Goal: Communication & Community: Answer question/provide support

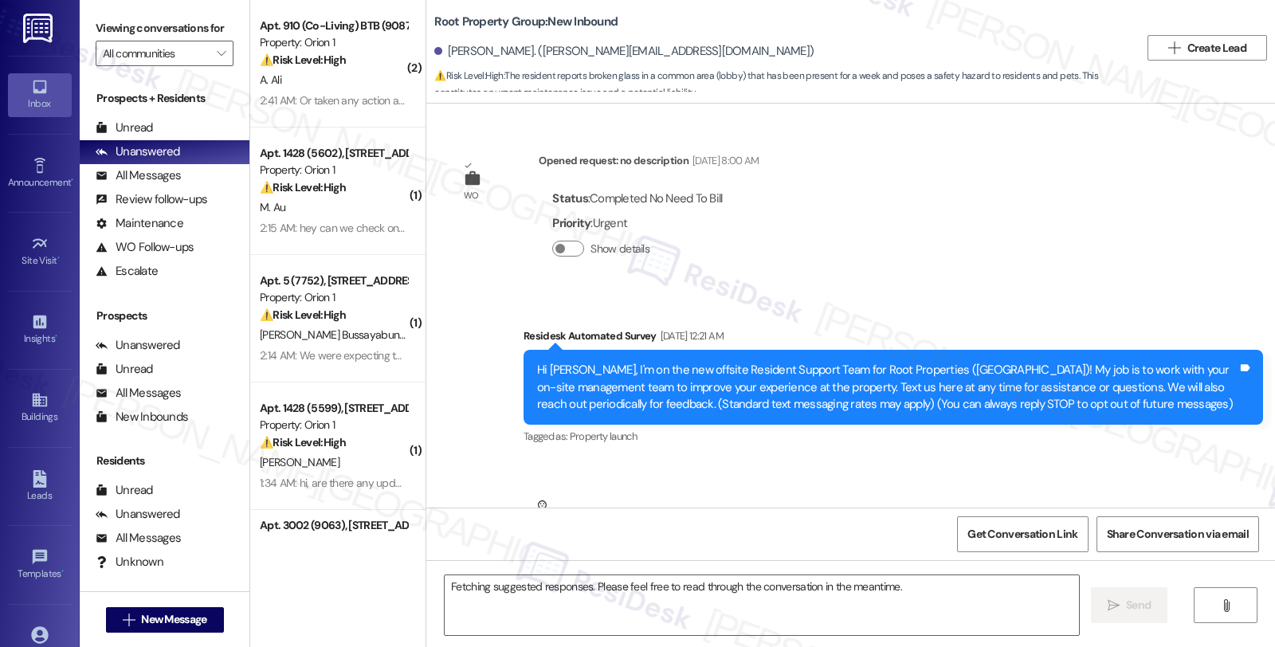
scroll to position [3950, 0]
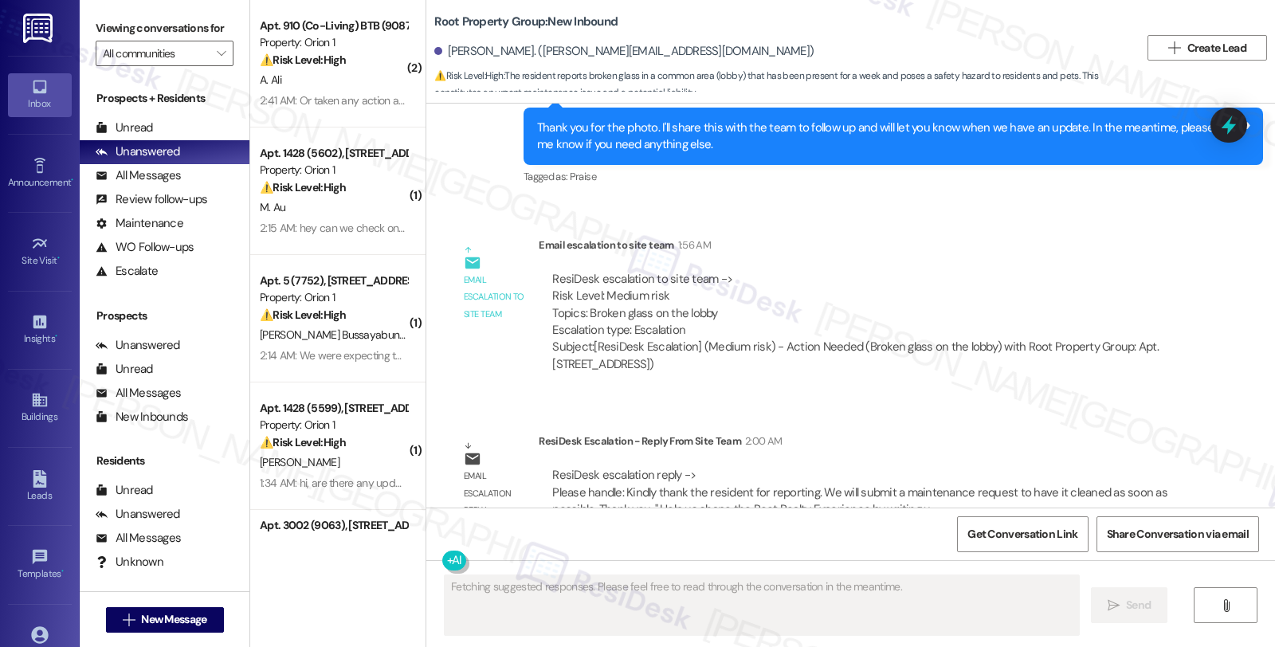
click at [1073, 433] on div "ResiDesk Escalation - Reply From Site Team 2:00 AM" at bounding box center [864, 444] width 651 height 22
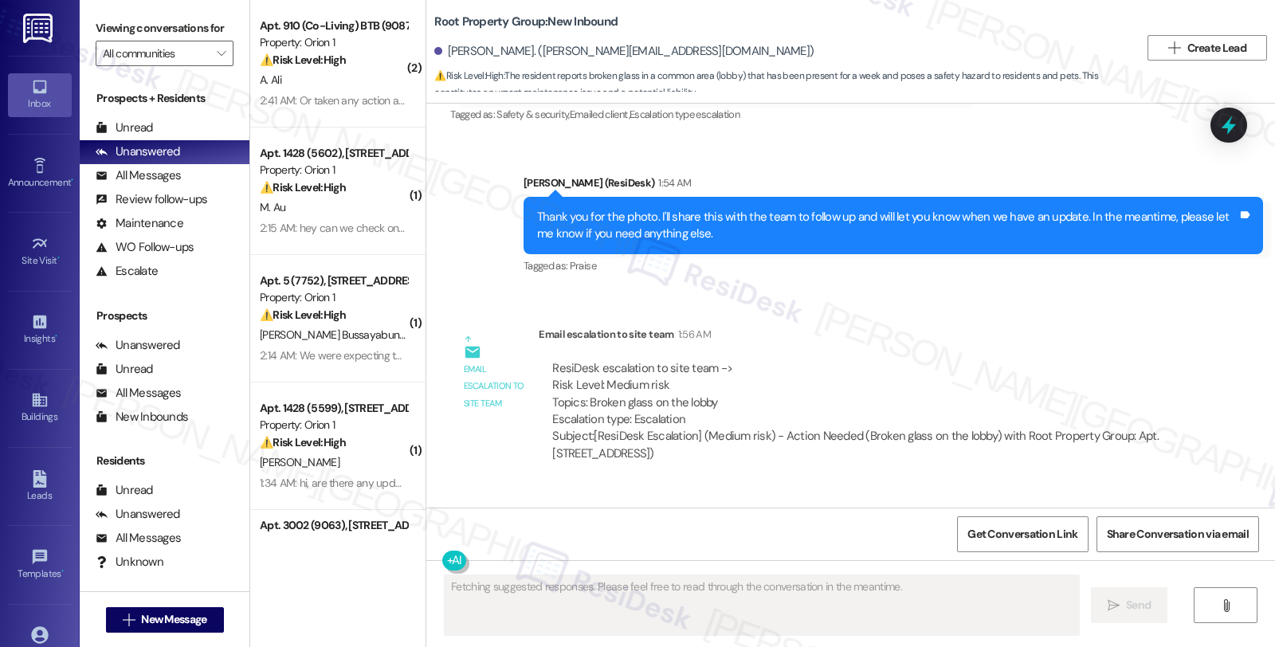
scroll to position [3861, 0]
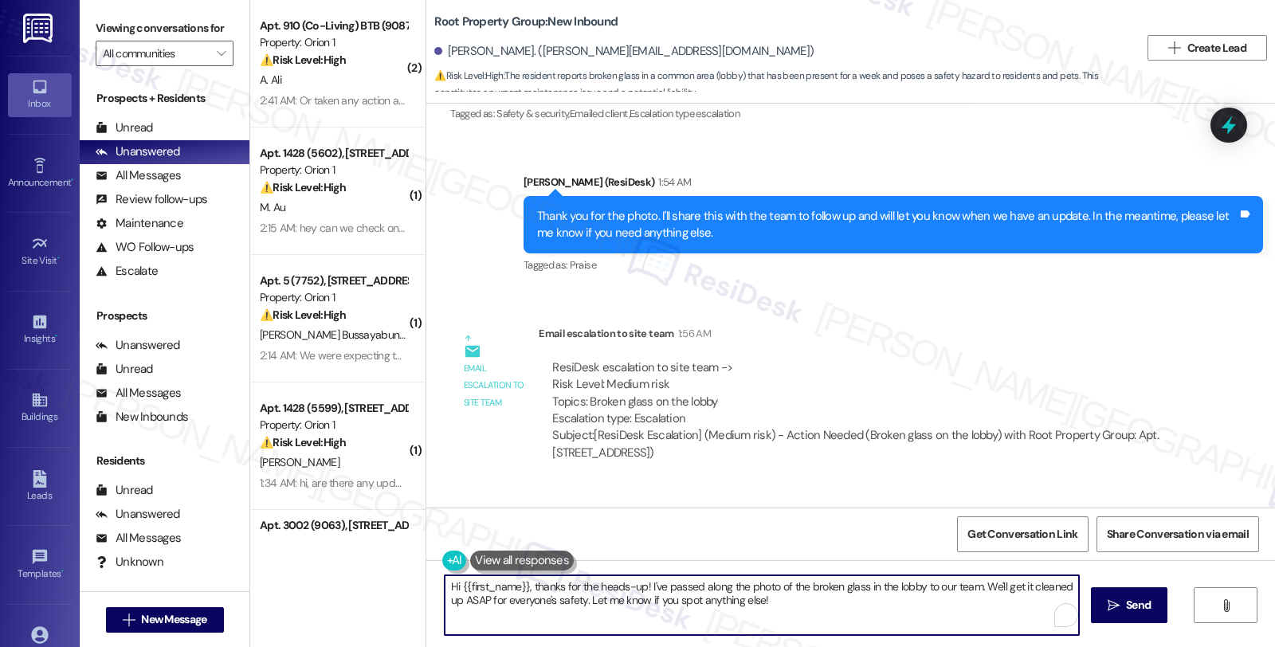
drag, startPoint x: 453, startPoint y: 578, endPoint x: 406, endPoint y: 572, distance: 46.5
click at [406, 572] on div "( 2 ) Apt. 910 (Co-Living) BTB (9087), 2301 Scarff St Property: Orion 1 ⚠️ Risk…" at bounding box center [762, 323] width 1025 height 647
paste textarea "Kindly thank the resident for reporting. We will submit a maintenance request t…"
click at [445, 594] on textarea "Kindly thank the resident for reporting. We will submit a maintenance request t…" at bounding box center [762, 605] width 634 height 60
click at [755, 586] on textarea "Just to give yu an update, weKindly thank the resident for reporting. We will s…" at bounding box center [762, 605] width 634 height 60
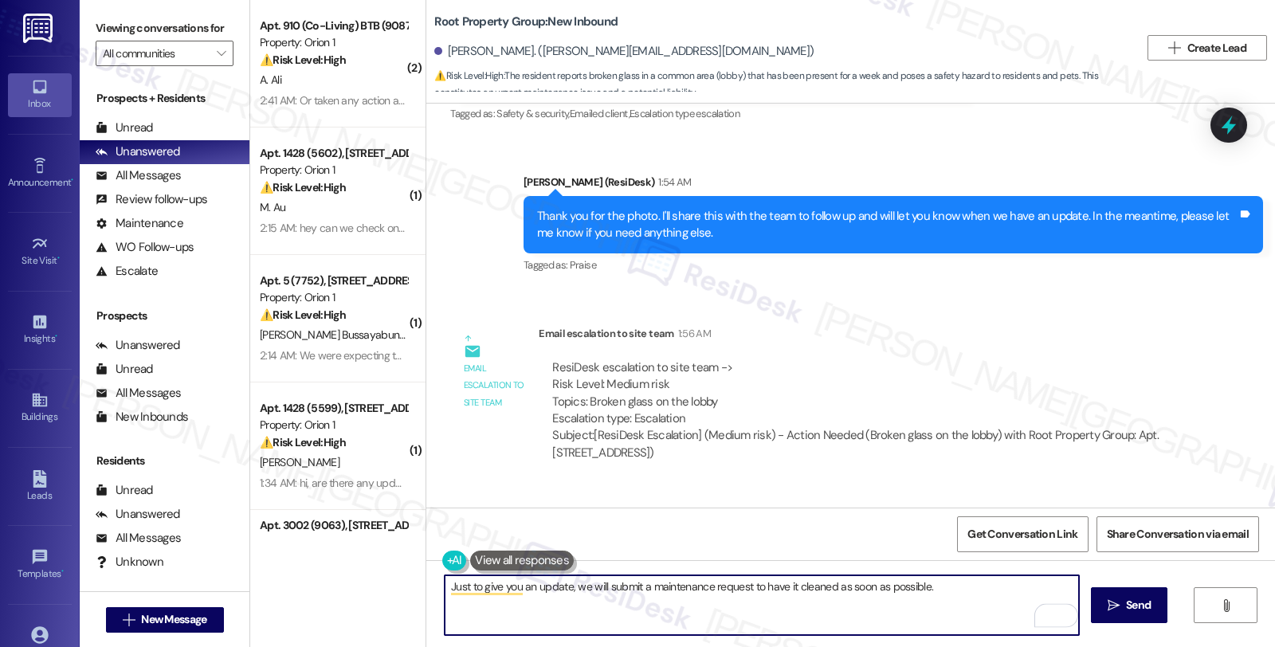
click at [968, 578] on textarea "Just to give you an update, we will submit a maintenance request to have it cle…" at bounding box center [762, 605] width 634 height 60
type textarea "Just to give you an update, we will submit a maintenance request to have it cle…"
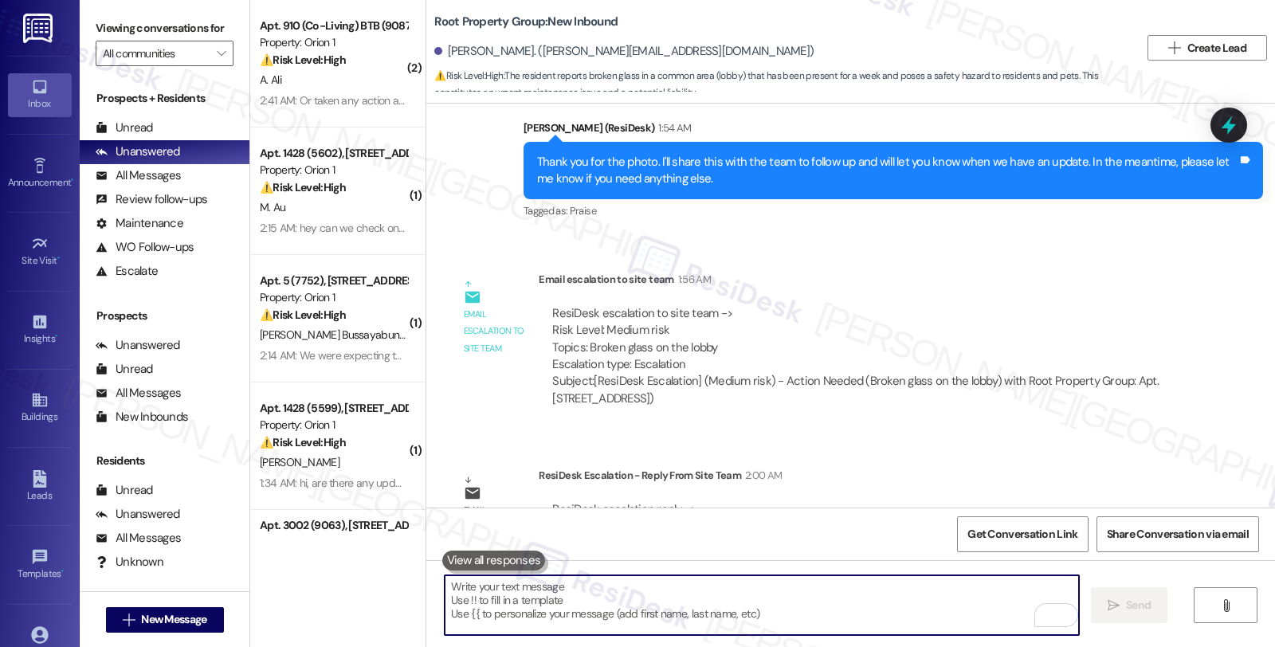
scroll to position [3950, 0]
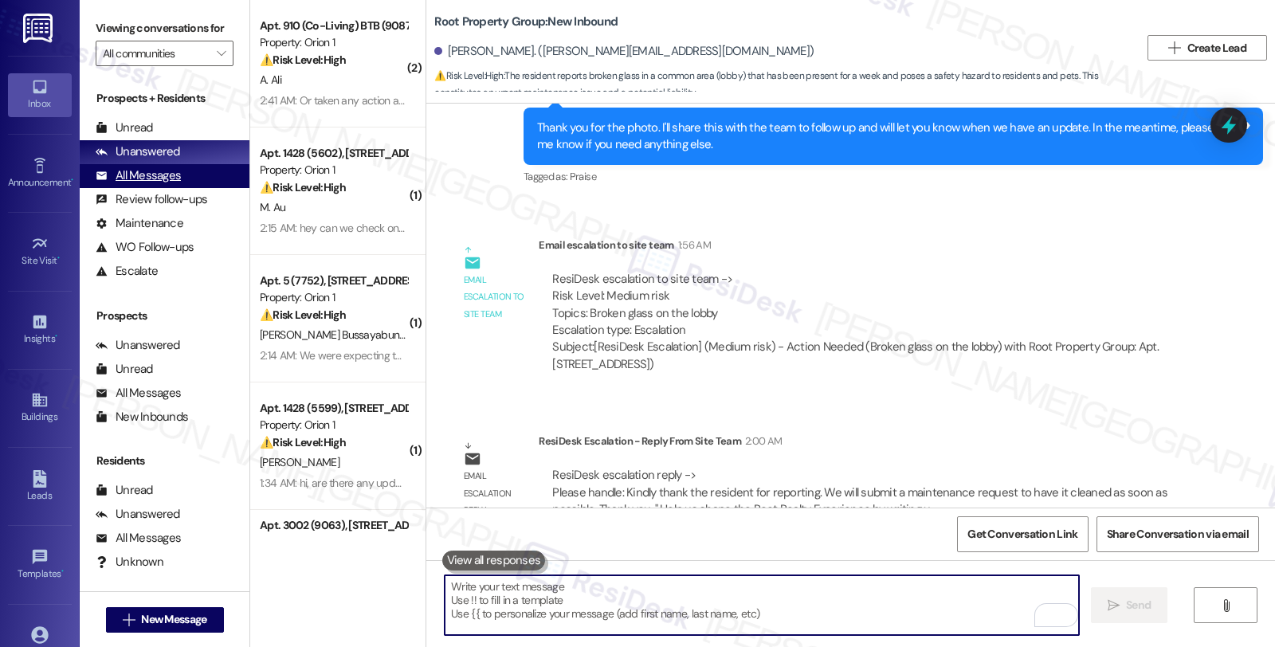
click at [153, 184] on div "All Messages" at bounding box center [138, 175] width 85 height 17
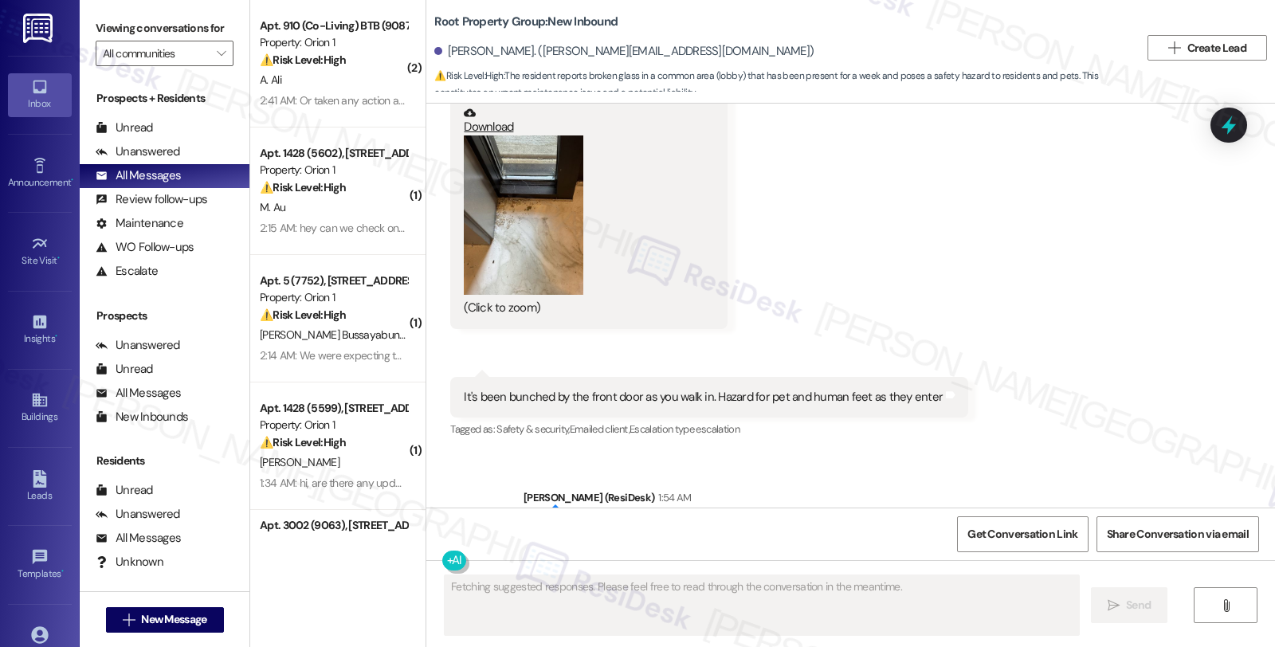
scroll to position [3457, 0]
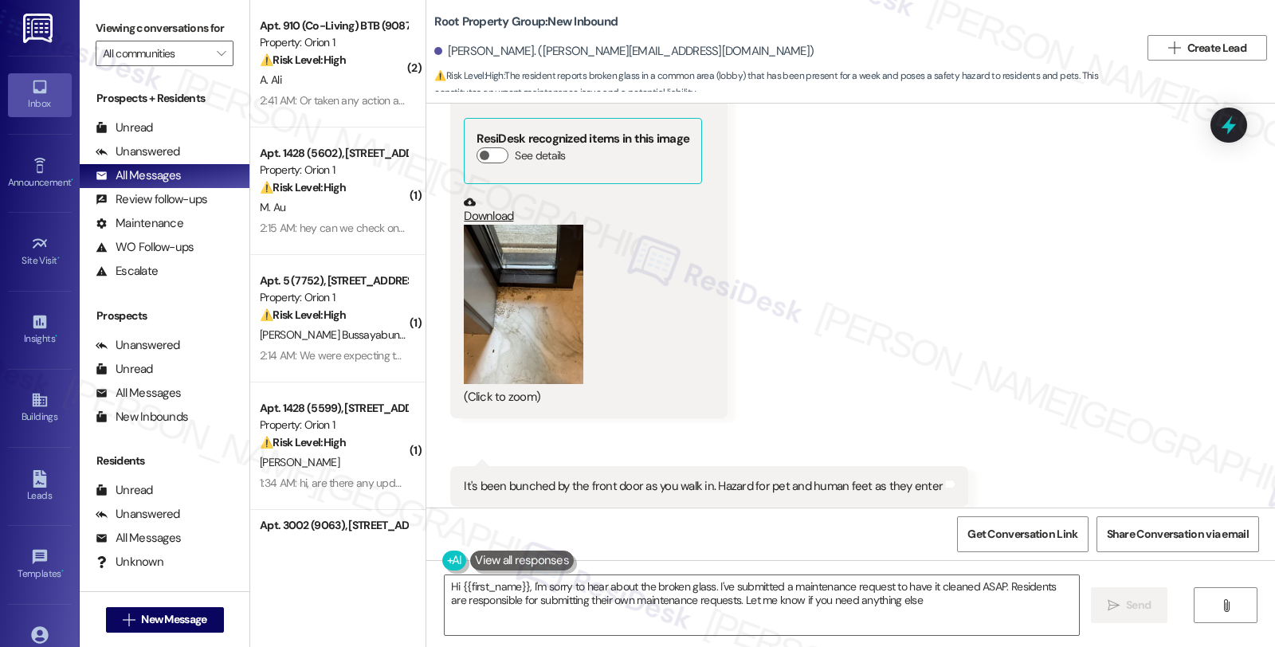
type textarea "Hi {{first_name}}, I'm sorry to hear about the broken glass. I've submitted a m…"
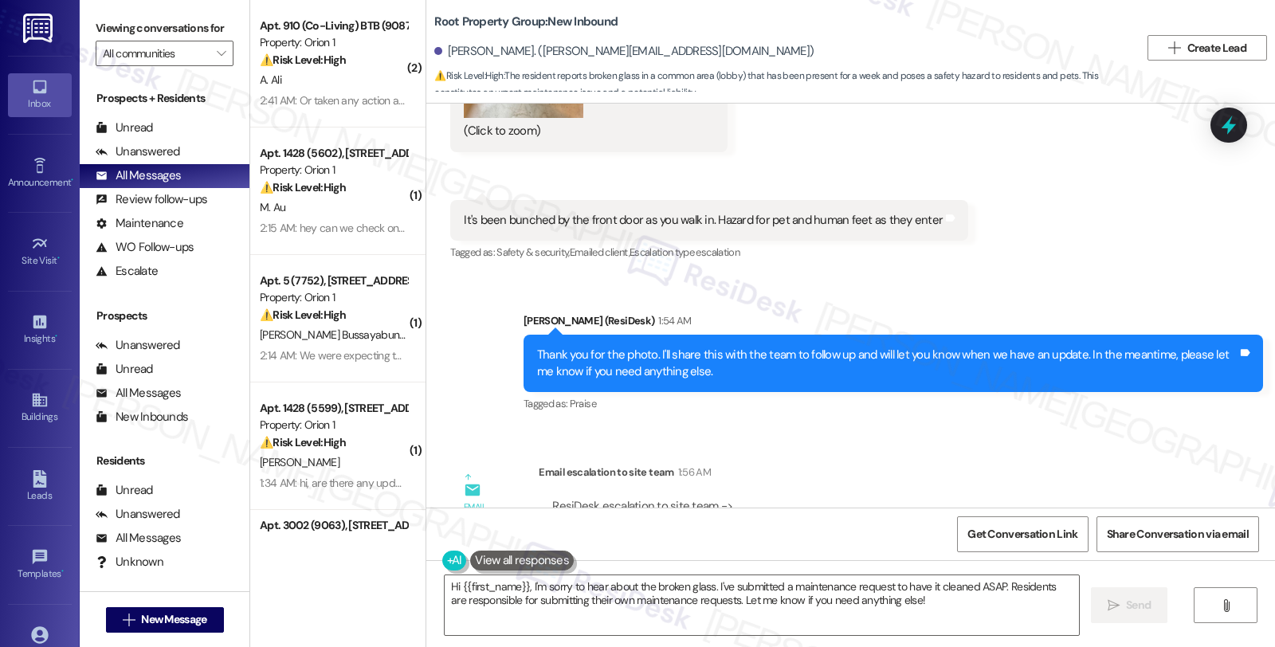
click at [1074, 347] on div "Thank you for the photo. I'll share this with the team to follow up and will le…" at bounding box center [887, 364] width 700 height 34
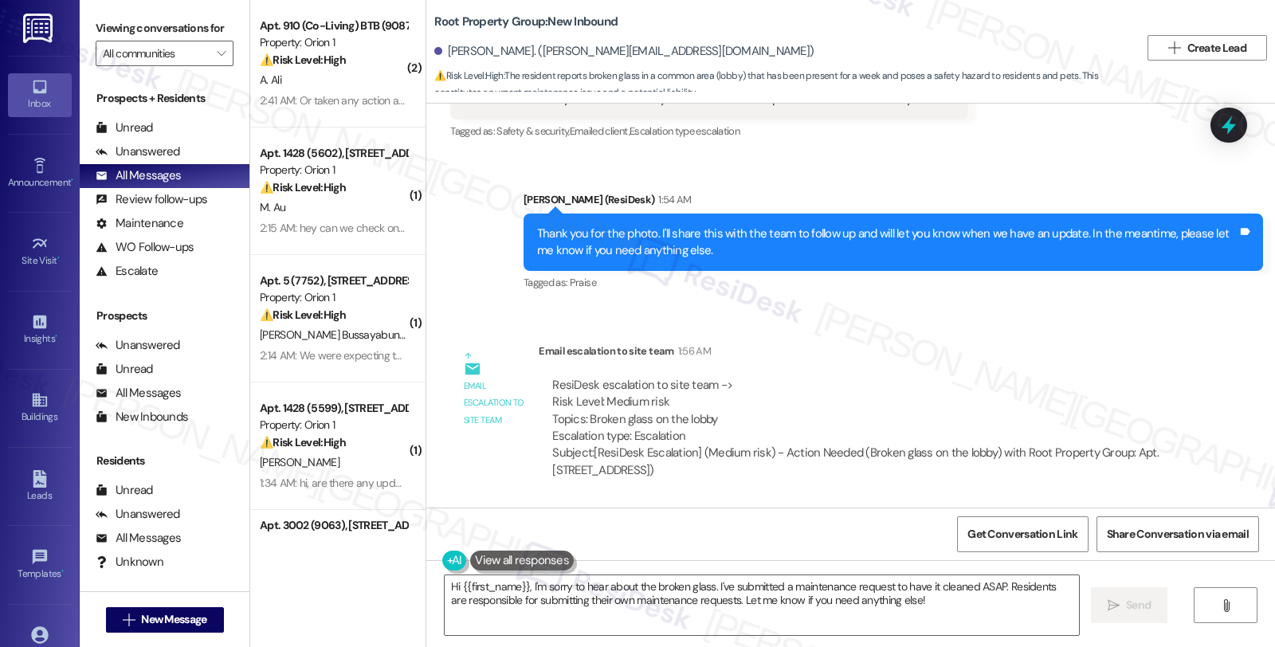
scroll to position [4084, 0]
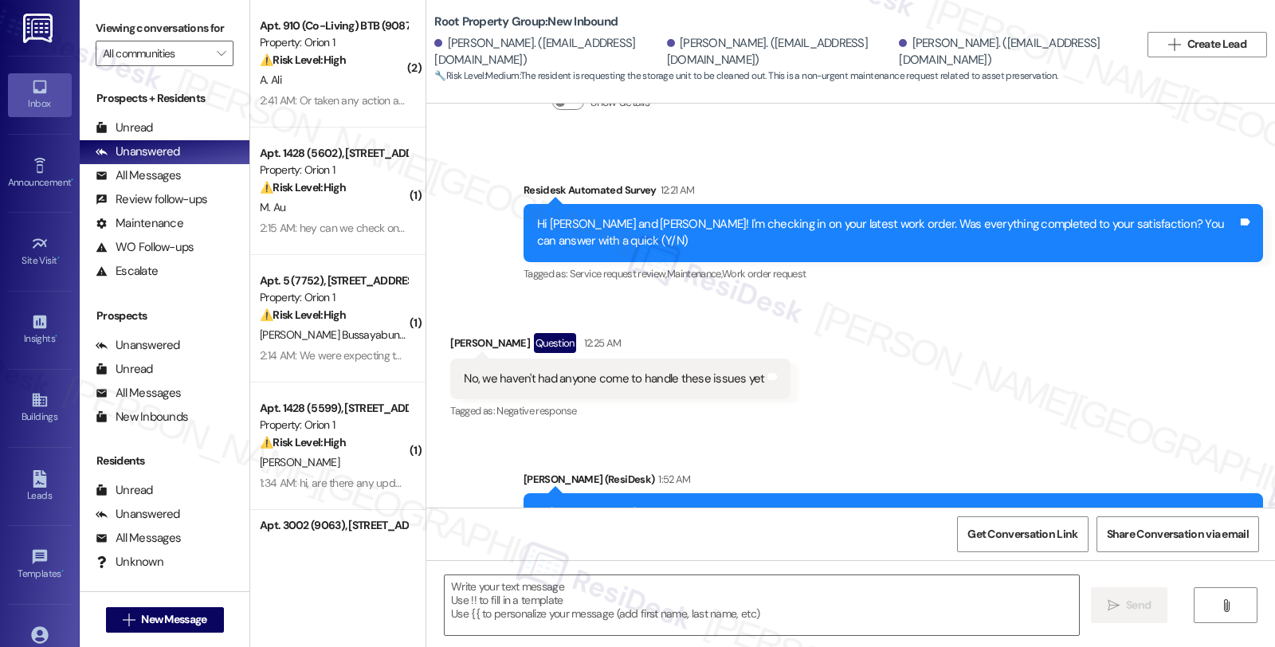
scroll to position [879, 0]
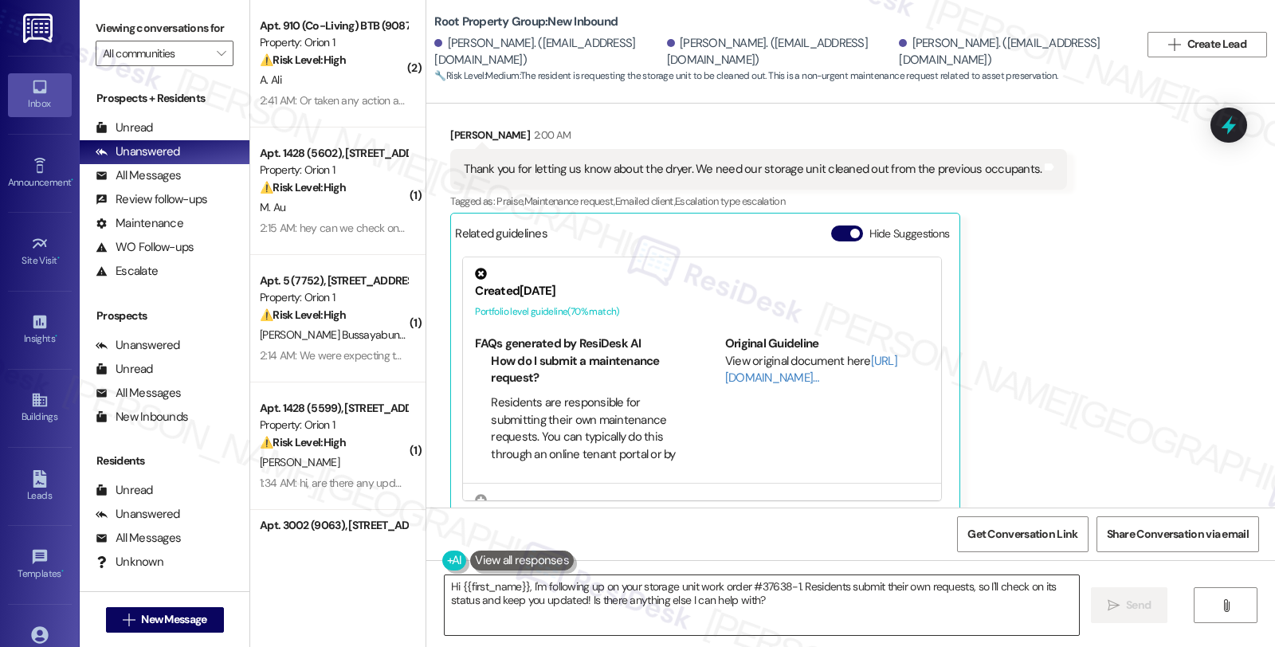
click at [889, 625] on textarea "Hi {{first_name}}, I'm following up on your storage unit work order #37638-1. R…" at bounding box center [762, 605] width 634 height 60
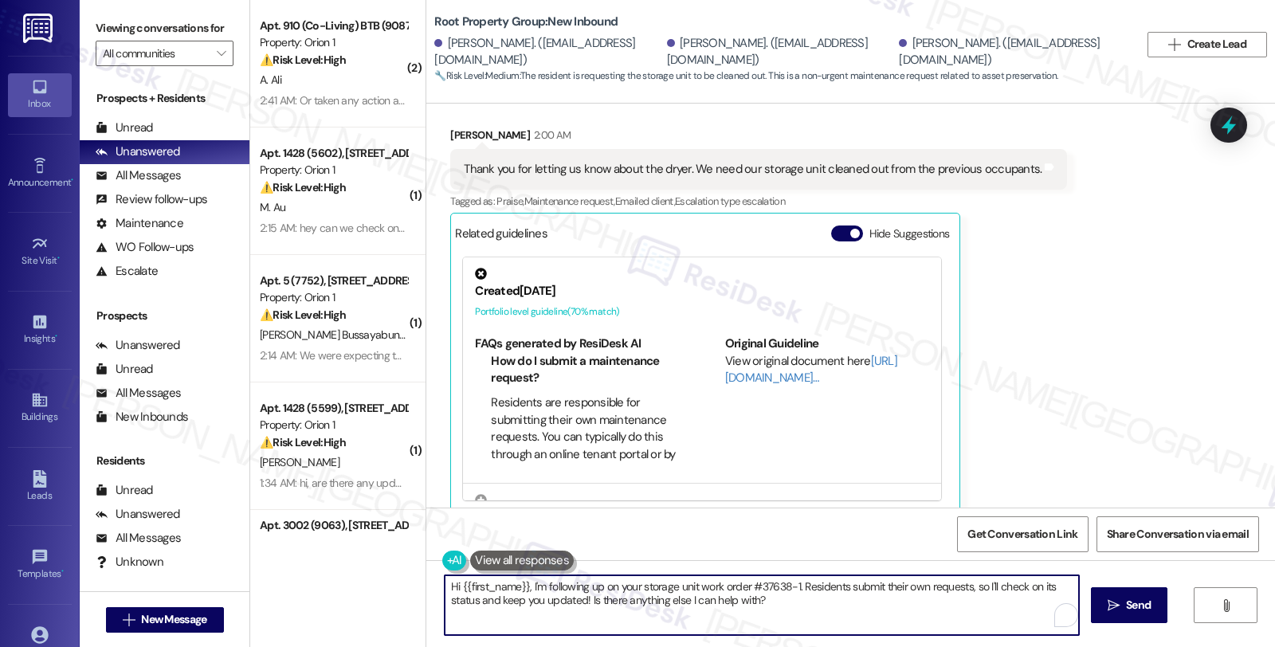
paste textarea "Please let the tenants know that we will have the locker cleared on Friday at 2…"
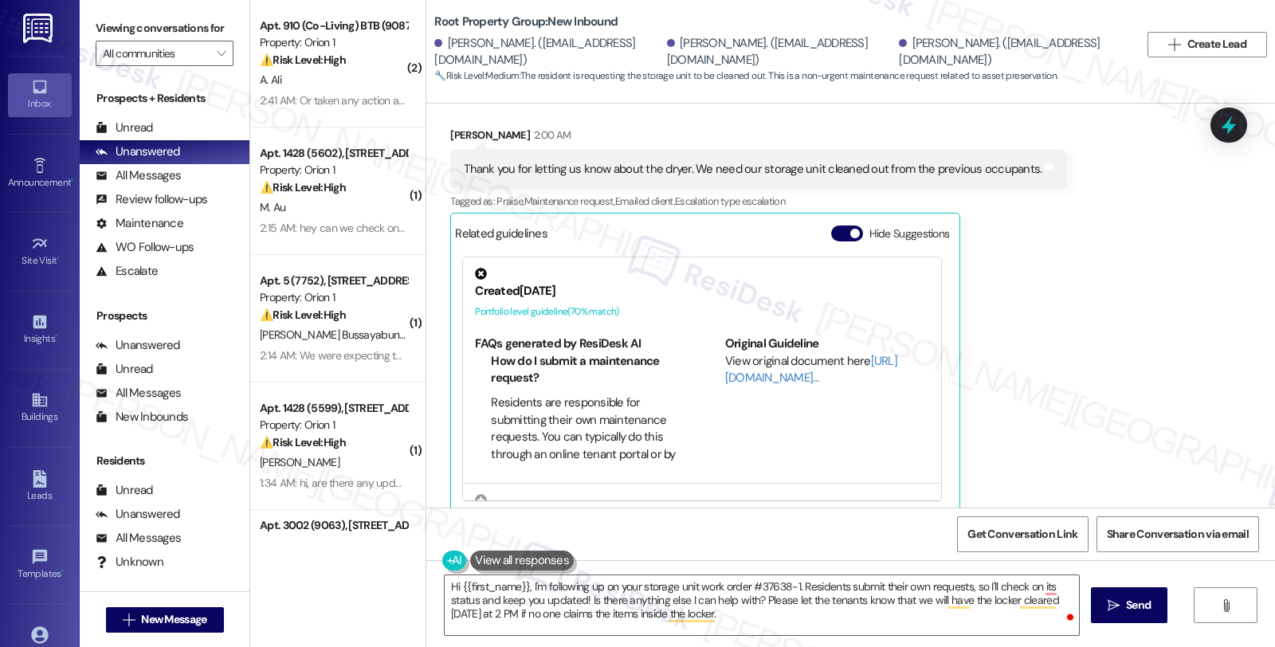
click at [1125, 289] on div "Received via SMS Kelly Winters 2:00 AM Thank you for letting us know about the …" at bounding box center [850, 308] width 849 height 434
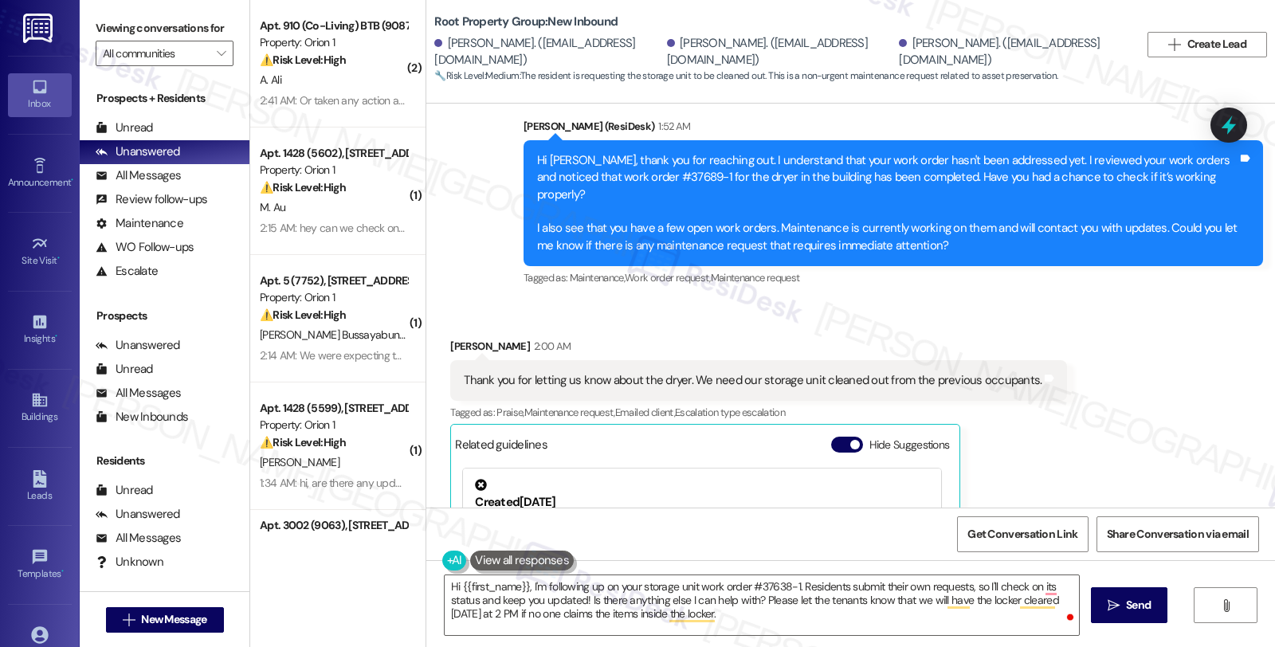
scroll to position [664, 0]
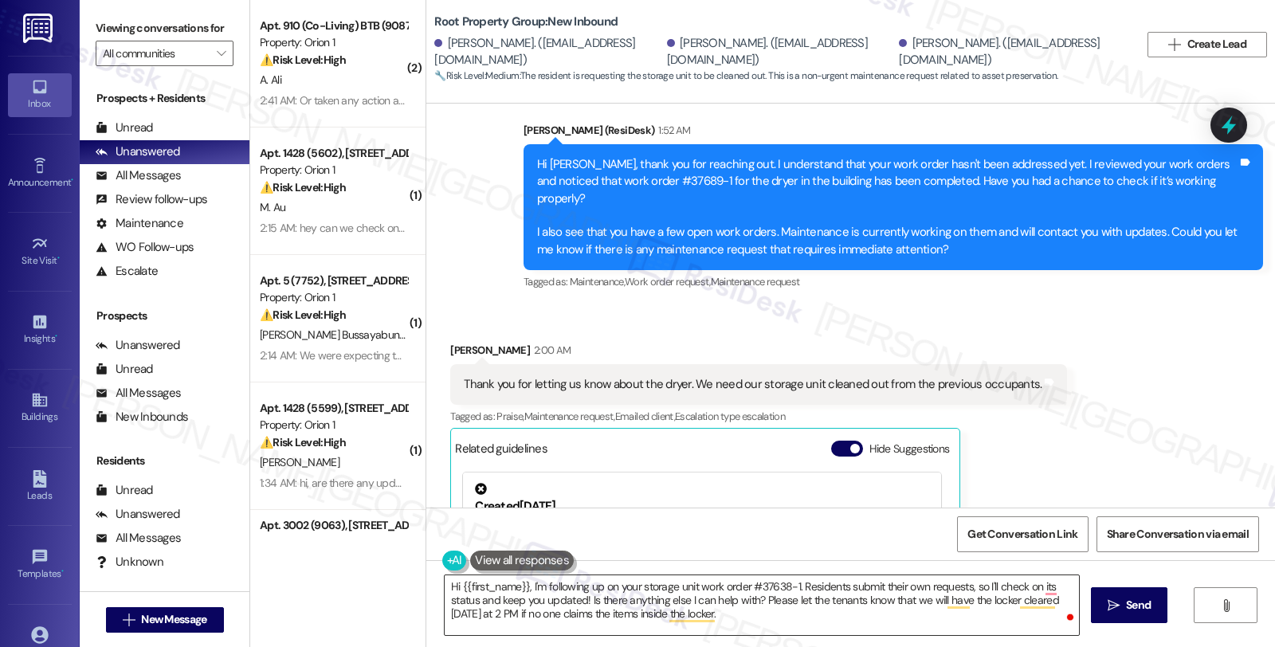
click at [445, 577] on textarea "Hi {{first_name}}, I'm following up on your storage unit work order #37638-1. R…" at bounding box center [762, 605] width 634 height 60
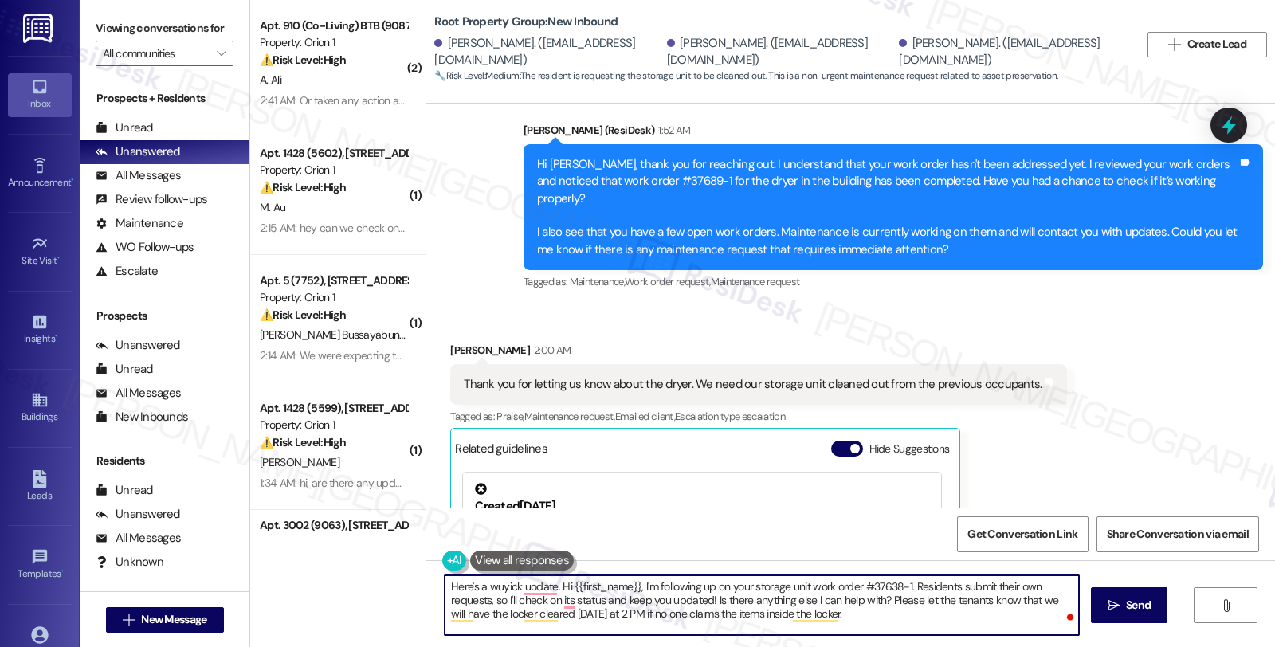
click at [882, 601] on textarea "Here's a wuyick uodate. Hi {{first_name}}, I'm following up on your storage uni…" at bounding box center [762, 605] width 634 height 60
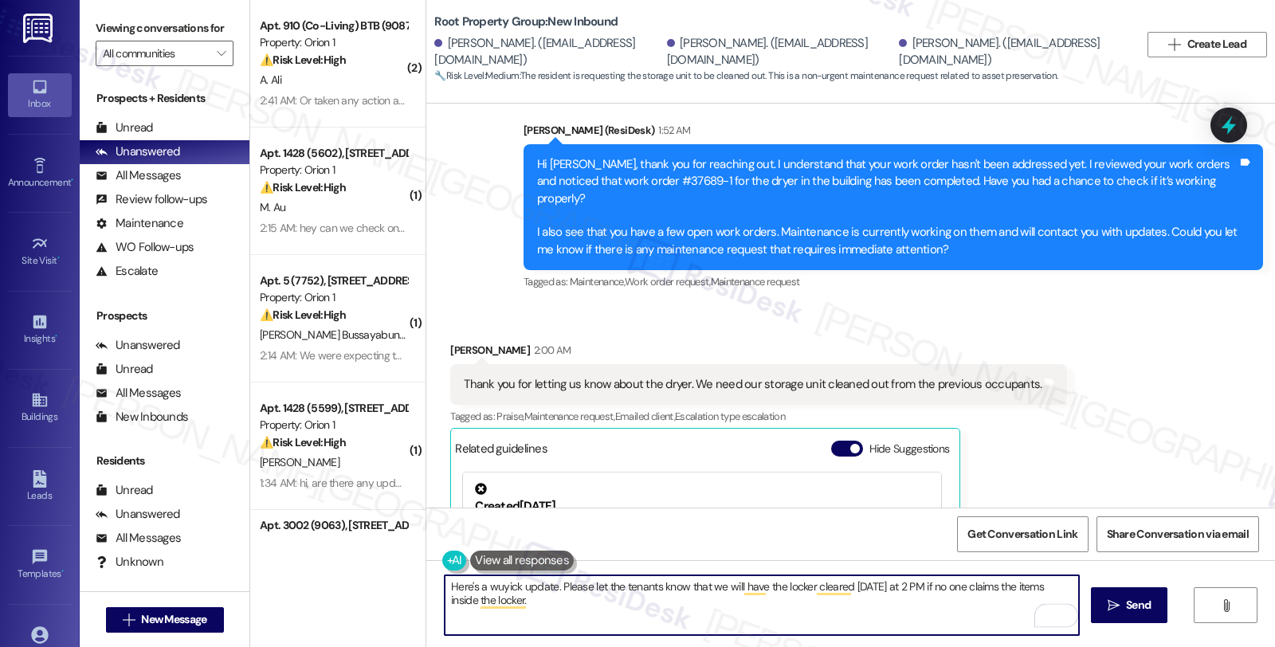
click at [582, 584] on textarea "Here's a wuyick update. Please let the tenants know that we will have the locke…" at bounding box center [762, 605] width 634 height 60
click at [676, 586] on textarea "Here's a wuyick update. Please let the tenants know that we will have the locke…" at bounding box center [762, 605] width 634 height 60
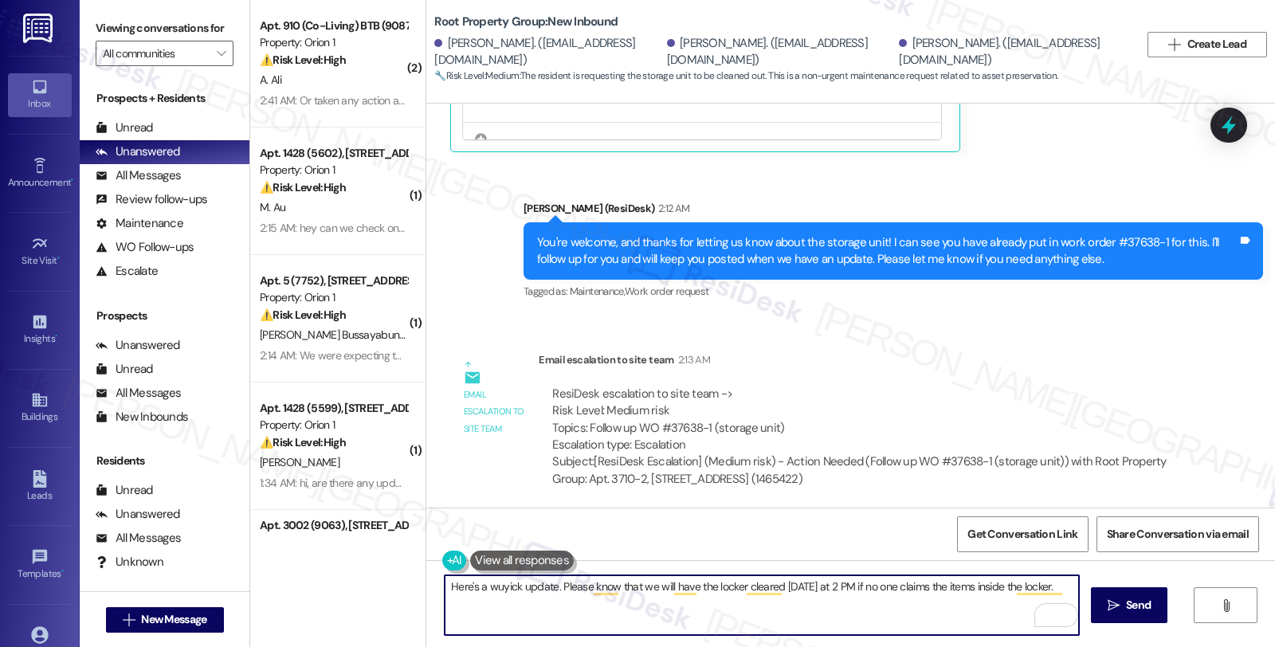
scroll to position [1372, 0]
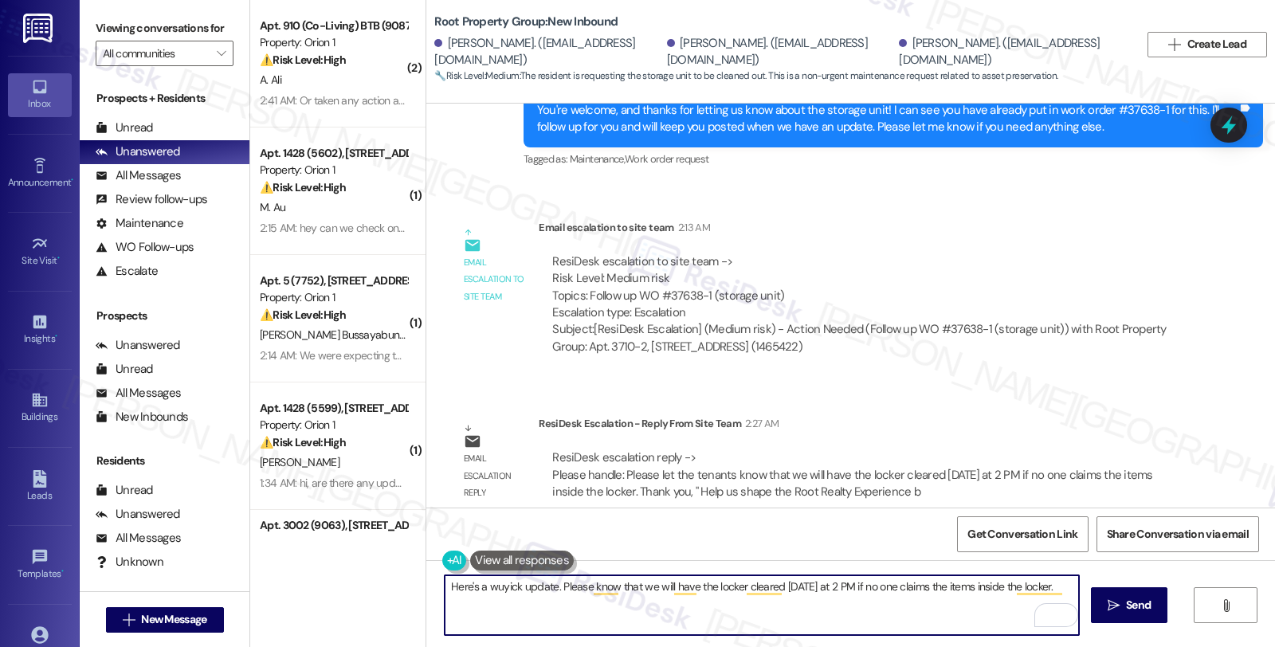
click at [1066, 586] on textarea "Here's a wuyick update. Please know that we will have the locker cleared on Fri…" at bounding box center [762, 605] width 634 height 60
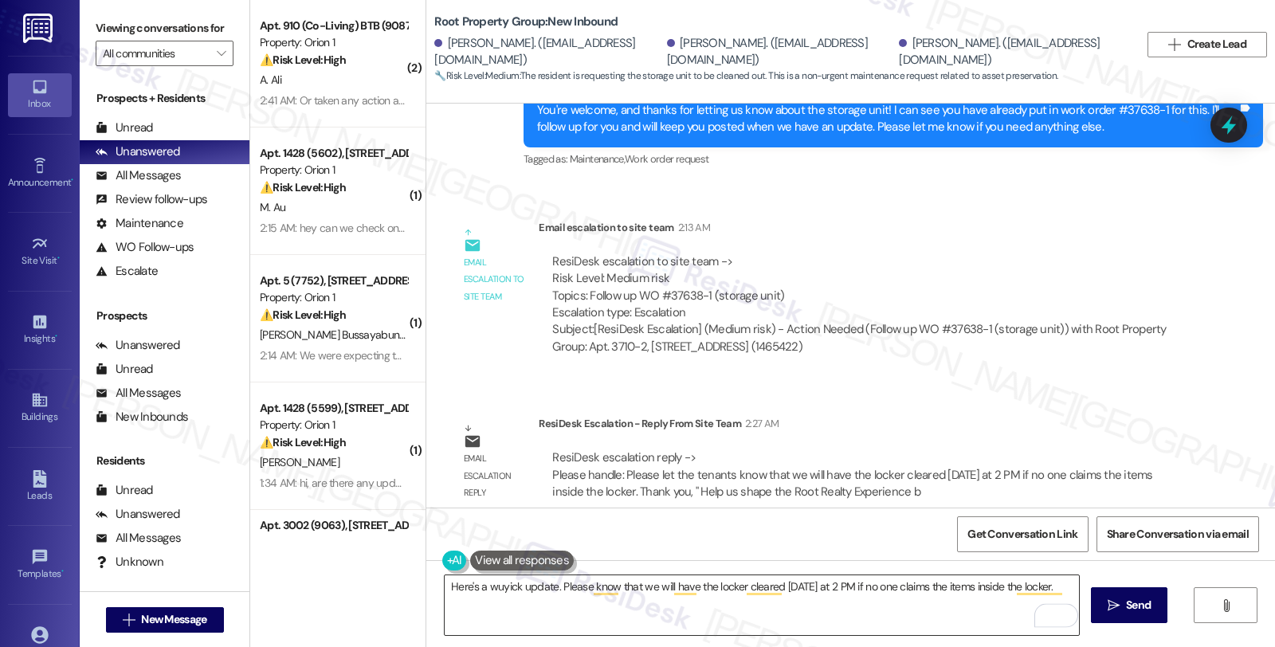
drag, startPoint x: 664, startPoint y: 622, endPoint x: 696, endPoint y: 622, distance: 32.7
click at [664, 622] on textarea "Here's a wuyick update. Please know that we will have the locker cleared on Fri…" at bounding box center [762, 605] width 634 height 60
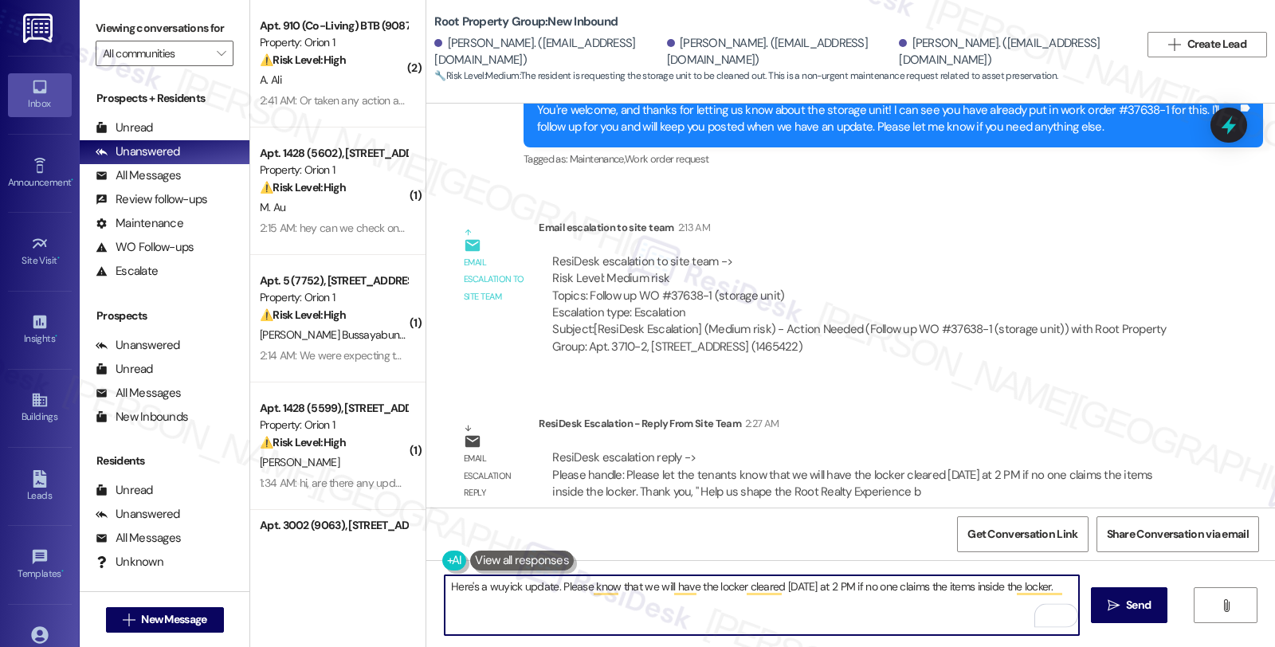
click at [1061, 590] on textarea "Here's a wuyick update. Please know that we will have the locker cleared on Fri…" at bounding box center [762, 605] width 634 height 60
paste textarea "Should you have other concerns, please feel free to reach out. Have a great day!"
type textarea "Here's a wuyick update. Please know that we will have the locker cleared on Fri…"
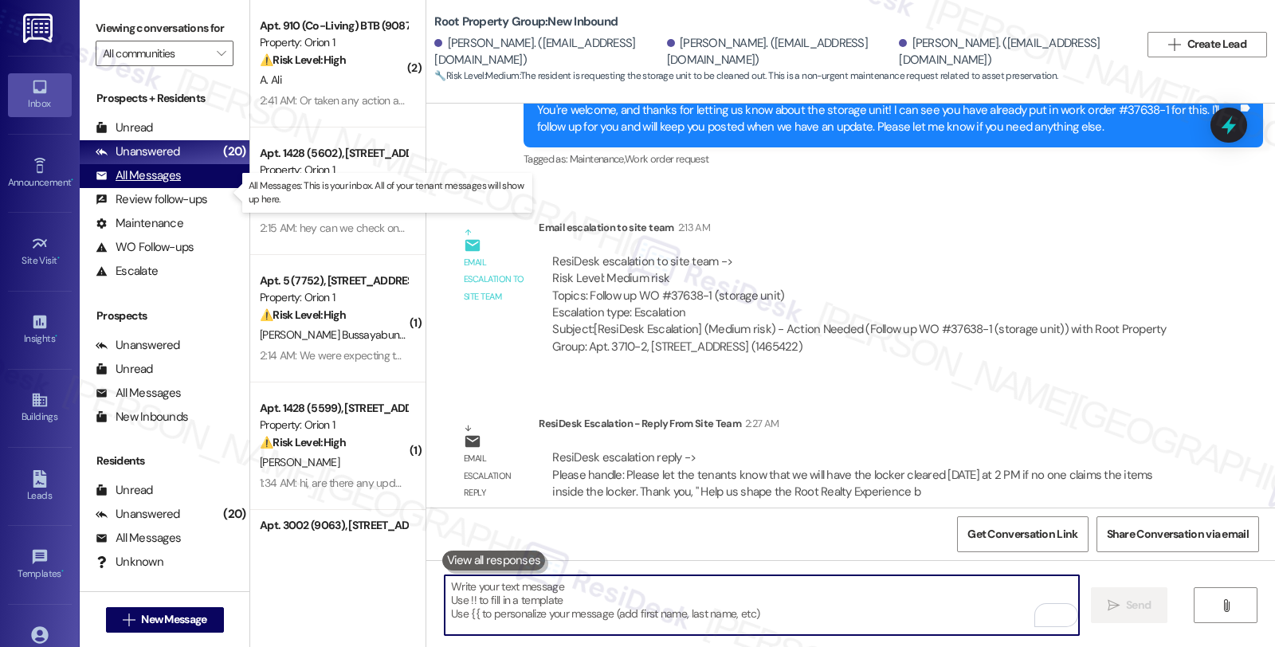
click at [182, 188] on div "All Messages (undefined)" at bounding box center [165, 176] width 170 height 24
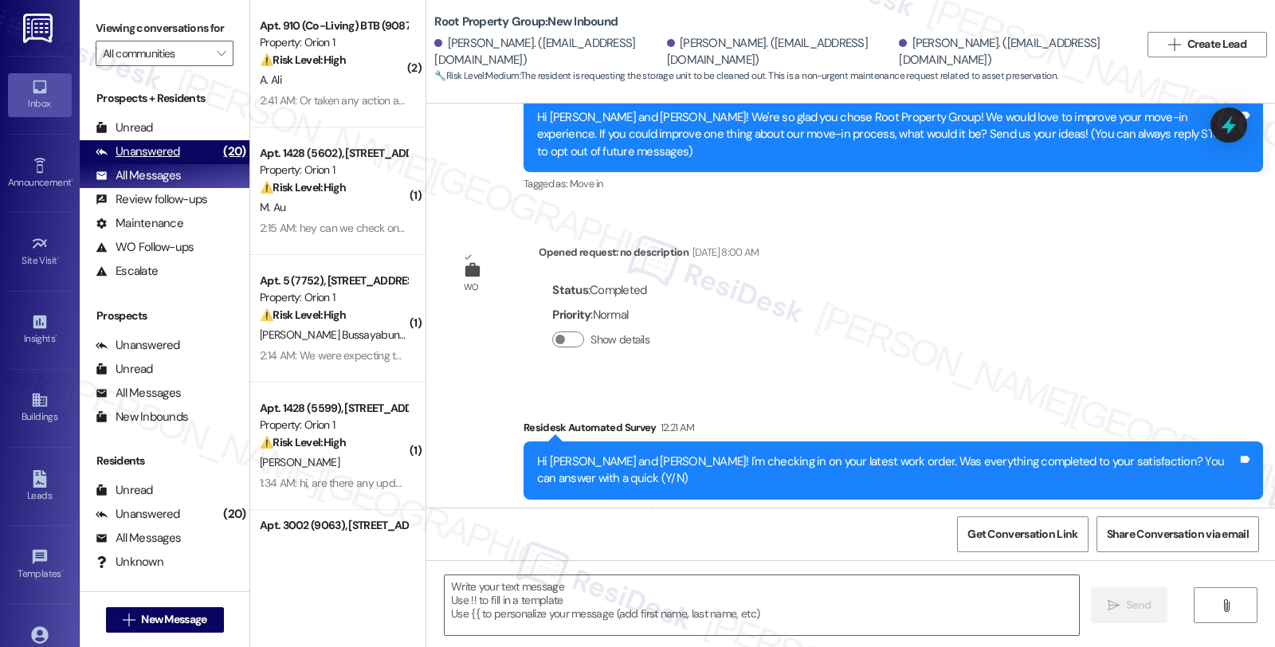
click at [178, 164] on div "Unanswered (20)" at bounding box center [165, 152] width 170 height 24
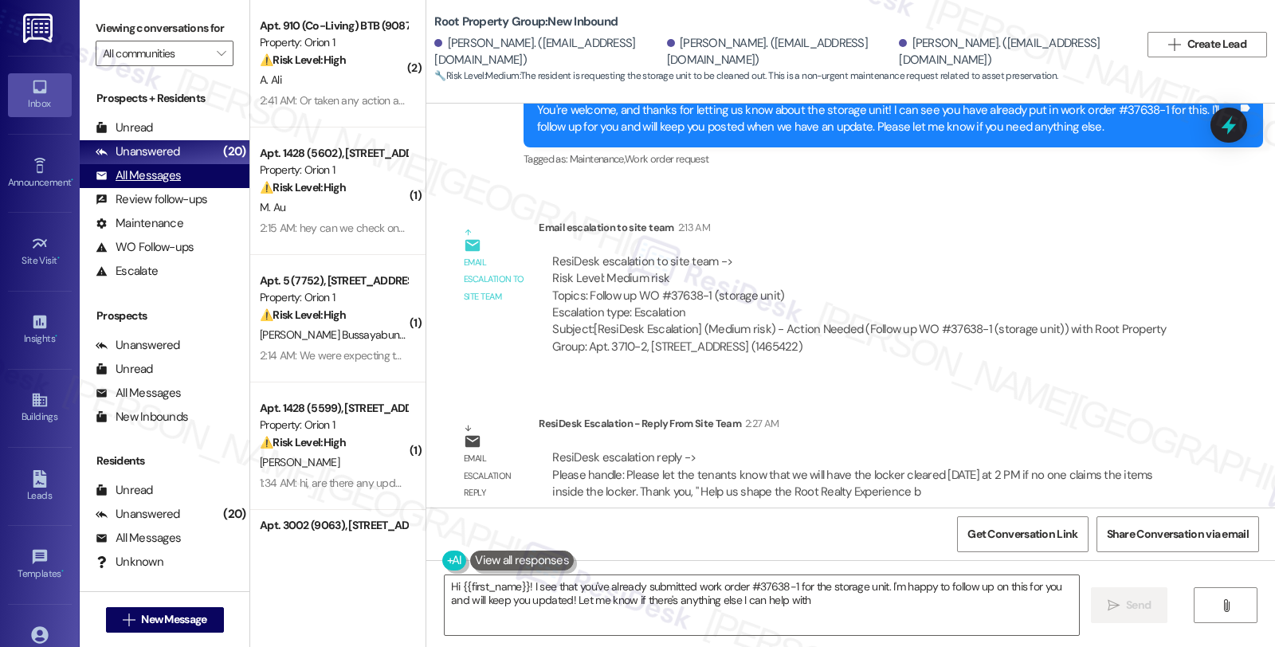
type textarea "Hi {{first_name}}! I see that you've already submitted work order #37638-1 for …"
click at [152, 184] on div "All Messages" at bounding box center [138, 175] width 85 height 17
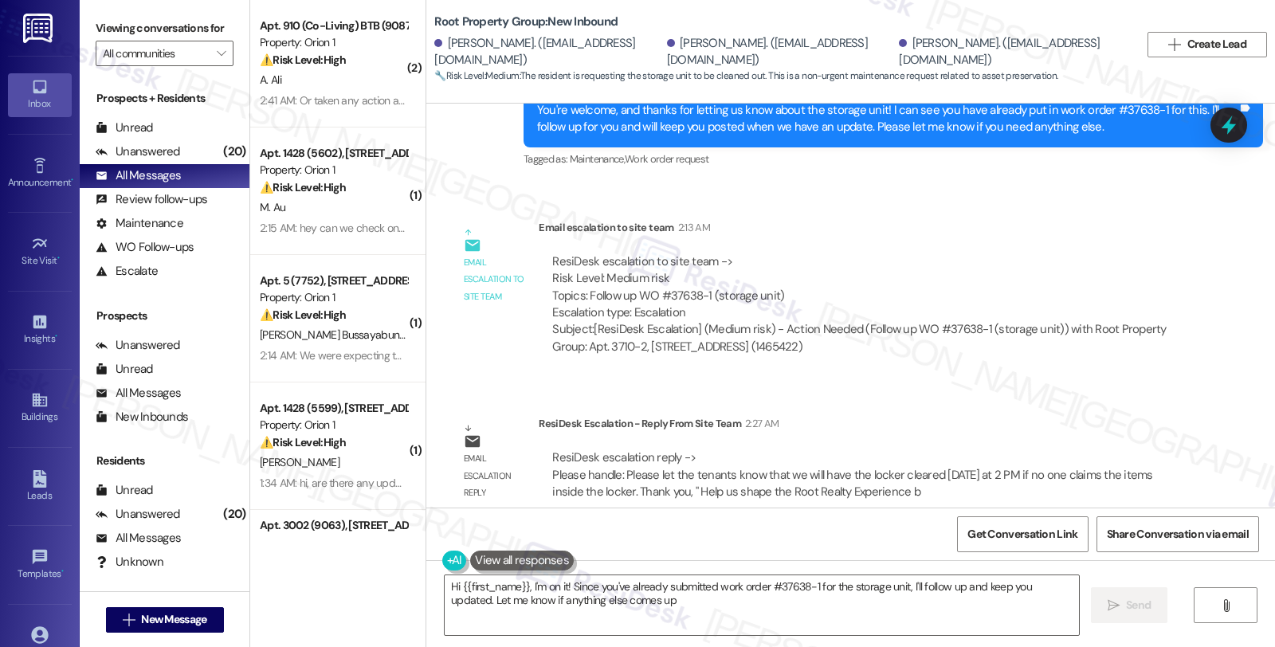
type textarea "Hi {{first_name}}, I'm on it! Since you've already submitted work order #37638-…"
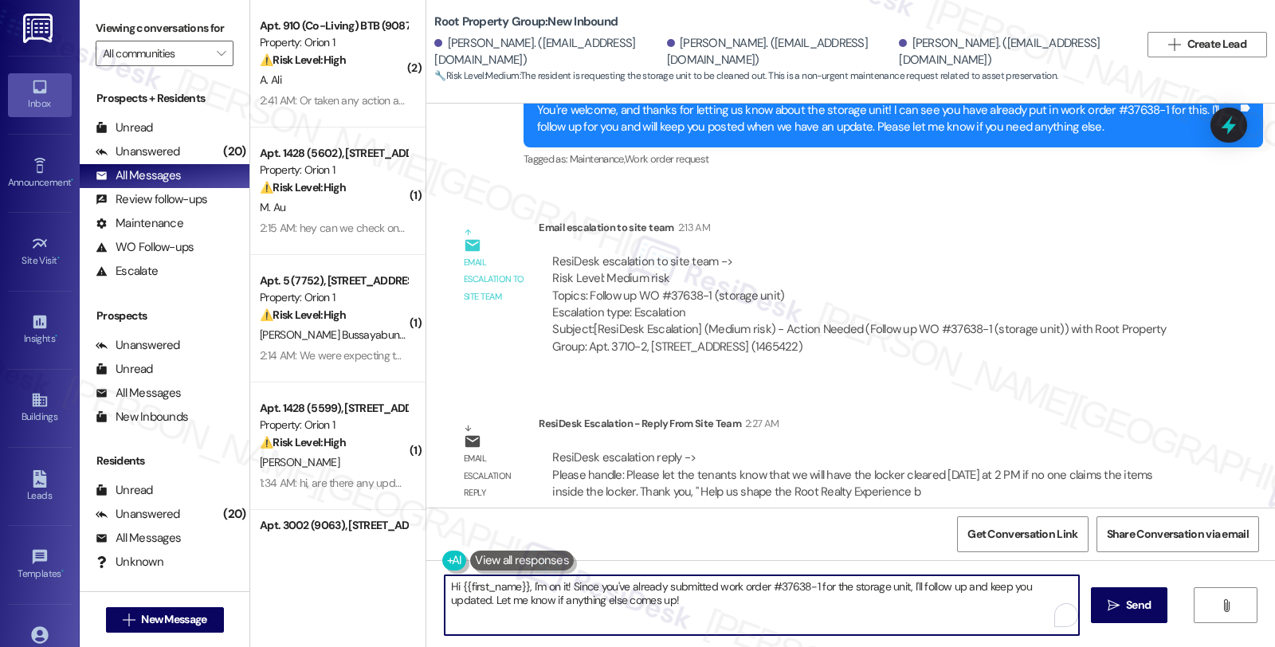
drag, startPoint x: 656, startPoint y: 600, endPoint x: 648, endPoint y: 534, distance: 66.6
click at [618, 595] on textarea "Hi {{first_name}}, I'm on it! Since you've already submitted work order #37638-…" at bounding box center [762, 605] width 634 height 60
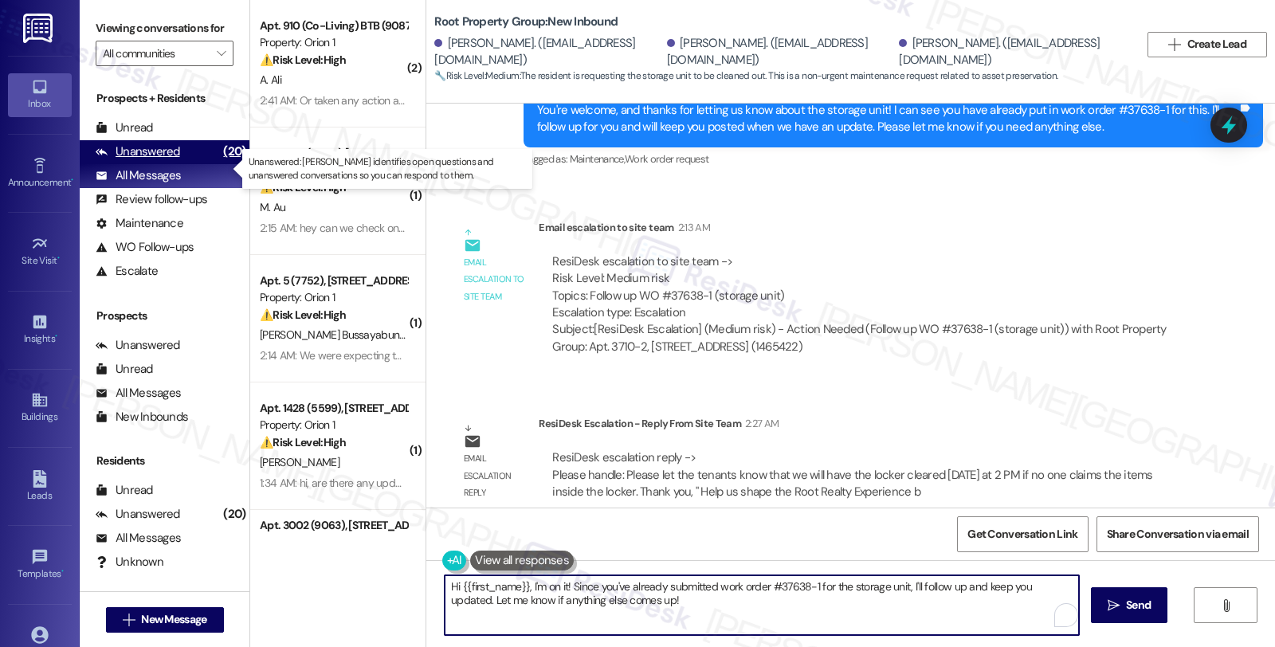
click at [118, 160] on div "Unanswered" at bounding box center [138, 151] width 84 height 17
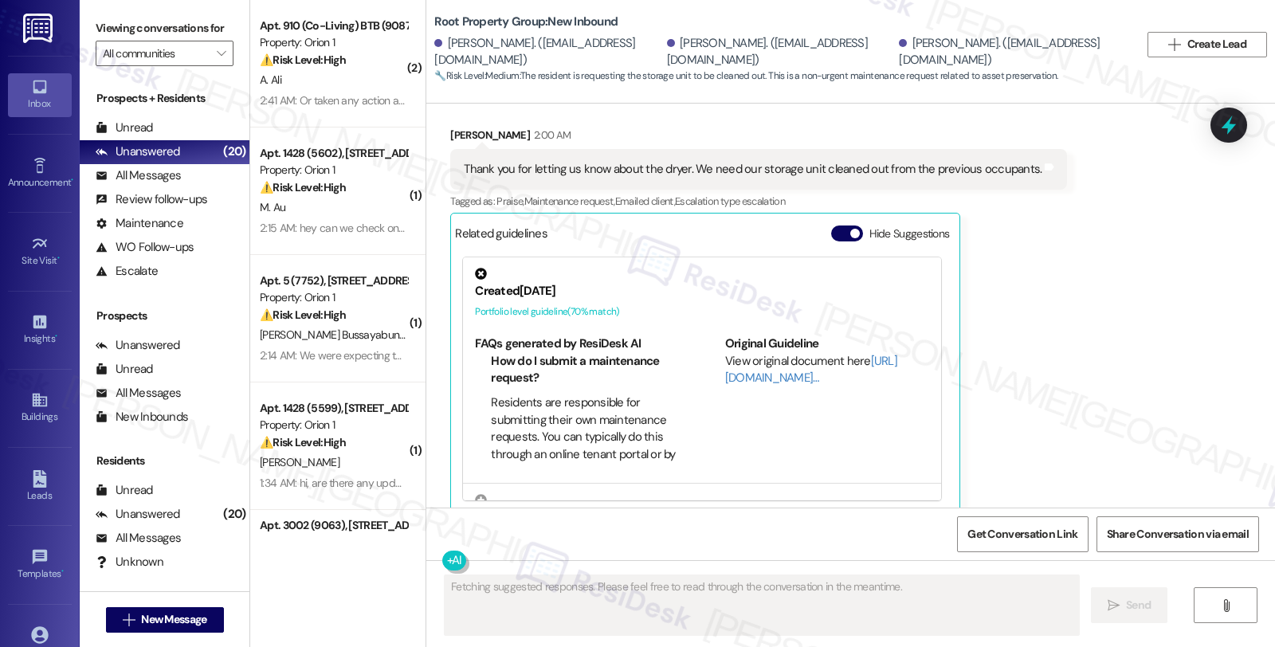
scroll to position [129, 0]
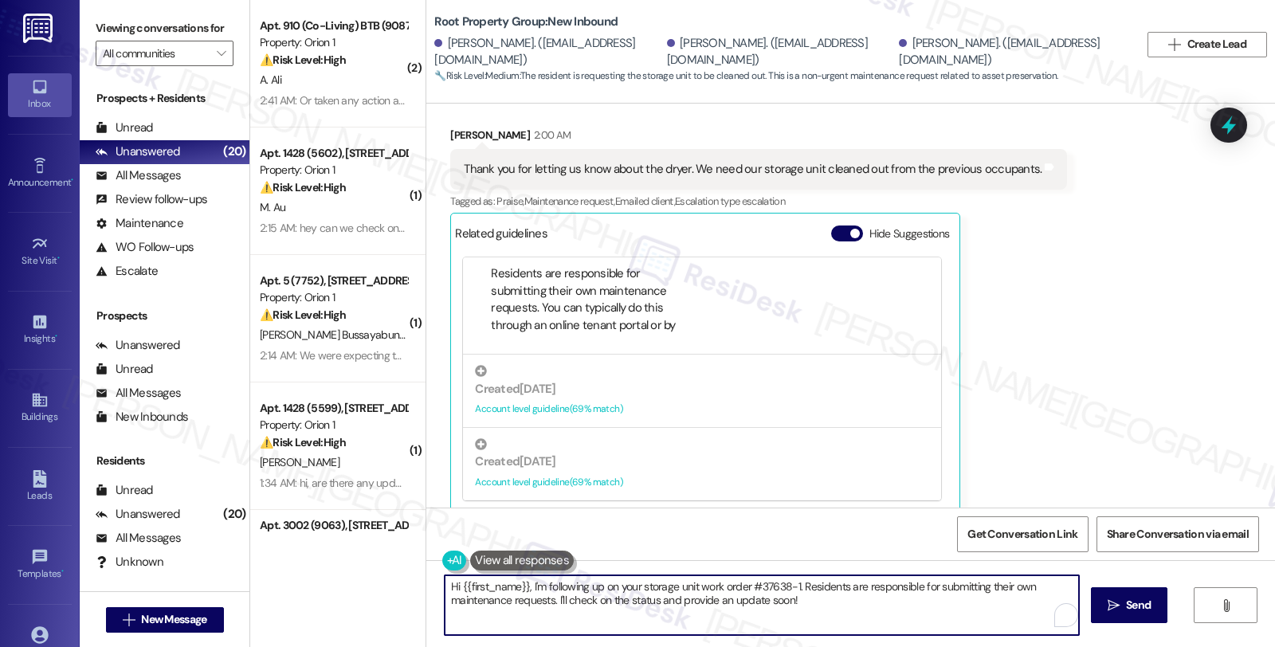
drag, startPoint x: 819, startPoint y: 599, endPoint x: 384, endPoint y: 583, distance: 435.3
click at [384, 583] on div "( 2 ) Apt. 910 (Co-Living) BTB (9087), 2301 Scarff St Property: Orion 1 ⚠️ Risk…" at bounding box center [762, 323] width 1025 height 647
paste textarea "Should you have other concerns, please feel free to reach out. Have a great day!"
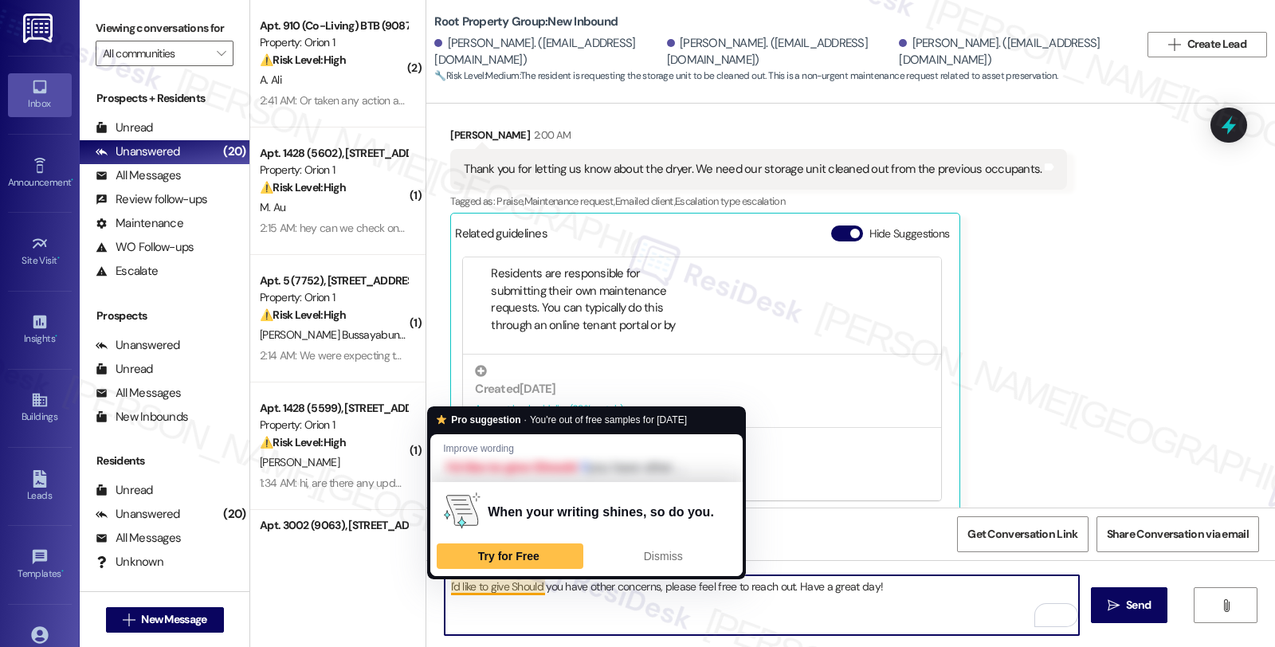
click at [504, 585] on textarea "I'd like to give Should you have other concerns, please feel free to reach out.…" at bounding box center [762, 605] width 634 height 60
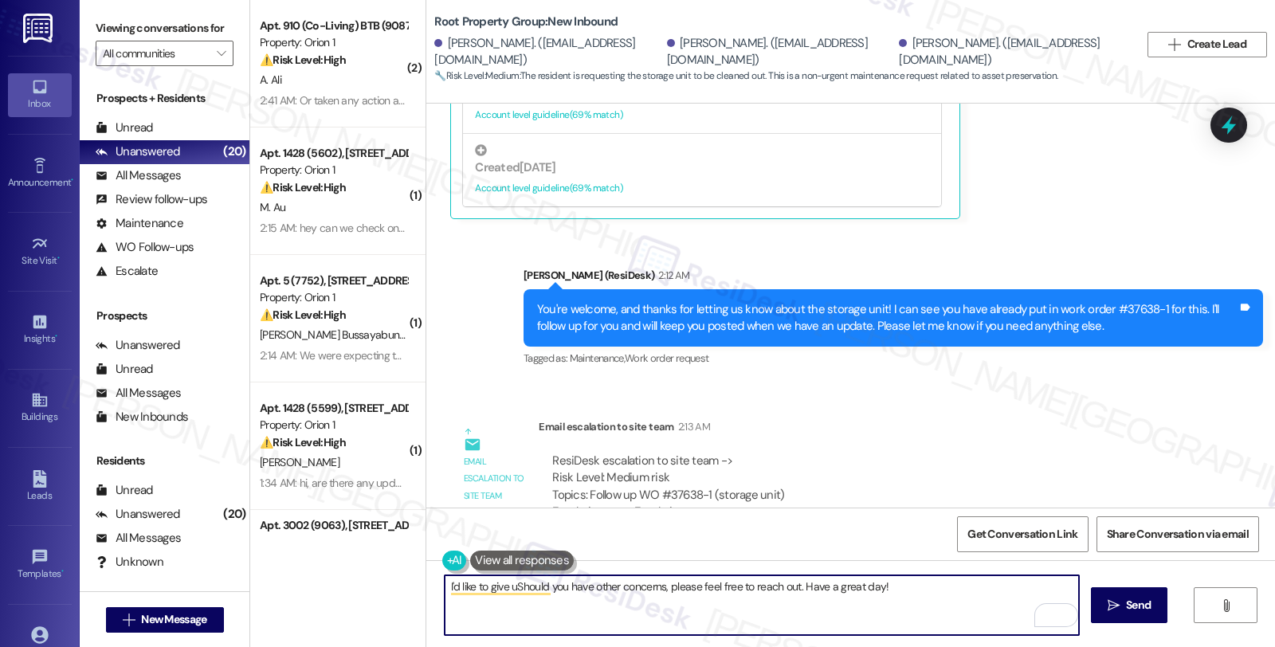
scroll to position [1372, 0]
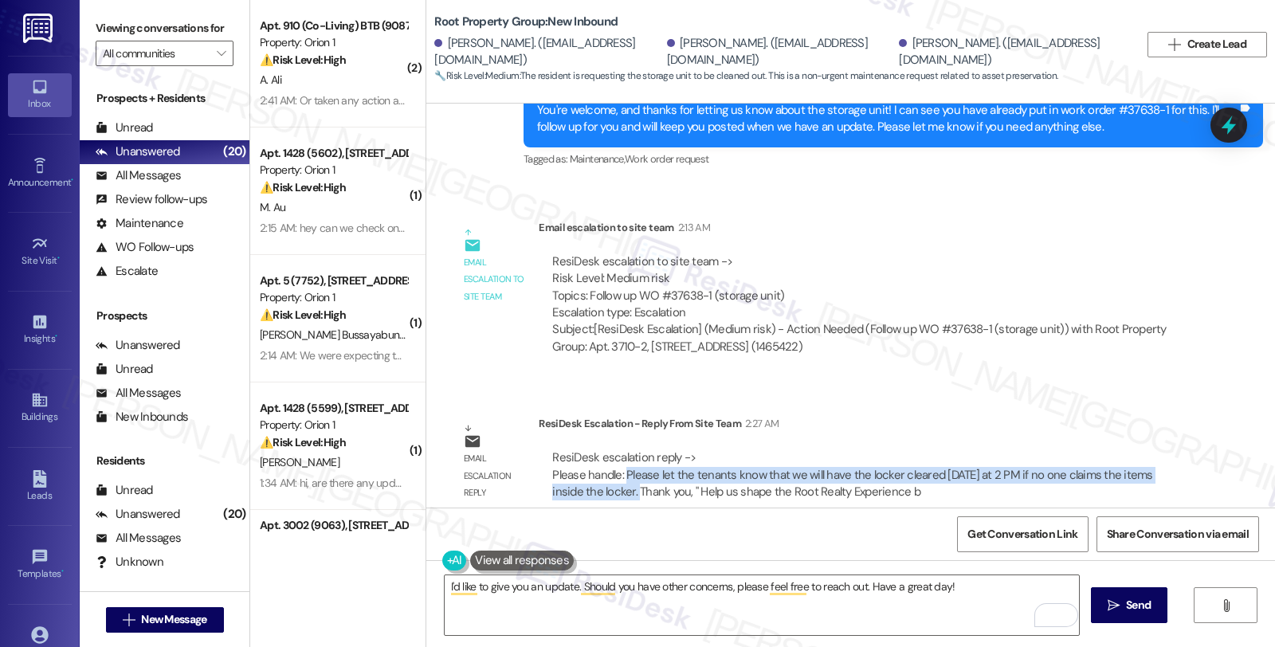
drag, startPoint x: 615, startPoint y: 464, endPoint x: 619, endPoint y: 483, distance: 19.5
click at [619, 483] on div "ResiDesk escalation reply -> Please handle: Please let the tenants know that we…" at bounding box center [864, 474] width 627 height 51
copy div "Please let the tenants know that we will have the locker cleared on Friday at 2…"
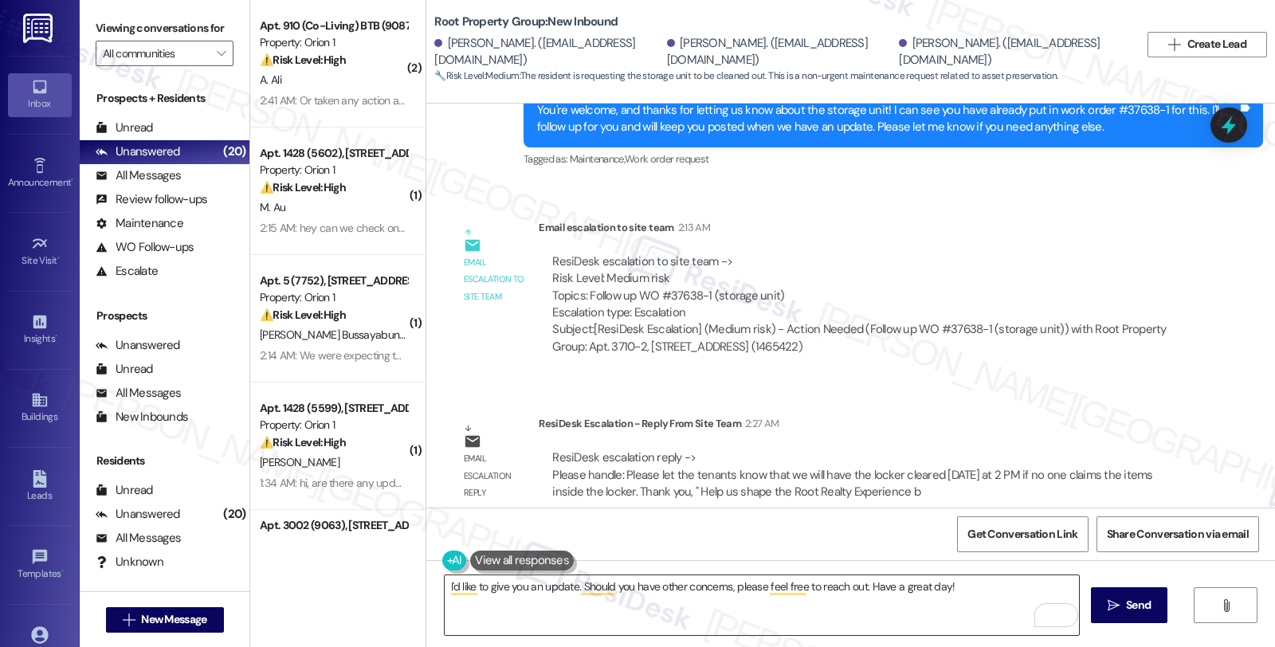
click at [567, 583] on textarea "I'd like to give you an update. Should you have other concerns, please feel fre…" at bounding box center [762, 605] width 634 height 60
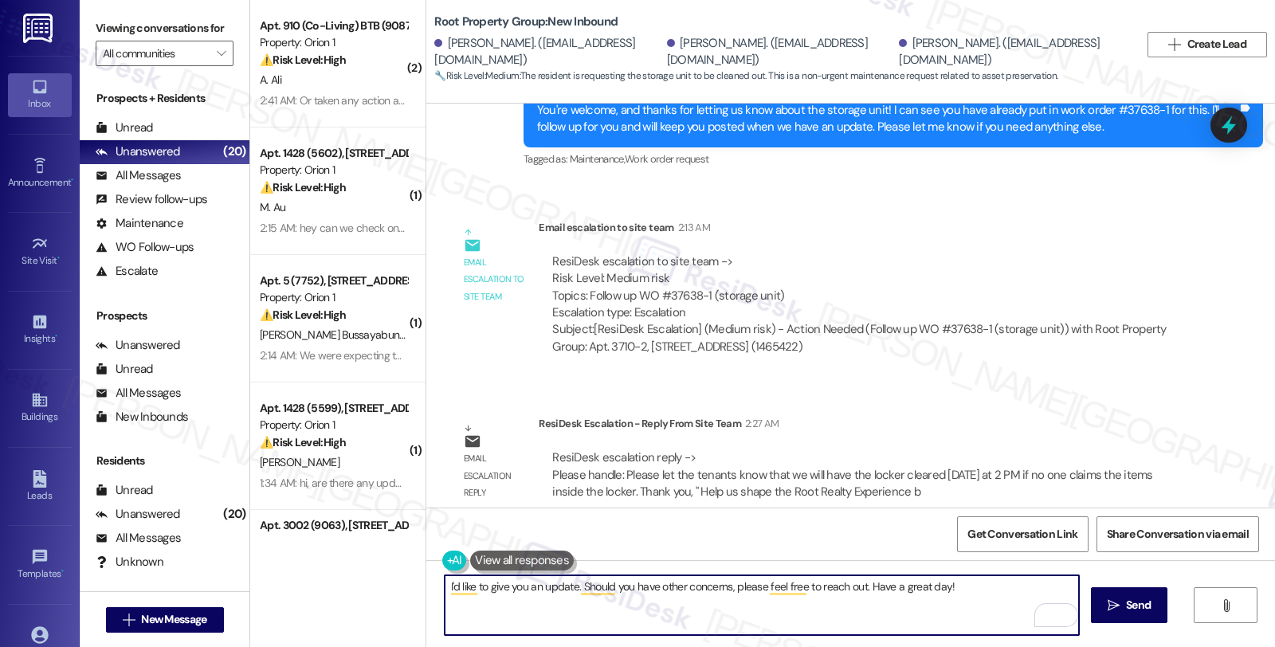
paste textarea "Please let the tenants know that we will have the locker cleared on Friday at 2…"
drag, startPoint x: 602, startPoint y: 586, endPoint x: 667, endPoint y: 586, distance: 65.3
click at [667, 586] on textarea "I'd like to give you an update.Please let the tenants know that we will have th…" at bounding box center [762, 605] width 634 height 60
click at [872, 606] on textarea "I'd like to give you an update. Please know that we will have the locker cleare…" at bounding box center [762, 605] width 634 height 60
click at [456, 606] on textarea "I'd like to give you an update. Please know that we will have the locker cleare…" at bounding box center [762, 605] width 634 height 60
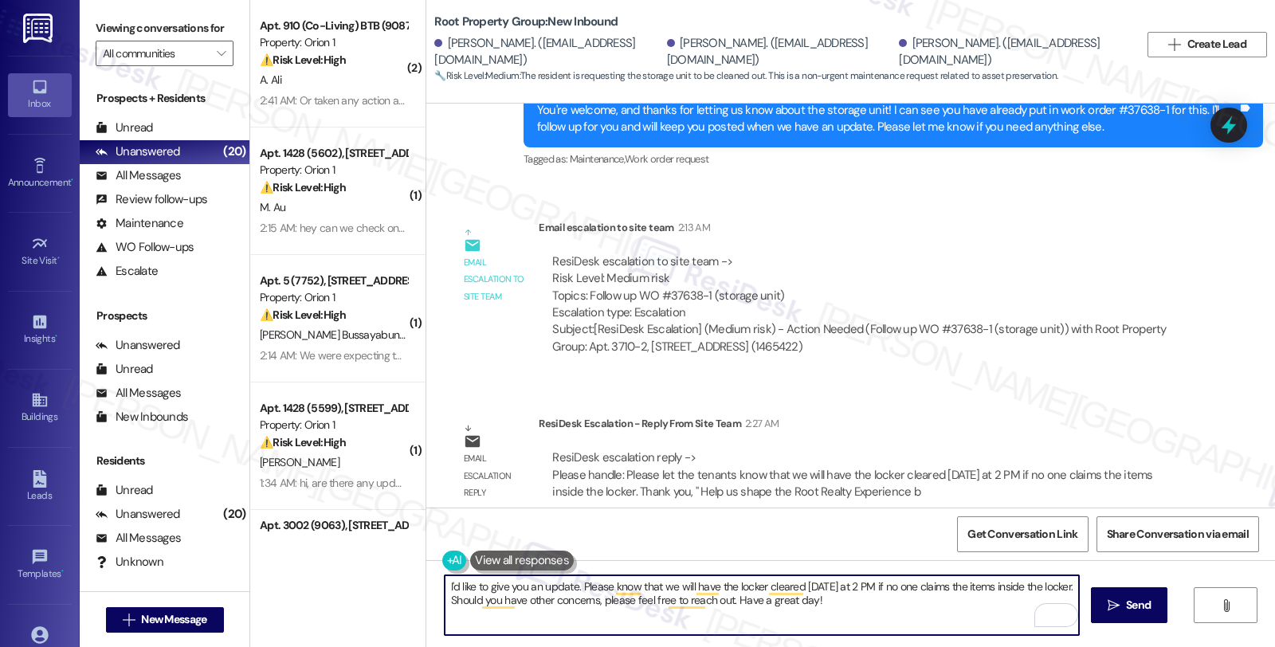
click at [698, 625] on textarea "I'd like to give you an update. Please know that we will have the locker cleare…" at bounding box center [762, 605] width 634 height 60
drag, startPoint x: 888, startPoint y: 602, endPoint x: 410, endPoint y: 586, distance: 479.2
click at [410, 586] on div "( 2 ) Apt. 910 (Co-Living) BTB (9087), 2301 Scarff St Property: Orion 1 ⚠️ Risk…" at bounding box center [762, 323] width 1025 height 647
type textarea "I'd like to give you an update. Please know that we will have the locker cleare…"
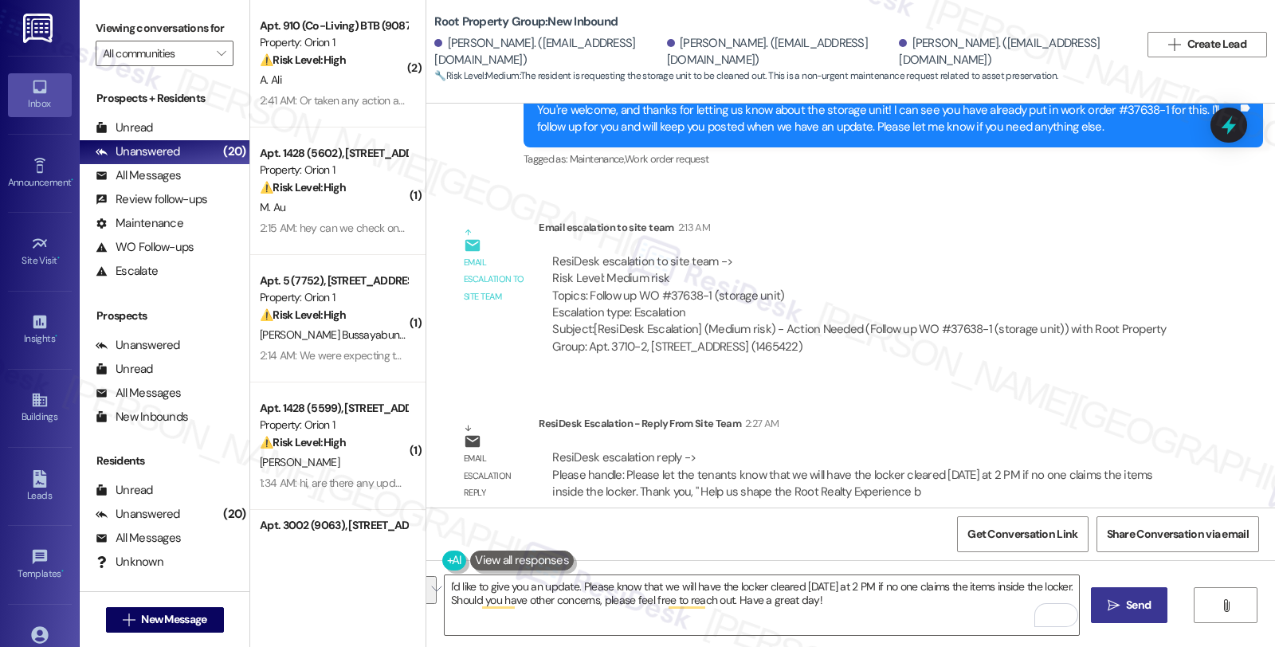
click at [1118, 601] on span " Send" at bounding box center [1129, 605] width 50 height 17
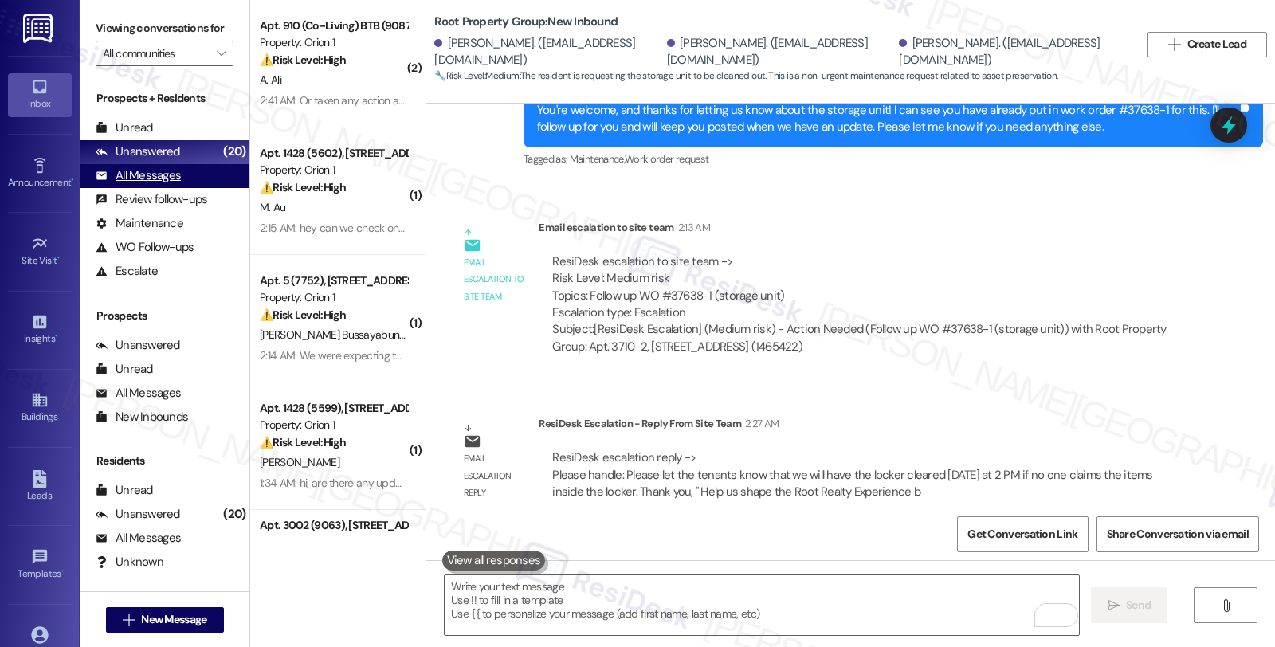
click at [175, 184] on div "All Messages" at bounding box center [138, 175] width 85 height 17
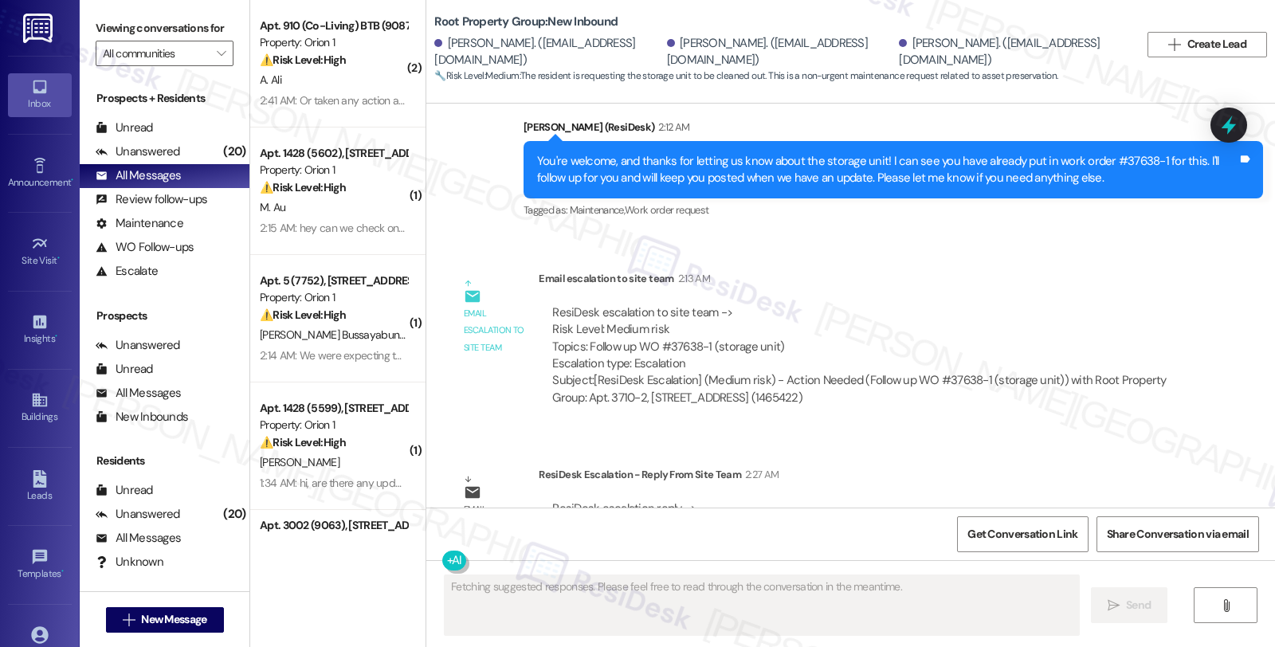
scroll to position [1523, 0]
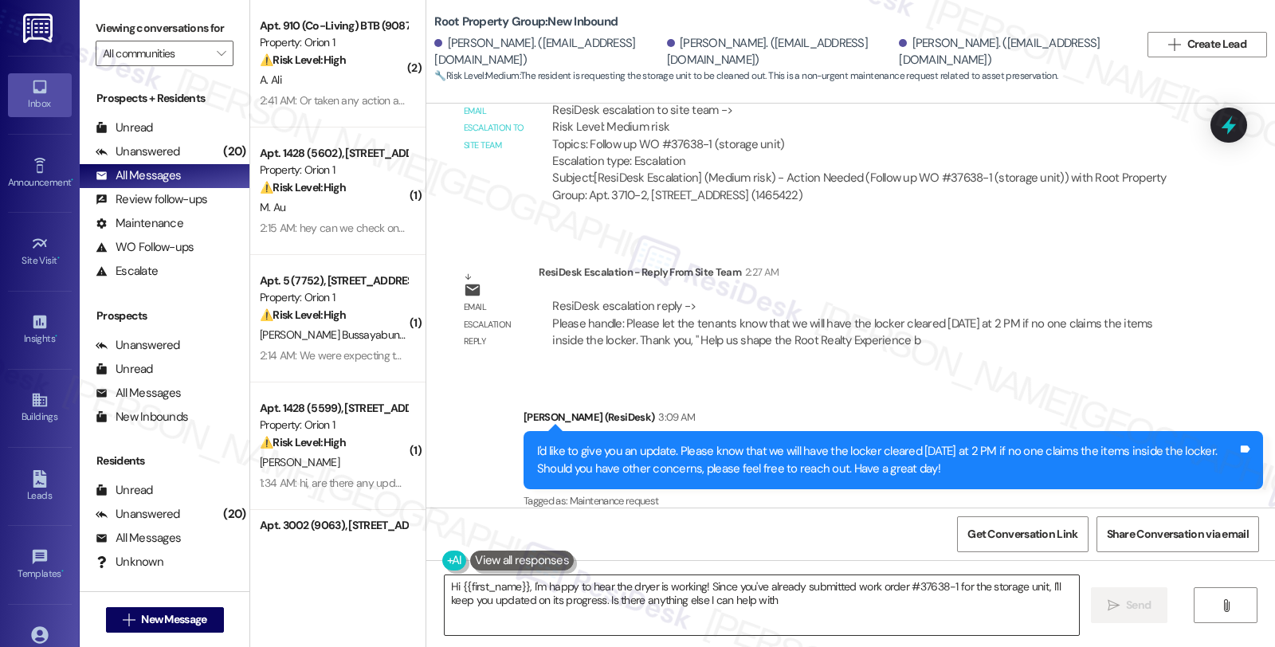
type textarea "Hi {{first_name}}, I'm happy to hear the dryer is working! Since you've already…"
click at [1170, 286] on div "ResiDesk escalation reply -> Please handle: Please let the tenants know that we…" at bounding box center [864, 323] width 651 height 75
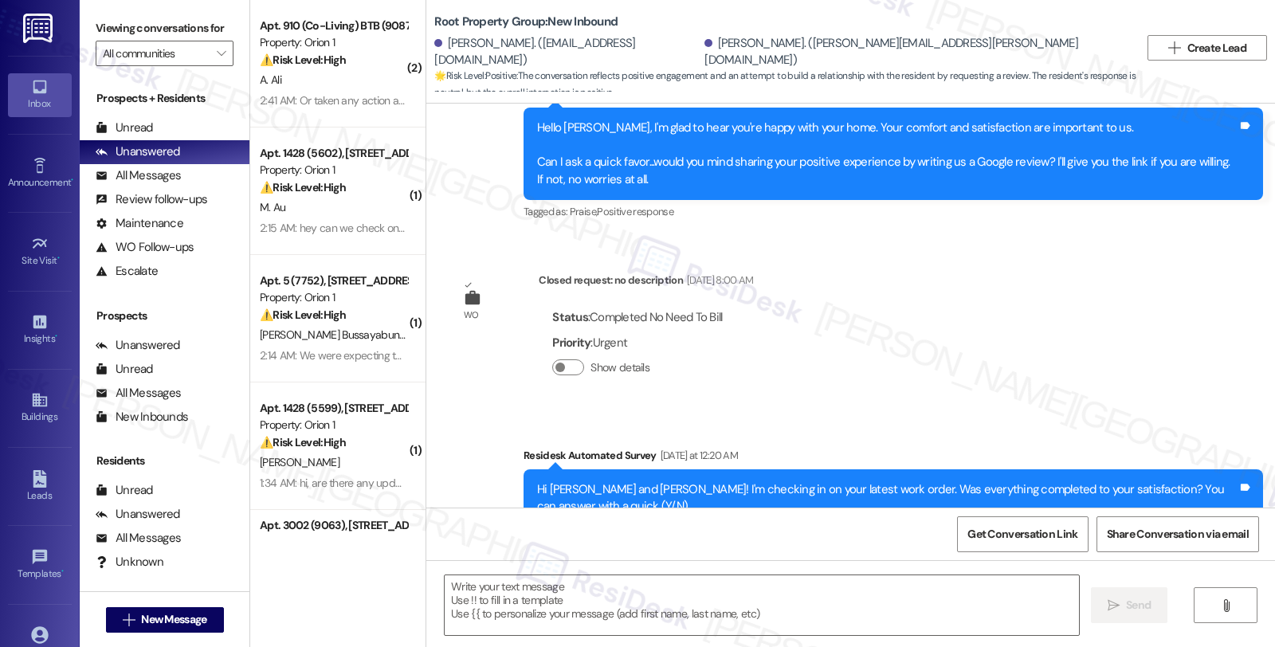
type textarea "Fetching suggested responses. Please feel free to read through the conversation…"
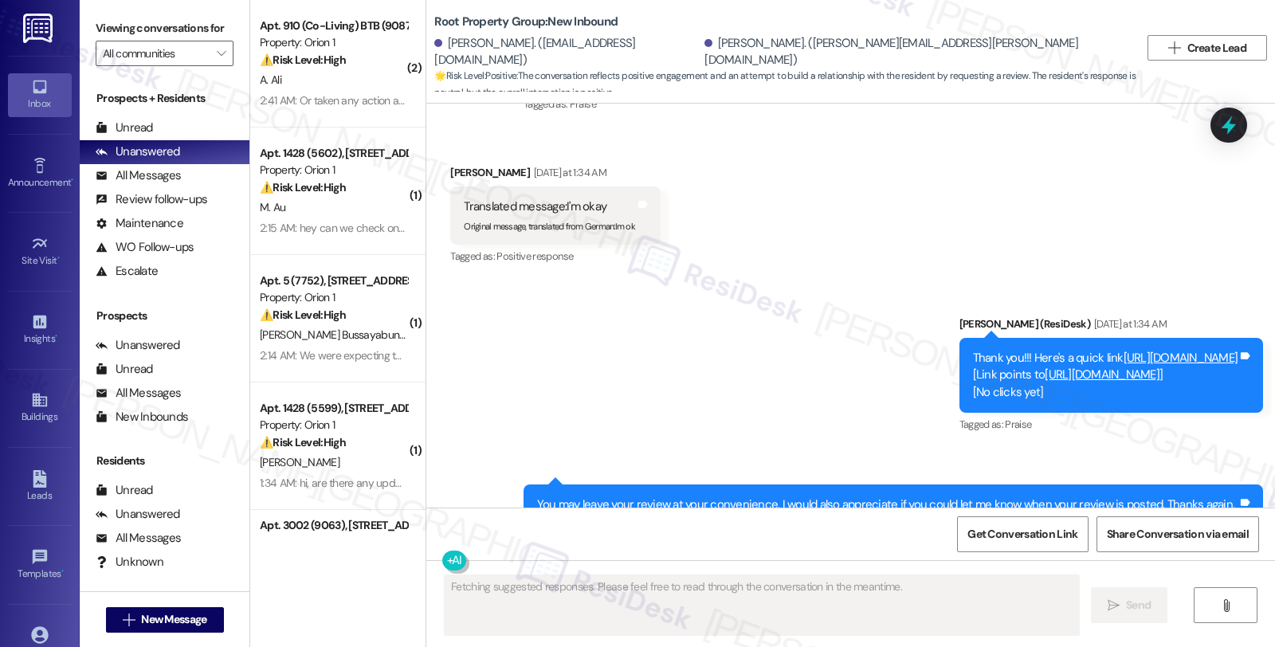
scroll to position [1993, 0]
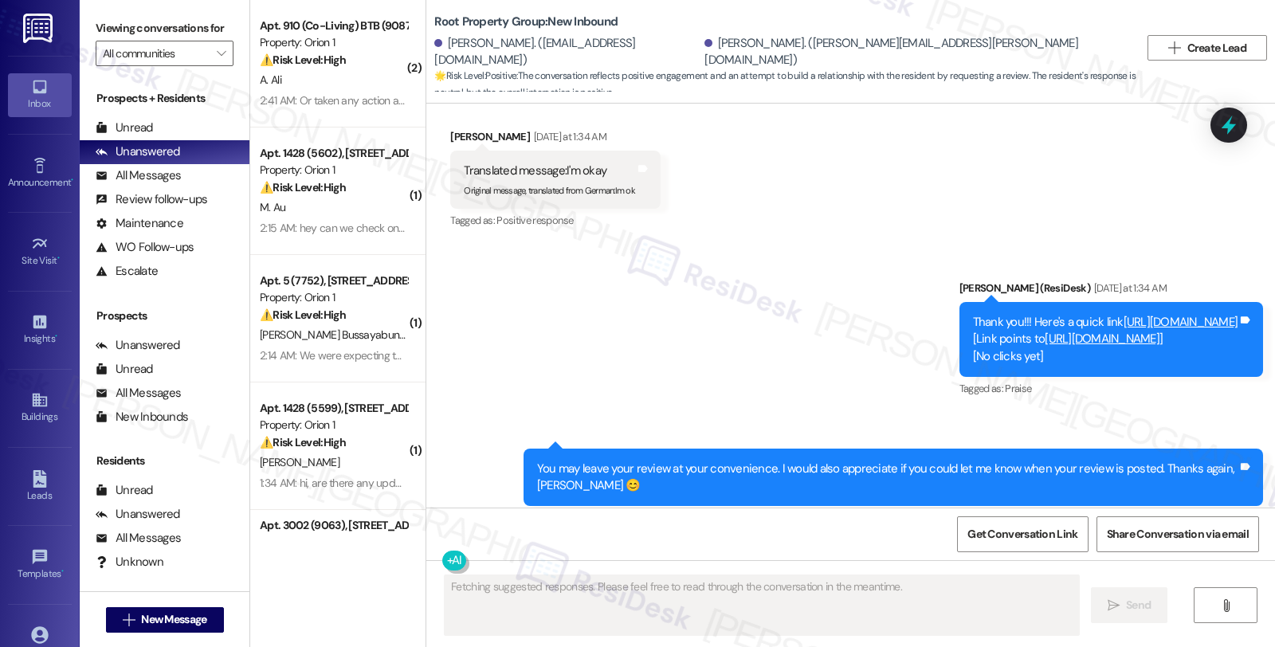
click at [1045, 331] on link "https://search.google.com/local/writereview?placeid=ChIJIyJnalnSD4gRfHcAUehdIRk" at bounding box center [1102, 339] width 115 height 16
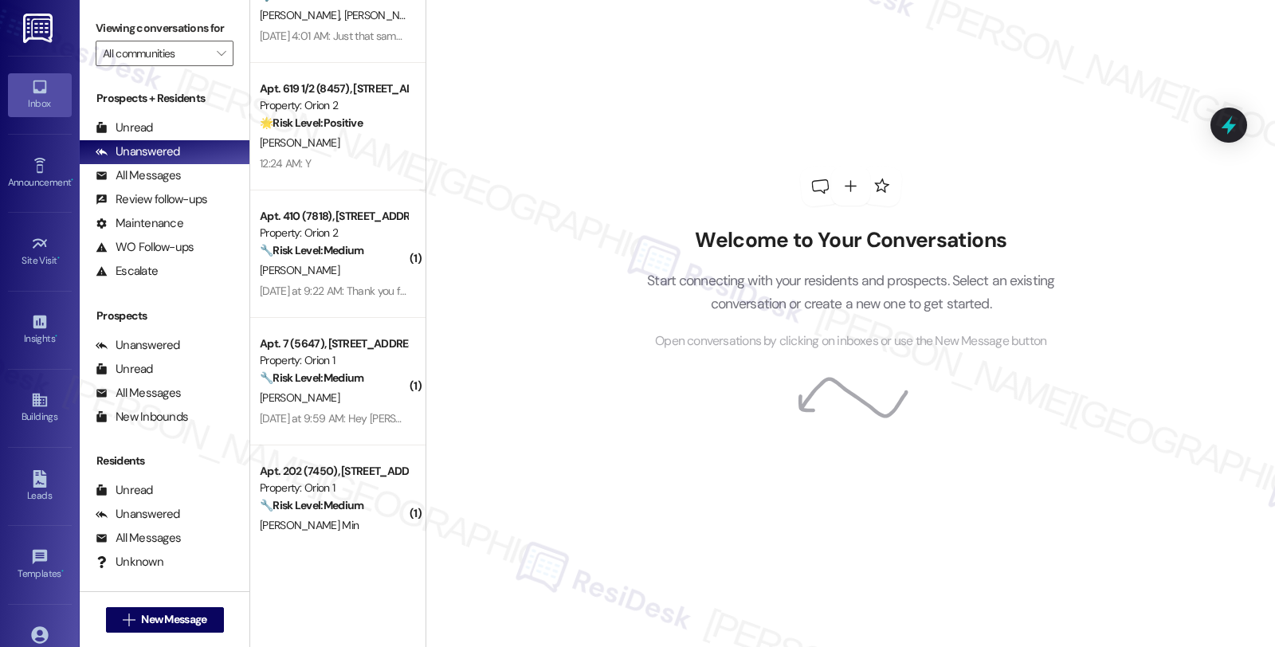
scroll to position [2016, 0]
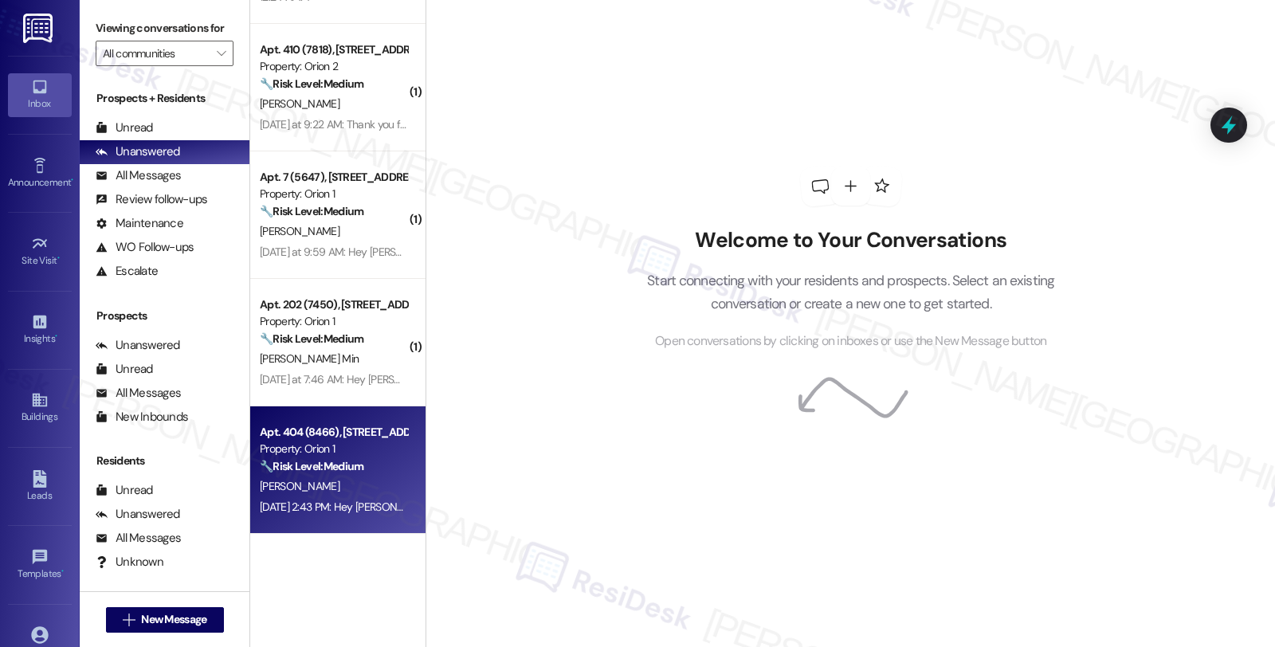
click at [320, 486] on div "A. Bhatt" at bounding box center [333, 486] width 151 height 20
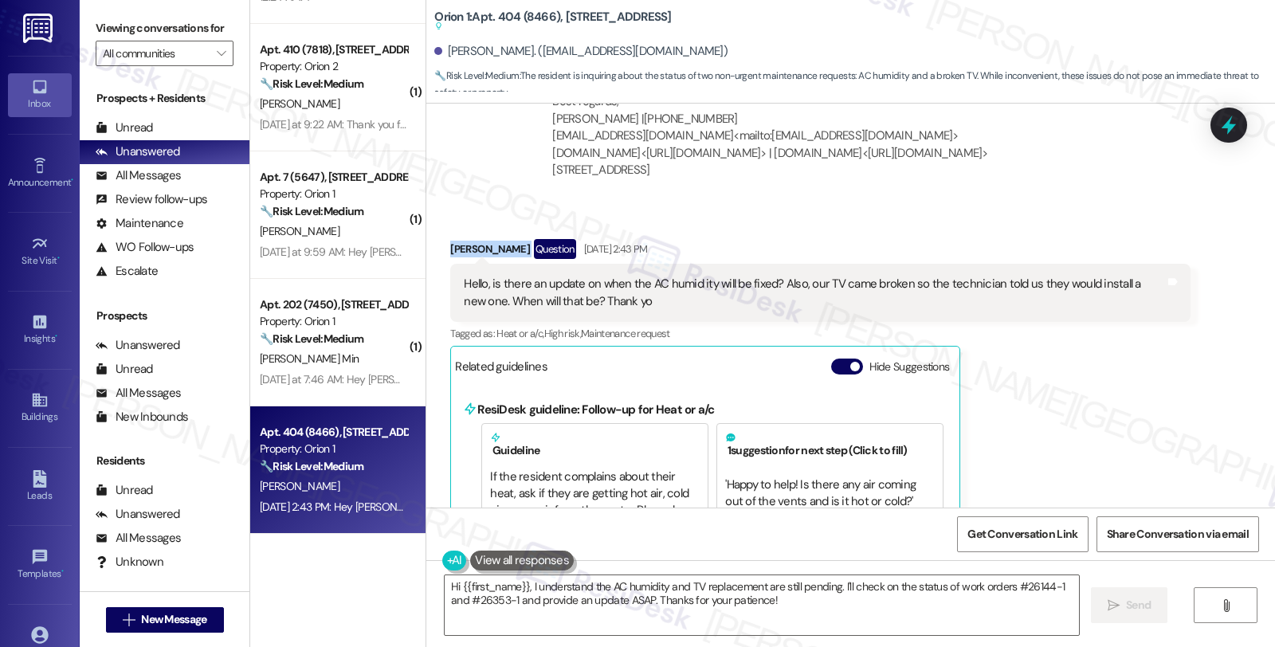
drag, startPoint x: 434, startPoint y: 240, endPoint x: 492, endPoint y: 249, distance: 58.8
click at [492, 249] on div "Received via SMS Abir Bhatt Question Sep 17, 2025 at 2:43 PM Hello, is there an…" at bounding box center [819, 553] width 763 height 652
copy div "Abir Bhatt"
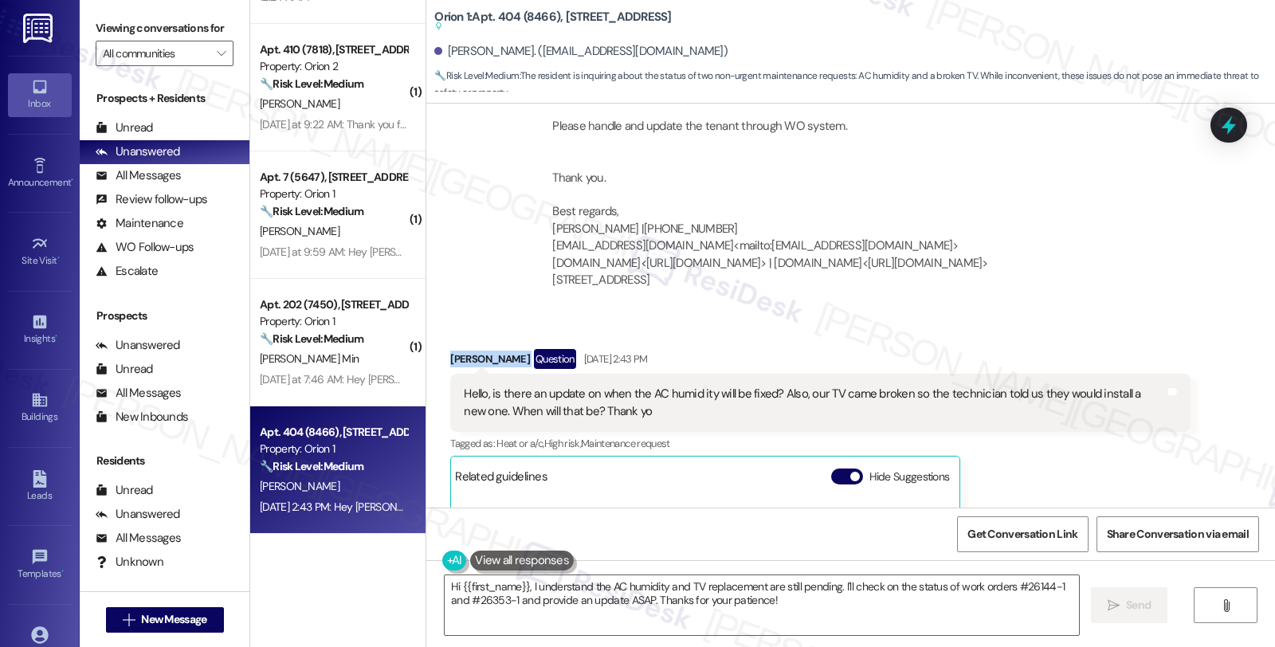
scroll to position [3169, 0]
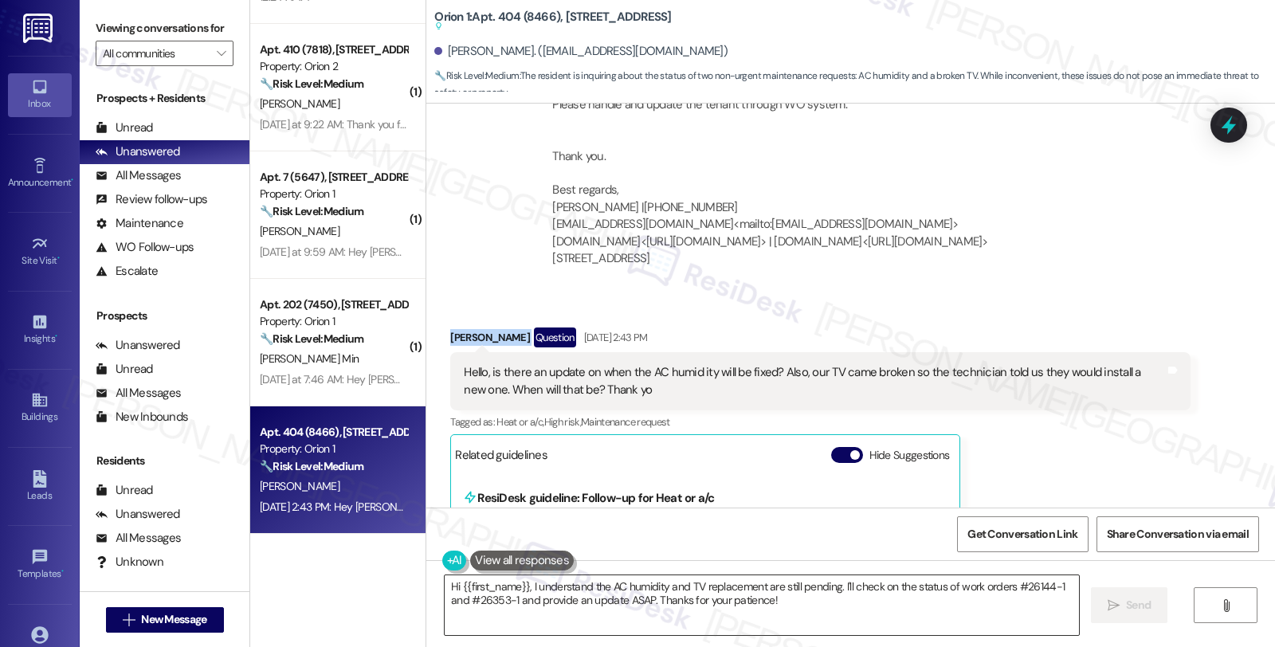
click at [523, 586] on textarea "Hi {{first_name}}, I understand the AC humidity and TV replacement are still pe…" at bounding box center [762, 605] width 634 height 60
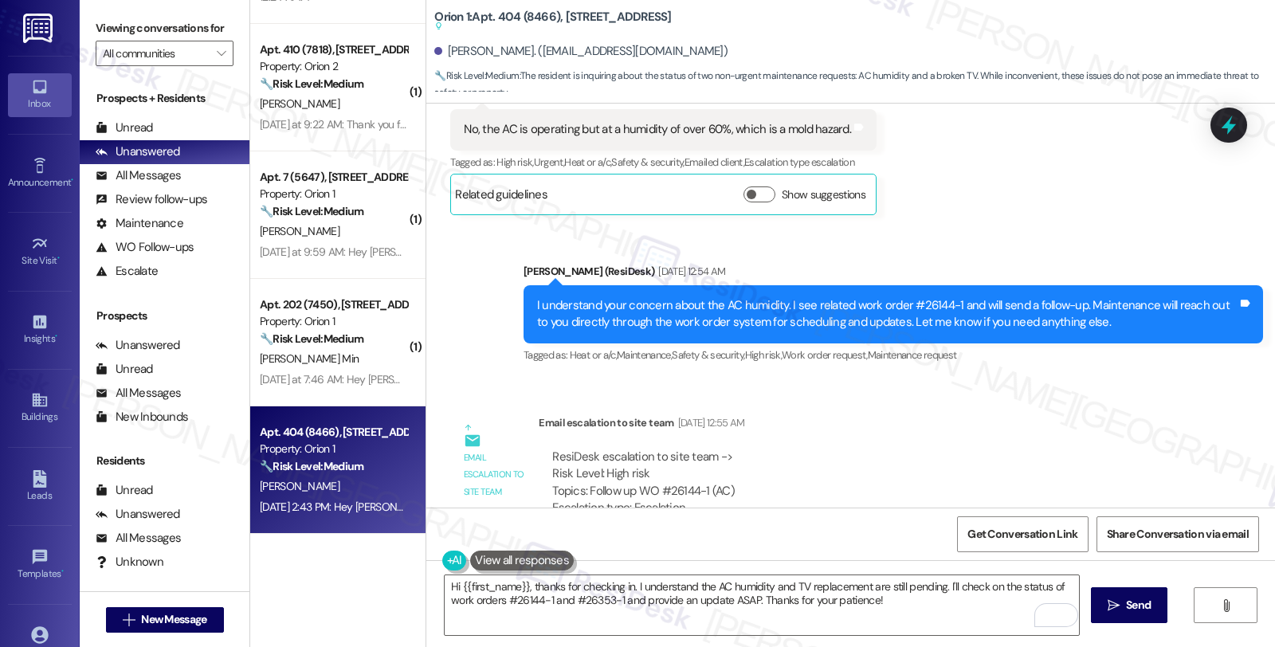
scroll to position [2484, 0]
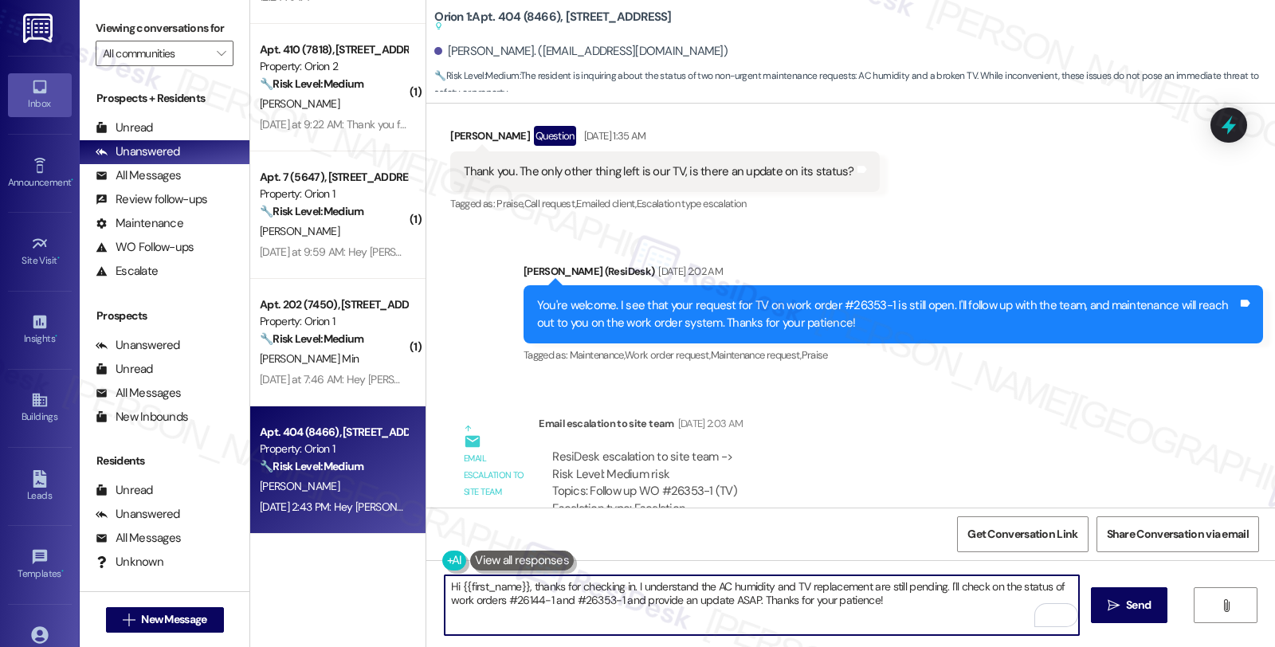
click at [665, 603] on textarea "Hi {{first_name}}, thanks for checking in. I understand the AC humidity and TV …" at bounding box center [762, 605] width 634 height 60
click at [952, 586] on textarea "Hi {{first_name}}, thanks for checking in. I understand the AC humidity and TV …" at bounding box center [762, 605] width 634 height 60
click at [1066, 582] on textarea "Hi {{first_name}}, thanks for checking in. I understand the AC humidity and TV …" at bounding box center [762, 605] width 634 height 60
click at [555, 601] on textarea "Hi {{first_name}}, thanks for checking in. I understand the AC humidity and TV …" at bounding box center [762, 605] width 634 height 60
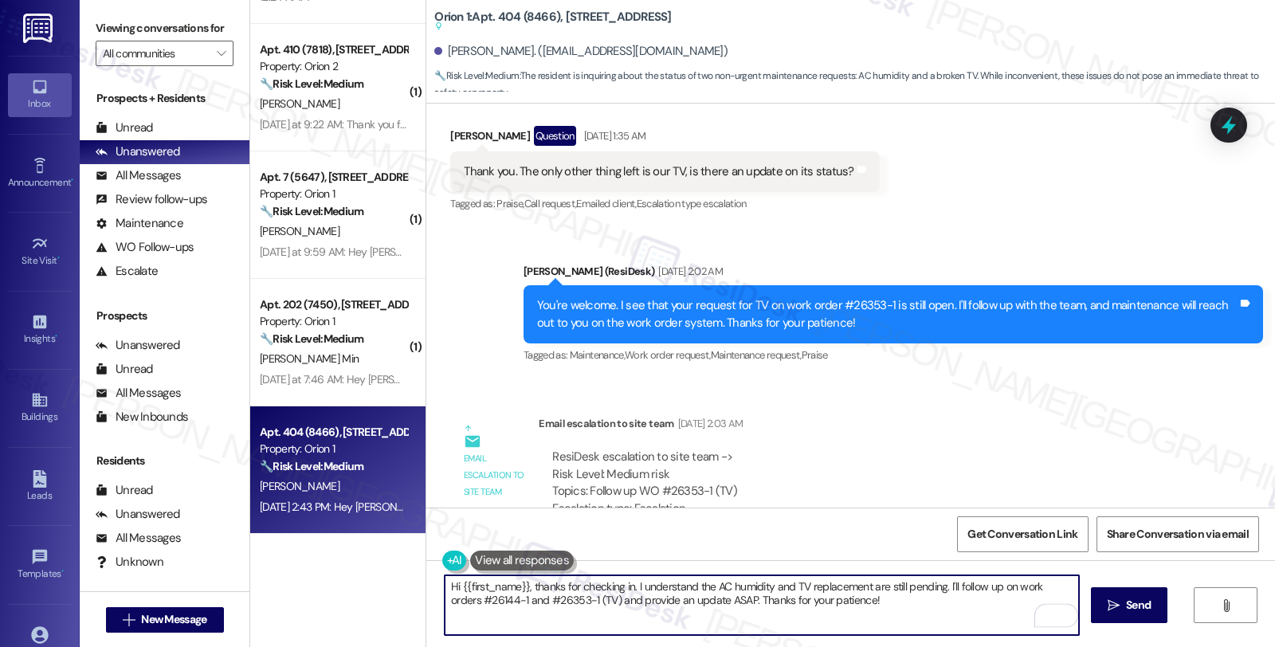
click at [487, 600] on textarea "Hi {{first_name}}, thanks for checking in. I understand the AC humidity and TV …" at bounding box center [762, 605] width 634 height 60
drag, startPoint x: 600, startPoint y: 599, endPoint x: 934, endPoint y: 604, distance: 333.9
click at [934, 604] on textarea "Hi {{first_name}}, thanks for checking in. I understand the AC humidity and TV …" at bounding box center [762, 605] width 634 height 60
click at [693, 607] on textarea "Hi {{first_name}}, thanks for checking in. I understand the AC humidity and TV …" at bounding box center [762, 605] width 634 height 60
drag, startPoint x: 857, startPoint y: 600, endPoint x: 978, endPoint y: 602, distance: 120.3
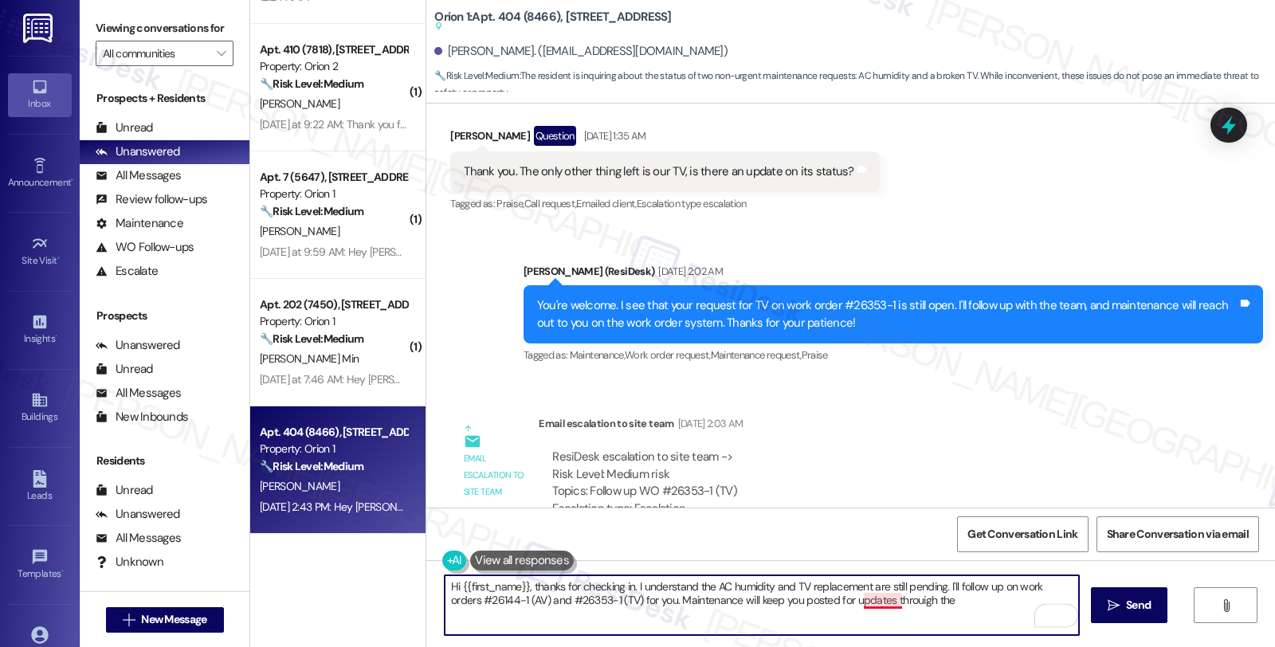
click at [978, 602] on textarea "Hi {{first_name}}, thanks for checking in. I understand the AC humidity and TV …" at bounding box center [762, 605] width 634 height 60
click at [978, 603] on textarea "Hi {{first_name}}, thanks for checking in. I understand the AC humidity and TV …" at bounding box center [762, 605] width 634 height 60
click at [990, 598] on textarea "Hi {{first_name}}, thanks for checking in. I understand the AC humidity and TV …" at bounding box center [762, 605] width 634 height 60
type textarea "Hi {{first_name}}, thanks for checking in. I understand the AC humidity and TV …"
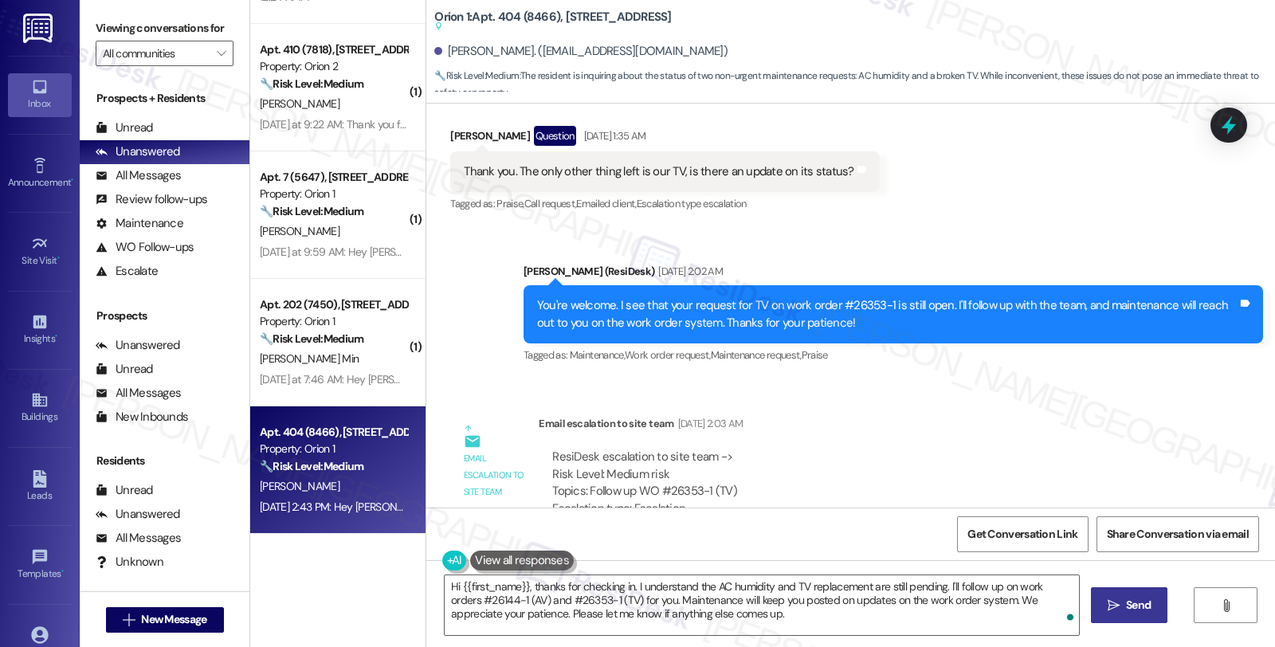
click at [1128, 610] on span "Send" at bounding box center [1138, 605] width 25 height 17
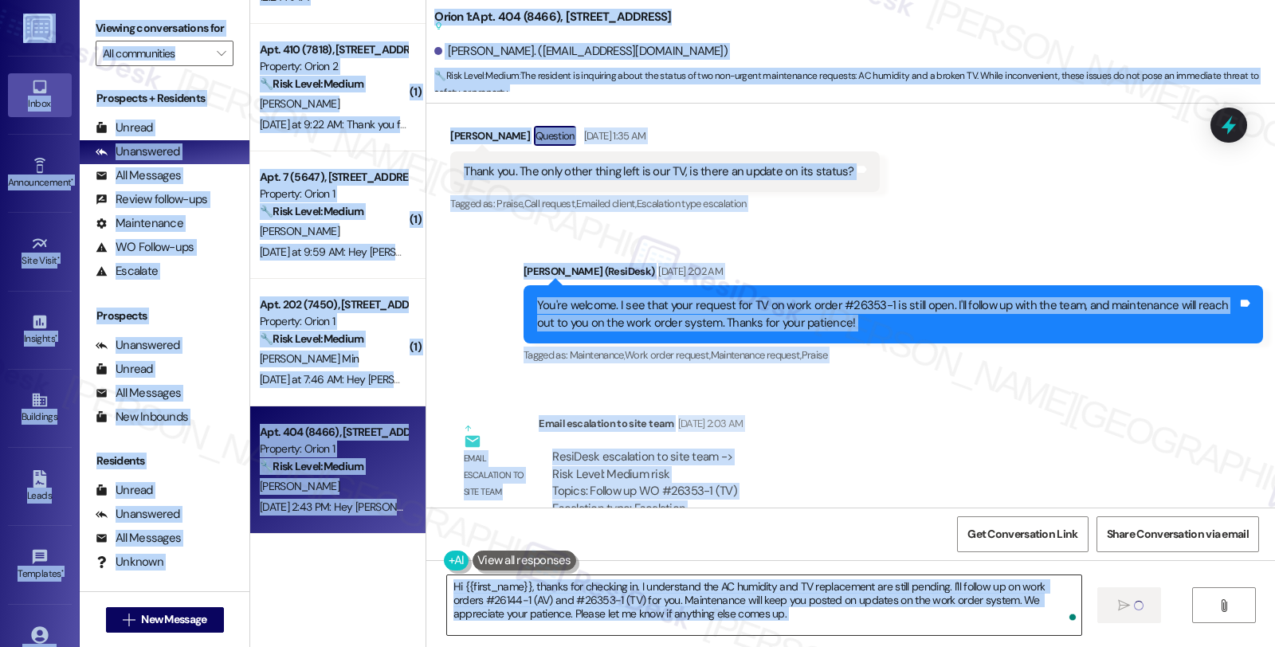
copy body "Inbox Go to Inbox Announcement • Send A Text Announcement Site Visit • Go to Si…"
click at [743, 609] on textarea "Hi {{first_name}}, thanks for checking in. I understand the AC humidity and TV …" at bounding box center [764, 605] width 634 height 60
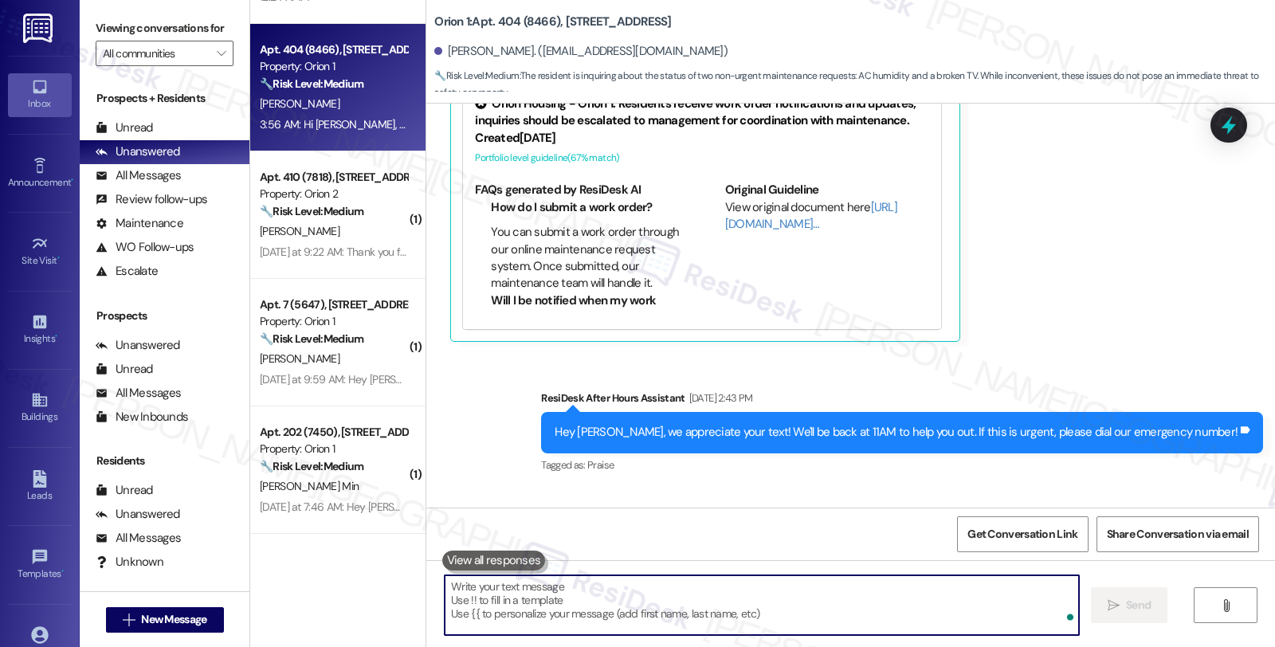
scroll to position [3646, 0]
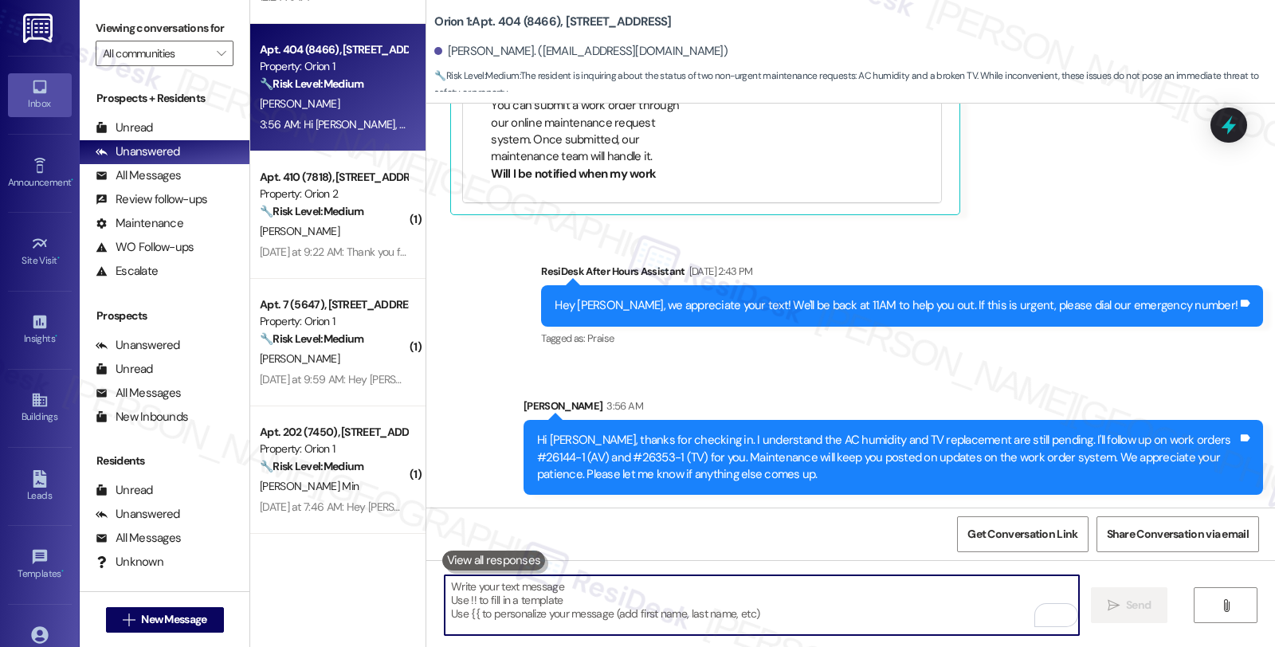
click at [834, 428] on div "Hi Abir, thanks for checking in. I understand the AC humidity and TV replacemen…" at bounding box center [893, 457] width 739 height 75
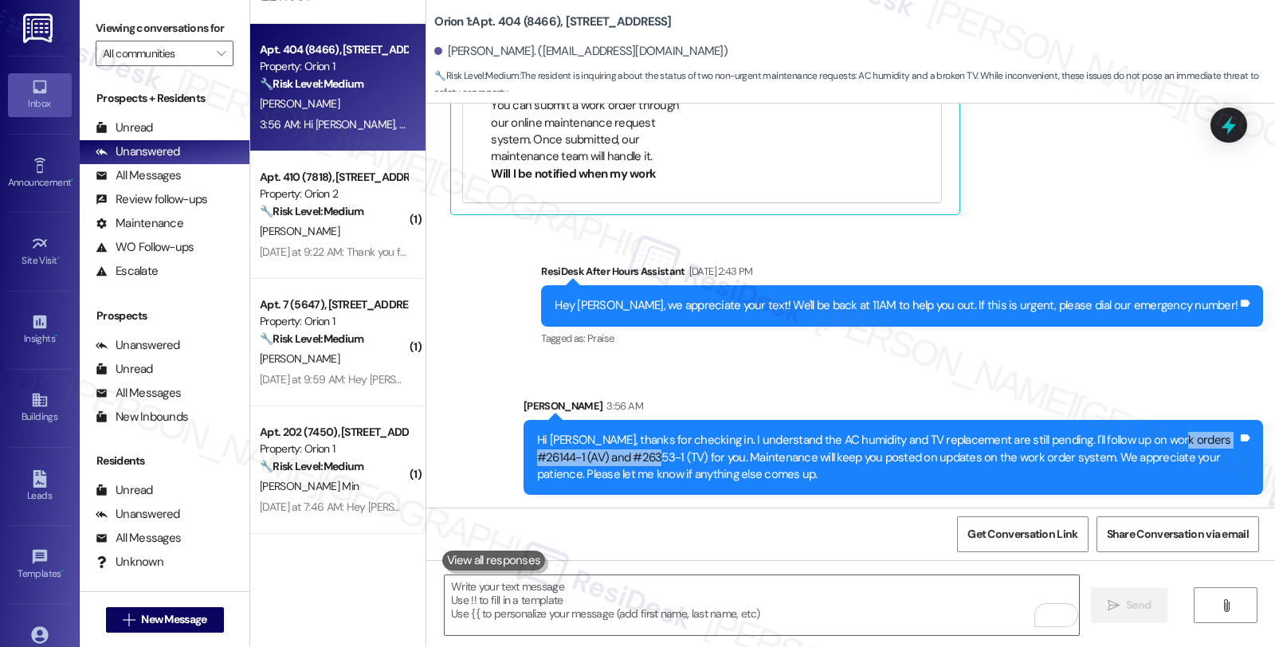
drag, startPoint x: 1143, startPoint y: 443, endPoint x: 622, endPoint y: 465, distance: 522.4
click at [622, 465] on div "Hi Abir, thanks for checking in. I understand the AC humidity and TV replacemen…" at bounding box center [887, 457] width 700 height 51
copy div "#26144-1 (AV) and #26353-1 (TV)"
click at [1233, 118] on icon at bounding box center [1228, 125] width 27 height 27
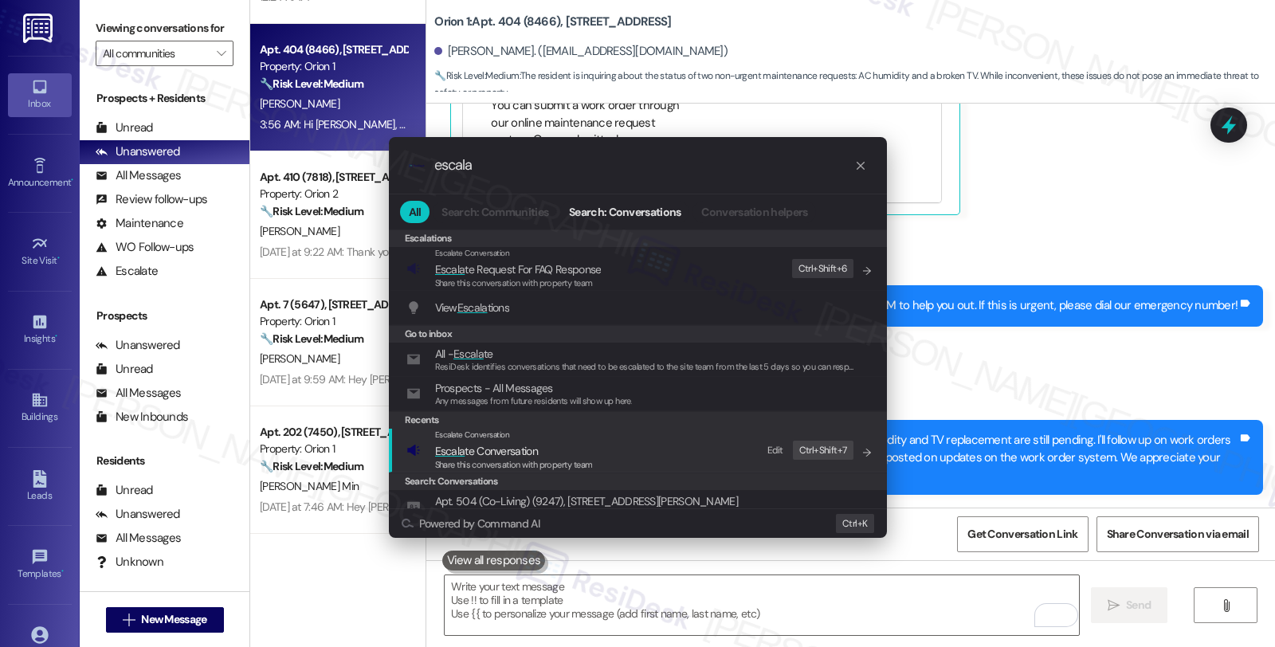
type input "escala"
click at [469, 454] on span "Escala te Conversation" at bounding box center [486, 451] width 103 height 14
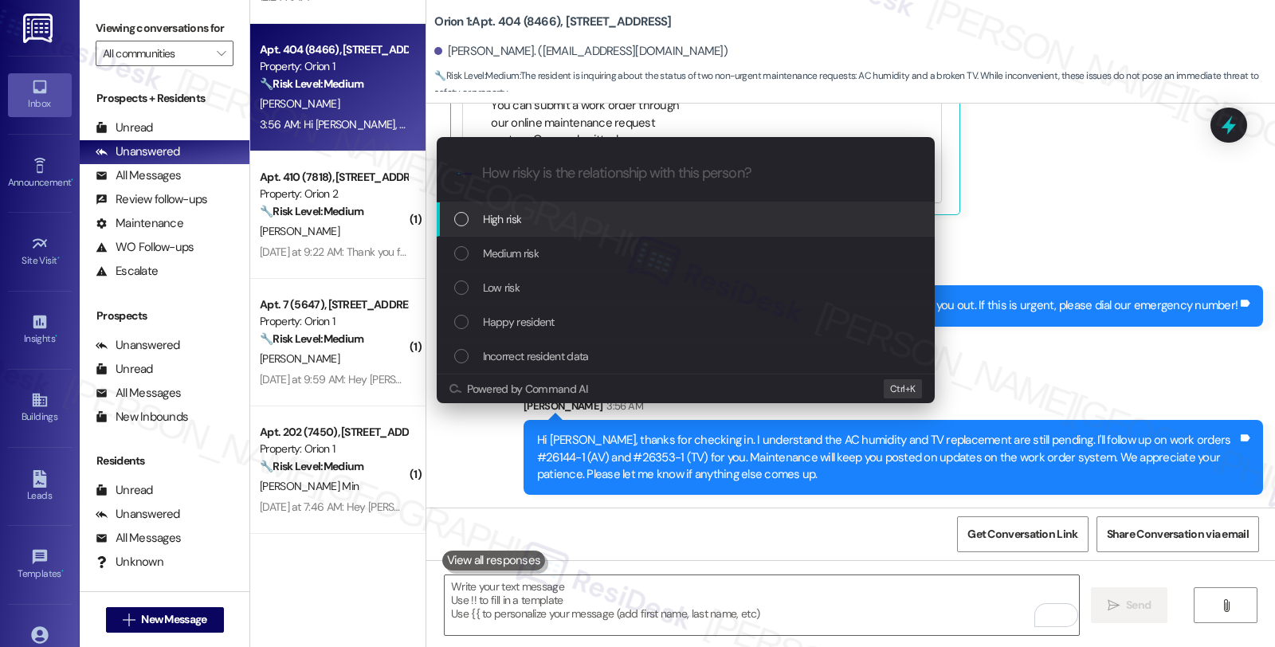
click at [523, 225] on div "High risk" at bounding box center [687, 219] width 466 height 18
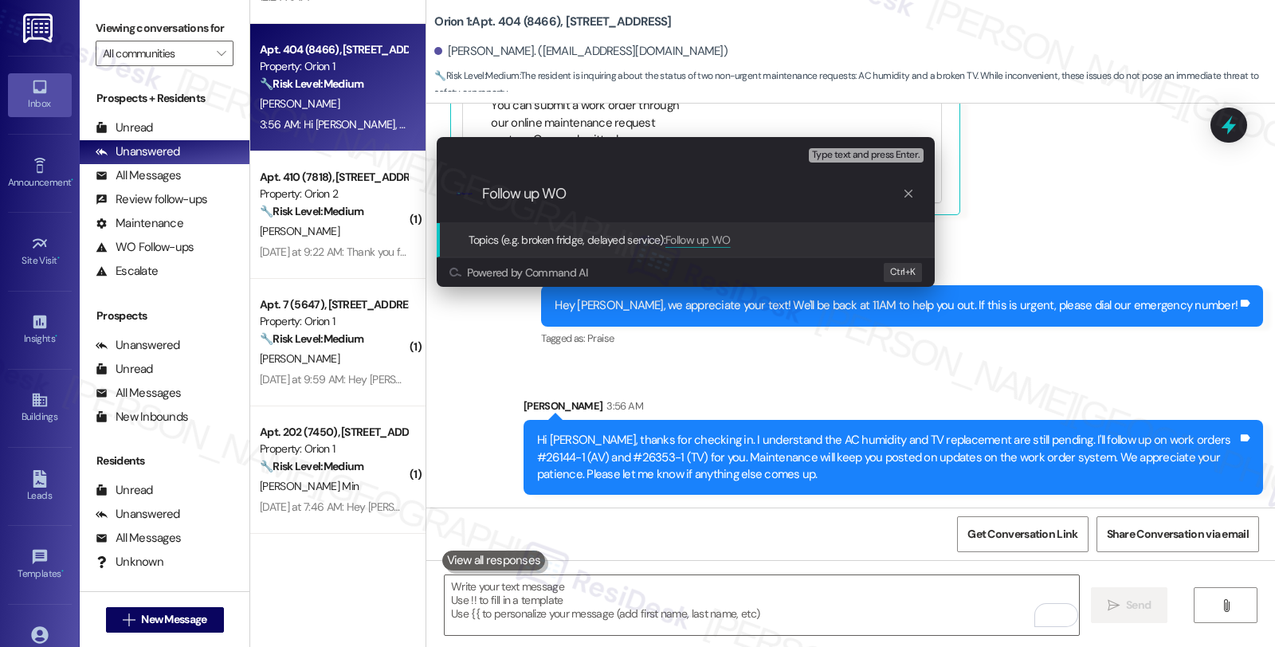
paste input "#26144-1 (AV) and #26353-1 (TV)"
click at [649, 193] on input "Follow up WO #26144-1 (AV) and #26353-1 (TV)" at bounding box center [692, 194] width 420 height 17
type input "Follow up WO #26144-1 (AC) and #26353-1 (TV)"
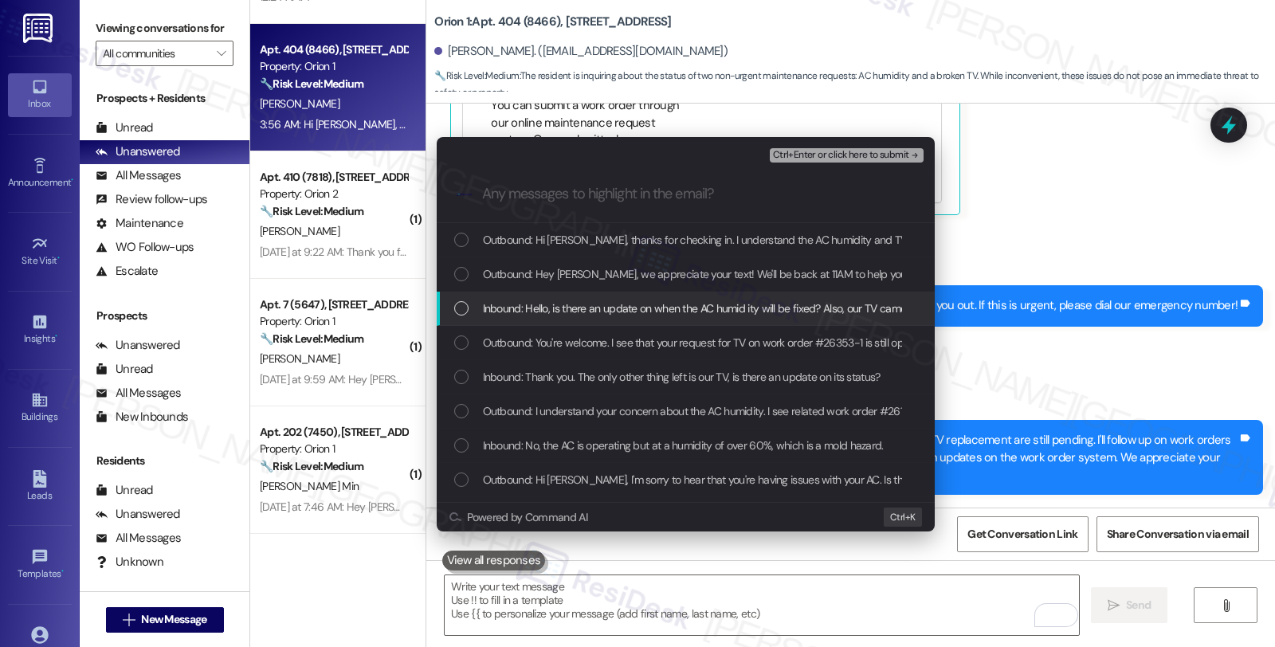
click at [640, 314] on span "Inbound: Hello, is there an update on when the AC humid ity will be fixed? Also…" at bounding box center [903, 309] width 841 height 18
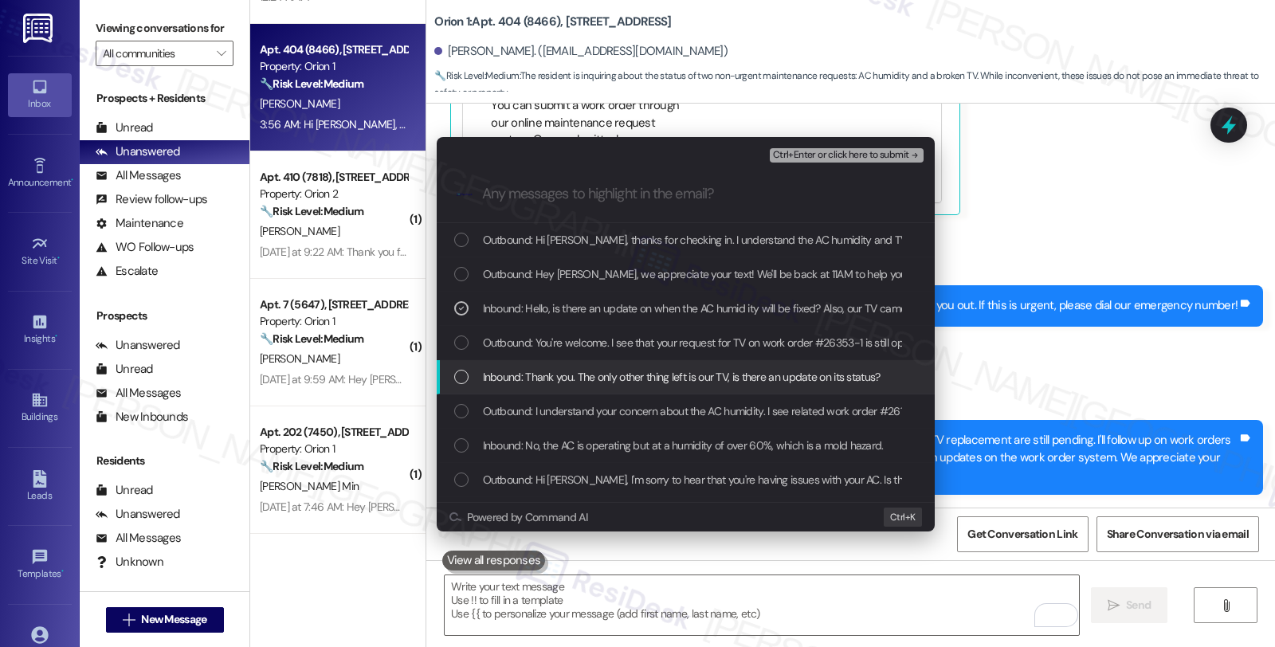
click at [664, 371] on span "Inbound: Thank you. The only other thing left is our TV, is there an update on …" at bounding box center [682, 377] width 398 height 18
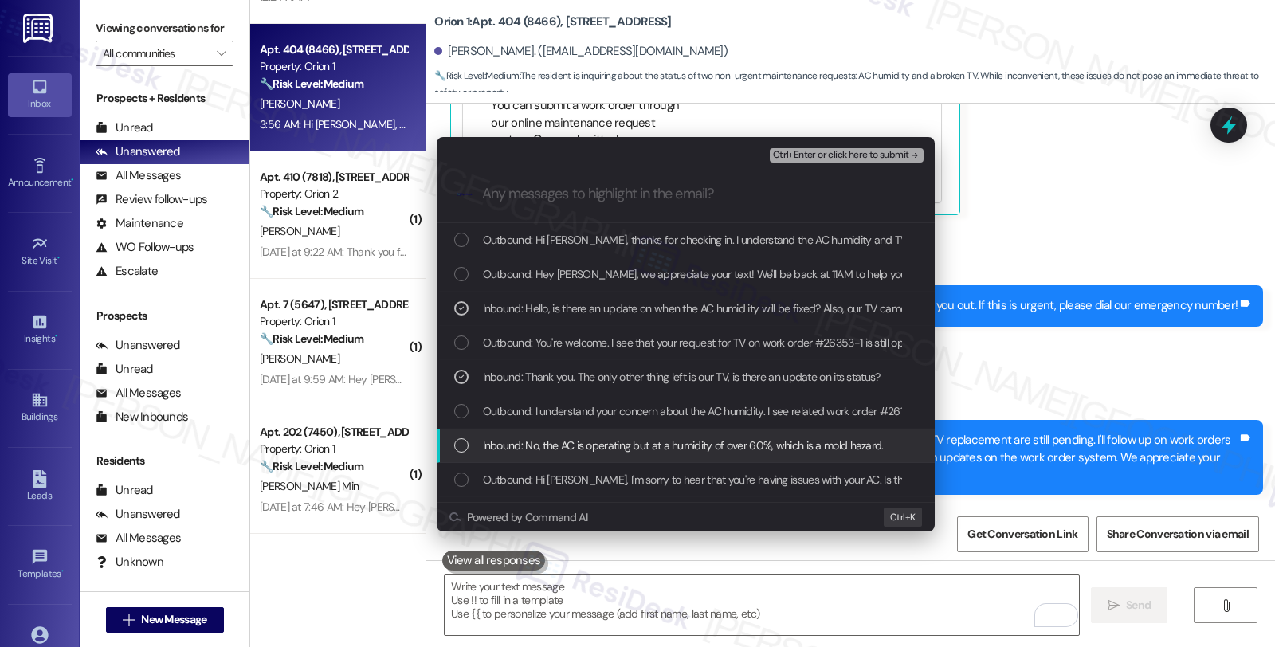
click at [673, 447] on span "Inbound: No, the AC is operating but at a humidity of over 60%, which is a mold…" at bounding box center [683, 446] width 401 height 18
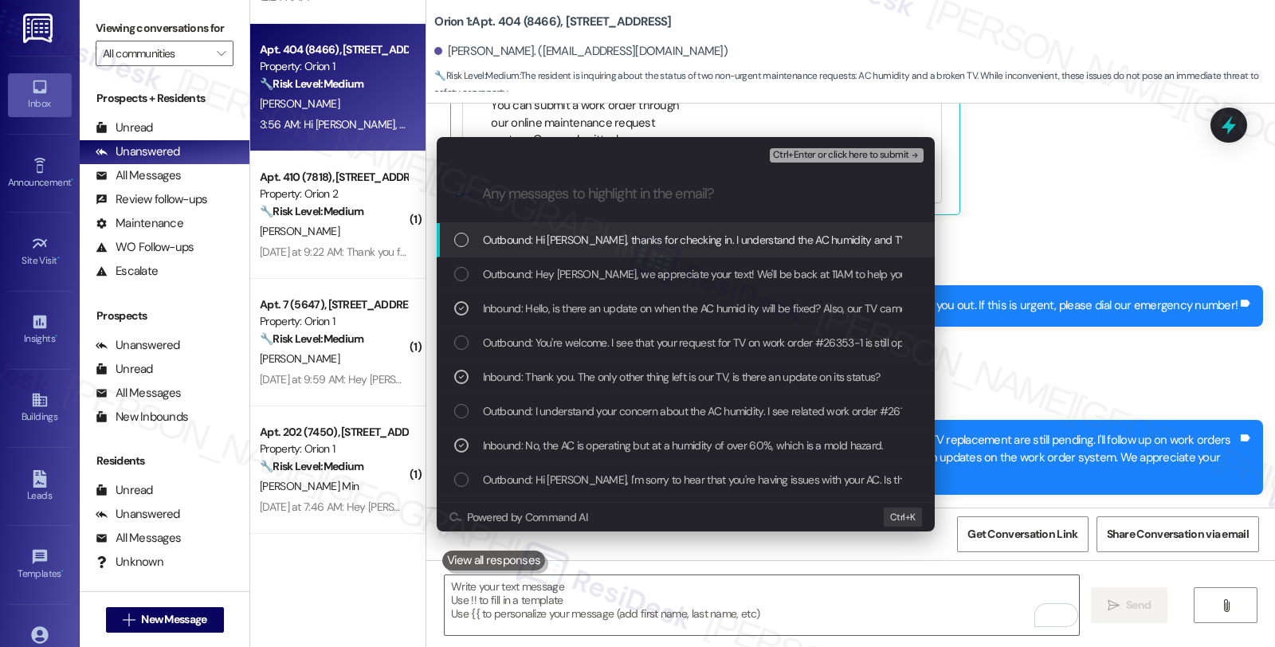
click at [801, 154] on span "Ctrl+Enter or click here to submit" at bounding box center [841, 155] width 136 height 11
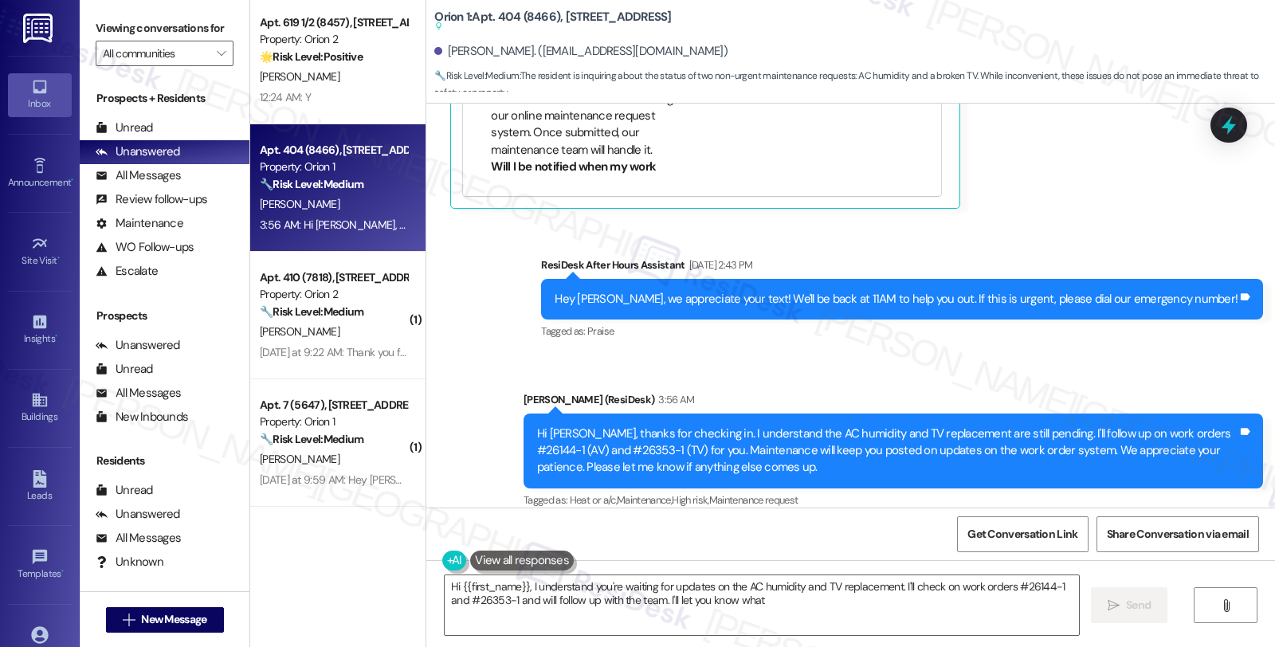
scroll to position [1661, 0]
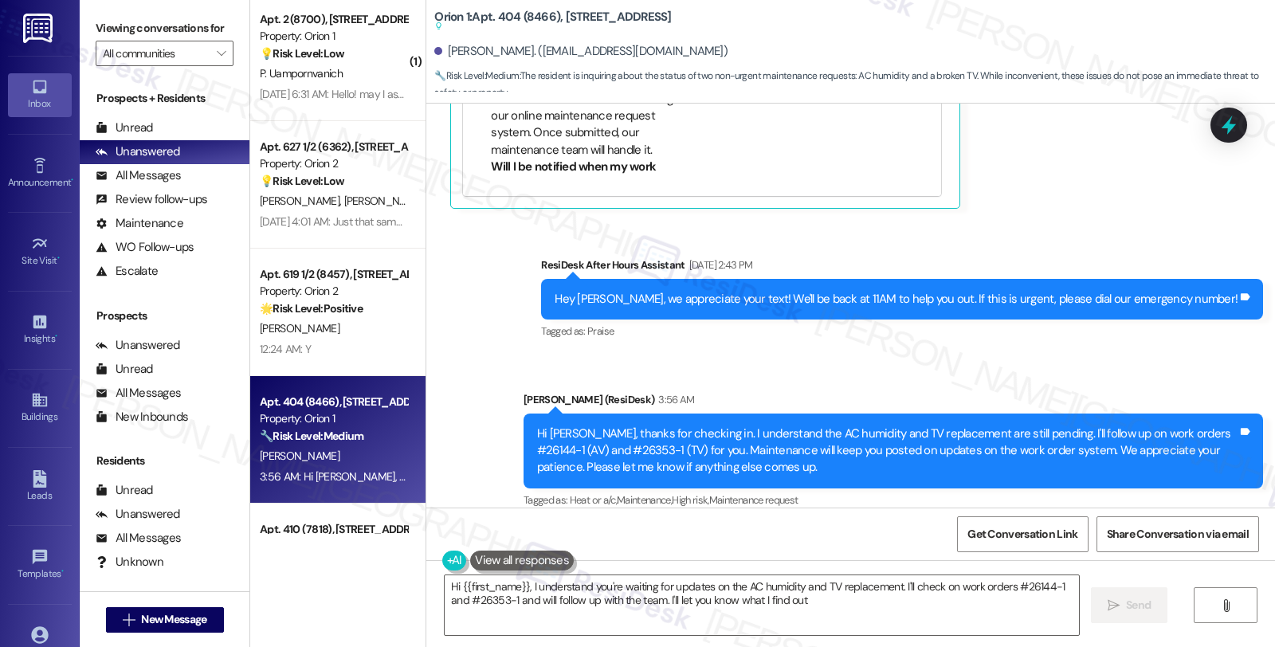
type textarea "Hi {{first_name}}, I understand you're waiting for updates on the AC humidity a…"
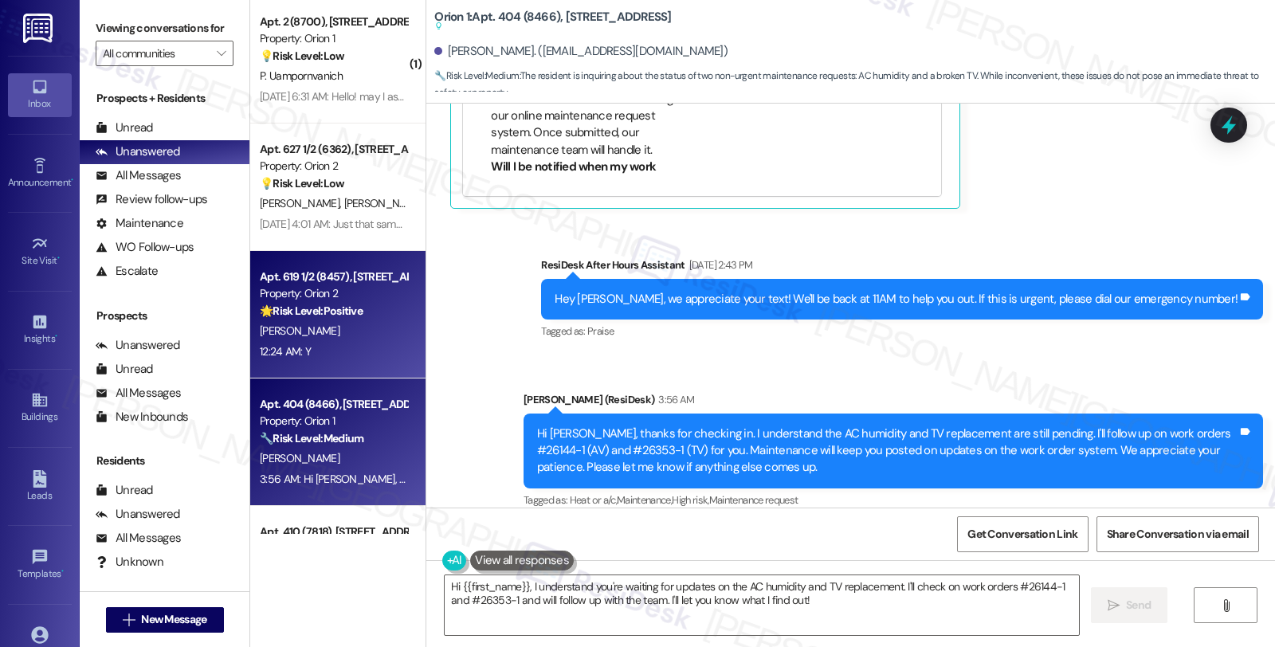
click at [375, 319] on div "🌟 Risk Level: Positive The resident responded positively to a check-in regardin…" at bounding box center [333, 311] width 147 height 17
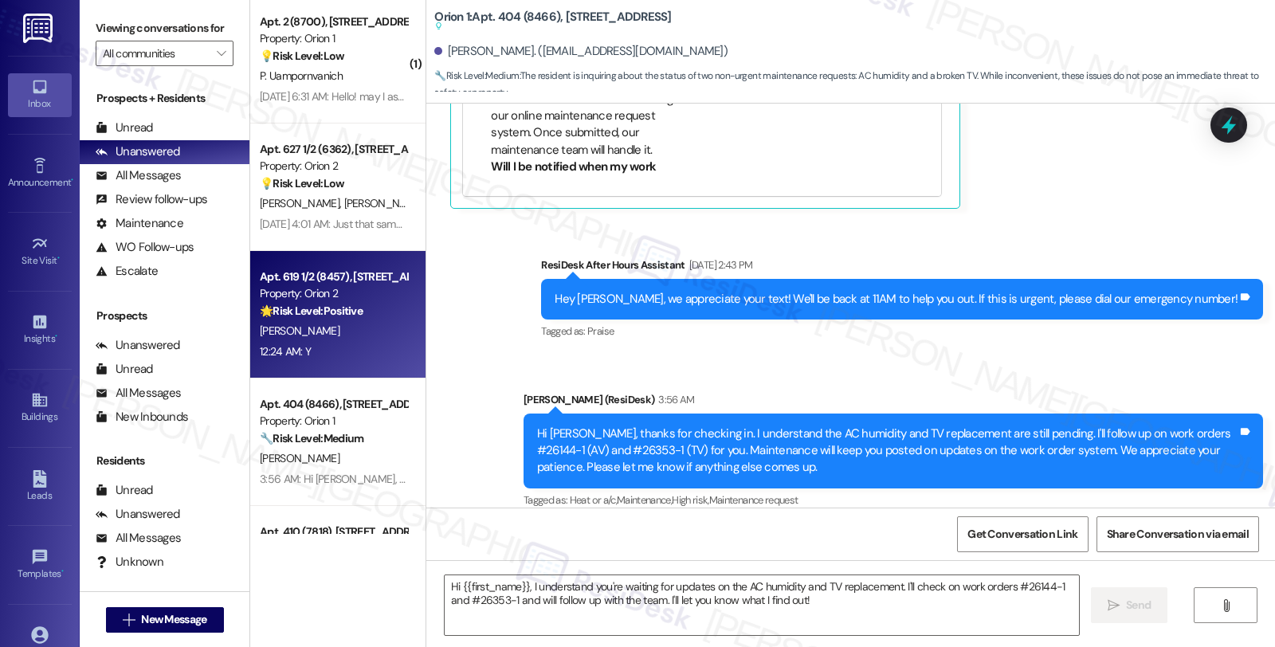
type textarea "Fetching suggested responses. Please feel free to read through the conversation…"
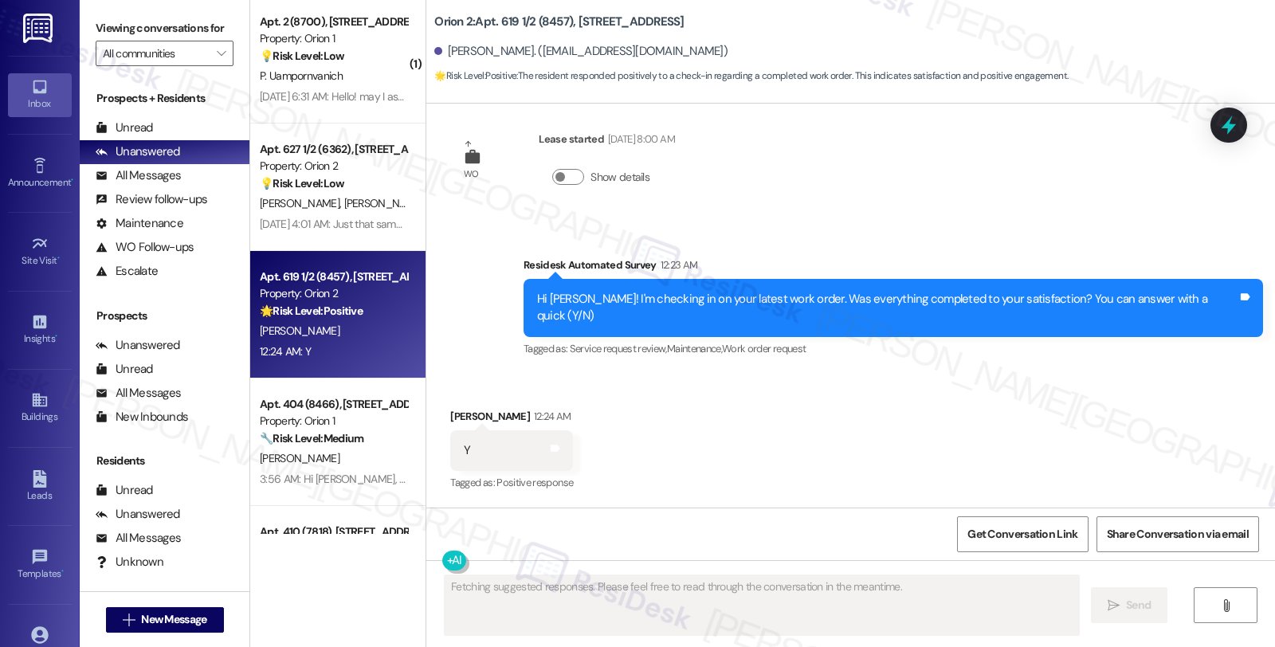
scroll to position [924, 0]
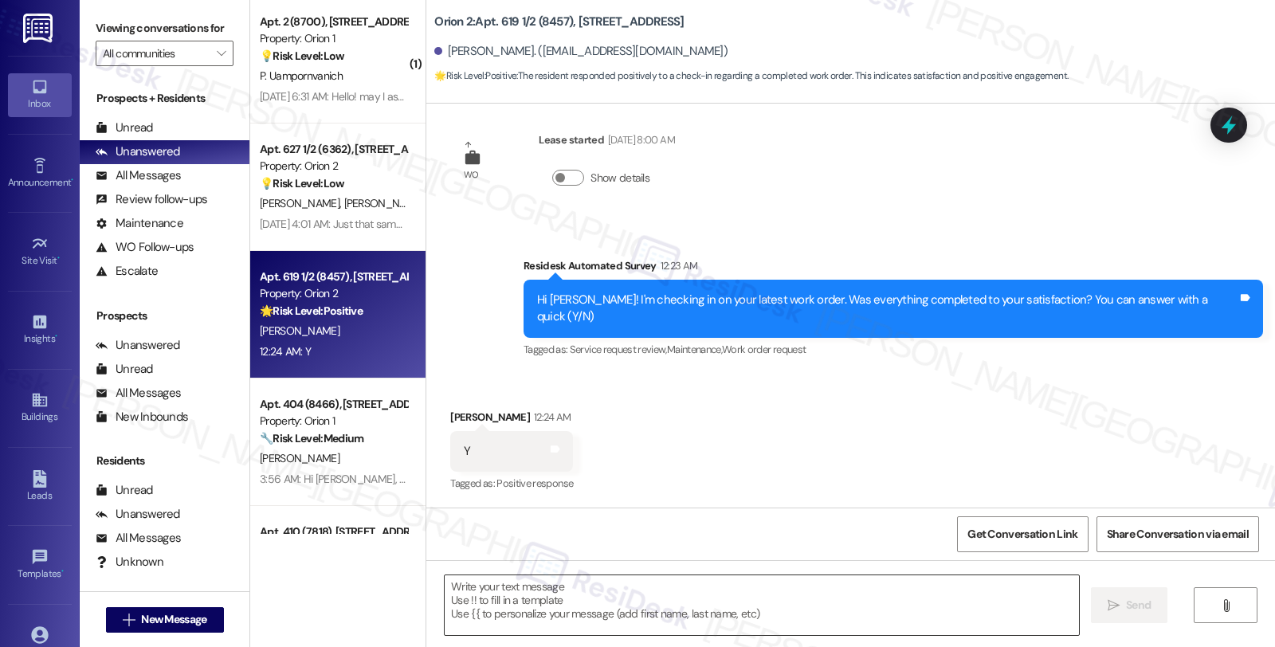
click at [614, 594] on textarea at bounding box center [762, 605] width 634 height 60
click at [758, 367] on div "Survey, sent via SMS Residesk Automated Survey 12:23 AM Hi Qichen! I'm checking…" at bounding box center [893, 308] width 763 height 127
click at [829, 437] on div "Received via SMS Qichen Zhao 12:24 AM Y Tags and notes Tagged as: Positive resp…" at bounding box center [850, 440] width 849 height 135
click at [667, 612] on textarea "To enrich screen reader interactions, please activate Accessibility in Grammarl…" at bounding box center [762, 605] width 634 height 60
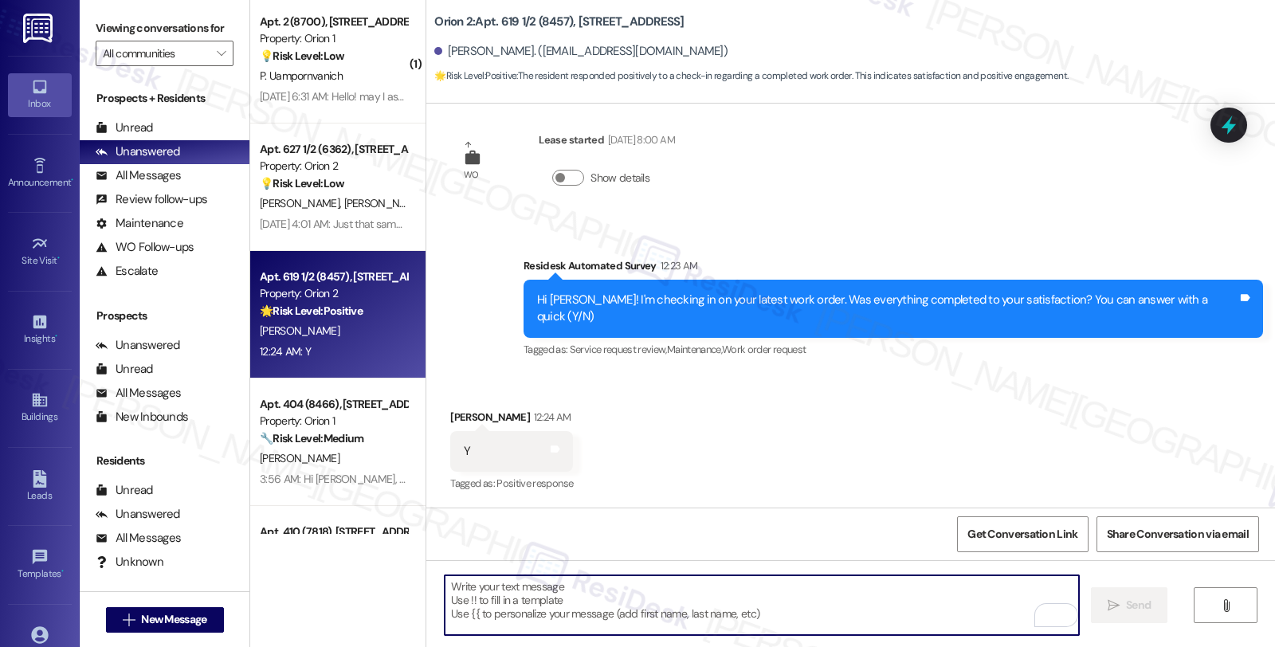
paste textarea "I’m glad your latest work order has been completed to your satisfaction. If I m…"
type textarea "I’m glad your latest work order has been completed to your satisfaction. If I m…"
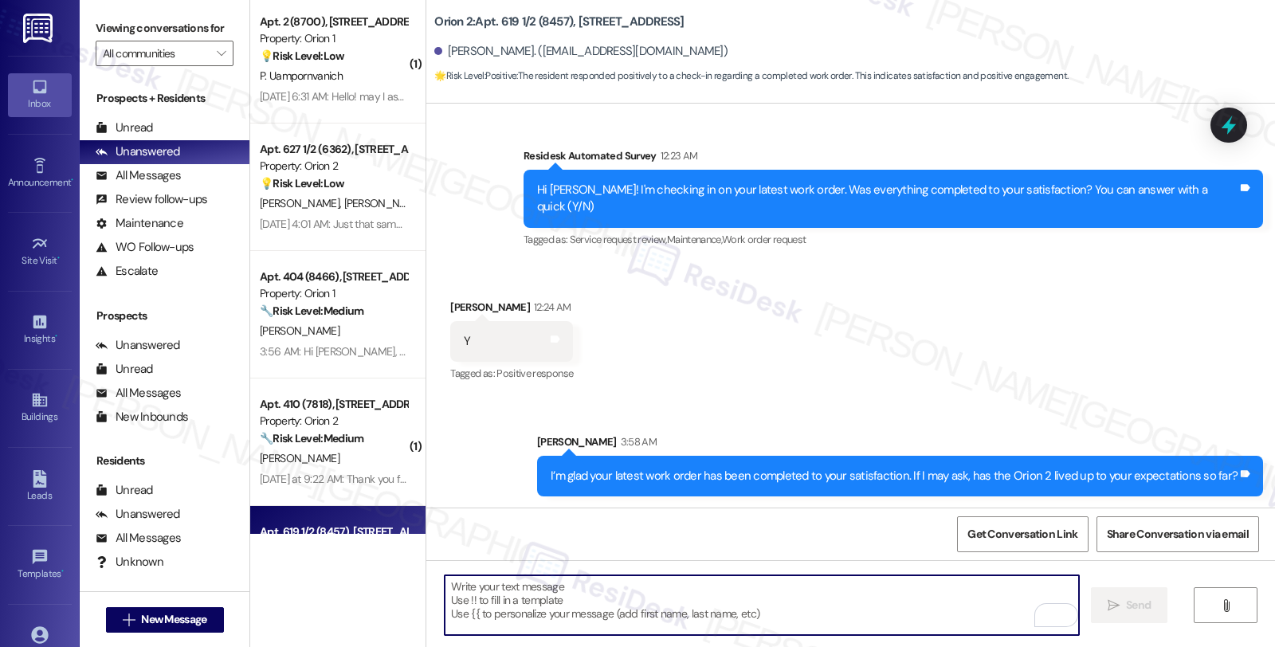
scroll to position [2016, 0]
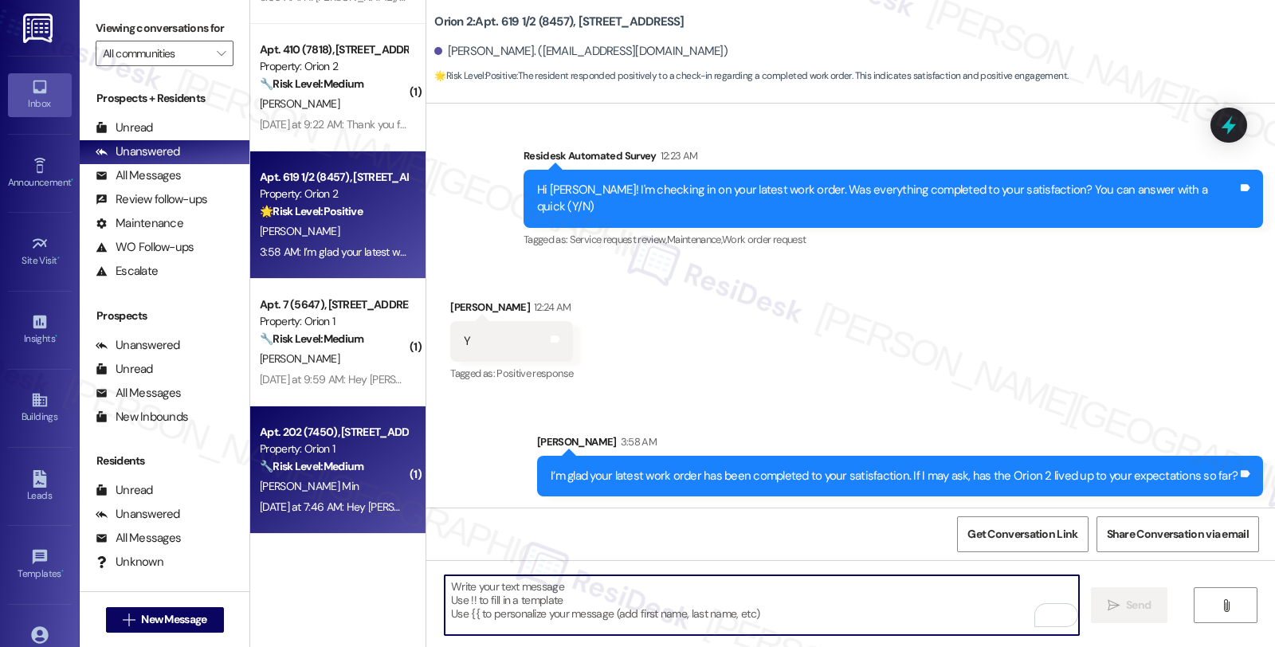
click at [327, 487] on div "J. Min" at bounding box center [333, 486] width 151 height 20
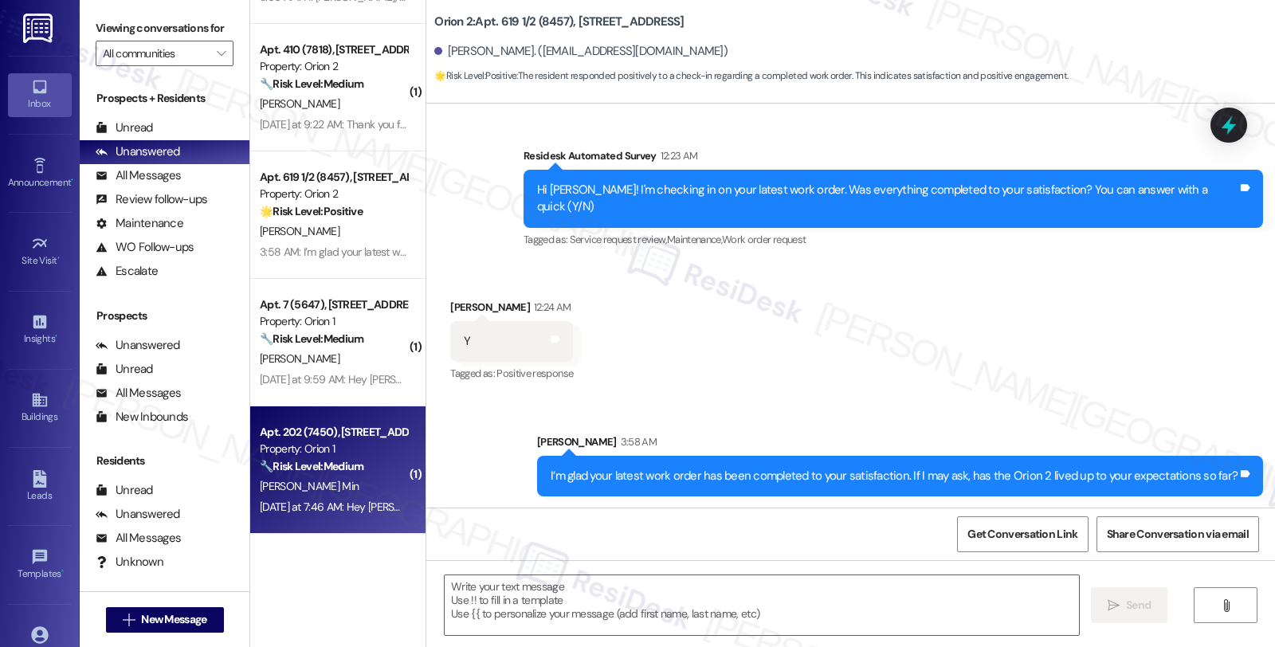
type textarea "Fetching suggested responses. Please feel free to read through the conversation…"
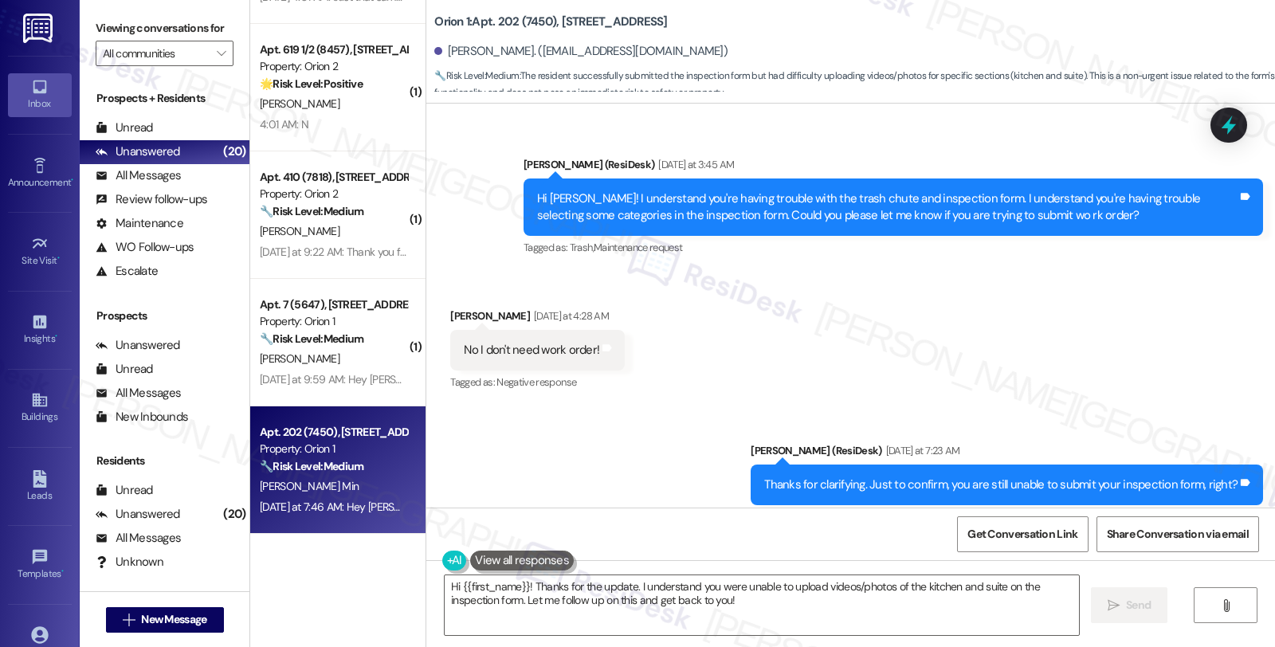
scroll to position [1056, 0]
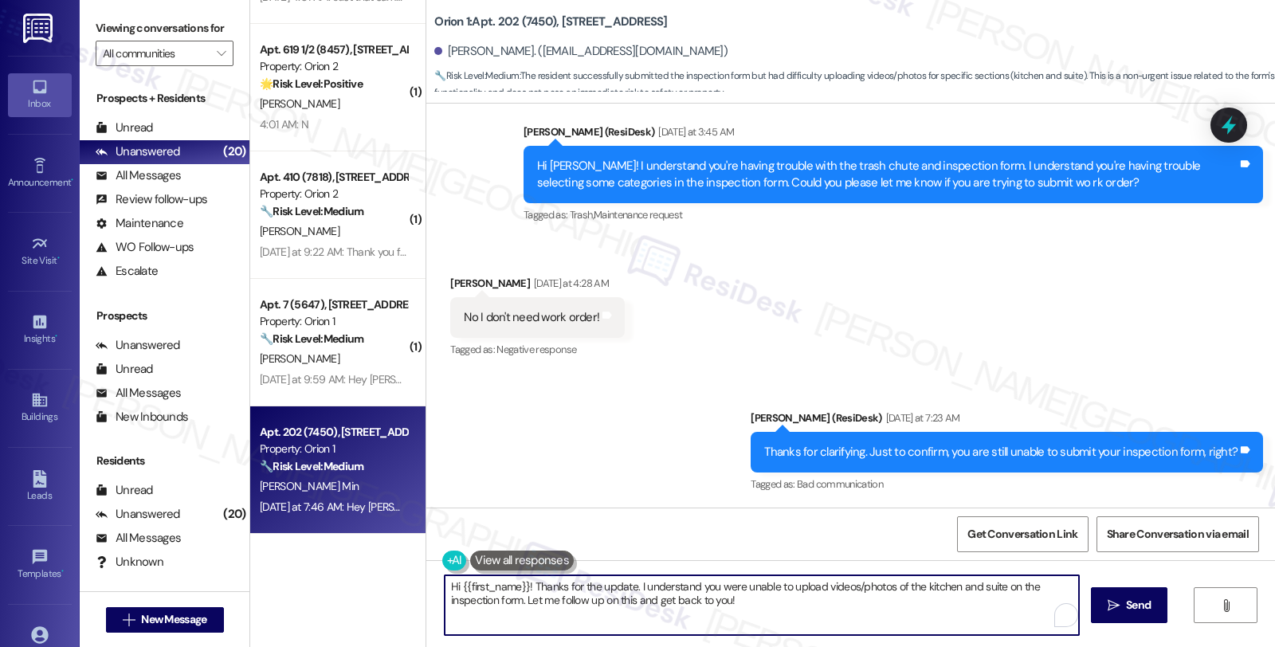
drag, startPoint x: 518, startPoint y: 601, endPoint x: 800, endPoint y: 604, distance: 282.1
click at [800, 604] on textarea "Hi {{first_name}}! Thanks for the update. I understand you were unable to uploa…" at bounding box center [762, 605] width 634 height 60
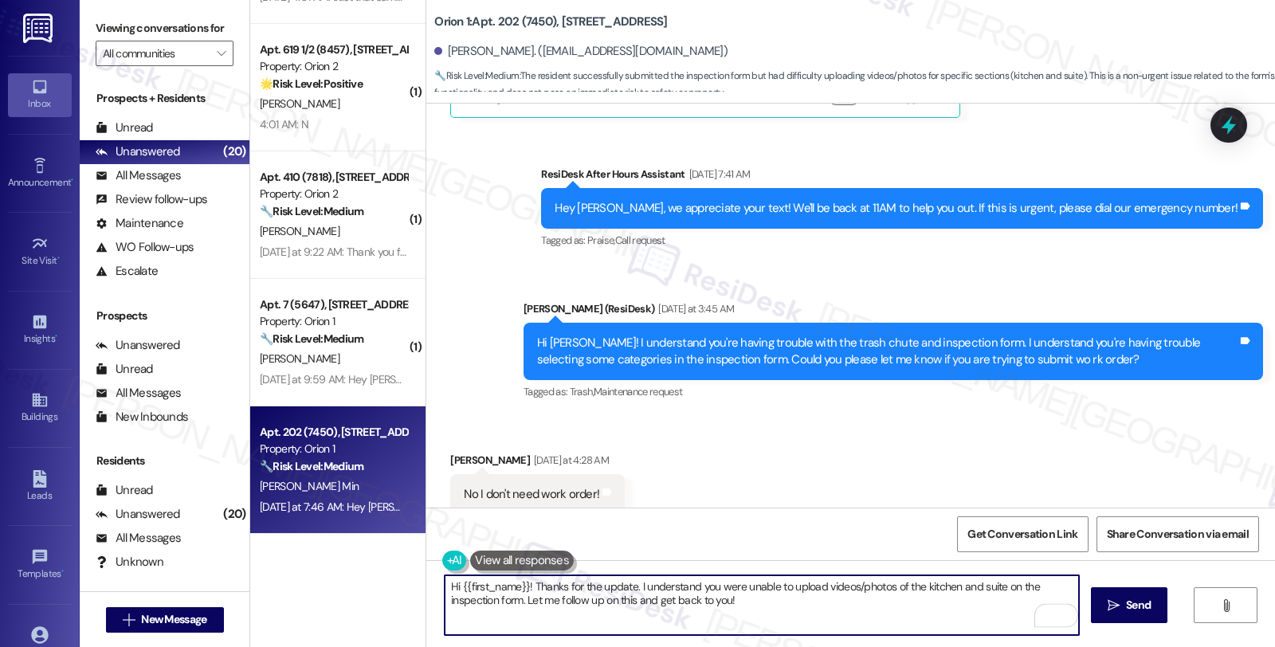
scroll to position [614, 0]
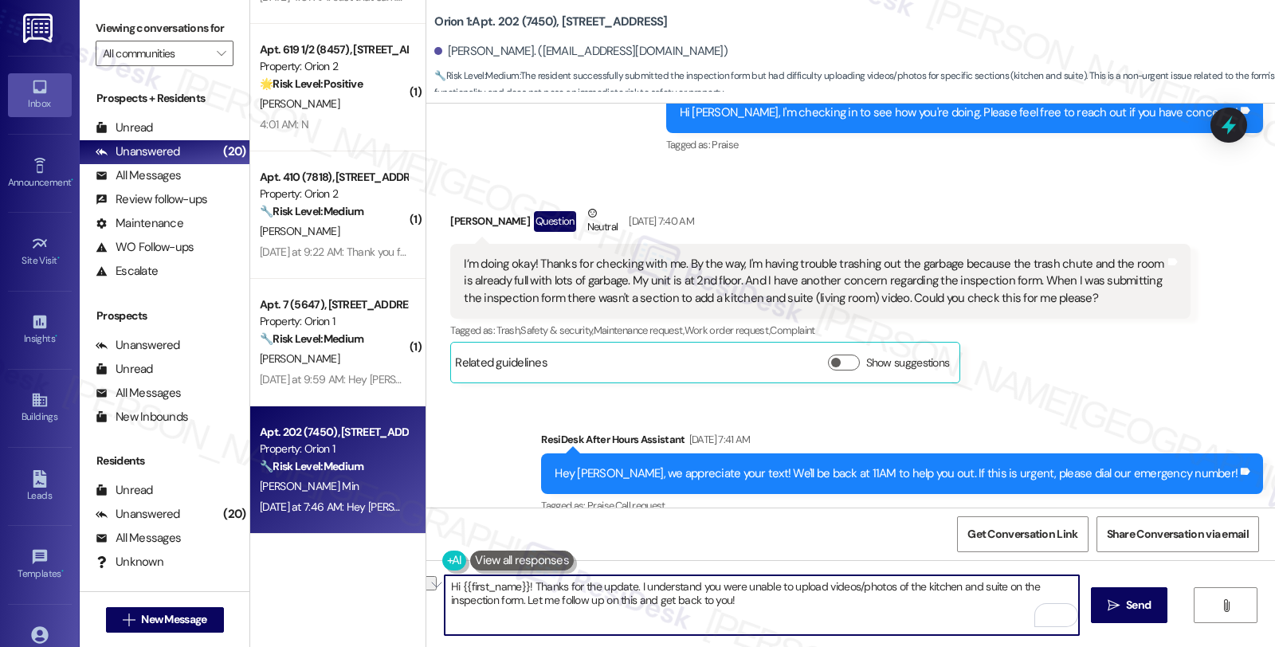
click at [522, 609] on textarea "Hi {{first_name}}! Thanks for the update. I understand you were unable to uploa…" at bounding box center [762, 605] width 634 height 60
click at [516, 602] on textarea "Hi {{first_name}}! Thanks for the update. I understand you were unable to uploa…" at bounding box center [762, 605] width 634 height 60
click at [735, 602] on textarea "Hi {{first_name}}! Thanks for the update. I understand you were unable to uploa…" at bounding box center [762, 605] width 634 height 60
type textarea "Hi {{first_name}}! Thanks for the update. I understand you were unable to uploa…"
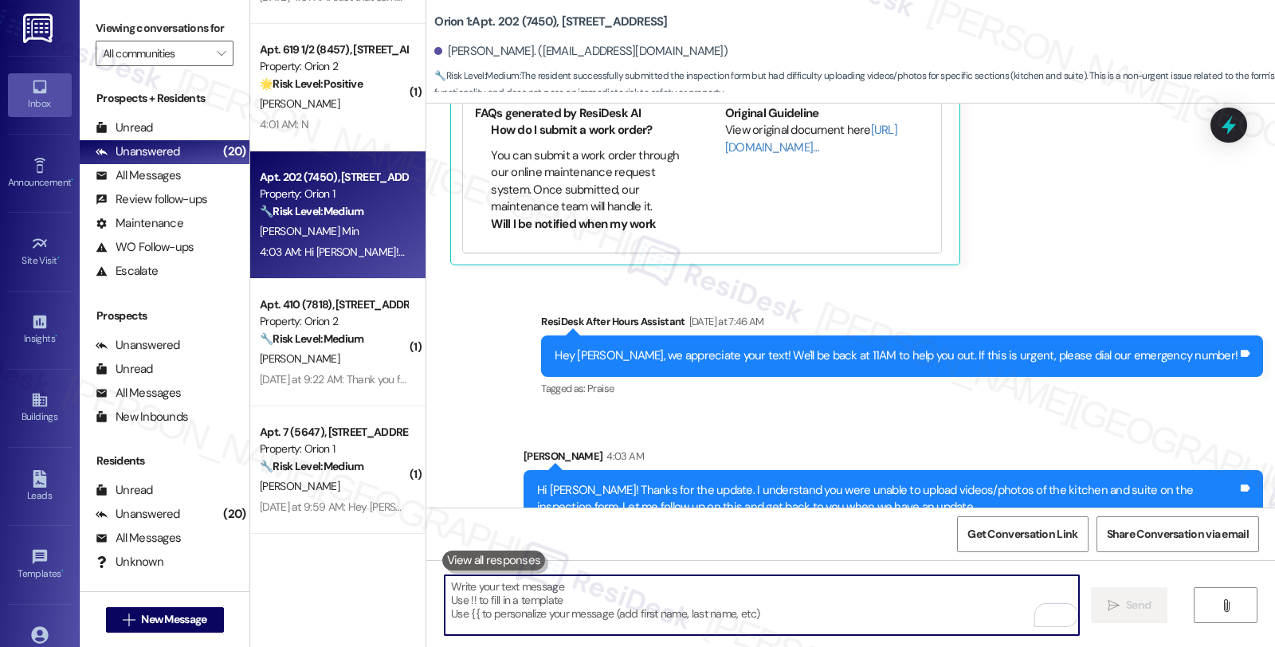
scroll to position [1804, 0]
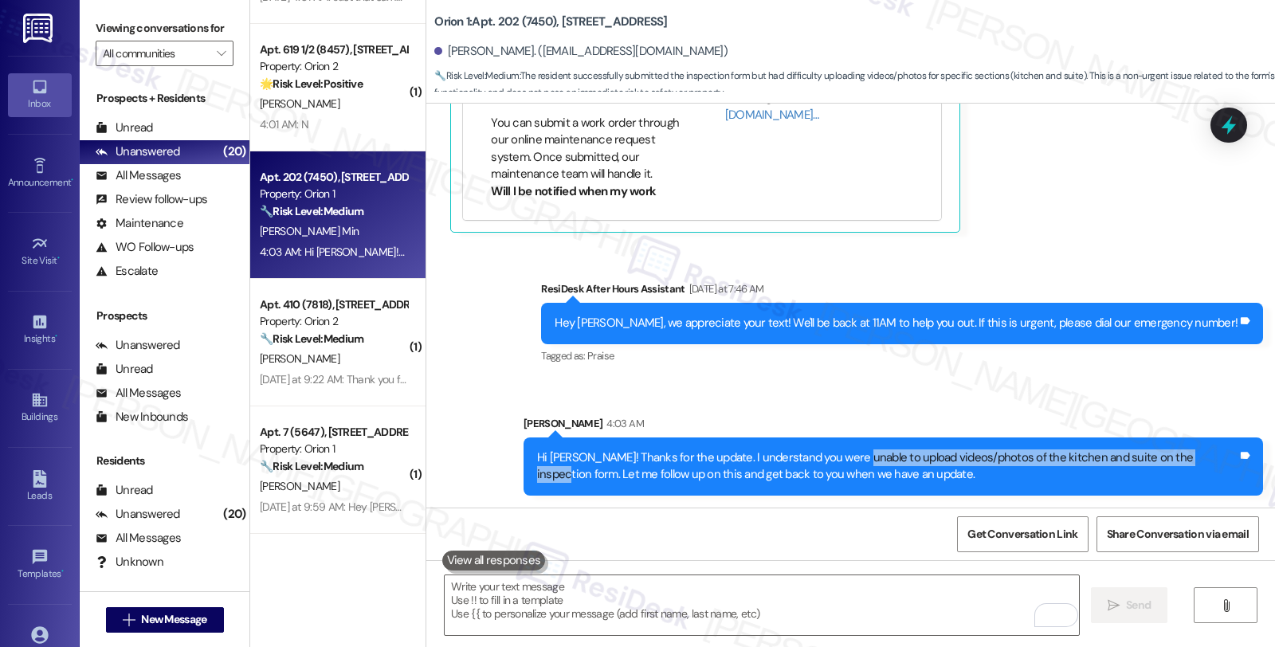
drag, startPoint x: 835, startPoint y: 453, endPoint x: 1179, endPoint y: 452, distance: 344.2
click at [1179, 452] on div "Hi Jina! Thanks for the update. I understand you were unable to upload videos/p…" at bounding box center [887, 466] width 700 height 34
copy div "upload videos/photos of the kitchen and suite on the inspection form"
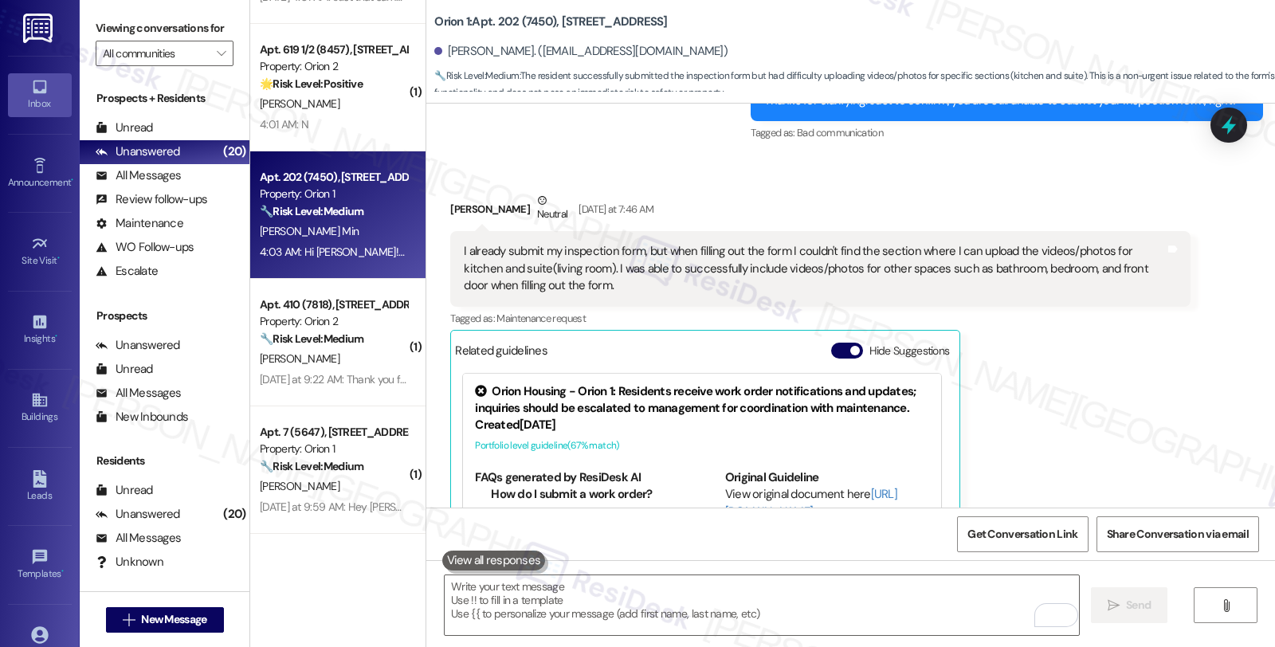
scroll to position [1361, 0]
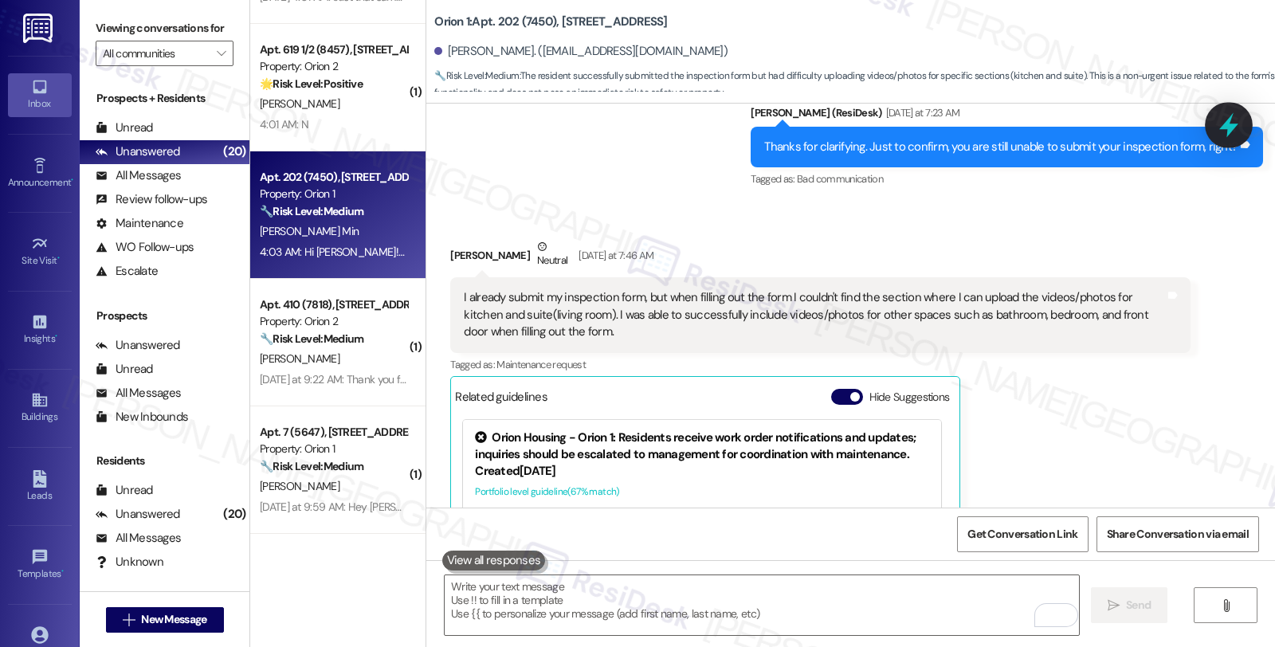
click at [1220, 122] on icon at bounding box center [1228, 125] width 27 height 27
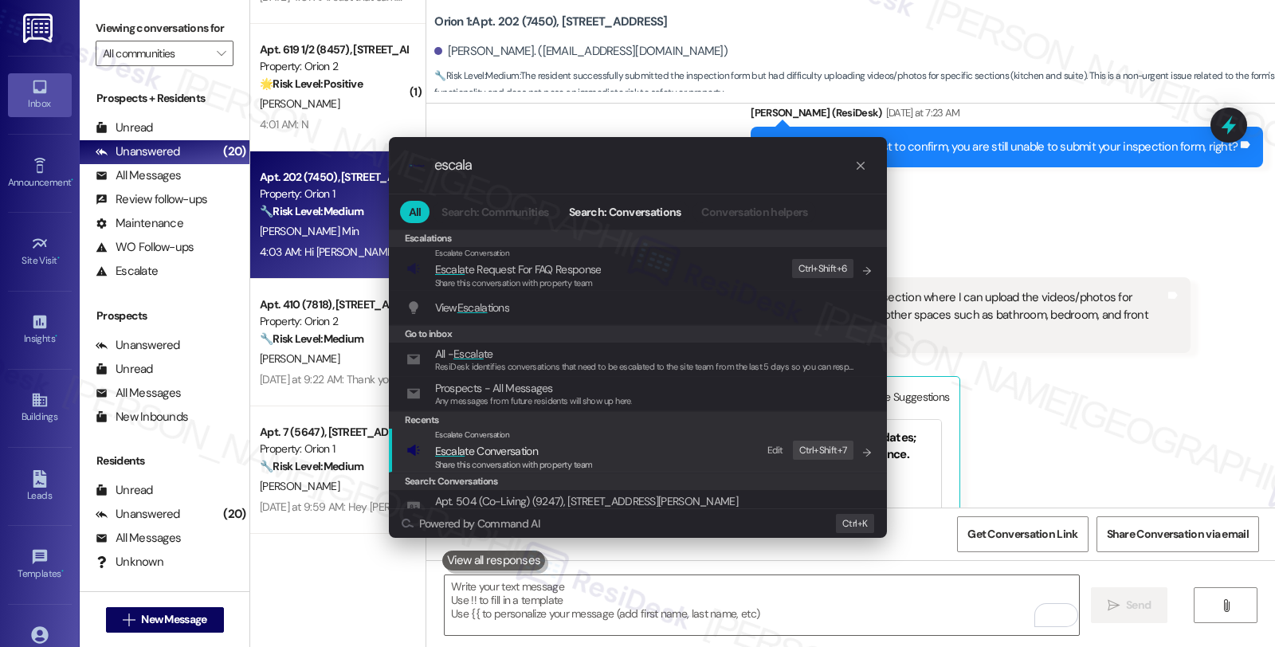
type input "escala"
click at [505, 444] on span "Escala te Conversation" at bounding box center [486, 451] width 103 height 14
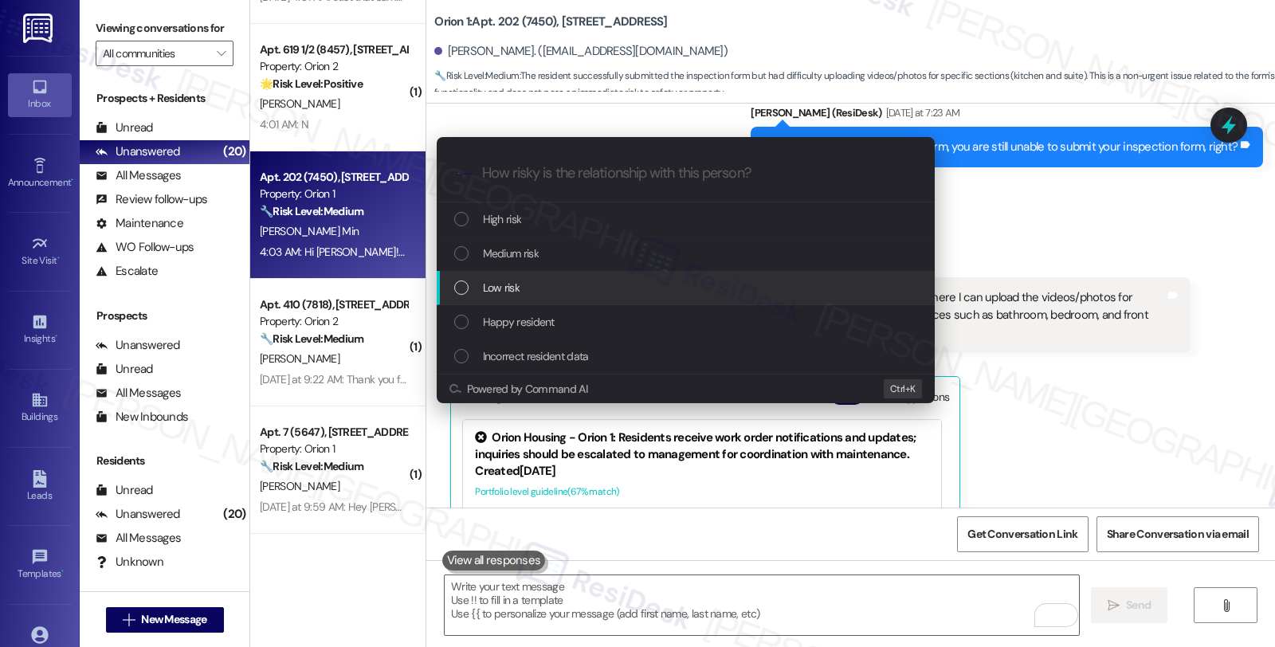
click at [510, 281] on span "Low risk" at bounding box center [501, 288] width 37 height 18
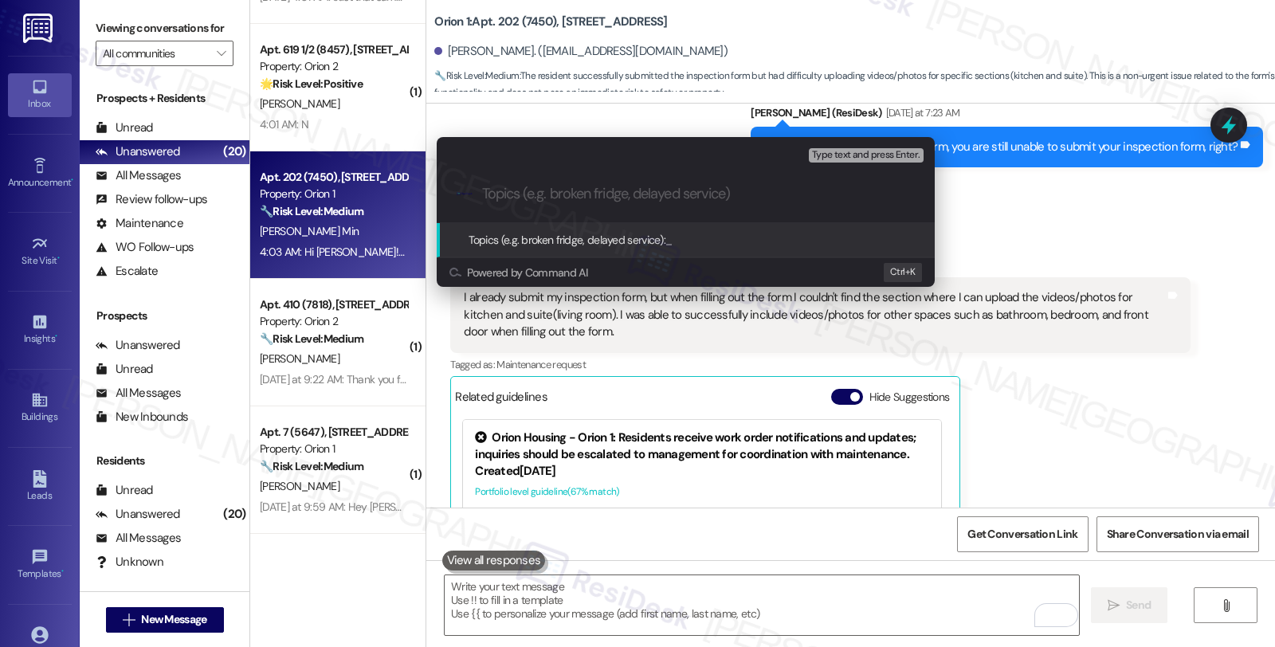
paste input "upload videos/photos of the kitchen and suite on the inspection form"
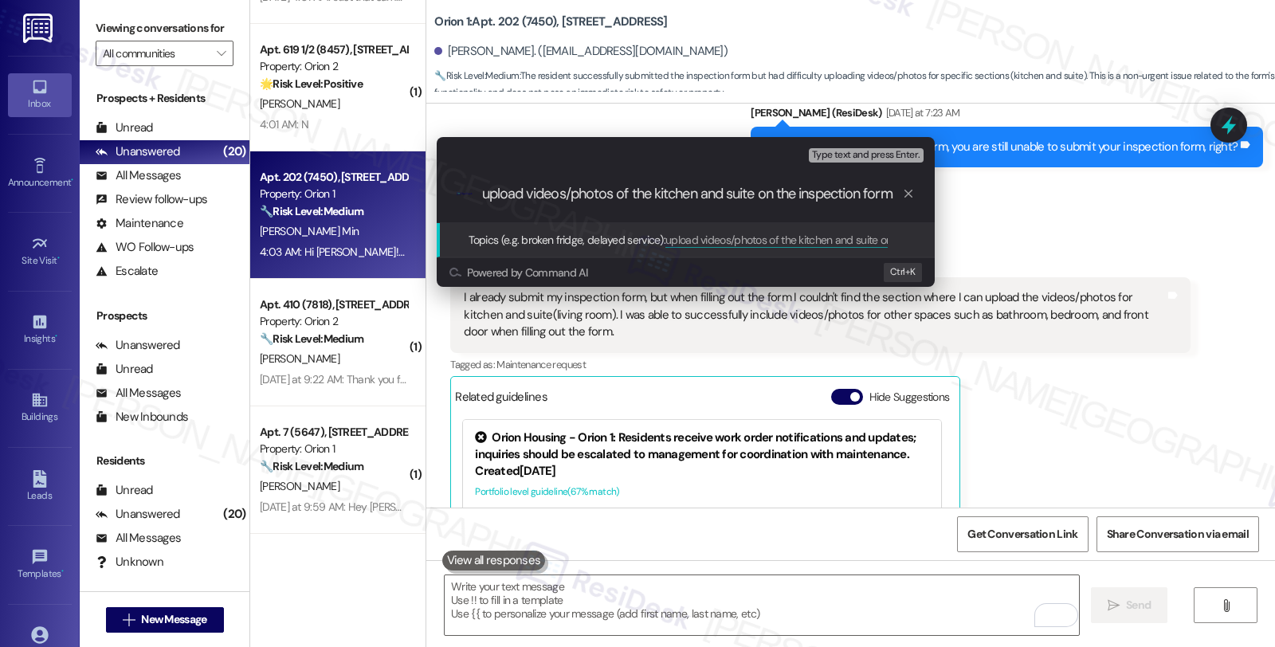
click at [492, 194] on input "upload videos/photos of the kitchen and suite on the inspection form" at bounding box center [692, 194] width 420 height 17
click at [482, 192] on input "upload videos/photos of the kitchen and suite on the inspection form" at bounding box center [692, 194] width 420 height 17
click at [488, 194] on input "upload videos/photos of the kitchen and suite on the inspection form" at bounding box center [692, 194] width 420 height 17
click at [482, 192] on input "upload videos/photos of the kitchen and suite on the inspection form" at bounding box center [692, 194] width 420 height 17
type input "Unable to upload videos/photos of the kitchen and suite on the inspection form"
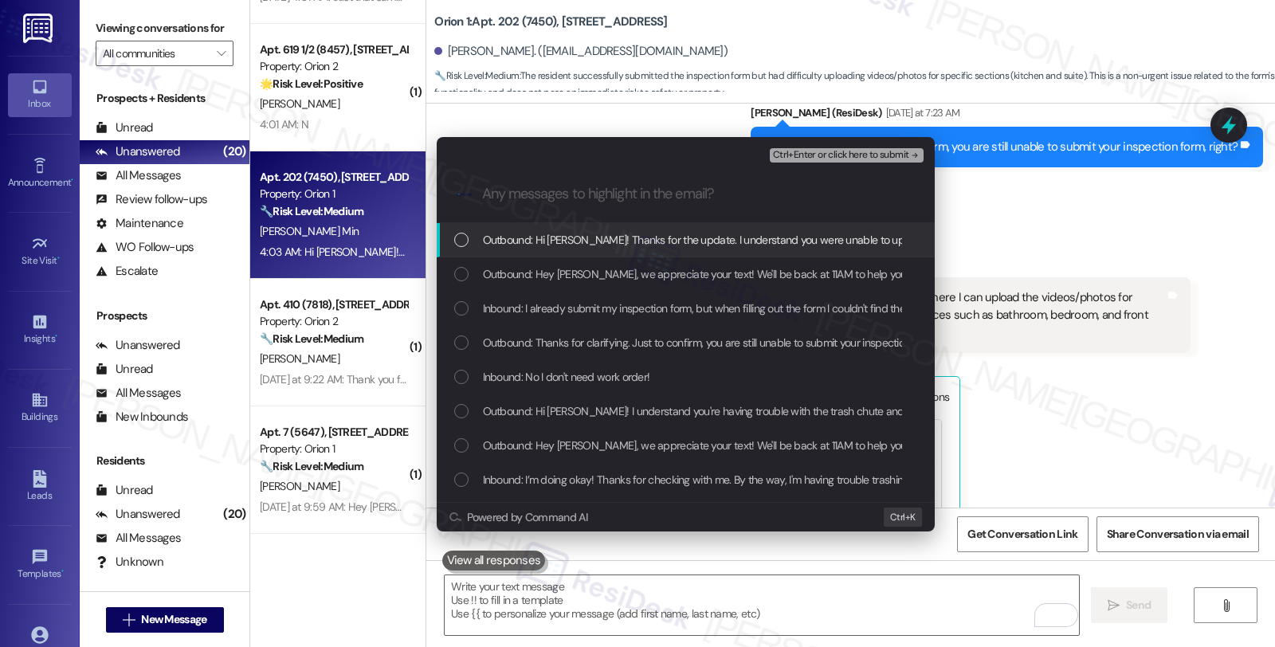
scroll to position [0, 0]
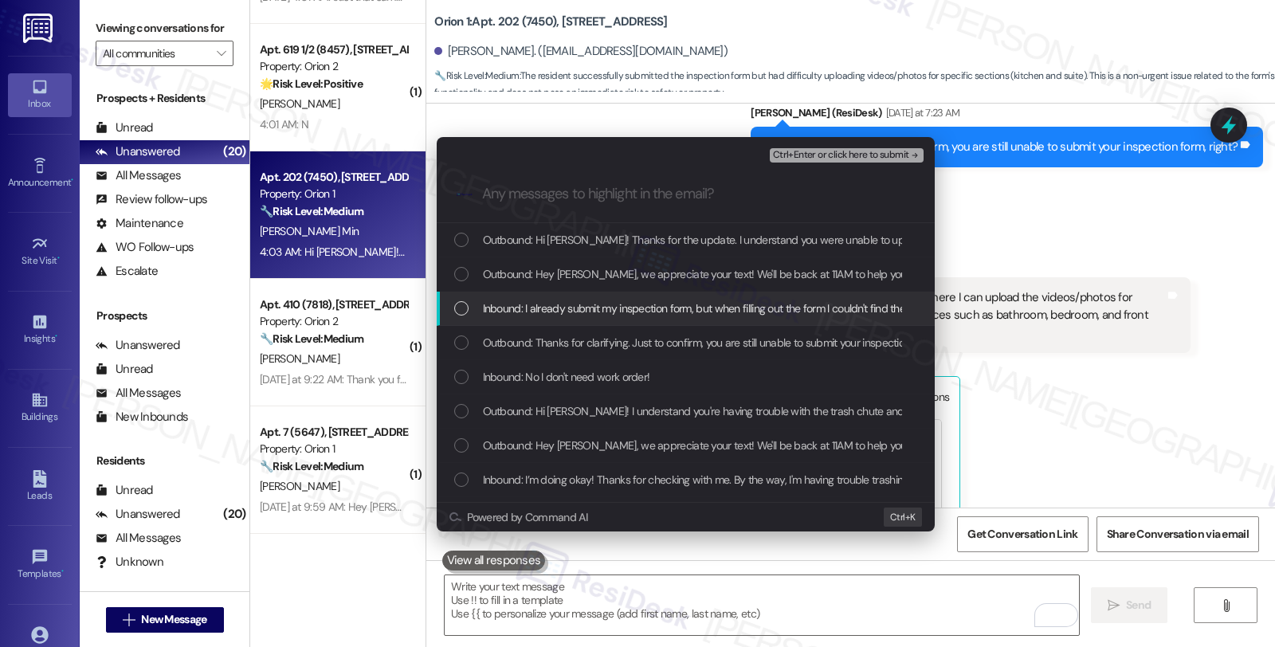
click at [536, 304] on span "Inbound: I already submit my inspection form, but when filling out the form I c…" at bounding box center [1191, 309] width 1416 height 18
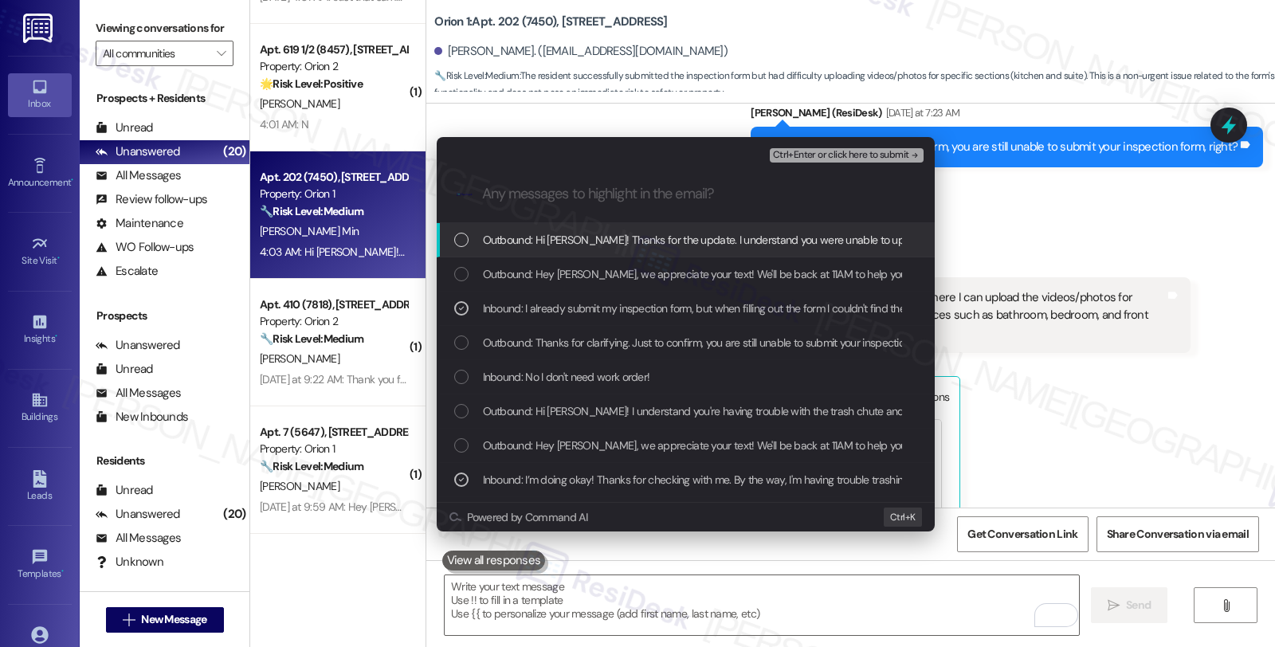
click at [798, 146] on div "Ctrl+Enter or click here to submit" at bounding box center [848, 155] width 157 height 21
click at [802, 156] on span "Ctrl+Enter or click here to submit" at bounding box center [841, 155] width 136 height 11
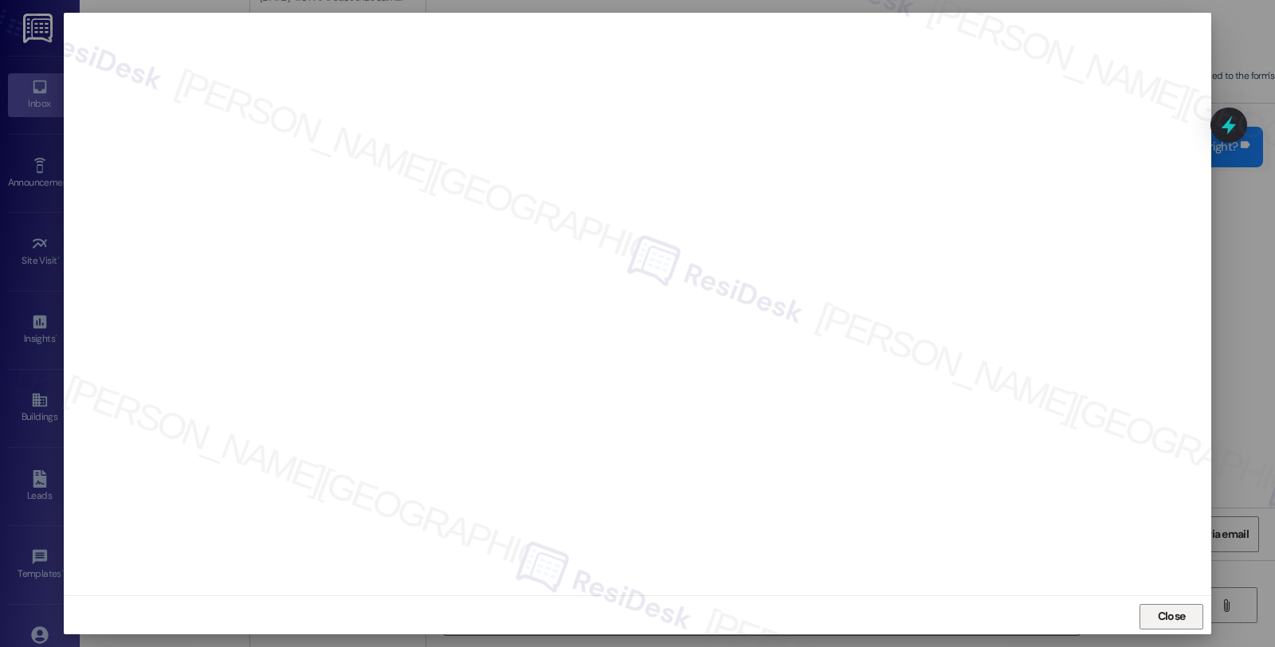
click at [1167, 619] on span "Close" at bounding box center [1172, 616] width 28 height 17
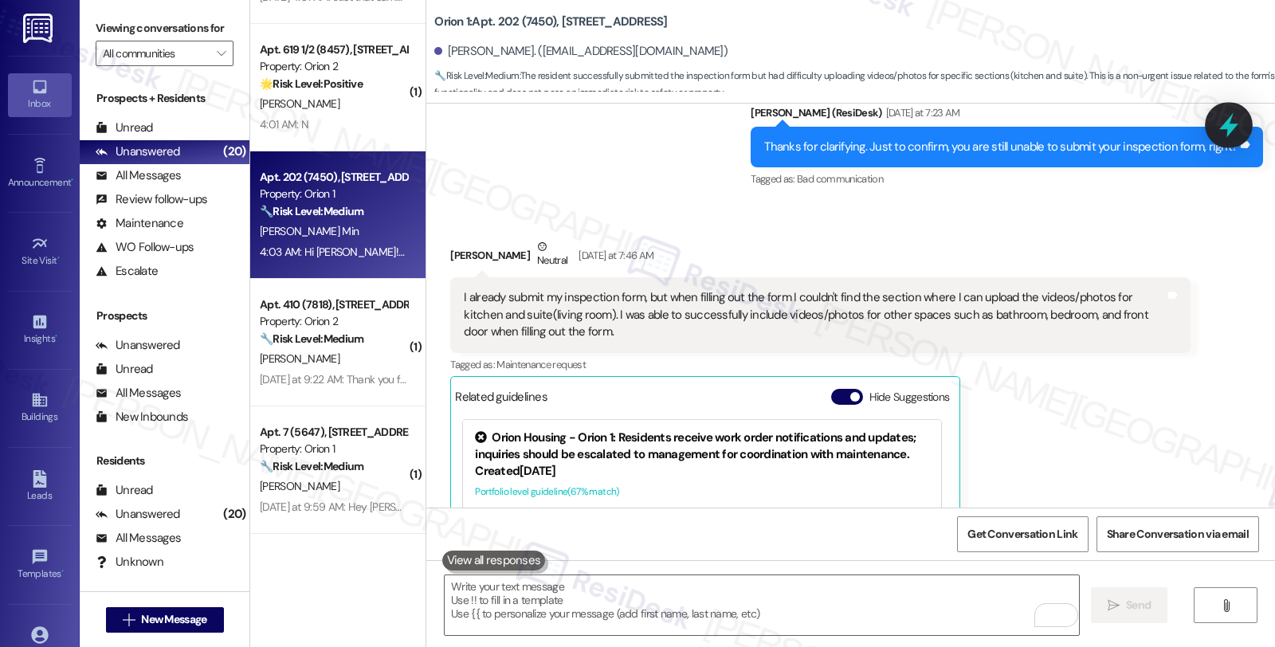
click at [1227, 123] on icon at bounding box center [1228, 125] width 19 height 25
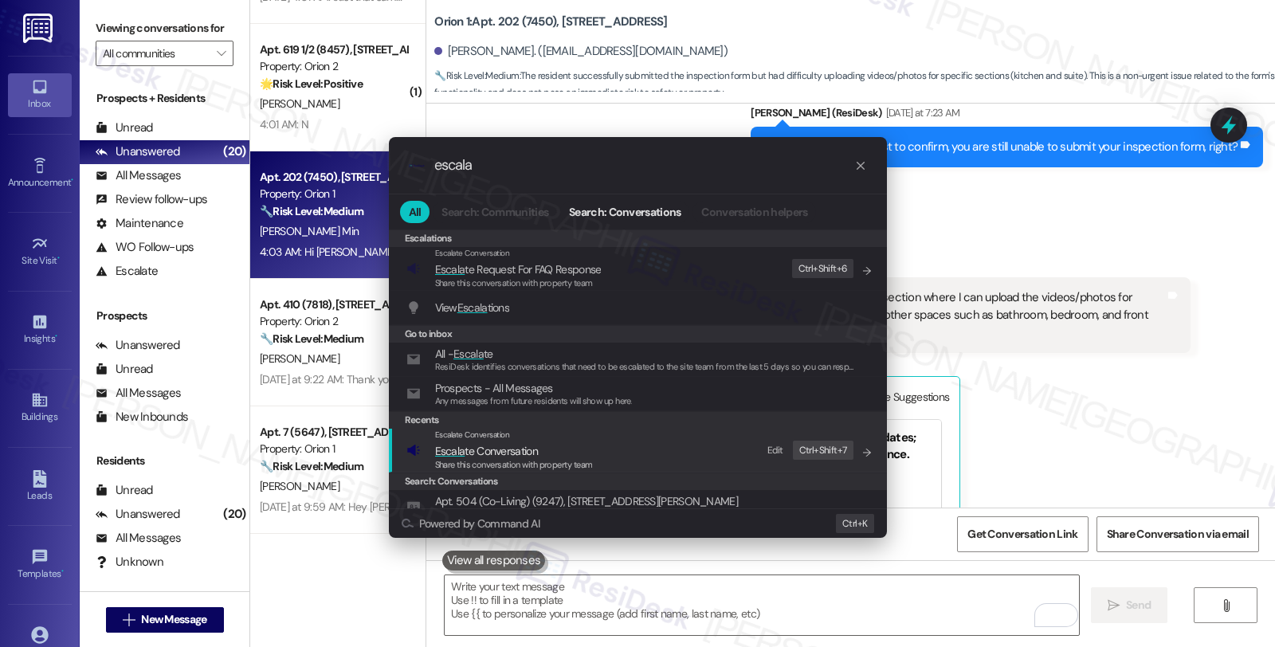
type input "escala"
click at [471, 449] on span "Escala te Conversation" at bounding box center [486, 451] width 103 height 14
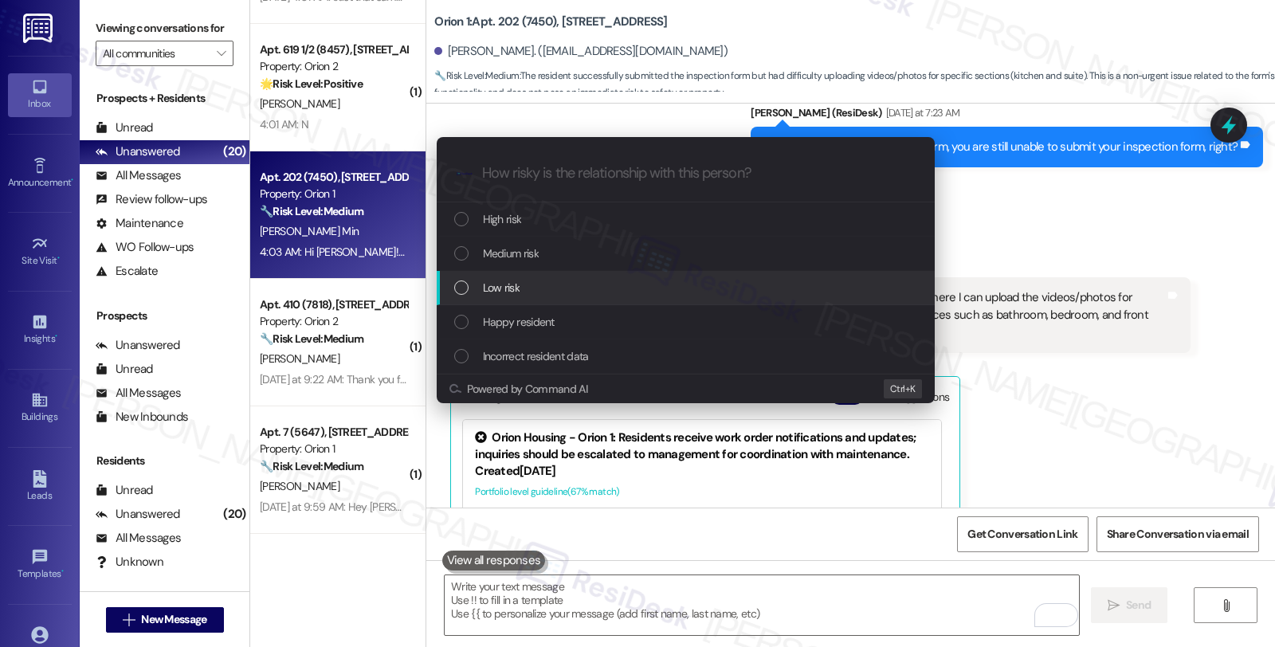
click at [521, 284] on div "Low risk" at bounding box center [687, 288] width 466 height 18
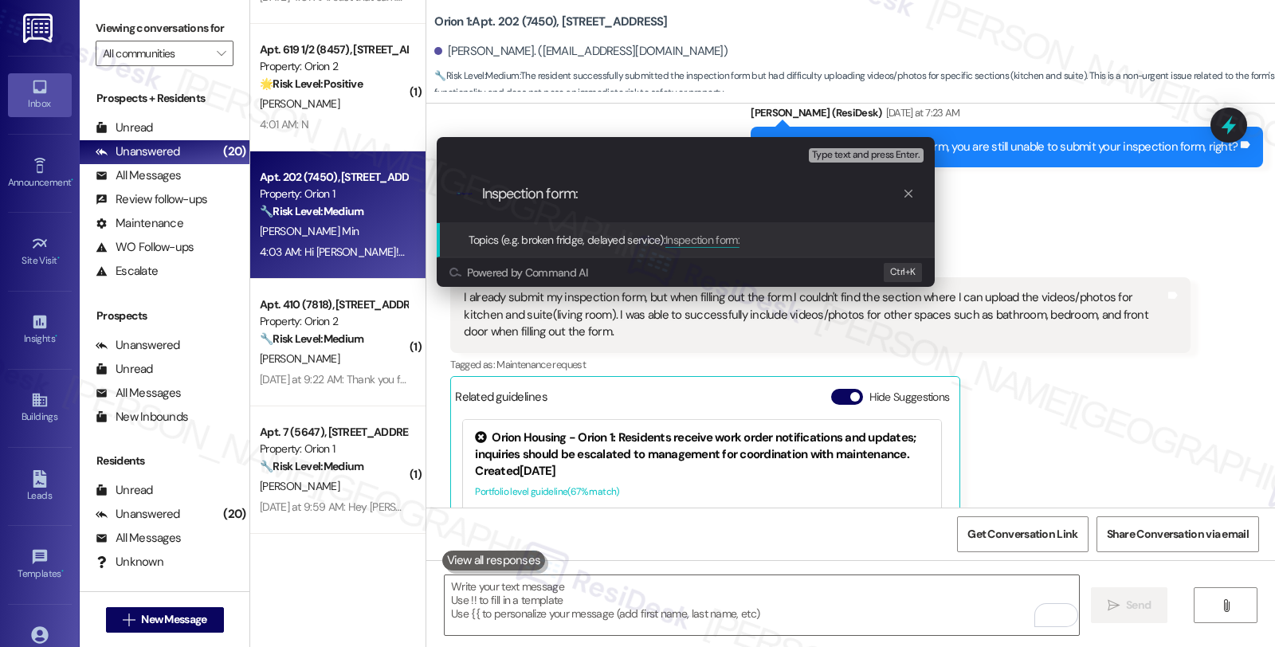
paste input "Unable to upload videos/photos of the kitchen and suite on the inspection form"
drag, startPoint x: 761, startPoint y: 194, endPoint x: 1008, endPoint y: 194, distance: 247.0
click at [1008, 194] on div "Escalate Conversation Low risk Topics (e.g. broken fridge, delayed service) Any…" at bounding box center [637, 323] width 1275 height 647
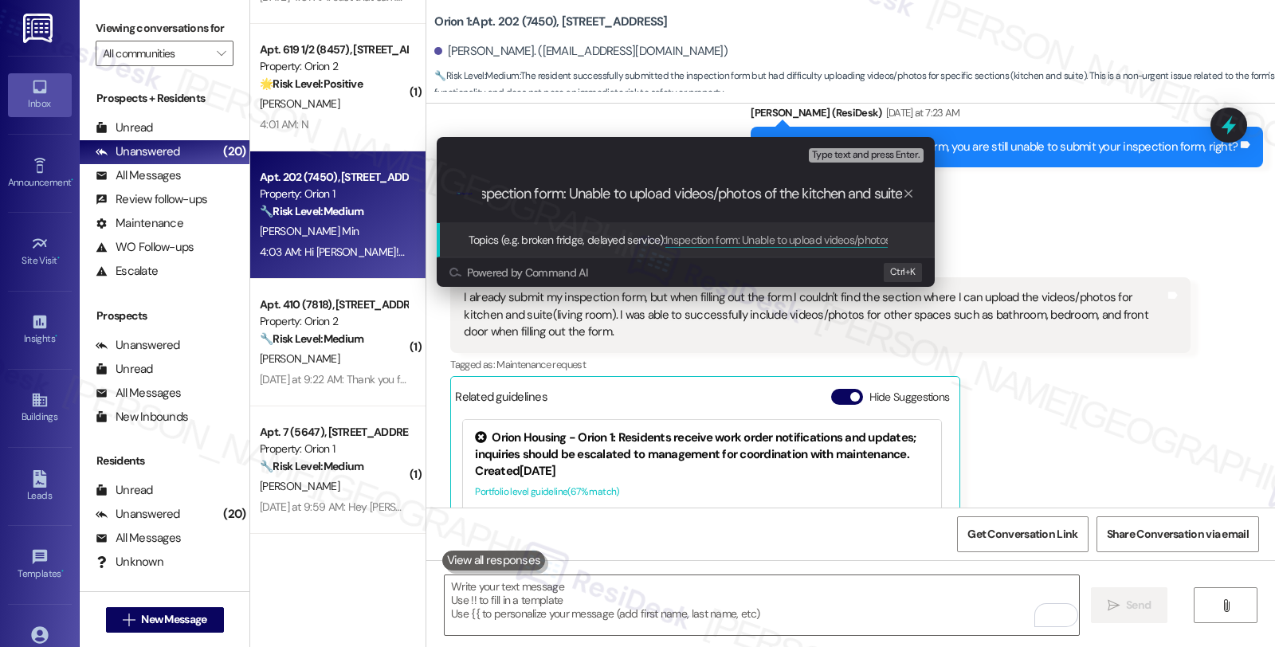
type input "Inspection form: Unable to upload videos/photos of the kitchen and suite"
click at [802, 190] on input "Inspection form: Unable to upload videos/photos of the kitchen and suite" at bounding box center [692, 194] width 420 height 17
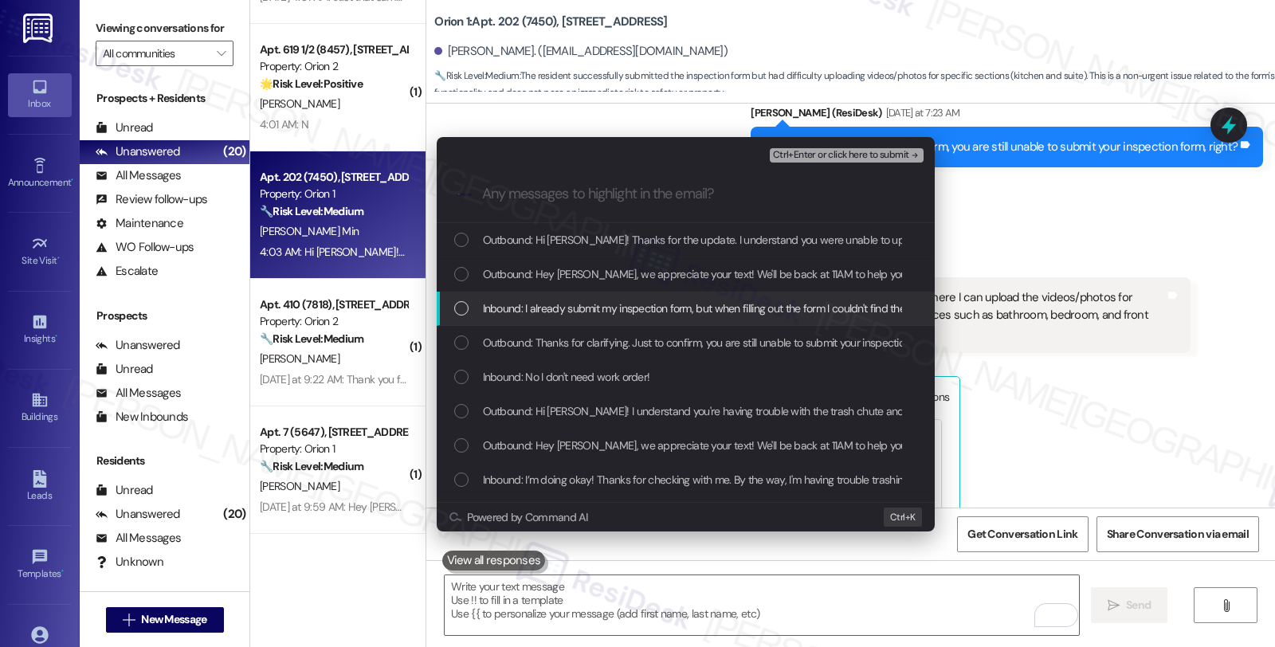
click at [596, 312] on span "Inbound: I already submit my inspection form, but when filling out the form I c…" at bounding box center [1191, 309] width 1416 height 18
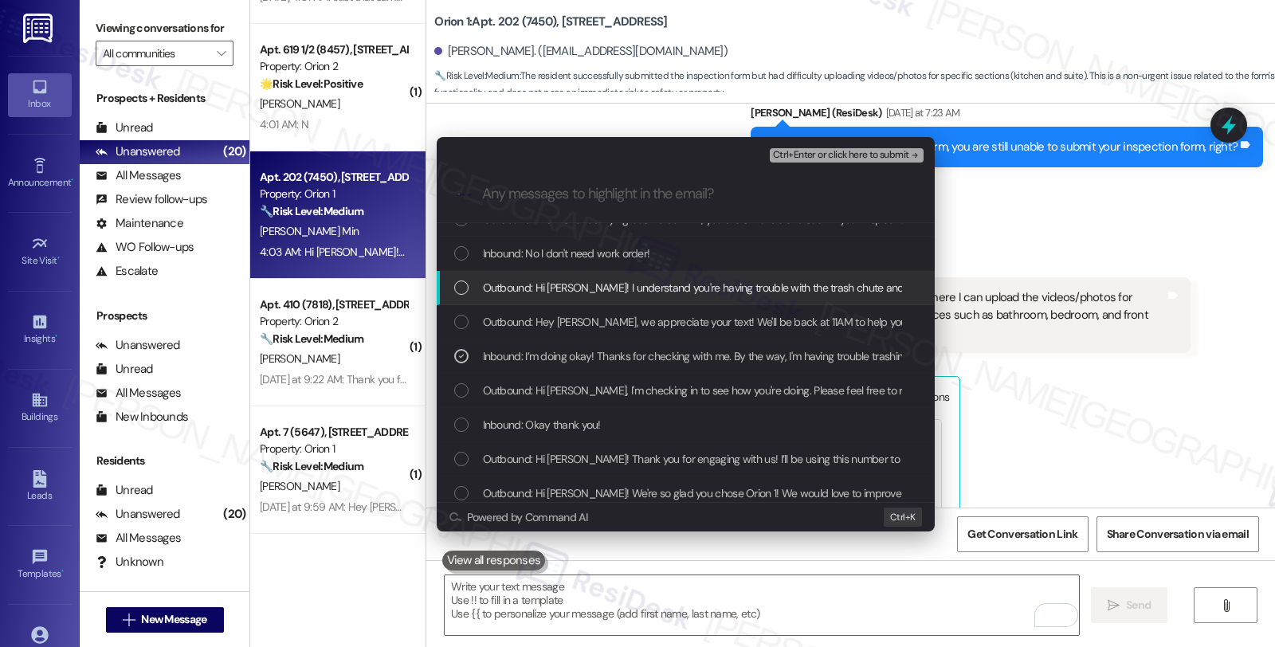
scroll to position [131, 0]
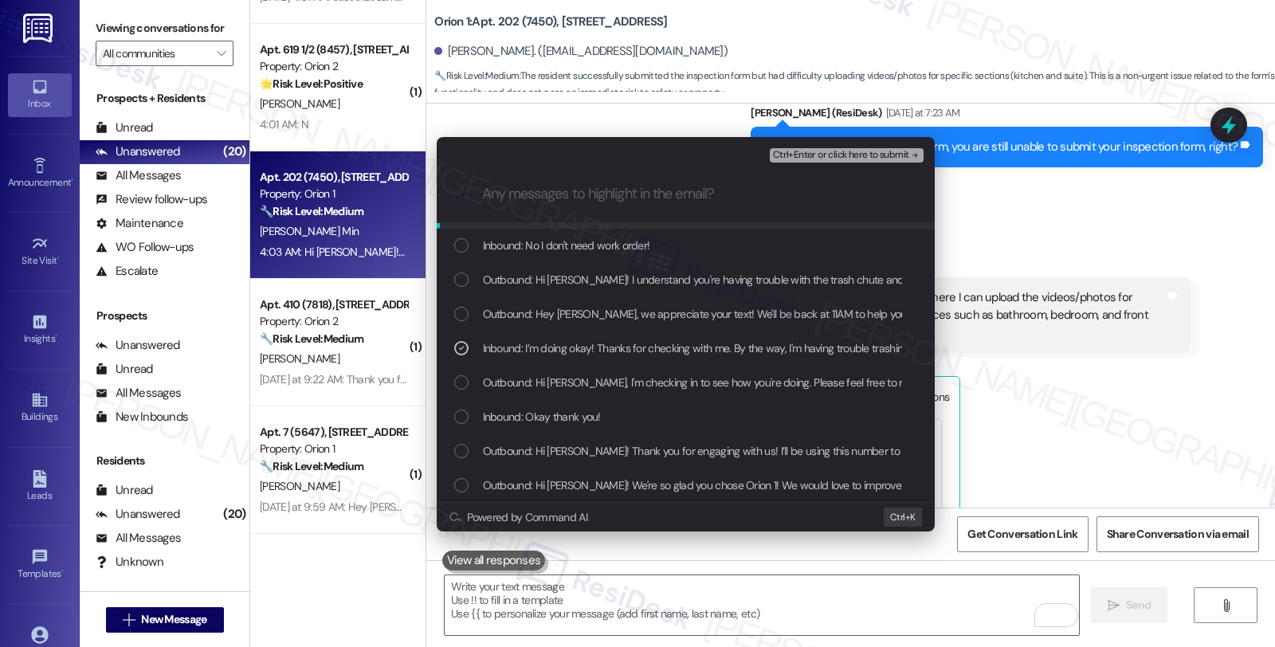
click at [819, 154] on span "Ctrl+Enter or click here to submit" at bounding box center [841, 155] width 136 height 11
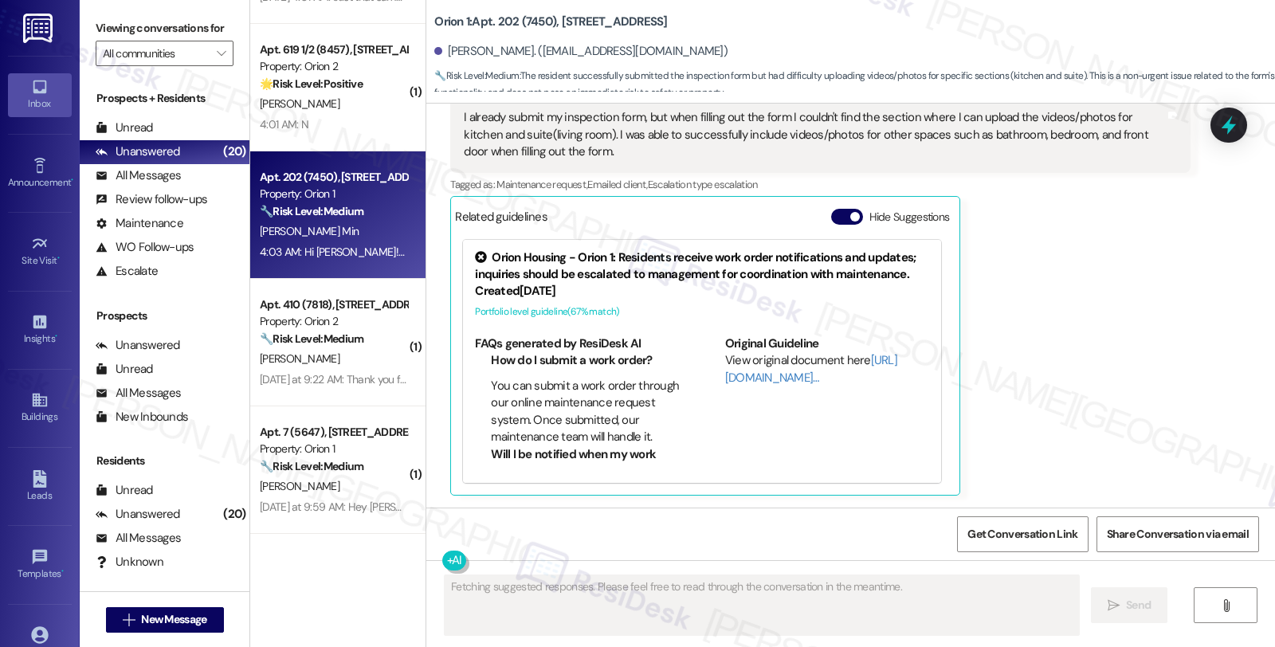
scroll to position [1761, 0]
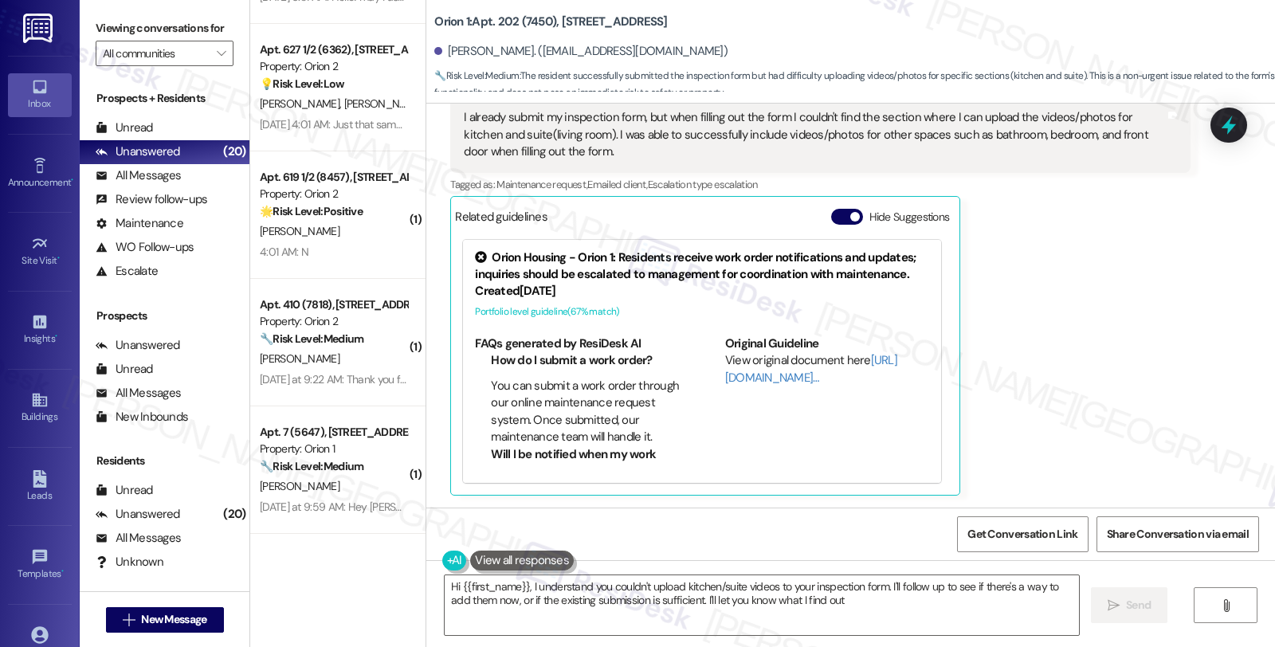
type textarea "Hi {{first_name}}, I understand you couldn't upload kitchen/suite videos to you…"
click at [1127, 335] on div "Jina Min Neutral Yesterday at 7:46 AM I already submit my inspection form, but …" at bounding box center [819, 276] width 739 height 437
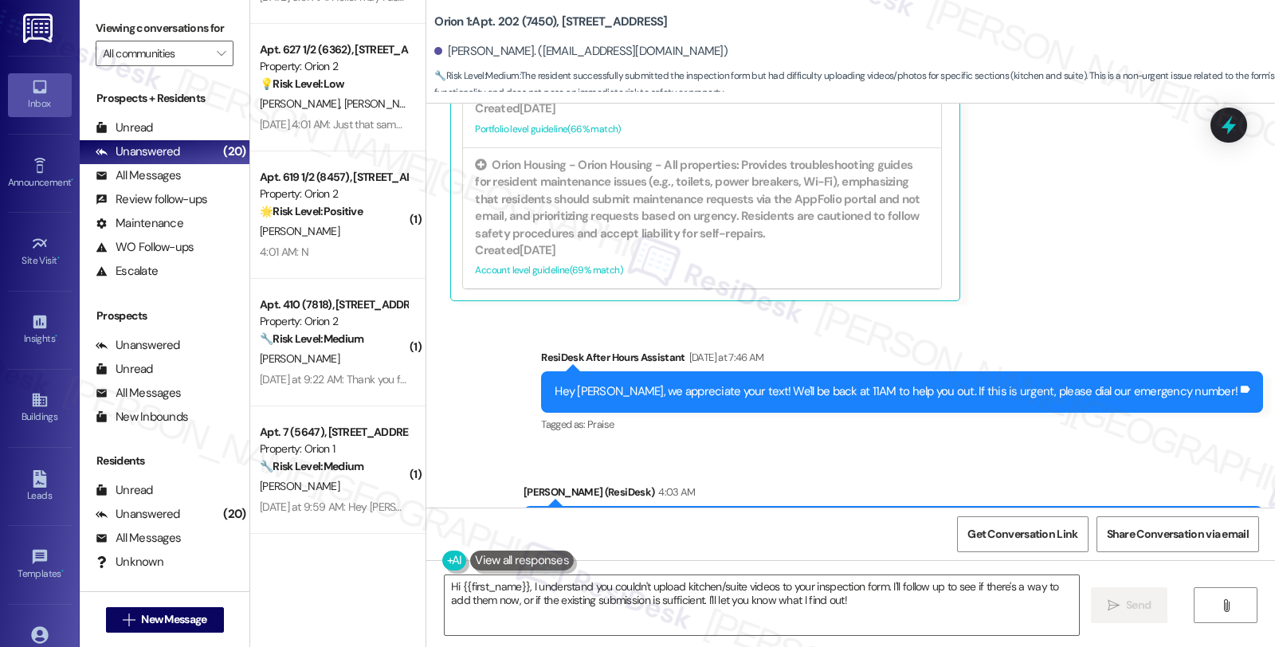
scroll to position [1827, 0]
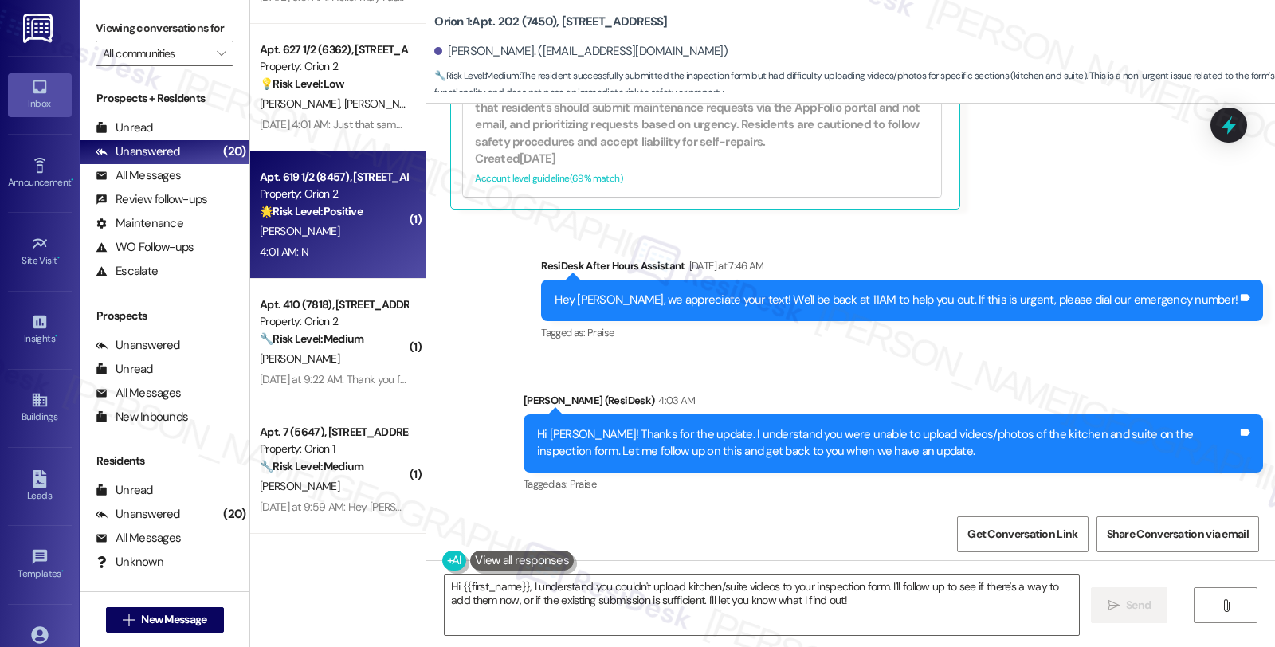
click at [355, 195] on div "Property: Orion 2" at bounding box center [333, 194] width 147 height 17
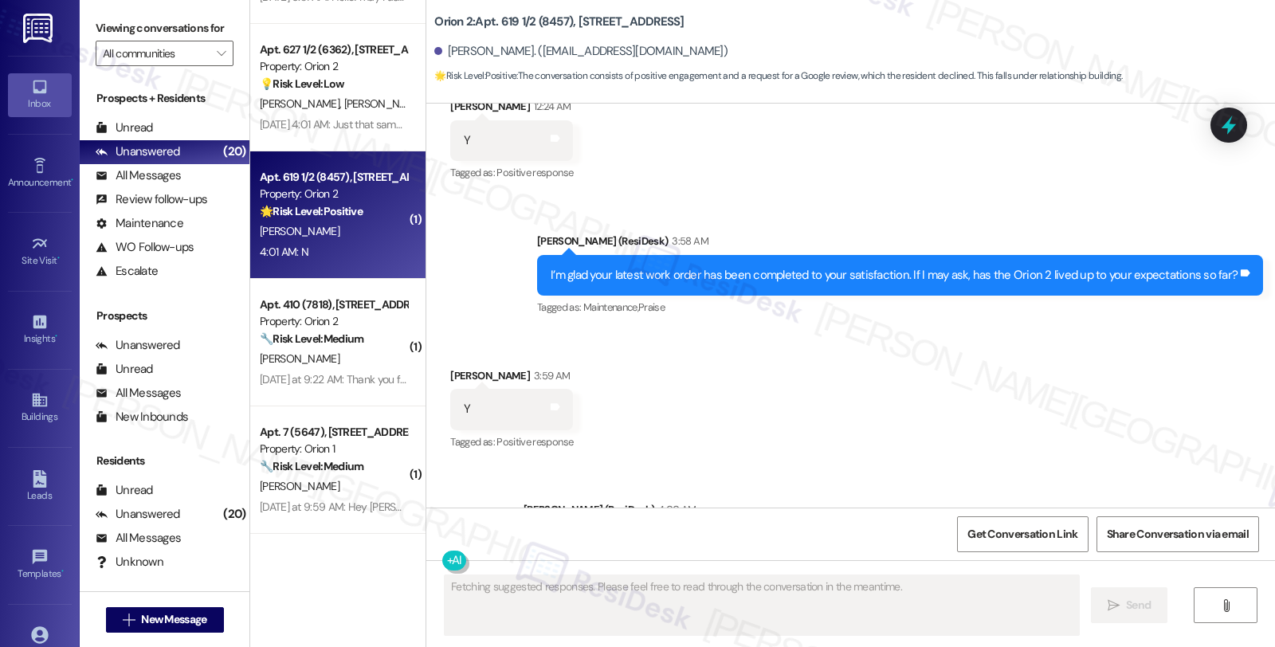
scroll to position [1512, 0]
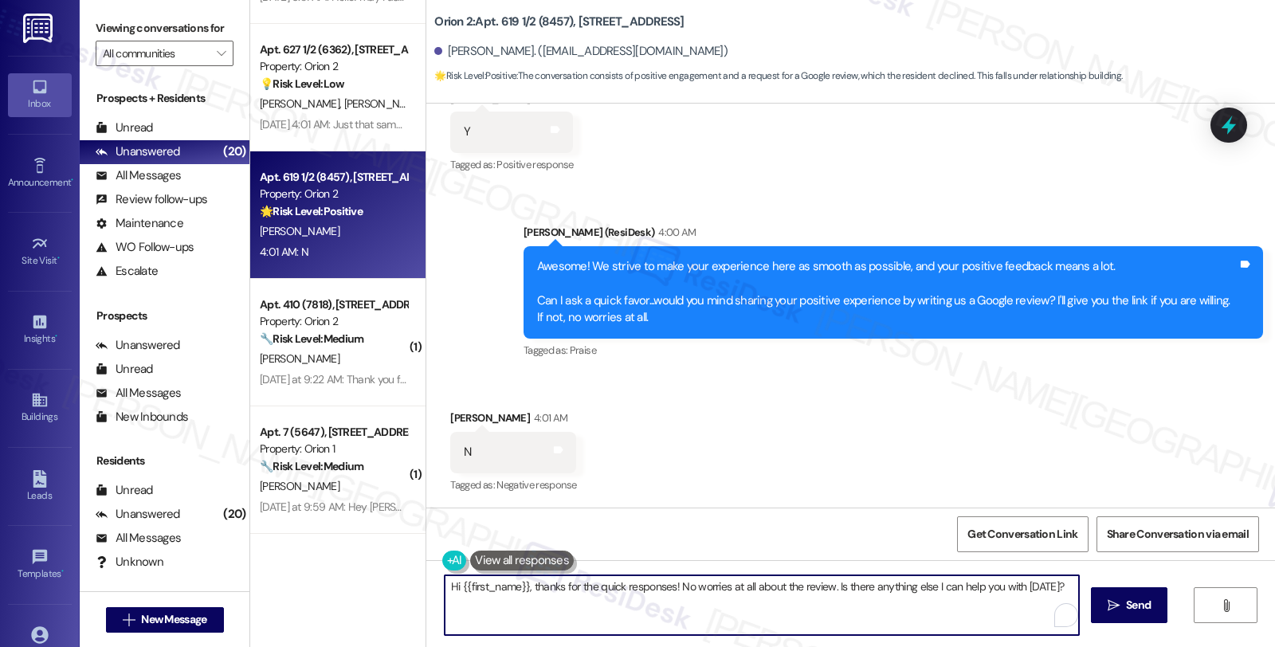
drag, startPoint x: 626, startPoint y: 578, endPoint x: 275, endPoint y: 575, distance: 351.4
click at [275, 575] on div "Apt. 1 (6664), 5536 Lexington Ave Property: Orion 1 ⚠️ Risk Level: High The res…" at bounding box center [762, 323] width 1025 height 647
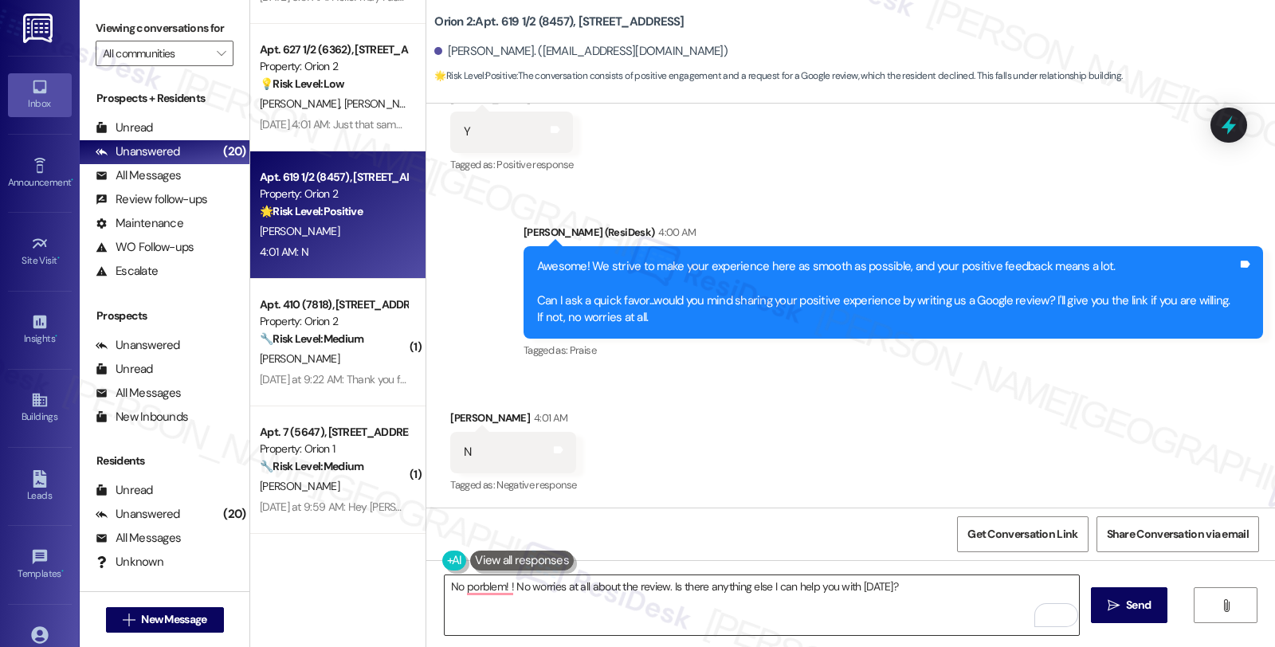
click at [649, 593] on textarea "No porblem! ! No worries at all about the review. Is there anything else I can …" at bounding box center [762, 605] width 634 height 60
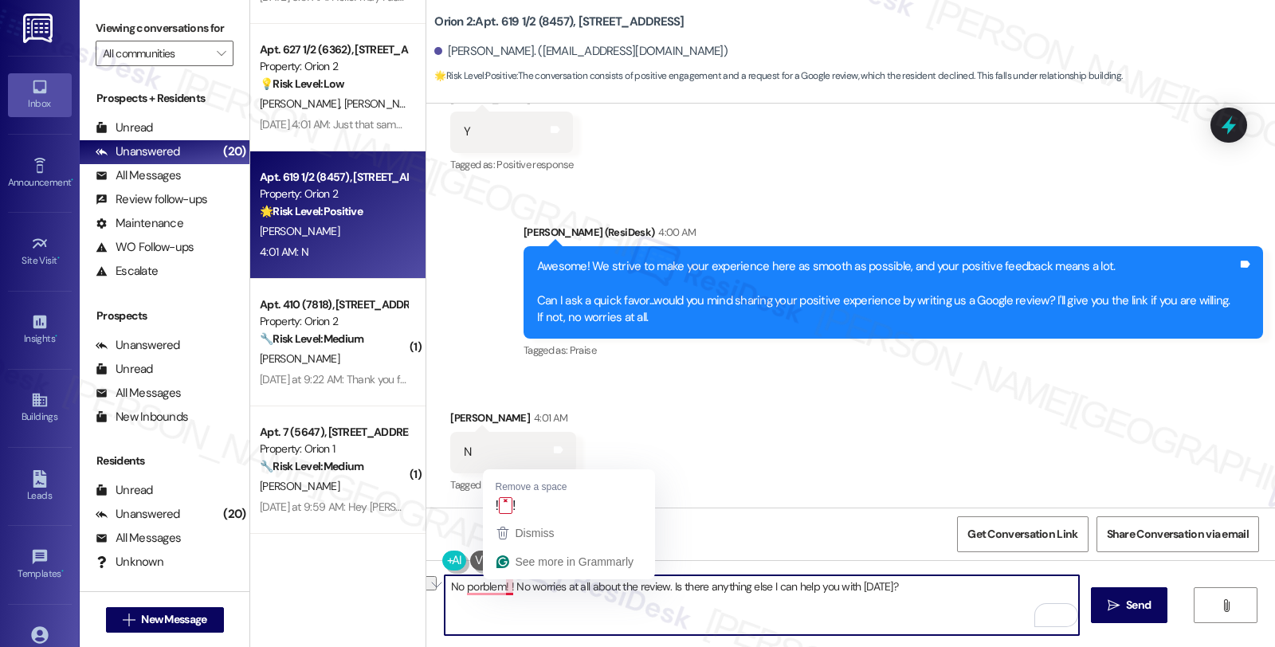
drag, startPoint x: 499, startPoint y: 590, endPoint x: 1031, endPoint y: 590, distance: 532.3
click at [1031, 590] on textarea "No porblem! ! No worries at all about the review. Is there anything else I can …" at bounding box center [762, 605] width 634 height 60
paste textarea "Should you have other concerns, please feel free to reach out. Have a great day!"
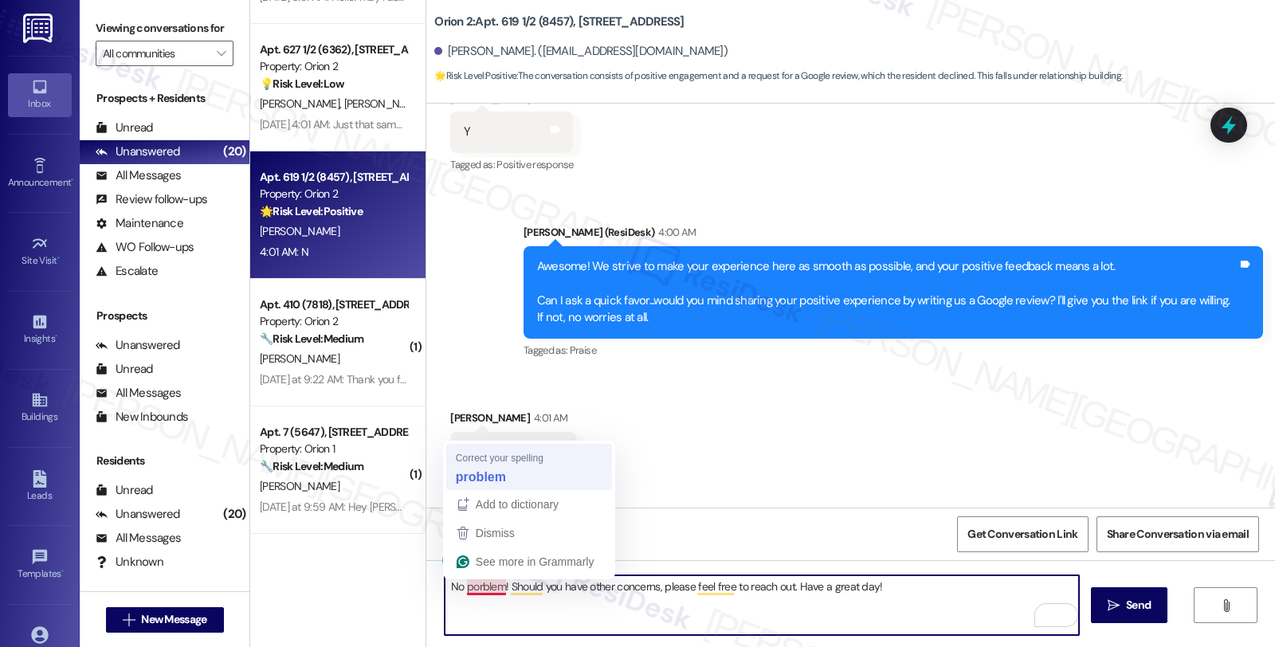
type textarea "No problem! Should you have other concerns, please feel free to reach out. Have…"
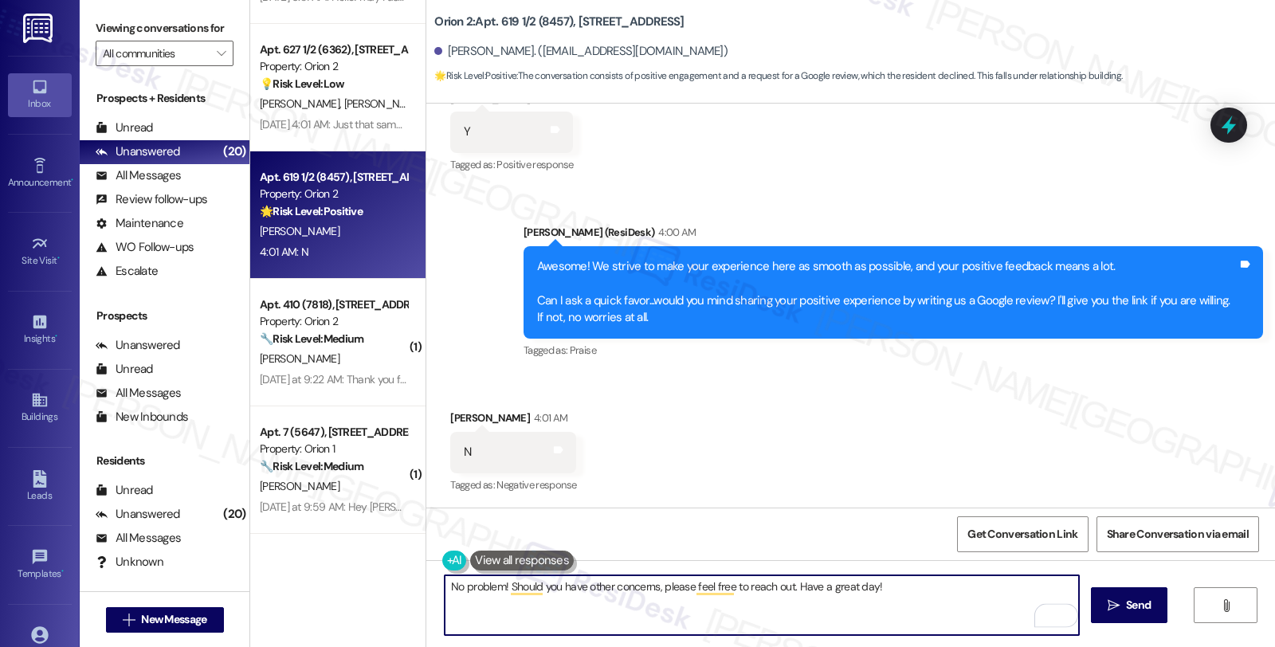
click at [900, 590] on textarea "No problem! Should you have other concerns, please feel free to reach out. Have…" at bounding box center [762, 605] width 634 height 60
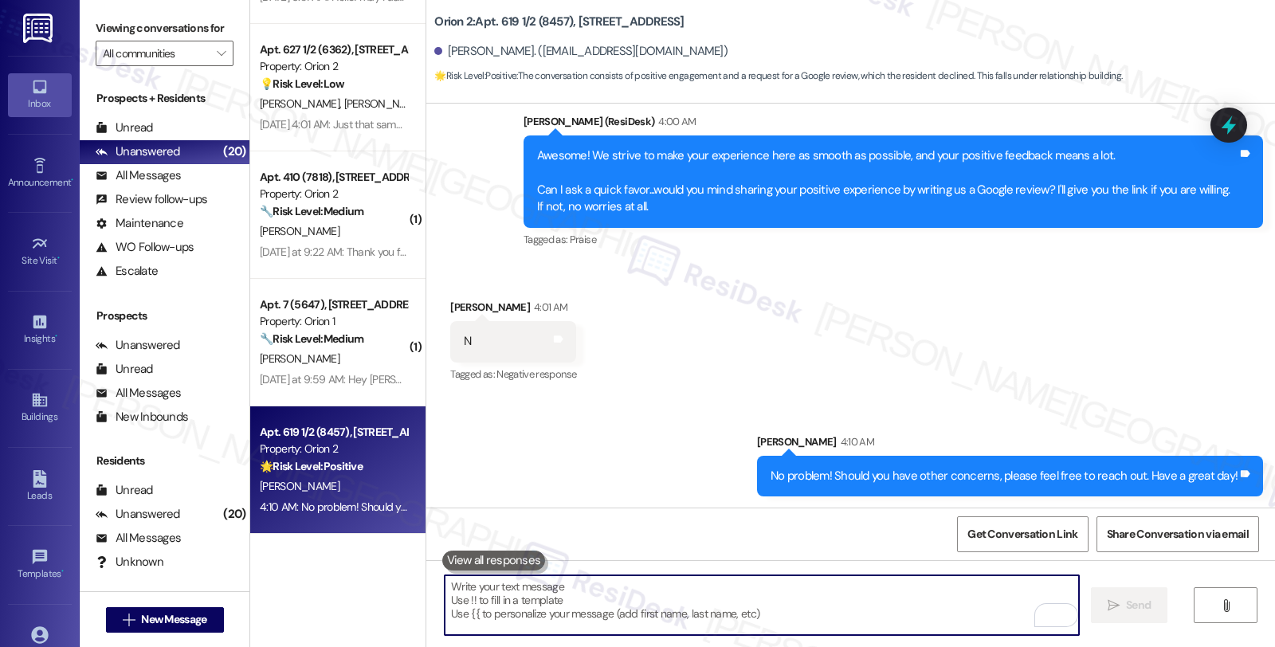
scroll to position [1624, 0]
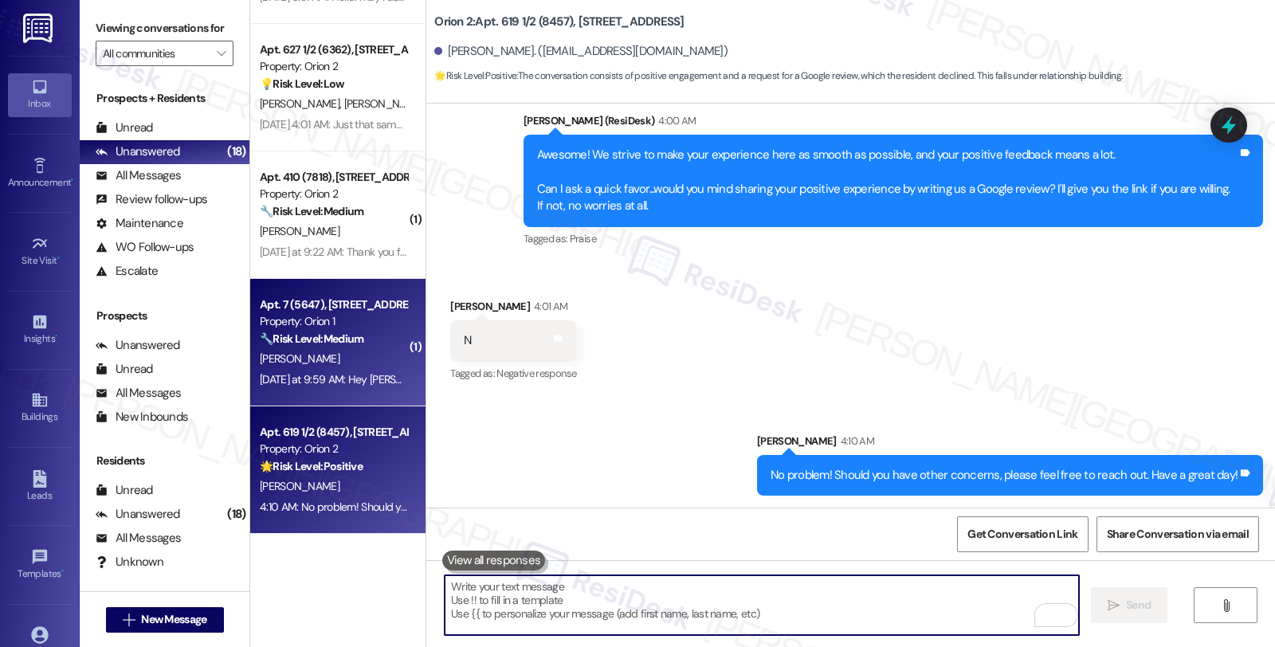
click at [331, 359] on div "T. Whittaker" at bounding box center [333, 359] width 151 height 20
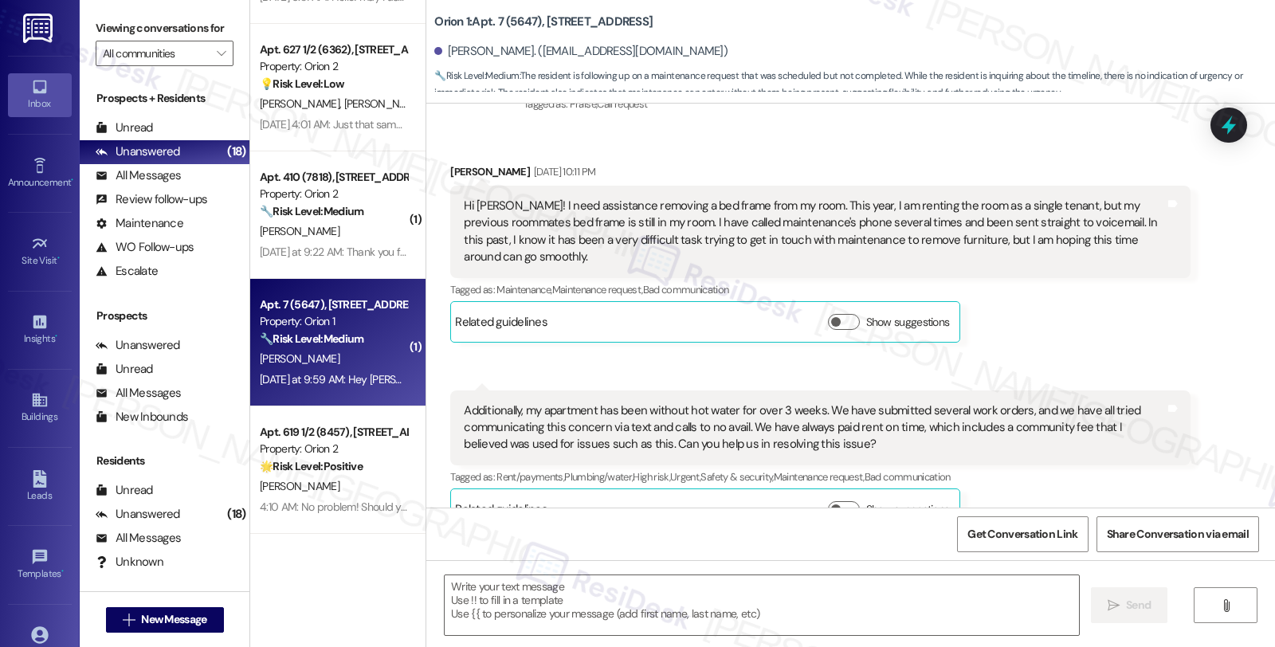
type textarea "Fetching suggested responses. Please feel free to read through the conversation…"
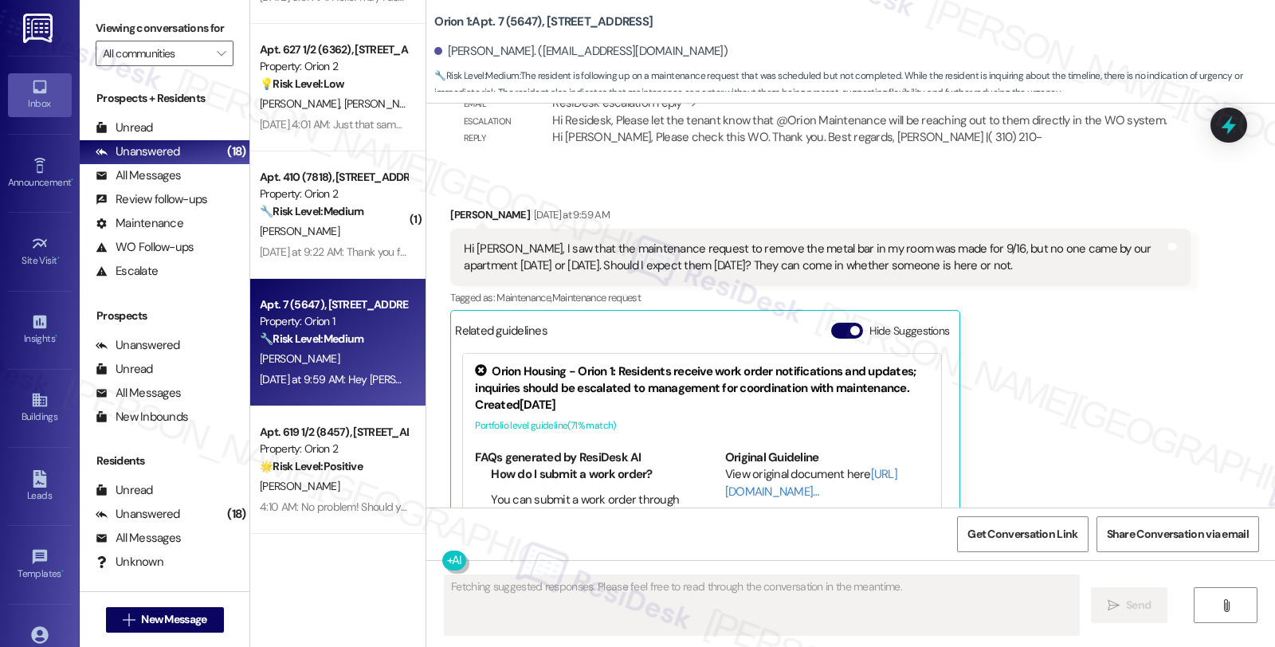
scroll to position [2807, 0]
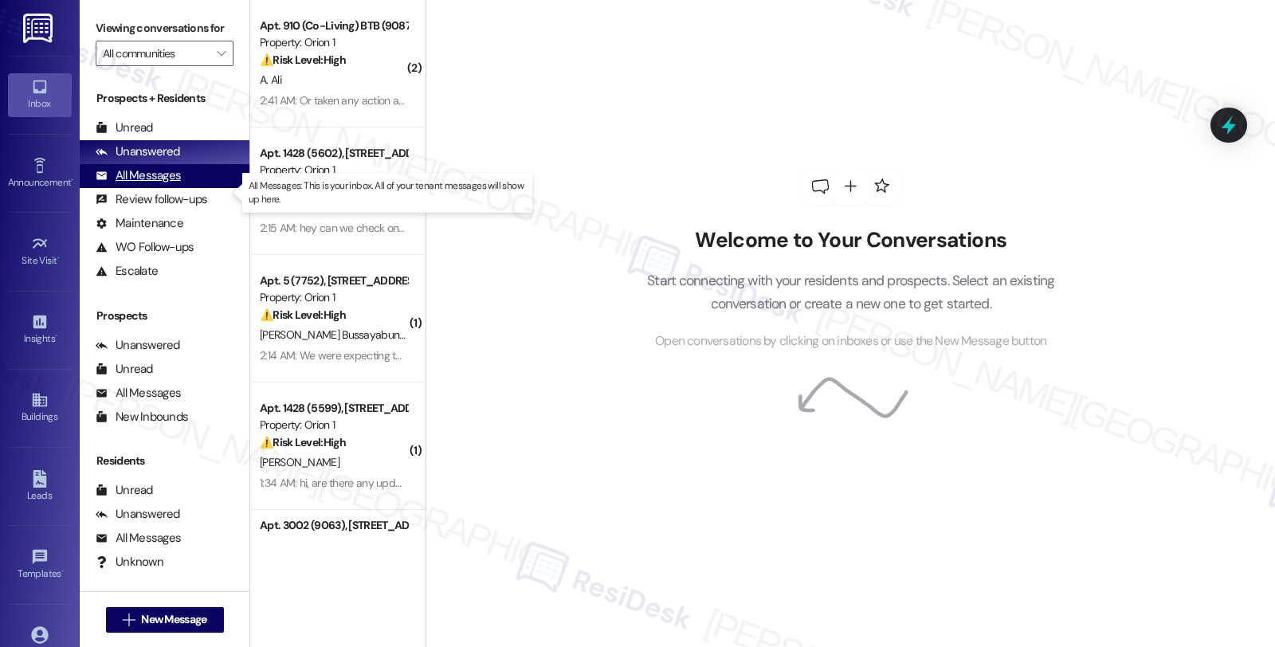
click at [139, 184] on div "All Messages" at bounding box center [138, 175] width 85 height 17
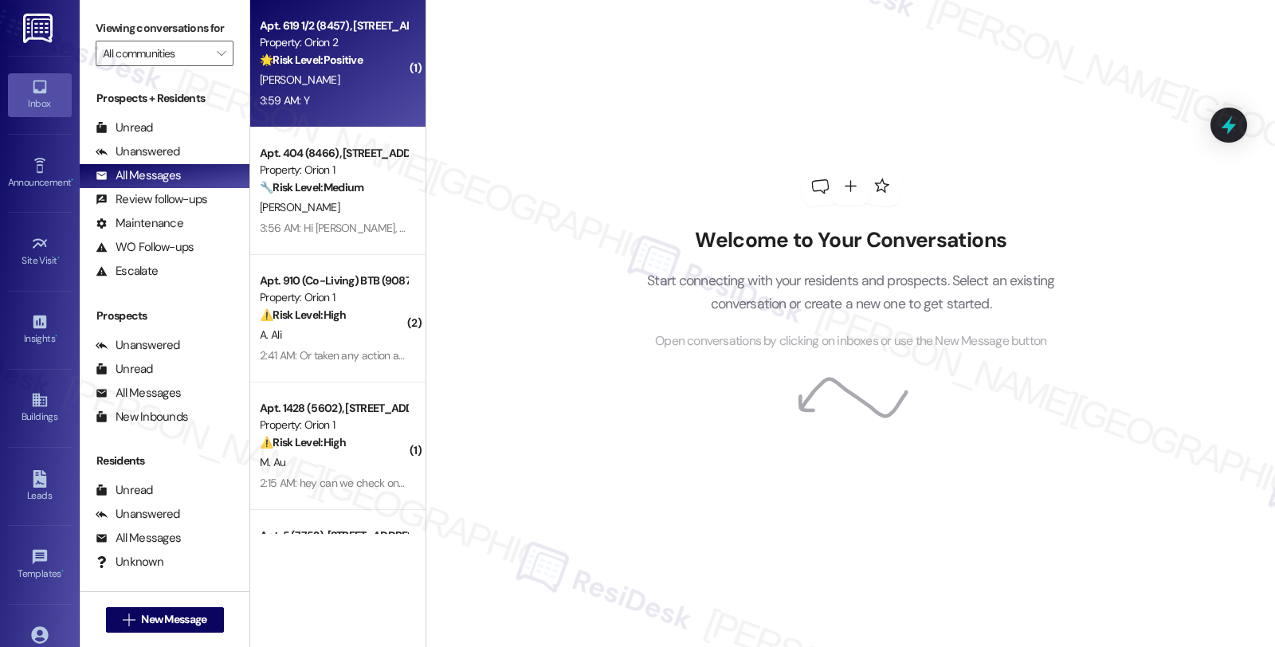
click at [357, 62] on div "🌟 Risk Level: Positive The conversation consists of positive confirmation regar…" at bounding box center [333, 60] width 147 height 17
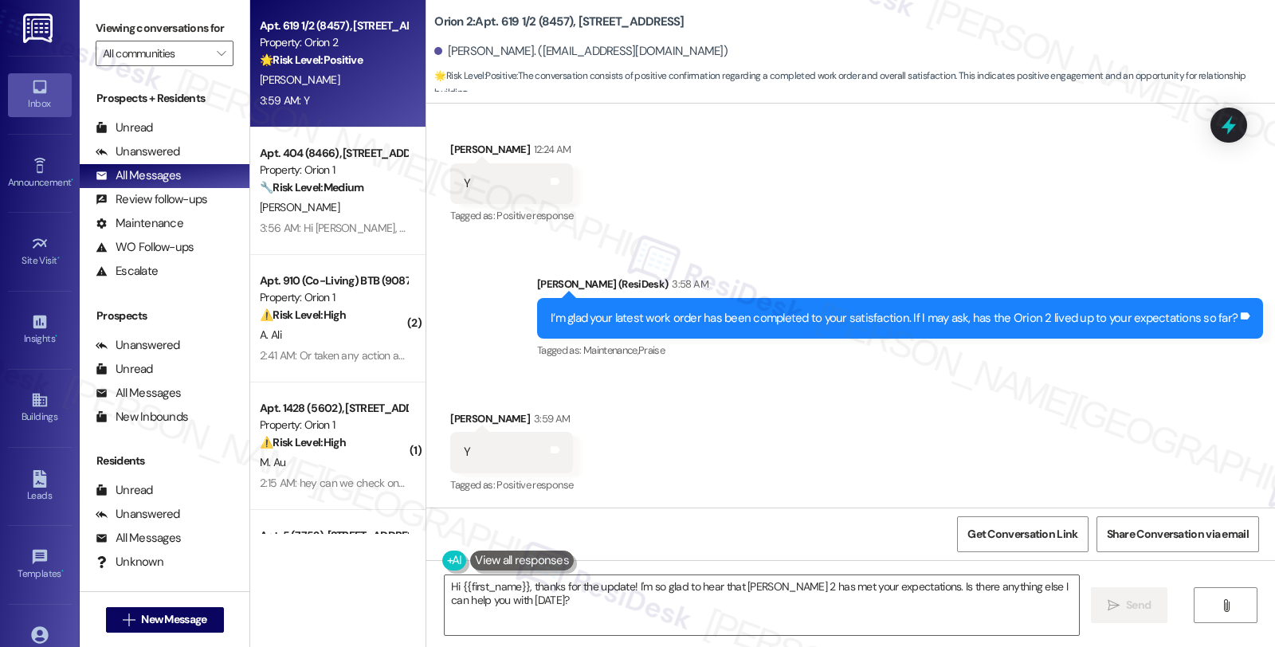
scroll to position [1193, 0]
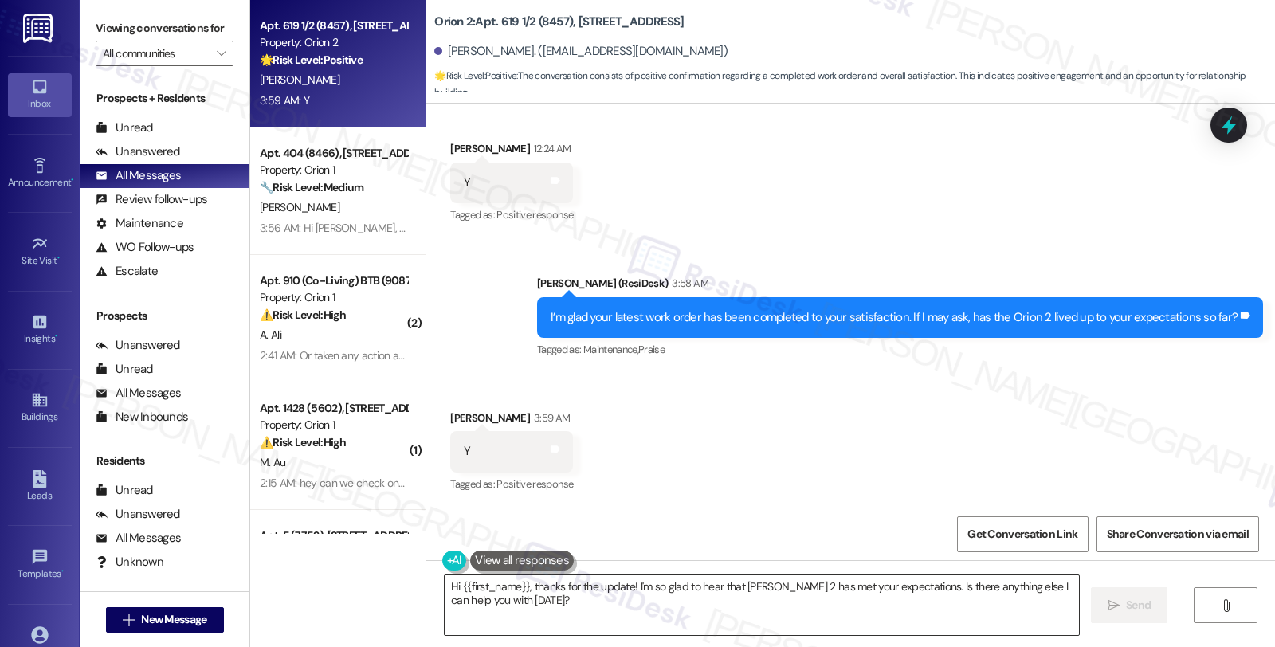
click at [668, 624] on textarea "Hi {{first_name}}, thanks for the update! I'm so glad to hear that [PERSON_NAME…" at bounding box center [762, 605] width 634 height 60
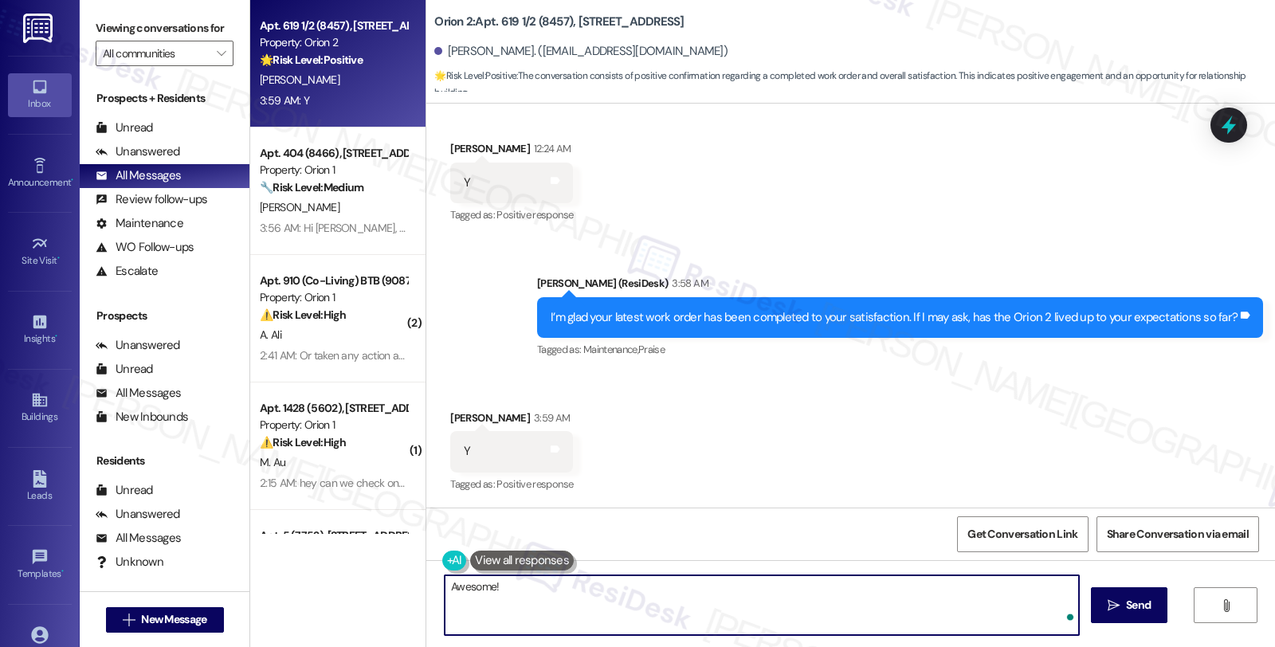
paste textarea "We strive to make your experience here as smooth as possible, and your positive…"
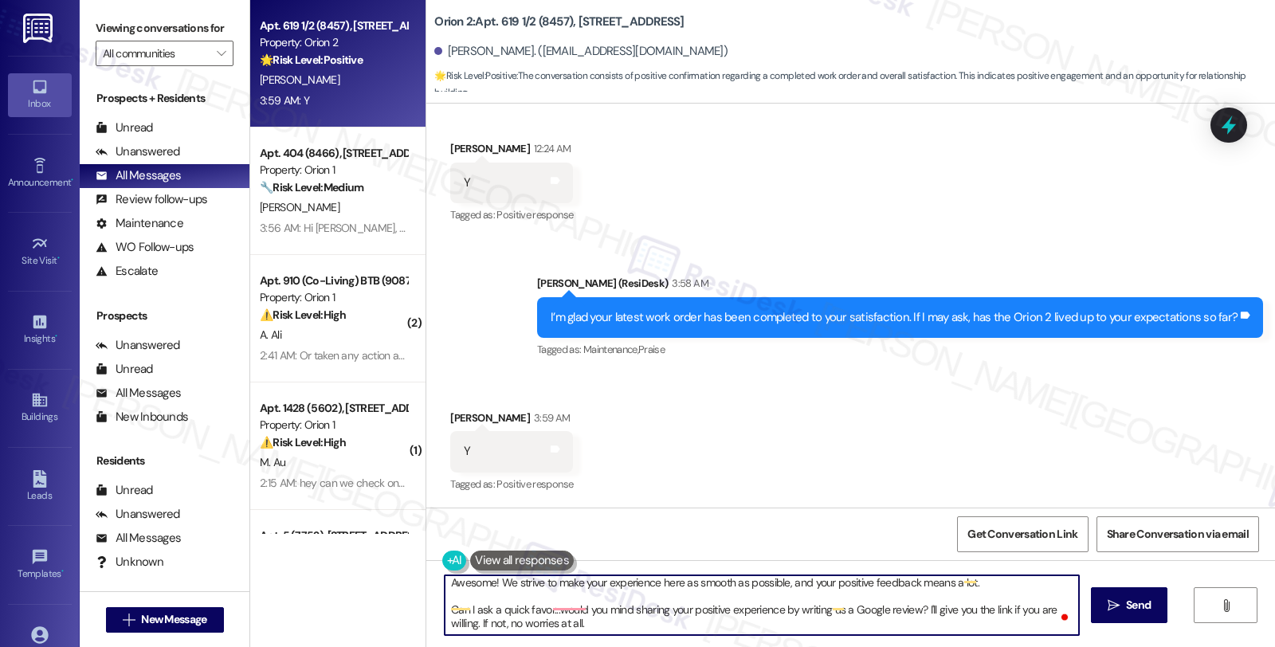
scroll to position [3, 0]
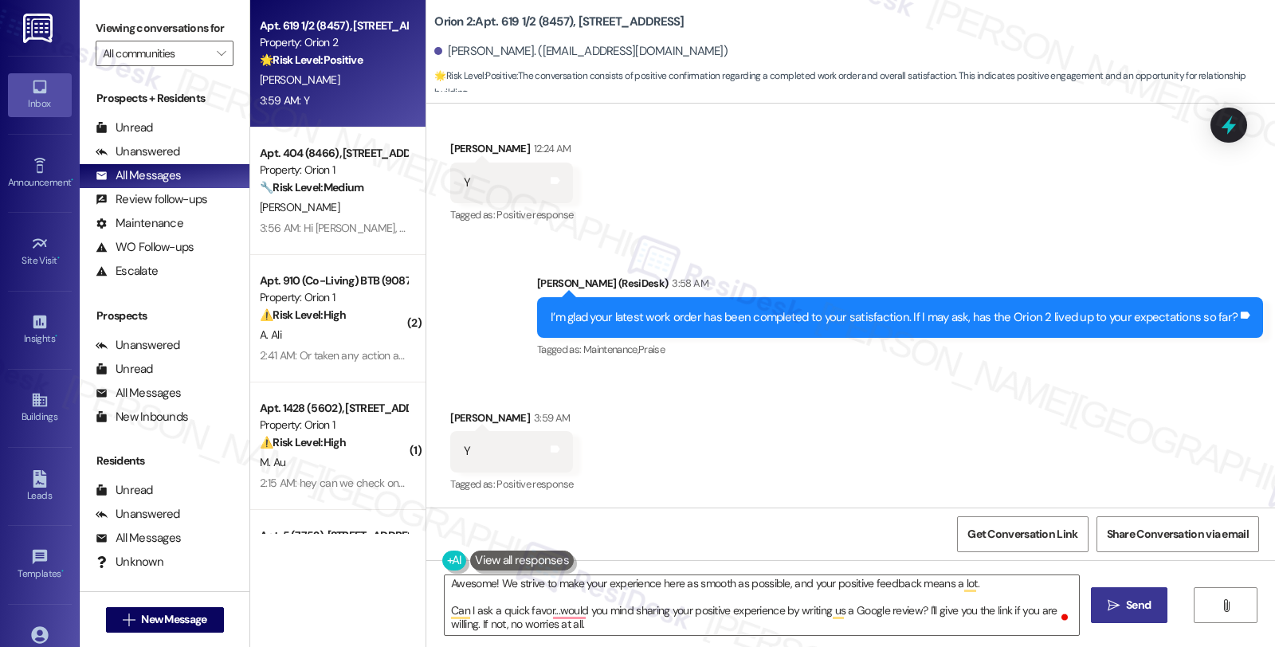
click at [1116, 602] on icon "" at bounding box center [1114, 605] width 12 height 13
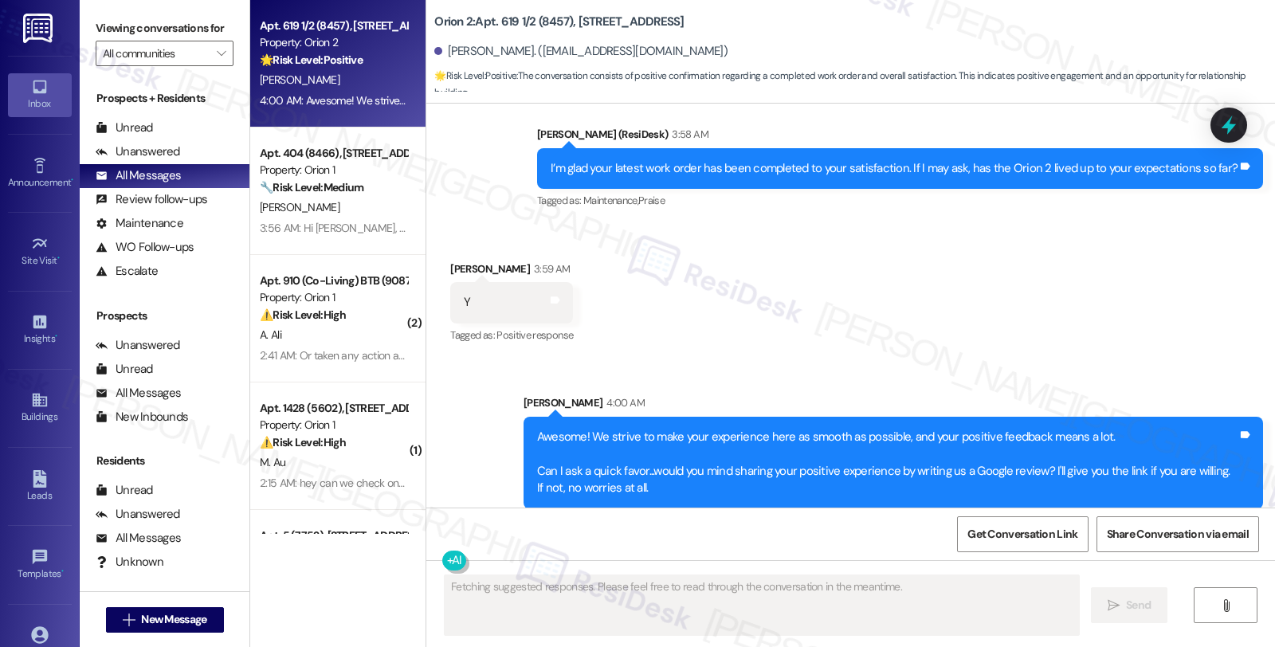
scroll to position [1355, 0]
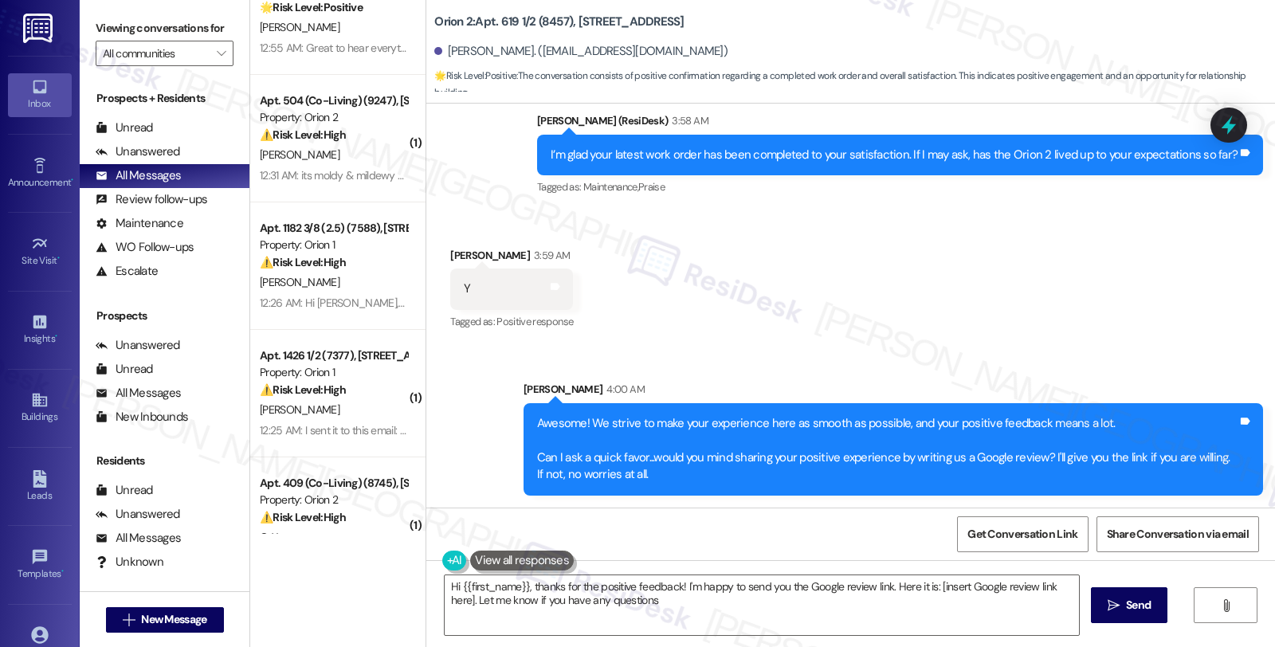
type textarea "Hi {{first_name}}, thanks for the positive feedback! I'm happy to send you the …"
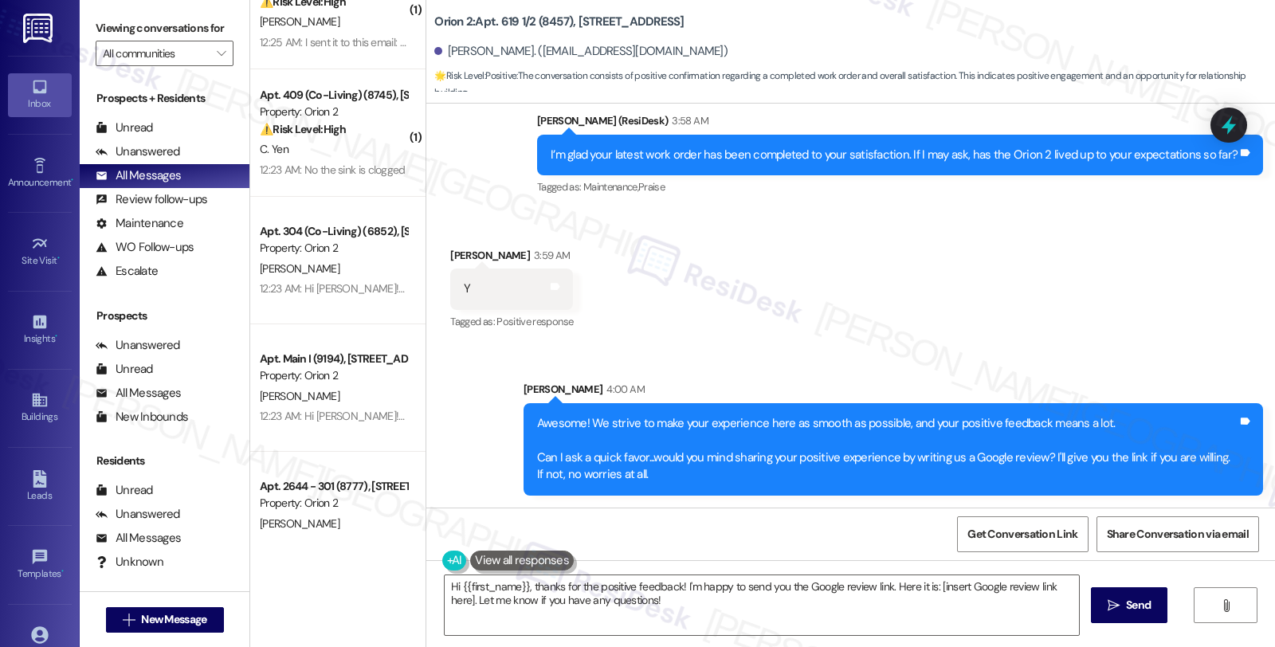
scroll to position [1504, 0]
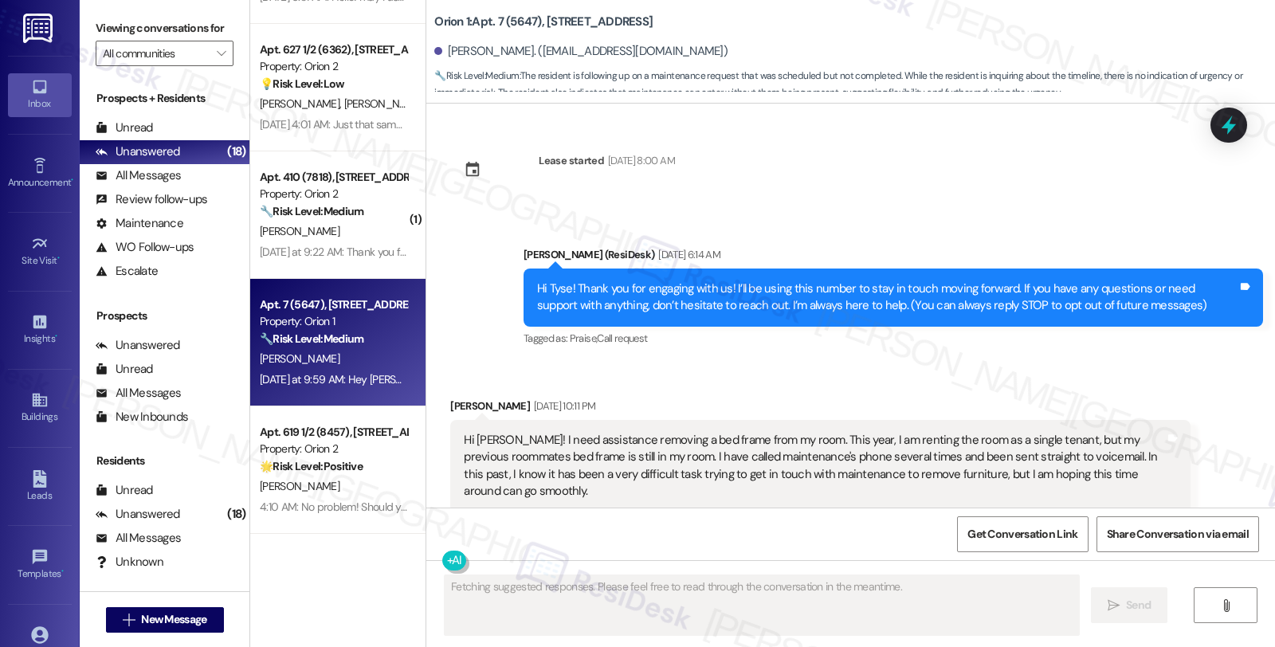
scroll to position [2773, 0]
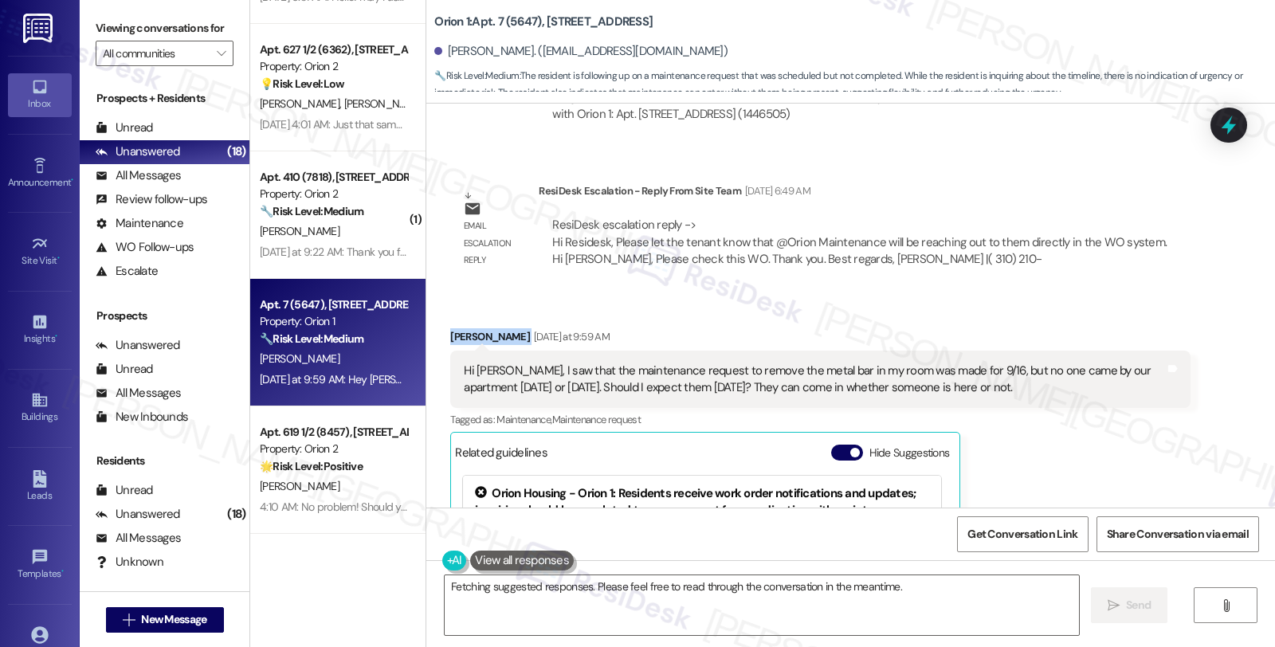
drag, startPoint x: 437, startPoint y: 320, endPoint x: 510, endPoint y: 321, distance: 73.3
click at [510, 321] on div "Received via SMS Tyse Whittaker Yesterday at 9:59 AM Hi Sarah, I saw that the m…" at bounding box center [819, 529] width 763 height 427
copy div "Tyse Whittaker"
click at [521, 586] on textarea "Hi {{first_name}}, I understand you're wondering when maintenance will pick up …" at bounding box center [762, 605] width 634 height 60
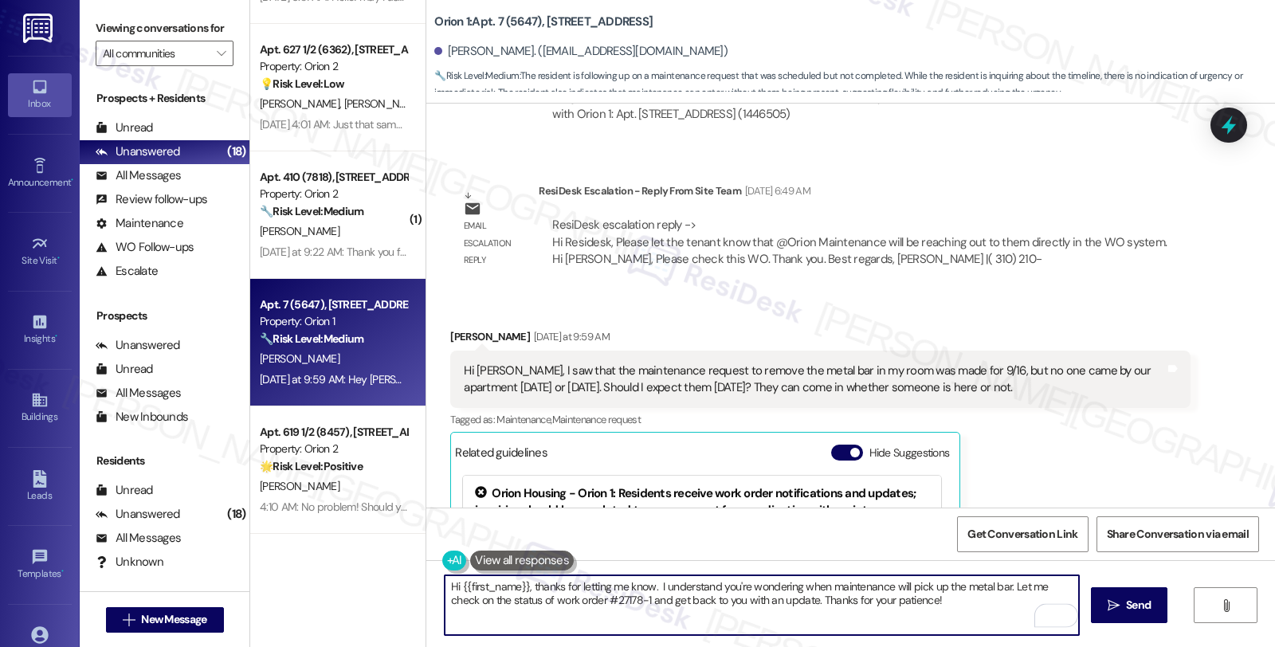
click at [641, 587] on textarea "Hi {{first_name}}, thanks for letting me know. I understand you're wondering wh…" at bounding box center [762, 605] width 634 height 60
click at [648, 583] on textarea "Hi {{first_name}}, thanks for letting me know. I'm sorry to hear that . I under…" at bounding box center [762, 605] width 634 height 60
click at [842, 585] on textarea "Hi {{first_name}}, thanks for letting me know. The pick up may need to be resch…" at bounding box center [762, 605] width 634 height 60
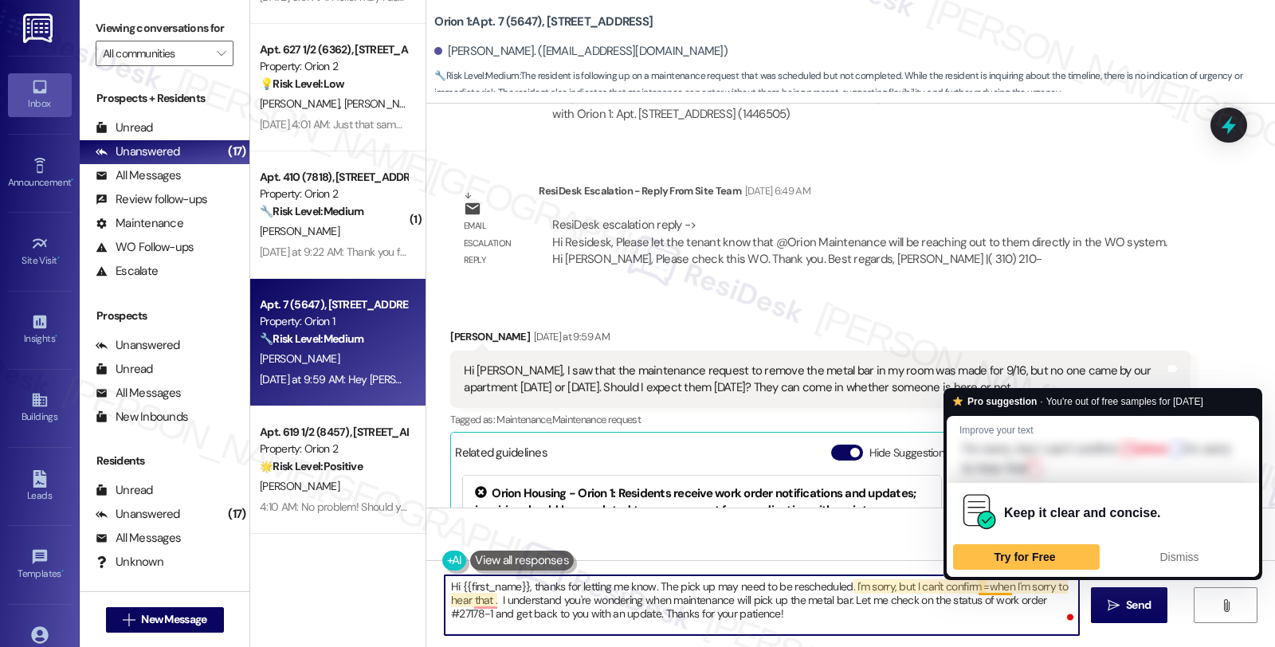
click at [974, 584] on textarea "Hi {{first_name}}, thanks for letting me know. The pick up may need to be resch…" at bounding box center [762, 605] width 634 height 60
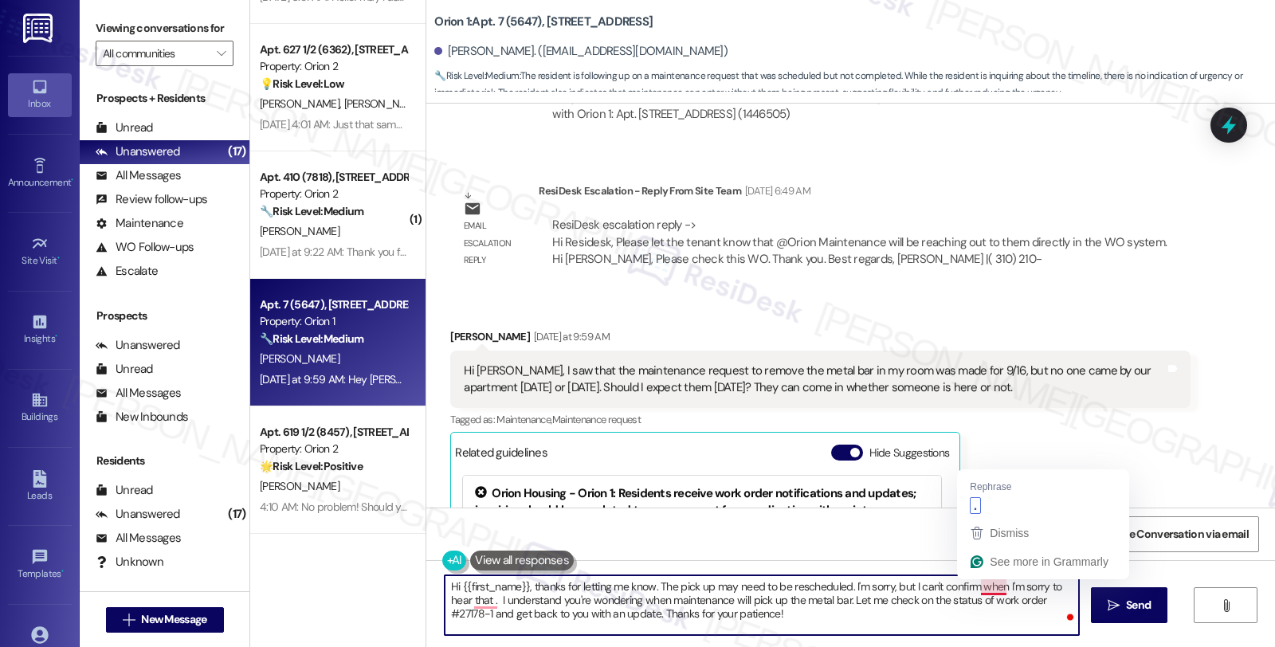
click at [996, 586] on textarea "Hi {{first_name}}, thanks for letting me know. The pick up may need to be resch…" at bounding box center [762, 605] width 634 height 60
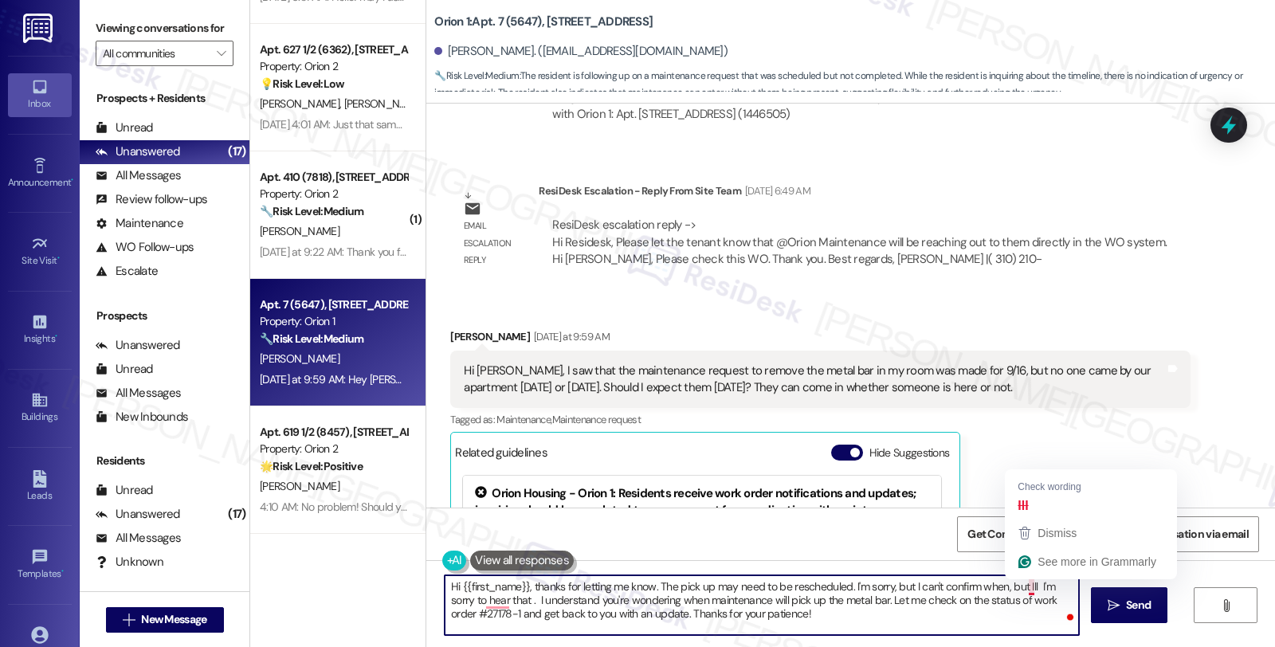
click at [1016, 584] on textarea "Hi {{first_name}}, thanks for letting me know. The pick up may need to be resch…" at bounding box center [762, 605] width 634 height 60
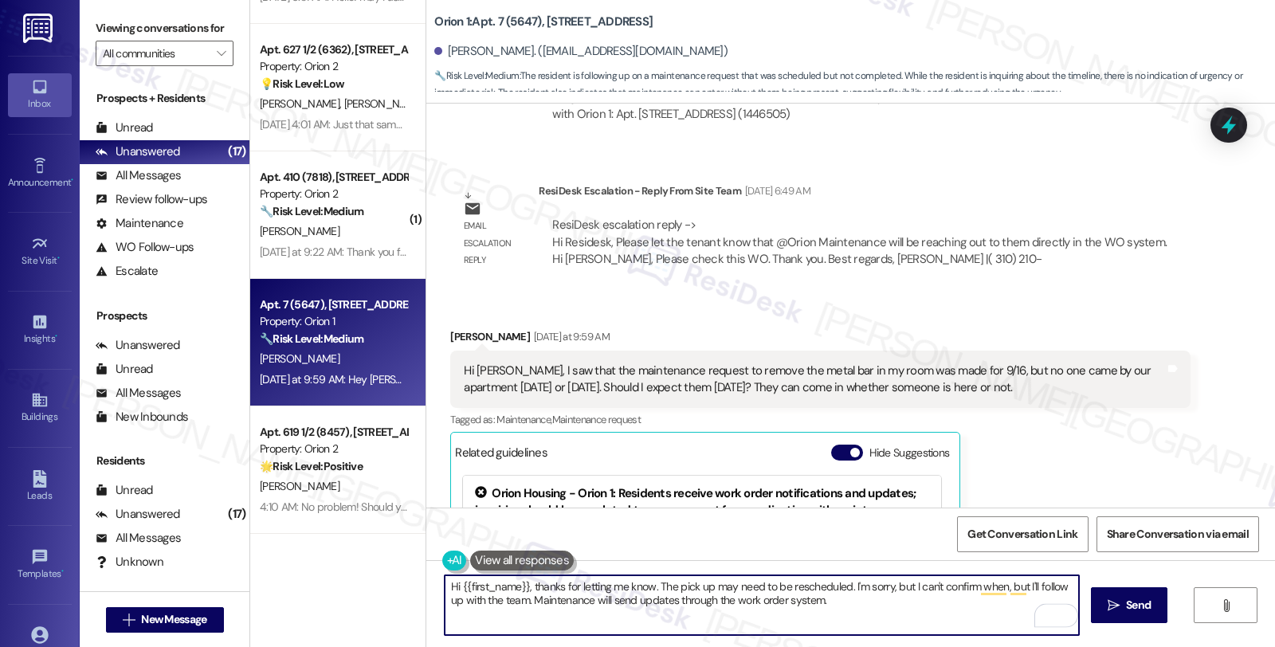
click at [837, 608] on textarea "Hi {{first_name}}, thanks for letting me know. The pick up may need to be resch…" at bounding box center [762, 605] width 634 height 60
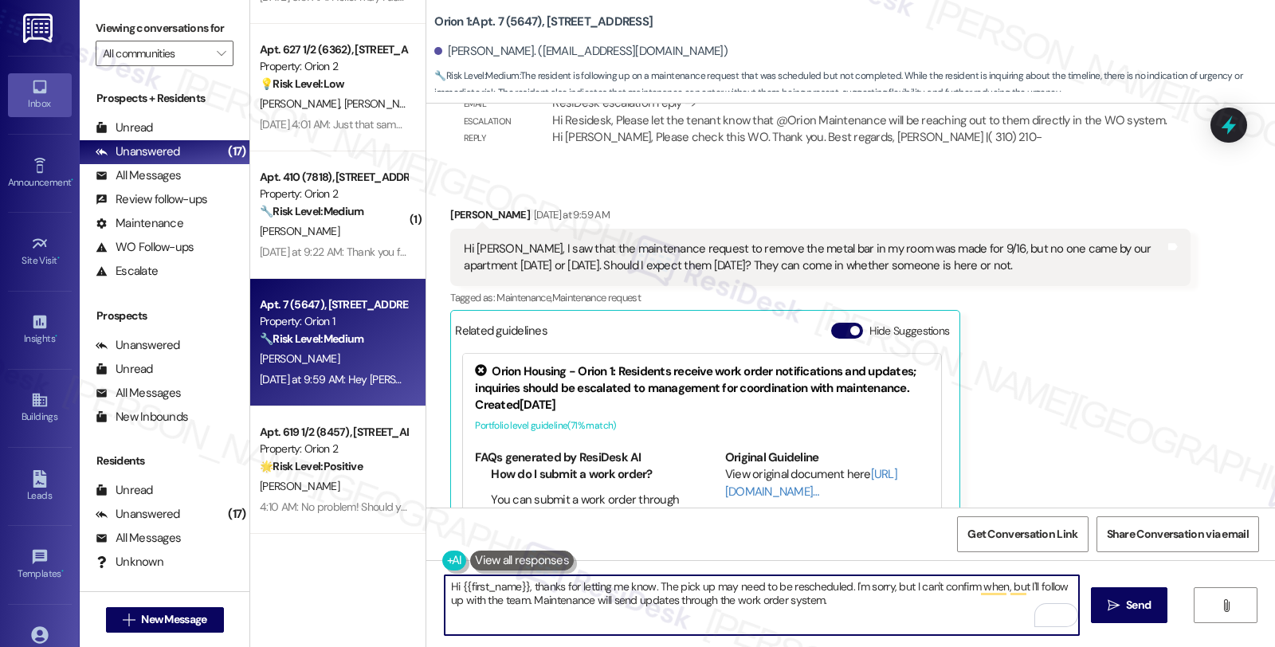
scroll to position [3127, 0]
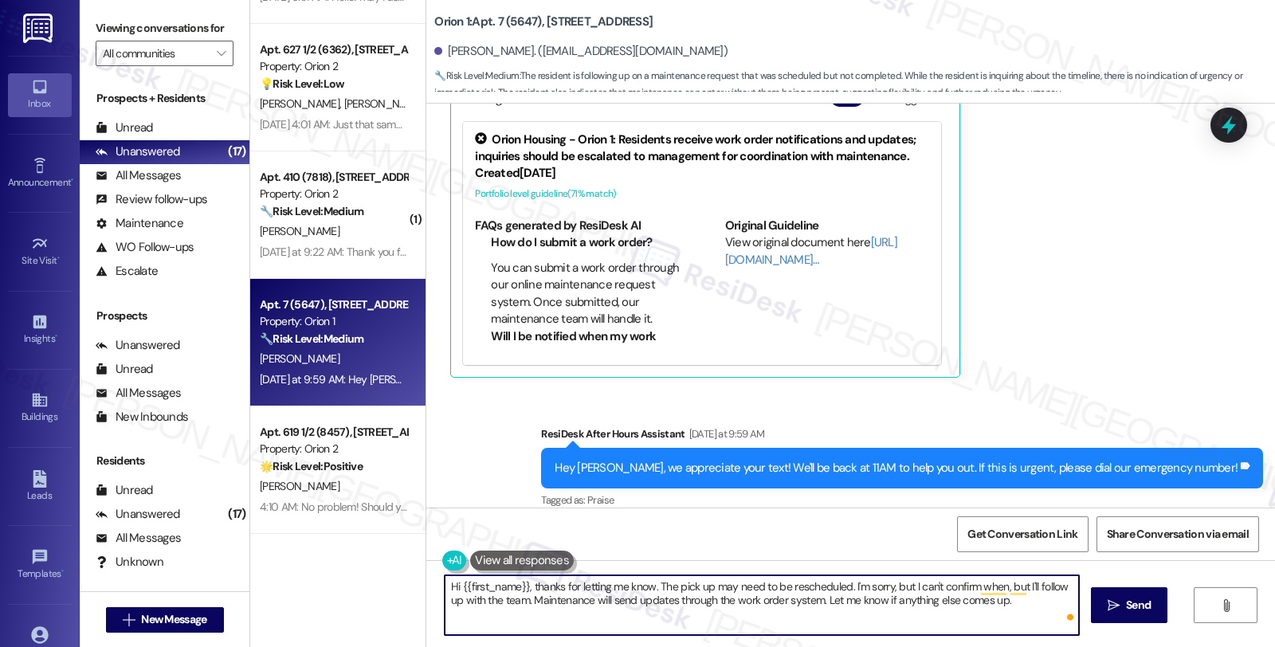
type textarea "Hi {{first_name}}, thanks for letting me know. The pick up may need to be resch…"
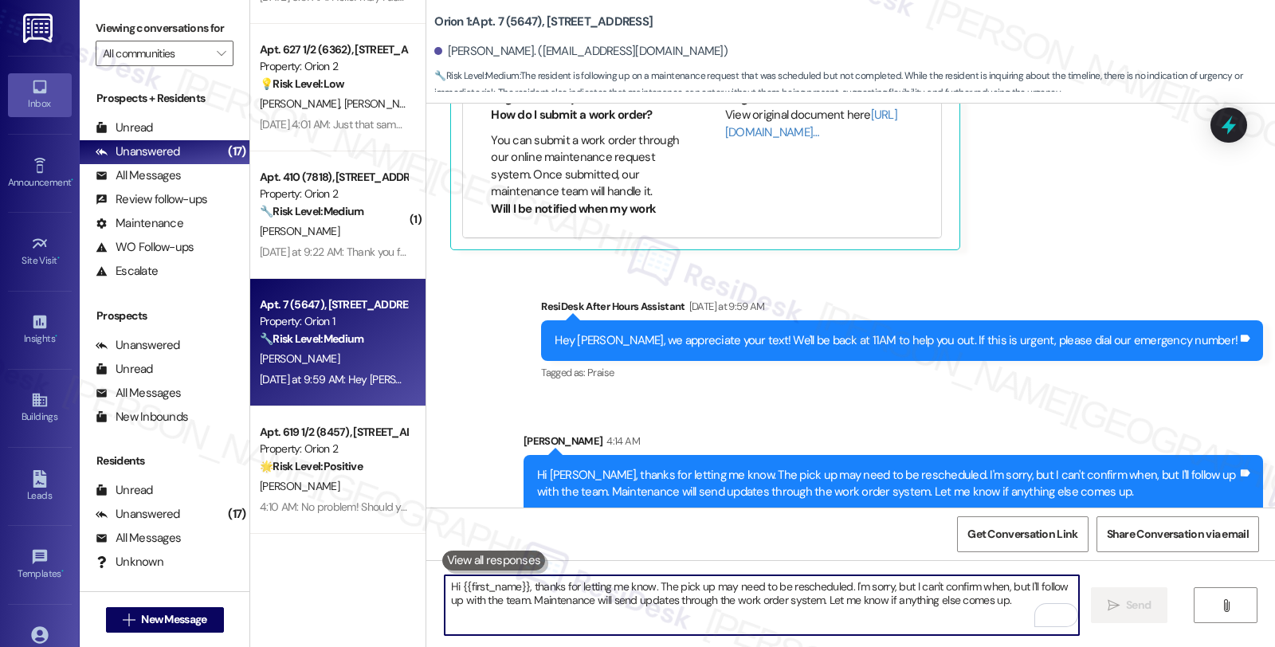
scroll to position [1633, 0]
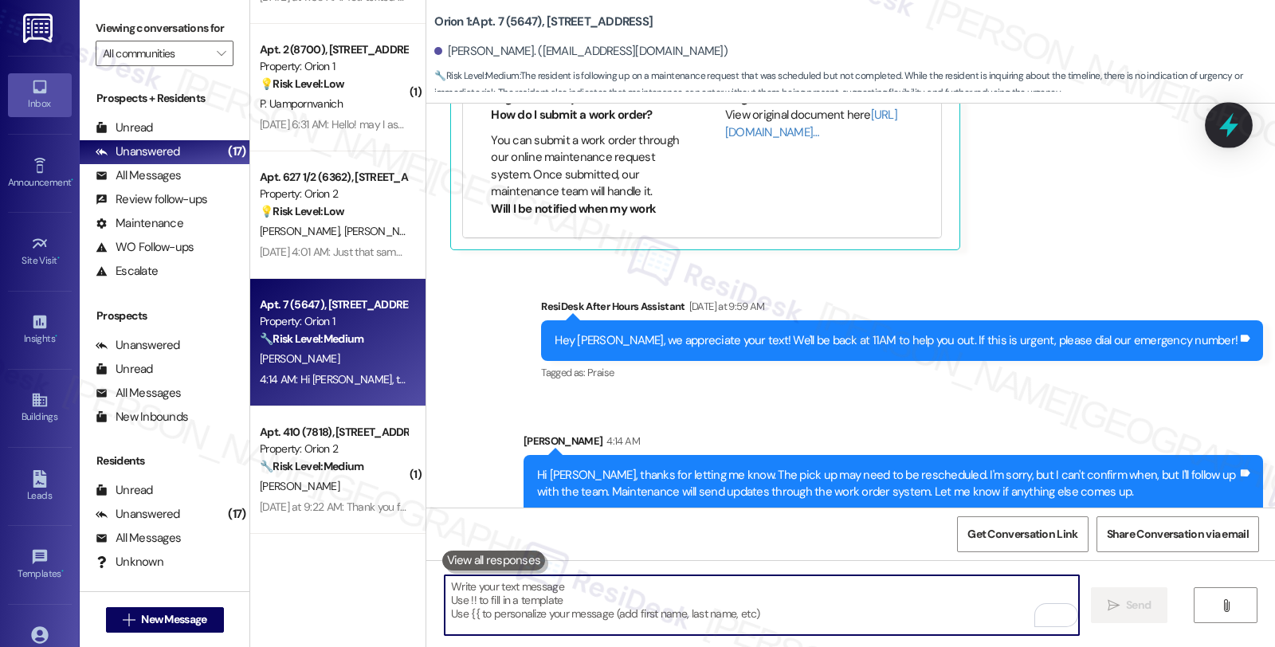
click at [1222, 131] on icon at bounding box center [1228, 125] width 27 height 27
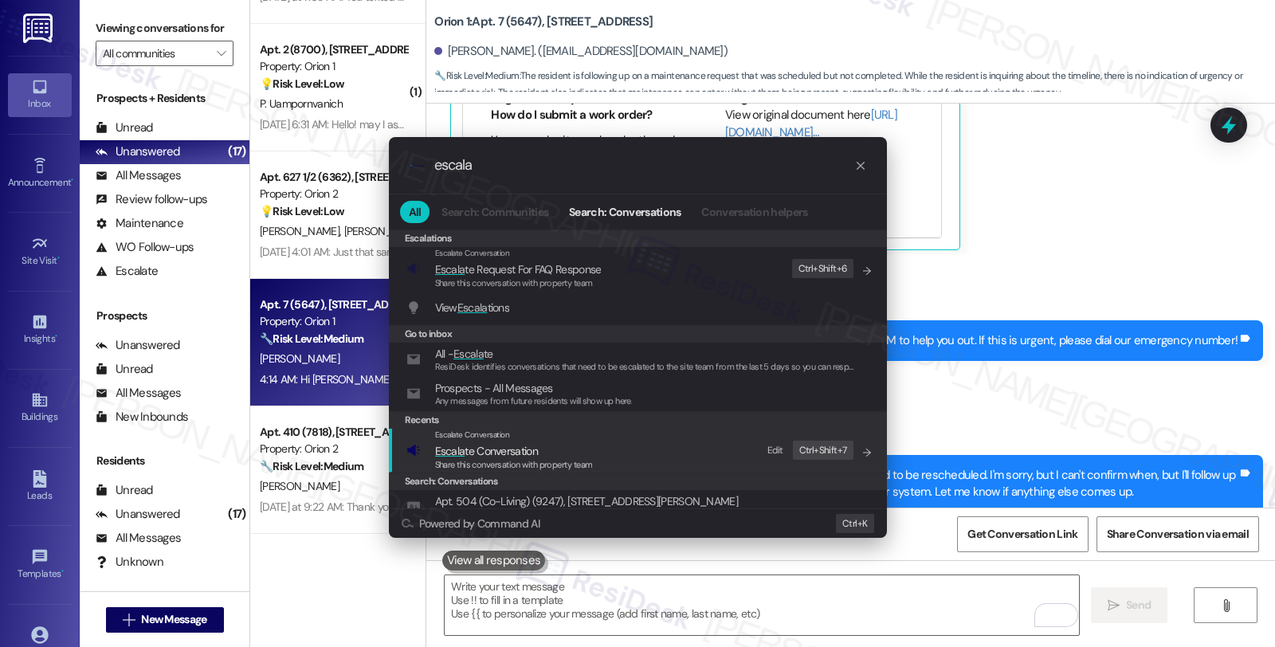
type input "escala"
click at [599, 451] on div "Escalate Conversation Escala te Conversation Share this conversation with prope…" at bounding box center [639, 450] width 466 height 43
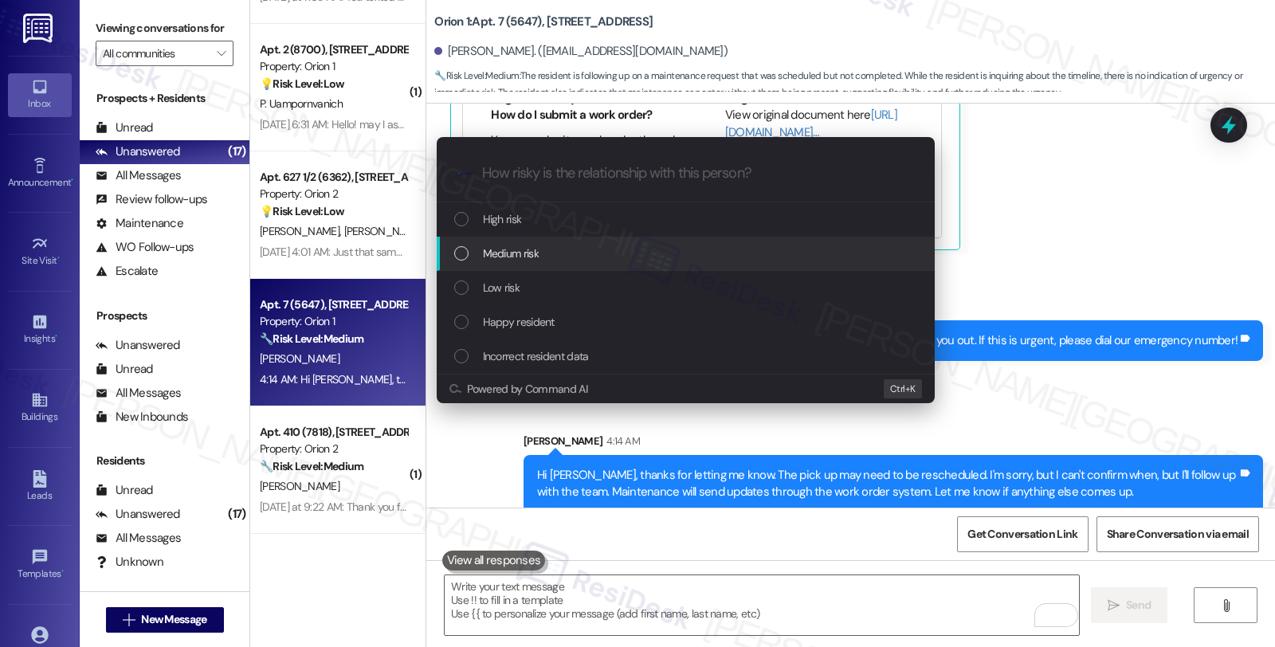
click at [561, 257] on div "Medium risk" at bounding box center [687, 254] width 466 height 18
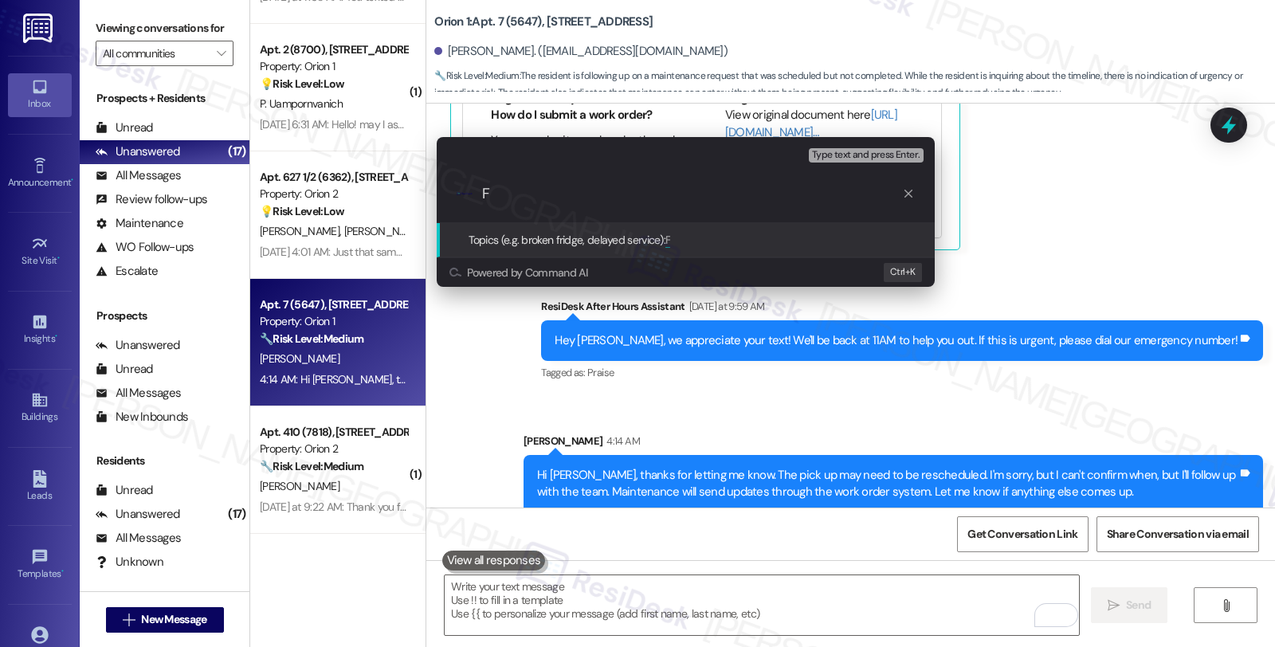
type input "F"
click at [903, 189] on icon "progress bar" at bounding box center [908, 193] width 13 height 13
click at [1217, 124] on div "Escalate Conversation Medium risk Topics (e.g. broken fridge, delayed service) …" at bounding box center [637, 323] width 1275 height 647
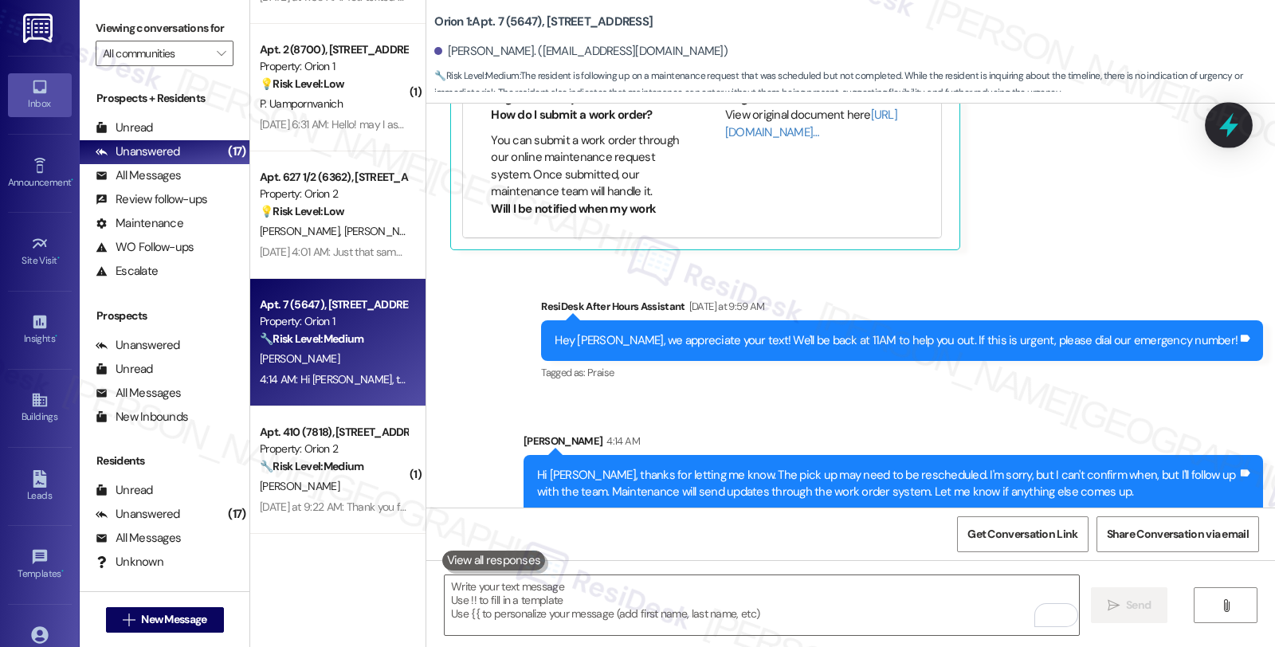
click at [1225, 131] on icon at bounding box center [1228, 125] width 27 height 27
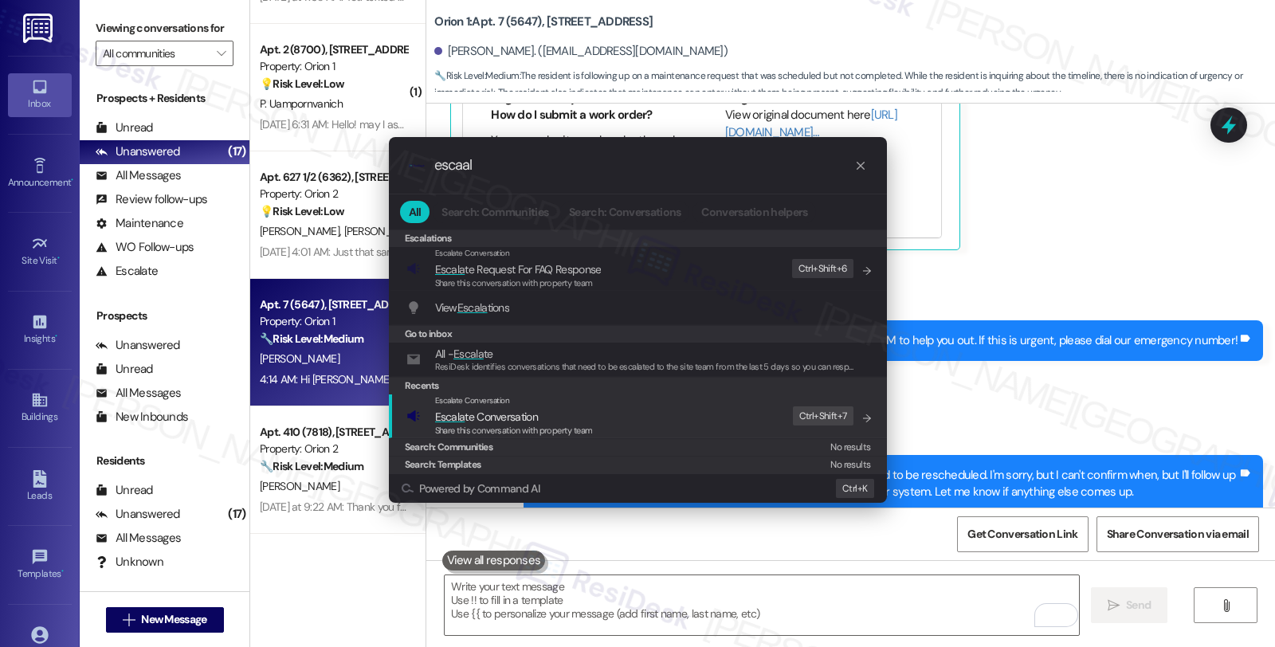
type input "escaal"
click at [535, 417] on span "Escala te Conversation" at bounding box center [486, 417] width 103 height 14
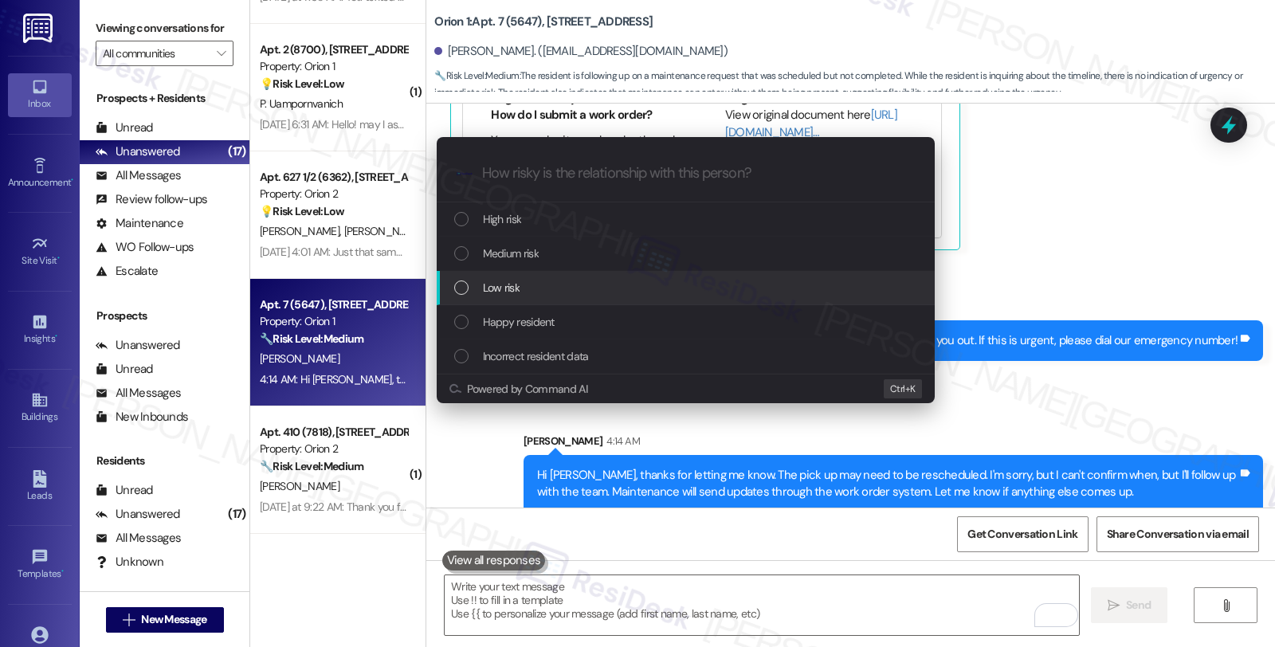
click at [529, 296] on div "Low risk" at bounding box center [687, 288] width 466 height 18
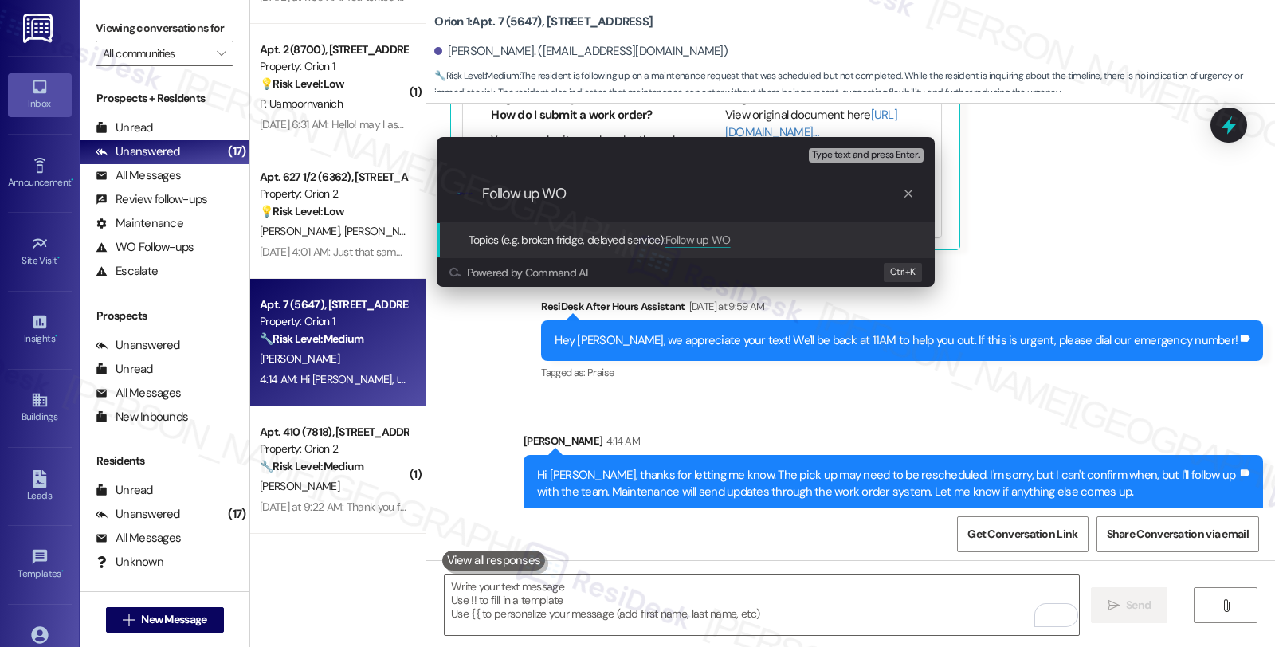
paste input "Tyse Whittaker"
drag, startPoint x: 568, startPoint y: 191, endPoint x: 894, endPoint y: 193, distance: 325.9
click at [894, 193] on input "Follow up WO Tyse Whittaker" at bounding box center [692, 194] width 420 height 17
paste input "#27178"
type input "Follow up WO #27178-1 (pick up metal bar)"
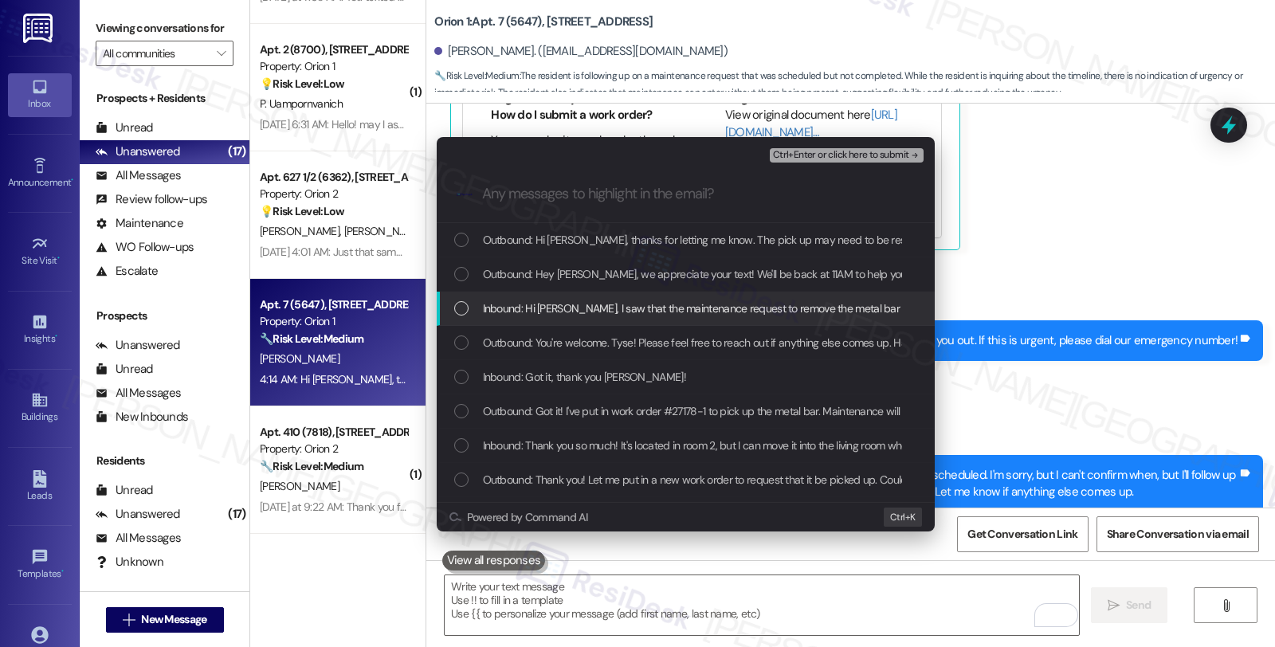
click at [617, 305] on span "Inbound: Hi Sarah, I saw that the maintenance request to remove the metal bar i…" at bounding box center [1072, 309] width 1178 height 18
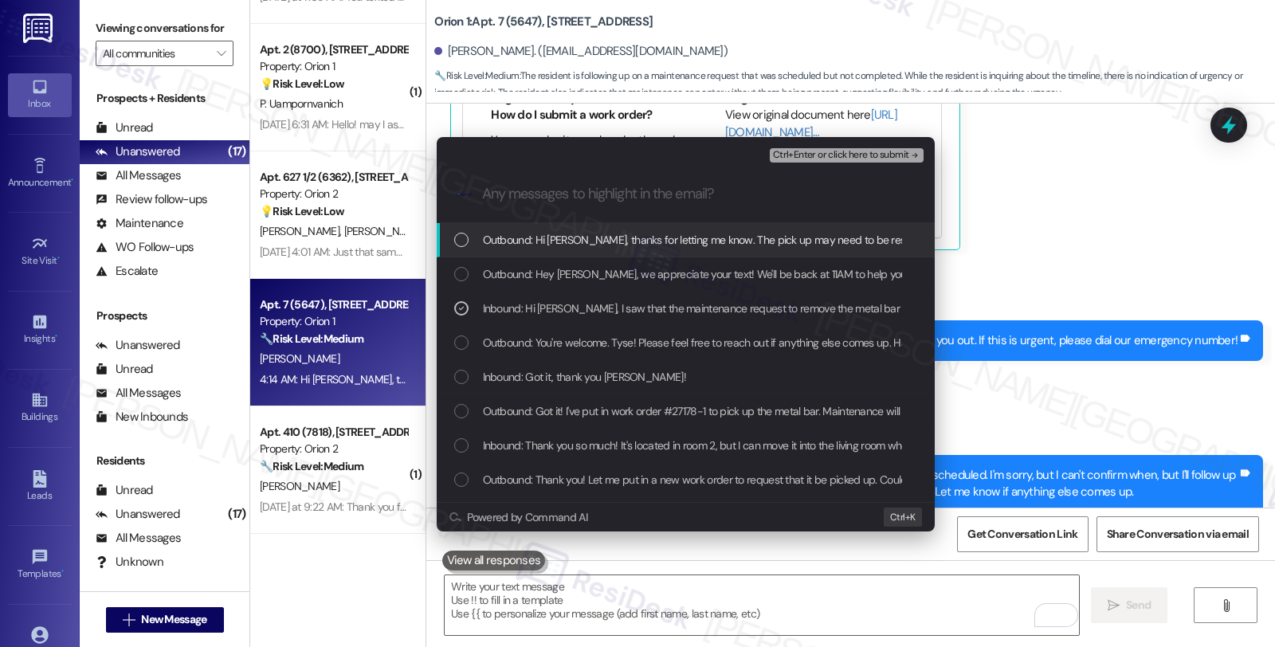
click at [832, 155] on span "Ctrl+Enter or click here to submit" at bounding box center [841, 155] width 136 height 11
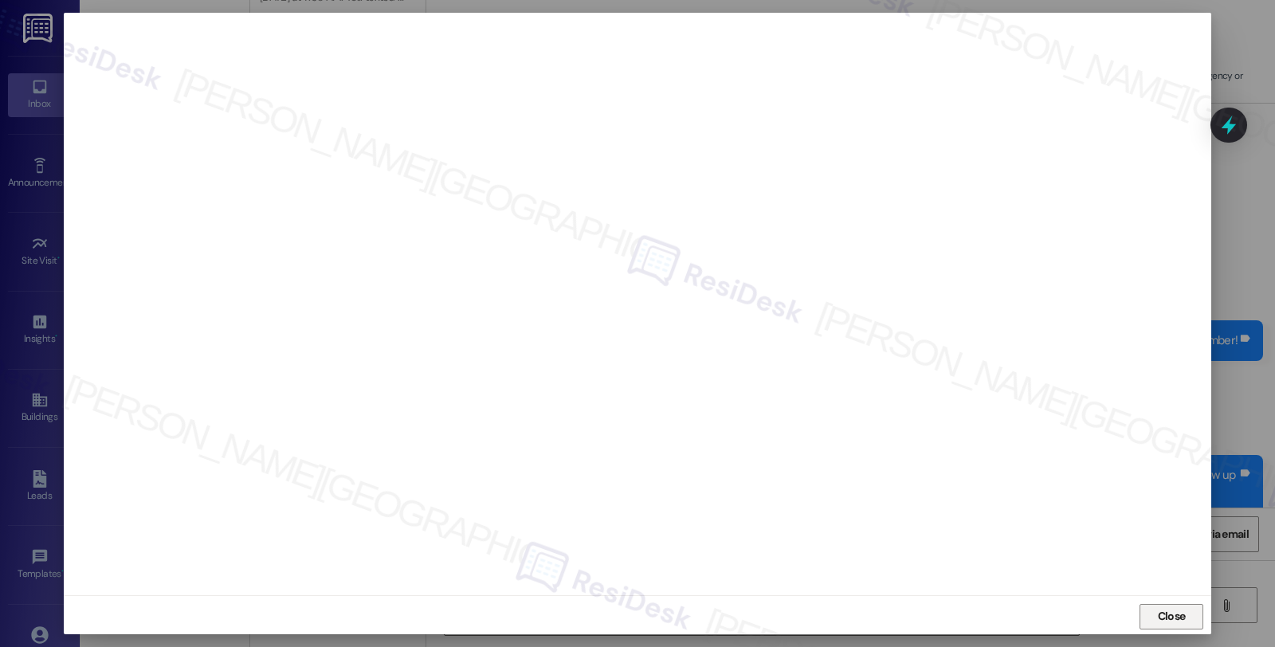
click at [1166, 624] on span "Close" at bounding box center [1172, 616] width 28 height 17
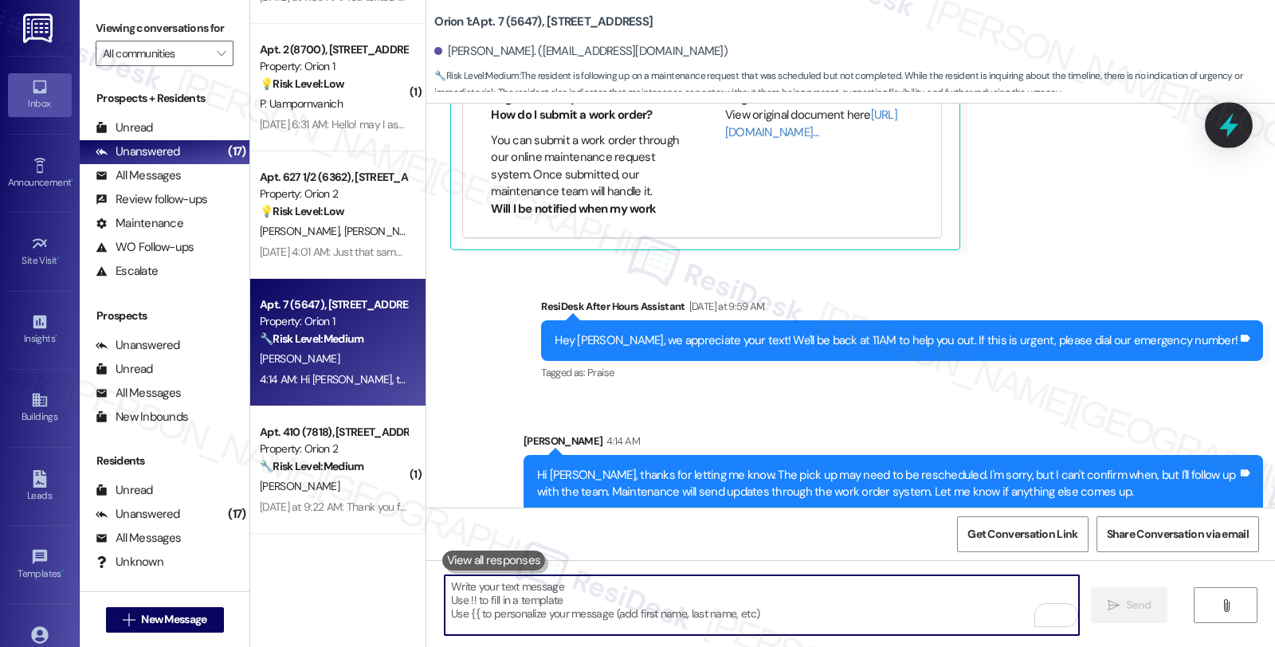
click at [1225, 139] on div at bounding box center [1229, 124] width 48 height 45
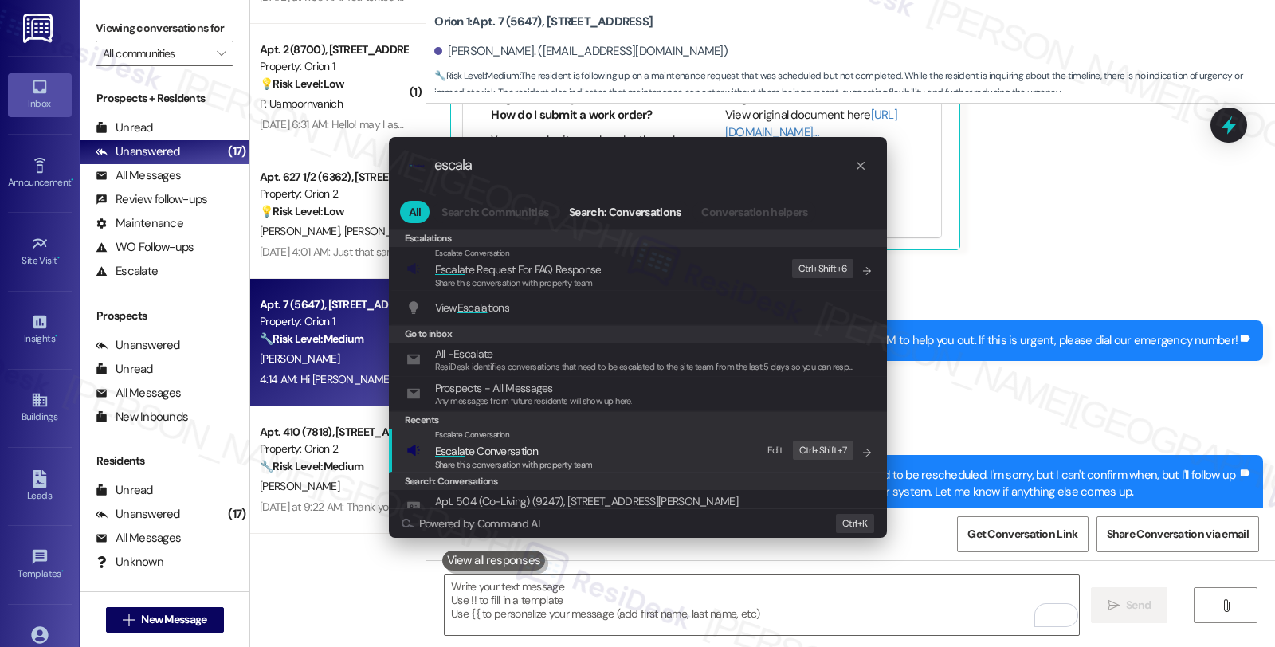
type input "escala"
click at [536, 448] on span "Escala te Conversation" at bounding box center [486, 451] width 103 height 14
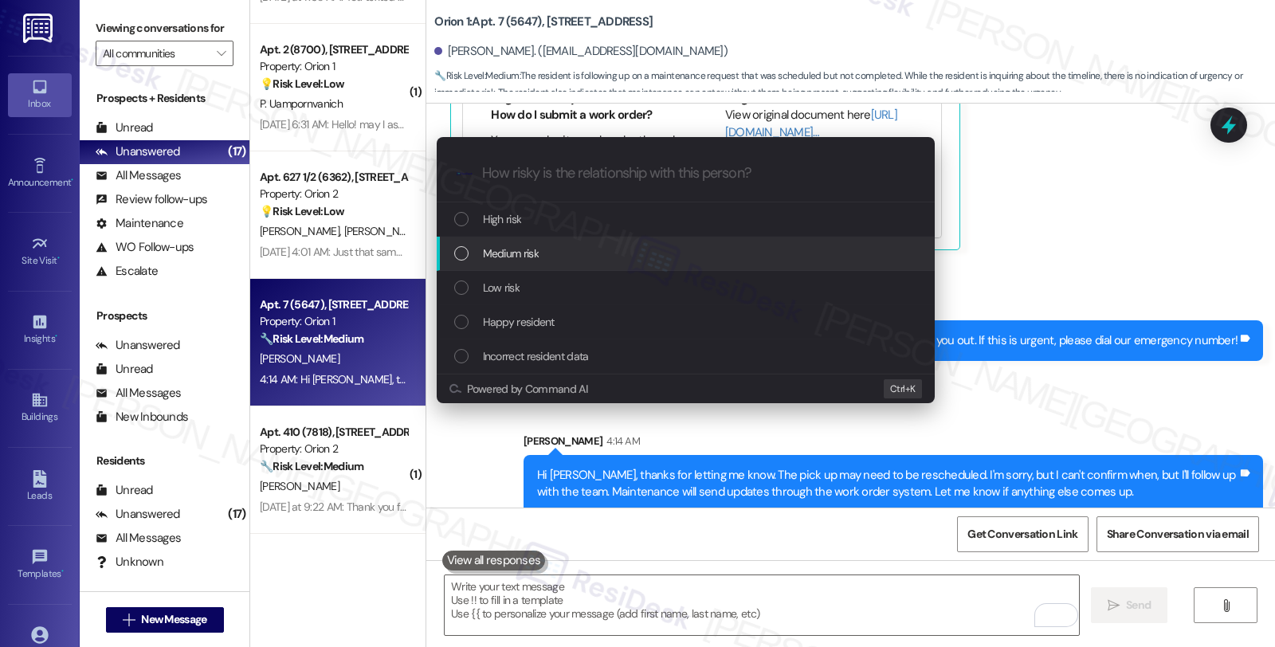
click at [531, 248] on span "Medium risk" at bounding box center [511, 254] width 56 height 18
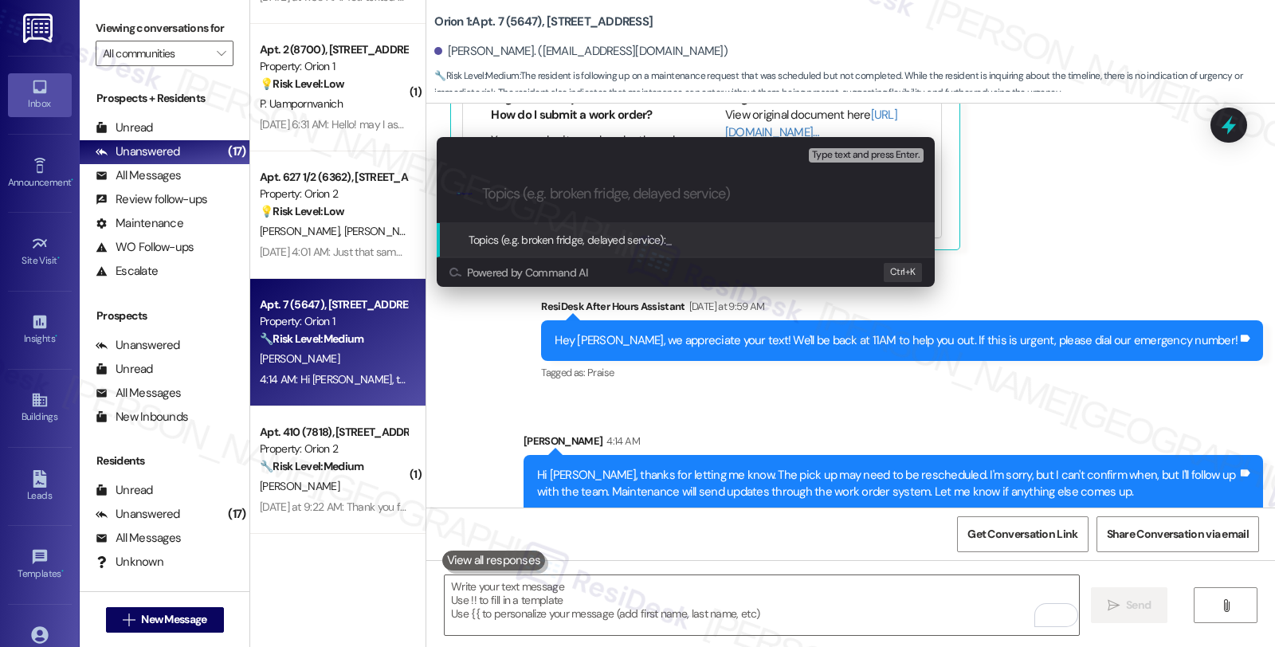
click at [1233, 127] on div "Escalate Conversation Medium risk Topics (e.g. broken fridge, delayed service) …" at bounding box center [637, 323] width 1275 height 647
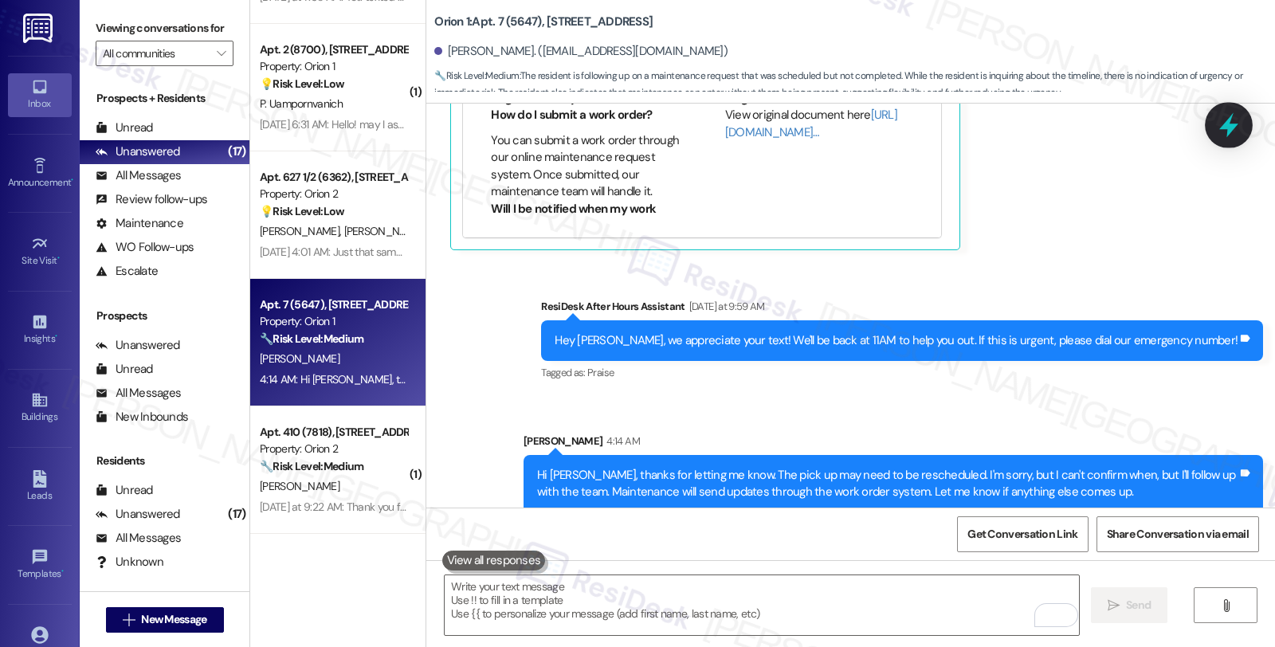
click at [1218, 124] on icon at bounding box center [1228, 125] width 27 height 27
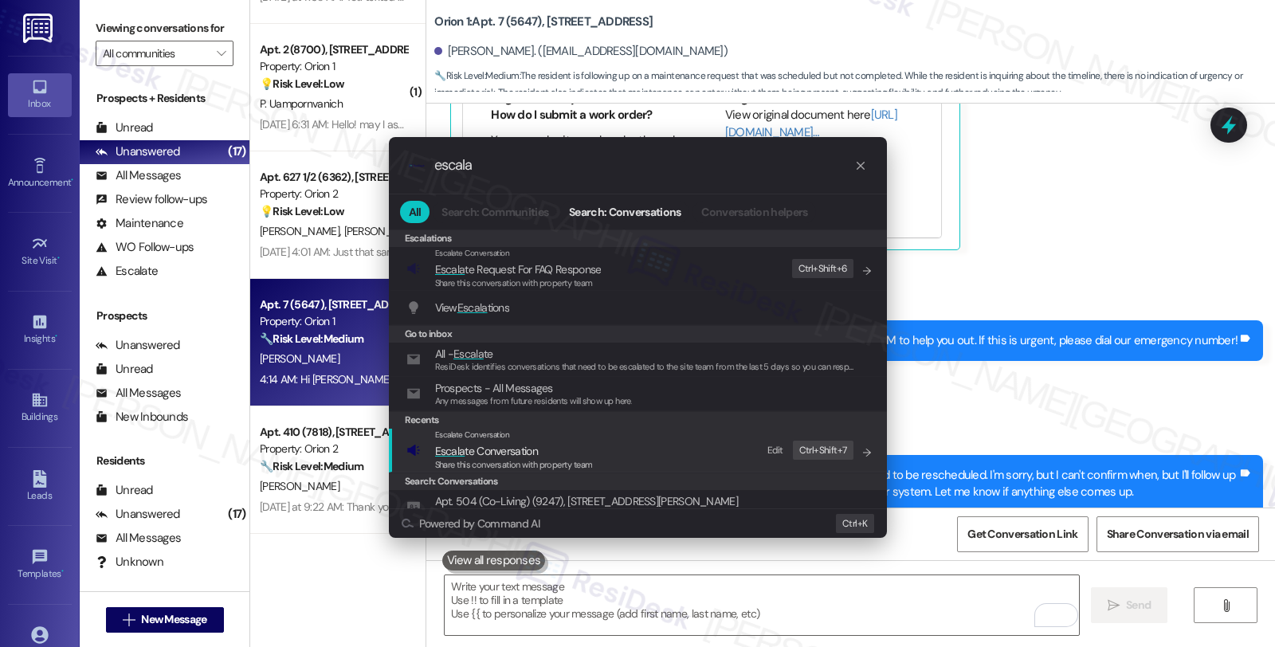
type input "escala"
click at [530, 462] on span "Share this conversation with property team" at bounding box center [514, 464] width 158 height 11
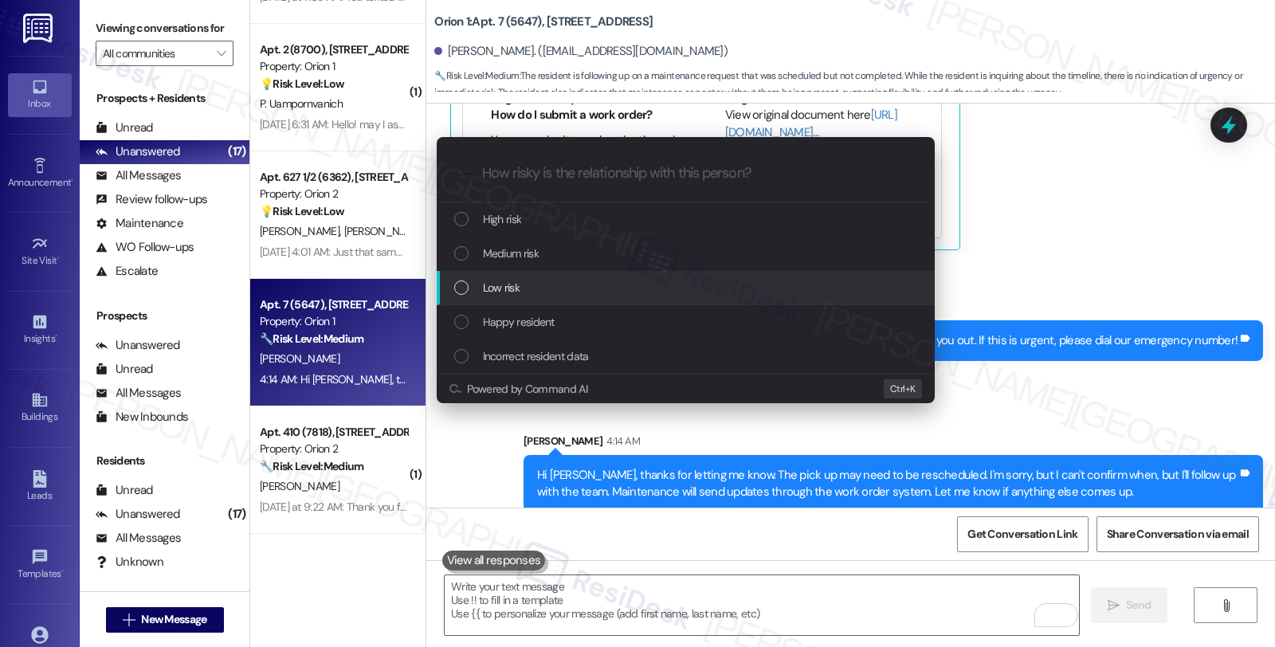
click at [531, 288] on div "Low risk" at bounding box center [687, 288] width 466 height 18
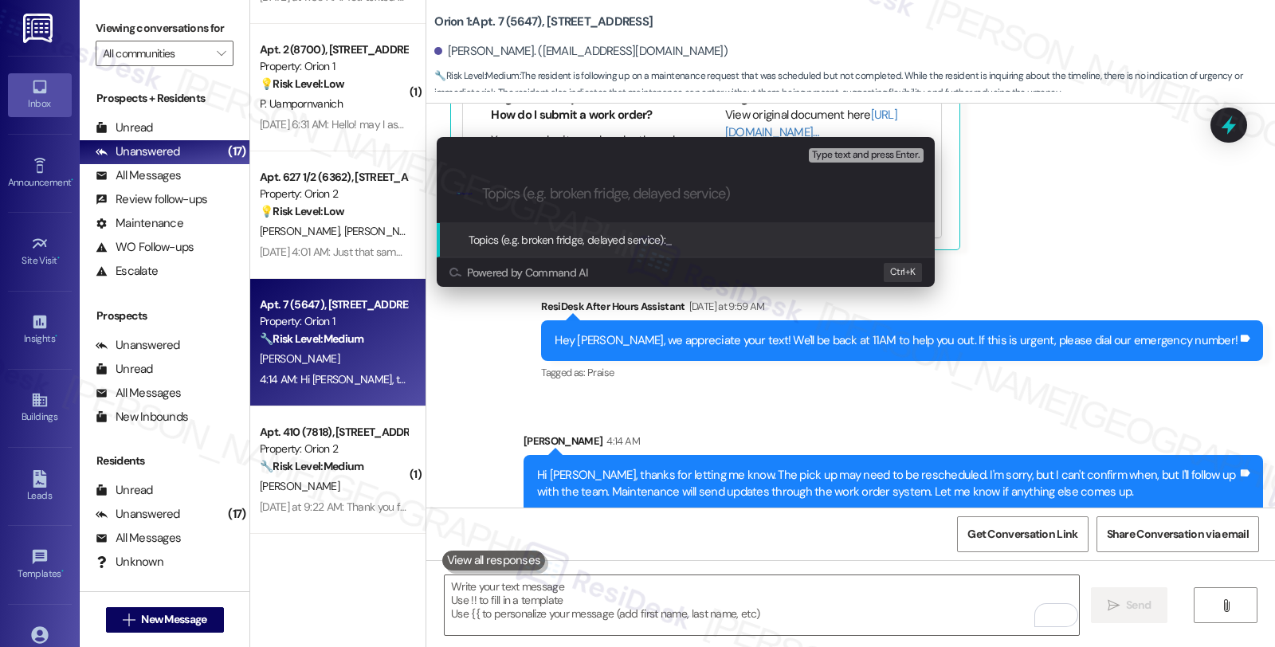
paste input "Follow up WO #27178-1 (pick up metal bar)"
type input "Follow up WO #27178-1 (pick up metal bar)"
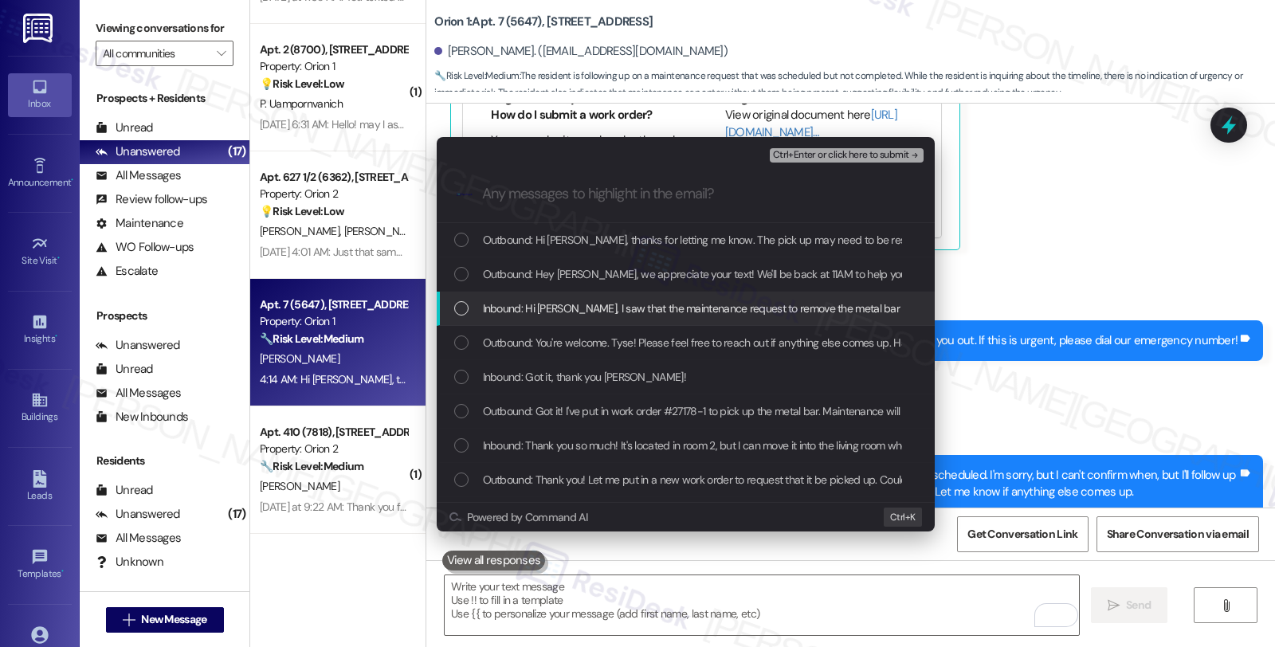
click at [531, 306] on span "Inbound: Hi Sarah, I saw that the maintenance request to remove the metal bar i…" at bounding box center [1072, 309] width 1178 height 18
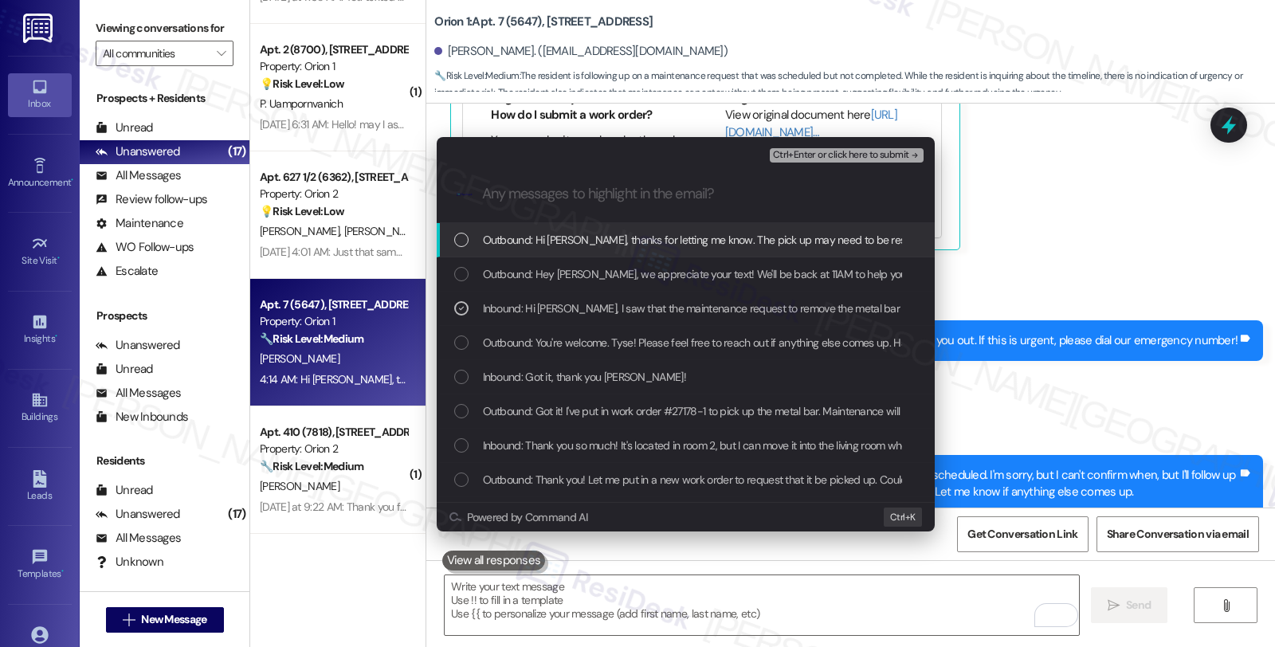
click at [815, 150] on span "Ctrl+Enter or click here to submit" at bounding box center [841, 155] width 136 height 11
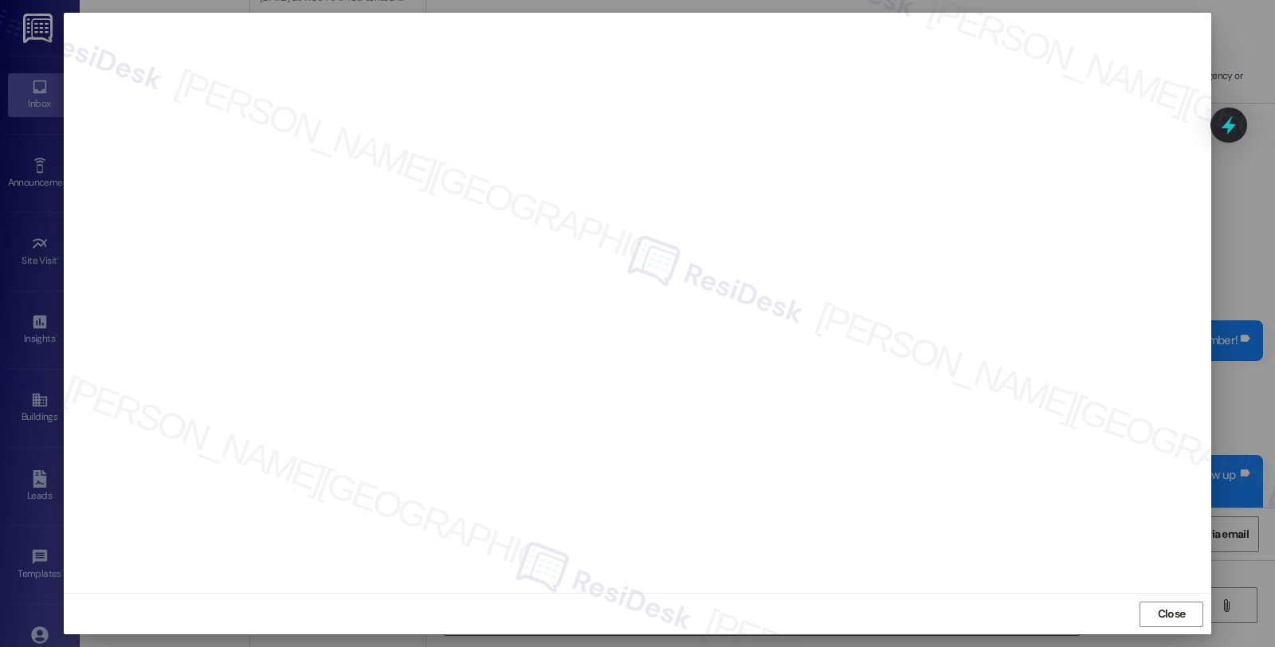
scroll to position [0, 0]
click at [1178, 610] on span "Close" at bounding box center [1172, 616] width 28 height 17
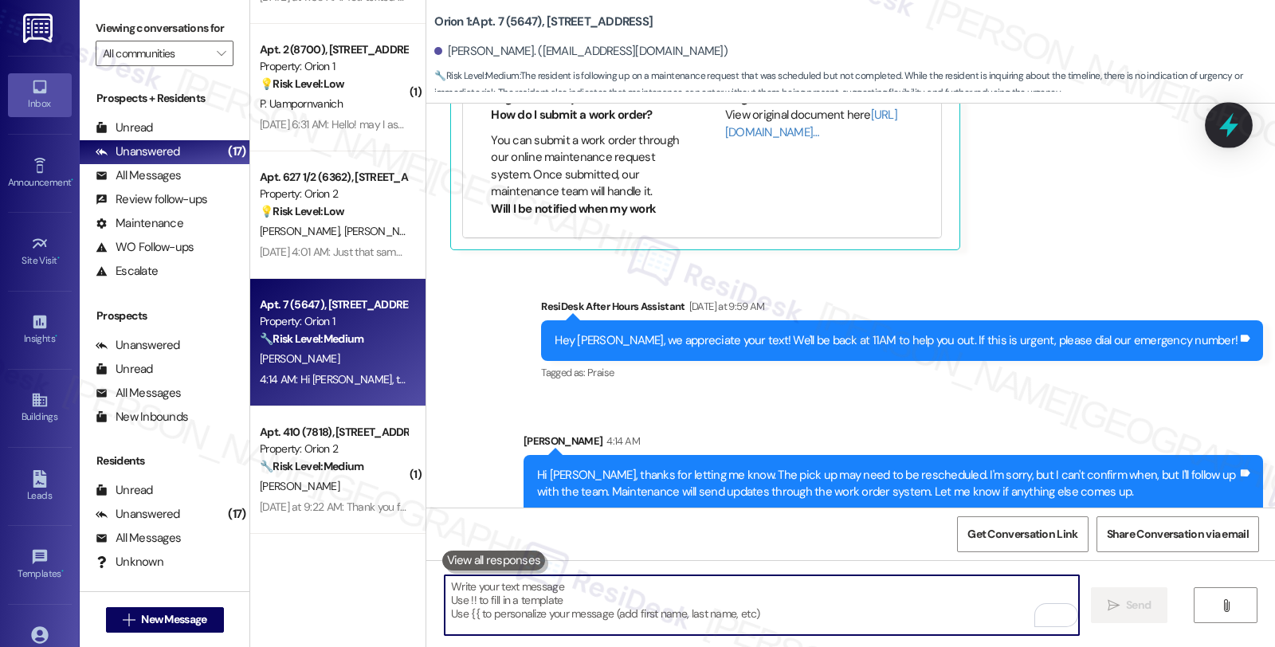
click at [1215, 131] on icon at bounding box center [1228, 125] width 27 height 27
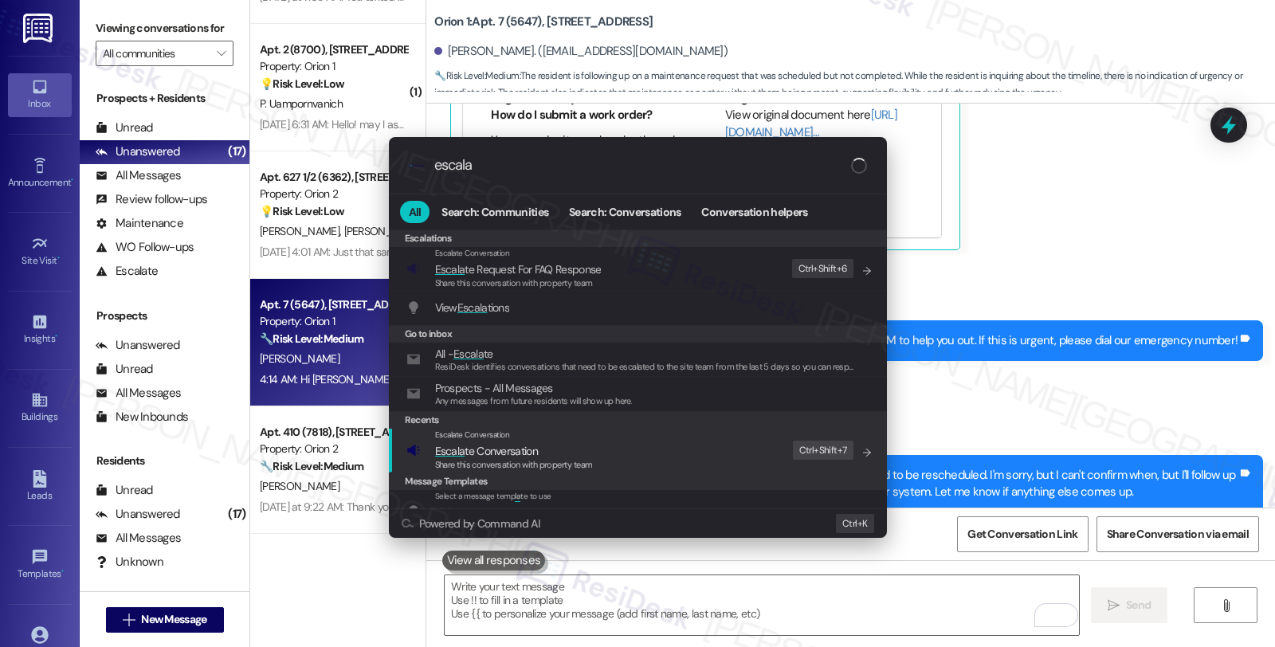
type input "escala"
click at [464, 449] on span "Escala te Conversation" at bounding box center [486, 451] width 103 height 14
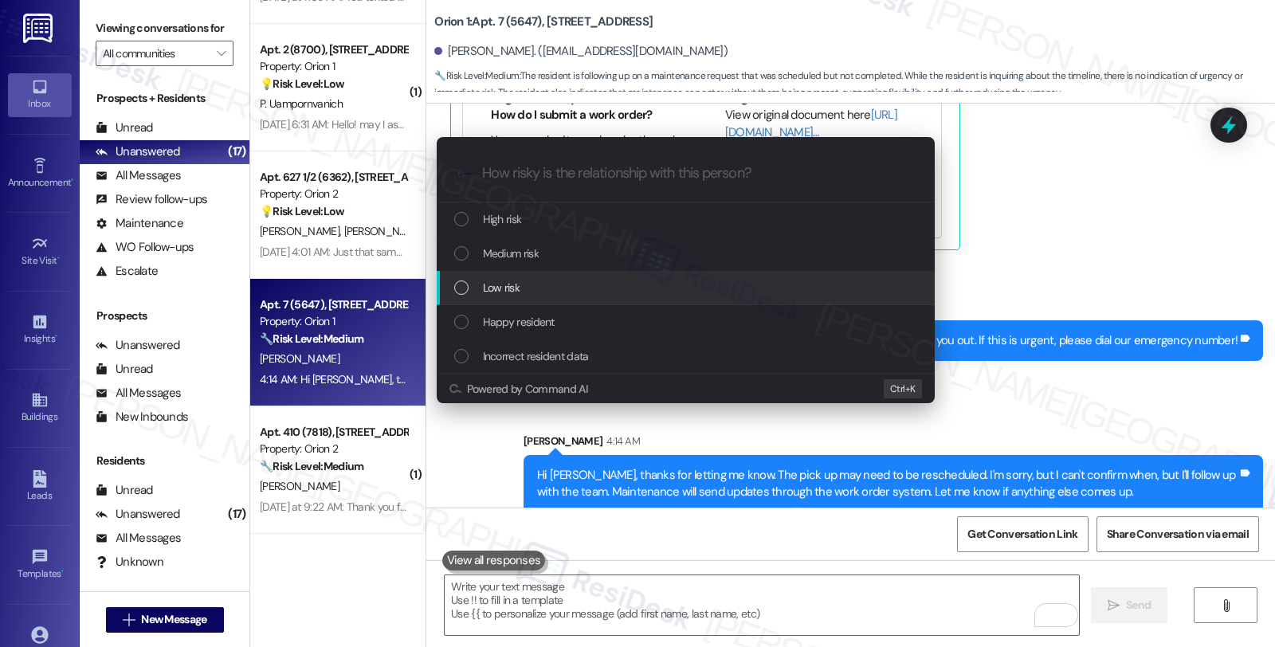
click at [562, 281] on div "Low risk" at bounding box center [687, 288] width 466 height 18
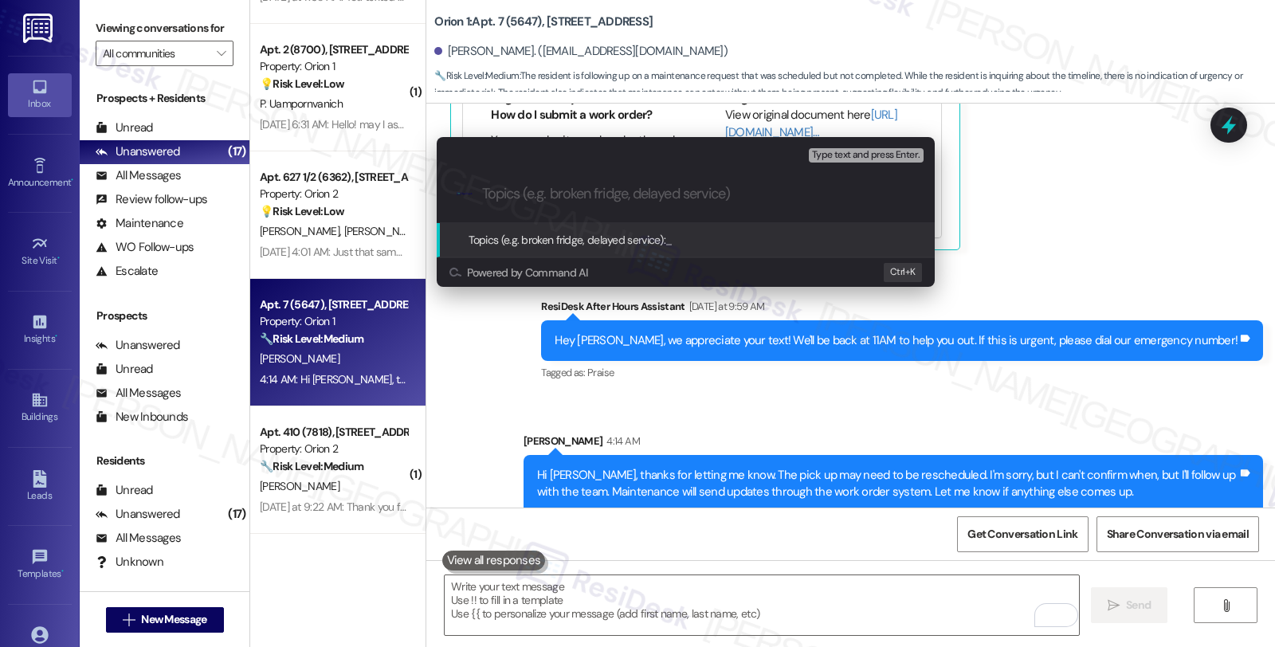
paste input "Follow up WO #27178-1 (pick up metal bar)"
type input "Follow up WO #27178-1 (pick up metal bar)"
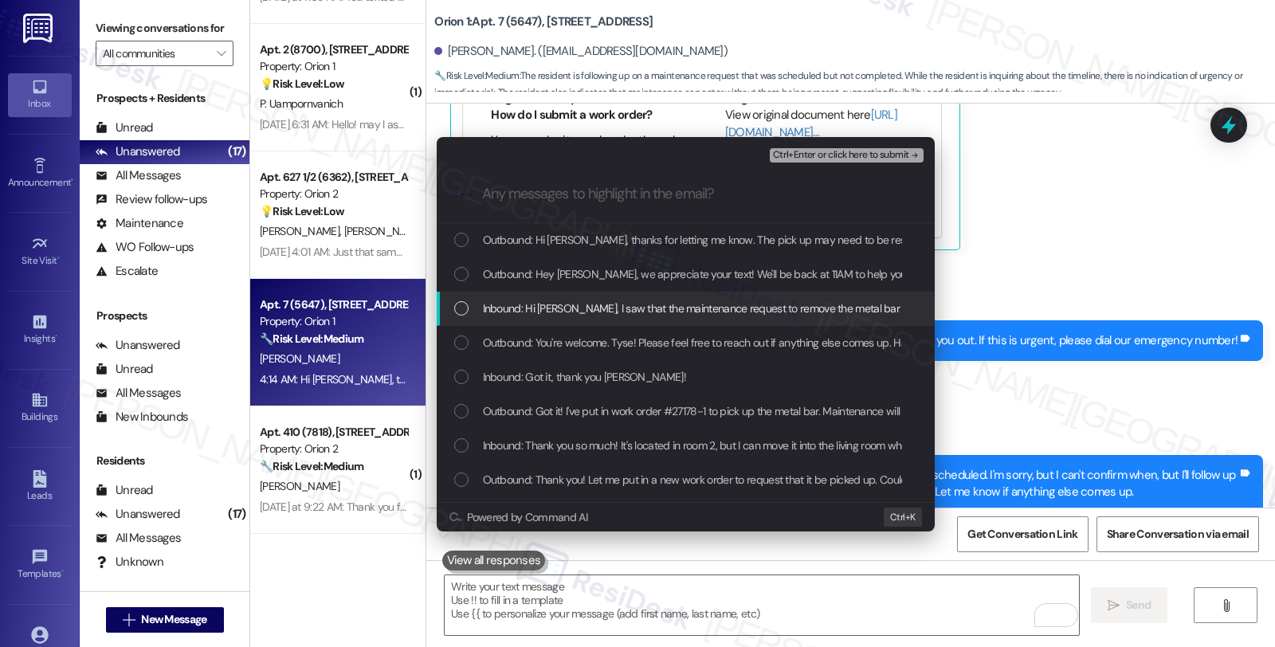
click at [544, 308] on span "Inbound: Hi Sarah, I saw that the maintenance request to remove the metal bar i…" at bounding box center [1072, 309] width 1178 height 18
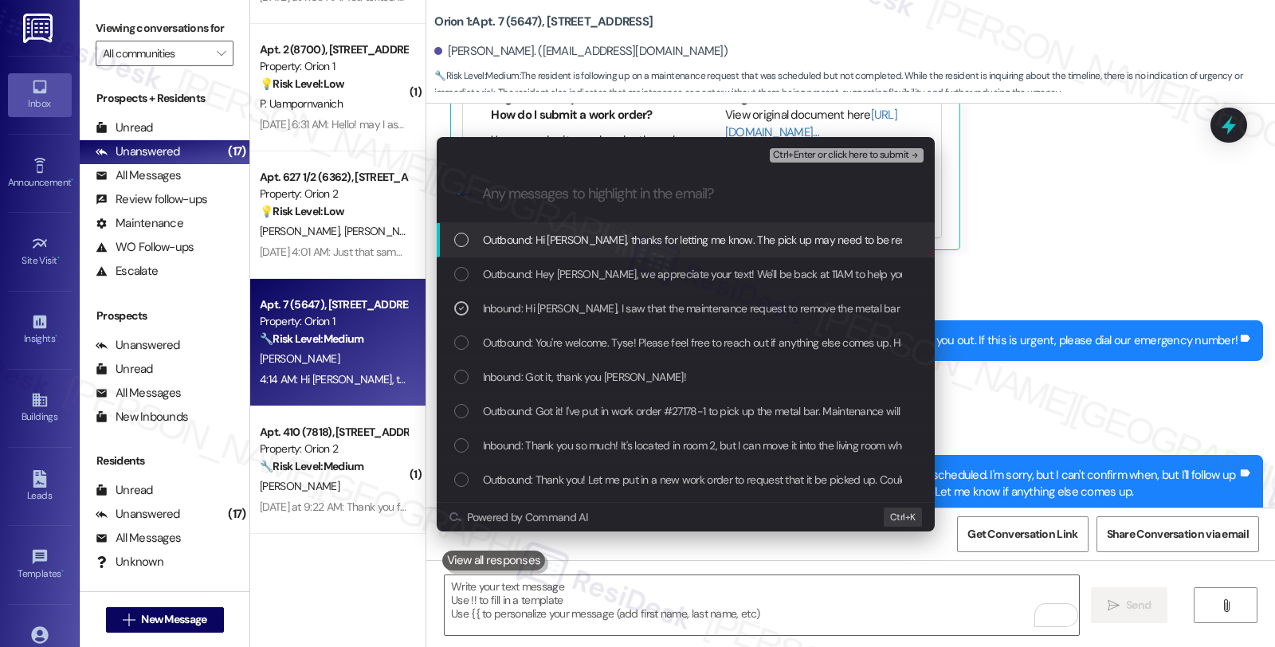
click at [881, 145] on div "Ctrl+Enter or click here to submit" at bounding box center [848, 155] width 157 height 21
click at [881, 152] on span "Ctrl+Enter or click here to submit" at bounding box center [841, 155] width 136 height 11
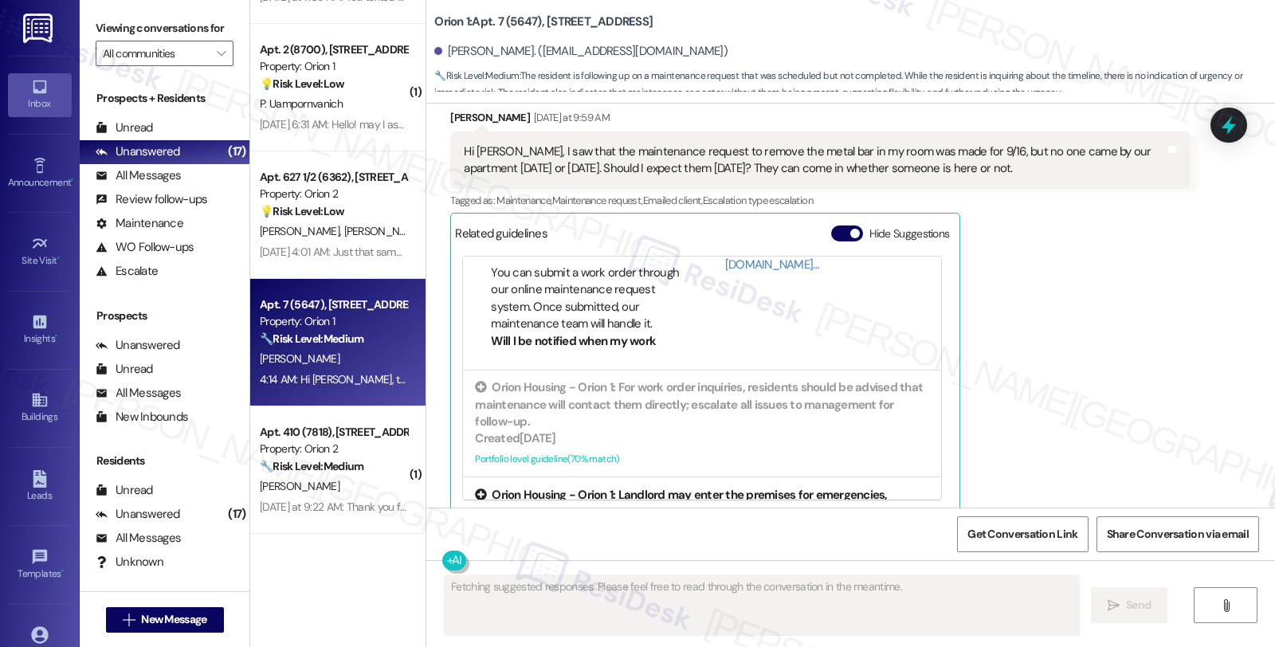
scroll to position [232, 0]
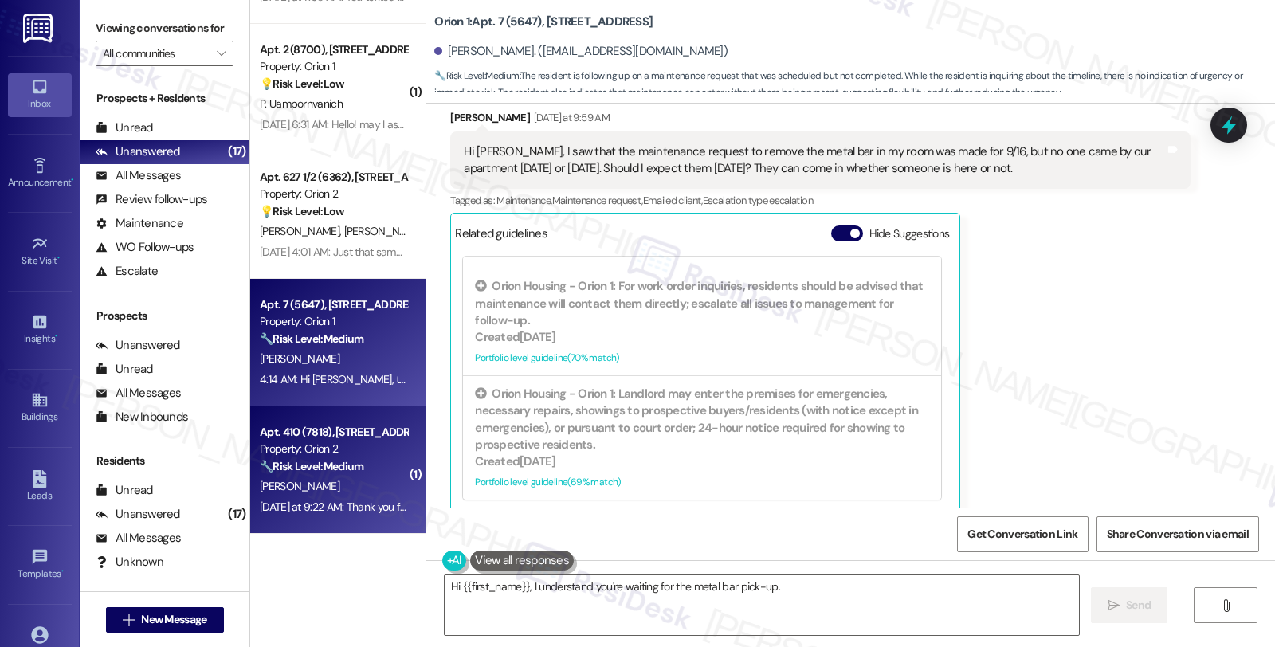
type textarea "Hi {{first_name}}, I understand you're waiting for the metal bar pick-up. I'll"
click at [344, 451] on div "Property: Orion 2" at bounding box center [333, 449] width 147 height 17
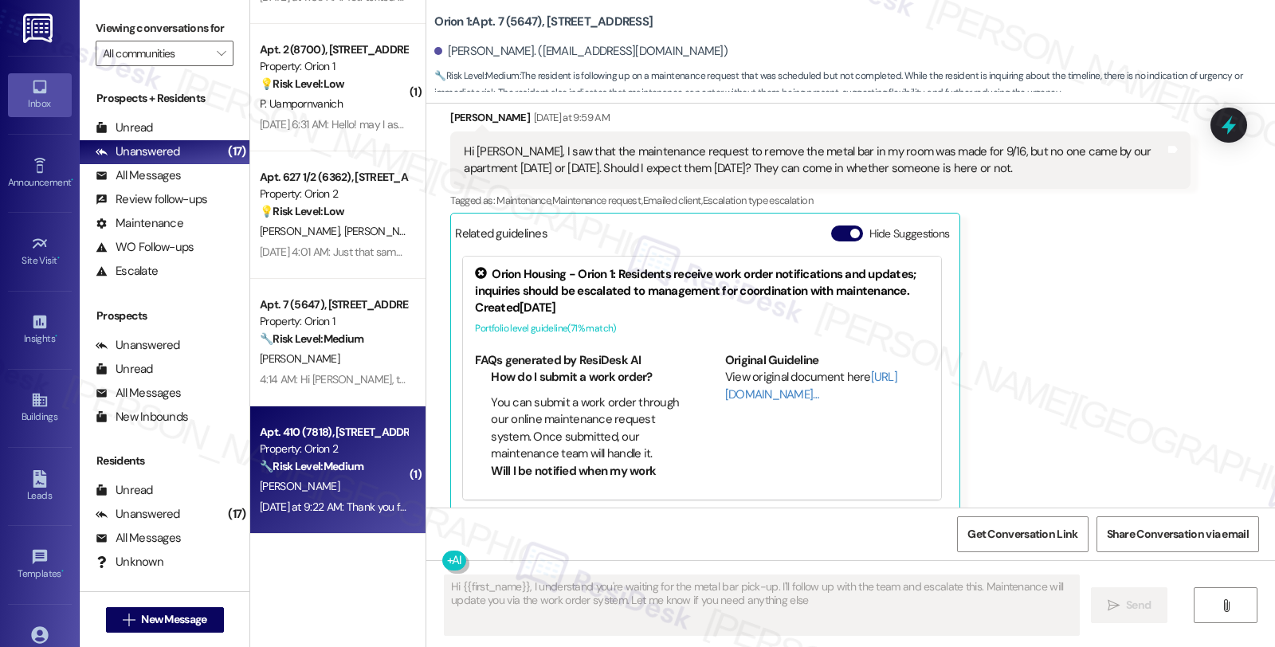
type textarea "Hi {{first_name}}, I understand you're waiting for the metal bar pick-up. I'll …"
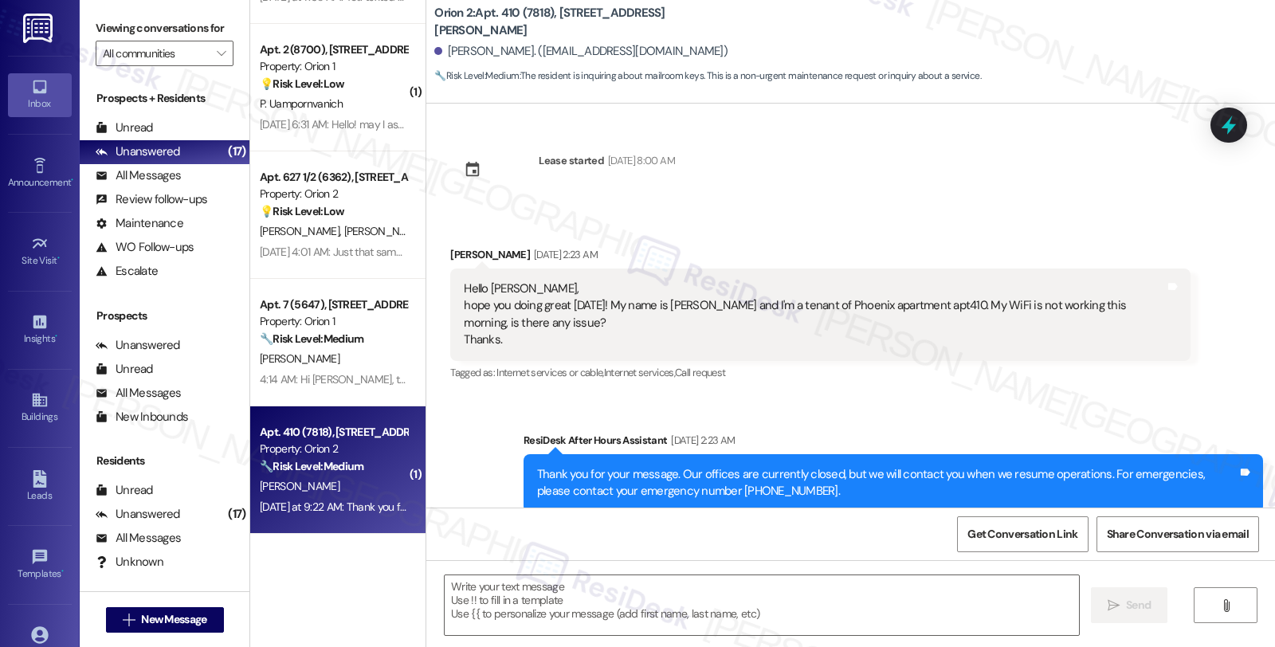
scroll to position [5188, 0]
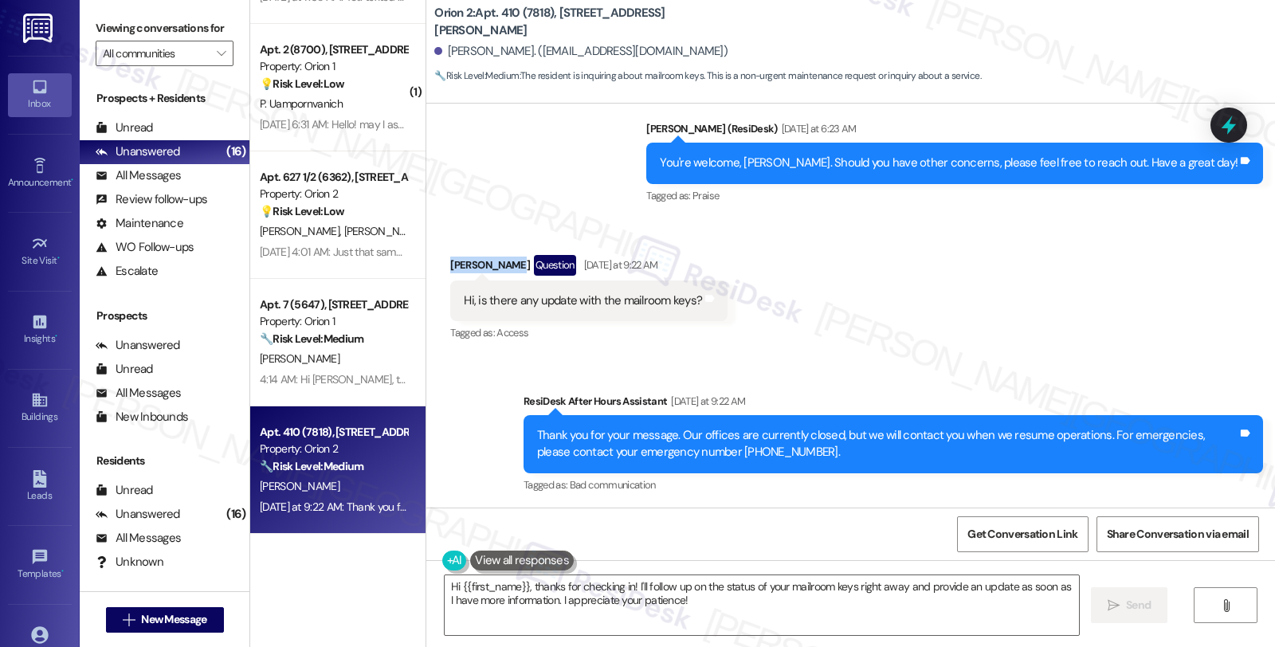
drag, startPoint x: 439, startPoint y: 265, endPoint x: 500, endPoint y: 265, distance: 60.6
click at [500, 265] on div "Yuchia Cheng Question Yesterday at 9:22 AM" at bounding box center [588, 267] width 277 height 25
copy div "Yuchia Cheng"
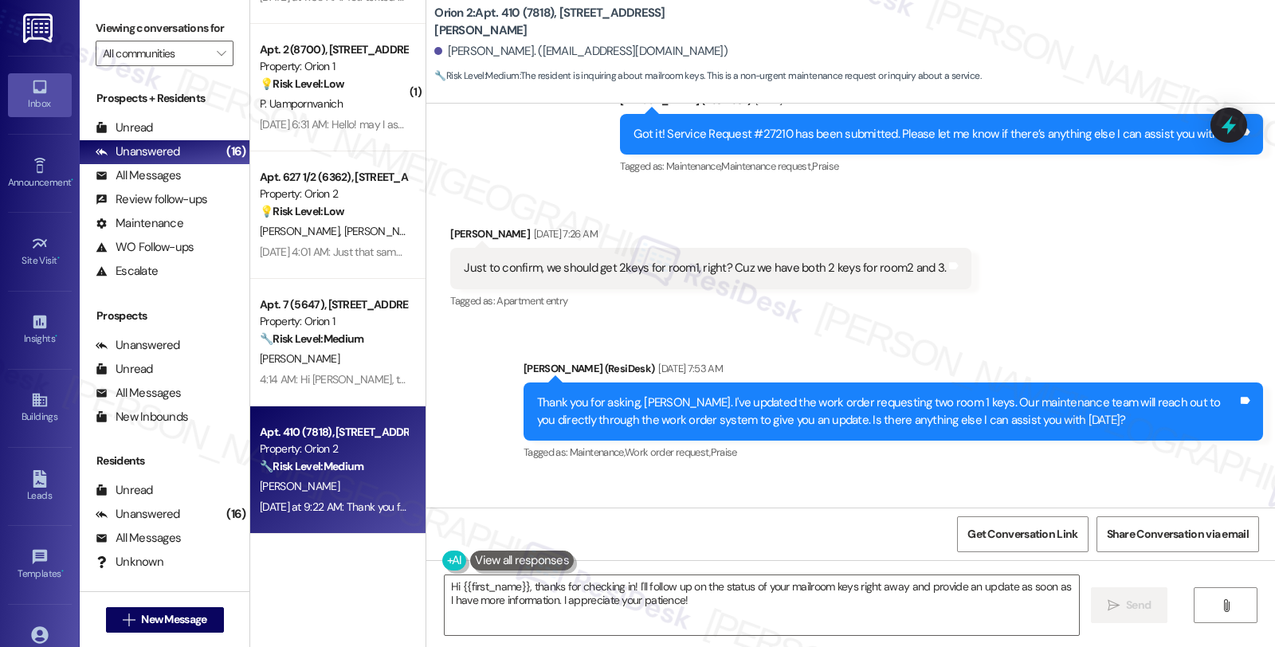
scroll to position [4480, 0]
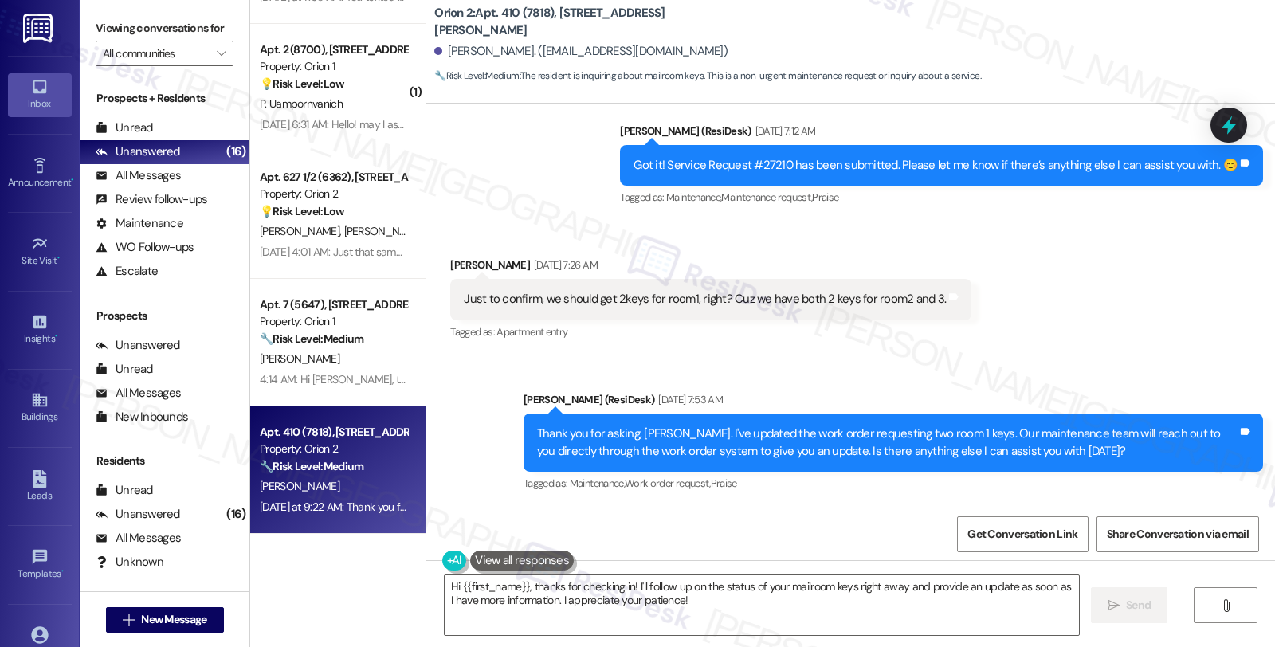
click at [1002, 343] on div "Received via SMS Yuchia Cheng Sep 13, 2025 at 7:26 AM Just to confirm, we shoul…" at bounding box center [850, 288] width 849 height 135
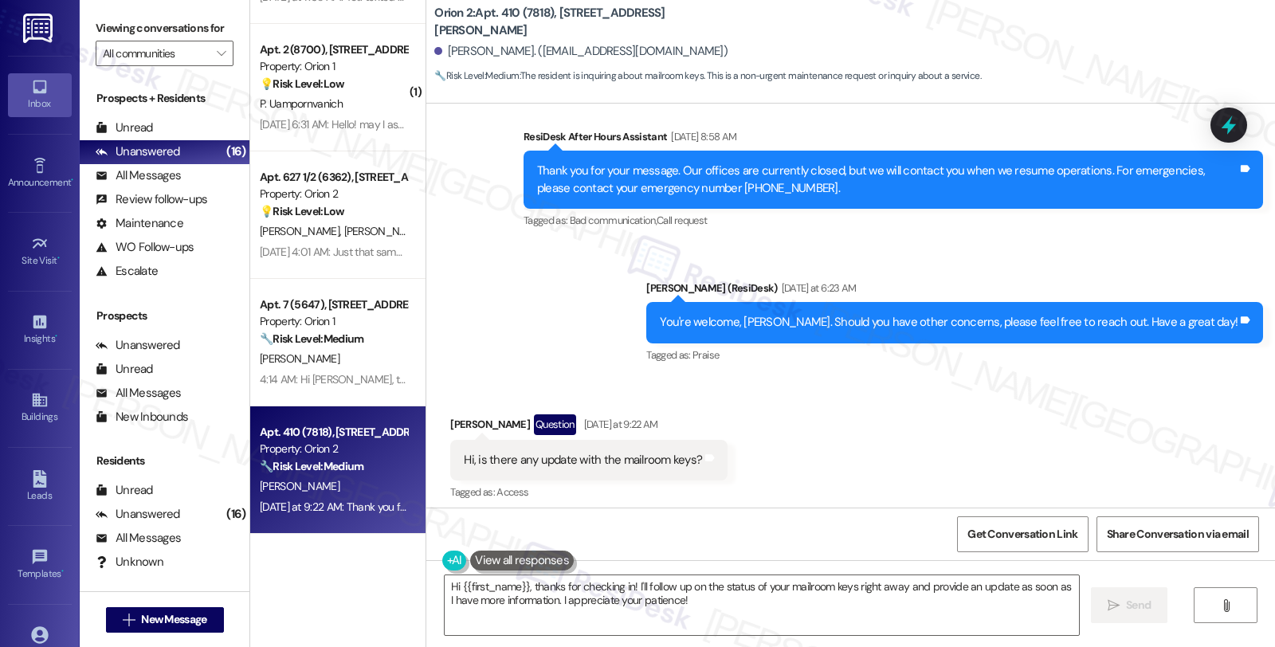
scroll to position [5188, 0]
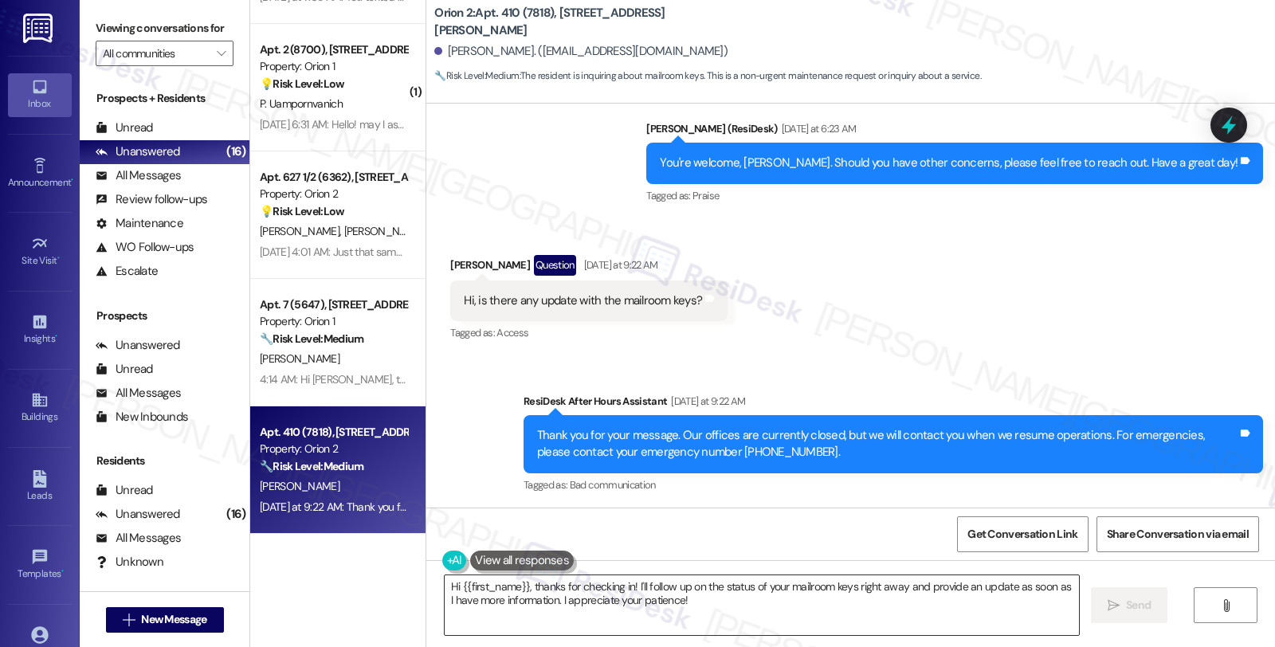
click at [849, 586] on textarea "Hi {{first_name}}, thanks for checking in! I'll follow up on the status of your…" at bounding box center [762, 605] width 634 height 60
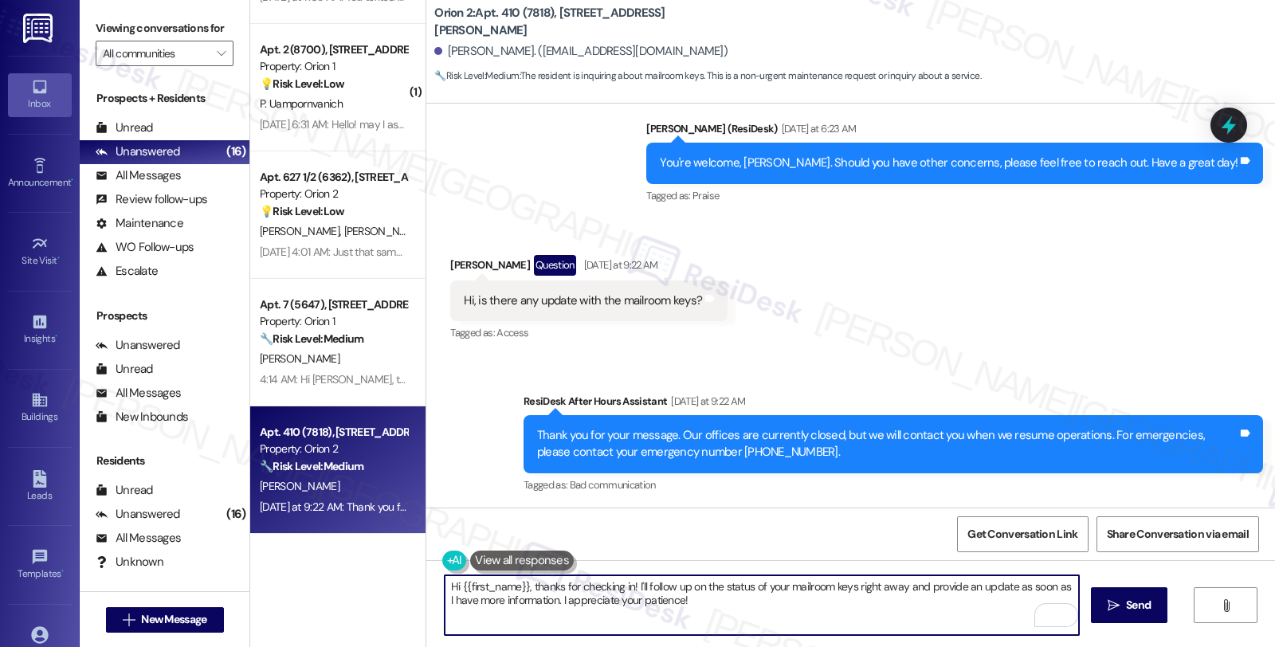
click at [544, 598] on textarea "Hi {{first_name}}, thanks for checking in! I'll follow up on the status of your…" at bounding box center [762, 605] width 634 height 60
paste textarea "27210"
click at [928, 586] on textarea "Hi {{first_name}}, thanks for checking in! I'll follow up on the status of your…" at bounding box center [762, 605] width 634 height 60
paste textarea "#27210-1"
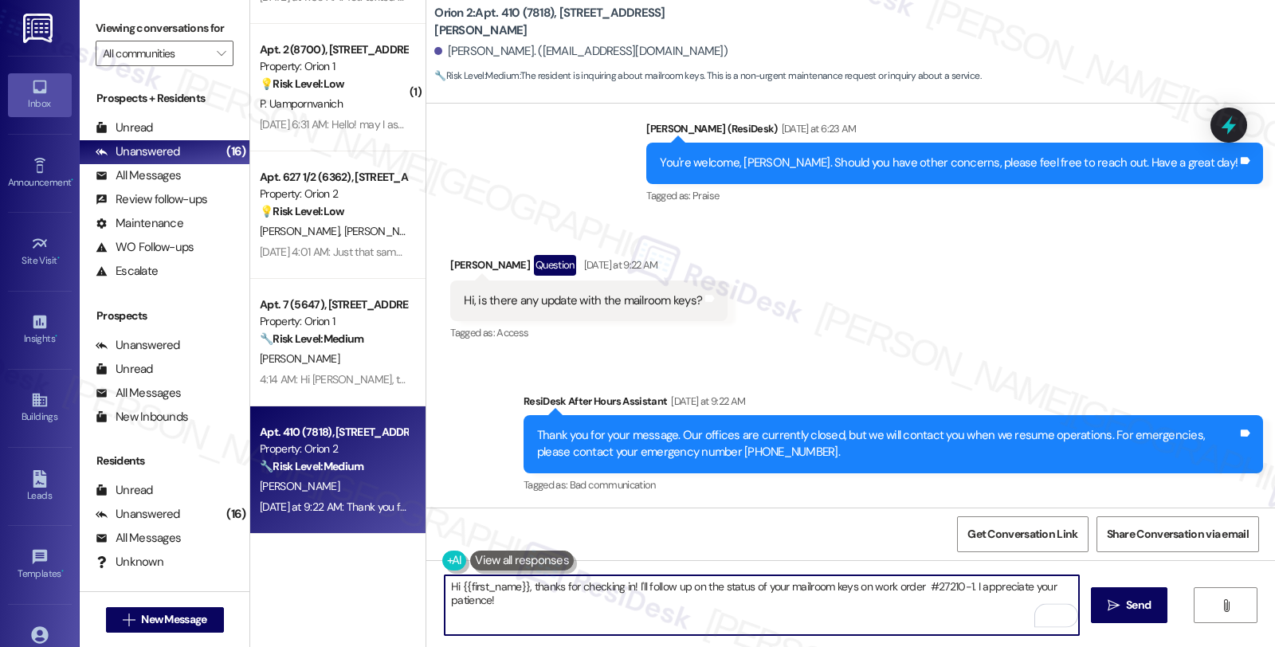
click at [918, 587] on textarea "Hi {{first_name}}, thanks for checking in! I'll follow up on the status of your…" at bounding box center [762, 605] width 634 height 60
click at [965, 584] on textarea "Hi {{first_name}}, thanks for checking in! I'll follow up on the status of your…" at bounding box center [762, 605] width 634 height 60
click at [965, 590] on textarea "Hi {{first_name}}, thanks for checking in! I'll follow up on the status of your…" at bounding box center [762, 605] width 634 height 60
click at [964, 586] on textarea "Hi {{first_name}}, thanks for checking in! I'll follow up on the status of your…" at bounding box center [762, 605] width 634 height 60
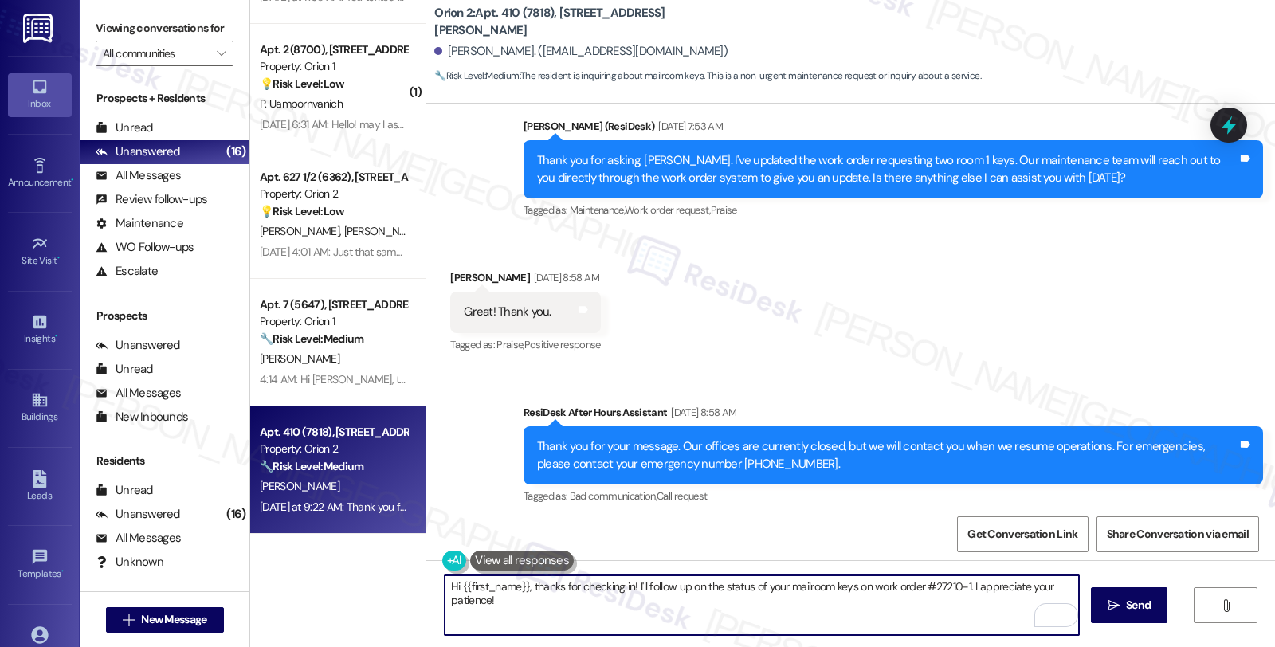
scroll to position [4922, 0]
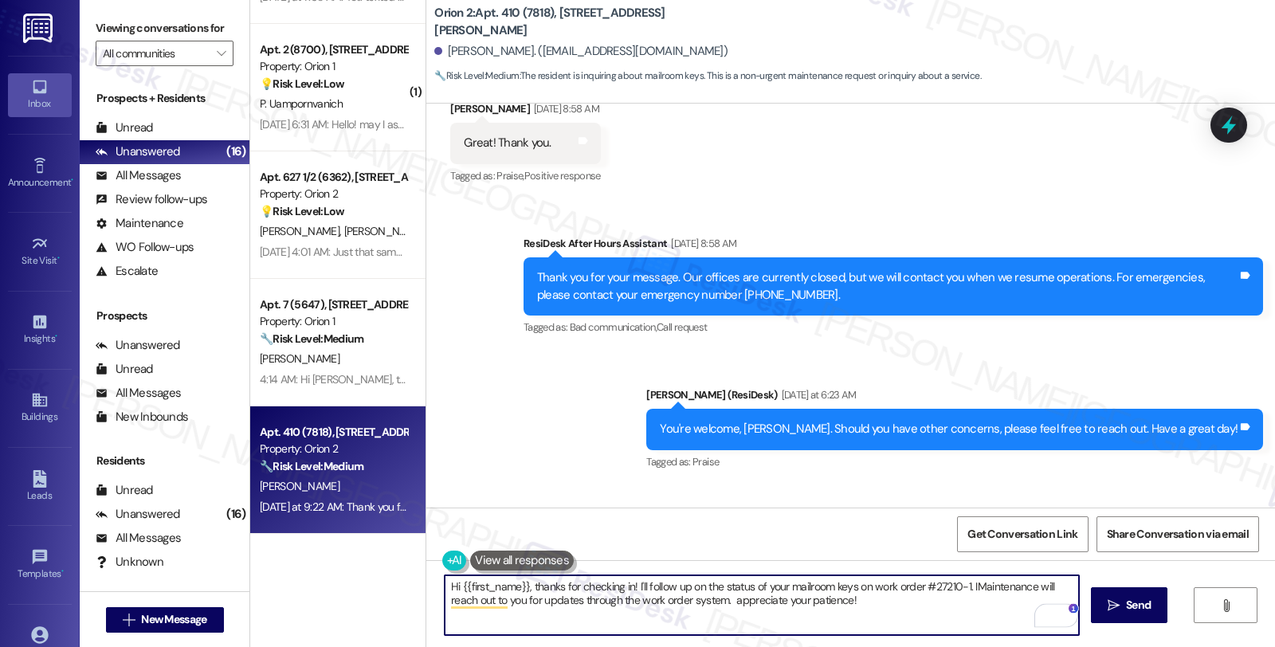
click at [723, 601] on textarea "Hi {{first_name}}, thanks for checking in! I'll follow up on the status of your…" at bounding box center [762, 605] width 634 height 60
click at [910, 600] on textarea "Hi {{first_name}}, thanks for checking in! I'll follow up on the status of your…" at bounding box center [762, 605] width 634 height 60
type textarea "Hi {{first_name}}, thanks for checking in! I'll follow up on the status of your…"
click at [1110, 607] on icon "" at bounding box center [1114, 605] width 12 height 13
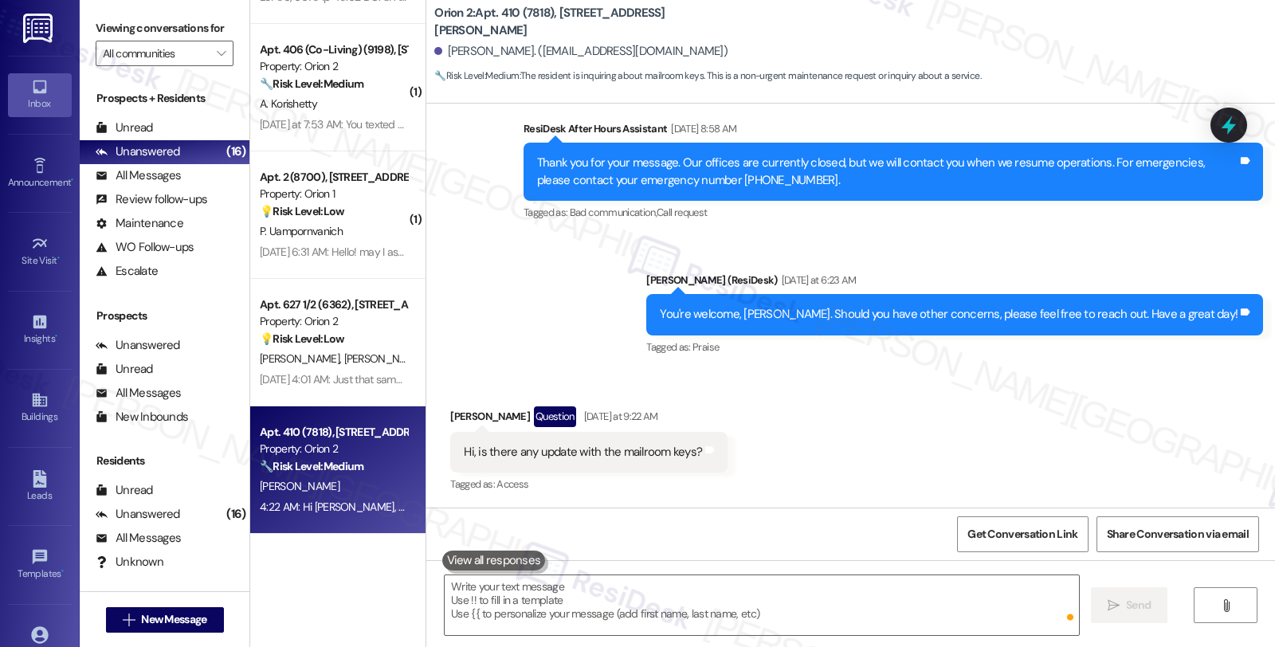
scroll to position [5316, 0]
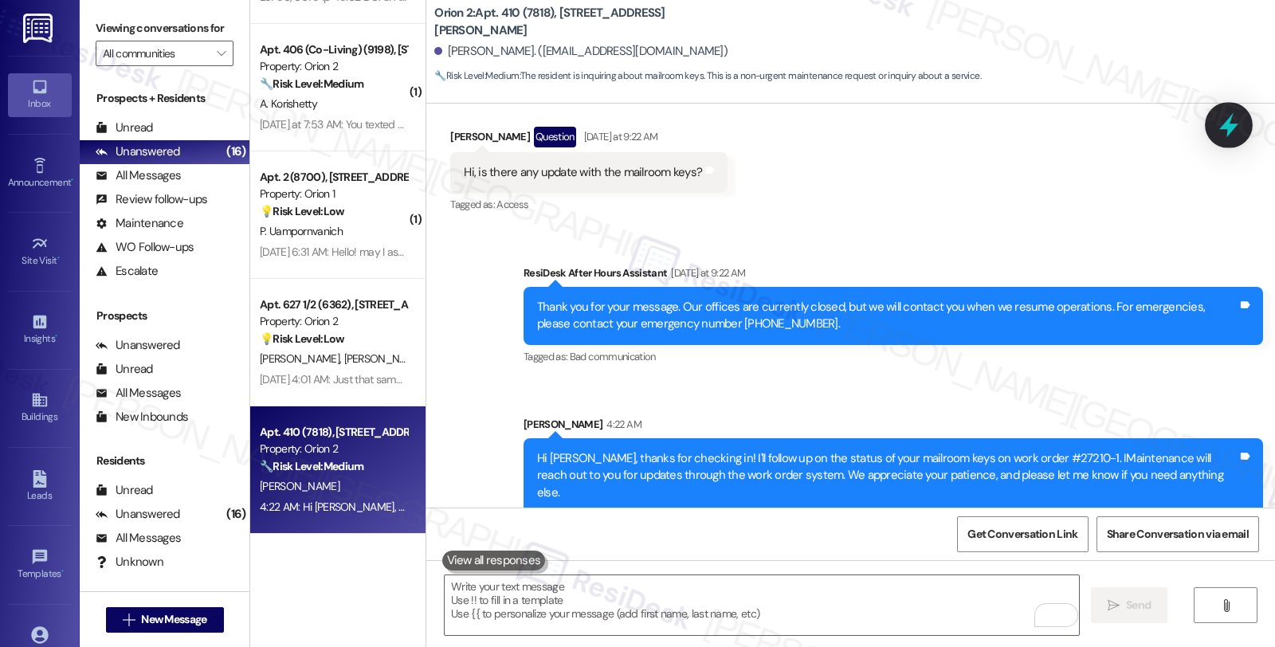
click at [1230, 120] on icon at bounding box center [1228, 125] width 19 height 25
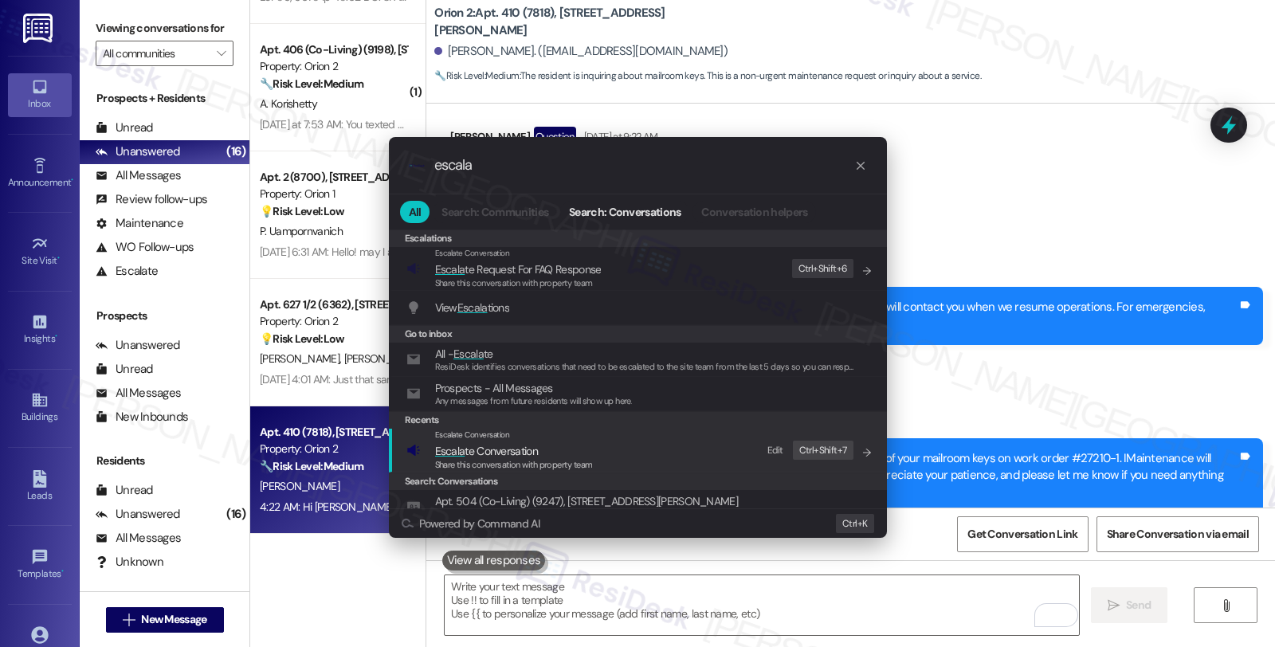
type input "escala"
click at [580, 454] on span "Escala te Conversation" at bounding box center [514, 451] width 158 height 18
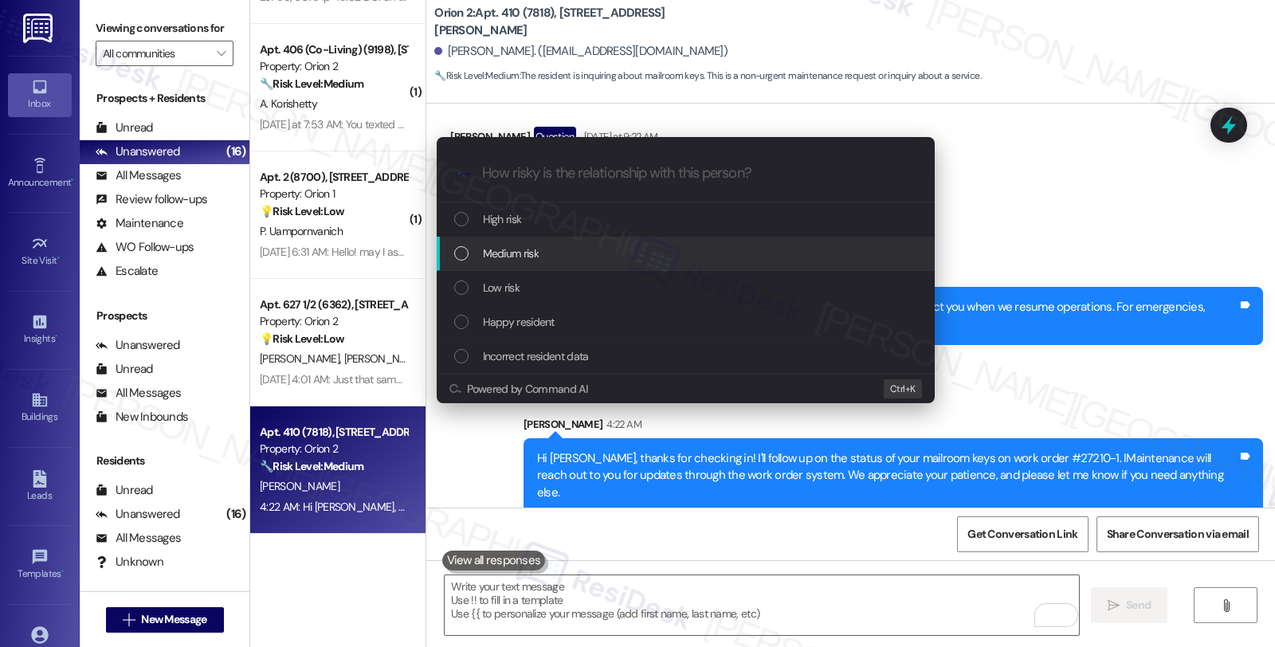
click at [516, 245] on span "Medium risk" at bounding box center [511, 254] width 56 height 18
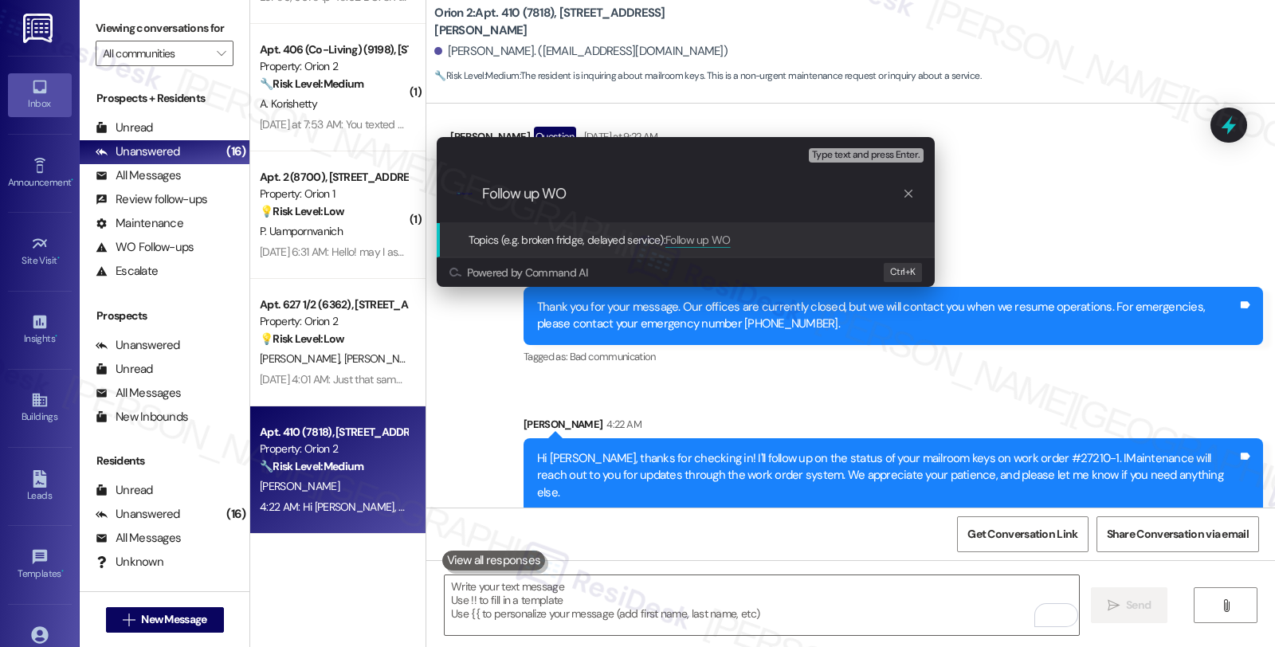
paste input "#27210-1"
type input "Follow up WO #27210-1 (mailbox and room keys)"
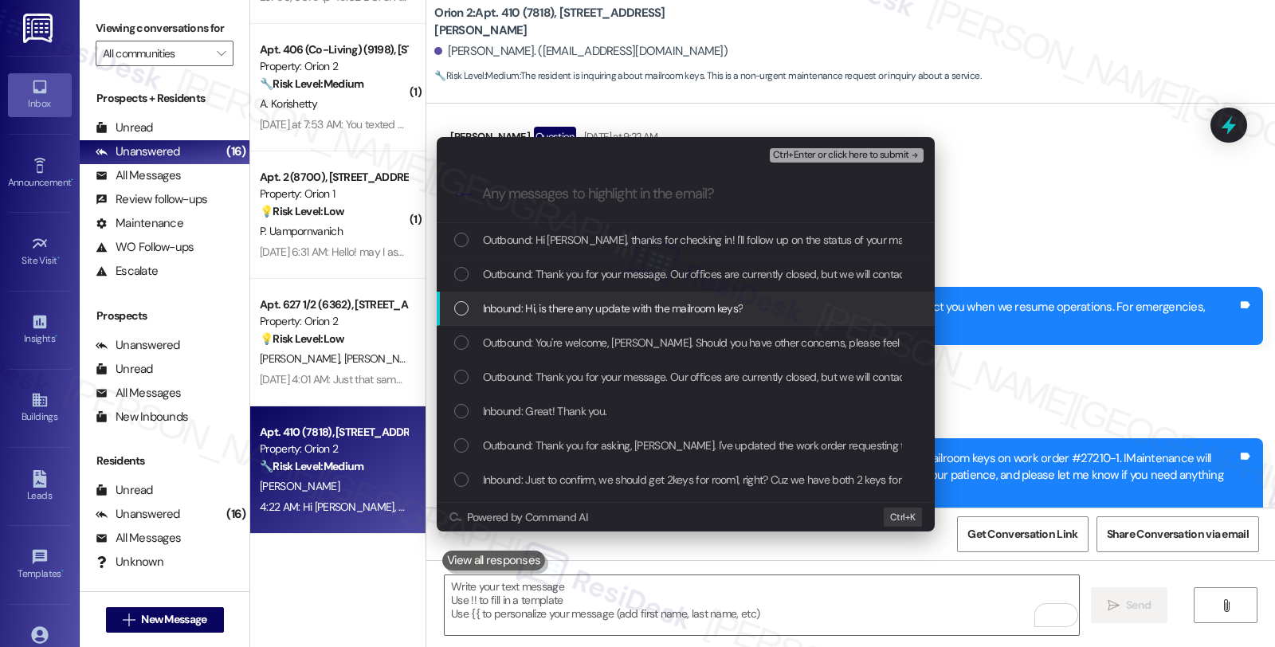
click at [514, 304] on span "Inbound: Hi, is there any update with the mailroom keys?" at bounding box center [613, 309] width 261 height 18
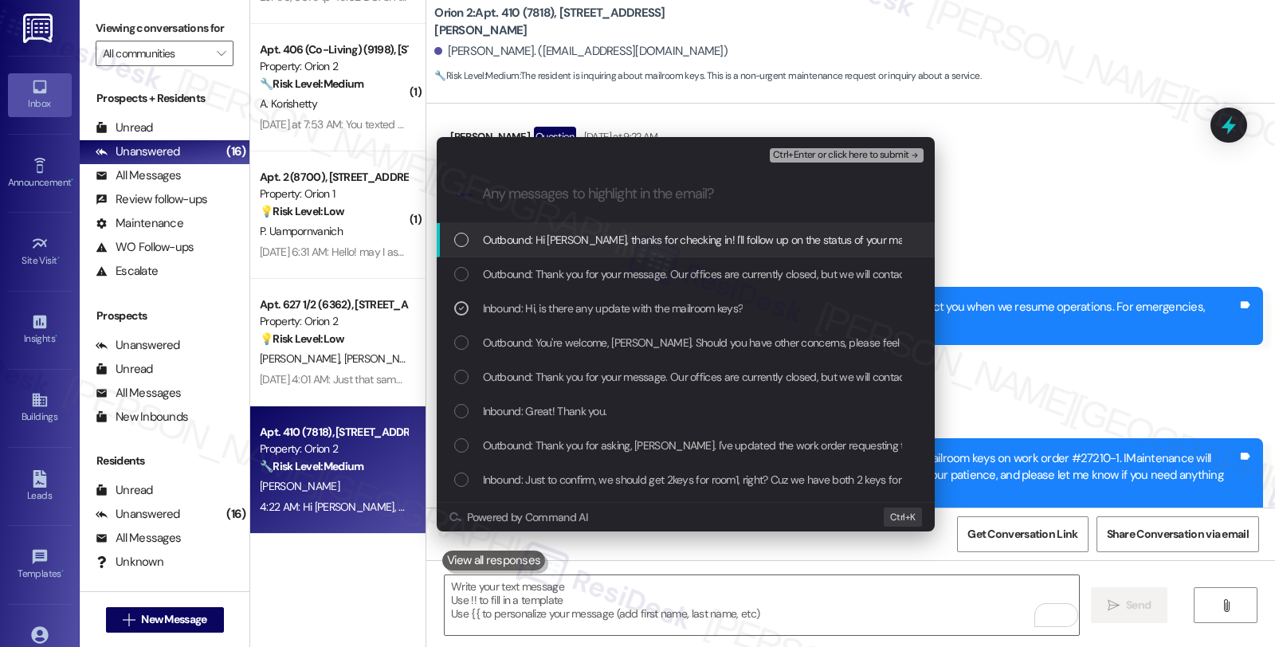
click at [853, 152] on span "Ctrl+Enter or click here to submit" at bounding box center [841, 155] width 136 height 11
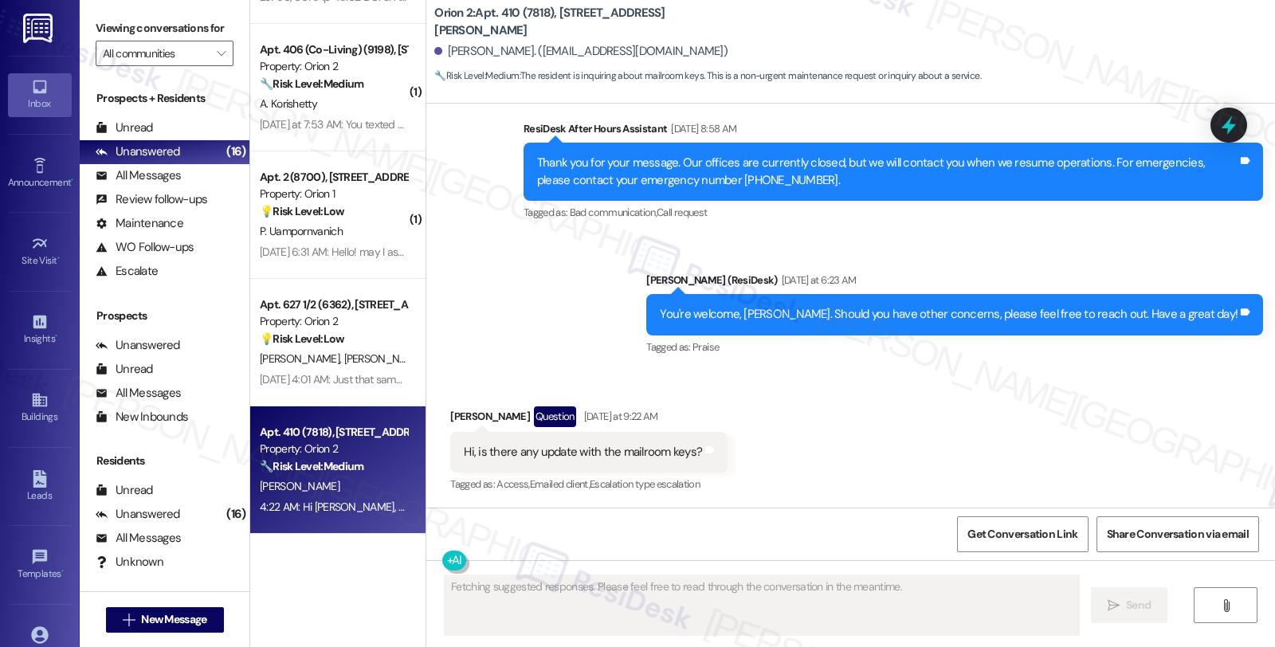
scroll to position [5339, 0]
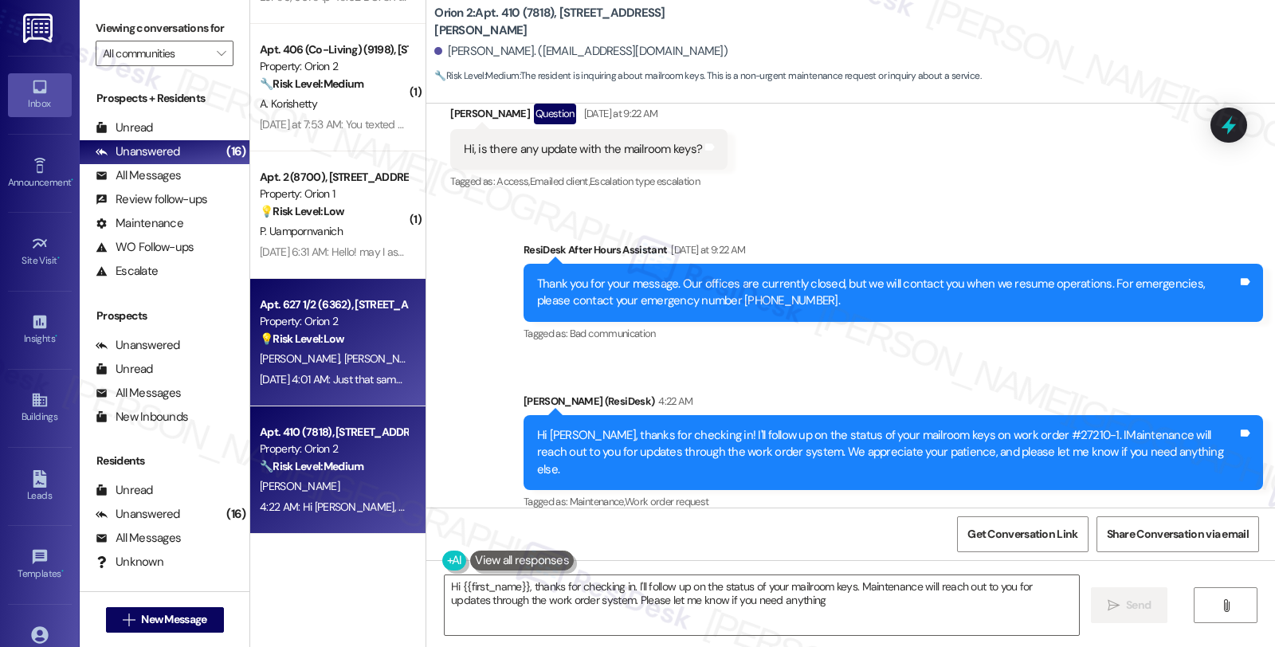
type textarea "Hi {{first_name}}, thanks for checking in. I'll follow up on the status of your…"
click at [344, 352] on span "[PERSON_NAME]" at bounding box center [386, 358] width 84 height 14
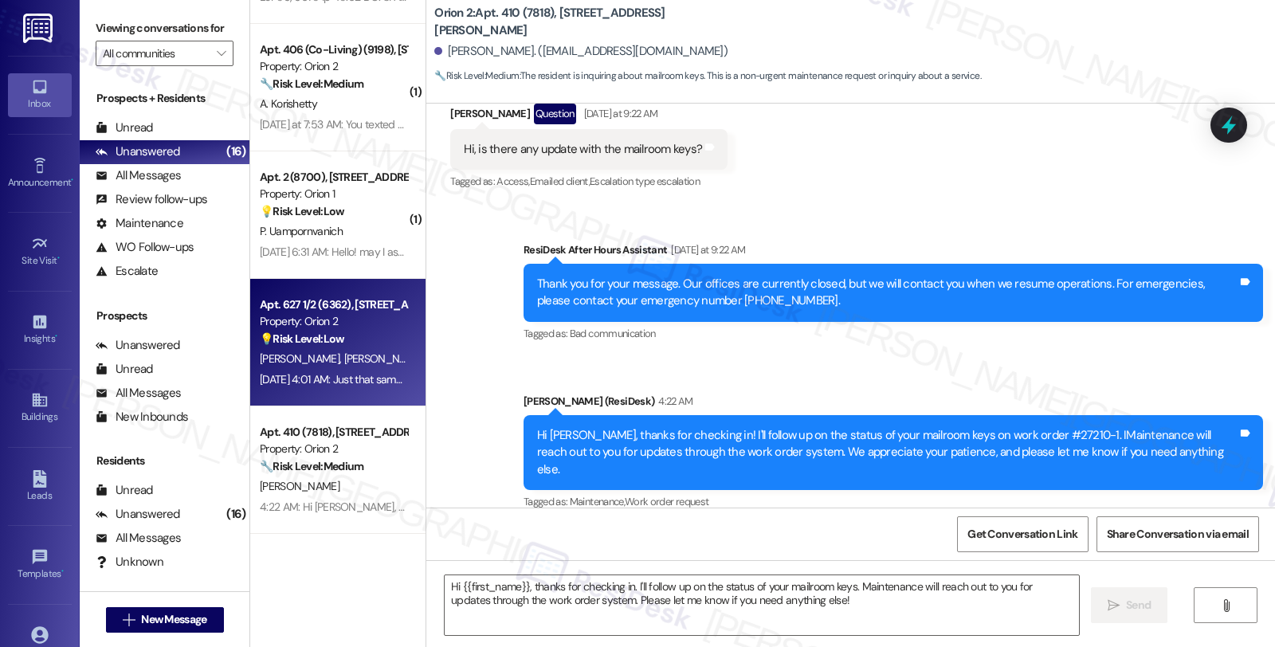
type textarea "Fetching suggested responses. Please feel free to read through the conversation…"
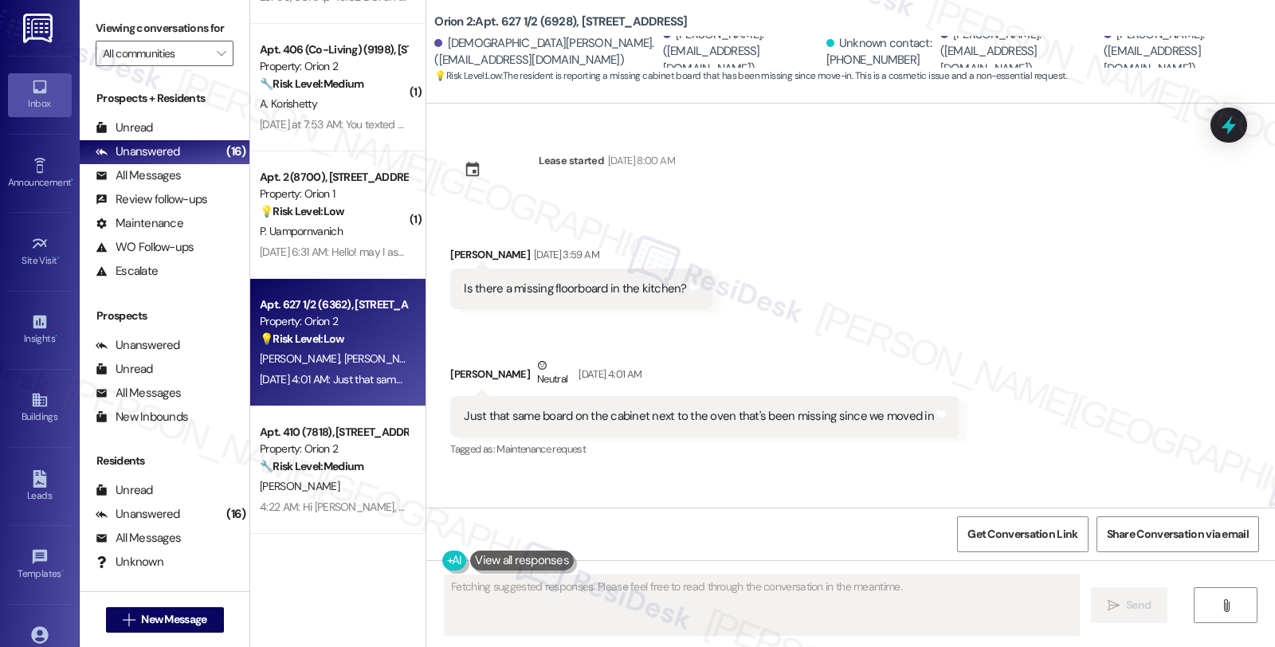
scroll to position [0, 0]
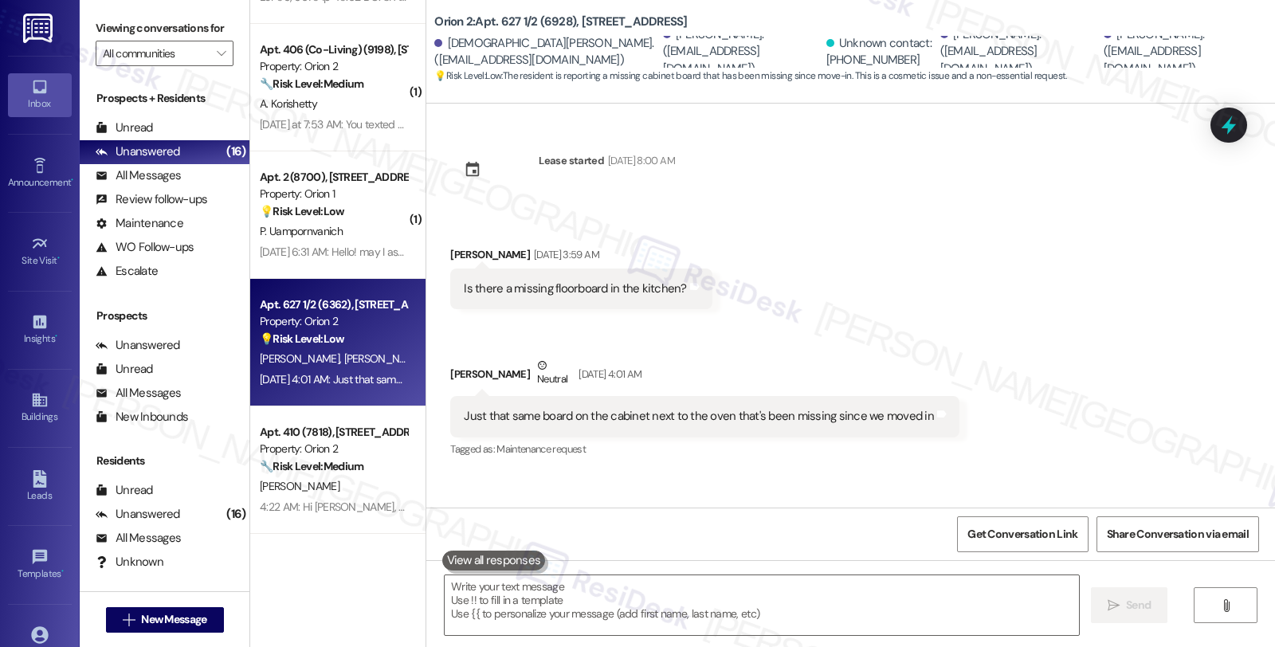
click at [1018, 297] on div "Received via SMS Warren Berghoff Sep 17, 2025 at 3:59 AM Is there a missing flo…" at bounding box center [850, 341] width 849 height 262
drag, startPoint x: 441, startPoint y: 370, endPoint x: 506, endPoint y: 370, distance: 65.3
click at [506, 370] on div "Dylan Ochoa Neutral Sep 17, 2025 at 4:01 AM" at bounding box center [704, 376] width 509 height 39
copy div "[PERSON_NAME]"
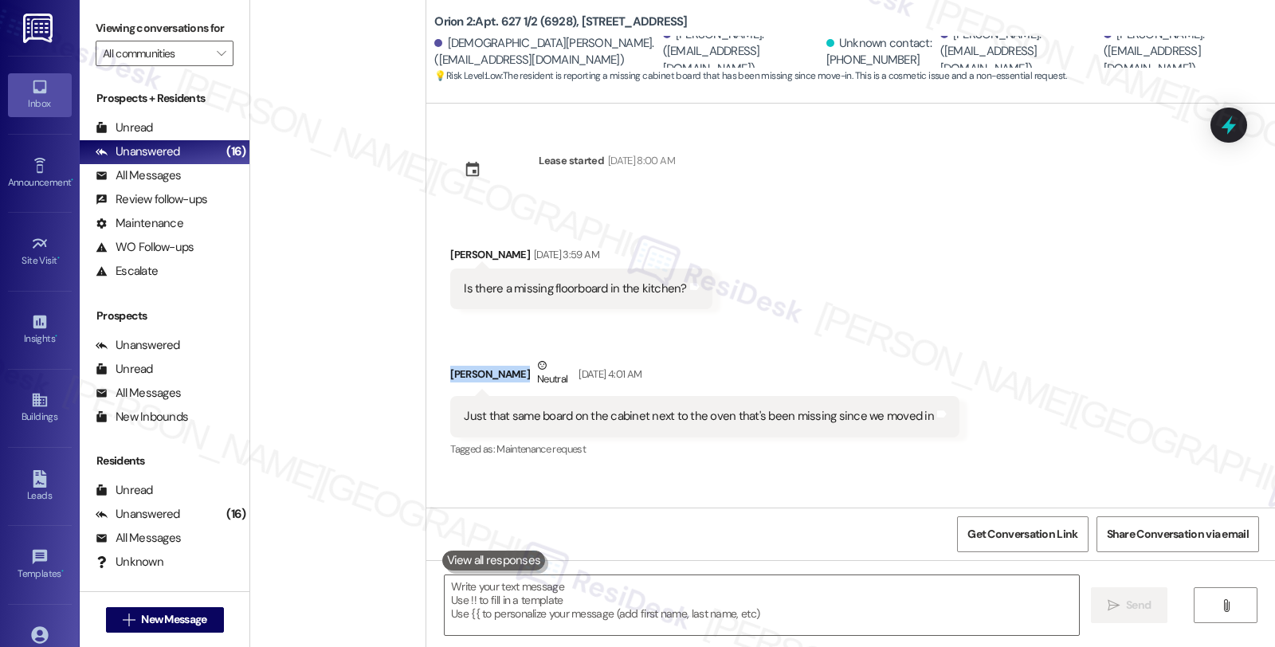
scroll to position [1506, 0]
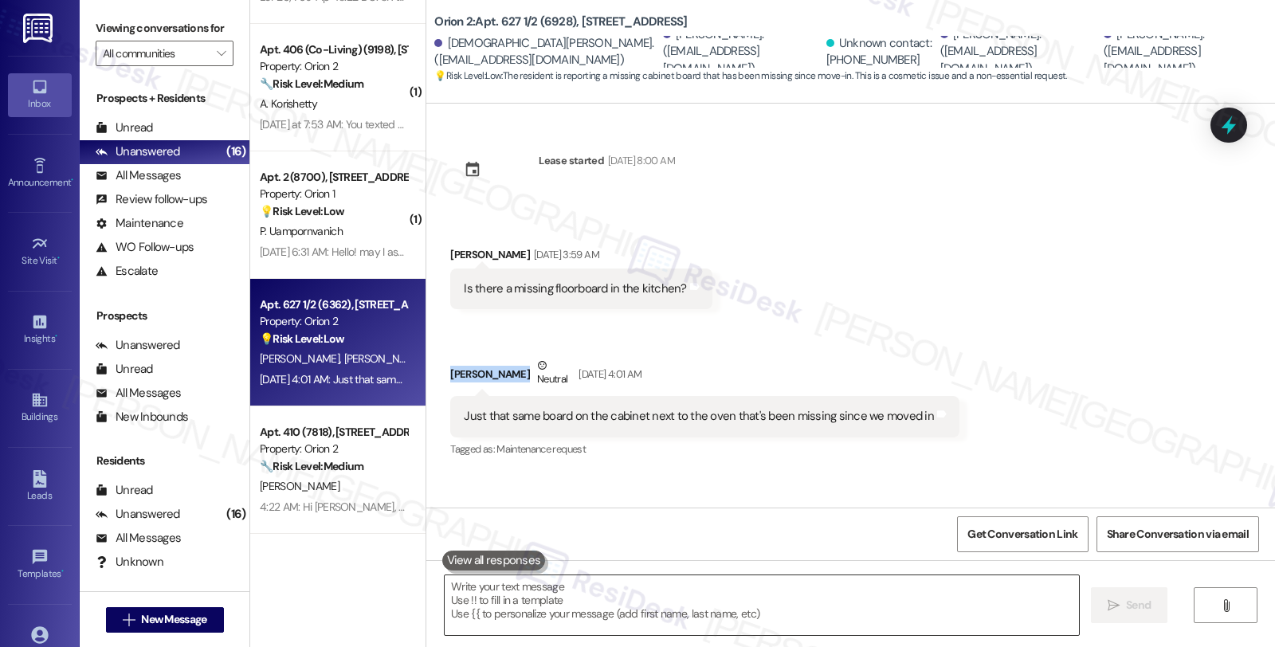
click at [458, 586] on textarea at bounding box center [762, 605] width 634 height 60
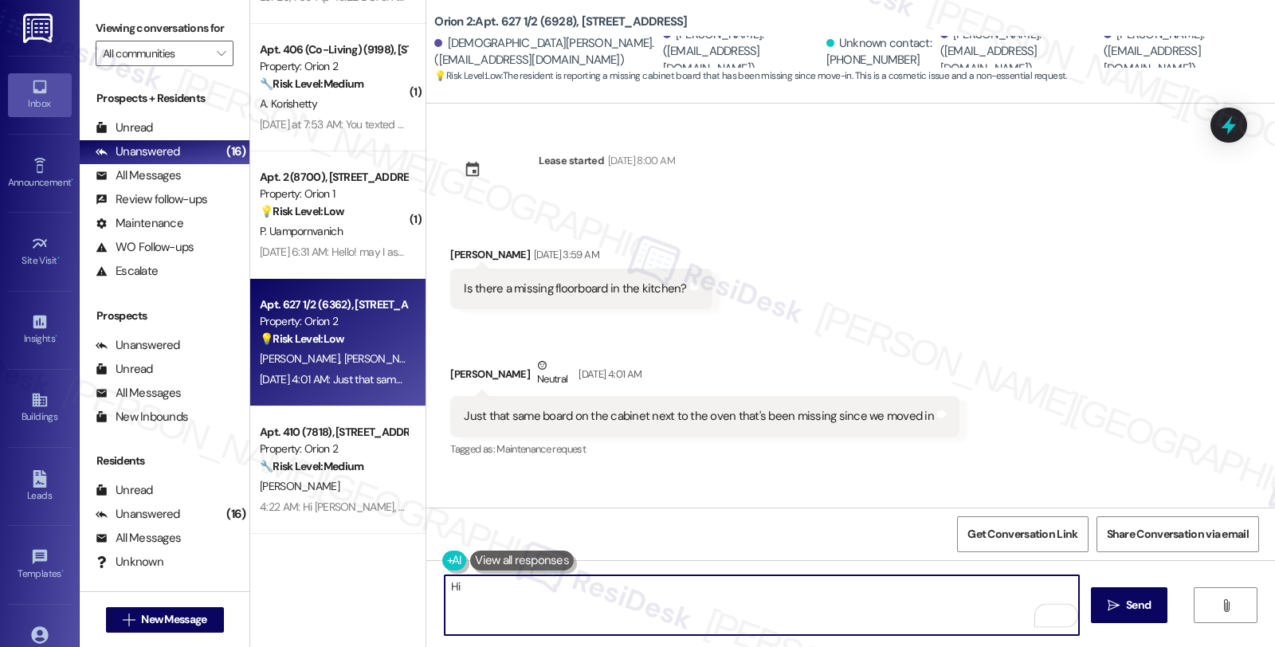
click at [462, 252] on div "[PERSON_NAME] [DATE] 3:59 AM" at bounding box center [580, 257] width 261 height 22
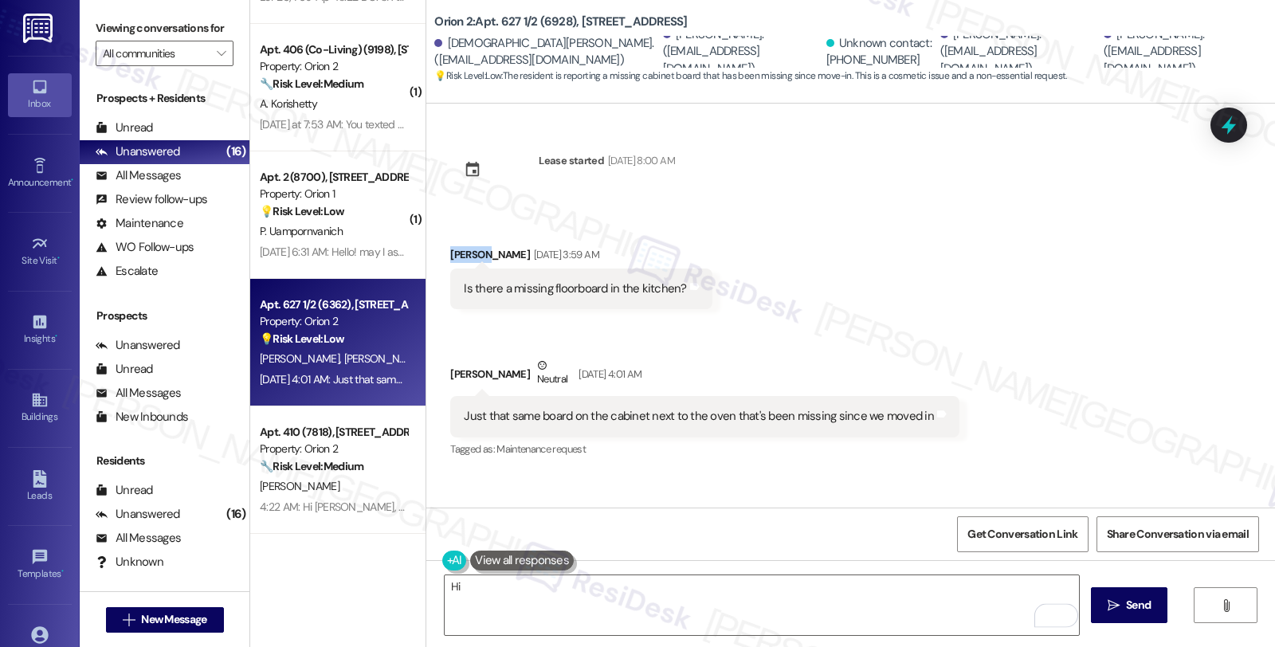
copy div "[PERSON_NAME]"
click at [502, 587] on textarea "Hi" at bounding box center [762, 605] width 634 height 60
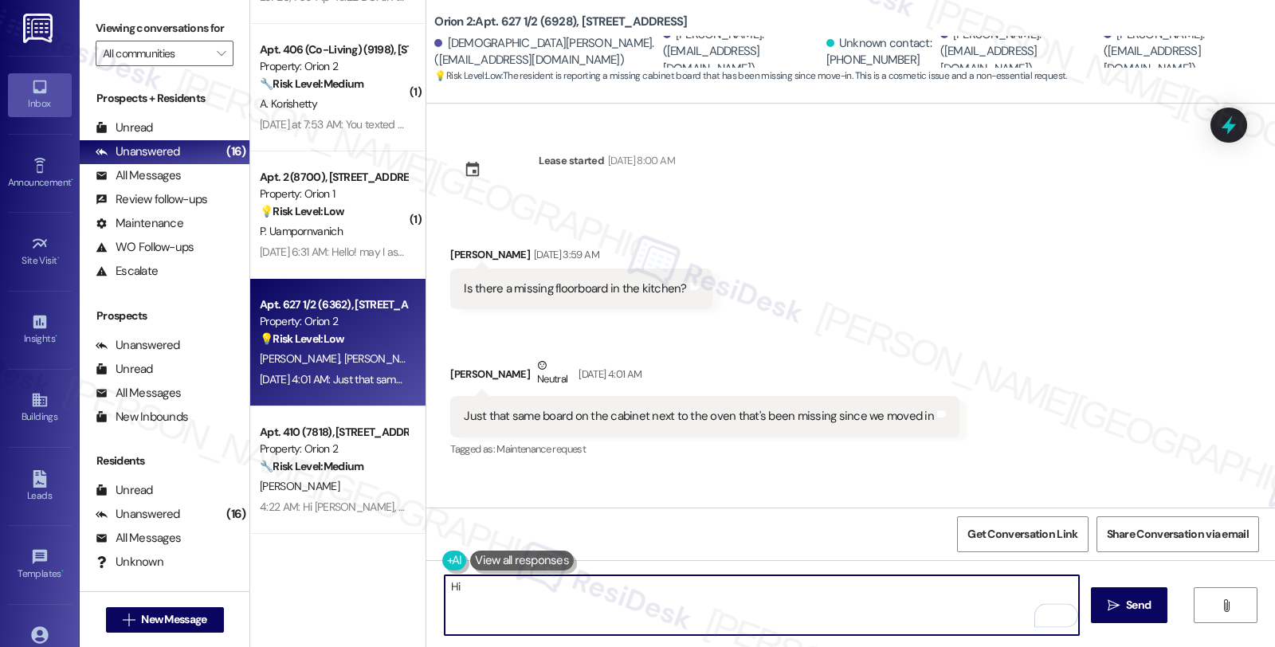
paste textarea "[PERSON_NAME]"
click at [450, 371] on div "[PERSON_NAME] Neutral [DATE] 4:01 AM" at bounding box center [704, 376] width 509 height 39
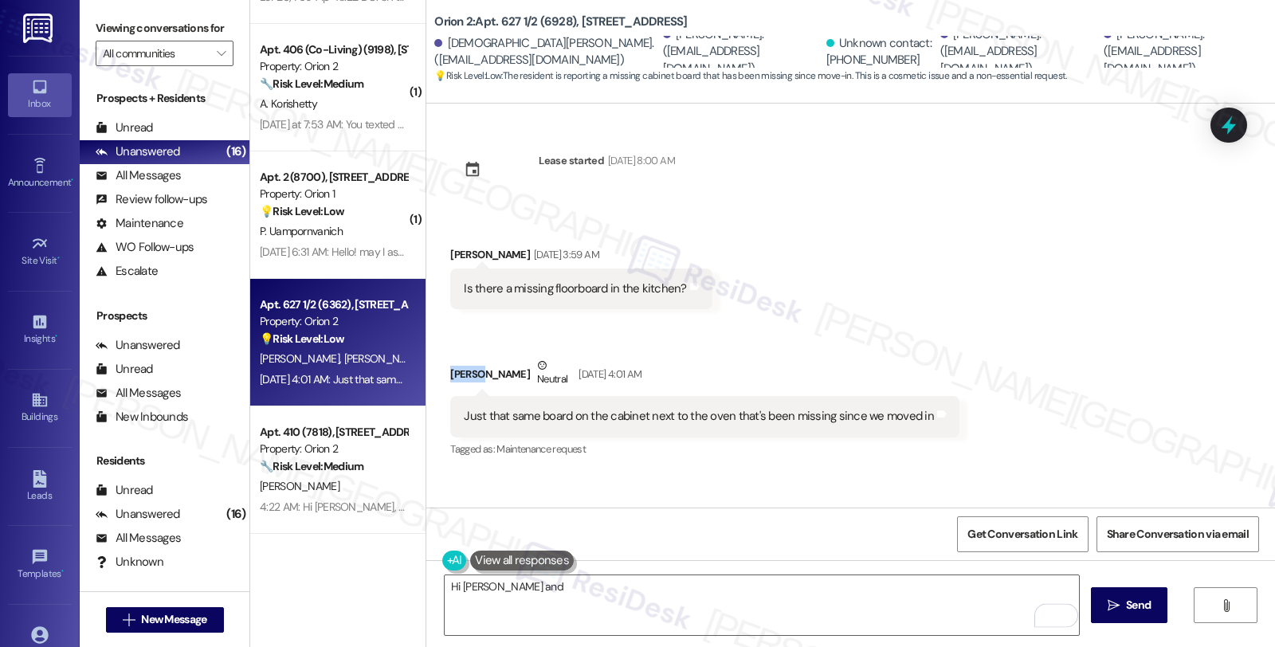
click at [450, 371] on div "[PERSON_NAME] Neutral [DATE] 4:01 AM" at bounding box center [704, 376] width 509 height 39
copy div "[PERSON_NAME]"
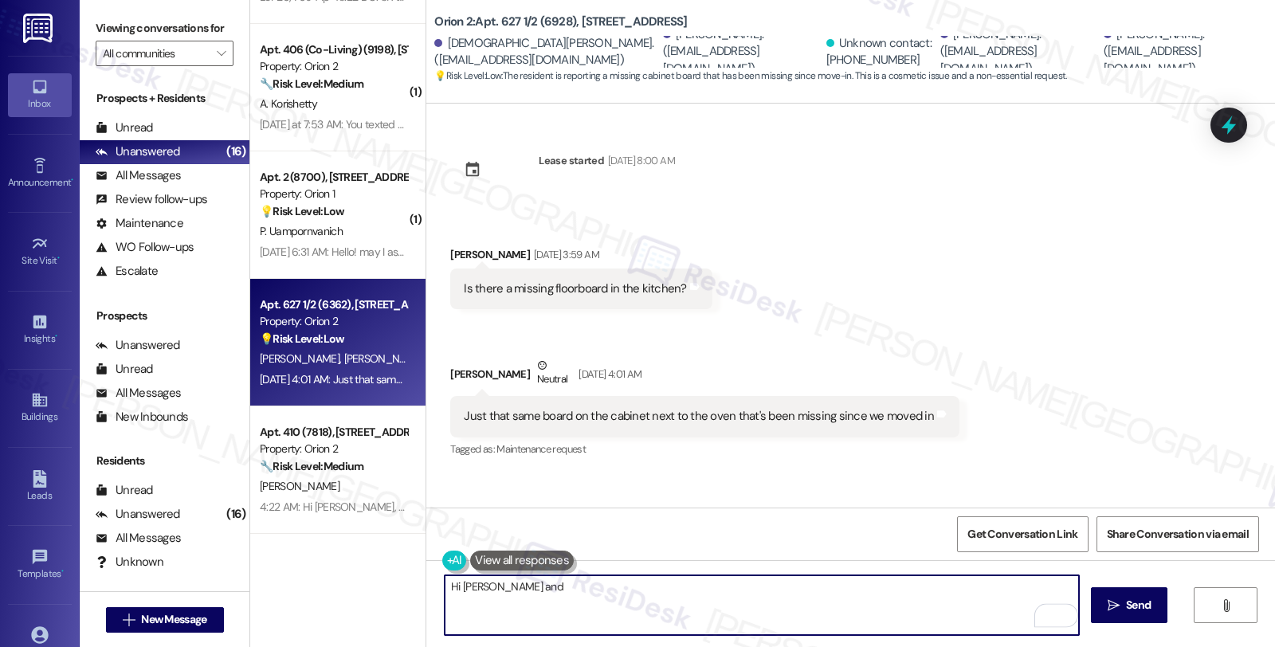
click at [555, 587] on textarea "Hi [PERSON_NAME] and" at bounding box center [762, 605] width 634 height 60
paste textarea "[PERSON_NAME]"
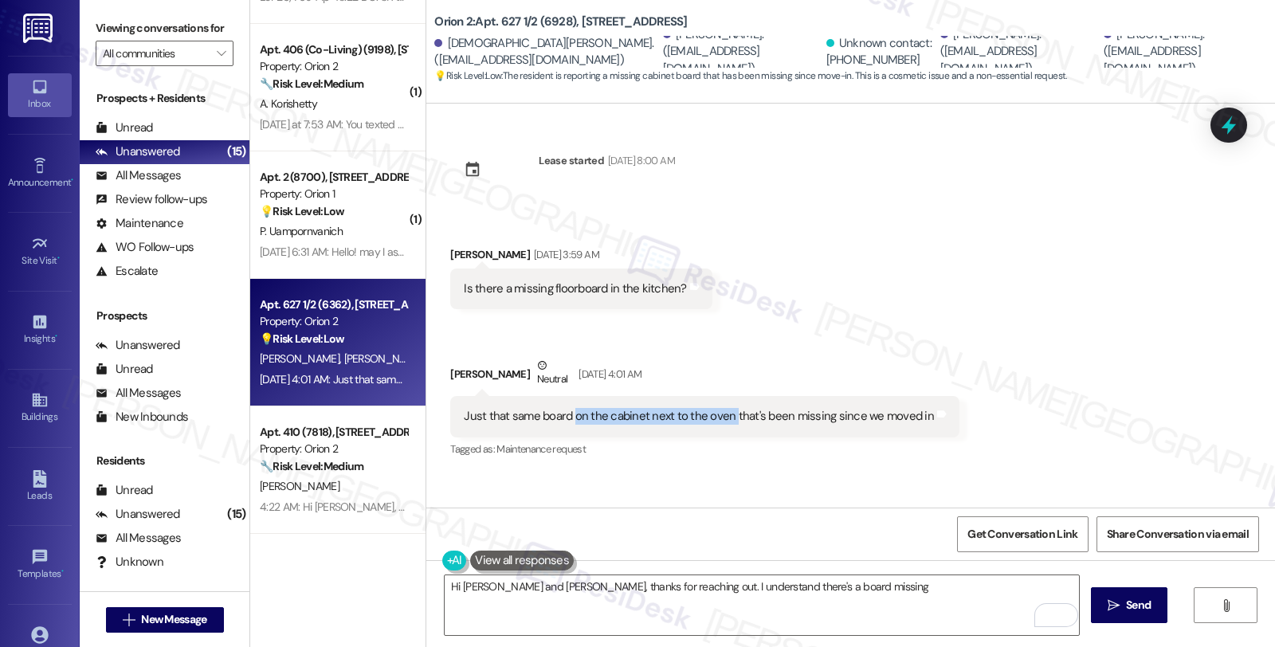
drag, startPoint x: 563, startPoint y: 417, endPoint x: 720, endPoint y: 422, distance: 157.1
click at [720, 422] on div "Just that same board on the cabinet next to the oven that's been missing since …" at bounding box center [699, 416] width 470 height 17
copy div "on the cabinet next to the oven"
click at [855, 580] on textarea "Hi Warren and Dylan, thanks for reaching out. I understand there's a board miss…" at bounding box center [762, 605] width 634 height 60
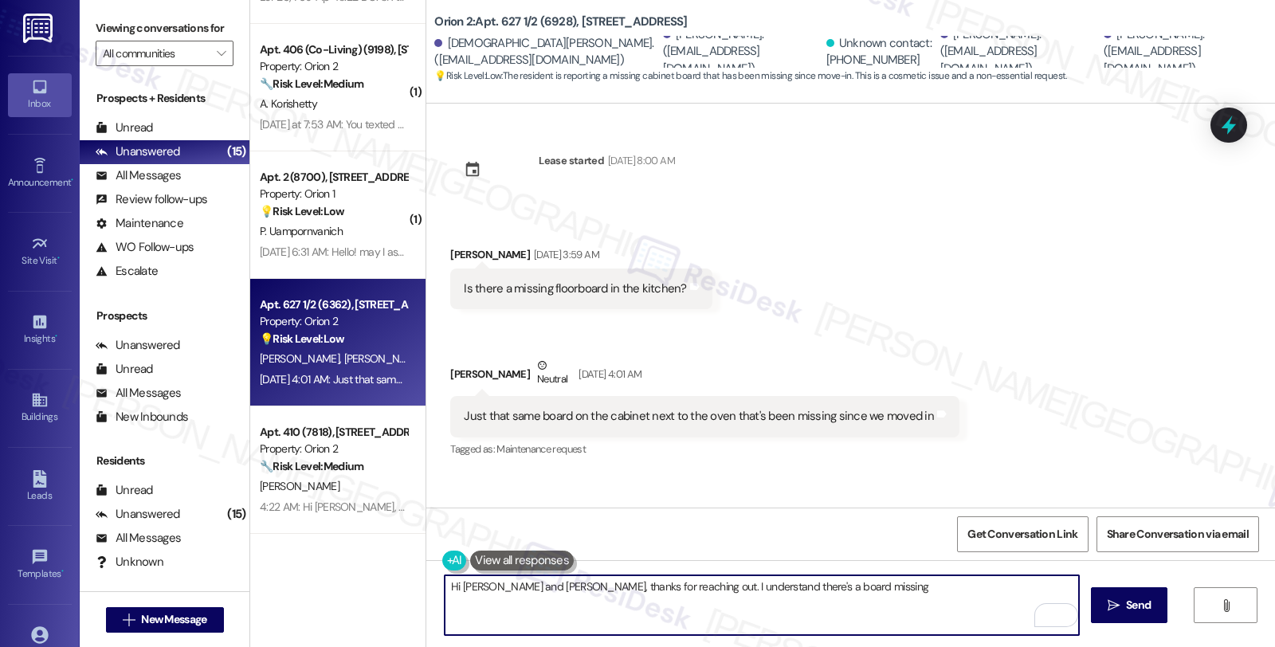
paste textarea "on the cabinet next to the oven"
click at [819, 586] on textarea "Hi Warren and Dylan, thanks for reaching out. I understand there's a board miss…" at bounding box center [762, 605] width 634 height 60
click at [990, 594] on textarea "Hi Warren and Dylan, thanks for reaching out. I understand there's a board miss…" at bounding box center [762, 605] width 634 height 60
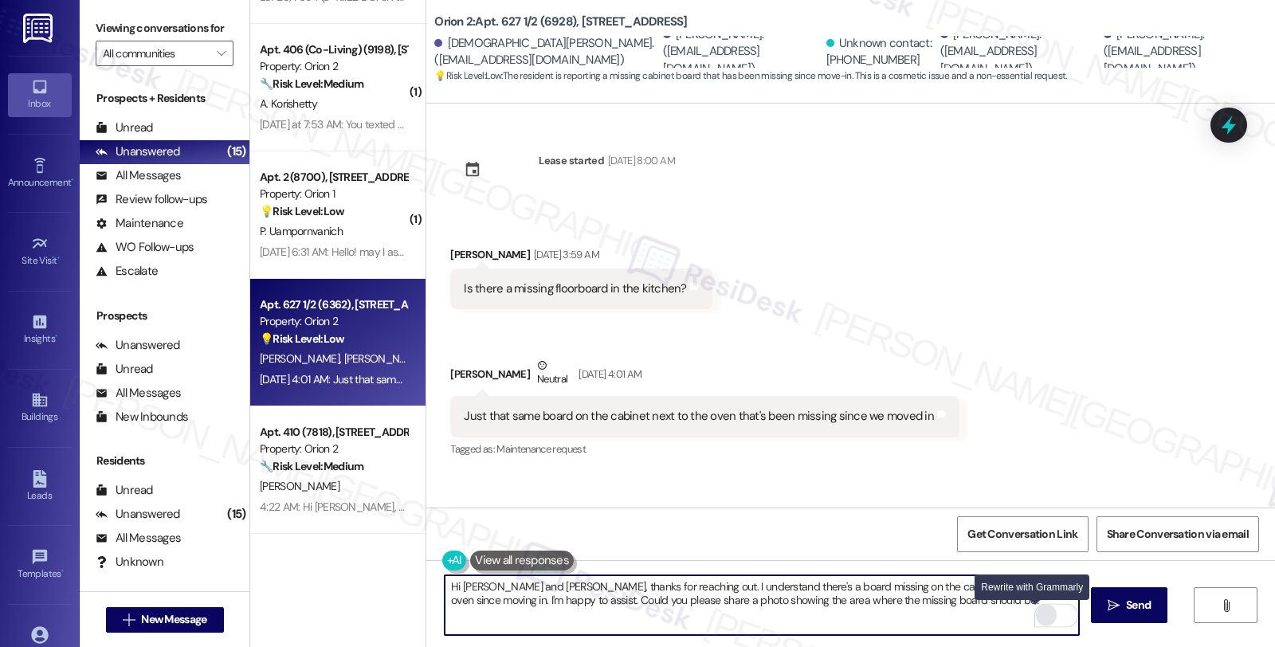
click at [1037, 610] on div "Rewrite with Grammarly" at bounding box center [1046, 615] width 18 height 18
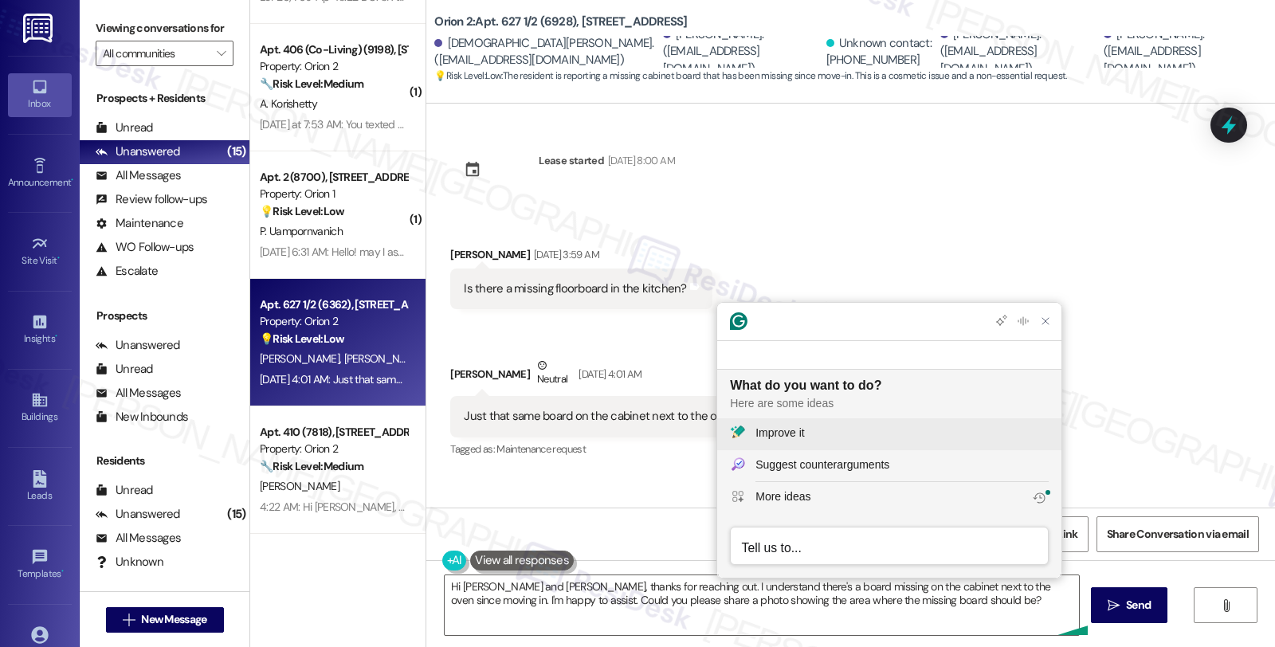
scroll to position [0, 0]
click at [810, 425] on div "Improve it" at bounding box center [901, 433] width 293 height 17
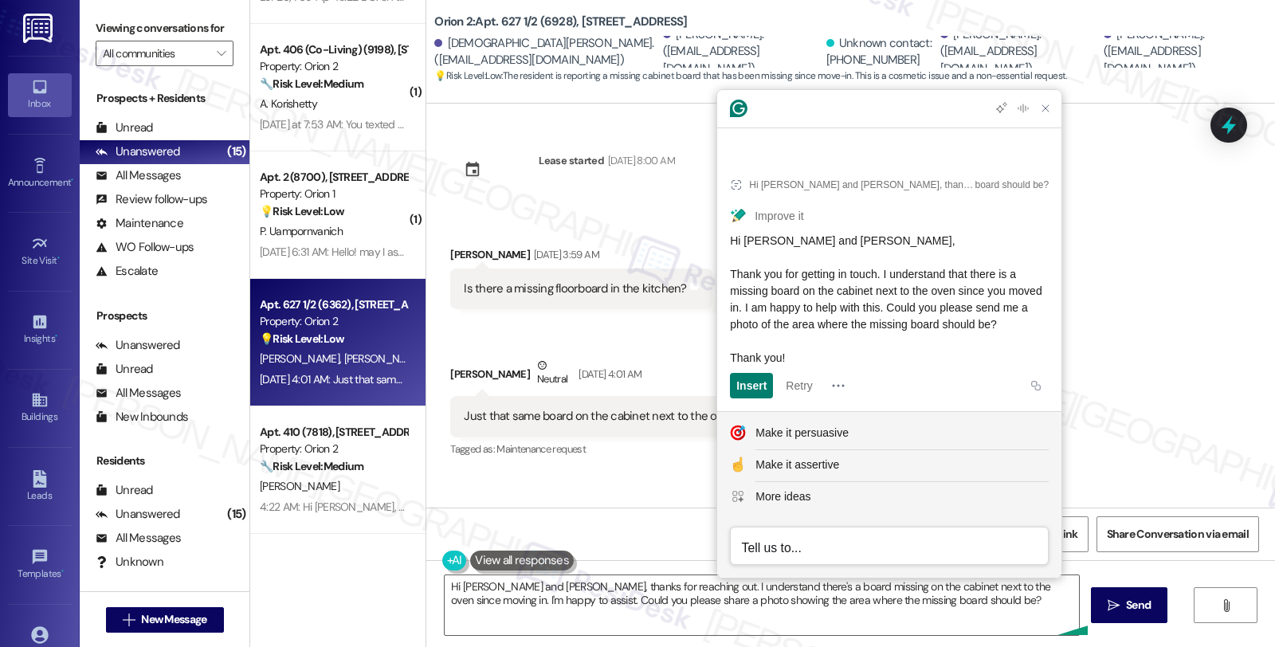
drag, startPoint x: 802, startPoint y: 323, endPoint x: 728, endPoint y: 258, distance: 97.7
click at [728, 258] on article "Hi Warren and Dylan, thanks for reaching out. I understand there's a board miss…" at bounding box center [889, 283] width 344 height 255
click at [641, 624] on textarea "Hi Warren and Dylan, thanks for reaching out. I understand there's a board miss…" at bounding box center [762, 605] width 634 height 60
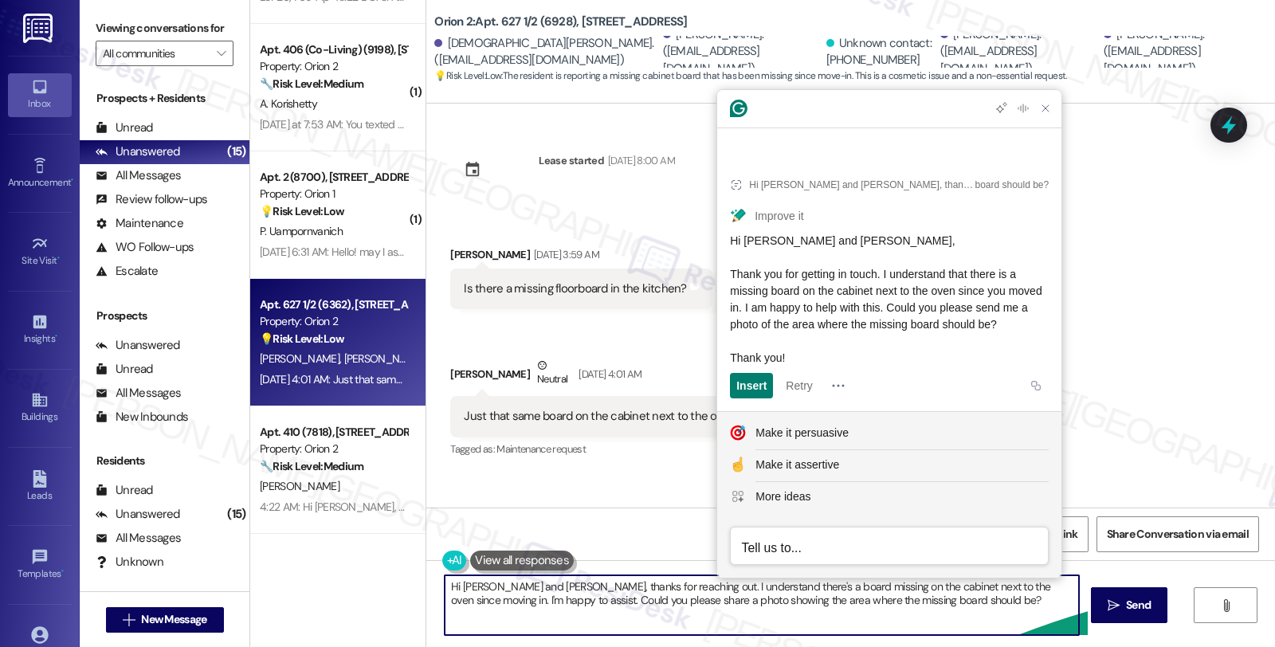
drag, startPoint x: 538, startPoint y: 586, endPoint x: 972, endPoint y: 604, distance: 434.6
click at [972, 604] on textarea "Hi Warren and Dylan, thanks for reaching out. I understand there's a board miss…" at bounding box center [762, 605] width 634 height 60
paste textarea "Thank you for getting in touch. I understand that there is a missing board on t…"
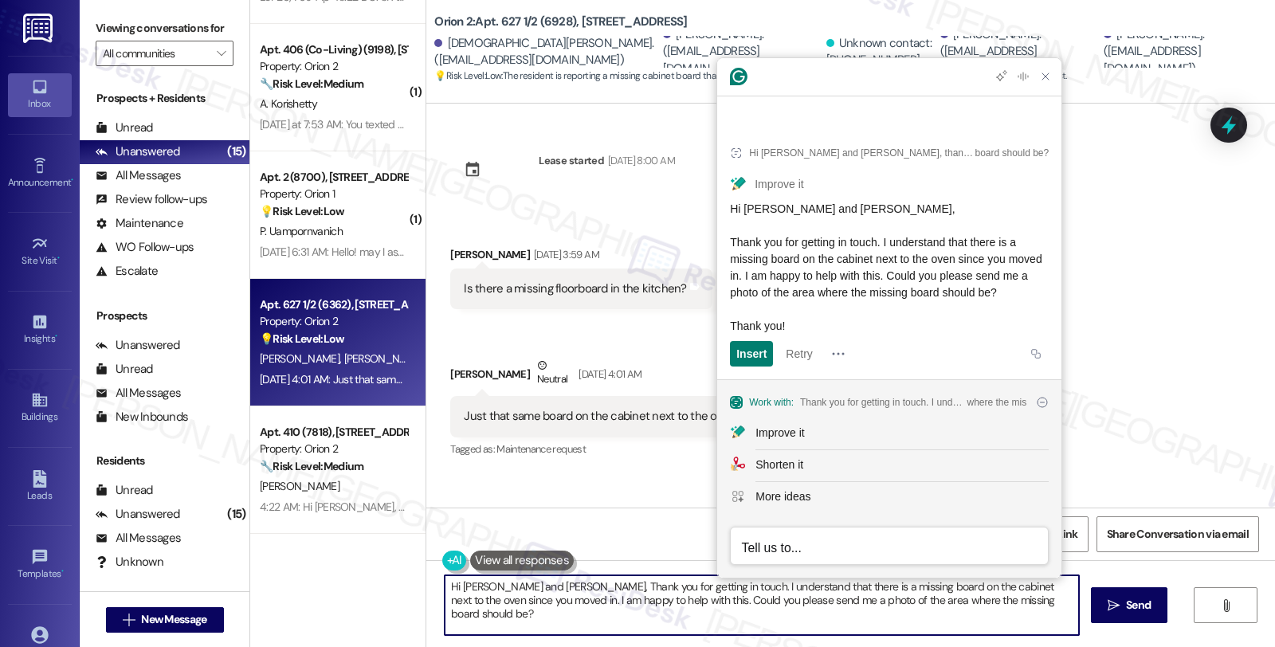
click at [543, 586] on textarea "Hi Warren and Dylan, Thank you for getting in touch. I understand that there is…" at bounding box center [762, 605] width 634 height 60
click at [658, 600] on textarea "Hi Warren and Dylan, thank you for getting in touch. I understand that there is…" at bounding box center [762, 605] width 634 height 60
type textarea "Hi Warren and Dylan, thank you for getting in touch. I understand that there is…"
click at [1110, 608] on icon "" at bounding box center [1114, 605] width 12 height 13
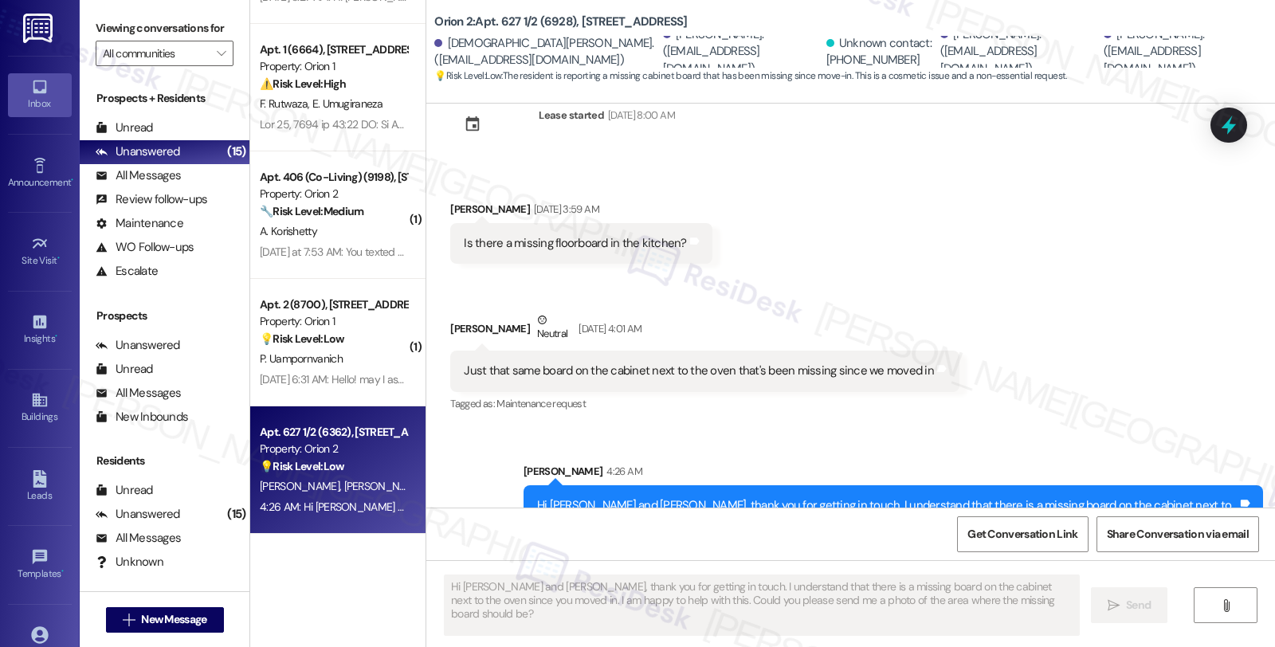
scroll to position [92, 0]
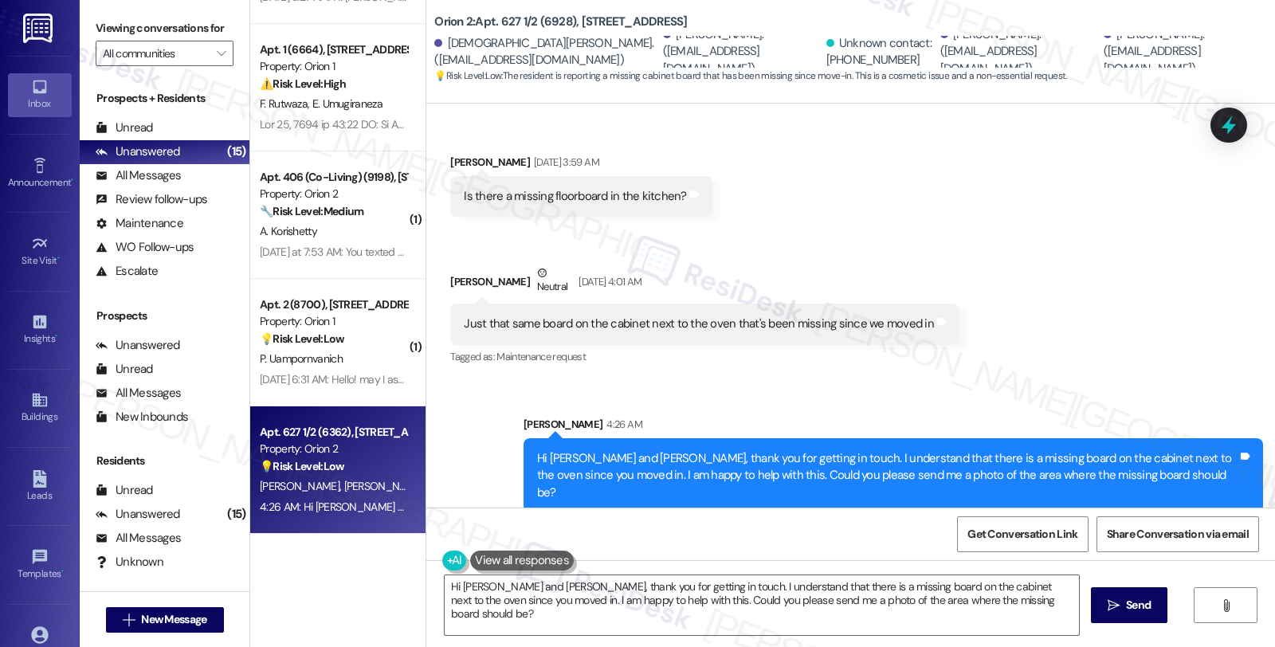
click at [1089, 250] on div "Received via SMS Warren Berghoff Sep 17, 2025 at 3:59 AM Is there a missing flo…" at bounding box center [850, 249] width 849 height 262
drag, startPoint x: 424, startPoint y: 19, endPoint x: 649, endPoint y: 22, distance: 224.7
click at [649, 22] on div "Orion 2: Apt. 627 1/2 (6928), 619 W 30th St" at bounding box center [593, 22] width 319 height 20
copy b "Orion 2: Apt. 627 1/2 (6928), 619 W 30th St"
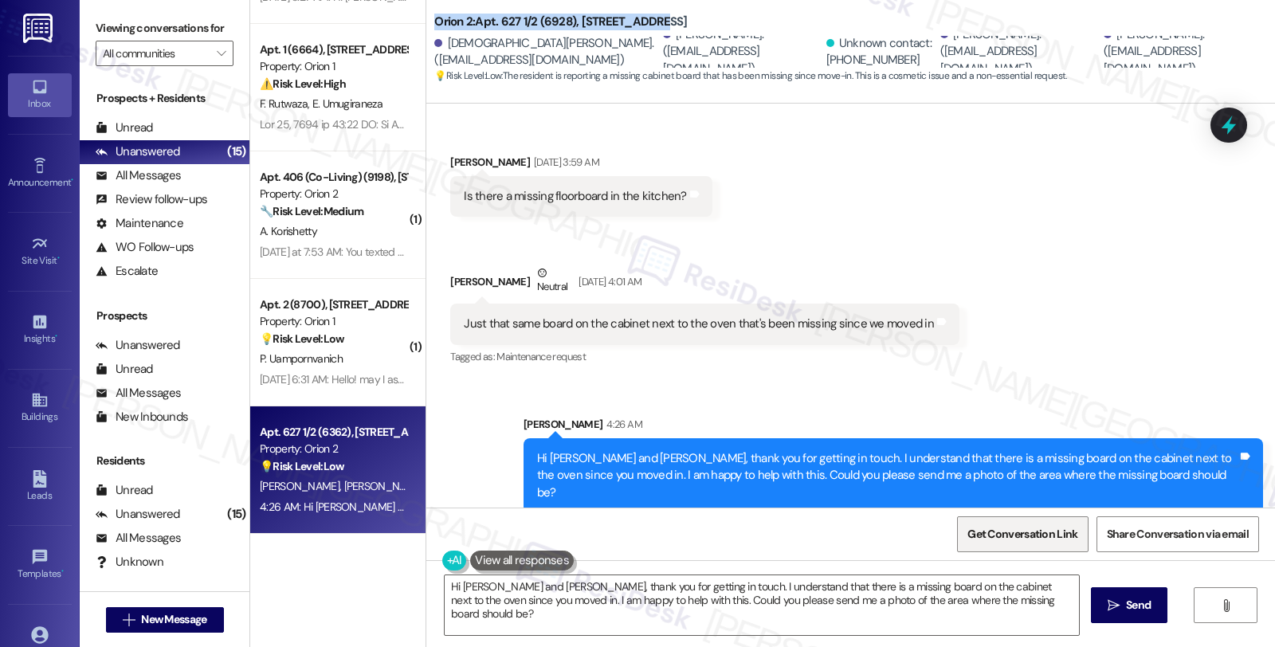
click at [1029, 534] on span "Get Conversation Link" at bounding box center [1022, 534] width 110 height 17
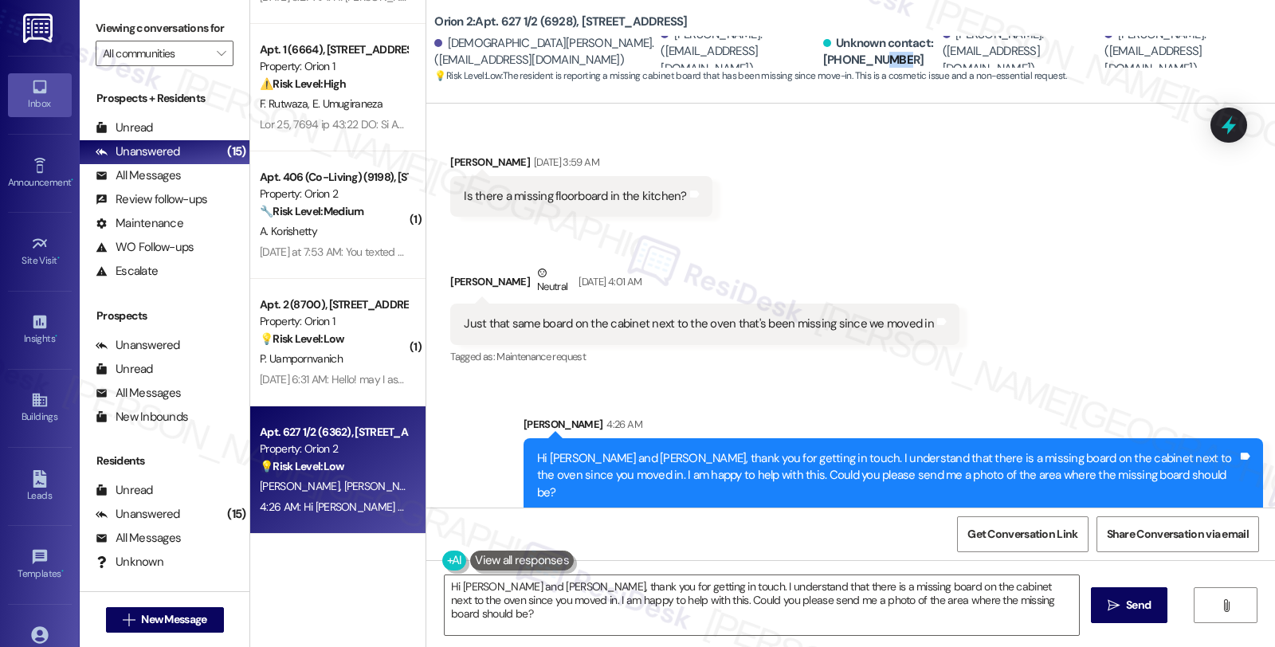
scroll to position [1, 0]
drag, startPoint x: 826, startPoint y: 58, endPoint x: 745, endPoint y: 58, distance: 81.3
click at [745, 58] on div "Christian Ochoa. (cochoa@surgery.usc.edu) Dylan Ochoa. (drochoa@usc.edu) Unknow…" at bounding box center [854, 52] width 841 height 32
copy div "Unknown contact: +13107402991"
click at [803, 123] on div "Received via SMS Warren Berghoff Sep 17, 2025 at 3:59 AM Is there a missing flo…" at bounding box center [850, 249] width 849 height 262
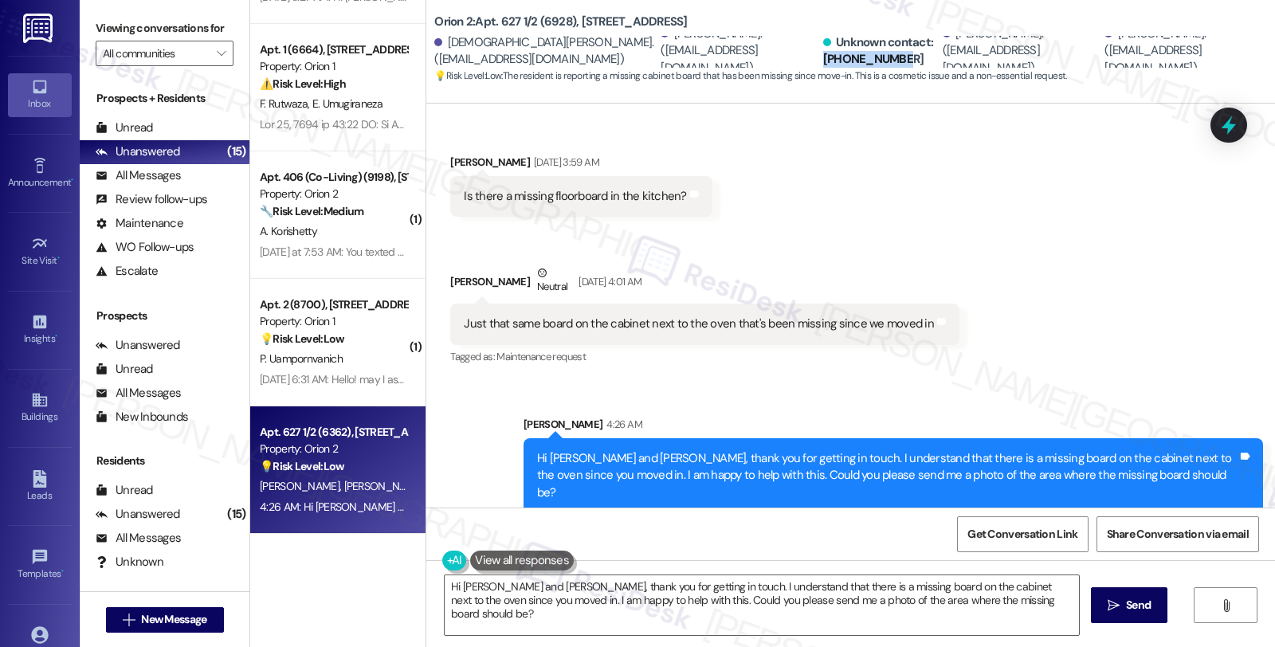
drag, startPoint x: 751, startPoint y: 61, endPoint x: 826, endPoint y: 61, distance: 75.7
click at [826, 61] on div "Unknown contact: +13107402991" at bounding box center [881, 51] width 116 height 34
copy div "+13107402991"
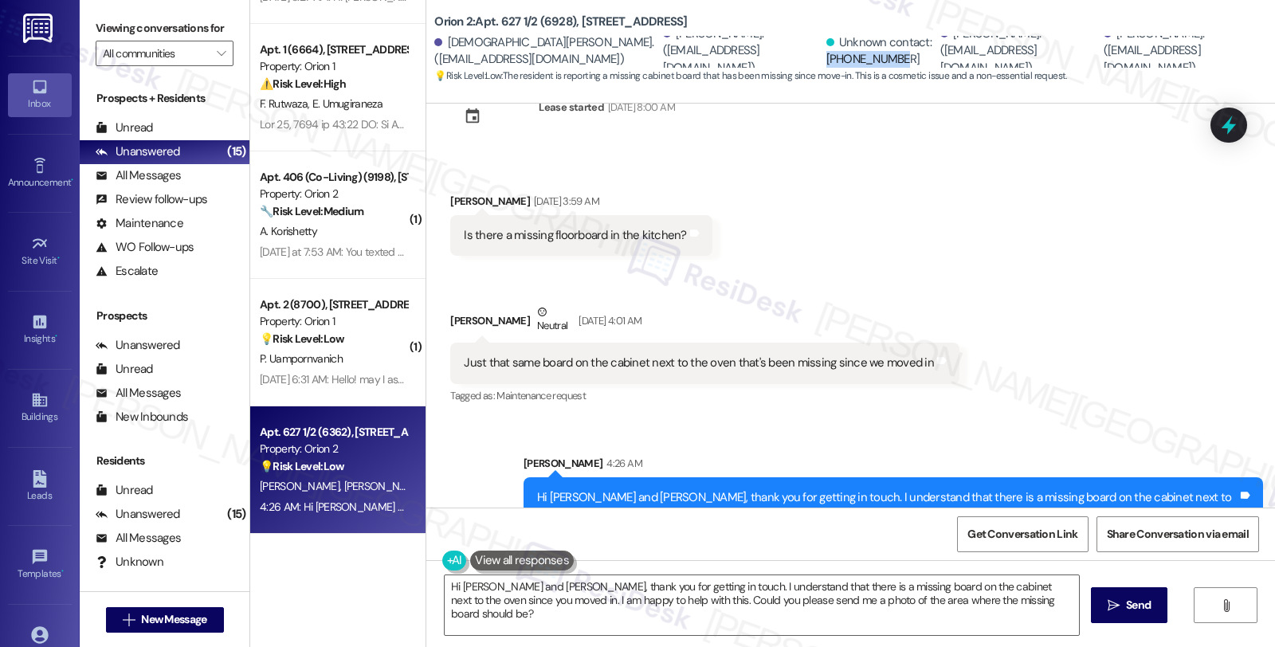
scroll to position [92, 0]
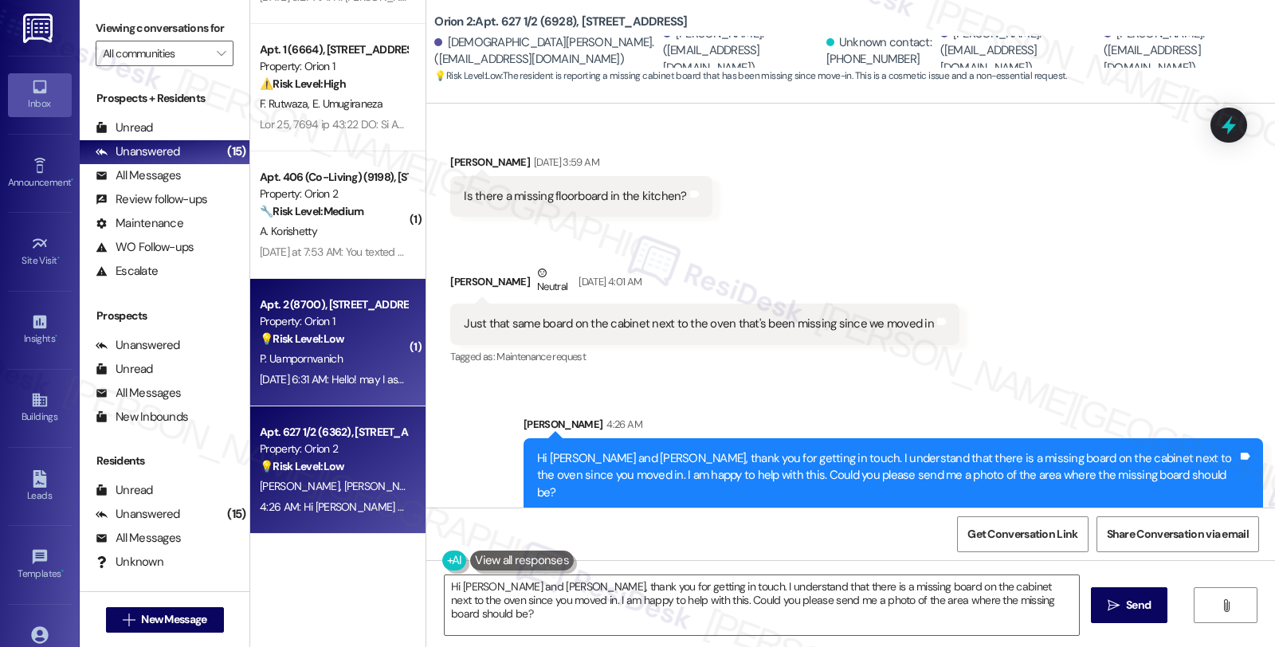
click at [299, 372] on div "Sep 17, 2025 at 6:31 AM: Hello! may I ask about the pricing for that? Sep 17, 2…" at bounding box center [393, 379] width 266 height 14
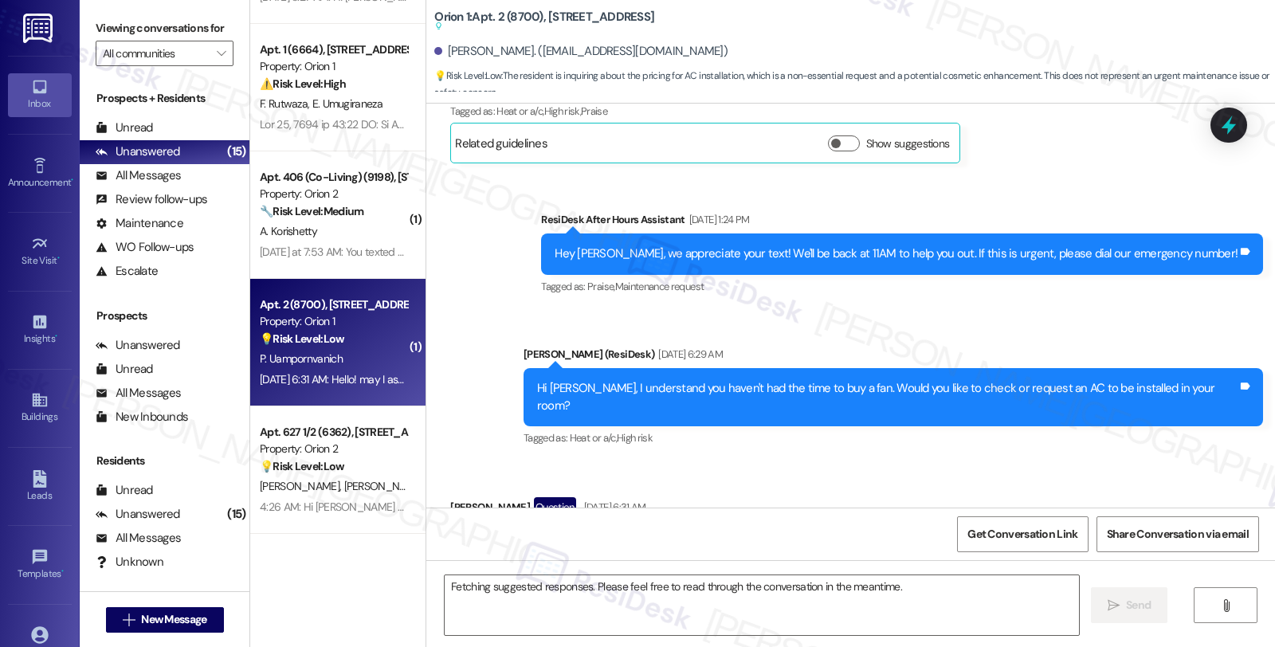
scroll to position [5362, 0]
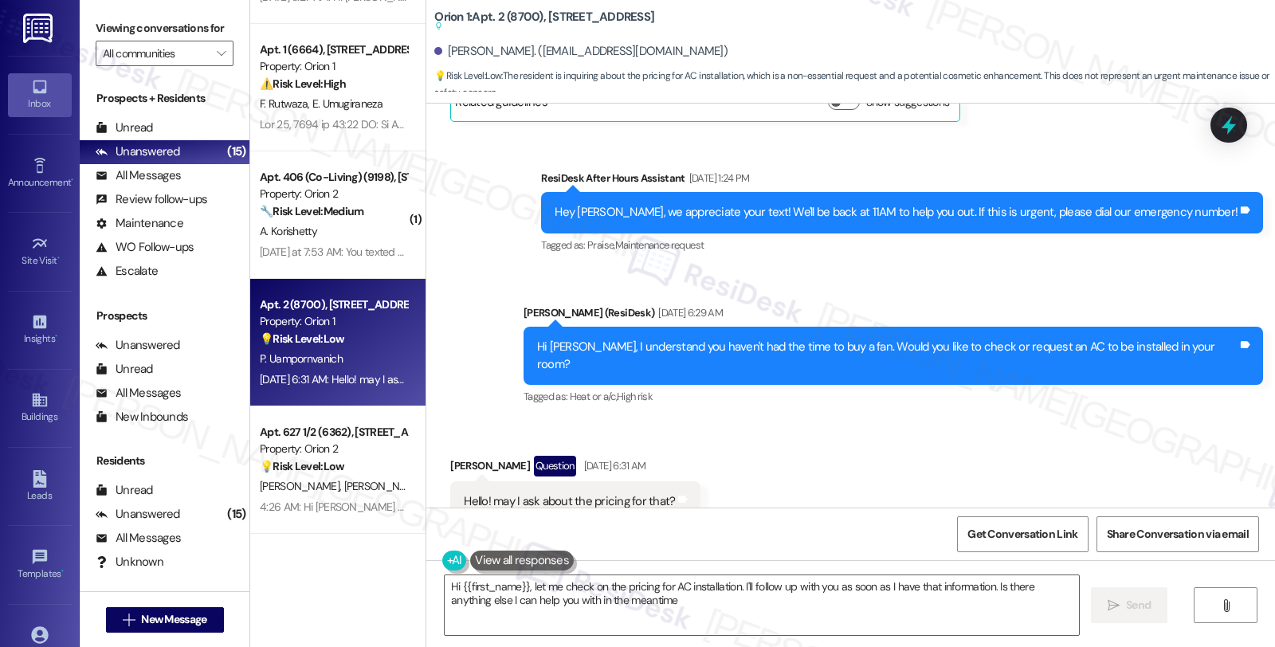
type textarea "Hi {{first_name}}, let me check on the pricing for AC installation. I'll follow…"
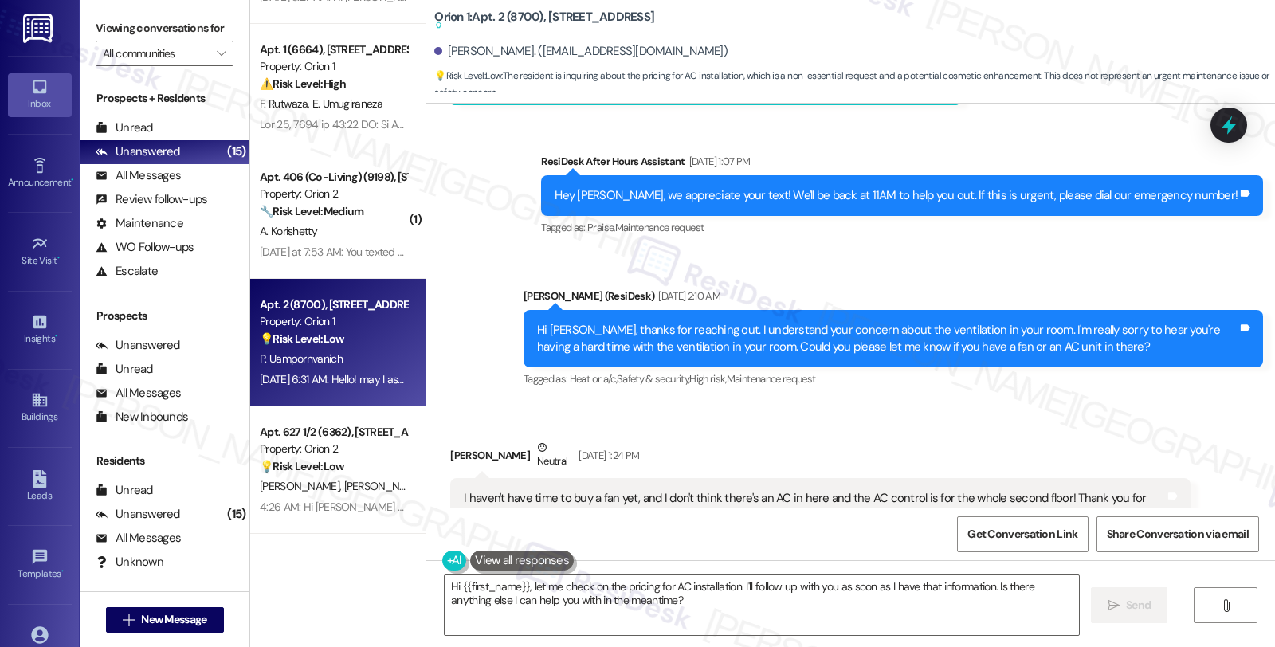
scroll to position [4831, 0]
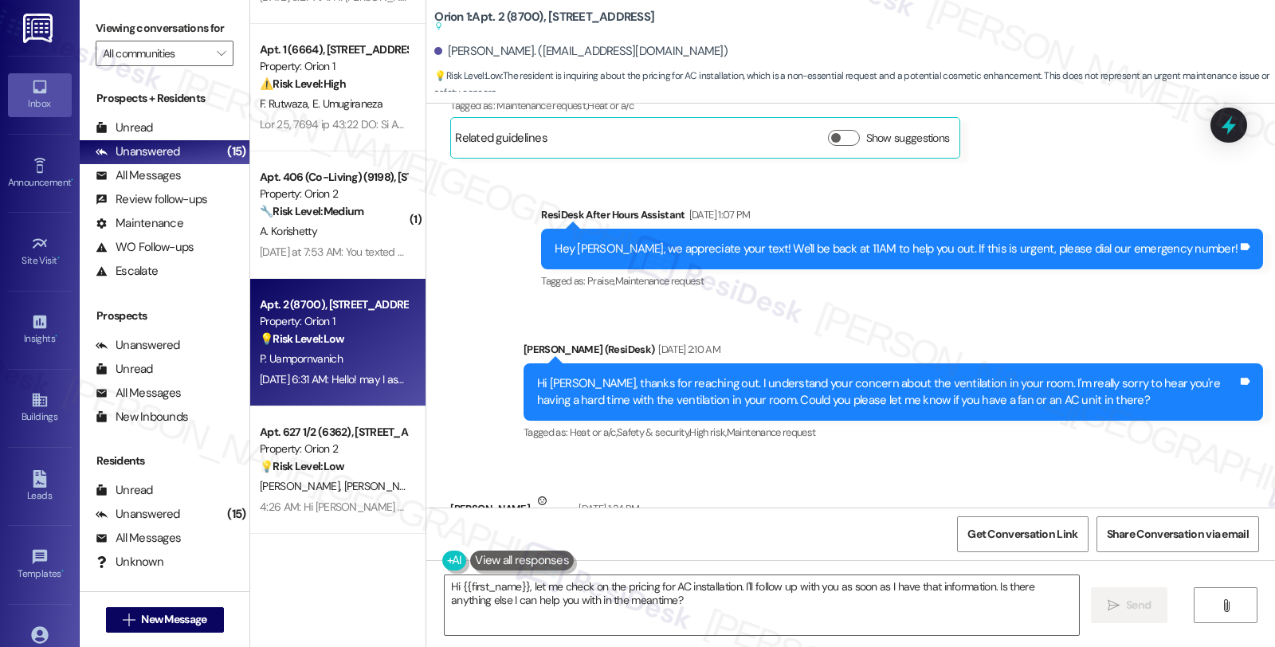
click at [1044, 276] on div "Sent via SMS ResiDesk After Hours Assistant Sep 11, 2025 at 1:07 PM Hey Penny, …" at bounding box center [850, 314] width 849 height 286
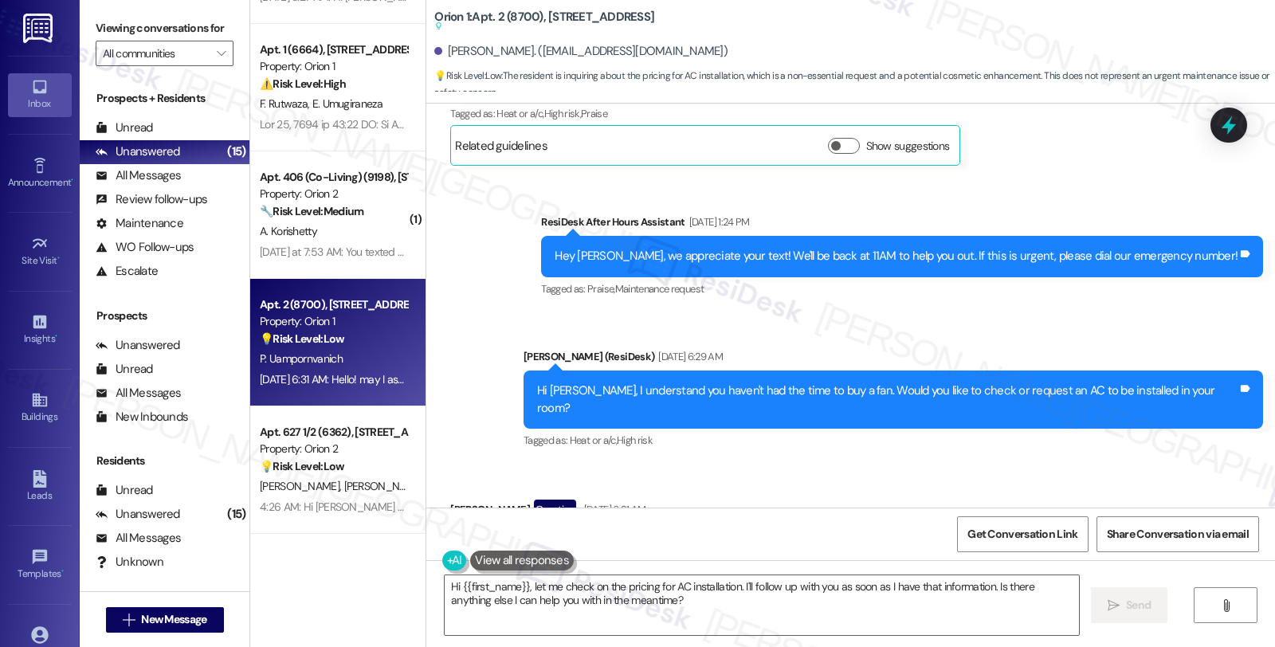
scroll to position [5363, 0]
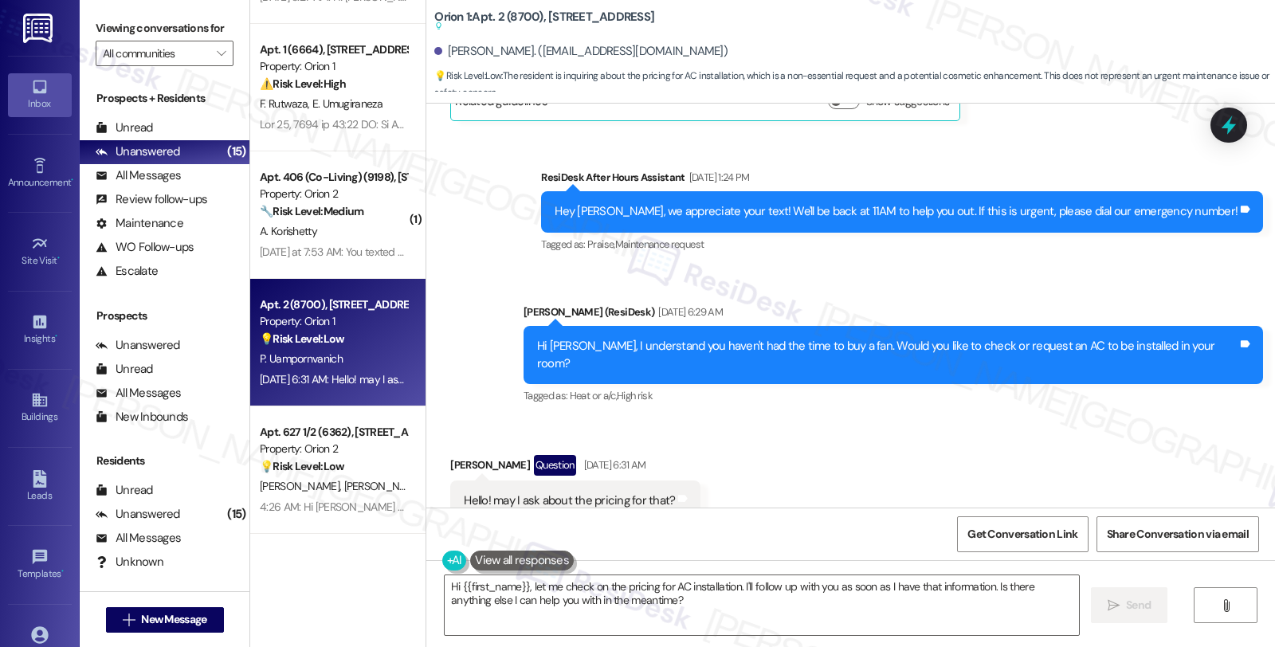
click at [1098, 456] on div "Received via SMS Penny Uampornvanich Question Sep 17, 2025 at 6:31 AM Hello! ma…" at bounding box center [850, 488] width 849 height 138
click at [1116, 436] on div "Received via SMS Penny Uampornvanich Question Sep 17, 2025 at 6:31 AM Hello! ma…" at bounding box center [850, 488] width 849 height 138
click at [1052, 419] on div "Received via SMS Penny Uampornvanich Question Sep 17, 2025 at 6:31 AM Hello! ma…" at bounding box center [850, 488] width 849 height 138
click at [1056, 419] on div "Received via SMS Penny Uampornvanich Question Sep 17, 2025 at 6:31 AM Hello! ma…" at bounding box center [850, 488] width 849 height 138
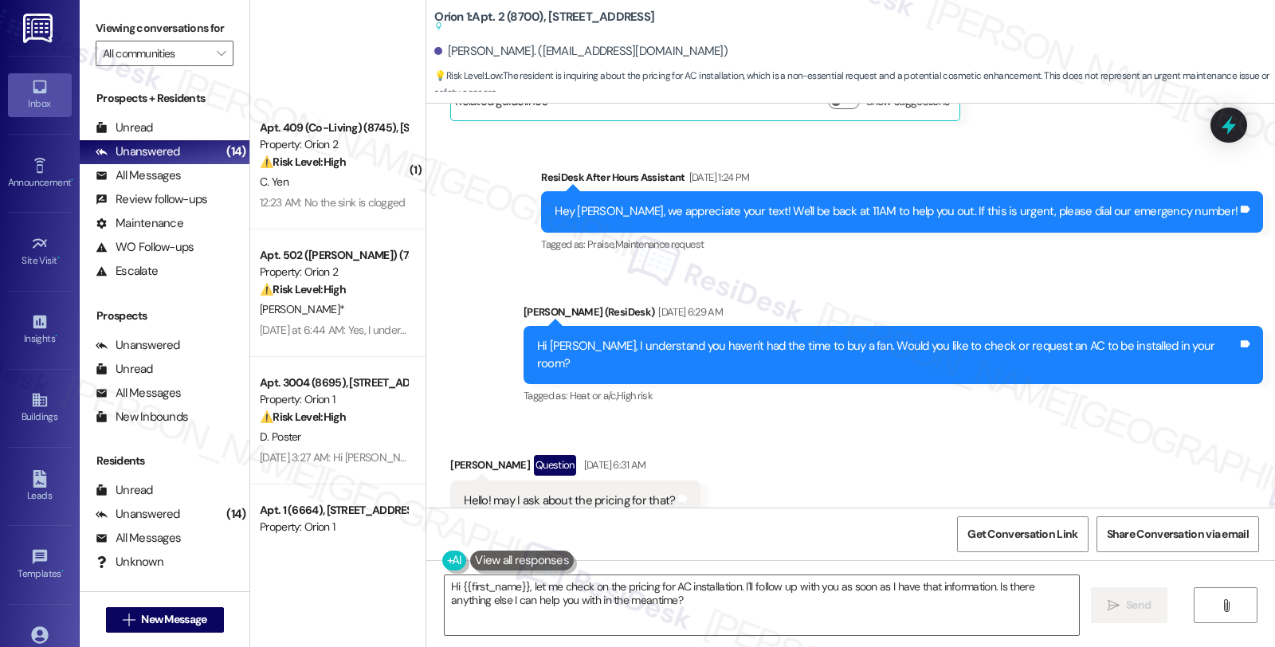
scroll to position [1151, 0]
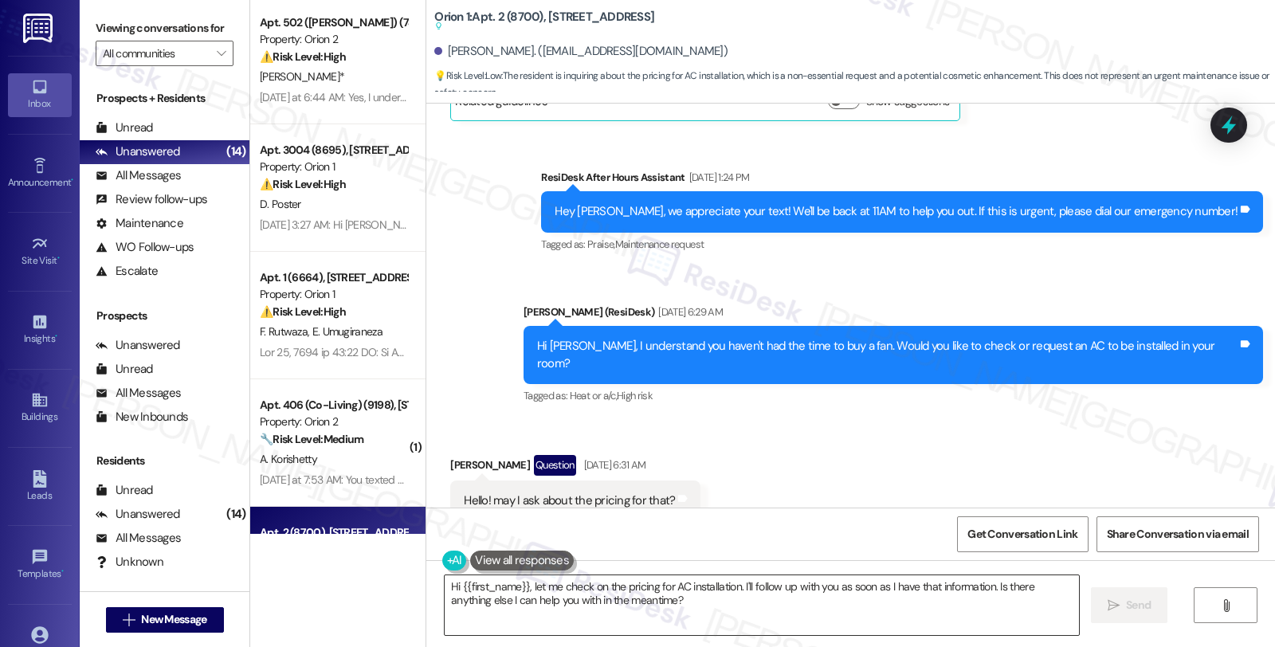
click at [928, 610] on textarea "Hi {{first_name}}, let me check on the pricing for AC installation. I'll follow…" at bounding box center [762, 605] width 634 height 60
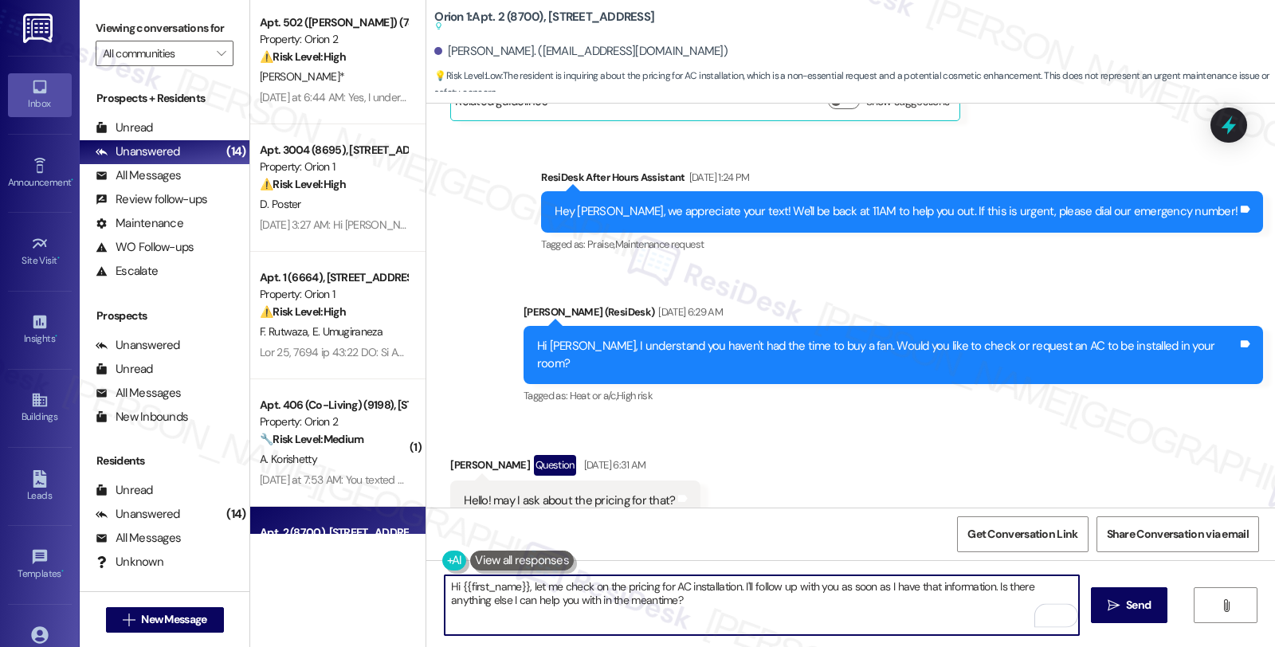
click at [841, 607] on textarea "Hi {{first_name}}, let me check on the pricing for AC installation. I'll follow…" at bounding box center [762, 605] width 634 height 60
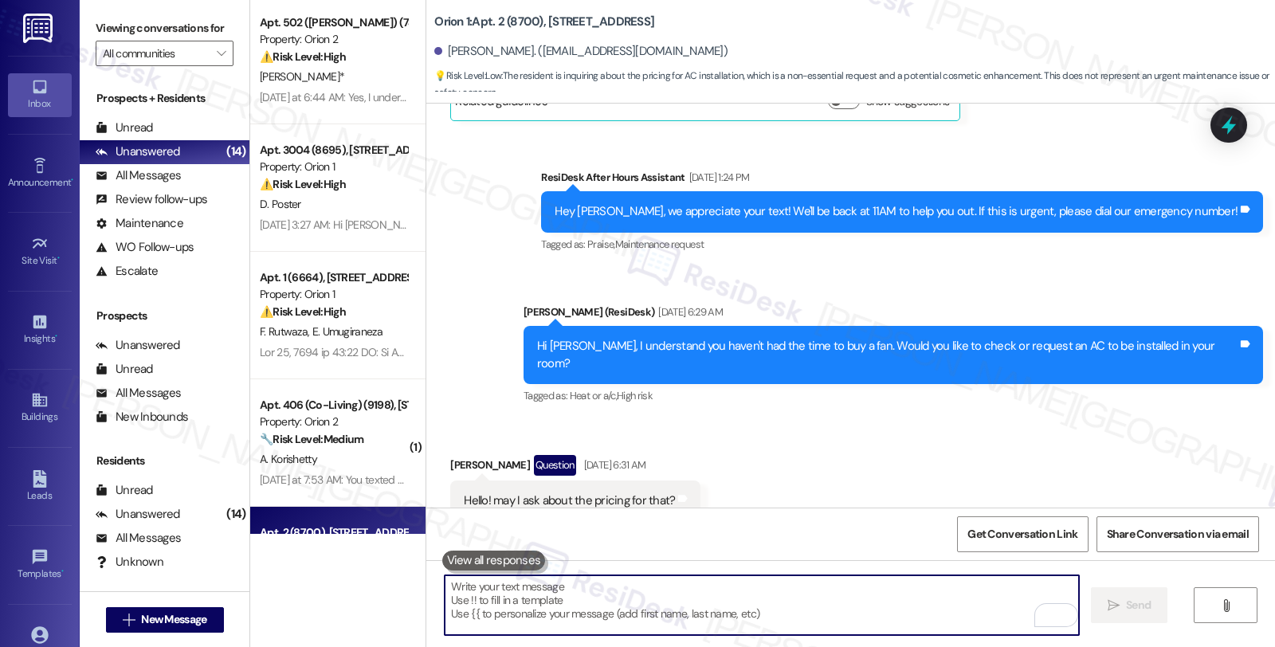
scroll to position [5362, 0]
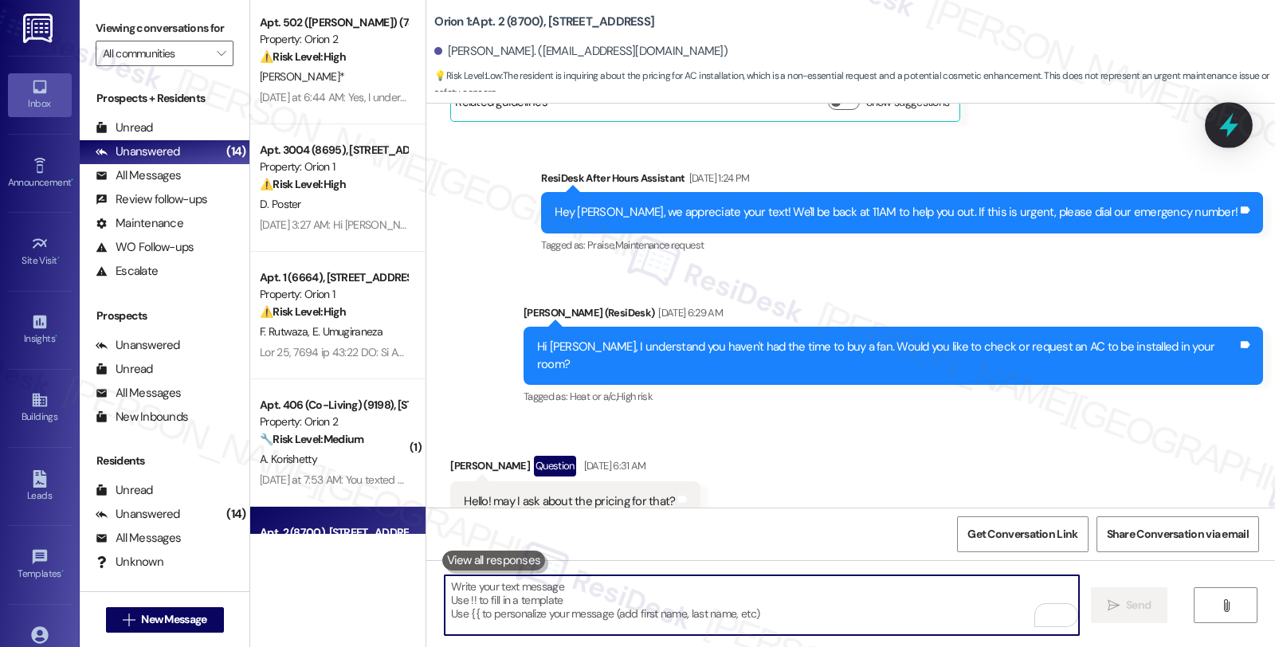
click at [1229, 118] on icon at bounding box center [1228, 125] width 19 height 25
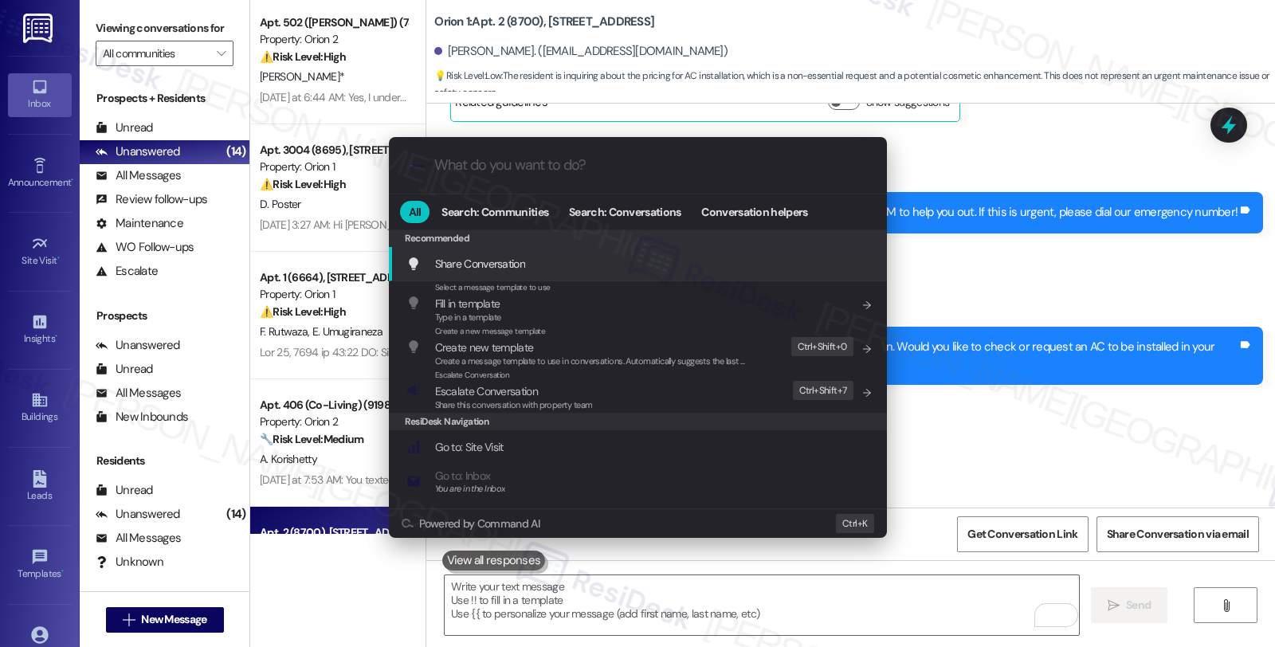
drag, startPoint x: 1104, startPoint y: 371, endPoint x: 1056, endPoint y: 381, distance: 48.8
click at [1104, 371] on div ".cls-1{fill:#0a055f;}.cls-2{fill:#0cc4c4;} resideskLogoBlueOrange All Search: C…" at bounding box center [637, 323] width 1275 height 647
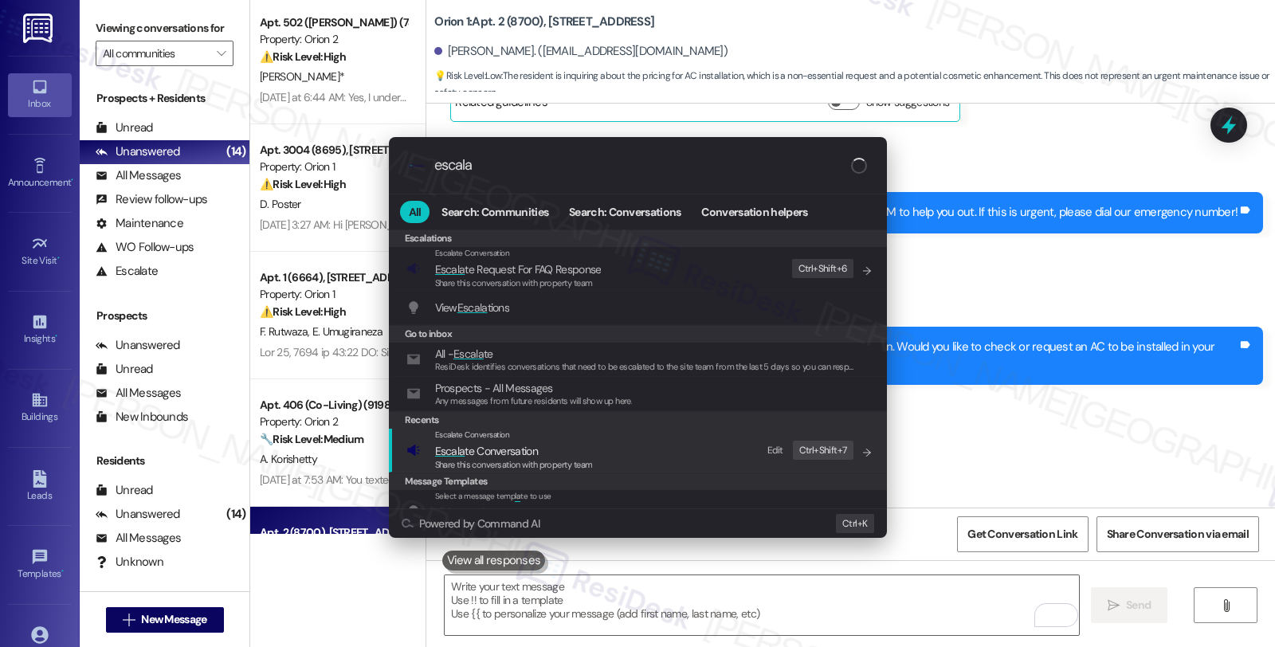
type input "escala"
click at [513, 448] on span "Escala te Conversation" at bounding box center [486, 451] width 103 height 14
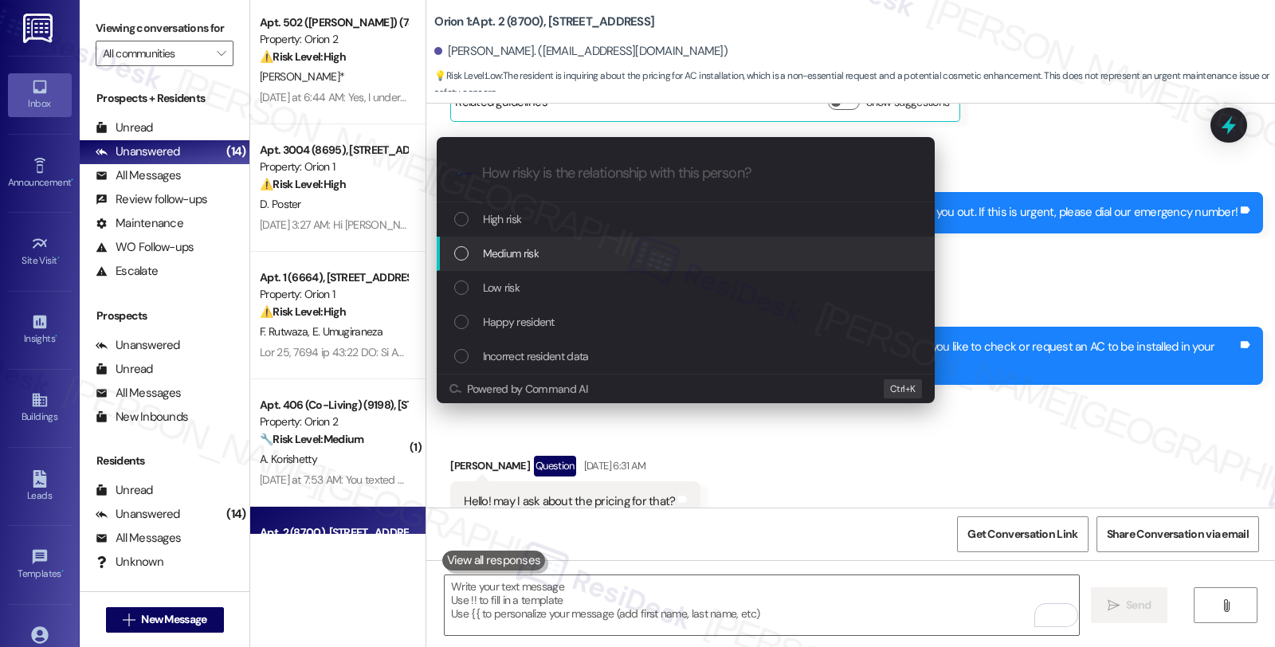
click at [526, 253] on span "Medium risk" at bounding box center [511, 254] width 56 height 18
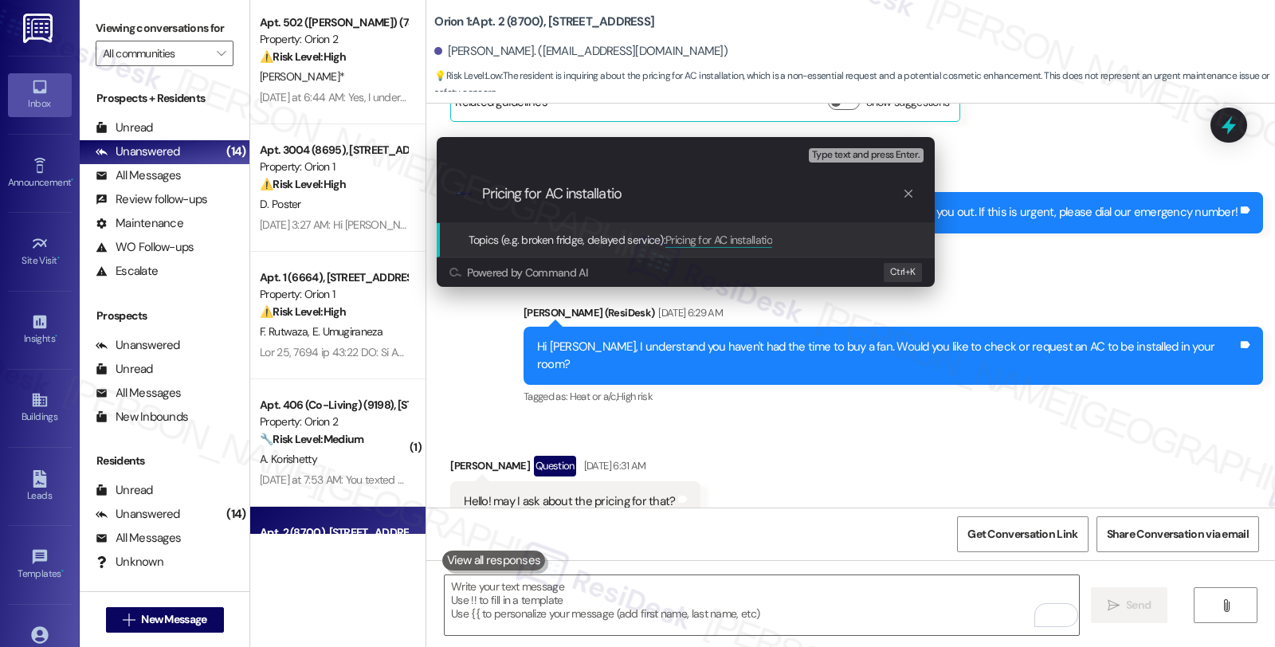
type input "Pricing for AC installation"
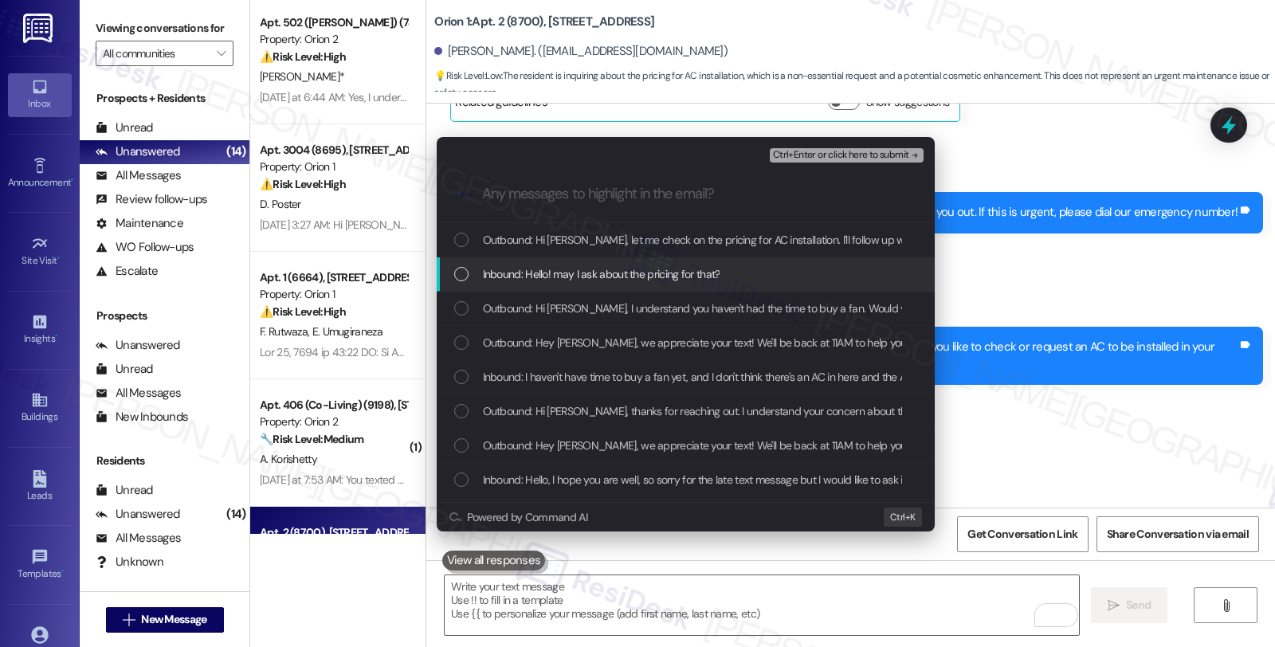
click at [563, 261] on div "Inbound: Hello! may I ask about the pricing for that?" at bounding box center [686, 274] width 498 height 34
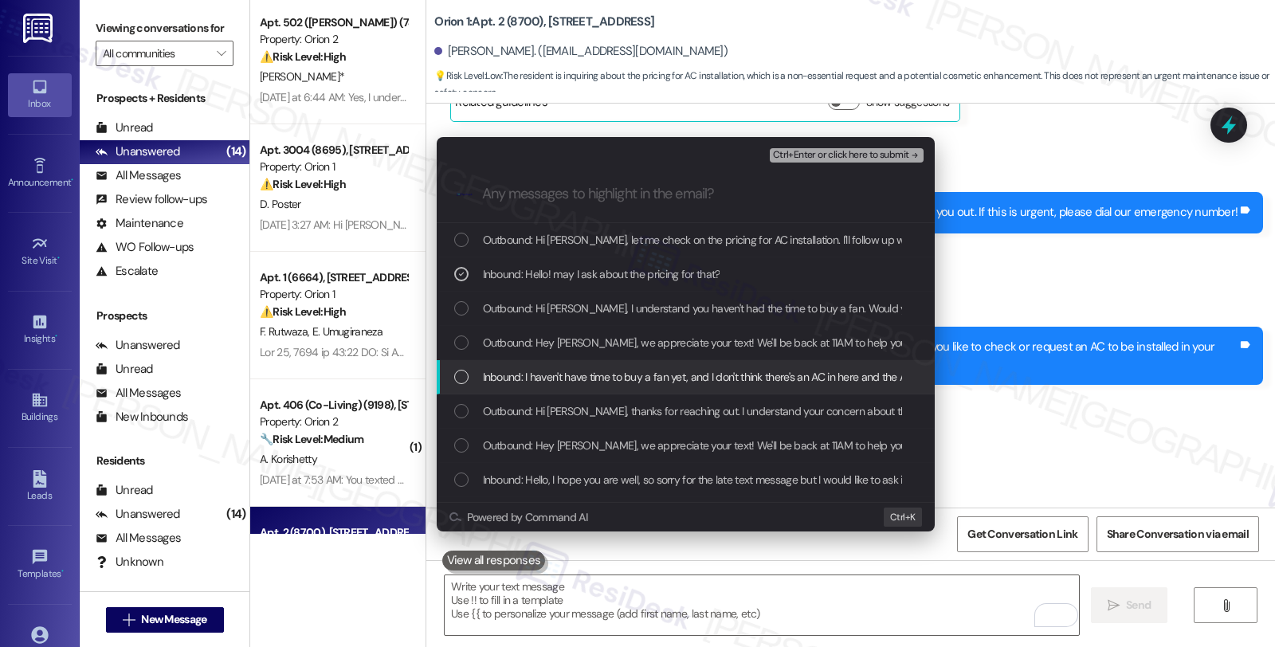
click at [579, 374] on span "Inbound: I haven't have time to buy a fan yet, and I don't think there's an AC …" at bounding box center [878, 377] width 791 height 18
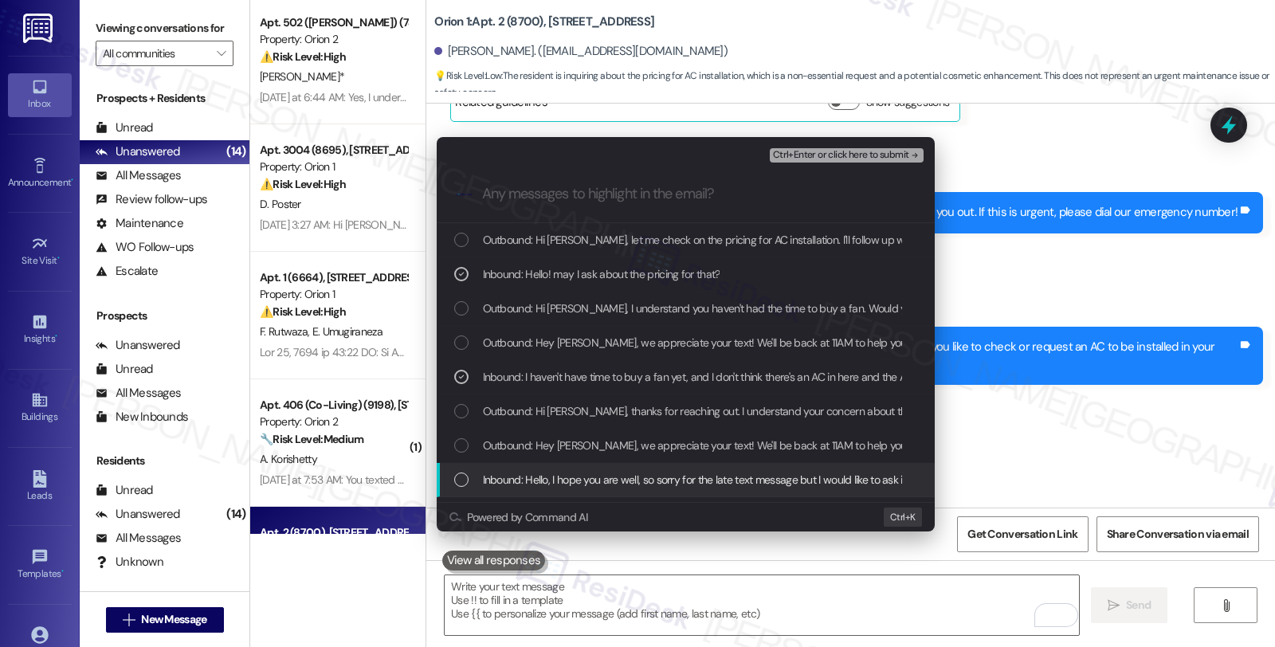
click at [593, 471] on span "Inbound: Hello, I hope you are well, so sorry for the late text message but I w…" at bounding box center [1195, 480] width 1425 height 18
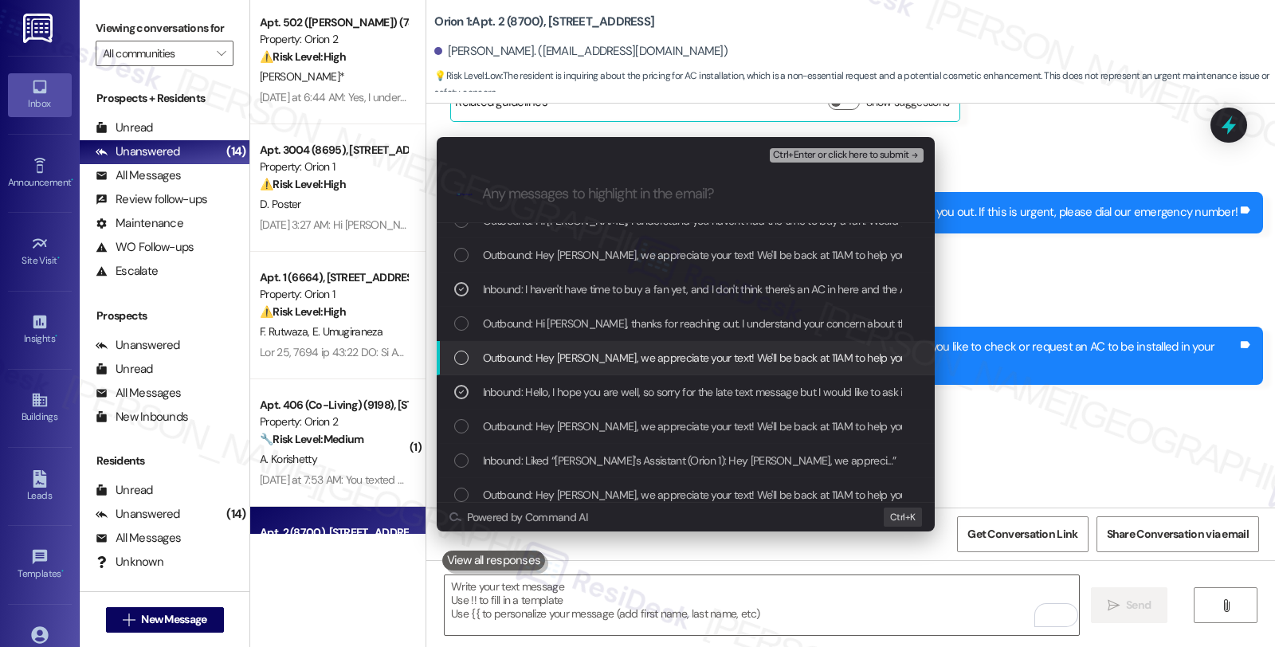
scroll to position [88, 0]
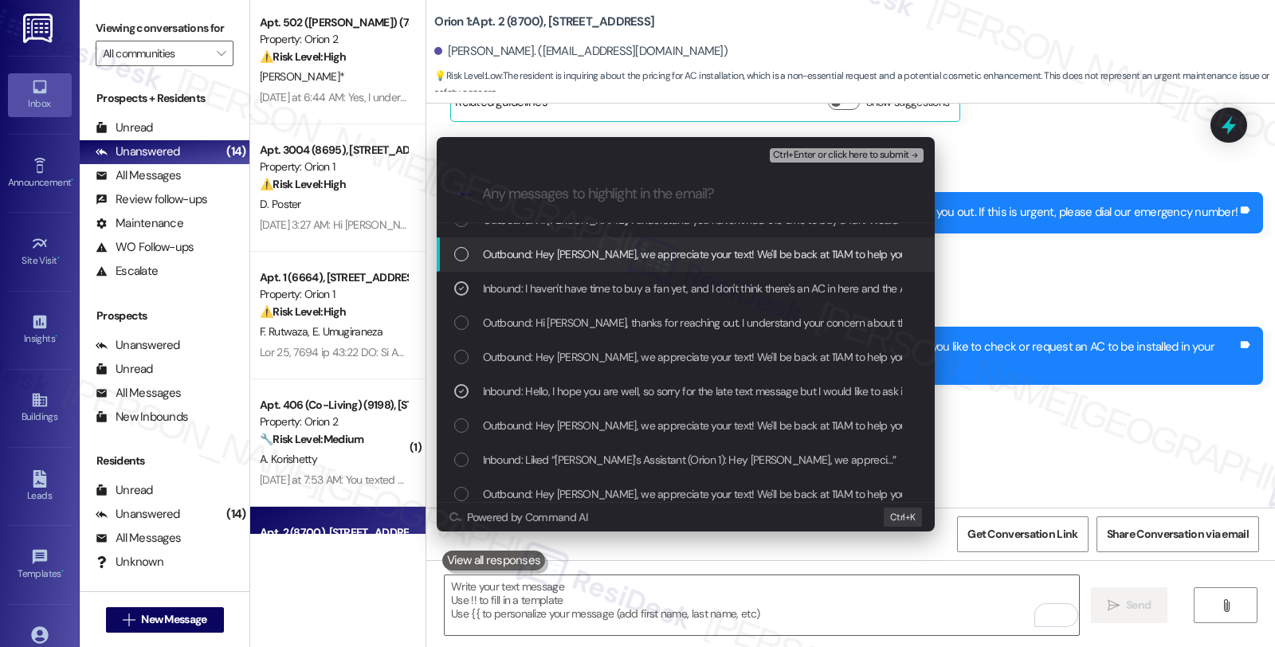
click at [819, 150] on span "Ctrl+Enter or click here to submit" at bounding box center [841, 155] width 136 height 11
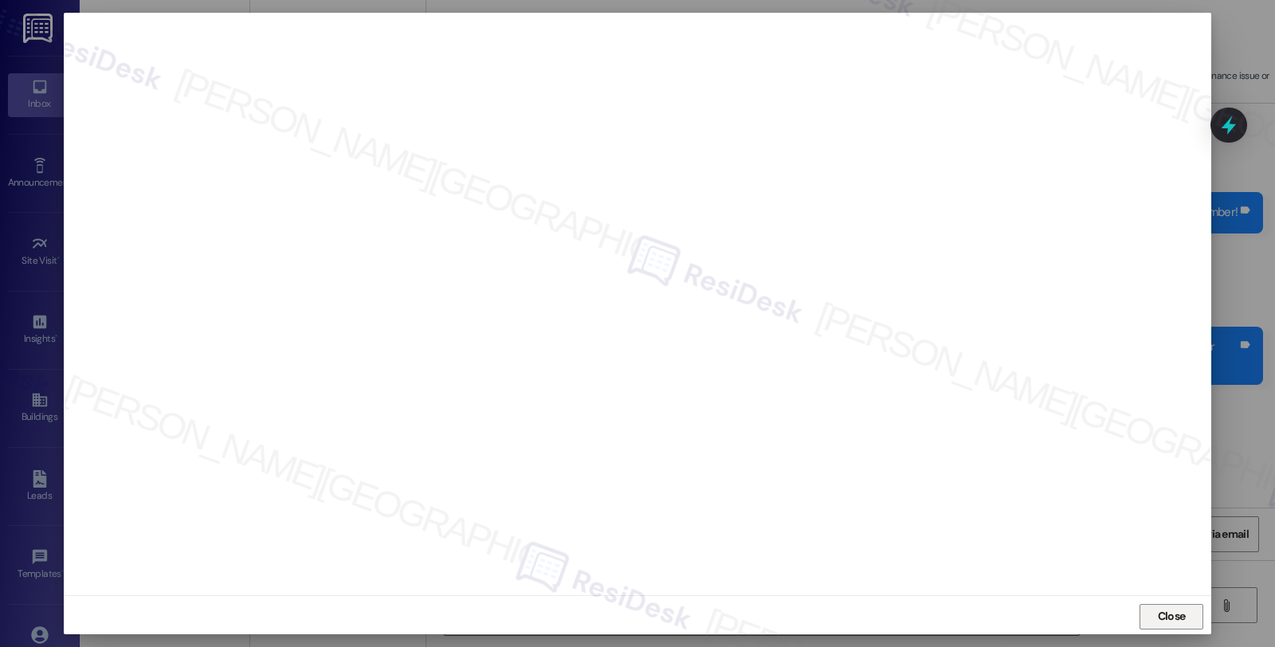
click at [1179, 620] on span "Close" at bounding box center [1172, 616] width 28 height 17
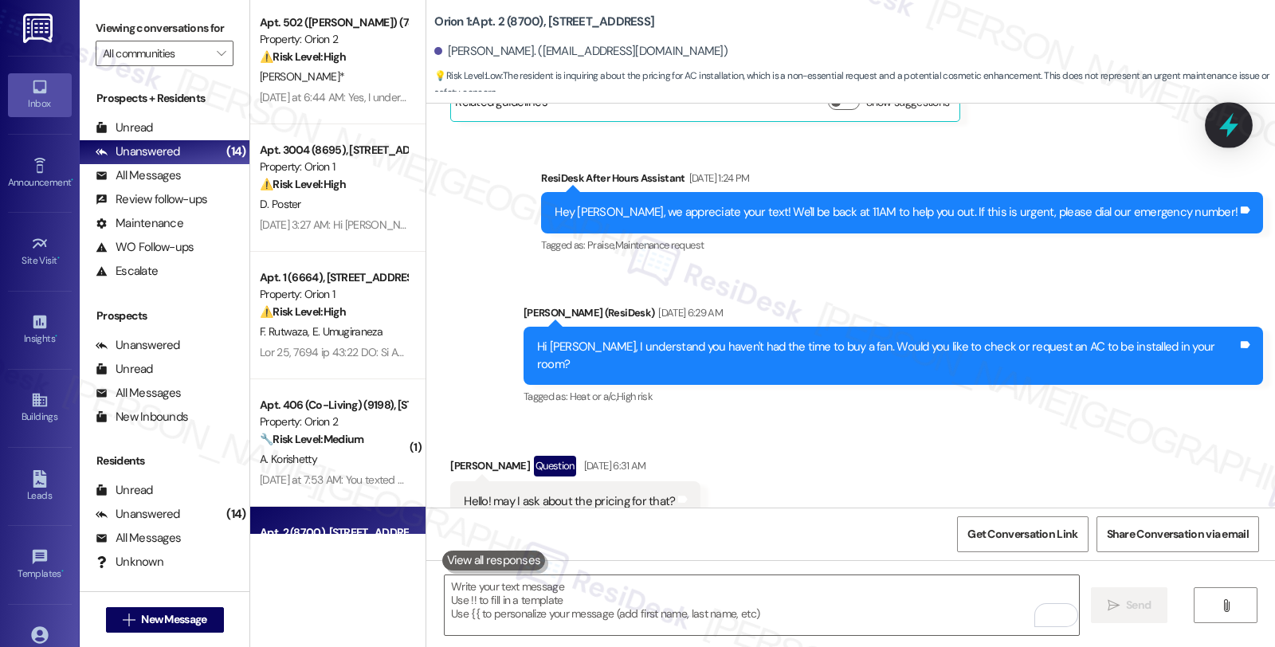
click at [1223, 123] on icon at bounding box center [1228, 125] width 27 height 27
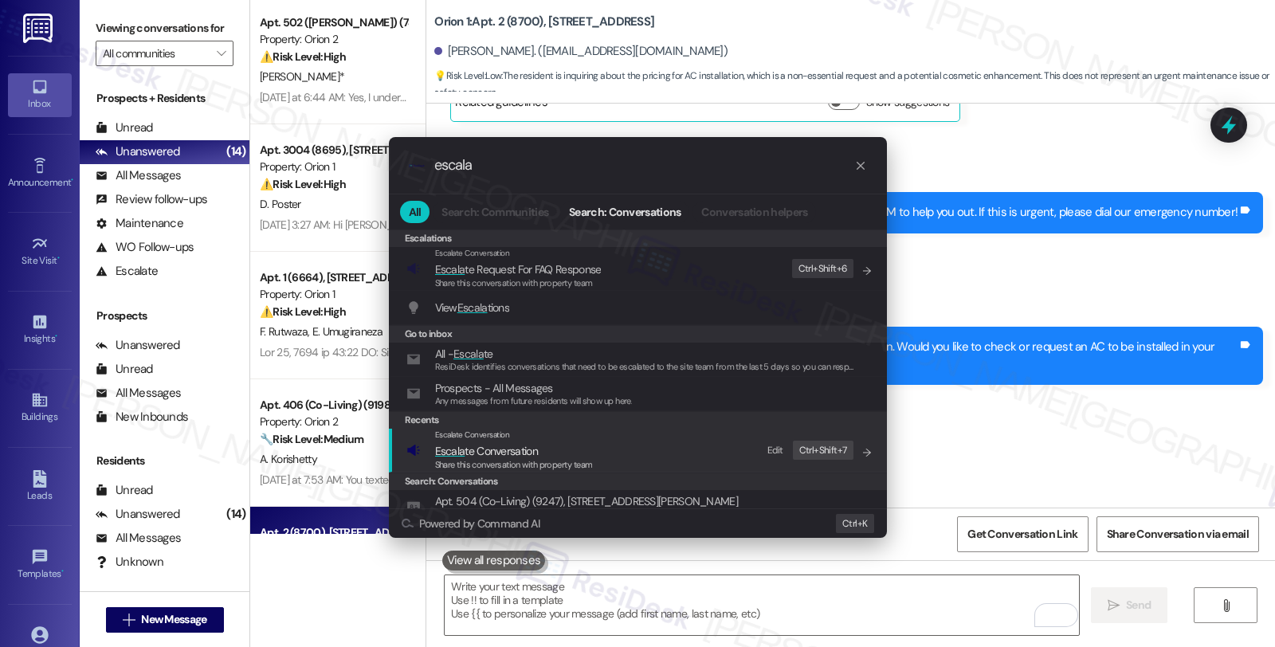
type input "escala"
click at [523, 444] on span "Escala te Conversation" at bounding box center [486, 451] width 103 height 14
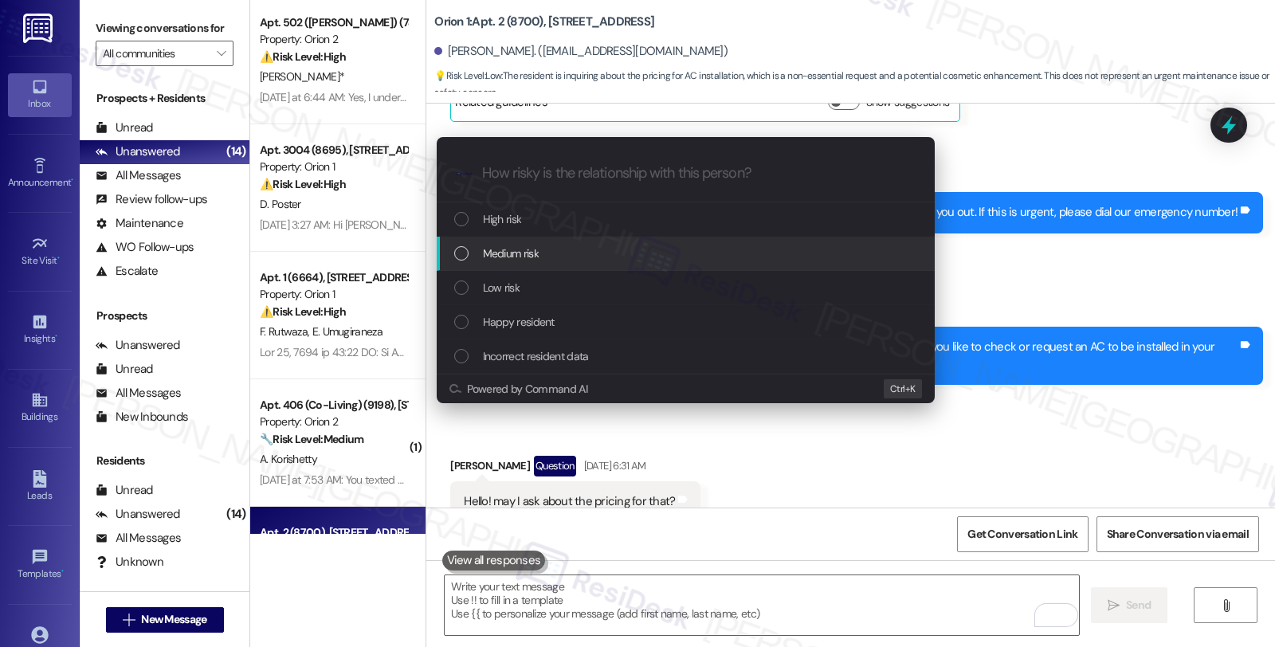
click at [515, 261] on span "Medium risk" at bounding box center [511, 254] width 56 height 18
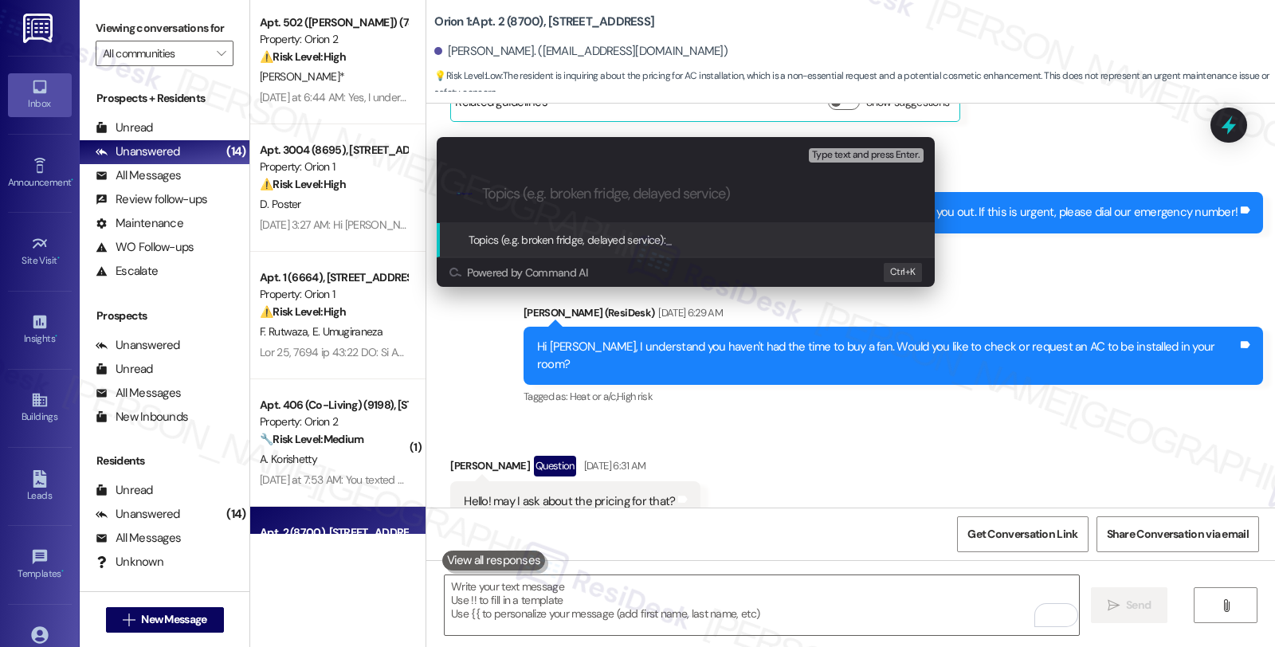
paste input "Pricing for AC installation"
type input "Pricing for AC installation"
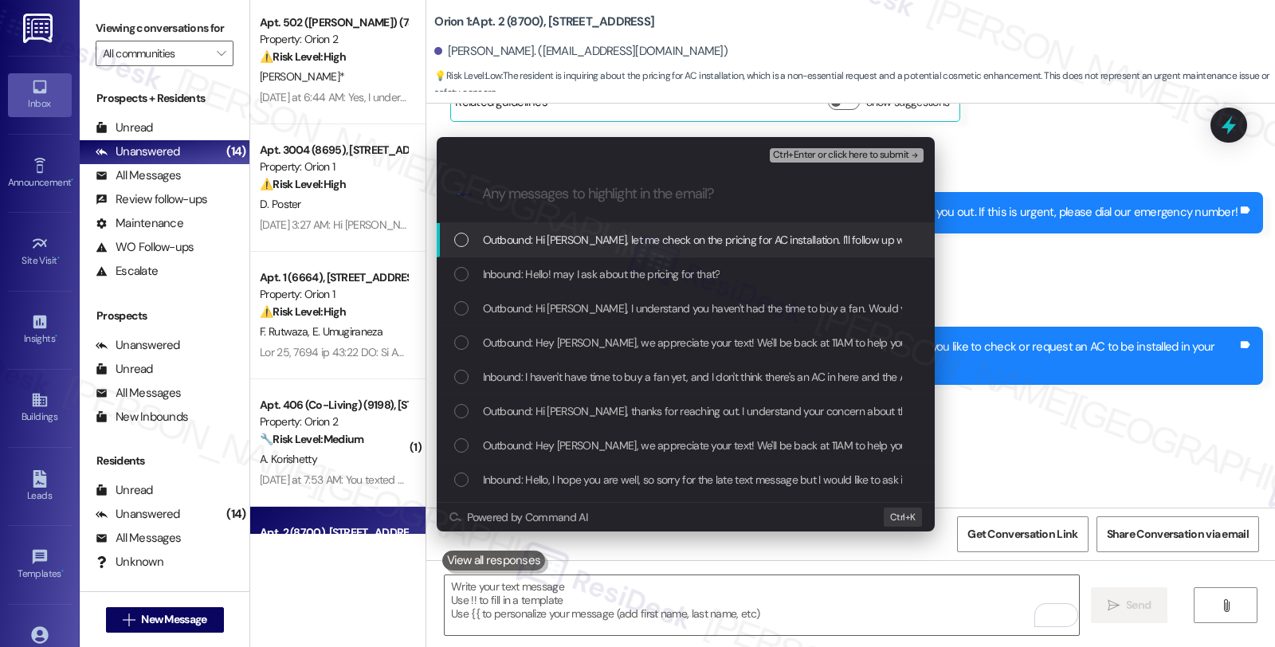
click at [515, 269] on span "Inbound: Hello! may I ask about the pricing for that?" at bounding box center [601, 274] width 237 height 18
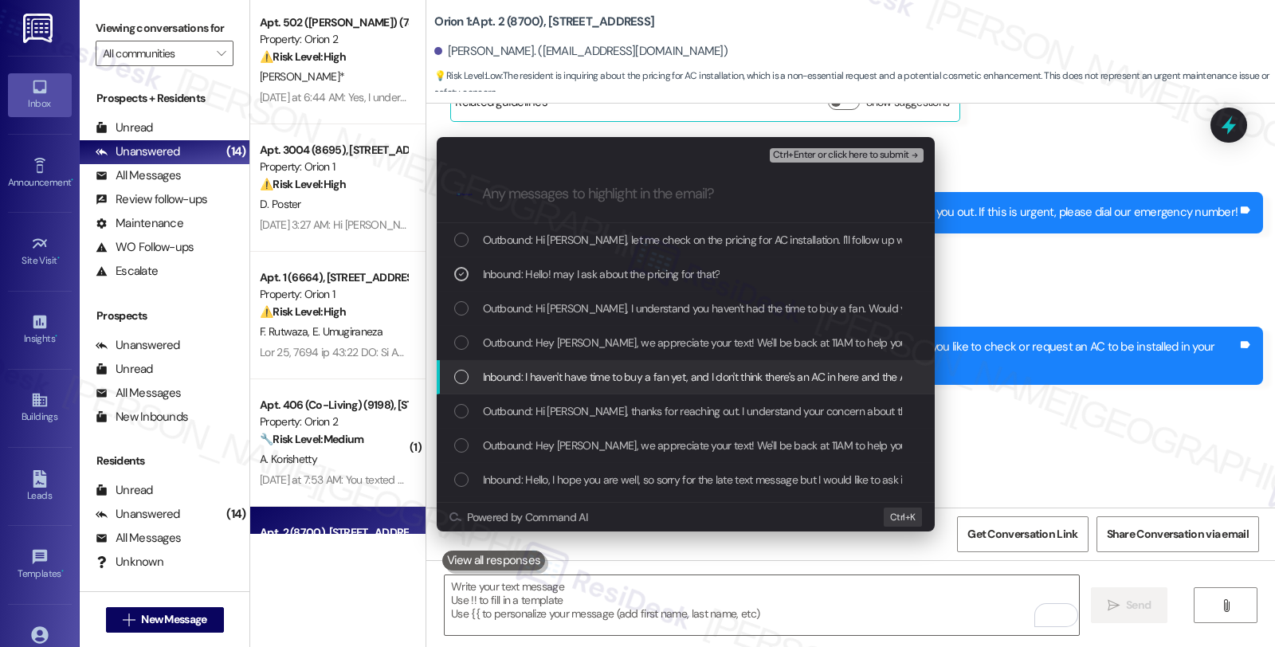
click at [510, 373] on span "Inbound: I haven't have time to buy a fan yet, and I don't think there's an AC …" at bounding box center [878, 377] width 791 height 18
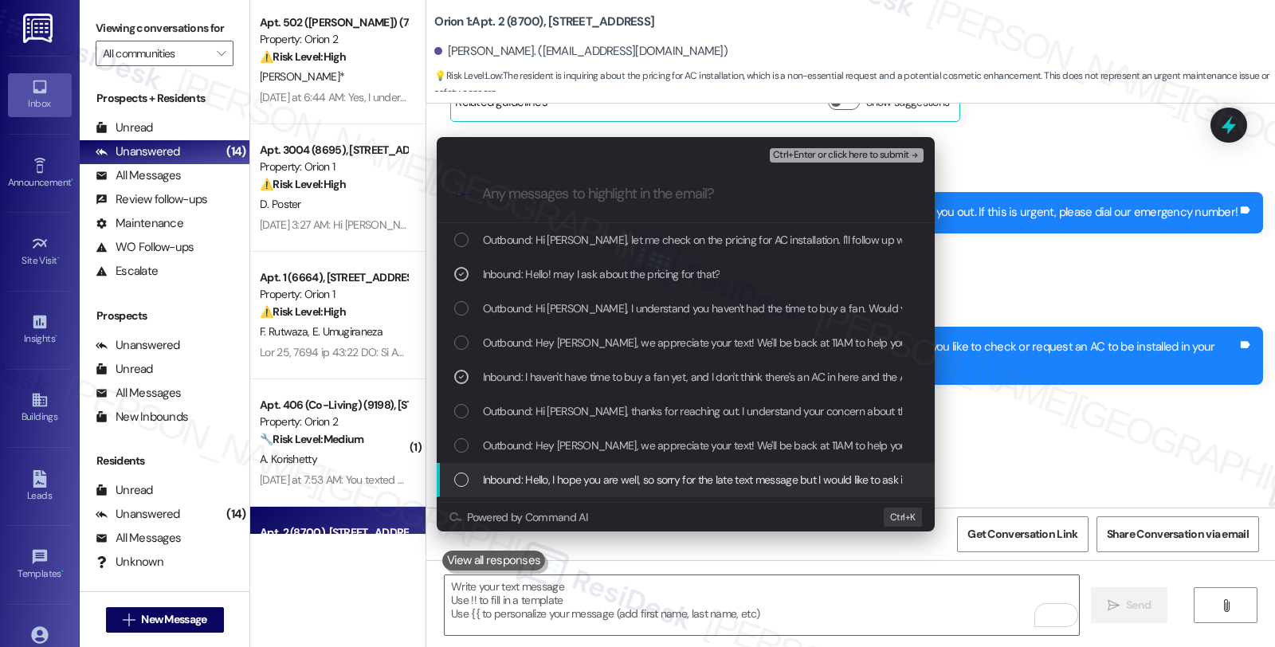
click at [519, 473] on span "Inbound: Hello, I hope you are well, so sorry for the late text message but I w…" at bounding box center [1195, 480] width 1425 height 18
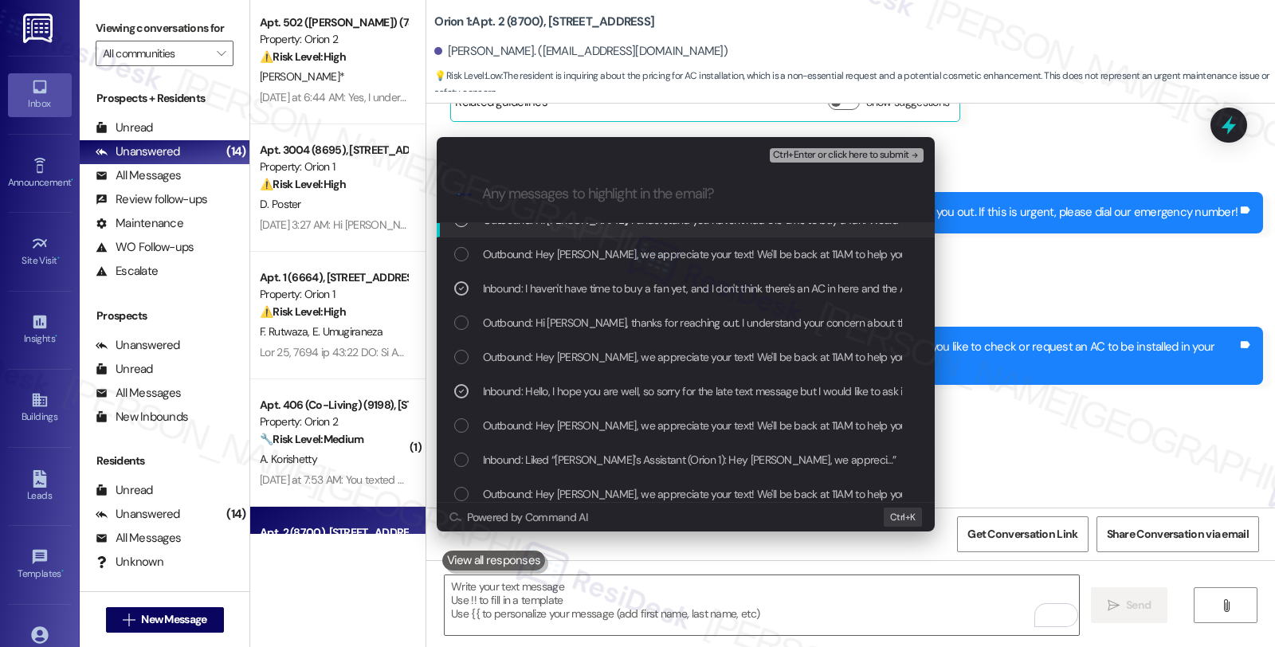
click at [841, 152] on span "Ctrl+Enter or click here to submit" at bounding box center [841, 155] width 136 height 11
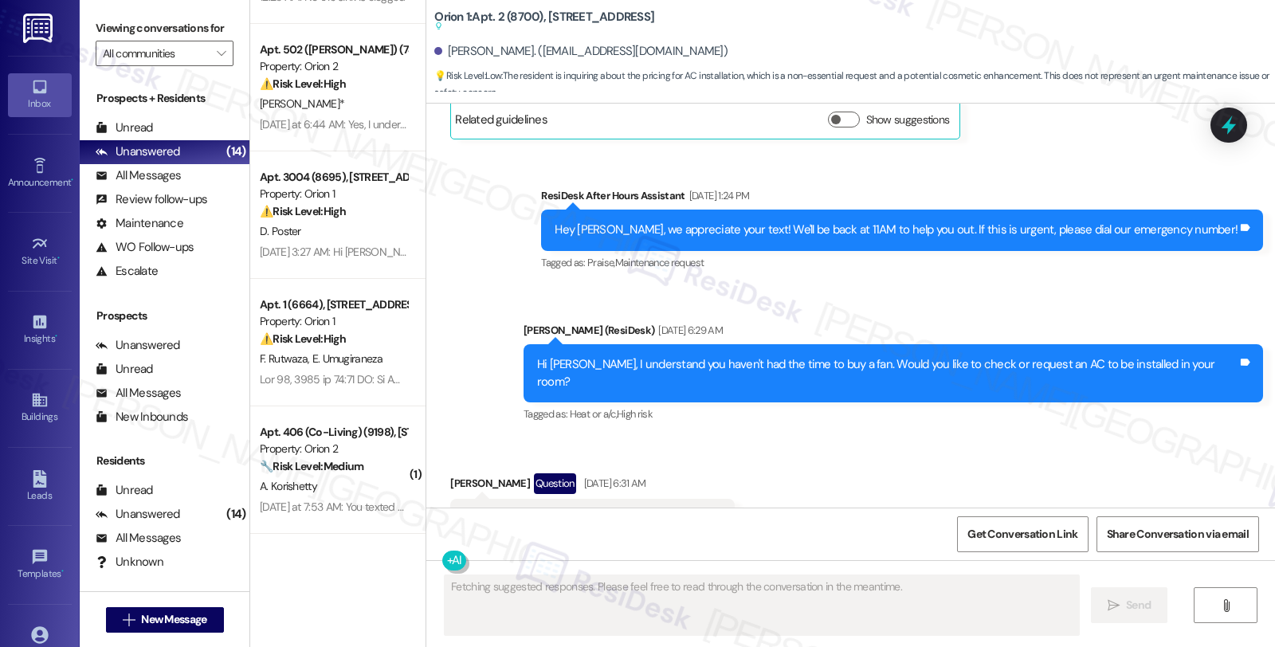
scroll to position [5362, 0]
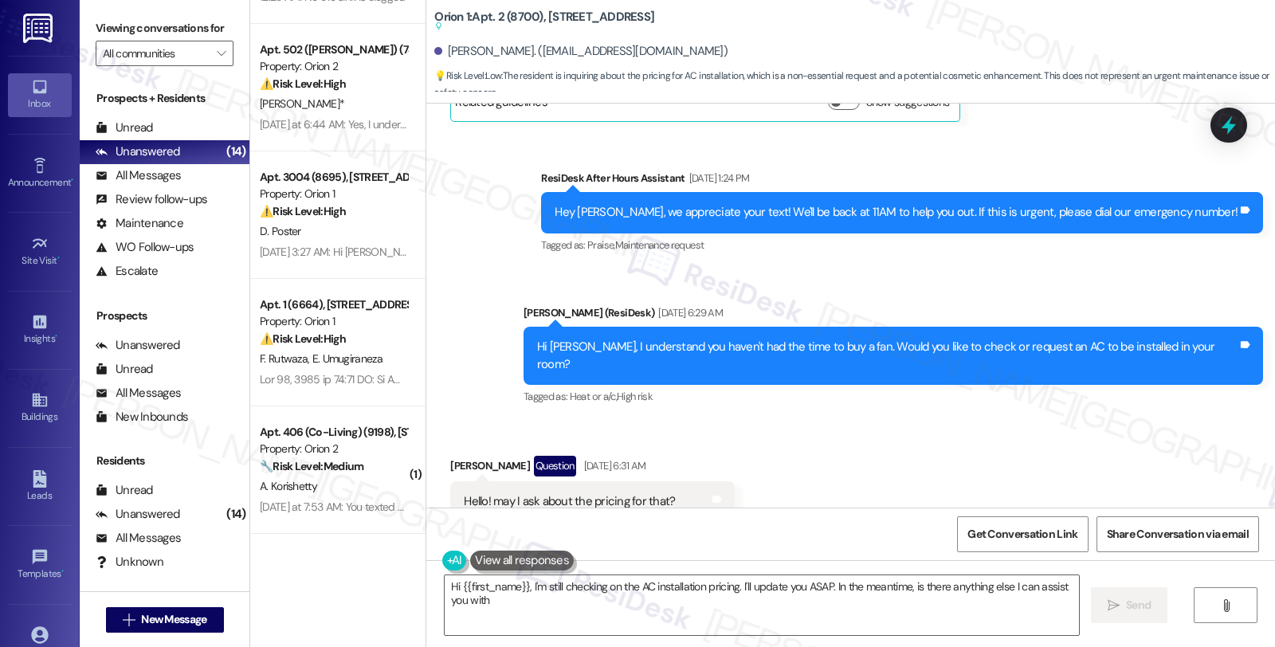
type textarea "Hi {{first_name}}, I'm still checking on the AC installation pricing. I'll upda…"
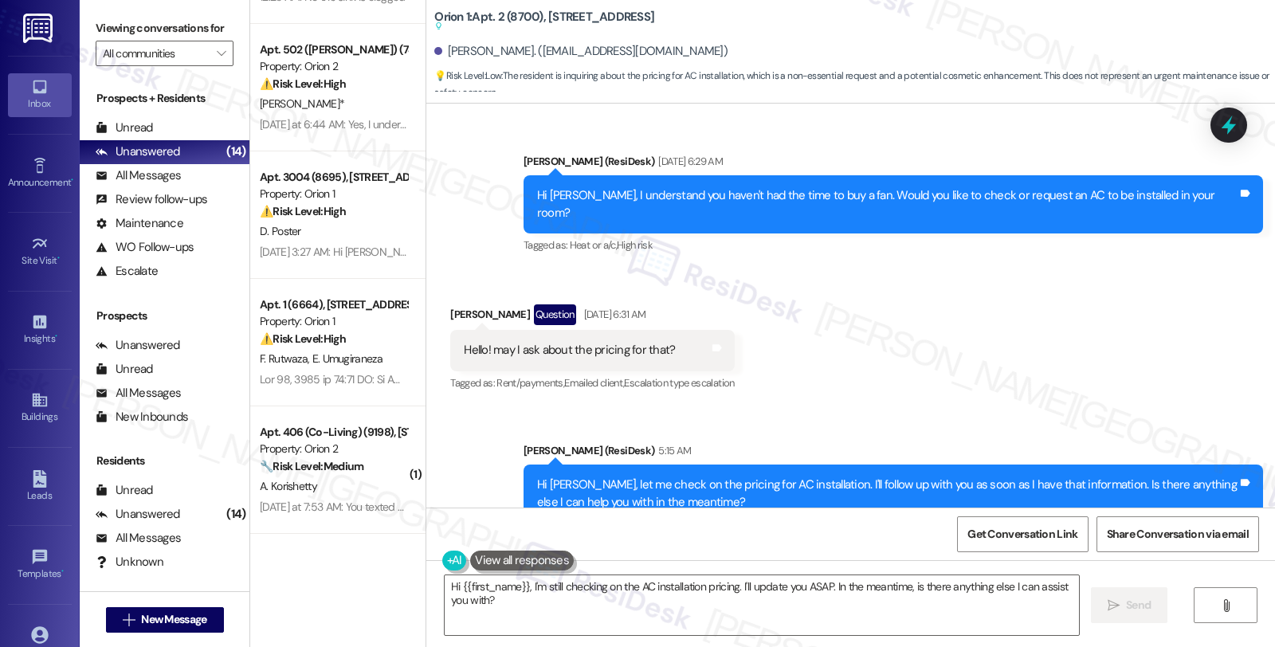
scroll to position [5515, 0]
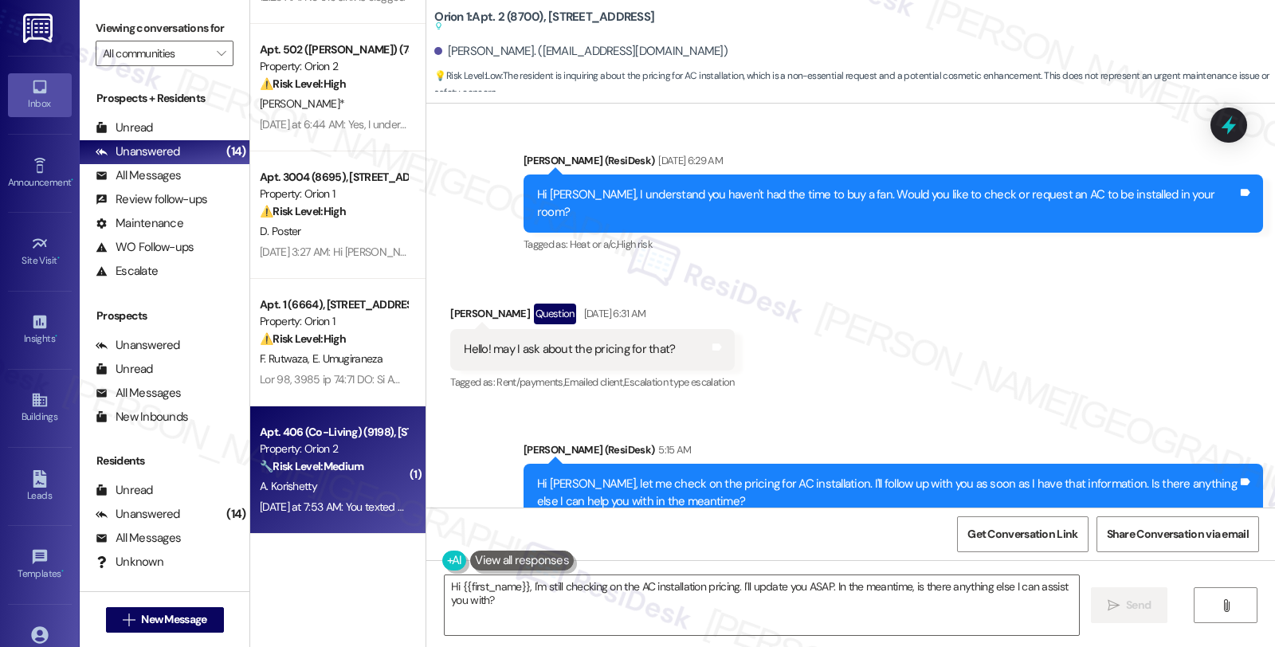
click at [339, 484] on div "A. Korishetty" at bounding box center [333, 486] width 151 height 20
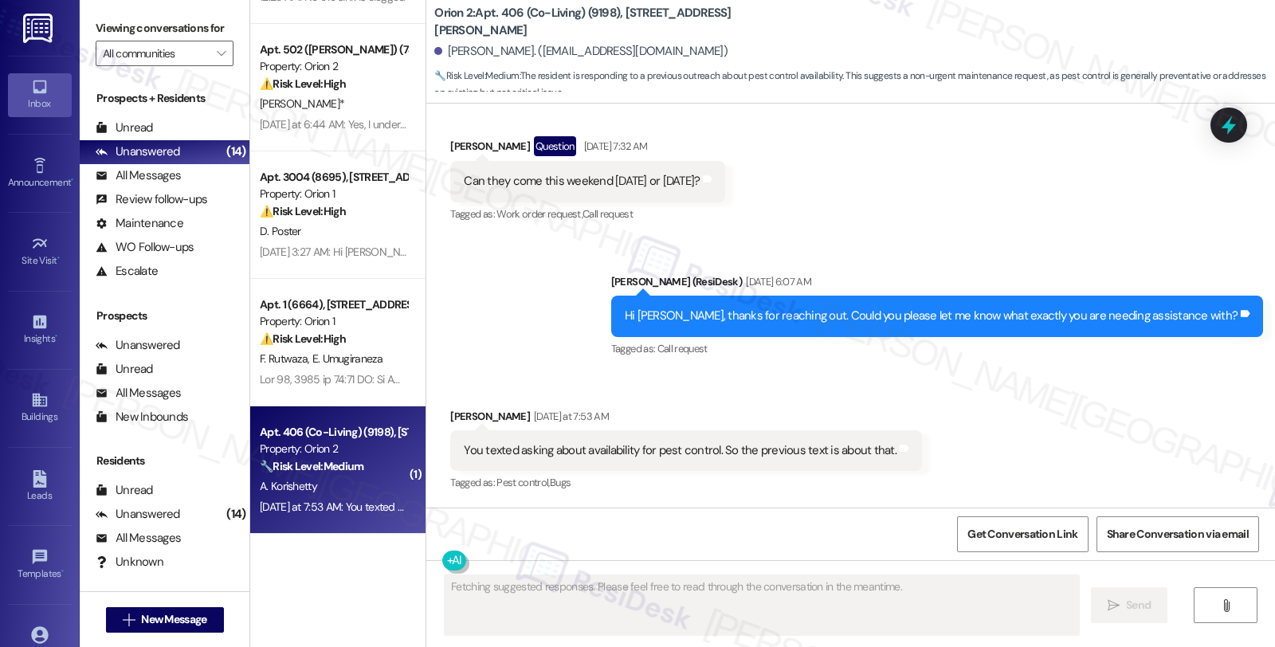
scroll to position [1429, 0]
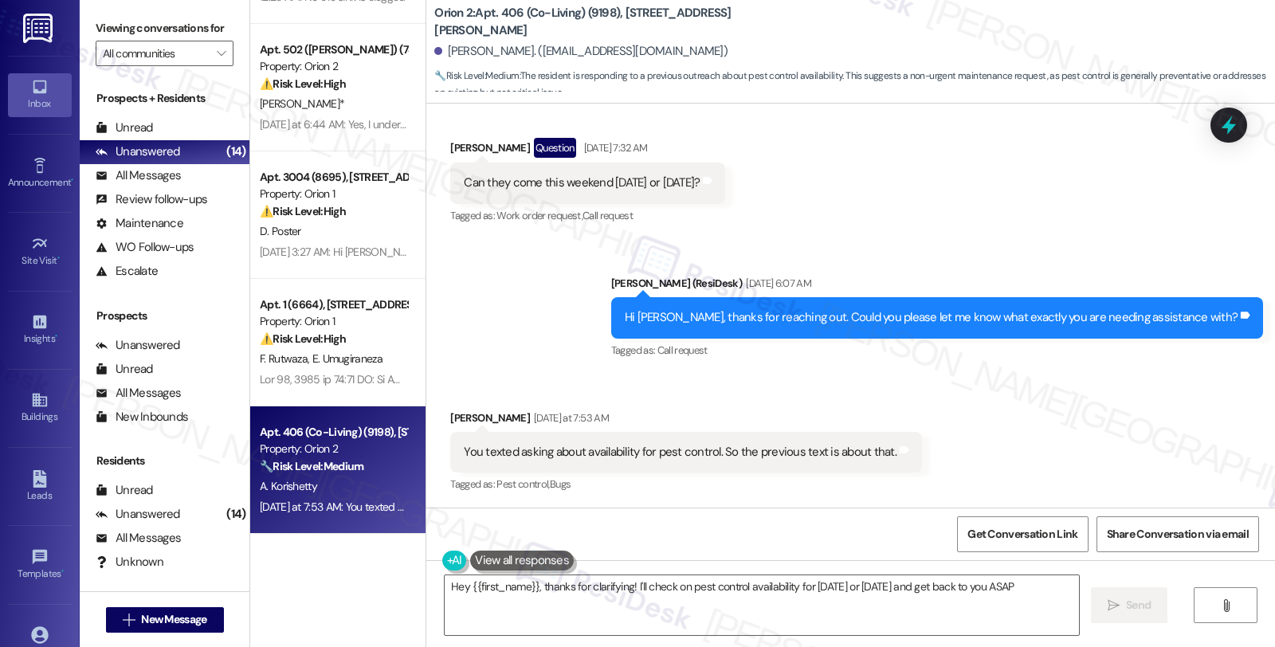
type textarea "Hey {{first_name}}, thanks for clarifying! I'll check on pest control availabil…"
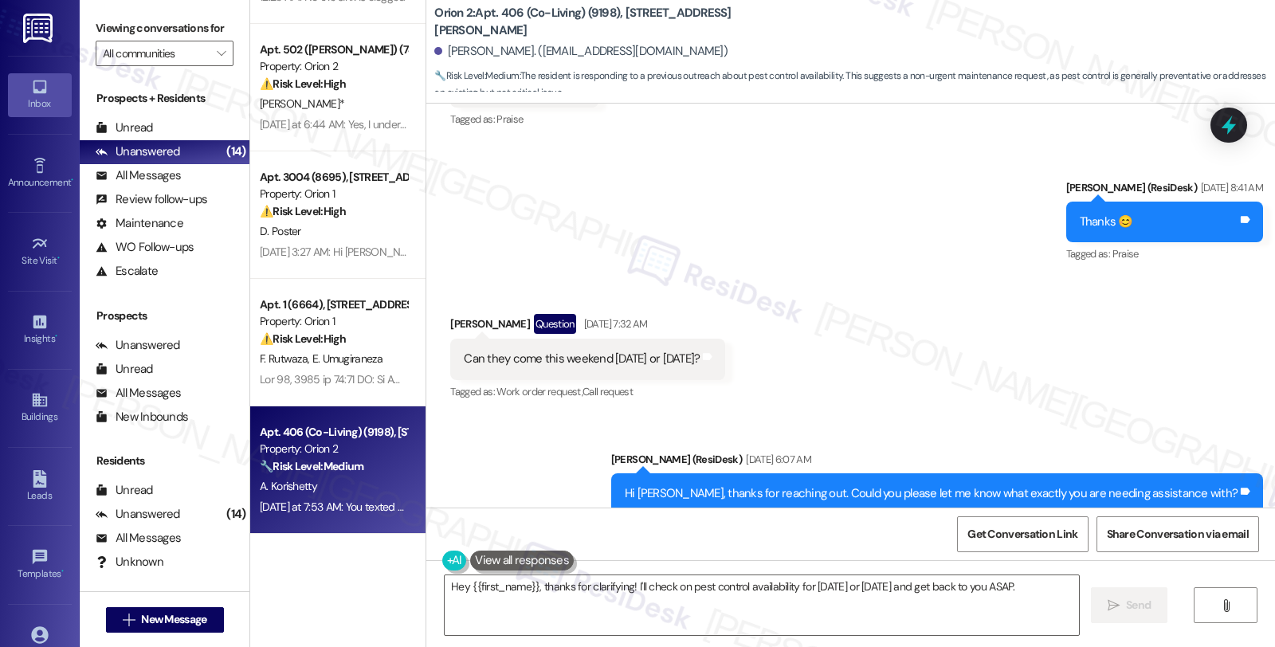
scroll to position [1252, 0]
drag, startPoint x: 436, startPoint y: 325, endPoint x: 536, endPoint y: 324, distance: 100.4
click at [536, 324] on div "Received via SMS [PERSON_NAME] Question [DATE] 7:32 AM Can they come this weeke…" at bounding box center [587, 360] width 299 height 114
copy div "[PERSON_NAME]"
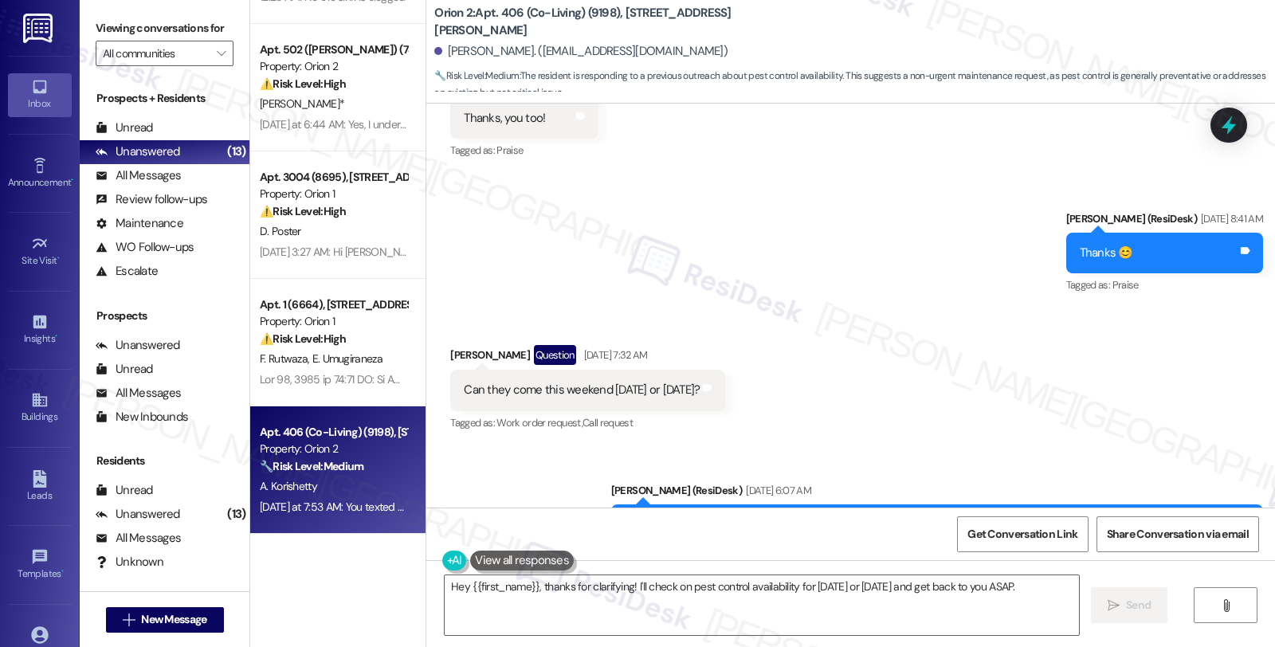
scroll to position [1429, 0]
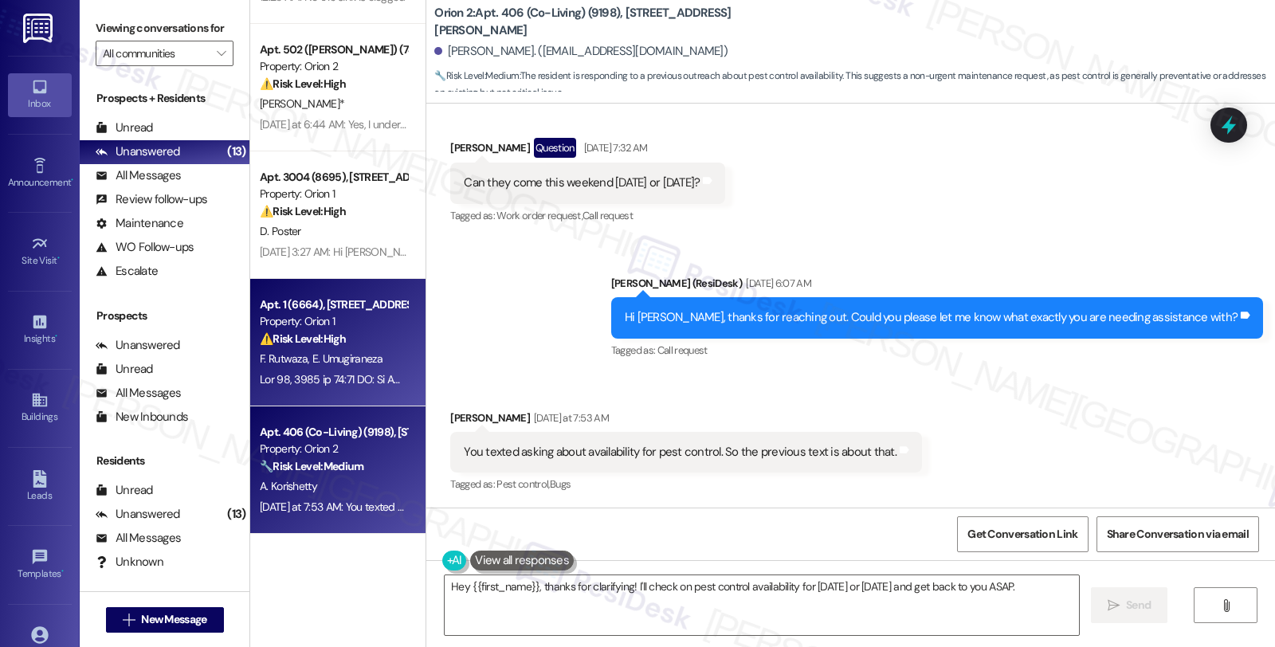
click at [353, 359] on span "E. Umugiraneza" at bounding box center [347, 358] width 70 height 14
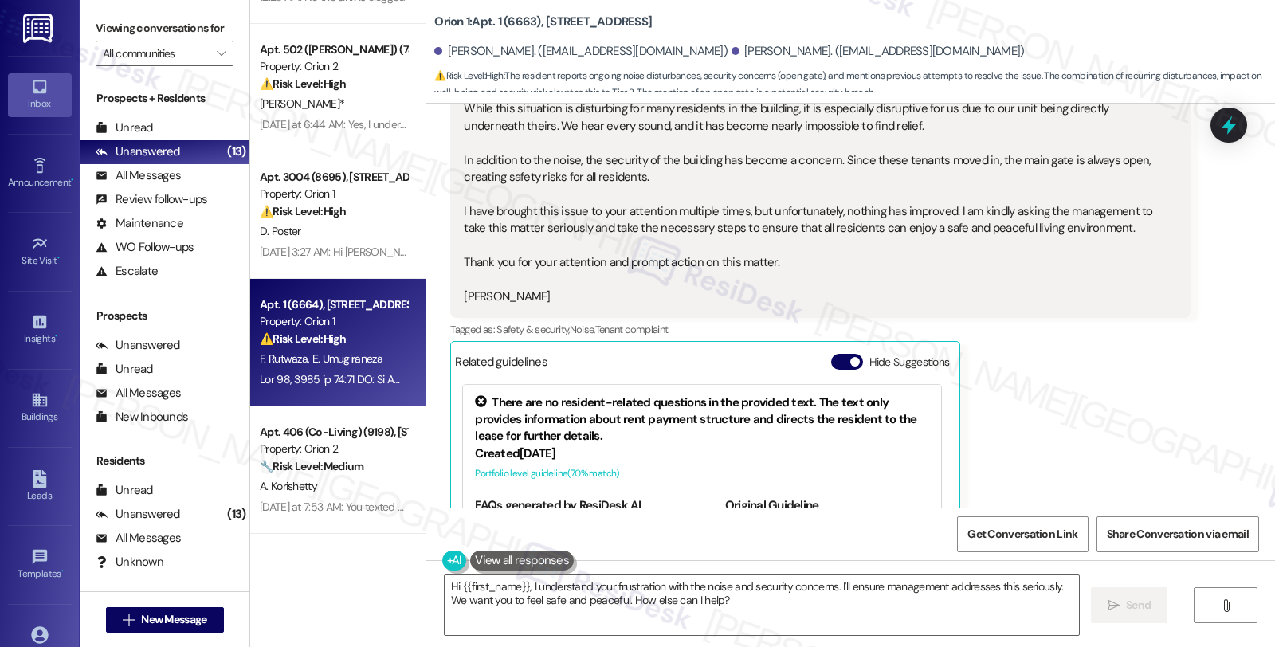
scroll to position [8948, 0]
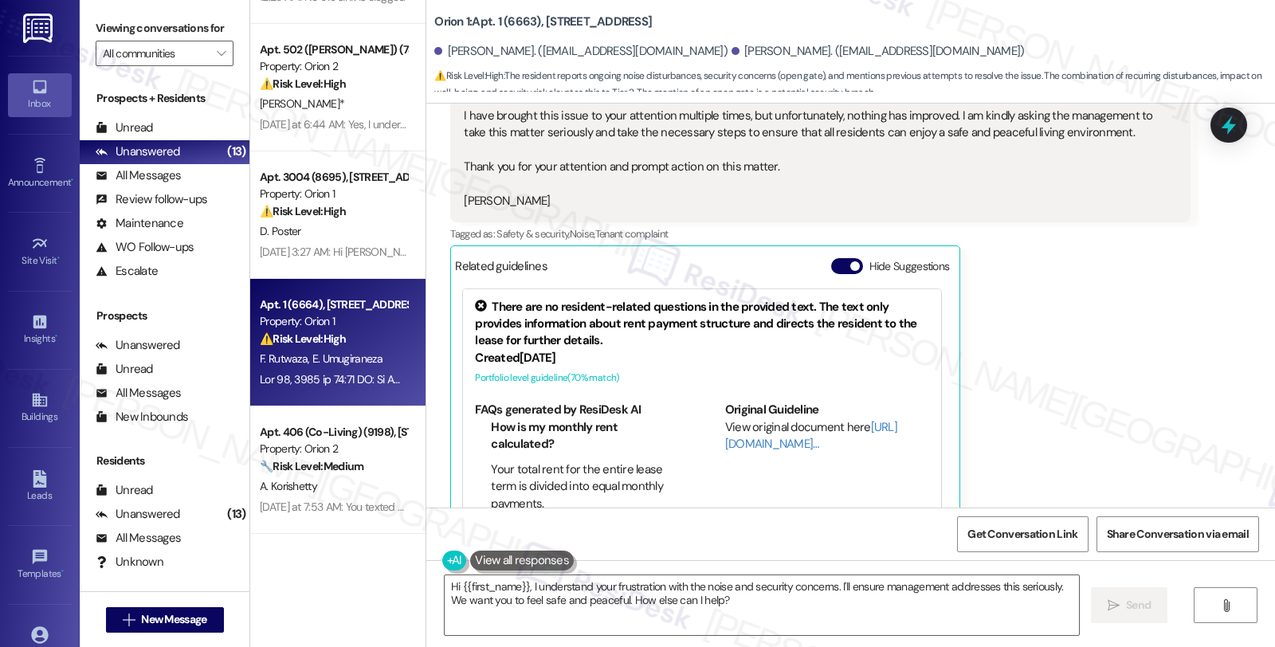
click at [606, 461] on li "Your total rent for the entire lease term is divided into equal monthly payment…" at bounding box center [585, 486] width 189 height 51
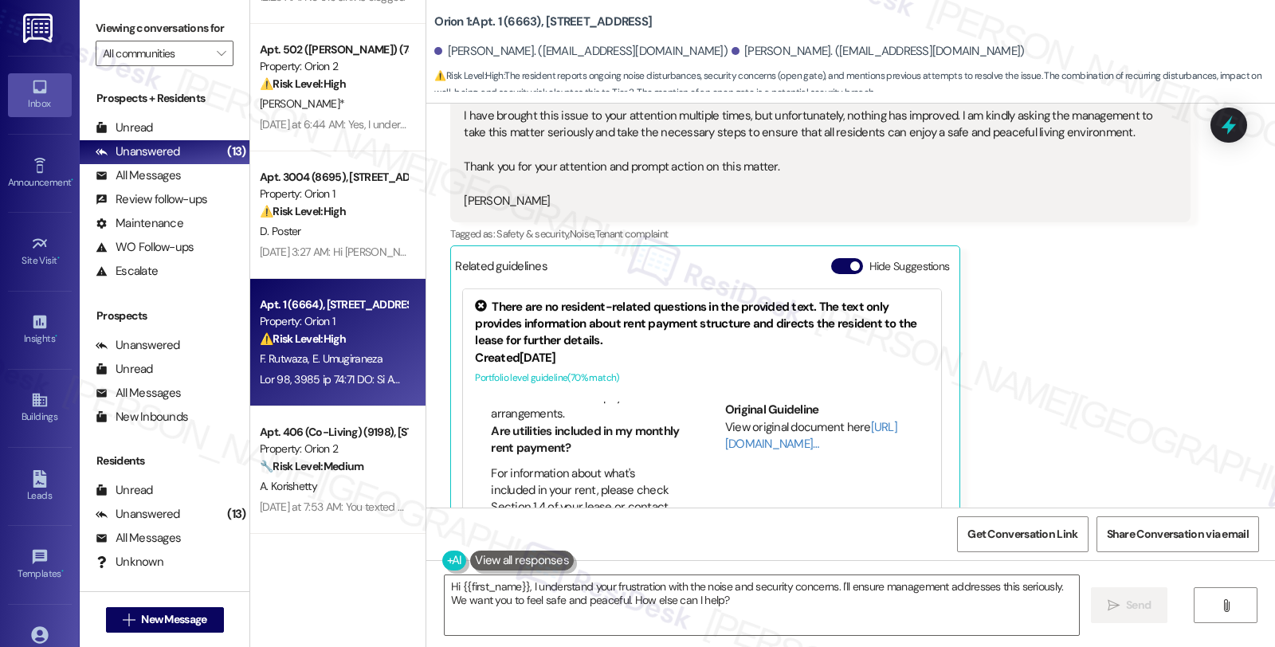
scroll to position [531, 0]
click at [755, 419] on link "[URL][DOMAIN_NAME]…" at bounding box center [811, 435] width 172 height 33
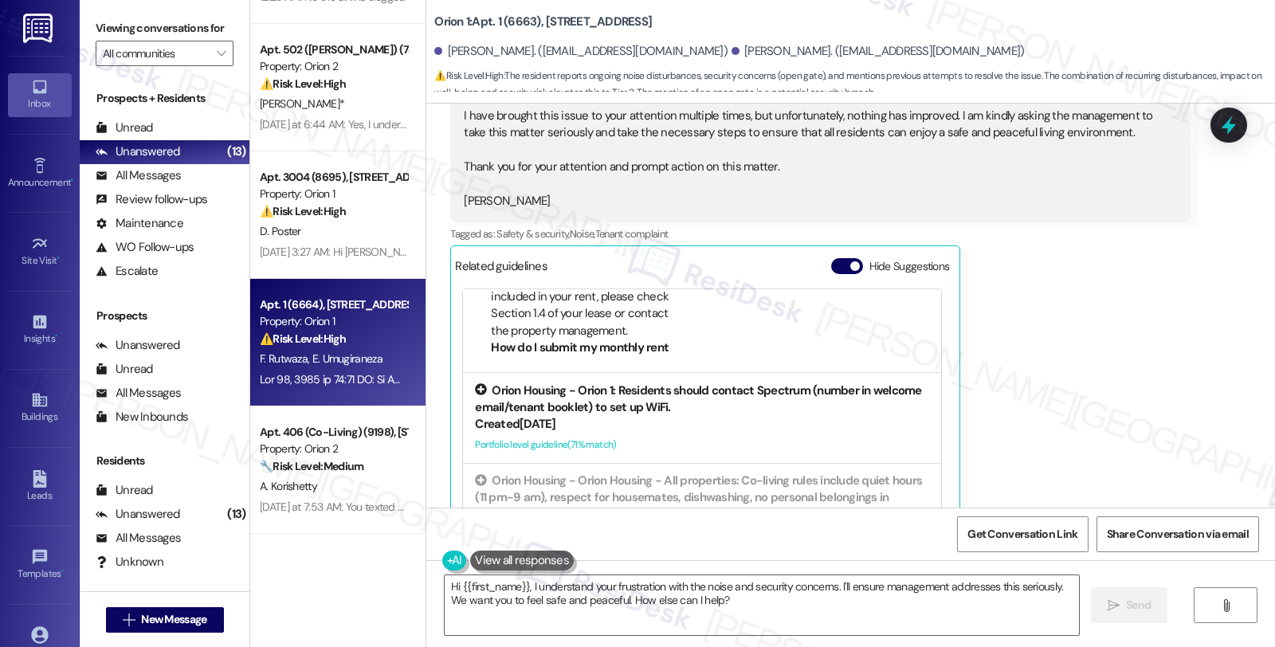
scroll to position [265, 0]
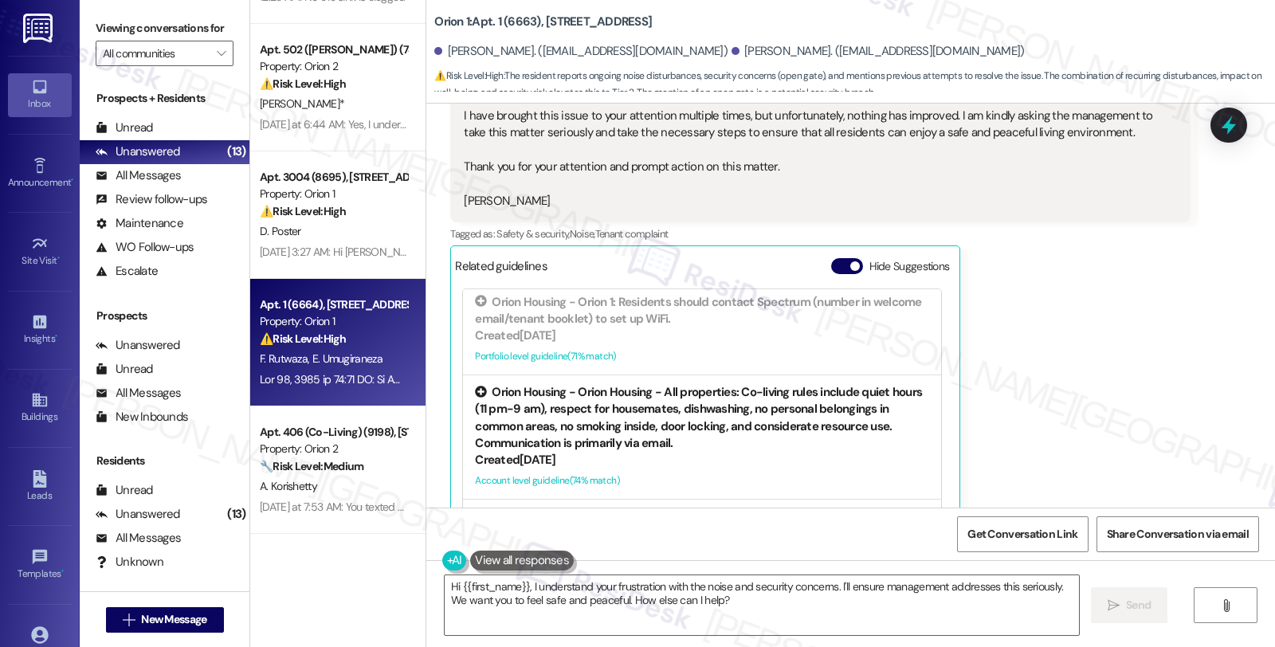
click at [692, 384] on div "Orion Housing - Orion Housing - All properties: Co-living rules include quiet h…" at bounding box center [702, 418] width 454 height 69
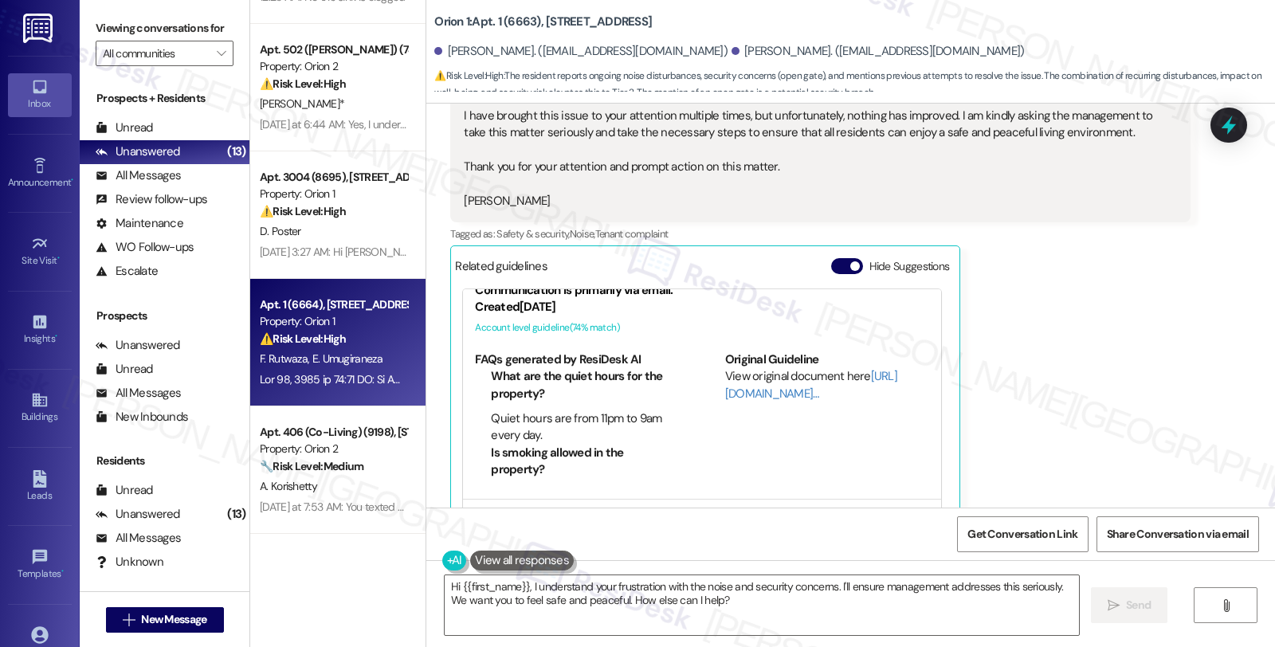
scroll to position [112, 0]
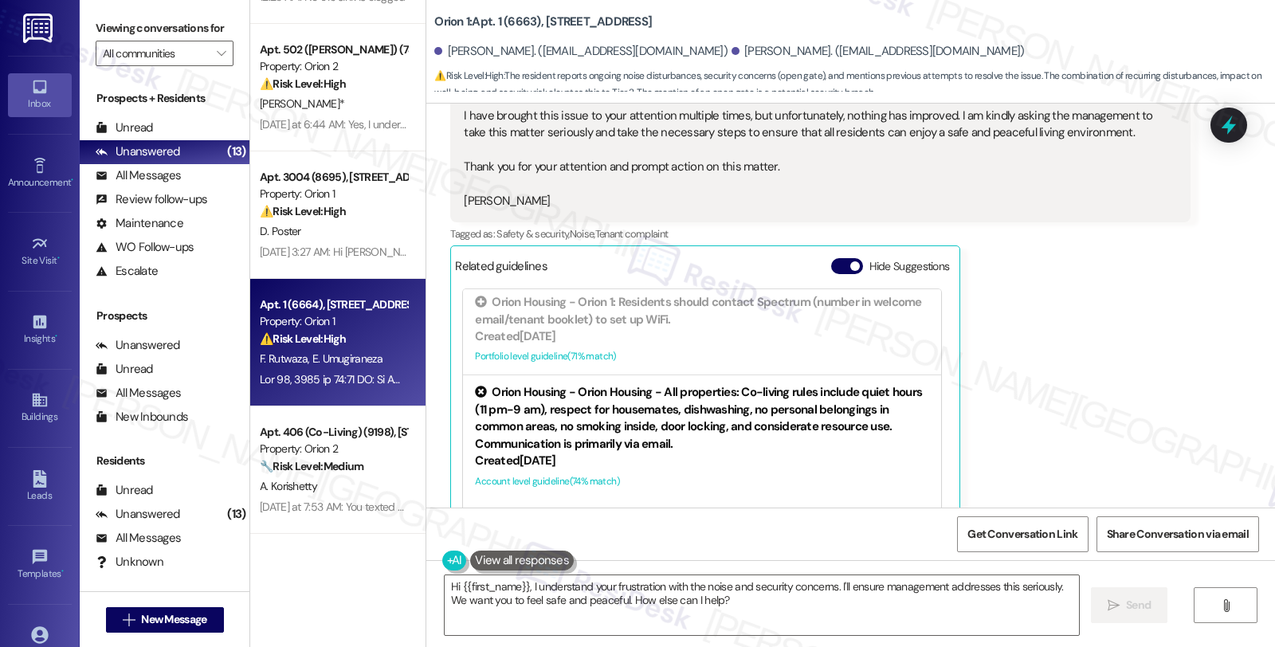
click at [692, 384] on div "Orion Housing - Orion Housing - All properties: Co-living rules include quiet h…" at bounding box center [702, 418] width 454 height 69
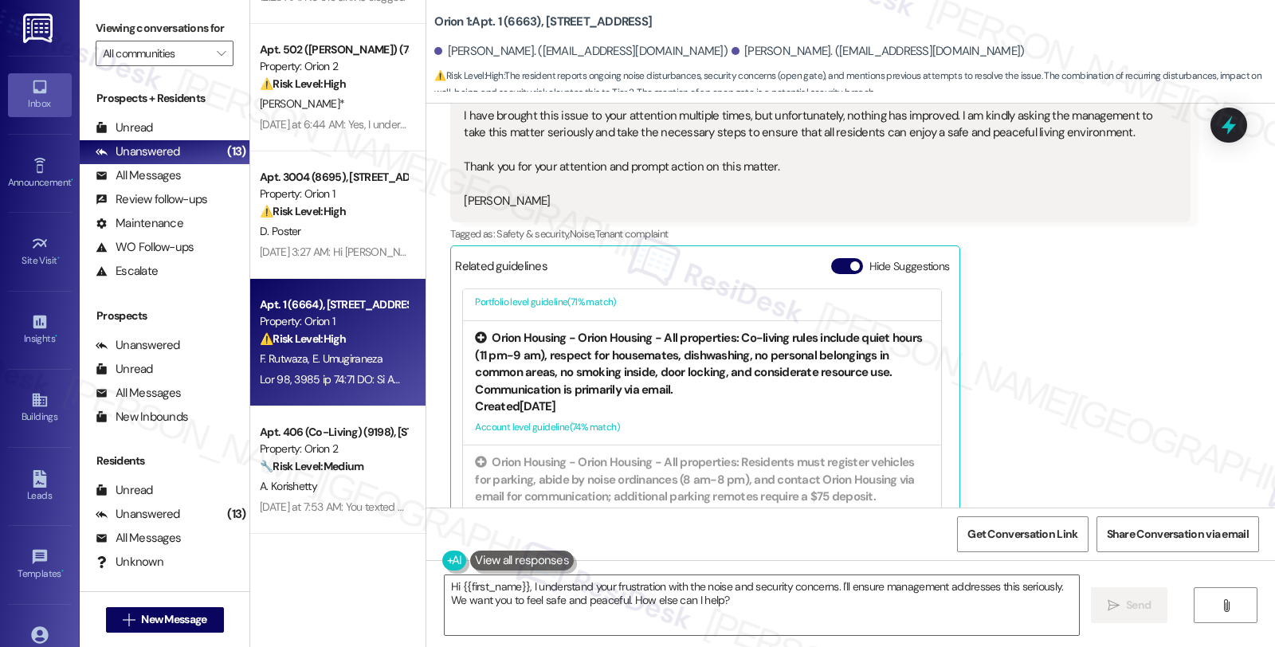
scroll to position [200, 0]
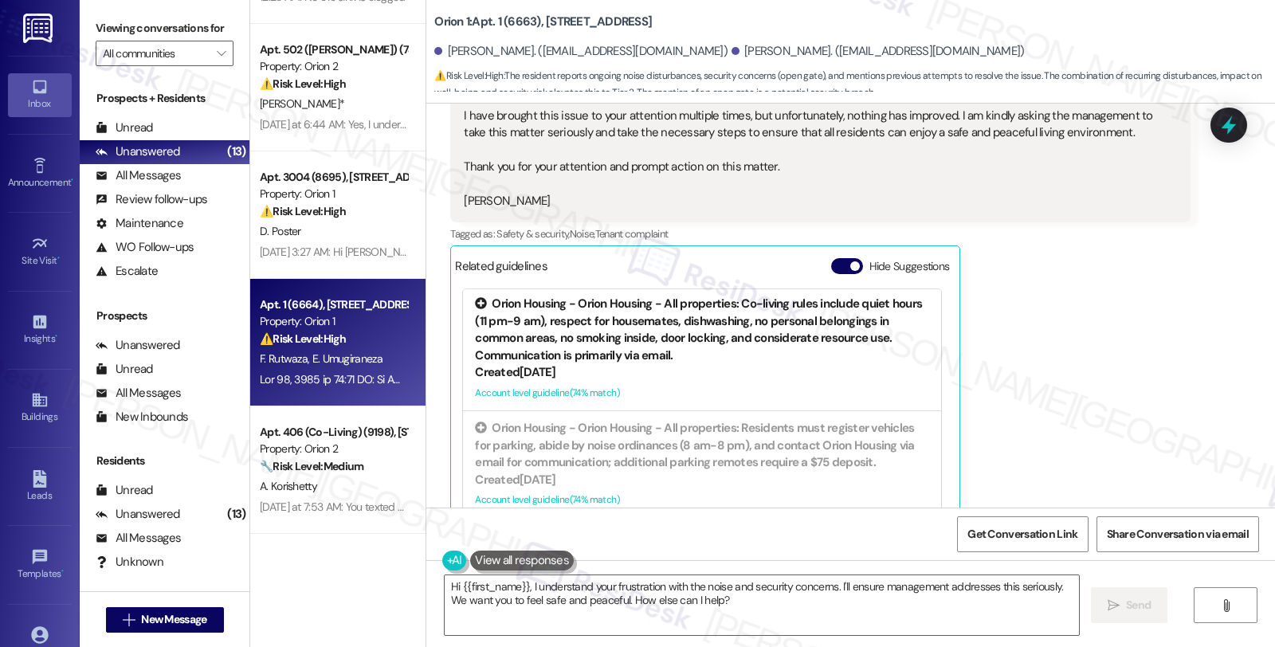
click at [683, 308] on div "Orion Housing - Orion Housing - All properties: Co-living rules include quiet h…" at bounding box center [702, 330] width 454 height 69
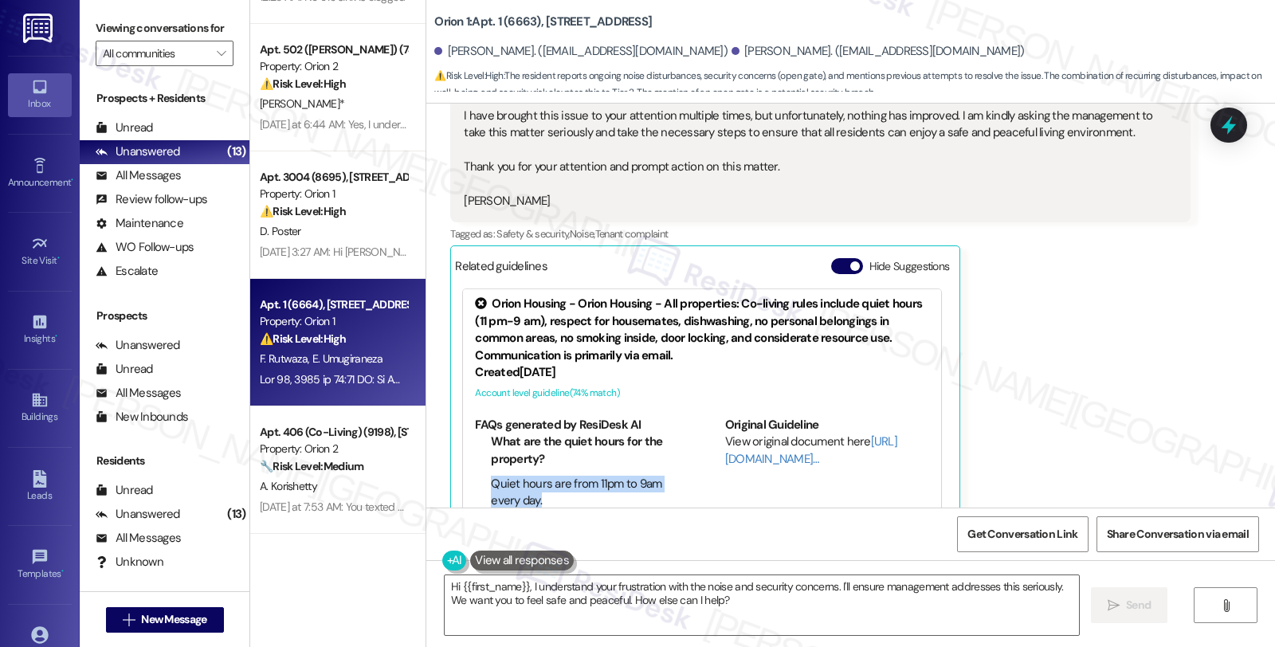
drag, startPoint x: 547, startPoint y: 445, endPoint x: 471, endPoint y: 438, distance: 76.0
click at [475, 438] on ul "What are the quiet hours for the property? Quiet hours are from 11pm to 9am eve…" at bounding box center [577, 471] width 205 height 76
copy li "Quiet hours are from 11pm to 9am every day."
click at [755, 433] on link "[URL][DOMAIN_NAME]…" at bounding box center [811, 449] width 172 height 33
click at [778, 609] on textarea "Hi {{first_name}}, I understand your frustration with the noise and security co…" at bounding box center [762, 605] width 634 height 60
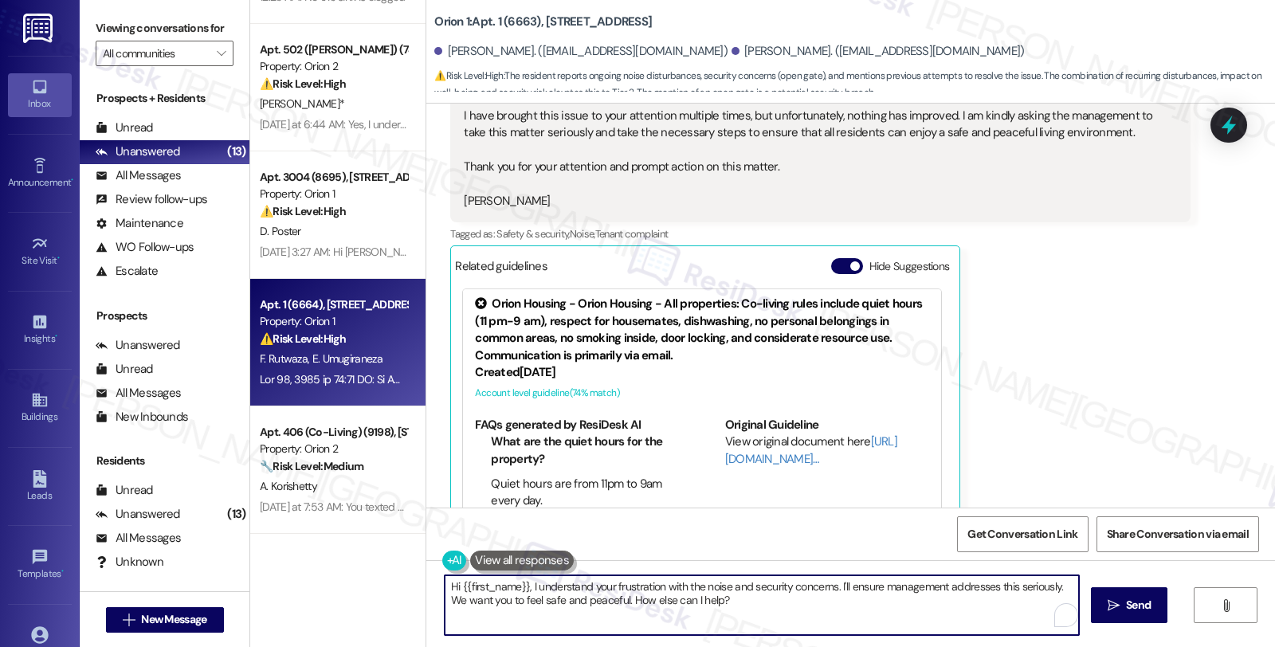
paste textarea "Quiet hours are from 11pm to 9am every day."
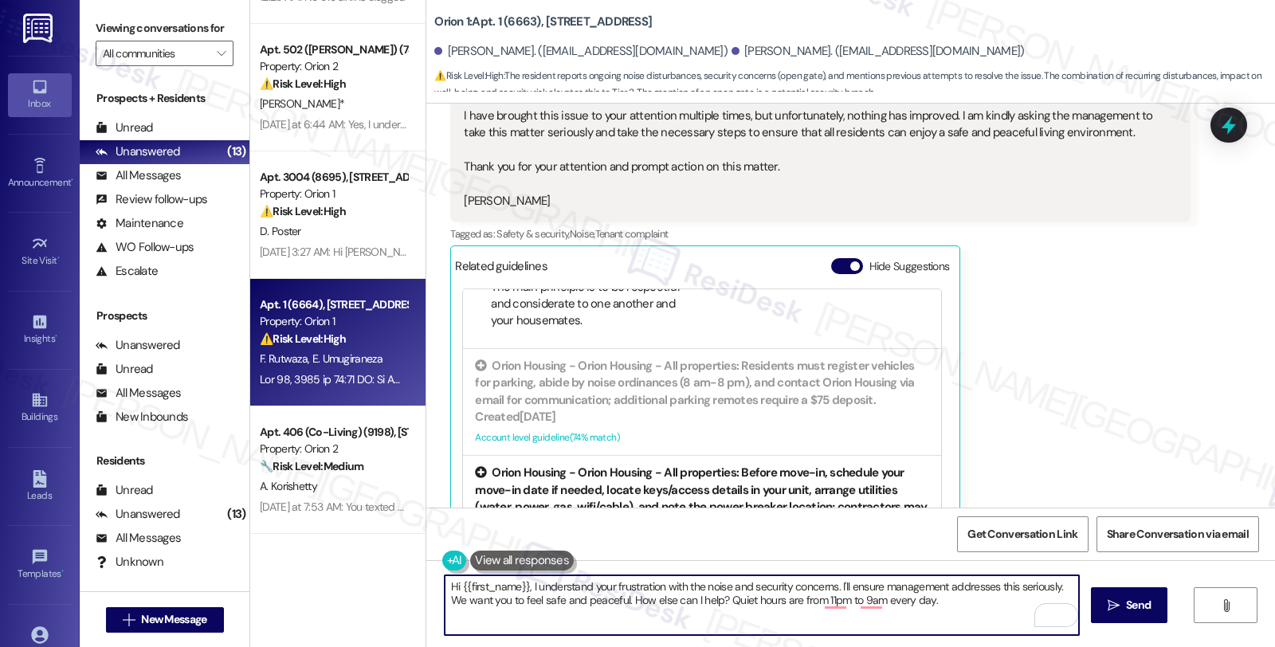
scroll to position [463, 0]
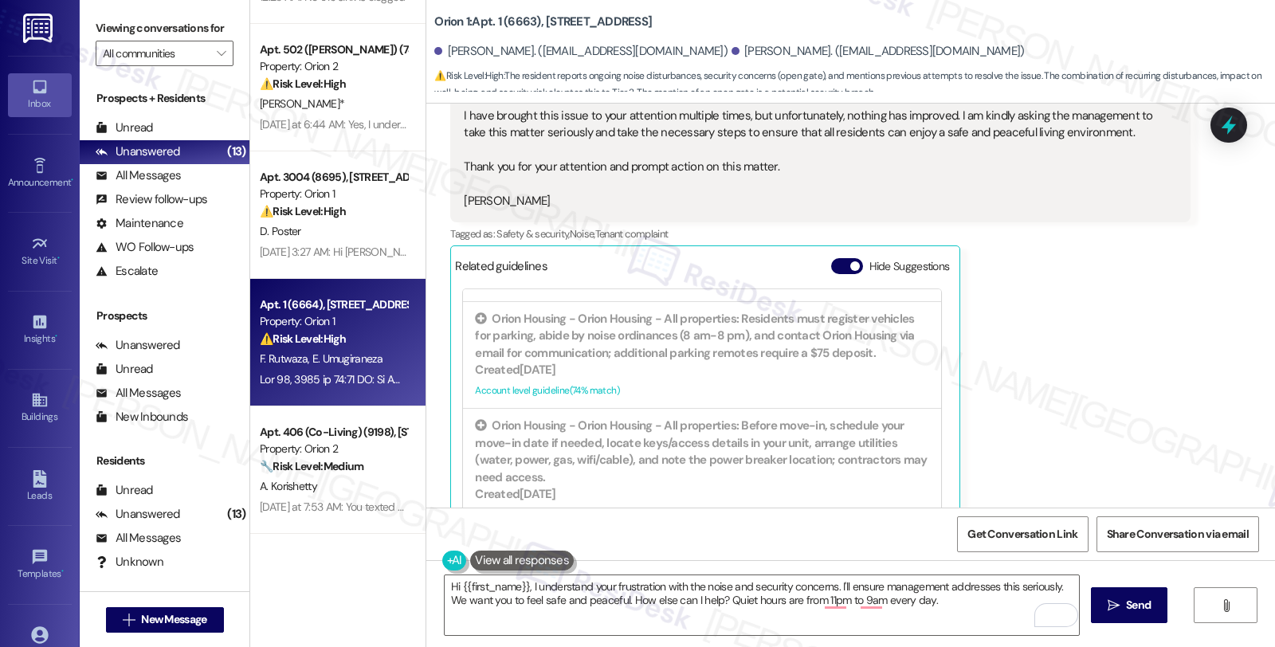
click at [1052, 381] on div "[PERSON_NAME] Question [DATE] 12:43 AM Hi [PERSON_NAME], I hope this message fi…" at bounding box center [819, 179] width 739 height 731
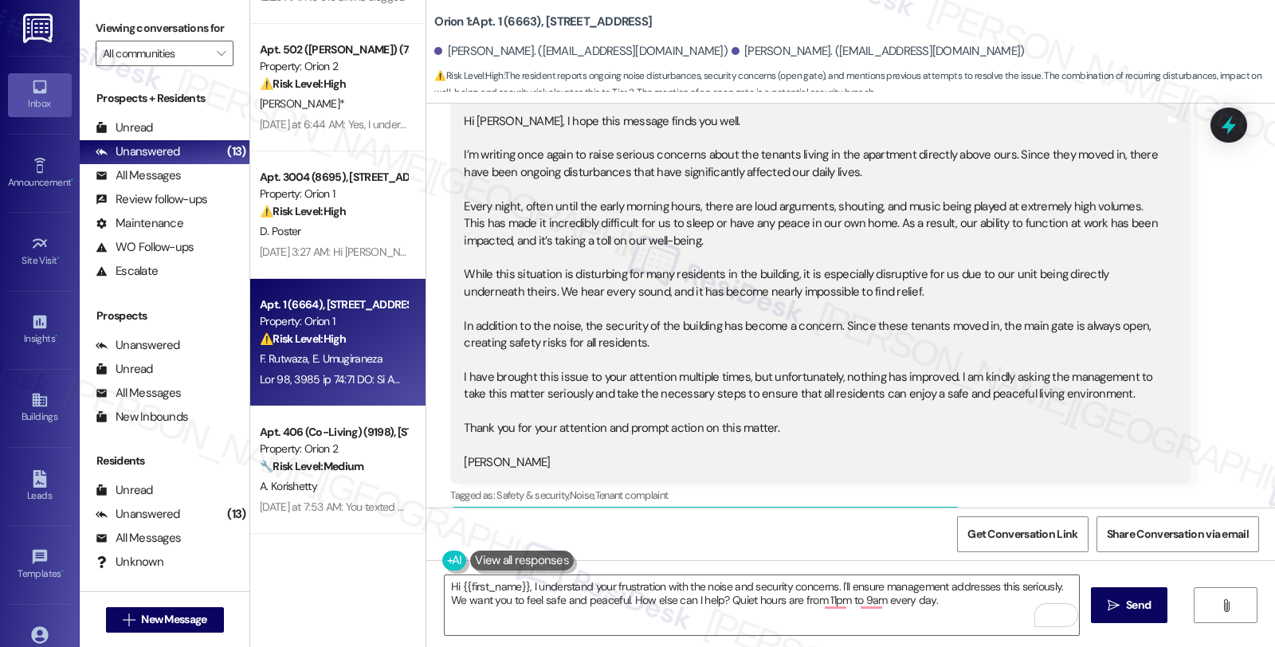
scroll to position [8682, 0]
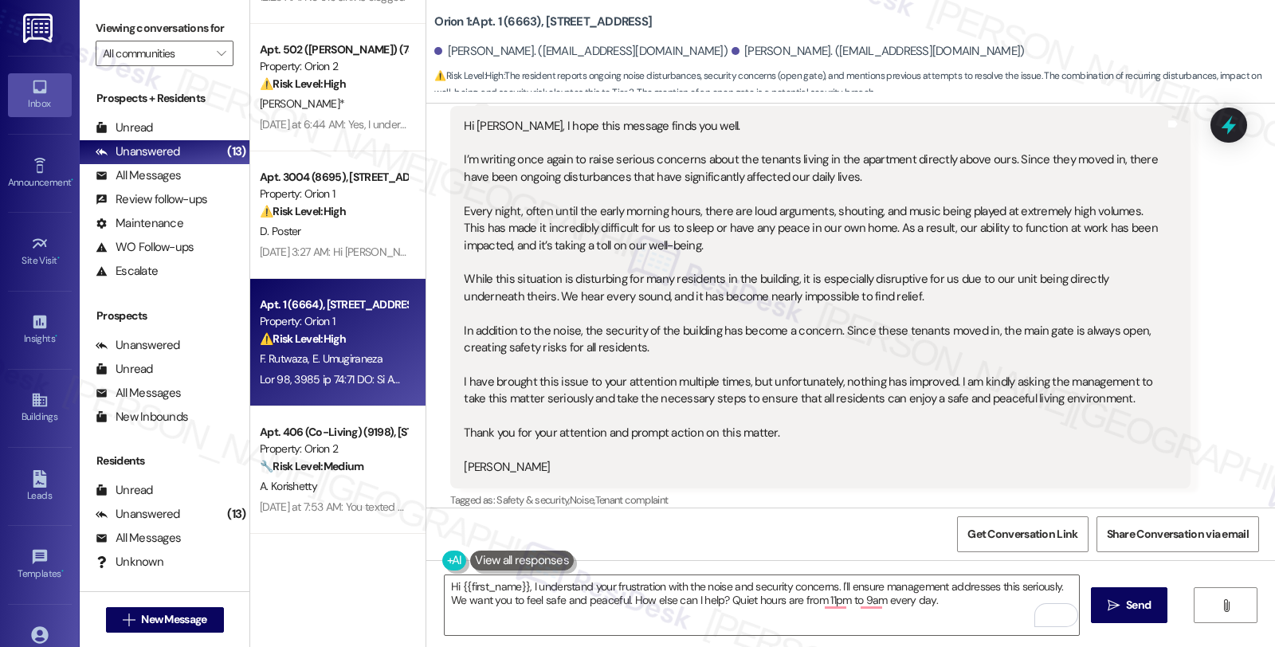
click at [774, 382] on div "Hi [PERSON_NAME], I hope this message finds you well. I’m writing once again to…" at bounding box center [814, 297] width 700 height 359
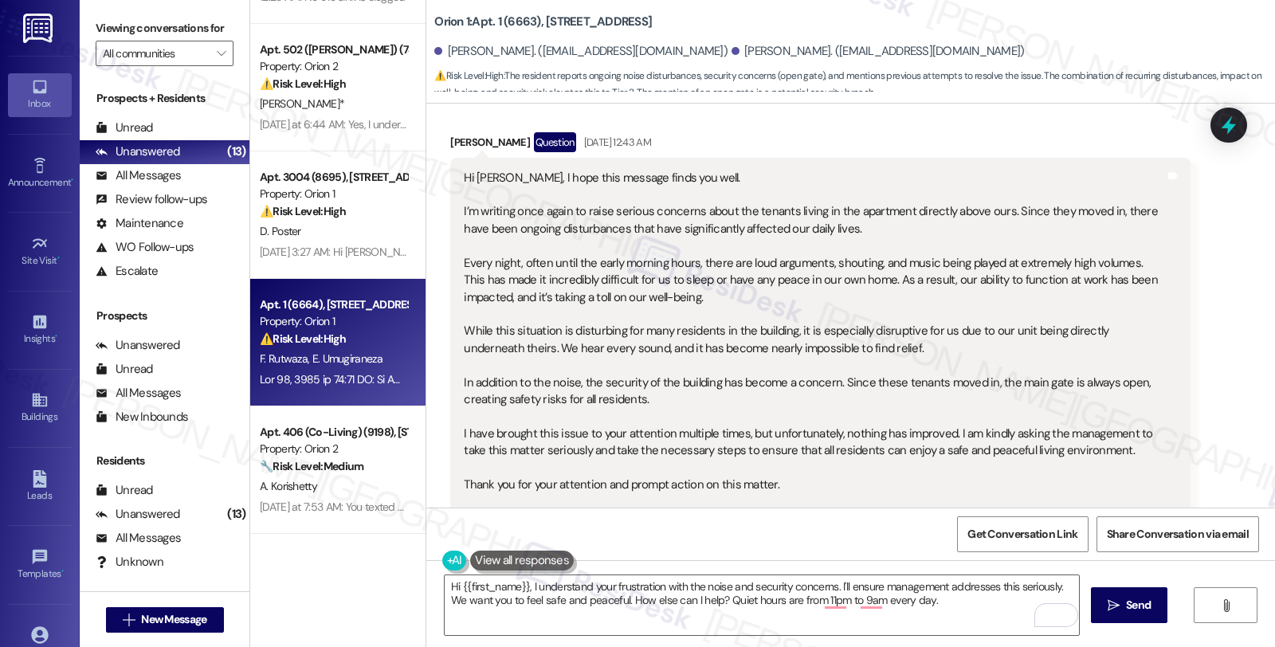
scroll to position [8594, 0]
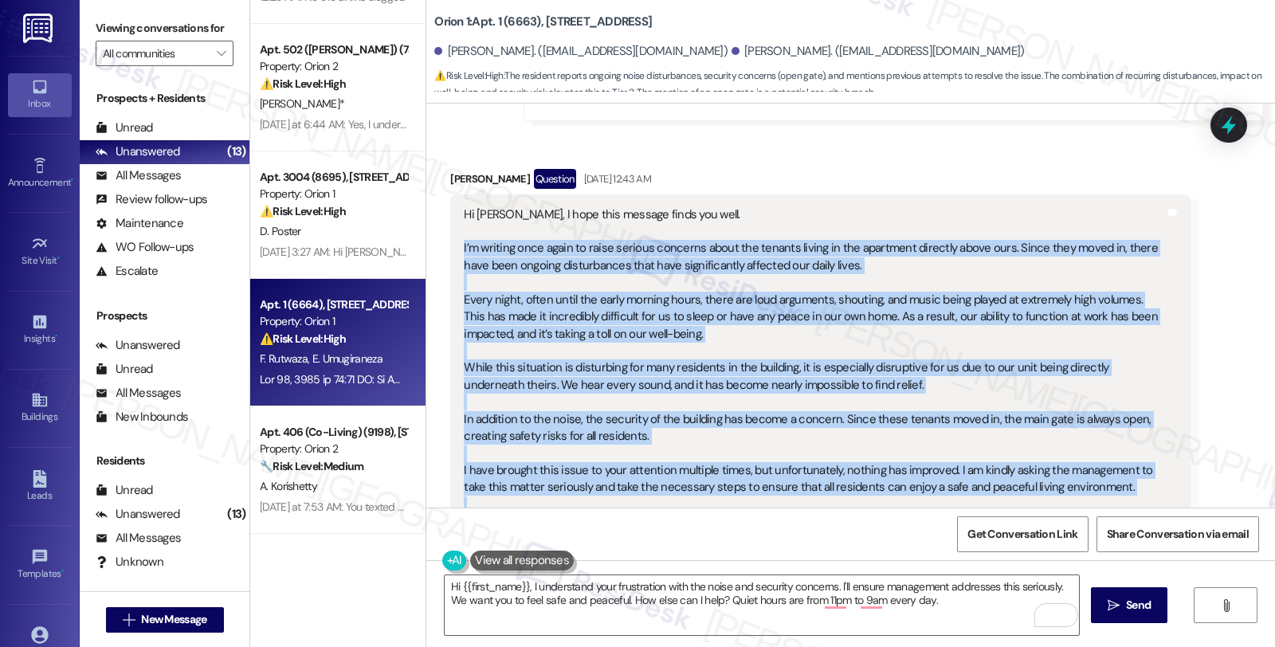
drag, startPoint x: 453, startPoint y: 196, endPoint x: 825, endPoint y: 471, distance: 463.3
click at [825, 471] on div "Hi [PERSON_NAME], I hope this message finds you well. I’m writing once again to…" at bounding box center [814, 385] width 700 height 359
copy div "L’i dolorsi amet conse ad elits doeiusm temporin utlab etd magnaal enimad mi ve…"
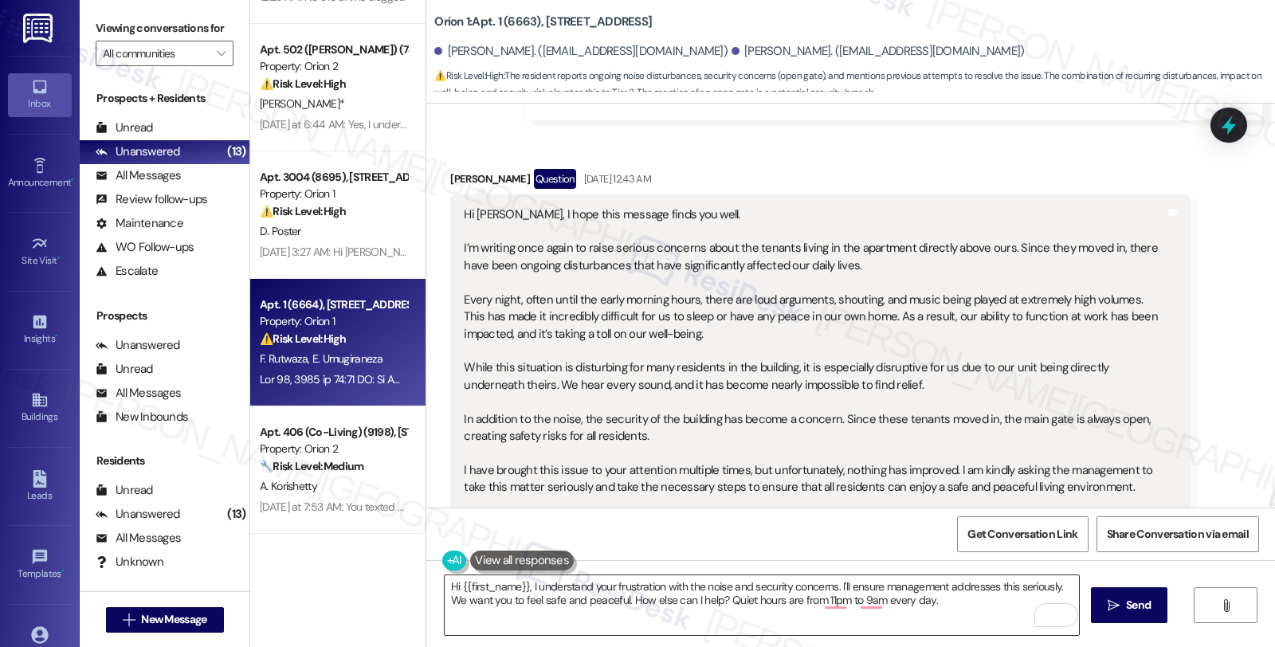
click at [547, 590] on textarea "Hi {{first_name}}, I understand your frustration with the noise and security co…" at bounding box center [762, 605] width 634 height 60
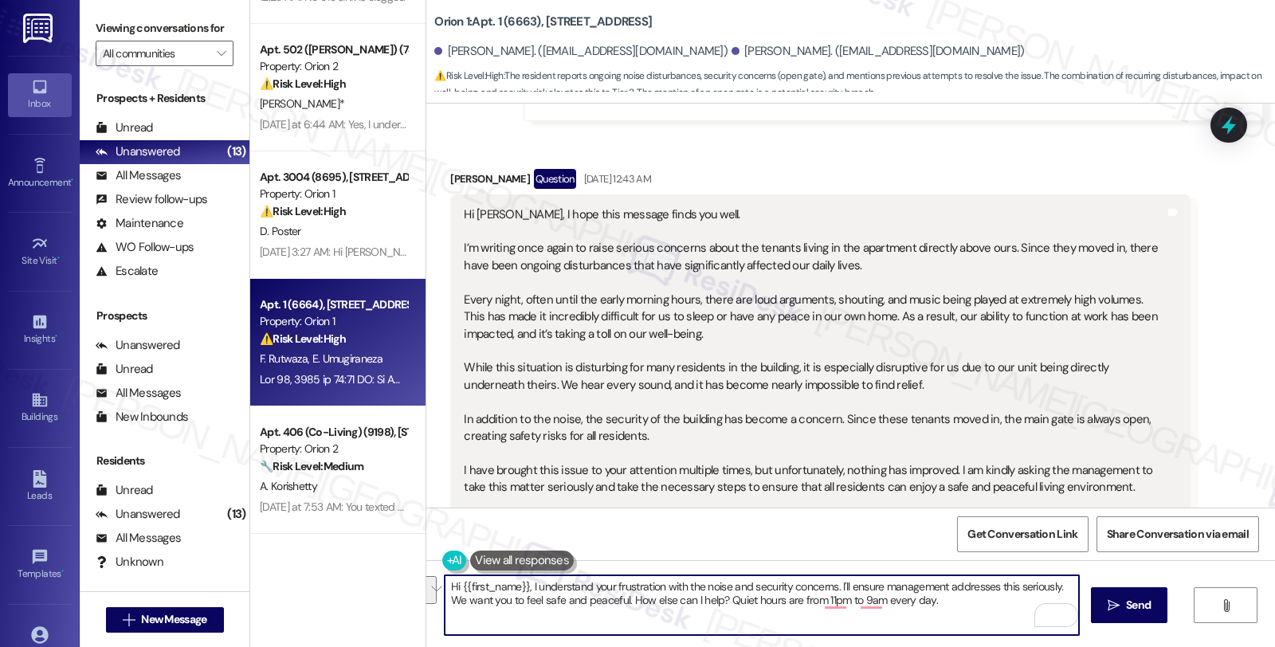
drag, startPoint x: 522, startPoint y: 586, endPoint x: 967, endPoint y: 617, distance: 445.6
click at [967, 617] on textarea "Hi {{first_name}}, I understand your frustration with the noise and security co…" at bounding box center [762, 605] width 634 height 60
paste textarea "thank you again for sharing these concerns. To help us pass along clearer detai…"
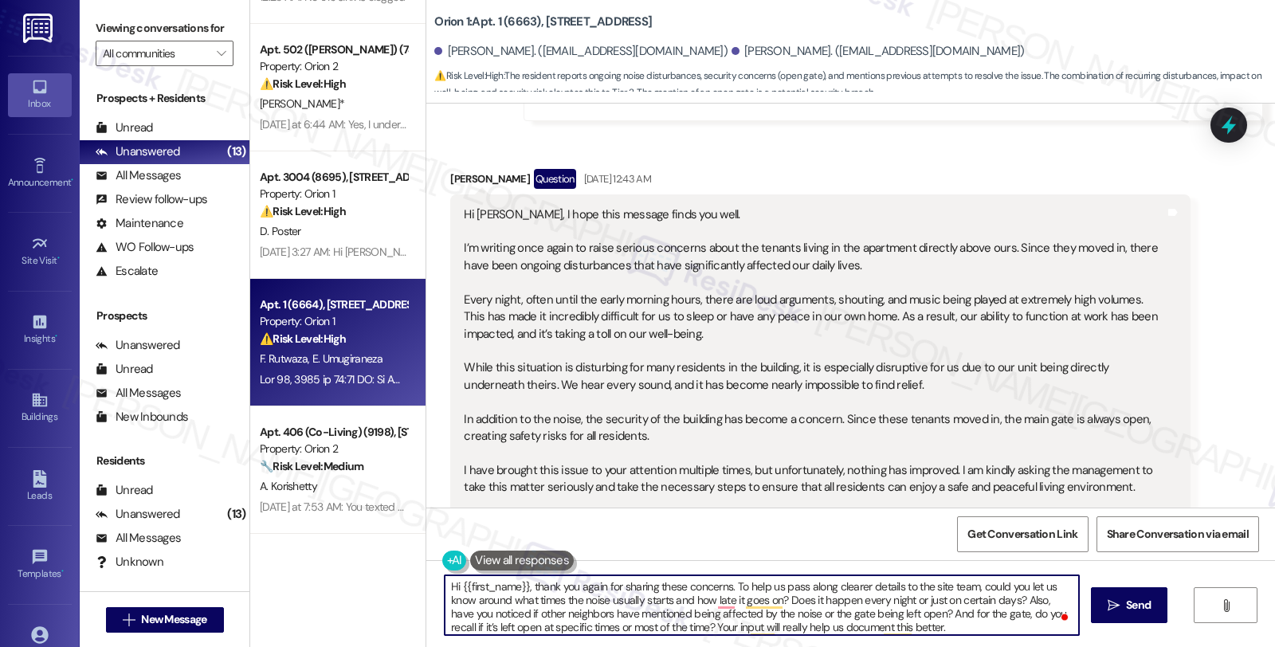
click at [450, 169] on div "[PERSON_NAME] Question [DATE] 12:43 AM" at bounding box center [819, 181] width 739 height 25
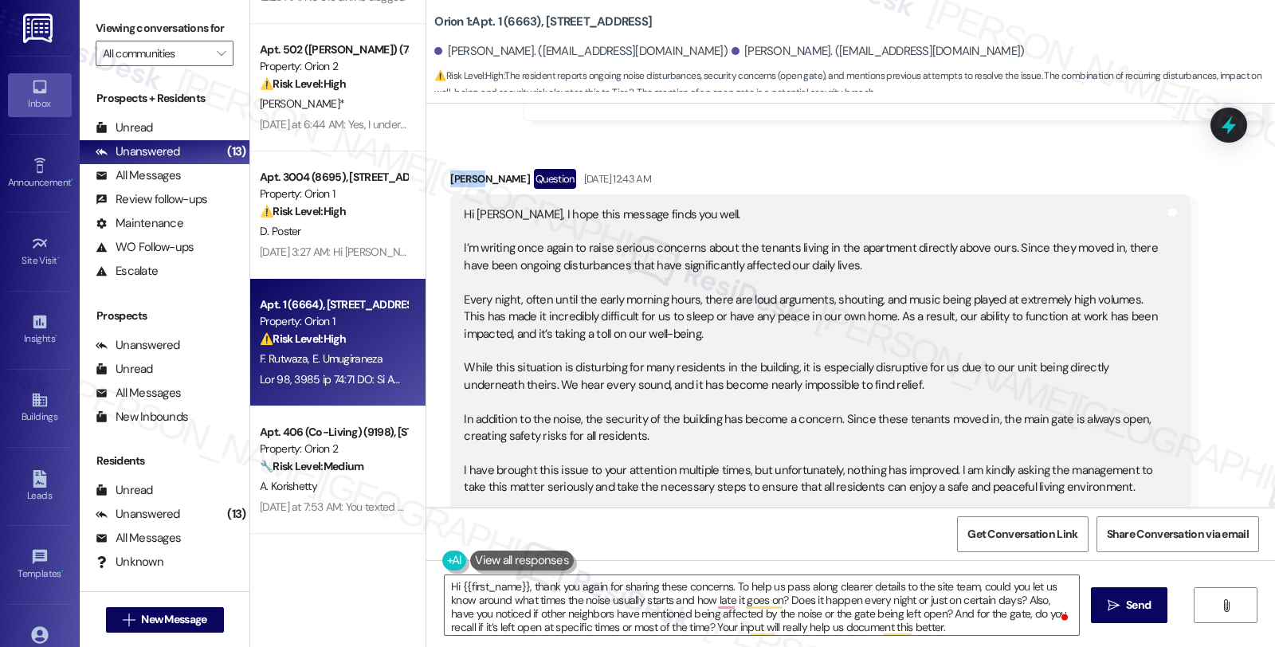
click at [450, 169] on div "[PERSON_NAME] Question [DATE] 12:43 AM" at bounding box center [819, 181] width 739 height 25
copy div "[PERSON_NAME]"
click at [454, 583] on textarea "Hi {{first_name}}, thank you again for sharing these concerns. To help us pass …" at bounding box center [762, 605] width 634 height 60
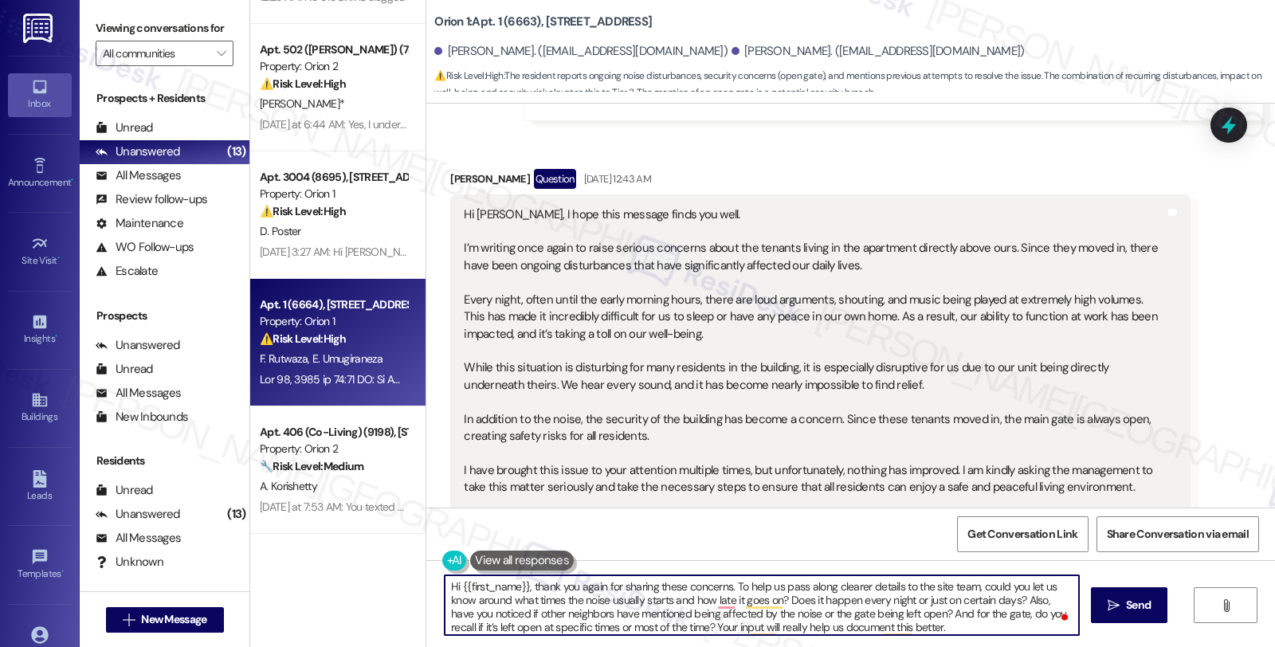
click at [518, 586] on textarea "Hi {{first_name}}, thank you again for sharing these concerns. To help us pass …" at bounding box center [762, 605] width 634 height 60
paste textarea "[PERSON_NAME]"
click at [542, 590] on textarea "Hi [PERSON_NAME], thank you again for sharing these concerns. To help us pass a…" at bounding box center [762, 605] width 634 height 60
type textarea "Hi [PERSON_NAME], thank you for sharing these concerns. To help us pass along c…"
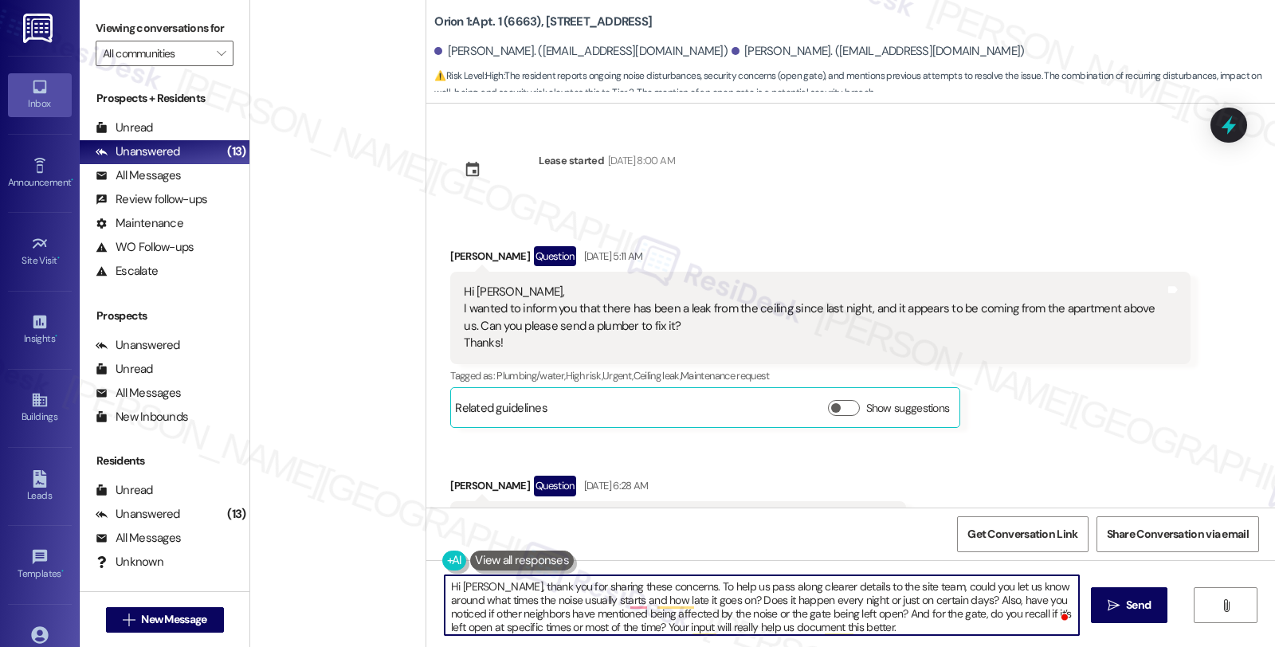
scroll to position [634, 0]
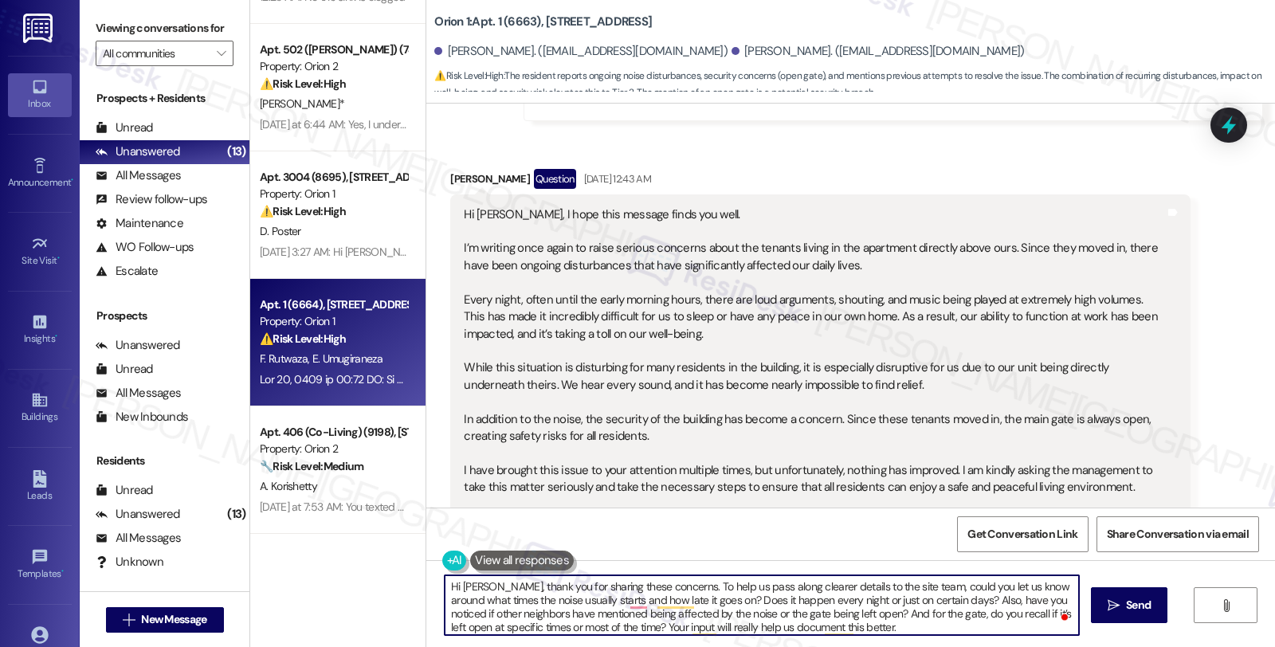
click at [656, 582] on textarea "Hi [PERSON_NAME], thank you for sharing these concerns. To help us pass along c…" at bounding box center [762, 605] width 634 height 60
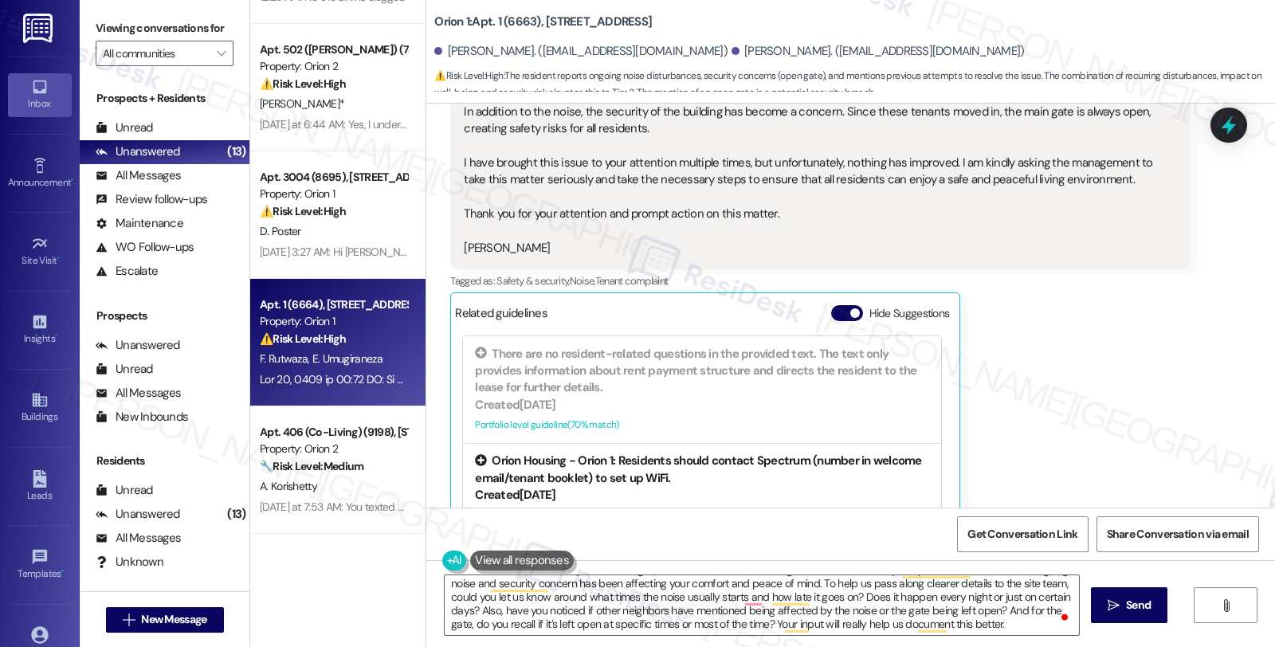
scroll to position [8813, 0]
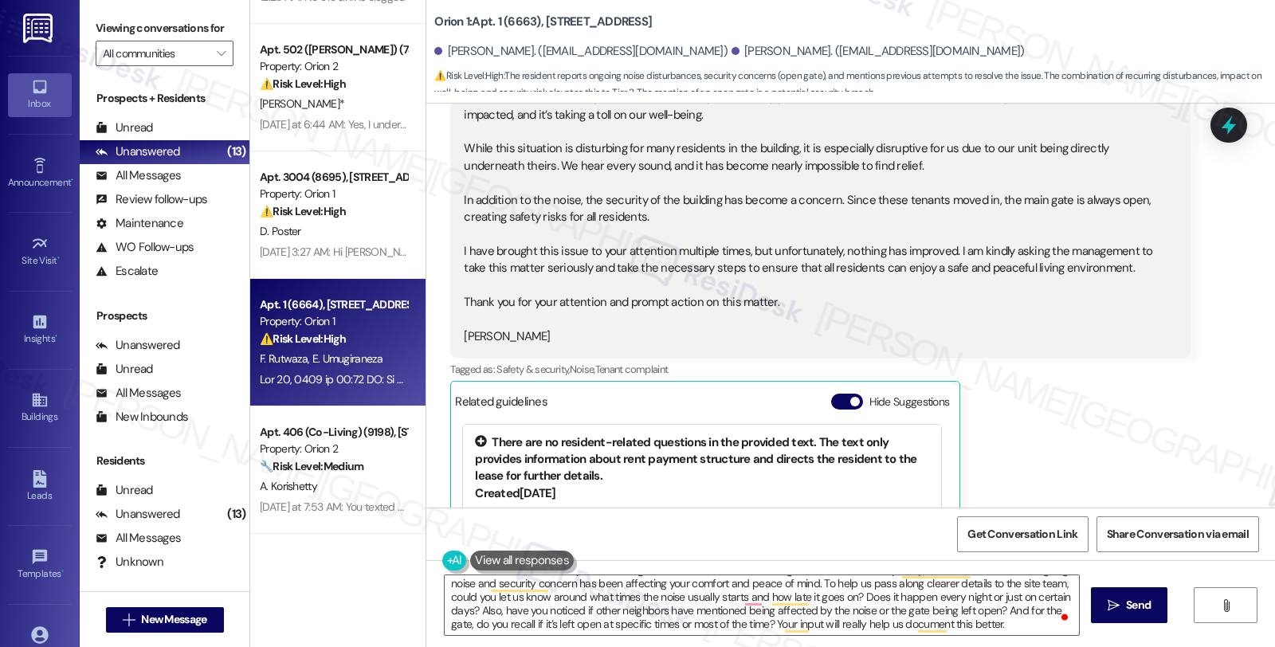
click at [745, 434] on div "There are no resident-related questions in the provided text. The text only pro…" at bounding box center [702, 459] width 454 height 51
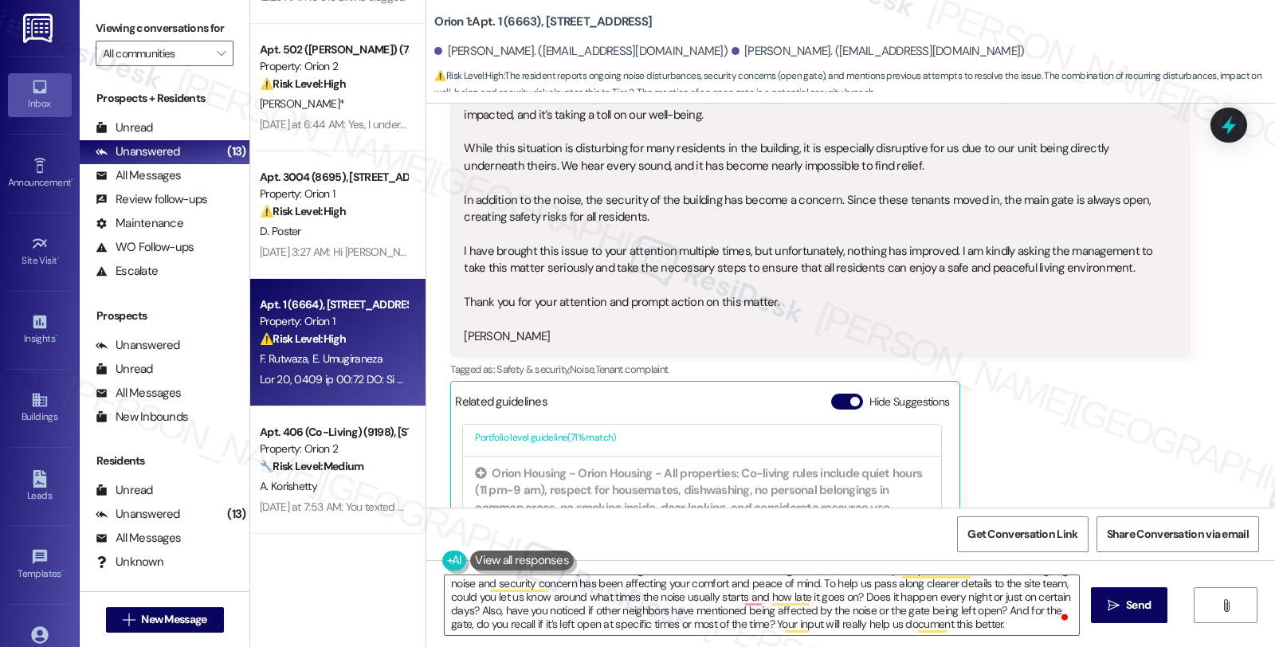
scroll to position [354, 0]
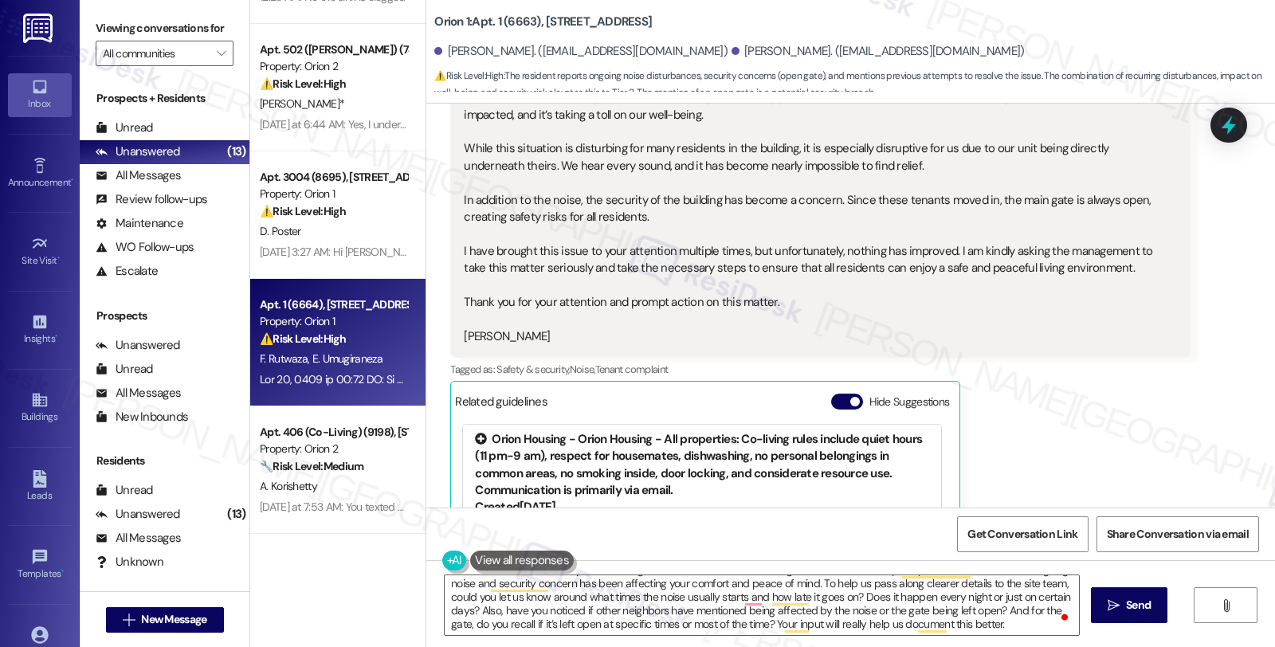
click at [612, 431] on div "Orion Housing - Orion Housing - All properties: Co-living rules include quiet h…" at bounding box center [702, 465] width 454 height 69
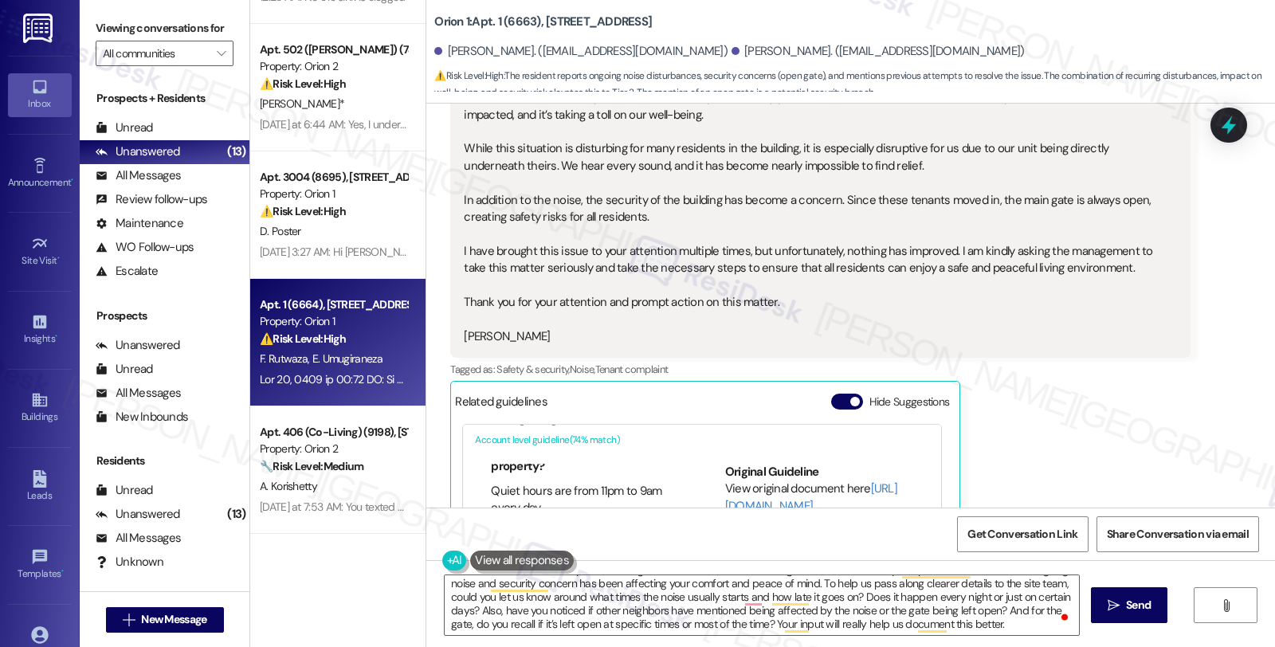
scroll to position [14, 0]
drag, startPoint x: 558, startPoint y: 488, endPoint x: 469, endPoint y: 471, distance: 90.9
click at [475, 471] on ul "What are the quiet hours for the property? Quiet hours are from 11pm to 9am eve…" at bounding box center [577, 504] width 205 height 76
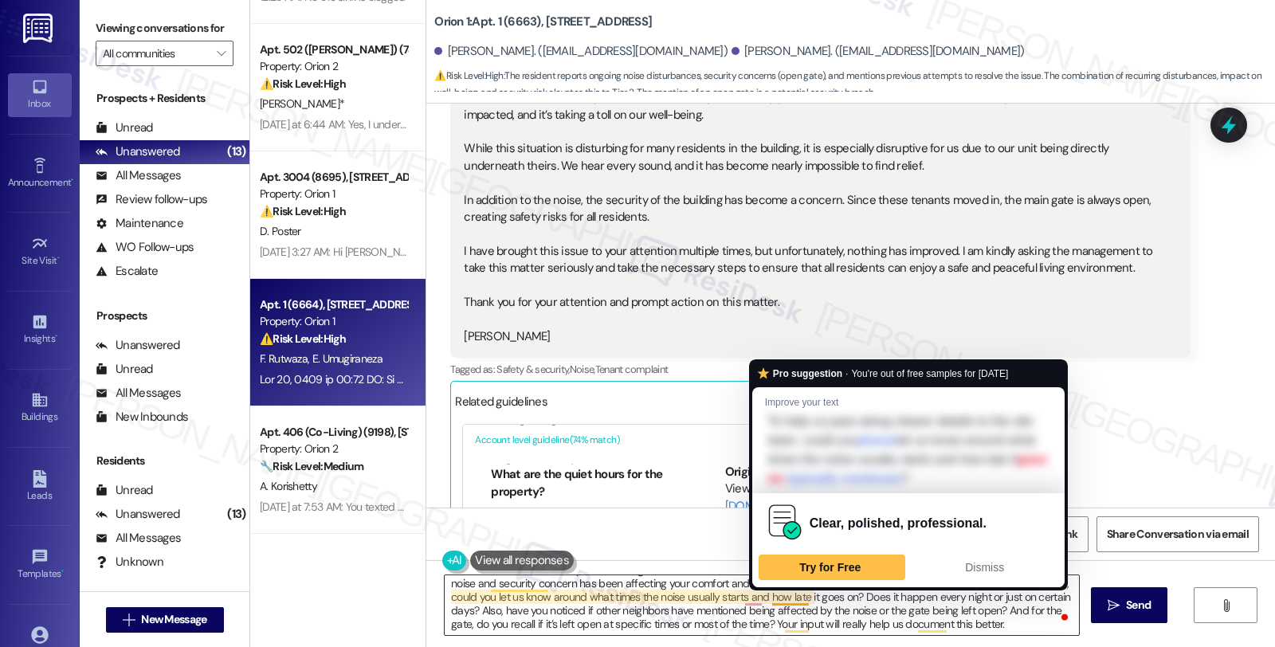
copy li "Quiet hours are from 11pm to 9am every day."
click at [736, 614] on textarea "Hi Edith, thank you for sharing these concerns. and for sharing the details. We…" at bounding box center [762, 605] width 634 height 60
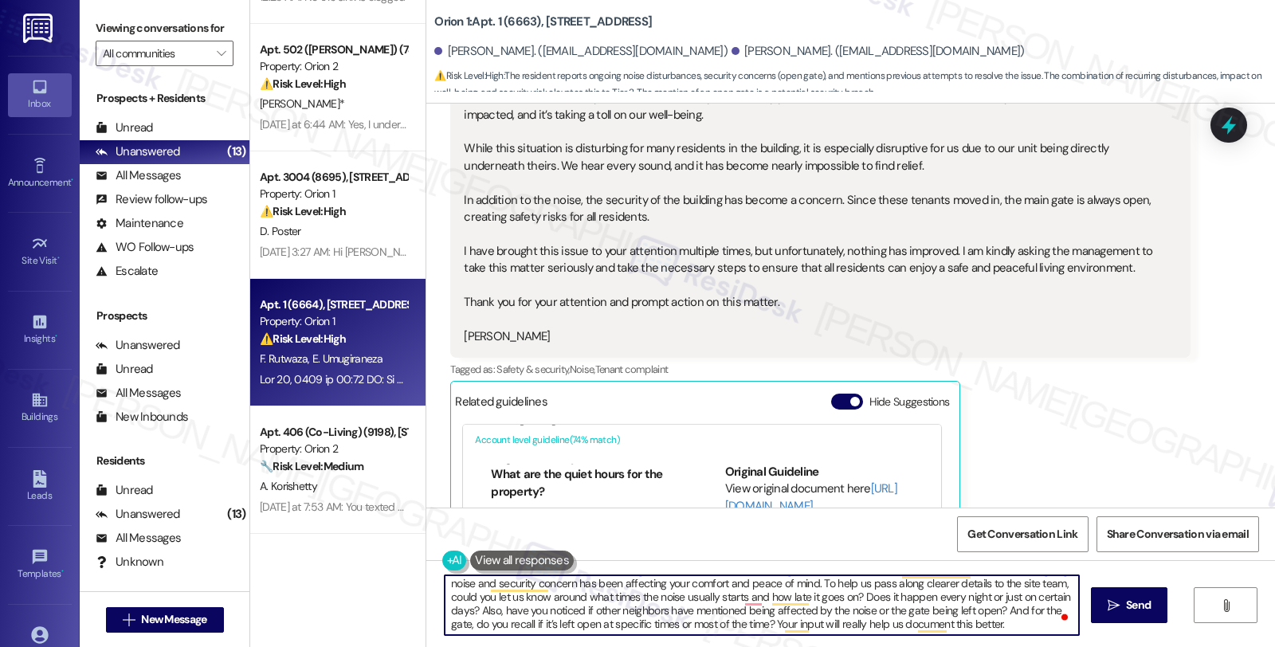
click at [763, 583] on textarea "Hi Edith, thank you for sharing these concerns. and for sharing the details. We…" at bounding box center [762, 605] width 634 height 60
paste textarea "Quiet hours are from 11pm to 9am every day."
click at [615, 596] on textarea "Hi Edith, thank you for sharing these concerns. and for sharing the details. We…" at bounding box center [762, 605] width 634 height 60
drag, startPoint x: 1018, startPoint y: 596, endPoint x: 1007, endPoint y: 631, distance: 36.8
click at [1007, 631] on textarea "Hi Edith, thank you for sharing these concerns. and for sharing the details. We…" at bounding box center [762, 605] width 634 height 60
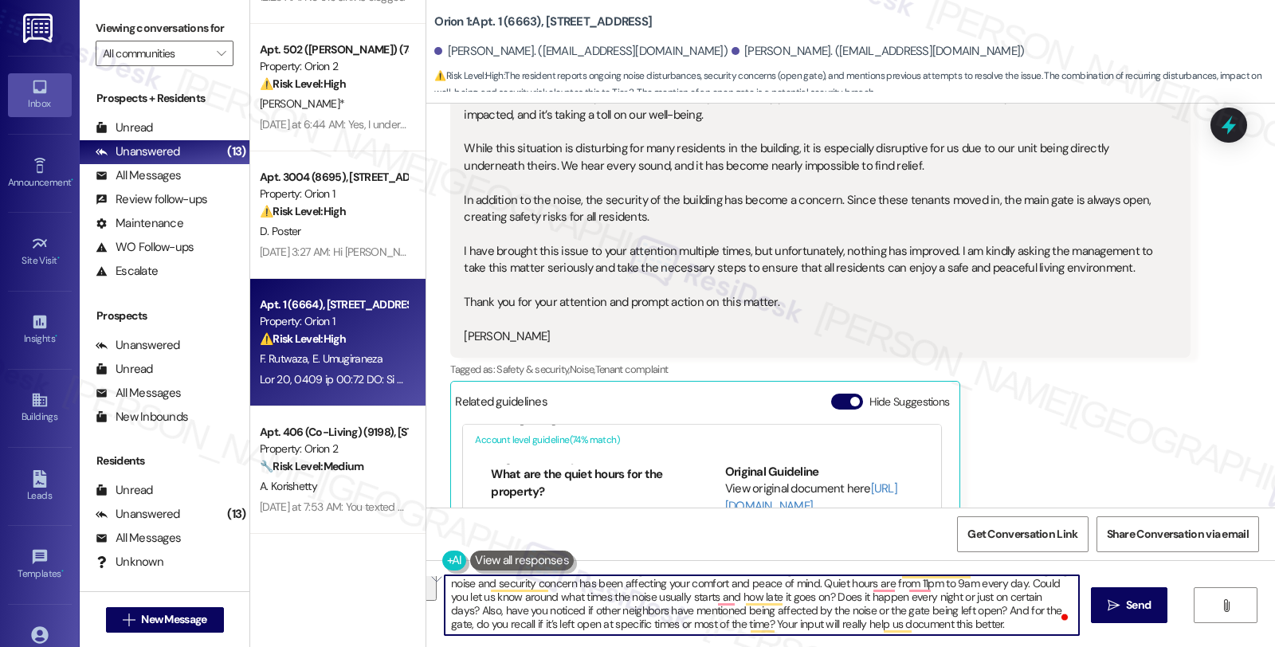
click at [919, 604] on textarea "Hi Edith, thank you for sharing these concerns. and for sharing the details. We…" at bounding box center [762, 605] width 634 height 60
click at [1026, 601] on textarea "Hi Edith, thank you for sharing these concerns. and for sharing the details. We…" at bounding box center [762, 605] width 634 height 60
click at [1033, 598] on textarea "Hi Edith, thank you for sharing these concerns. and for sharing the details. We…" at bounding box center [762, 605] width 634 height 60
click at [934, 607] on textarea "Hi Edith, thank you for sharing these concerns. and for sharing the details. We…" at bounding box center [762, 605] width 634 height 60
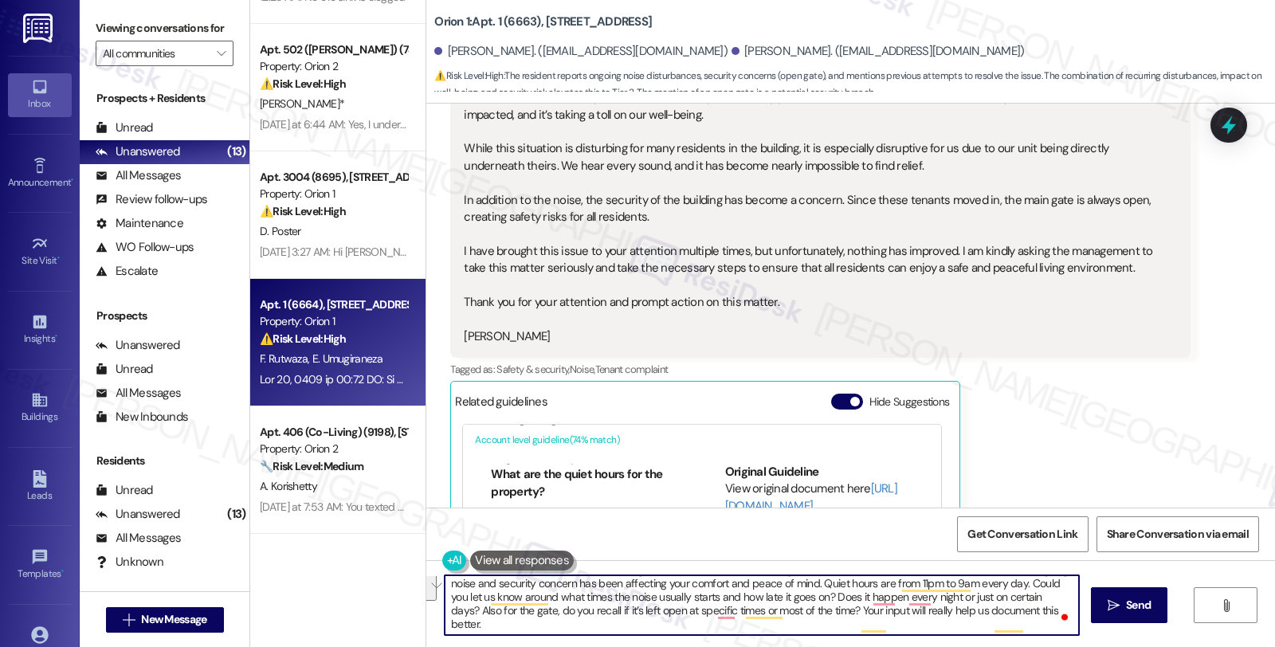
scroll to position [3, 0]
type textarea "Hi Edith, thank you for sharing these concerns. and for sharing the details. We…"
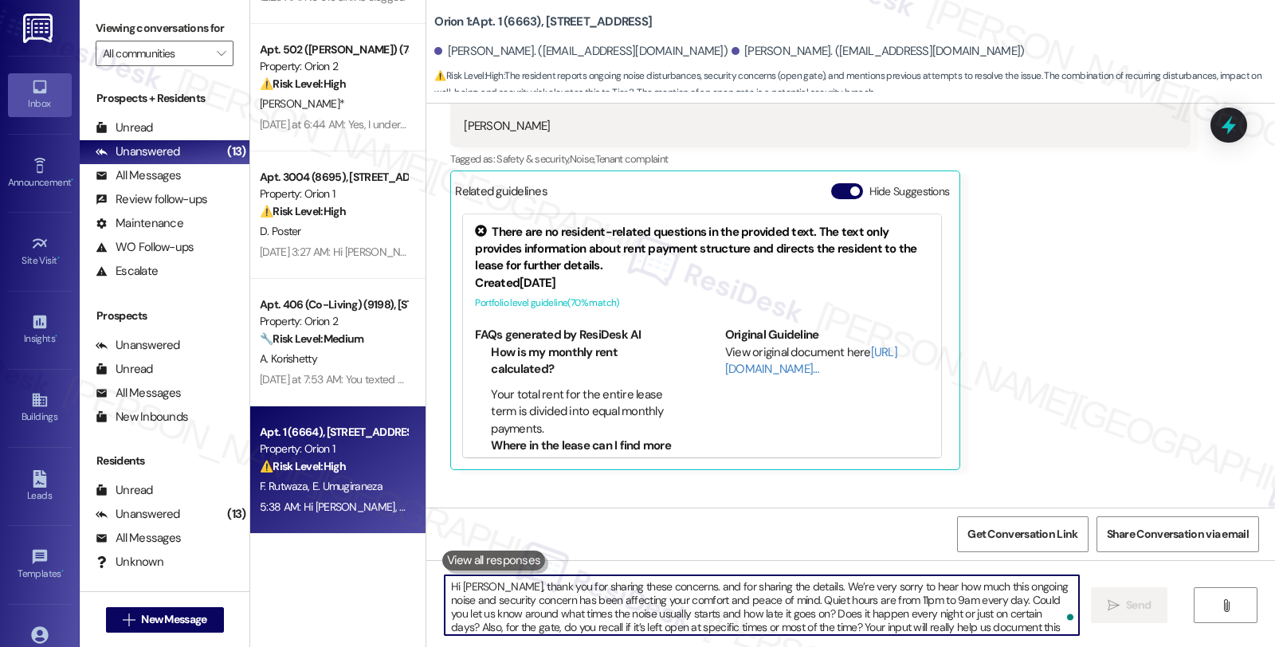
scroll to position [9110, 0]
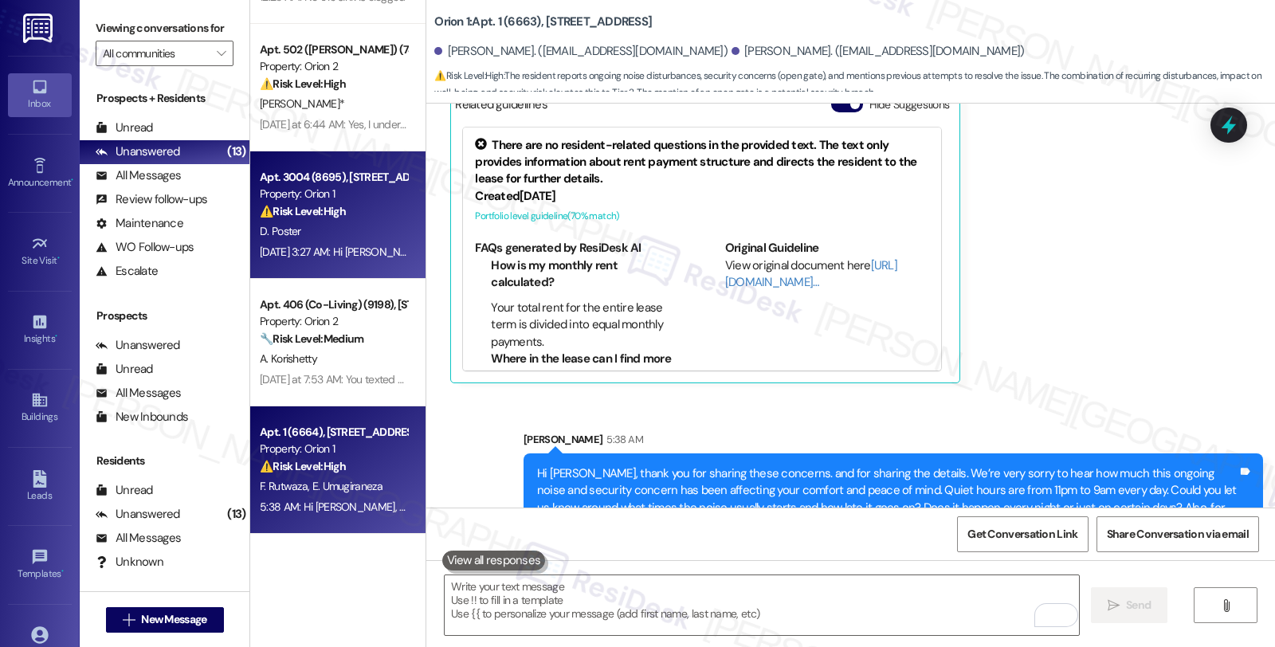
click at [354, 225] on div "D. Poster" at bounding box center [333, 232] width 151 height 20
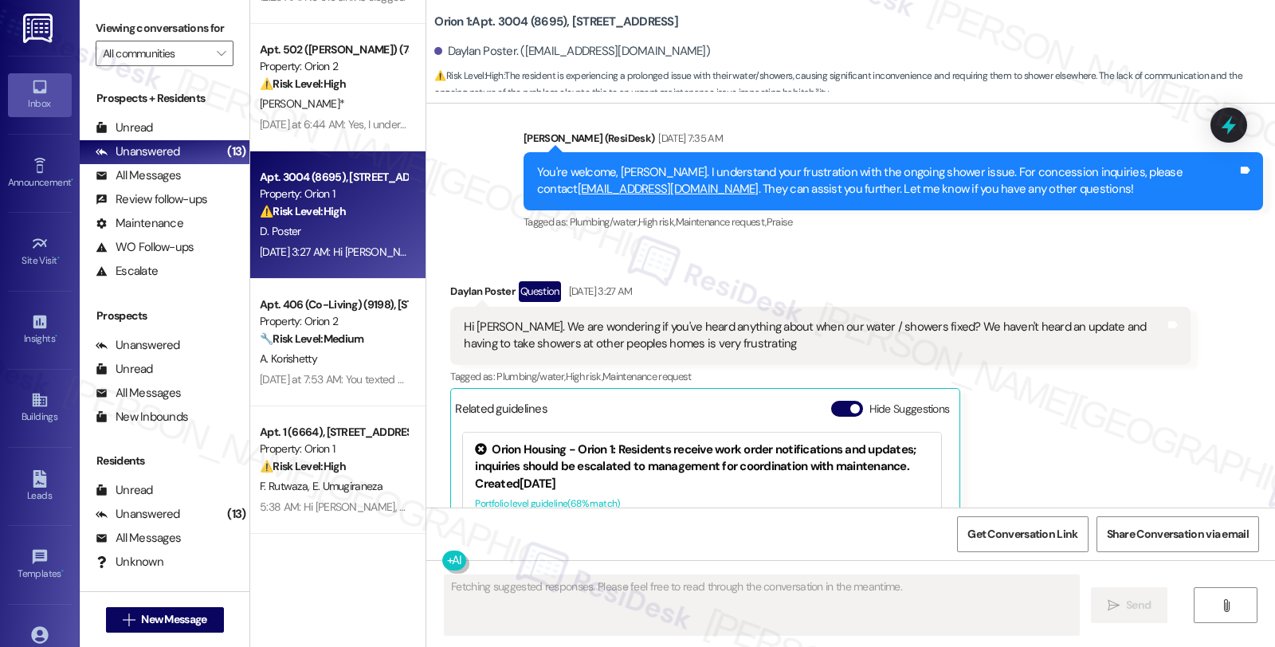
scroll to position [2703, 0]
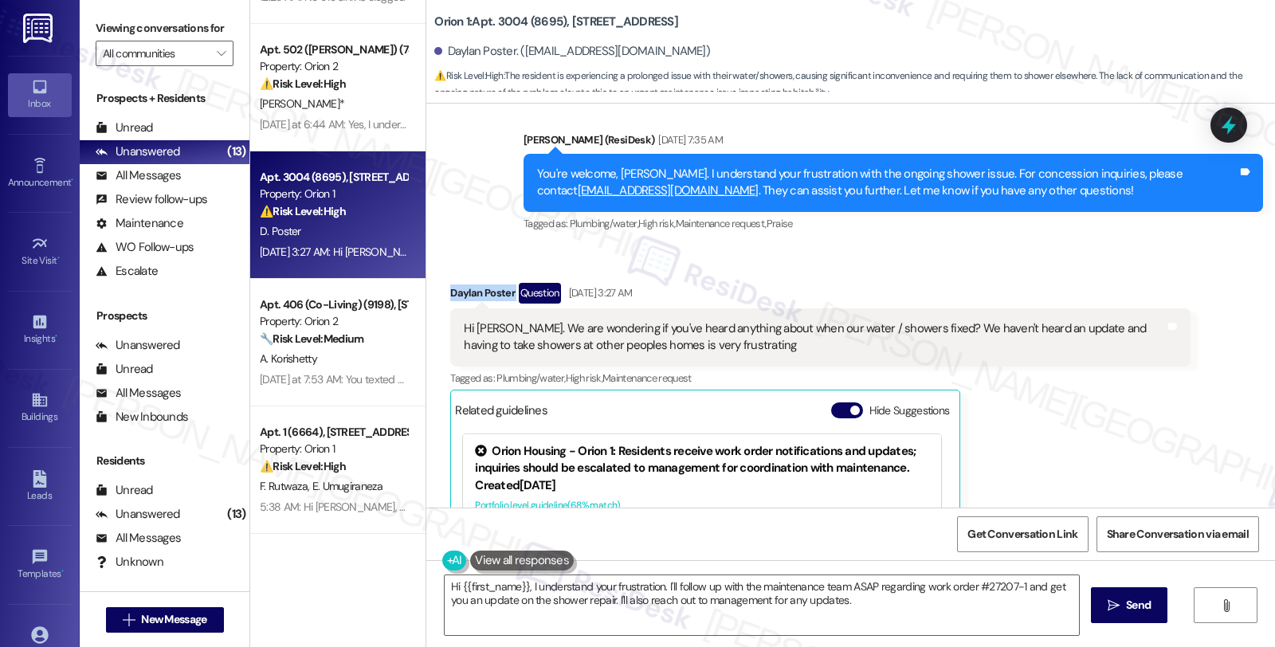
drag, startPoint x: 437, startPoint y: 275, endPoint x: 504, endPoint y: 275, distance: 67.7
click at [504, 275] on div "Received via SMS Daylan Poster Question Sep 17, 2025 at 3:27 AM Hi Sarah. We ar…" at bounding box center [819, 486] width 763 height 430
copy div "Daylan Poster"
click at [521, 585] on textarea "Hi {{first_name}}, I understand your frustration. I'll follow up with the maint…" at bounding box center [762, 605] width 634 height 60
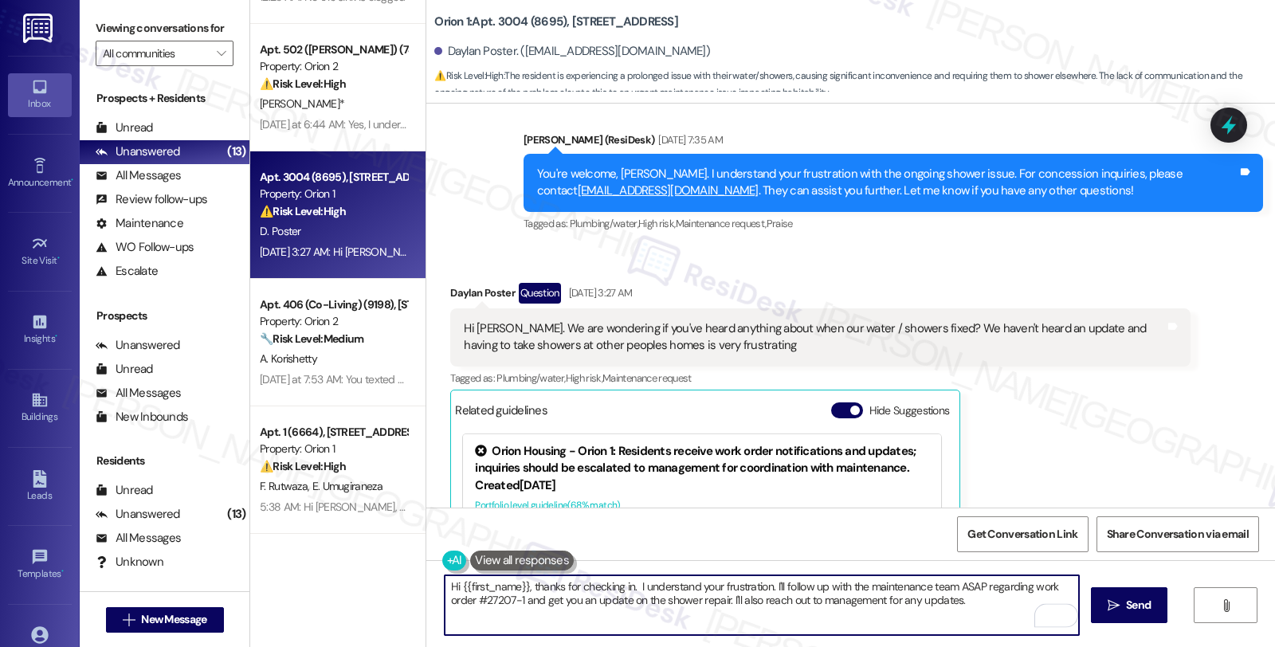
click at [627, 587] on textarea "Hi {{first_name}}, thanks for checking in. I understand your frustration. I'll …" at bounding box center [762, 605] width 634 height 60
drag, startPoint x: 766, startPoint y: 587, endPoint x: 972, endPoint y: 626, distance: 210.0
click at [972, 626] on textarea "Hi {{first_name}}, thanks for checking in. I understand your frustration. I'll …" at bounding box center [762, 605] width 634 height 60
paste textarea "#27265-1"
click at [1022, 582] on textarea "Hi {{first_name}}, thanks for checking in. I understand your frustration. Upon …" at bounding box center [762, 605] width 634 height 60
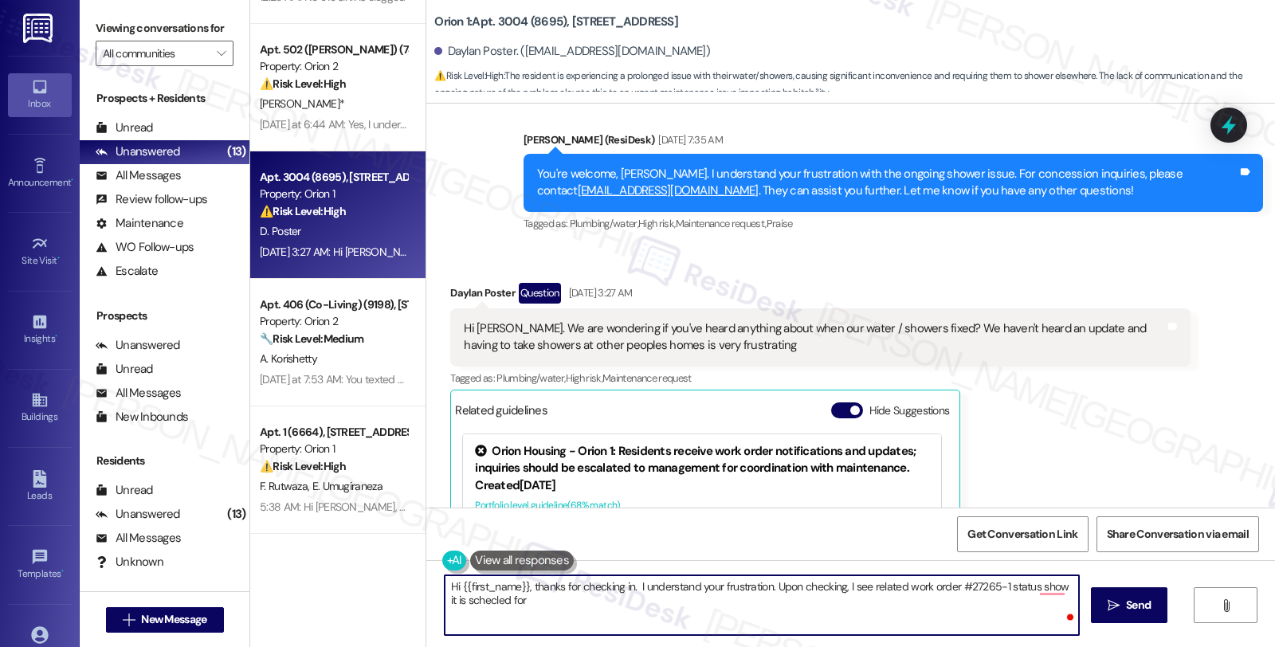
paste textarea "Saturday 09/20/2025"
click at [657, 610] on textarea "Hi {{first_name}}, thanks for checking in. I understand your frustration. Upon …" at bounding box center [762, 605] width 634 height 60
click at [705, 601] on textarea "Hi {{first_name}}, thanks for checking in. I understand your frustration. Upon …" at bounding box center [762, 605] width 634 height 60
click at [982, 599] on textarea "Hi {{first_name}}, thanks for checking in. I understand your frustration. Upon …" at bounding box center [762, 605] width 634 height 60
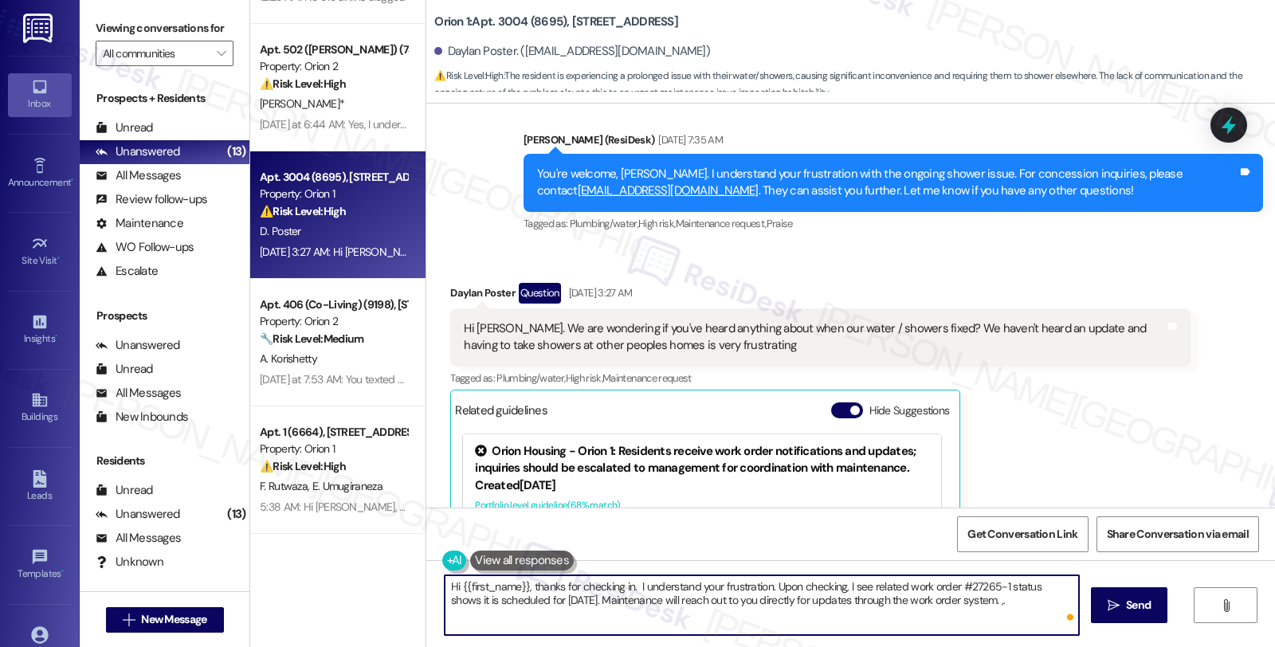
click at [1021, 602] on textarea "Hi {{first_name}}, thanks for checking in. I understand your frustration. Upon …" at bounding box center [762, 605] width 634 height 60
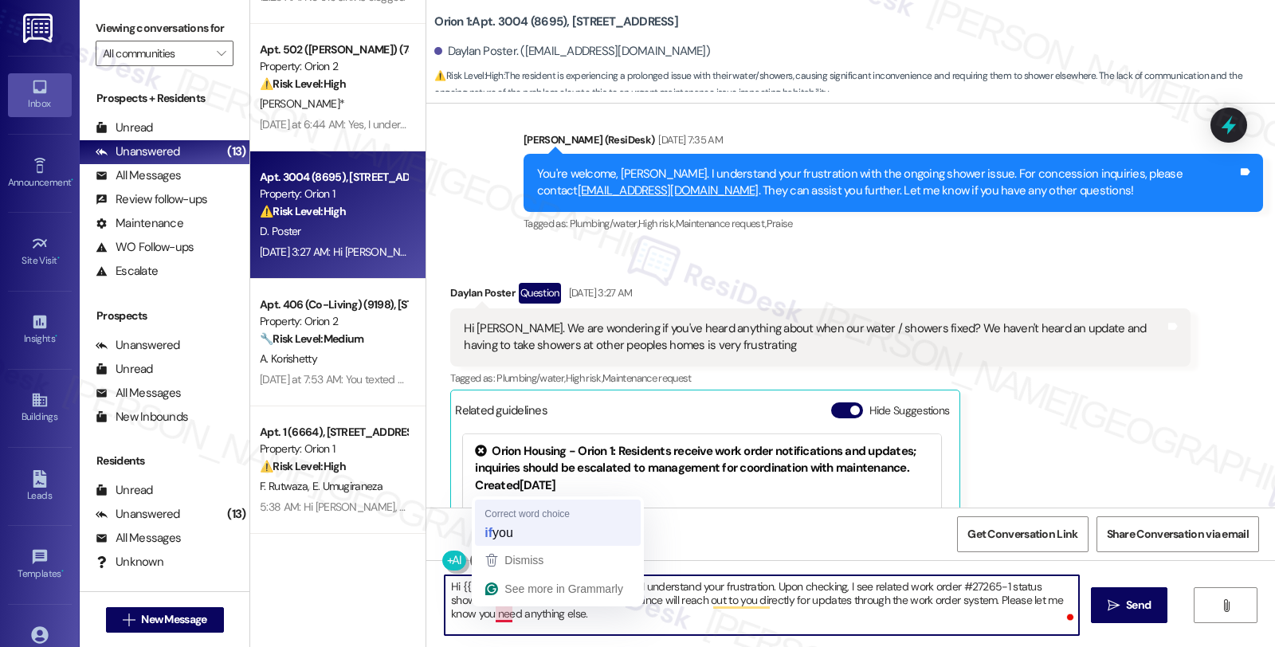
type textarea "Hi {{first_name}}, thanks for checking in. I understand your frustration. Upon …"
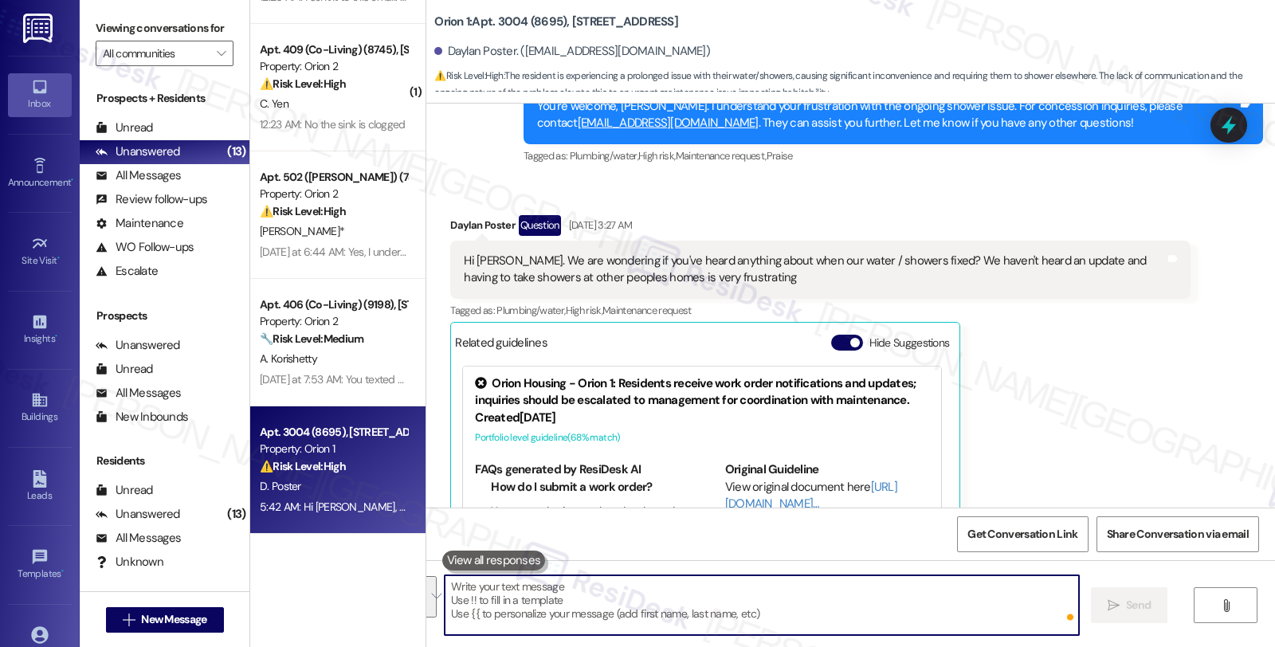
scroll to position [3025, 0]
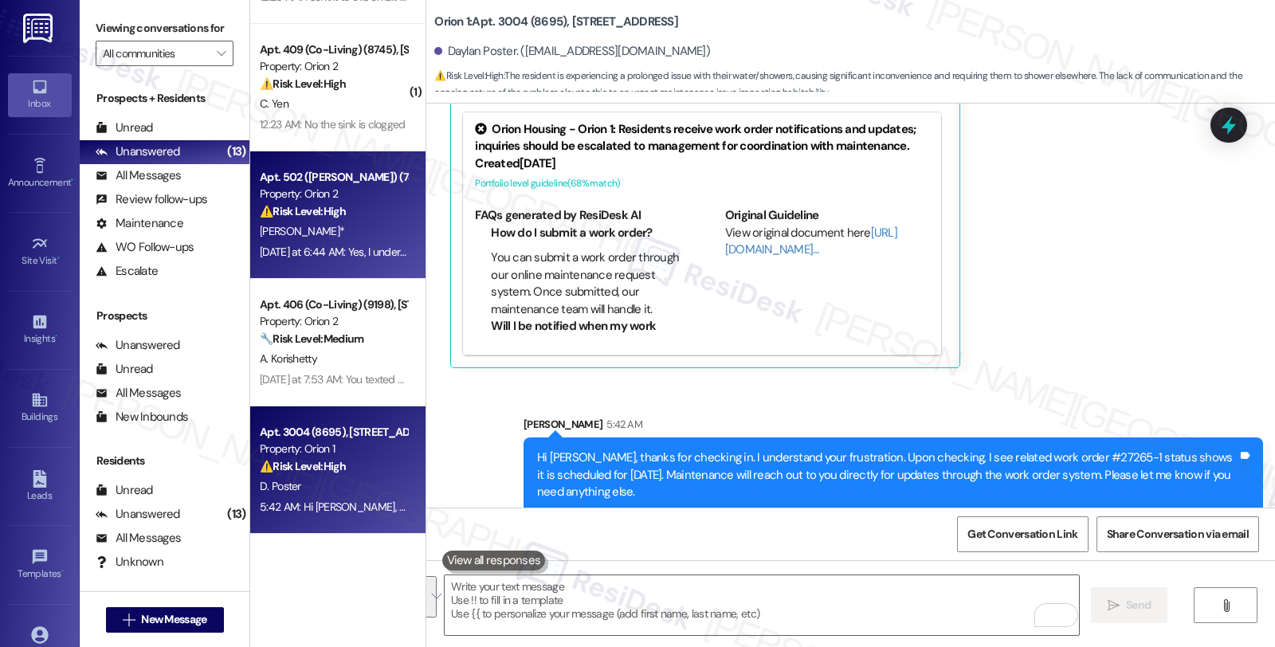
click at [354, 237] on div "S. Augustine*" at bounding box center [333, 232] width 151 height 20
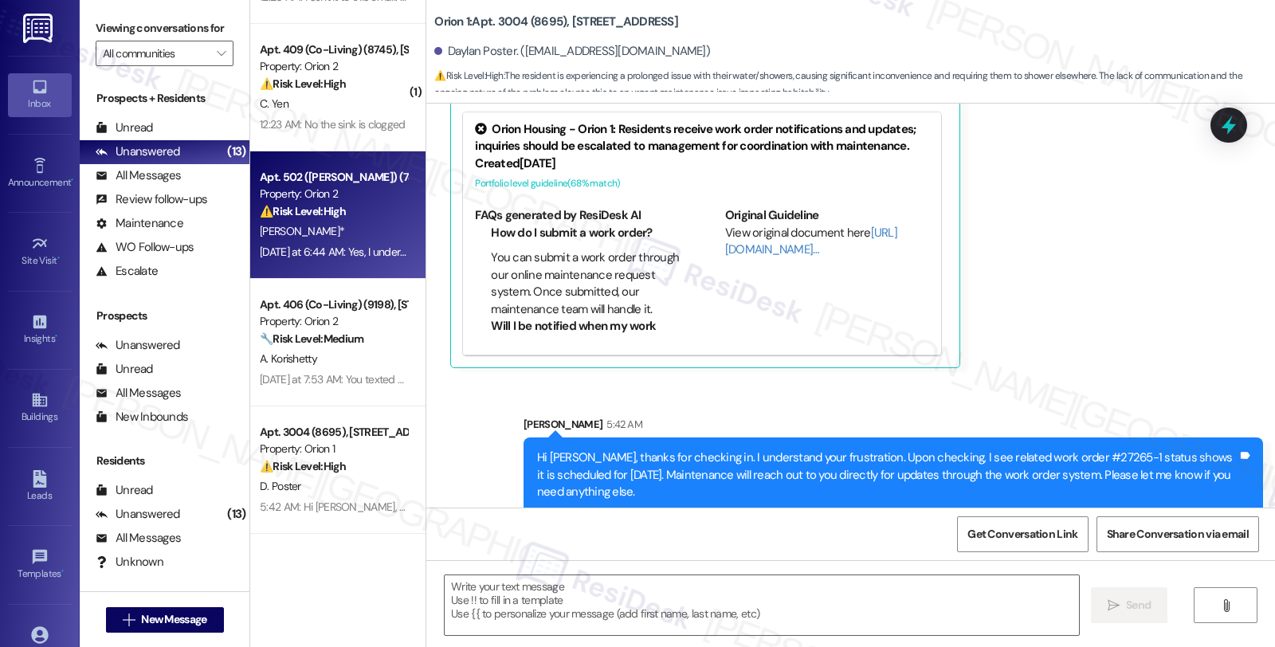
type textarea "Fetching suggested responses. Please feel free to read through the conversation…"
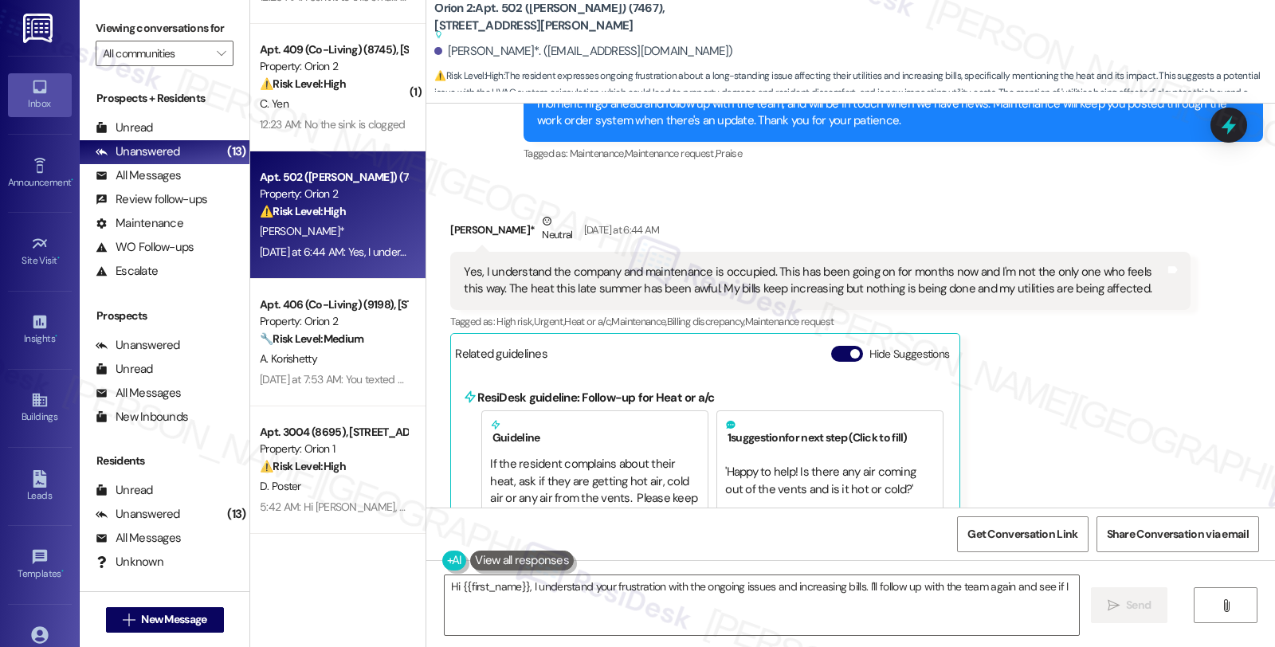
scroll to position [6447, 0]
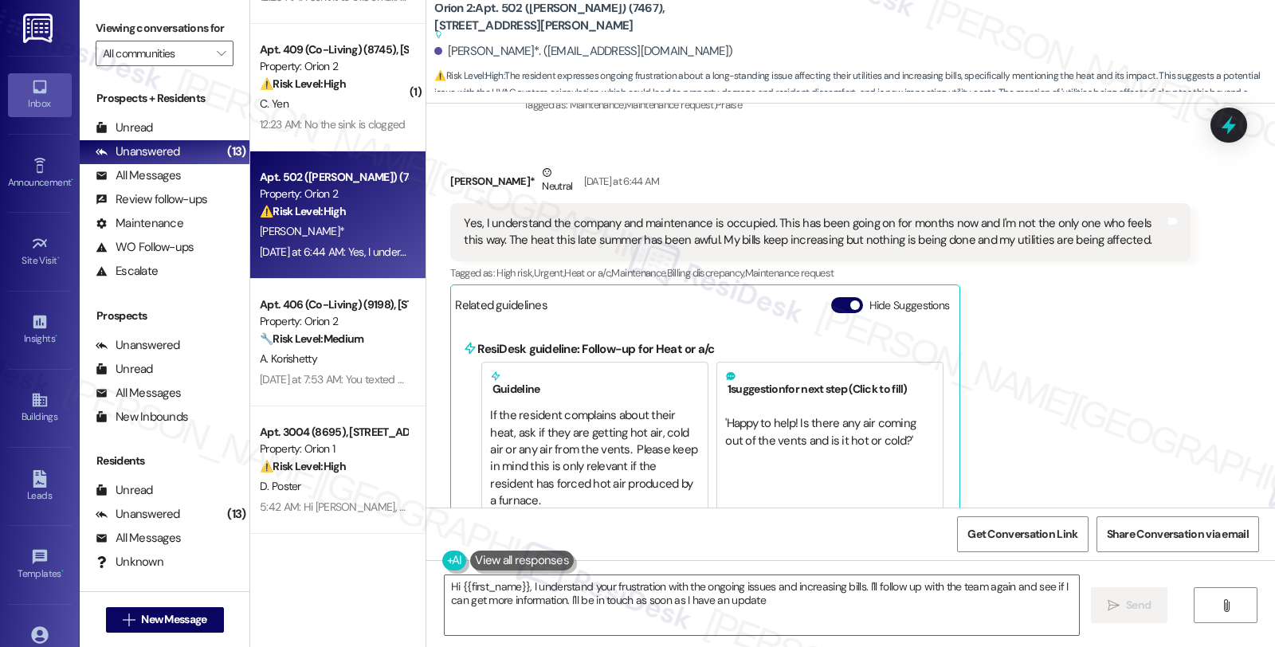
type textarea "Hi {{first_name}}, I understand your frustration with the ongoing issues and in…"
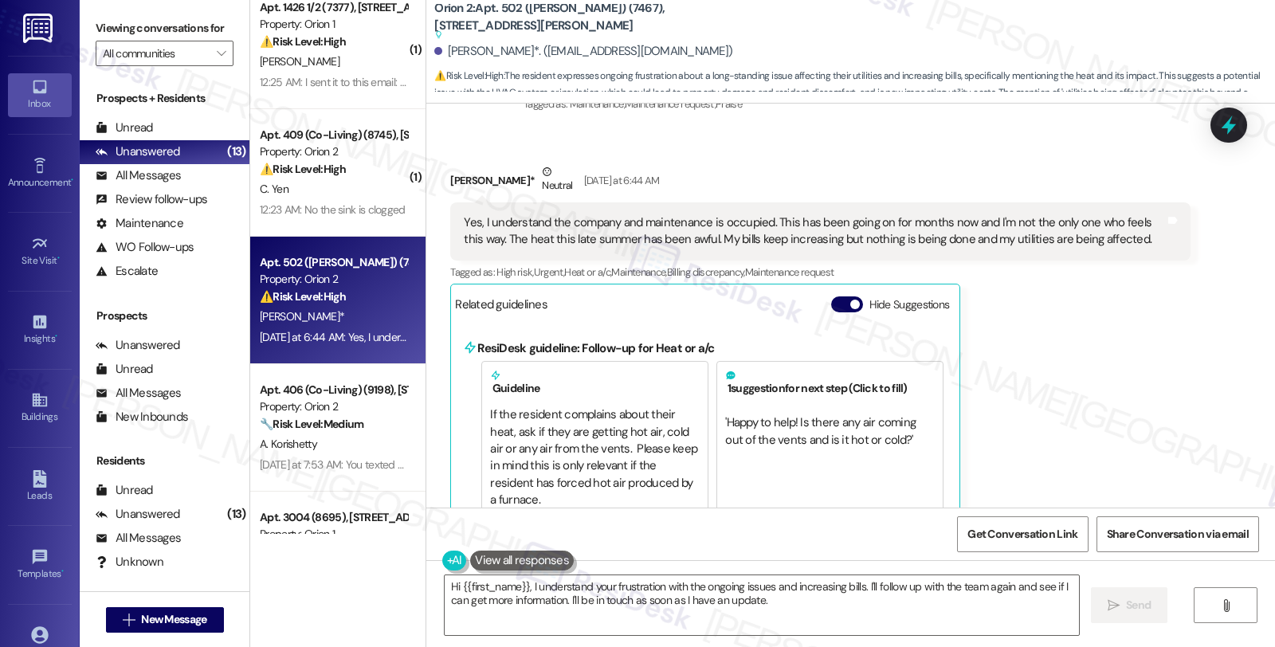
scroll to position [996, 0]
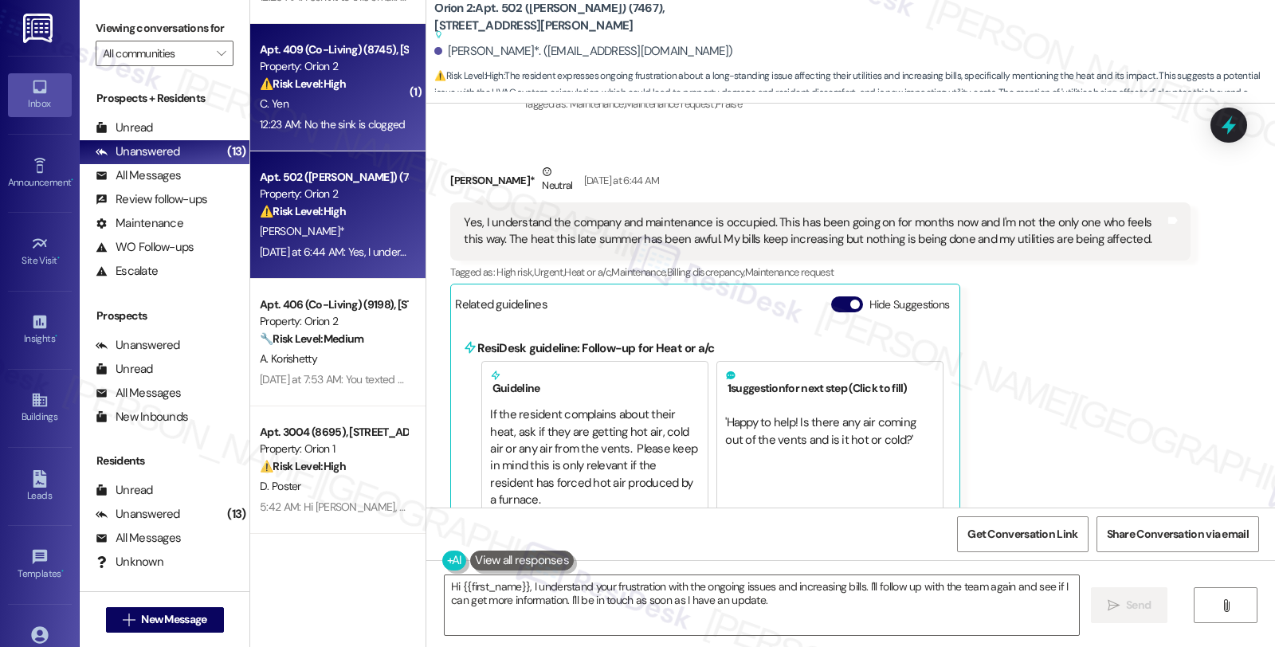
click at [341, 100] on div "C. Yen" at bounding box center [333, 104] width 151 height 20
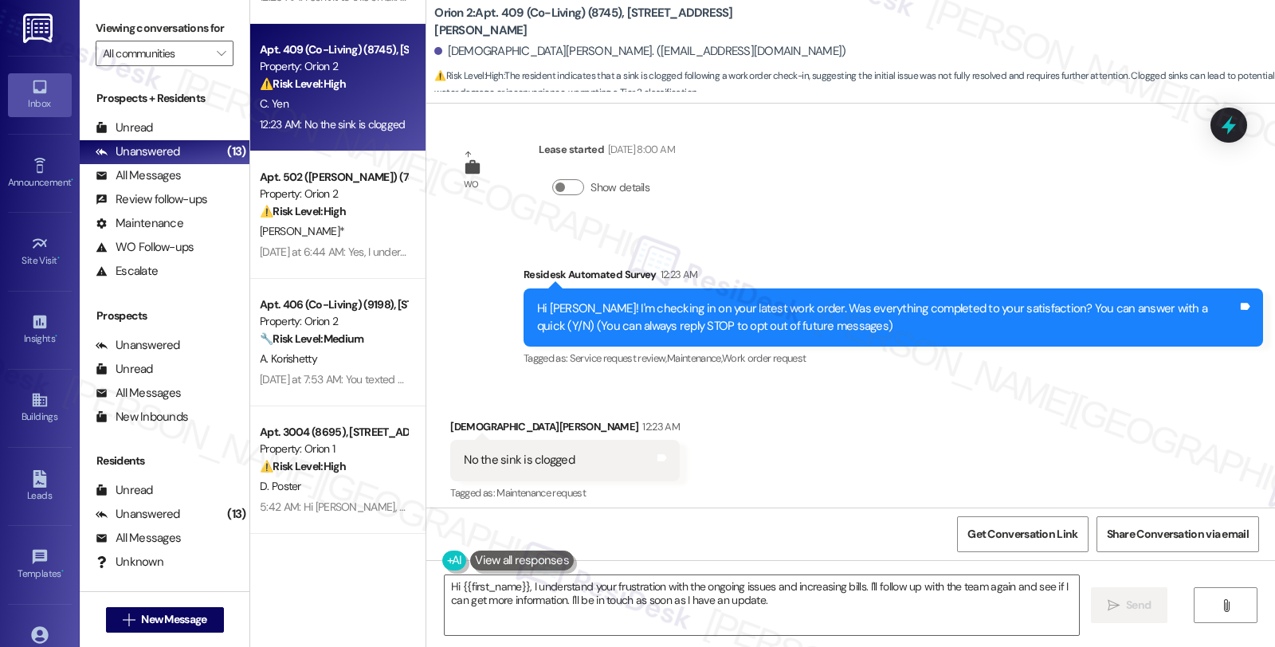
scroll to position [20, 0]
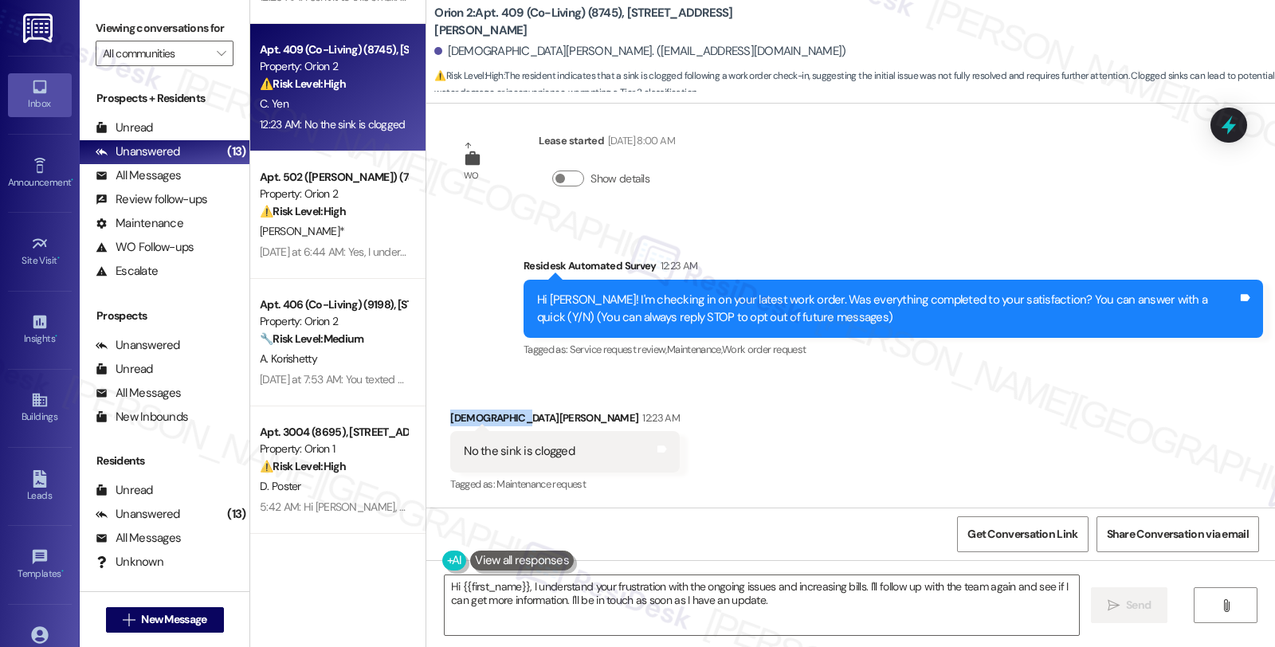
drag, startPoint x: 437, startPoint y: 417, endPoint x: 496, endPoint y: 415, distance: 59.8
click at [496, 415] on div "Received via SMS Christian Yen 12:23 AM No the sink is clogged Tags and notes T…" at bounding box center [564, 453] width 253 height 111
copy div "Christian Yen"
click at [523, 584] on textarea "Hi {{first_name}}, I understand your frustration with the ongoing issues and in…" at bounding box center [762, 605] width 634 height 60
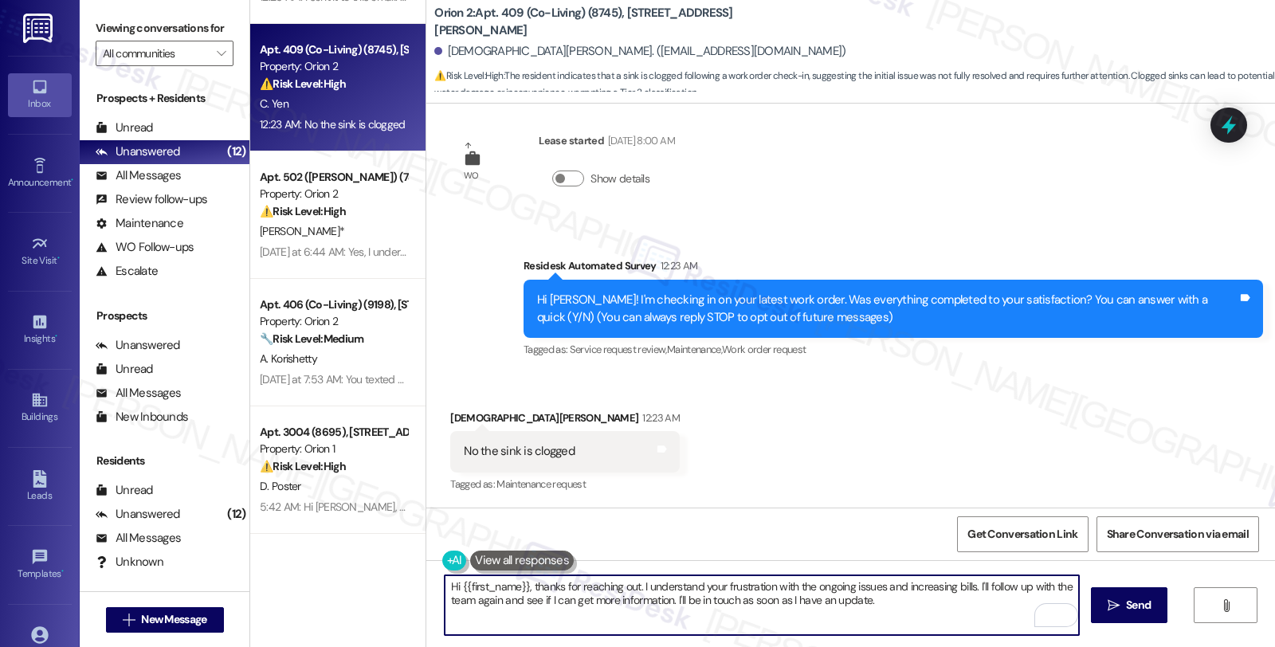
click at [797, 457] on div "Received via SMS Christian Yen 12:23 AM No the sink is clogged Tags and notes T…" at bounding box center [850, 441] width 849 height 135
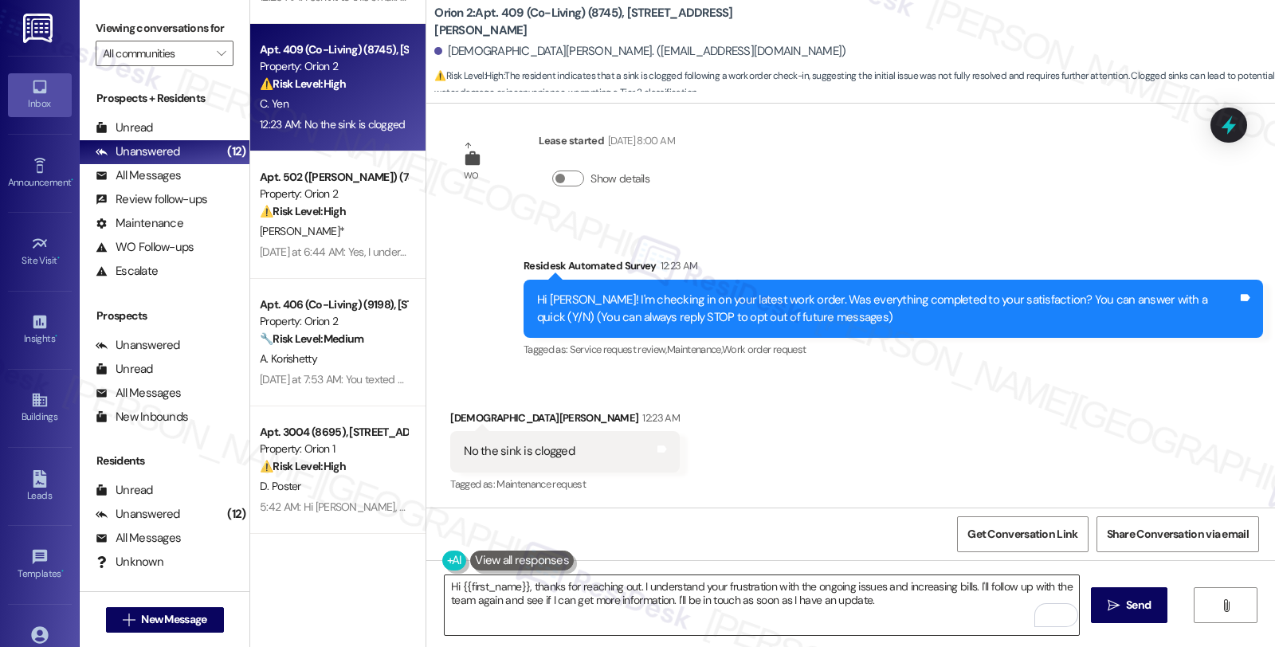
click at [639, 588] on textarea "Hi {{first_name}}, thanks for reaching out. I understand your frustration with …" at bounding box center [762, 605] width 634 height 60
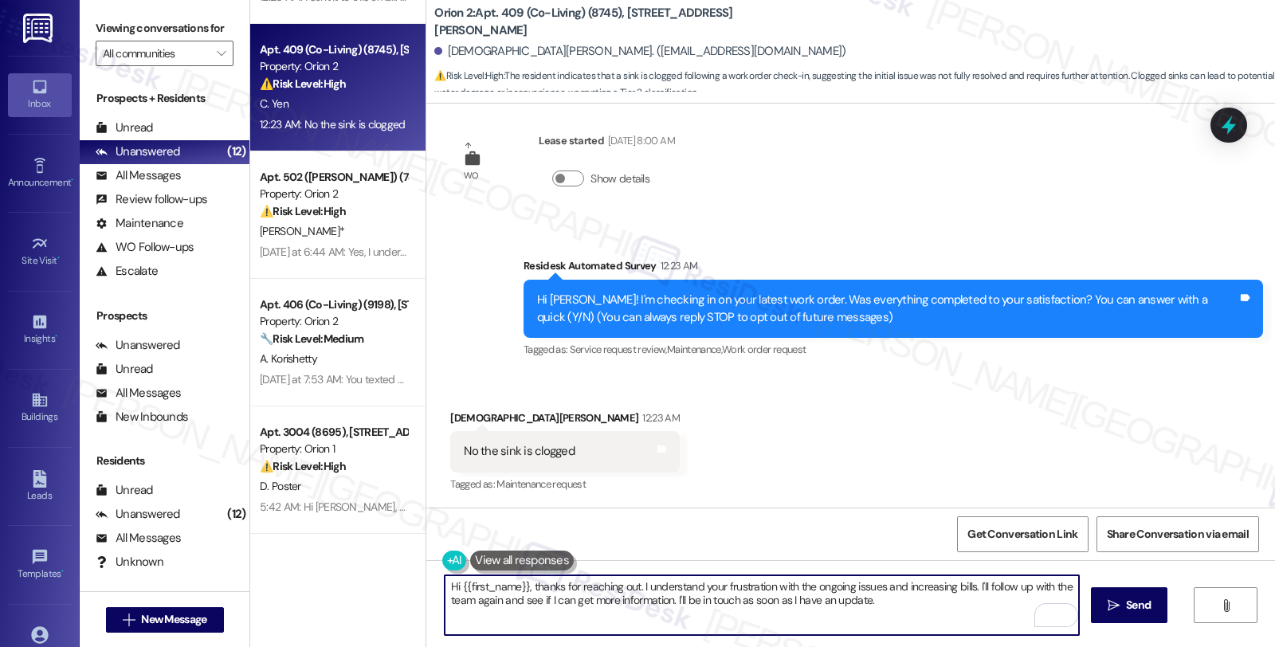
click at [633, 588] on textarea "Hi {{first_name}}, thanks for reaching out. I understand your frustration with …" at bounding box center [762, 605] width 634 height 60
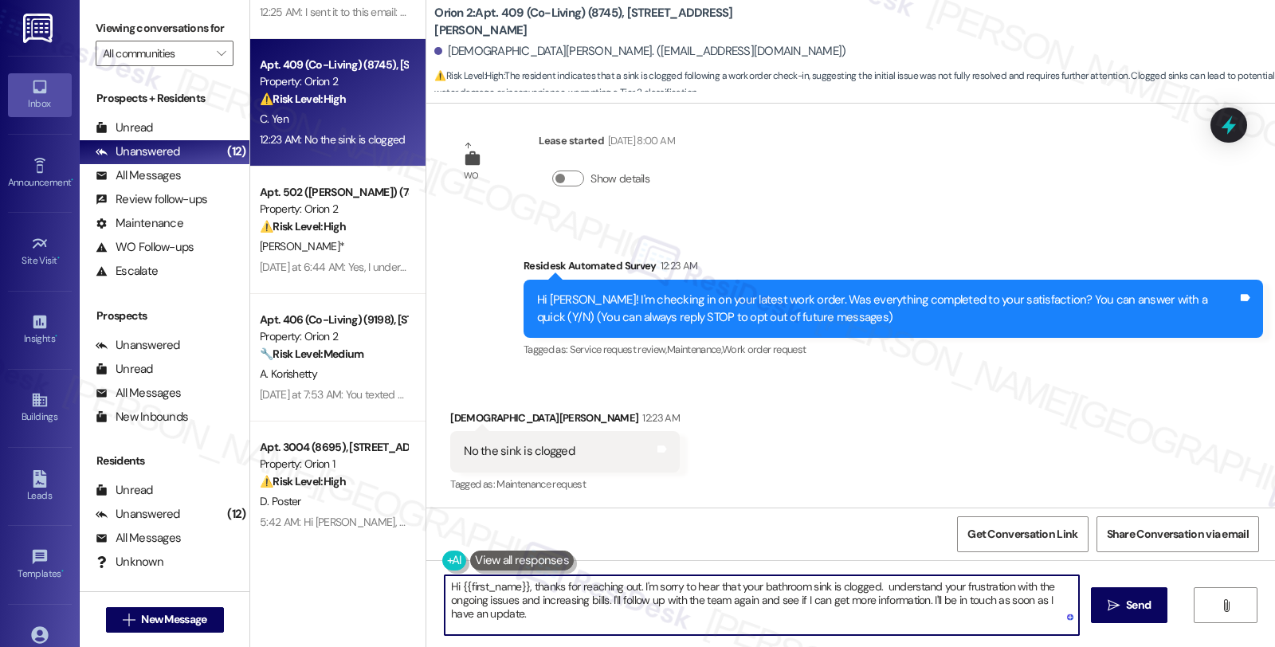
scroll to position [996, 0]
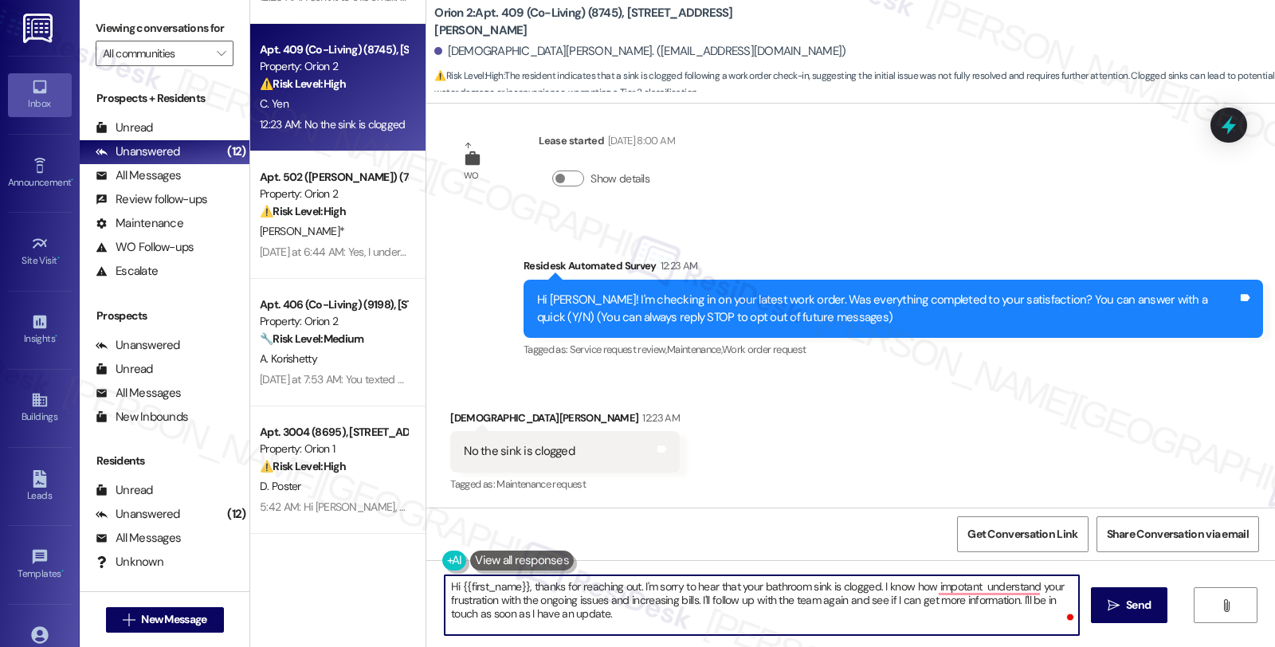
click at [873, 588] on textarea "Hi {{first_name}}, thanks for reaching out. I'm sorry to hear that your bathroo…" at bounding box center [762, 605] width 634 height 60
click at [737, 619] on textarea "Hi {{first_name}}, thanks for reaching out. I'm sorry to hear that your bathroo…" at bounding box center [762, 605] width 634 height 60
type textarea "Hi {{first_name}}, thanks for reaching out. I'm sorry to hear that your bathroo…"
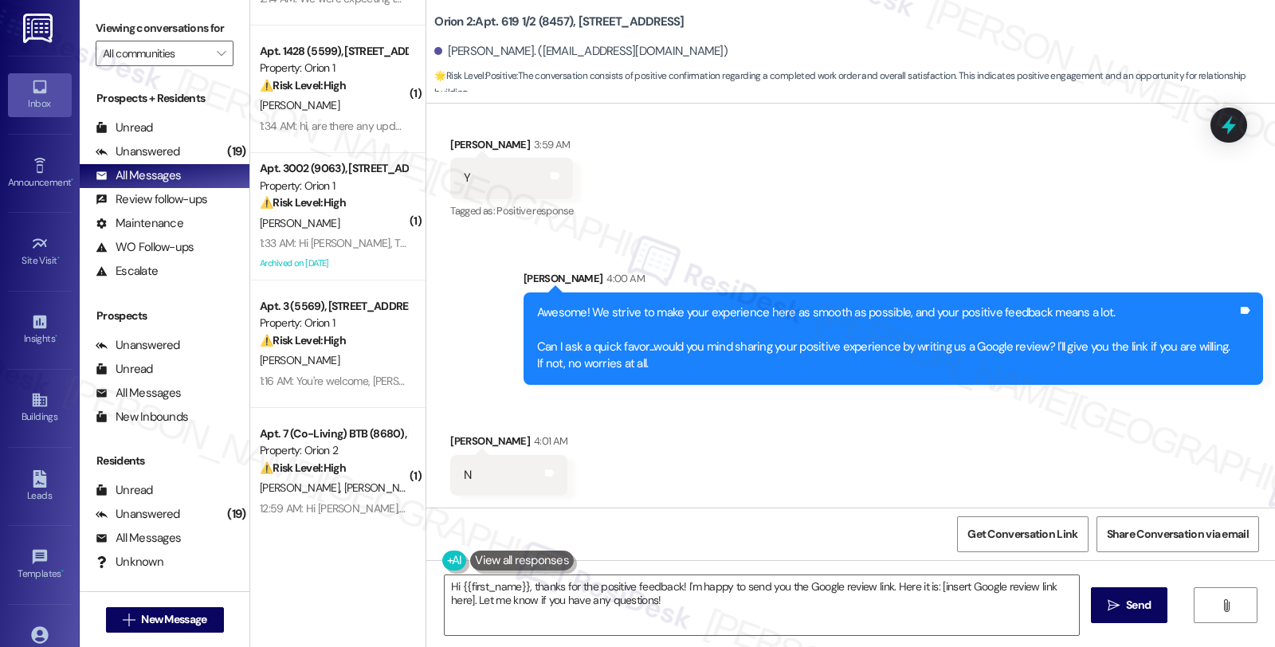
scroll to position [1578, 0]
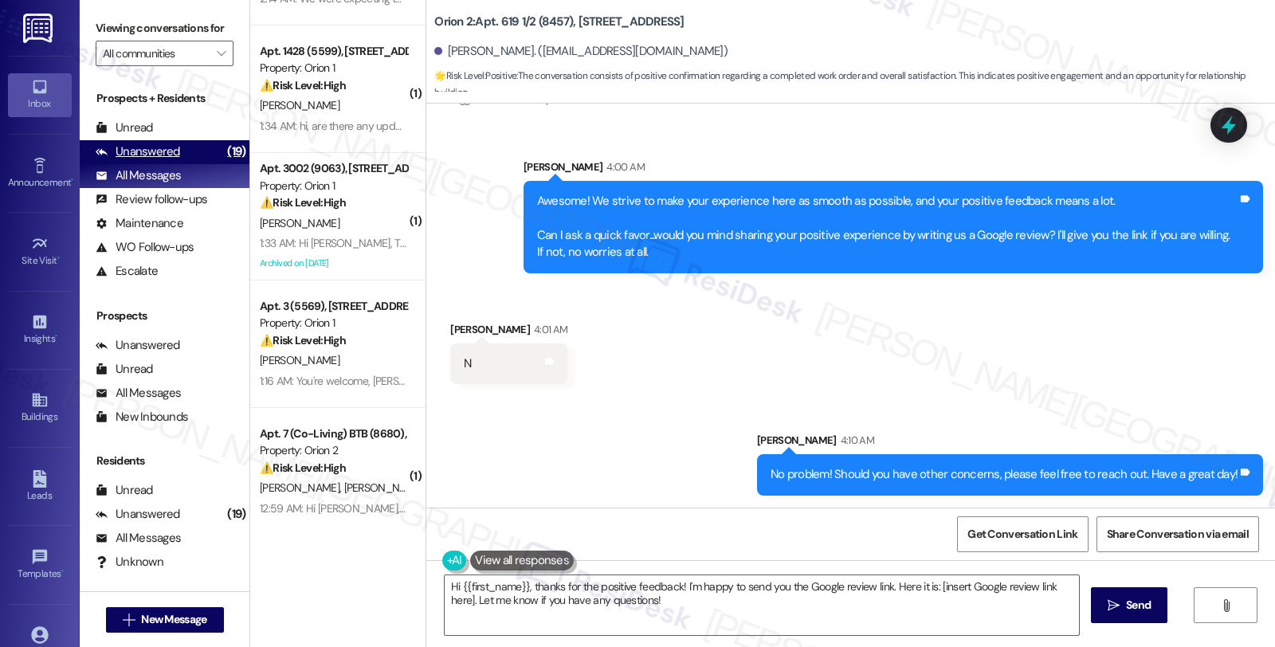
click at [171, 160] on div "Unanswered" at bounding box center [138, 151] width 84 height 17
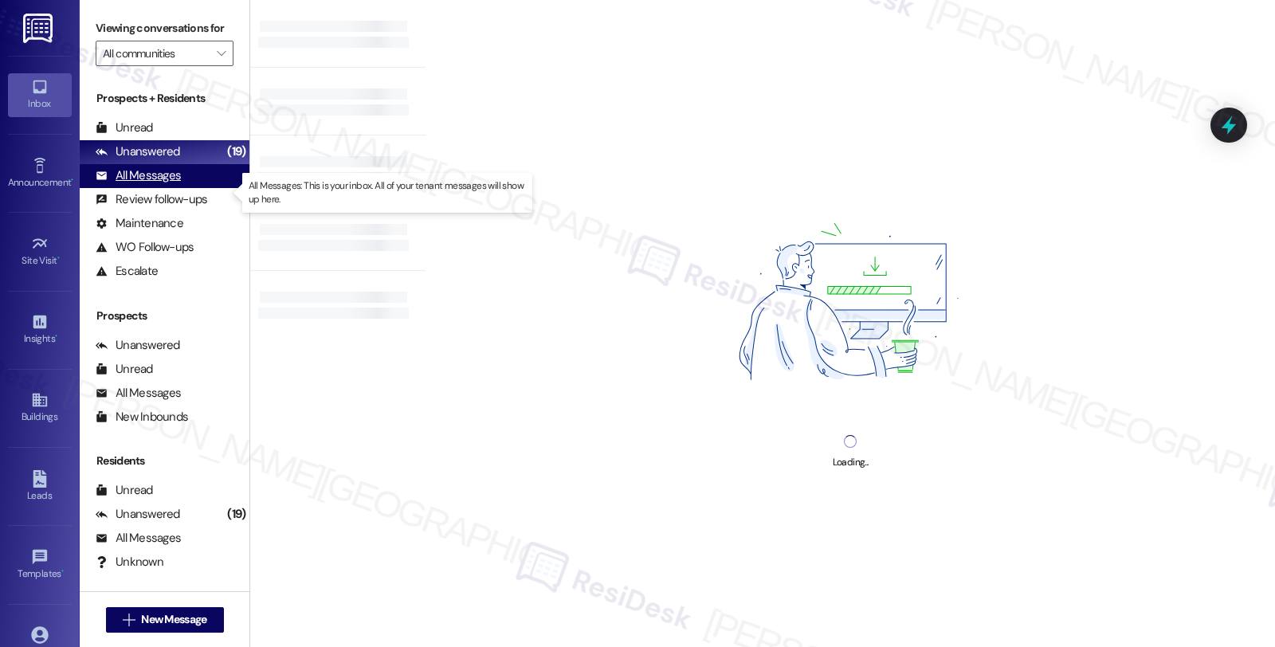
click at [168, 184] on div "All Messages" at bounding box center [138, 175] width 85 height 17
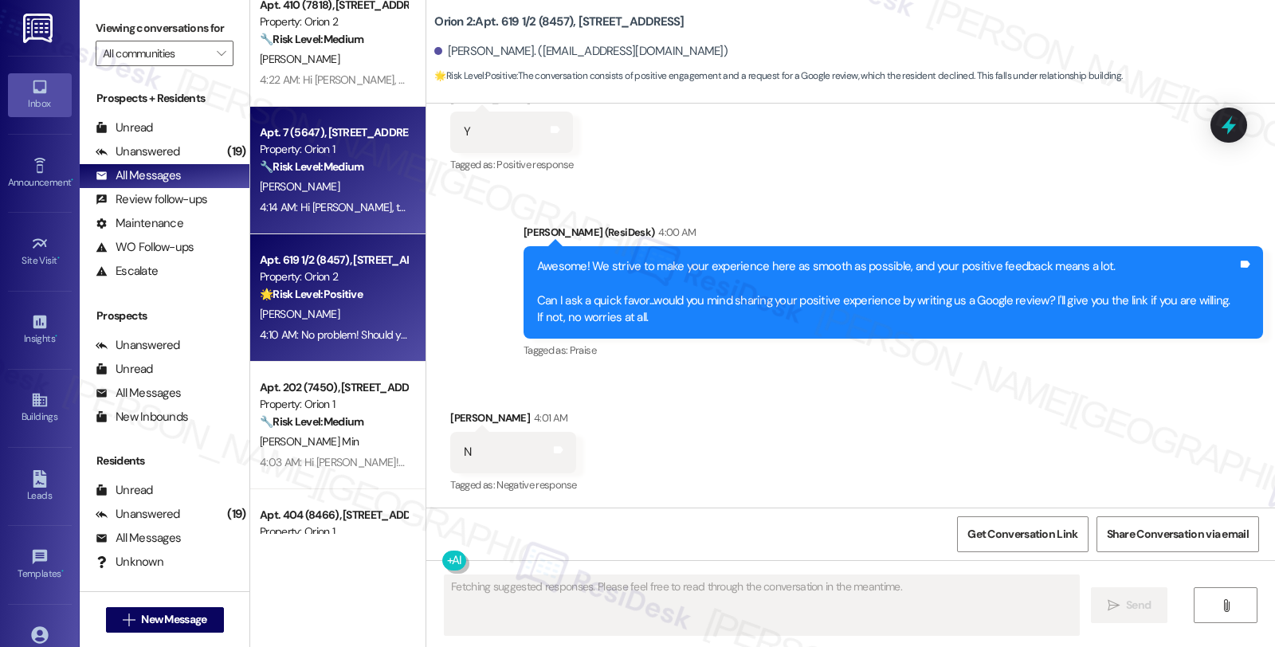
scroll to position [177, 0]
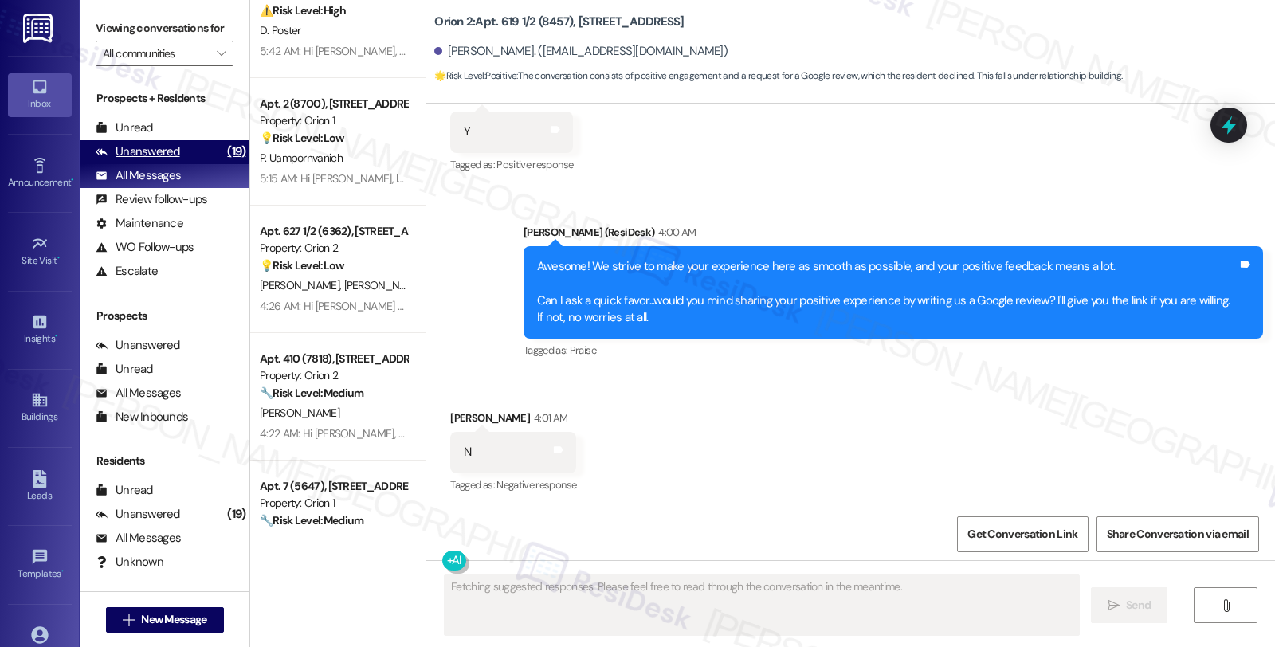
click at [161, 160] on div "Unanswered" at bounding box center [138, 151] width 84 height 17
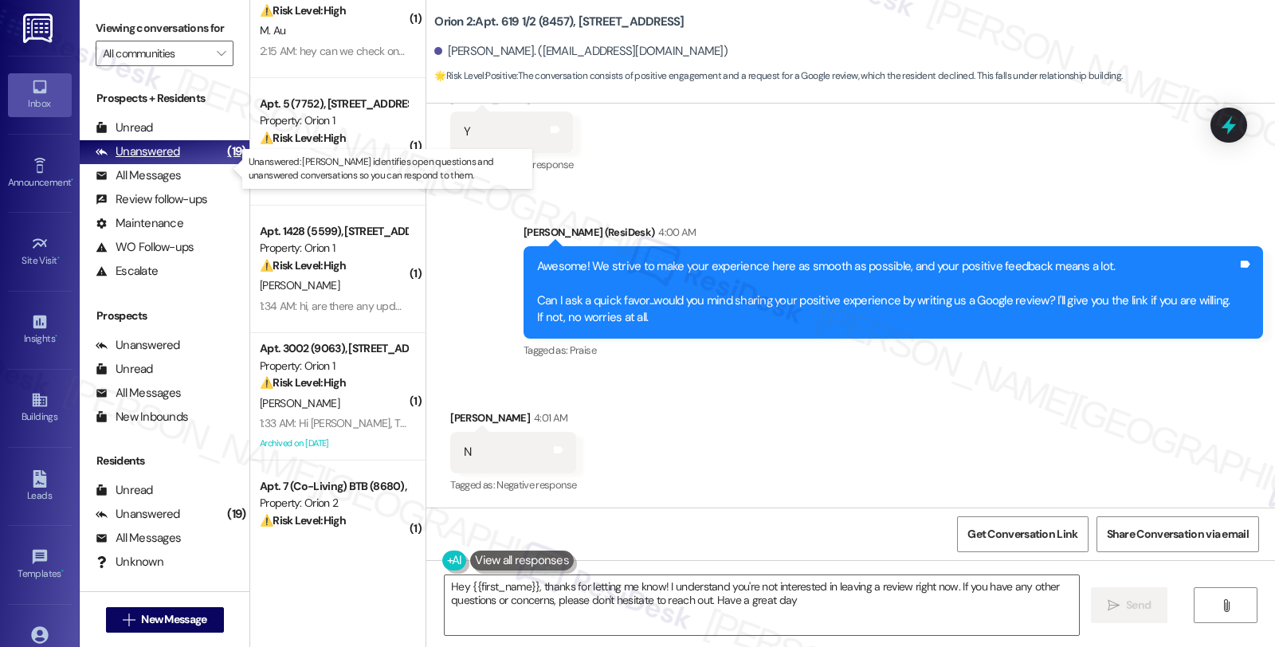
type textarea "Hey {{first_name}}, thanks for letting me know! I understand you're not interes…"
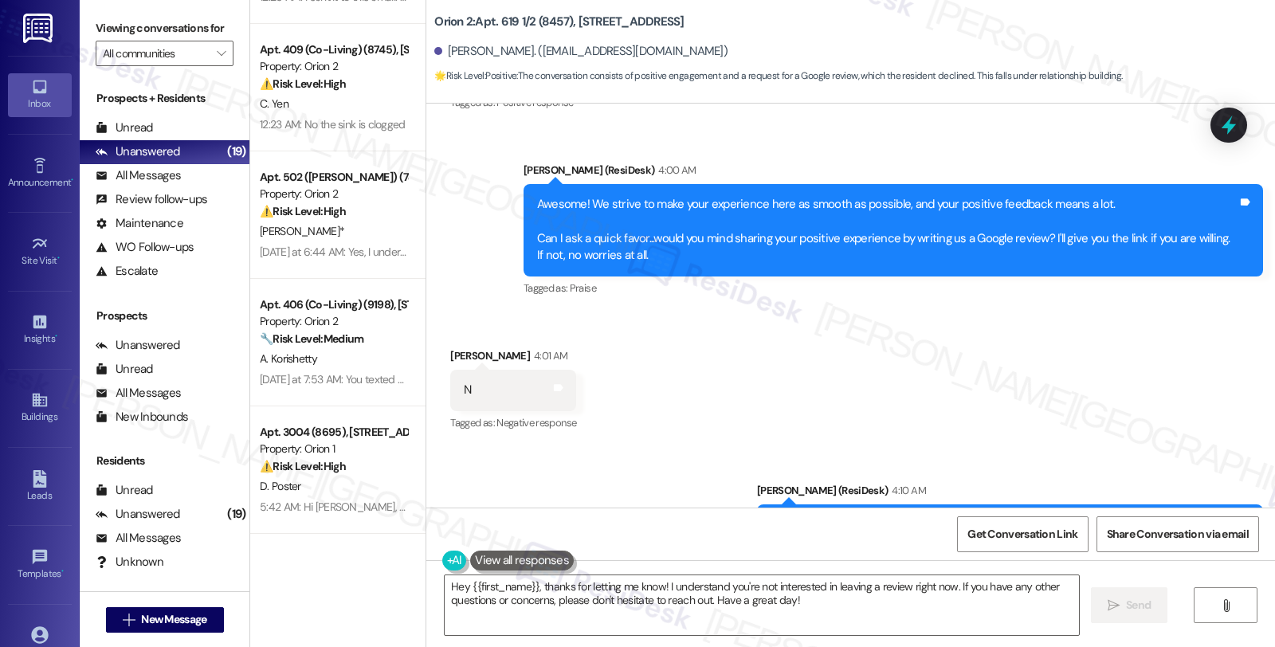
scroll to position [1647, 0]
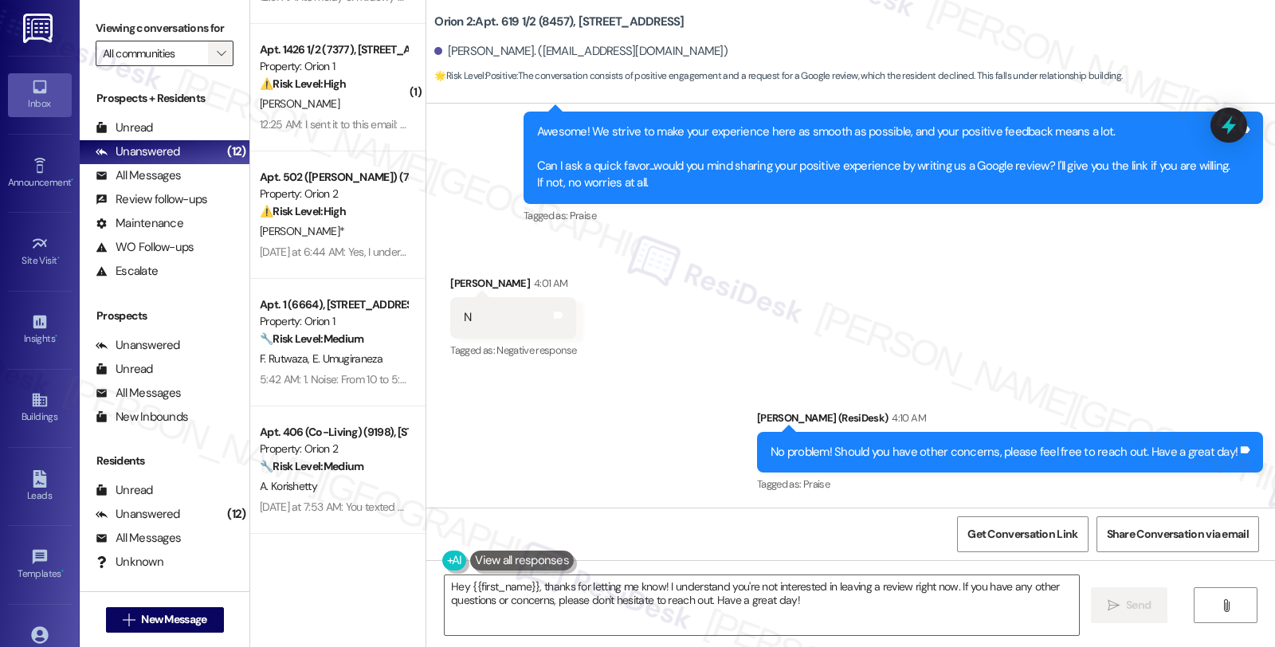
click at [217, 60] on icon "" at bounding box center [221, 53] width 9 height 13
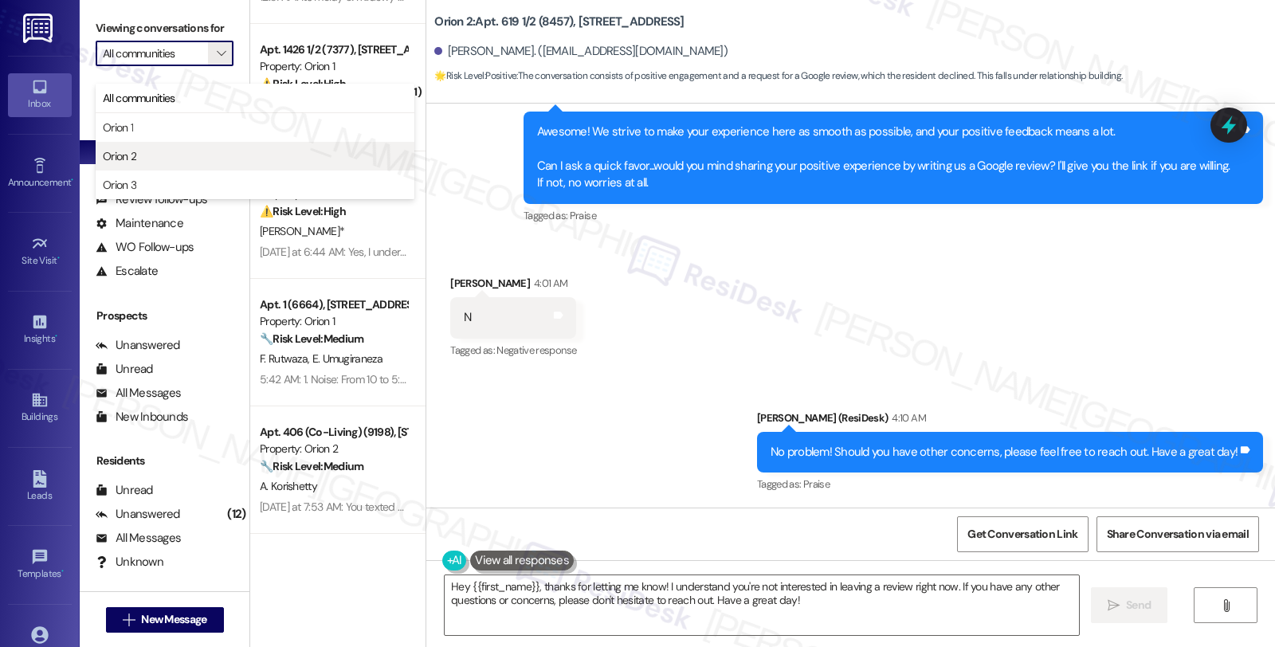
click at [163, 167] on button "Orion 2" at bounding box center [255, 156] width 319 height 29
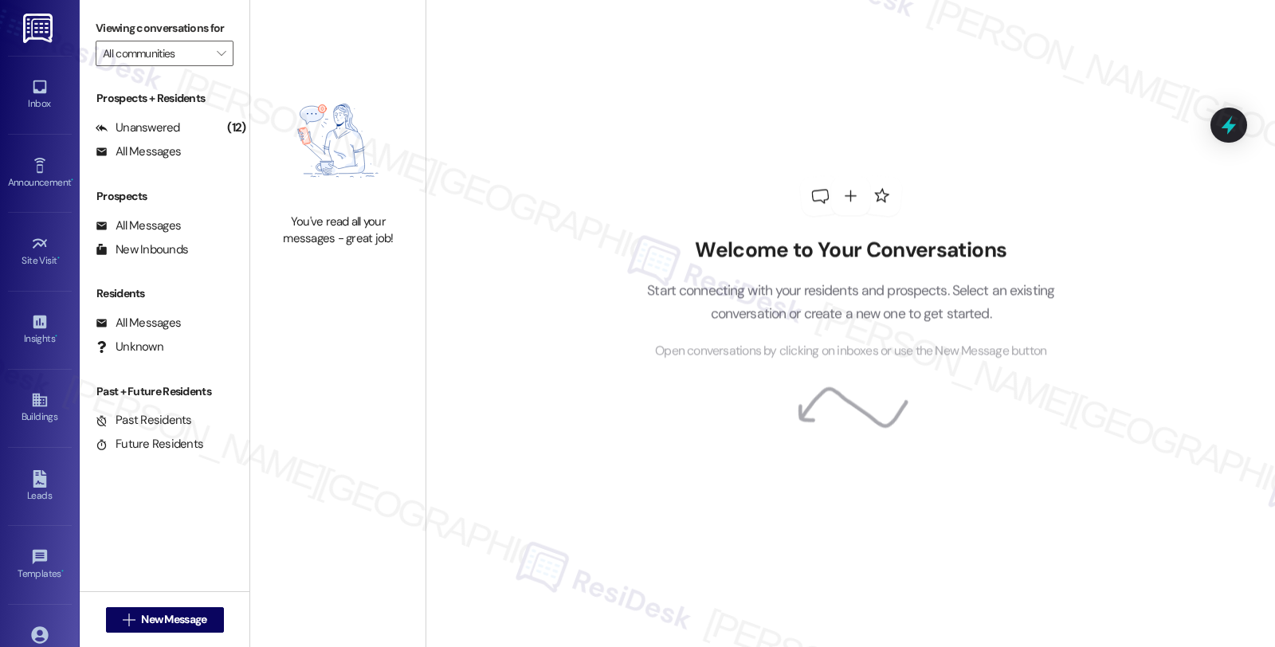
type input "Orion 2"
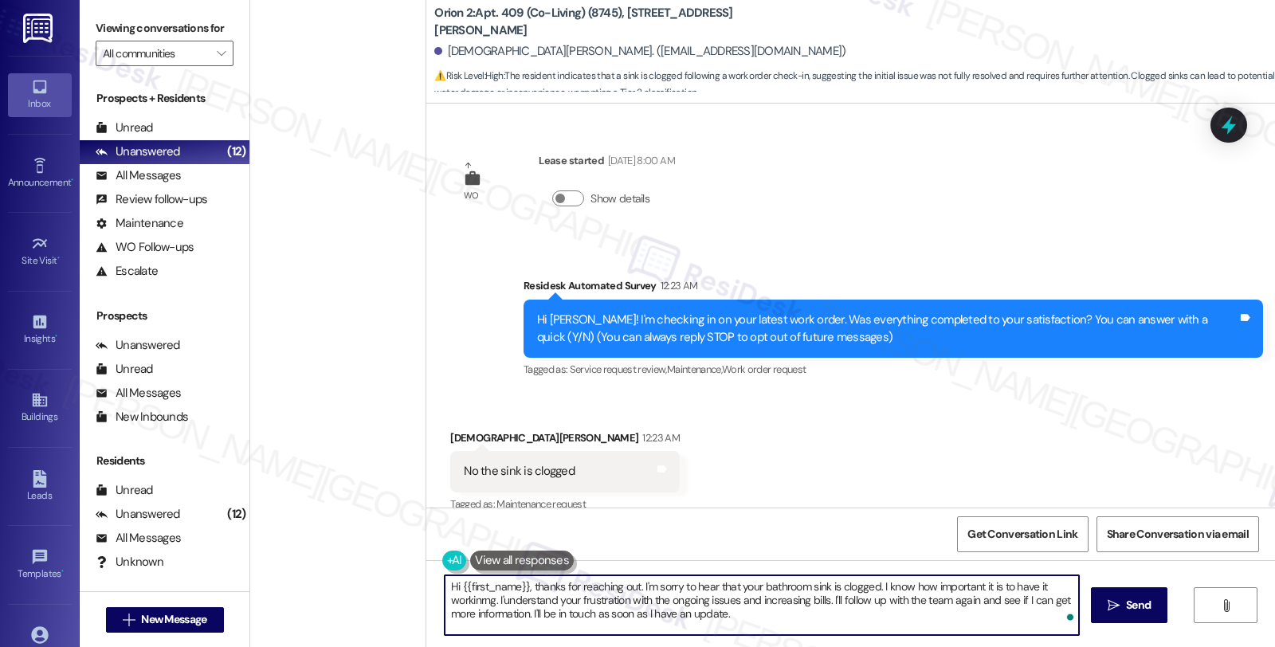
scroll to position [20, 0]
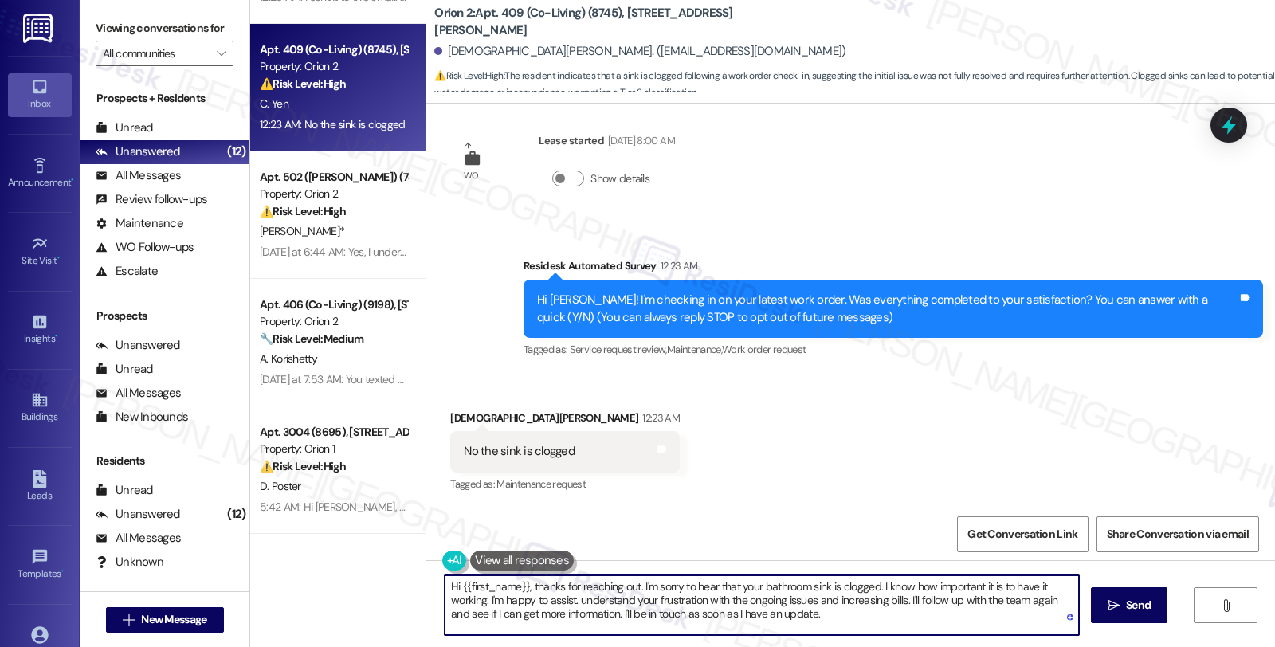
click at [568, 600] on textarea "Hi {{first_name}}, thanks for reaching out. I'm sorry to hear that your bathroo…" at bounding box center [762, 605] width 634 height 60
click at [829, 595] on textarea "Hi {{first_name}}, thanks for reaching out. I'm sorry to hear that your bathroo…" at bounding box center [762, 605] width 634 height 60
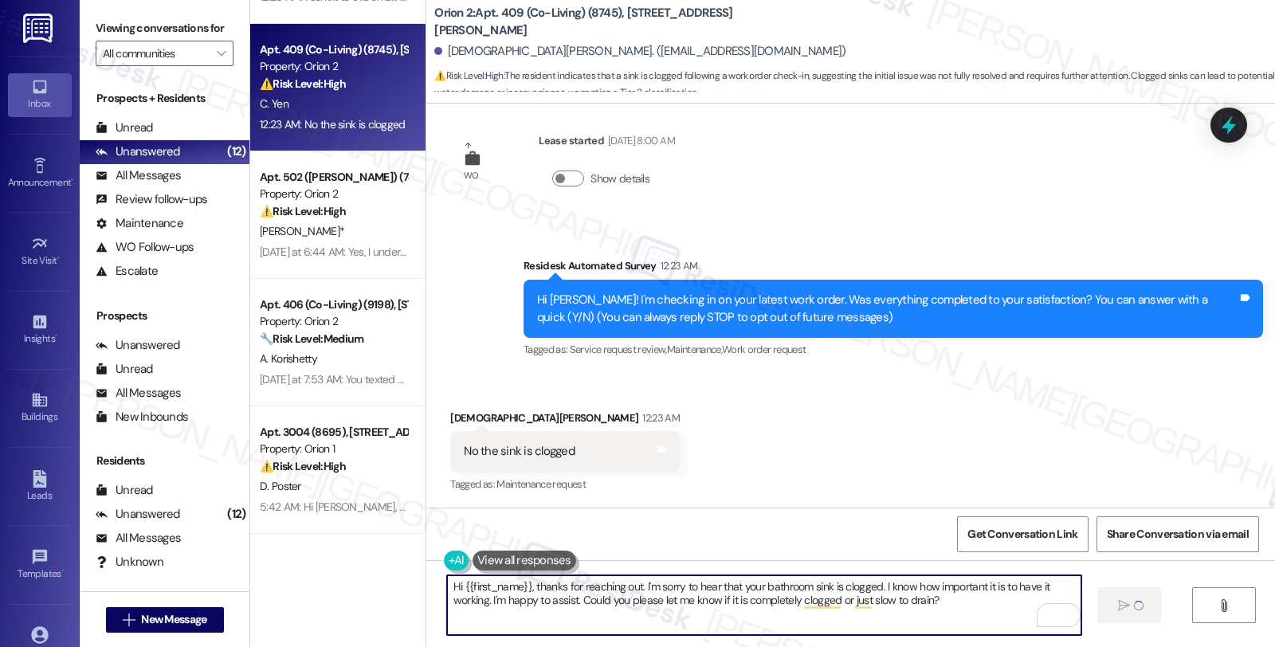
type textarea "Hi {{first_name}}, thanks for reaching out. I'm sorry to hear that your bathroo…"
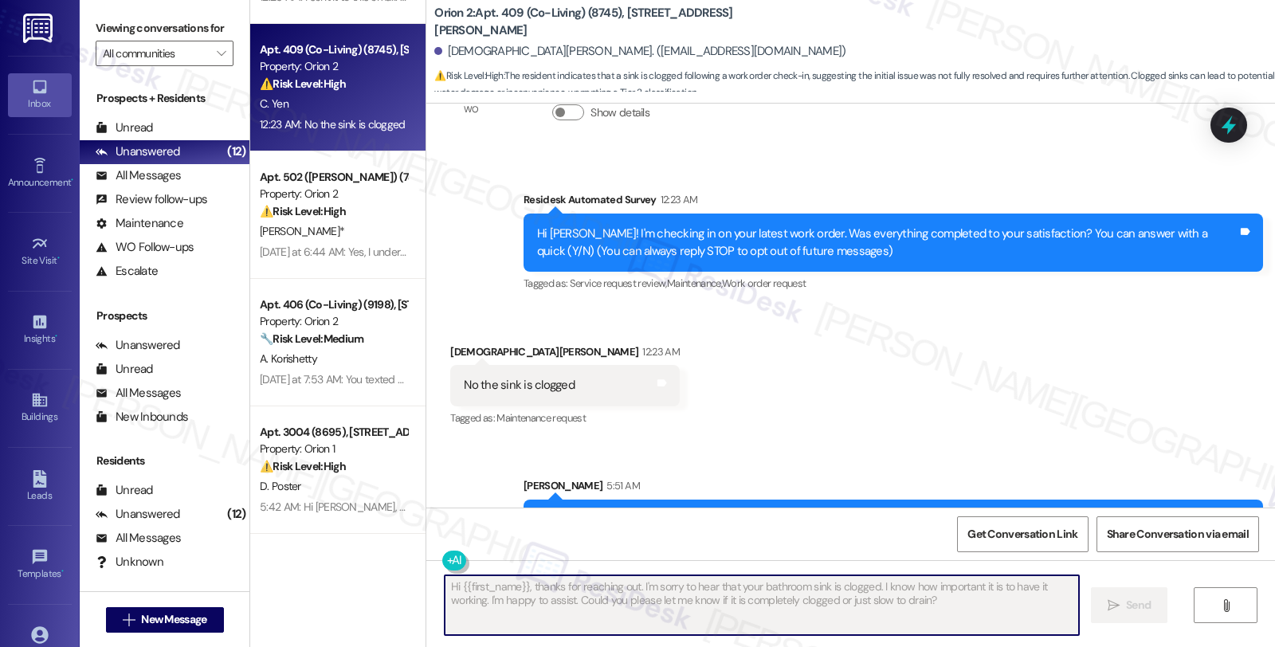
scroll to position [148, 0]
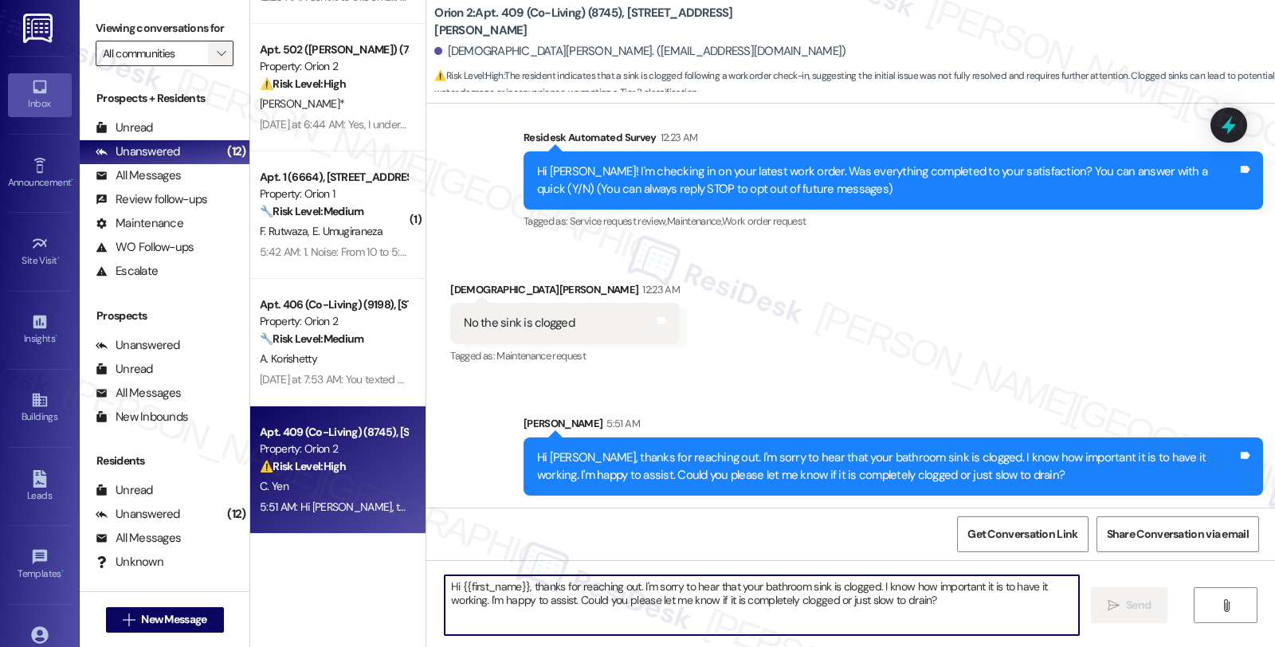
click at [217, 60] on icon "" at bounding box center [221, 53] width 9 height 13
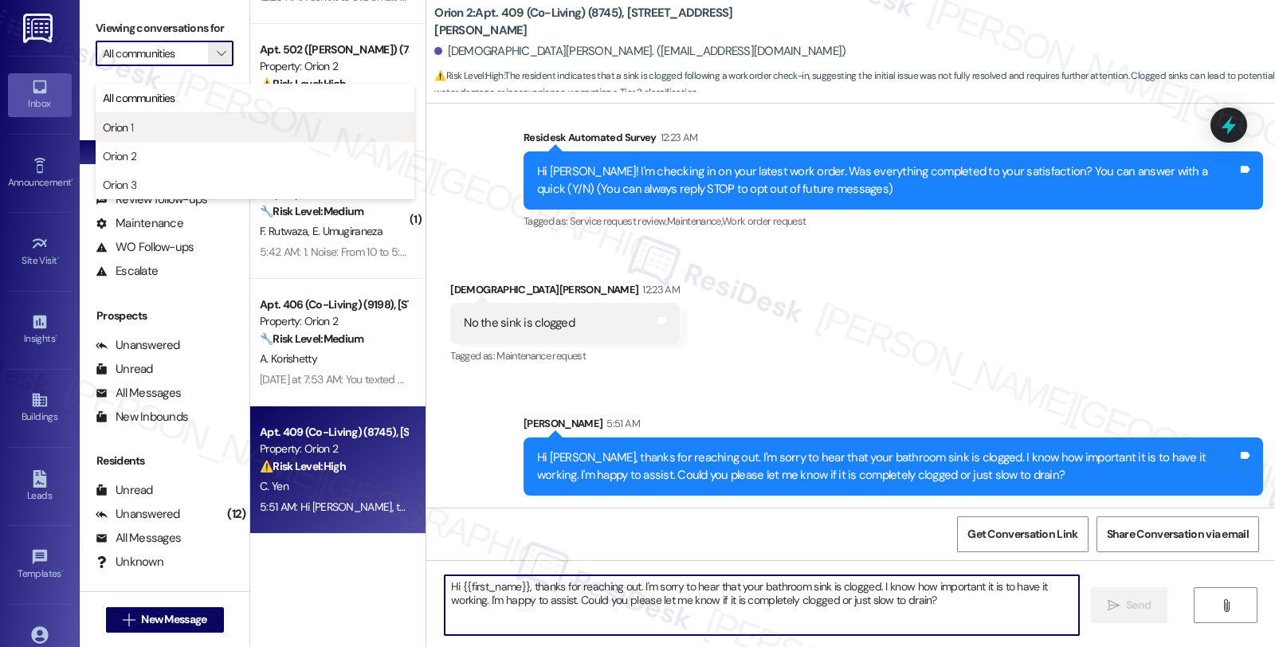
click at [179, 127] on span "Orion 1" at bounding box center [255, 128] width 304 height 16
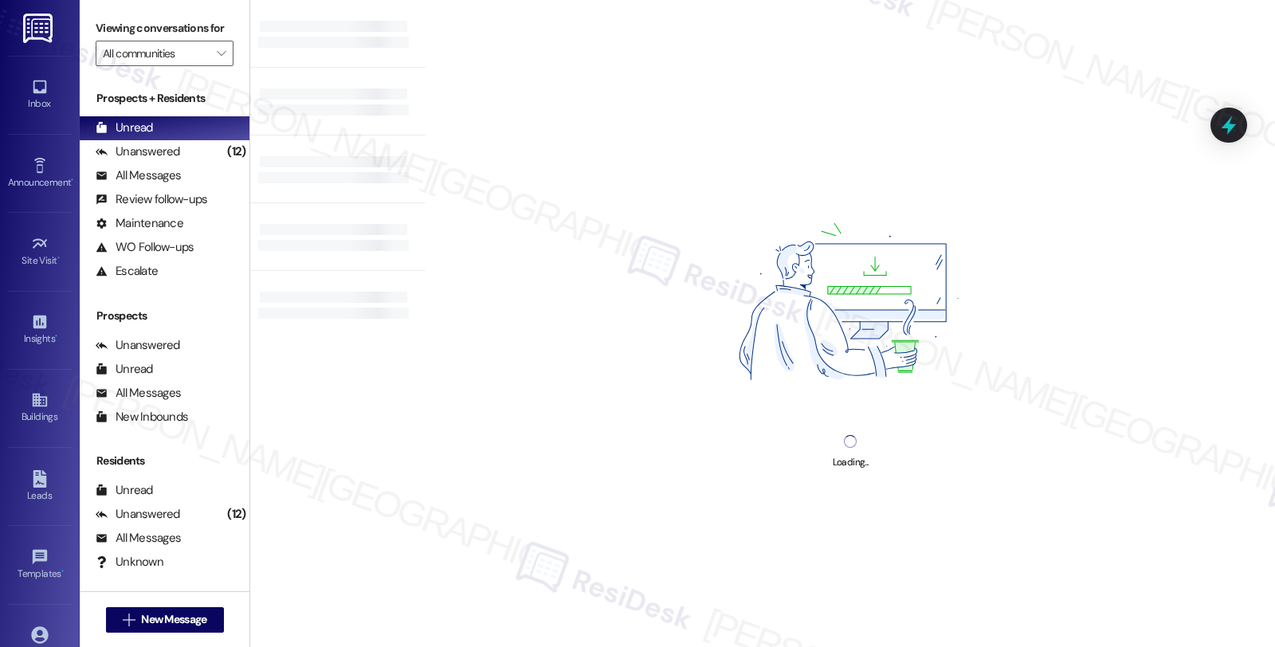
type input "Orion 1"
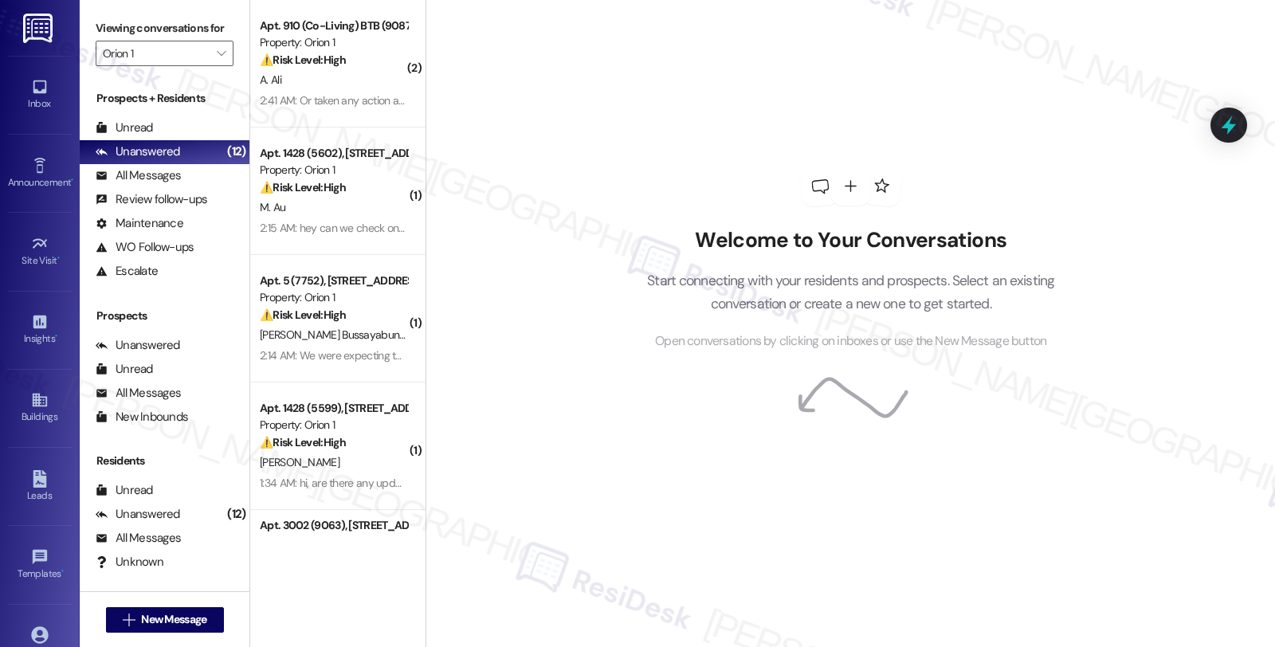
scroll to position [359, 0]
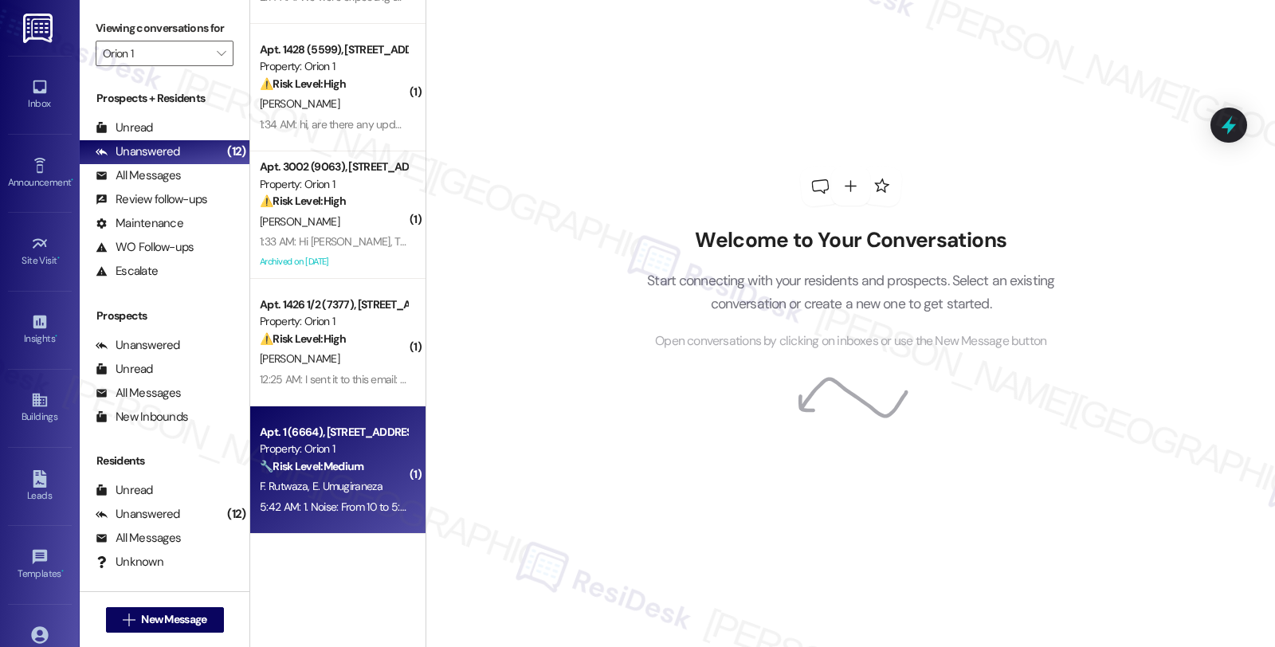
click at [337, 479] on span "E. Umugiraneza" at bounding box center [347, 486] width 70 height 14
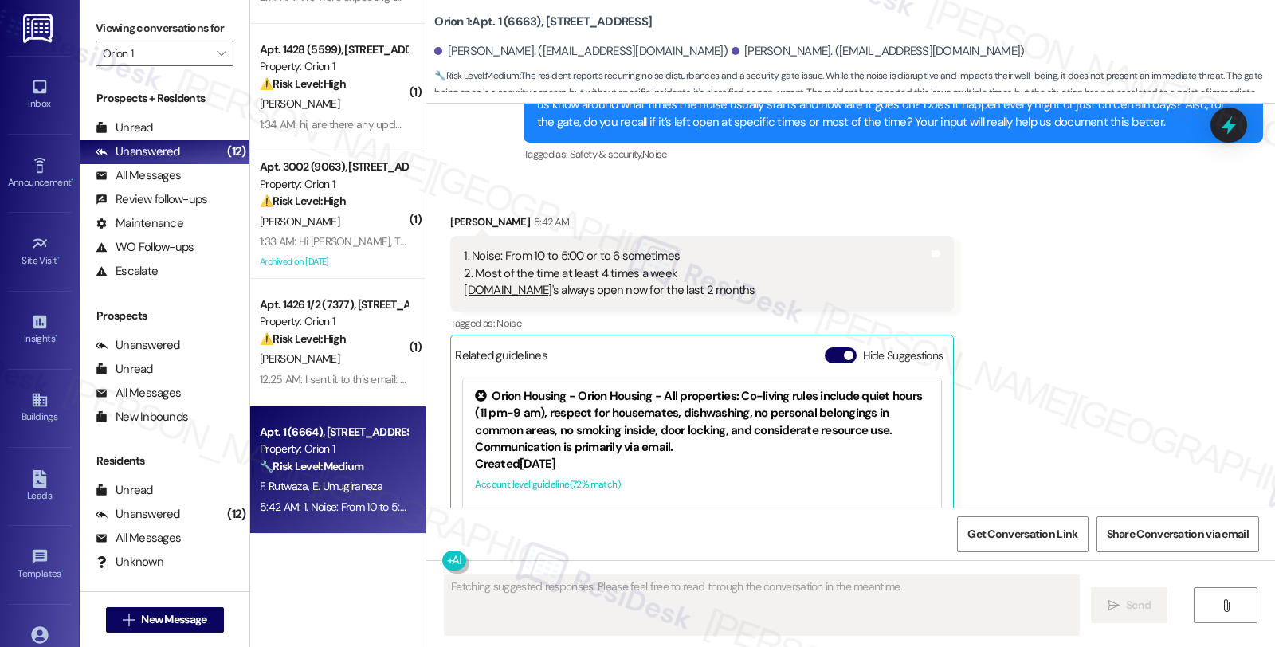
scroll to position [9166, 0]
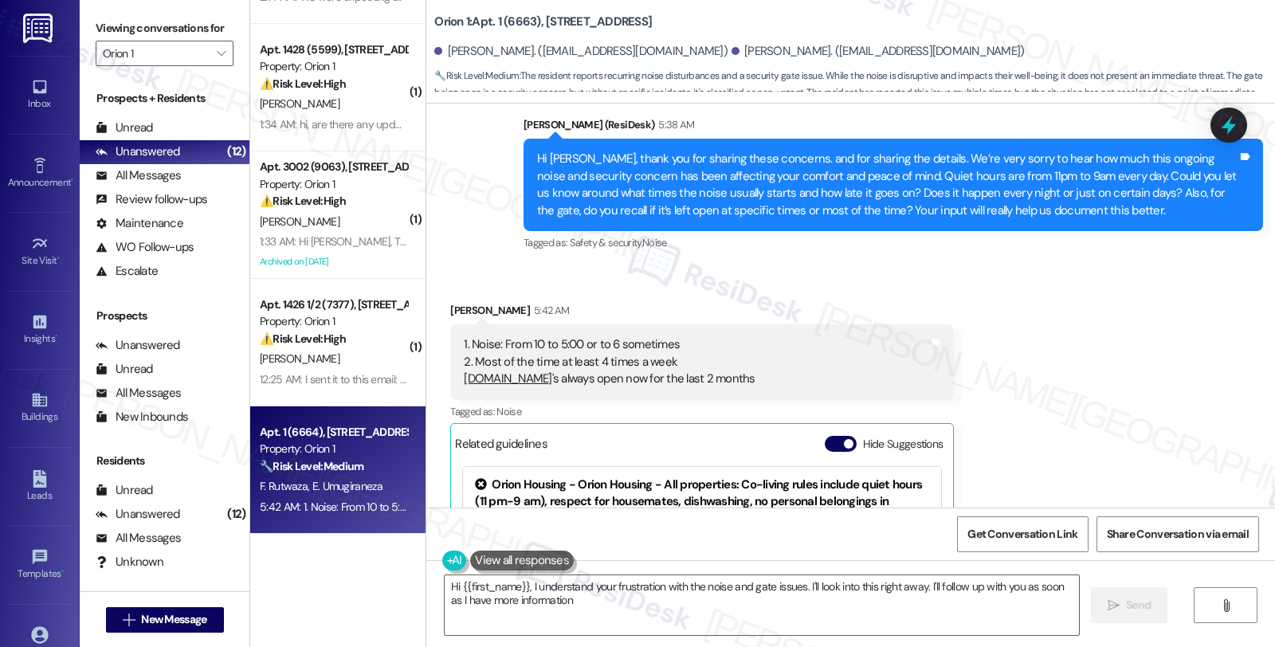
type textarea "Hi {{first_name}}, I understand your frustration with the noise and gate issues…"
click at [217, 60] on icon "" at bounding box center [221, 53] width 9 height 13
click at [159, 140] on div "Unread (0)" at bounding box center [165, 128] width 170 height 24
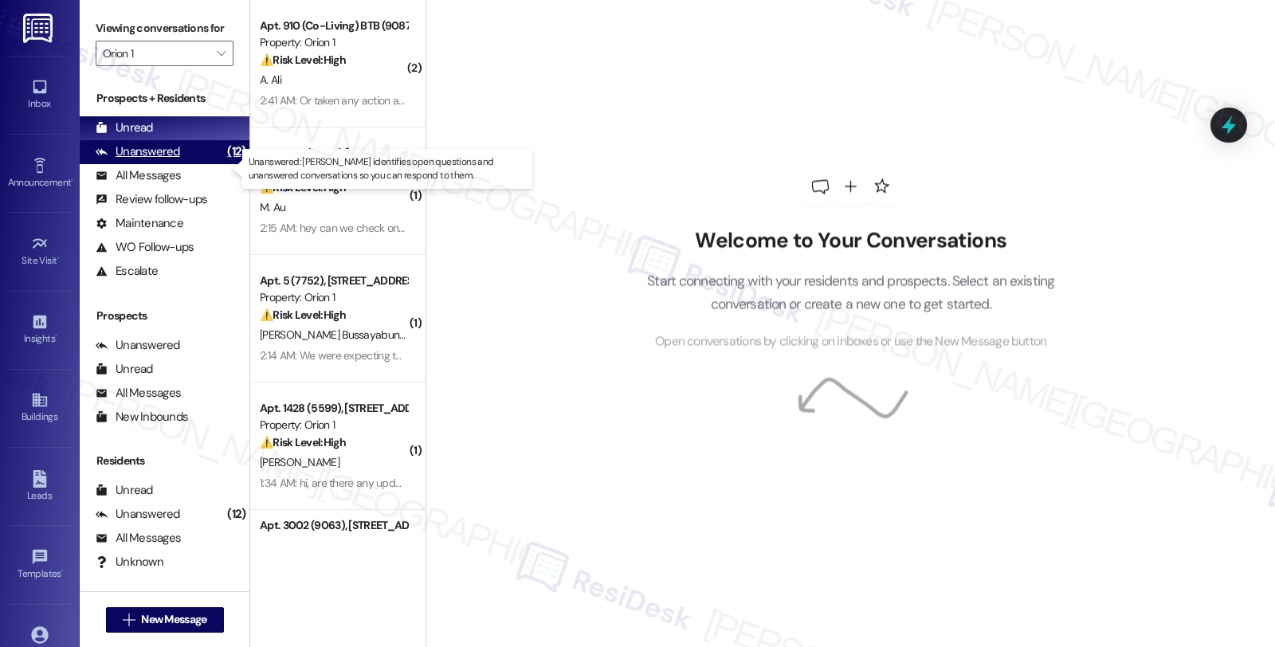
click at [171, 160] on div "Unanswered" at bounding box center [138, 151] width 84 height 17
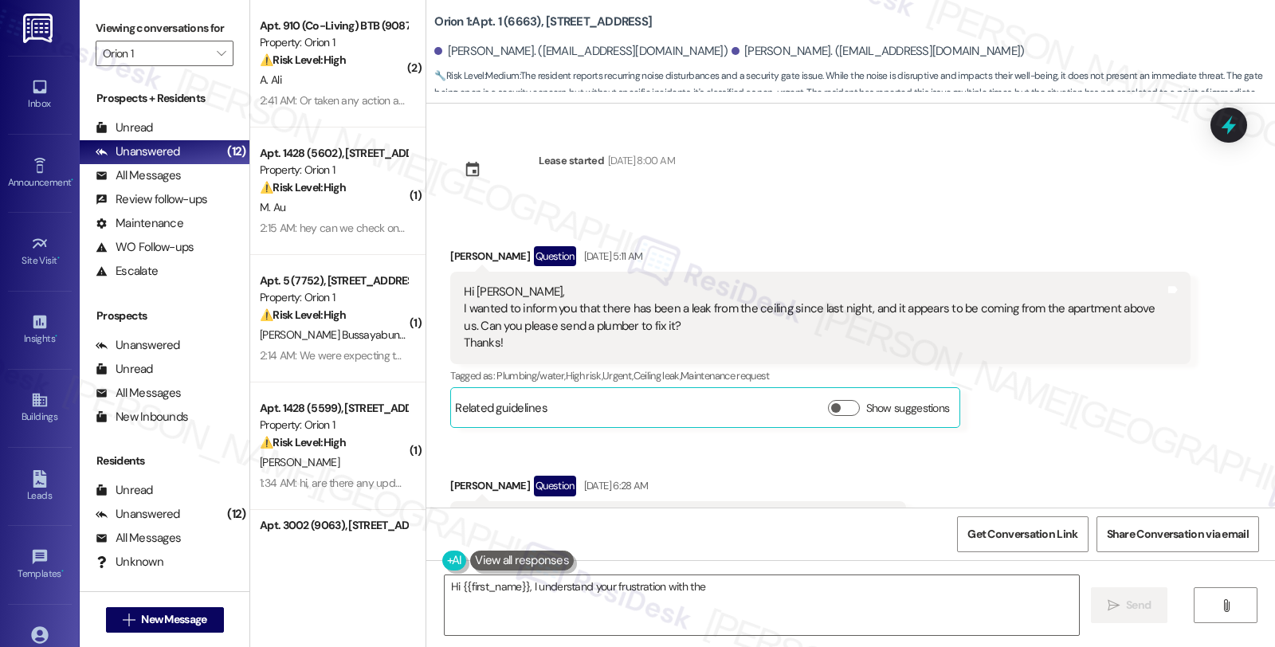
scroll to position [9343, 0]
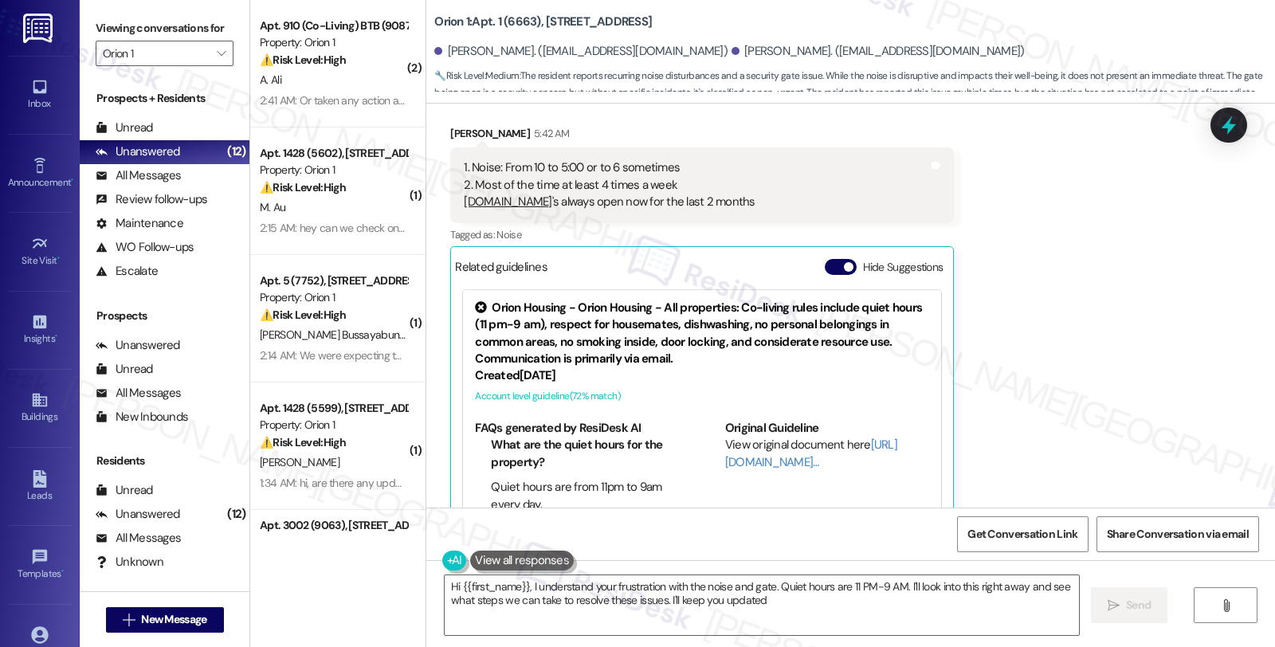
type textarea "Hi {{first_name}}, I understand your frustration with the noise and gate. Quiet…"
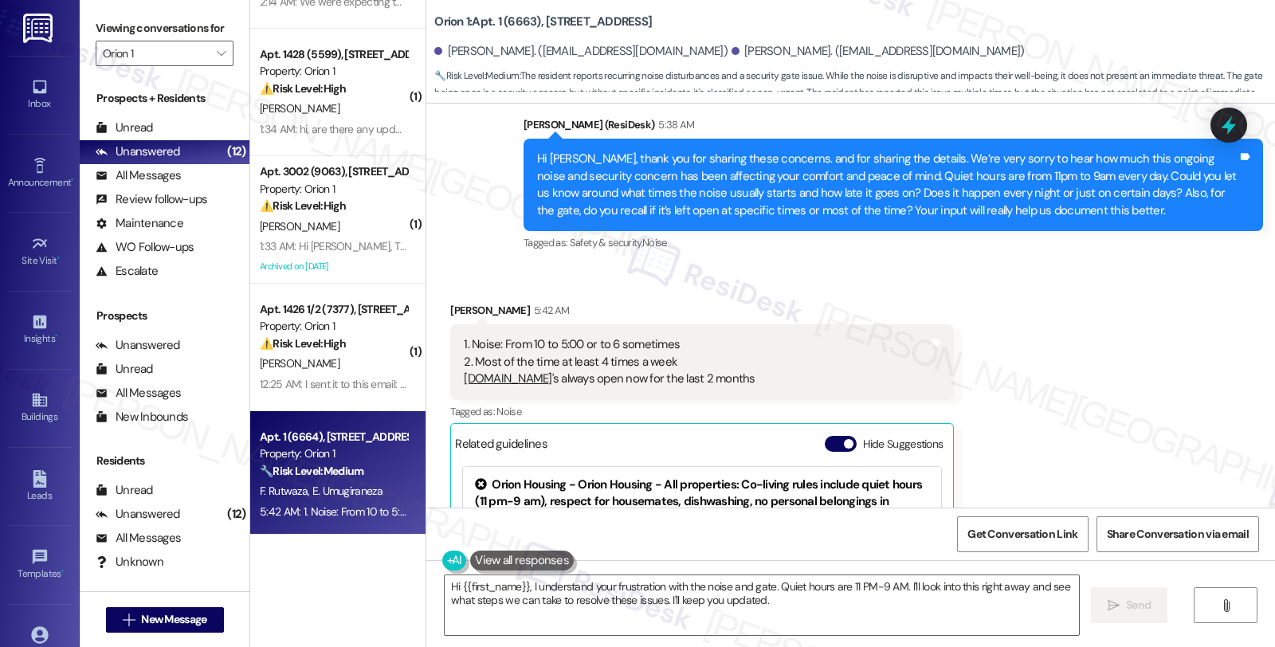
scroll to position [359, 0]
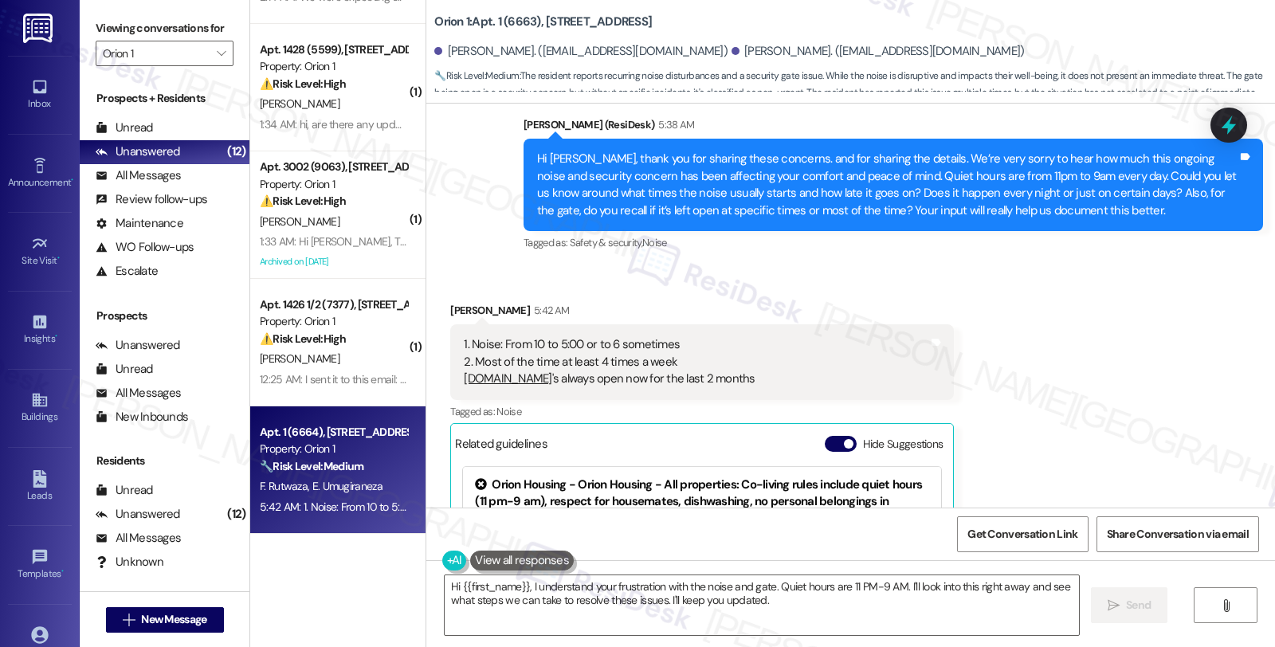
click at [1116, 324] on div "Received via SMS Edith Umugiraneza 5:42 AM 1. Noise: From 10 to 5:00 or to 6 so…" at bounding box center [850, 500] width 849 height 469
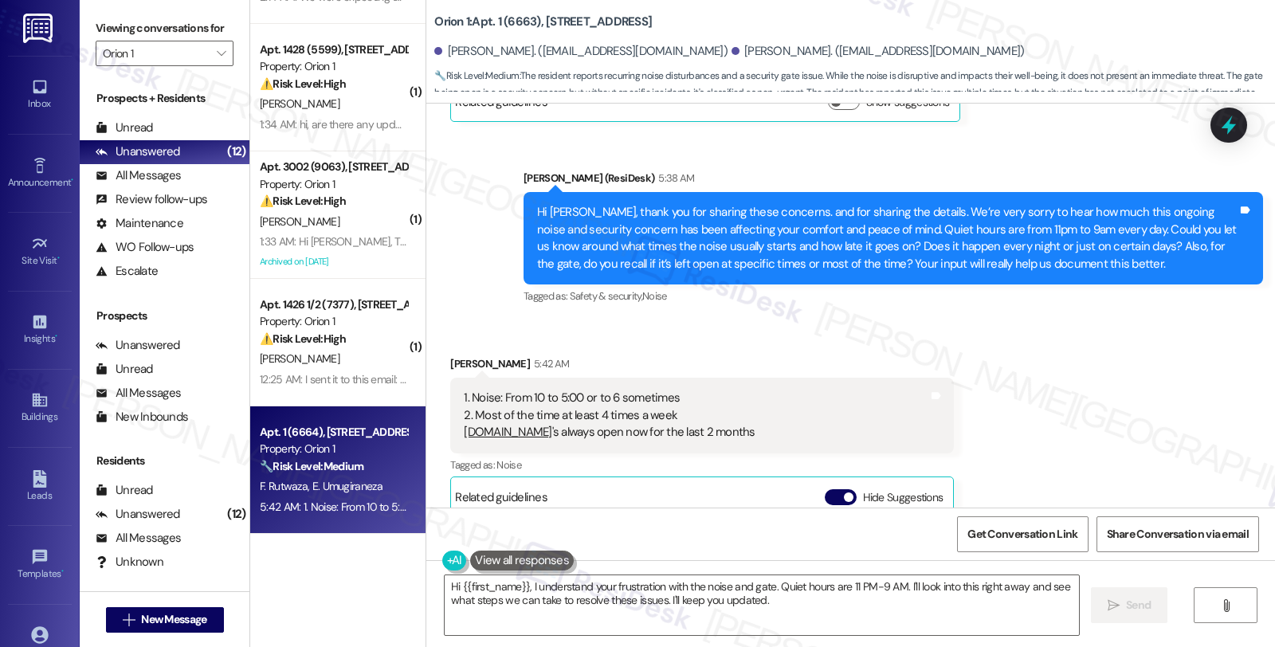
scroll to position [9077, 0]
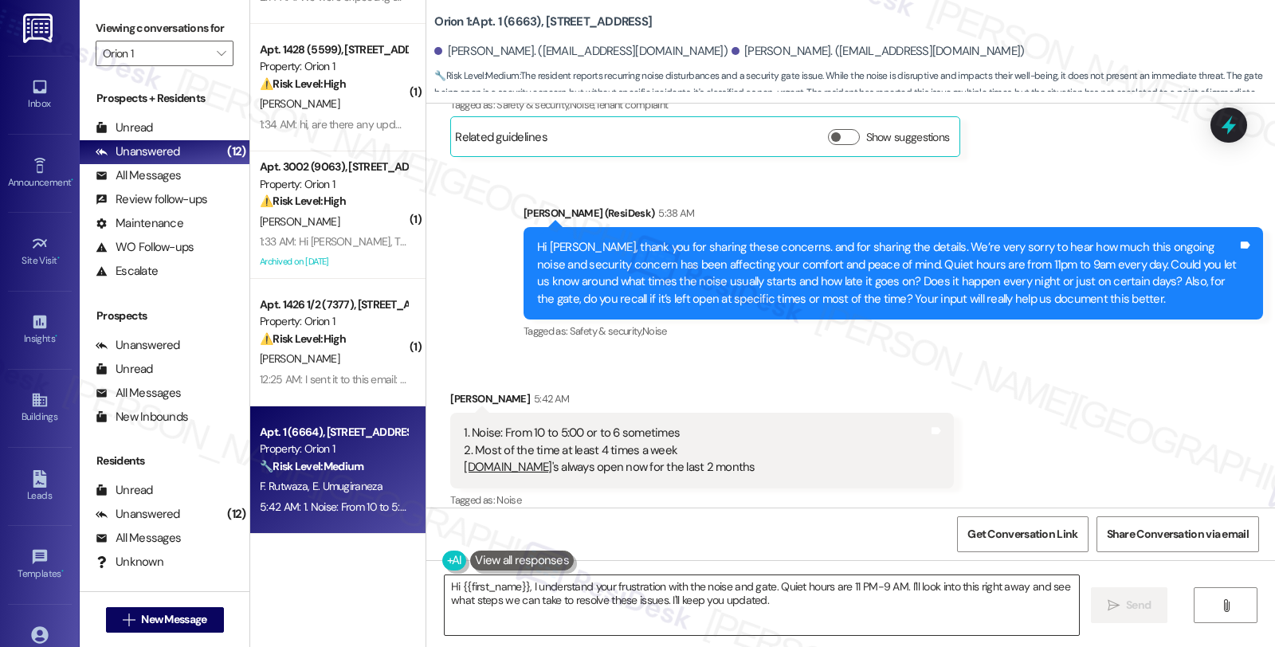
click at [445, 585] on textarea "Hi {{first_name}}, I understand your frustration with the noise and gate. Quiet…" at bounding box center [762, 605] width 634 height 60
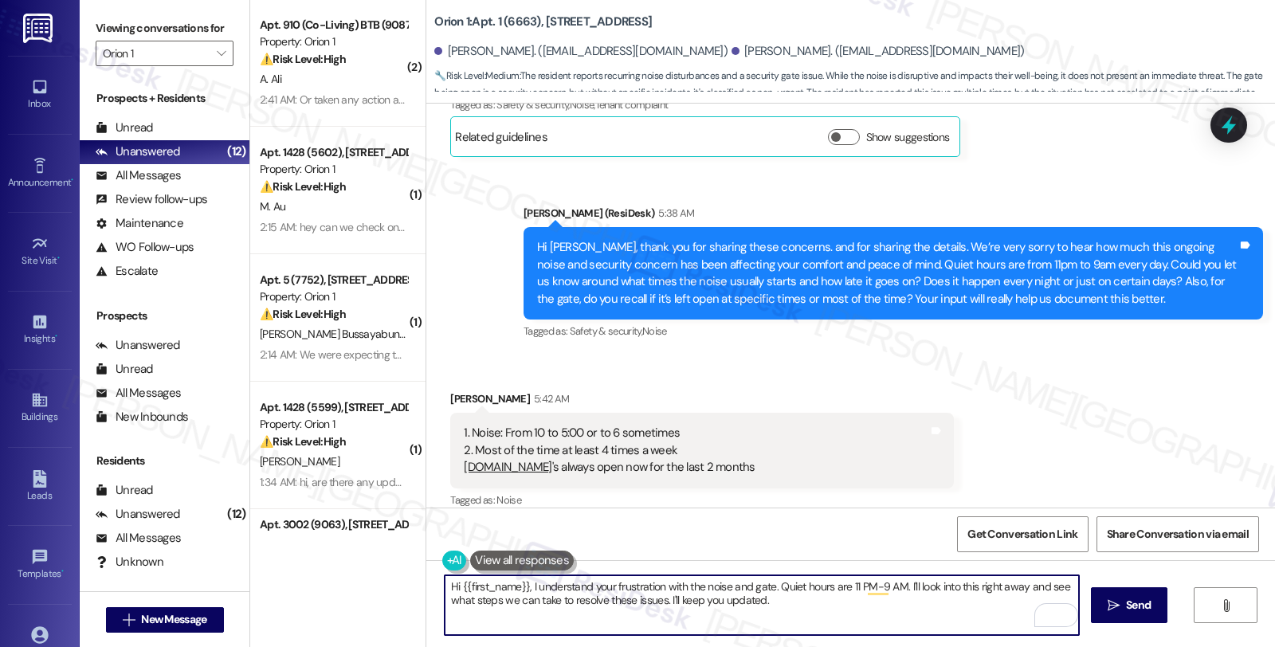
scroll to position [0, 0]
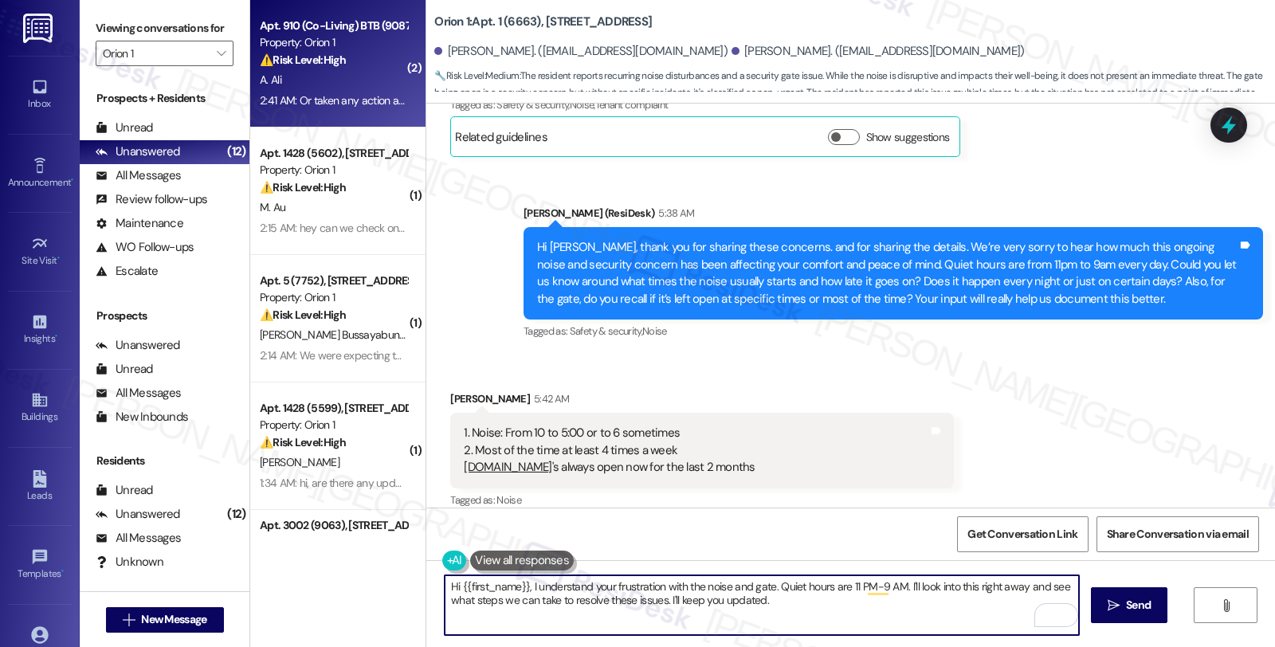
click at [327, 57] on strong "⚠️ Risk Level: High" at bounding box center [303, 60] width 86 height 14
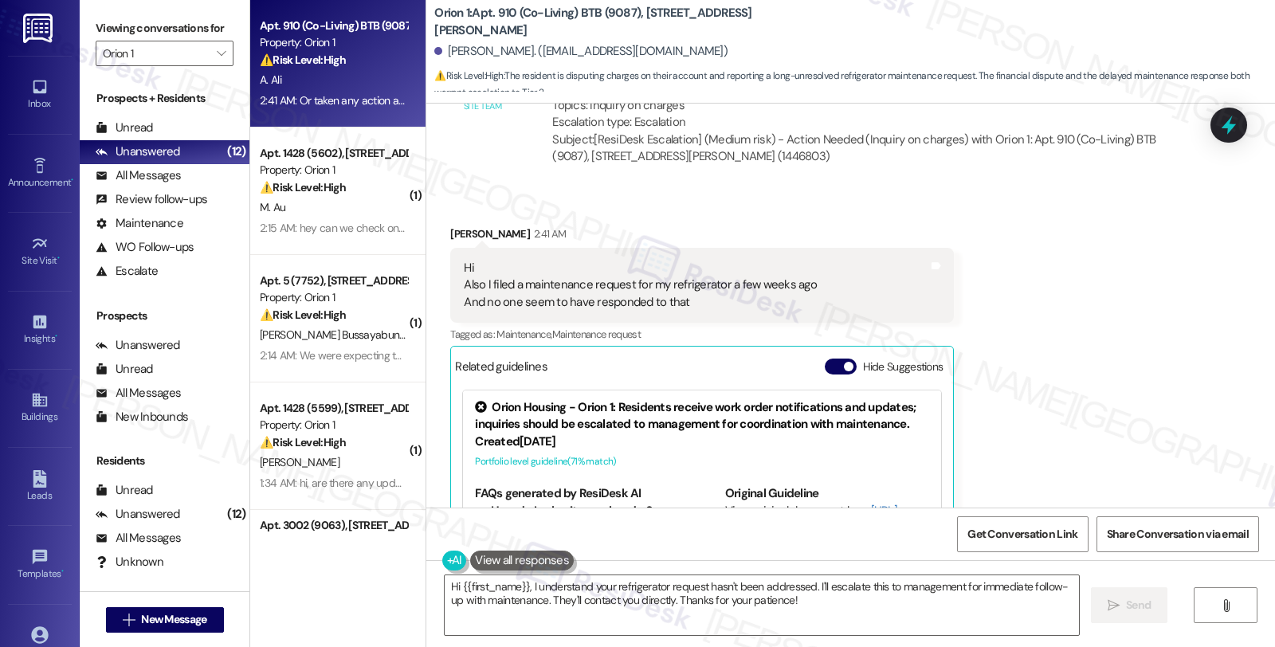
scroll to position [2786, 0]
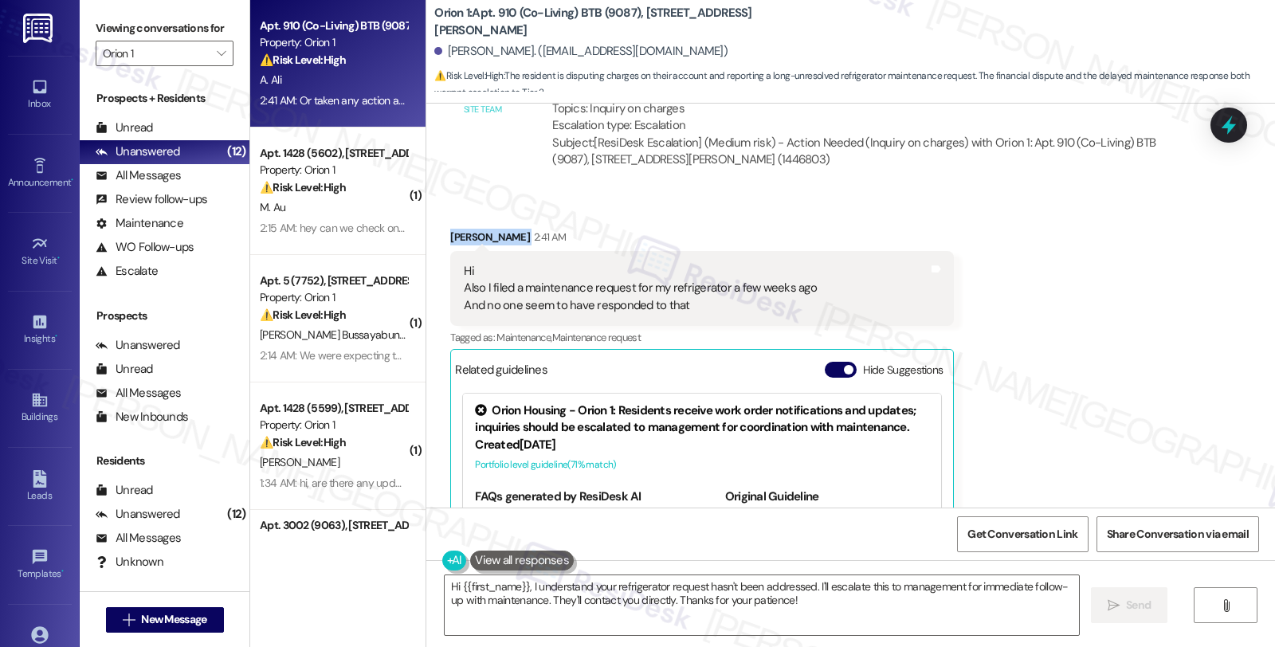
drag, startPoint x: 449, startPoint y: 241, endPoint x: 472, endPoint y: 237, distance: 23.4
click at [472, 237] on div "Received via SMS Akif Ali 2:41 AM Hi Also I filed a maintenance request for my …" at bounding box center [701, 439] width 527 height 445
copy div "Akif Ali"
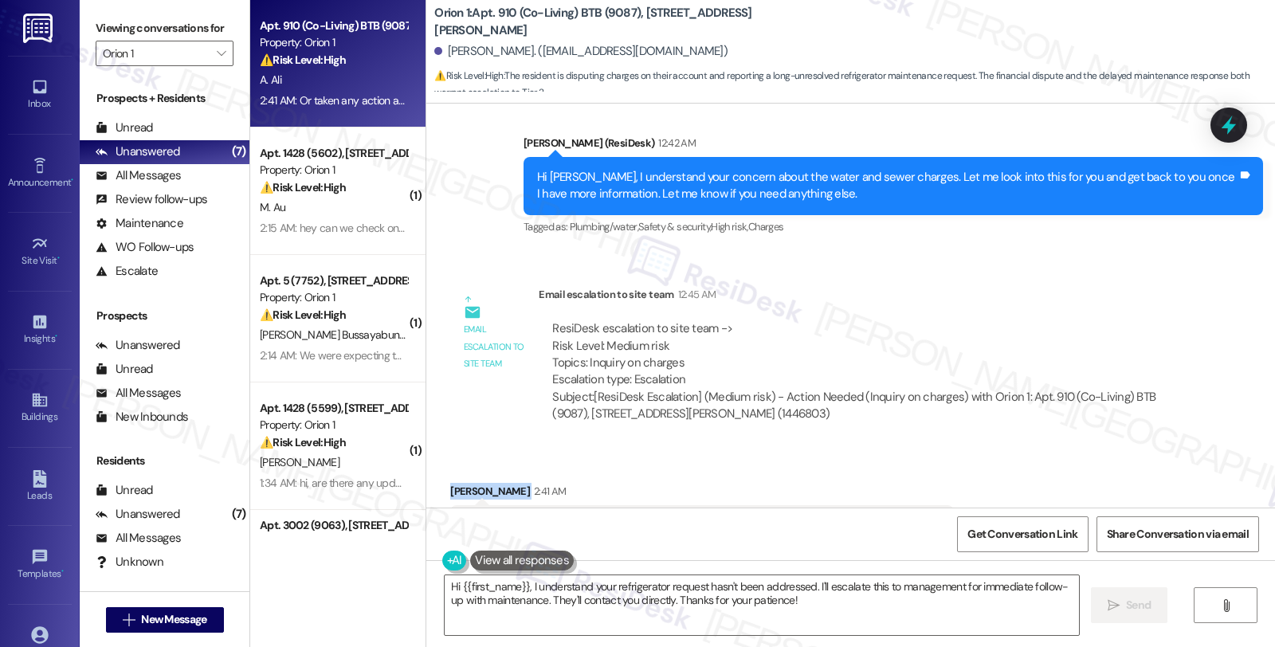
scroll to position [2521, 0]
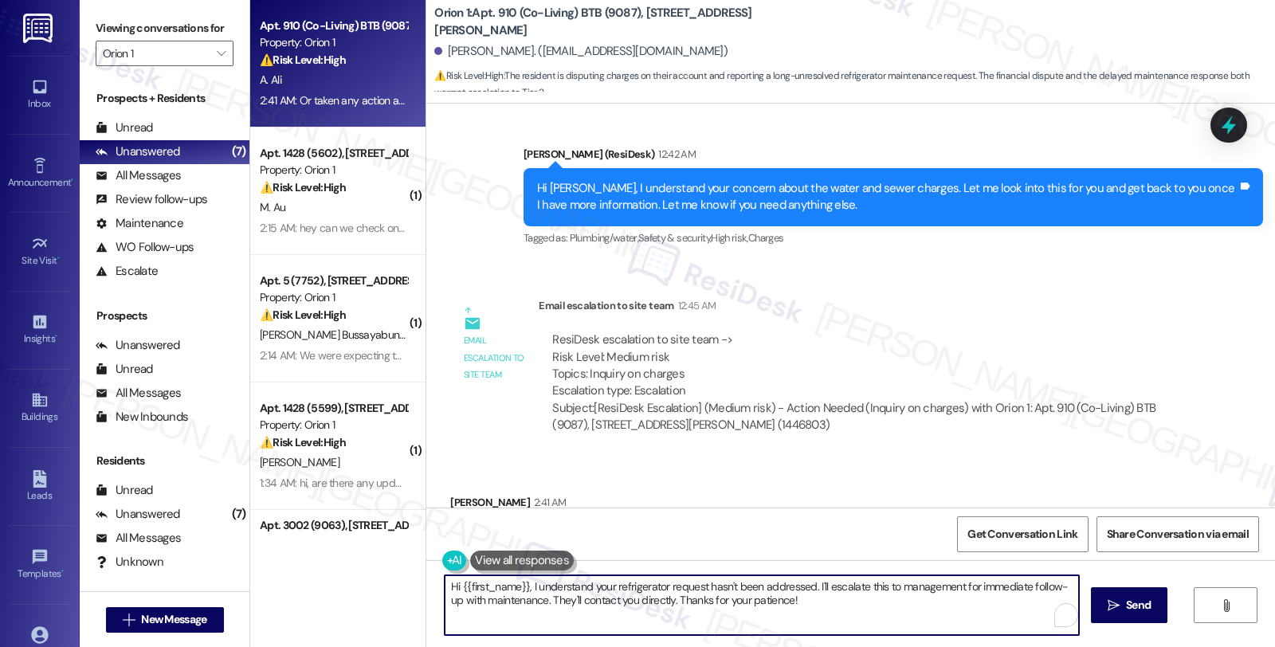
drag, startPoint x: 806, startPoint y: 583, endPoint x: 838, endPoint y: 626, distance: 53.5
click at [838, 626] on textarea "Hi {{first_name}}, I understand your refrigerator request hasn't been addressed…" at bounding box center [762, 605] width 634 height 60
paste textarea "Is the refrigerator not cooling at all, or is it just not getting as cold as it…"
click at [1048, 587] on textarea "Hi {{first_name}}, I understand your refrigerator request hasn't been addressed…" at bounding box center [762, 605] width 634 height 60
type textarea "Hi {{first_name}}, I understand your refrigerator request hasn't been addressed…"
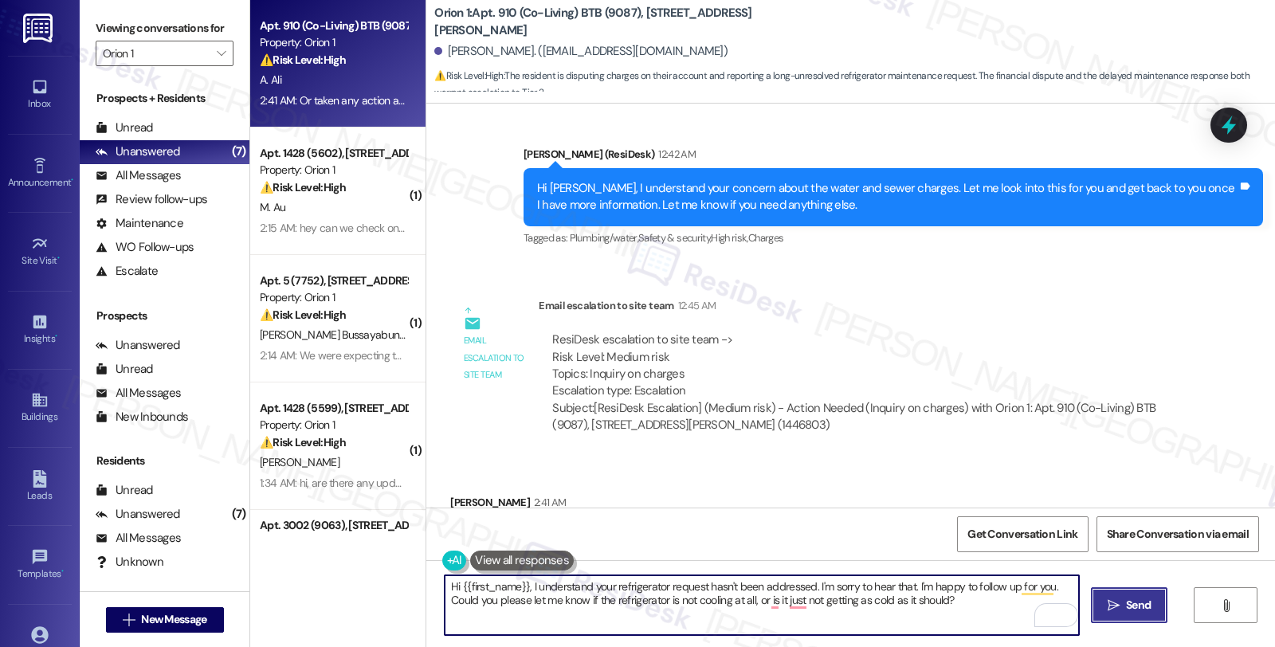
click at [1101, 614] on button " Send" at bounding box center [1129, 605] width 77 height 36
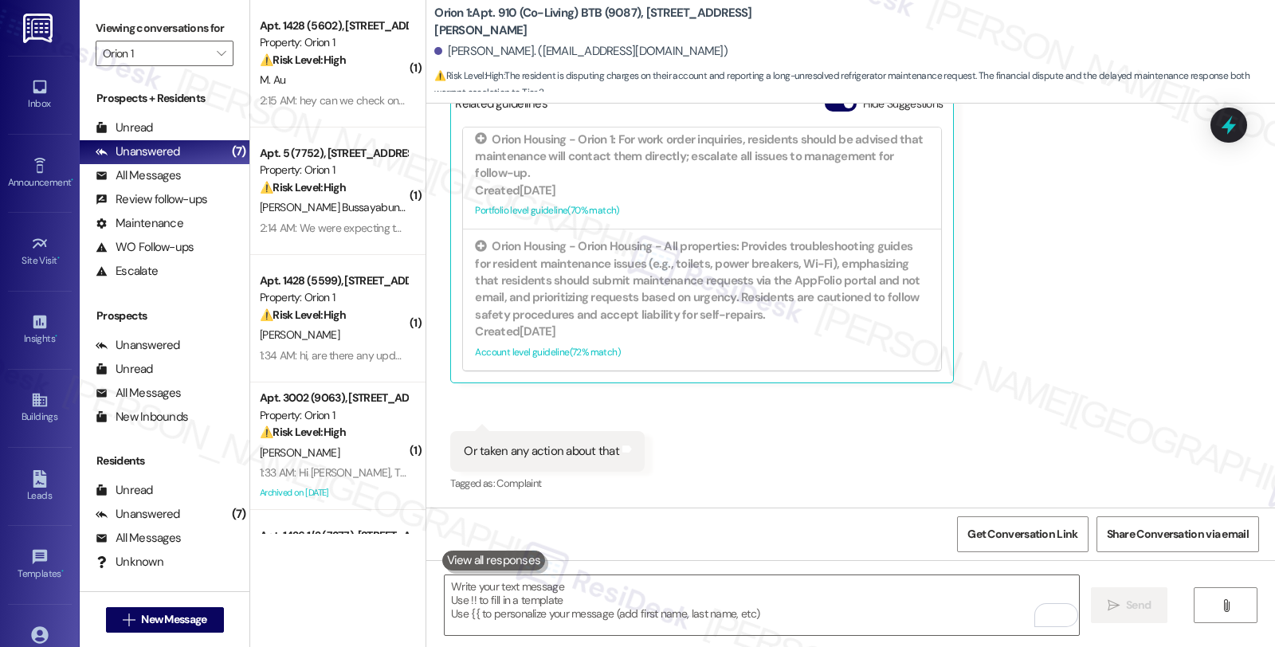
scroll to position [3181, 0]
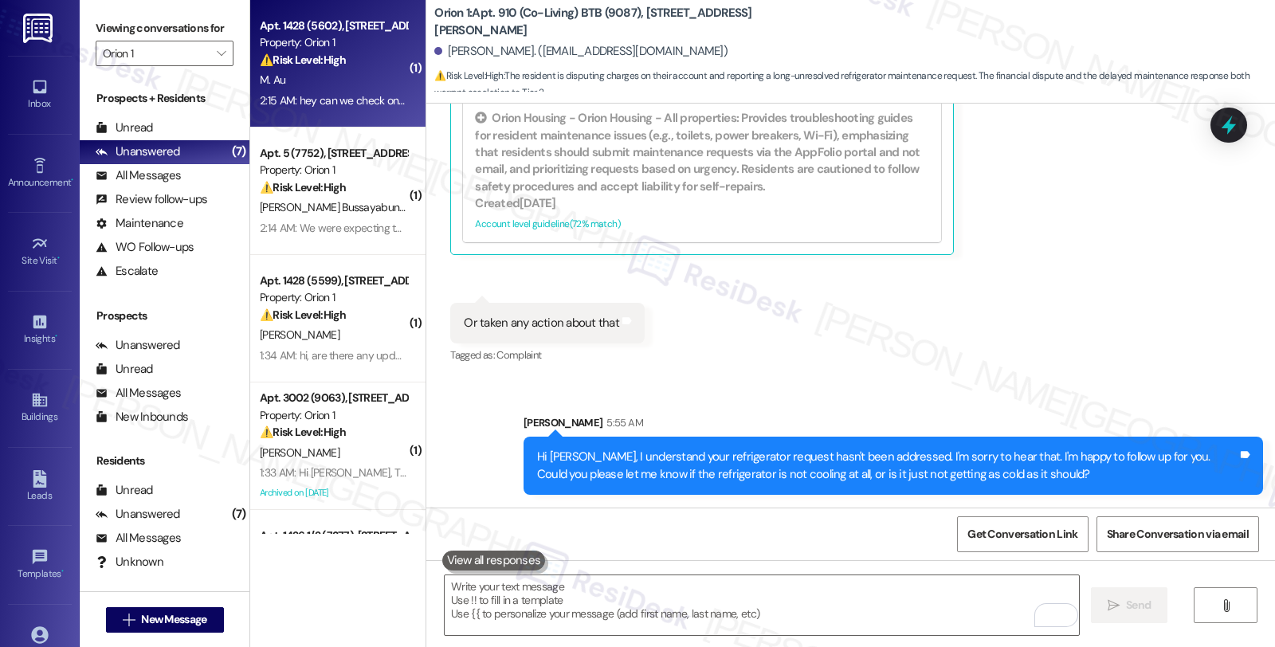
click at [325, 46] on div "Property: Orion 1" at bounding box center [333, 42] width 147 height 17
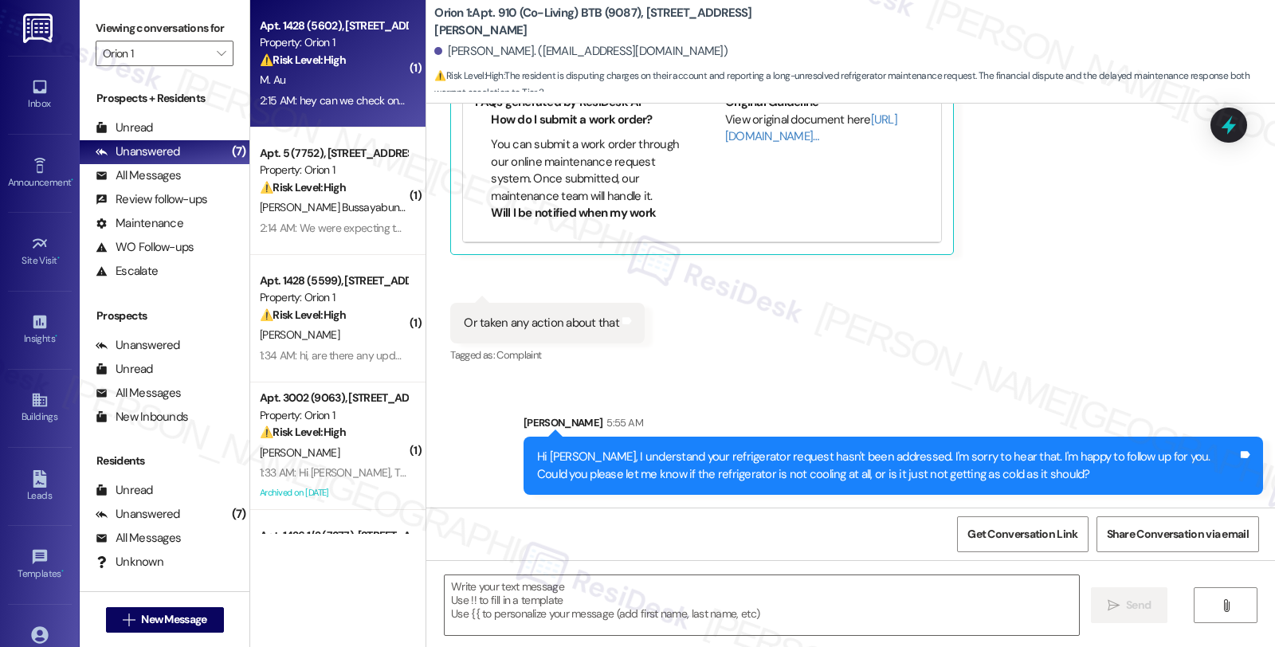
type textarea "Fetching suggested responses. Please feel free to read through the conversation…"
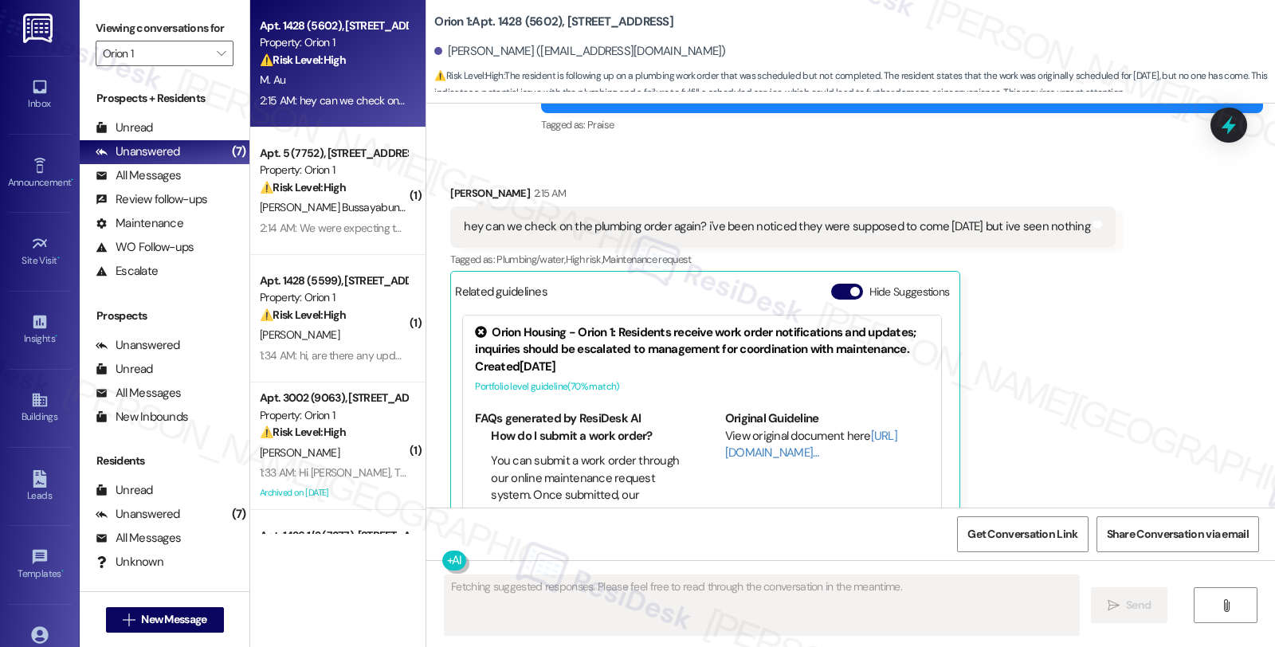
scroll to position [5640, 0]
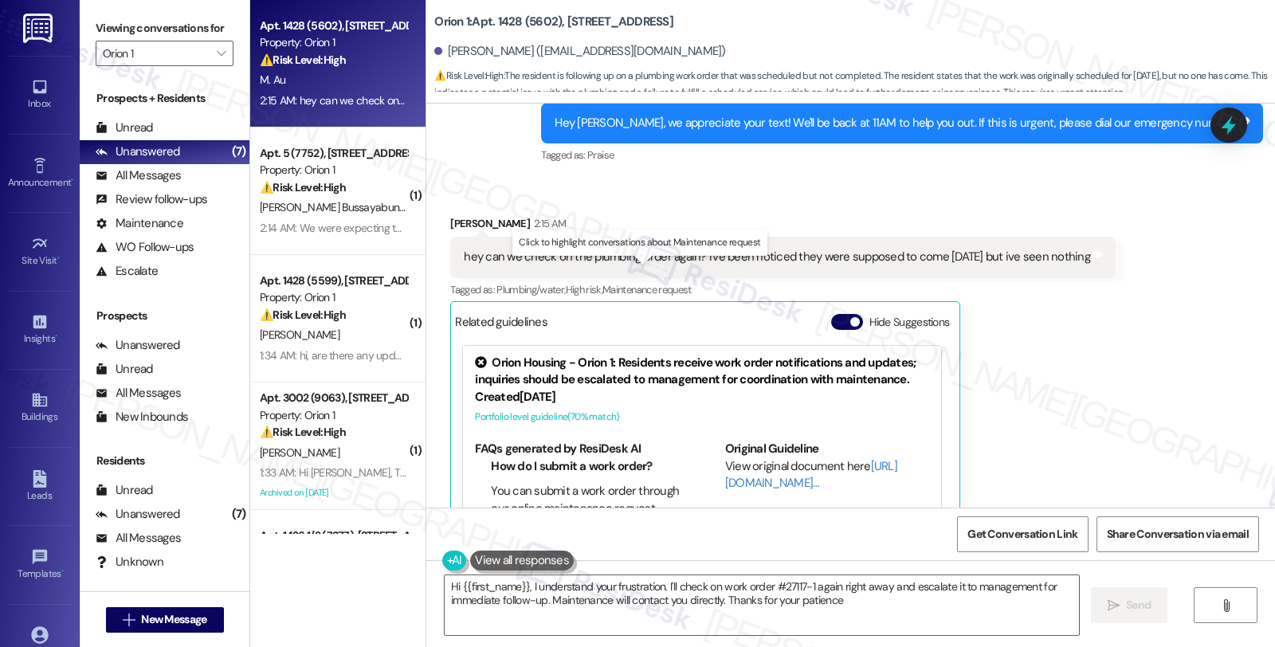
type textarea "Hi {{first_name}}, I understand your frustration. I'll check on work order #271…"
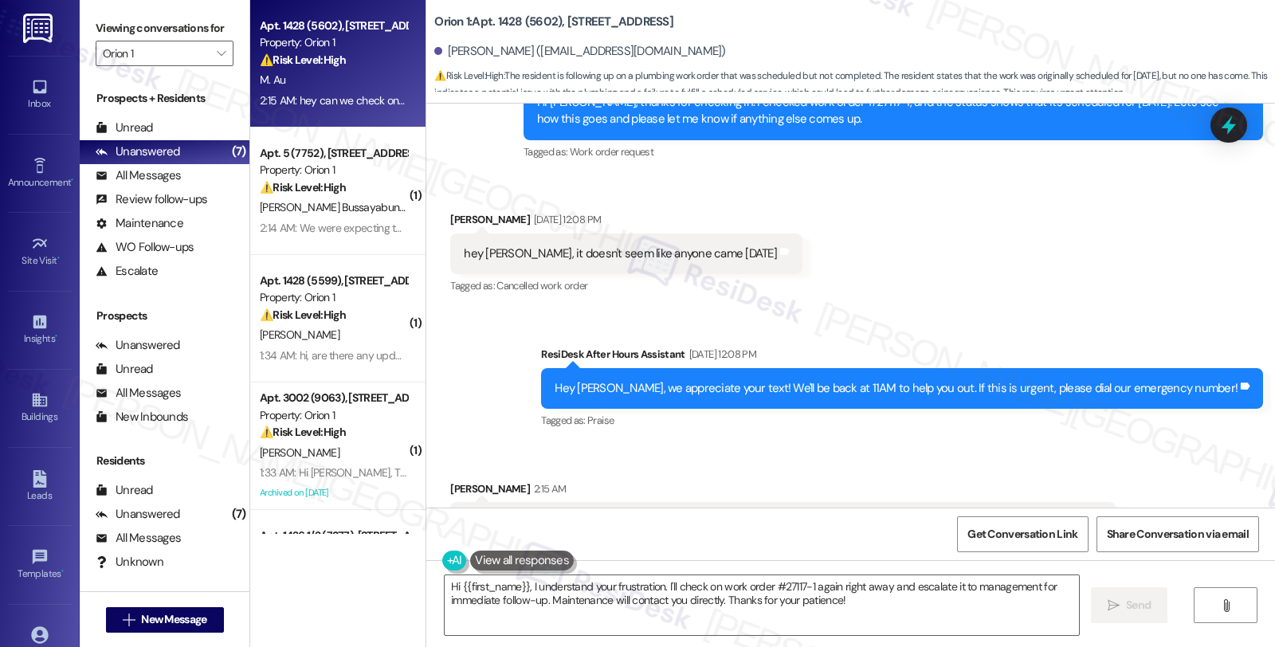
scroll to position [5198, 0]
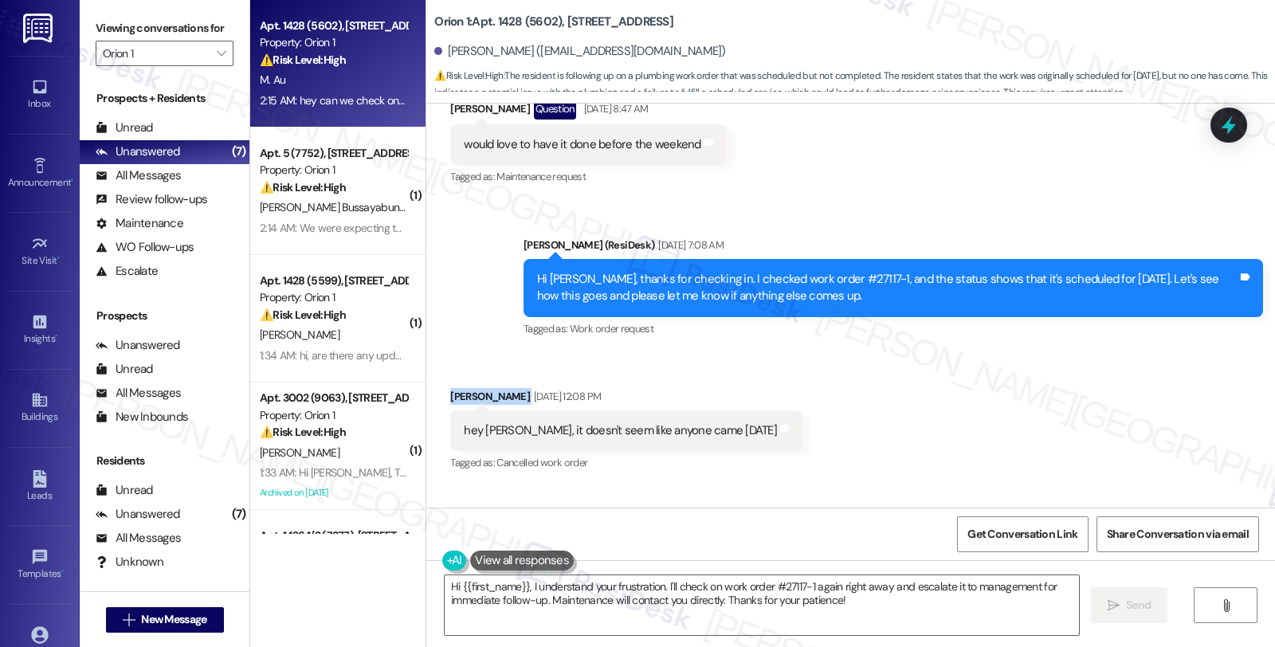
drag, startPoint x: 441, startPoint y: 377, endPoint x: 489, endPoint y: 377, distance: 47.8
click at [489, 388] on div "Marcus Au Sep 17, 2025 at 12:08 PM" at bounding box center [626, 399] width 352 height 22
copy div "[PERSON_NAME]"
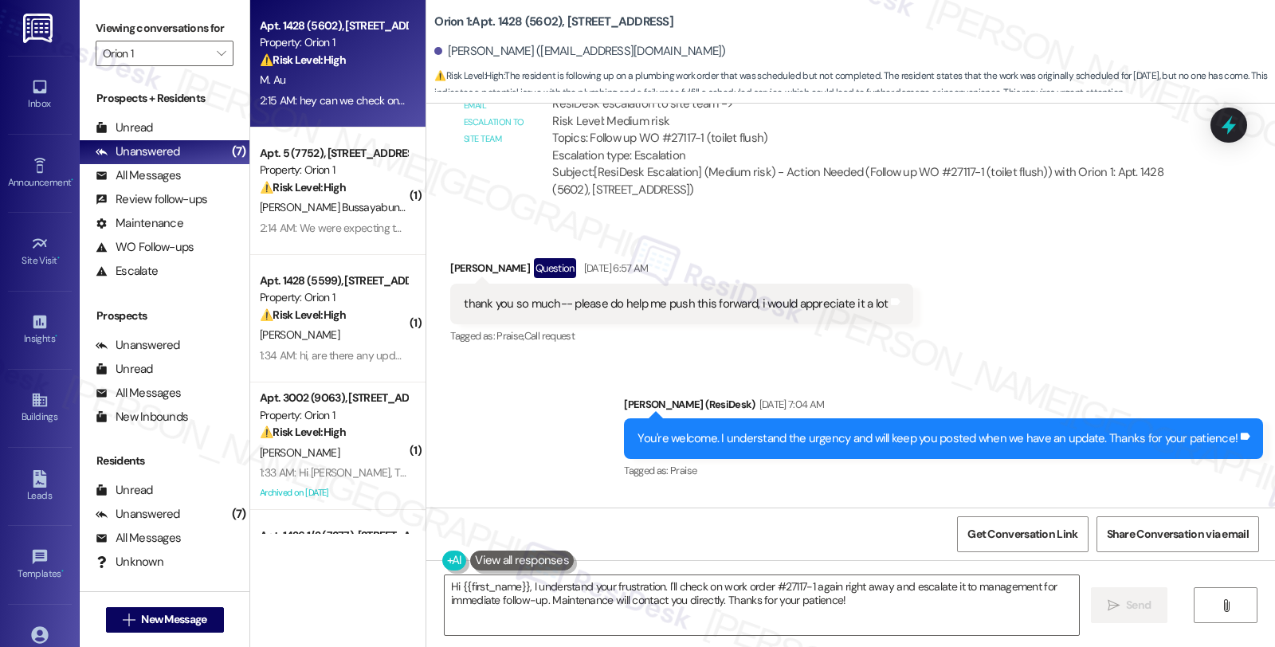
scroll to position [4489, 0]
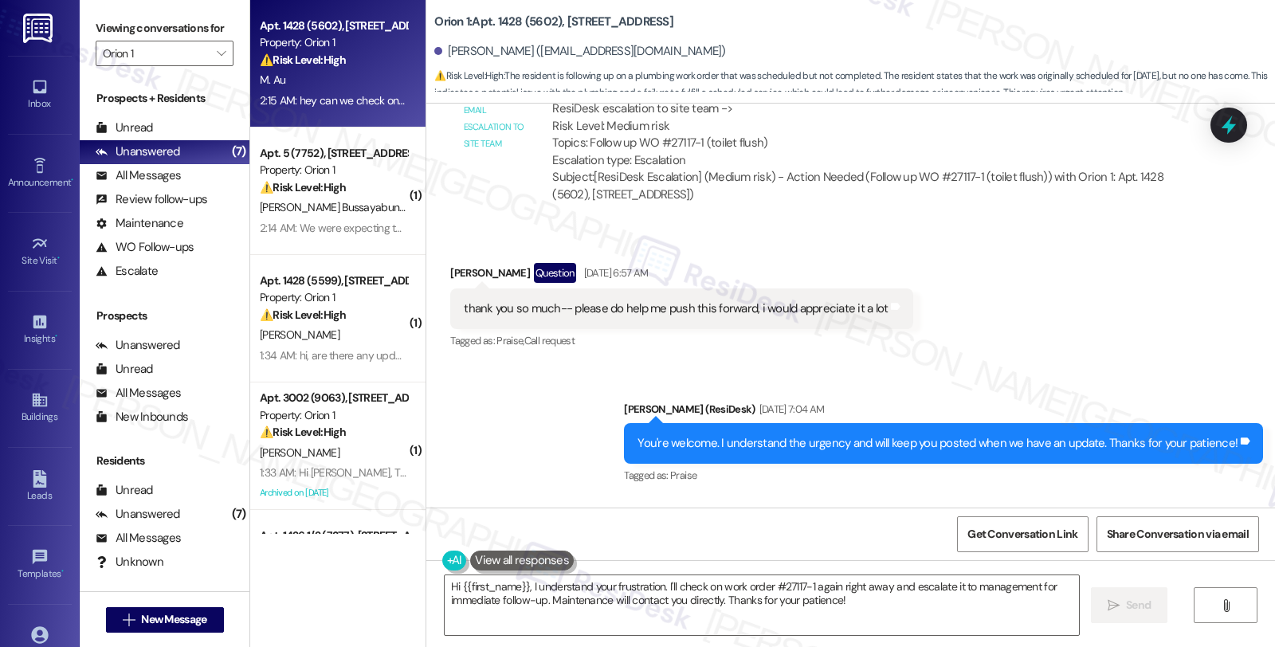
click at [669, 122] on div "ResiDesk escalation to site team -> Risk Level: Medium risk Topics: Follow up W…" at bounding box center [864, 134] width 624 height 69
copy div "27117"
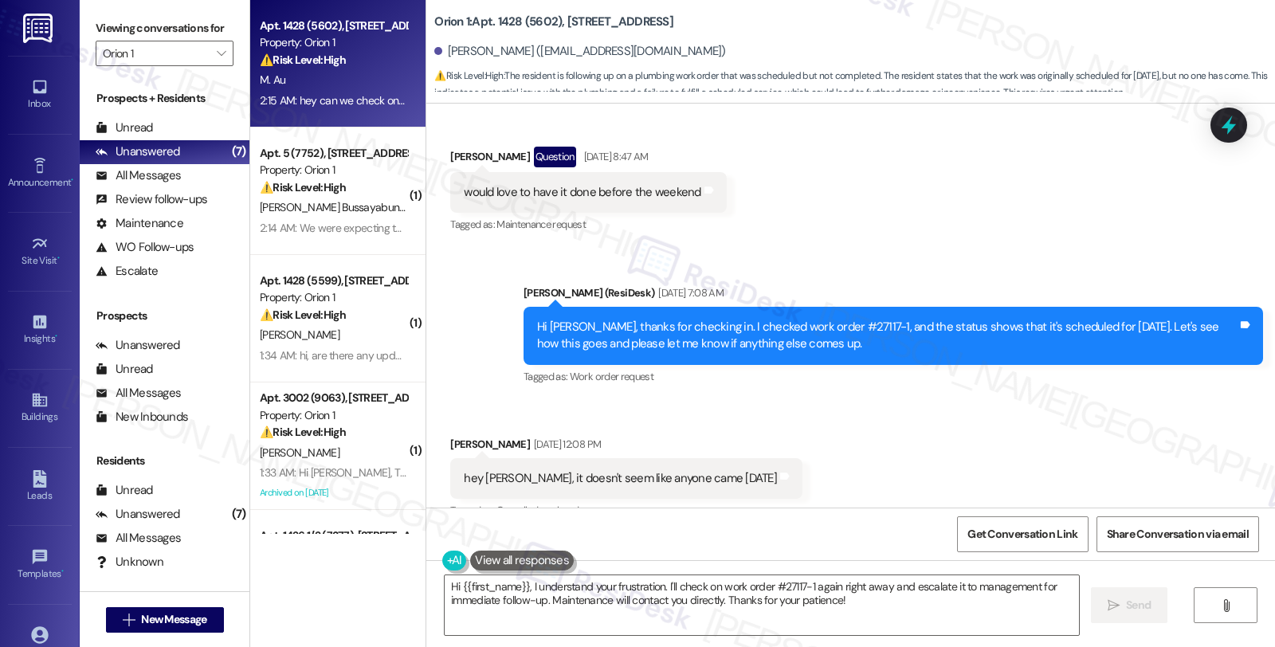
scroll to position [5021, 0]
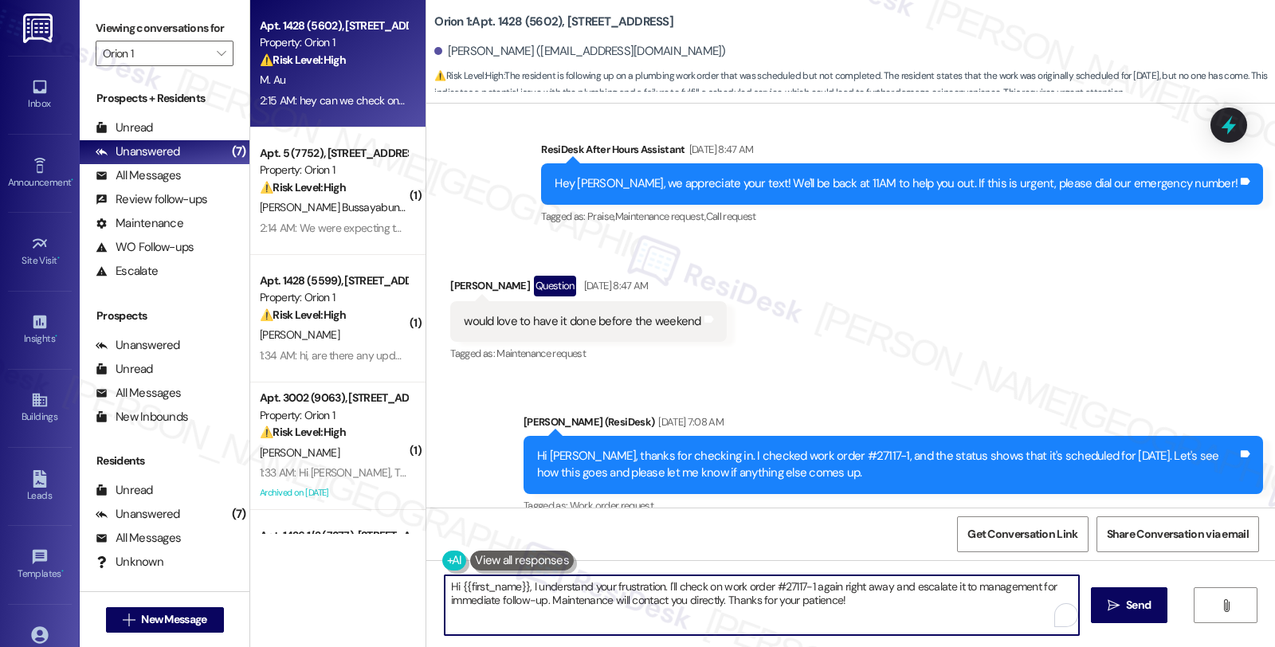
click at [520, 584] on textarea "Hi {{first_name}}, I understand your frustration. I'll check on work order #271…" at bounding box center [762, 605] width 634 height 60
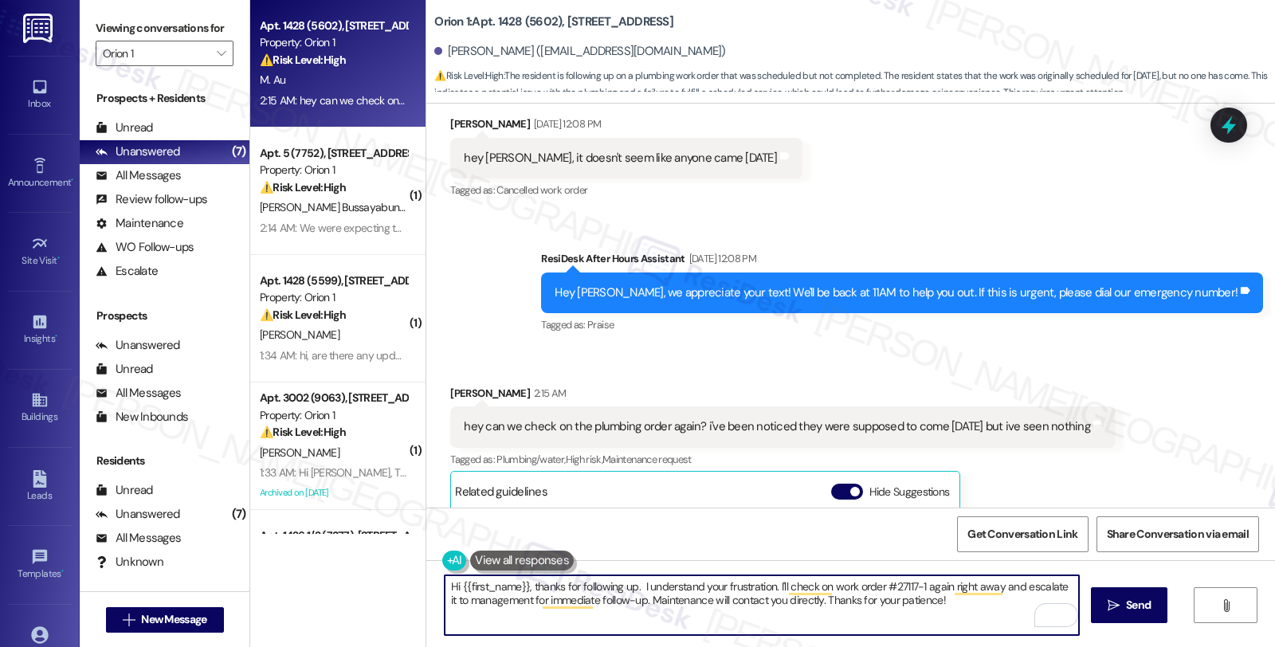
scroll to position [5640, 0]
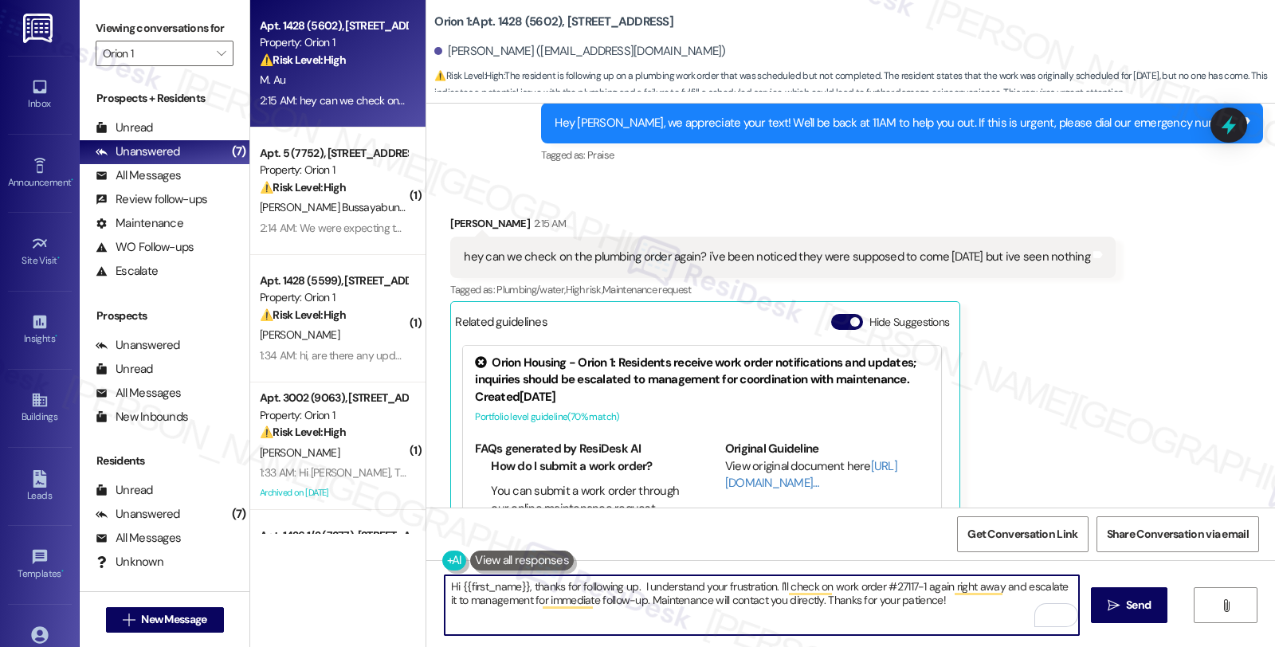
click at [631, 586] on textarea "Hi {{first_name}}, thanks for following up. I understand your frustration. I'll…" at bounding box center [762, 605] width 634 height 60
click at [798, 586] on textarea "Hi {{first_name}}, thanks for following up. May I know if you are referring to …" at bounding box center [762, 605] width 634 height 60
click at [1029, 588] on textarea "Hi {{first_name}}, thanks for following up. May I know if you are referring to …" at bounding box center [762, 605] width 634 height 60
click at [884, 585] on textarea "Hi {{first_name}}, thanks for following up. May I know if you are referring to …" at bounding box center [762, 605] width 634 height 60
click at [874, 585] on textarea "Hi {{first_name}}, thanks for following up. May I know if you are referring to …" at bounding box center [762, 605] width 634 height 60
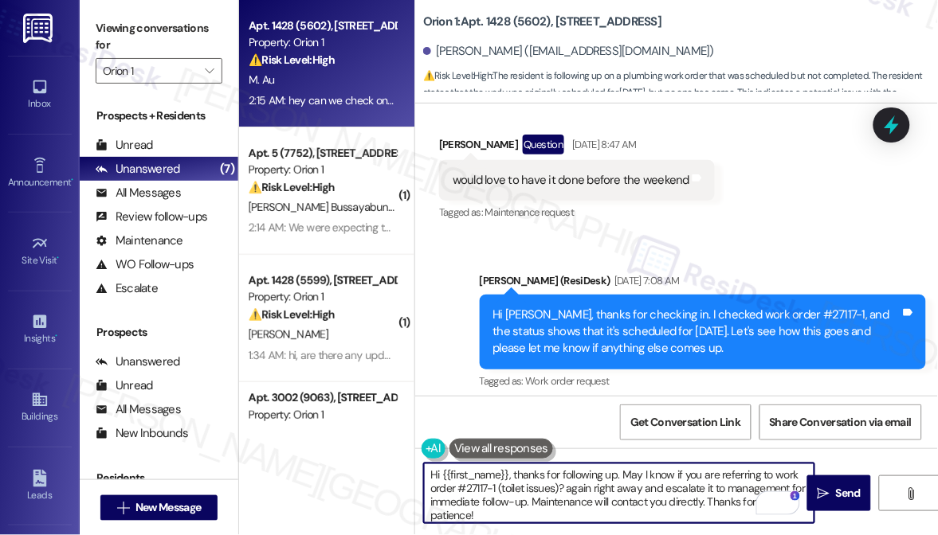
scroll to position [6152, 0]
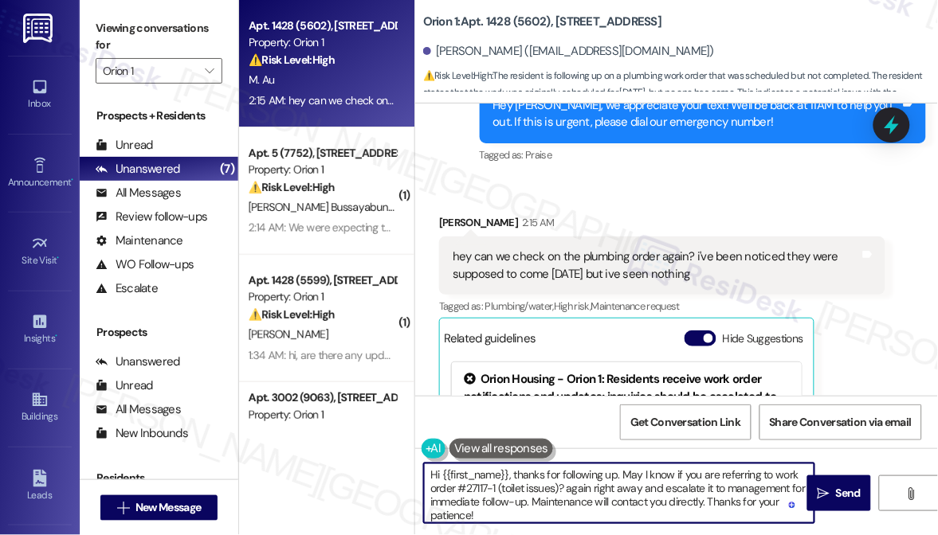
click at [564, 508] on textarea "Hi {{first_name}}, thanks for following up. May I know if you are referring to …" at bounding box center [619, 494] width 390 height 60
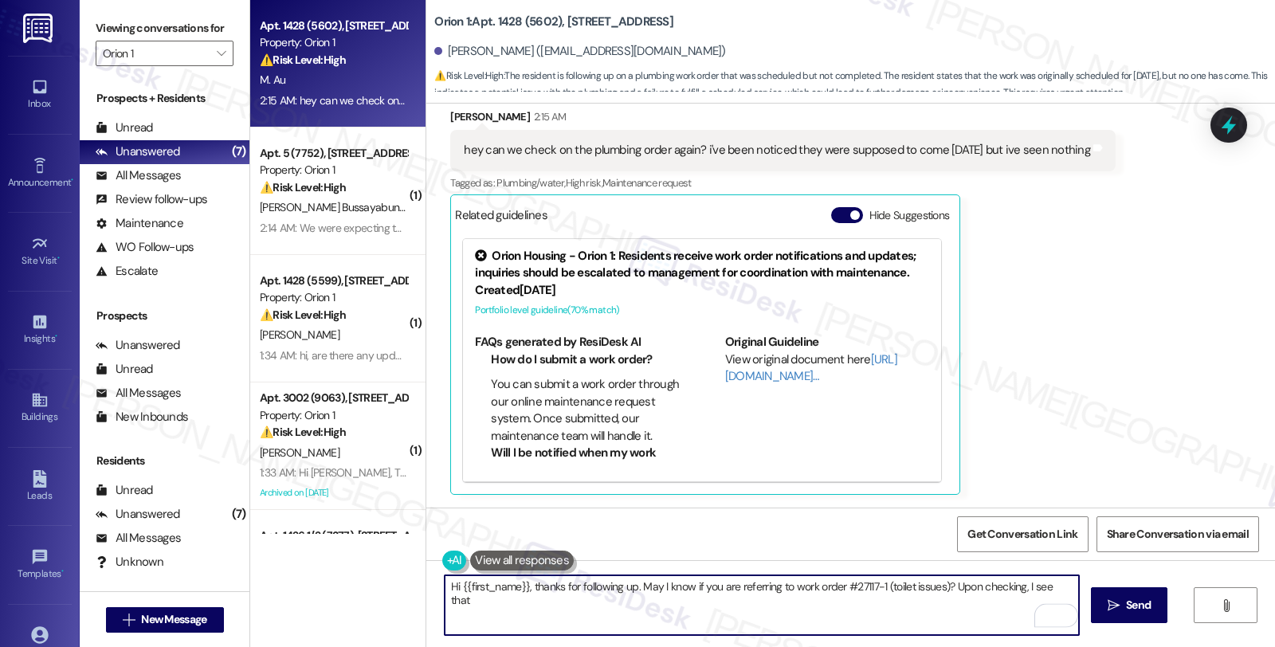
scroll to position [5640, 0]
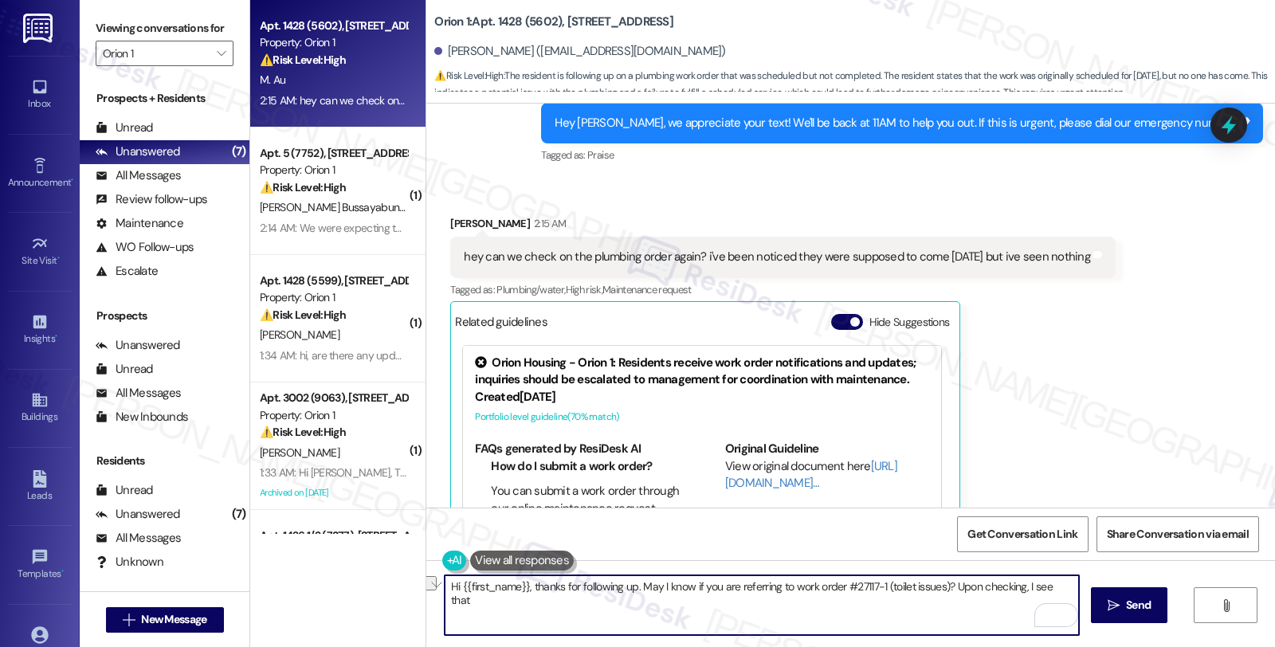
drag, startPoint x: 1017, startPoint y: 586, endPoint x: 1062, endPoint y: 586, distance: 45.4
click at [1062, 586] on textarea "Hi {{first_name}}, thanks for following up. May I know if you are referring to …" at bounding box center [762, 605] width 634 height 60
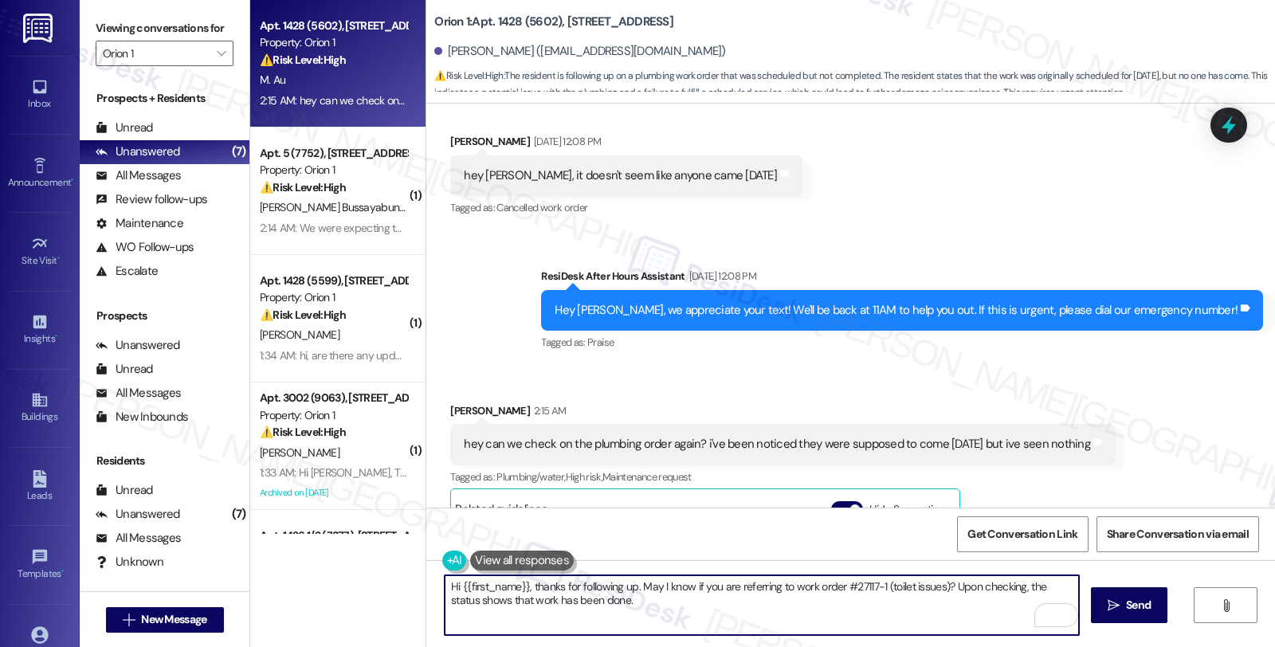
scroll to position [5463, 0]
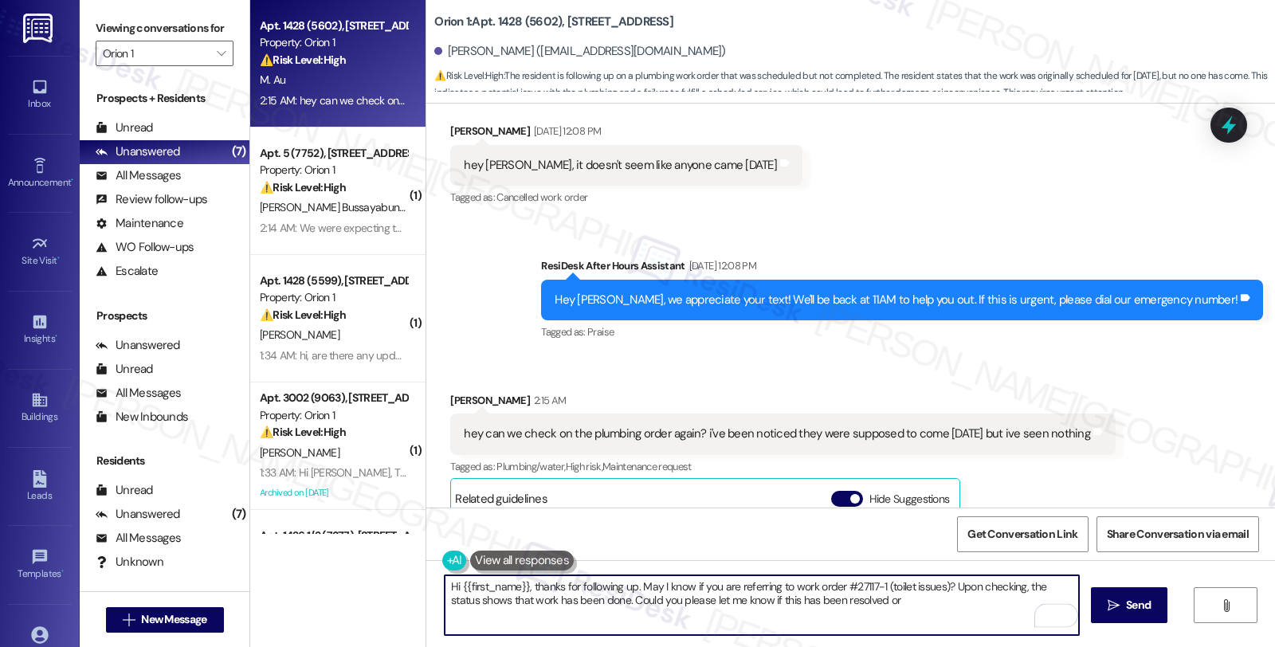
click at [853, 599] on textarea "Hi {{first_name}}, thanks for following up. May I know if you are referring to …" at bounding box center [762, 605] width 634 height 60
type textarea "Hi {{first_name}}, thanks for following up. May I know if you are referring to …"
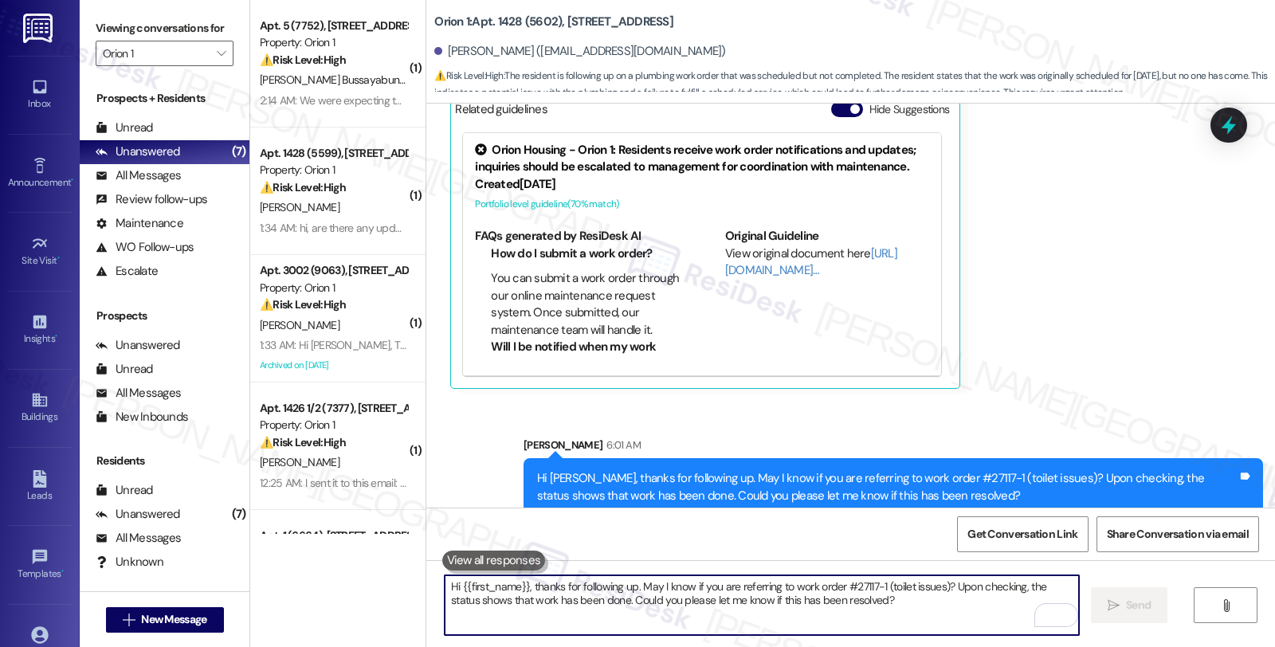
scroll to position [5857, 0]
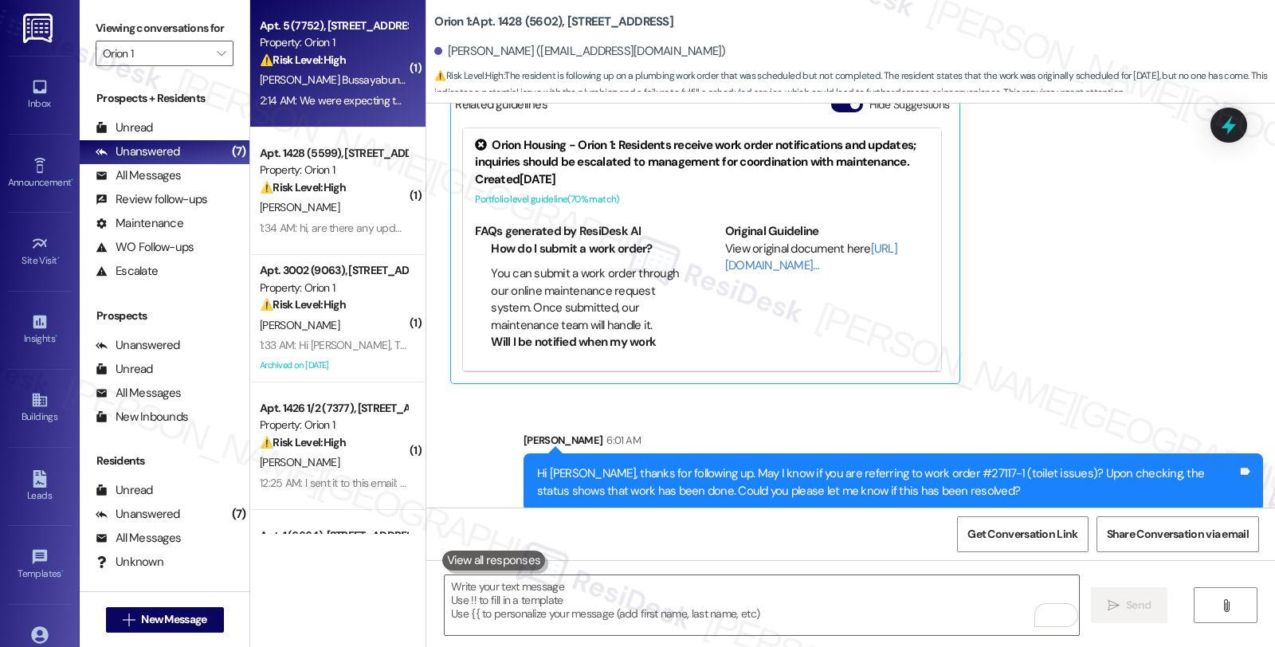
click at [335, 83] on span "[PERSON_NAME] Bussayabuntoon" at bounding box center [340, 80] width 160 height 14
type textarea "Fetching suggested responses. Please feel free to read through the conversation…"
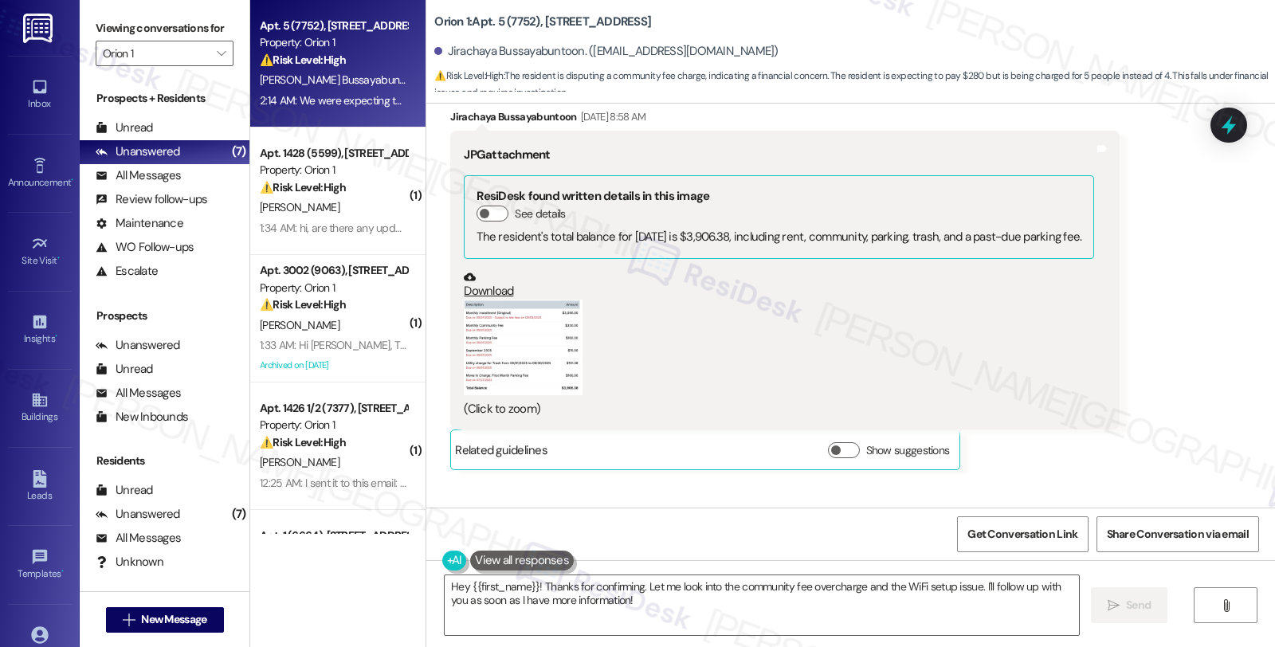
scroll to position [2519, 0]
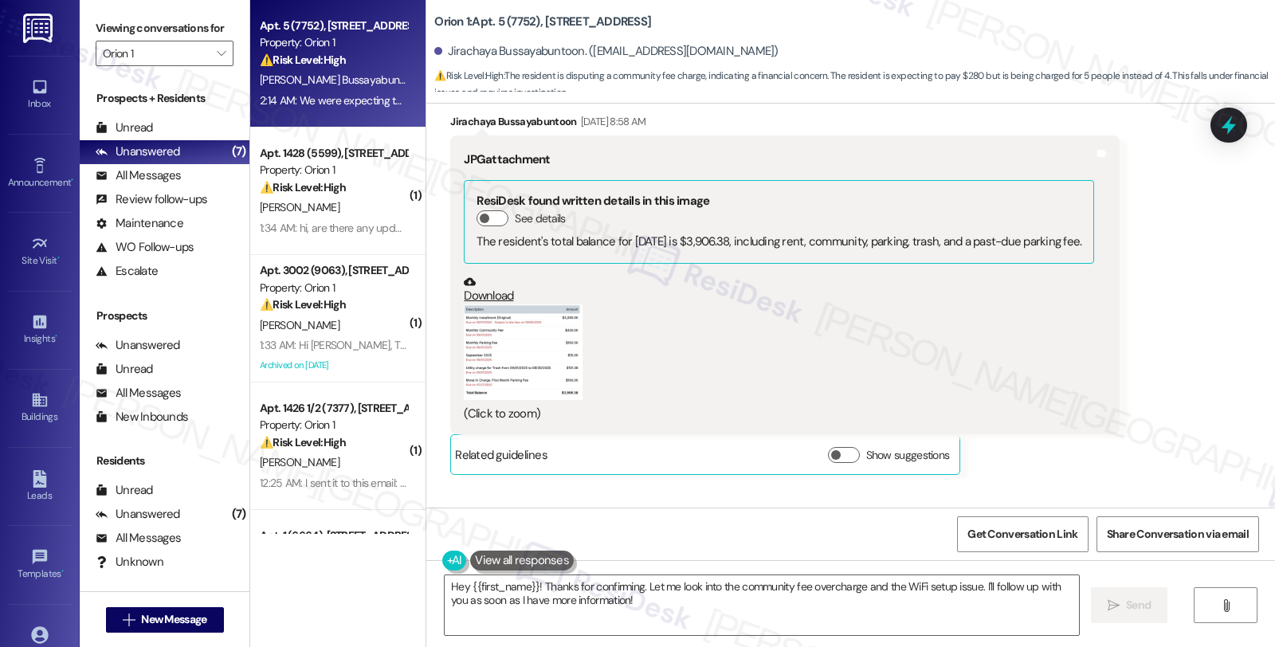
click at [508, 347] on button "Zoom image" at bounding box center [524, 352] width 120 height 96
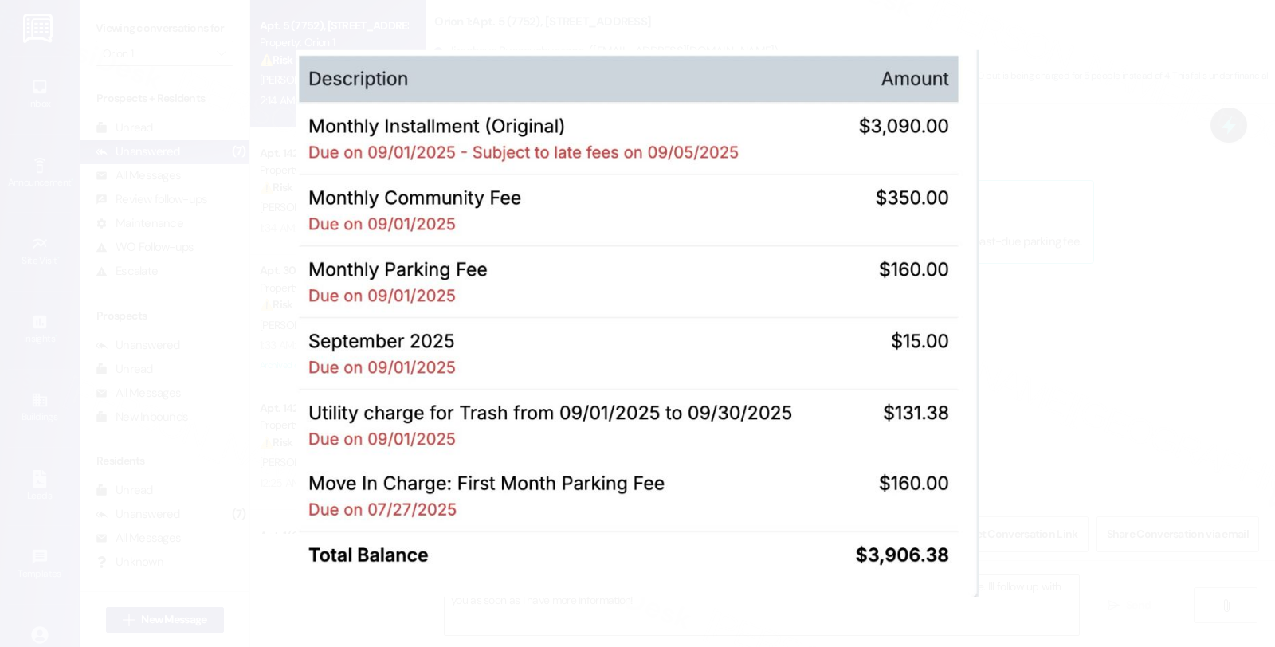
click at [1039, 355] on button "Unzoom image" at bounding box center [637, 323] width 1275 height 647
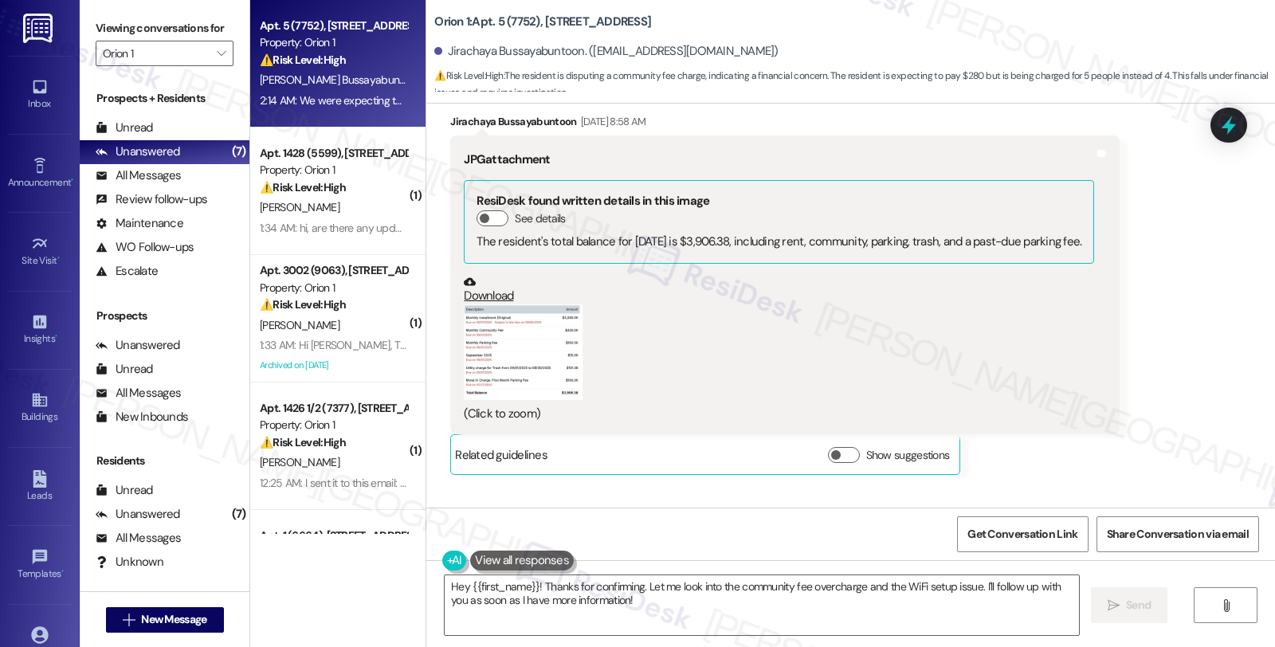
click at [496, 361] on button "Zoom image" at bounding box center [524, 352] width 120 height 96
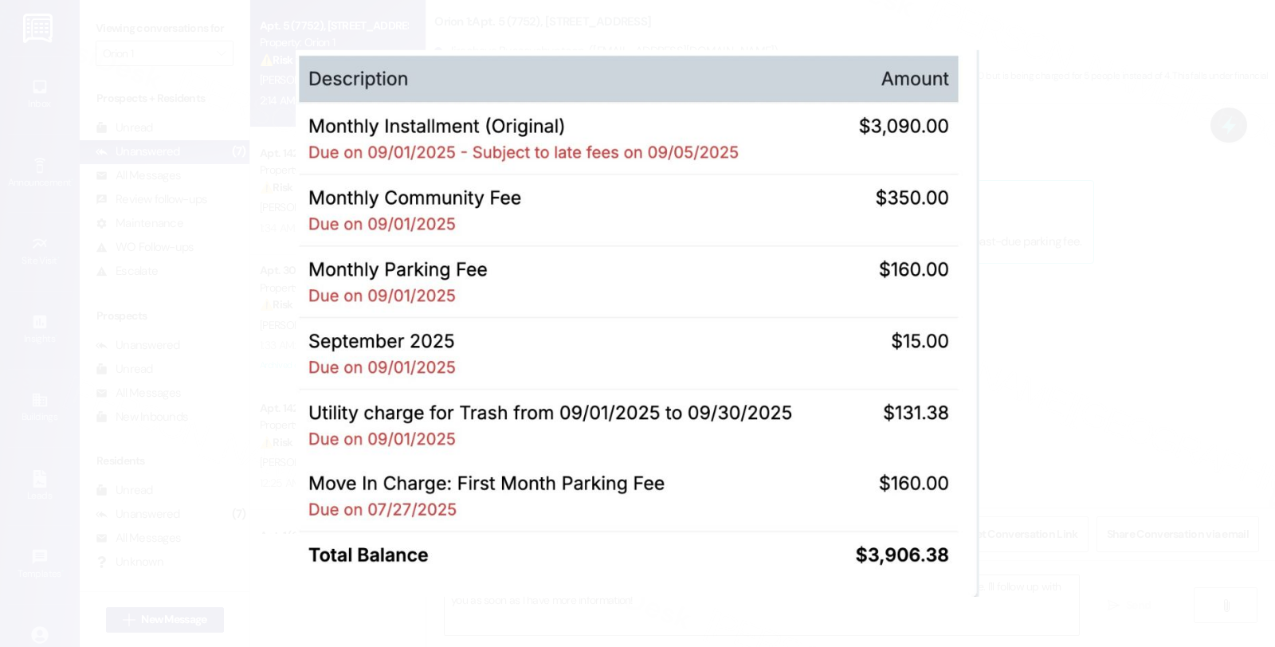
click at [1095, 317] on button "Unzoom image" at bounding box center [637, 323] width 1275 height 647
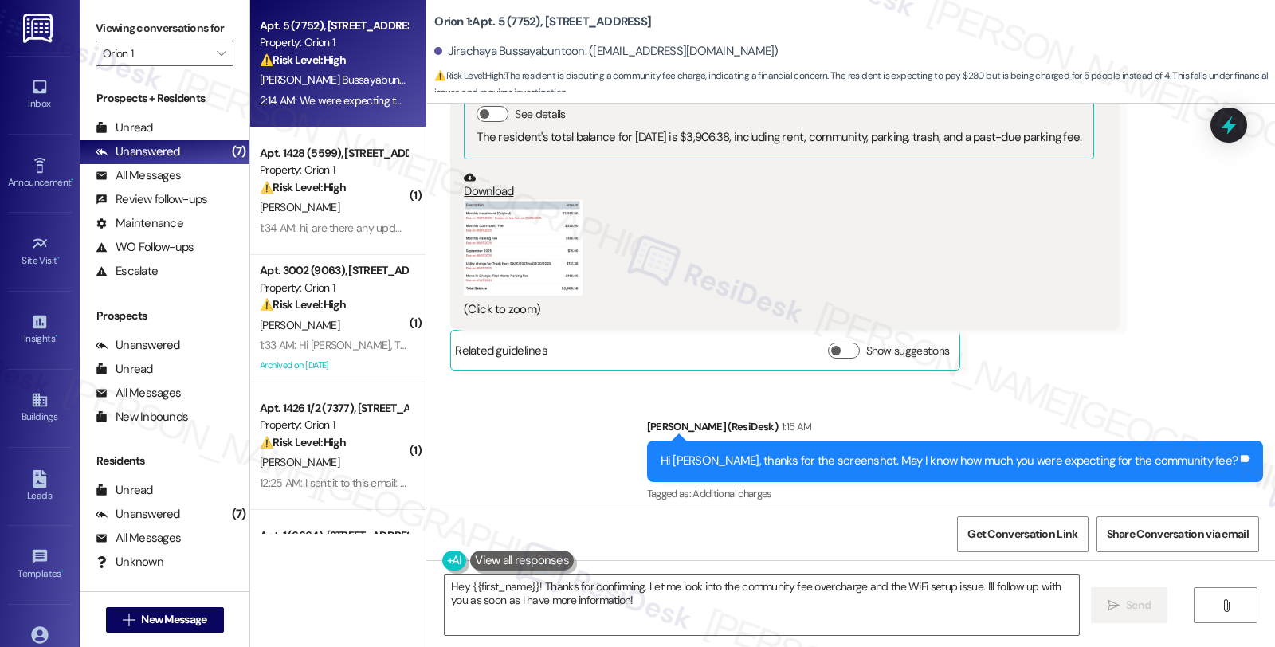
scroll to position [2785, 0]
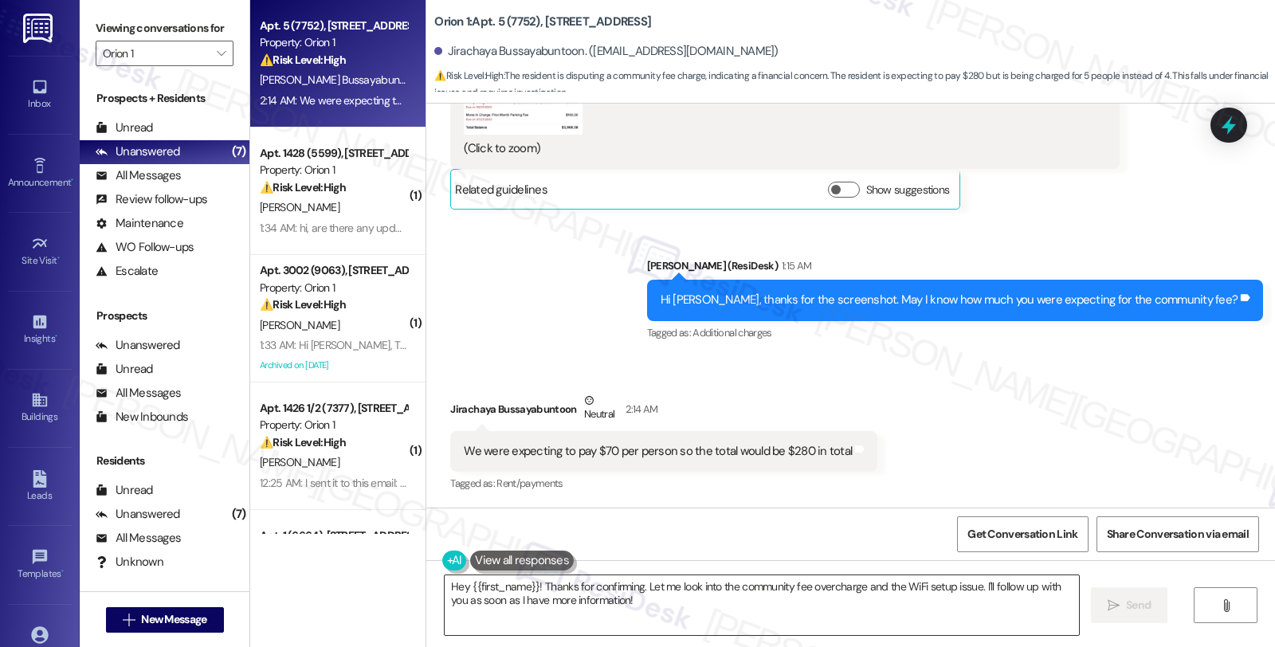
click at [445, 582] on textarea "Hey {{first_name}}! Thanks for confirming. Let me look into the community fee o…" at bounding box center [762, 605] width 634 height 60
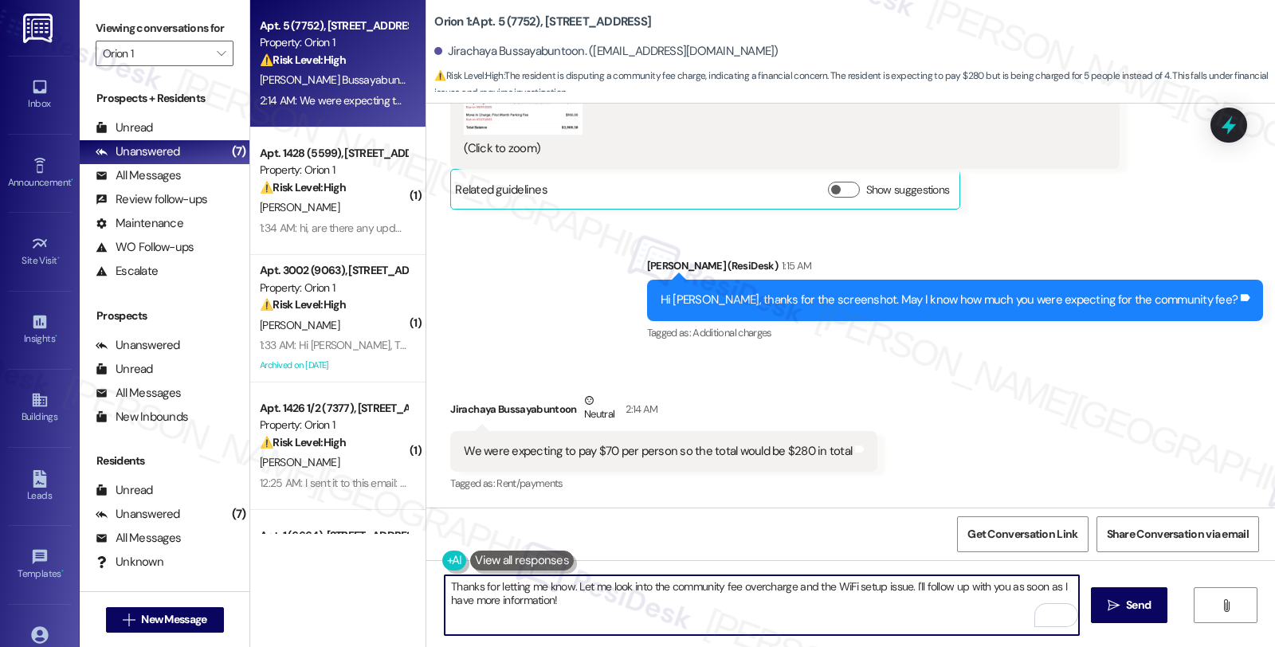
click at [755, 588] on textarea "Thanks for letting me know. Let me look into the community fee overcharge and t…" at bounding box center [762, 605] width 634 height 60
click at [885, 583] on textarea "Thanks for letting me know. Let me look into the community fee charges and will…" at bounding box center [762, 605] width 634 height 60
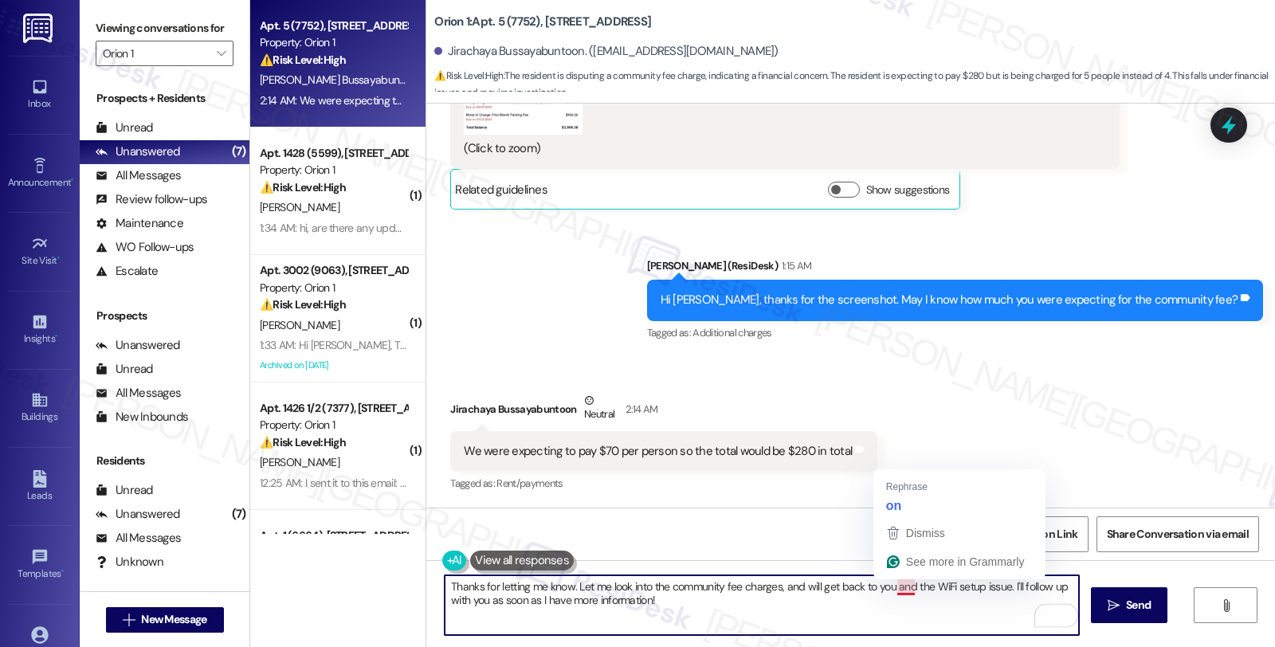
click at [888, 586] on textarea "Thanks for letting me know. Let me look into the community fee charges, and wil…" at bounding box center [762, 605] width 634 height 60
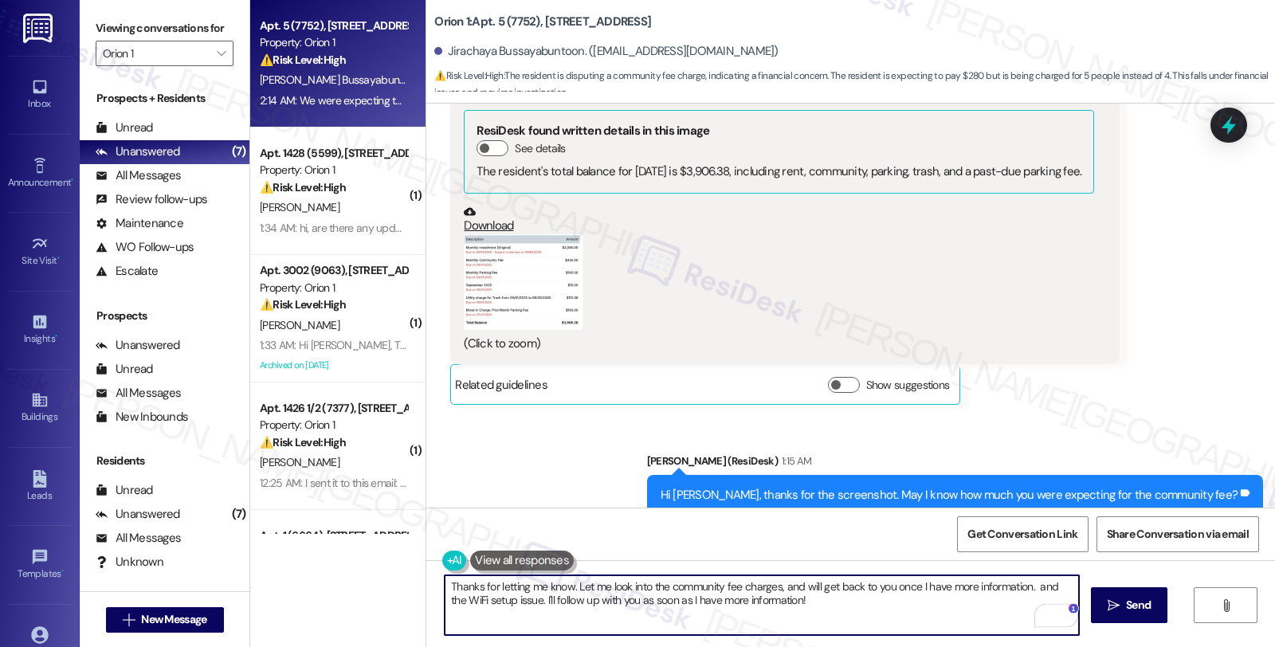
scroll to position [2519, 0]
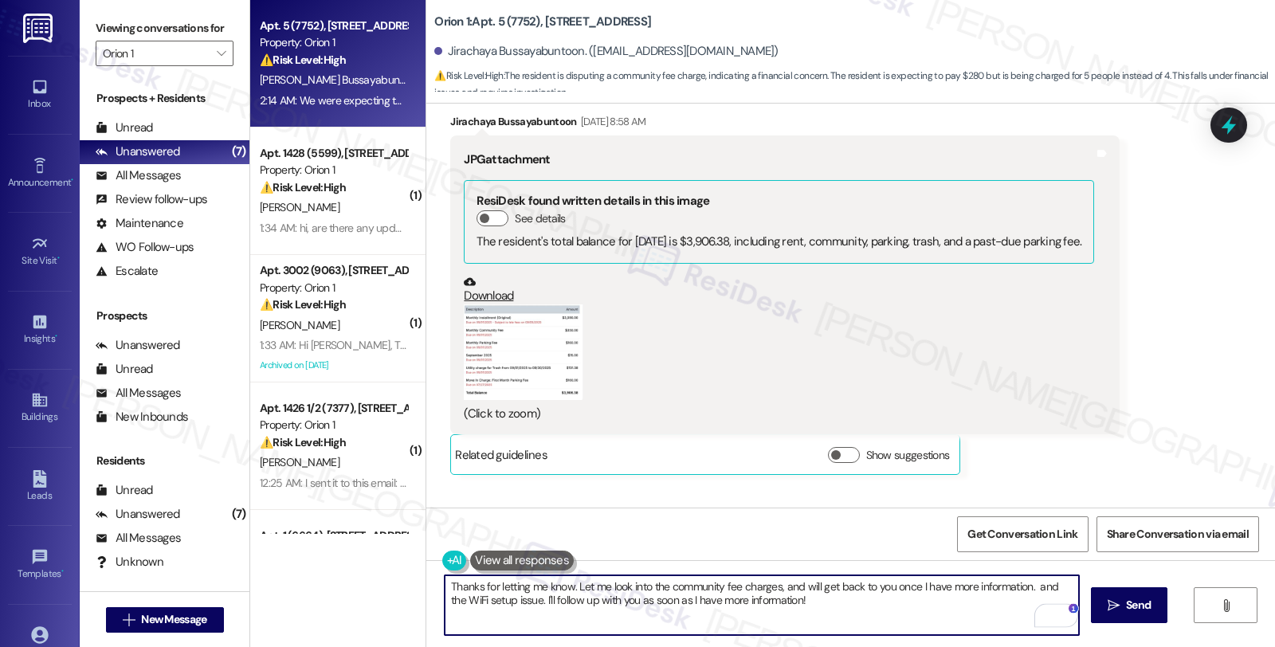
click at [543, 338] on button "Zoom image" at bounding box center [524, 352] width 120 height 96
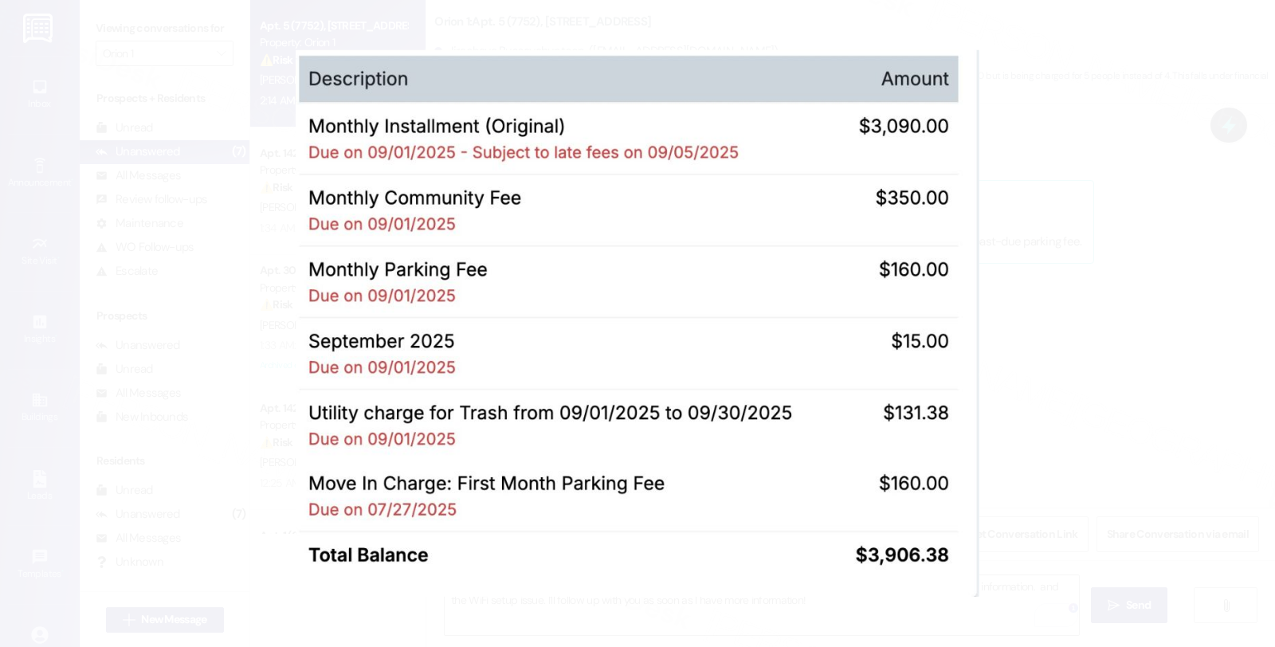
click at [1090, 337] on button "Unzoom image" at bounding box center [637, 323] width 1275 height 647
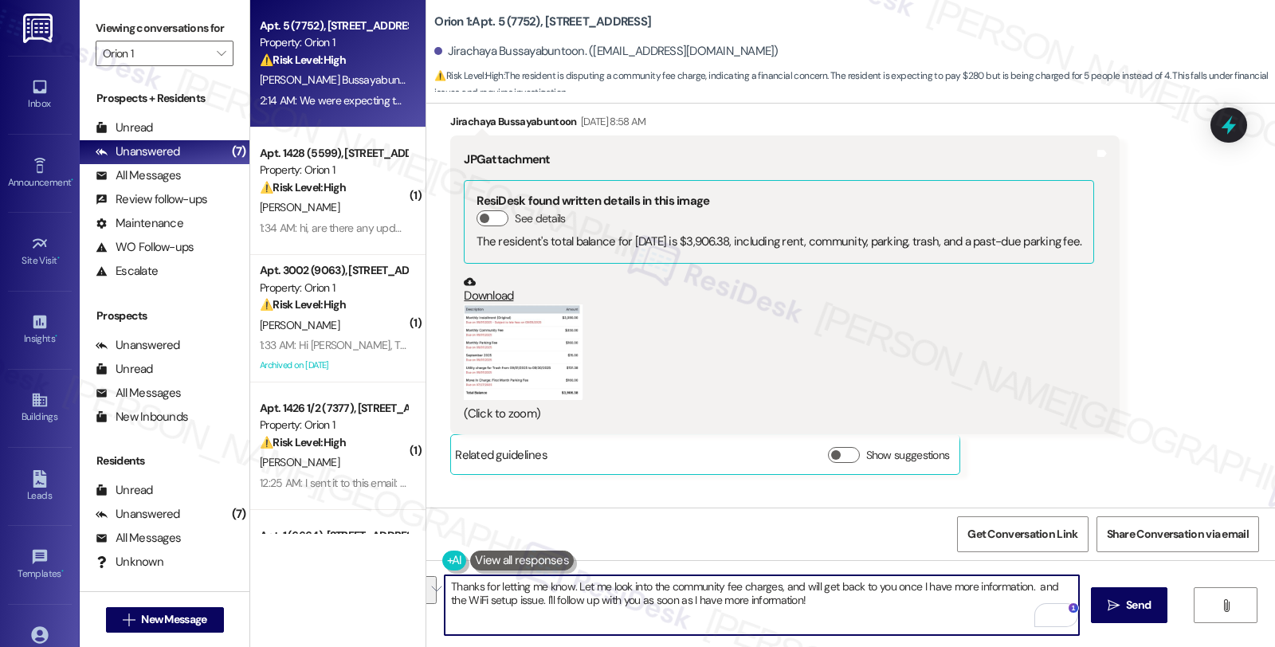
drag, startPoint x: 1026, startPoint y: 587, endPoint x: 1024, endPoint y: 598, distance: 11.4
click at [1024, 598] on textarea "Thanks for letting me know. Let me look into the community fee charges, and wil…" at bounding box center [762, 605] width 634 height 60
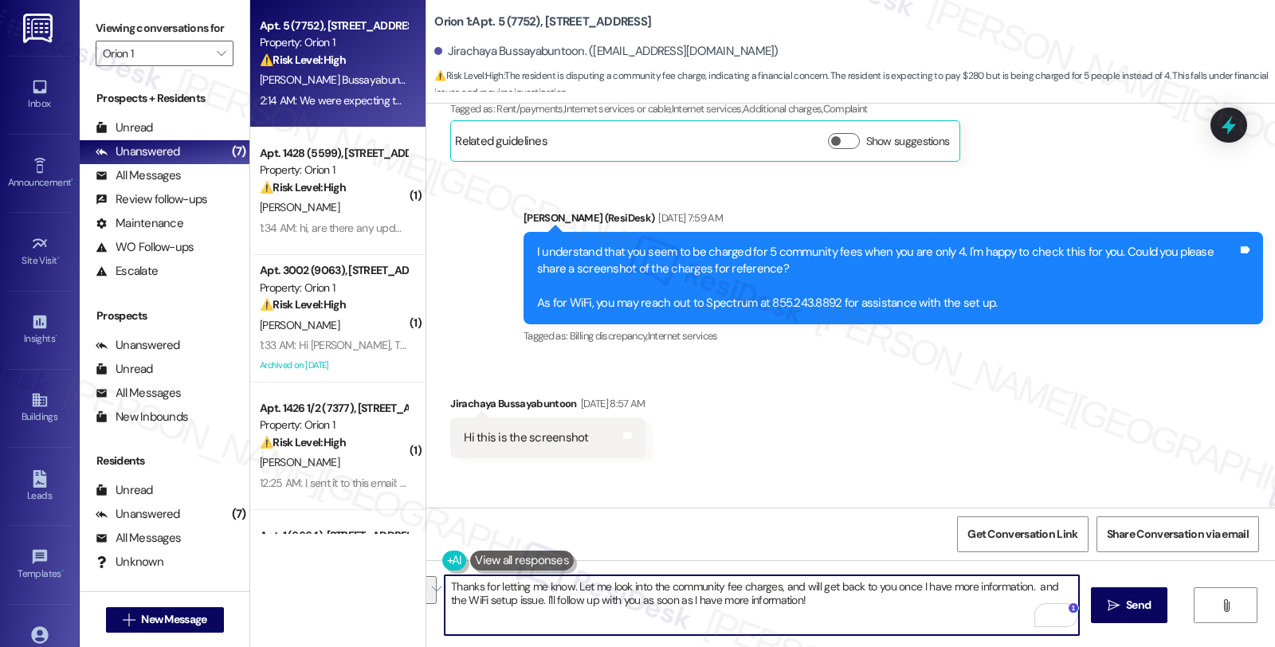
scroll to position [1988, 0]
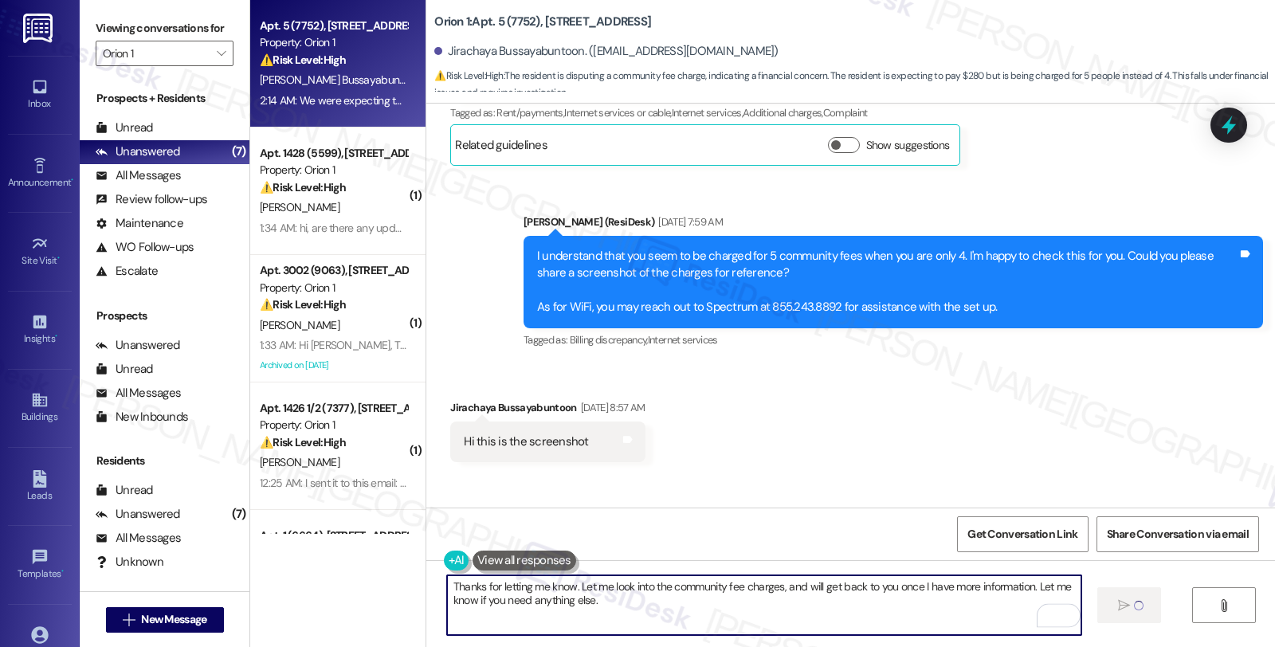
type textarea "Fetching suggested responses. Please feel free to read through the conversation…"
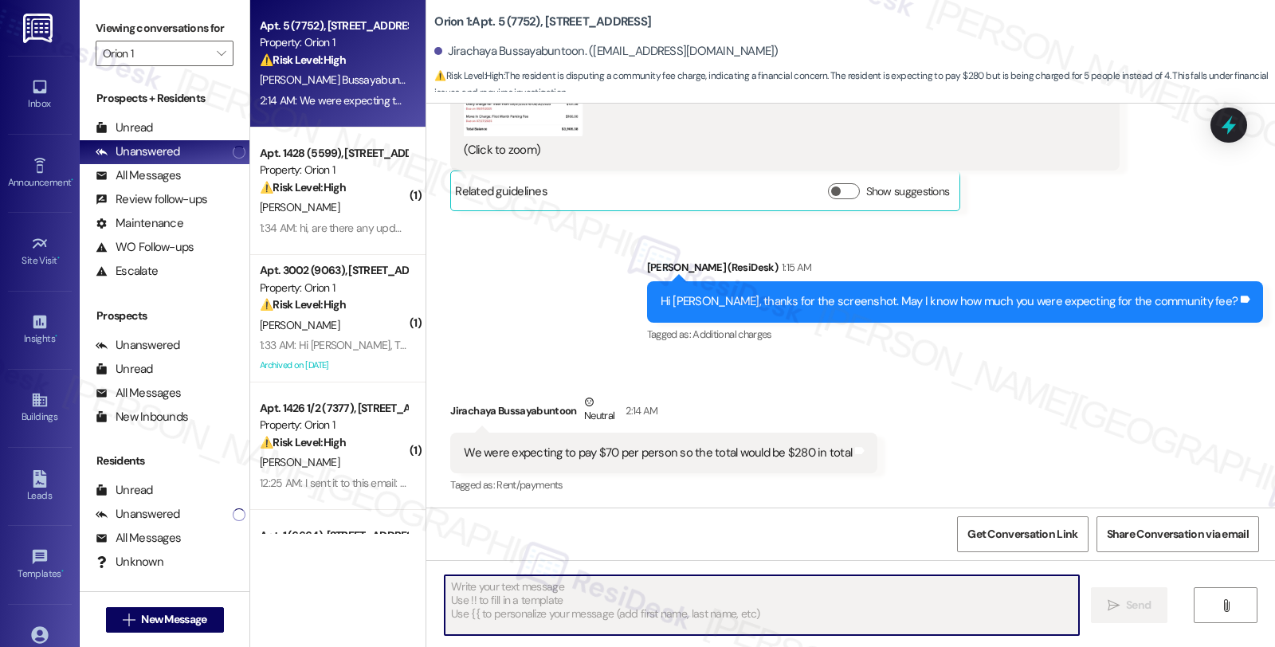
scroll to position [2785, 0]
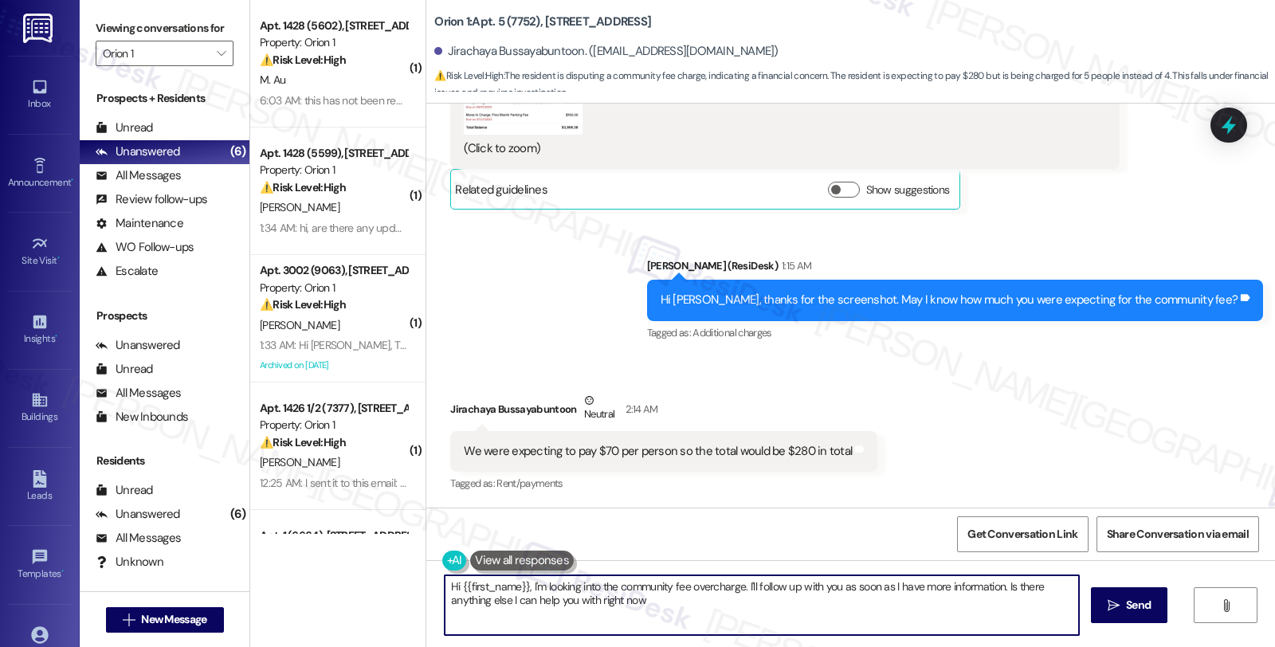
type textarea "Hi {{first_name}}, I'm looking into the community fee overcharge. I'll follow u…"
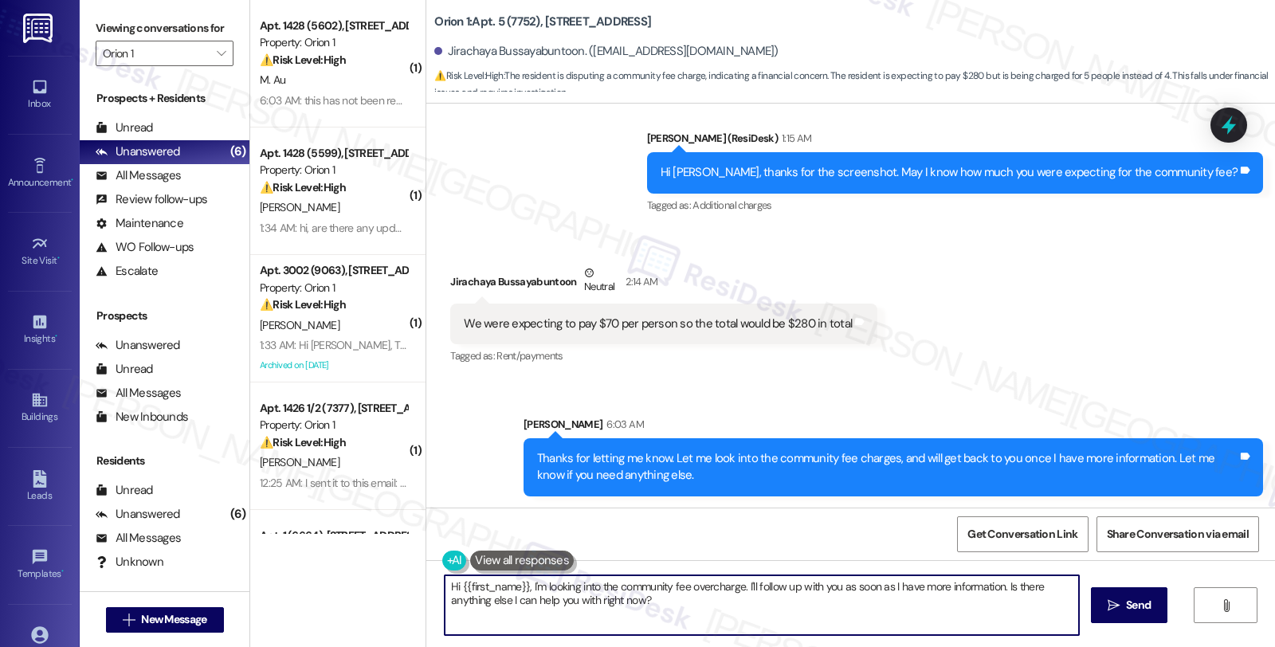
scroll to position [2913, 0]
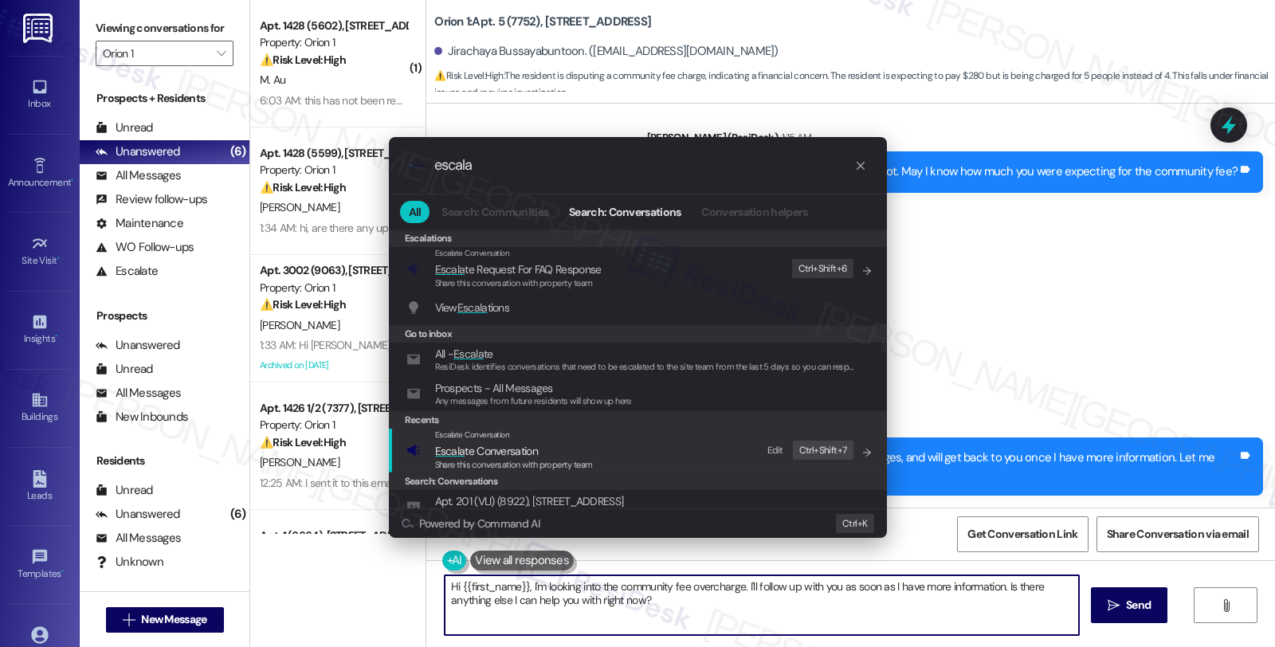
type input "escala"
click at [497, 457] on span "Escala te Conversation" at bounding box center [486, 451] width 103 height 14
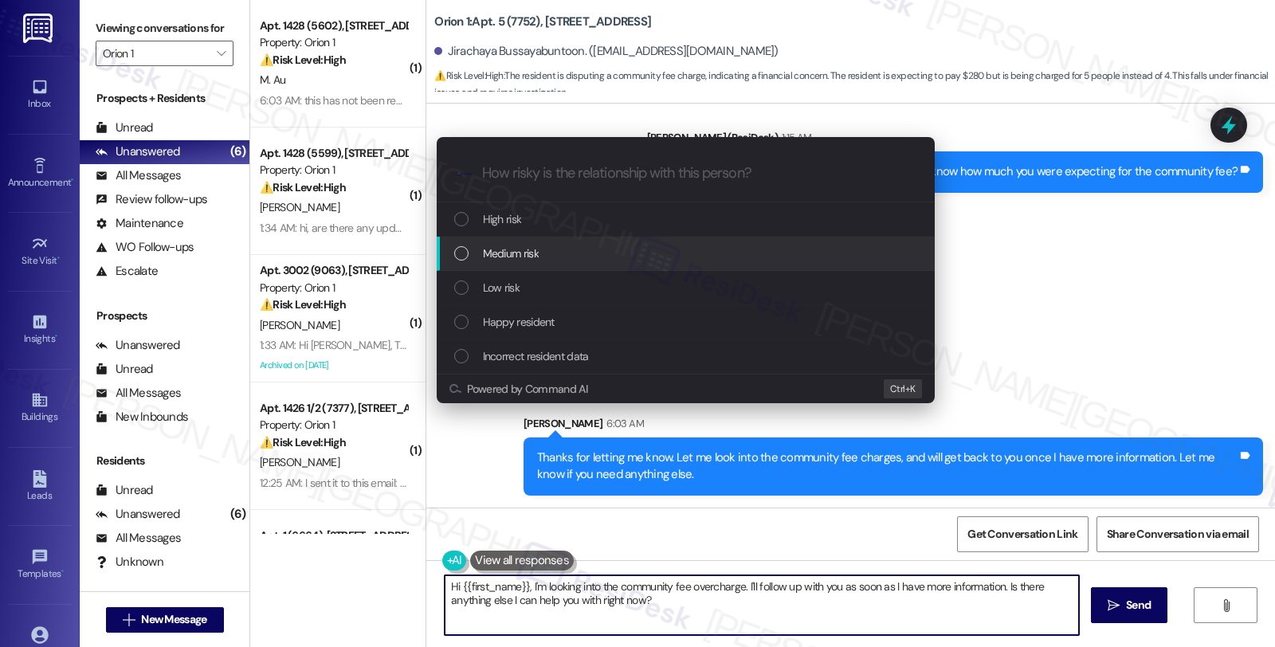
click at [511, 252] on span "Medium risk" at bounding box center [511, 254] width 56 height 18
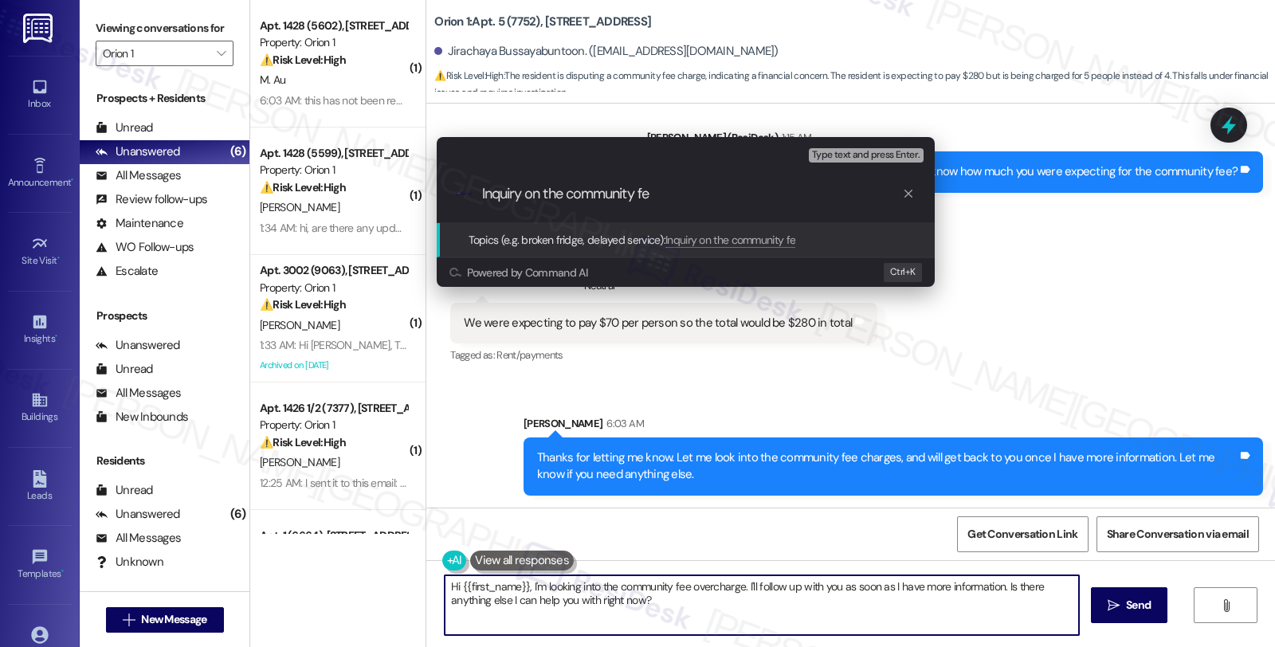
type input "Inquiry on the community fee"
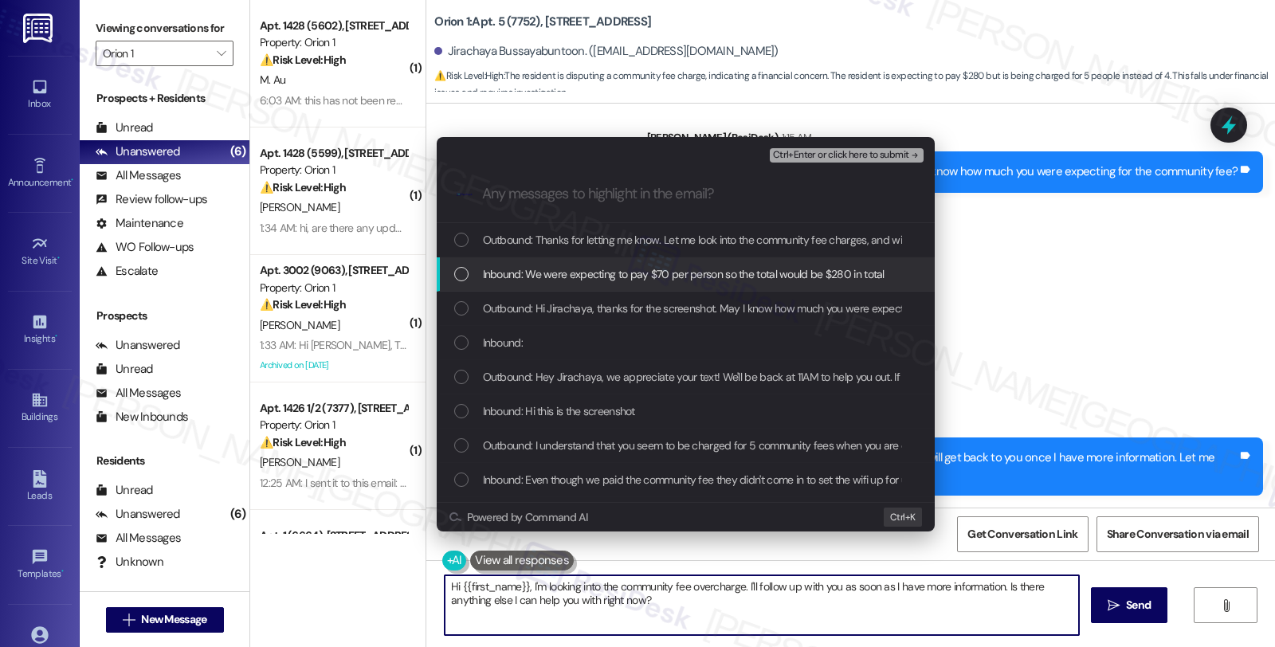
click at [518, 273] on span "Inbound: We were expecting to pay $70 per person so the total would be $280 in …" at bounding box center [684, 274] width 402 height 18
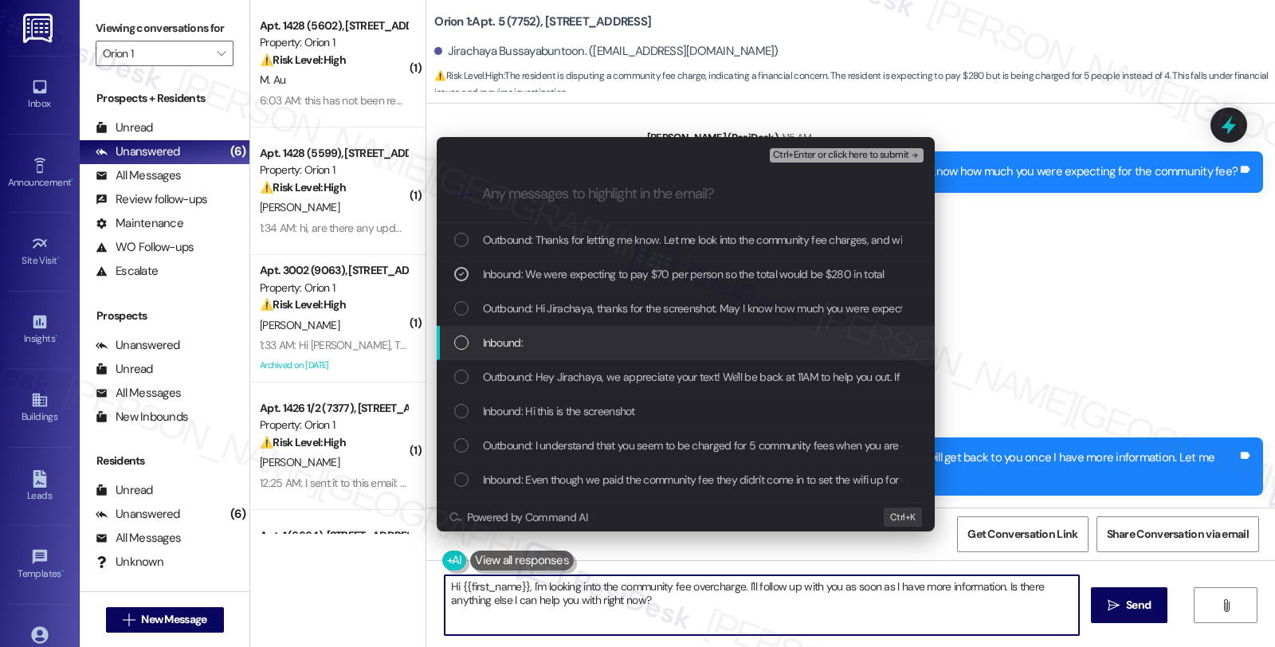
click at [510, 336] on span "Inbound:" at bounding box center [503, 343] width 40 height 18
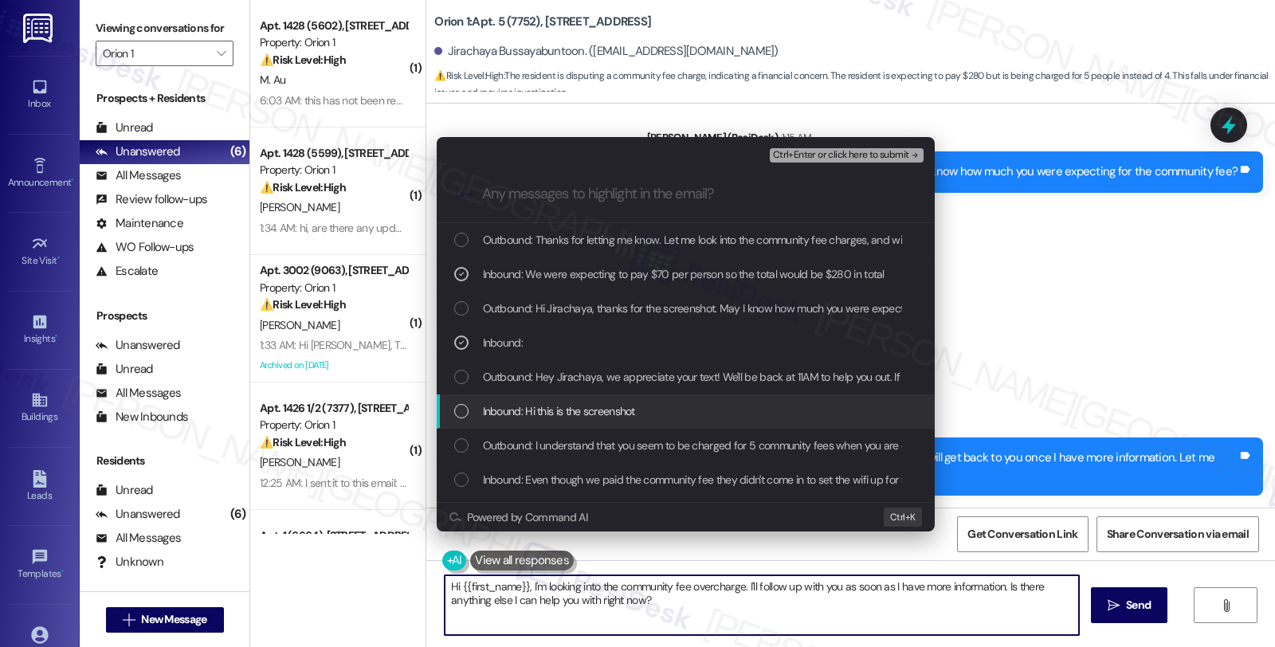
click at [518, 401] on div "Inbound: Hi this is the screenshot" at bounding box center [686, 411] width 498 height 34
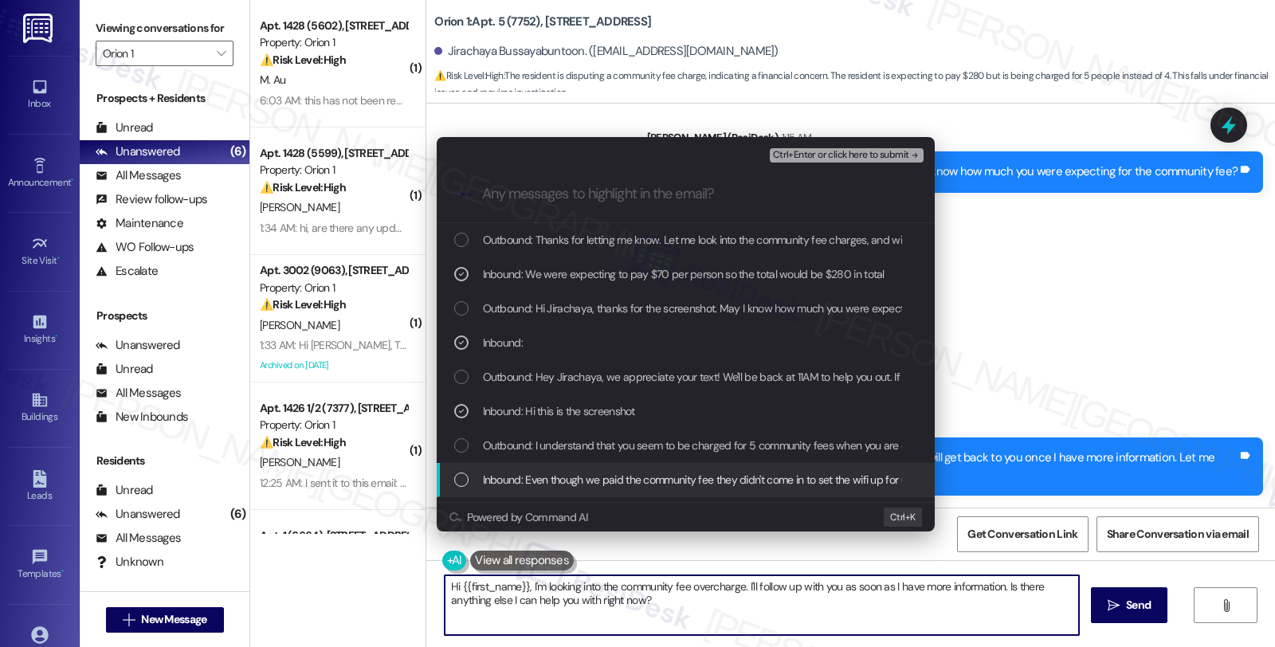
click at [580, 481] on span "Inbound: Even though we paid the community fee they didn't come in to set the w…" at bounding box center [839, 480] width 712 height 18
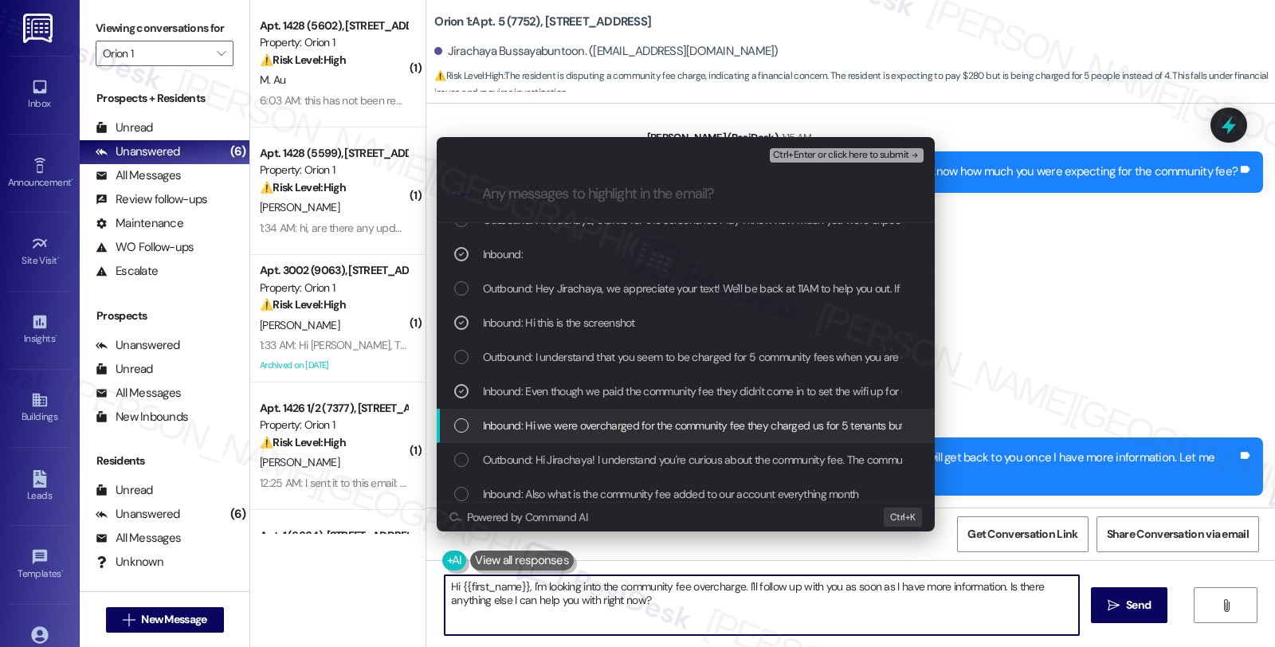
click at [591, 423] on span "Inbound: Hi we were overcharged for the community fee they charged us for 5 ten…" at bounding box center [801, 426] width 637 height 18
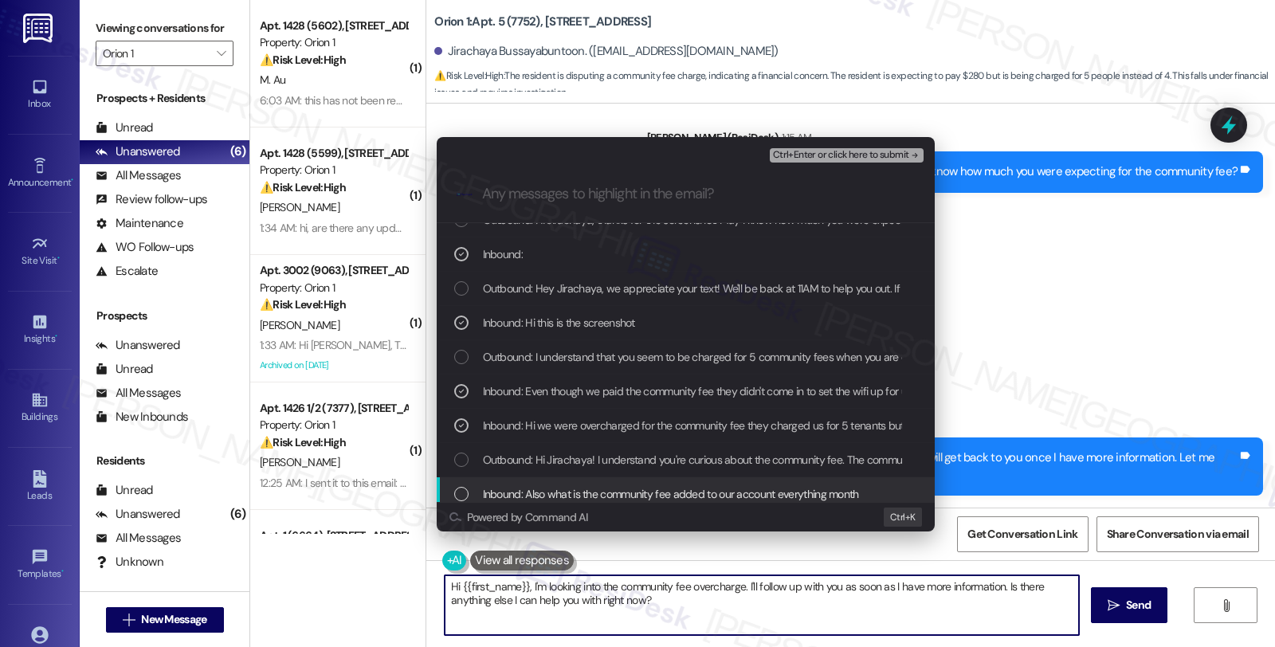
click at [564, 495] on span "Inbound: Also what is the community fee added to our account everything month" at bounding box center [671, 494] width 376 height 18
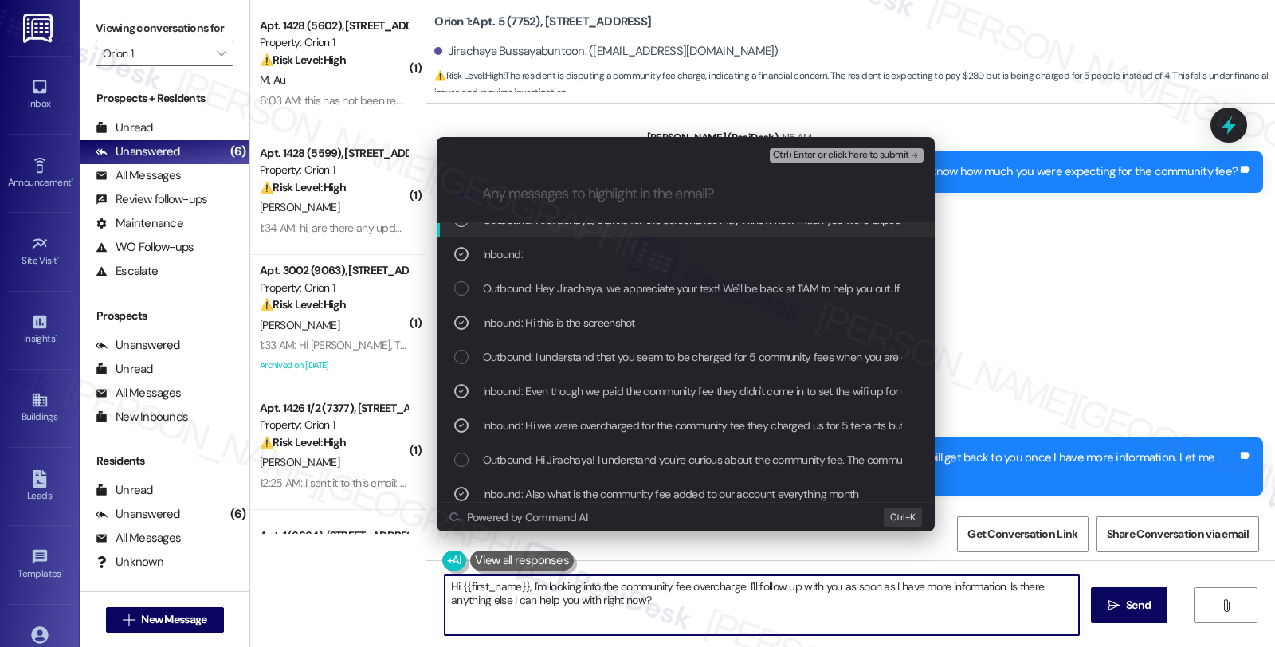
click at [794, 152] on span "Ctrl+Enter or click here to submit" at bounding box center [841, 155] width 136 height 11
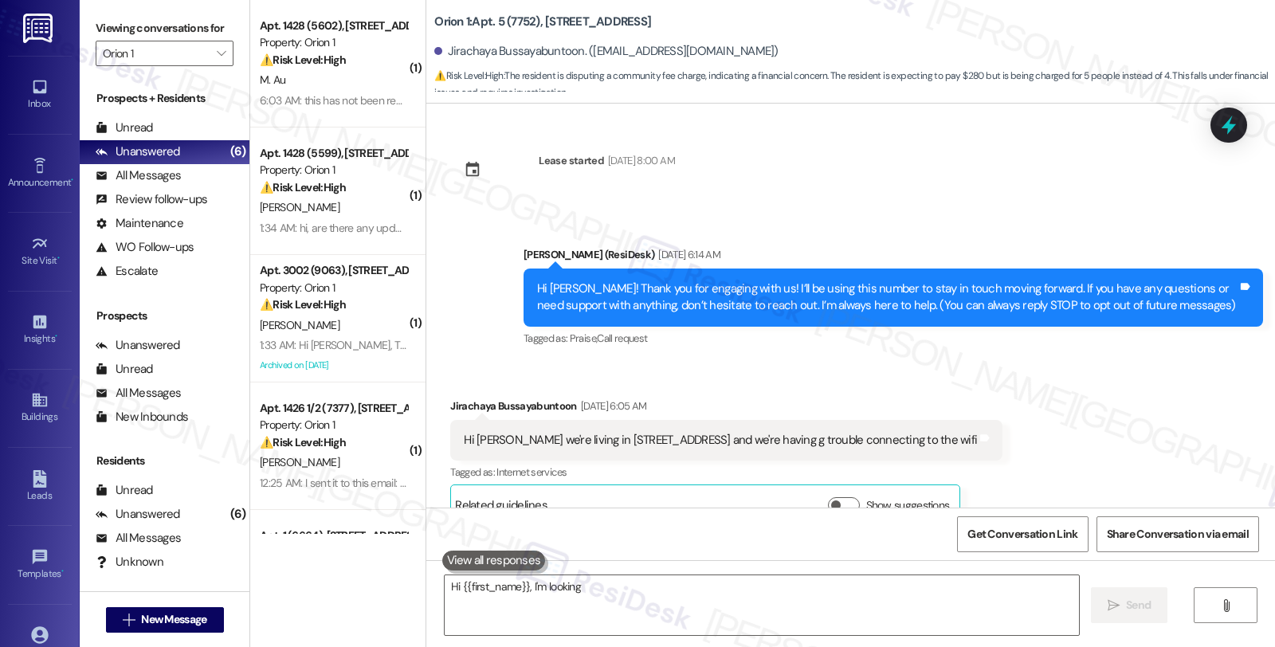
scroll to position [2785, 0]
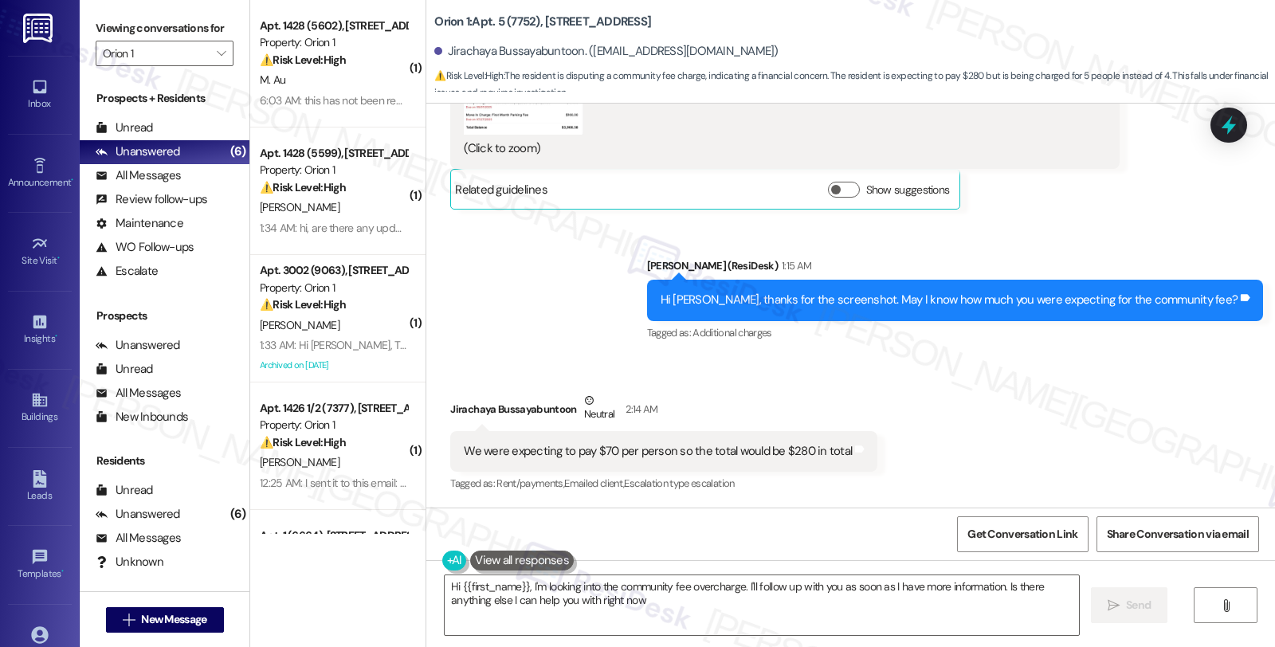
type textarea "Hi {{first_name}}, I'm looking into the community fee overcharge. I'll follow u…"
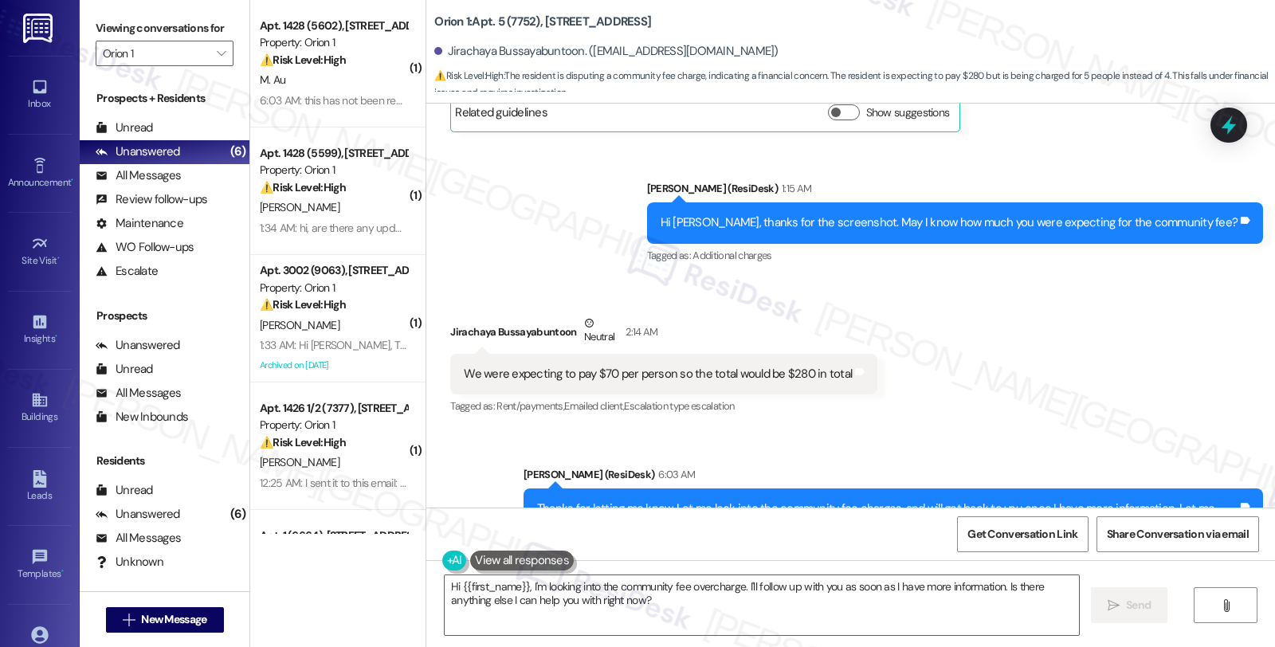
scroll to position [2937, 0]
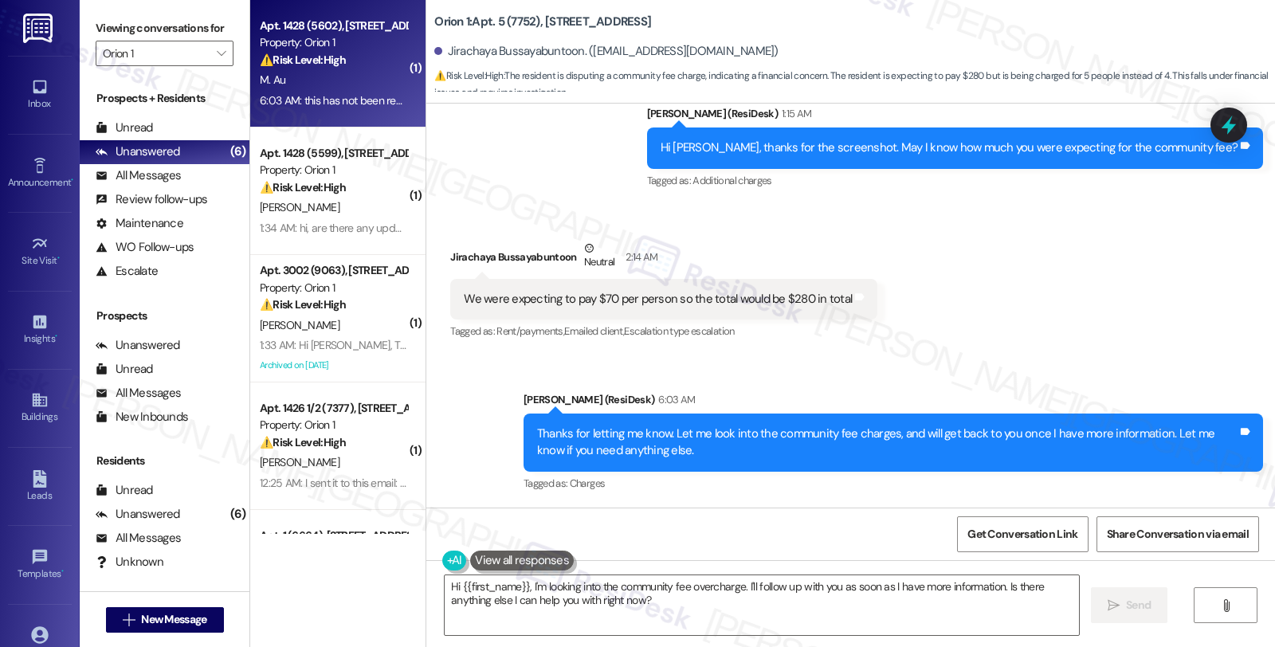
click at [367, 61] on div "⚠️ Risk Level: High The resident is reporting that a plumbing issue (toilet) ha…" at bounding box center [333, 60] width 147 height 17
type textarea "Hi {{first_name}}, I'm looking into the community fee overcharge. I'll follow u…"
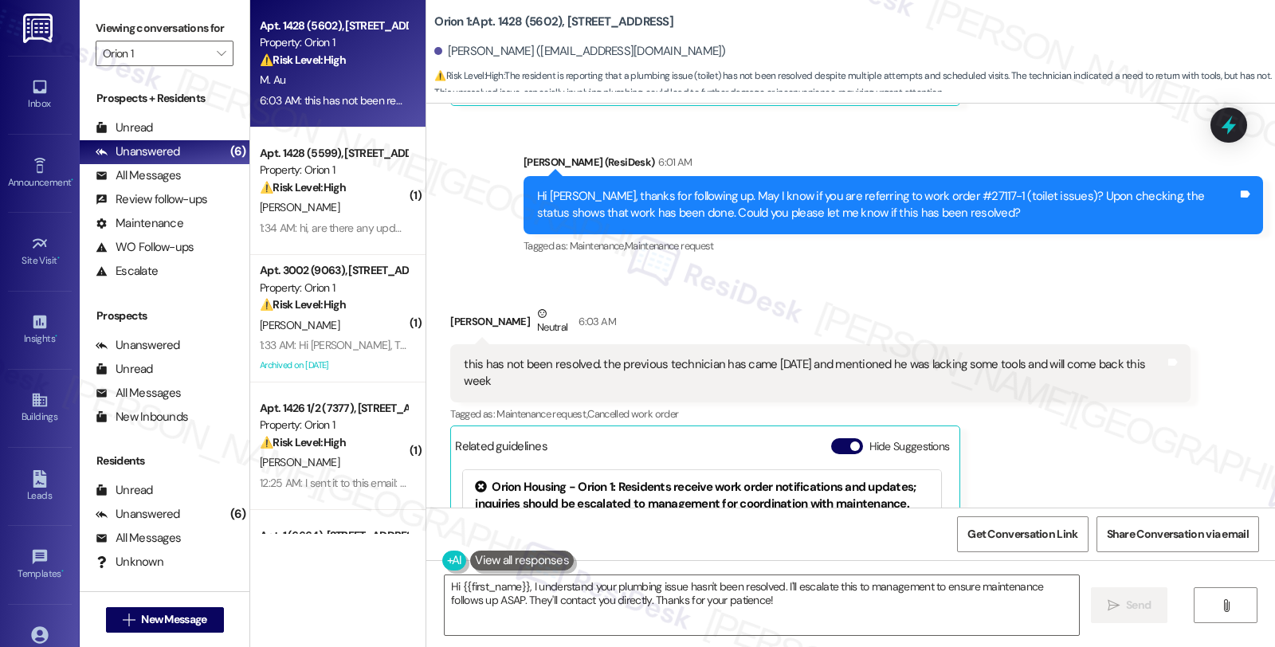
scroll to position [5913, 0]
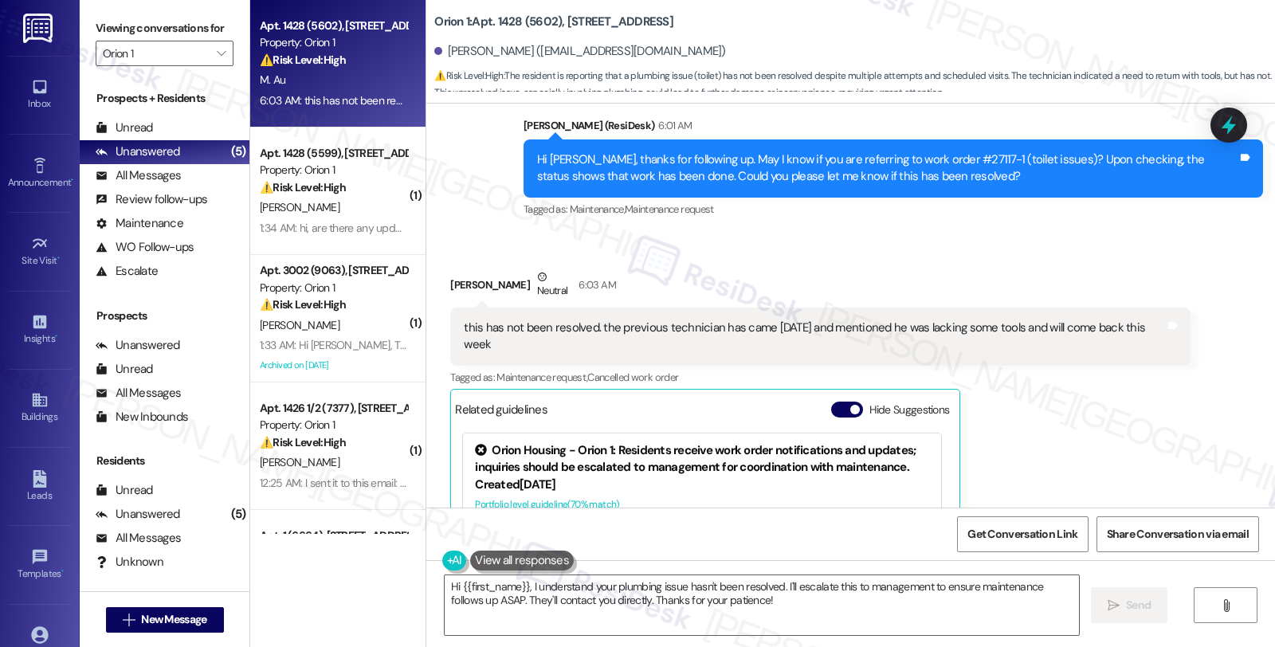
click at [1168, 396] on div "[PERSON_NAME] Neutral 6:03 AM this has not been resolved. the previous technici…" at bounding box center [819, 479] width 739 height 420
click at [445, 584] on textarea "Hi {{first_name}}, I understand your plumbing issue hasn't been resolved. I'll …" at bounding box center [762, 605] width 634 height 60
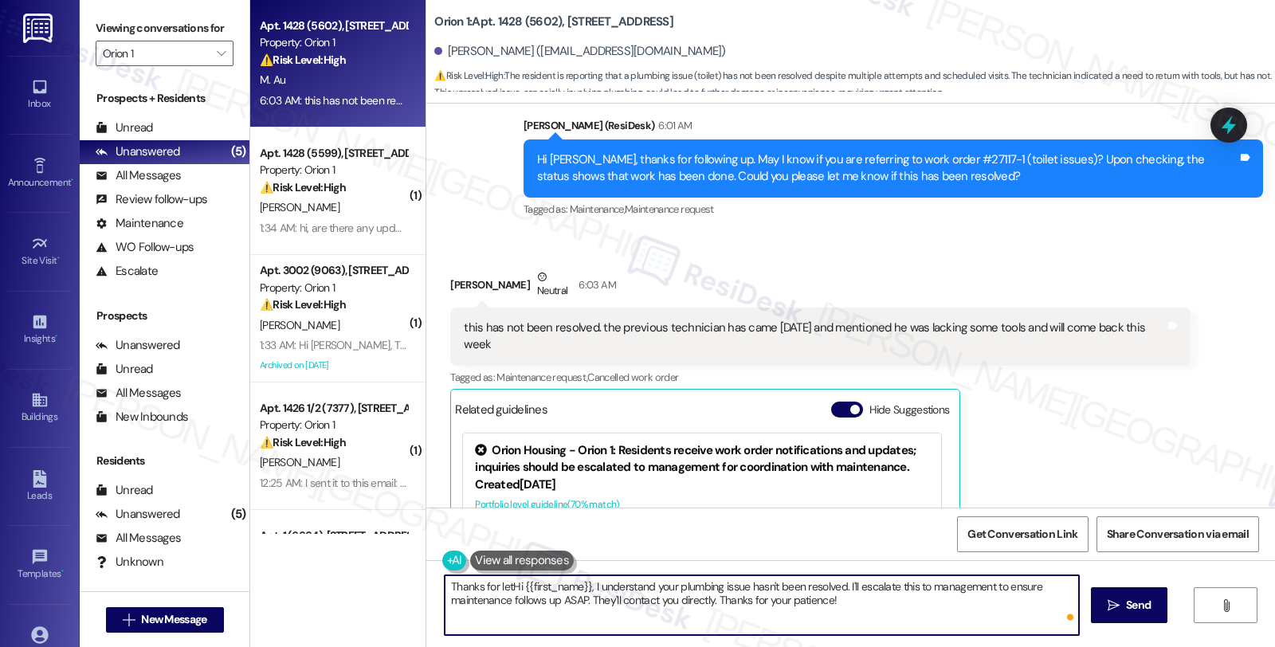
type textarea "Thanks for leHi {{first_name}}, I understand your plumbing issue hasn't been re…"
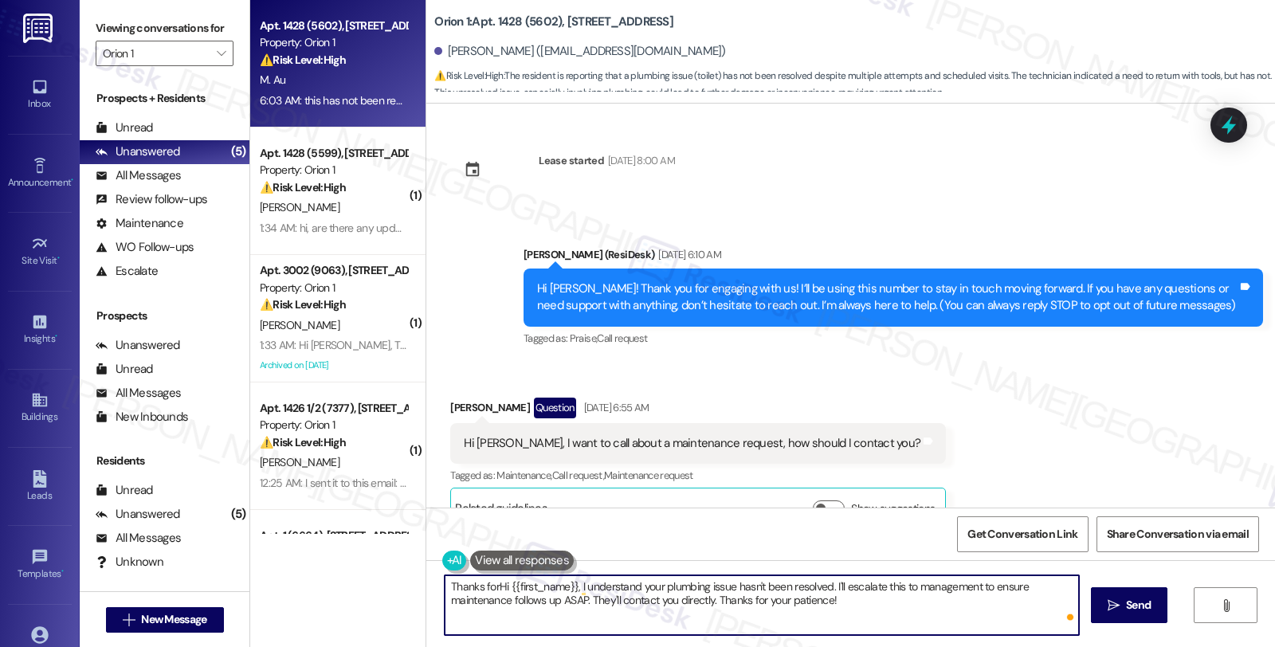
scroll to position [5913, 0]
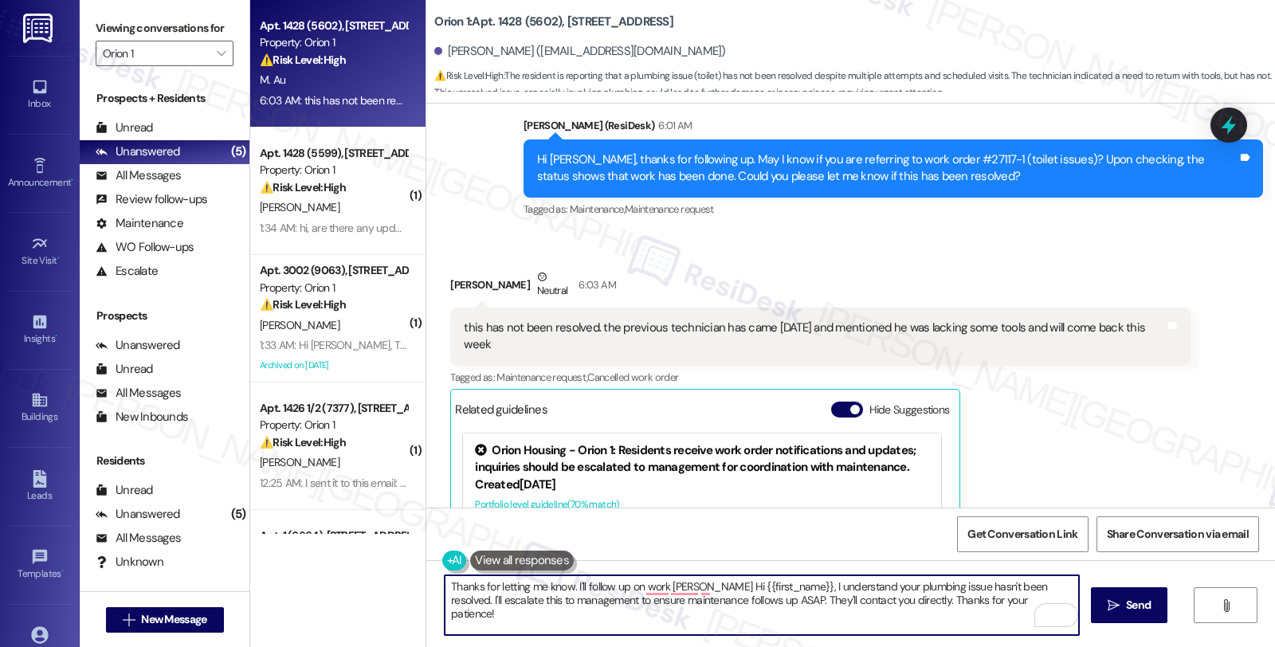
paste textarea "#27117-1"
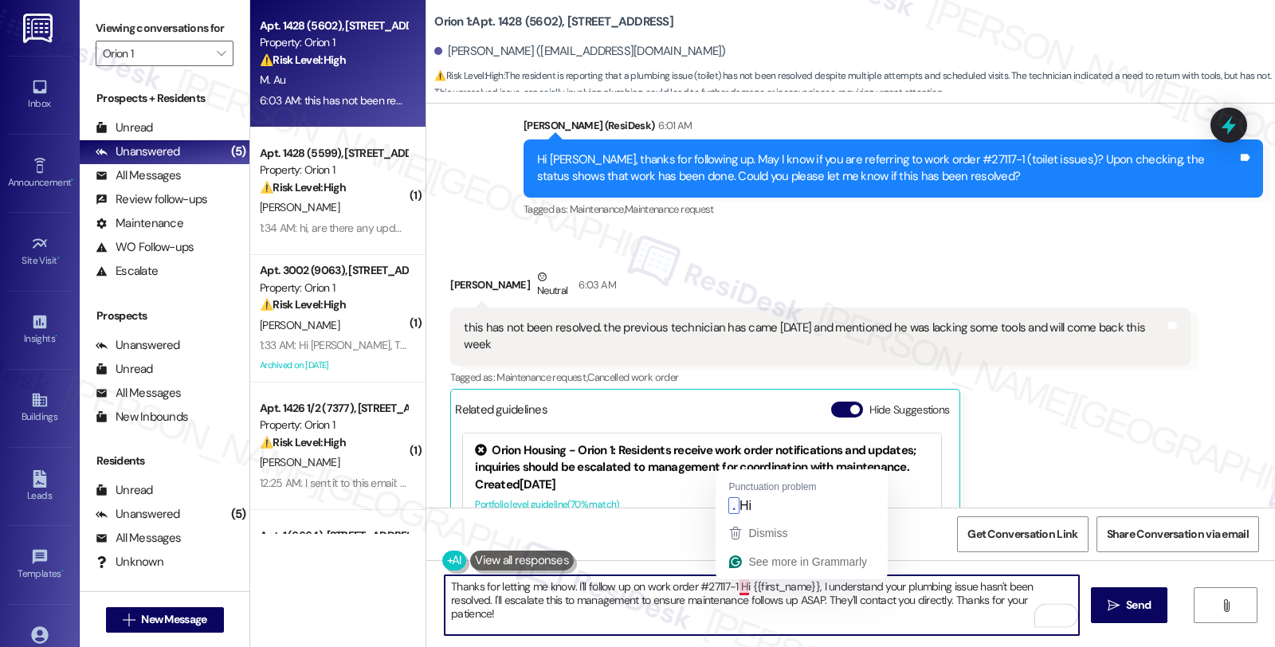
click at [727, 586] on textarea "Thanks for letting me know. I'll follow up on work order #27117-1 Hi {{first_na…" at bounding box center [762, 605] width 634 height 60
click at [445, 594] on textarea "Thanks for letting me know. I'll follow up on work order #27117-1. Hi {{first_n…" at bounding box center [762, 605] width 634 height 60
click at [445, 584] on textarea "Thanks for letting me know. I'll follow up on work order #27117-1. Hi {{first_n…" at bounding box center [762, 605] width 634 height 60
click at [730, 586] on textarea "Thanks for letting me know. I'll follow up on work order #27117-1. Hi {{first_n…" at bounding box center [762, 605] width 634 height 60
click at [590, 586] on textarea "Thanks for letting me know. I'll follow up on work order #27117-1. Hi {{first_n…" at bounding box center [762, 605] width 634 height 60
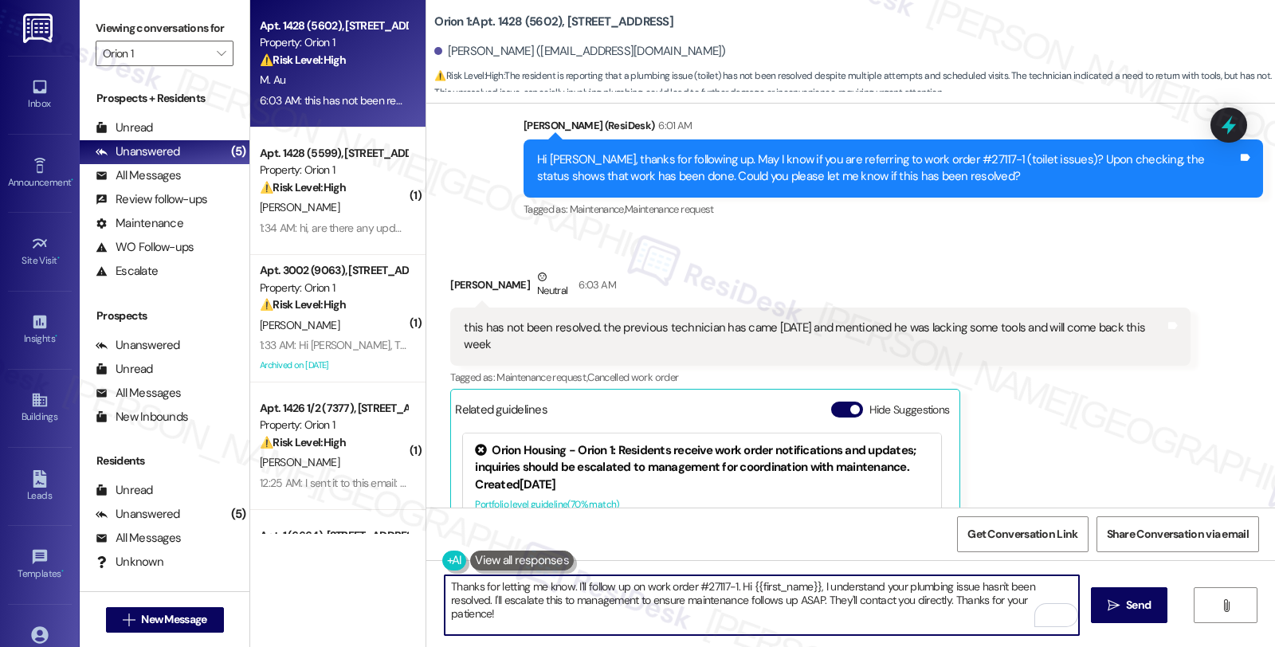
click at [590, 586] on textarea "Thanks for letting me know. I'll follow up on work order #27117-1. Hi {{first_n…" at bounding box center [762, 605] width 634 height 60
click at [686, 587] on textarea "Thanks for letting me know. I'll flag work order #27117-1. Hi {{first_name}}, I…" at bounding box center [762, 605] width 634 height 60
click at [584, 590] on textarea "Thanks for letting me know. I'll flag work order #27117-1 . Hi {{first_name}}, …" at bounding box center [762, 605] width 634 height 60
click at [727, 584] on textarea "Thanks for letting me know. I'll follow up on work order #27117-1 . Hi {{first_…" at bounding box center [762, 605] width 634 height 60
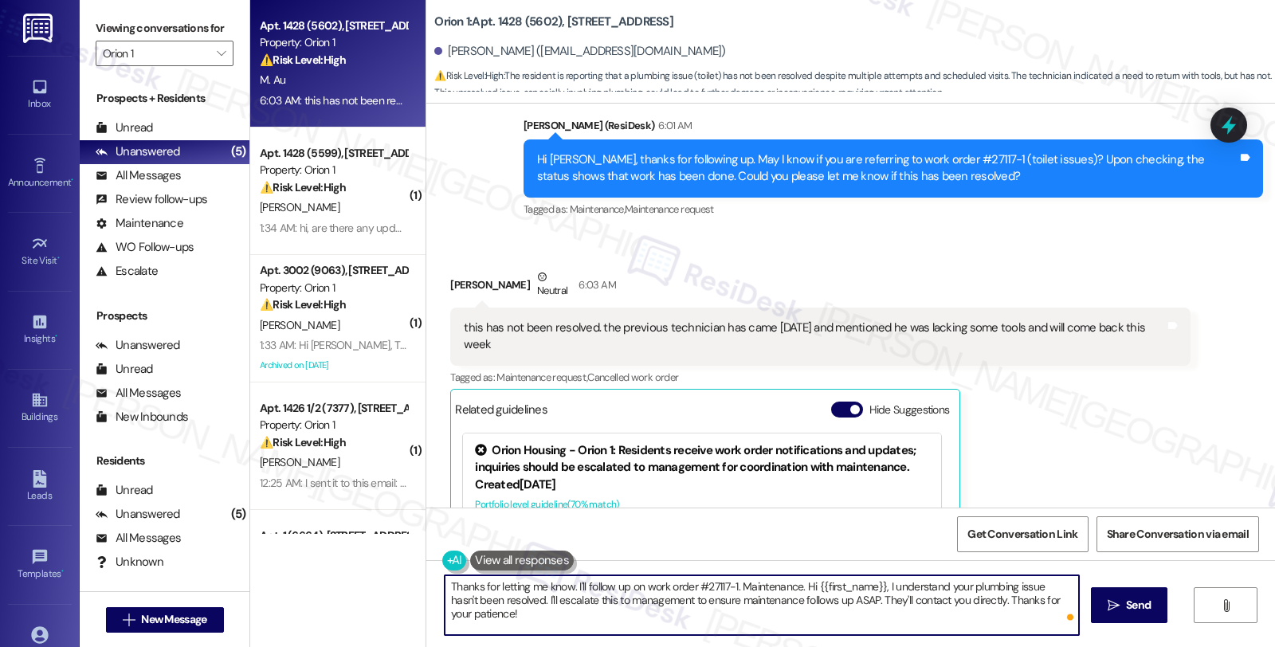
click at [794, 582] on textarea "Thanks for letting me know. I'll follow up on work order #27117-1. Maintenance.…" at bounding box center [762, 605] width 634 height 60
click at [985, 588] on textarea "Thanks for letting me know. I'll follow up on work order #27117-1. Maintenance …" at bounding box center [762, 605] width 634 height 60
click at [494, 600] on textarea "Thanks for letting me know. I'll follow up on work order #27117-1. Maintenance …" at bounding box center [762, 605] width 634 height 60
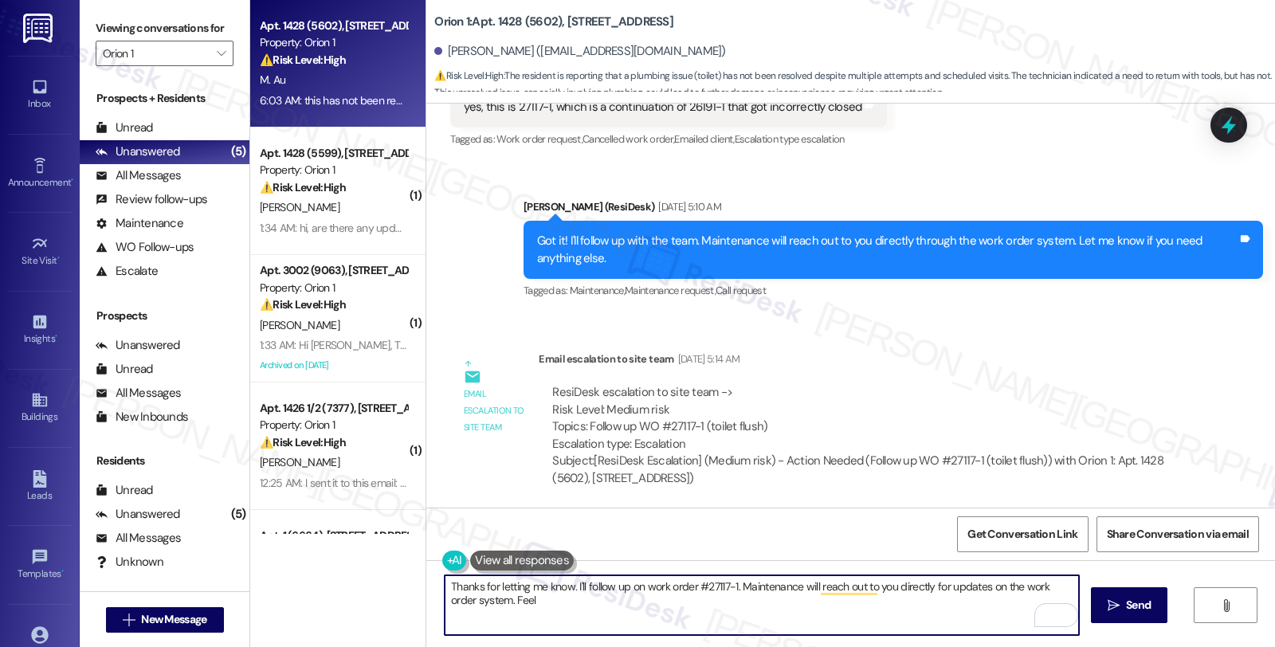
scroll to position [4142, 0]
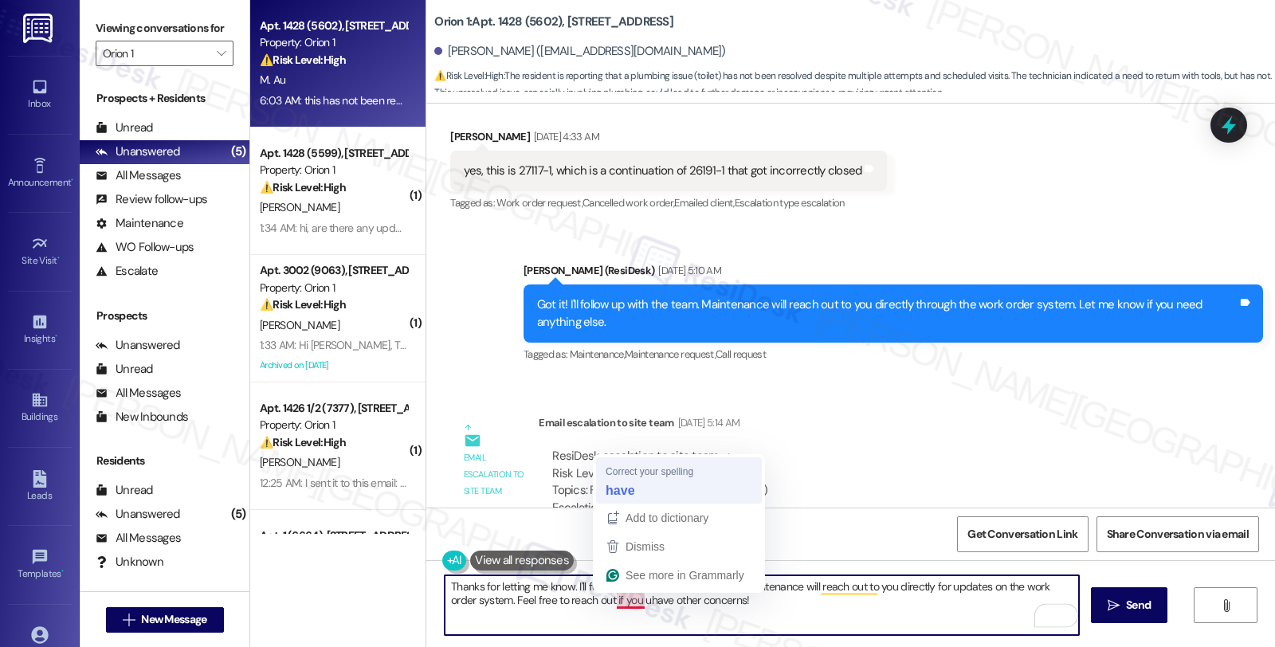
type textarea "Thanks for letting me know. I'll follow up on work order #27117-1. Maintenance …"
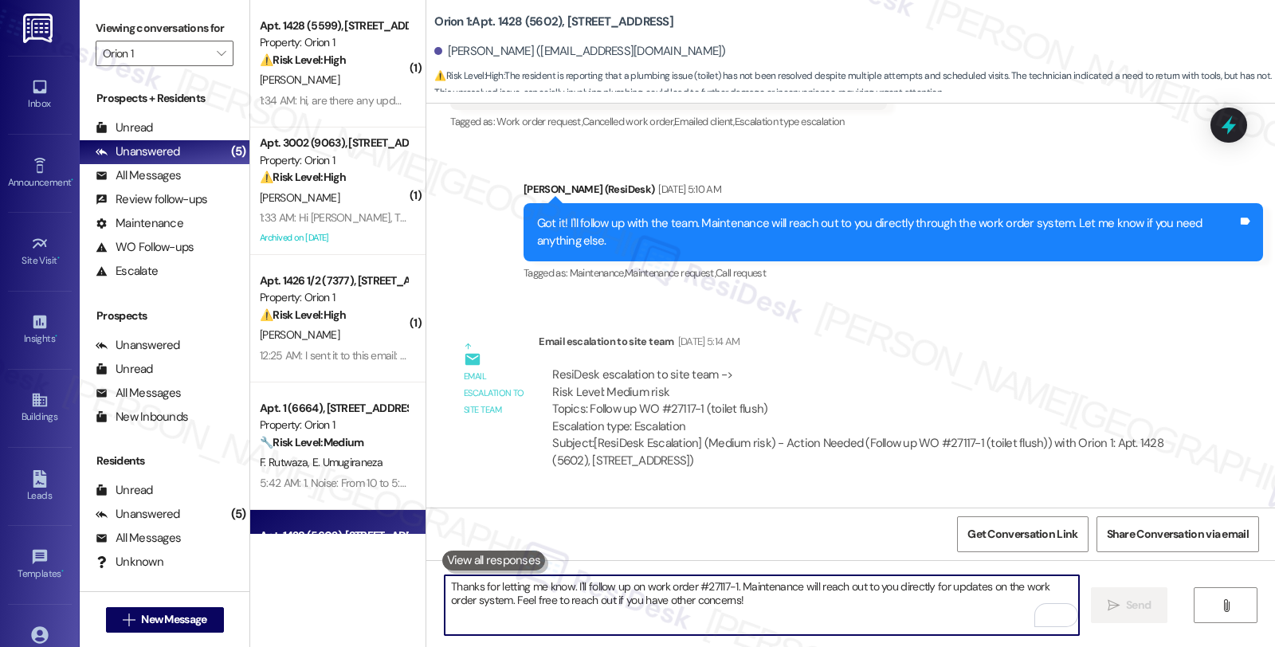
scroll to position [4231, 0]
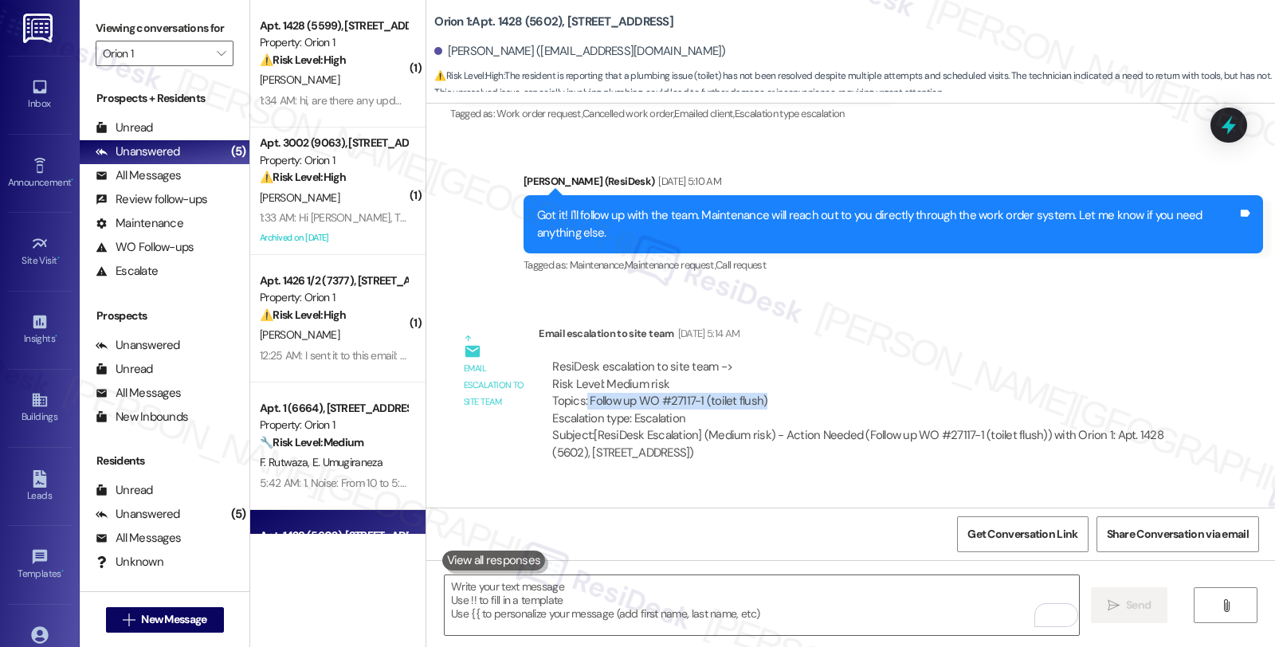
drag, startPoint x: 576, startPoint y: 385, endPoint x: 797, endPoint y: 385, distance: 220.7
click at [797, 385] on div "ResiDesk escalation to site team -> Risk Level: Medium risk Topics: Follow up W…" at bounding box center [864, 393] width 624 height 69
click at [717, 391] on div "ResiDesk escalation to site team -> Risk Level: Medium risk Topics: Follow up W…" at bounding box center [864, 393] width 624 height 69
drag, startPoint x: 578, startPoint y: 384, endPoint x: 799, endPoint y: 384, distance: 221.5
click at [799, 384] on div "ResiDesk escalation to site team -> Risk Level: Medium risk Topics: Follow up W…" at bounding box center [864, 393] width 624 height 69
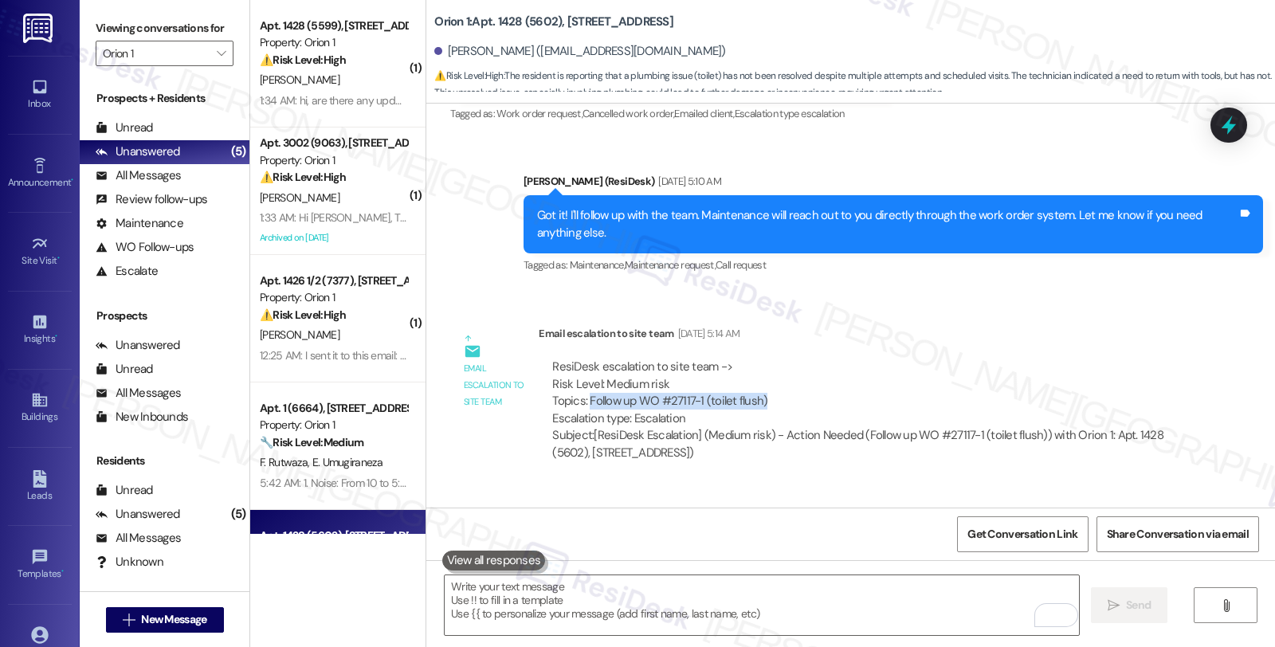
copy div "Follow up WO #27117-1 (toilet flush)"
click at [1227, 120] on icon at bounding box center [1228, 125] width 27 height 27
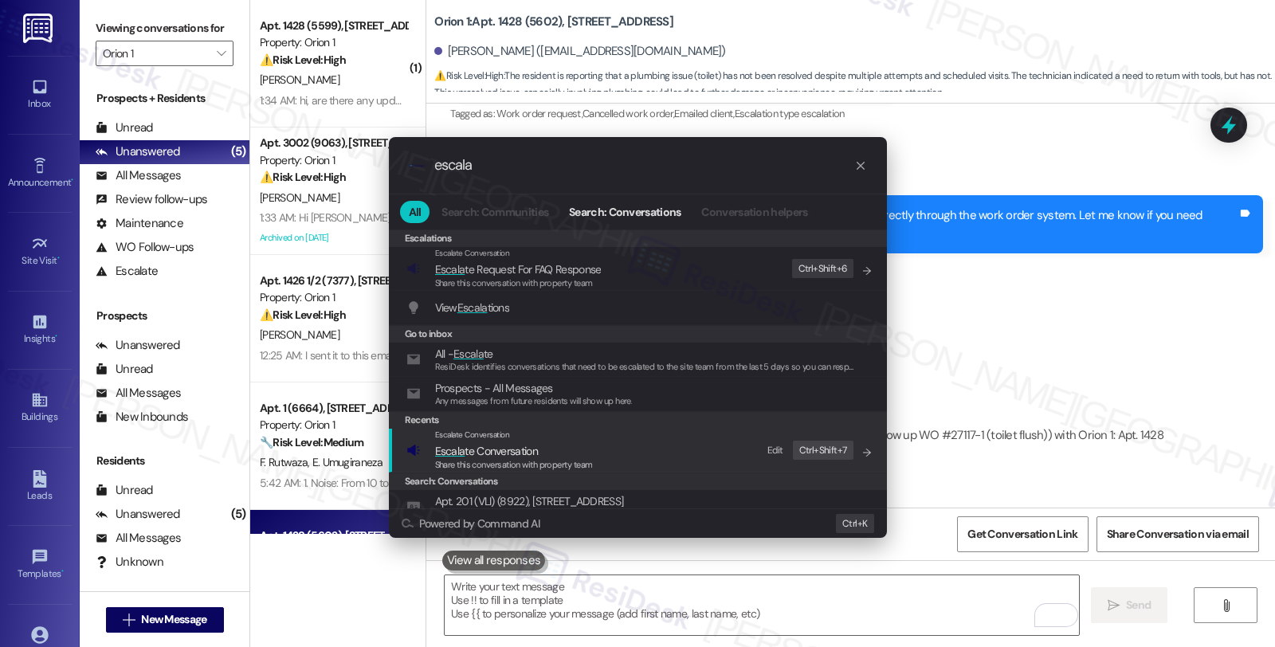
type input "escala"
click at [520, 444] on span "Escala te Conversation" at bounding box center [486, 451] width 103 height 14
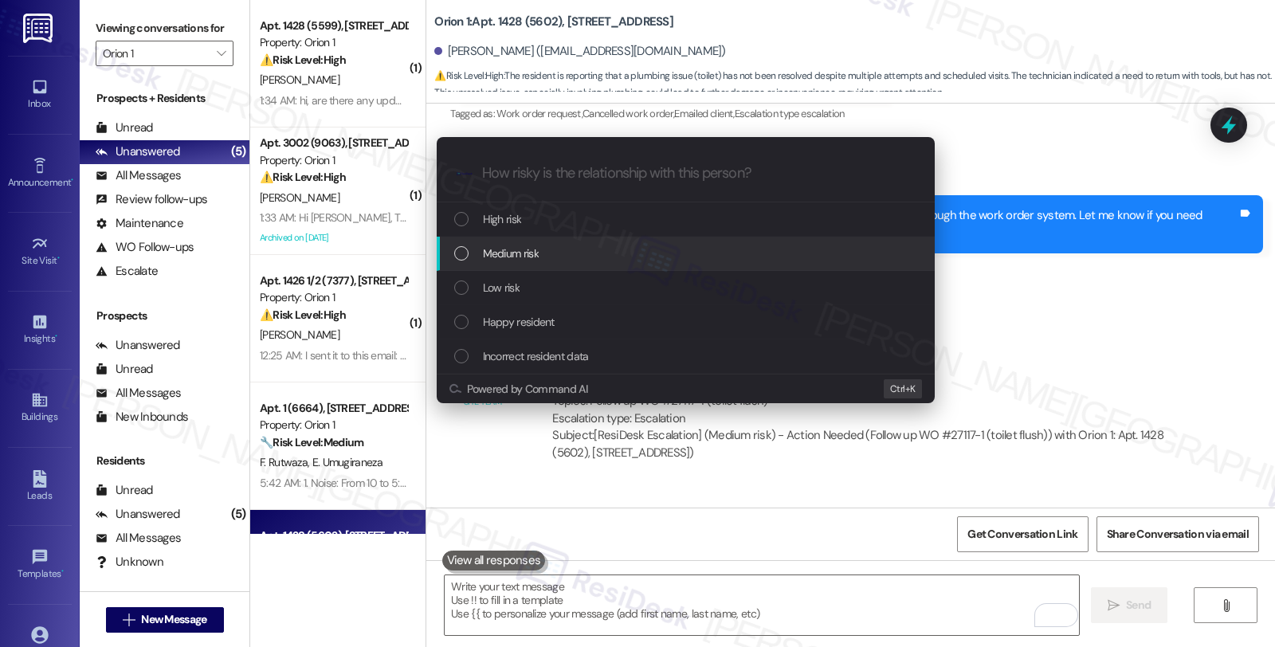
click at [538, 255] on span "Medium risk" at bounding box center [511, 254] width 56 height 18
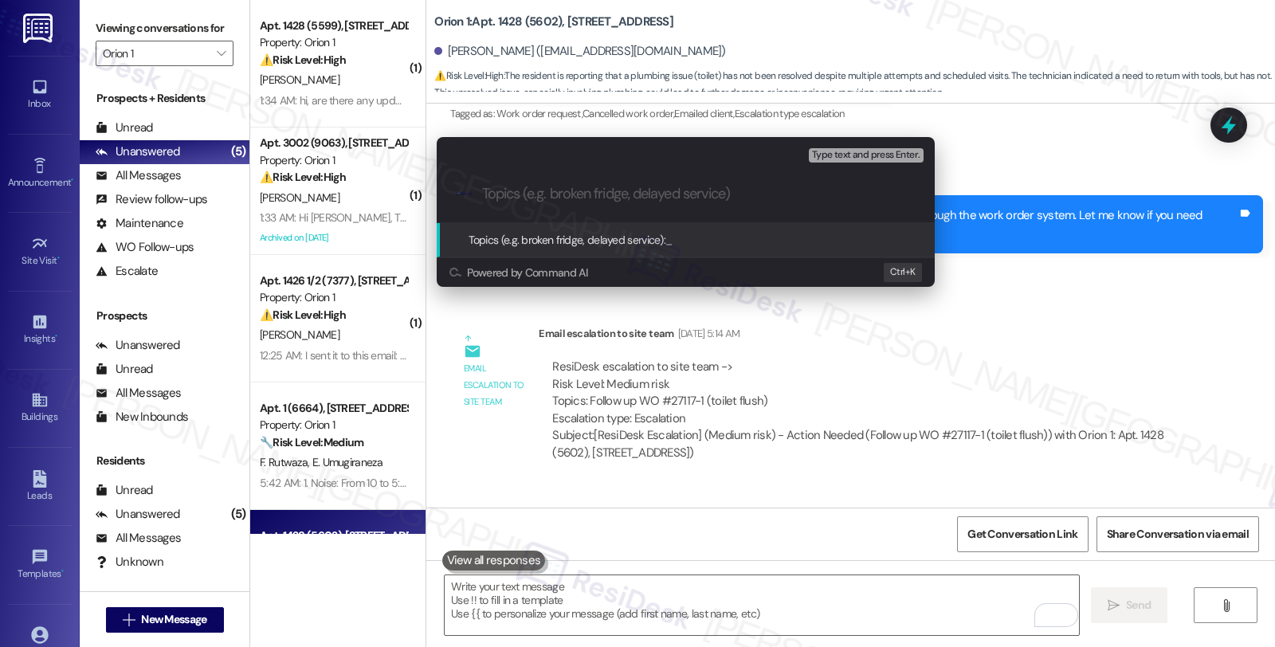
paste input "Follow up WO #27117-1 (toilet flush)"
type input "Follow up WO #27117-1 (toilet flush)"
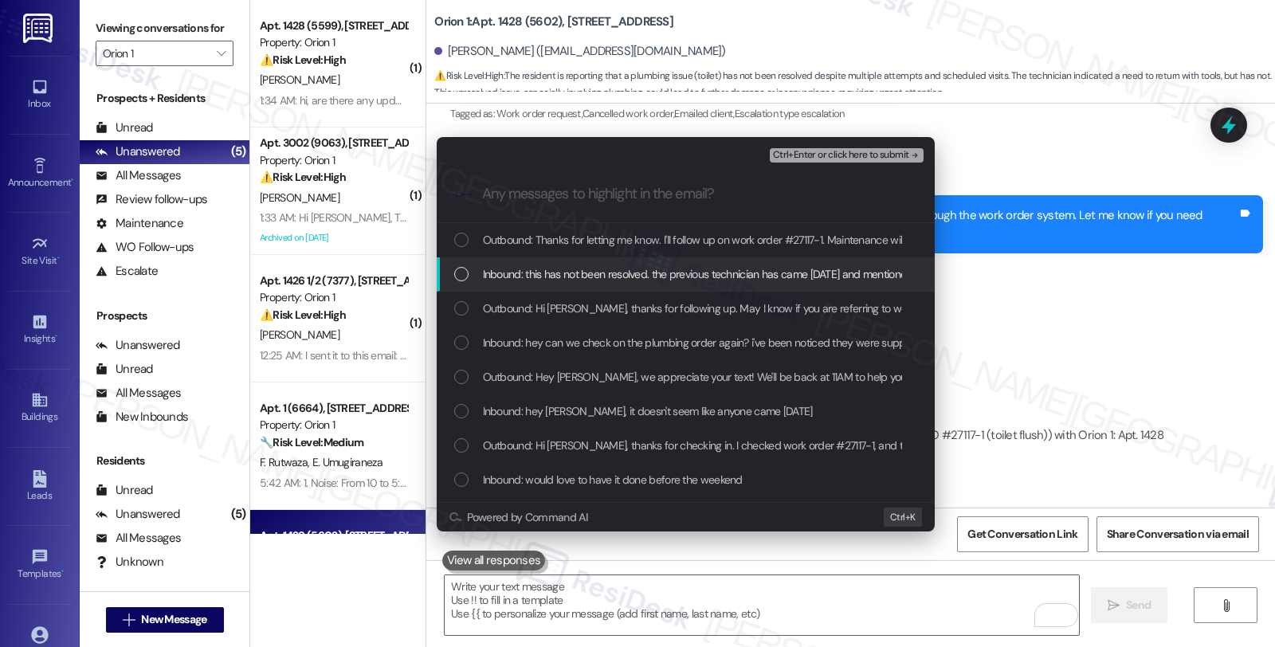
click at [543, 273] on span "Inbound: this has not been resolved. the previous technician has came [DATE] an…" at bounding box center [829, 274] width 692 height 18
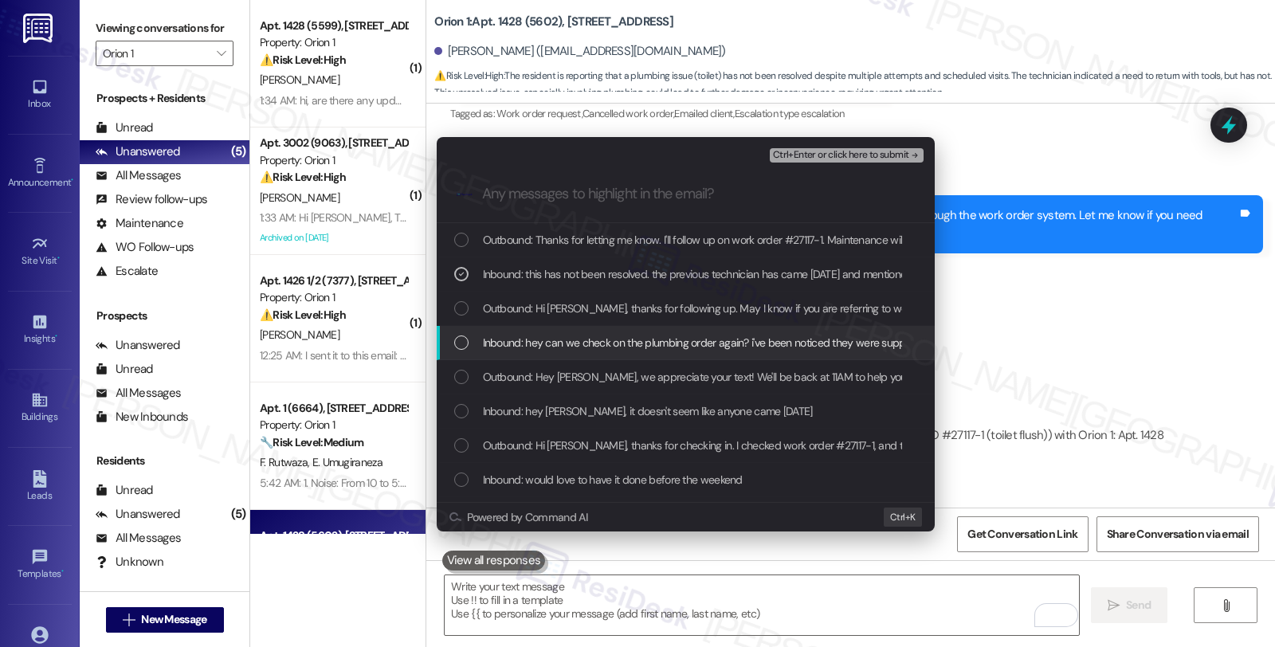
click at [657, 345] on span "Inbound: hey can we check on the plumbing order again? i've been noticed they w…" at bounding box center [790, 343] width 615 height 18
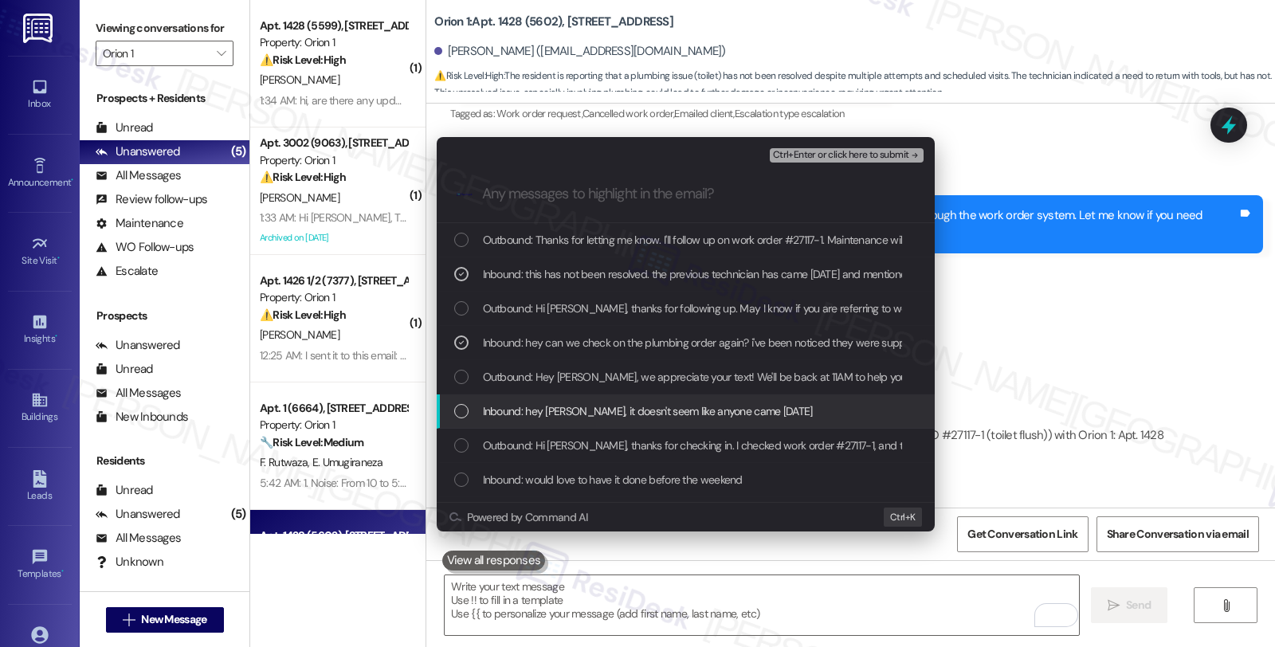
click at [669, 415] on span "Inbound: hey [PERSON_NAME], it doesn't seem like anyone came [DATE]" at bounding box center [648, 411] width 330 height 18
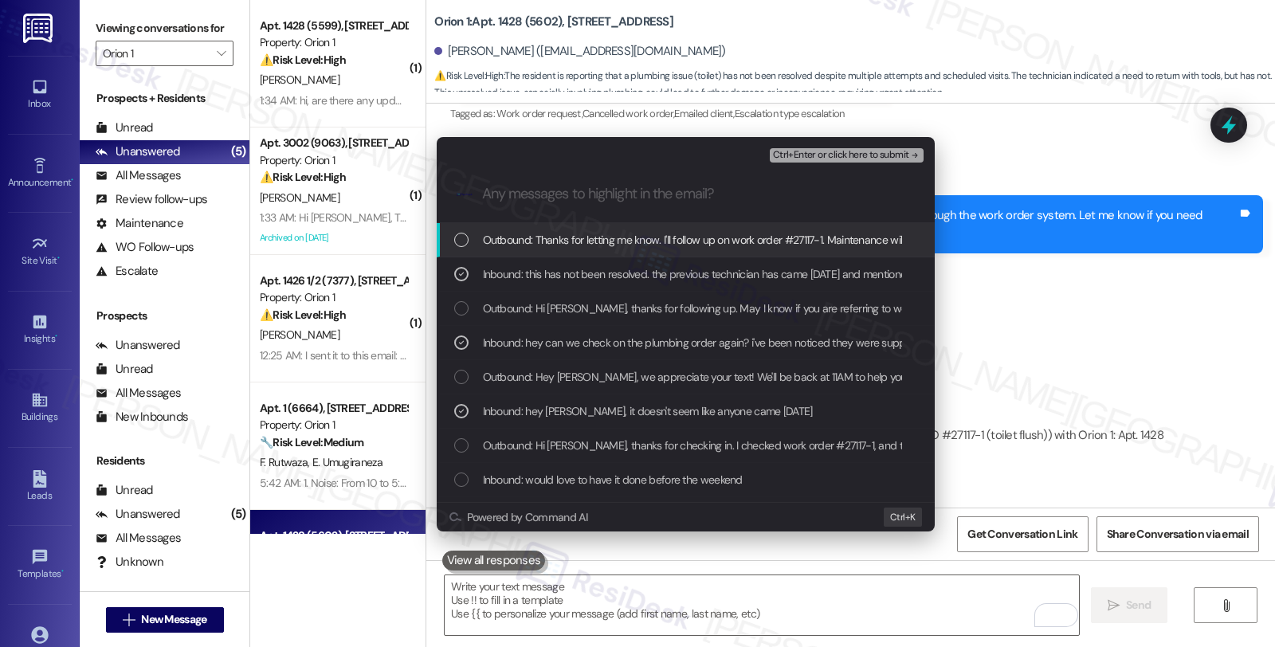
click at [829, 155] on span "Ctrl+Enter or click here to submit" at bounding box center [841, 155] width 136 height 11
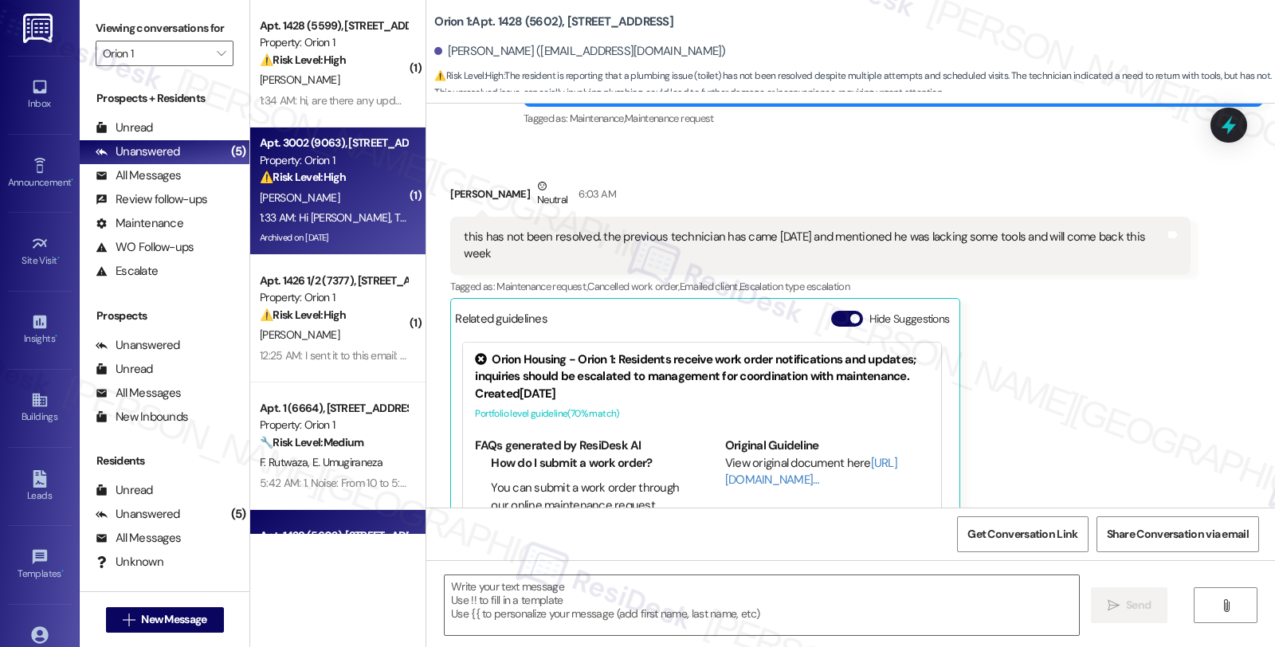
scroll to position [6090, 0]
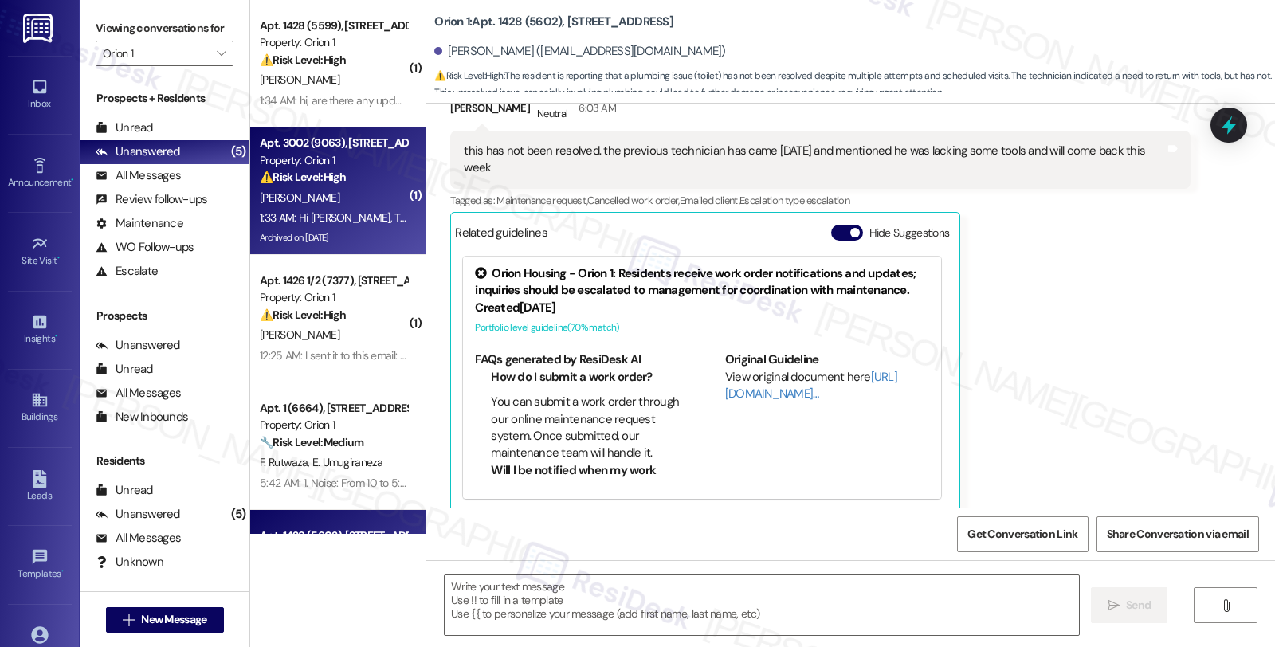
type textarea "Fetching suggested responses. Please feel free to read through the conversation…"
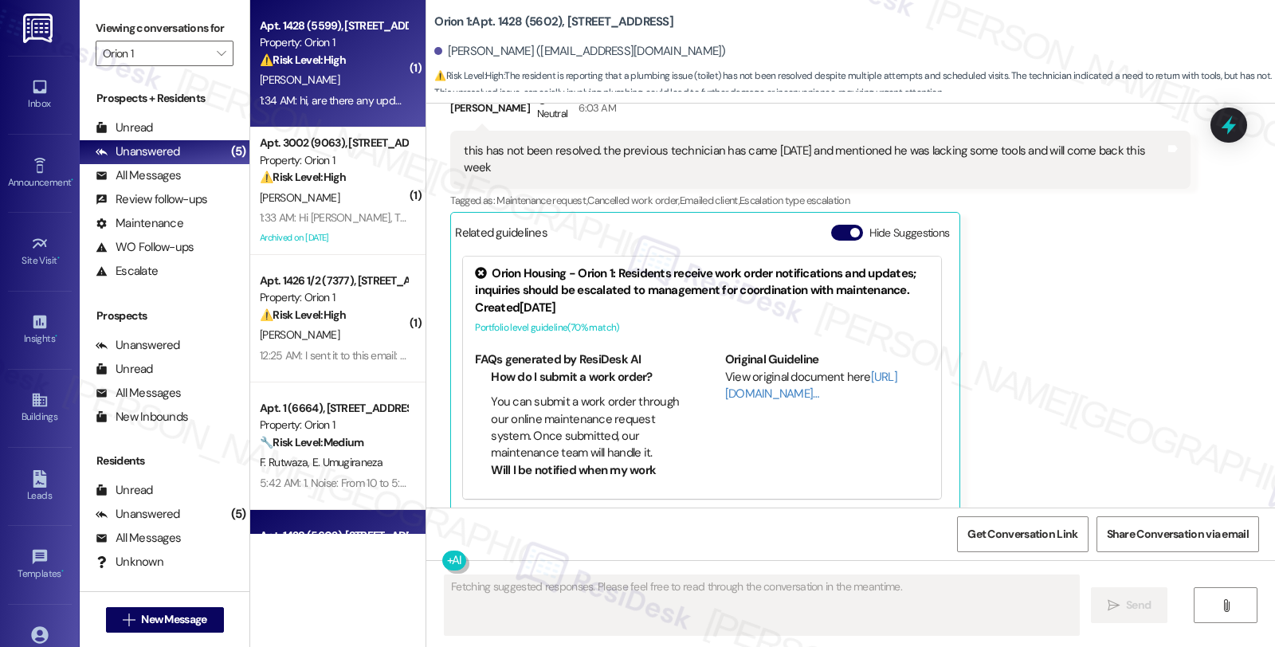
click at [347, 68] on div "⚠️ Risk Level: High The resident is inquiring about a plumbing maintenance appo…" at bounding box center [333, 60] width 147 height 17
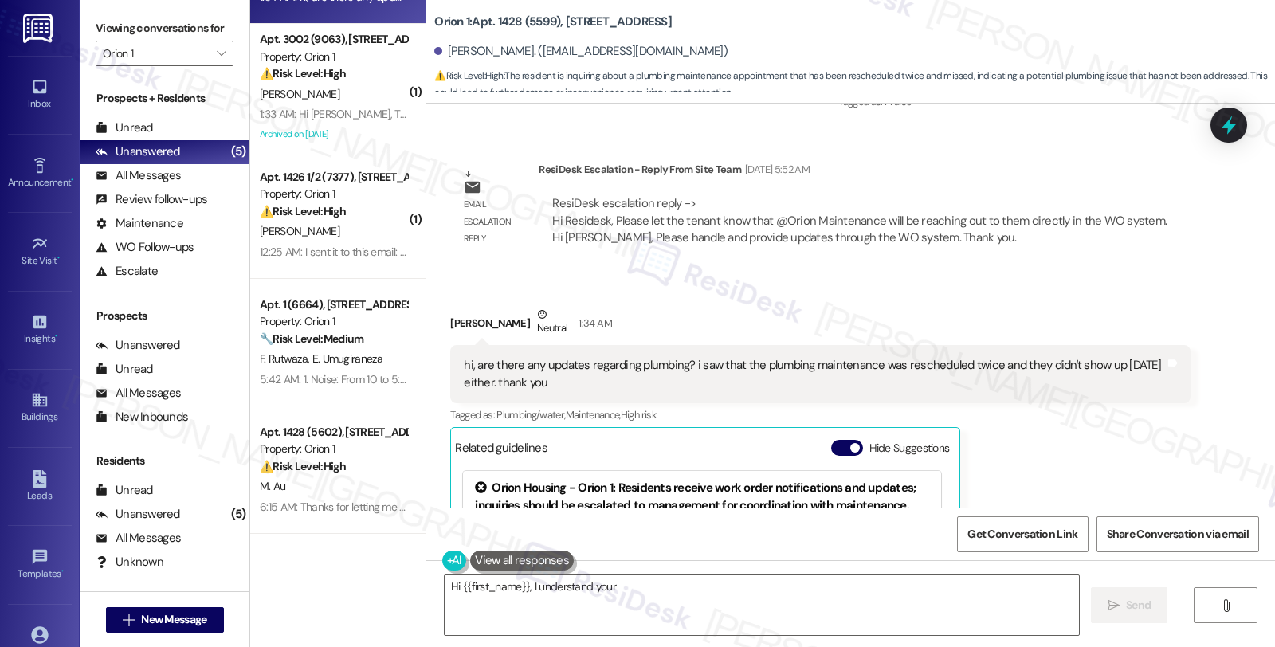
scroll to position [2393, 0]
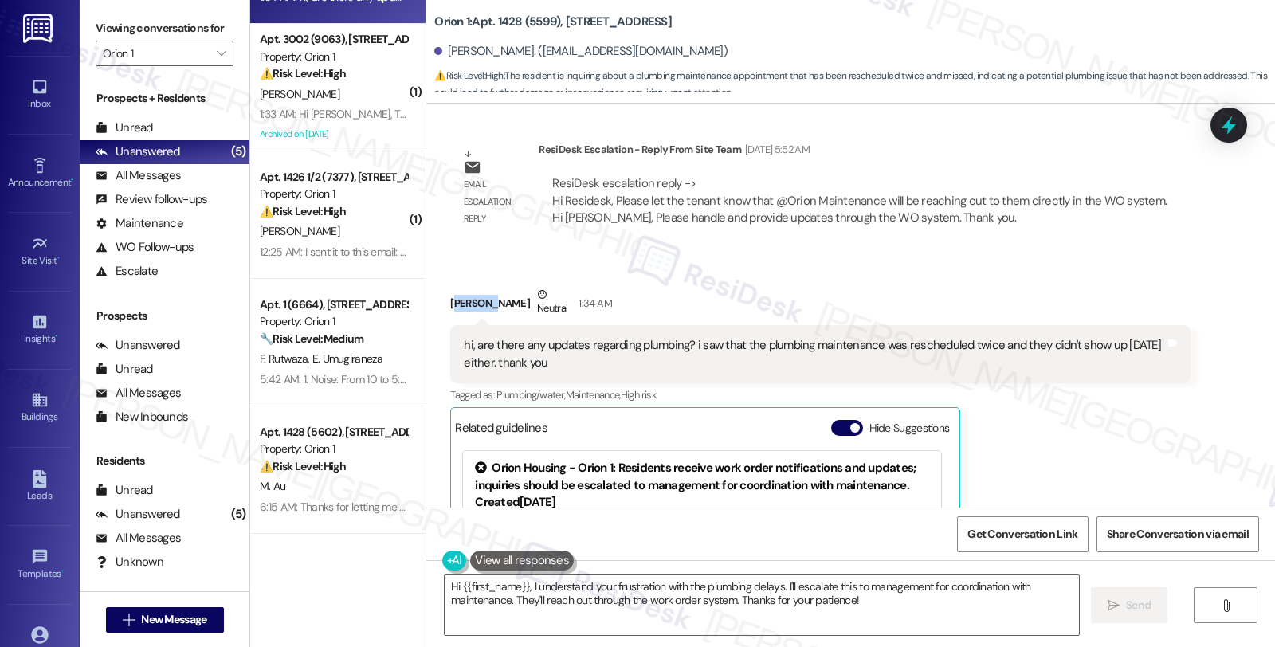
drag, startPoint x: 442, startPoint y: 265, endPoint x: 480, endPoint y: 265, distance: 37.4
click at [480, 286] on div "[PERSON_NAME] Neutral 1:34 AM" at bounding box center [819, 305] width 739 height 39
drag, startPoint x: 433, startPoint y: 269, endPoint x: 491, endPoint y: 271, distance: 57.4
click at [491, 274] on div "Received via SMS [PERSON_NAME] 1:34 AM hi, are there any updates regarding plum…" at bounding box center [819, 496] width 763 height 444
copy div "[PERSON_NAME]"
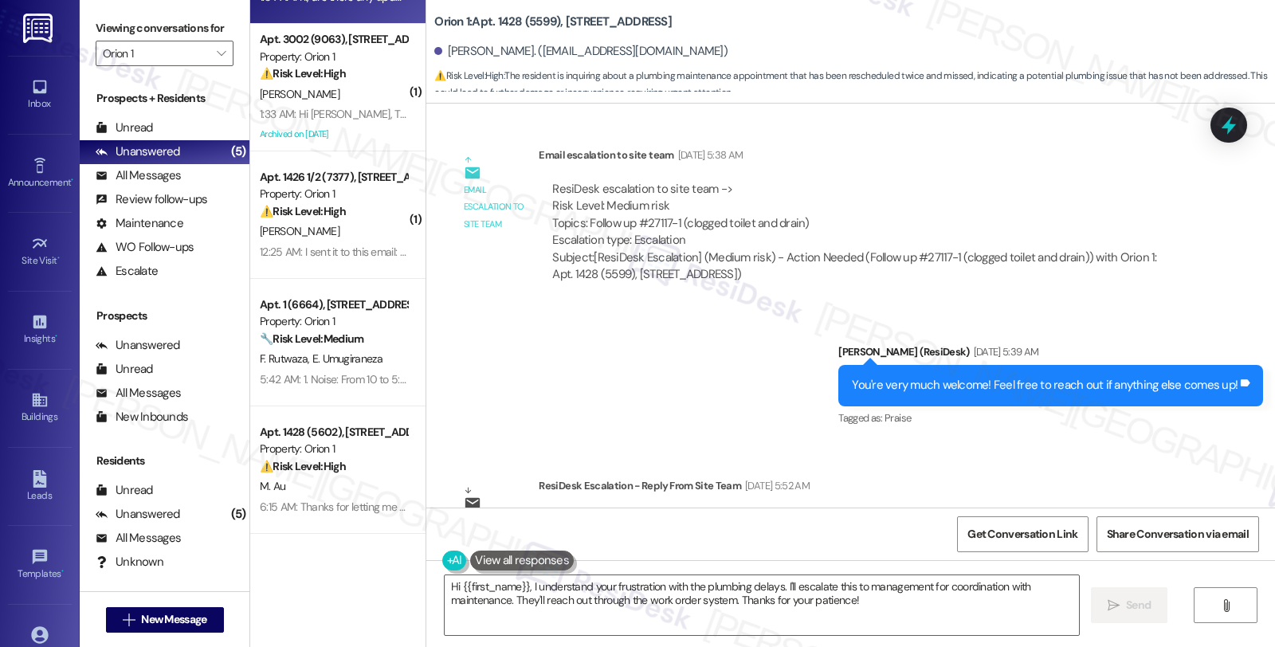
scroll to position [2038, 0]
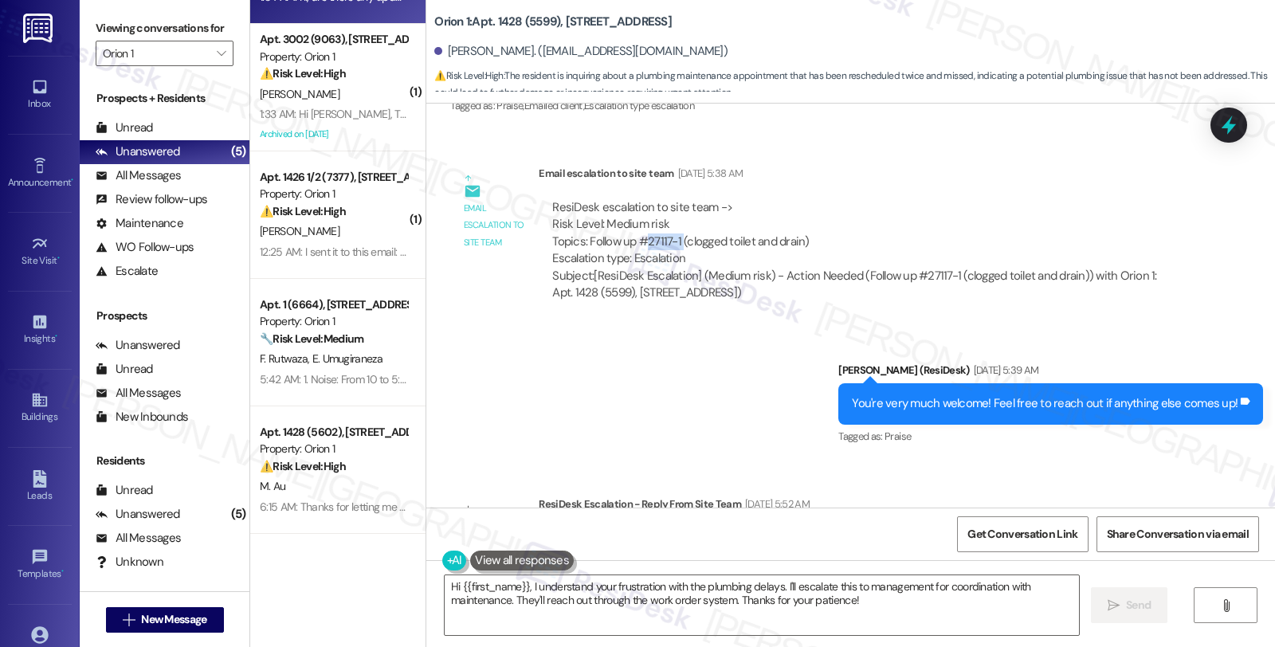
drag, startPoint x: 636, startPoint y: 203, endPoint x: 673, endPoint y: 203, distance: 36.7
click at [673, 203] on div "ResiDesk escalation to site team -> Risk Level: Medium risk Topics: Follow up #…" at bounding box center [864, 233] width 624 height 69
copy div "27117-1"
click at [515, 588] on textarea "Hi {{first_name}}, I understand your frustration with the plumbing delays. I'll…" at bounding box center [762, 605] width 634 height 60
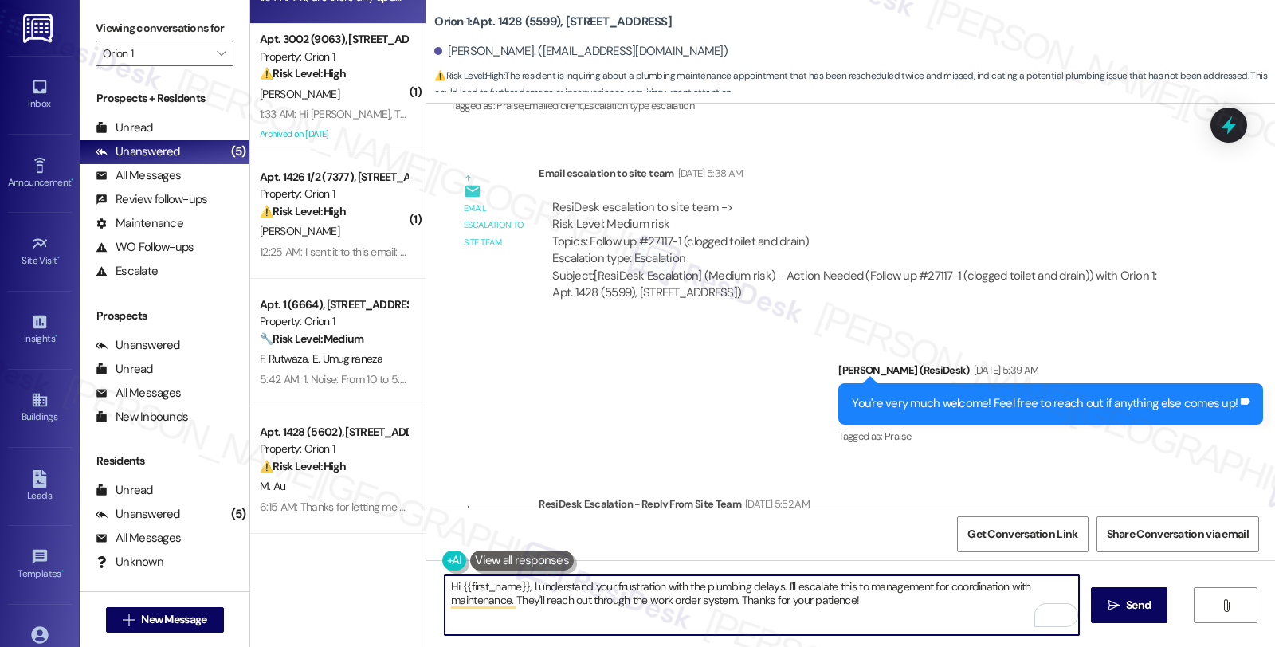
click at [516, 583] on textarea "Hi {{first_name}}, I understand your frustration with the plumbing delays. I'll…" at bounding box center [762, 605] width 634 height 60
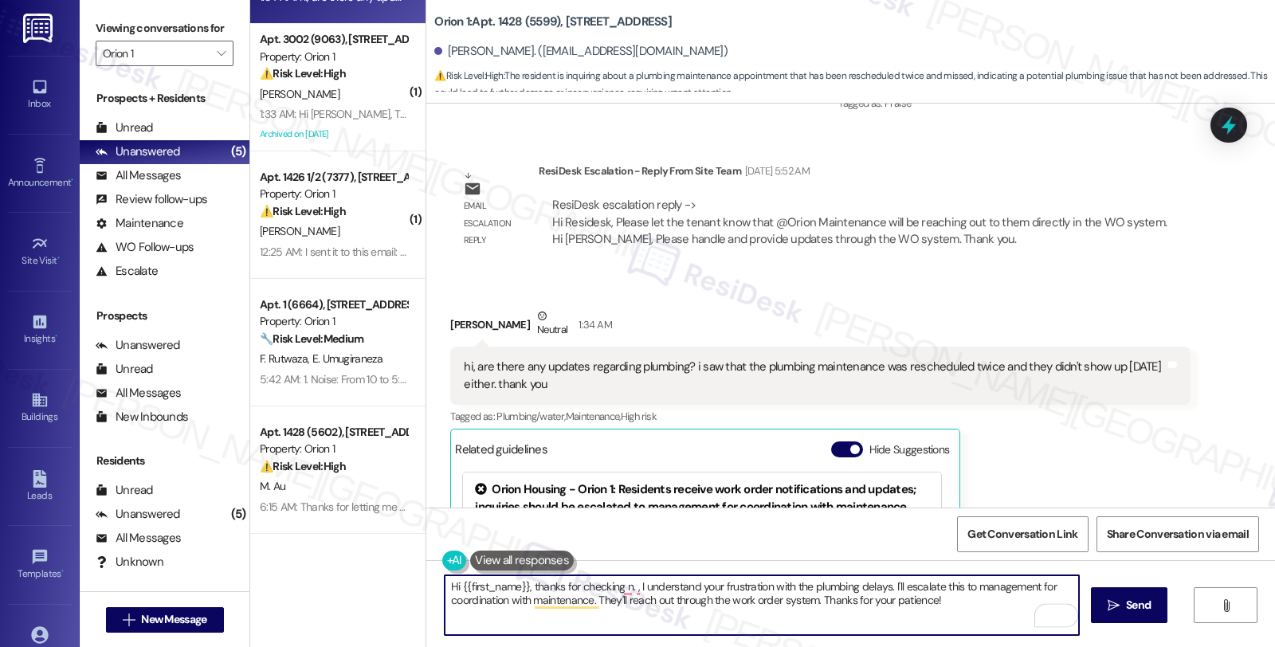
scroll to position [2481, 0]
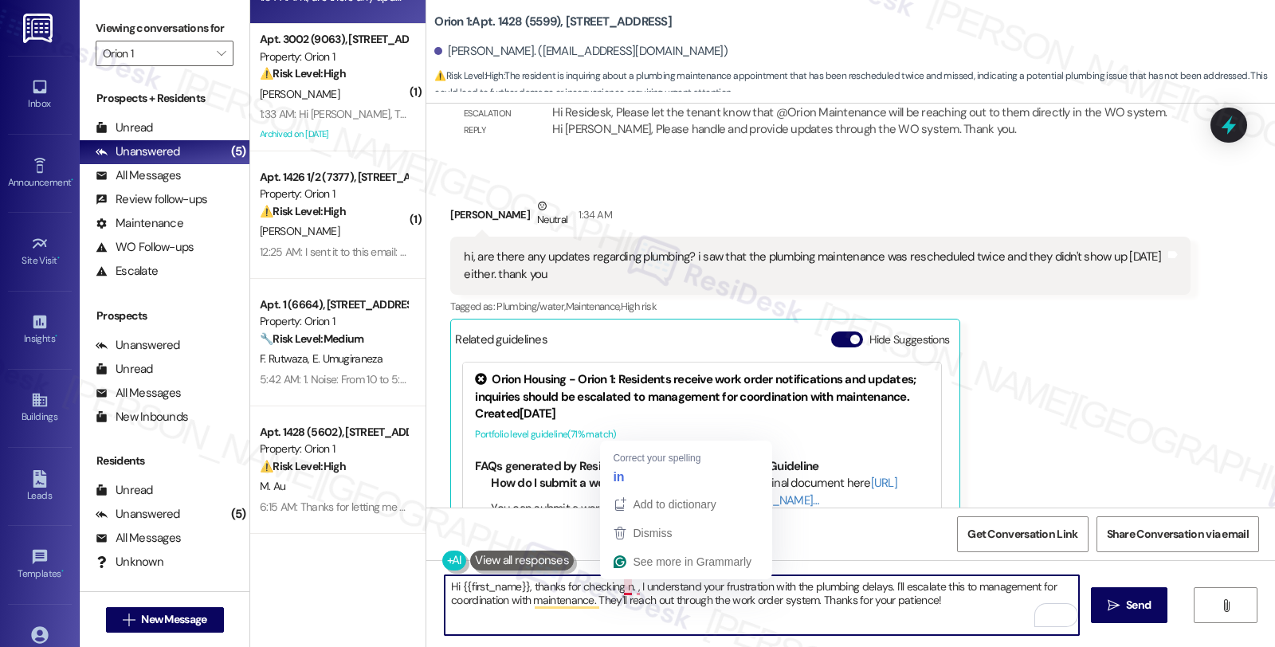
click at [616, 584] on textarea "Hi {{first_name}}, thanks for checking n. , I understand your frustration with …" at bounding box center [762, 605] width 634 height 60
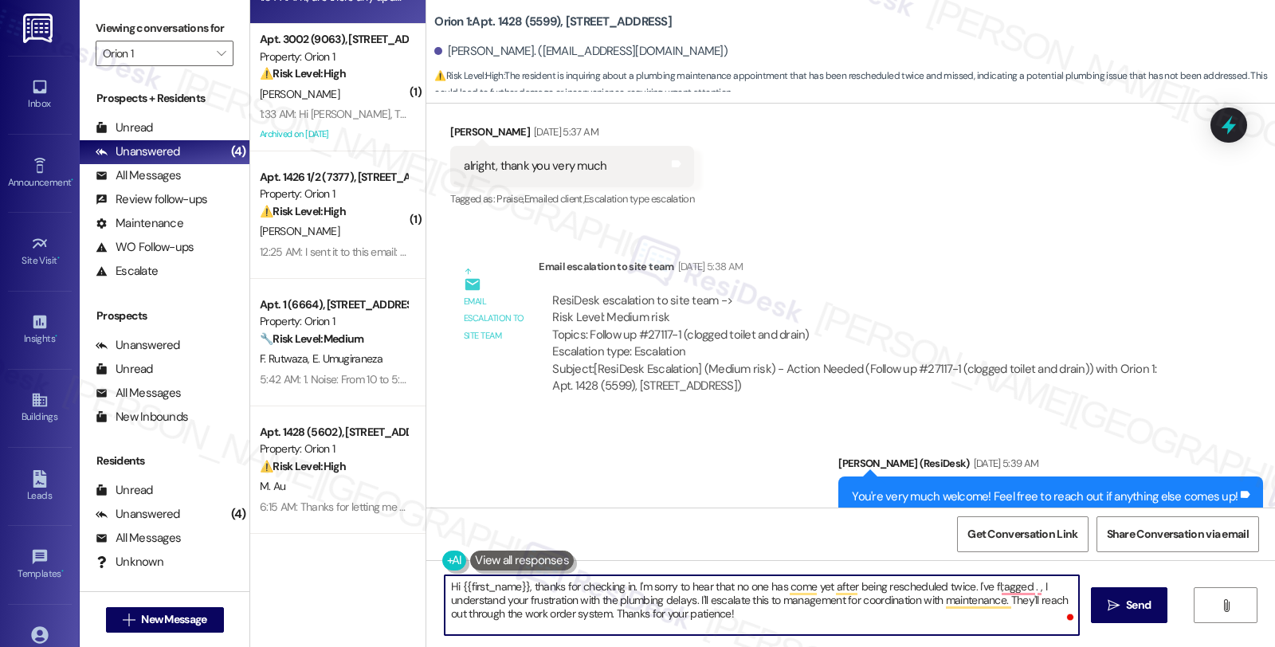
scroll to position [1861, 0]
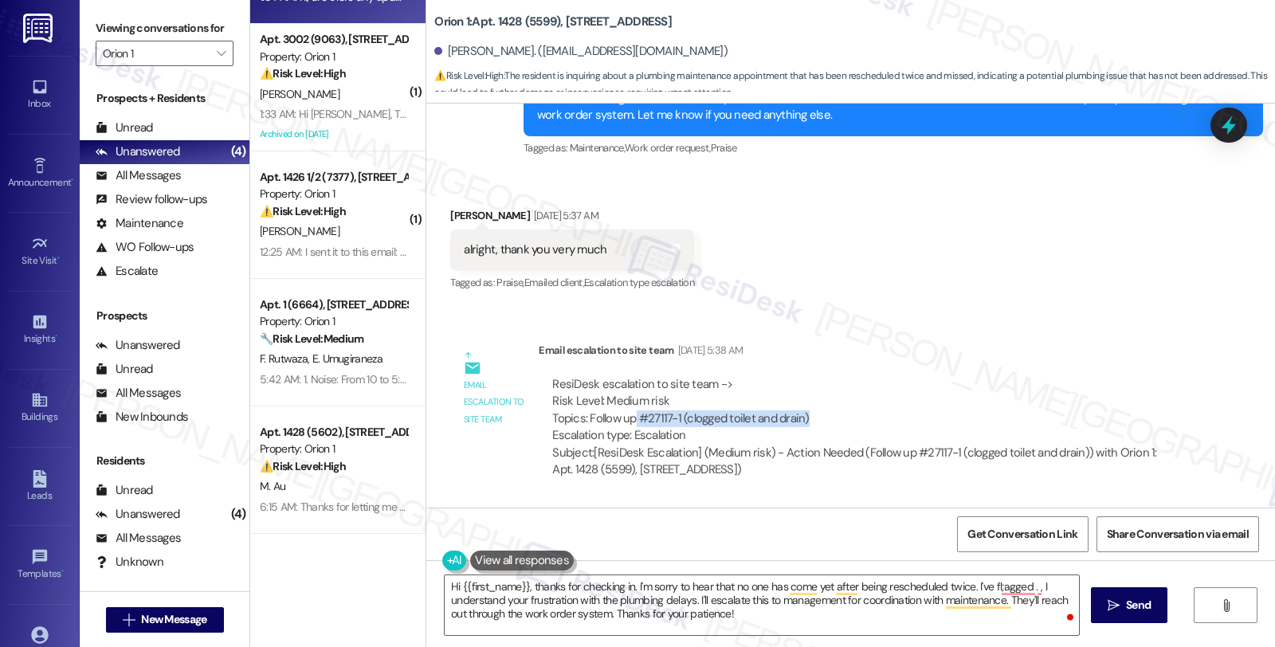
drag, startPoint x: 625, startPoint y: 384, endPoint x: 819, endPoint y: 387, distance: 194.4
click at [819, 387] on div "ResiDesk escalation to site team -> Risk Level: Medium risk Topics: Follow up #…" at bounding box center [864, 410] width 624 height 69
copy div "#27117-1 (clogged toilet and drain)"
click at [990, 586] on textarea "Hi {{first_name}}, thanks for checking in. I'm sorry to hear that no one has co…" at bounding box center [762, 605] width 634 height 60
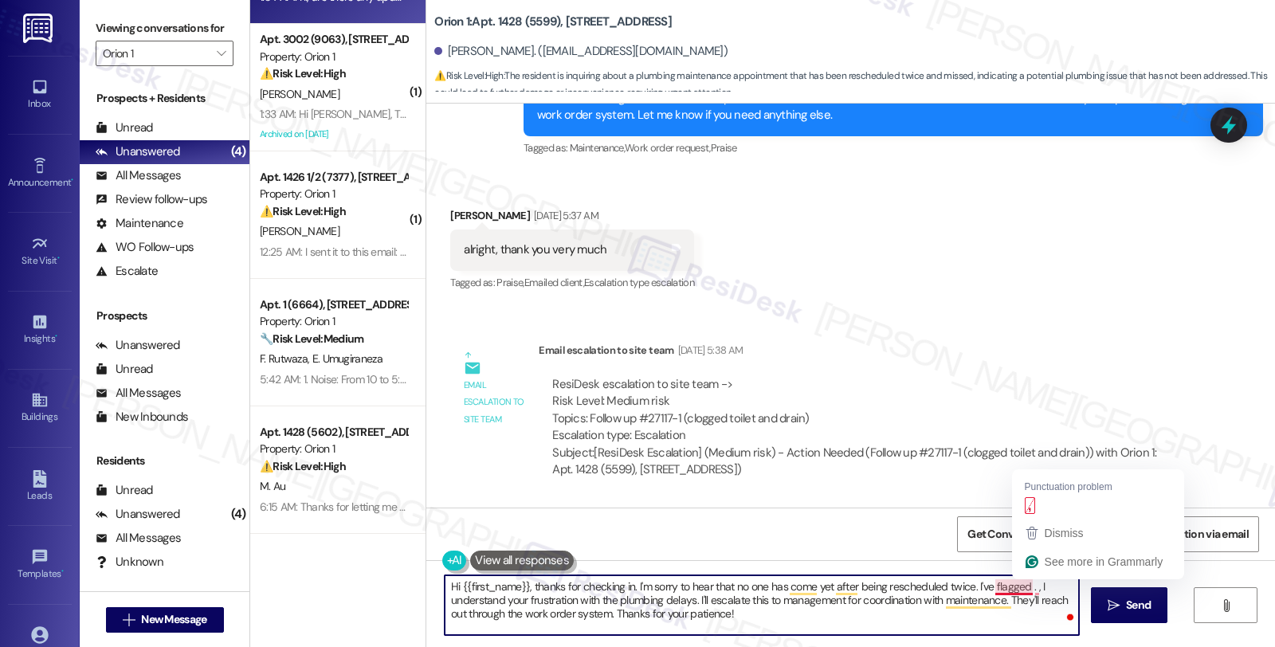
click at [1020, 586] on textarea "Hi {{first_name}}, thanks for checking in. I'm sorry to hear that no one has co…" at bounding box center [762, 605] width 634 height 60
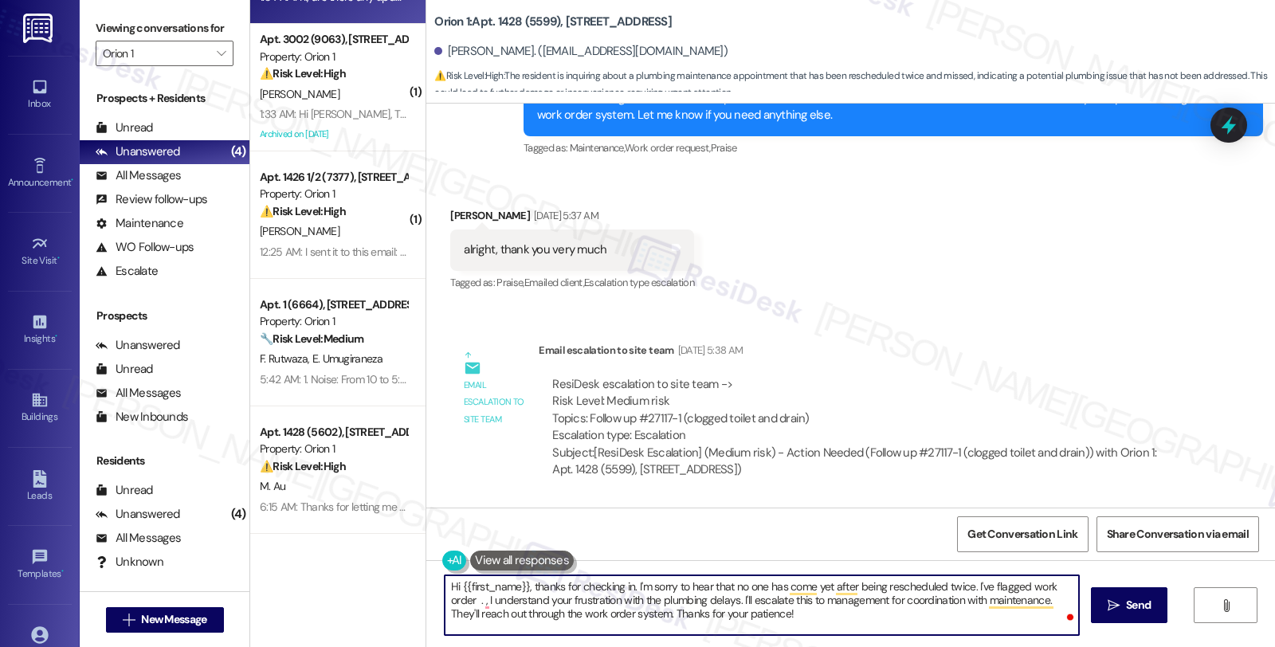
paste textarea "#27117-1 (clogged toilet and drain)"
type textarea "Hi {{first_name}}, thanks for checking in. I'm sorry to hear that no one has co…"
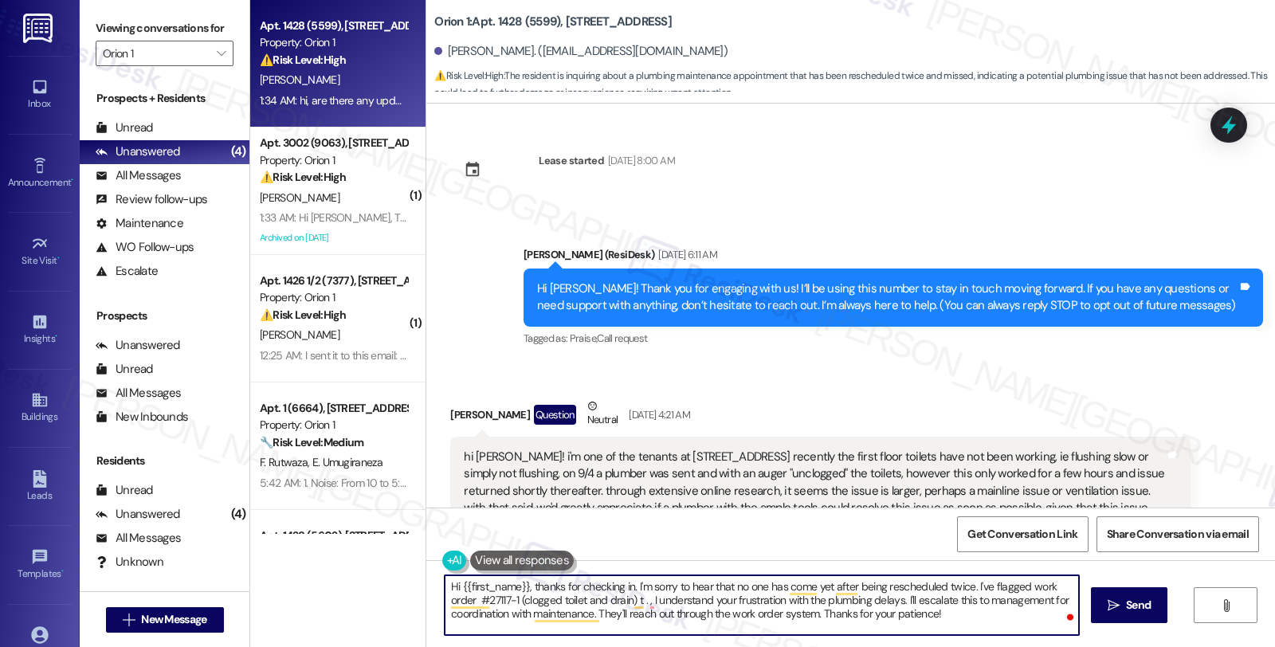
scroll to position [1861, 0]
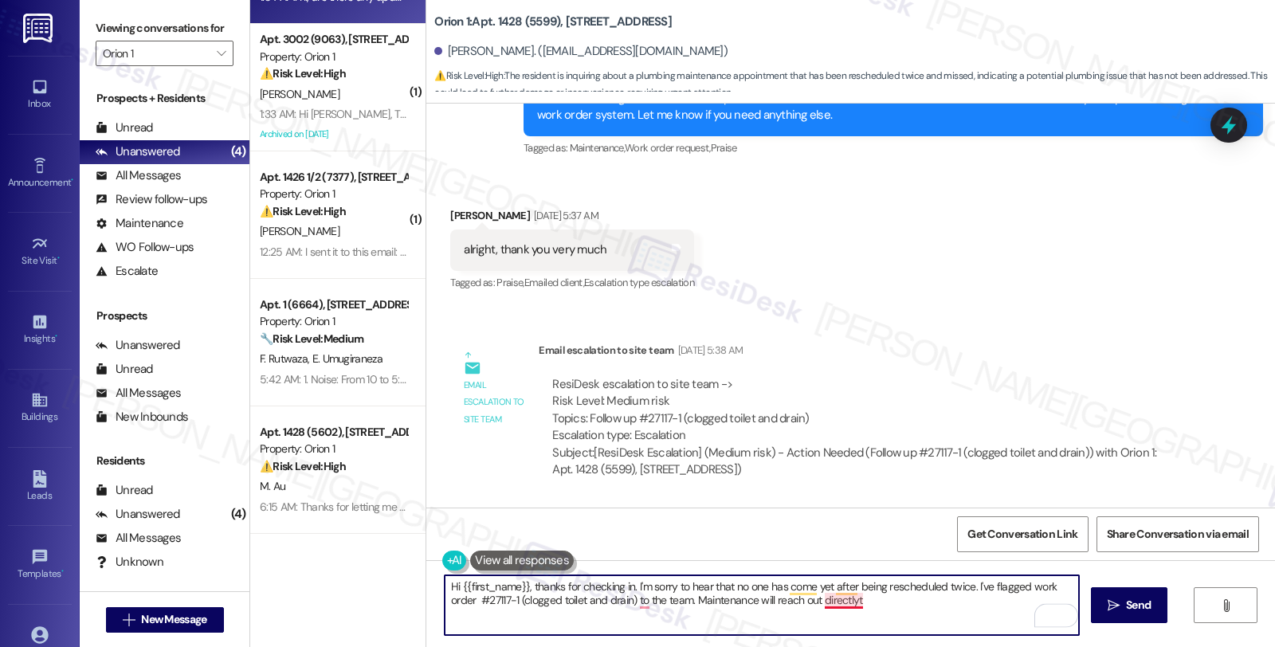
click at [834, 600] on textarea "Hi {{first_name}}, thanks for checking in. I'm sorry to hear that no one has co…" at bounding box center [762, 605] width 634 height 60
click at [883, 608] on textarea "Hi {{first_name}}, thanks for checking in. I'm sorry to hear that no one has co…" at bounding box center [762, 605] width 634 height 60
click at [1057, 600] on textarea "Hi {{first_name}}, thanks for checking in. I'm sorry to hear that no one has co…" at bounding box center [762, 605] width 634 height 60
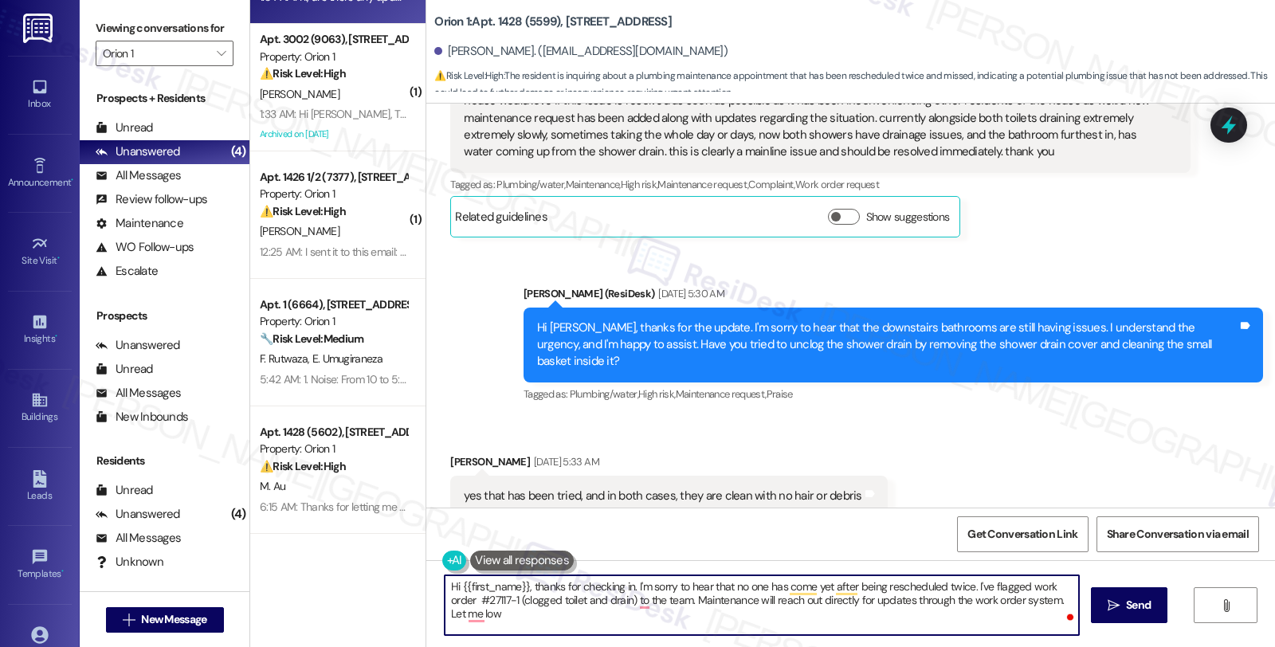
scroll to position [1331, 0]
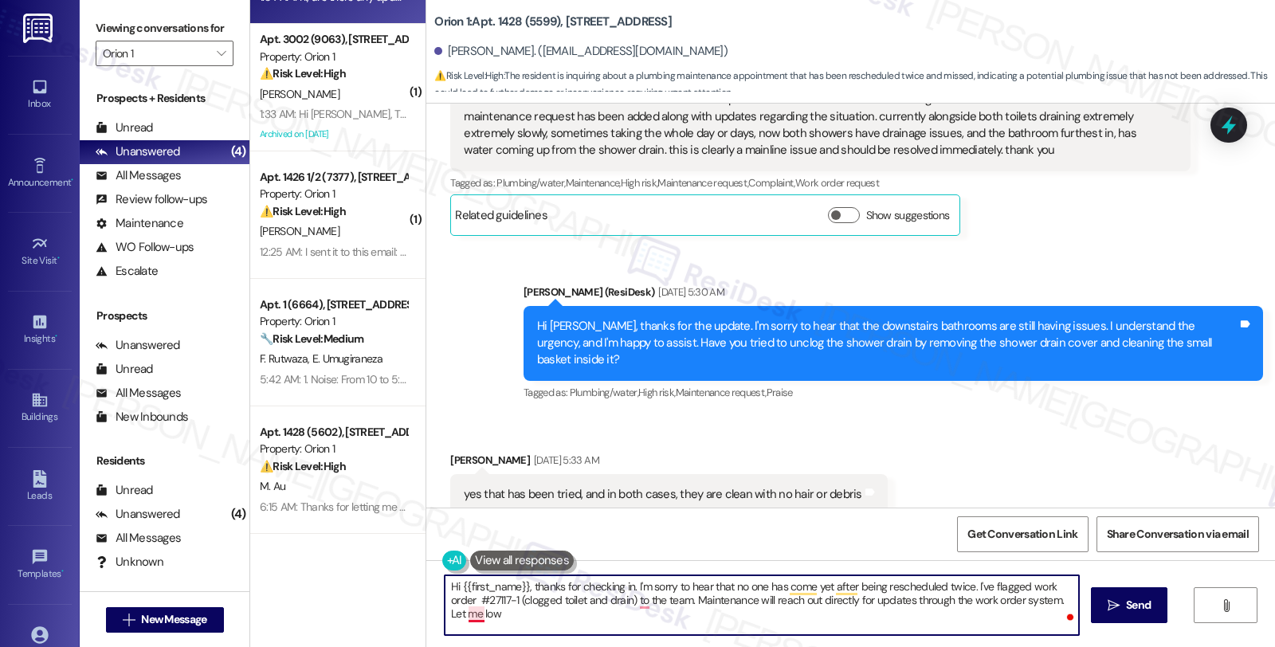
click at [468, 617] on textarea "Hi {{first_name}}, thanks for checking in. I'm sorry to hear that no one has co…" at bounding box center [762, 605] width 634 height 60
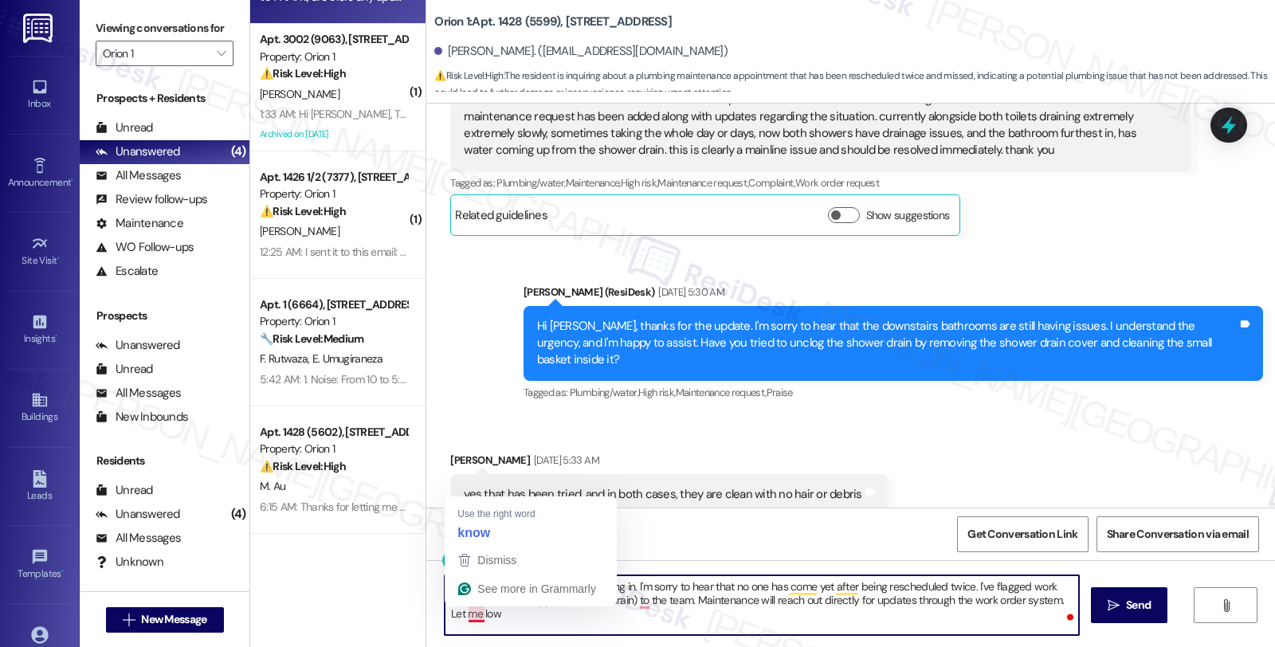
click at [468, 617] on textarea "Hi {{first_name}}, thanks for checking in. I'm sorry to hear that no one has co…" at bounding box center [762, 605] width 634 height 60
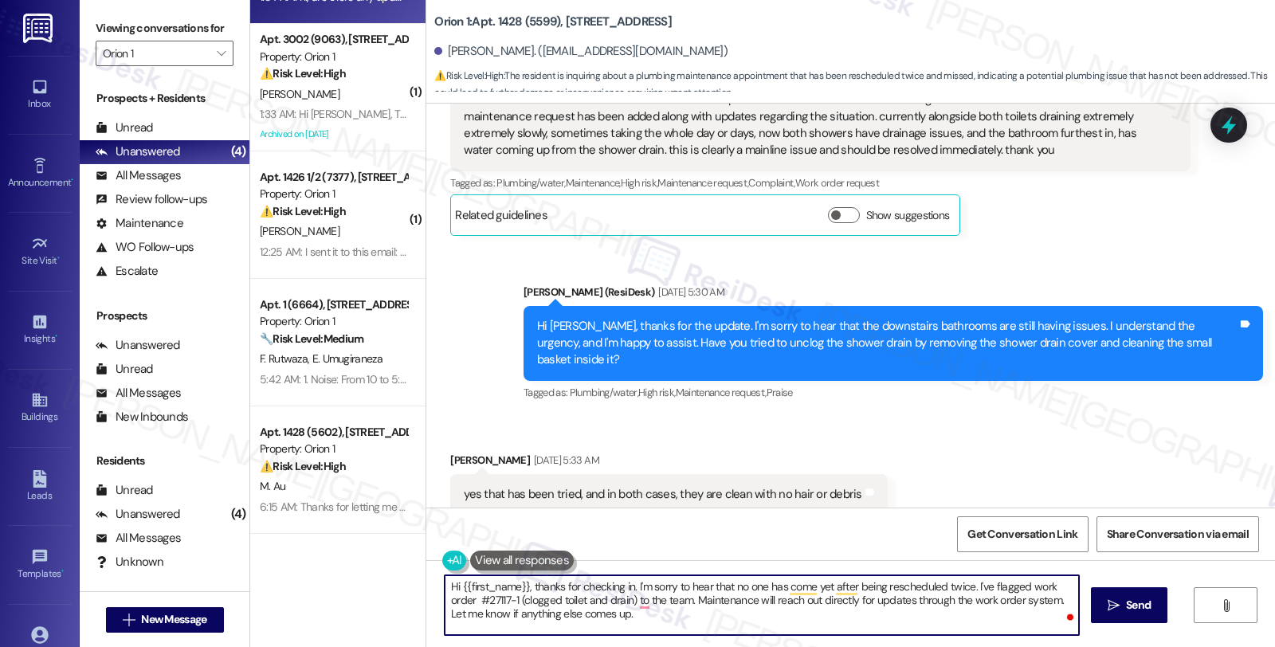
type textarea "Hi {{first_name}}, thanks for checking in. I'm sorry to hear that no one has co…"
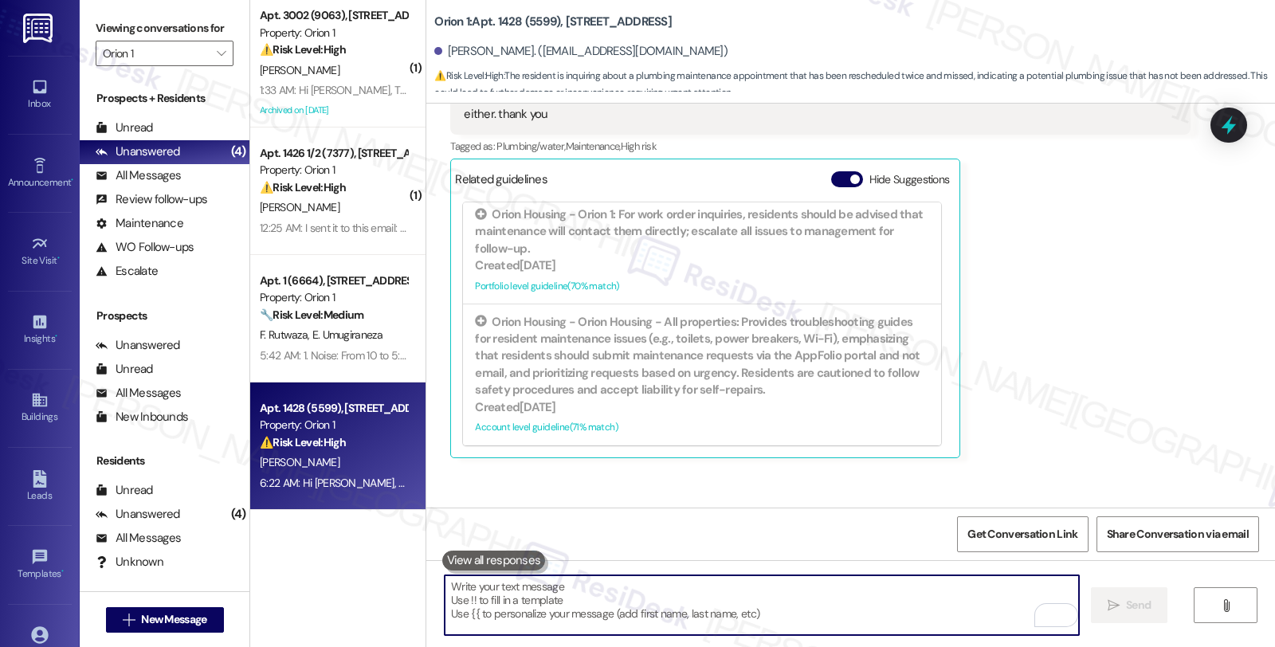
scroll to position [2715, 0]
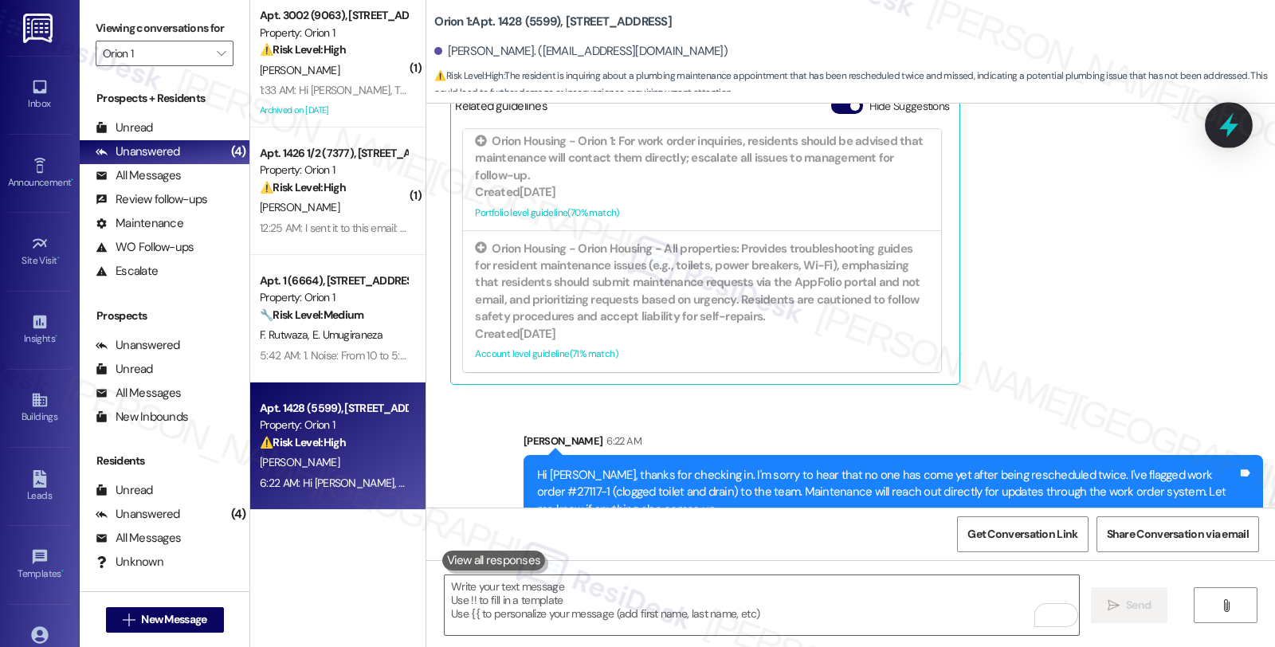
click at [1214, 131] on div at bounding box center [1229, 124] width 48 height 45
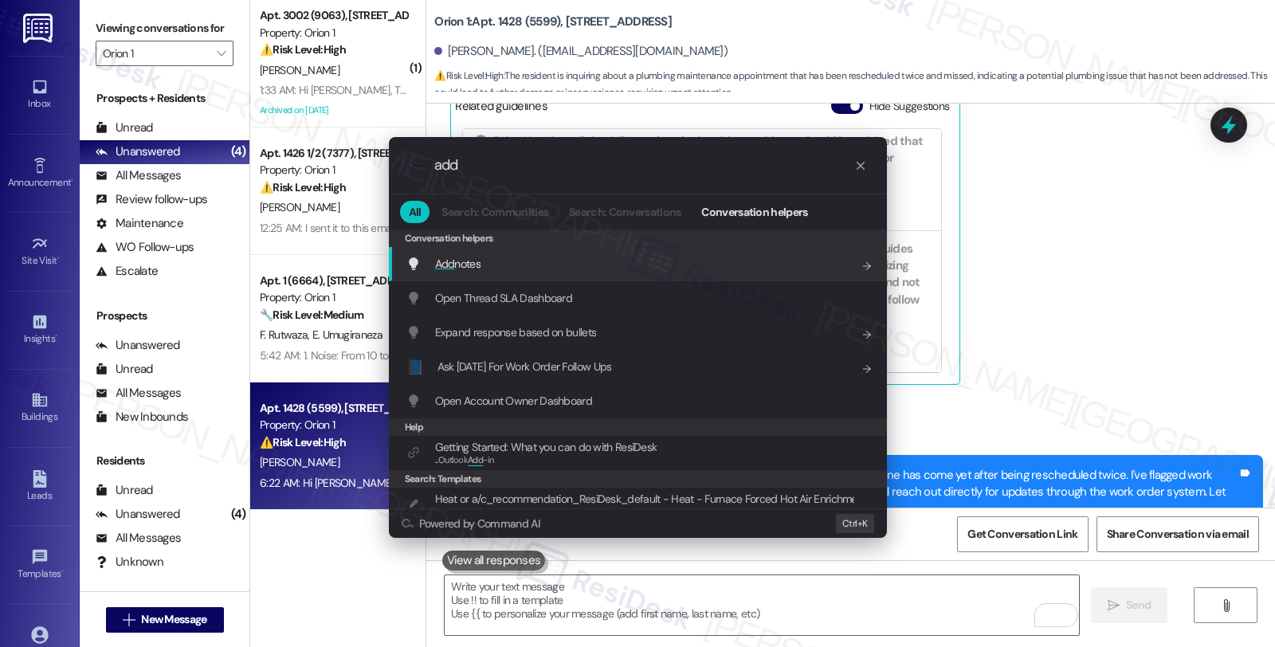
type input "add"
click at [474, 272] on span "Add notes" at bounding box center [457, 264] width 45 height 18
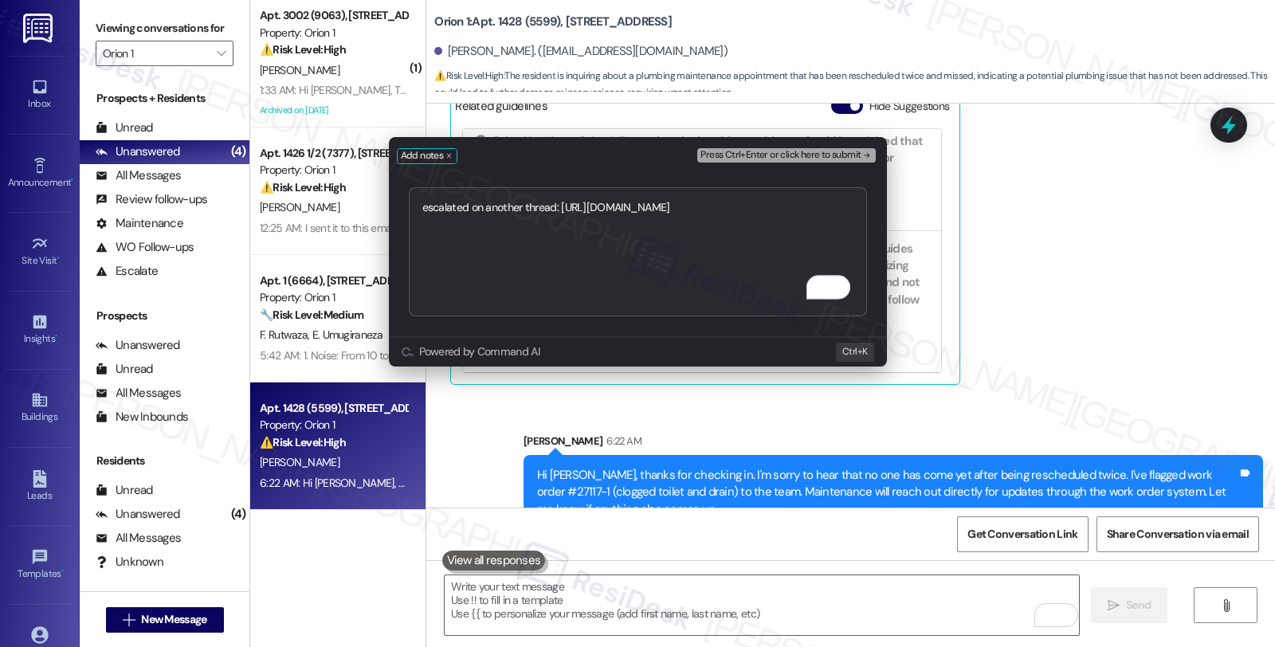
type textarea "escalated on another thread: [URL][DOMAIN_NAME]"
click at [728, 146] on div "Press Ctrl+Enter or click here to submit" at bounding box center [787, 156] width 181 height 22
click at [731, 150] on span "Press Ctrl+Enter or click here to submit" at bounding box center [780, 155] width 160 height 11
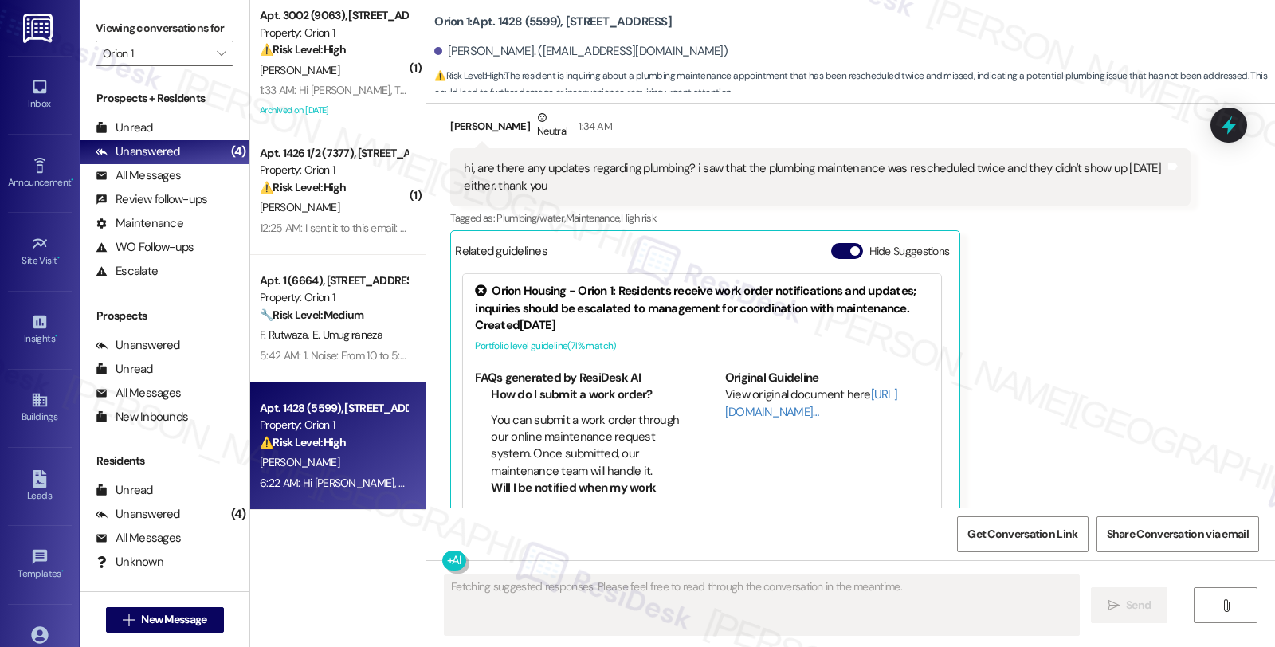
scroll to position [2873, 0]
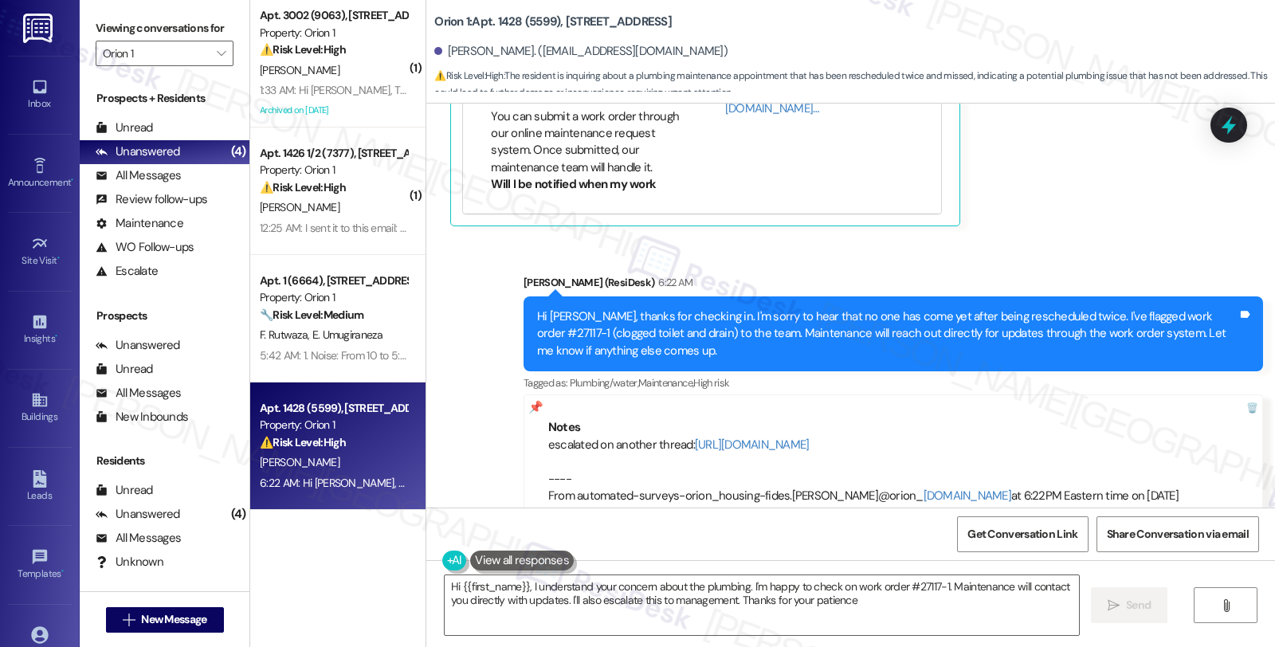
type textarea "Hi {{first_name}}, I understand your concern about the plumbing. I'm happy to c…"
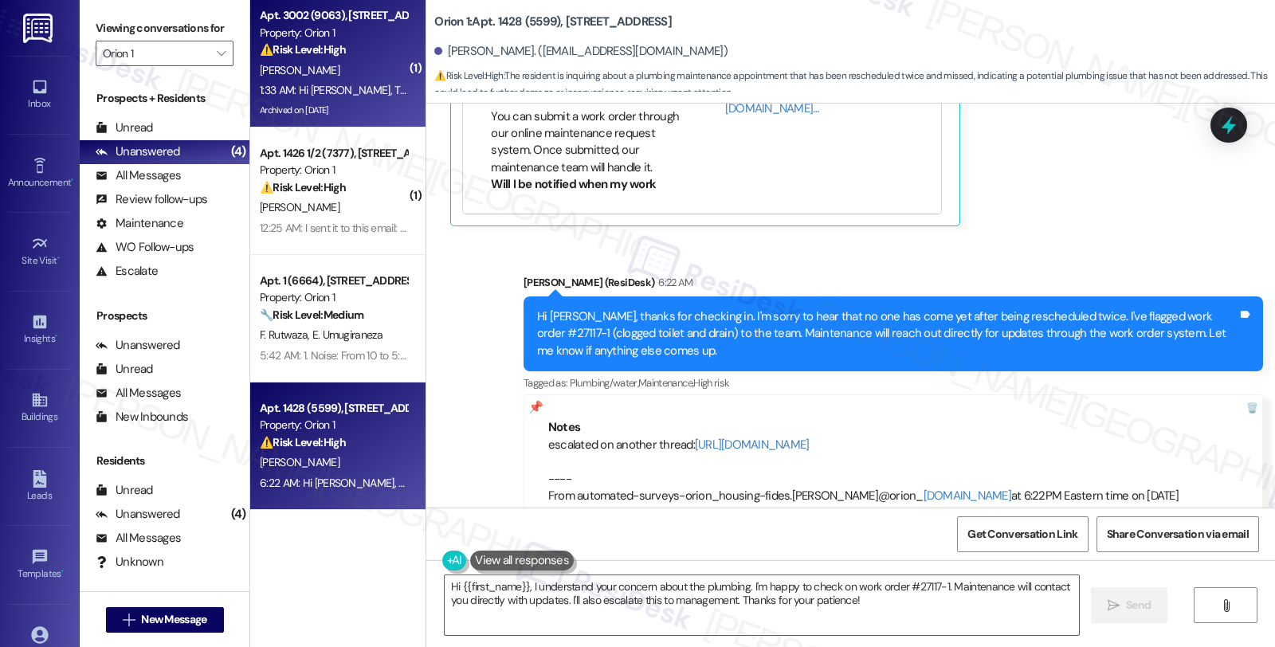
click at [377, 49] on div "⚠️ Risk Level: High The resident reports an AC leak, which can cause property d…" at bounding box center [333, 49] width 147 height 17
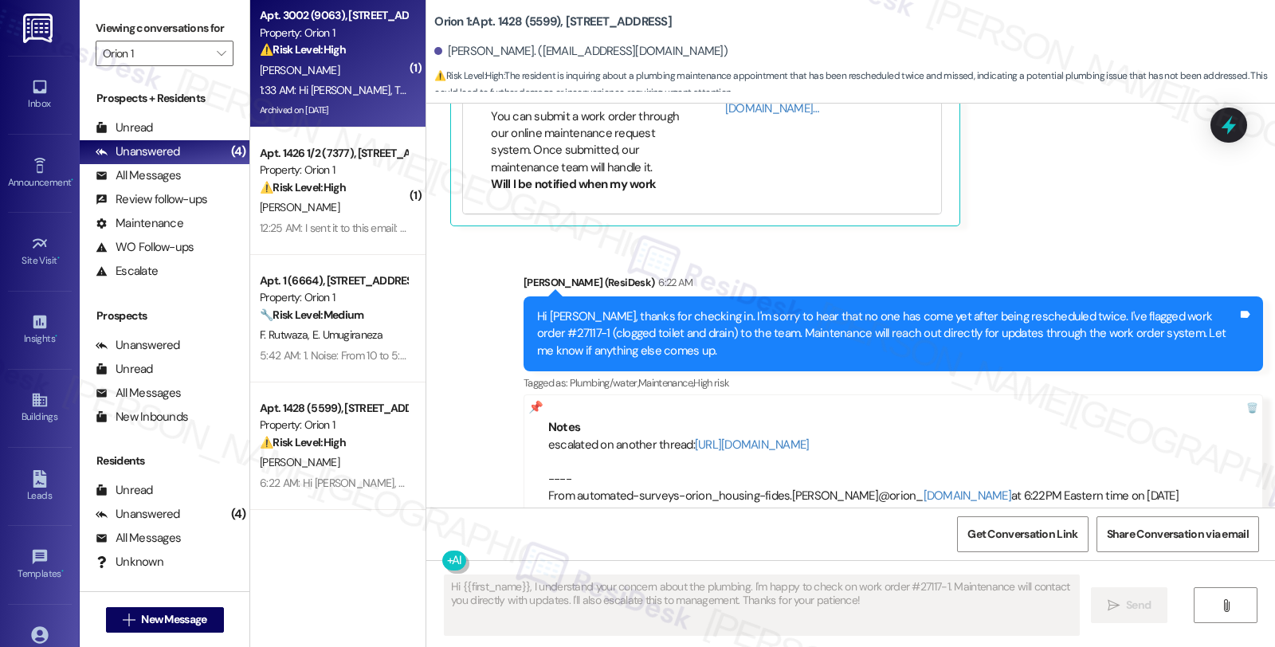
type textarea "Fetching suggested responses. Please feel free to read through the conversation…"
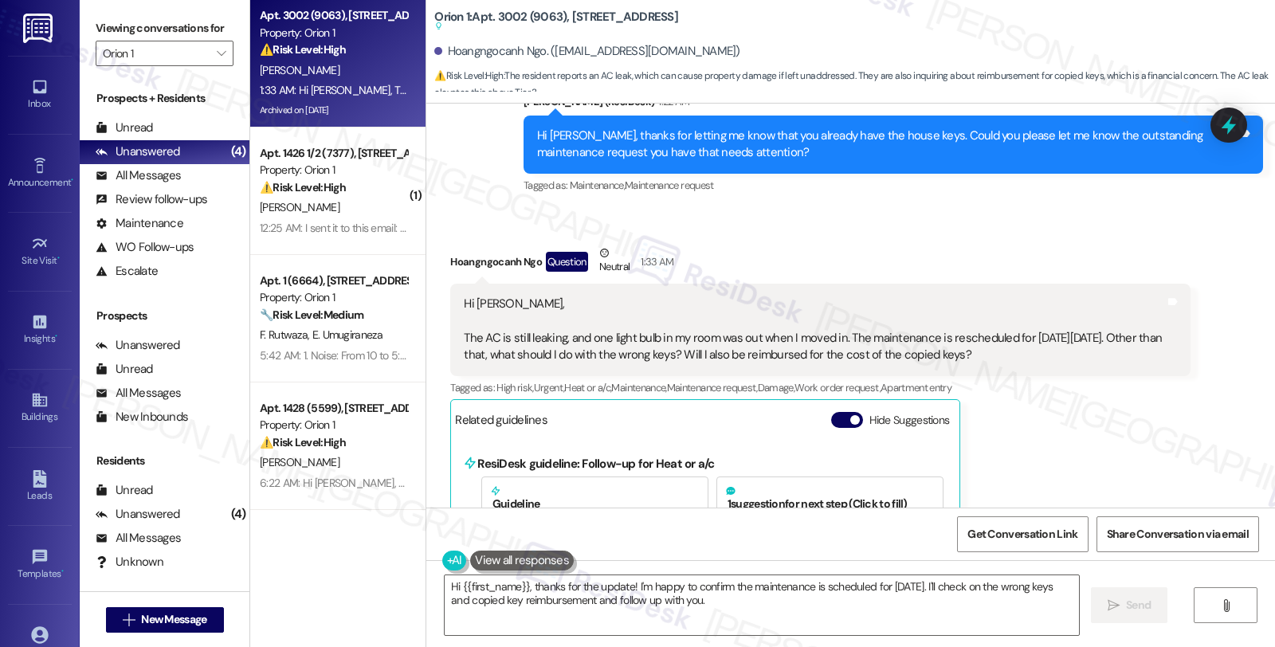
scroll to position [8244, 0]
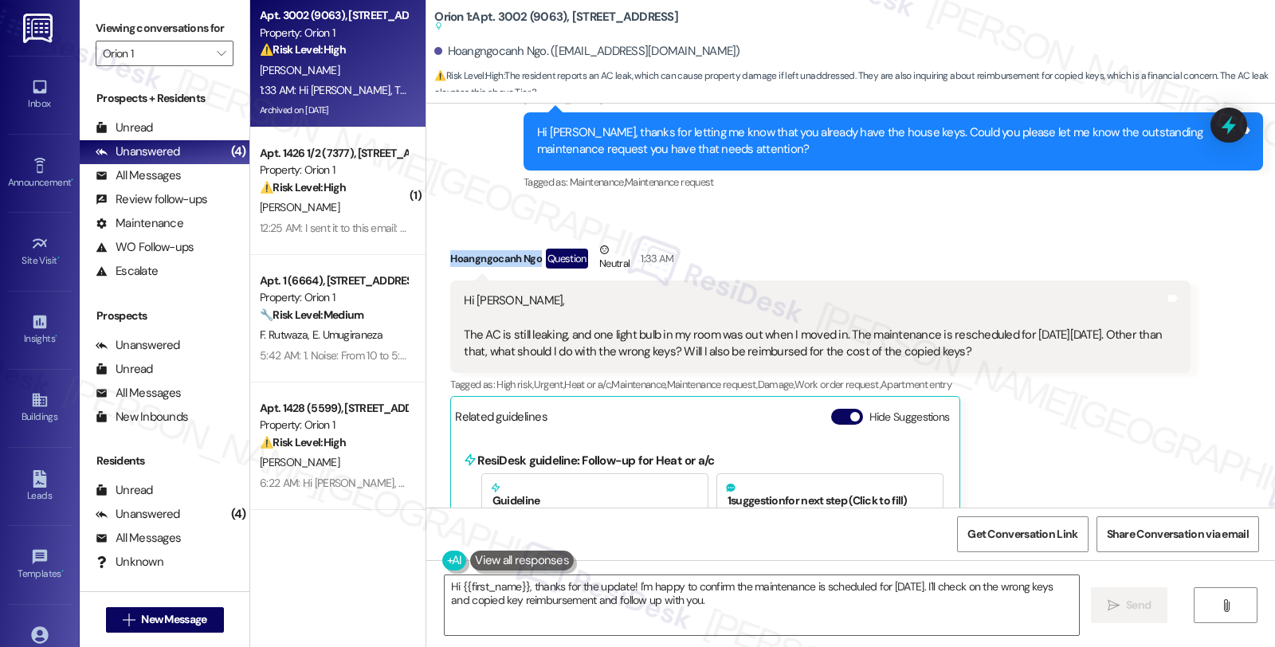
drag, startPoint x: 440, startPoint y: 206, endPoint x: 530, endPoint y: 205, distance: 90.0
click at [530, 241] on div "Hoangngocanh Ngo Question Neutral 1:33 AM" at bounding box center [819, 260] width 739 height 39
copy div "Hoangngocanh Ngo"
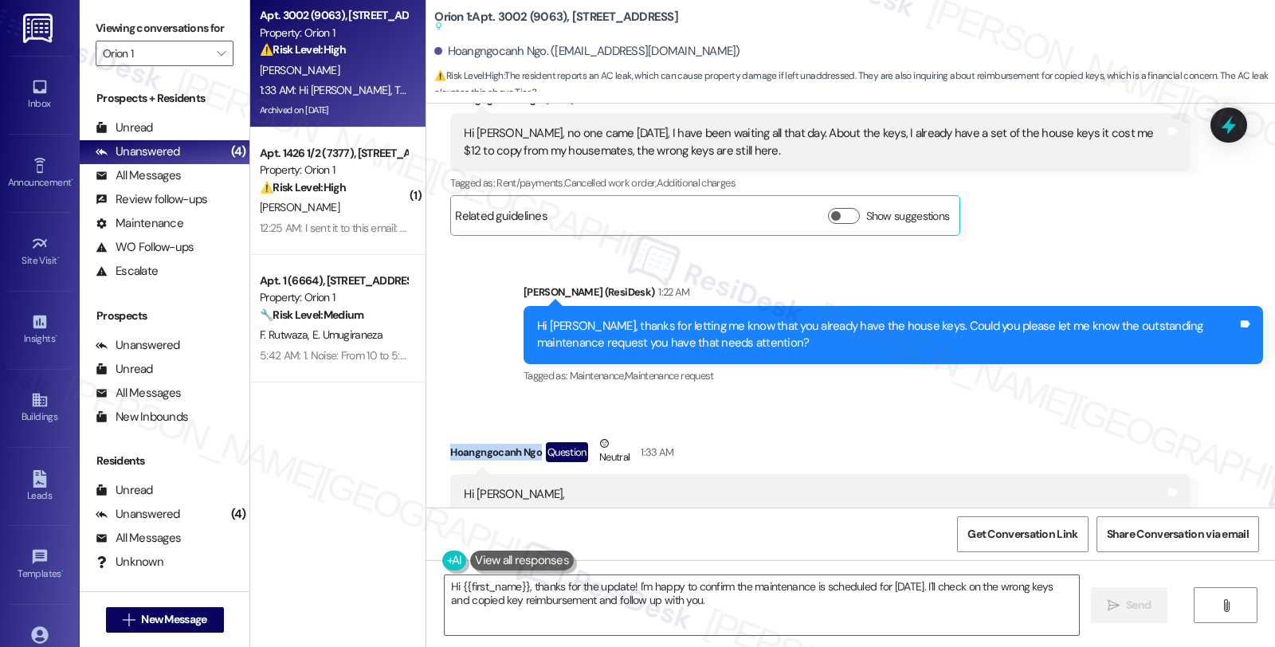
scroll to position [8155, 0]
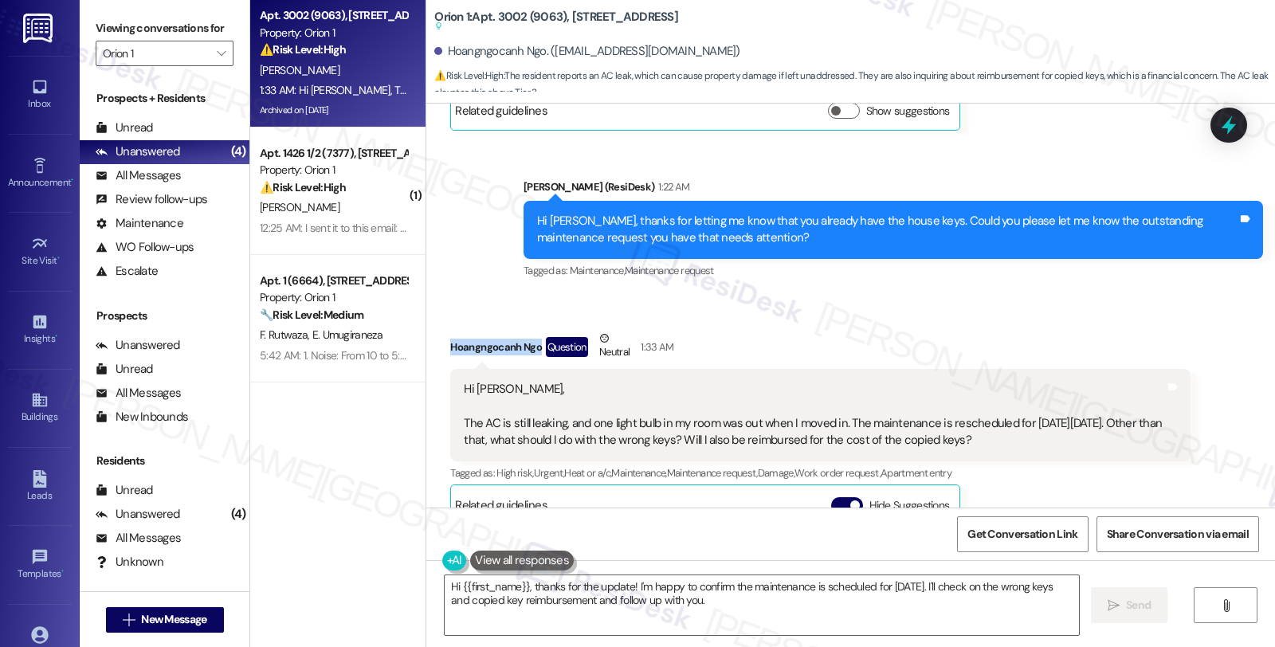
copy div "Hoangngocanh Ngo"
click at [757, 604] on textarea "Hi {{first_name}}, thanks for the update! I'm happy to confirm the maintenance …" at bounding box center [762, 605] width 634 height 60
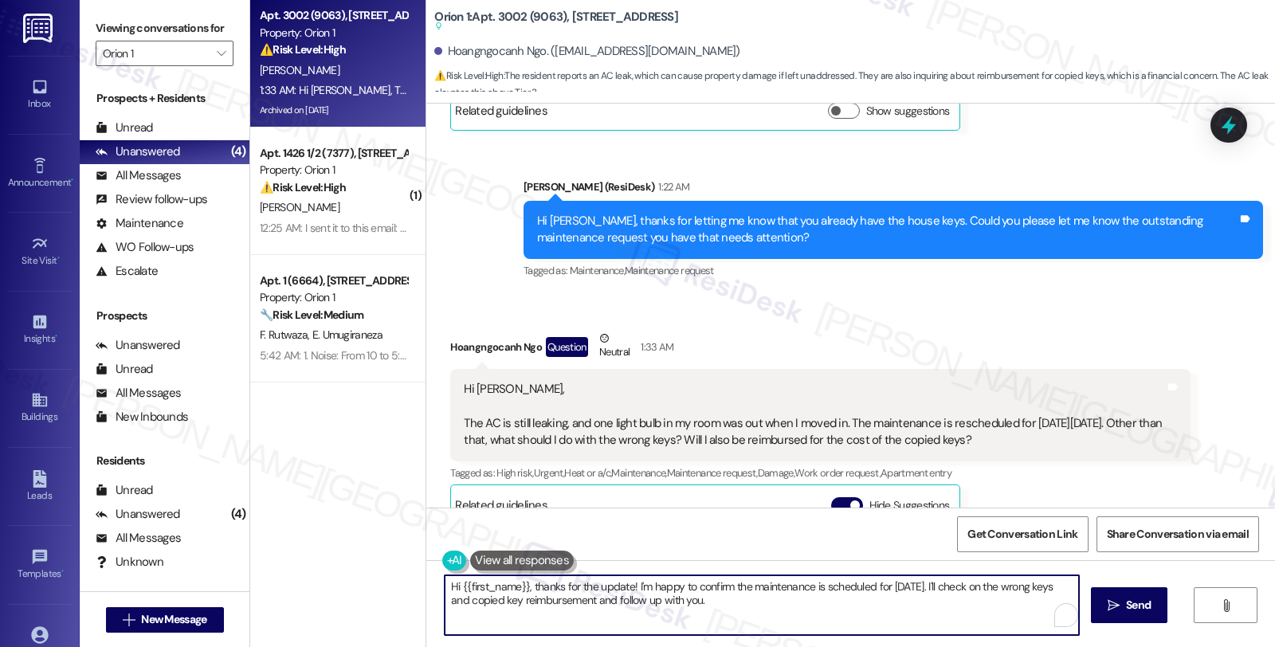
click at [757, 610] on textarea "Hi {{first_name}}, thanks for the update! I'm happy to confirm the maintenance …" at bounding box center [762, 605] width 634 height 60
paste textarea "#26845-1"
drag, startPoint x: 693, startPoint y: 601, endPoint x: 743, endPoint y: 601, distance: 50.2
click at [743, 601] on textarea "Hi {{first_name}}, thanks for the update! I'm happy to confirm the maintenance …" at bounding box center [762, 605] width 634 height 60
paste textarea "#26992-1"
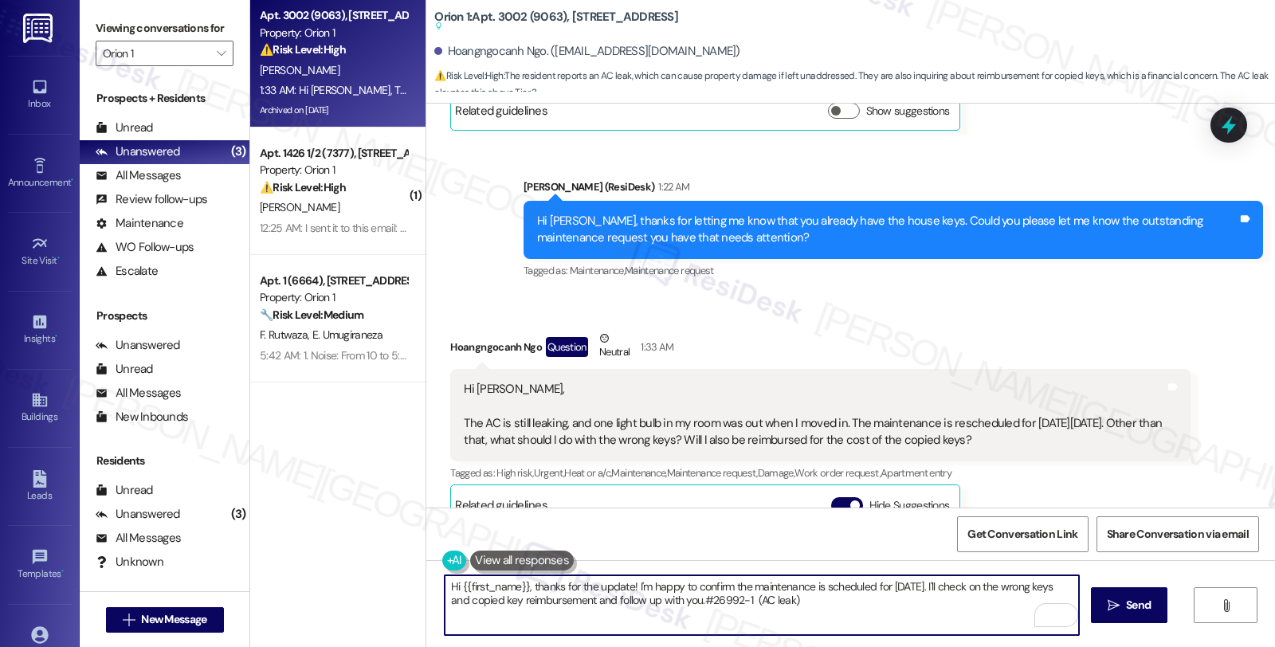
click at [834, 608] on textarea "Hi {{first_name}}, thanks for the update! I'm happy to confirm the maintenance …" at bounding box center [762, 605] width 634 height 60
paste textarea "[DATE]"
click at [917, 602] on textarea "Hi {{first_name}}, thanks for the update! I'm happy to confirm the maintenance …" at bounding box center [762, 605] width 634 height 60
paste textarea "#26995-1"
click at [956, 595] on textarea "Hi {{first_name}}, thanks for the update! I'm happy to confirm the maintenance …" at bounding box center [762, 605] width 634 height 60
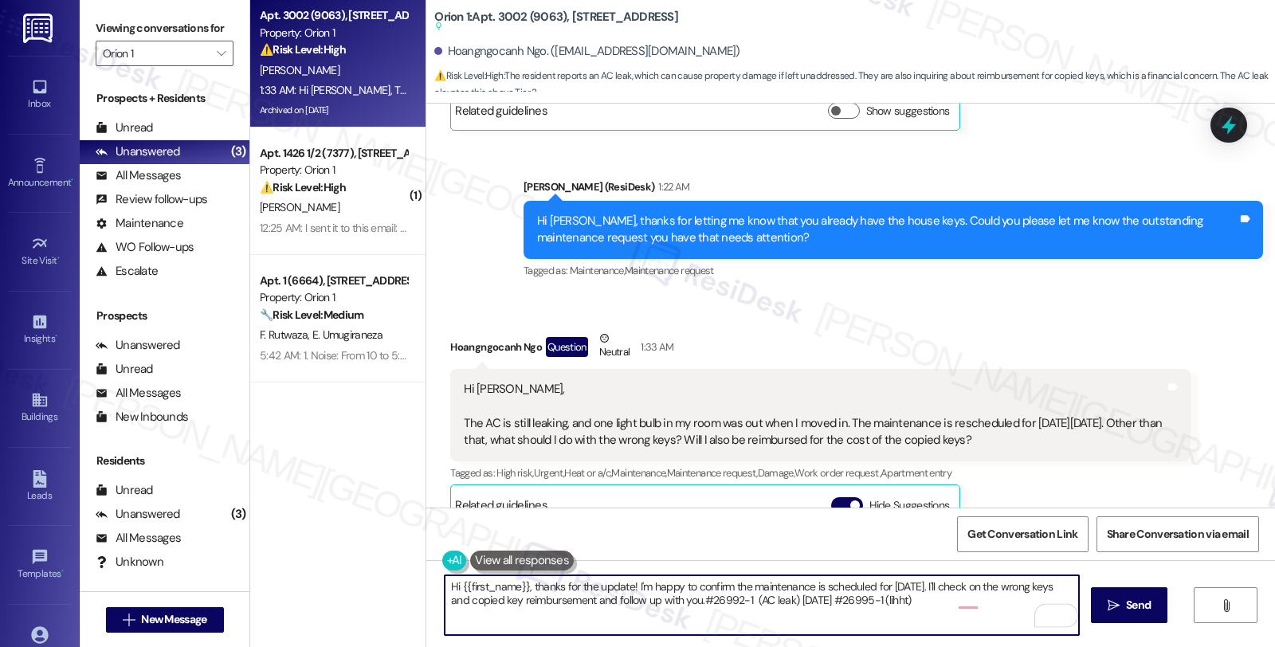
click at [956, 595] on textarea "Hi {{first_name}}, thanks for the update! I'm happy to confirm the maintenance …" at bounding box center [762, 605] width 634 height 60
type textarea "Hi {{first_name}}, thanks for the update! I'm happy to confirm the maintenance …"
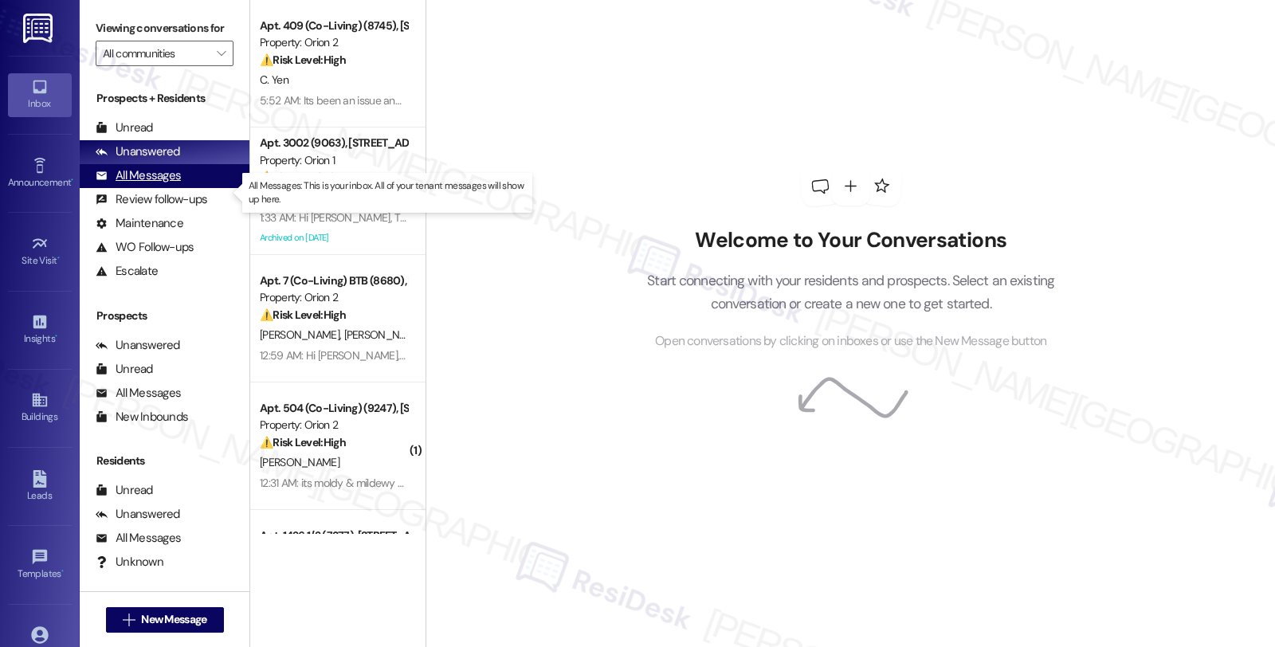
click at [157, 184] on div "All Messages" at bounding box center [138, 175] width 85 height 17
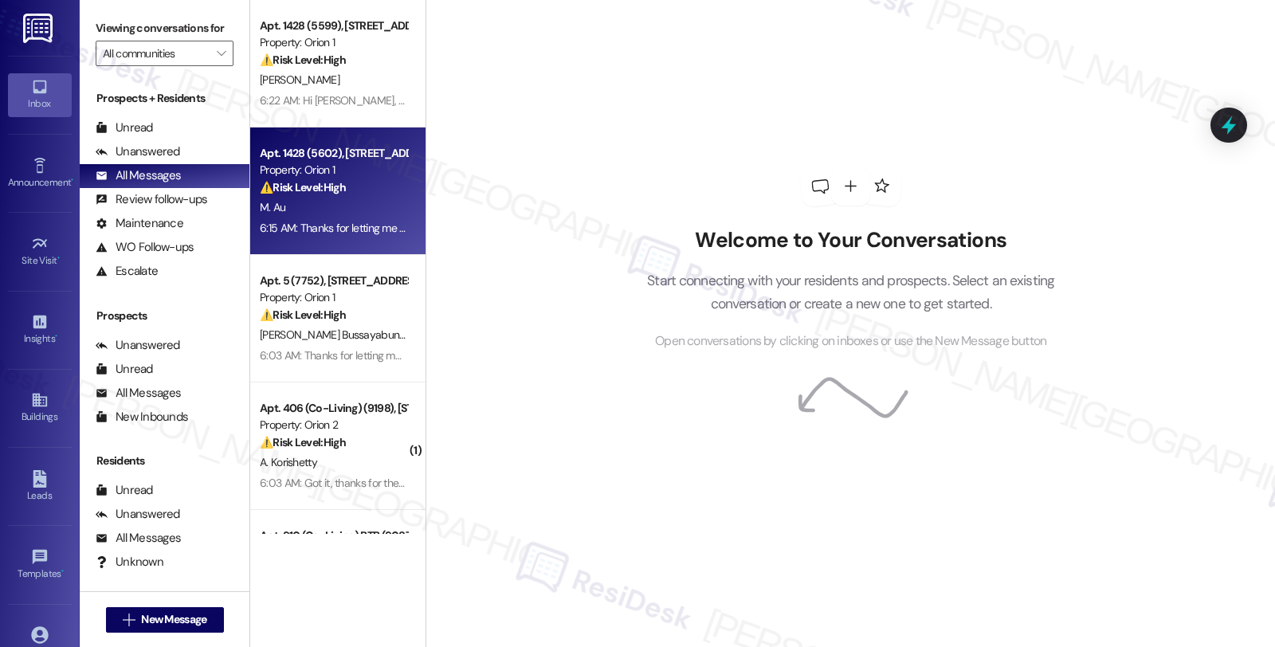
click at [371, 146] on div "Apt. 1428 (5602), [STREET_ADDRESS]" at bounding box center [333, 153] width 147 height 17
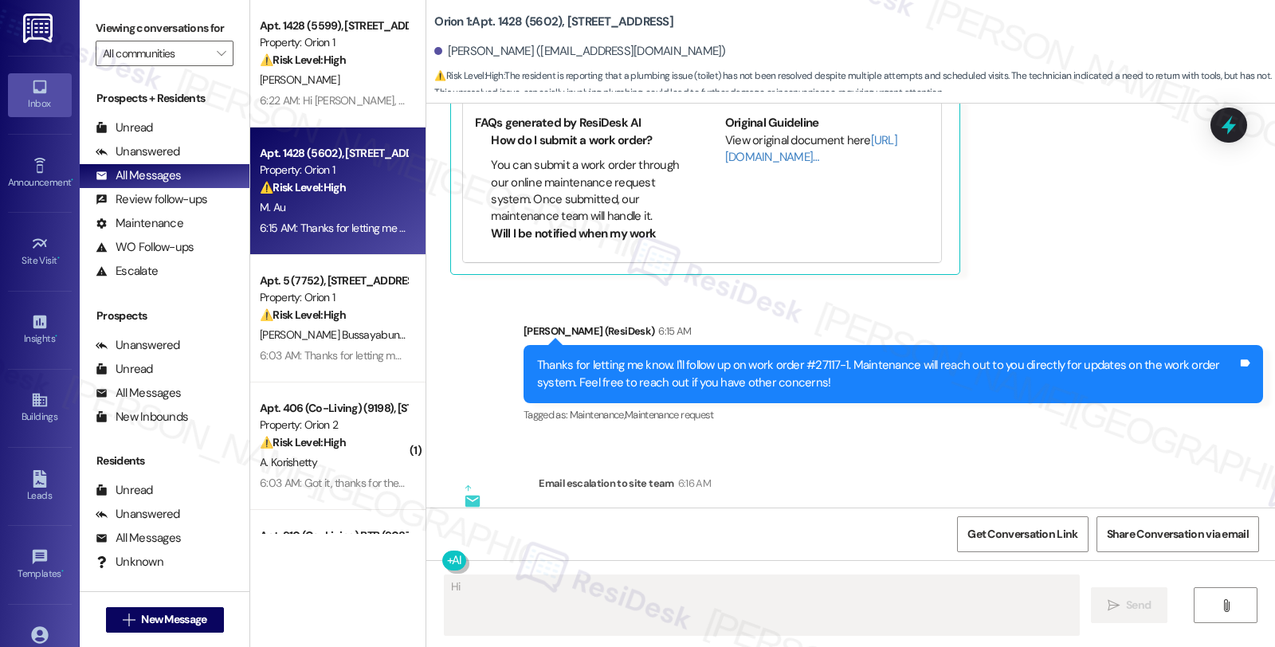
scroll to position [6438, 0]
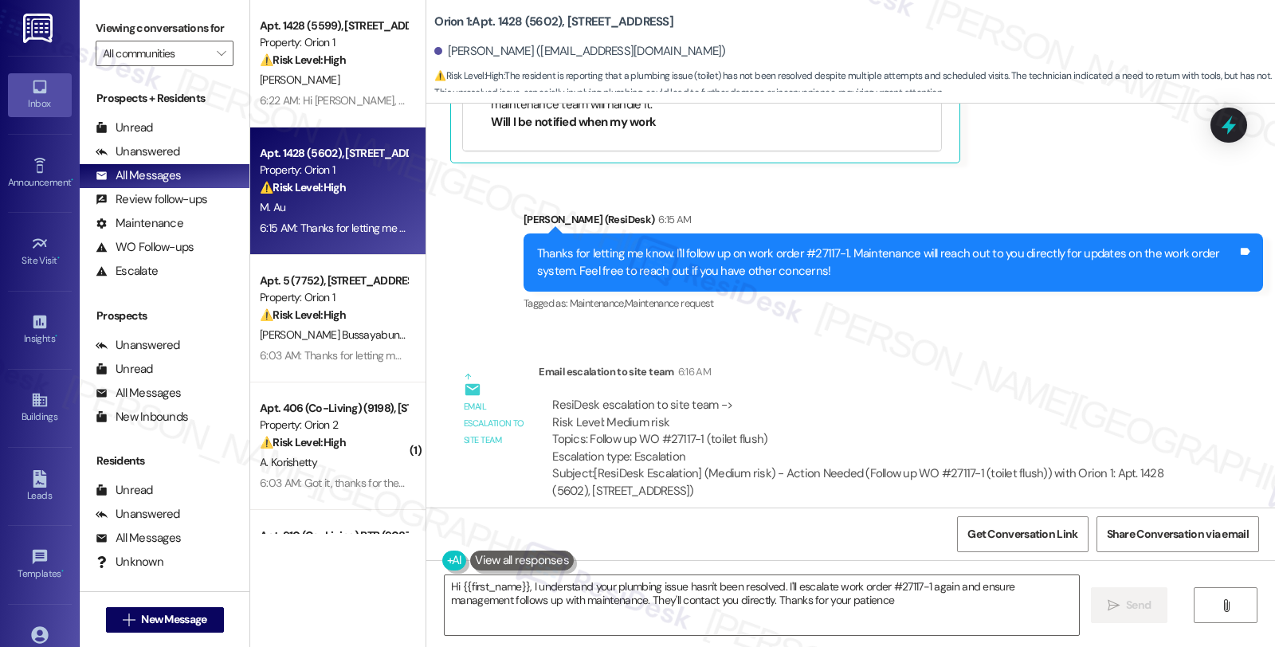
type textarea "Hi {{first_name}}, I understand your plumbing issue hasn't been resolved. I'll …"
click at [1000, 527] on span "Get Conversation Link" at bounding box center [1022, 534] width 110 height 17
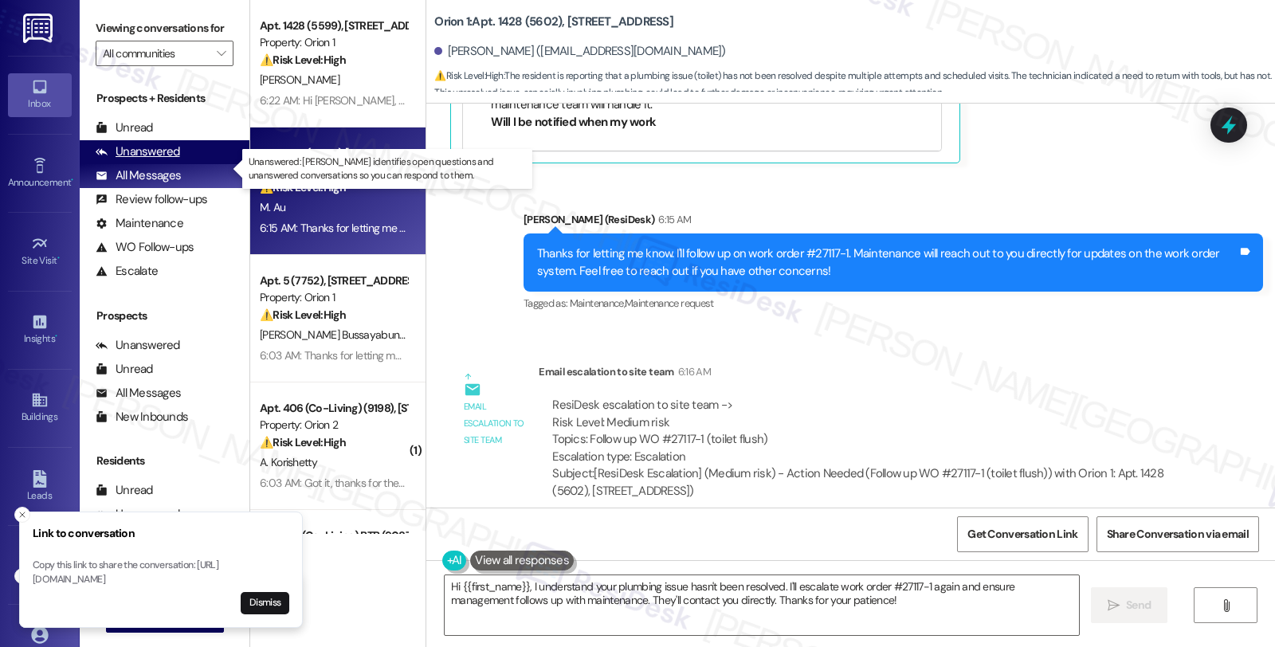
click at [172, 160] on div "Unanswered" at bounding box center [138, 151] width 84 height 17
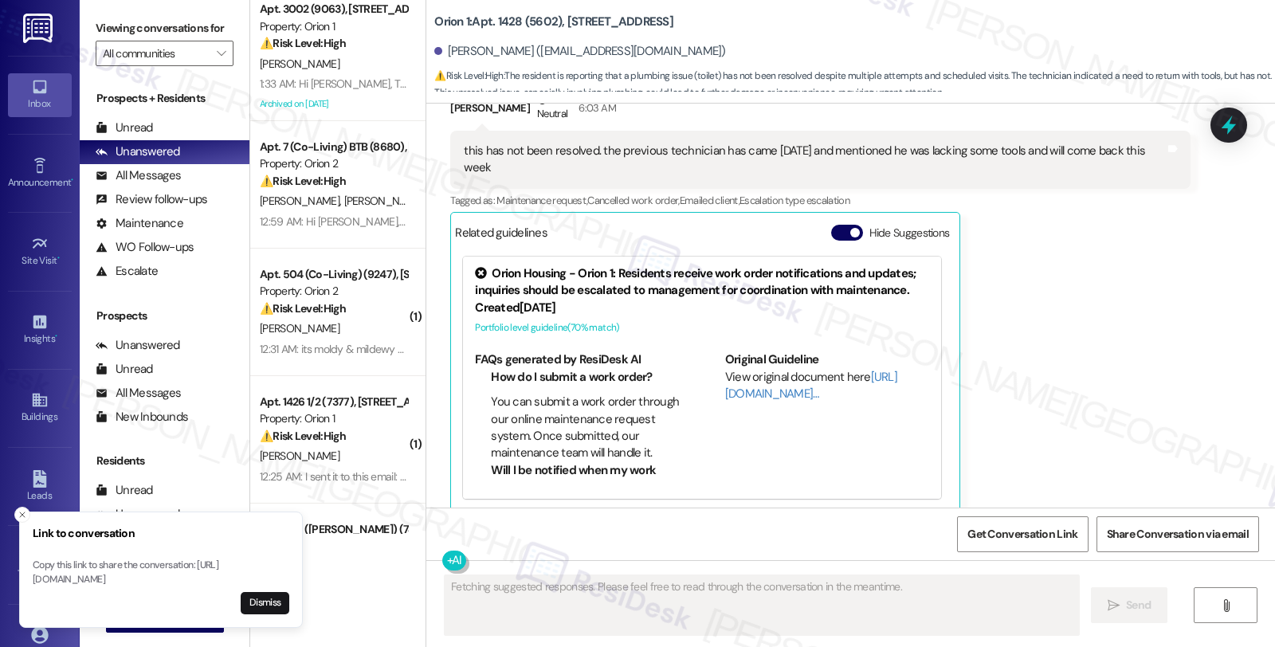
scroll to position [359, 0]
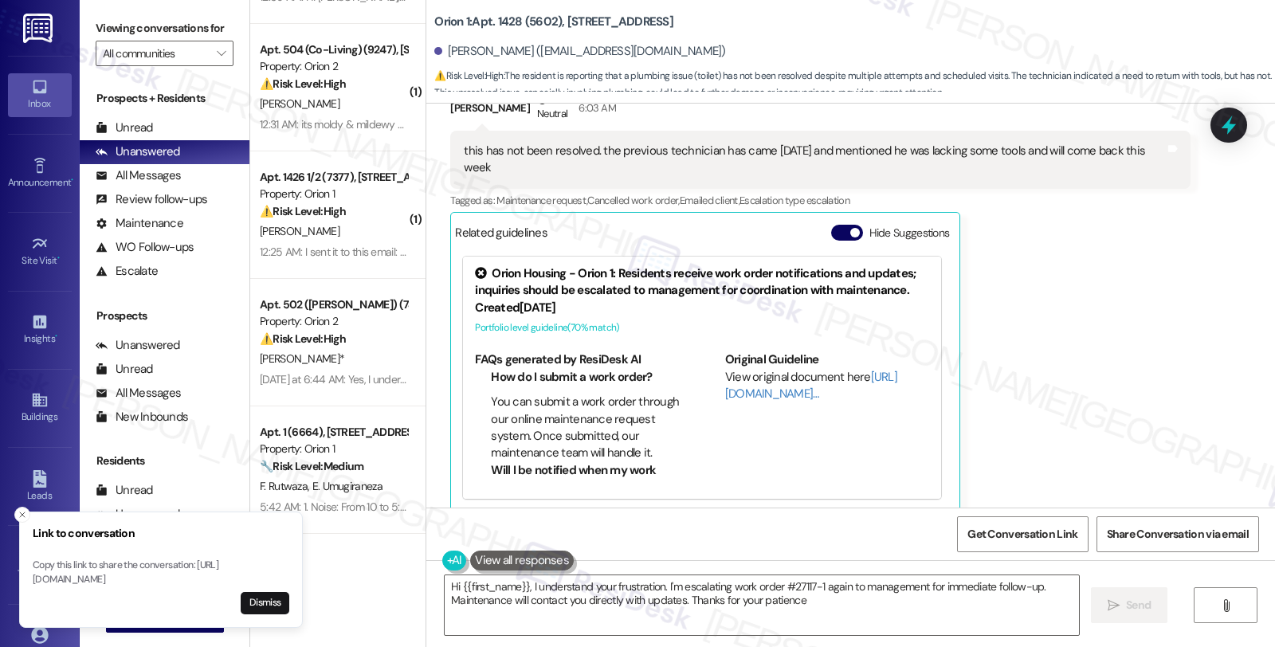
type textarea "Hi {{first_name}}, I understand your frustration. I'm escalating work order #27…"
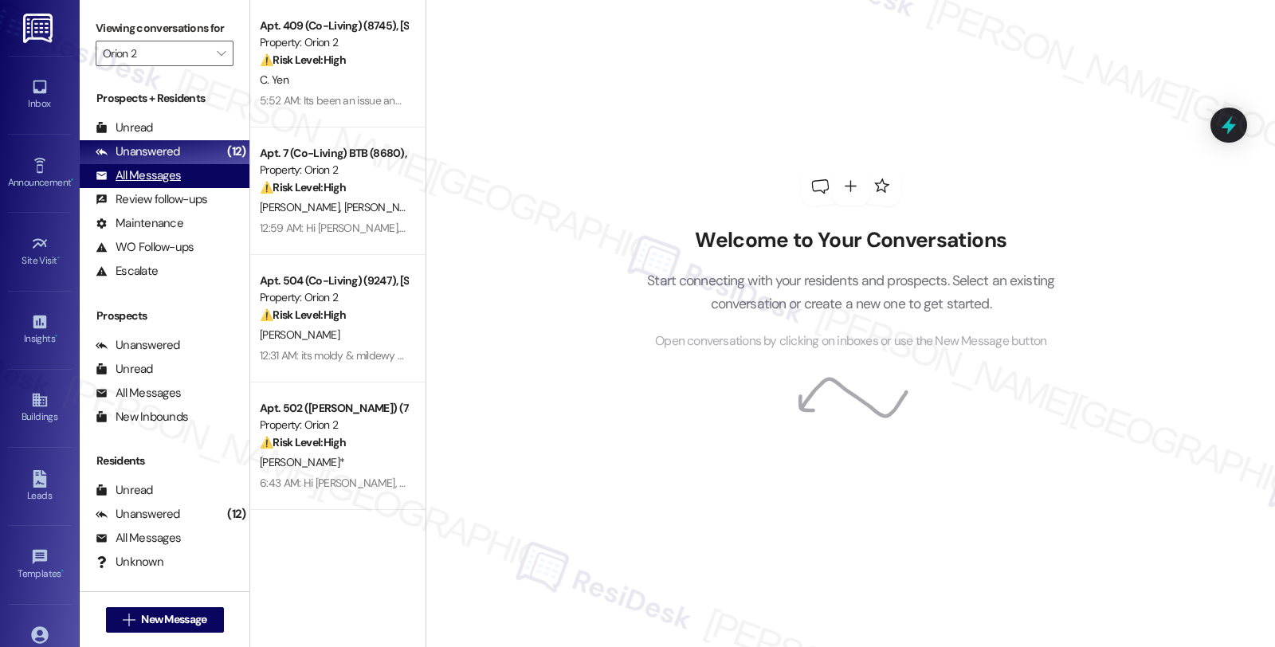
click at [152, 184] on div "All Messages" at bounding box center [138, 175] width 85 height 17
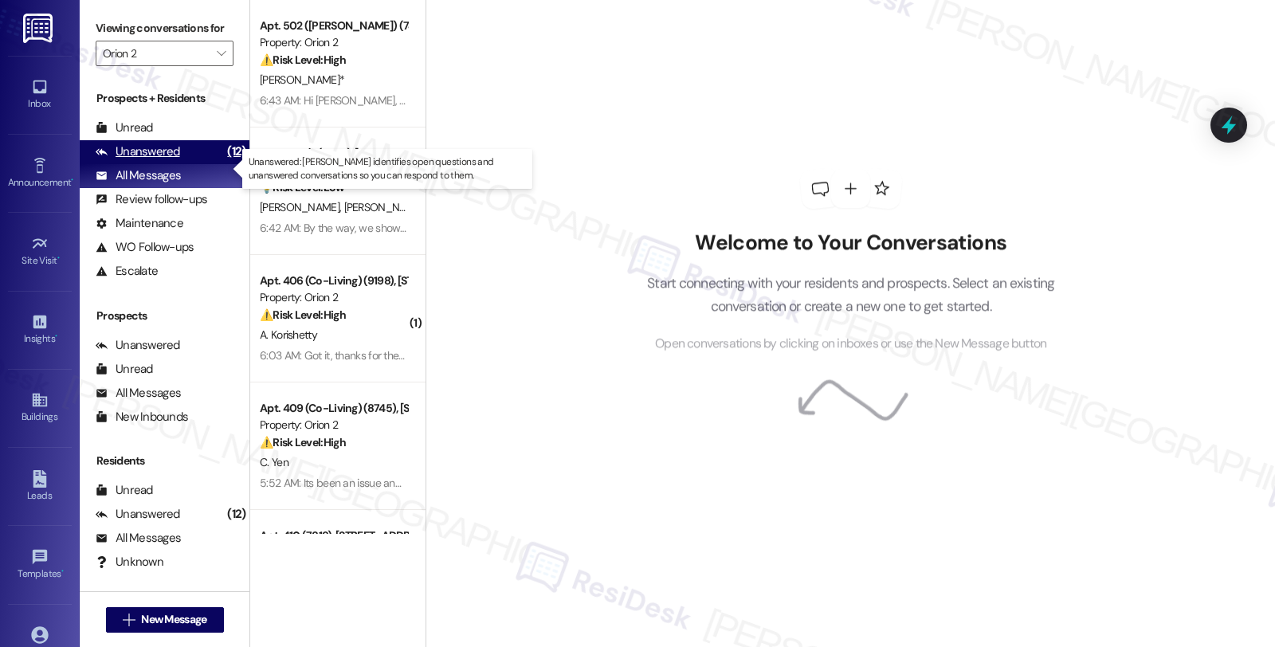
click at [161, 160] on div "Unanswered" at bounding box center [138, 151] width 84 height 17
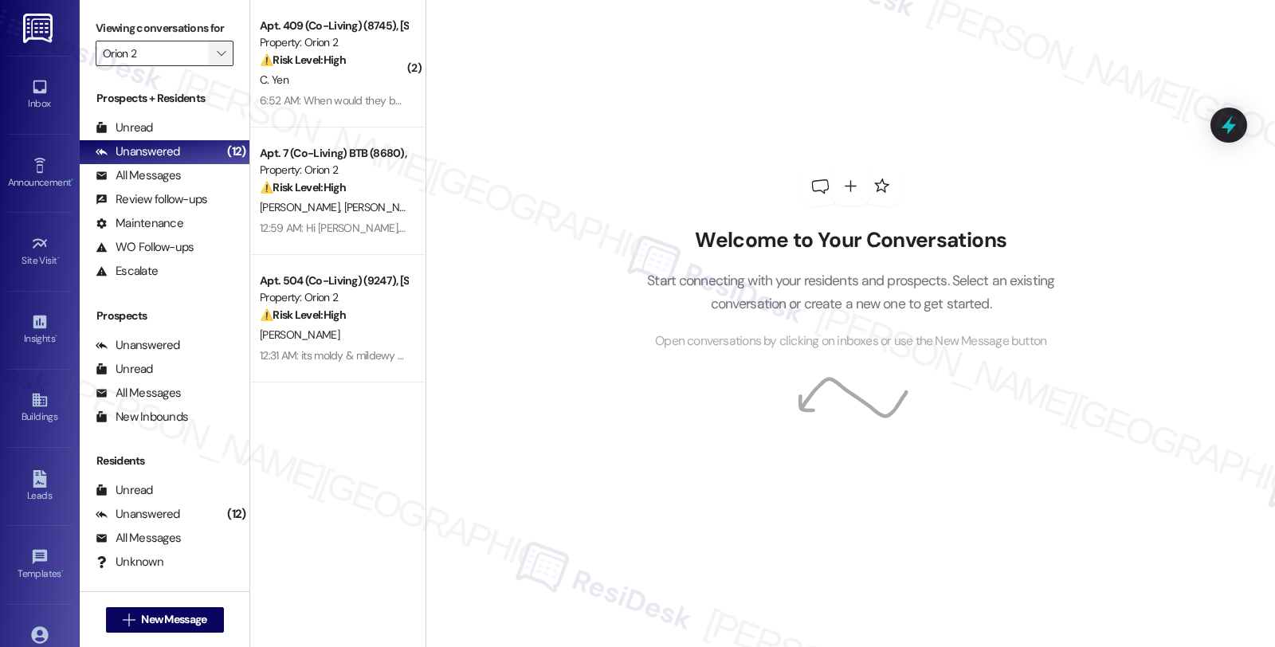
click at [214, 66] on span "" at bounding box center [221, 53] width 15 height 25
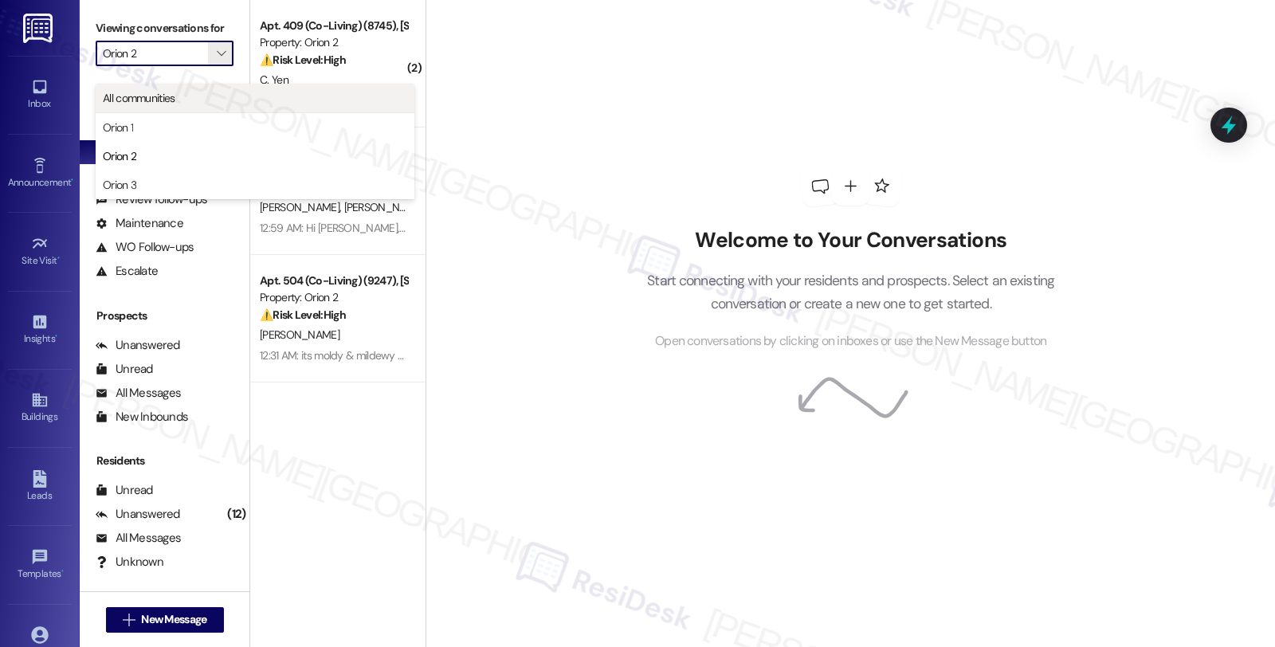
click at [161, 94] on span "All communities" at bounding box center [139, 98] width 73 height 16
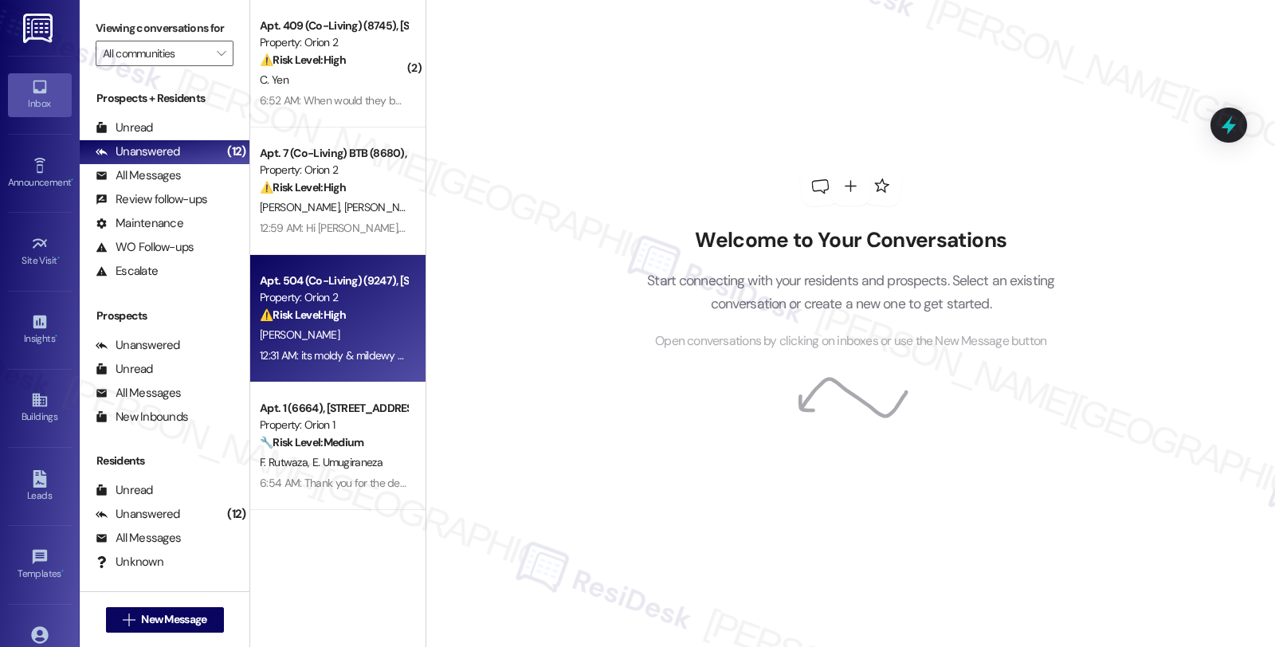
click at [385, 343] on div "D. Mallory" at bounding box center [333, 335] width 151 height 20
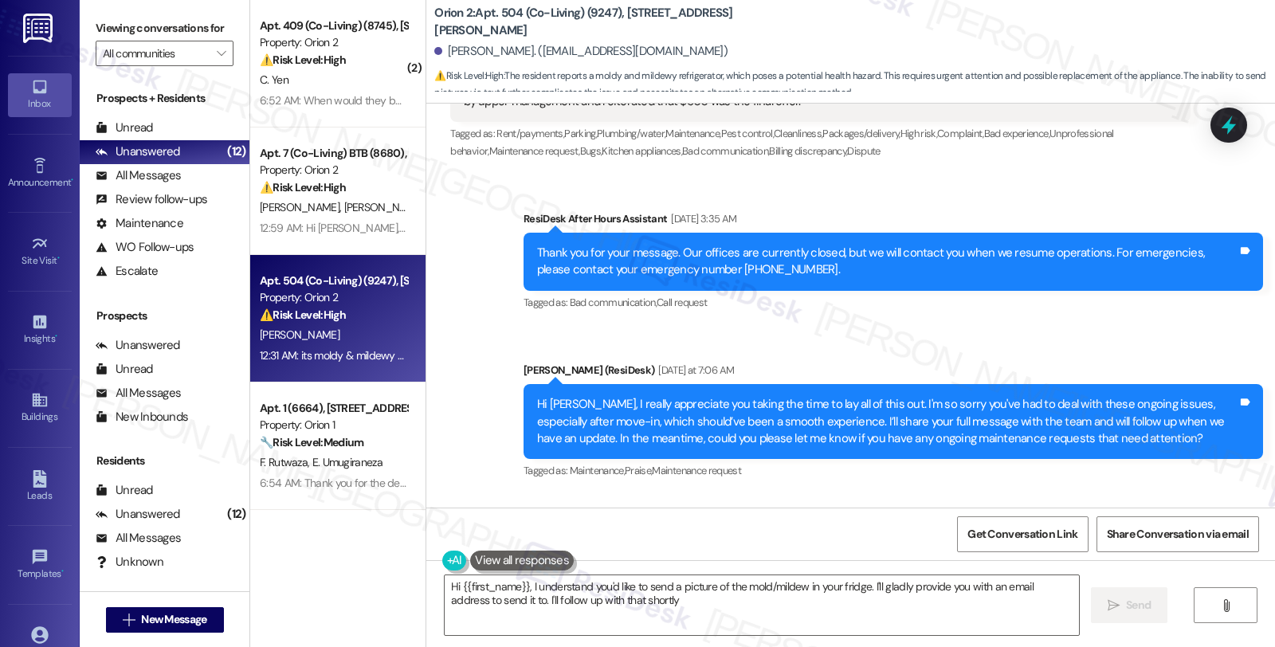
type textarea "Hi {{first_name}}, I understand you'd like to send a picture of the mold/mildew…"
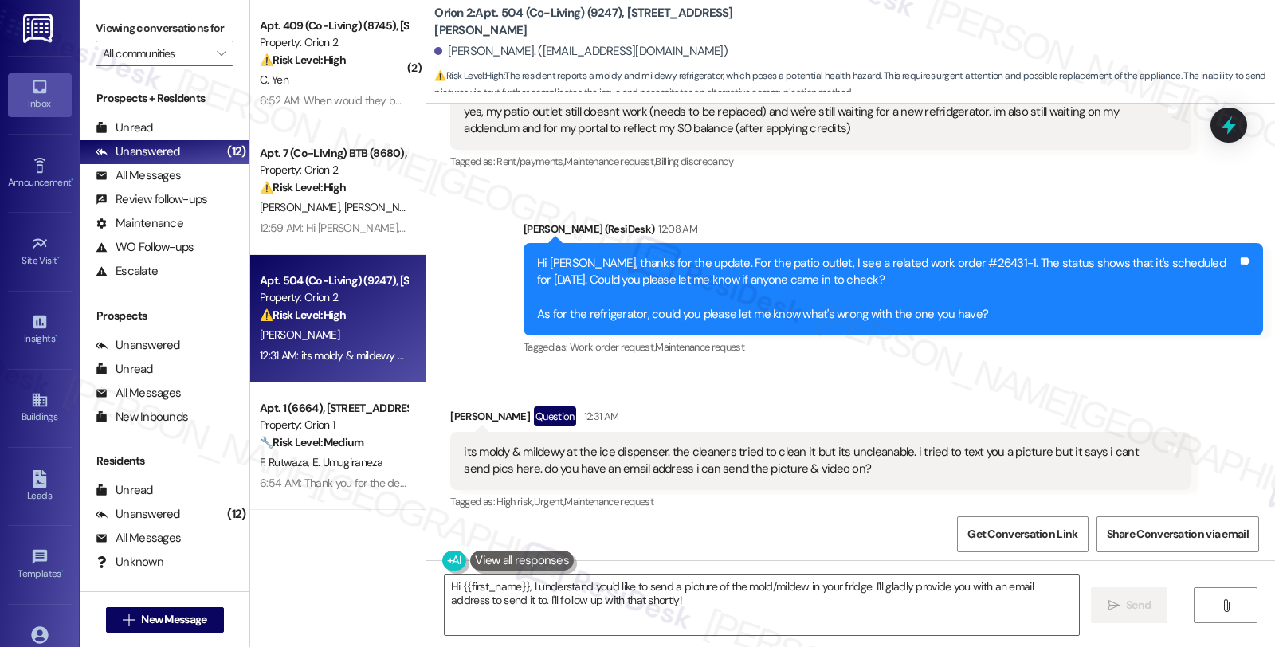
scroll to position [2719, 0]
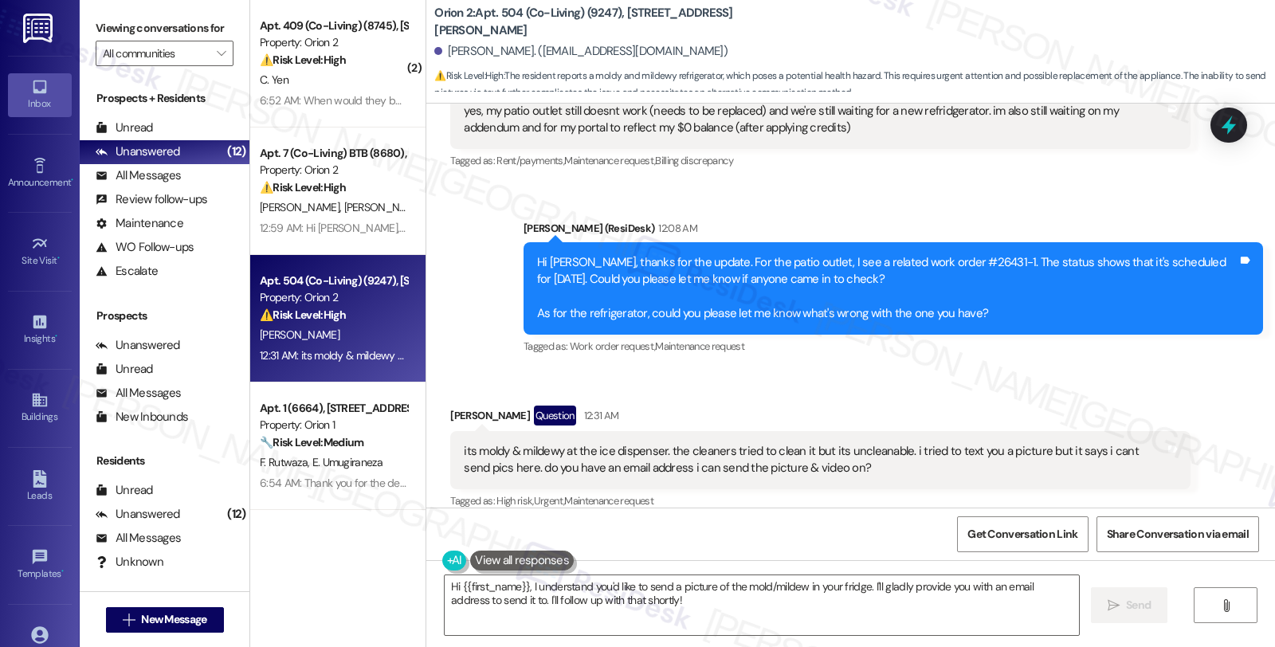
drag, startPoint x: 505, startPoint y: 394, endPoint x: 433, endPoint y: 394, distance: 71.7
click at [438, 394] on div "Received via SMS Darian Mallory Question 12:31 AM its moldy & mildewy at the ic…" at bounding box center [819, 459] width 763 height 131
copy div "Darian Mallory"
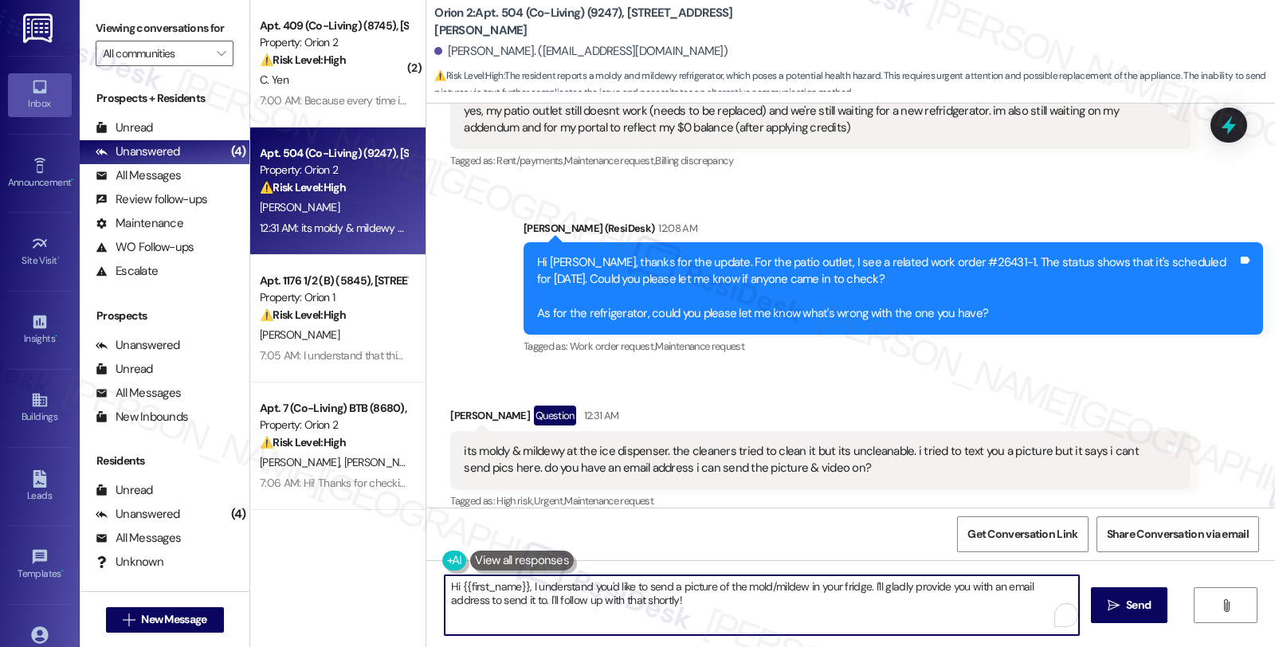
drag, startPoint x: 670, startPoint y: 596, endPoint x: 301, endPoint y: 520, distance: 376.8
click at [301, 520] on div "( 2 ) Apt. 409 (Co-Living) (8745), 1421 W Adams Blvd Property: Orion 2 ⚠️ Risk …" at bounding box center [762, 323] width 1025 height 647
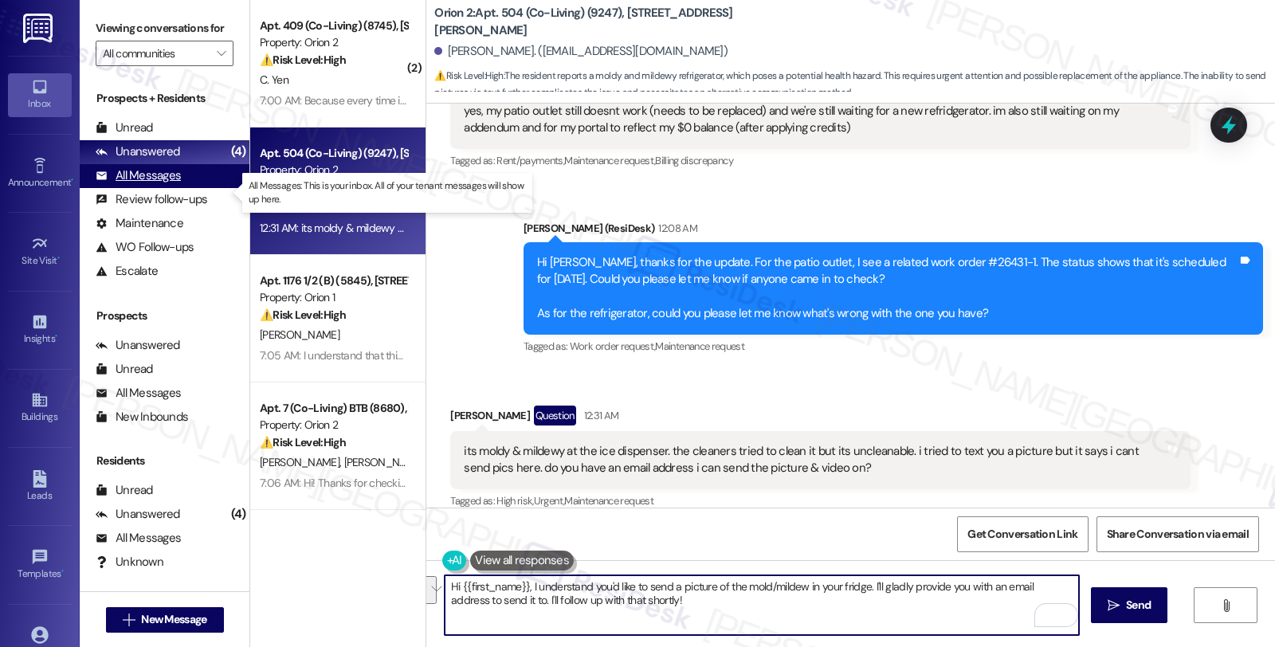
click at [148, 184] on div "All Messages" at bounding box center [138, 175] width 85 height 17
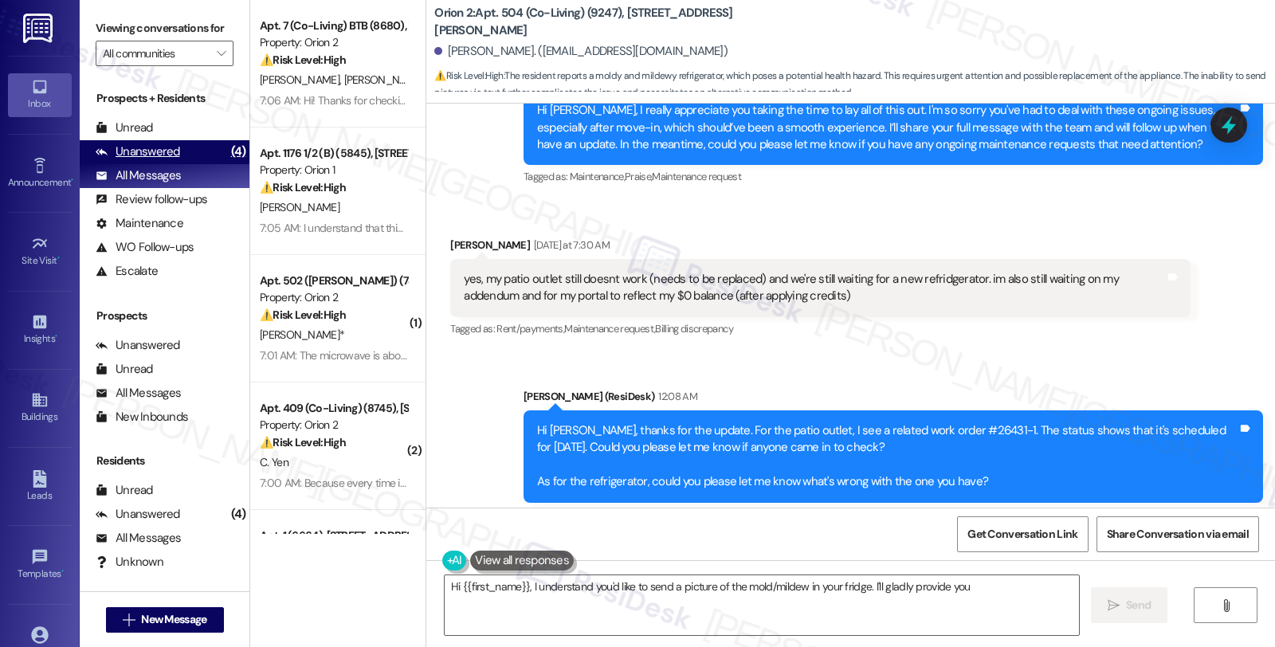
click at [142, 160] on div "Unanswered" at bounding box center [138, 151] width 84 height 17
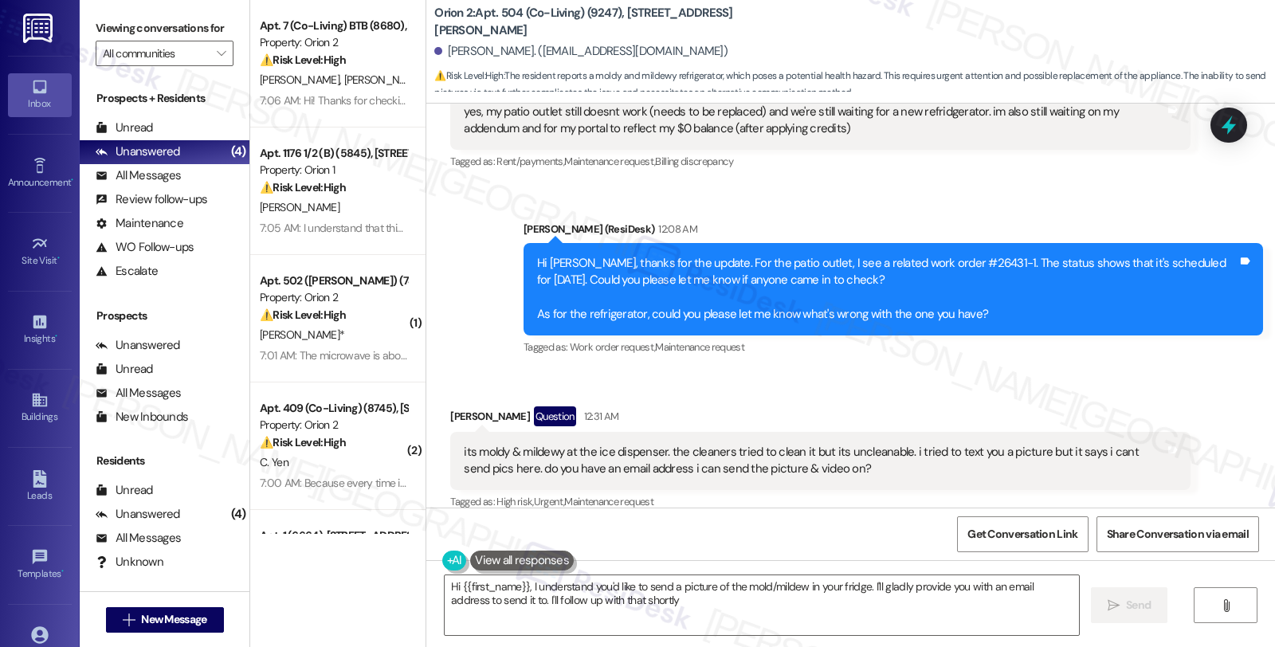
type textarea "Hi {{first_name}}, I understand you'd like to send a picture of the mold/mildew…"
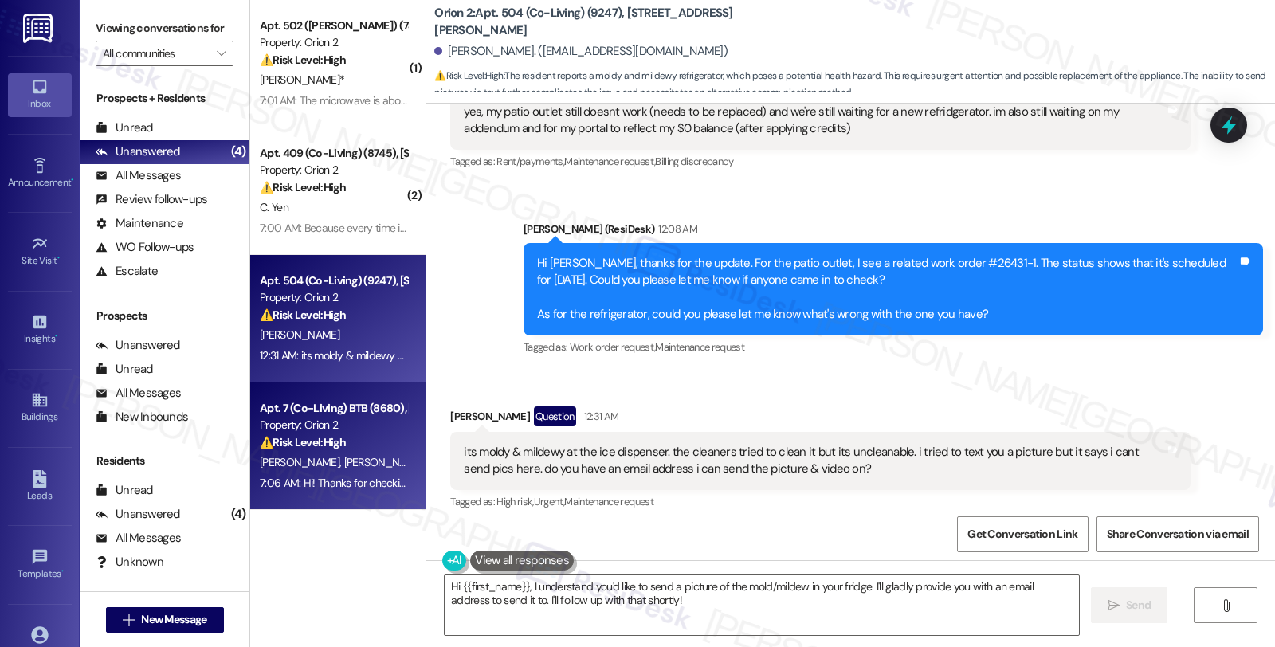
click at [428, 456] on span "G. Chowdhry" at bounding box center [468, 462] width 80 height 14
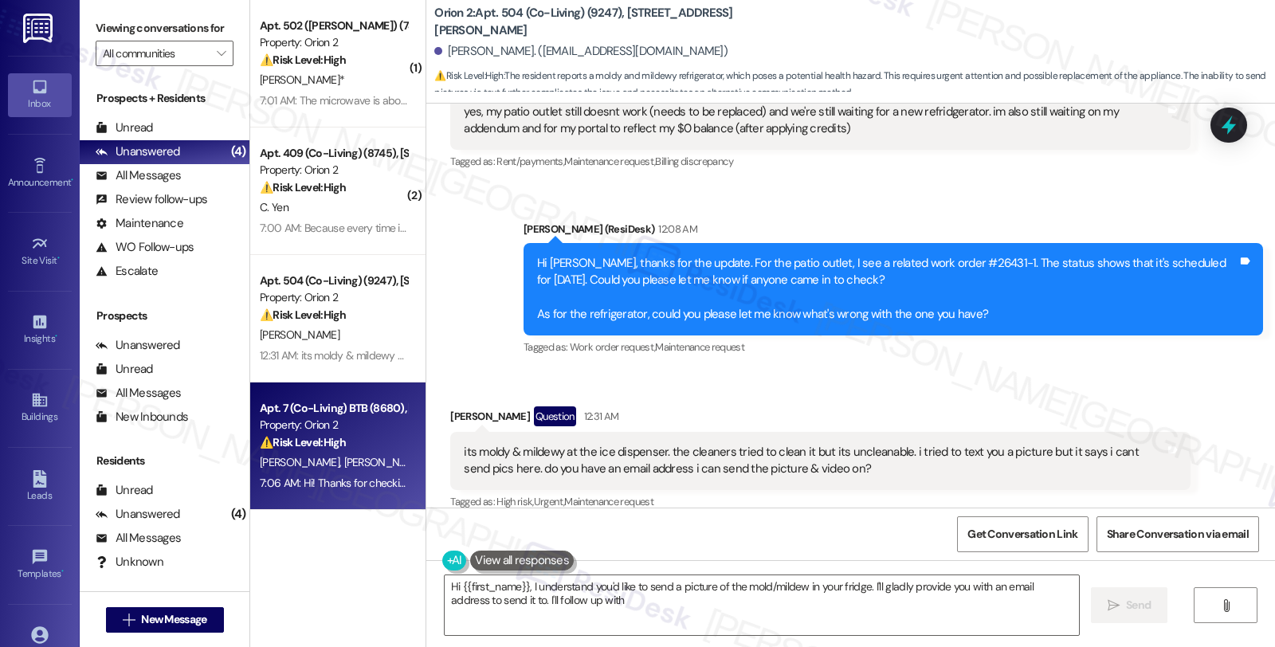
type textarea "Hi {{first_name}}, I understand you'd like to send a picture of the mold/mildew…"
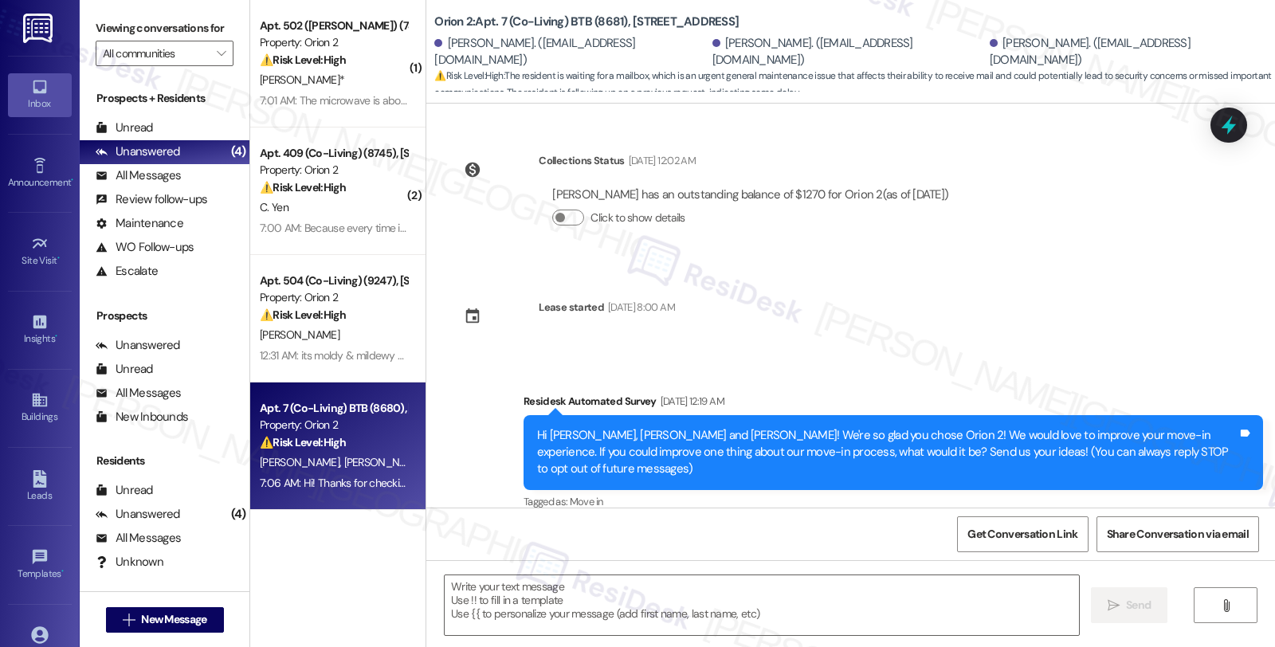
scroll to position [3476, 0]
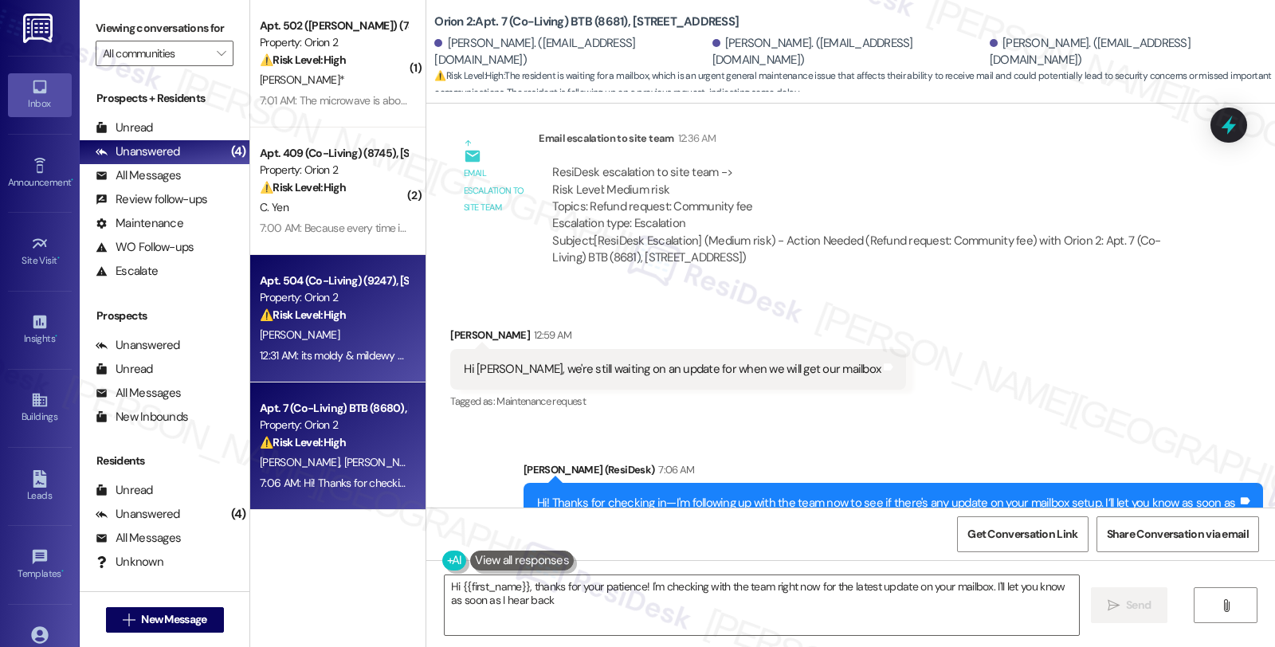
type textarea "Hi {{first_name}}, thanks for your patience! I'm checking with the team right n…"
click at [371, 336] on div "D. Mallory" at bounding box center [333, 335] width 151 height 20
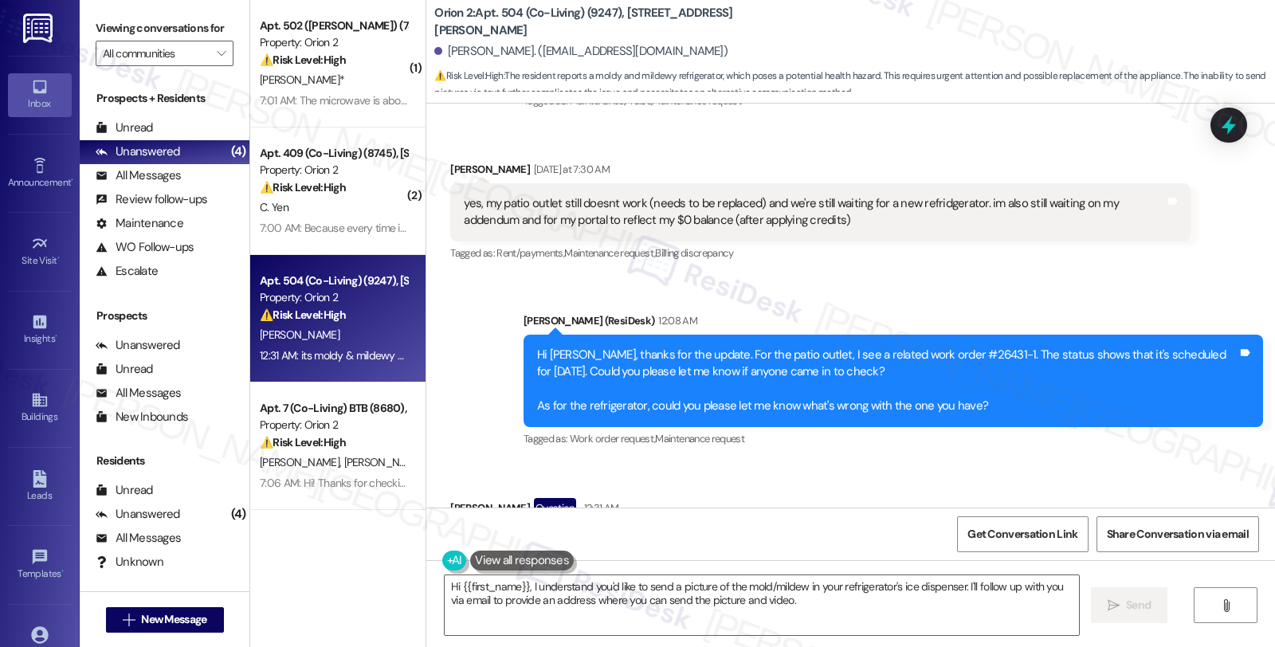
scroll to position [2719, 0]
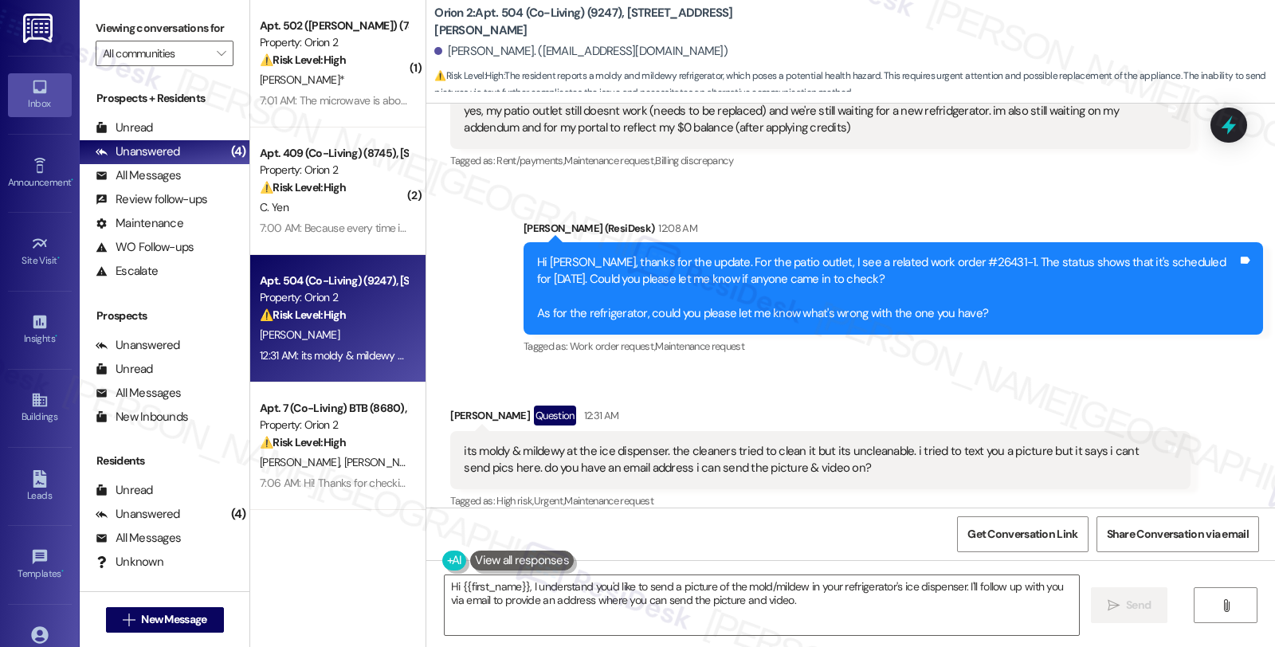
drag, startPoint x: 504, startPoint y: 397, endPoint x: 441, endPoint y: 397, distance: 62.2
click at [450, 406] on div "Darian Mallory Question 12:31 AM" at bounding box center [819, 418] width 739 height 25
copy div "Darian Mallory"
click at [807, 503] on div "Received via SMS Darian Mallory Question 12:31 AM its moldy & mildewy at the ic…" at bounding box center [819, 459] width 763 height 131
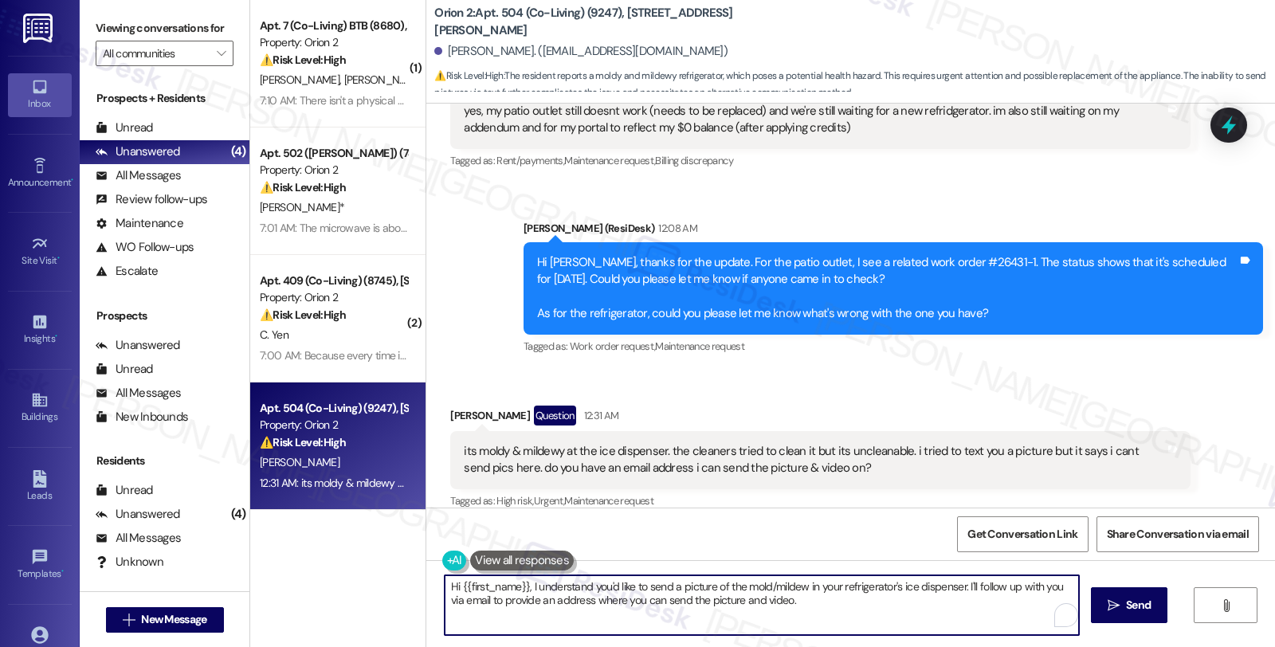
drag, startPoint x: 378, startPoint y: 576, endPoint x: 317, endPoint y: 576, distance: 60.6
click at [317, 576] on div "( 1 ) Apt. 7 (Co-Living) BTB (8680), 1352 W 29th St Property: Orion 2 ⚠️ Risk L…" at bounding box center [762, 323] width 1025 height 647
click at [528, 586] on textarea "Hi {{first_name}}, I understand you'd like to send a picture of the mold/mildew…" at bounding box center [762, 605] width 634 height 60
click at [445, 585] on textarea "Hi {{first_name}}, I understand you'd like to send a picture of the mold/mildew…" at bounding box center [762, 605] width 634 height 60
paste textarea "#27353-1"
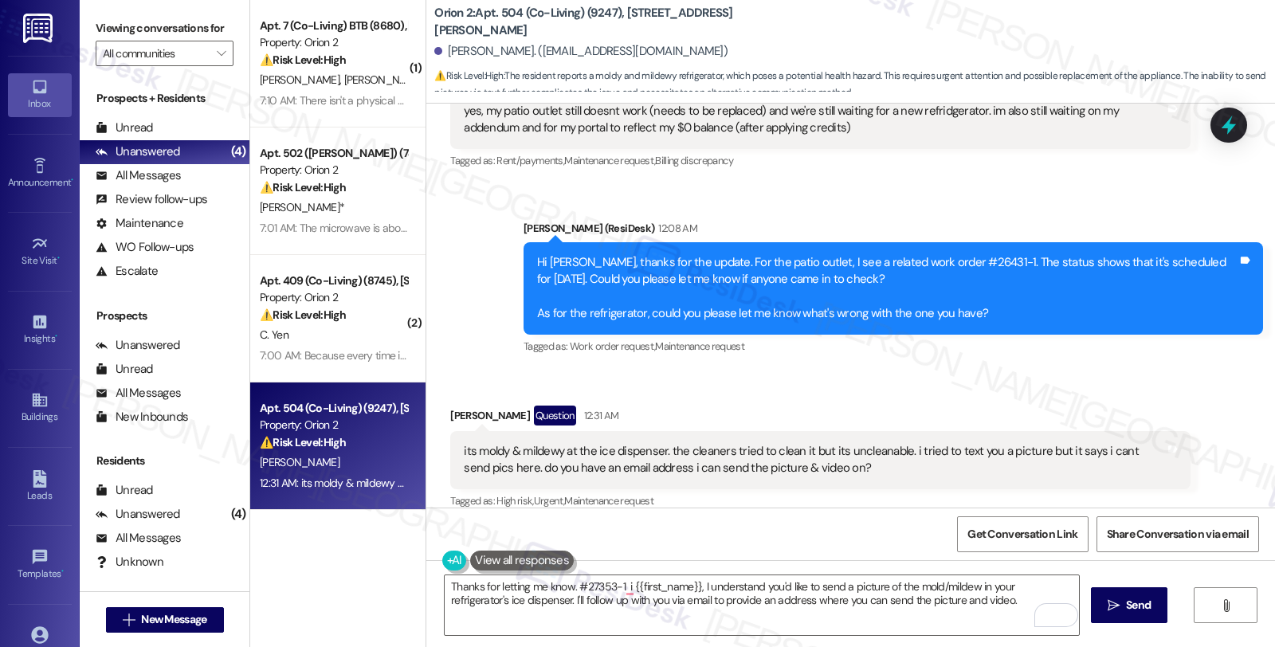
click at [1164, 370] on div "Received via SMS Darian Mallory Question 12:31 AM its moldy & mildewy at the ic…" at bounding box center [850, 447] width 849 height 155
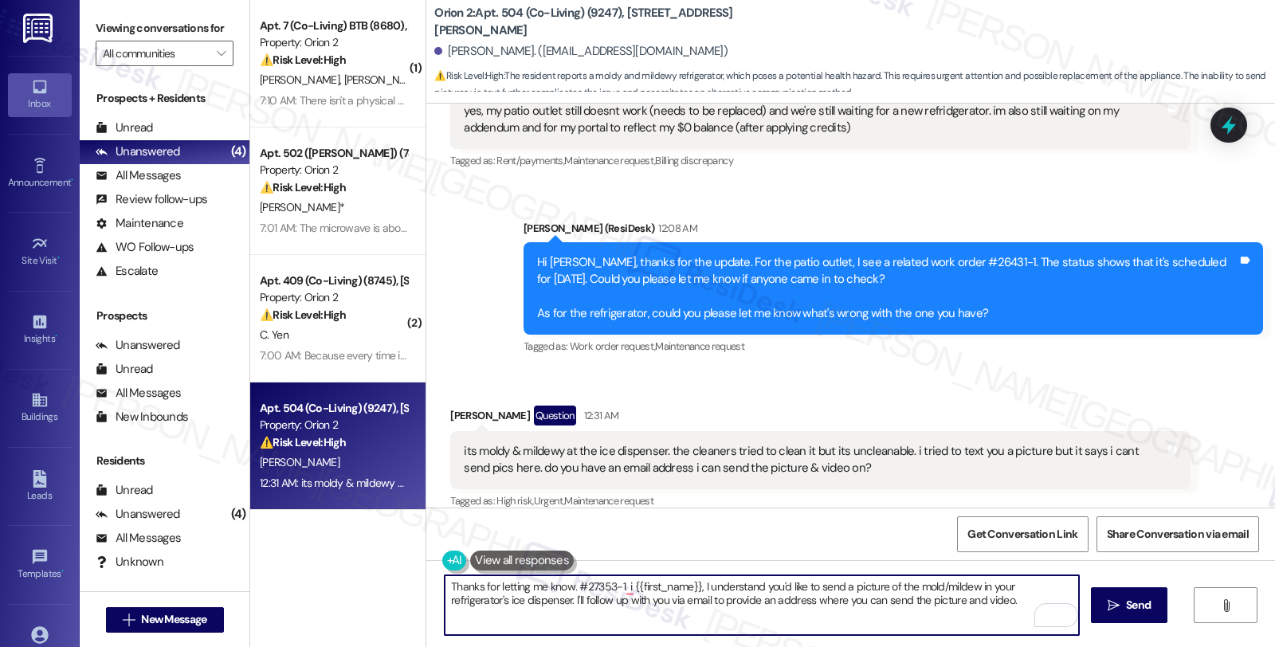
click at [568, 587] on textarea "Thanks for letting me know. #27353-1 i {{first_name}}, I understand you'd like …" at bounding box center [762, 605] width 634 height 60
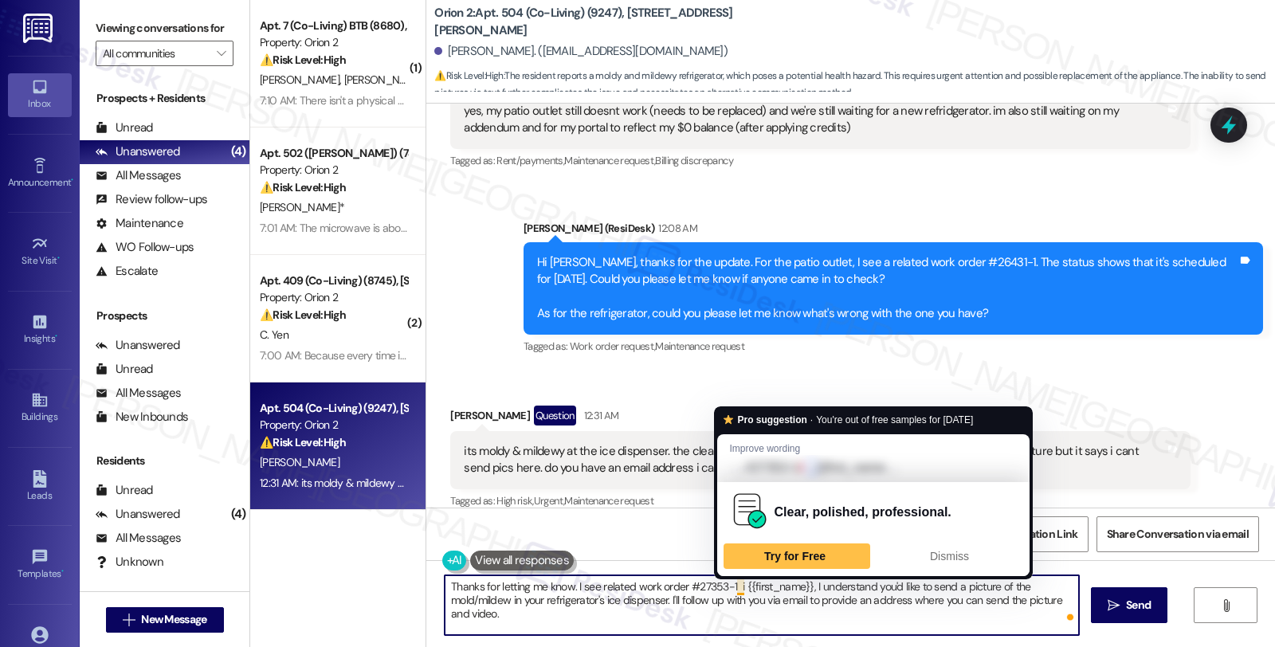
click at [728, 586] on textarea "Thanks for letting me know. I see related work order #27353-1 i {{first_name}},…" at bounding box center [762, 605] width 634 height 60
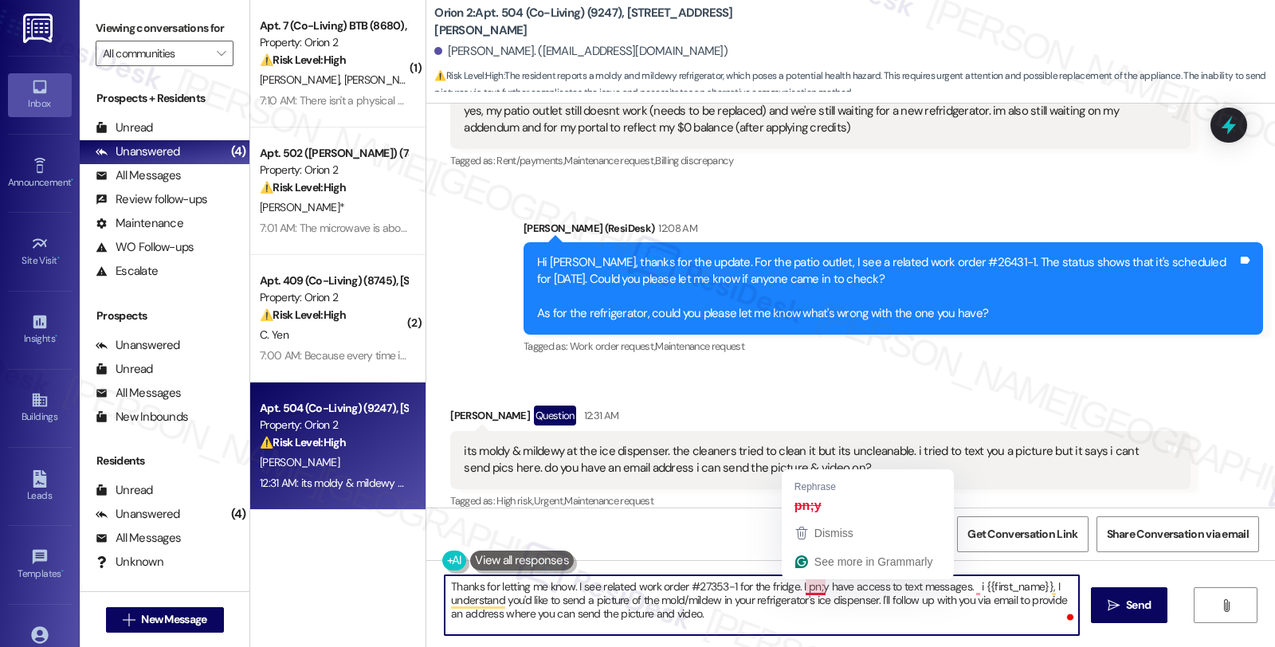
drag, startPoint x: 794, startPoint y: 586, endPoint x: 814, endPoint y: 590, distance: 20.3
click at [814, 590] on textarea "Thanks for letting me know. I see related work order #27353-1 for the fridge. I…" at bounding box center [762, 605] width 634 height 60
drag, startPoint x: 959, startPoint y: 585, endPoint x: 970, endPoint y: 637, distance: 53.6
click at [970, 637] on div "Thanks for letting me know. I see related work order #27353-1 for the fridge. I…" at bounding box center [850, 620] width 849 height 120
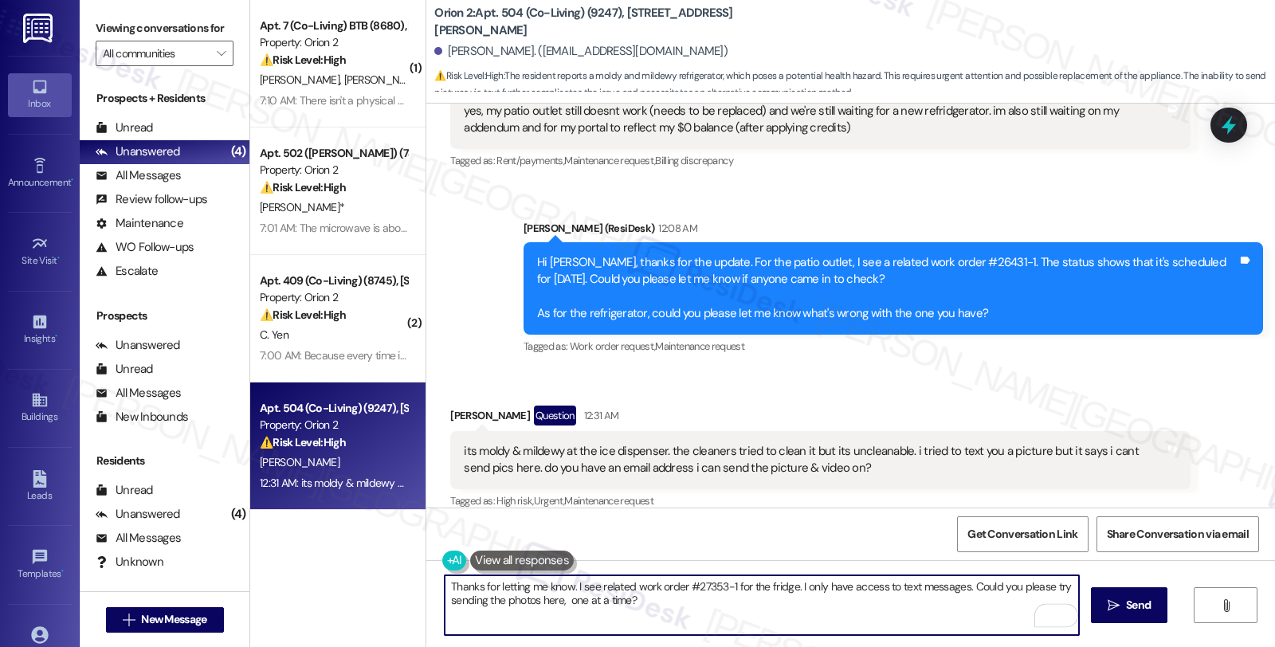
click at [637, 608] on textarea "Thanks for letting me know. I see related work order #27353-1 for the fridge. I…" at bounding box center [762, 605] width 634 height 60
type textarea "Thanks for letting me know. I see related work order #27353-1 for the fridge. I…"
click at [173, 184] on div "All Messages" at bounding box center [138, 175] width 85 height 17
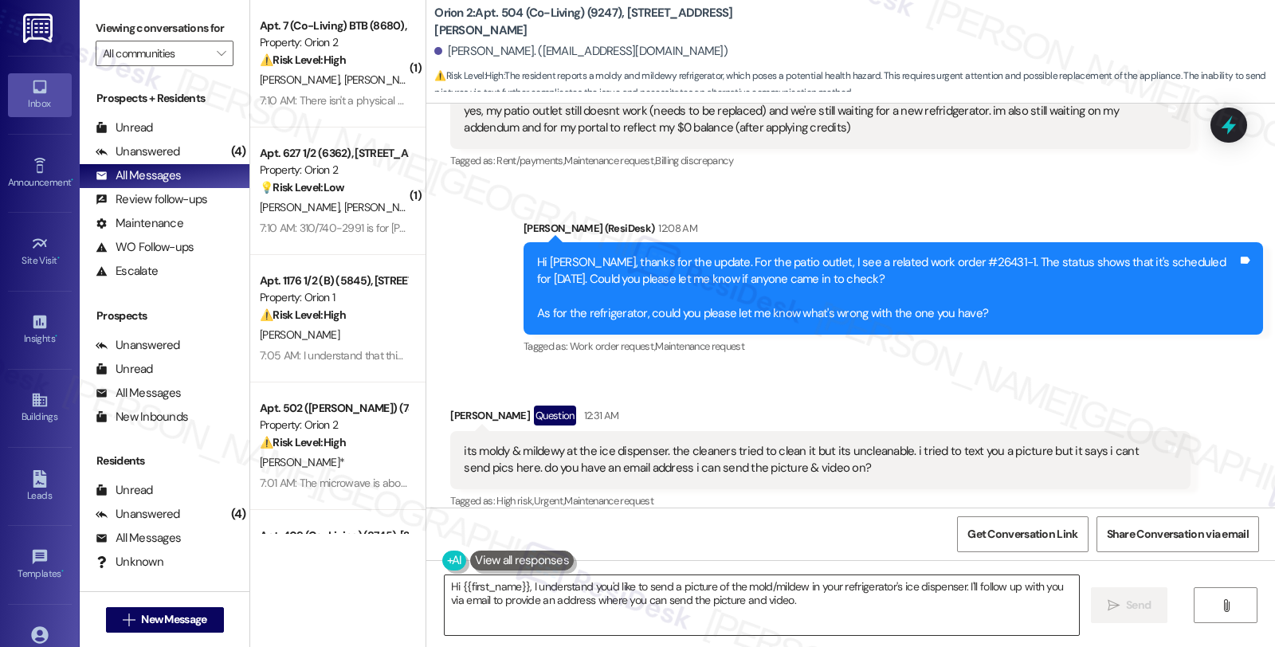
click at [813, 610] on textarea "Hi {{first_name}}, I understand you'd like to send a picture of the mold/mildew…" at bounding box center [762, 605] width 634 height 60
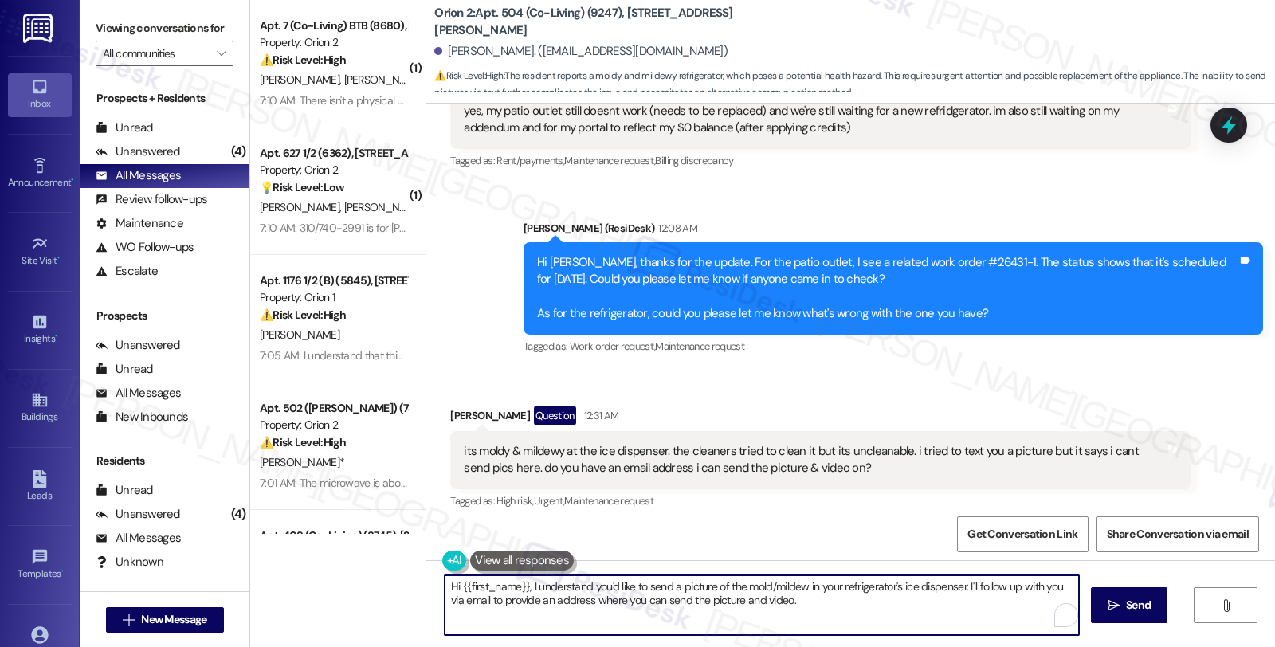
paste textarea "Thanks for letting me know. I see related work order #27353-1 for the fridge. I…"
click at [1127, 607] on span "Send" at bounding box center [1138, 605] width 25 height 17
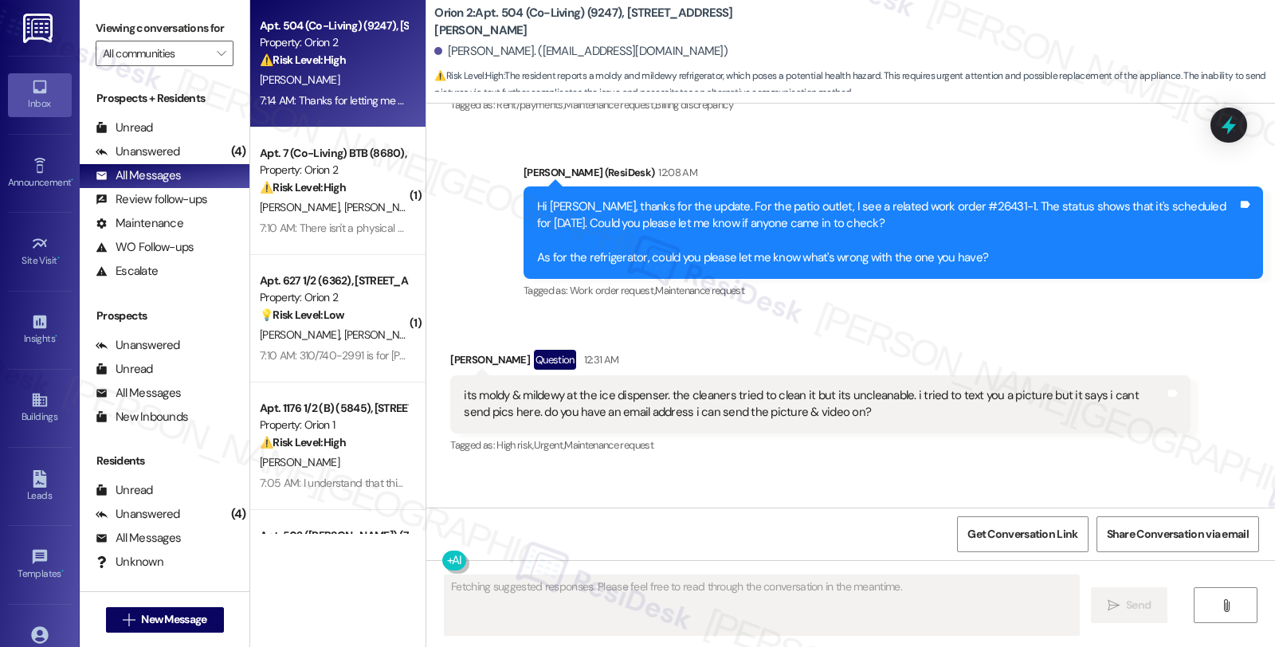
scroll to position [2847, 0]
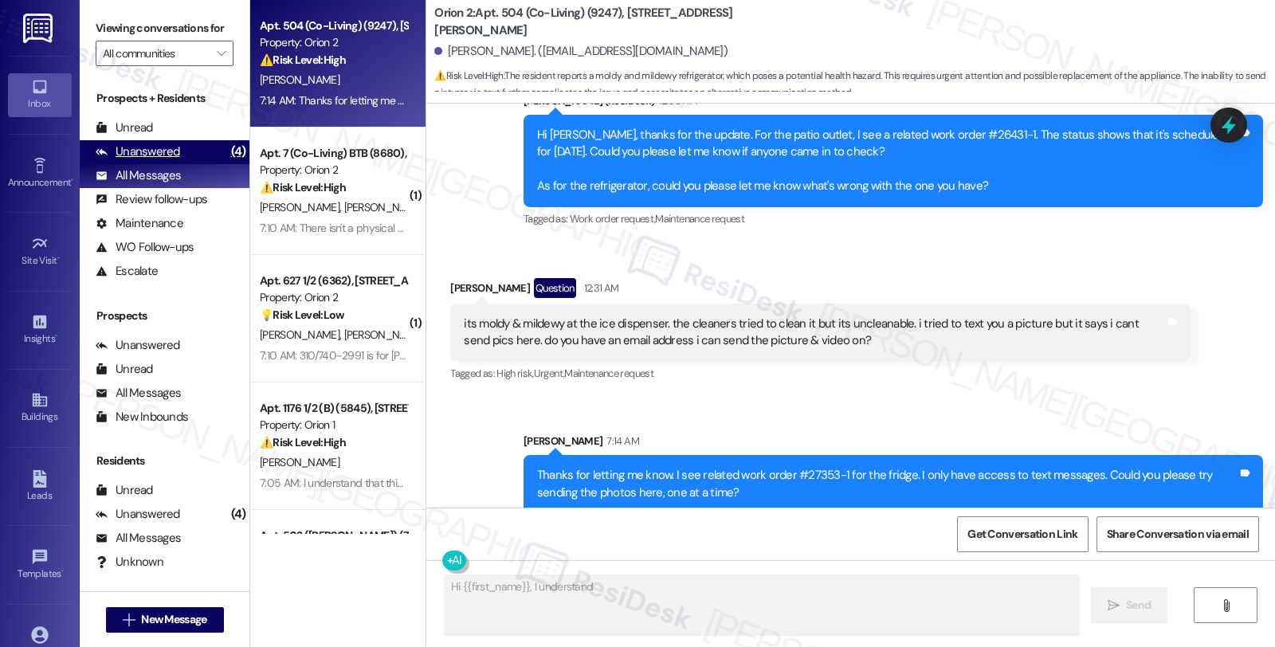
click at [144, 160] on div "Unanswered" at bounding box center [138, 151] width 84 height 17
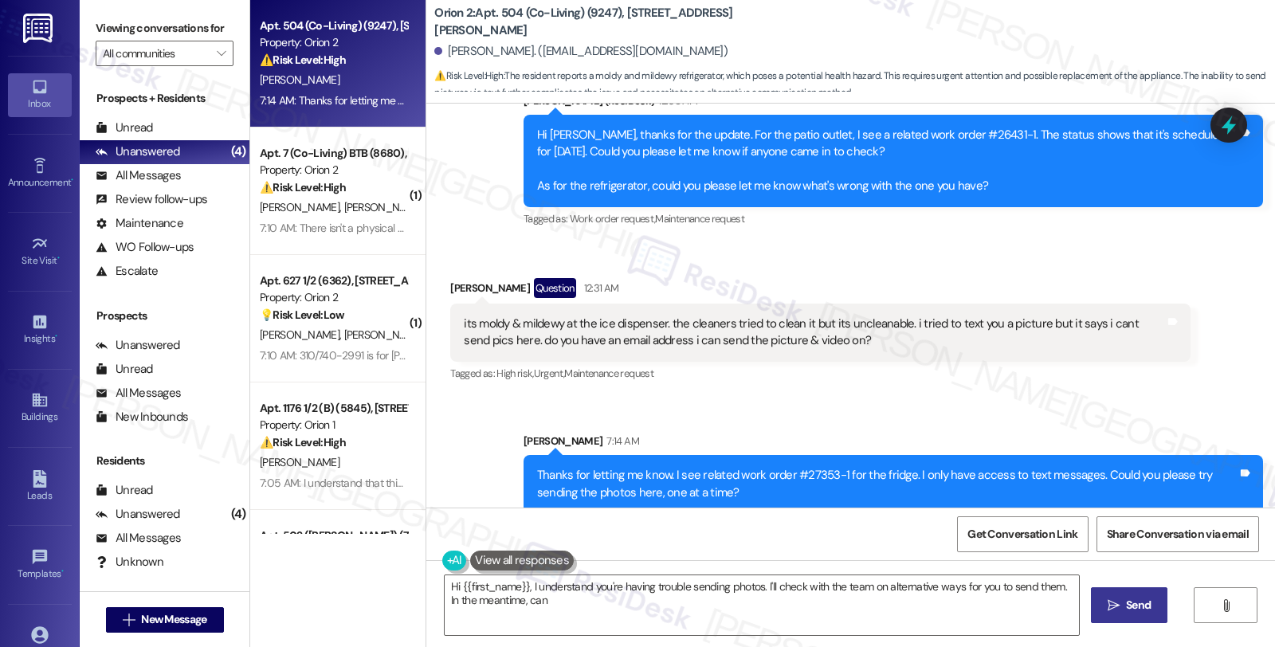
type textarea "Hi {{first_name}}, I understand you're having trouble sending photos. I'll chec…"
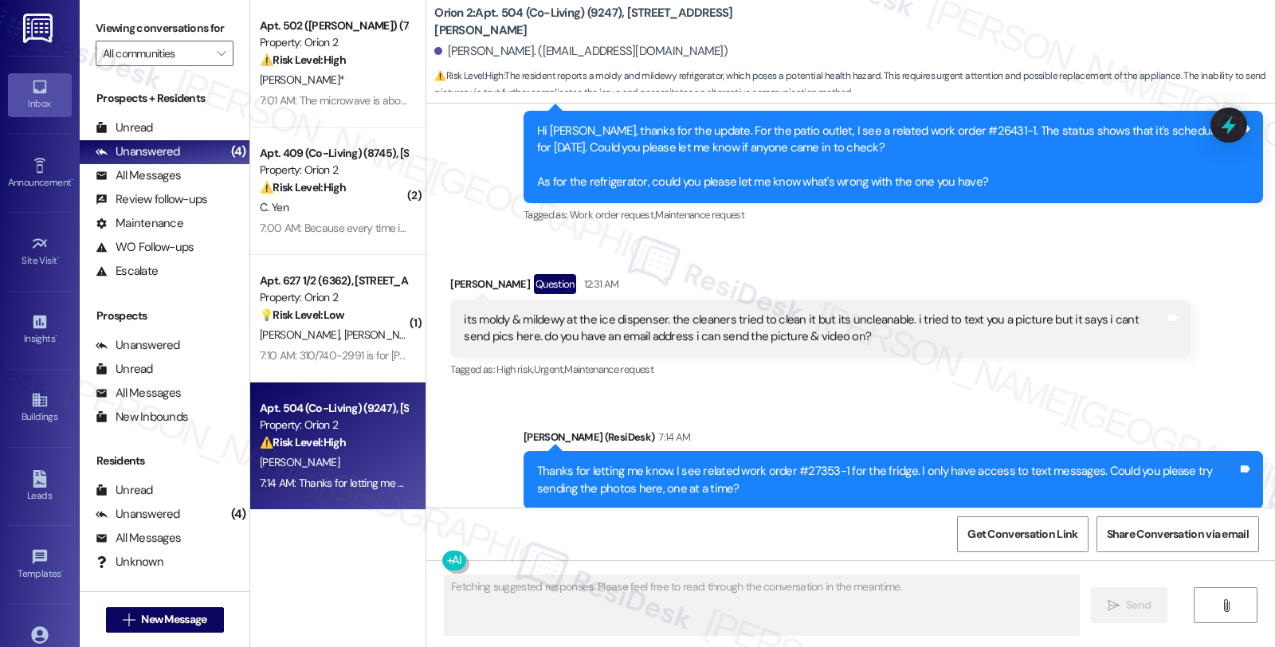
scroll to position [2871, 0]
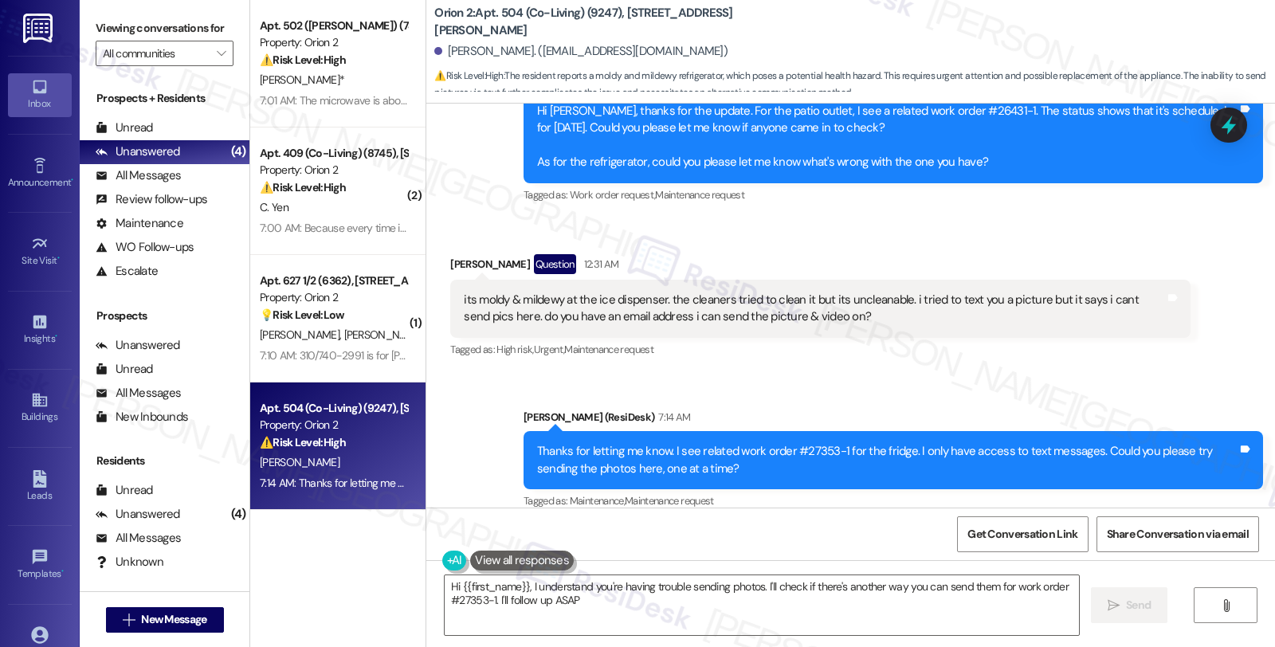
type textarea "Hi {{first_name}}, I understand you're having trouble sending photos. I'll chec…"
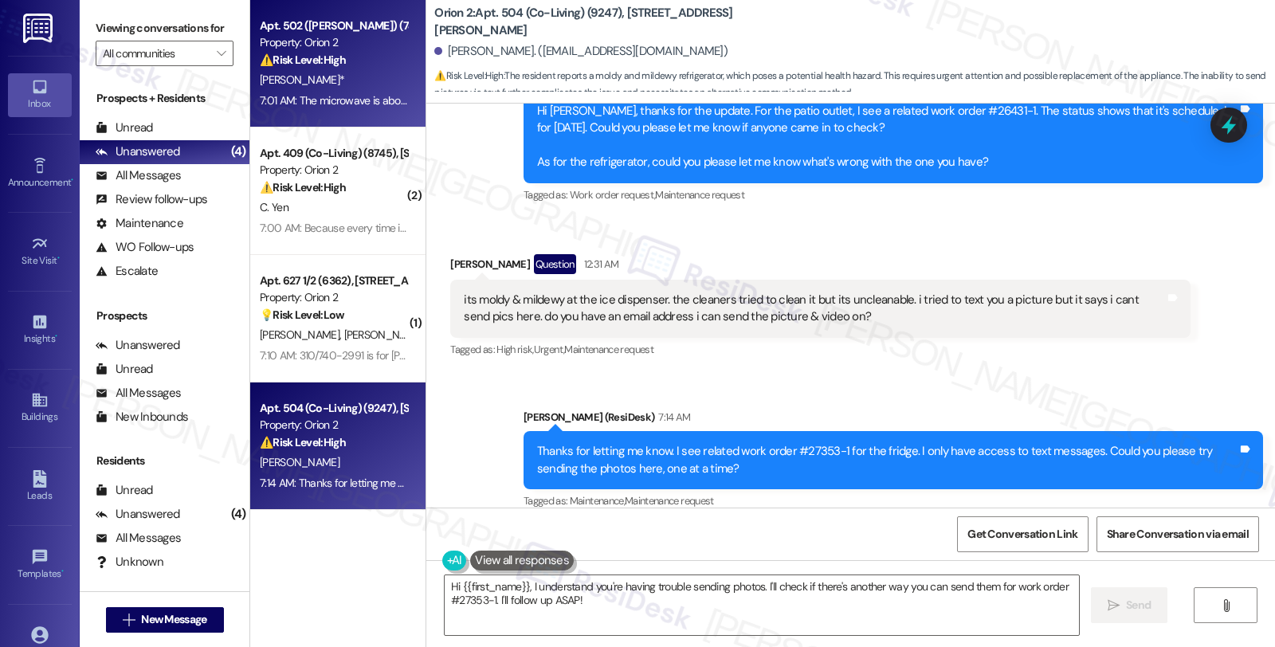
click at [363, 88] on div "S. Augustine*" at bounding box center [333, 80] width 151 height 20
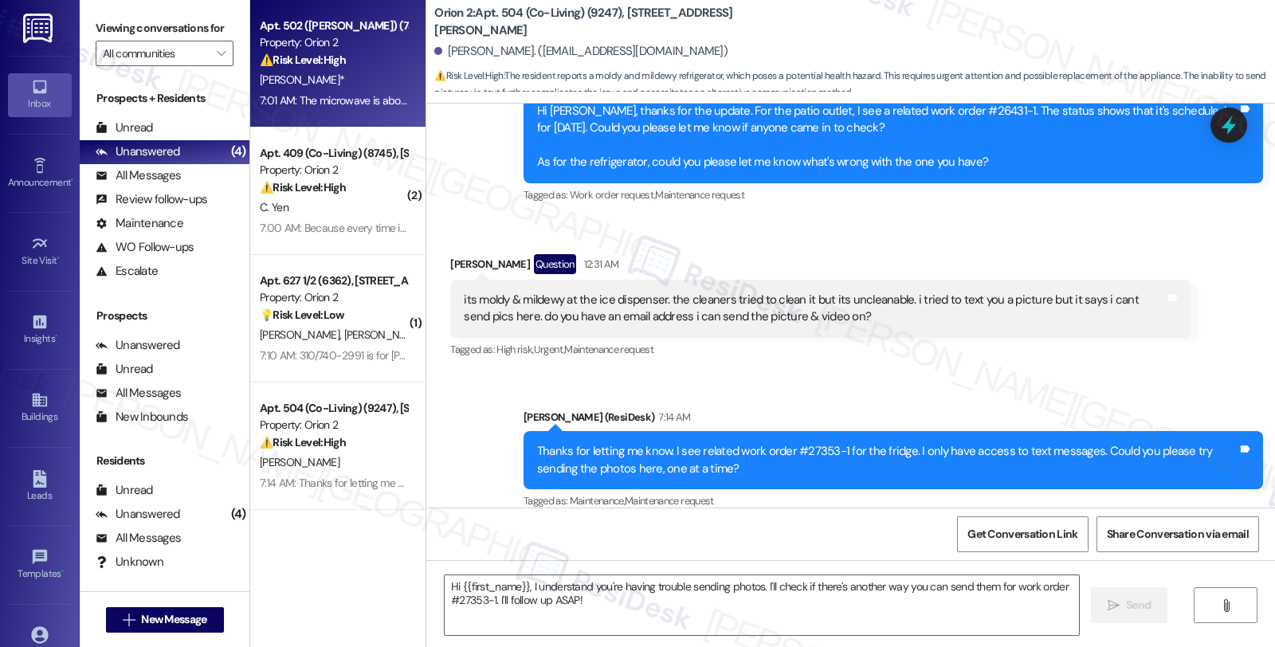
type textarea "Fetching suggested responses. Please feel free to read through the conversation…"
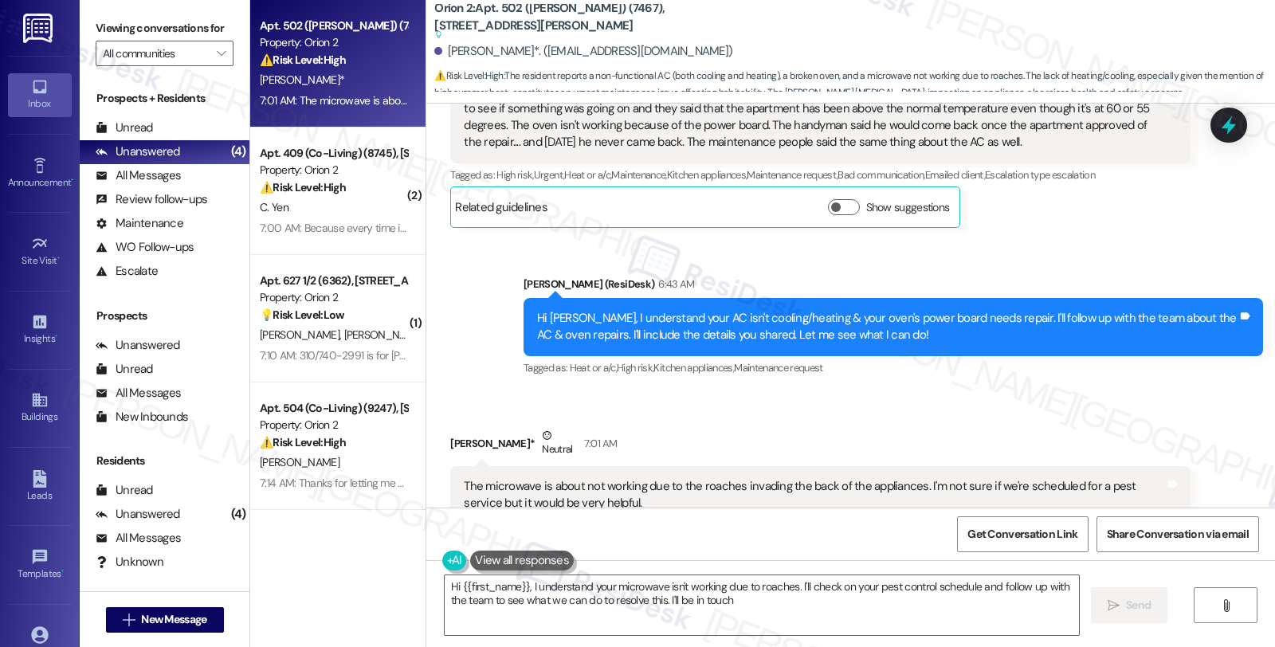
type textarea "Hi {{first_name}}, I understand your microwave isn't working due to roaches. I'…"
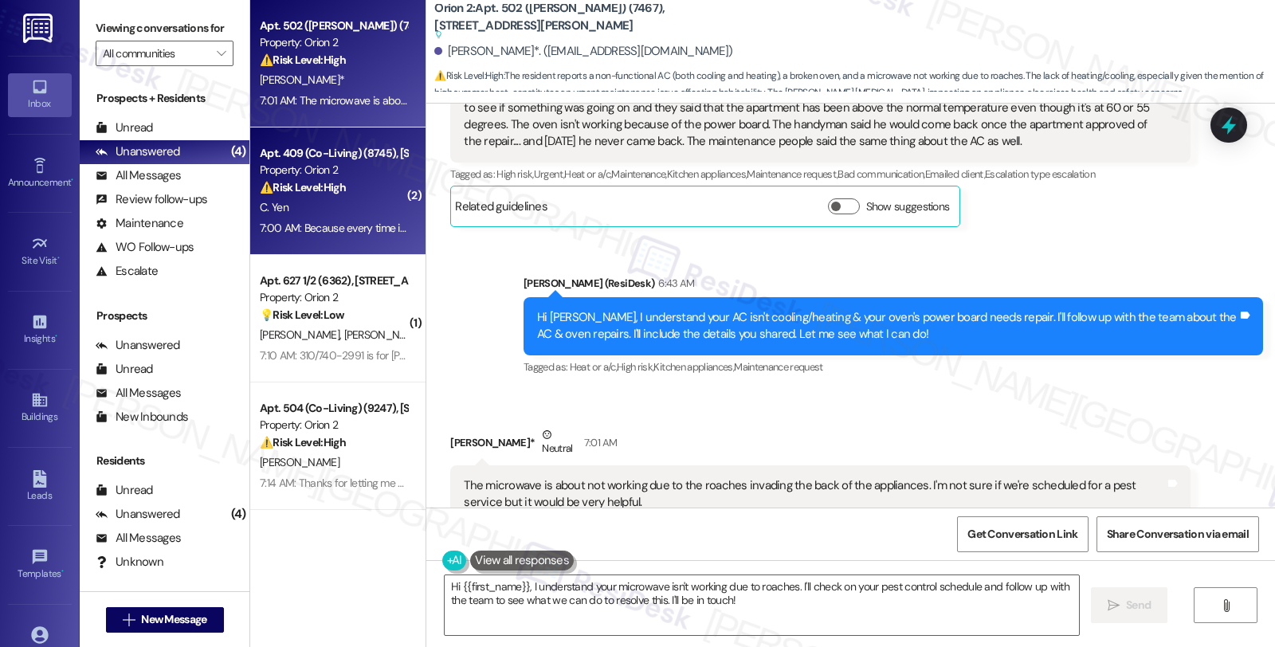
click at [363, 241] on div "Apt. 409 (Co-Living) (8745), 1421 W Adams Blvd Property: Orion 2 ⚠️ Risk Level:…" at bounding box center [337, 190] width 175 height 127
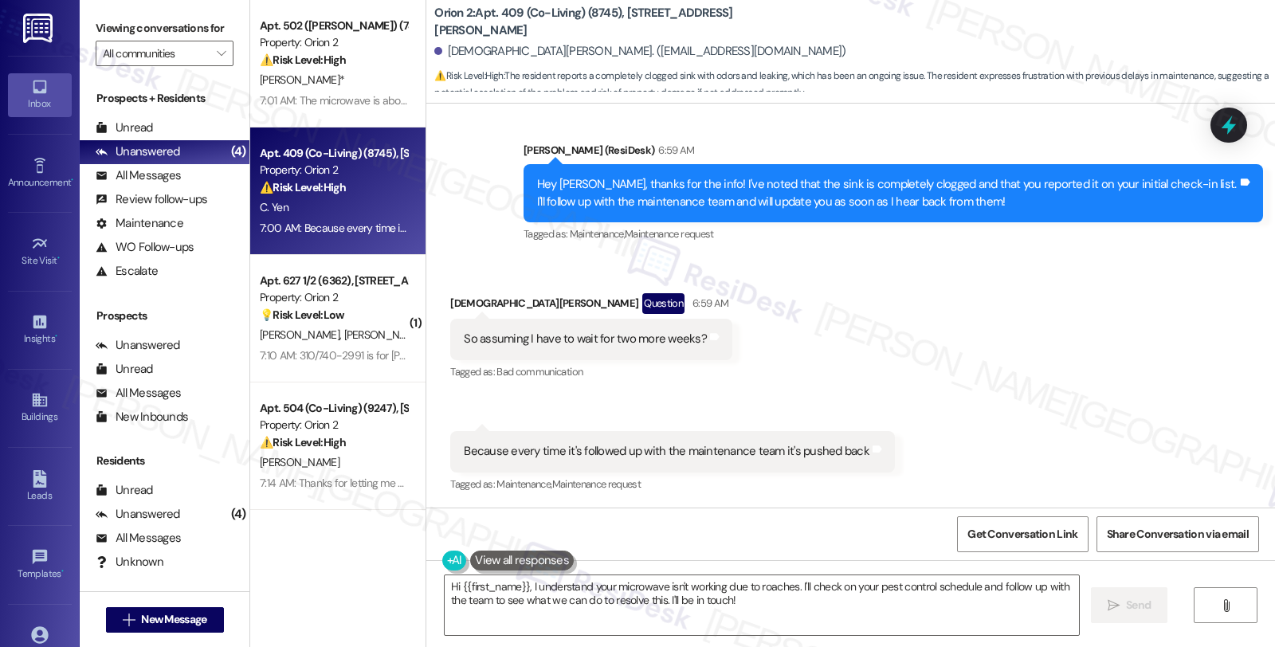
scroll to position [904, 0]
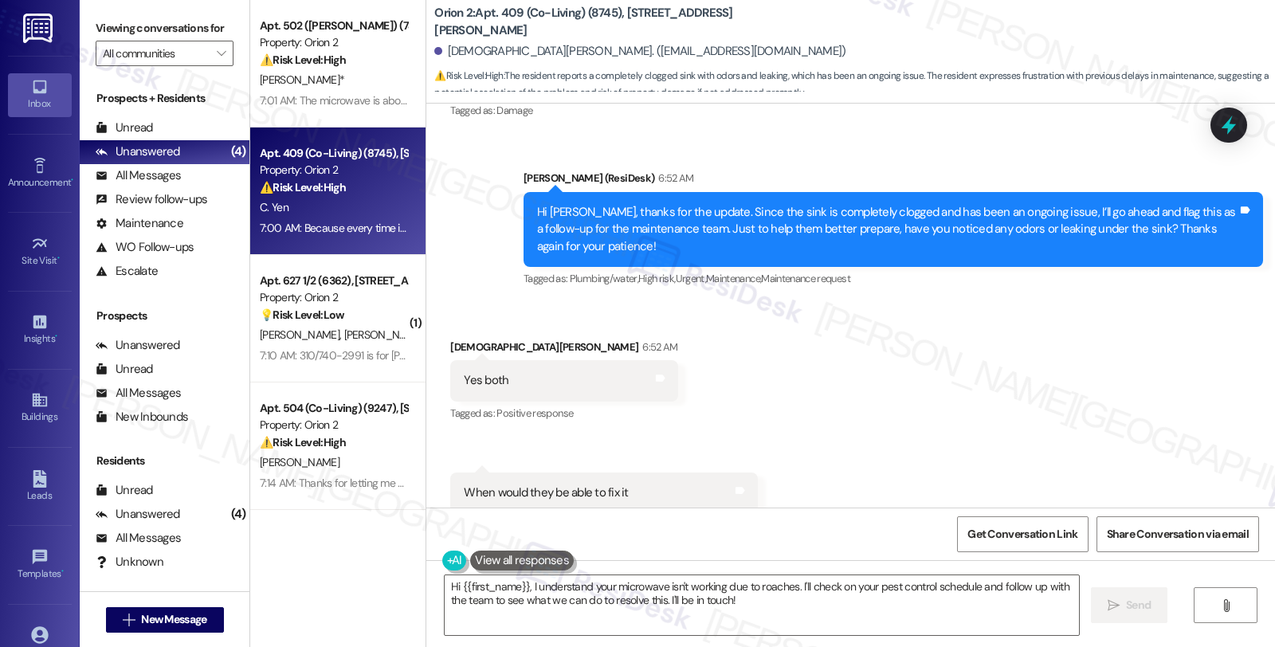
drag, startPoint x: 1052, startPoint y: 392, endPoint x: 931, endPoint y: 135, distance: 283.7
click at [1052, 392] on div "Received via SMS Christian Yen 6:52 AM Yes both Tags and notes Tagged as: Posit…" at bounding box center [850, 426] width 849 height 247
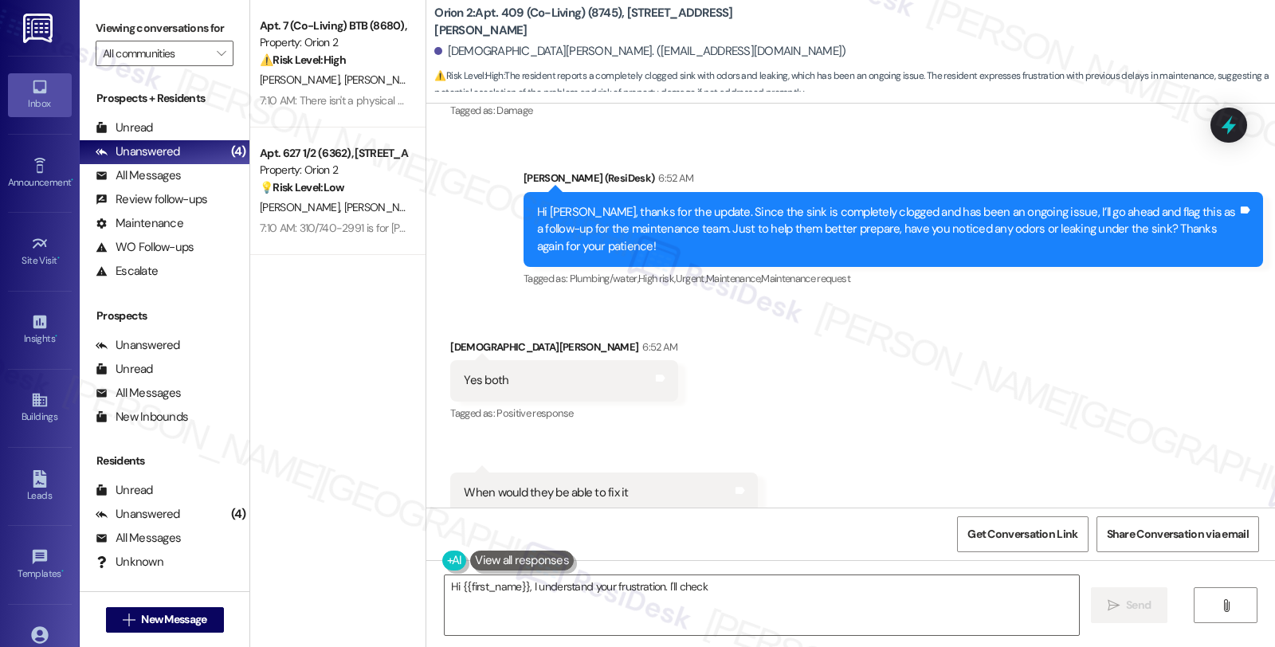
type textarea "Hi {{first_name}}, I understand your frustration. I'll check"
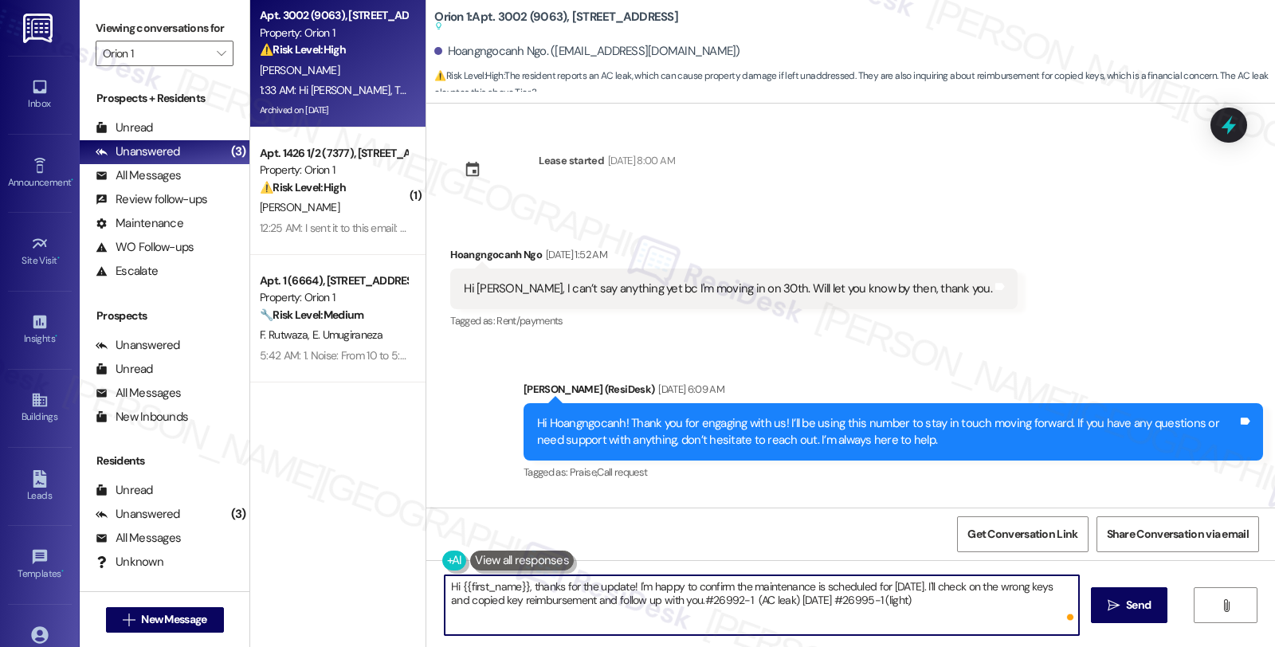
scroll to position [8155, 0]
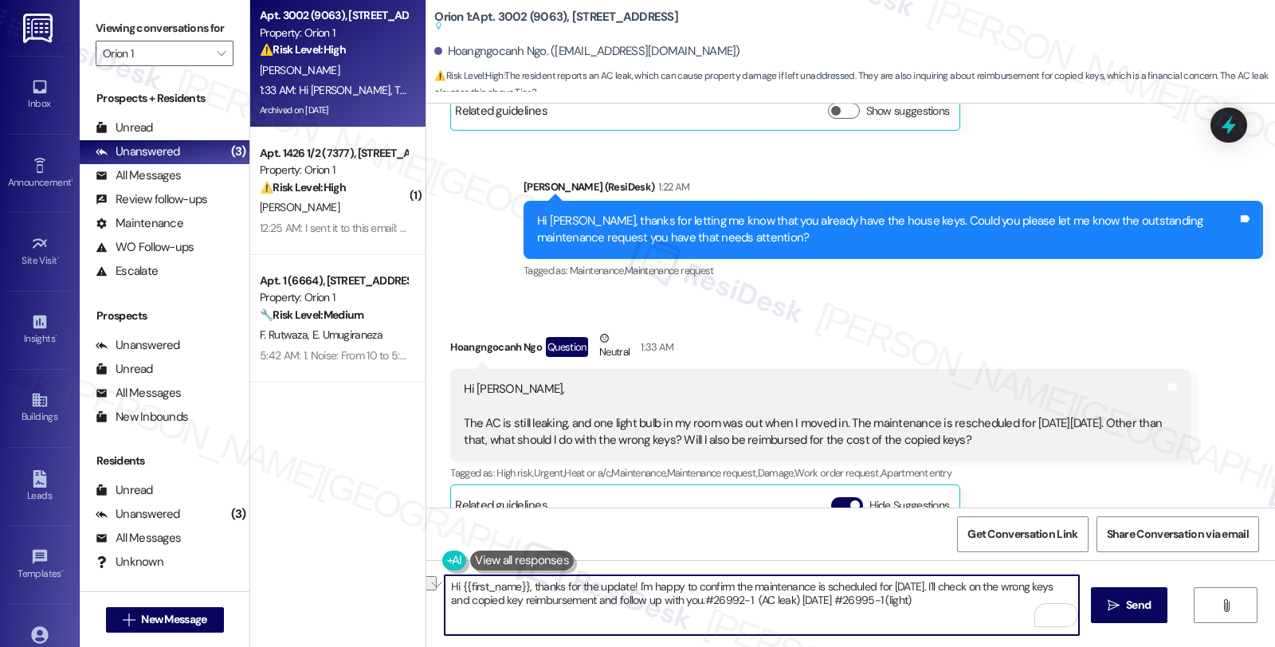
drag, startPoint x: 527, startPoint y: 587, endPoint x: 410, endPoint y: 583, distance: 116.4
click at [410, 583] on div "Apt. 3002 (9063), 1580 W 30th St Property: Orion 1 ⚠️ Risk Level: High The resi…" at bounding box center [762, 323] width 1025 height 647
drag, startPoint x: 622, startPoint y: 594, endPoint x: 957, endPoint y: 596, distance: 335.5
click at [957, 596] on textarea "Thanks for the update! I'm happy to confirm the maintenance is scheduled for Sa…" at bounding box center [762, 605] width 634 height 60
click at [546, 586] on textarea "Thanks for the update! I'm happy to confirm the maintenance is scheduled for Sa…" at bounding box center [762, 605] width 634 height 60
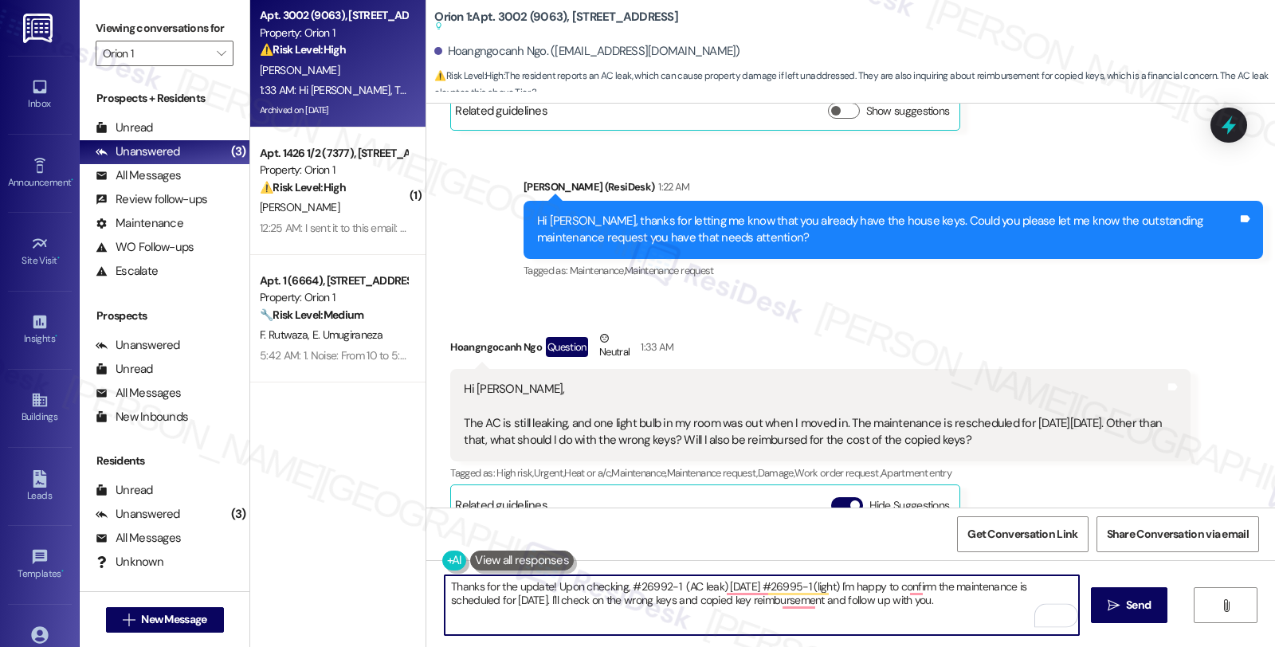
click at [619, 587] on textarea "Thanks for the update! Upon checking, #26992-1 (AC leak) Saturday 09/20/2025 #2…" at bounding box center [762, 605] width 634 height 60
click at [743, 586] on textarea "Thanks for the update! Upon checking, I see work order #26992-1 (AC leak) Satur…" at bounding box center [762, 605] width 634 height 60
click at [970, 586] on textarea "Thanks for the update! Upon checking, I see work order #26992-1 for the AC is s…" at bounding box center [762, 605] width 634 height 60
click at [488, 599] on textarea "Thanks for the update! Upon checking, I see work order #26992-1 for the AC is s…" at bounding box center [762, 605] width 634 height 60
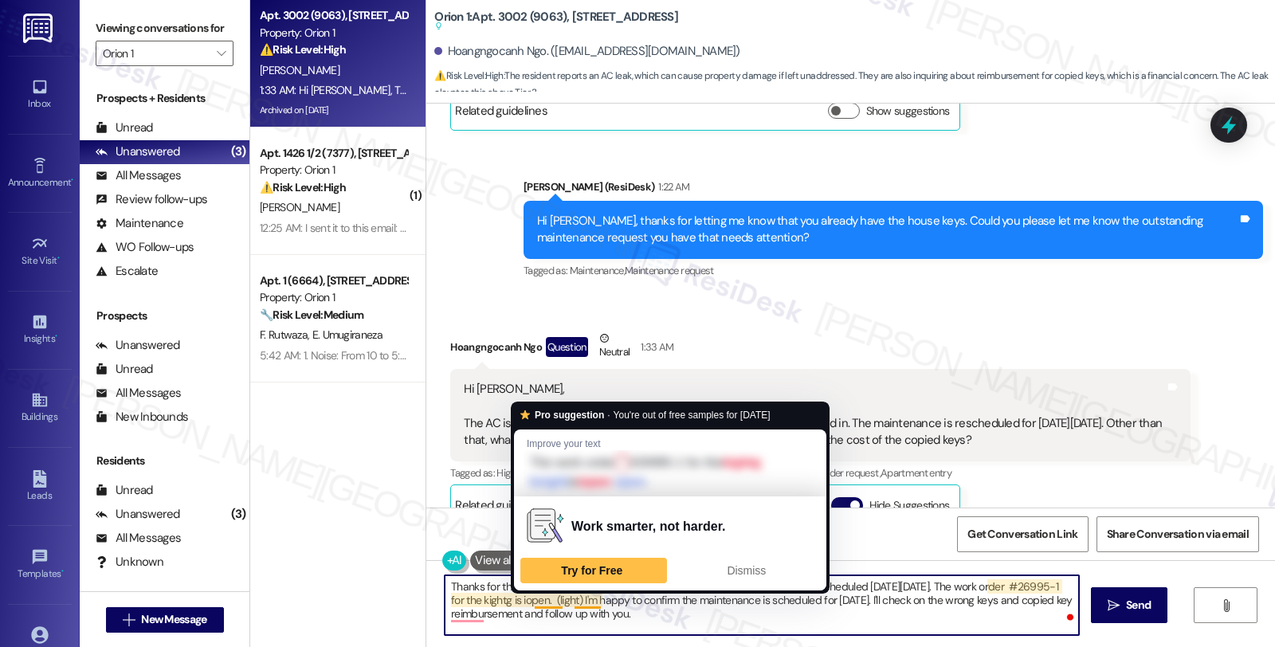
click at [535, 603] on textarea "Thanks for the update! Upon checking, I see work order #26992-1 for the AC is s…" at bounding box center [762, 605] width 634 height 60
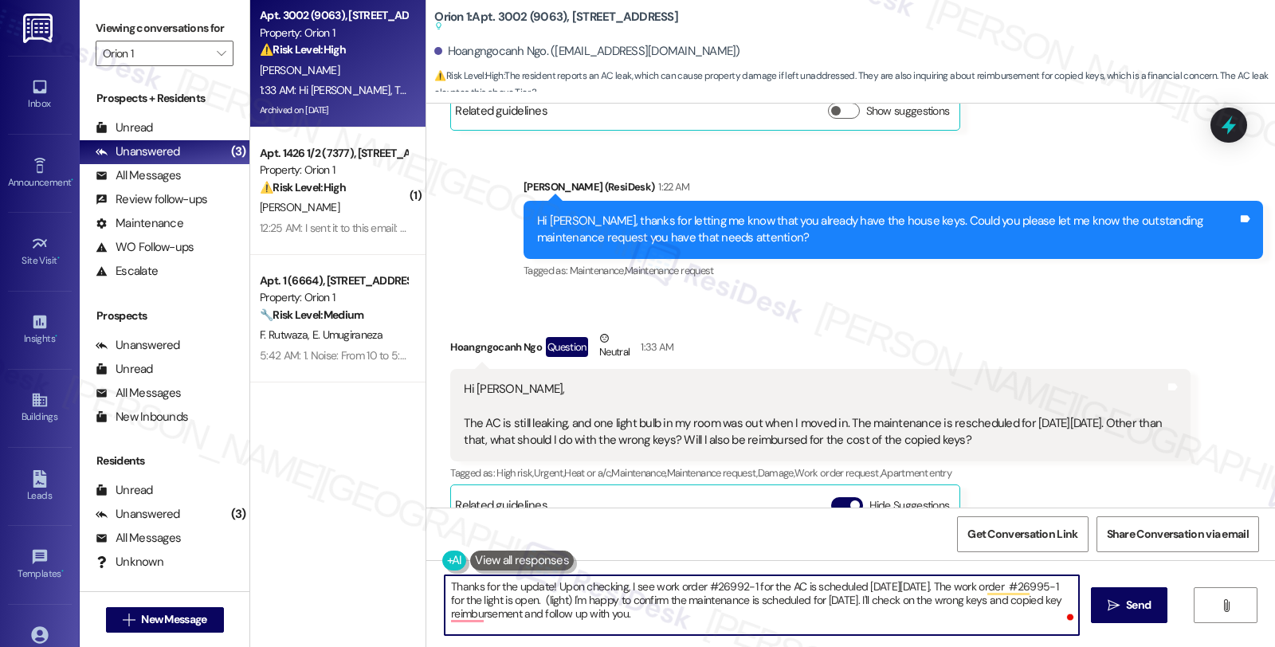
click at [579, 603] on textarea "Thanks for the update! Upon checking, I see work order #26992-1 for the AC is s…" at bounding box center [762, 605] width 634 height 60
click at [668, 604] on textarea "Thanks for the update! Upon checking, I see work order #26992-1 for the AC is s…" at bounding box center [762, 605] width 634 height 60
click at [889, 600] on textarea "Thanks for the update! Upon checking, I see work order #26992-1 for the AC is s…" at bounding box center [762, 605] width 634 height 60
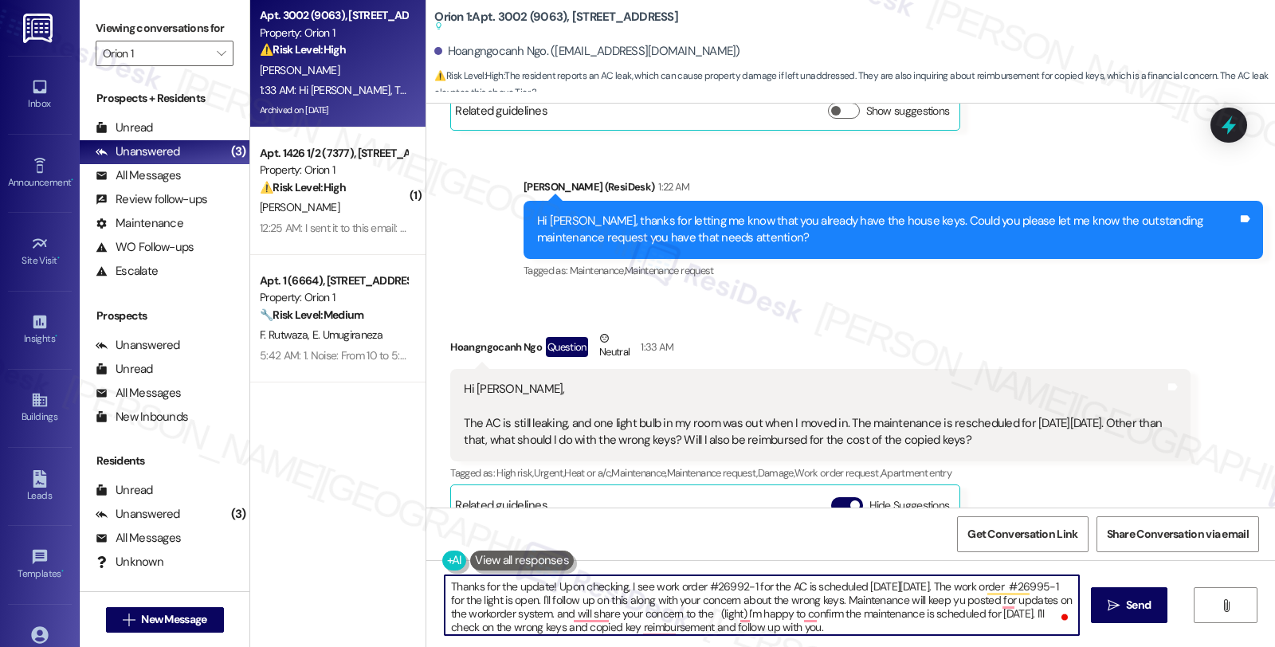
click at [603, 615] on textarea "Thanks for the update! Upon checking, I see work order #26992-1 for the AC is s…" at bounding box center [762, 605] width 634 height 60
click at [601, 615] on textarea "Thanks for the update! Upon checking, I see work order #26992-1 for the AC is s…" at bounding box center [762, 605] width 634 height 60
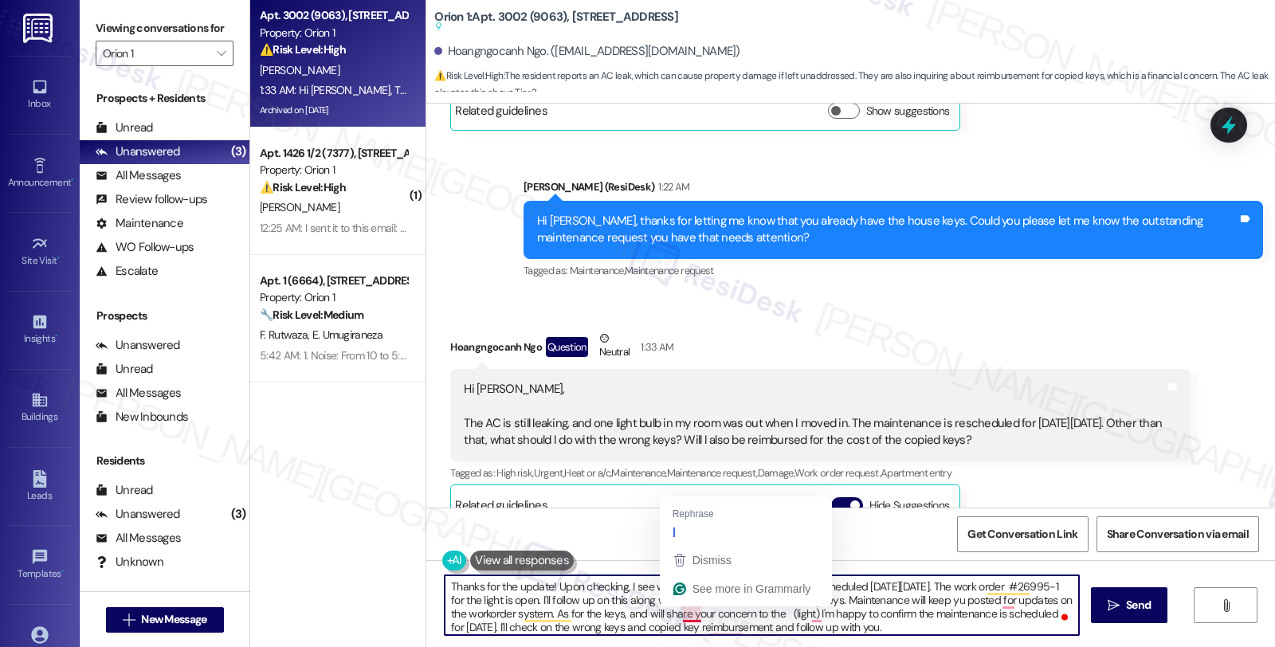
click at [673, 617] on textarea "Thanks for the update! Upon checking, I see work order #26992-1 for the AC is s…" at bounding box center [762, 605] width 634 height 60
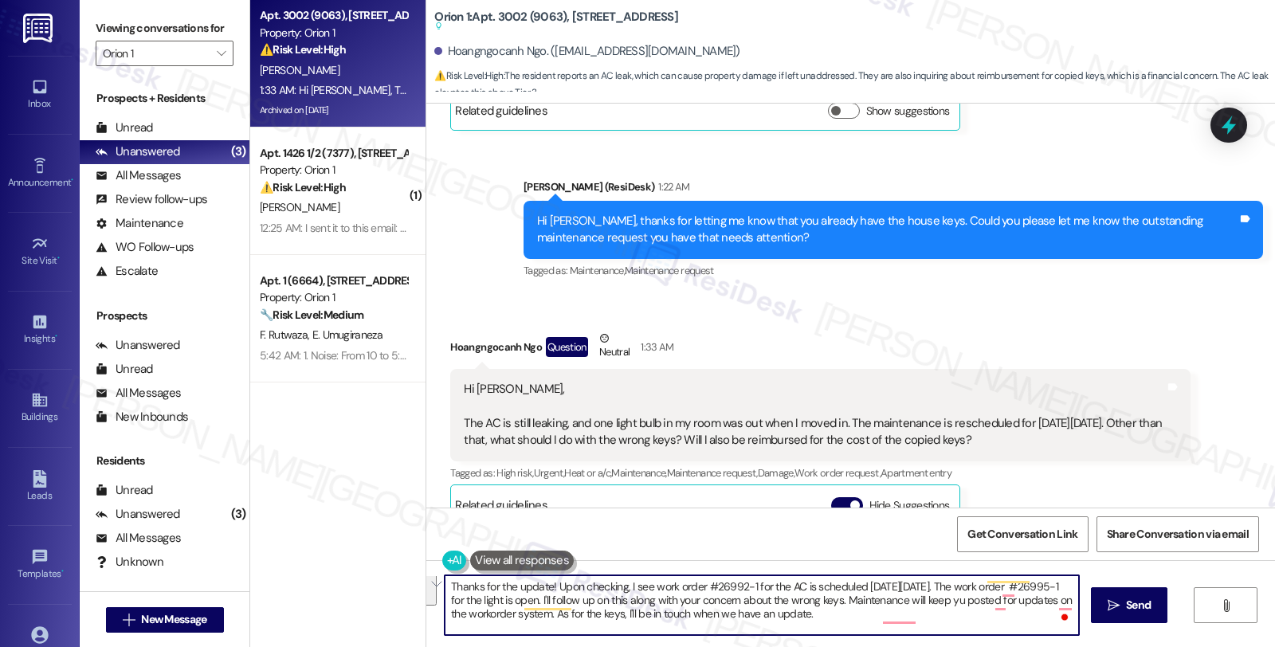
scroll to position [0, 0]
click at [767, 608] on textarea "Thanks for the update! Upon checking, I see work order #26992-1 for the AC is s…" at bounding box center [762, 605] width 634 height 60
paste textarea "that work order #26992-1 for the AC is scheduled for Saturday, 09/20/2025. The …"
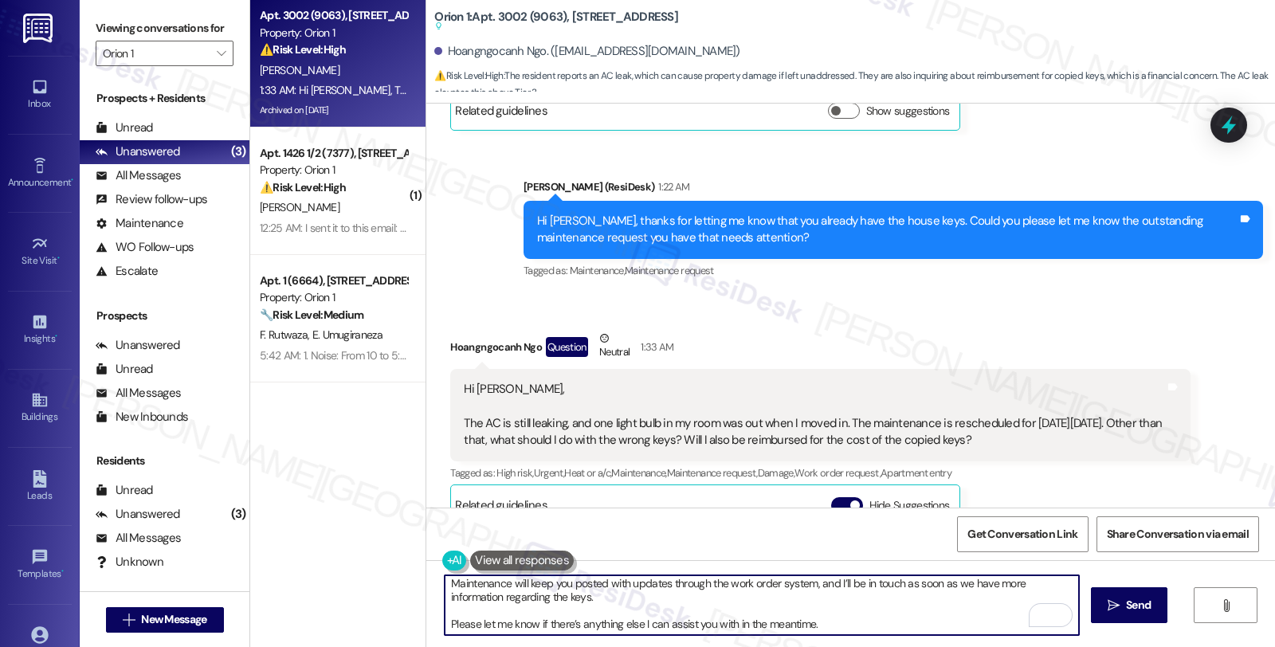
click at [755, 610] on textarea "Thanks for the update! Upon checking, I see that work order #26992-1 for the AC…" at bounding box center [762, 605] width 634 height 60
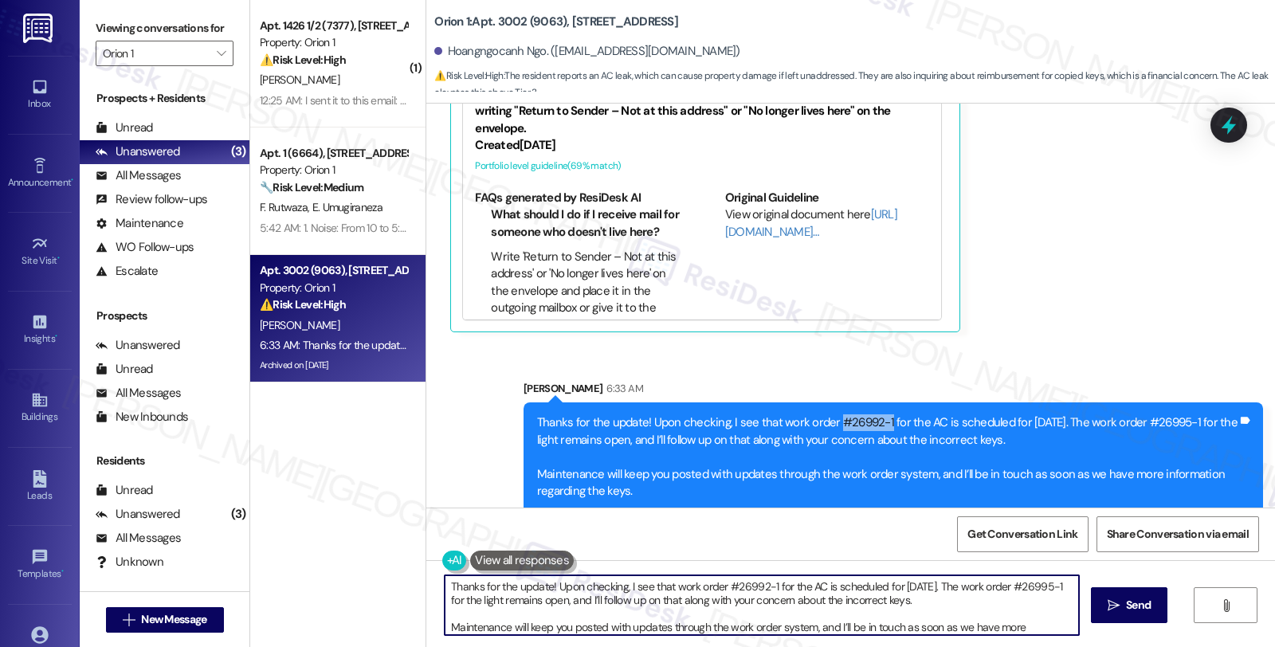
drag, startPoint x: 846, startPoint y: 371, endPoint x: 873, endPoint y: 372, distance: 26.3
click at [873, 414] on div "Thanks for the update! Upon checking, I see that work order #26992-1 for the AC…" at bounding box center [887, 474] width 700 height 120
copy div "#26992-1"
click at [800, 625] on textarea "Hi {{first_name}}, I understand you're wondering about reimbursement for the co…" at bounding box center [762, 605] width 634 height 60
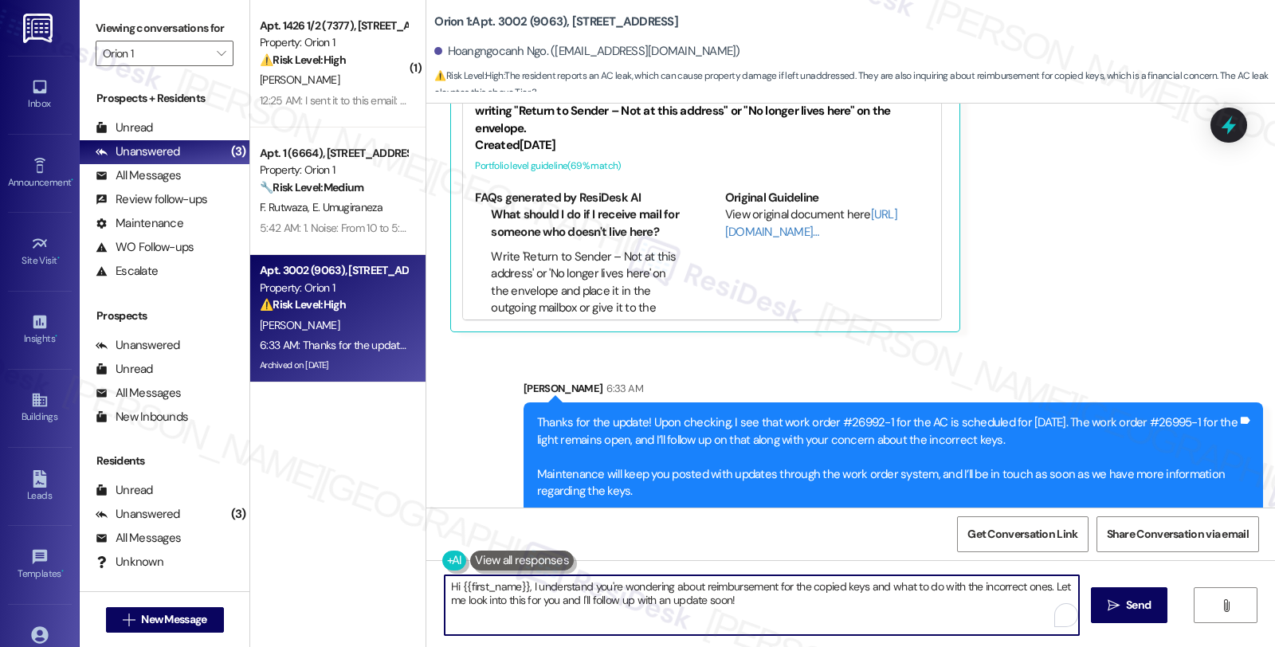
paste textarea "#26992-1"
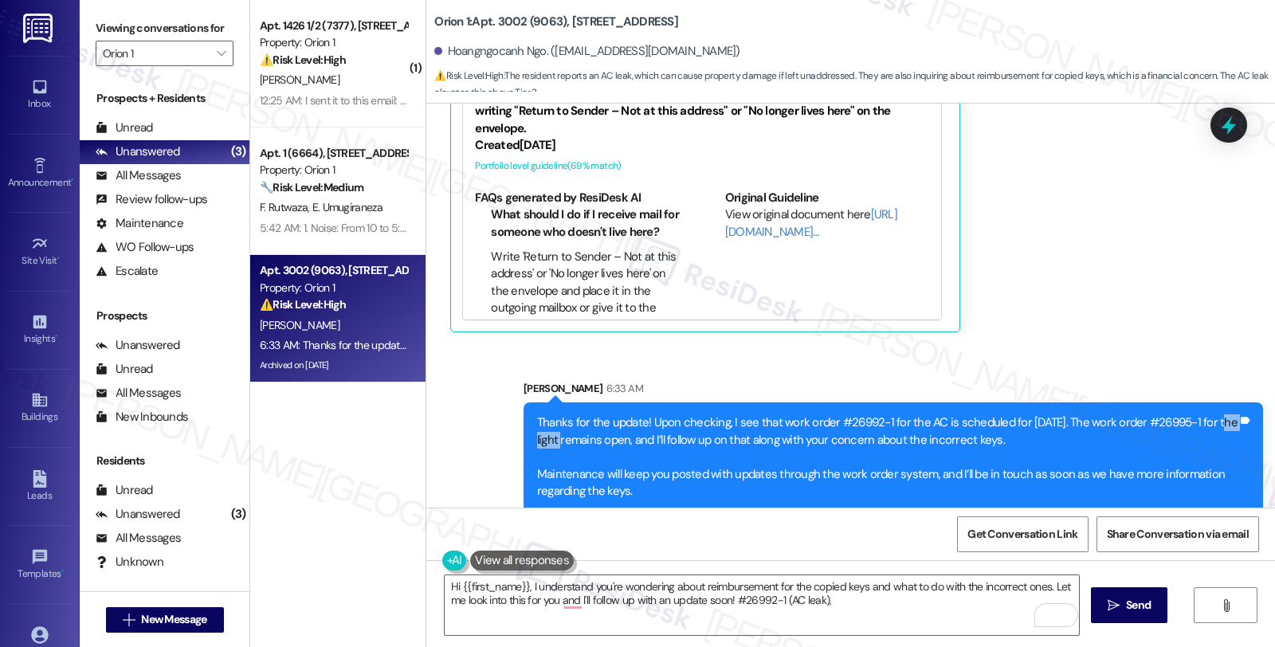
drag, startPoint x: 523, startPoint y: 392, endPoint x: 579, endPoint y: 395, distance: 56.7
click at [579, 402] on div "Thanks for the update! Upon checking, I see that work order #26992-1 for the AC…" at bounding box center [893, 473] width 739 height 143
copy div "#26995-1"
click at [839, 602] on textarea "Hi {{first_name}}, I understand you're wondering about reimbursement for the co…" at bounding box center [762, 605] width 634 height 60
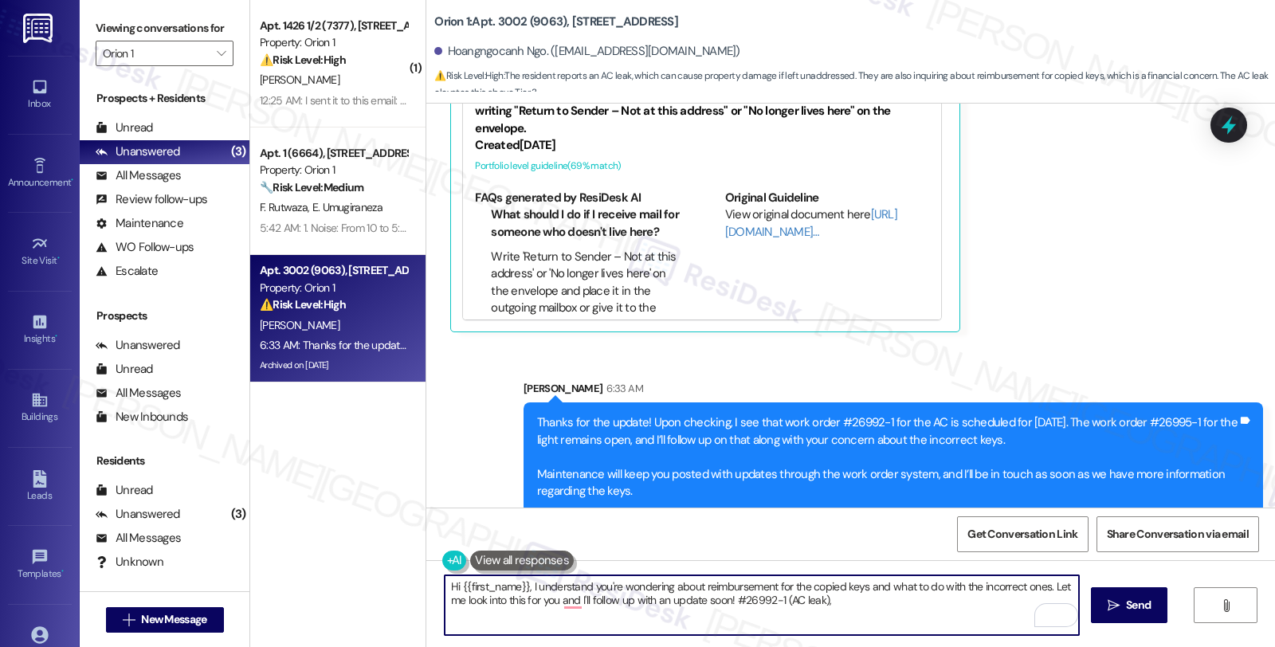
paste textarea "#26995-1"
type textarea "Hi {{first_name}}, I understand you're wondering about reimbursement for the co…"
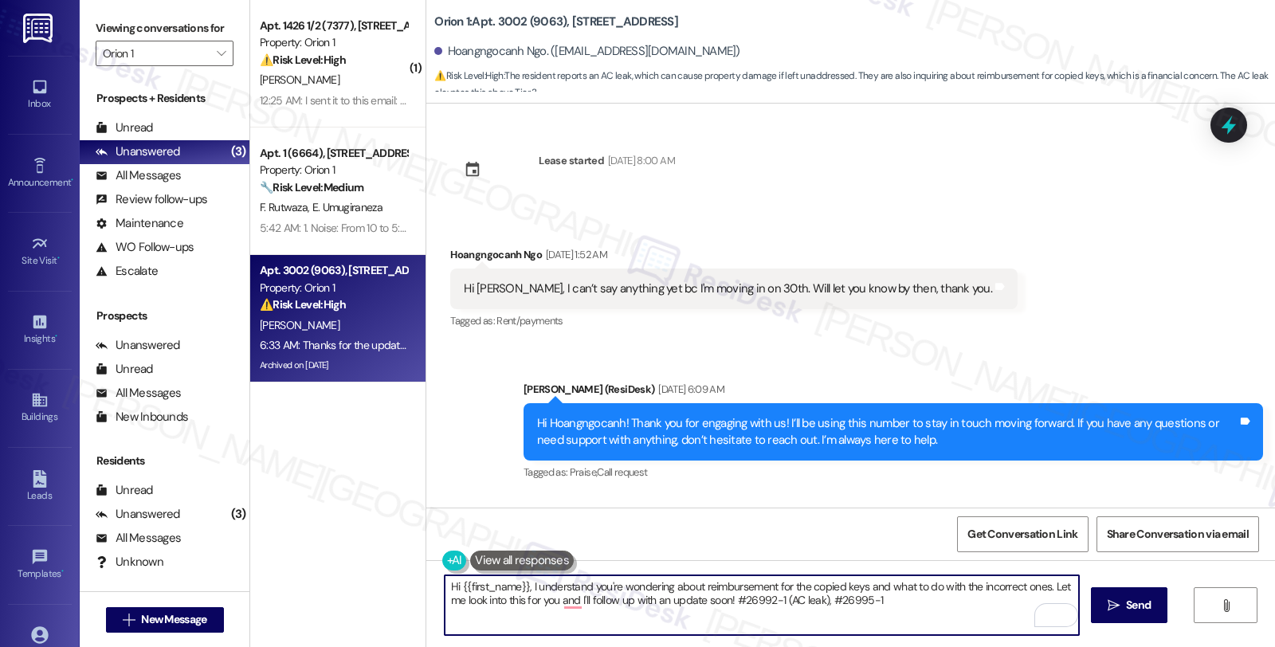
scroll to position [8607, 0]
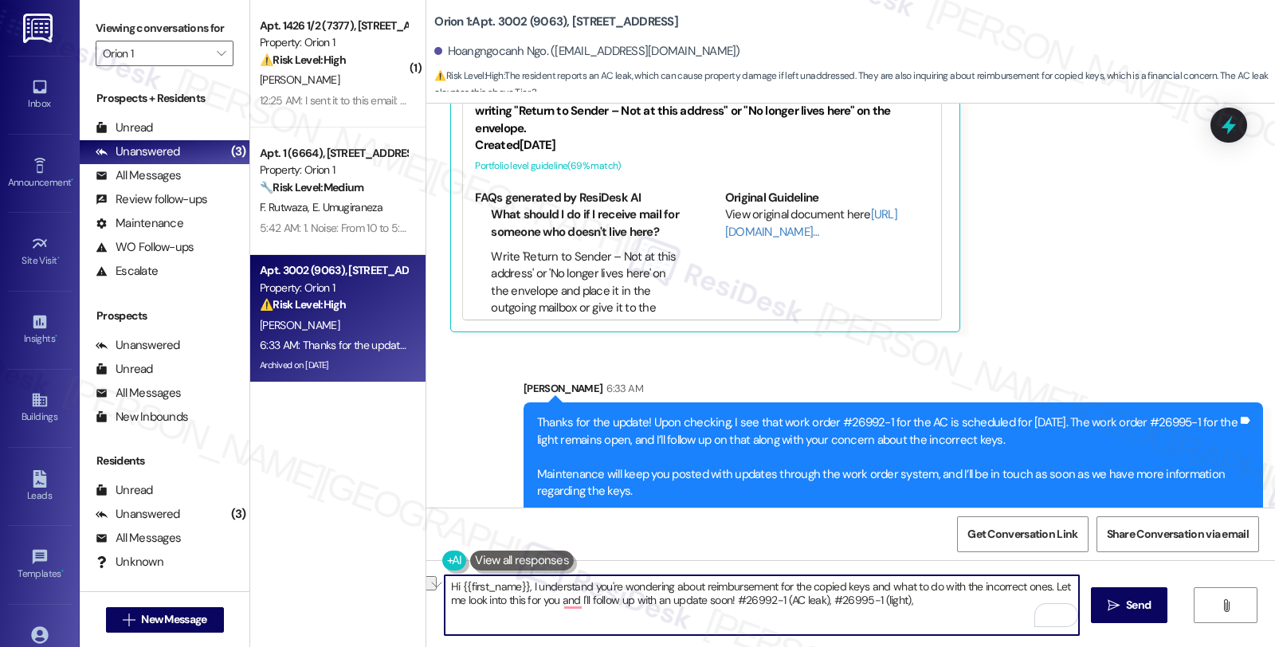
drag, startPoint x: 741, startPoint y: 602, endPoint x: 945, endPoint y: 602, distance: 204.0
click at [945, 602] on textarea "Hi {{first_name}}, I understand you're wondering about reimbursement for the co…" at bounding box center [762, 605] width 634 height 60
type textarea "Hi {{first_name}}, I understand you're wondering about reimbursement for the co…"
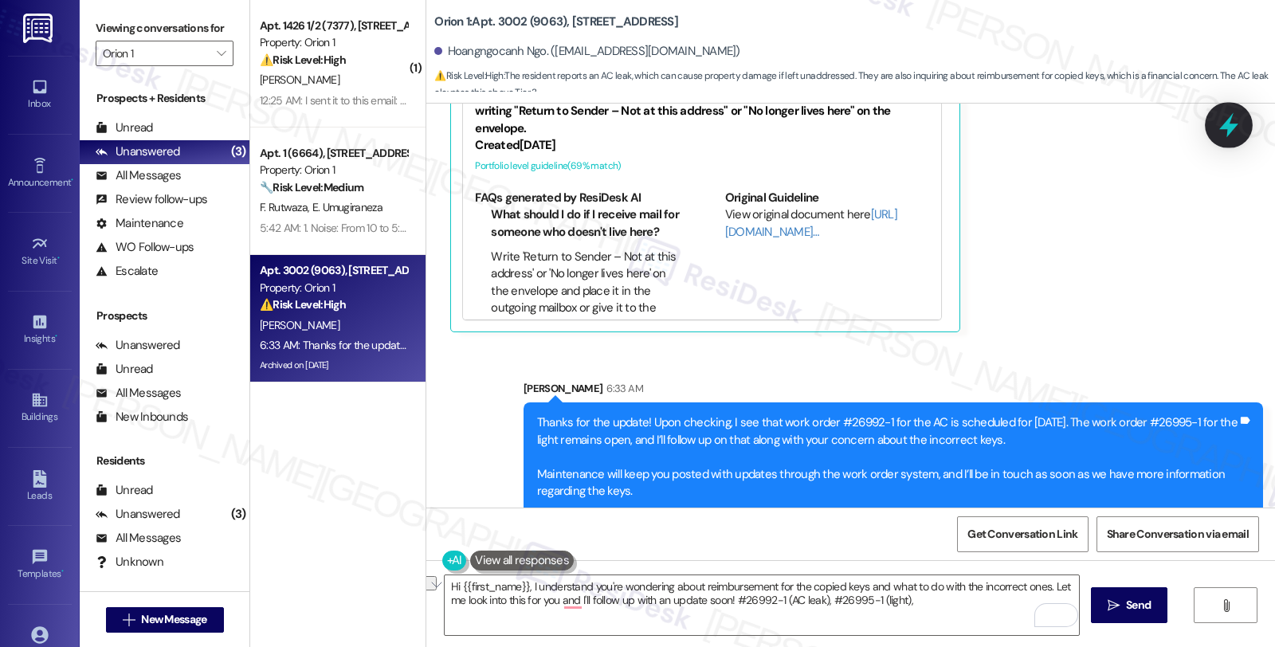
click at [1217, 126] on icon at bounding box center [1228, 125] width 27 height 27
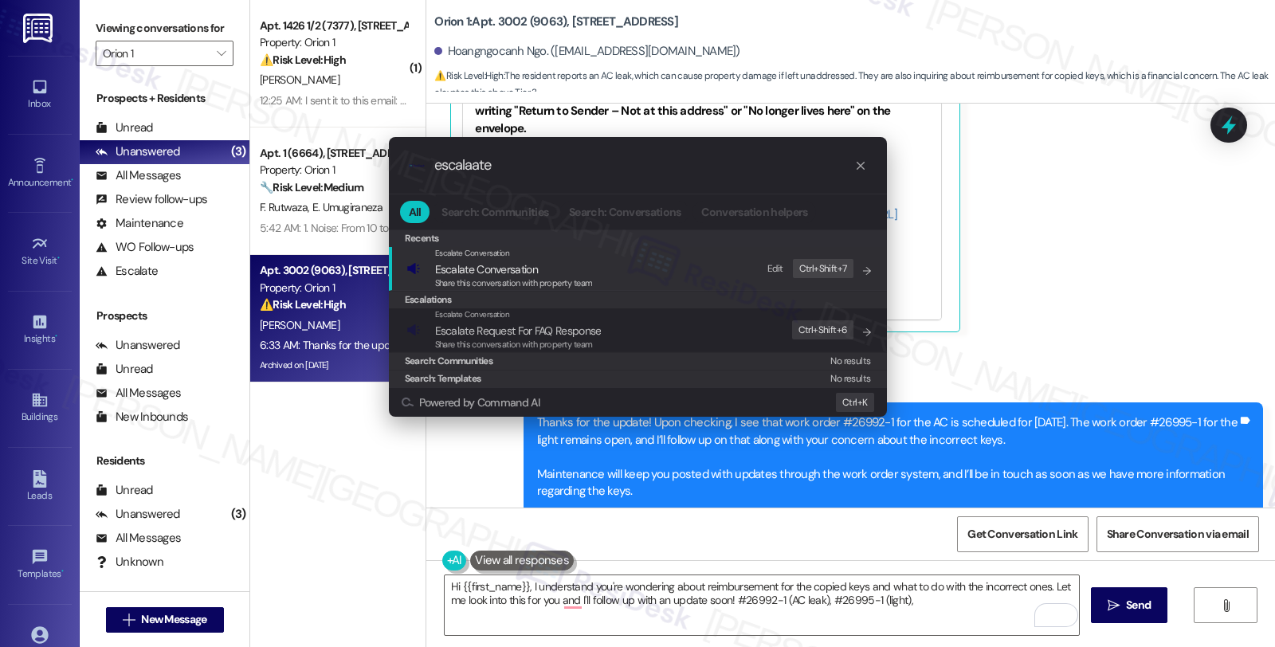
type input "escalaate"
click at [500, 262] on span "Escalate Conversation" at bounding box center [486, 269] width 103 height 14
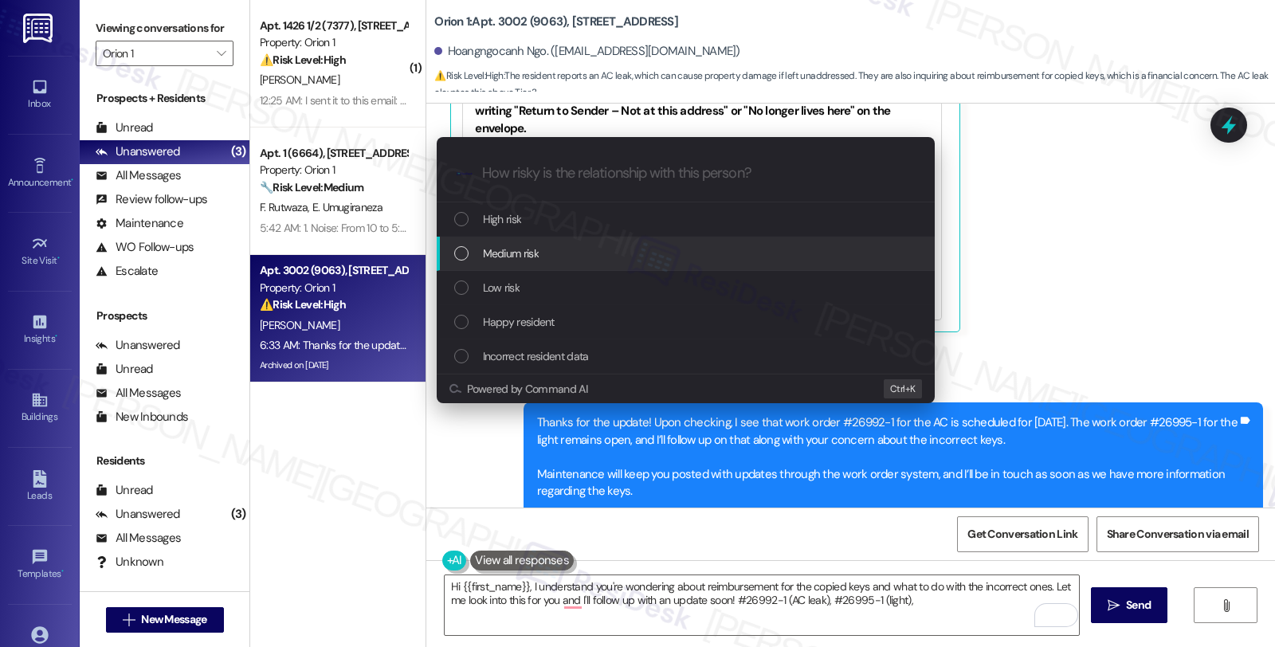
click at [500, 253] on span "Medium risk" at bounding box center [511, 254] width 56 height 18
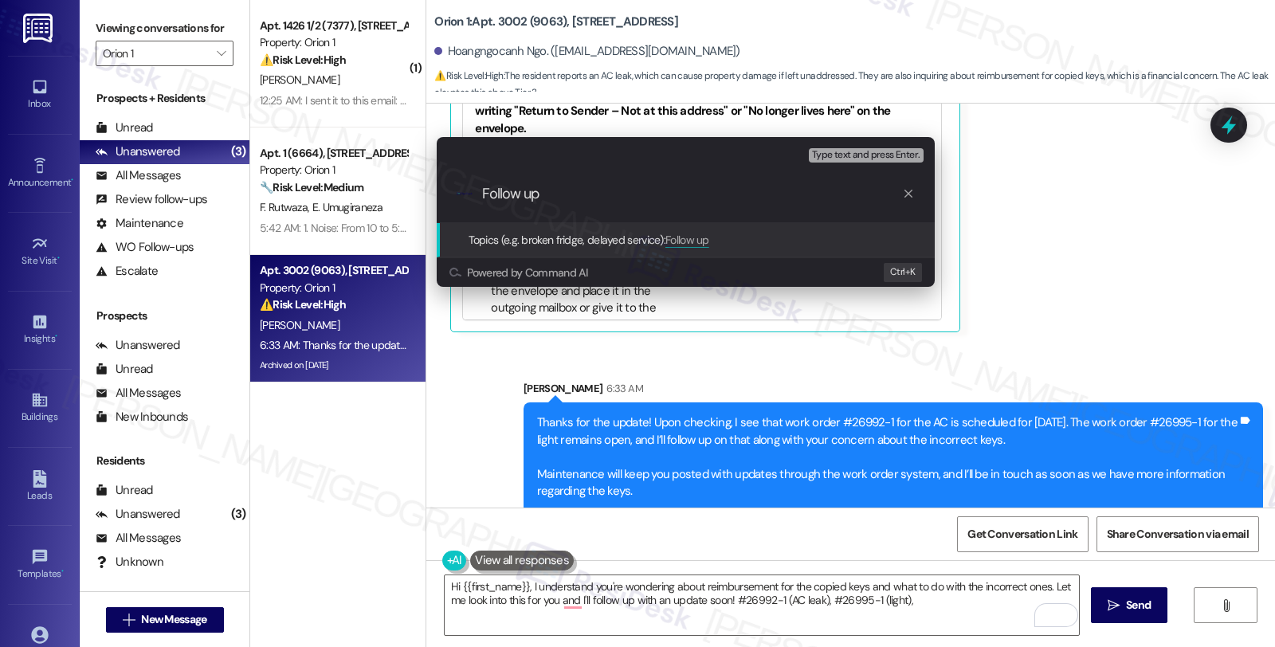
paste input "#26992-1 (AC leak), #26995-1 (light),"
drag, startPoint x: 544, startPoint y: 194, endPoint x: 664, endPoint y: 195, distance: 119.5
click at [664, 195] on input "Follow up #26992-1 (AC leak), #26995-1 (light)," at bounding box center [692, 194] width 420 height 17
click at [665, 186] on input "Follow up #26995-1 (light)," at bounding box center [692, 194] width 420 height 17
paste input "#26992-1 (AC leak),"
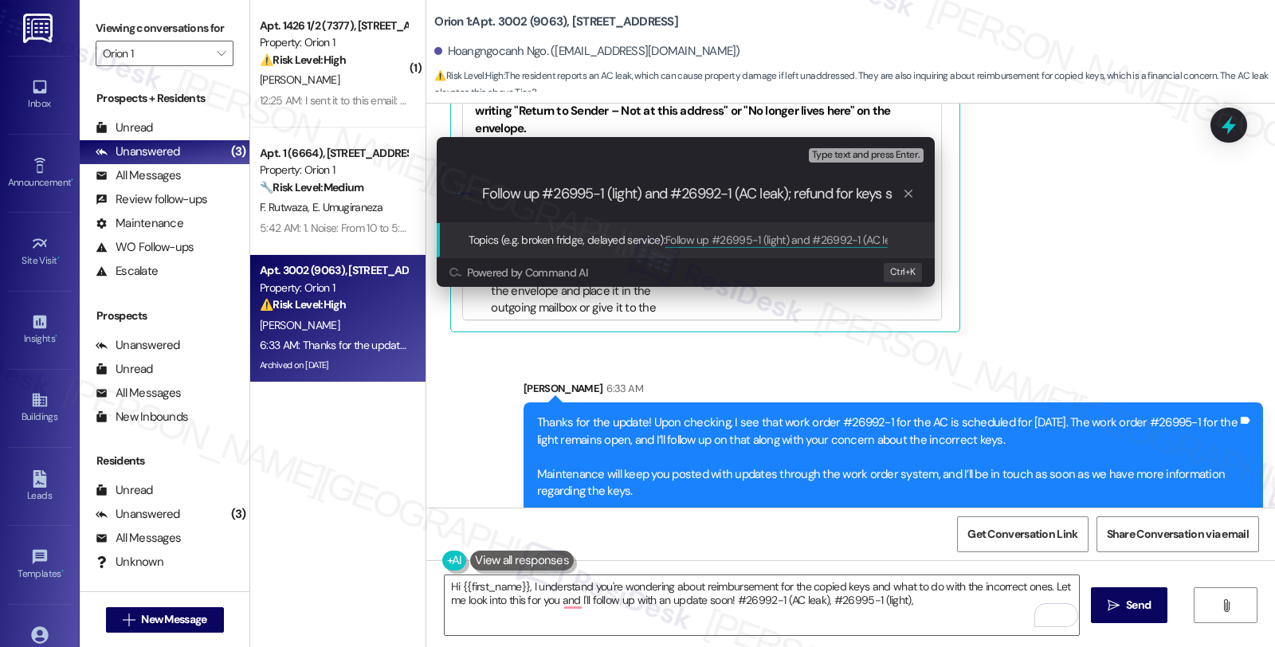
type input "Follow up #26995-1 (light) and #26992-1 (AC leak); refund for keys"
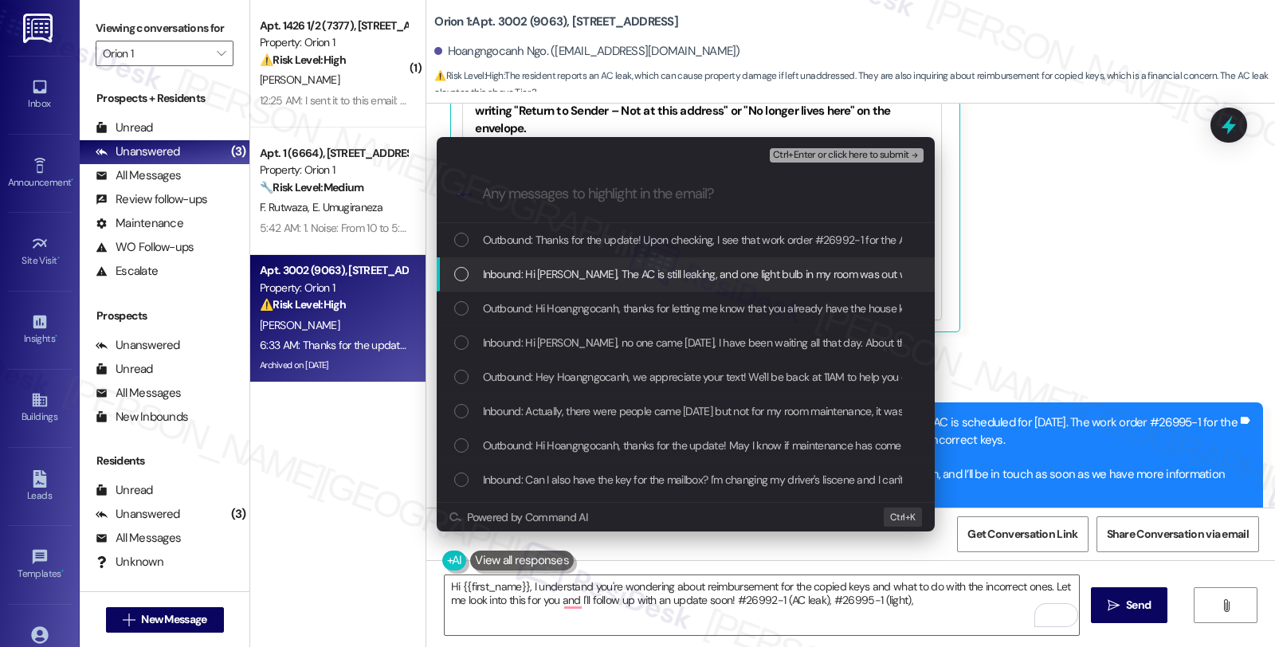
click at [542, 271] on span "Inbound: Hi [PERSON_NAME], The AC is still leaking, and one light bulb in my ro…" at bounding box center [1106, 274] width 1246 height 18
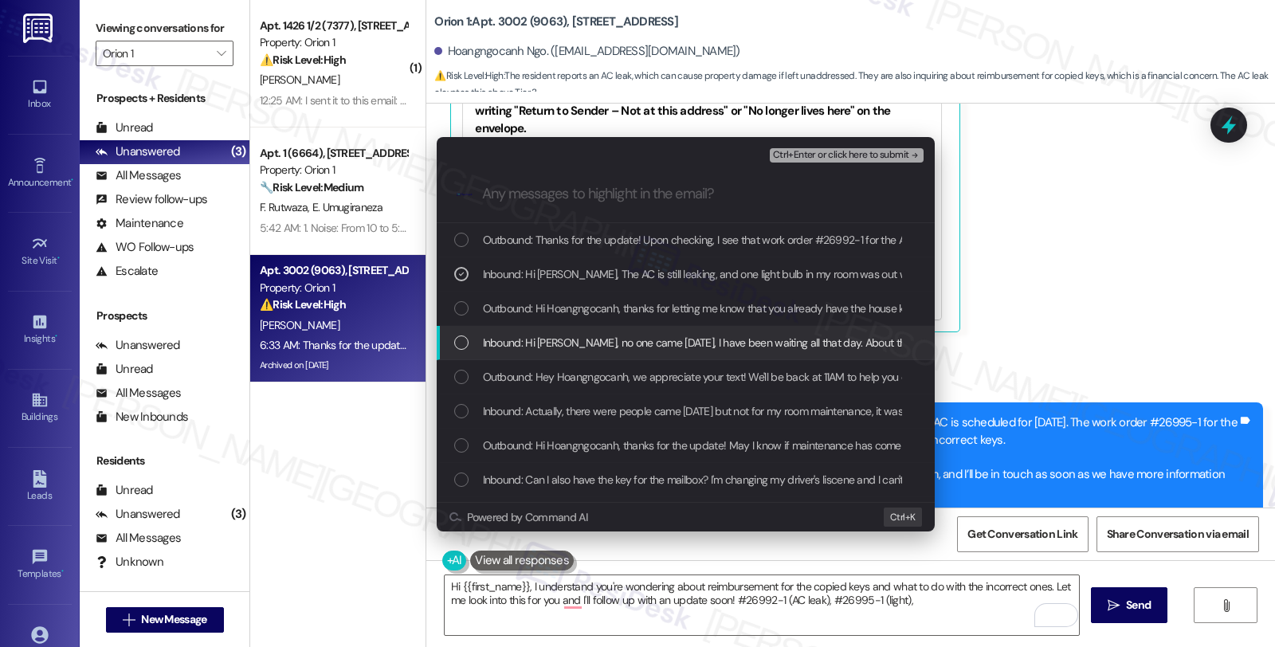
click at [551, 336] on span "Inbound: Hi [PERSON_NAME], no one came [DATE], I have been waiting all that day…" at bounding box center [968, 343] width 970 height 18
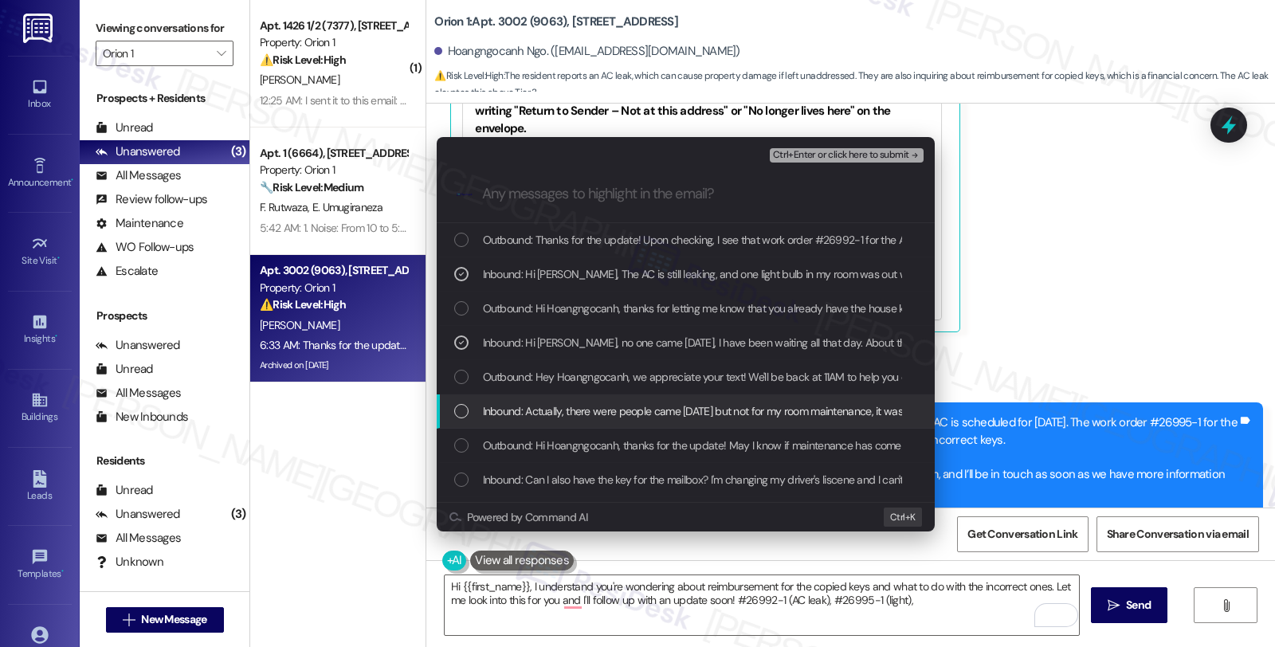
click at [567, 416] on span "Inbound: Actually, there were people came [DATE] but not for my room maintenanc…" at bounding box center [779, 411] width 592 height 18
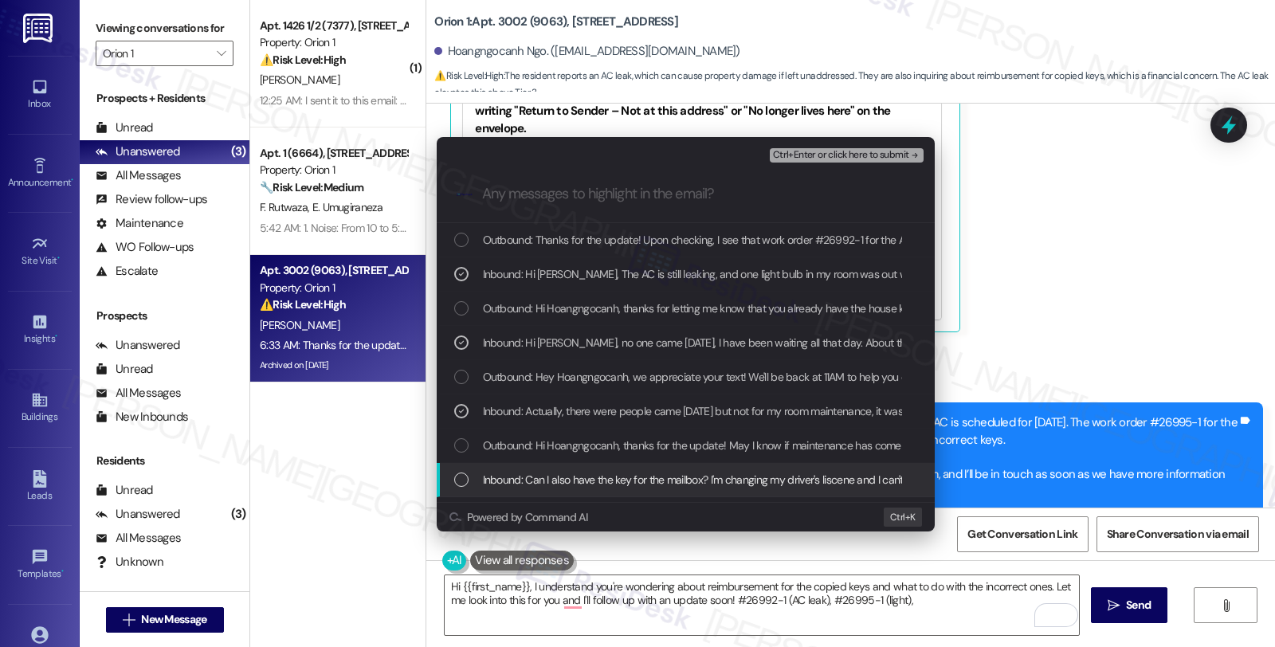
click at [575, 479] on span "Inbound: Can I also have the key for the mailbox? I'm changing my driver's lisc…" at bounding box center [743, 480] width 521 height 18
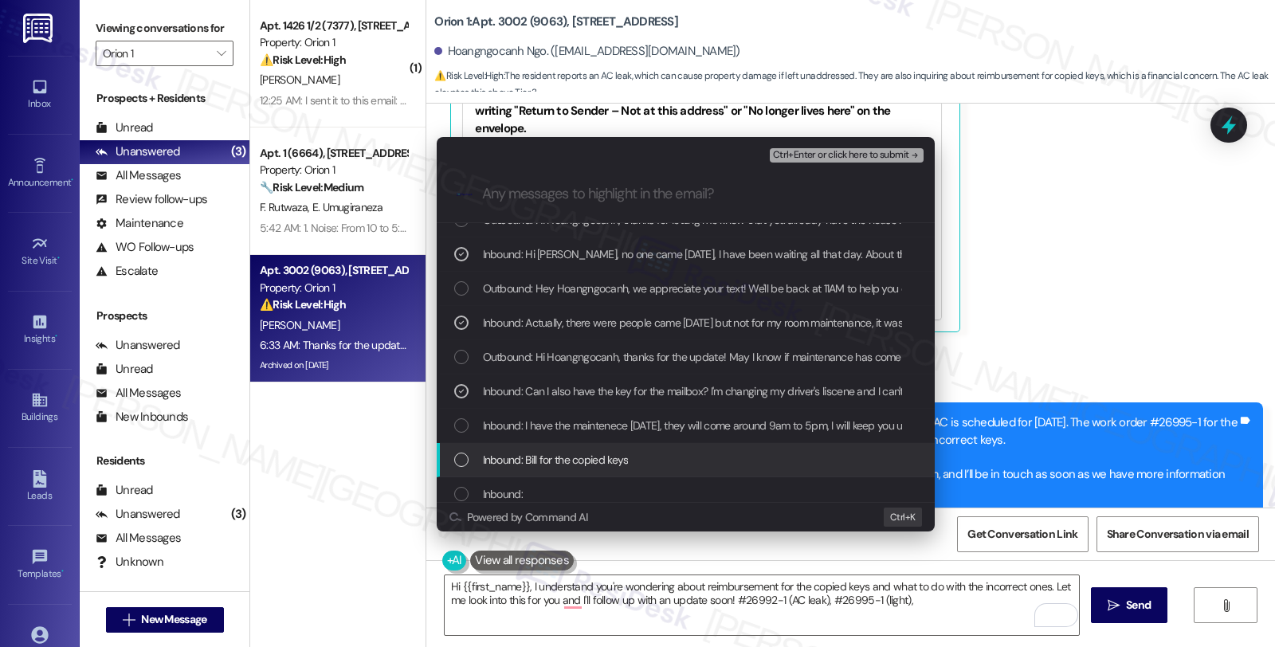
click at [563, 463] on span "Inbound: Bill for the copied keys" at bounding box center [556, 460] width 146 height 18
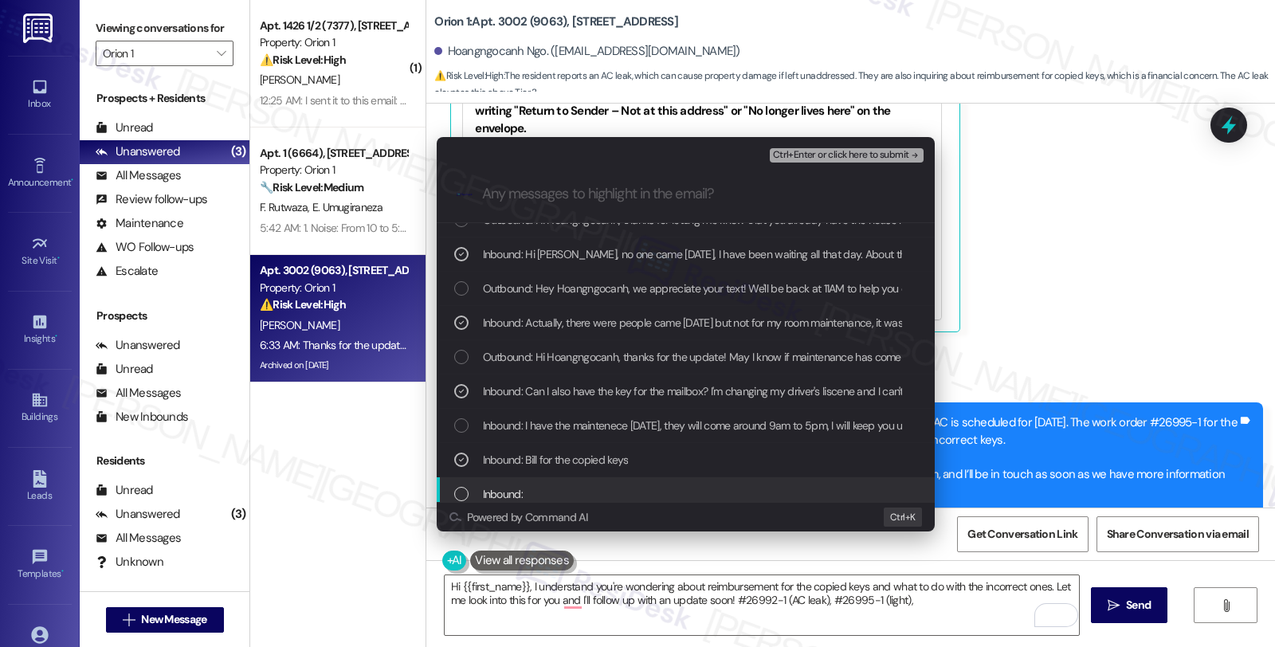
click at [555, 494] on div "Inbound:" at bounding box center [687, 494] width 466 height 18
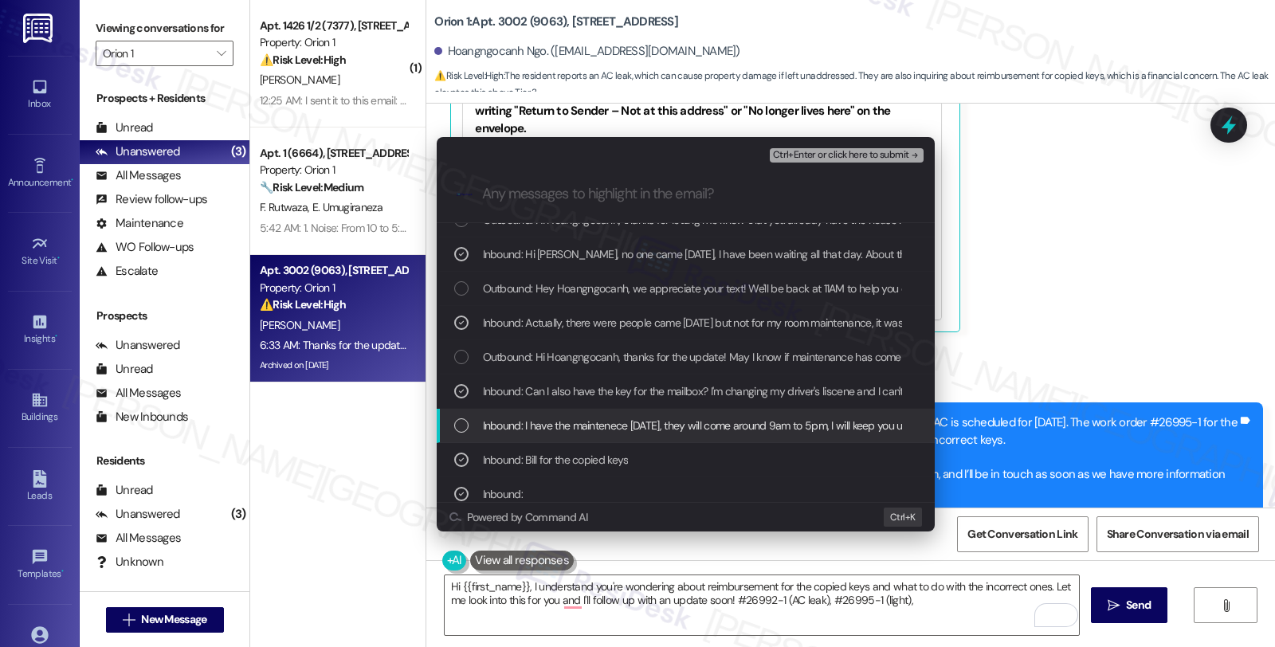
click at [561, 421] on span "Inbound: I have the maintenece [DATE], they will come around 9am to 5pm, I will…" at bounding box center [707, 426] width 449 height 18
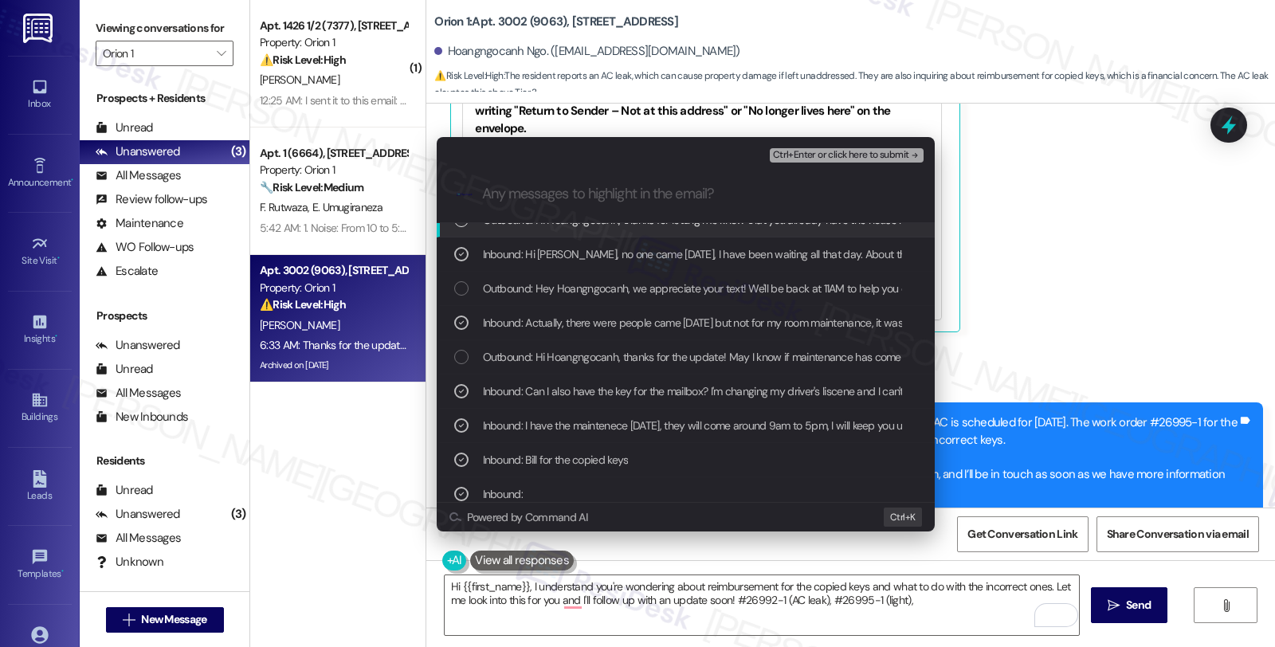
click at [833, 150] on span "Ctrl+Enter or click here to submit" at bounding box center [841, 155] width 136 height 11
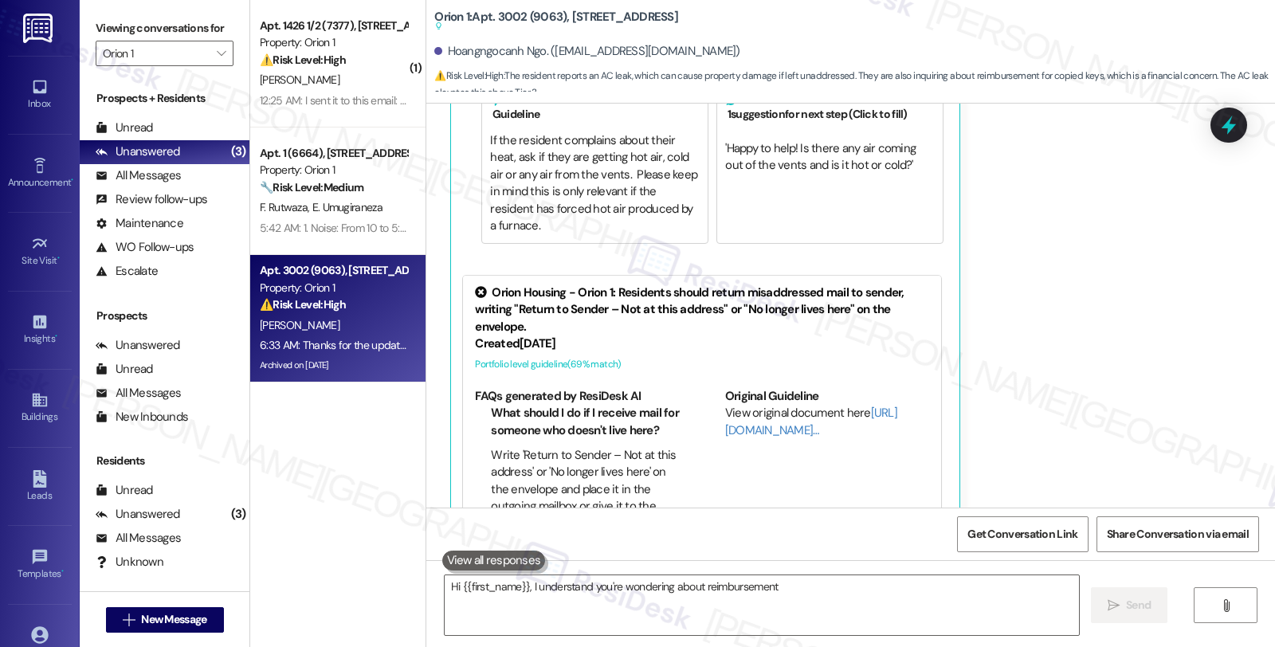
scroll to position [8598, 0]
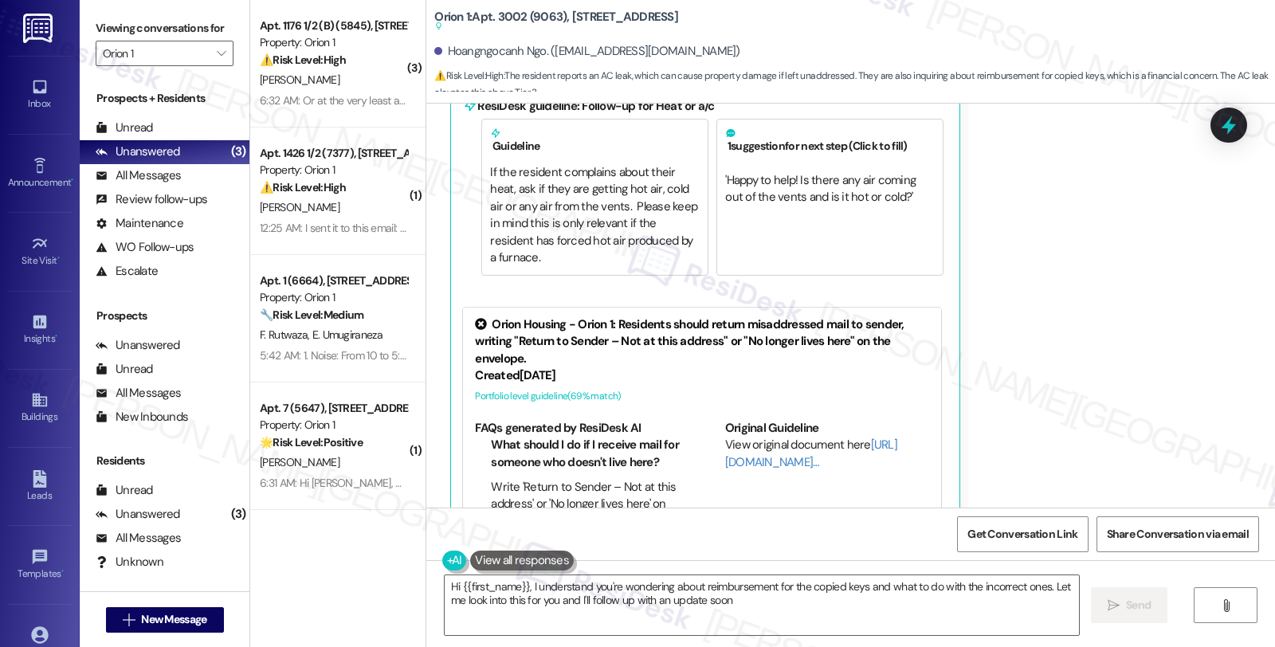
type textarea "Hi {{first_name}}, I understand you're wondering about reimbursement for the co…"
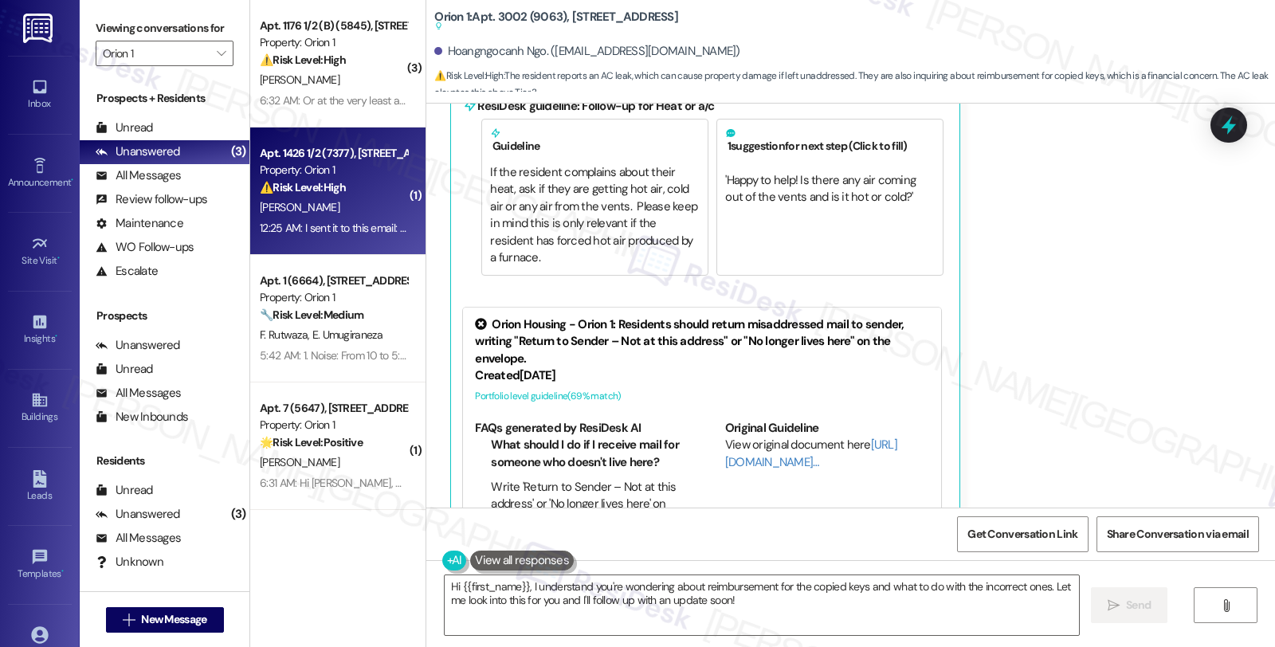
click at [379, 192] on div "⚠️ Risk Level: High The resident claims to have overpaid and wants their money …" at bounding box center [333, 187] width 147 height 17
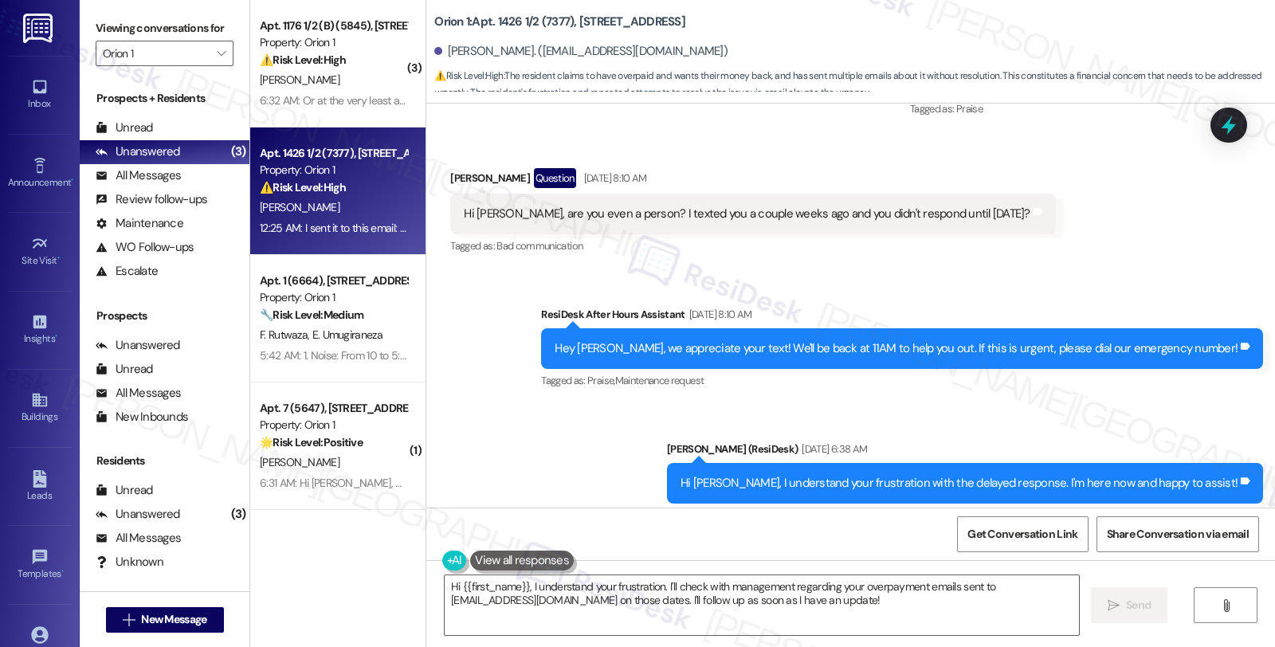
scroll to position [577, 0]
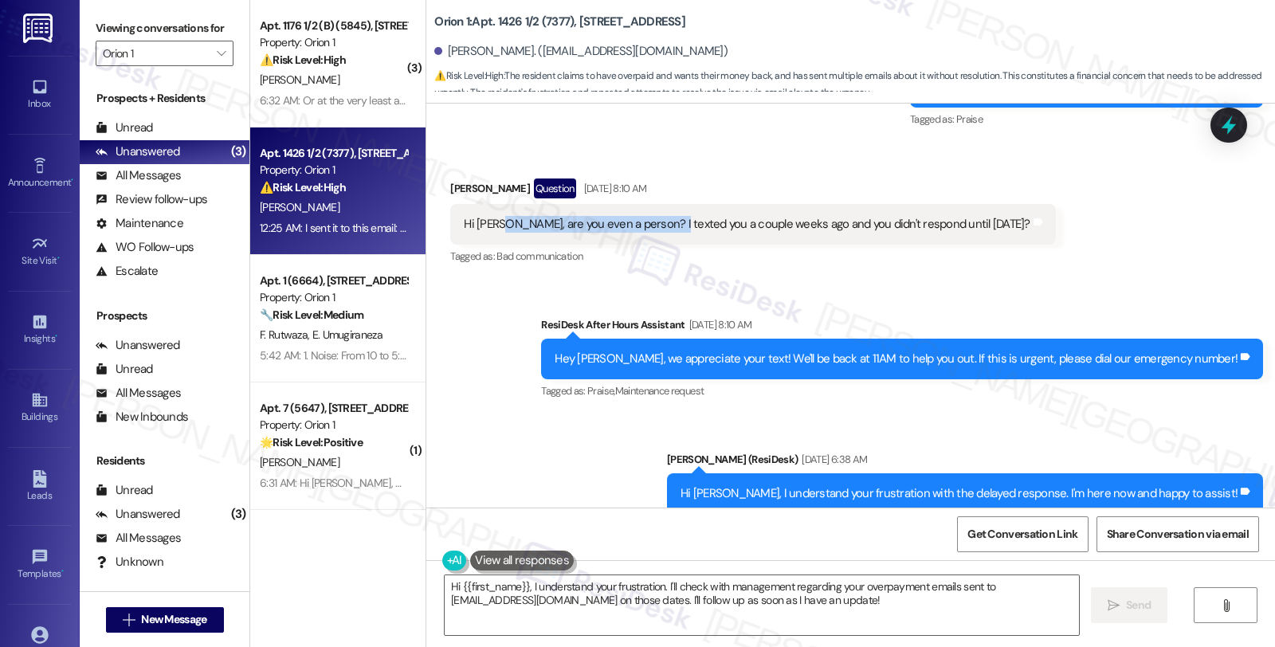
drag, startPoint x: 490, startPoint y: 223, endPoint x: 654, endPoint y: 229, distance: 164.2
click at [654, 229] on div "Hi [PERSON_NAME], are you even a person? I texted you a couple weeks ago and yo…" at bounding box center [747, 224] width 566 height 17
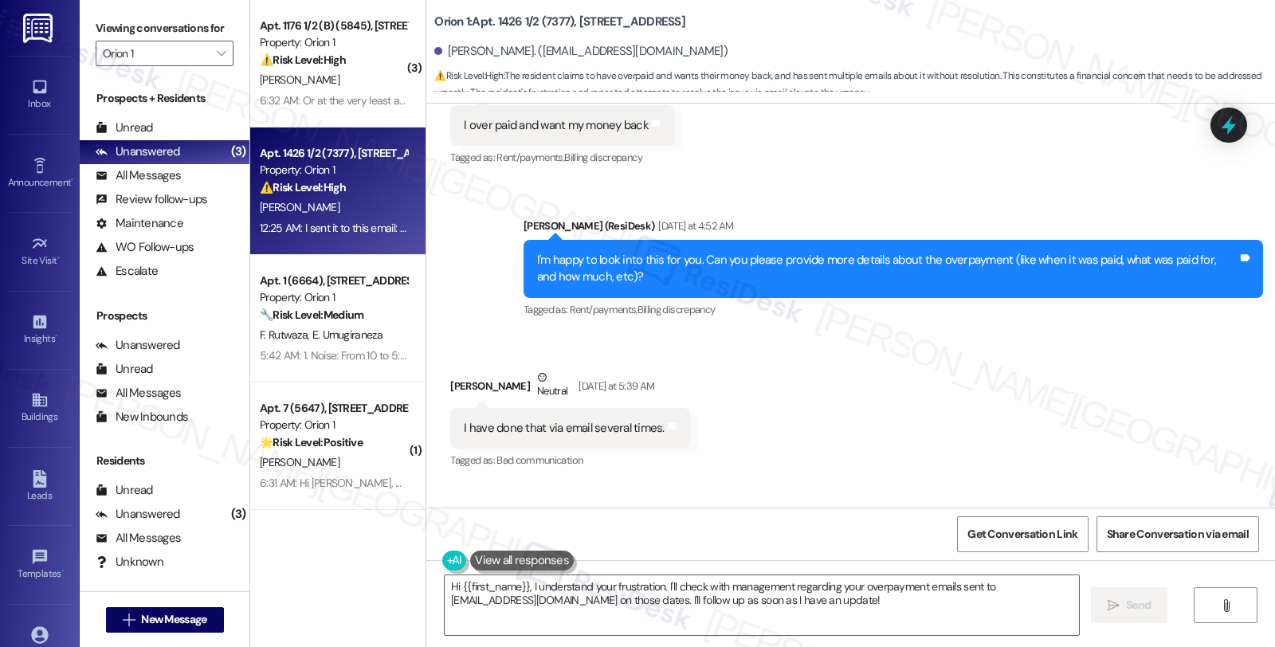
scroll to position [1462, 0]
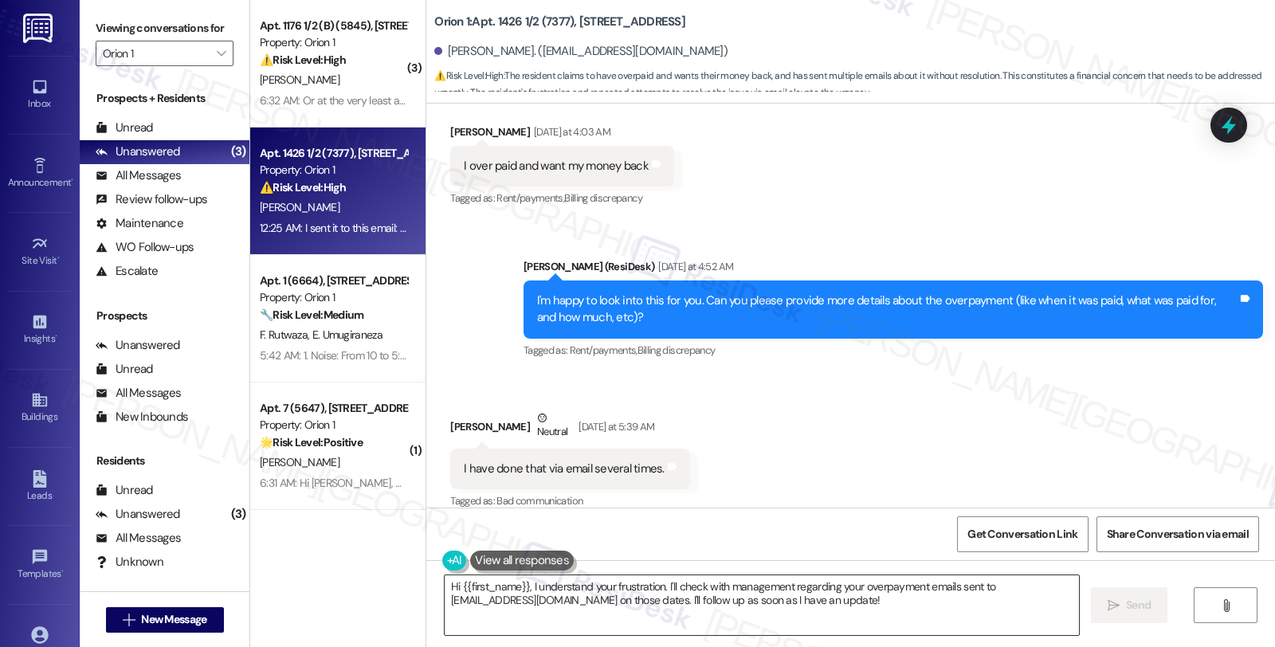
click at [445, 582] on textarea "Hi {{first_name}}, I understand your frustration. I'll check with management re…" at bounding box center [762, 605] width 634 height 60
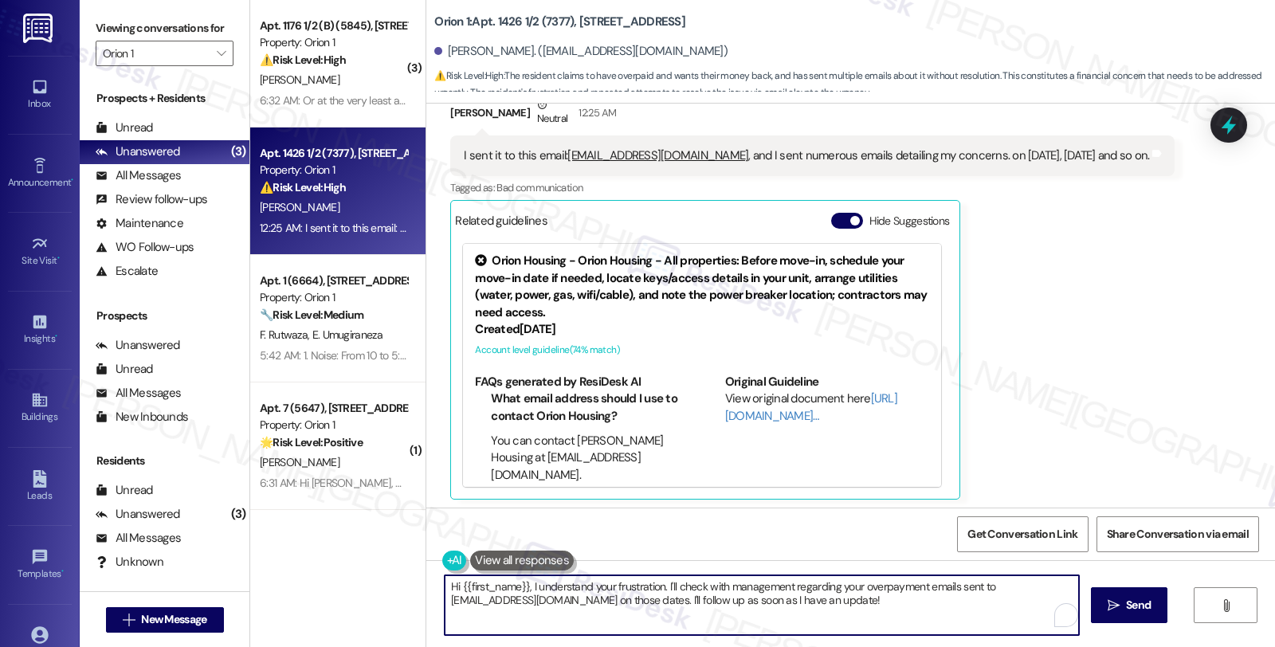
scroll to position [2082, 0]
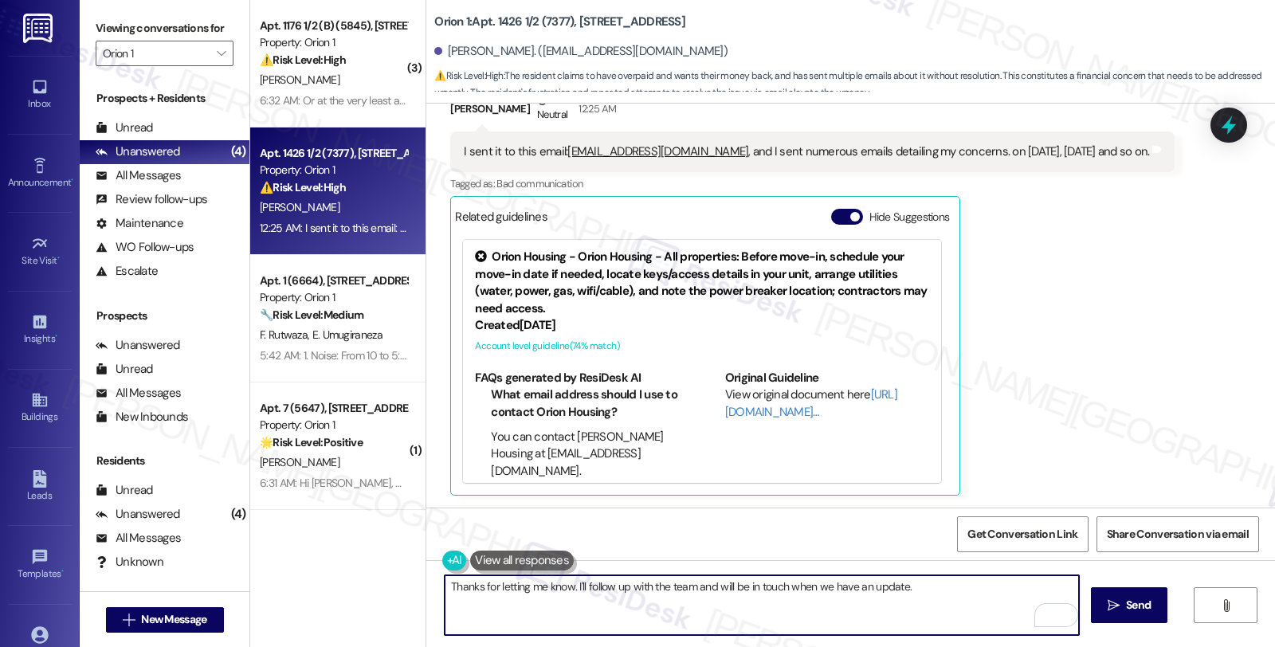
click at [951, 591] on textarea "Thanks for letting me know. I'll follow up with the team and will be in touch w…" at bounding box center [762, 605] width 634 height 60
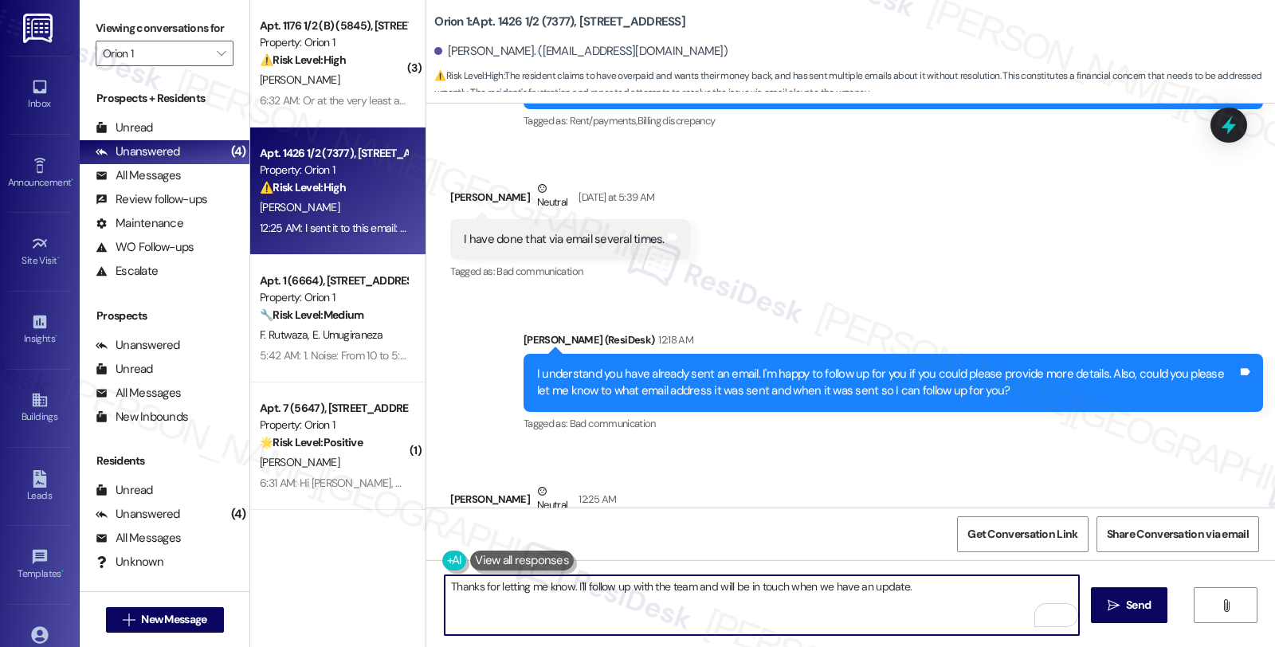
scroll to position [1639, 0]
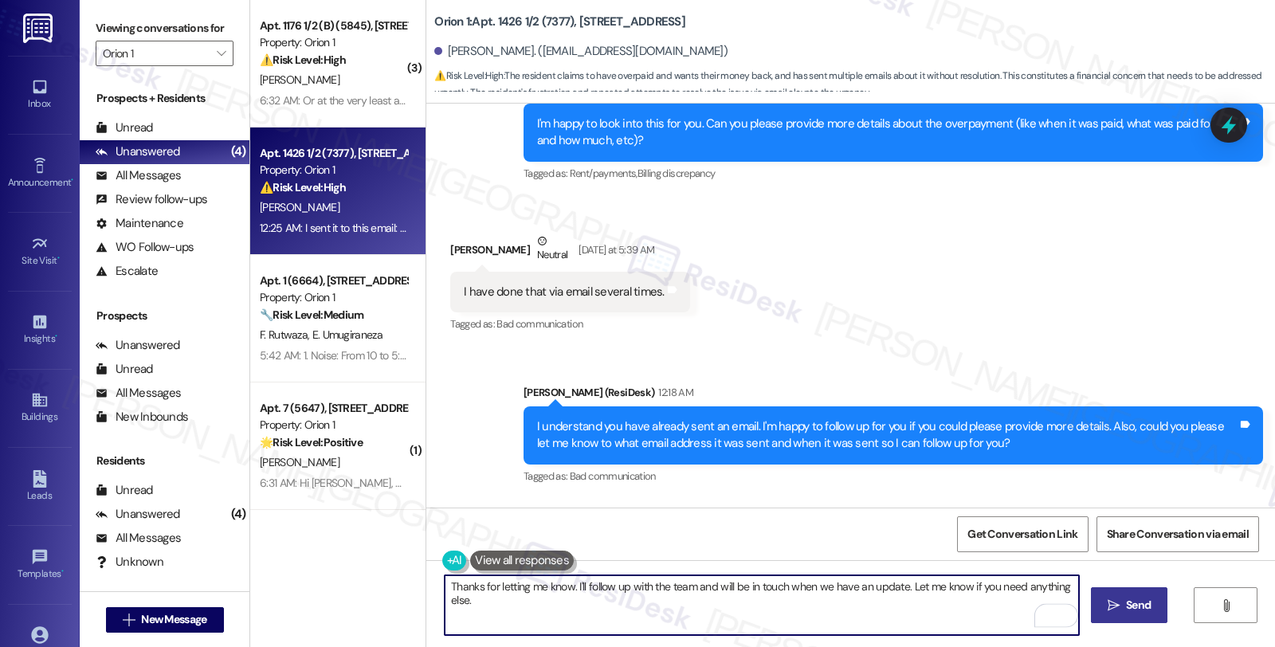
type textarea "Thanks for letting me know. I'll follow up with the team and will be in touch w…"
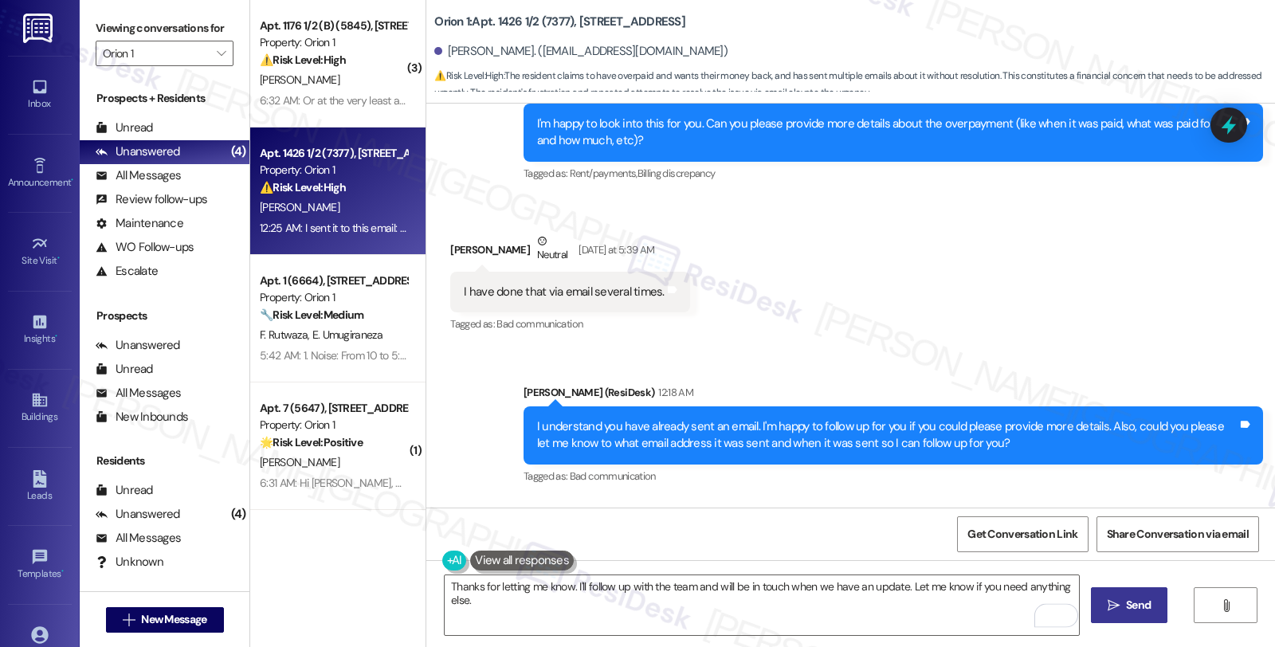
click at [1104, 600] on span " Send" at bounding box center [1129, 605] width 50 height 17
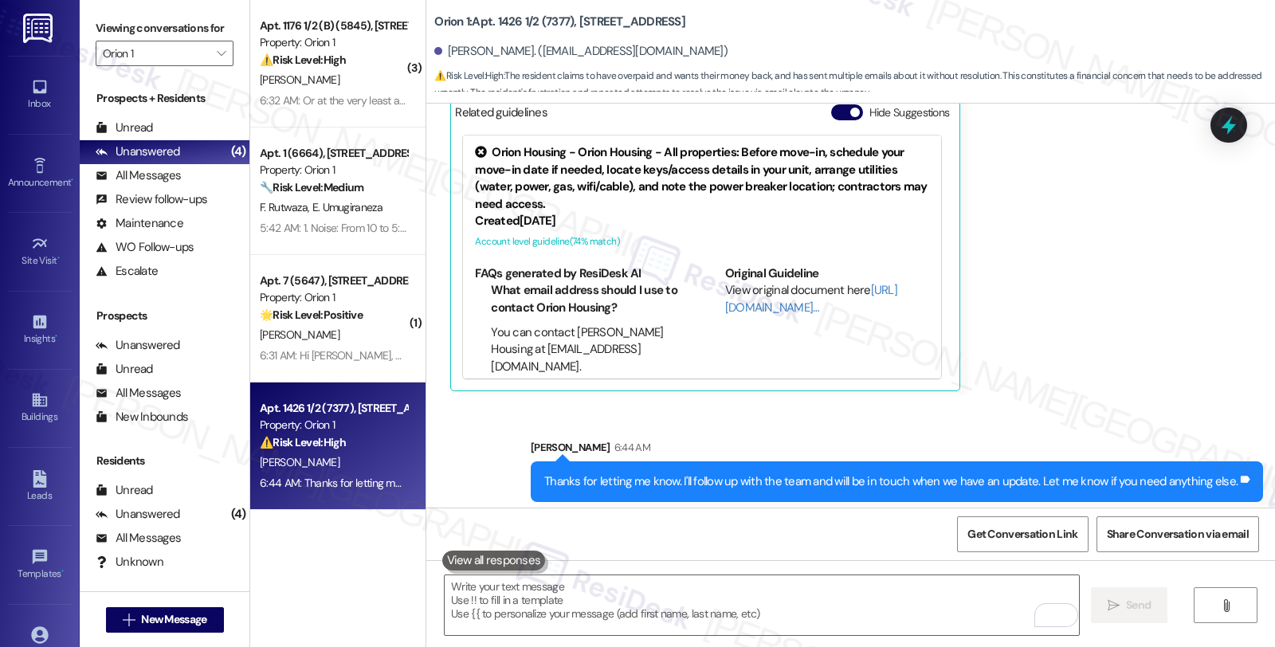
scroll to position [2193, 0]
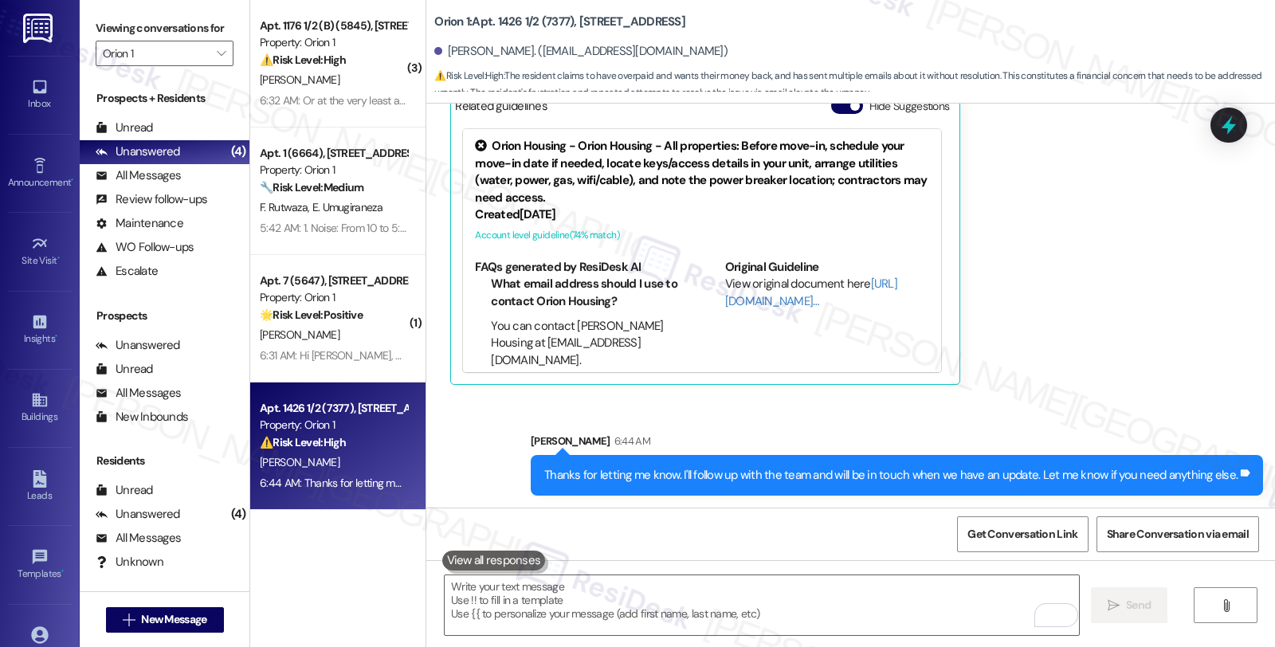
click at [1208, 121] on div "Received via SMS [PERSON_NAME] Neutral 12:25 AM I sent it to this email: [EMAIL…" at bounding box center [850, 171] width 849 height 451
click at [1235, 124] on icon at bounding box center [1228, 125] width 27 height 27
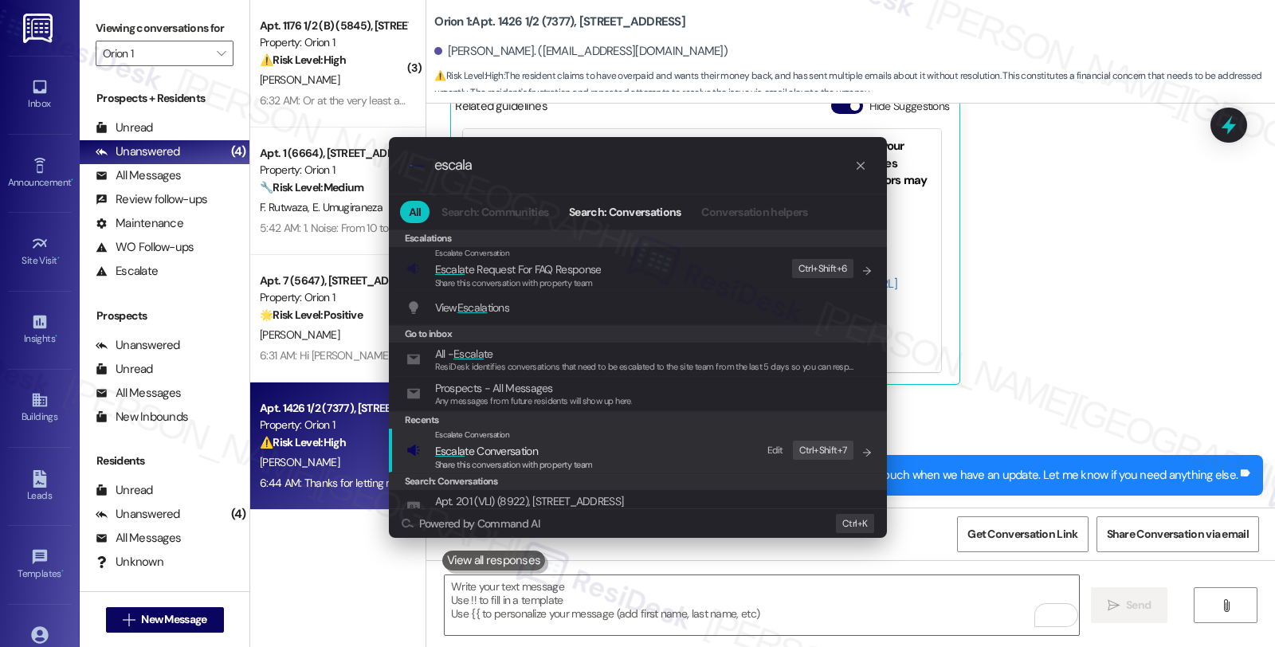
type input "escala"
click at [483, 449] on span "Escala te Conversation" at bounding box center [486, 451] width 103 height 14
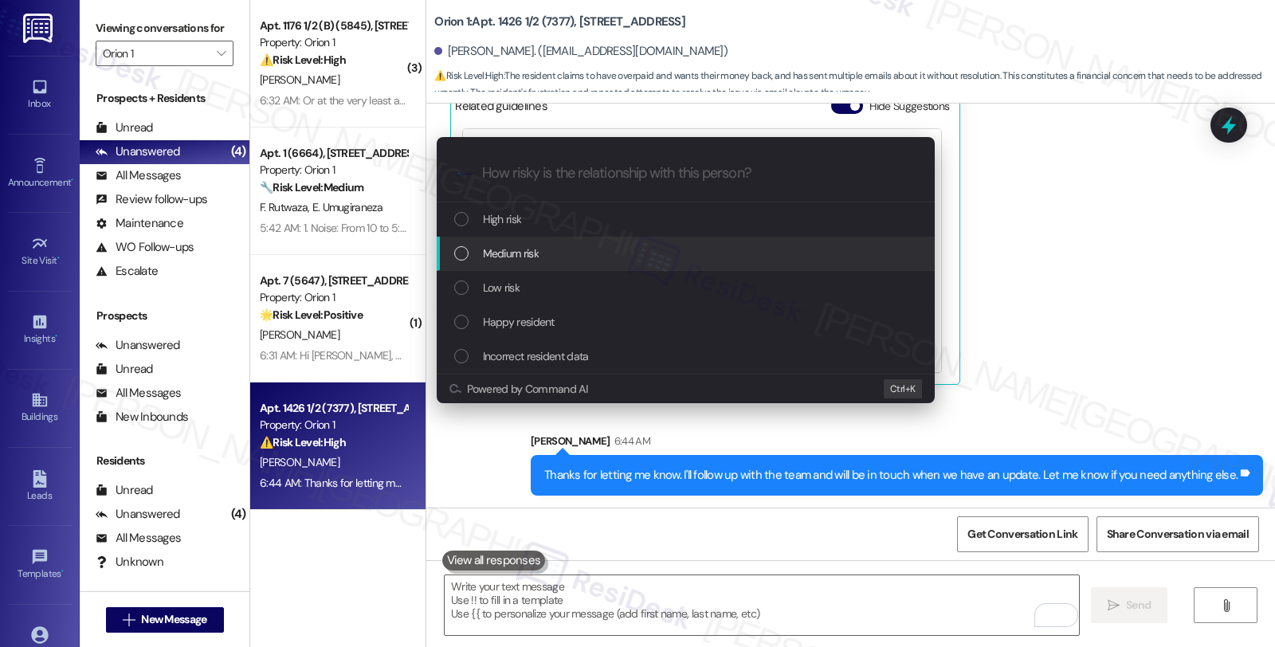
click at [504, 253] on span "Medium risk" at bounding box center [511, 254] width 56 height 18
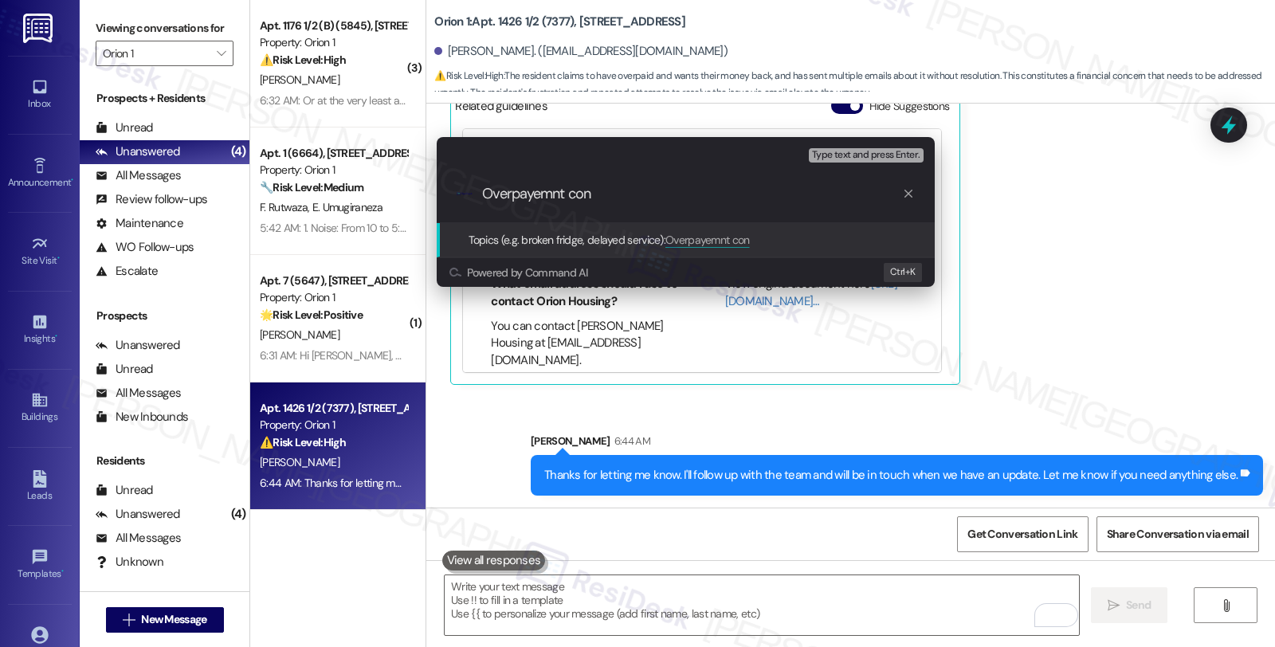
click at [550, 198] on input "Overpayemnt con" at bounding box center [692, 194] width 420 height 17
click at [569, 194] on input "Overpayment oncerns" at bounding box center [692, 194] width 420 height 17
type input "Overpayment concerns"
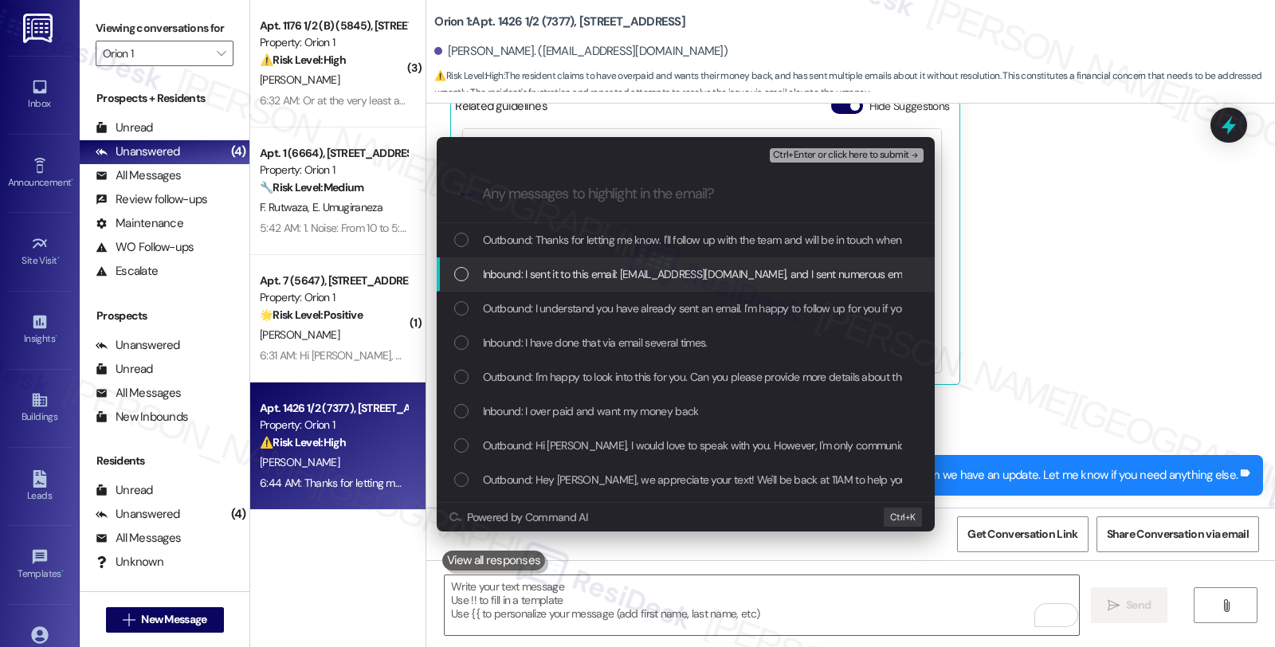
click at [575, 269] on span "Inbound: I sent it to this email: Management@orionhousing.com, and I sent numer…" at bounding box center [819, 274] width 672 height 18
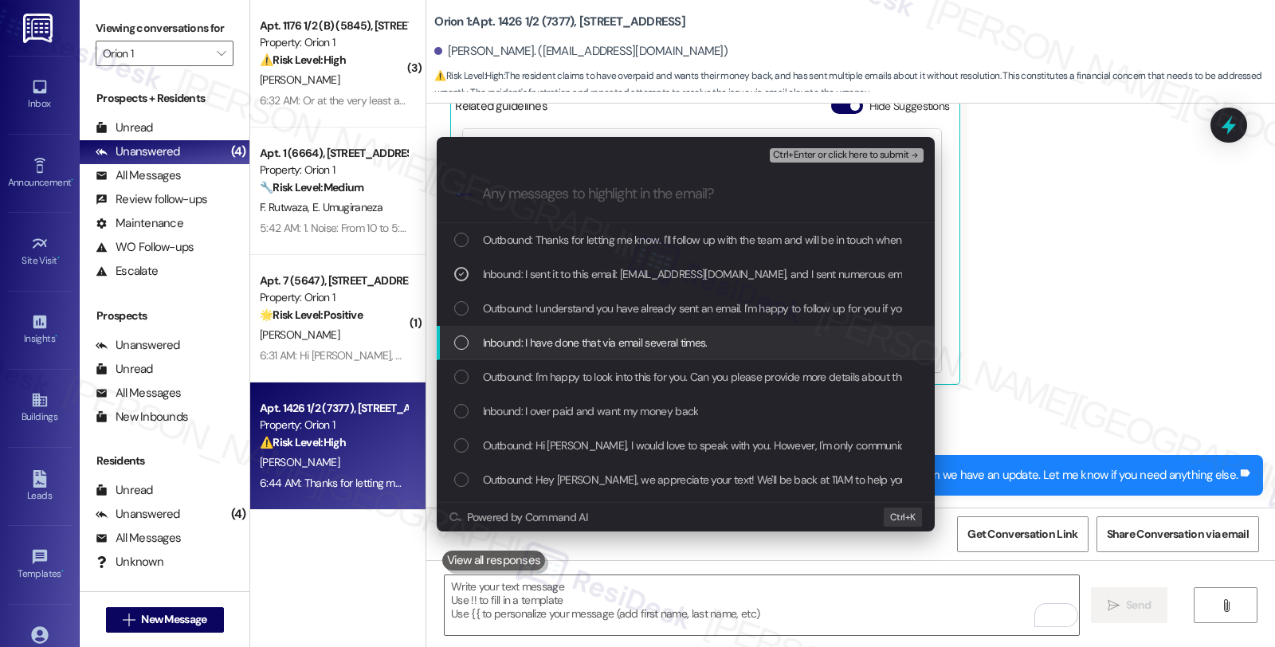
click at [588, 346] on span "Inbound: I have done that via email several times." at bounding box center [595, 343] width 225 height 18
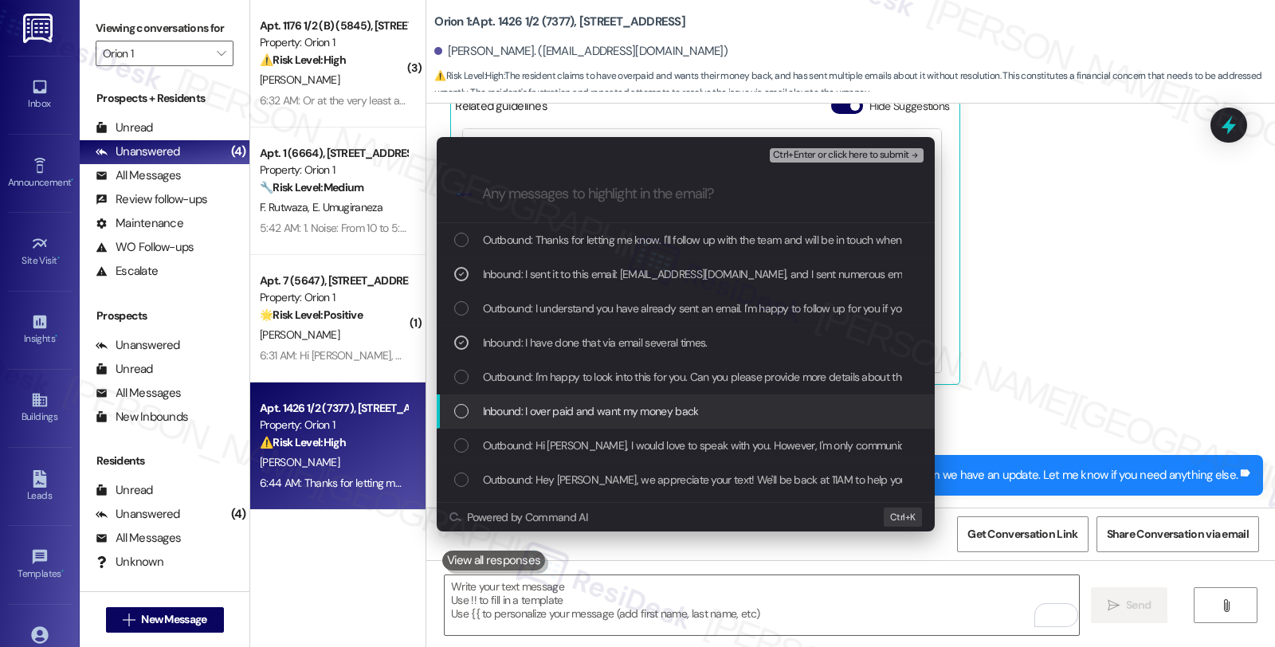
click at [610, 405] on span "Inbound: I over paid and want my money back" at bounding box center [591, 411] width 216 height 18
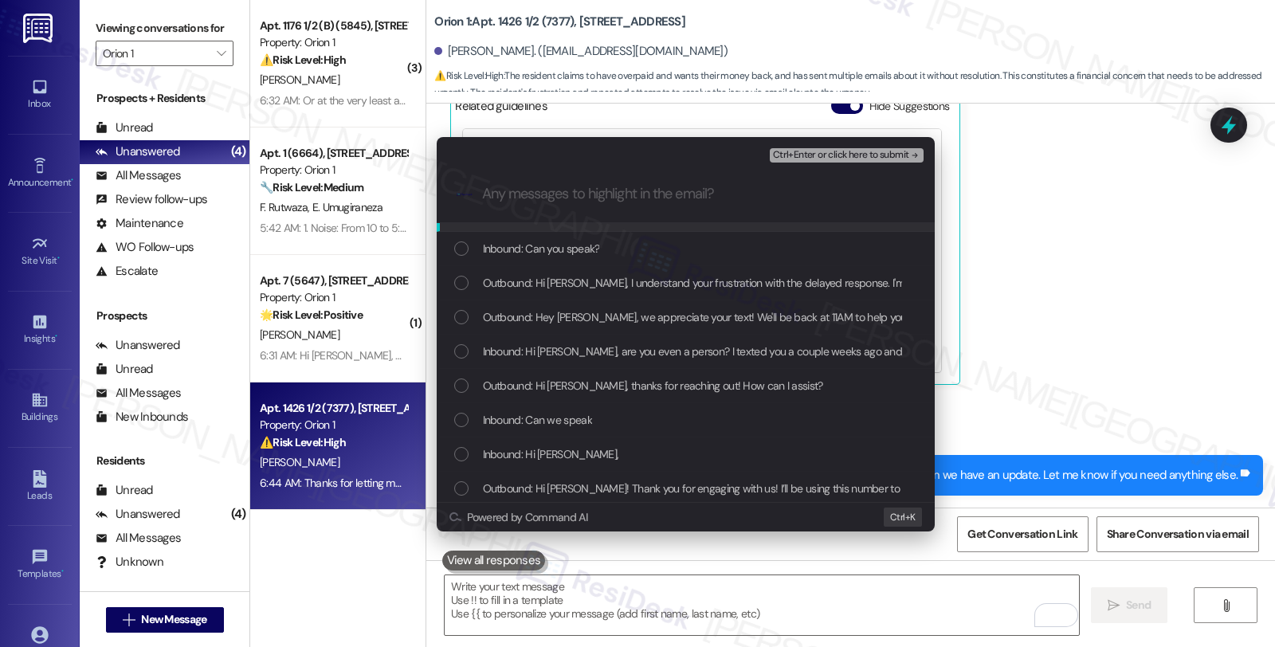
scroll to position [269, 0]
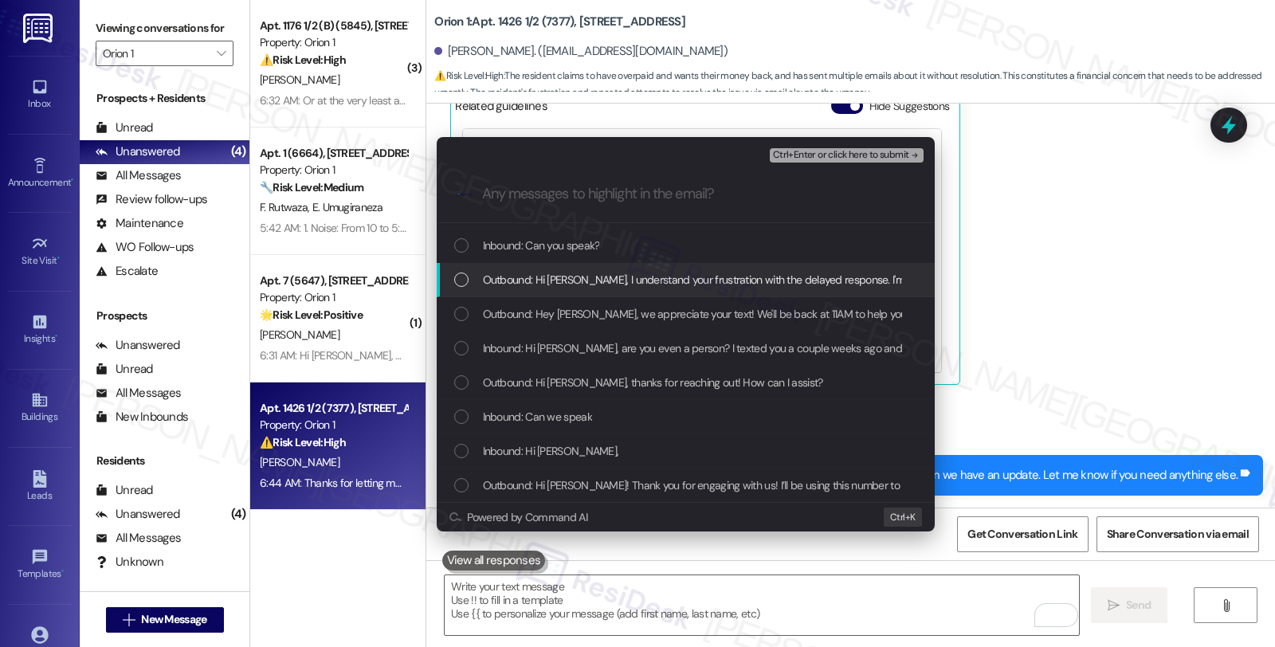
click at [823, 155] on span "Ctrl+Enter or click here to submit" at bounding box center [841, 155] width 136 height 11
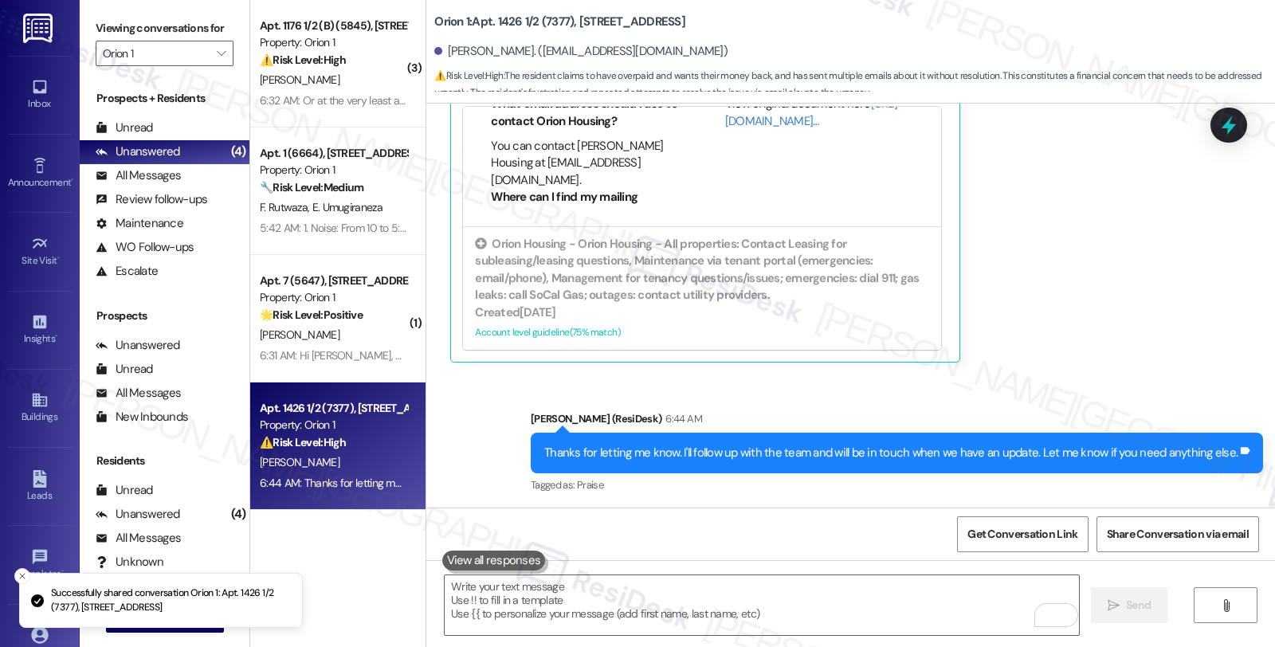
scroll to position [2217, 0]
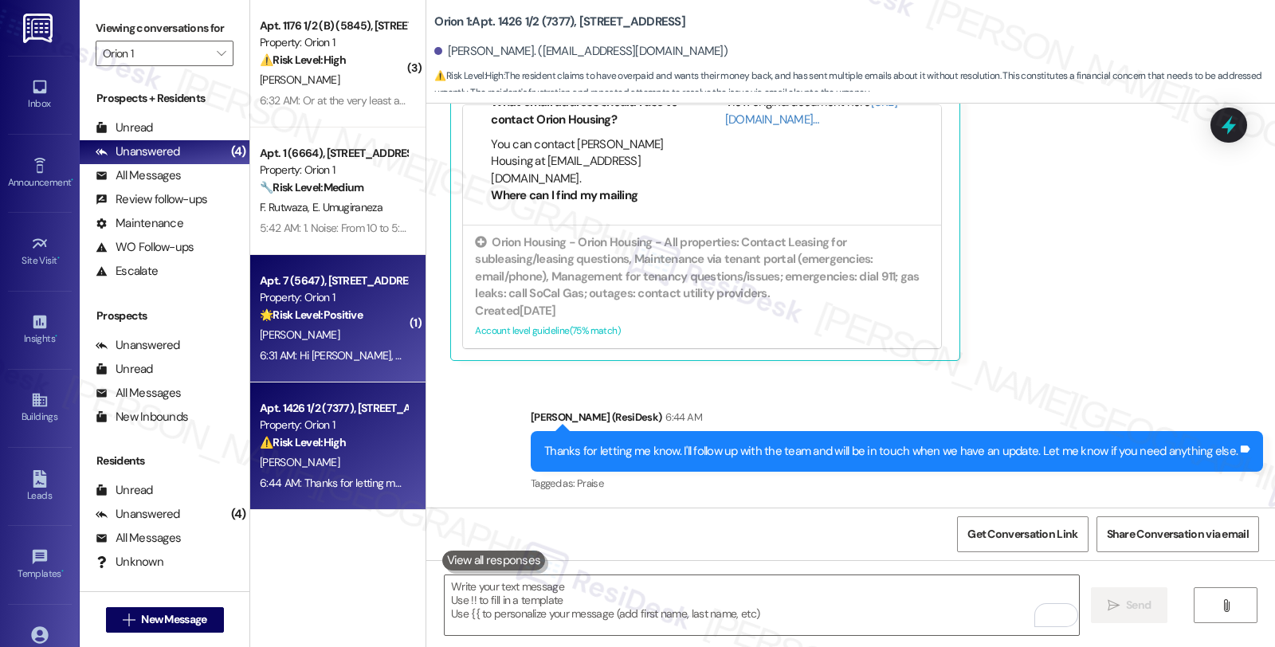
click at [384, 328] on div "[PERSON_NAME]" at bounding box center [333, 335] width 151 height 20
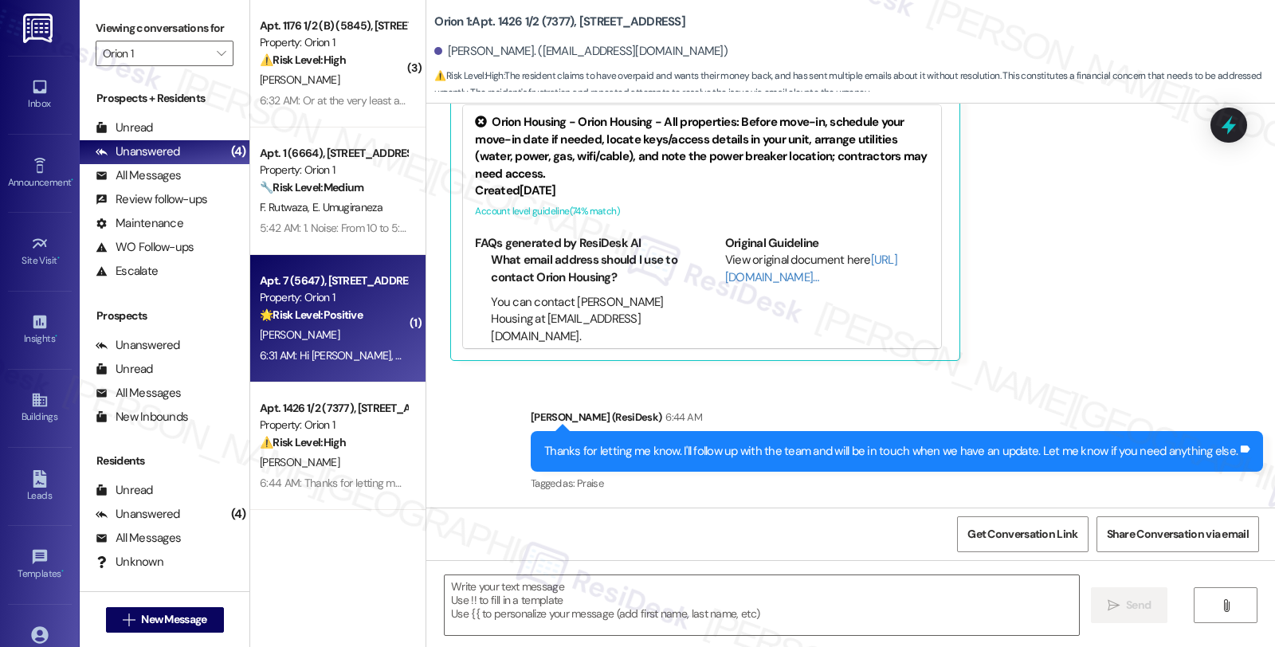
type textarea "Fetching suggested responses. Please feel free to read through the conversation…"
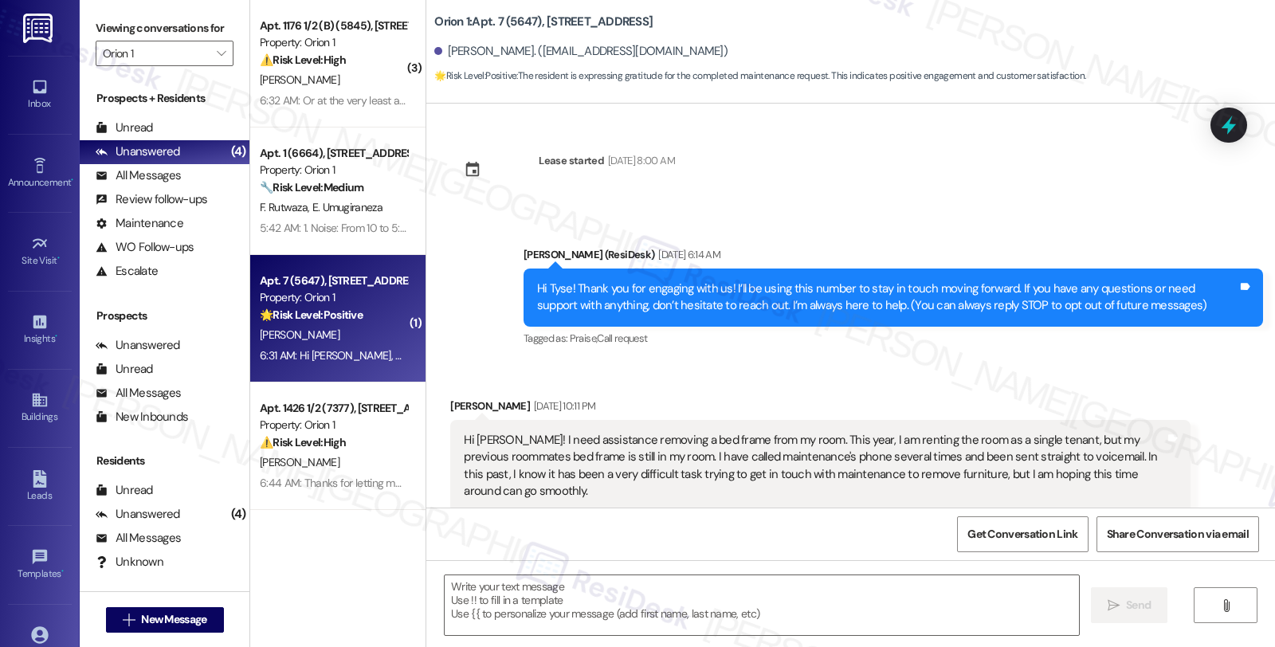
scroll to position [3350, 0]
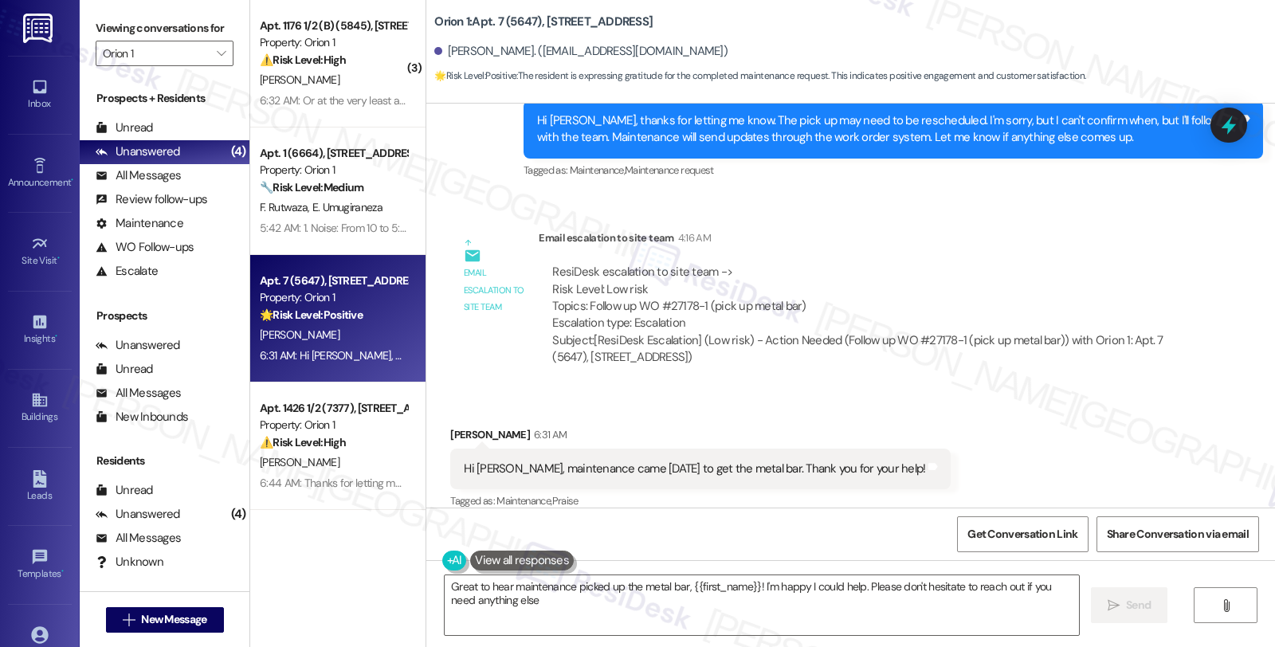
type textarea "Great to hear maintenance picked up the metal bar, {{first_name}}! I'm happy I …"
click at [642, 606] on textarea "Great to hear maintenance picked up the metal bar, {{first_name}}! I'm happy I …" at bounding box center [762, 605] width 634 height 60
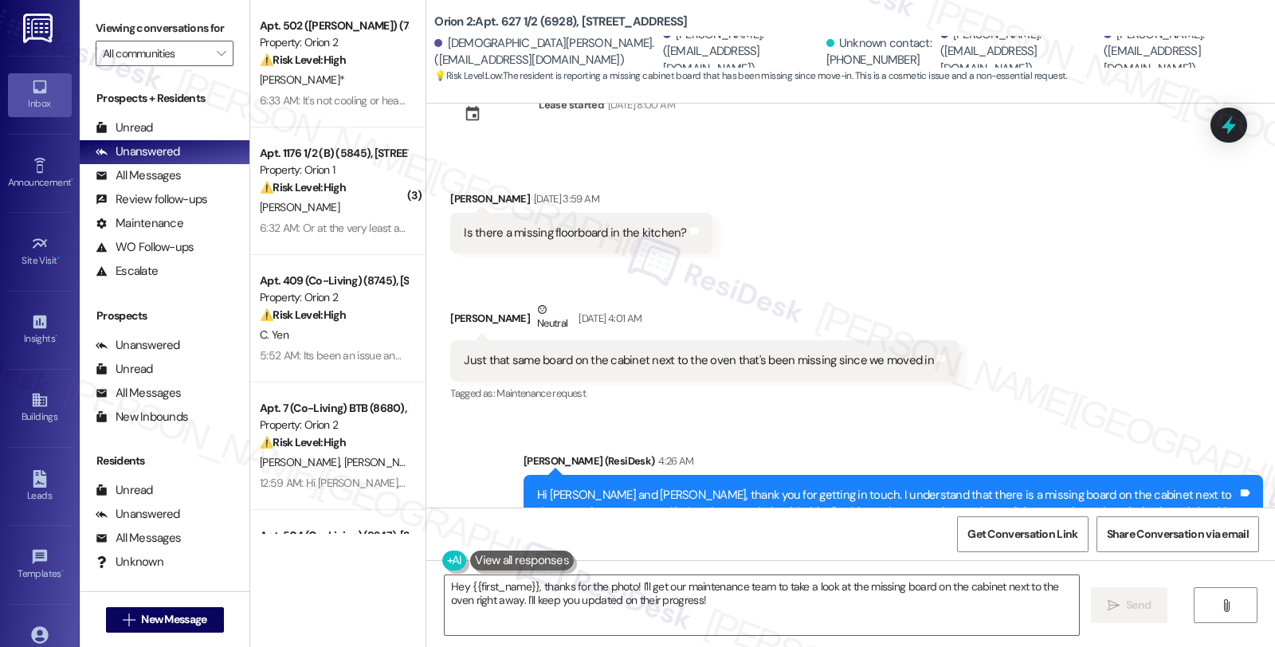
scroll to position [116, 0]
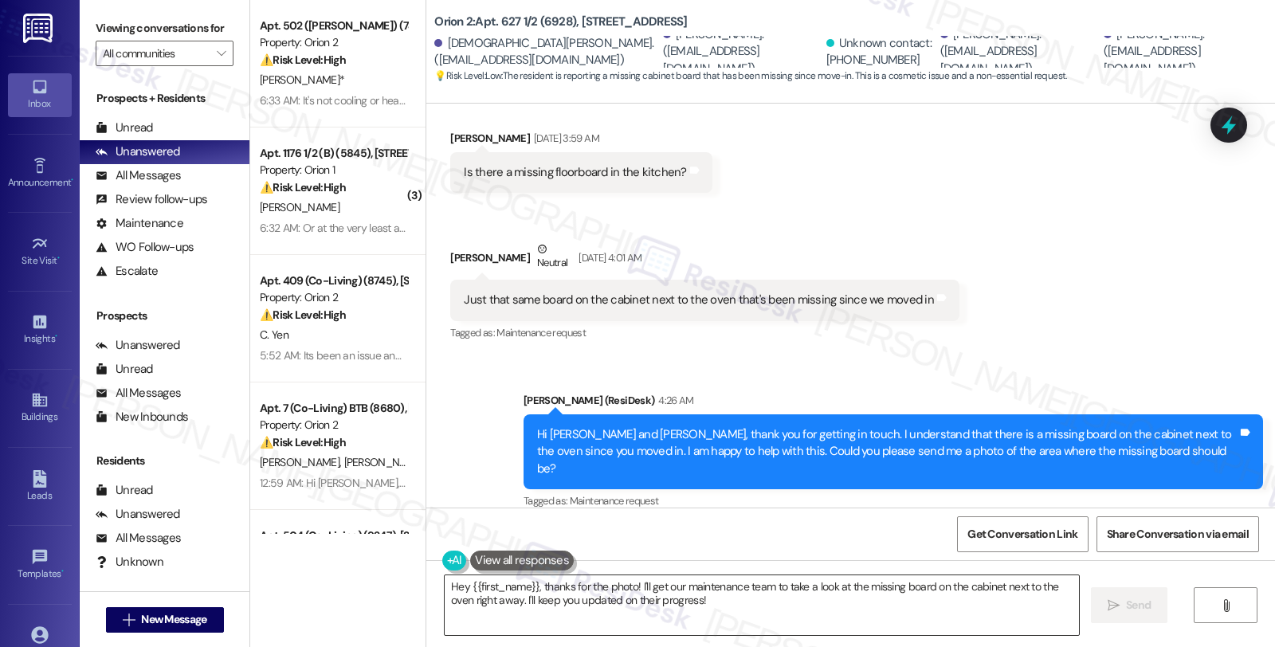
click at [734, 614] on textarea "Hey {{first_name}}, thanks for the photo! I'll get our maintenance team to take…" at bounding box center [762, 605] width 634 height 60
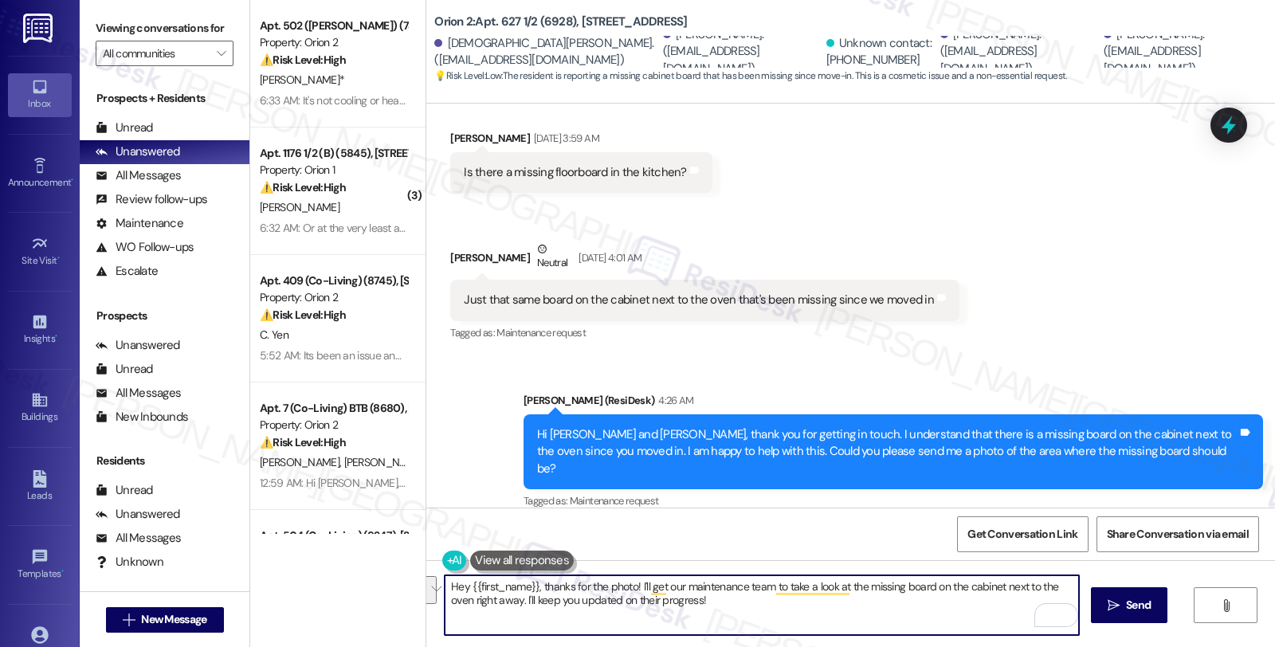
drag, startPoint x: 716, startPoint y: 606, endPoint x: 434, endPoint y: 586, distance: 281.9
click at [431, 586] on div "Hey {{first_name}}, thanks for the photo! I'll get our maintenance team to take…" at bounding box center [850, 620] width 849 height 120
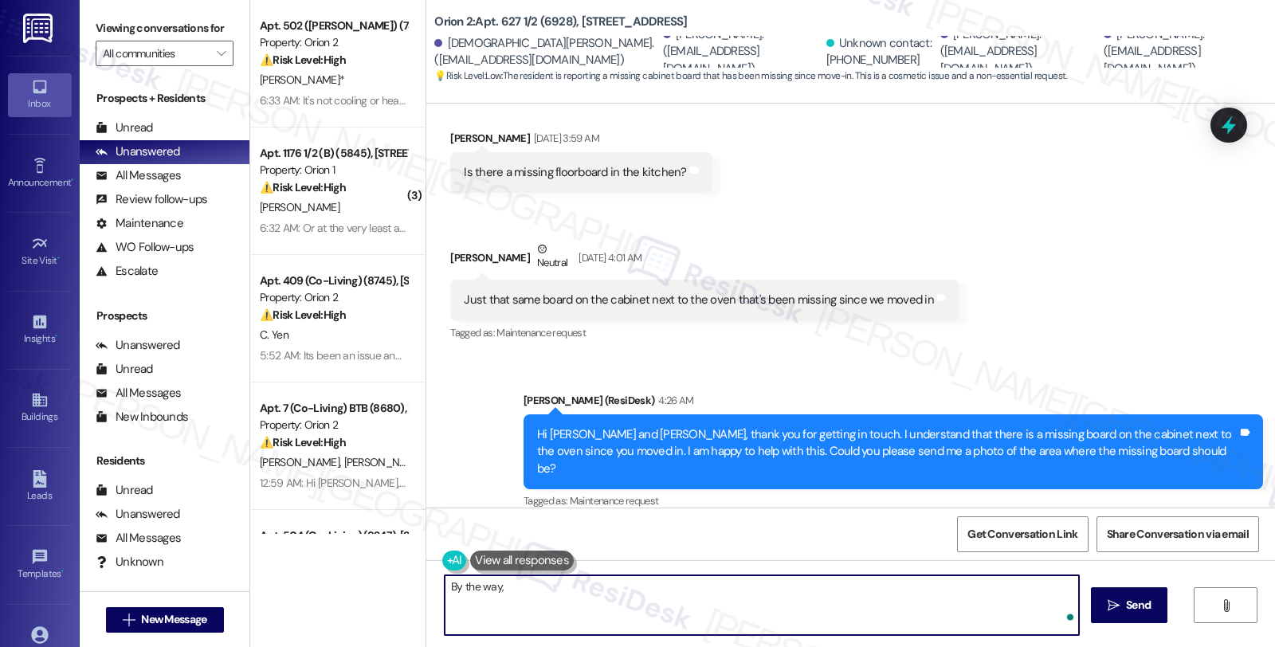
paste textarea "You could respond and say something like we show you included the number 310740…"
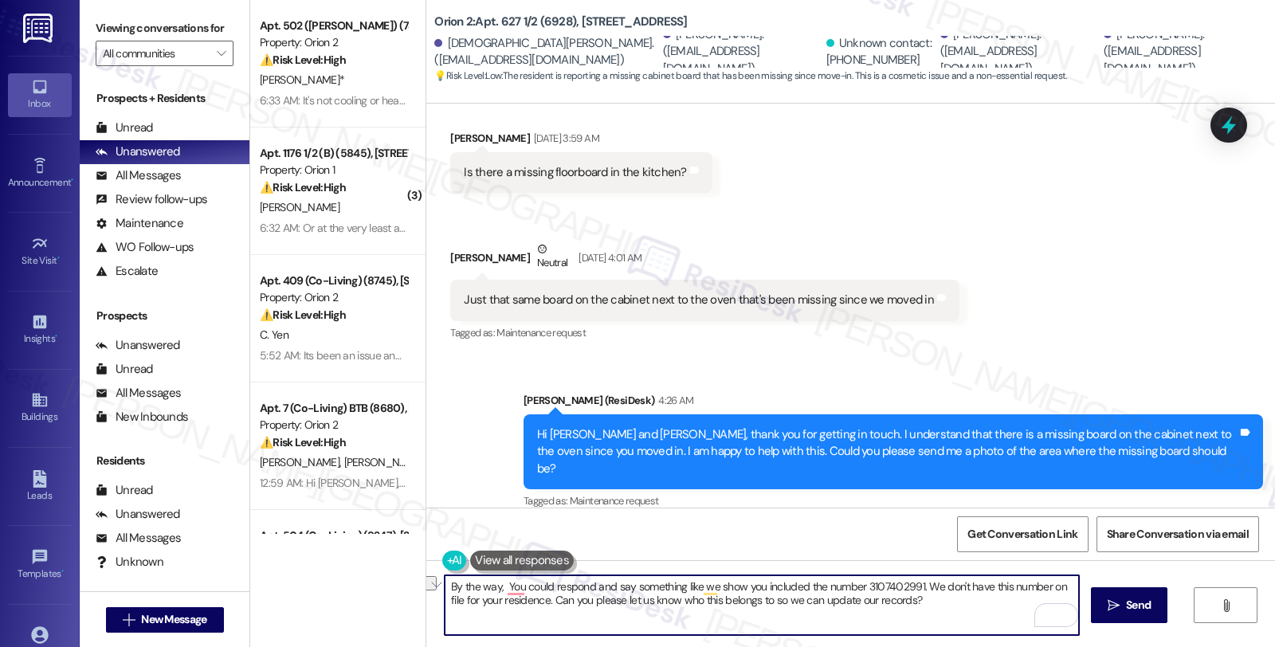
drag, startPoint x: 496, startPoint y: 583, endPoint x: 692, endPoint y: 590, distance: 196.1
click at [692, 590] on textarea "By the way, You could respond and say something like we show you included the n…" at bounding box center [762, 605] width 634 height 60
click at [736, 610] on textarea "By the way, we show you included the number 3107402991. We don't have this numb…" at bounding box center [762, 605] width 634 height 60
click at [496, 583] on textarea "By the way, we show you included the number 3107402991. We don't have this numb…" at bounding box center [762, 605] width 634 height 60
type textarea "By the way, we show you included the number 3107402991. We don't have this numb…"
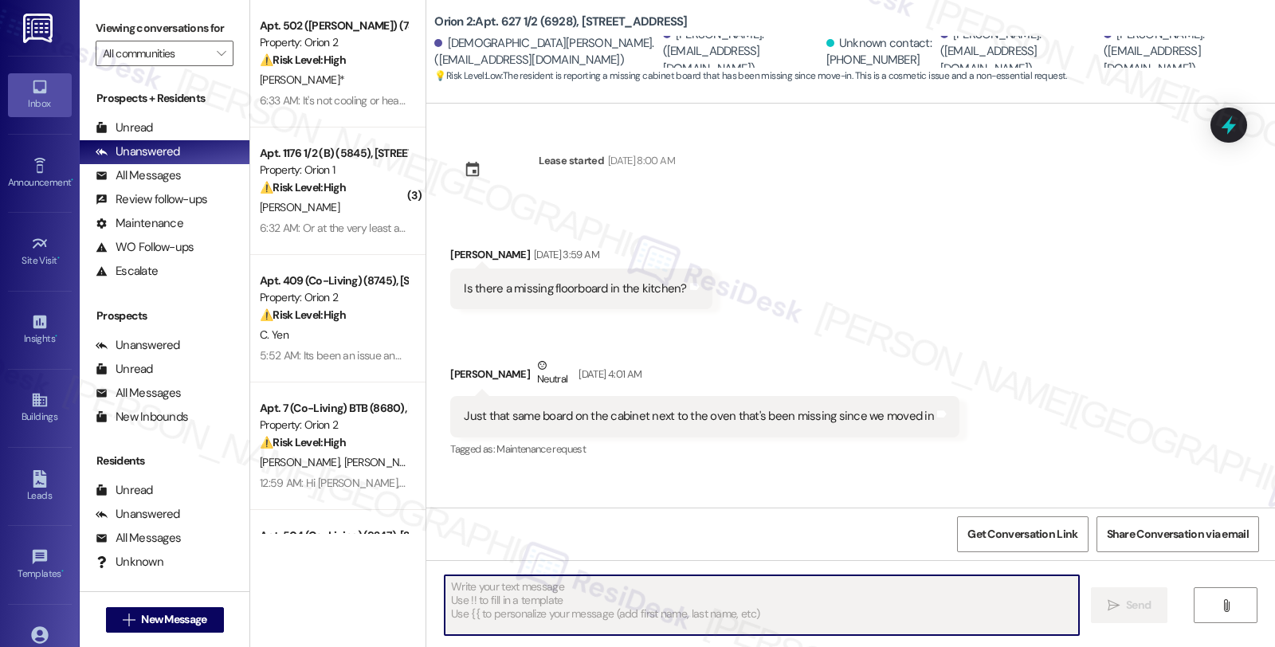
scroll to position [244, 0]
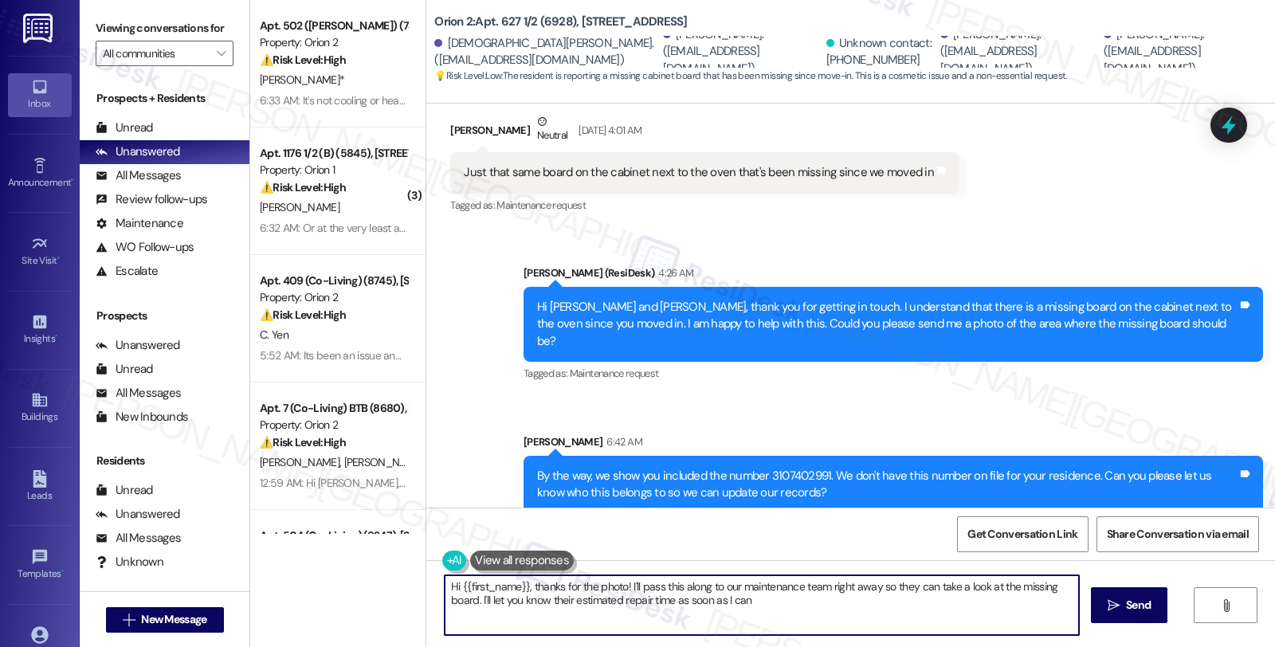
type textarea "Hi {{first_name}}, thanks for the photo! I'll pass this along to our maintenanc…"
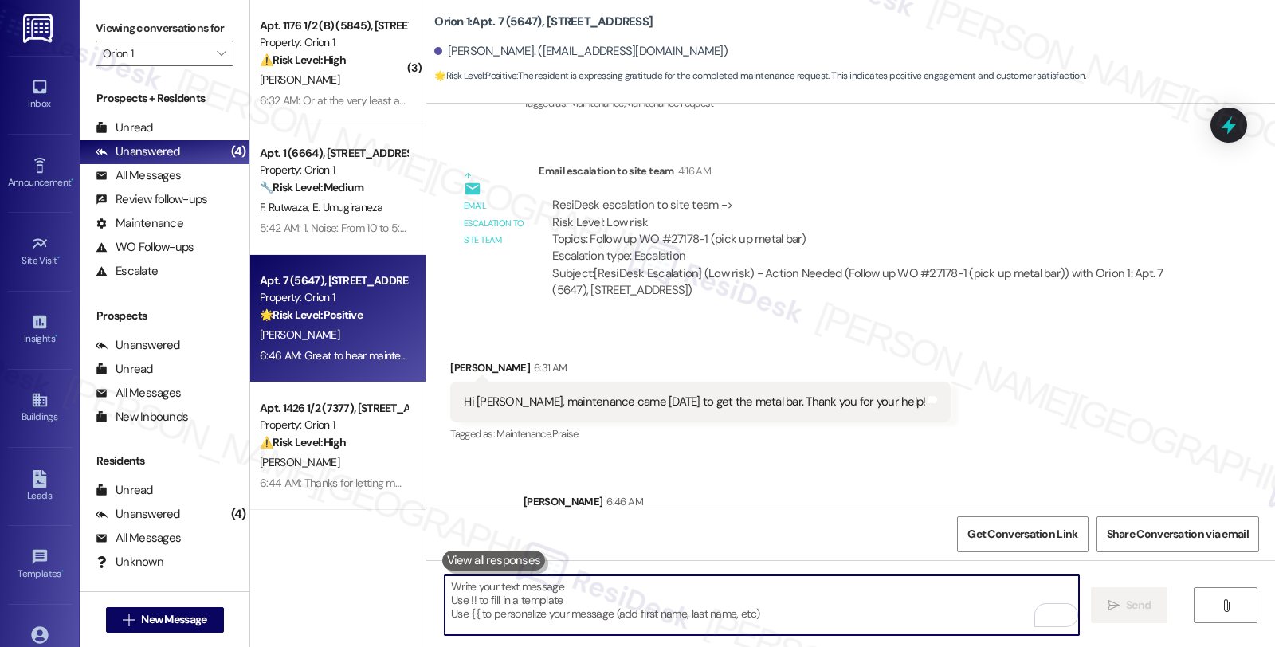
scroll to position [3461, 0]
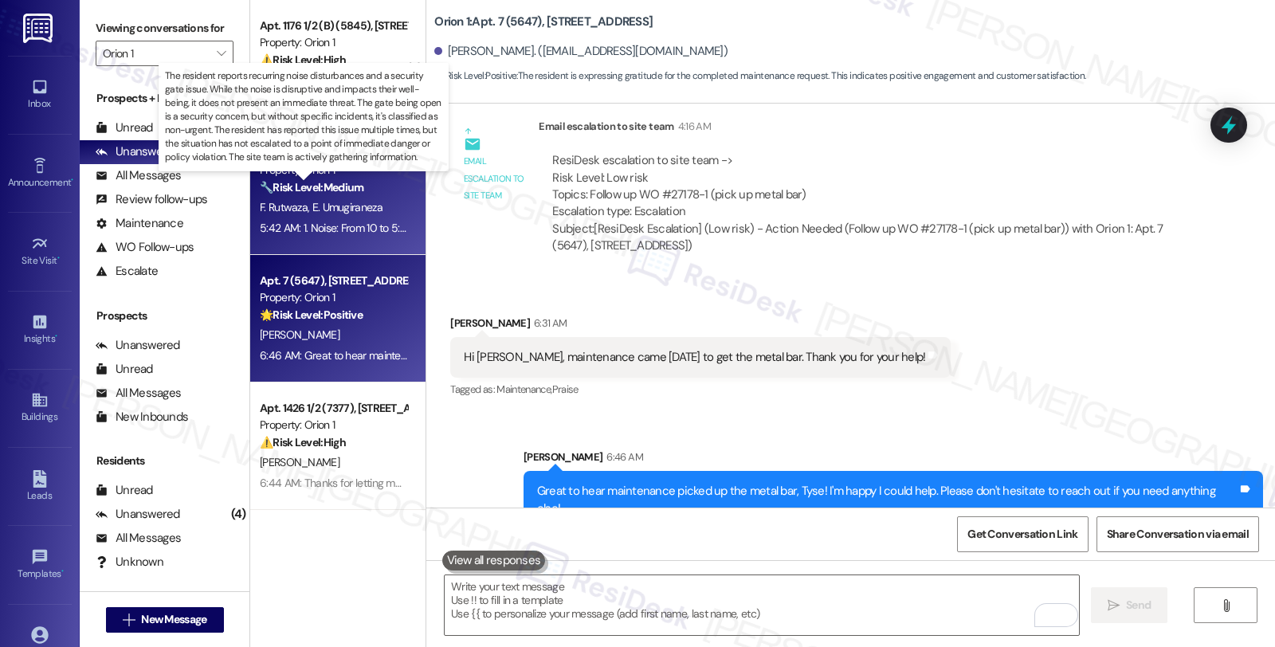
click at [307, 182] on strong "🔧 Risk Level: Medium" at bounding box center [312, 187] width 104 height 14
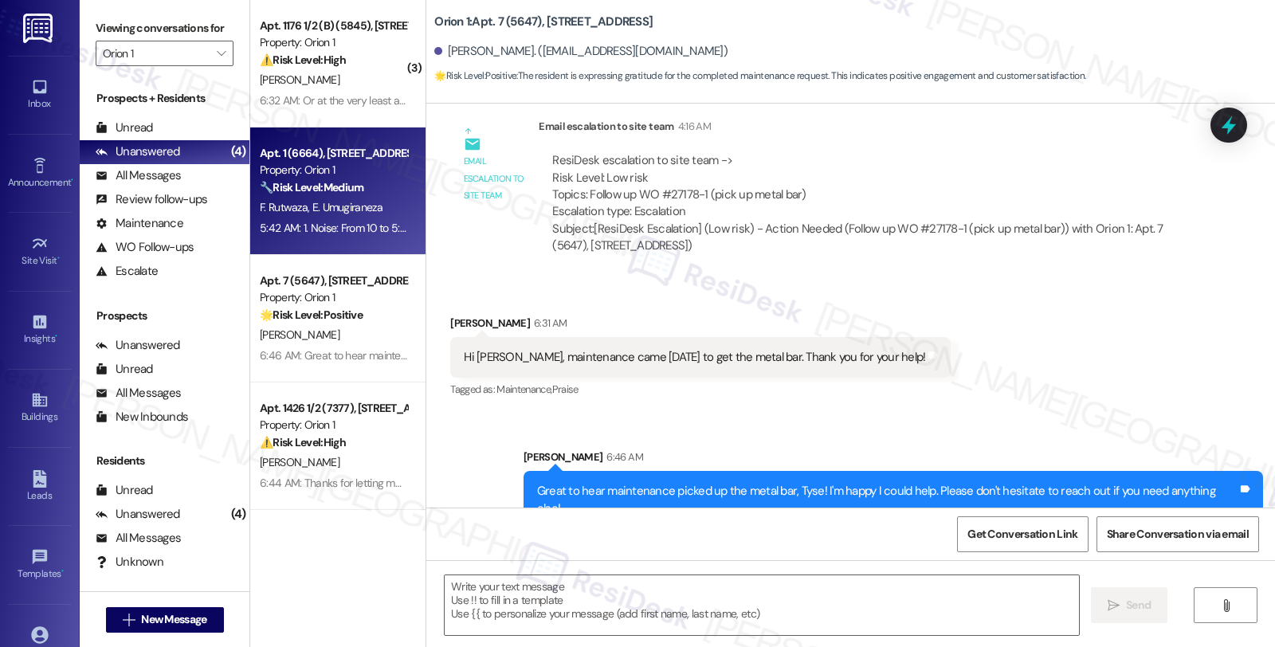
type textarea "Fetching suggested responses. Please feel free to read through the conversation…"
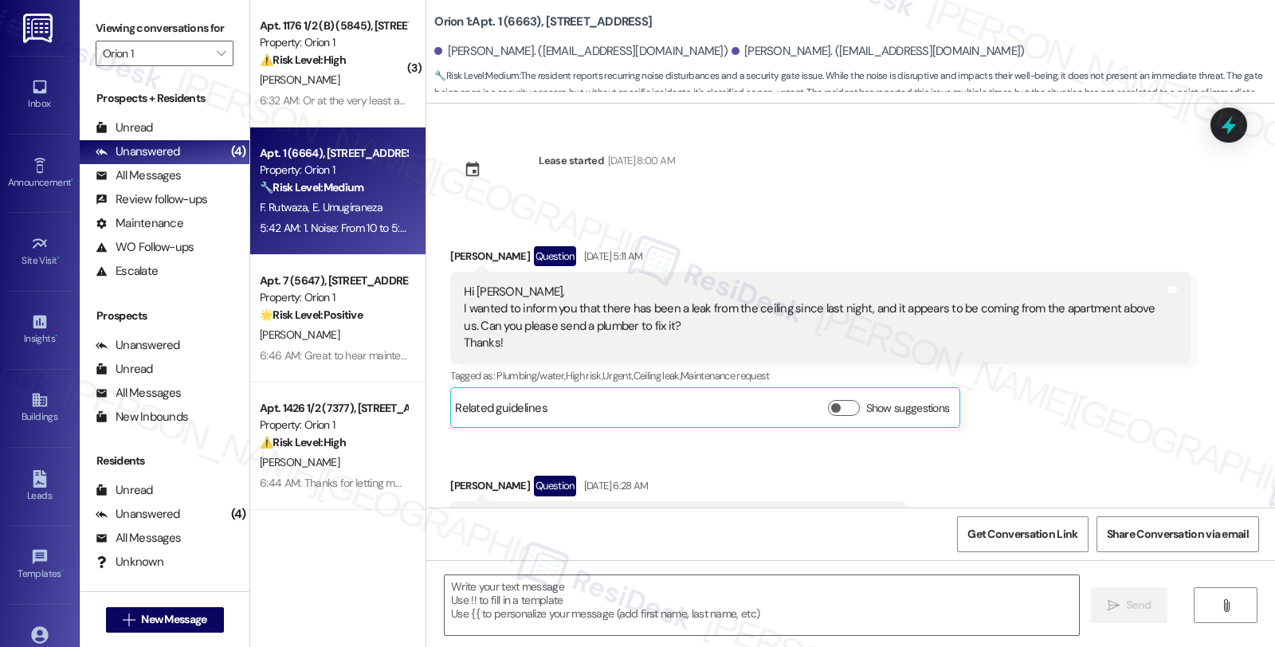
scroll to position [9343, 0]
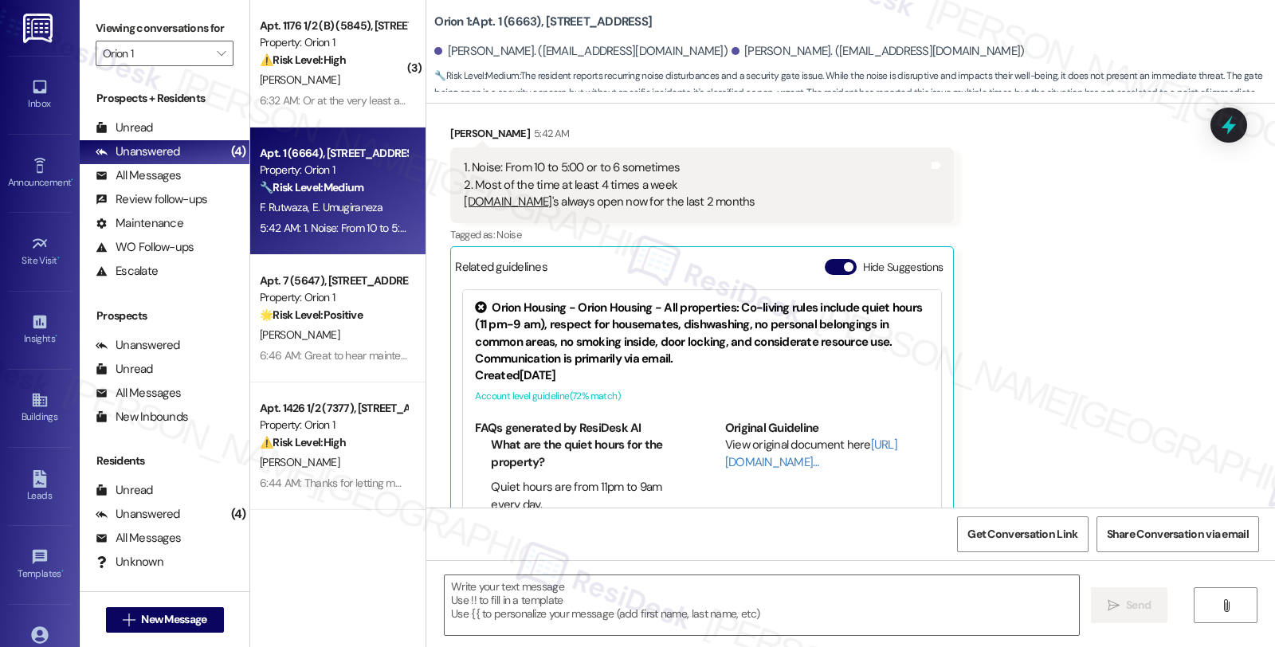
type textarea "Fetching suggested responses. Please feel free to read through the conversation…"
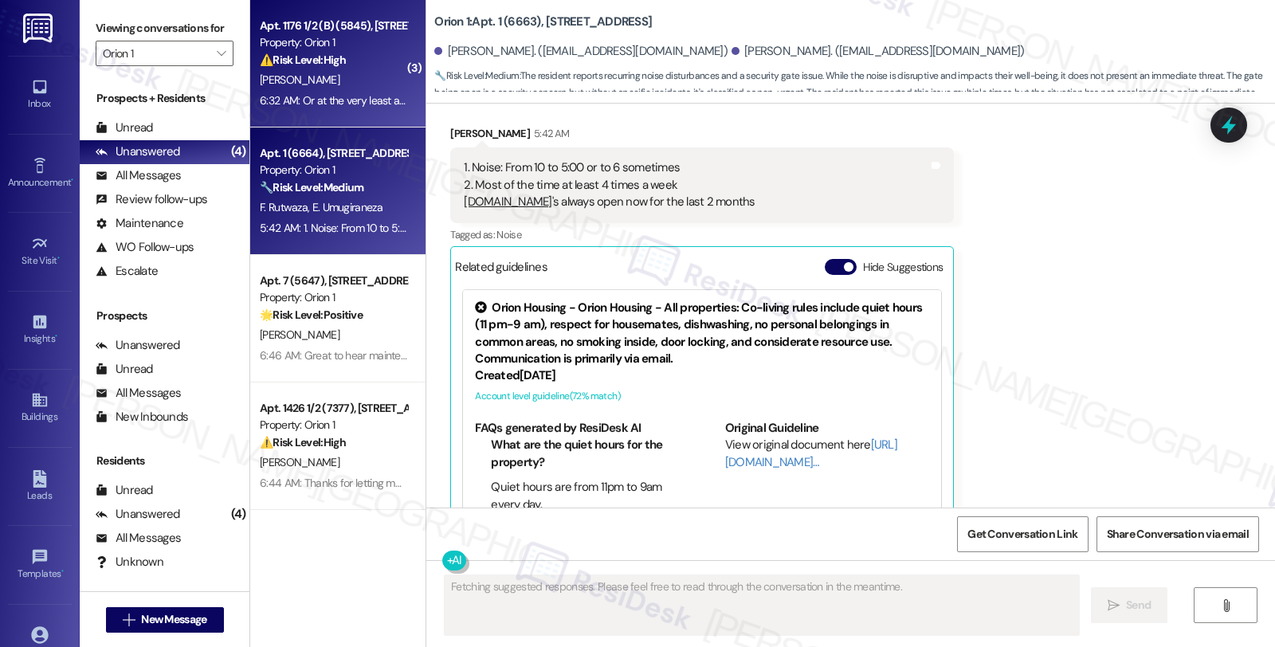
click at [376, 52] on div "⚠️ Risk Level: High The resident is requesting a refund or discount on their co…" at bounding box center [333, 60] width 147 height 17
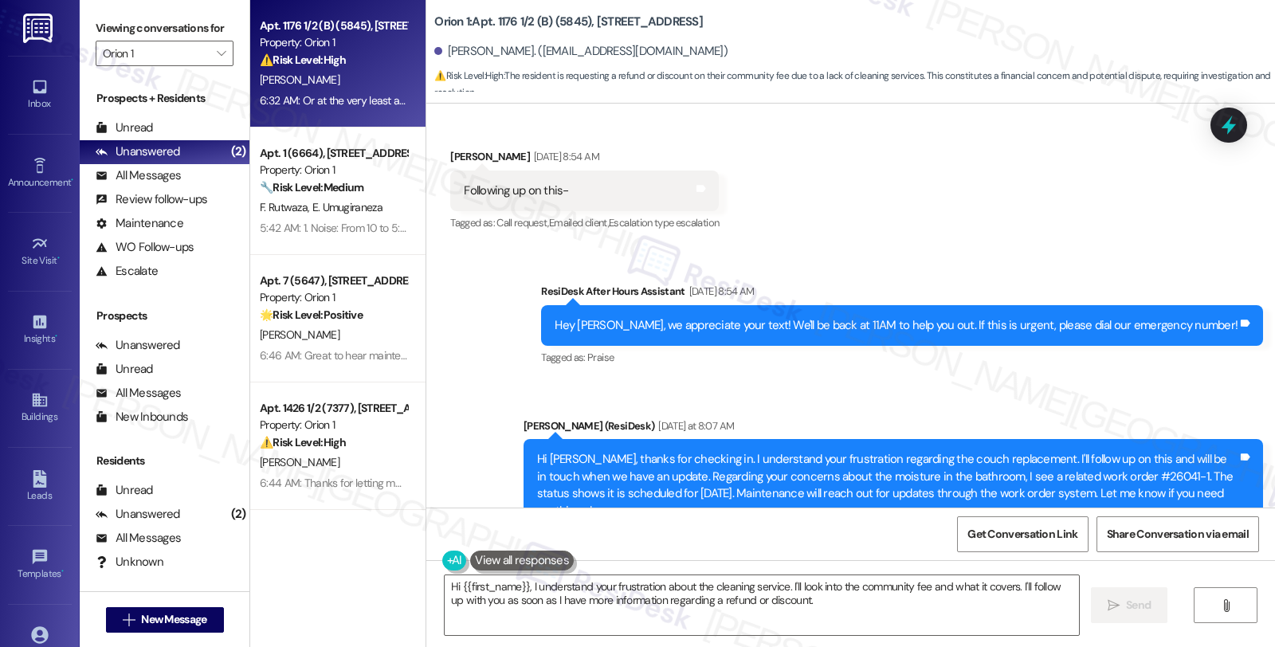
scroll to position [11955, 0]
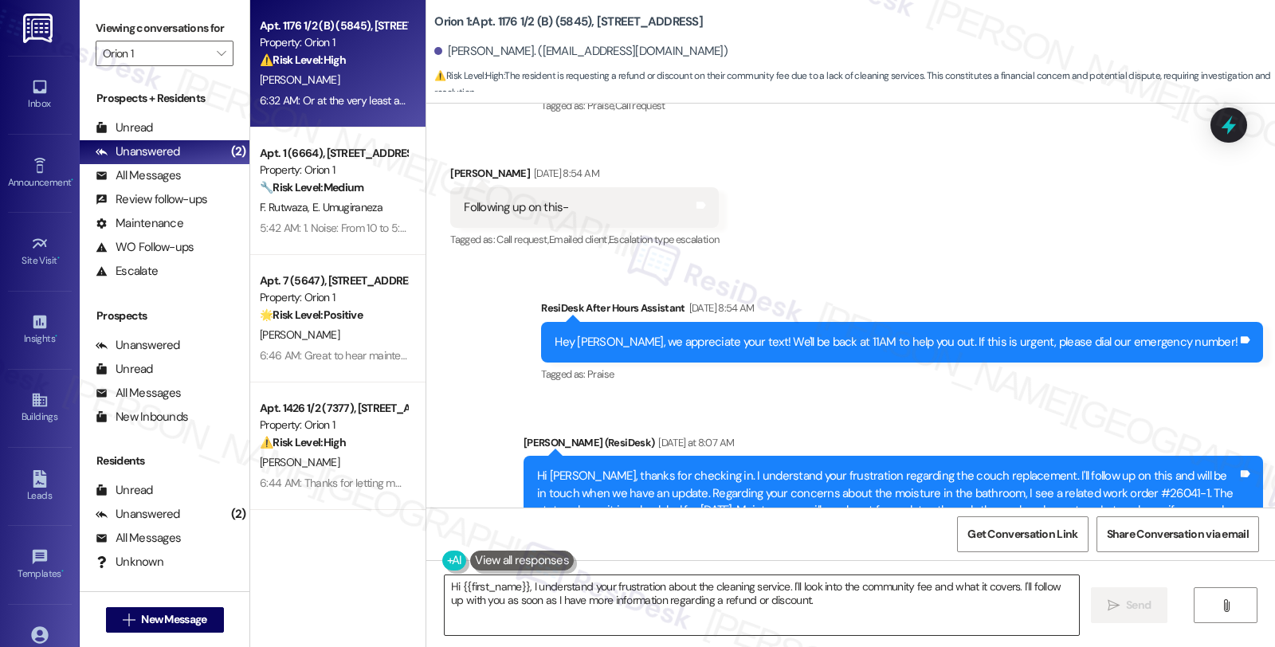
click at [445, 580] on textarea "Hi {{first_name}}, I understand your frustration about the cleaning service. I'…" at bounding box center [762, 605] width 634 height 60
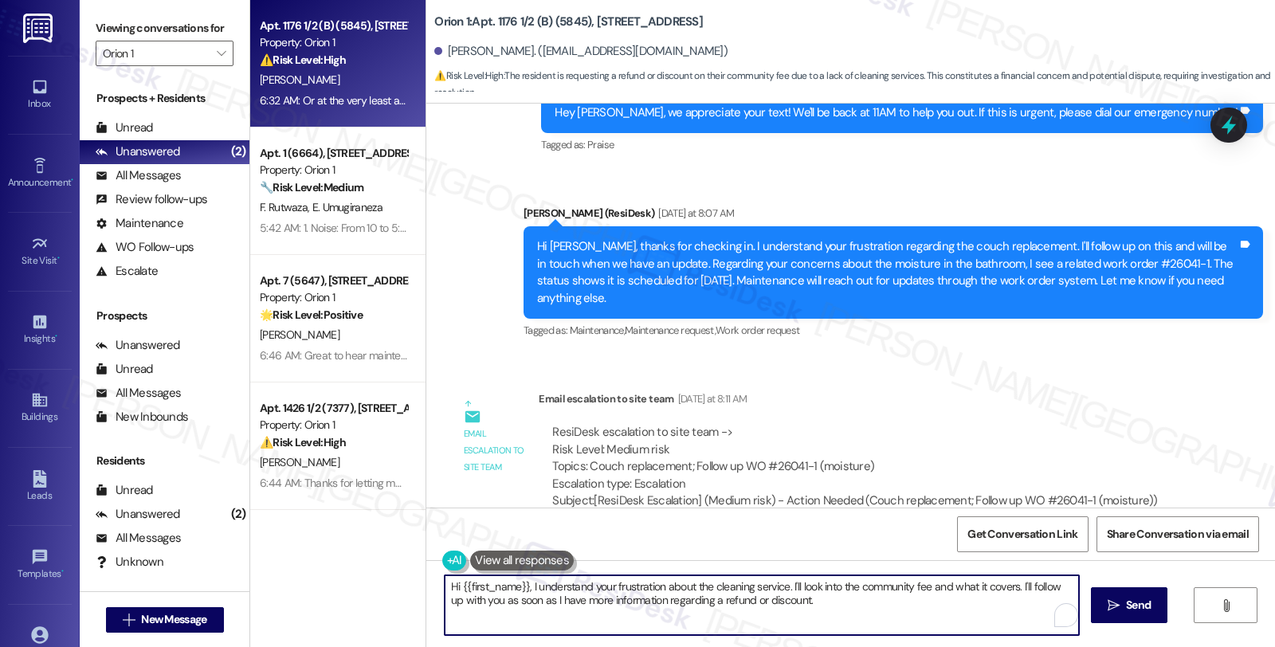
scroll to position [12487, 0]
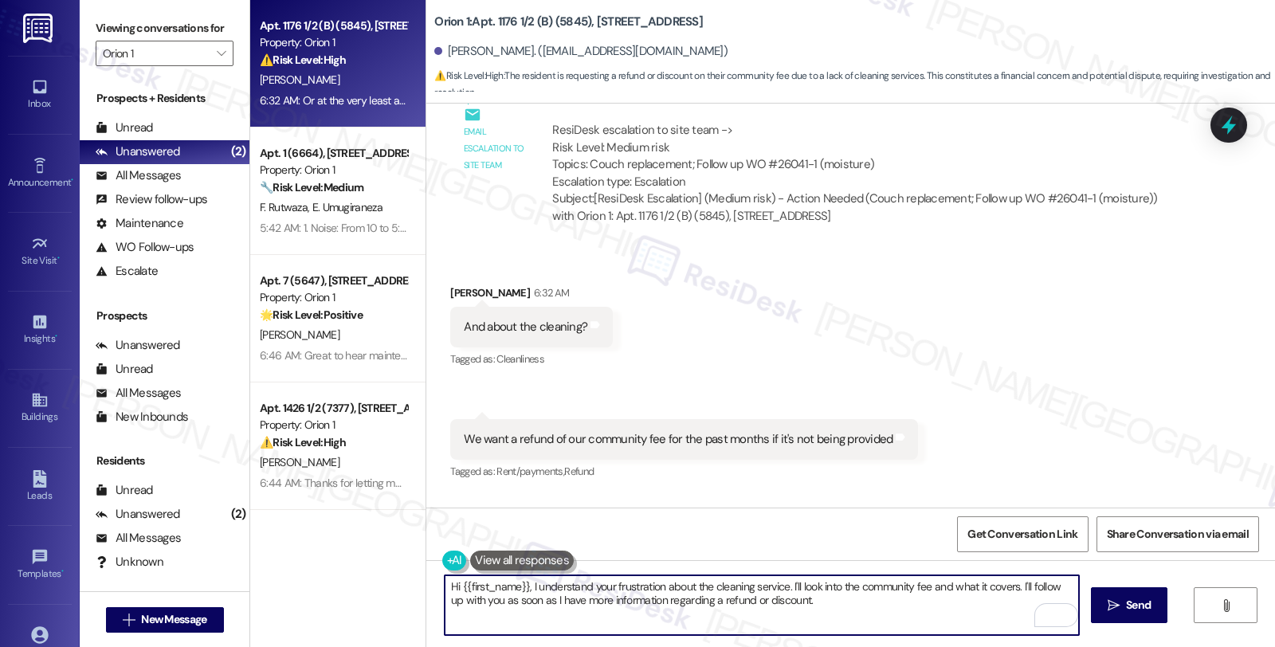
drag, startPoint x: 522, startPoint y: 585, endPoint x: 412, endPoint y: 585, distance: 110.0
click at [412, 585] on div "Apt. 1176 1/2 (B) (5845), 1180 W 37th Pl Property: Orion 1 ⚠️ Risk Level: High …" at bounding box center [762, 323] width 1025 height 647
click at [701, 584] on textarea "I understand your frustration about the cleaning service. I'll look into the co…" at bounding box center [762, 605] width 634 height 60
drag, startPoint x: 753, startPoint y: 602, endPoint x: 410, endPoint y: 563, distance: 344.8
click at [410, 563] on div "Apt. 1176 1/2 (B) (5845), 1180 W 37th Pl Property: Orion 1 ⚠️ Risk Level: High …" at bounding box center [762, 323] width 1025 height 647
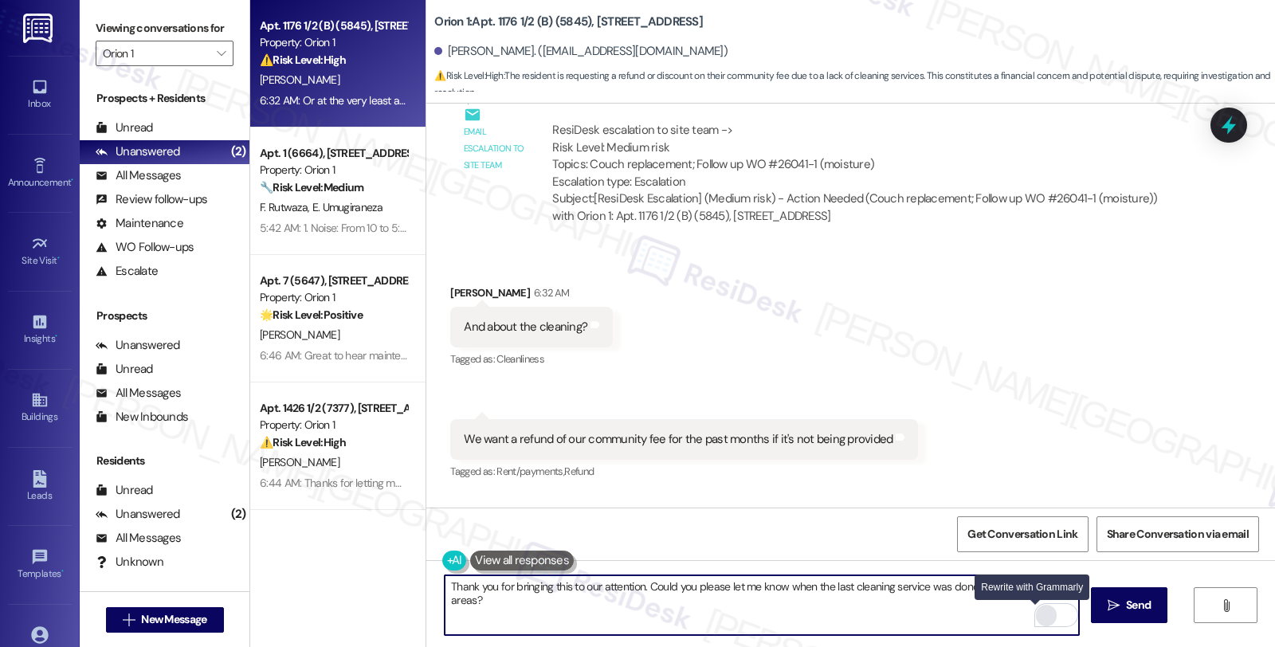
click at [1037, 614] on div "Rewrite with Grammarly" at bounding box center [1046, 615] width 18 height 18
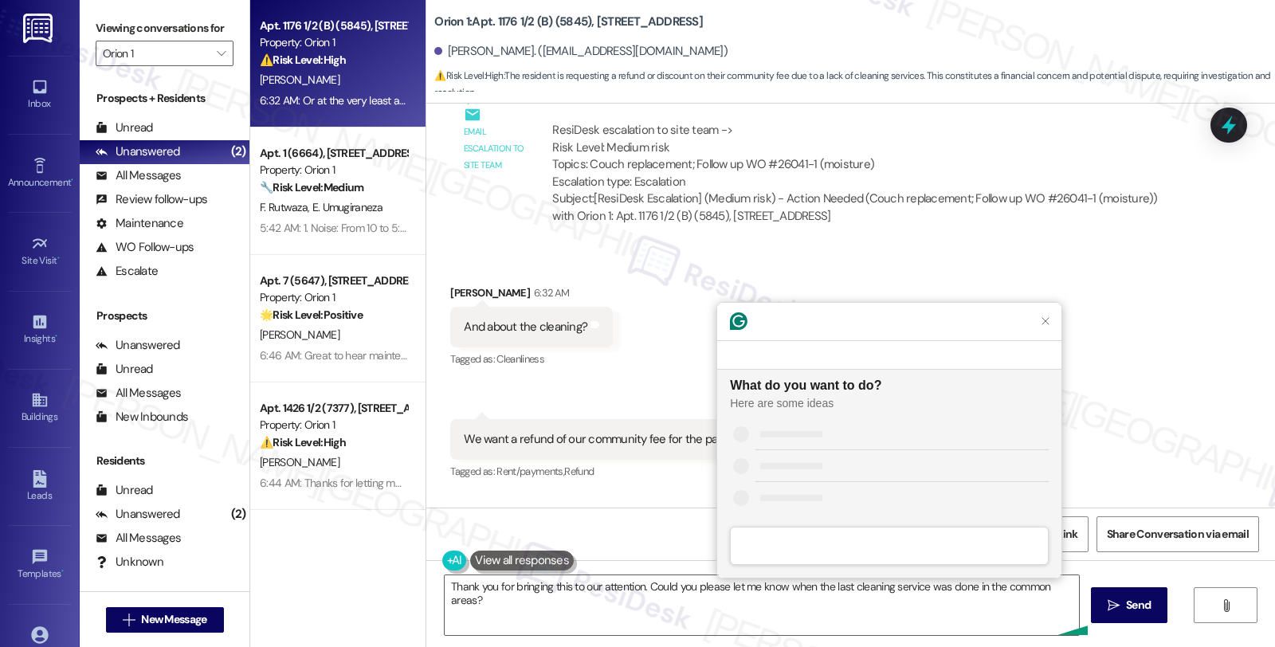
scroll to position [0, 0]
click at [829, 433] on div "Improve it" at bounding box center [901, 433] width 293 height 17
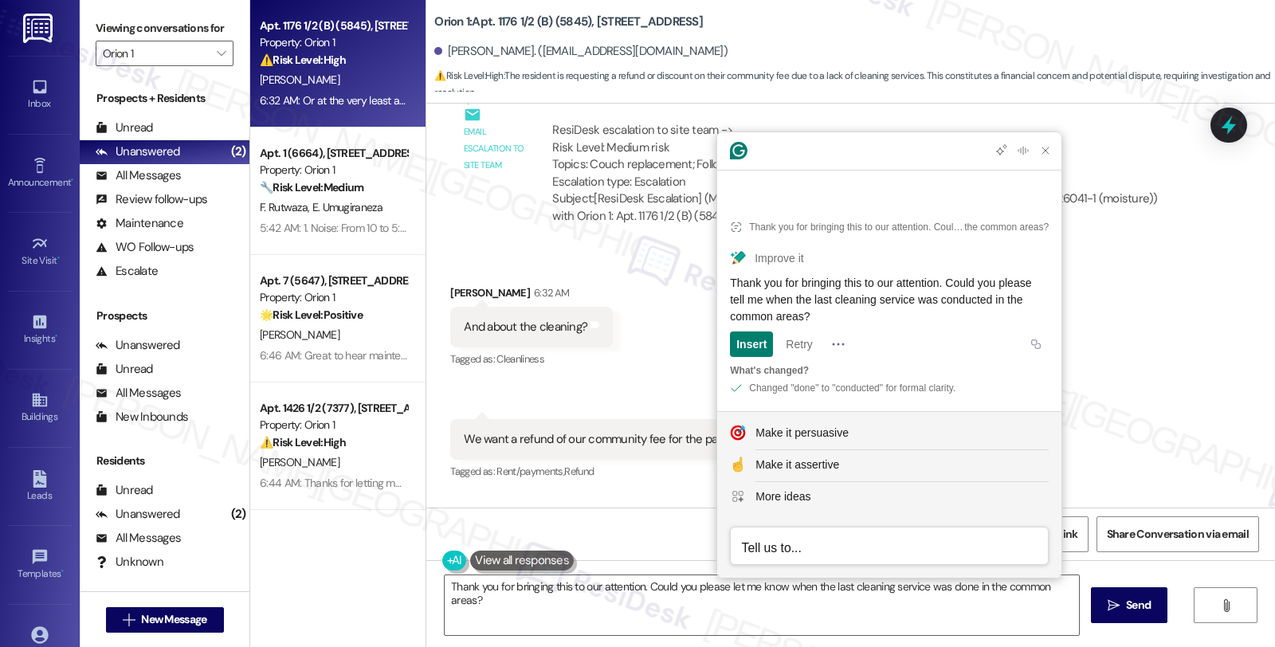
drag, startPoint x: 914, startPoint y: 314, endPoint x: 730, endPoint y: 275, distance: 188.2
click at [730, 275] on div "Thank you for bringing this to our attention. Could you please tell me when the…" at bounding box center [889, 300] width 319 height 50
click at [639, 615] on textarea "Thank you for bringing this to our attention. Could you please let me know when…" at bounding box center [762, 605] width 634 height 60
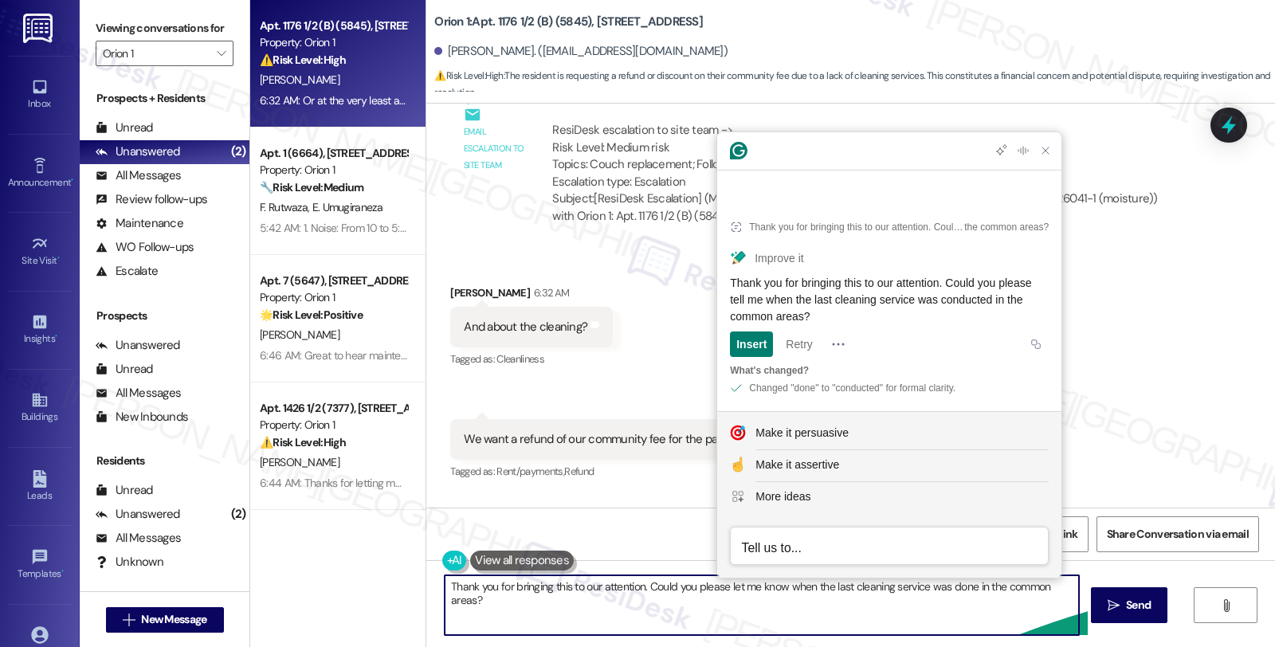
paste textarea "tell me when the last cleaning service was conducted in the common areas?"
type textarea "Thank you for bringing this to our attention. Could you please tell me when the…"
click at [1114, 606] on icon "" at bounding box center [1114, 605] width 12 height 13
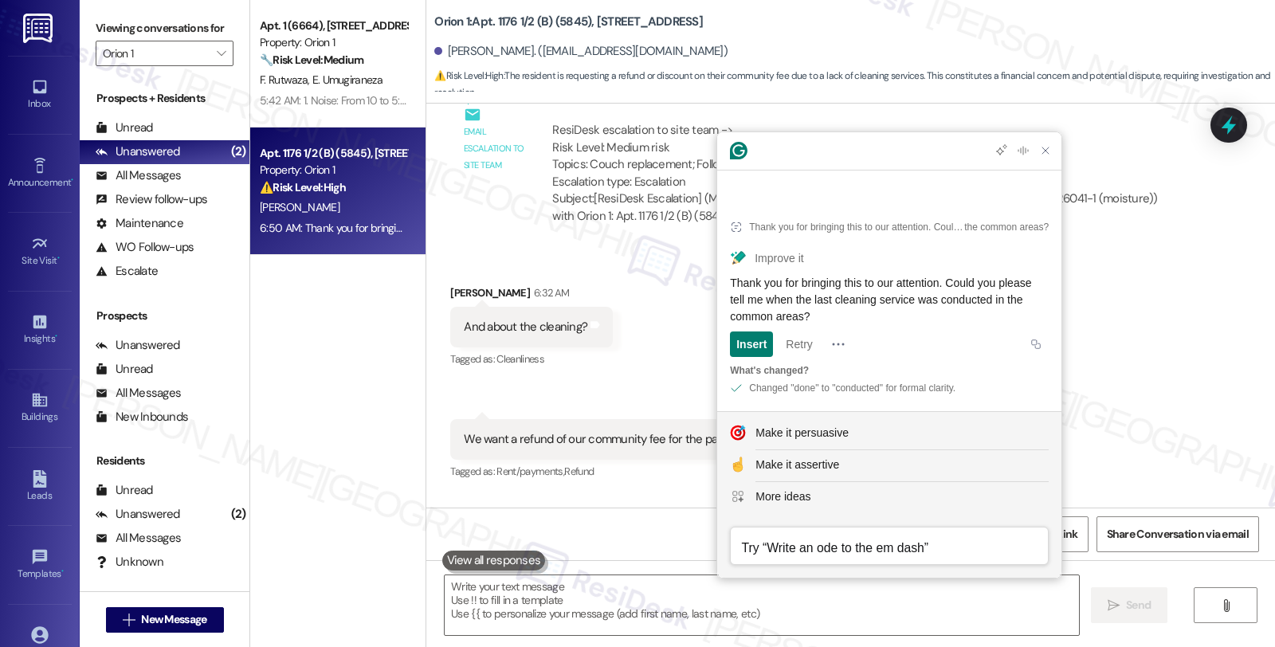
scroll to position [12598, 0]
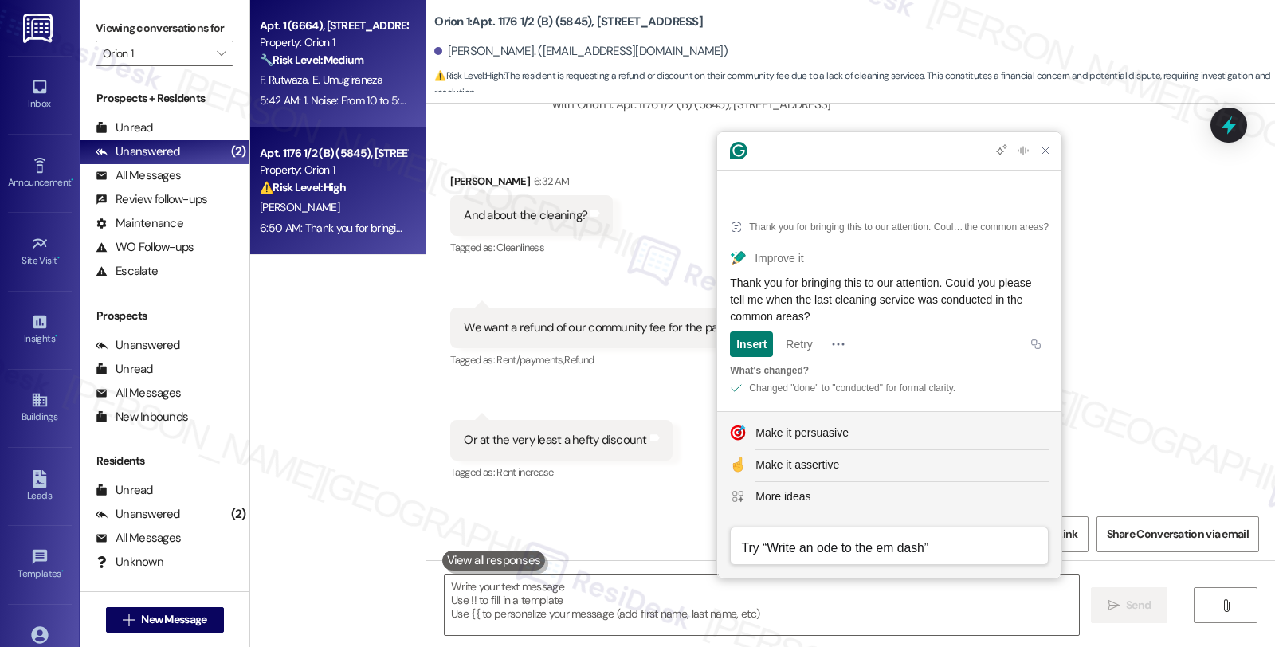
click at [346, 36] on div "Property: Orion 1" at bounding box center [333, 42] width 147 height 17
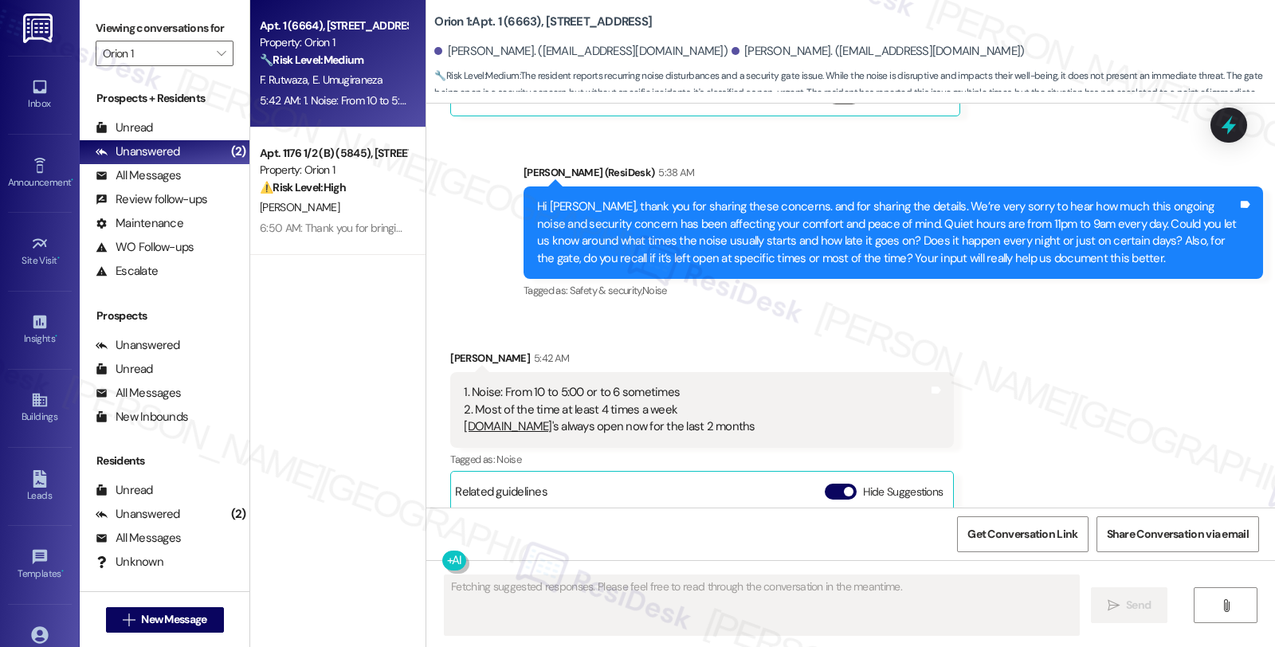
scroll to position [9077, 0]
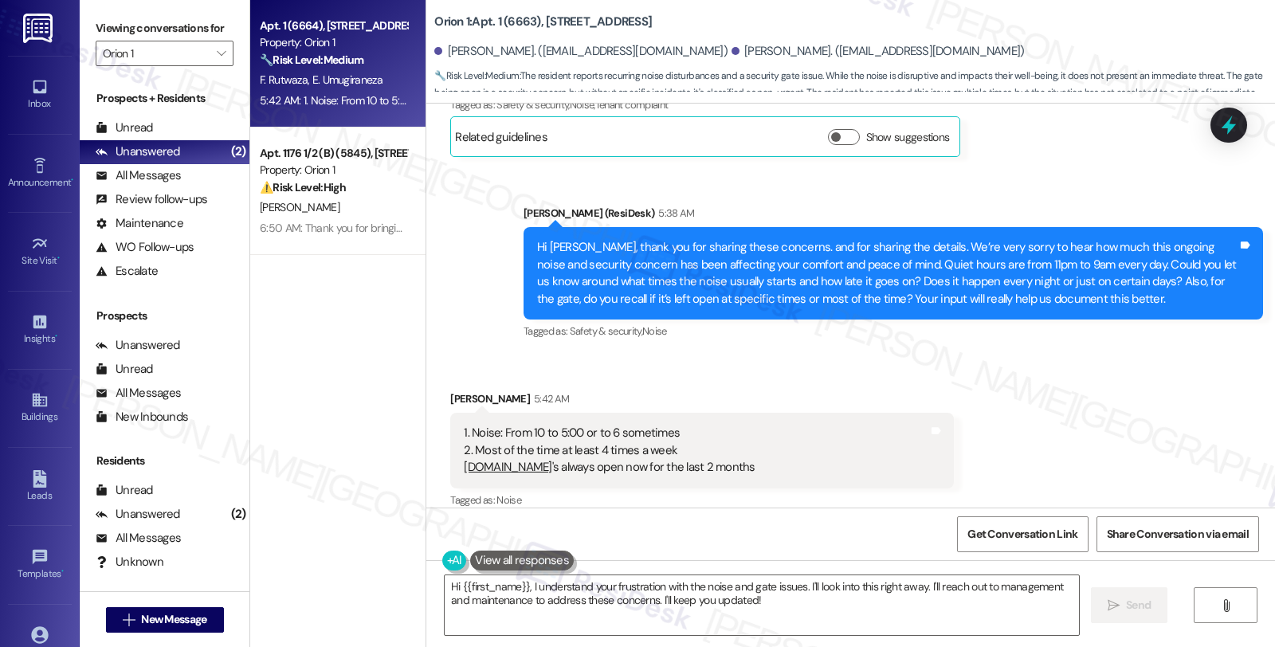
click at [1021, 355] on div "Received via SMS Edith Umugiraneza 5:42 AM 1. Noise: From 10 to 5:00 or to 6 so…" at bounding box center [850, 589] width 849 height 469
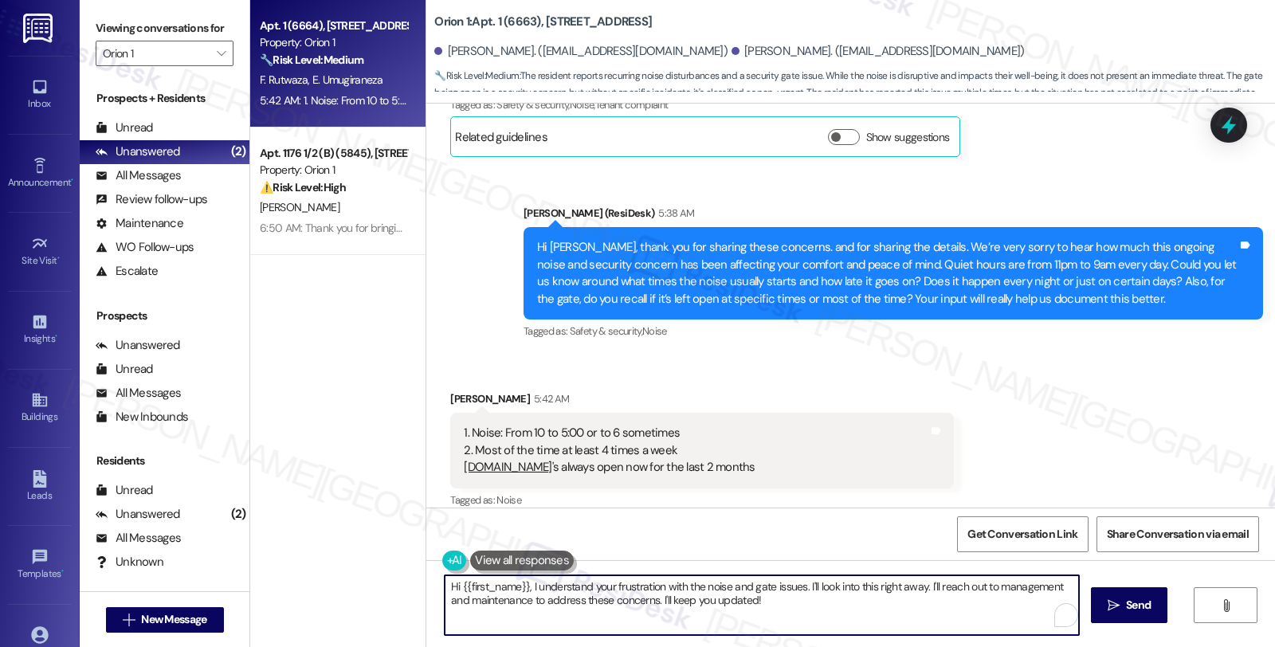
click at [824, 609] on textarea "Hi {{first_name}}, I understand your frustration with the noise and gate issues…" at bounding box center [762, 605] width 634 height 60
click at [445, 588] on textarea "Hi {{first_name}}, I understand your frustration with the noise and gate issues." at bounding box center [762, 605] width 634 height 60
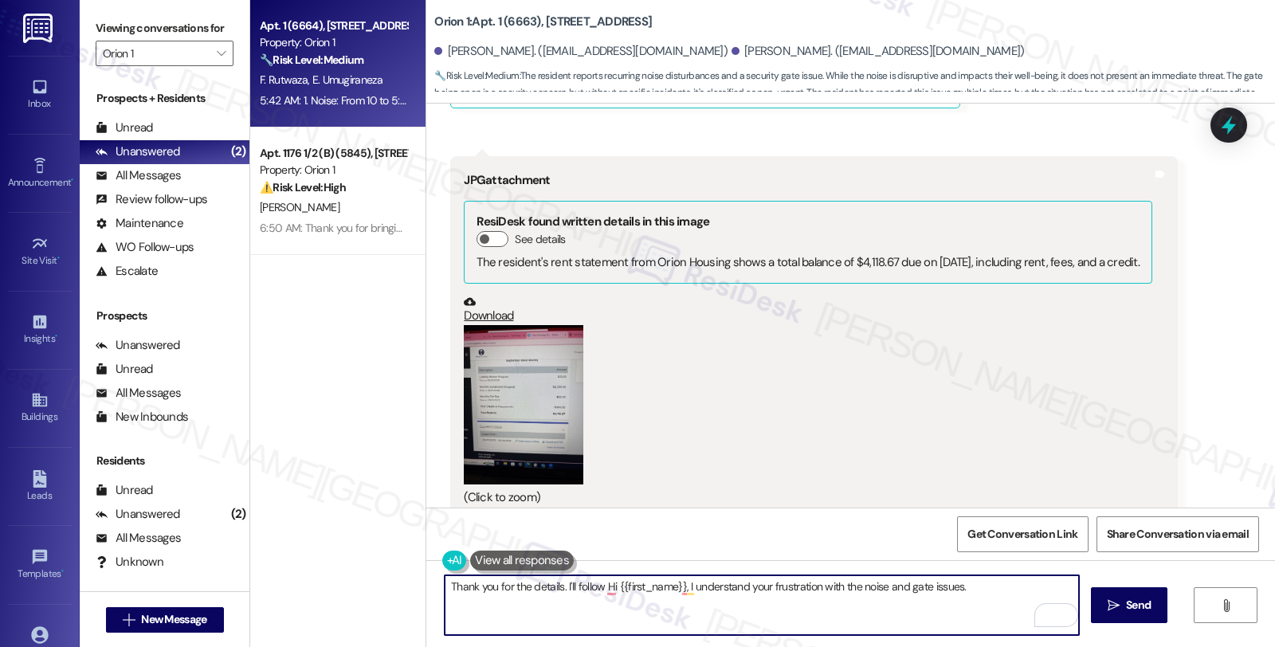
scroll to position [7837, 0]
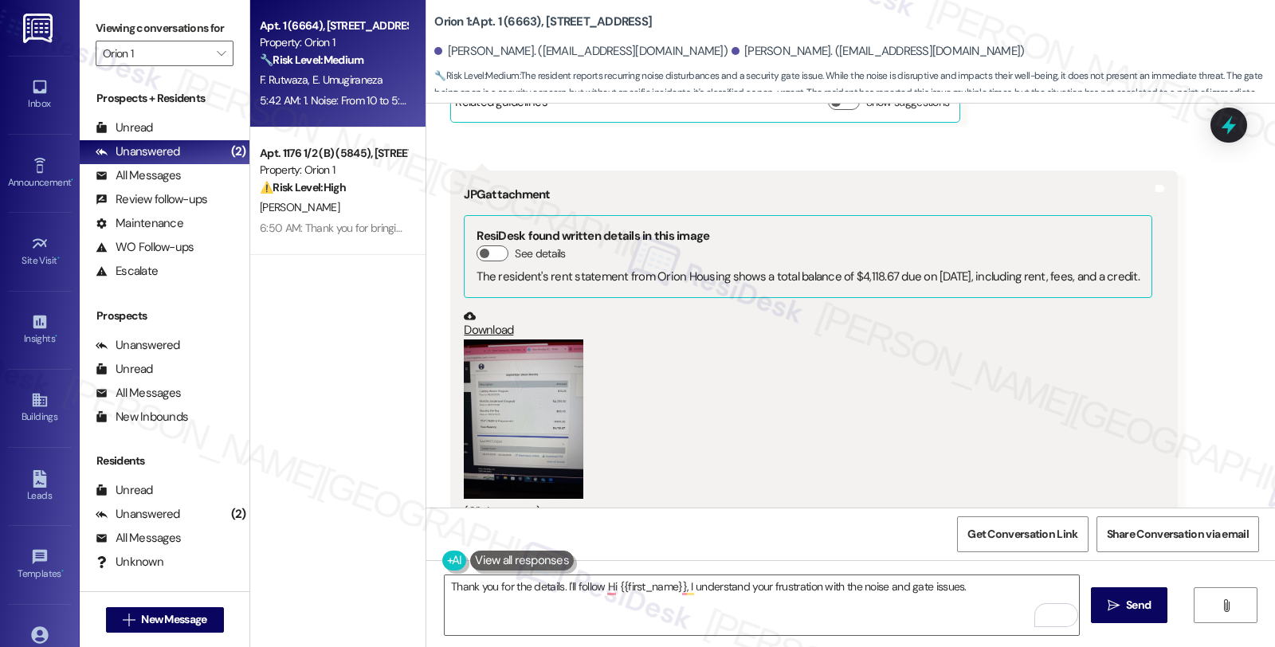
click at [504, 339] on button "Zoom image" at bounding box center [524, 418] width 120 height 159
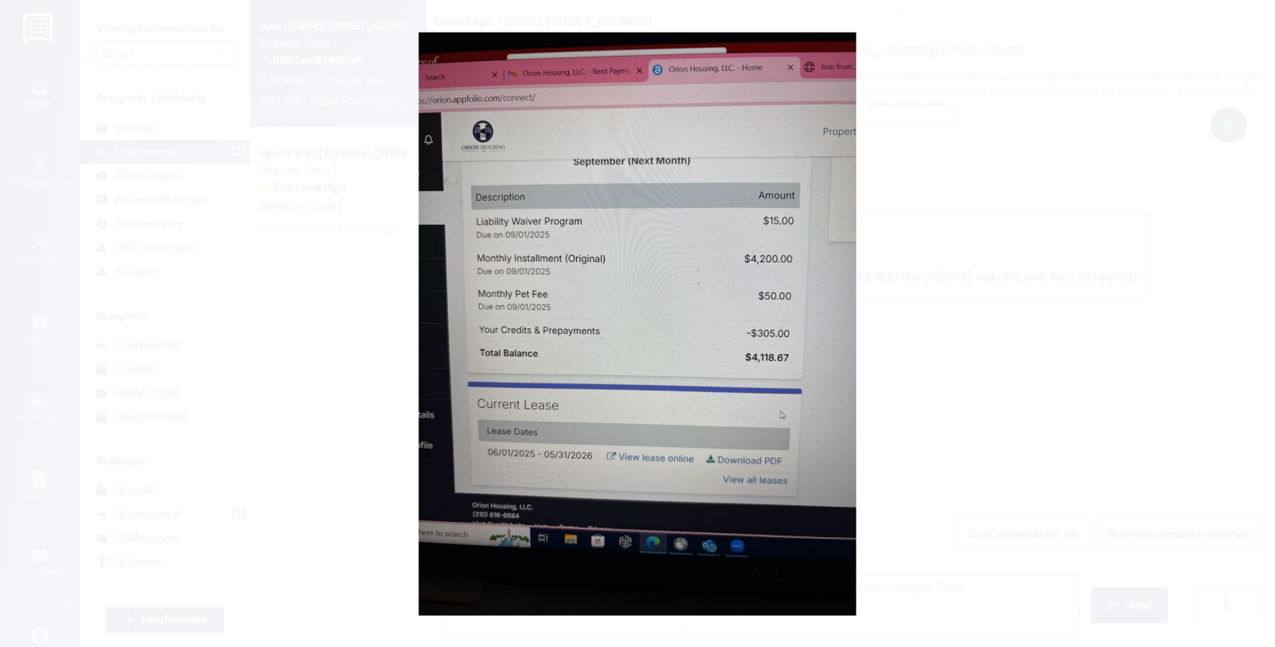
click at [870, 308] on button "Unzoom image" at bounding box center [637, 323] width 1275 height 647
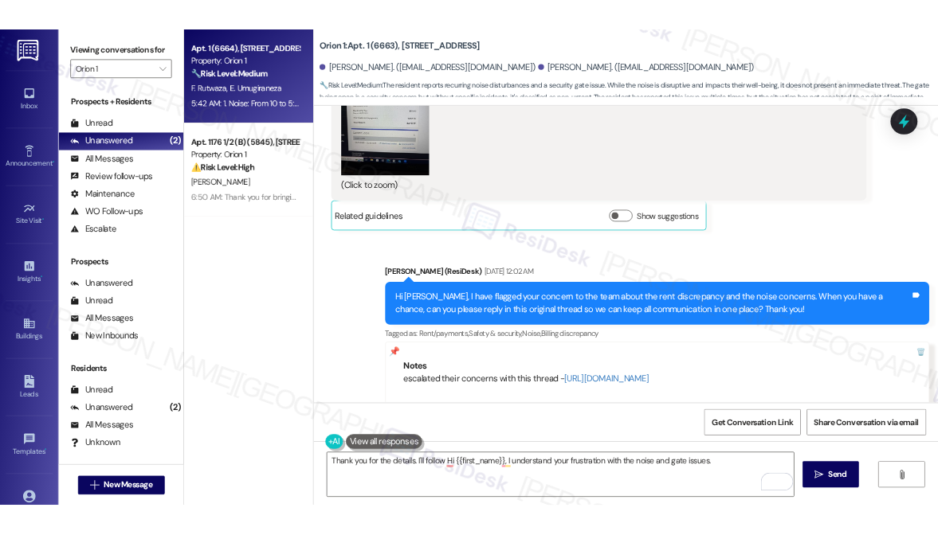
scroll to position [8192, 0]
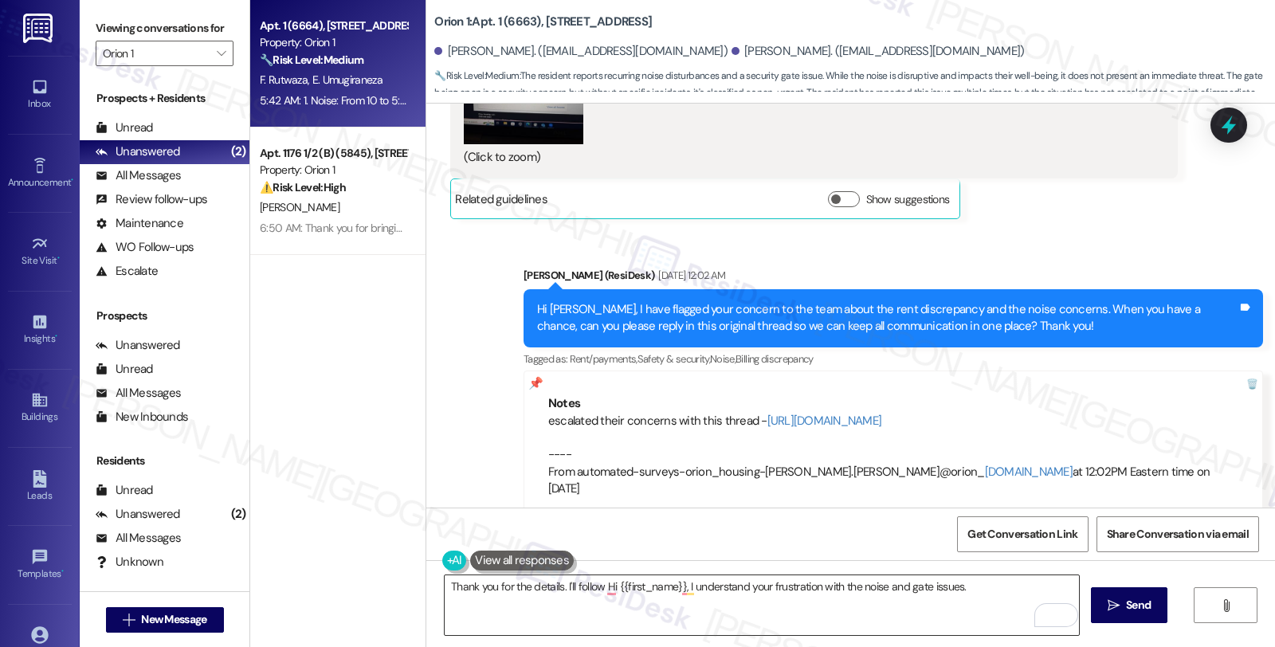
click at [594, 588] on textarea "Thank you for the details. I'll follow Hi {{first_name}}, I understand your fru…" at bounding box center [762, 605] width 634 height 60
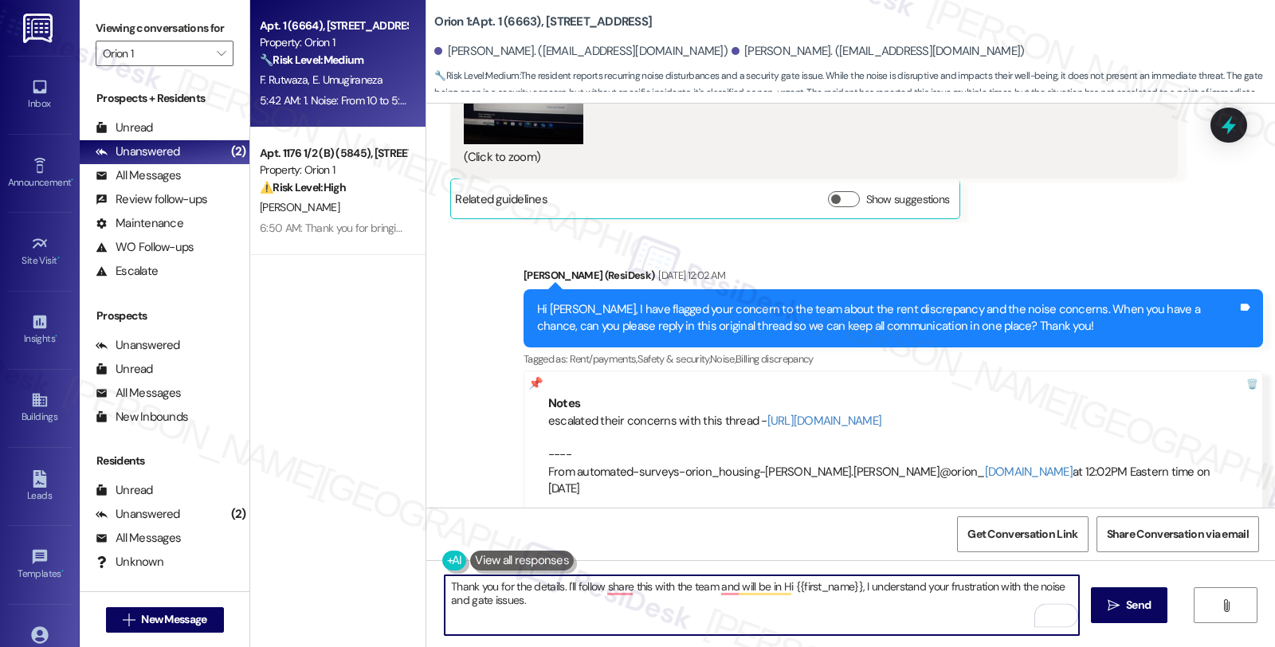
click at [587, 586] on textarea "Thank you for the details. I'll follow share this with the team and will be in …" at bounding box center [762, 605] width 634 height 60
drag, startPoint x: 741, startPoint y: 587, endPoint x: 755, endPoint y: 587, distance: 13.5
click at [742, 587] on textarea "Thank you for the details. I'll share this with the team and will be in Hi {{fi…" at bounding box center [762, 605] width 634 height 60
click at [861, 586] on textarea "Thank you for the details. I'll share this with the team and will be in touch w…" at bounding box center [762, 605] width 634 height 60
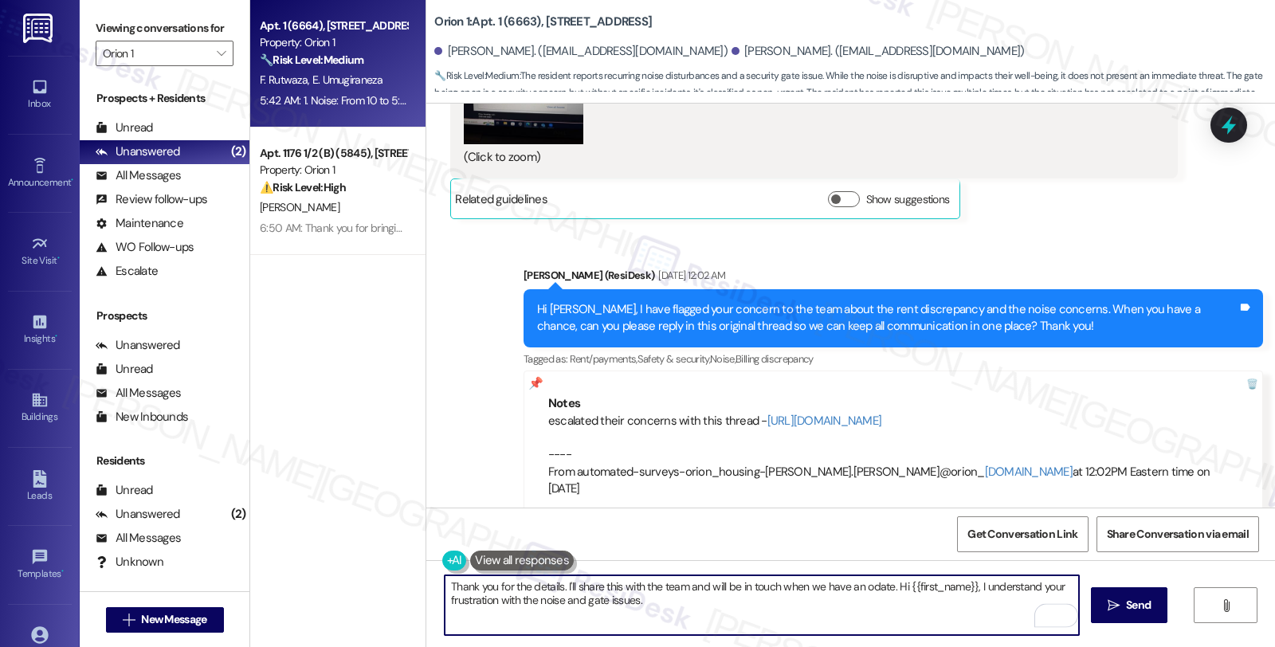
click at [861, 586] on textarea "Thank you for the details. I'll share this with the team and will be in touch w…" at bounding box center [762, 605] width 634 height 60
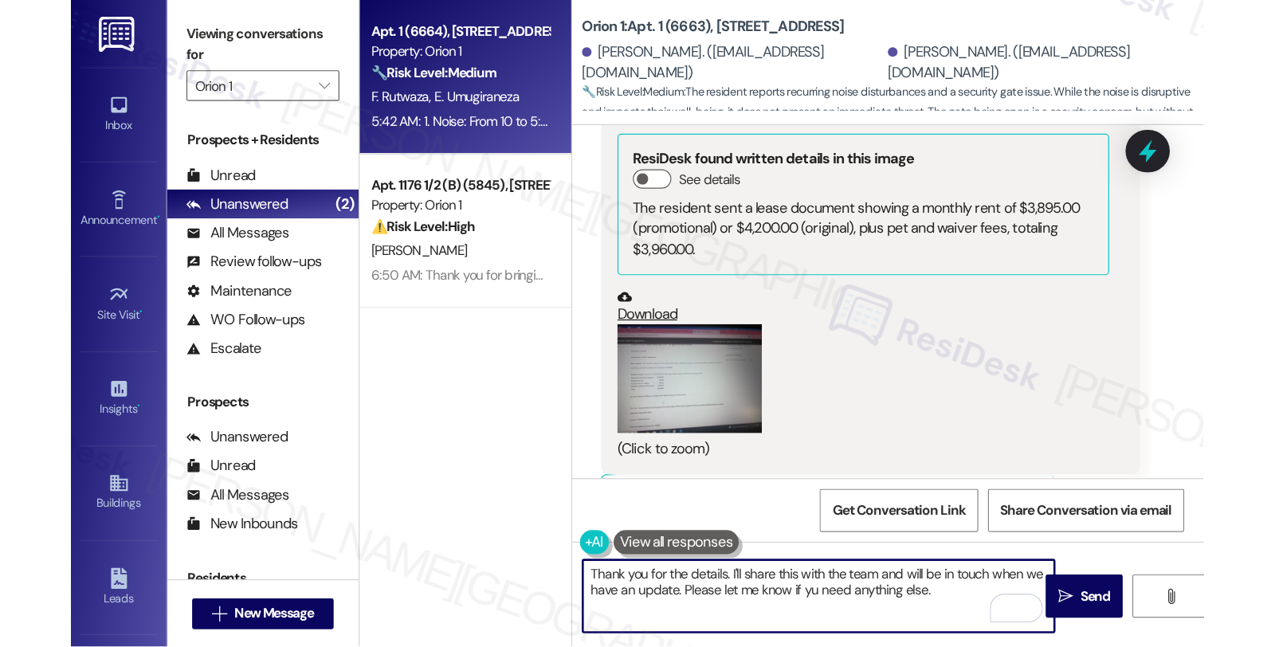
scroll to position [8841, 0]
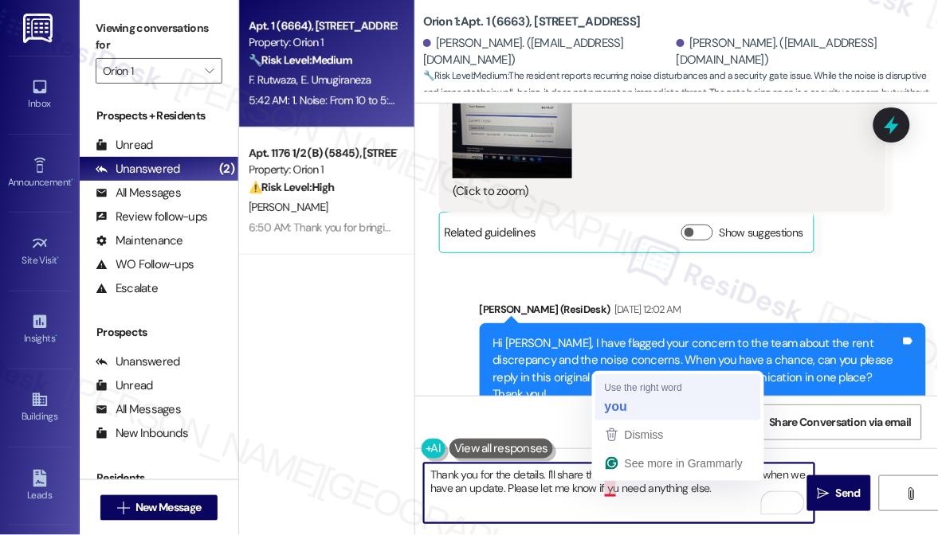
type textarea "Thank you for the details. I'll share this with the team and will be in touch w…"
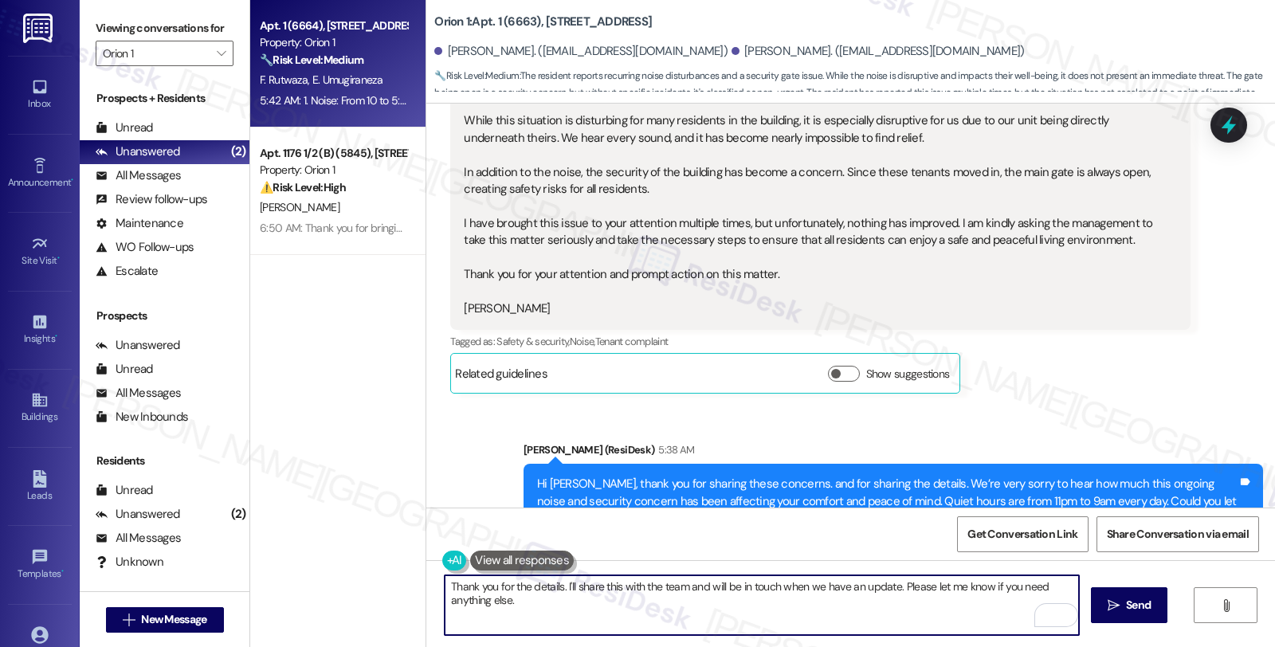
scroll to position [8192, 0]
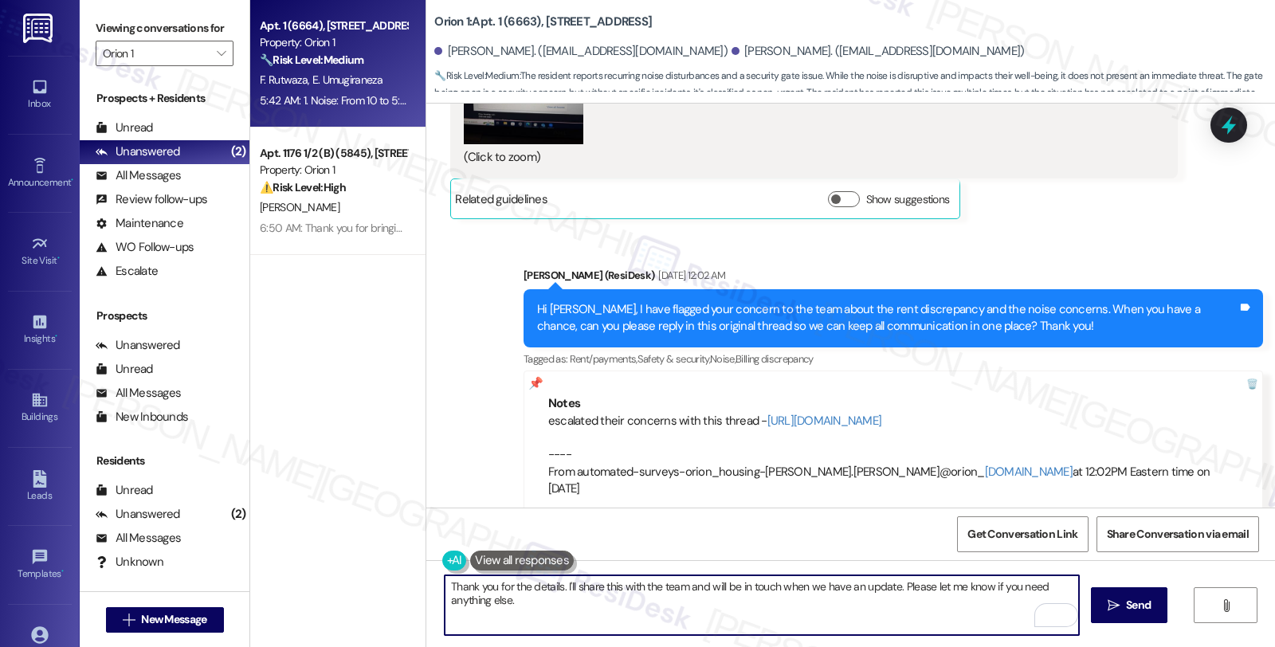
click at [778, 586] on textarea "Thank you for the details. I'll share this with the team and will be in touch w…" at bounding box center [762, 605] width 634 height 60
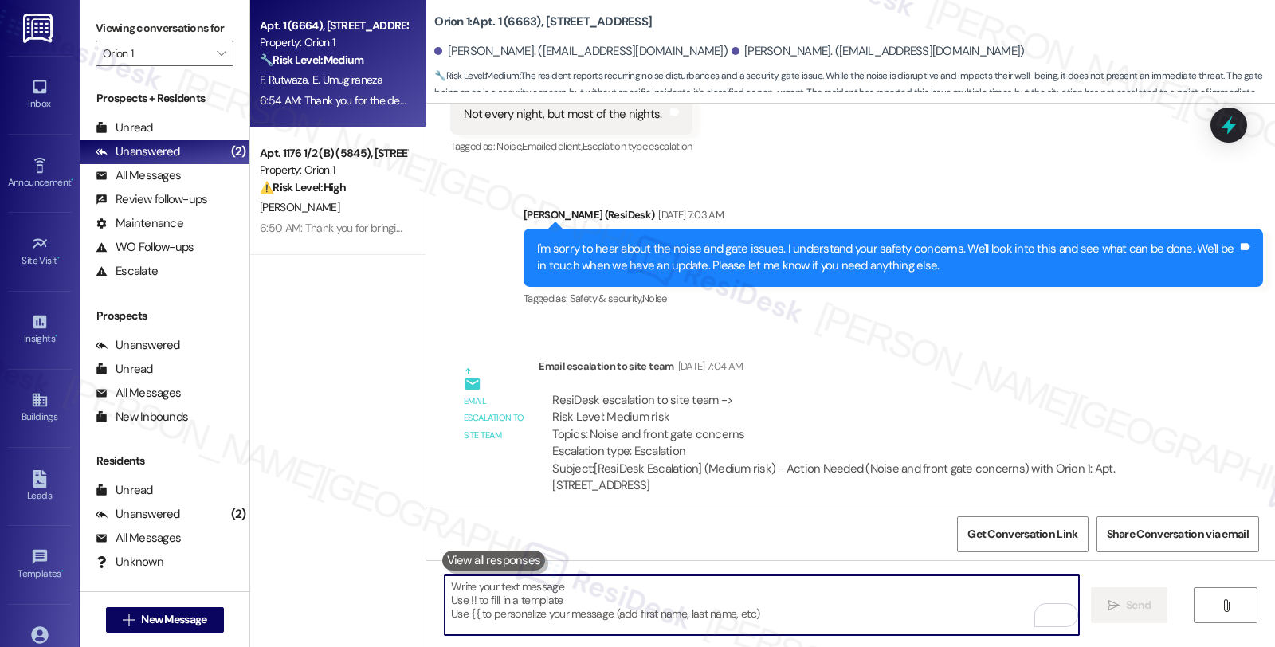
scroll to position [6178, 0]
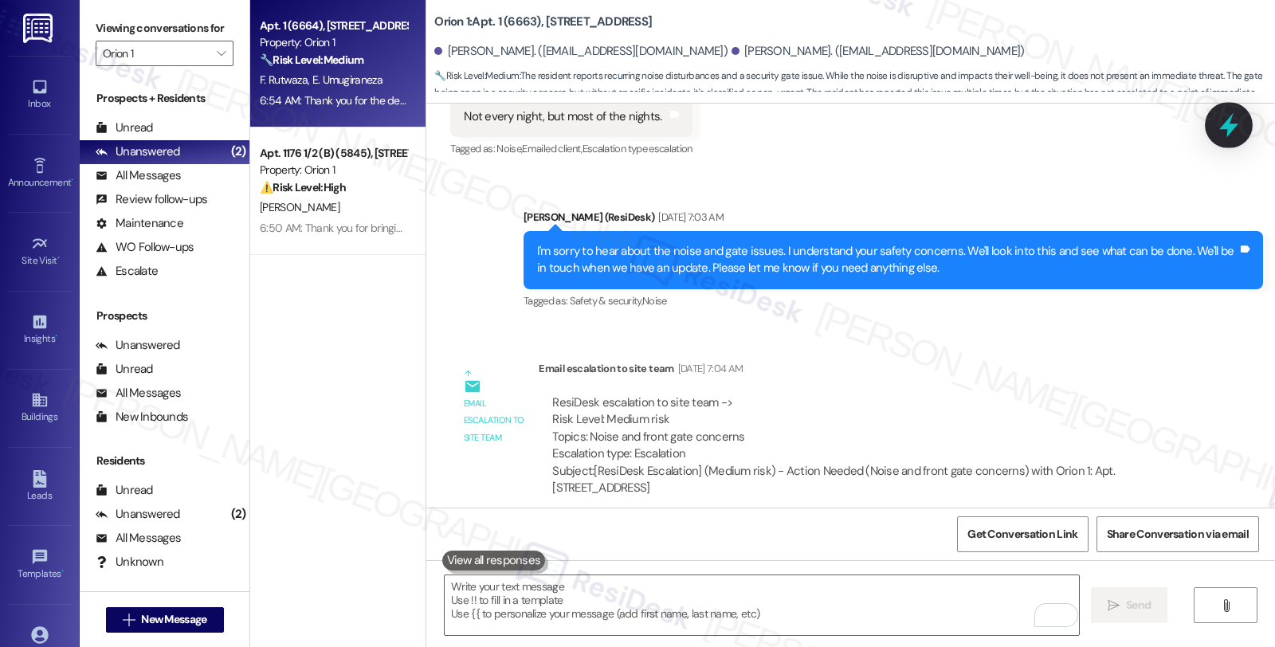
click at [1225, 125] on icon at bounding box center [1228, 125] width 19 height 25
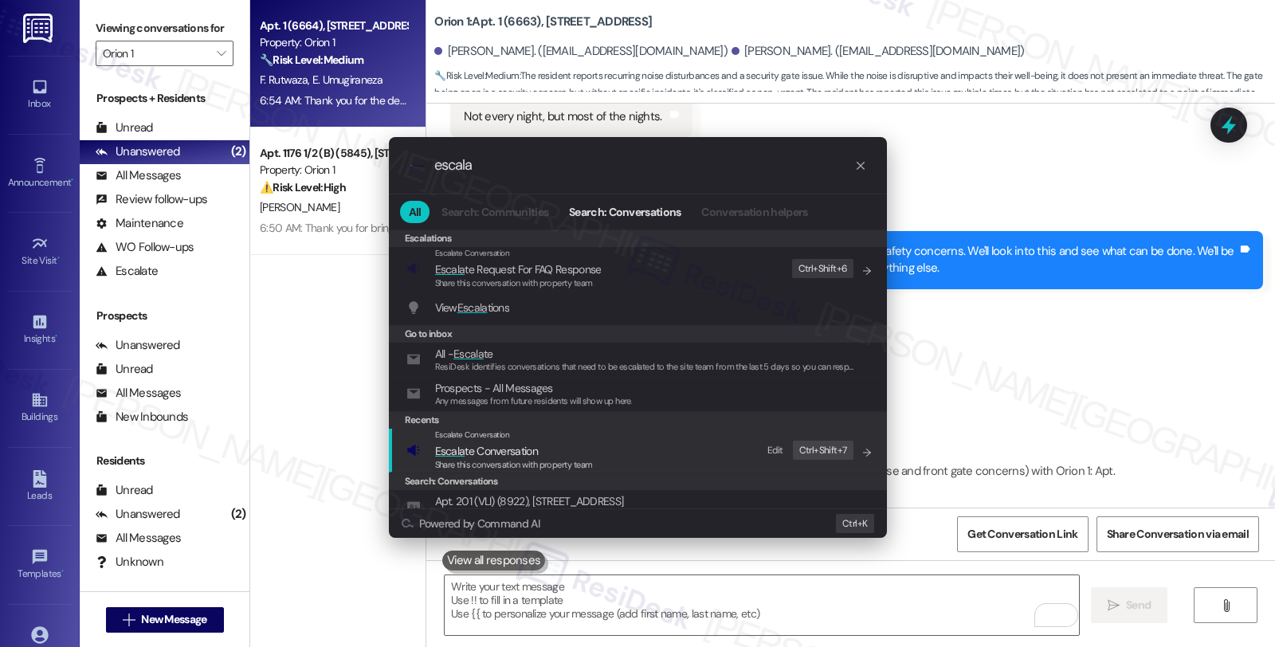
type input "escala"
click at [511, 459] on span "Share this conversation with property team" at bounding box center [514, 464] width 158 height 11
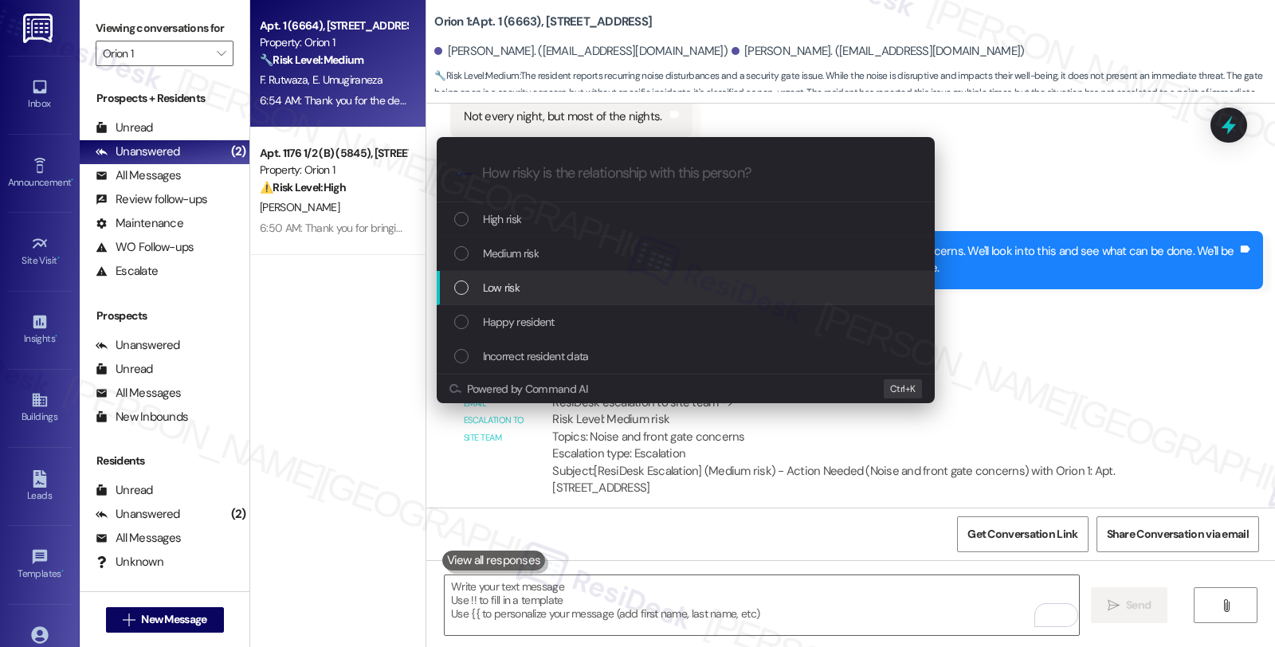
click at [510, 280] on span "Low risk" at bounding box center [501, 288] width 37 height 18
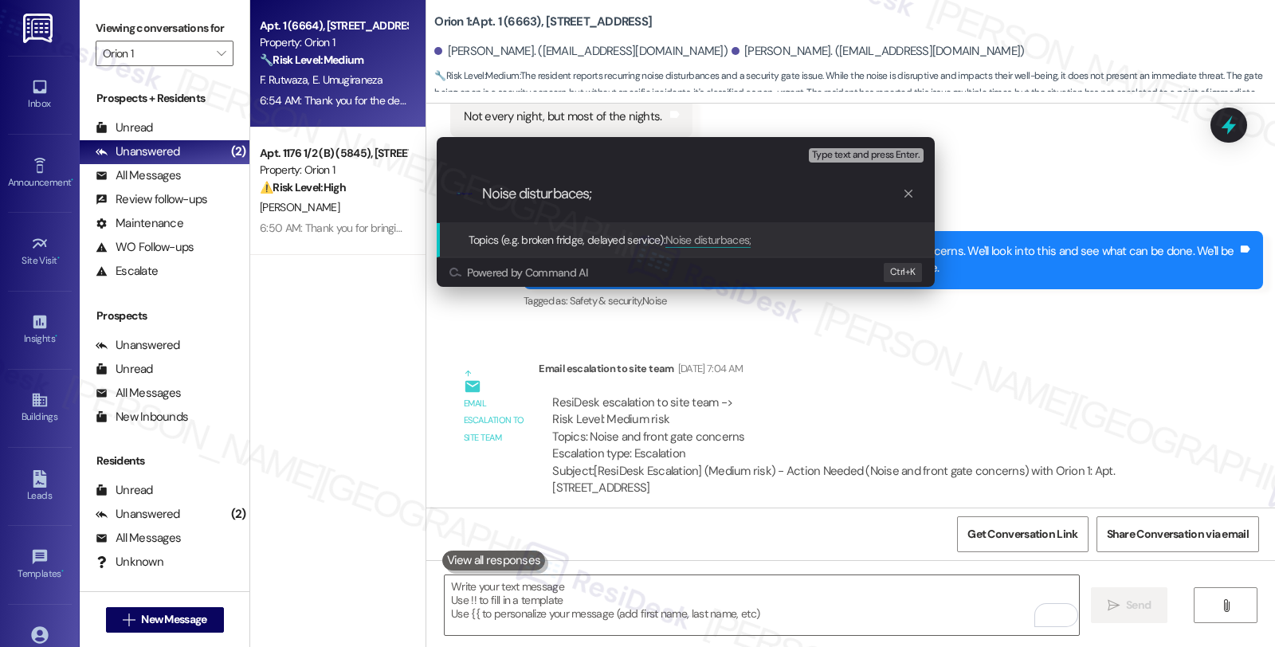
click at [570, 194] on input "Noise disturbaces;" at bounding box center [692, 194] width 420 height 17
click at [657, 199] on input "Noise disturbances;" at bounding box center [692, 194] width 420 height 17
type input "Noise disturbances; front gate concerns"
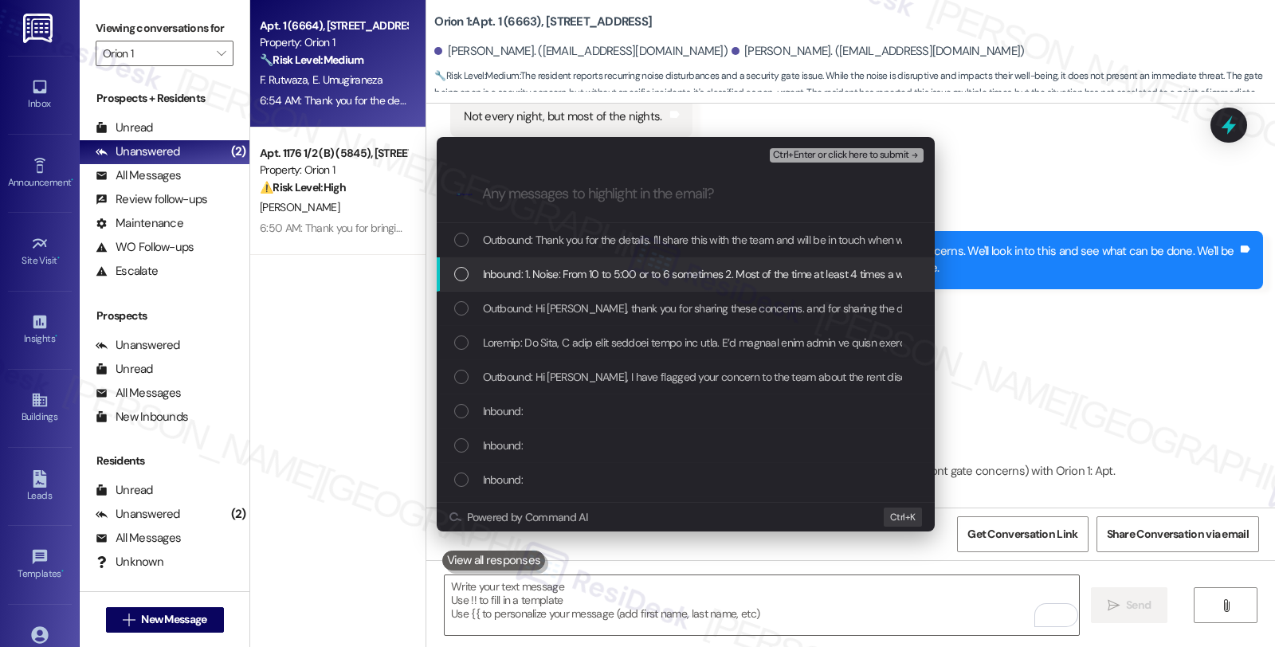
click at [575, 268] on span "Inbound: 1. Noise: From 10 to 5:00 or to 6 sometimes 2. Most of the time at lea…" at bounding box center [838, 274] width 710 height 18
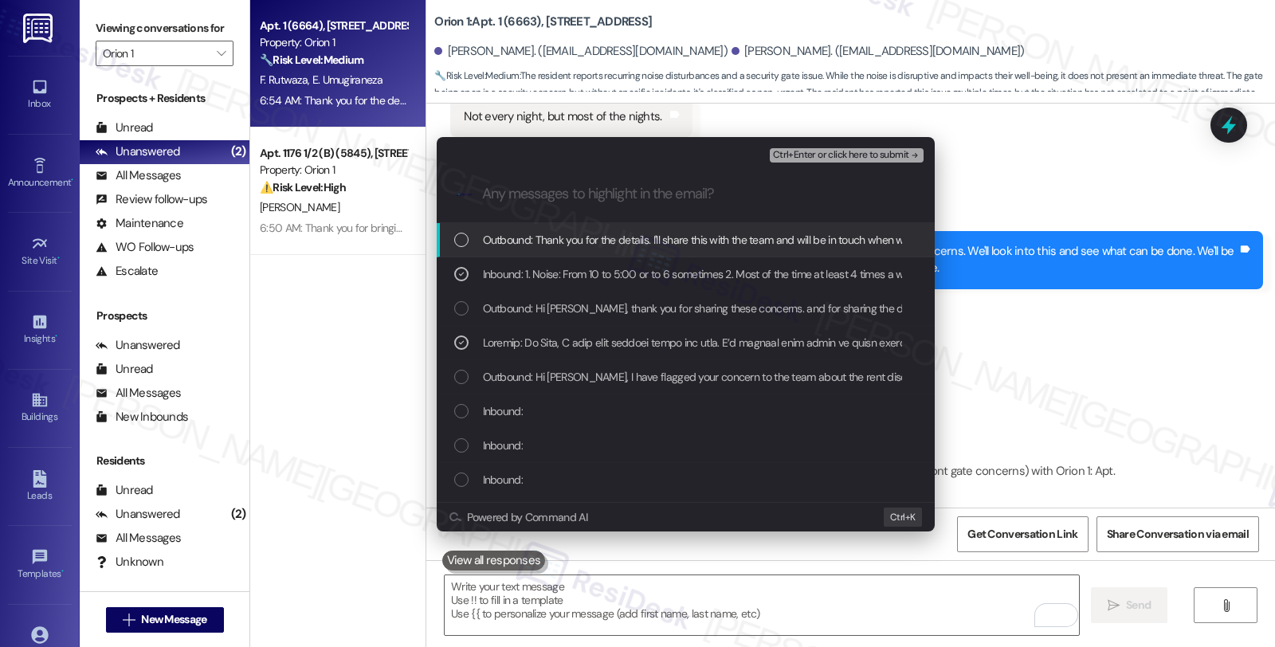
click at [817, 148] on button "Ctrl+Enter or click here to submit" at bounding box center [847, 155] width 154 height 14
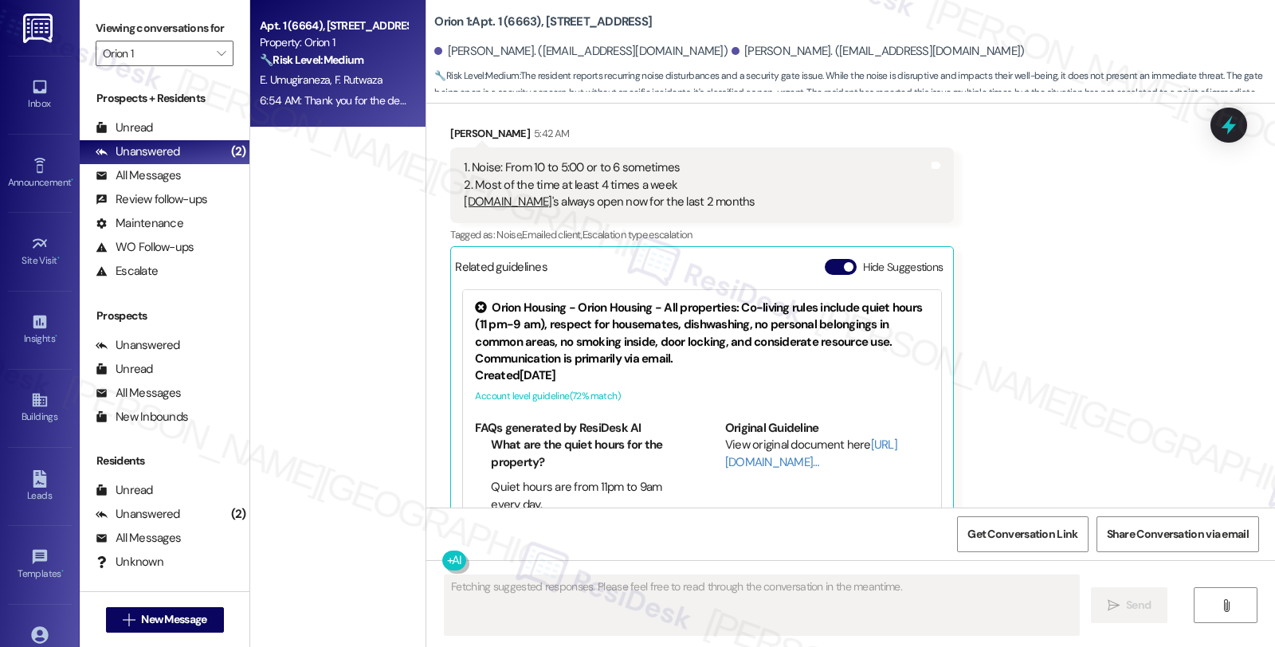
scroll to position [9477, 0]
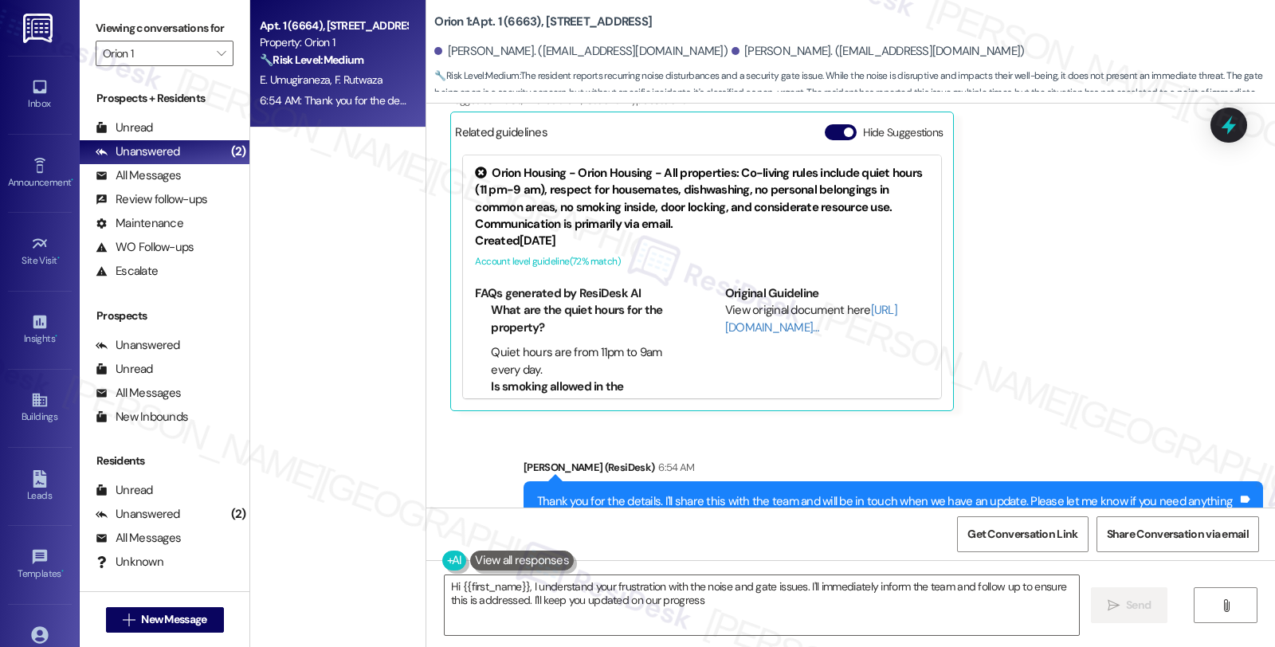
type textarea "Hi {{first_name}}, I understand your frustration with the noise and gate issues…"
click at [181, 188] on div "All Messages (undefined)" at bounding box center [165, 176] width 170 height 24
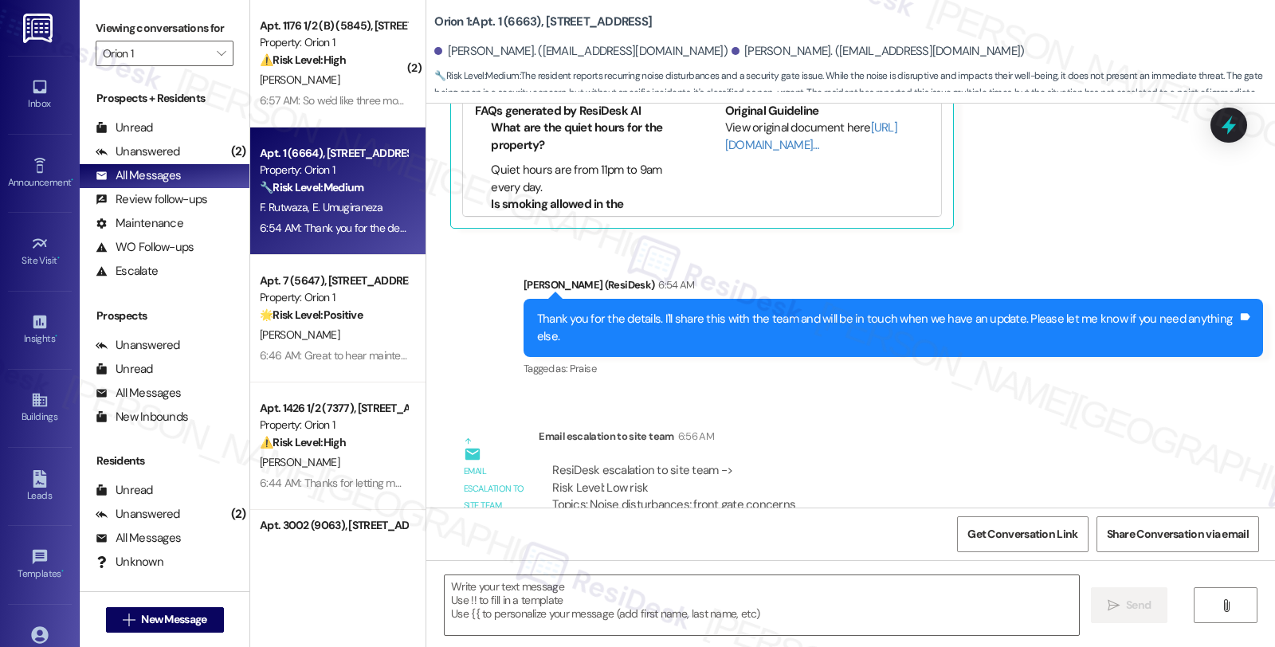
type textarea "Fetching suggested responses. Please feel free to read through the conversation…"
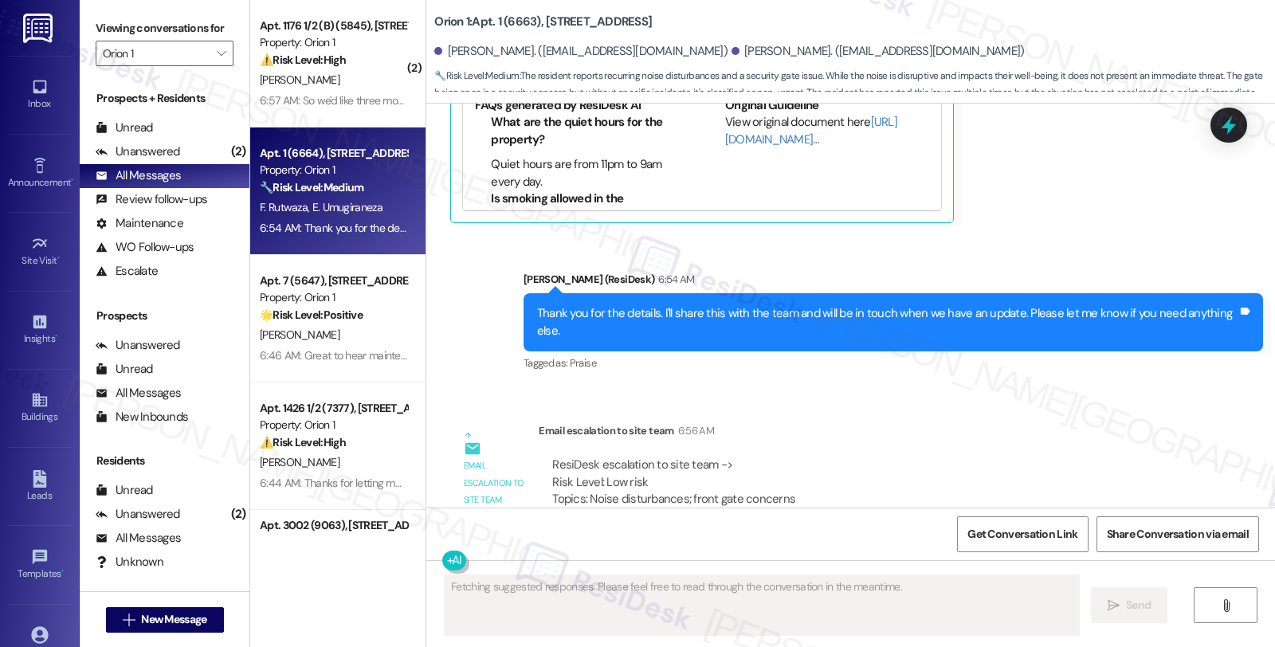
scroll to position [9674, 0]
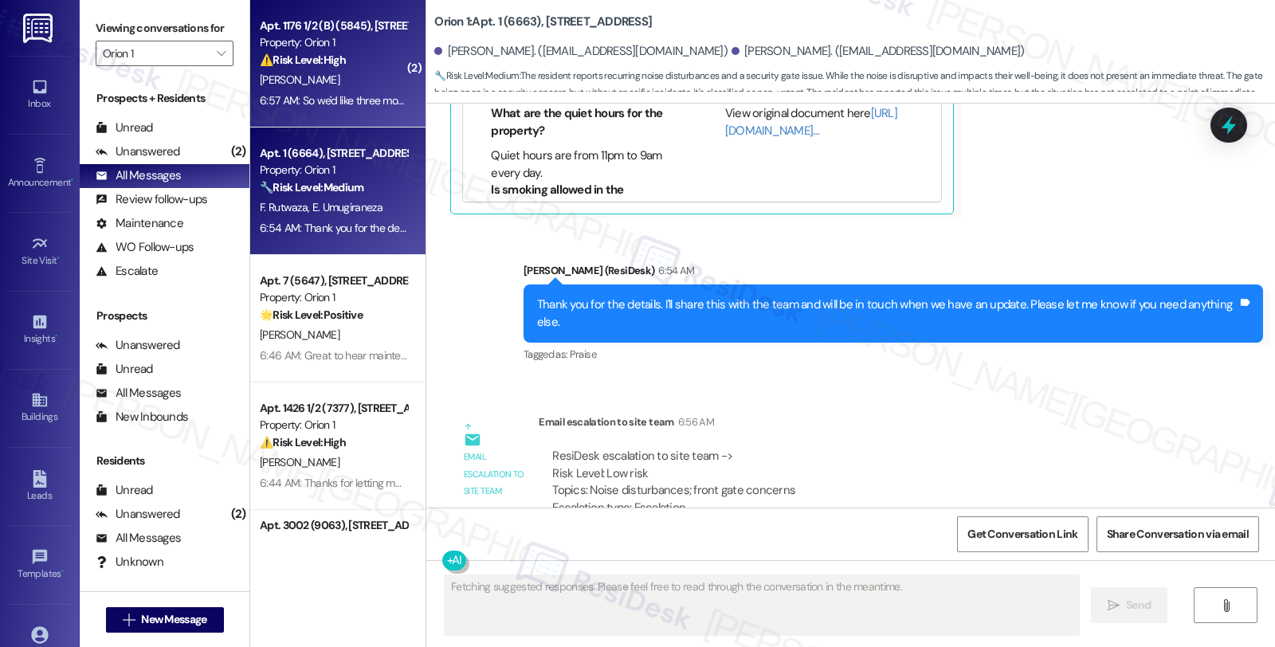
click at [355, 69] on div "Apt. 1176 1/2 (B) (5845), 1180 W 37th Pl Property: Orion 1 ⚠️ Risk Level: High …" at bounding box center [333, 43] width 151 height 54
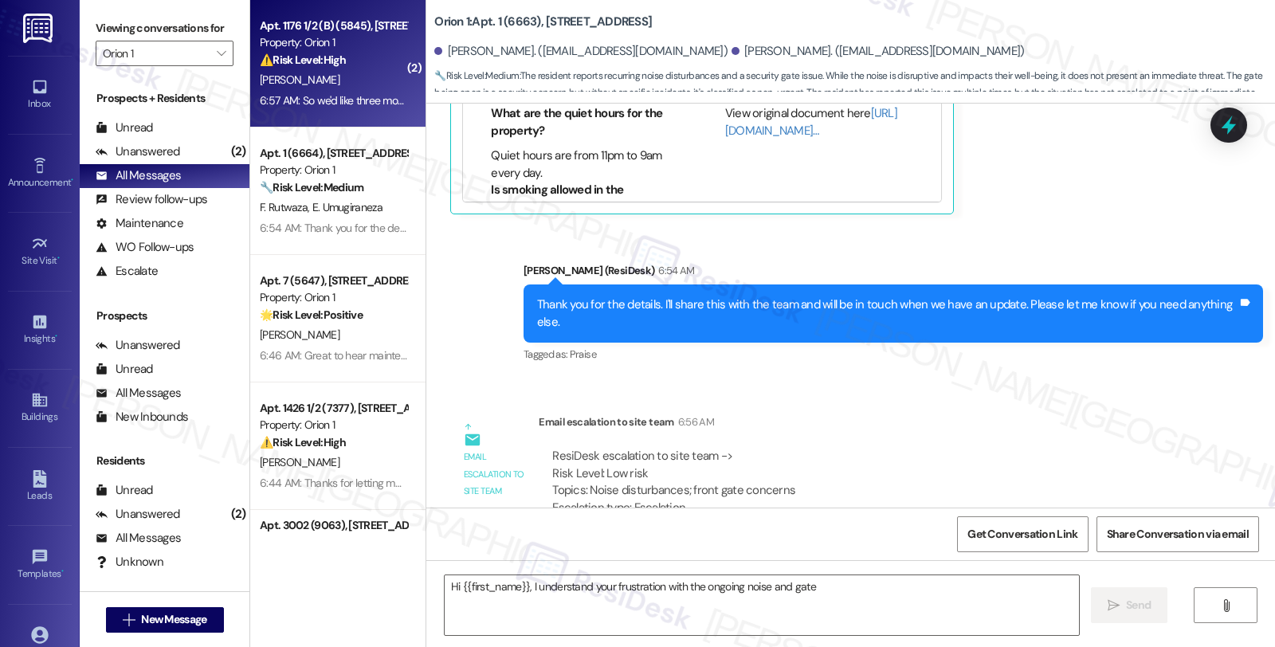
type textarea "Hi {{first_name}}, I understand your frustration with the ongoing noise and gate"
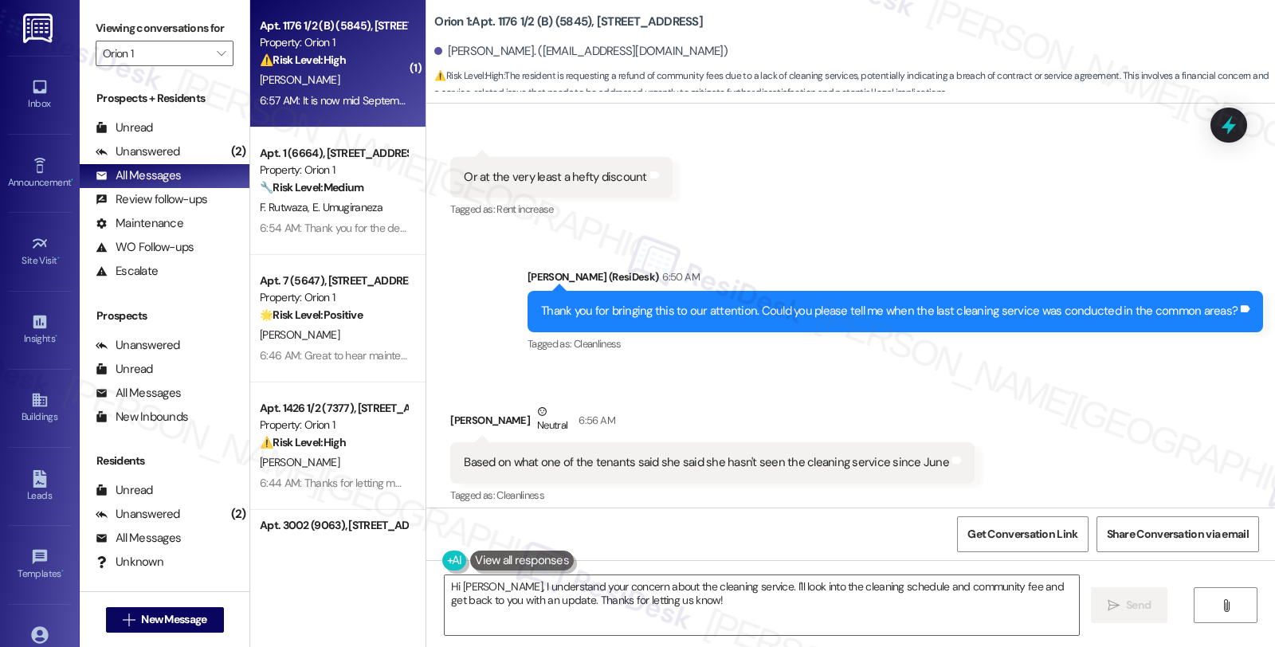
scroll to position [12860, 0]
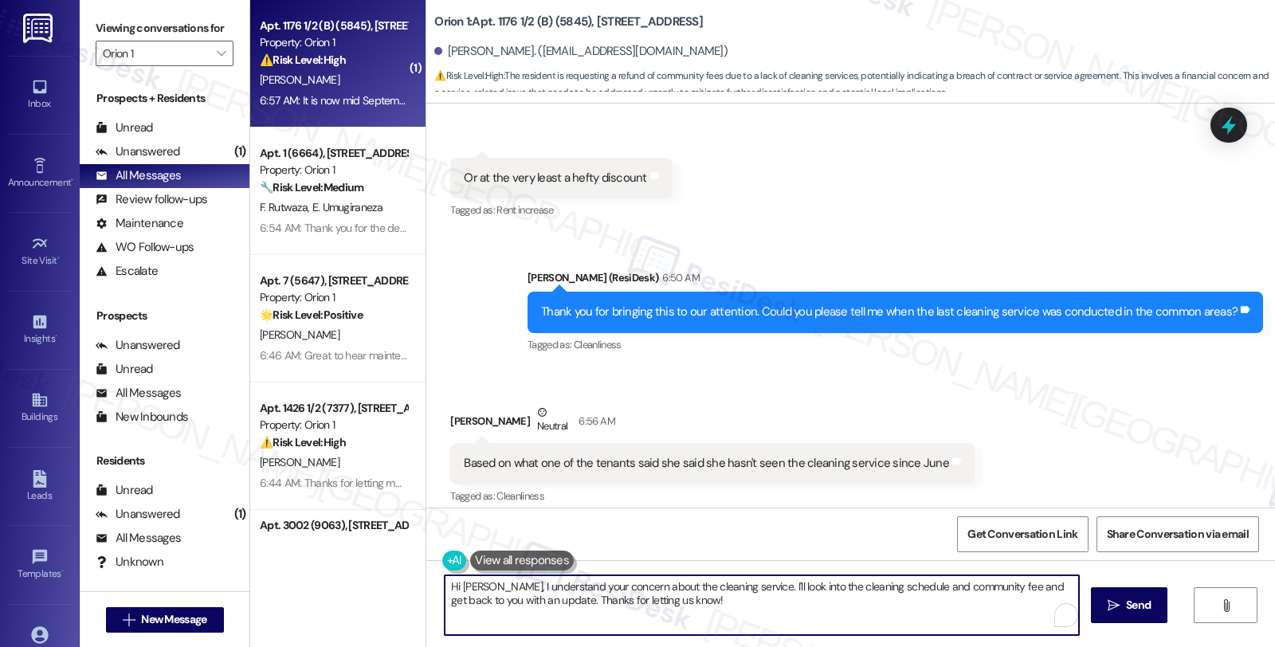
drag, startPoint x: 488, startPoint y: 585, endPoint x: 369, endPoint y: 585, distance: 119.5
click at [369, 585] on div "( 1 ) Apt. 1176 1/2 (B) (5845), 1180 W 37th Pl Property: Orion 1 ⚠️ Risk Level:…" at bounding box center [762, 323] width 1025 height 647
type textarea "I understand your concern about the cleaning service. I'll look into the cleani…"
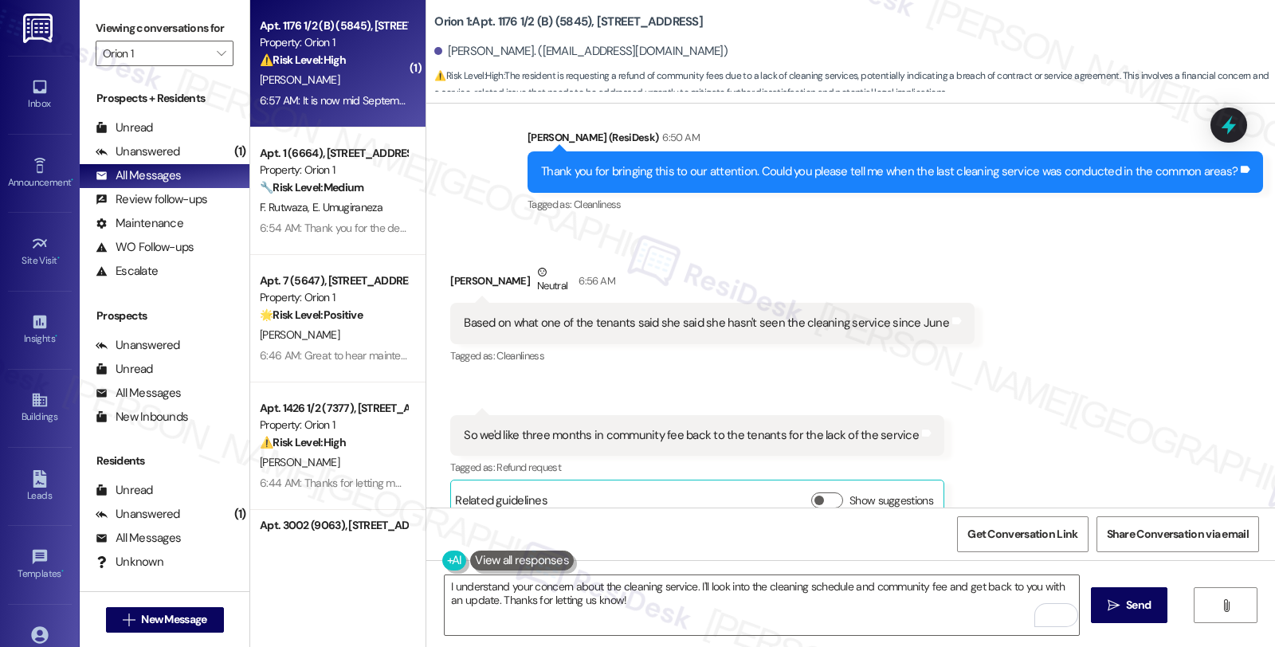
scroll to position [13037, 0]
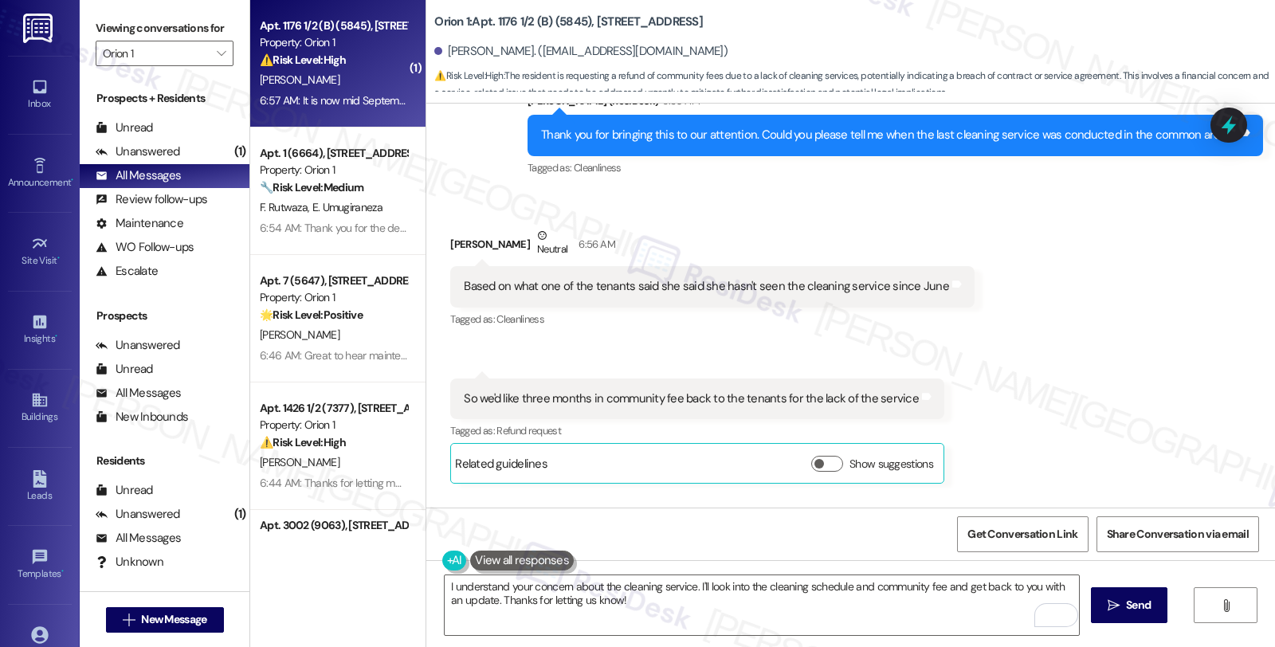
click at [815, 410] on div "Received via SMS [PERSON_NAME] Neutral 6:56 AM Based on what one of the tenants…" at bounding box center [850, 398] width 849 height 415
click at [1178, 331] on div "Received via SMS [PERSON_NAME] Neutral 6:56 AM Based on what one of the tenants…" at bounding box center [850, 398] width 849 height 415
click at [445, 583] on textarea "I understand your concern about the cleaning service. I'll look into the cleani…" at bounding box center [762, 605] width 634 height 60
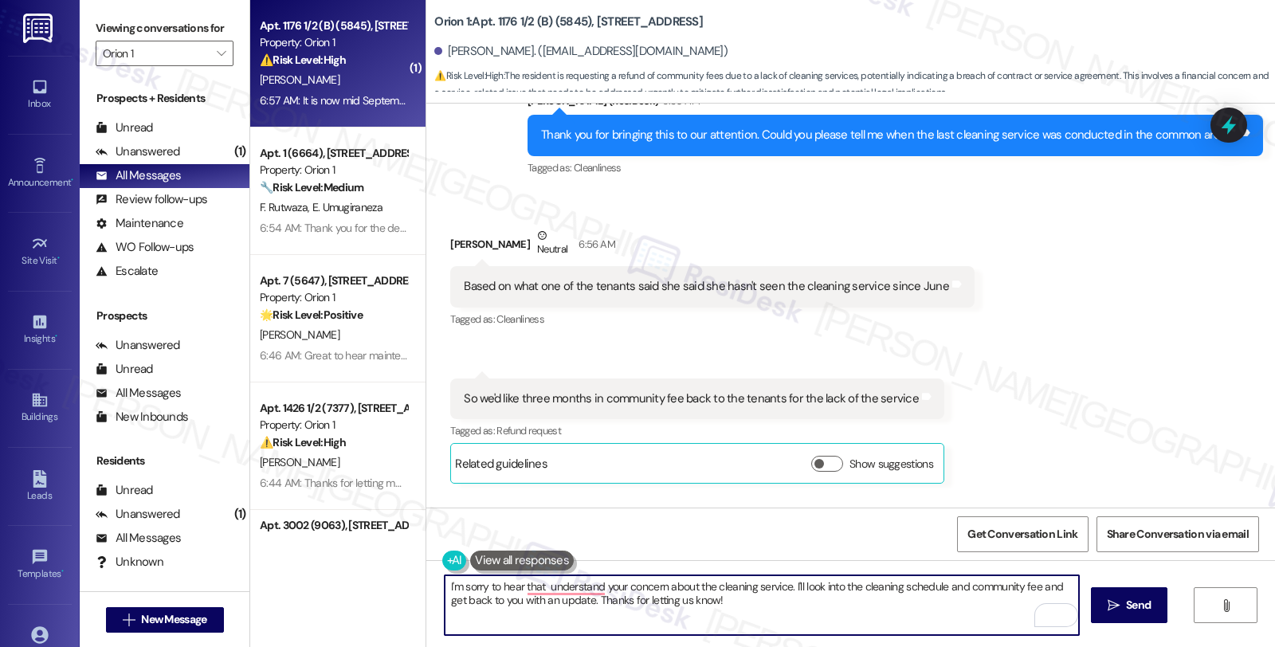
click at [445, 587] on textarea "I'm sorry to hear that understand your concern about the cleaning service. I'll…" at bounding box center [762, 605] width 634 height 60
drag, startPoint x: 595, startPoint y: 591, endPoint x: 442, endPoint y: 591, distance: 153.0
click at [445, 591] on textarea "I'm sorry to hear that understand your concern about the cleaning service. I'll…" at bounding box center [762, 605] width 634 height 60
click at [543, 593] on textarea "I'm sorry to hear that understand your concern about the cleaning service. I'll…" at bounding box center [762, 605] width 634 height 60
drag, startPoint x: 542, startPoint y: 588, endPoint x: 445, endPoint y: 590, distance: 97.2
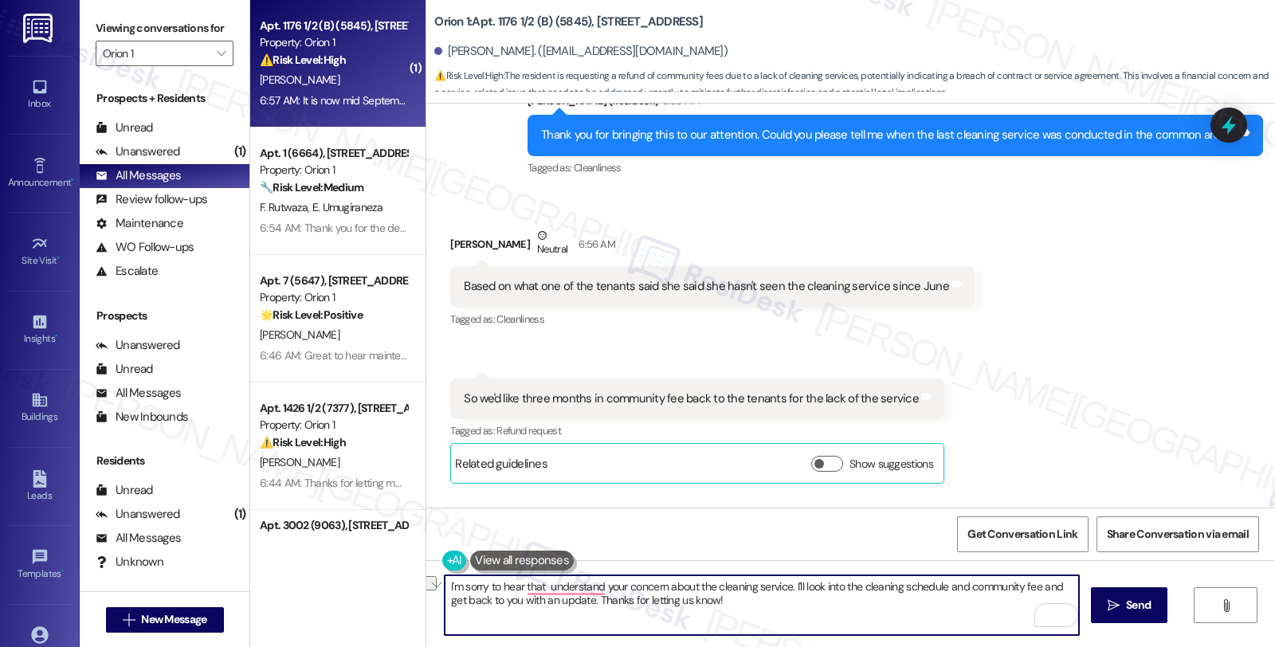
click at [445, 590] on textarea "I'm sorry to hear that understand your concern about the cleaning service. I'll…" at bounding box center [762, 605] width 634 height 60
click at [567, 585] on textarea "I understand your concern about the cleaning service. I'll look into the cleani…" at bounding box center [762, 605] width 634 height 60
click at [818, 580] on textarea "I understand that this is concerning you. your concern about the cleaning servi…" at bounding box center [762, 605] width 634 height 60
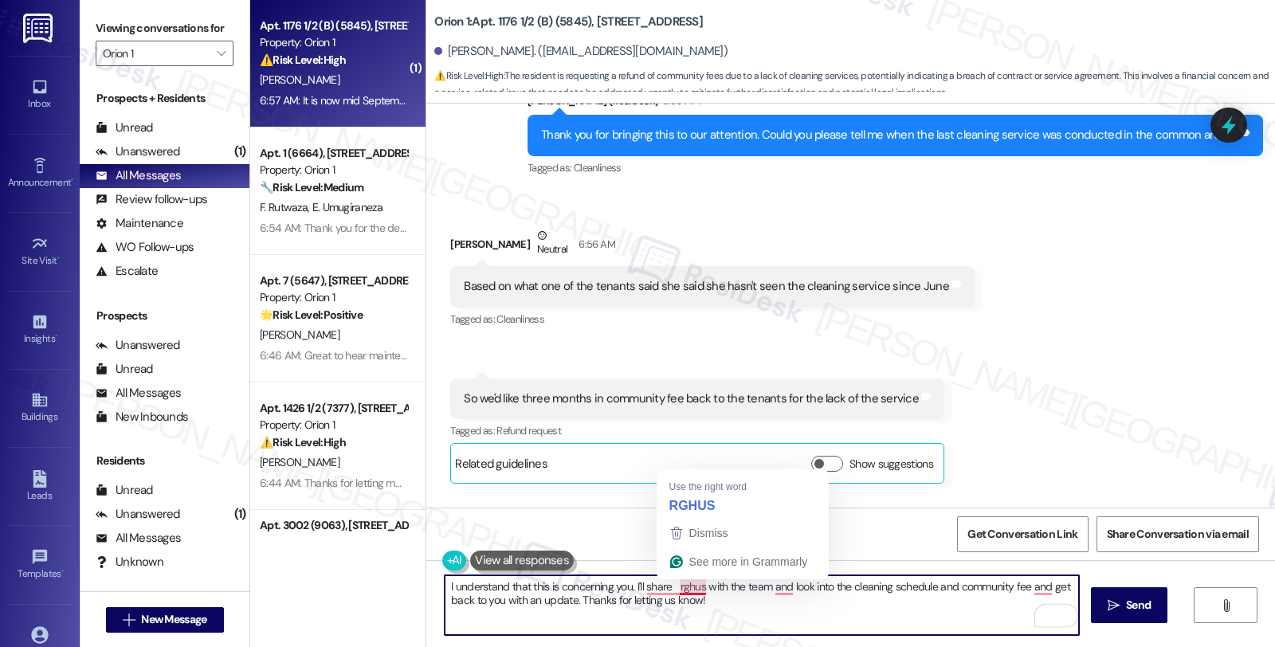
click at [675, 587] on textarea "I understand that this is concerning you. I'll share rghus with the team and lo…" at bounding box center [762, 605] width 634 height 60
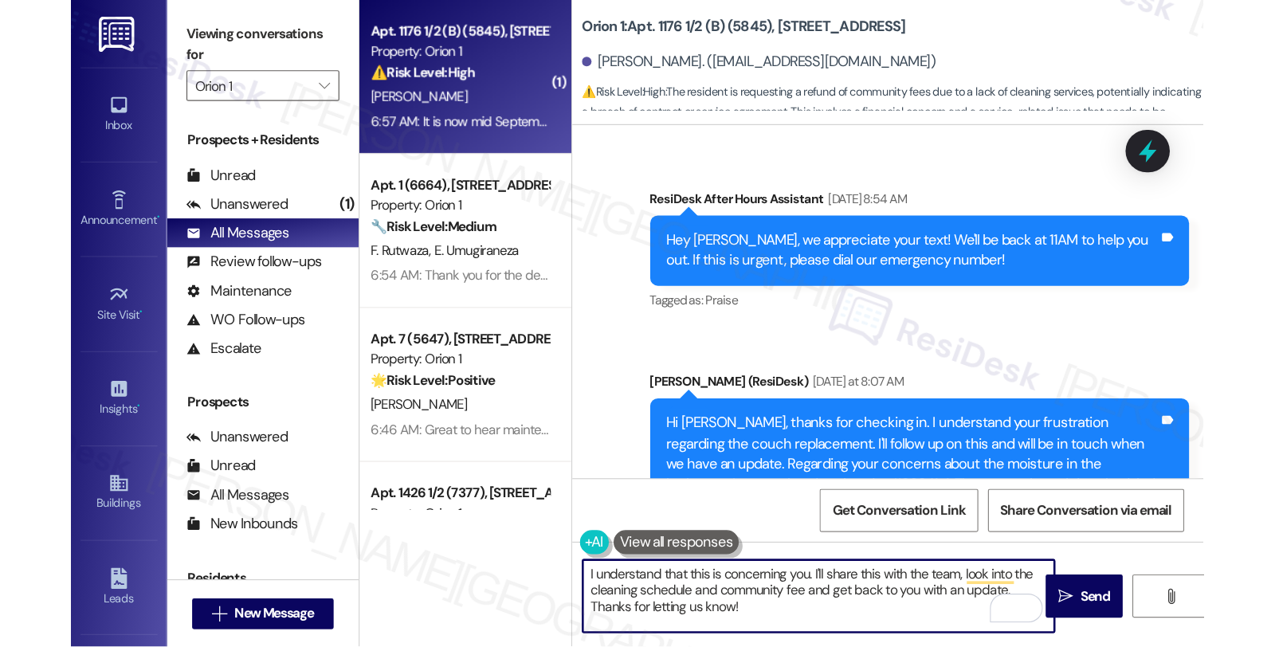
scroll to position [14199, 0]
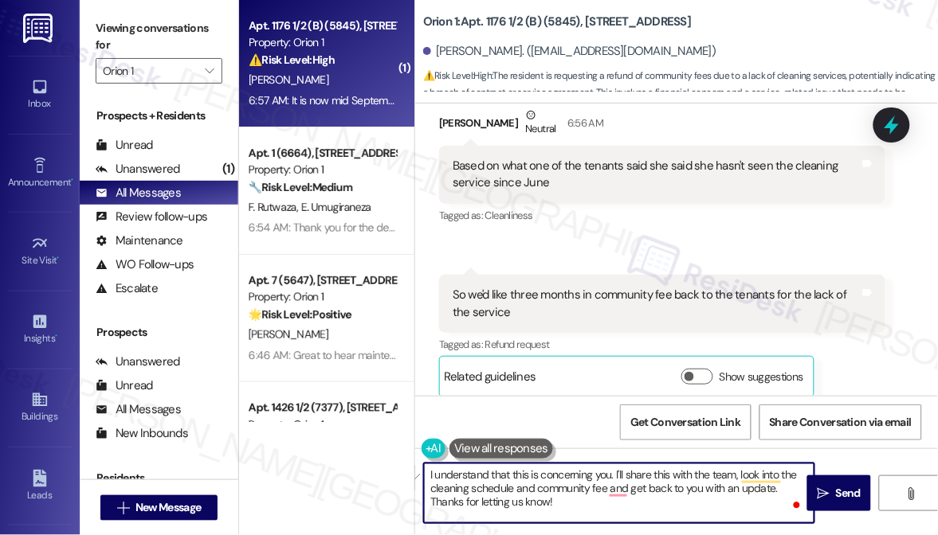
drag, startPoint x: 514, startPoint y: 492, endPoint x: 611, endPoint y: 519, distance: 100.9
click at [611, 519] on textarea "I understand that this is concerning you. I'll share this with the team, look i…" at bounding box center [619, 494] width 390 height 60
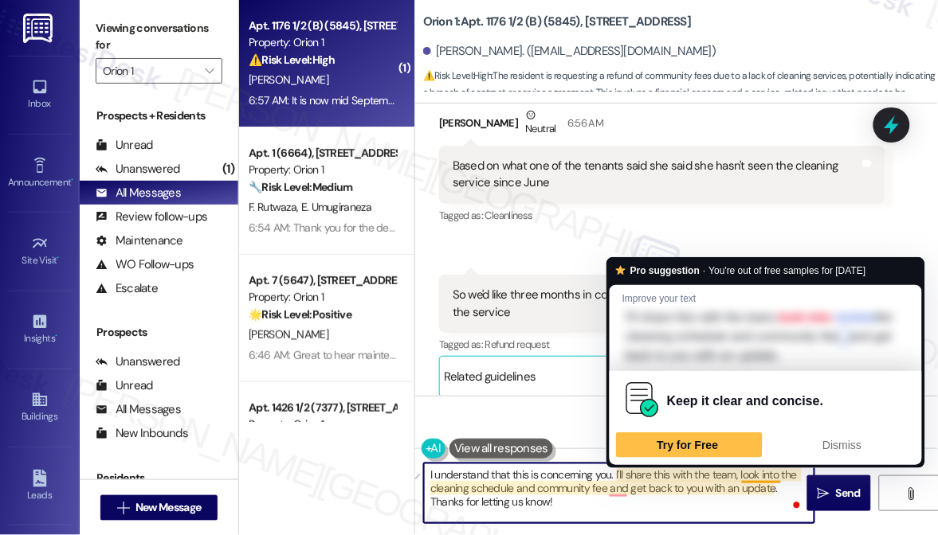
click at [747, 480] on textarea "I understand that this is concerning you. I'll share this with the team, look i…" at bounding box center [619, 494] width 390 height 60
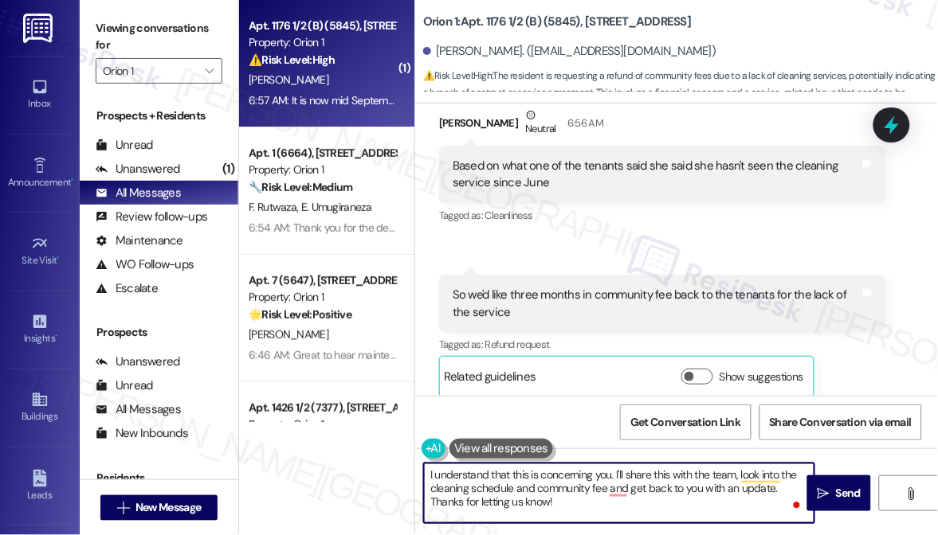
click at [738, 473] on textarea "I understand that this is concerning you. I'll share this with the team, look i…" at bounding box center [619, 494] width 390 height 60
click at [551, 487] on textarea "I understand that this is concerning you. I'll share this with the team and wil…" at bounding box center [619, 494] width 390 height 60
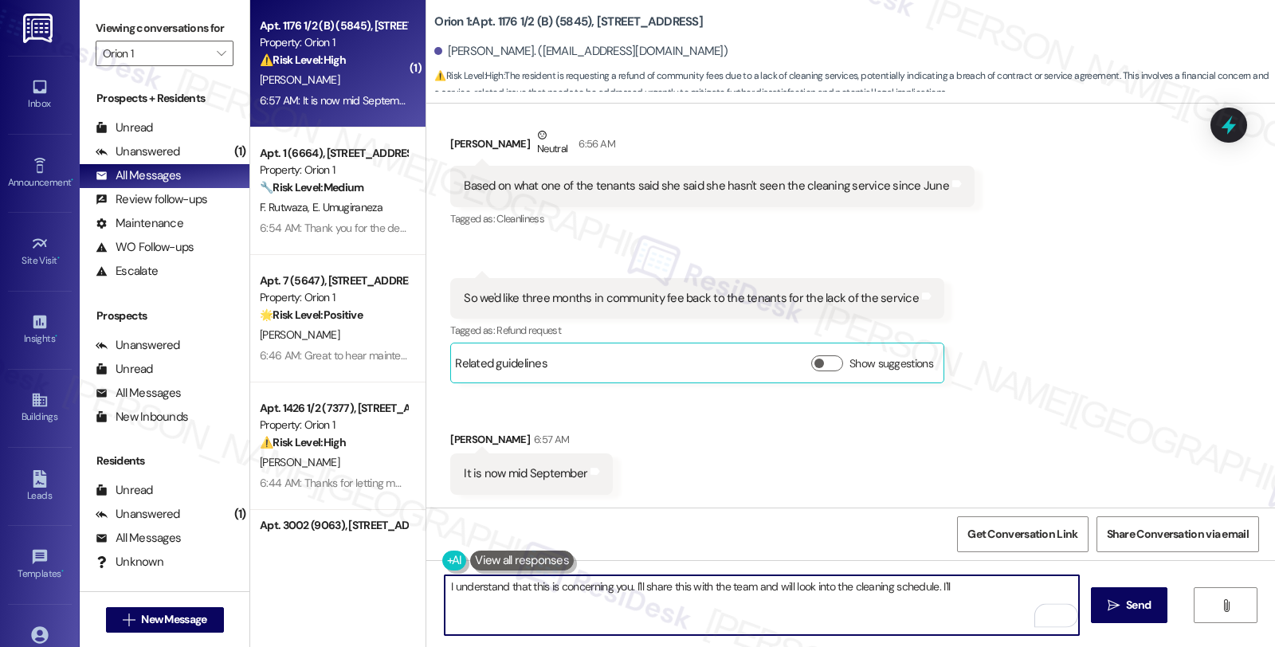
scroll to position [13037, 0]
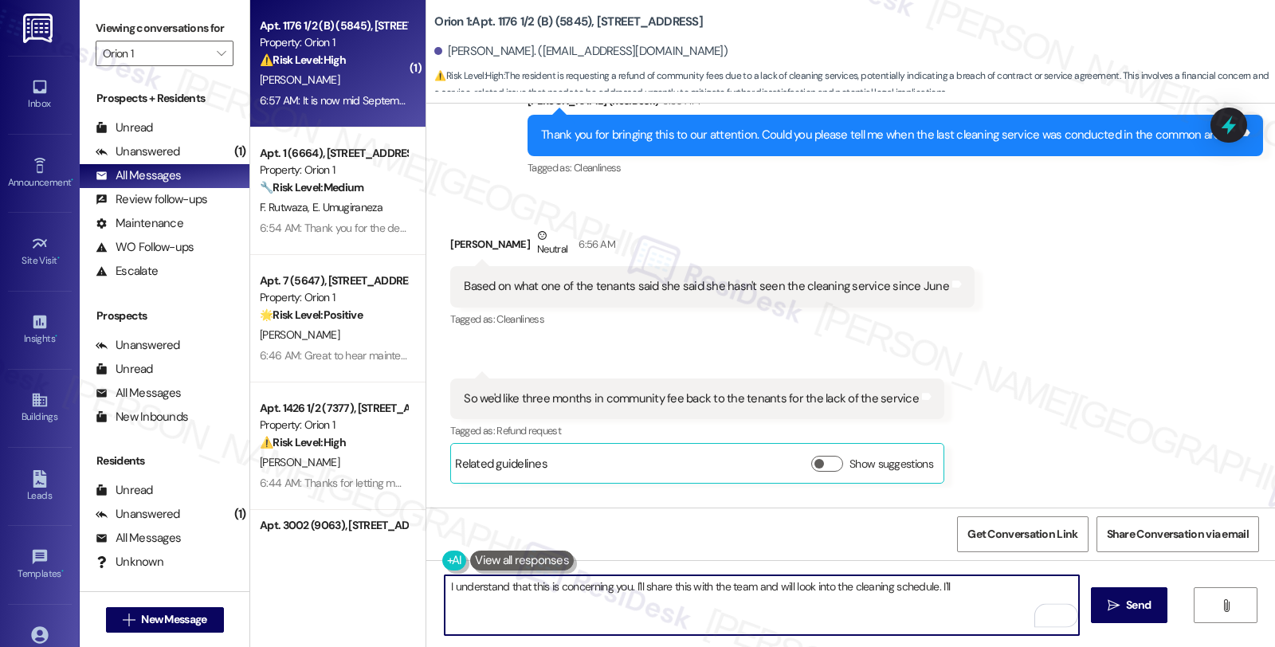
click at [647, 615] on textarea "I understand that this is concerning you. I'll share this with the team and wil…" at bounding box center [762, 605] width 634 height 60
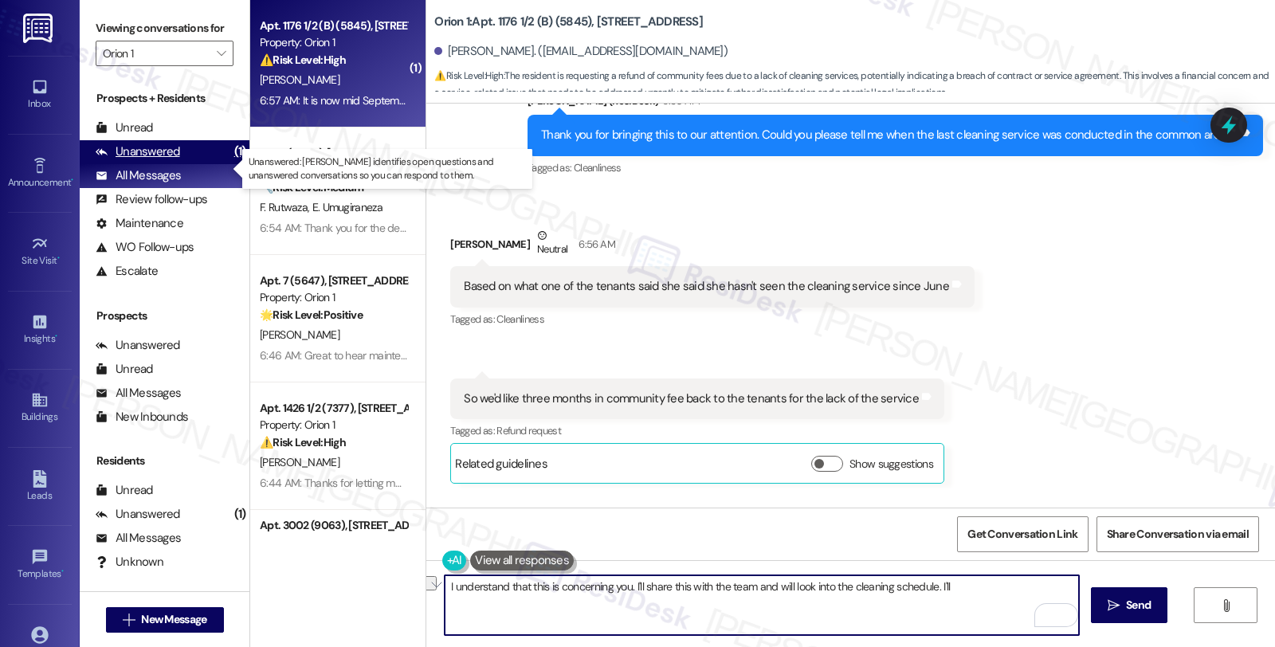
type textarea "I understand that this is concerning you. I'll share this with the team and wil…"
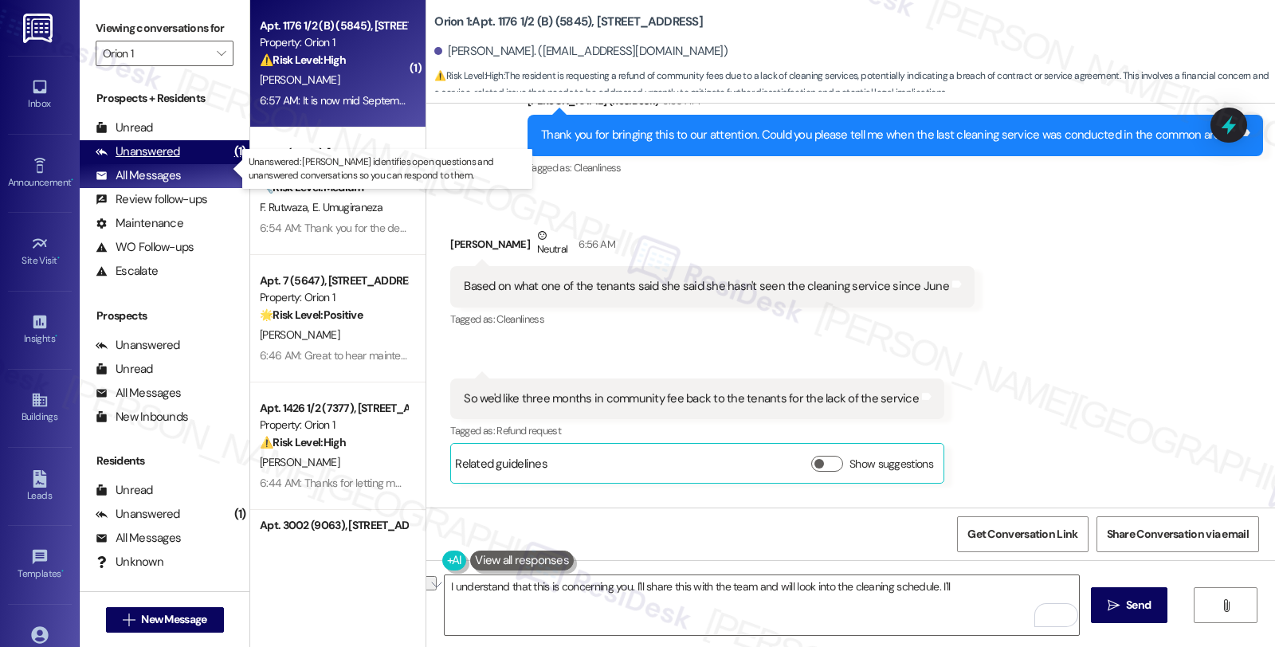
click at [181, 164] on div "Unanswered (1)" at bounding box center [165, 152] width 170 height 24
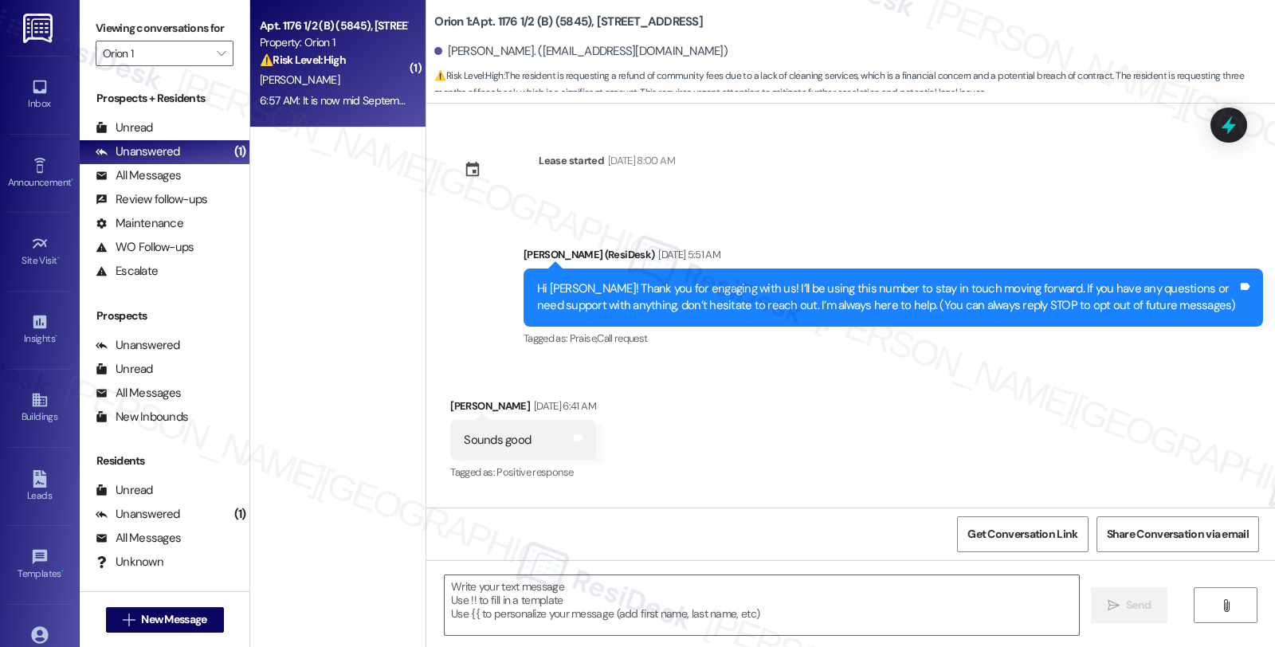
scroll to position [13014, 0]
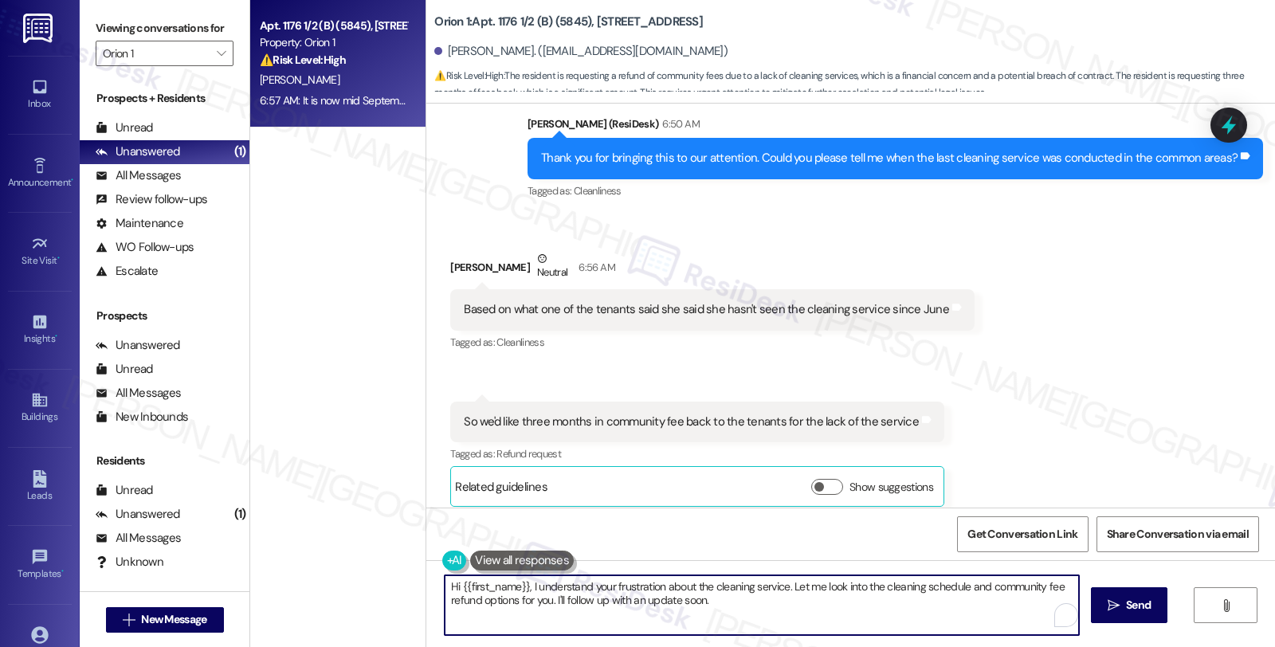
drag, startPoint x: 751, startPoint y: 604, endPoint x: 312, endPoint y: 575, distance: 440.8
click at [312, 575] on div "Apt. 1176 1/2 (B) (5845), 1180 W 37th Pl Property: Orion 1 ⚠️ Risk Level: High …" at bounding box center [762, 323] width 1025 height 647
click at [520, 606] on textarea "Hi {{first_name}}, I understand your frustration about the cleaning service. Le…" at bounding box center [762, 605] width 634 height 60
drag, startPoint x: 484, startPoint y: 595, endPoint x: 305, endPoint y: 563, distance: 181.4
click at [305, 563] on div "Apt. 1176 1/2 (B) (5845), 1180 W 37th Pl Property: Orion 1 ⚠️ Risk Level: High …" at bounding box center [762, 323] width 1025 height 647
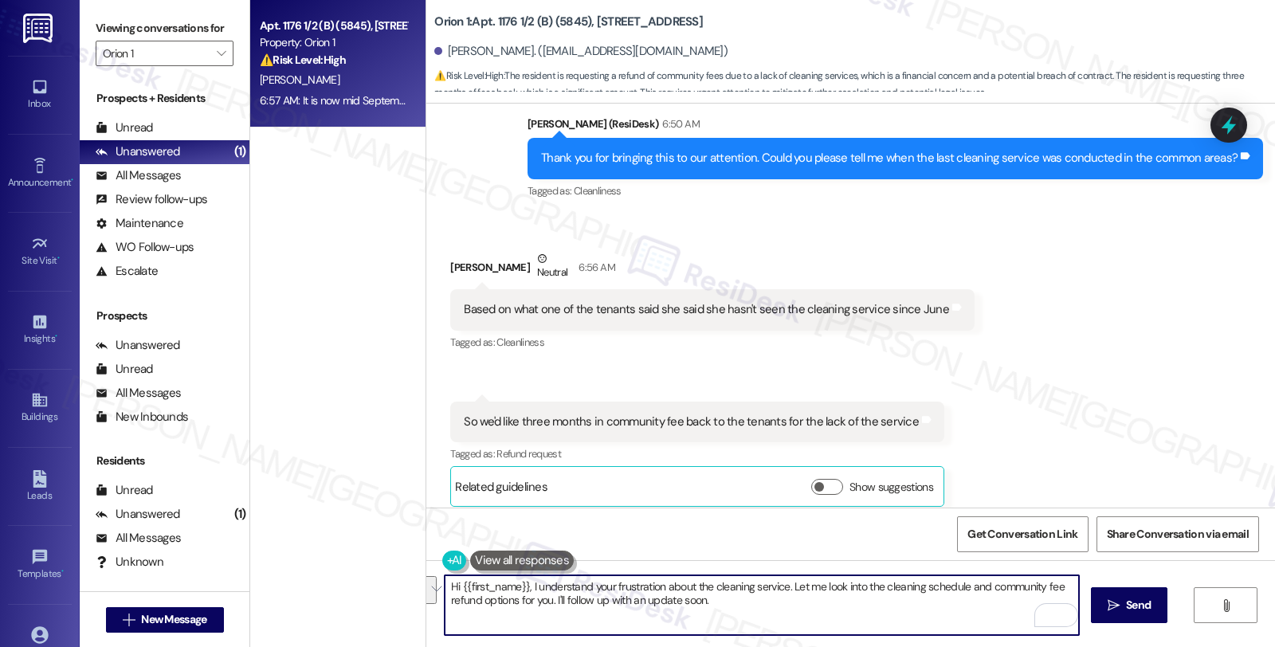
paste textarea "I understand that this is concerning you. I'll share this with the team and wil…"
click at [990, 586] on textarea "I understand that this is concerning you. I'll share this with the team and wil…" at bounding box center [762, 605] width 634 height 60
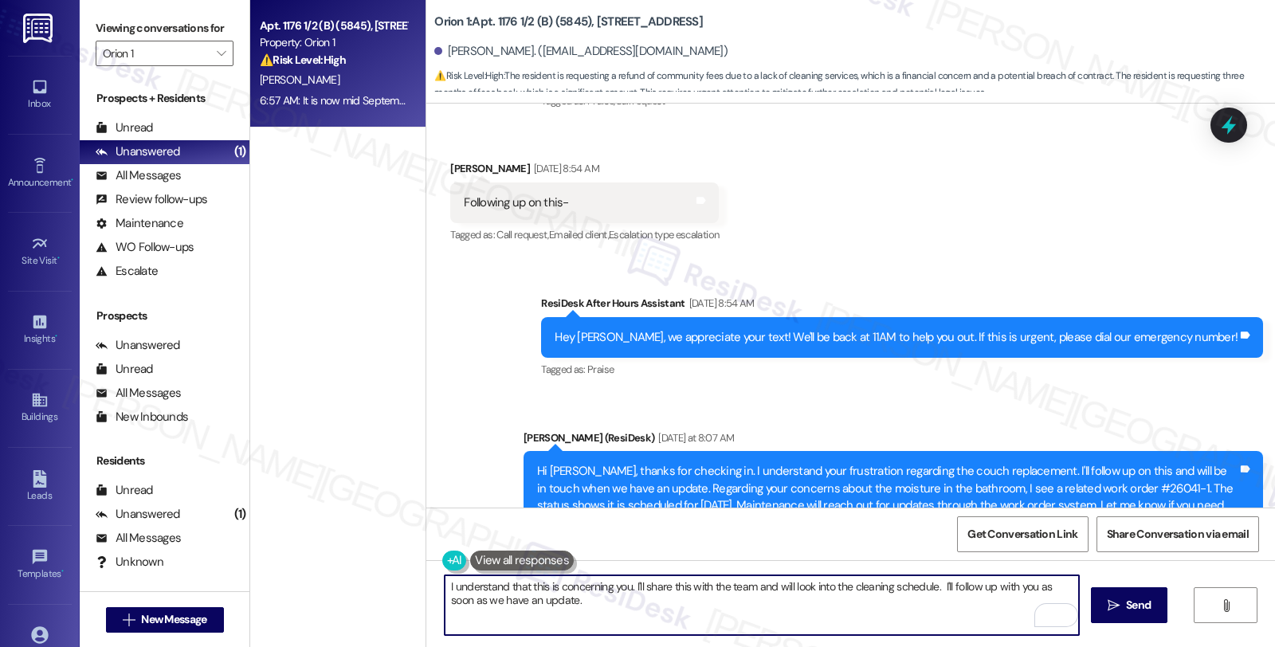
scroll to position [11953, 0]
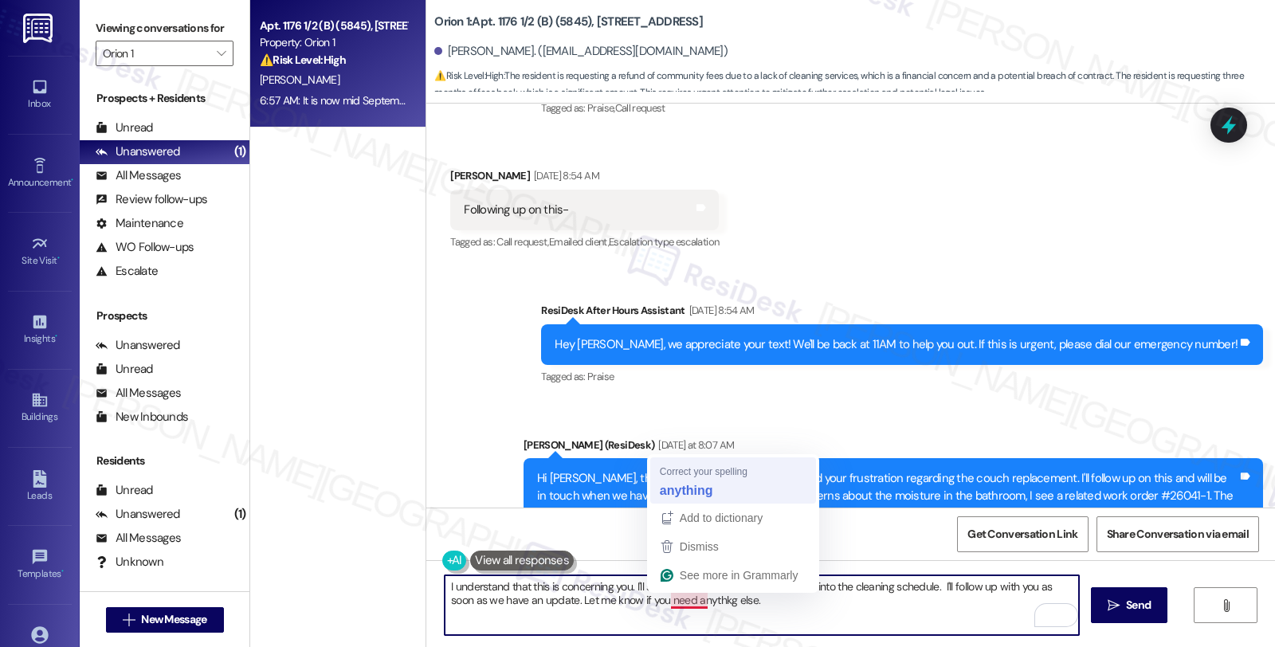
type textarea "I understand that this is concerning you. I'll share this with the team and wil…"
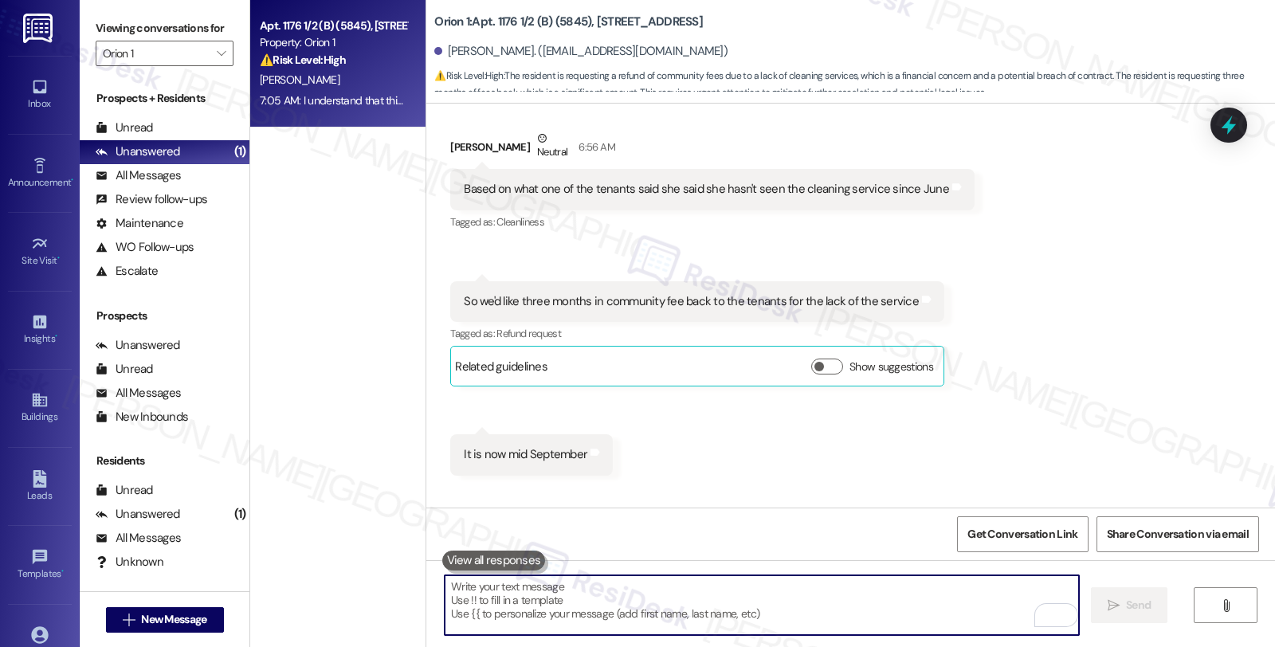
scroll to position [13142, 0]
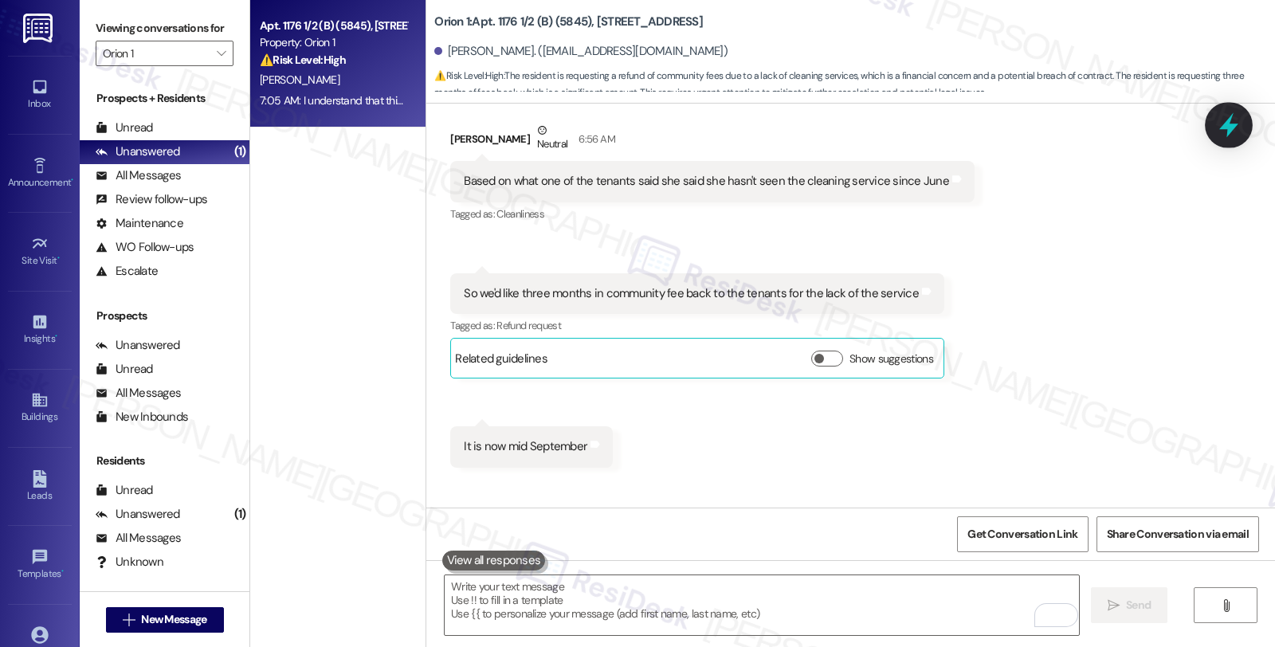
click at [1225, 122] on icon at bounding box center [1228, 125] width 27 height 27
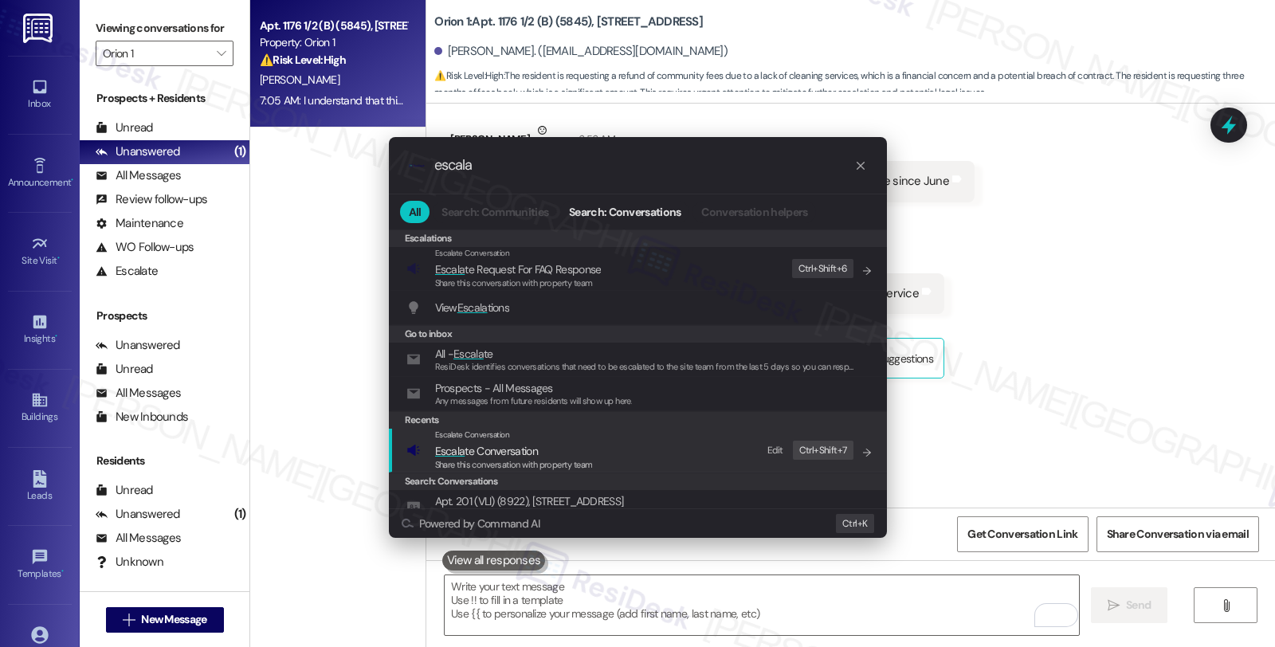
type input "escala"
click at [467, 470] on span "Share this conversation with property team" at bounding box center [514, 464] width 158 height 11
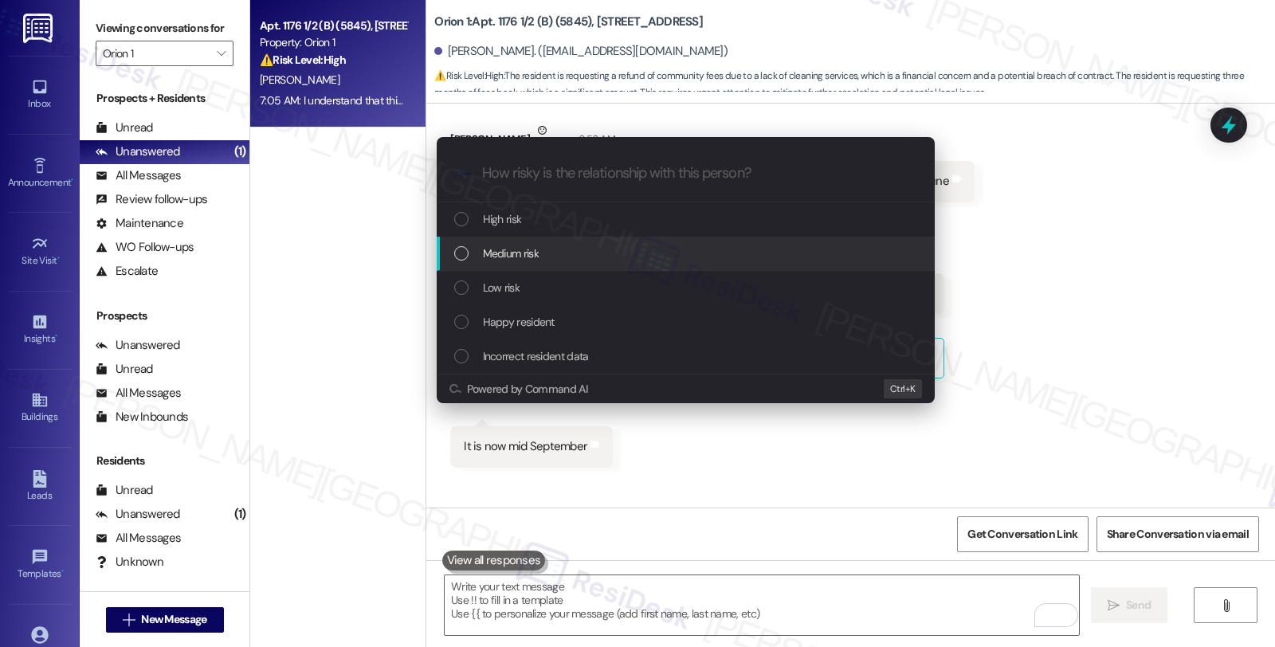
click at [500, 256] on span "Medium risk" at bounding box center [511, 254] width 56 height 18
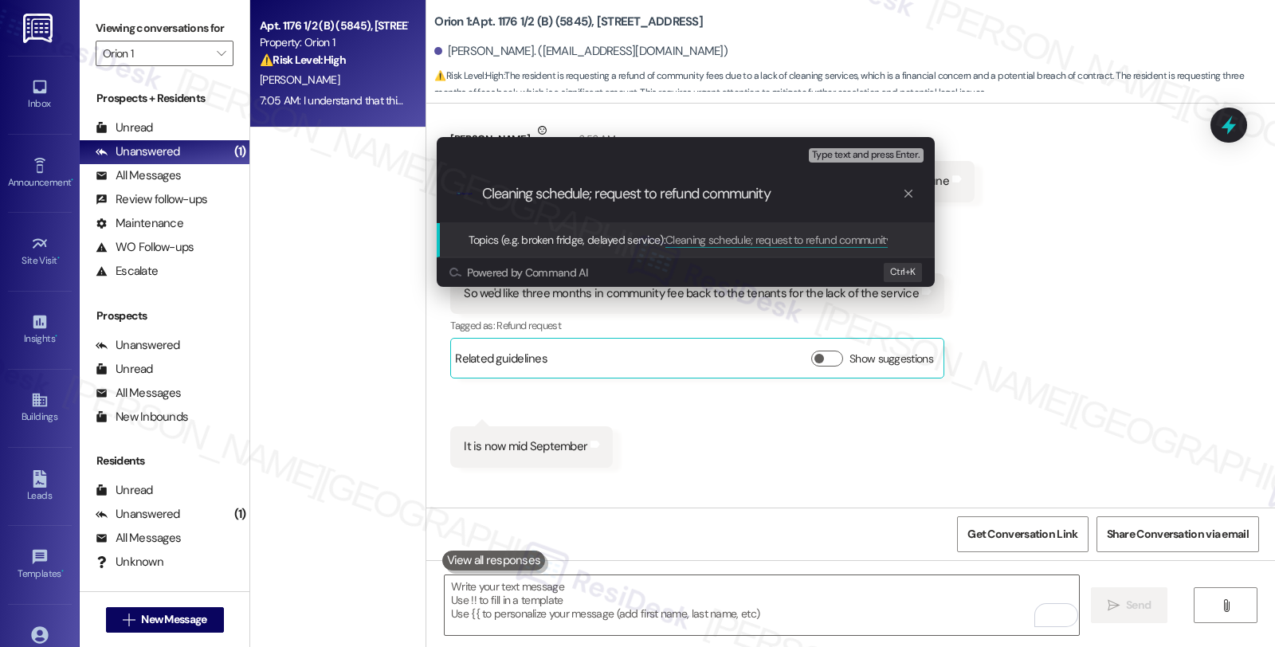
click at [602, 194] on input "Cleaning schedule; request to refund community" at bounding box center [692, 194] width 420 height 17
type input "Cleaning schedule; Community fees"
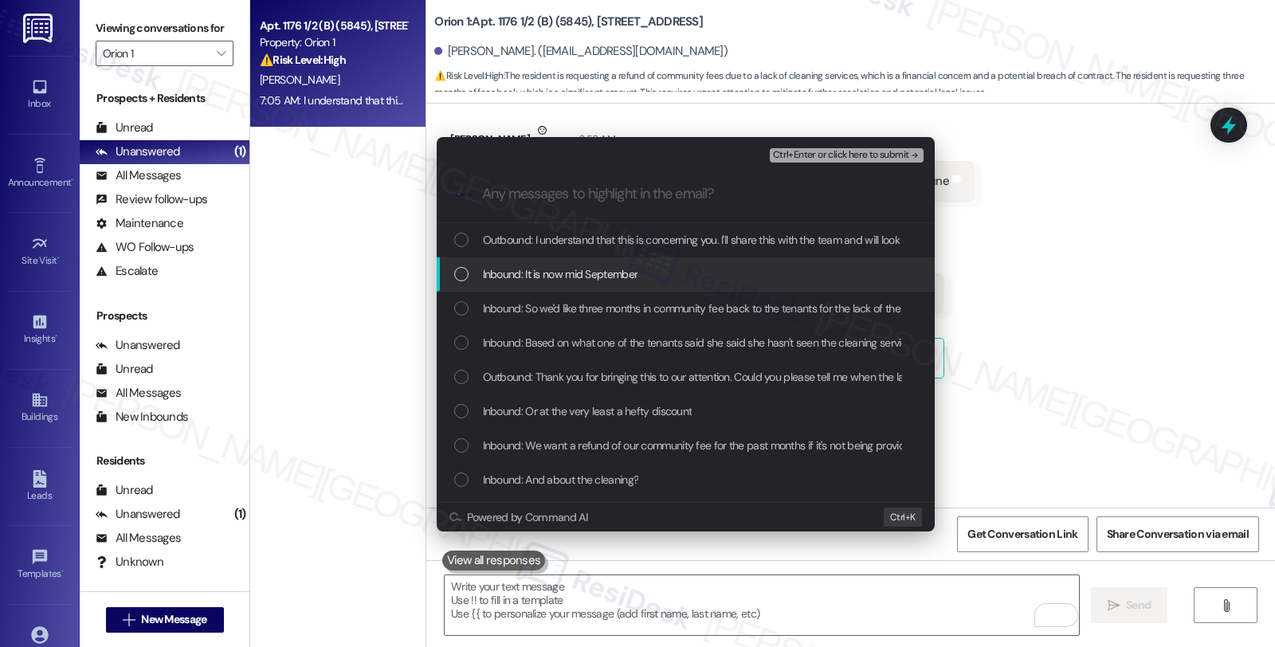
click at [588, 276] on span "Inbound: It is now mid September" at bounding box center [560, 274] width 155 height 18
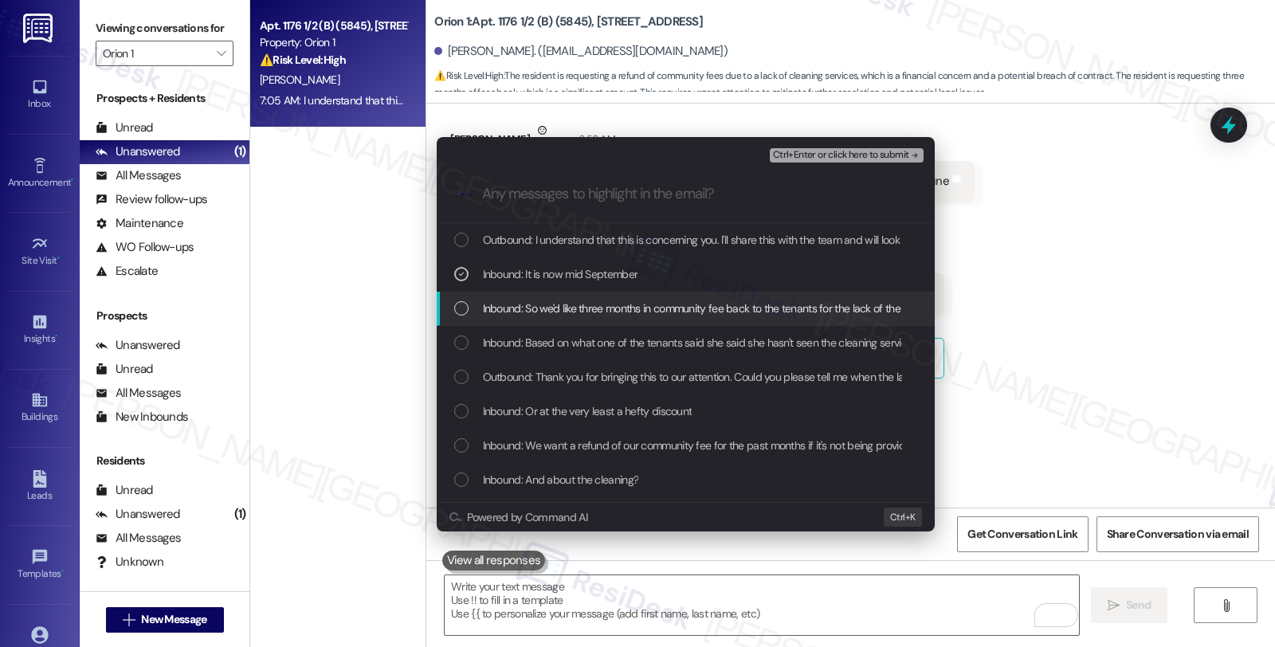
click at [588, 301] on span "Inbound: So we'd like three months in community fee back to the tenants for the…" at bounding box center [709, 309] width 453 height 18
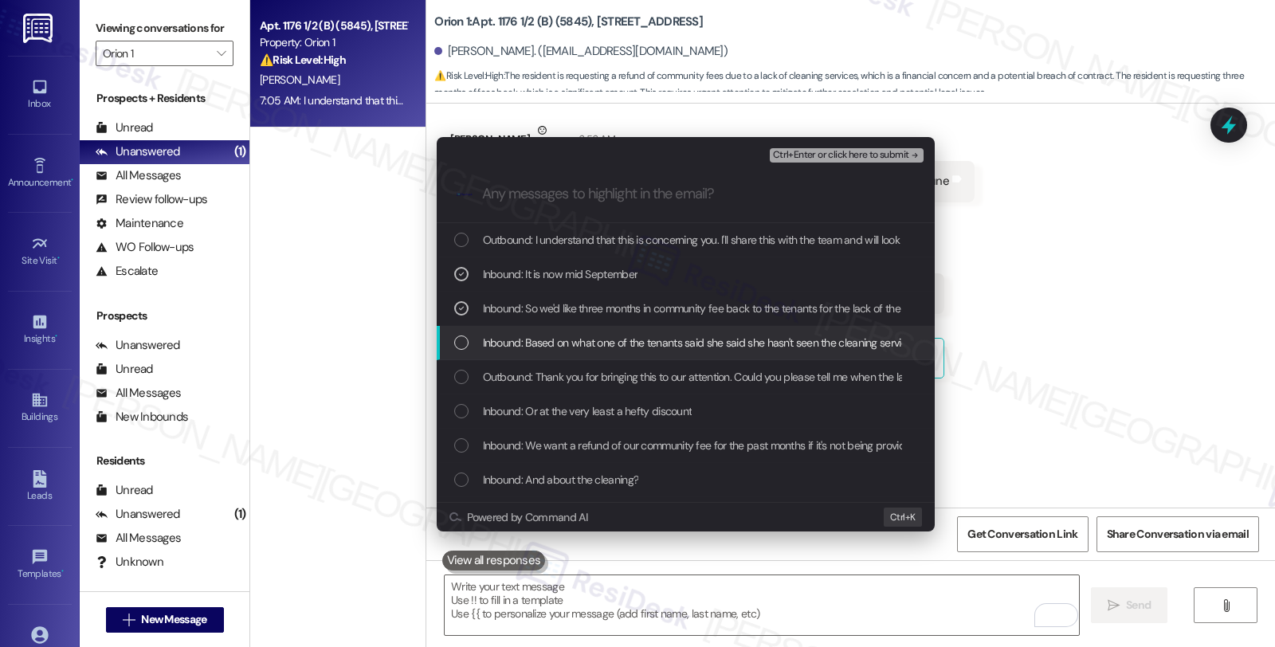
click at [588, 332] on div "Inbound: Based on what one of the tenants said she said she hasn't seen the cle…" at bounding box center [686, 343] width 498 height 34
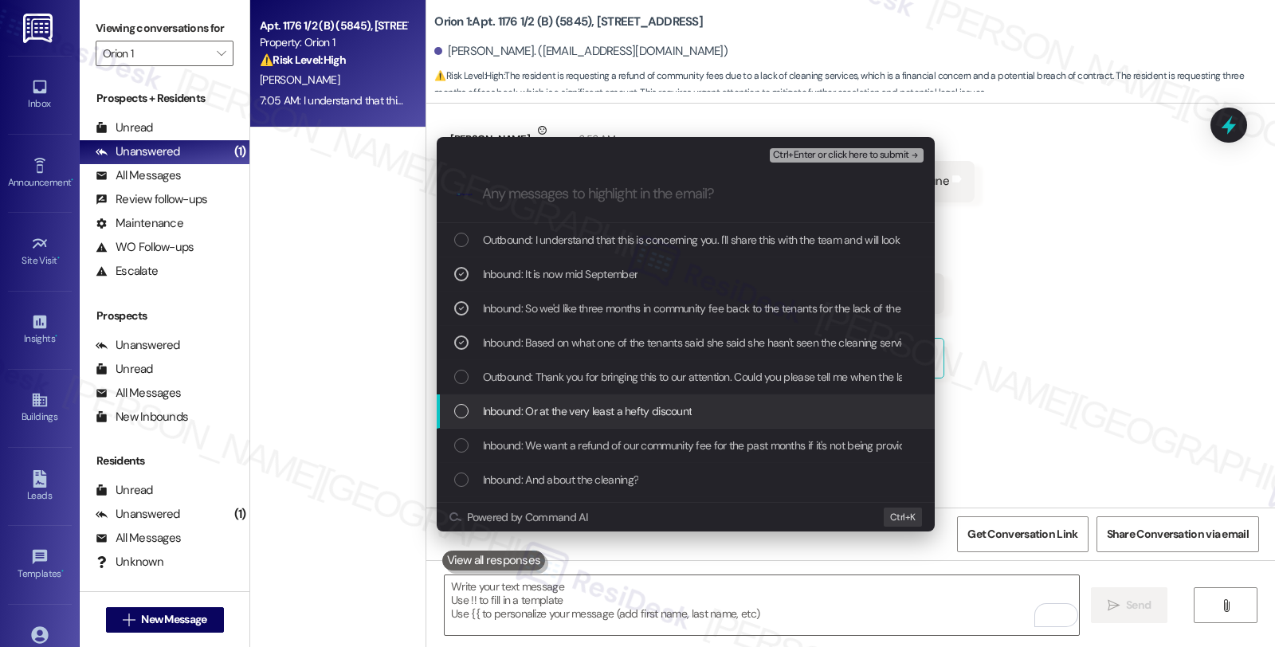
click at [588, 402] on span "Inbound: Or at the very least a hefty discount" at bounding box center [588, 411] width 210 height 18
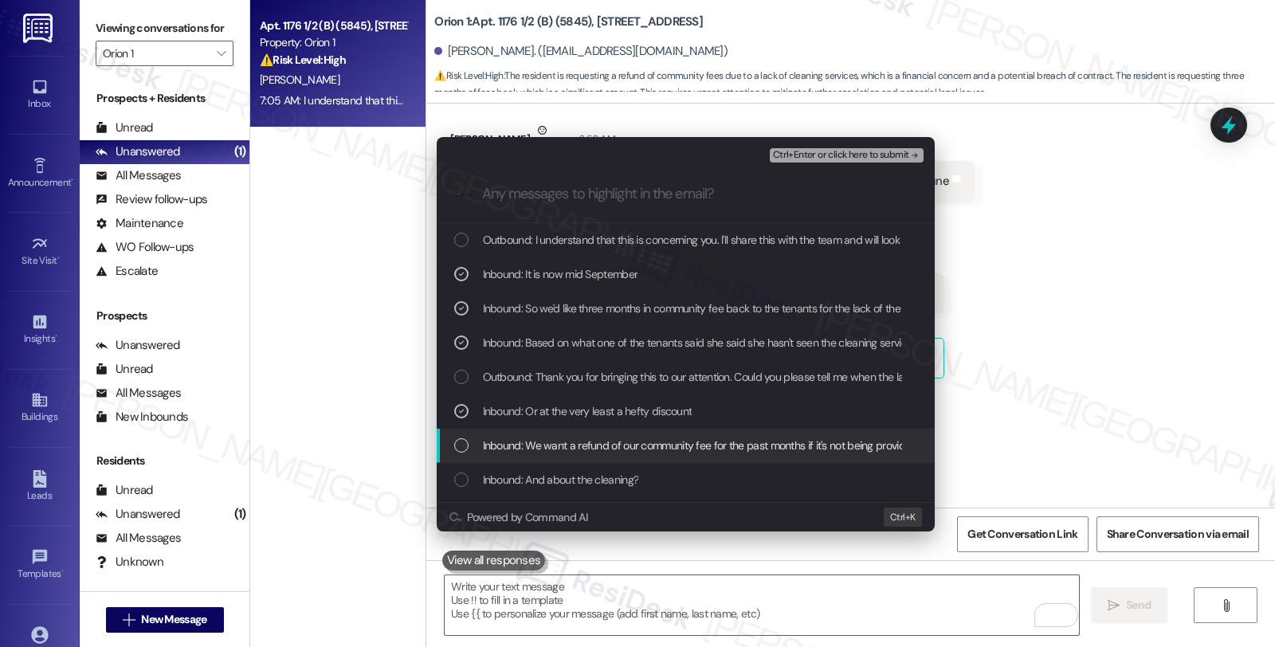
click at [588, 443] on span "Inbound: We want a refund of our community fee for the past months if it's not …" at bounding box center [700, 446] width 435 height 18
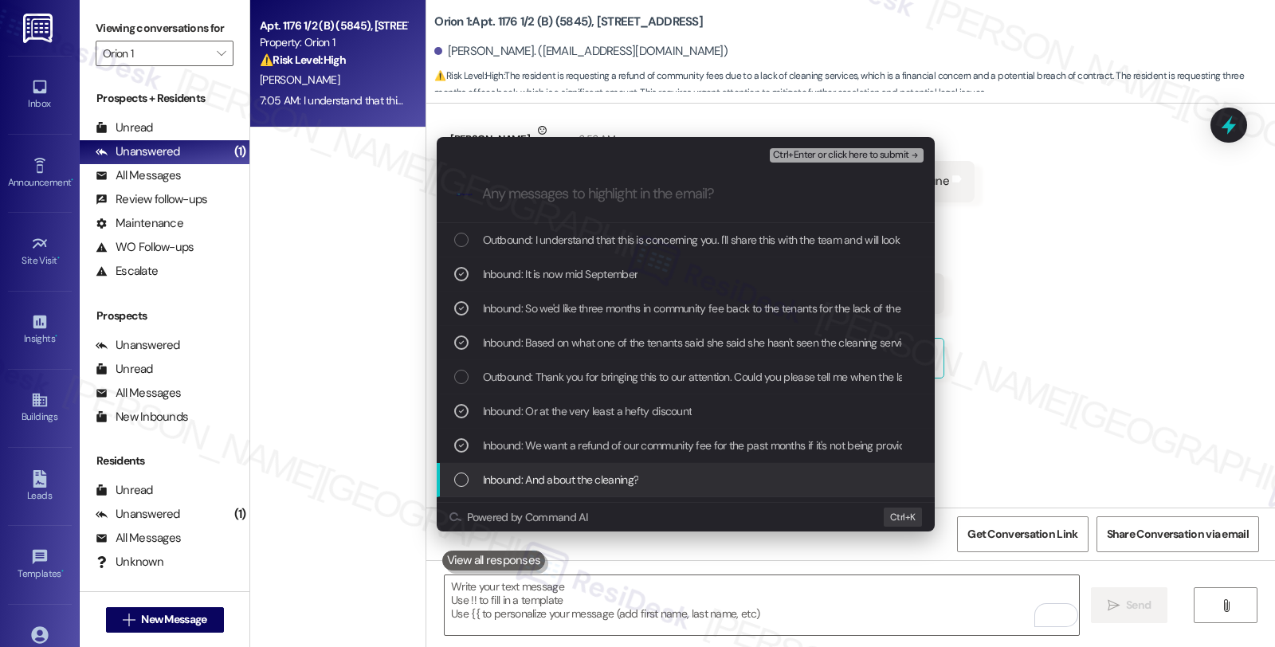
click at [587, 481] on span "Inbound: And about the cleaning?" at bounding box center [561, 480] width 156 height 18
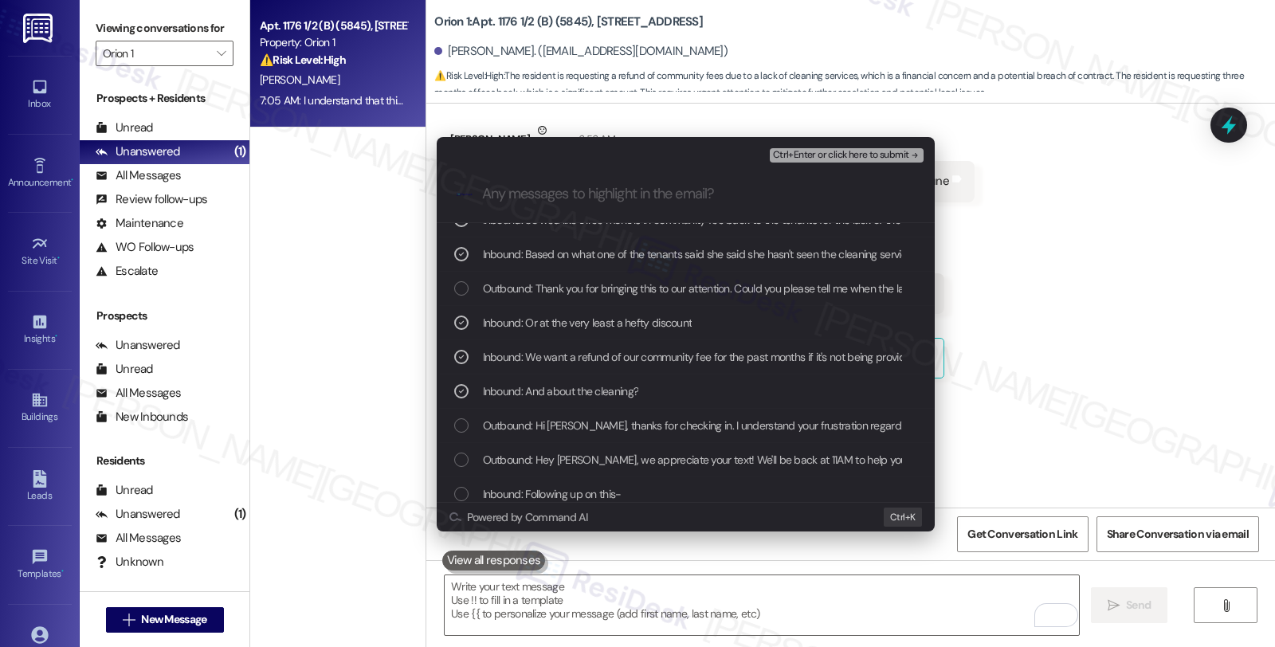
scroll to position [177, 0]
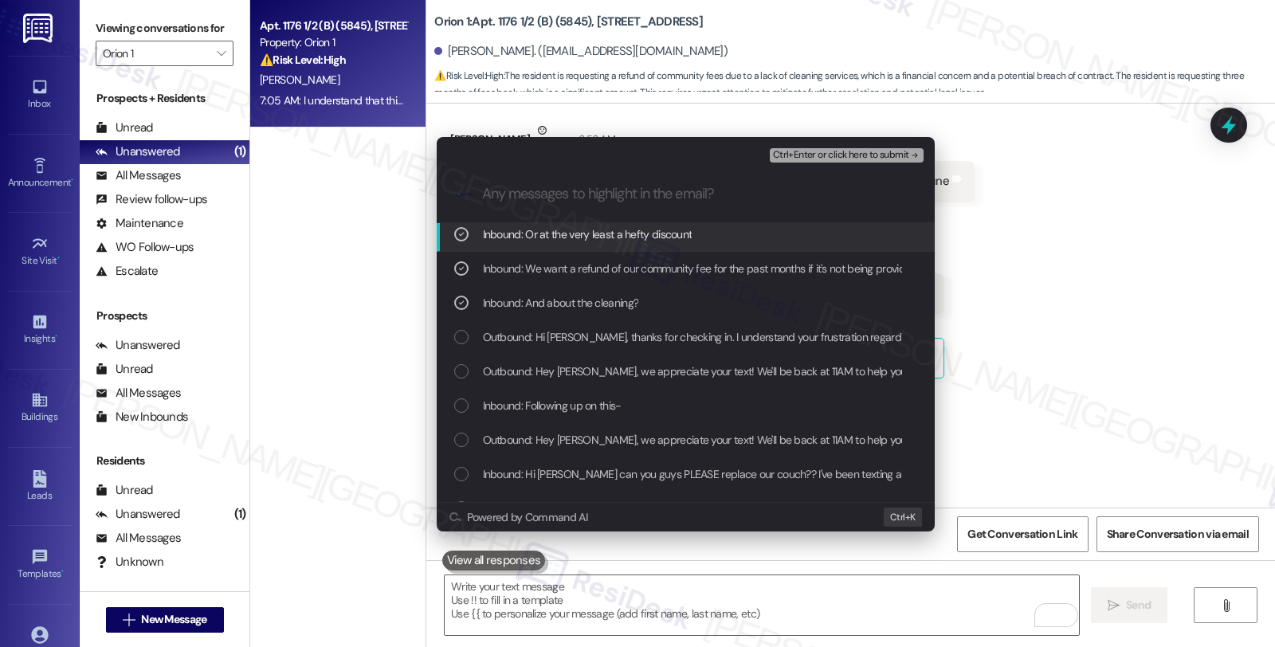
click at [850, 152] on span "Ctrl+Enter or click here to submit" at bounding box center [841, 155] width 136 height 11
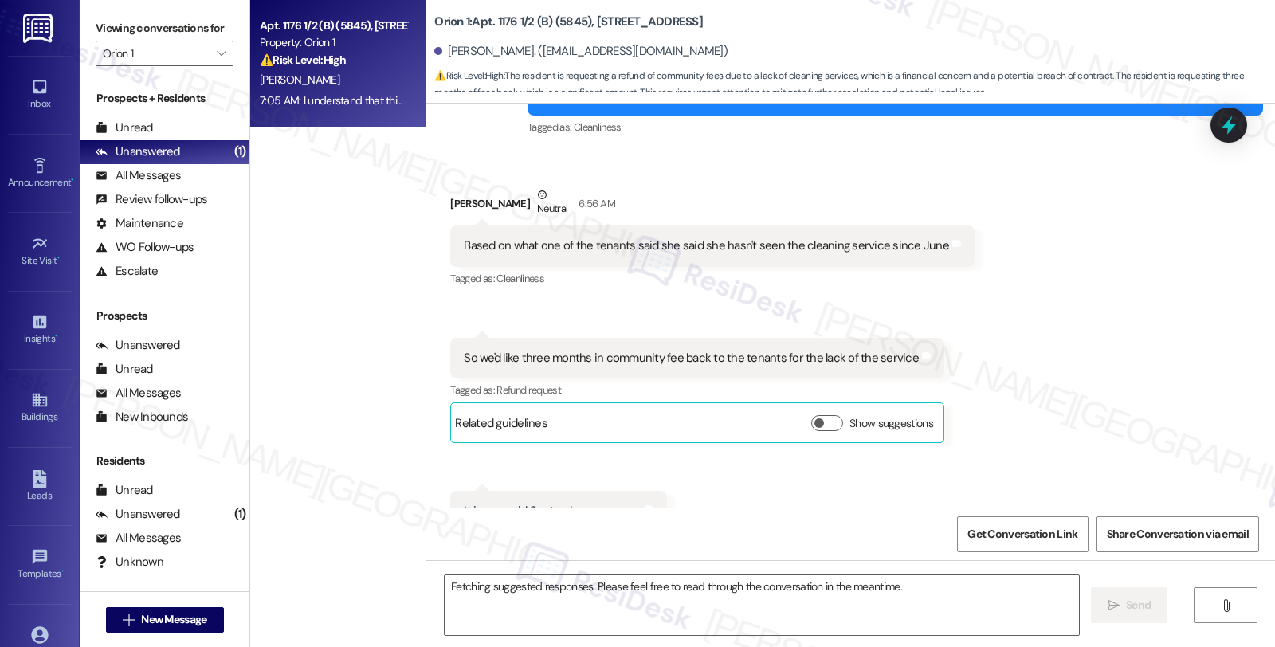
scroll to position [13038, 0]
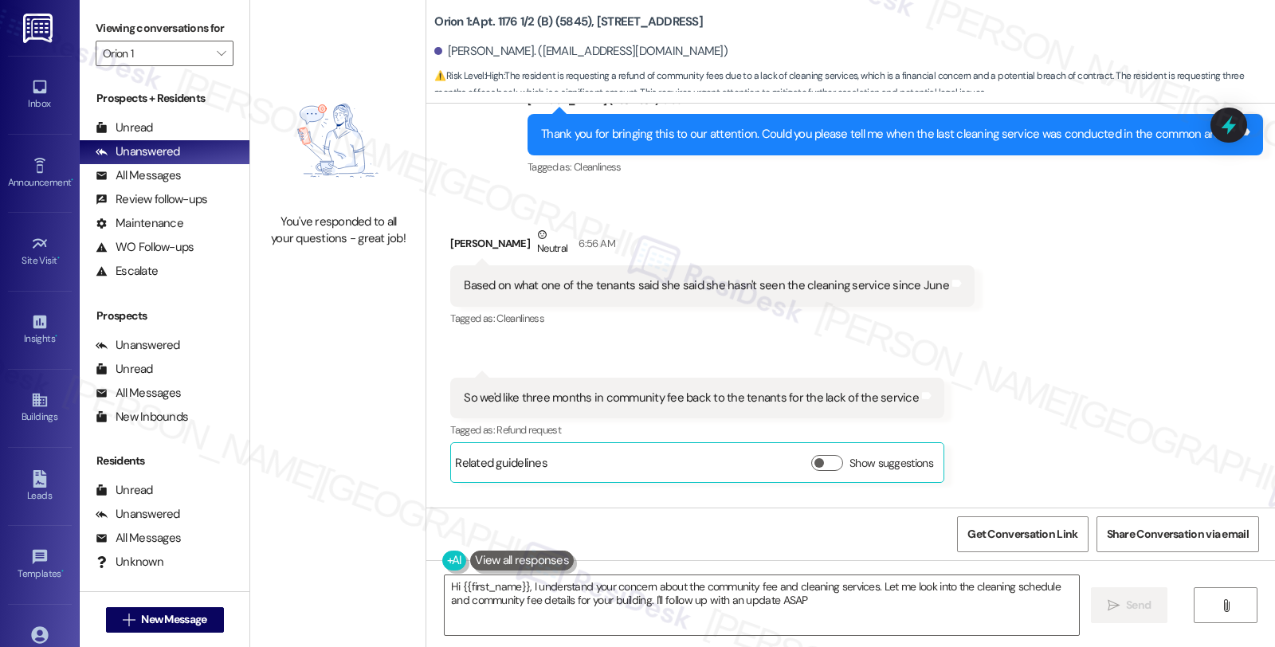
type textarea "Hi {{first_name}}, I understand your concern about the community fee and cleani…"
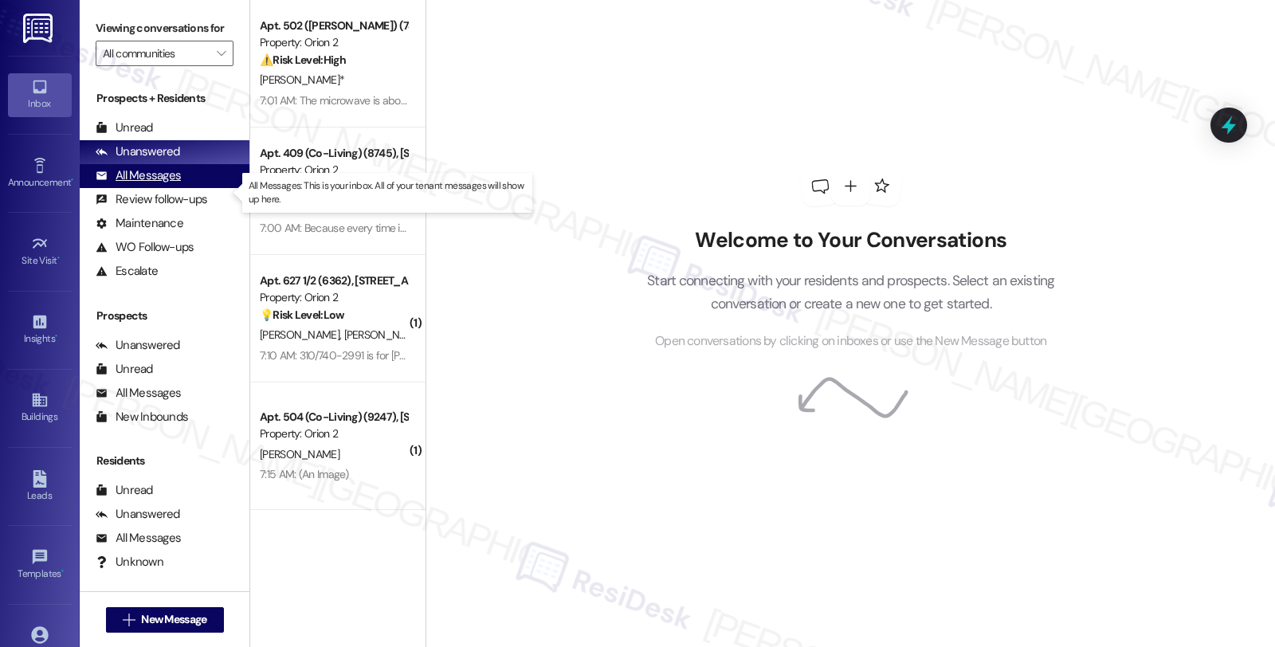
click at [201, 188] on div "All Messages (undefined)" at bounding box center [165, 176] width 170 height 24
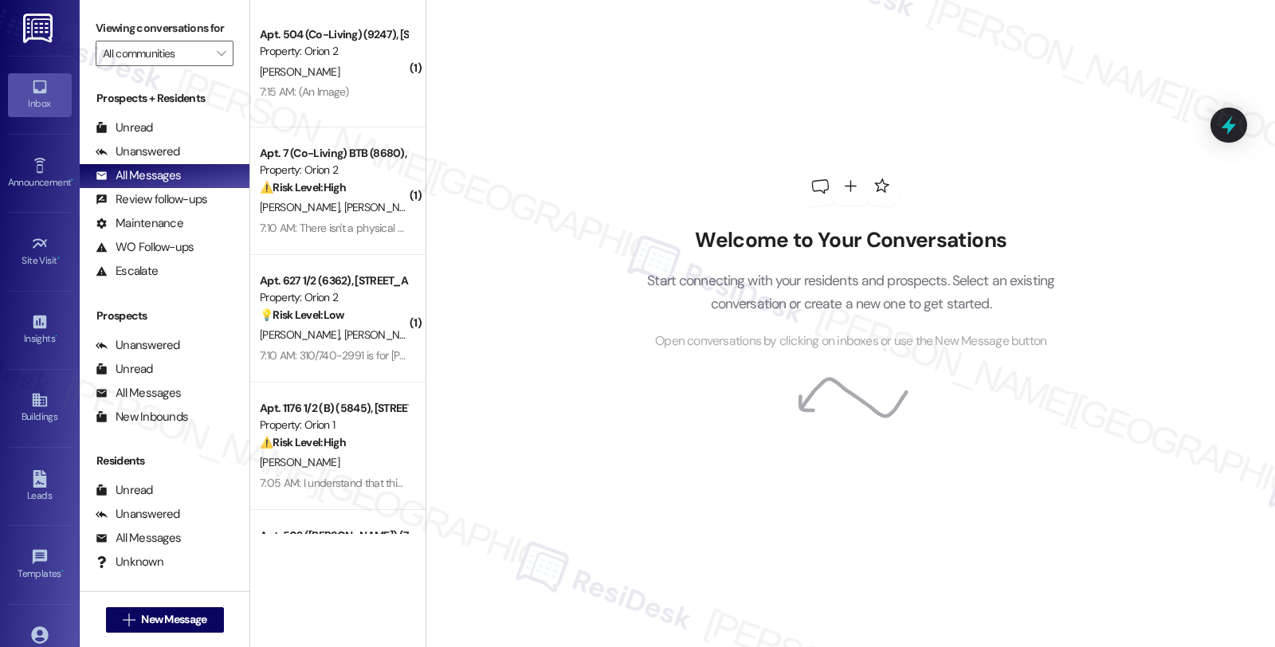
click at [1127, 258] on div "Welcome to Your Conversations Start connecting with your residents and prospect…" at bounding box center [849, 323] width 849 height 647
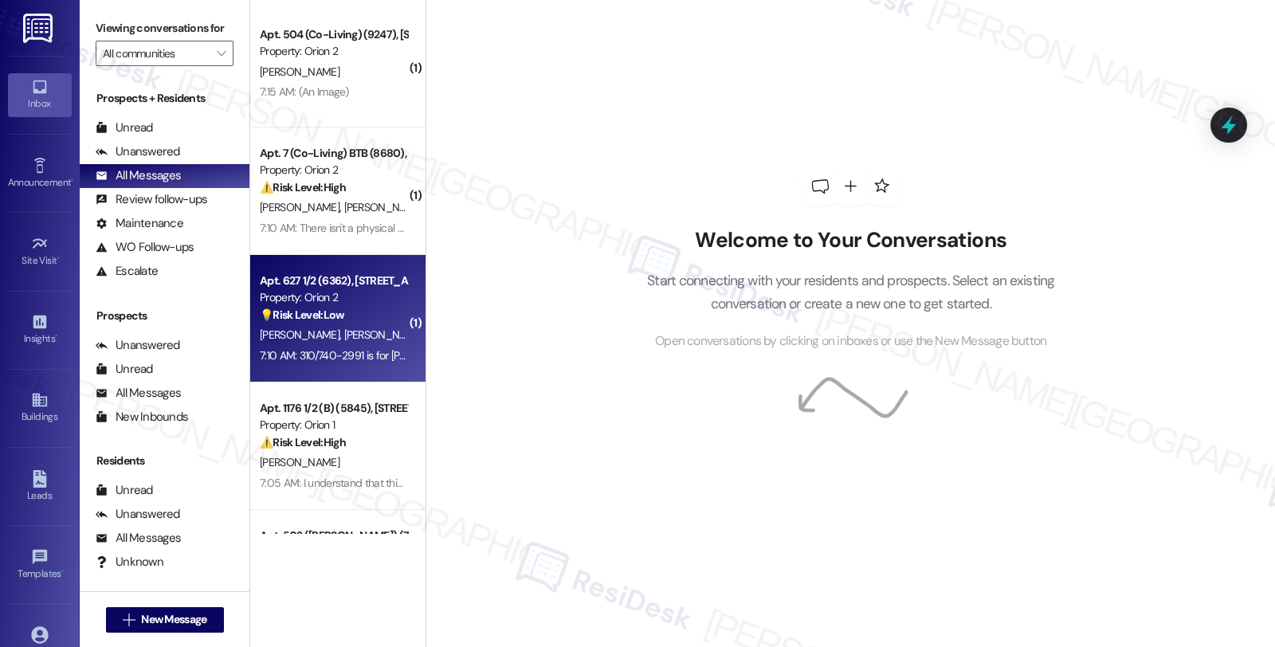
scroll to position [531, 0]
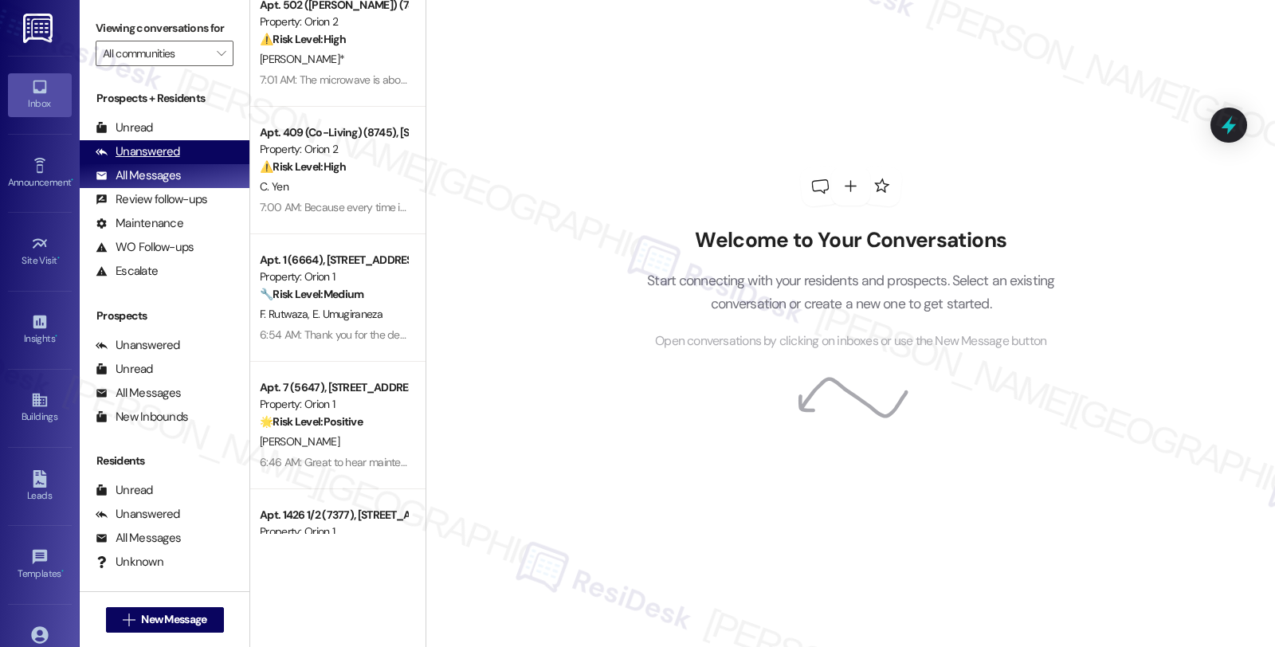
click at [155, 160] on div "Unanswered" at bounding box center [138, 151] width 84 height 17
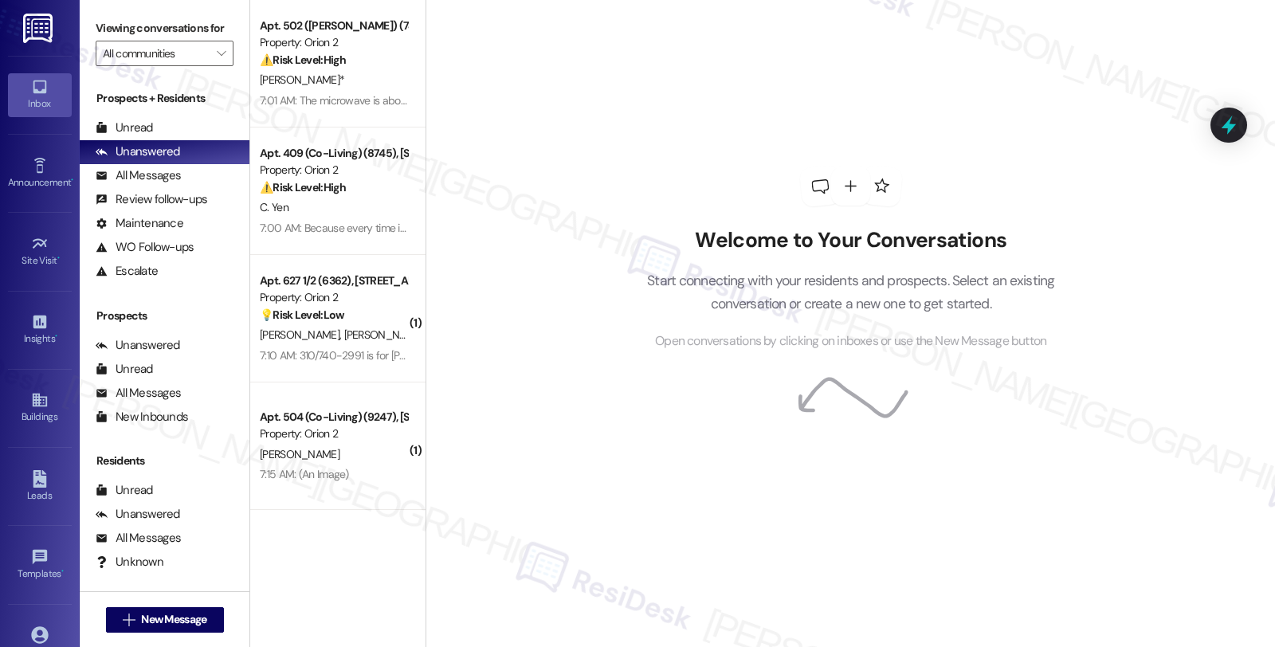
scroll to position [0, 0]
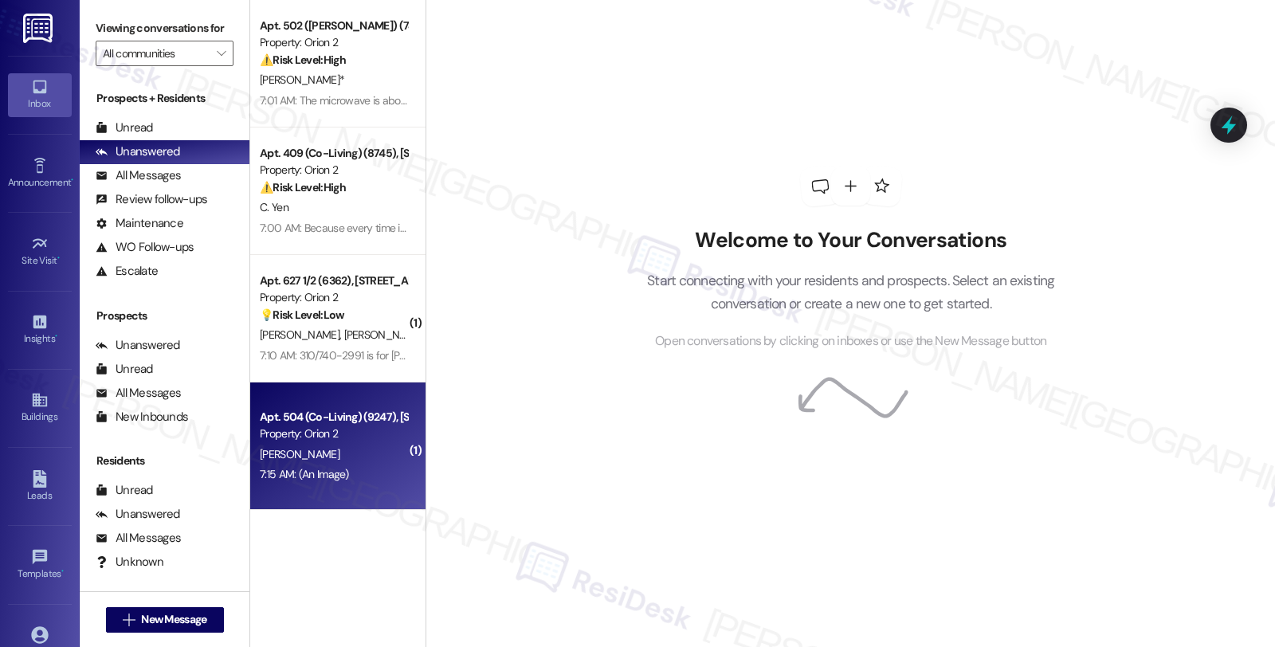
click at [329, 457] on div "[PERSON_NAME]" at bounding box center [333, 455] width 151 height 20
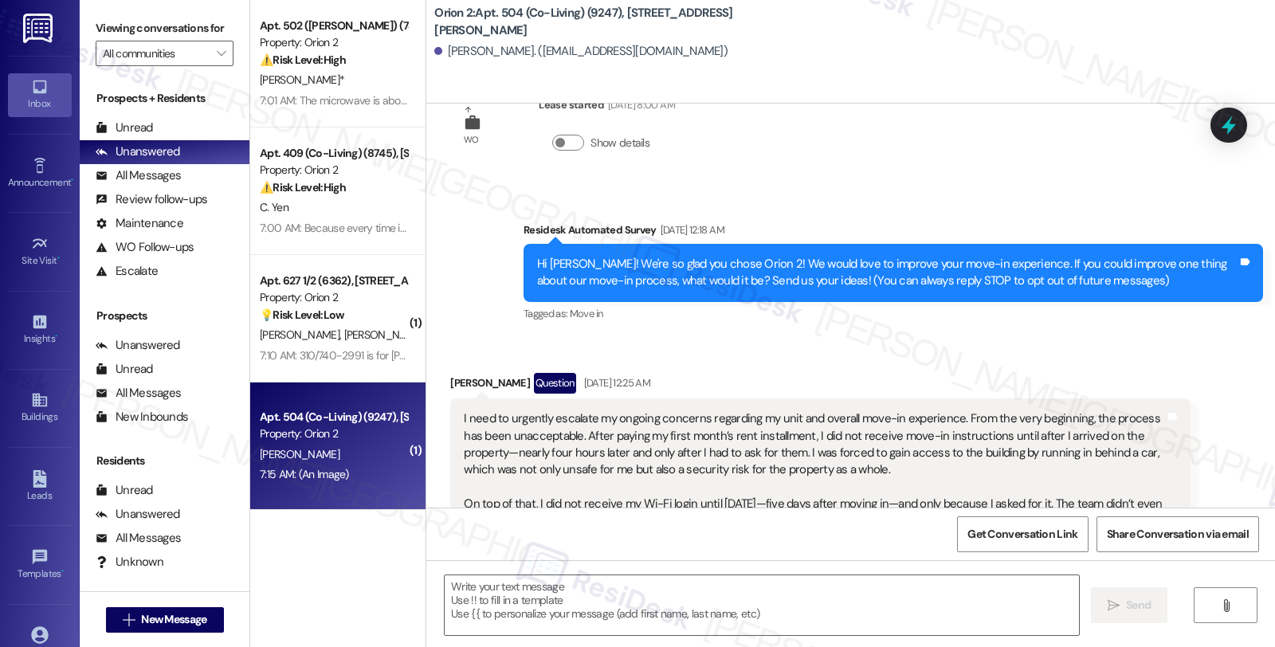
type textarea "Fetching suggested responses. Please feel free to read through the conversation…"
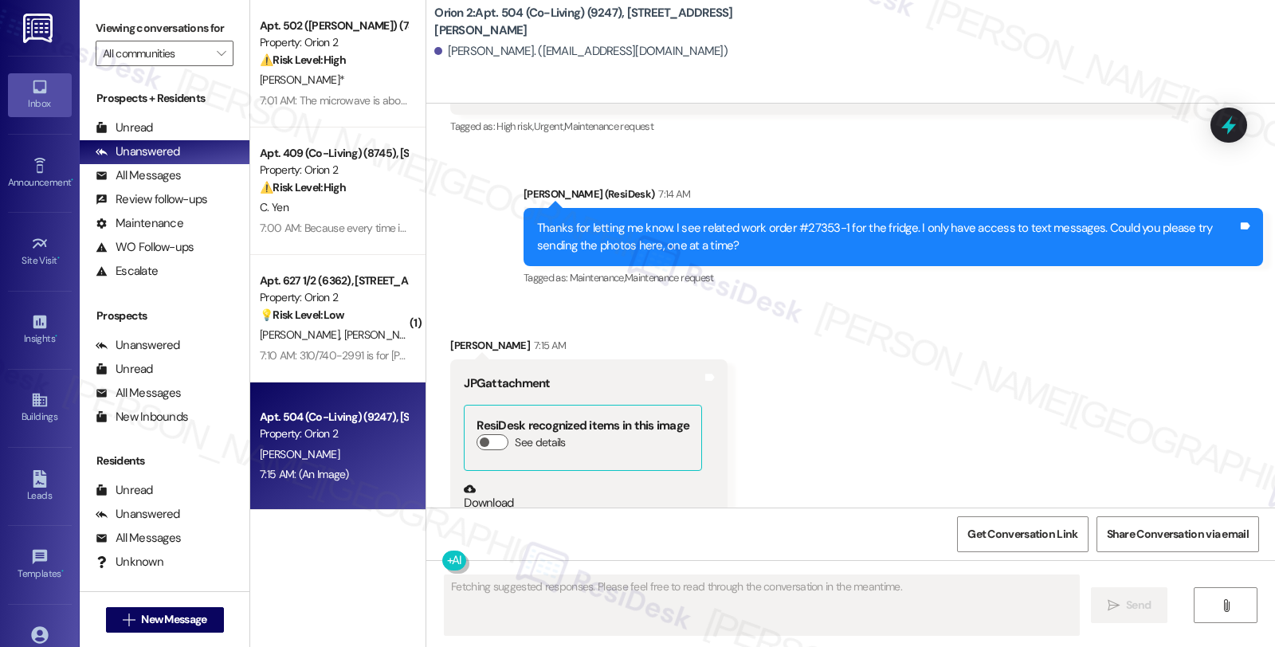
scroll to position [3286, 0]
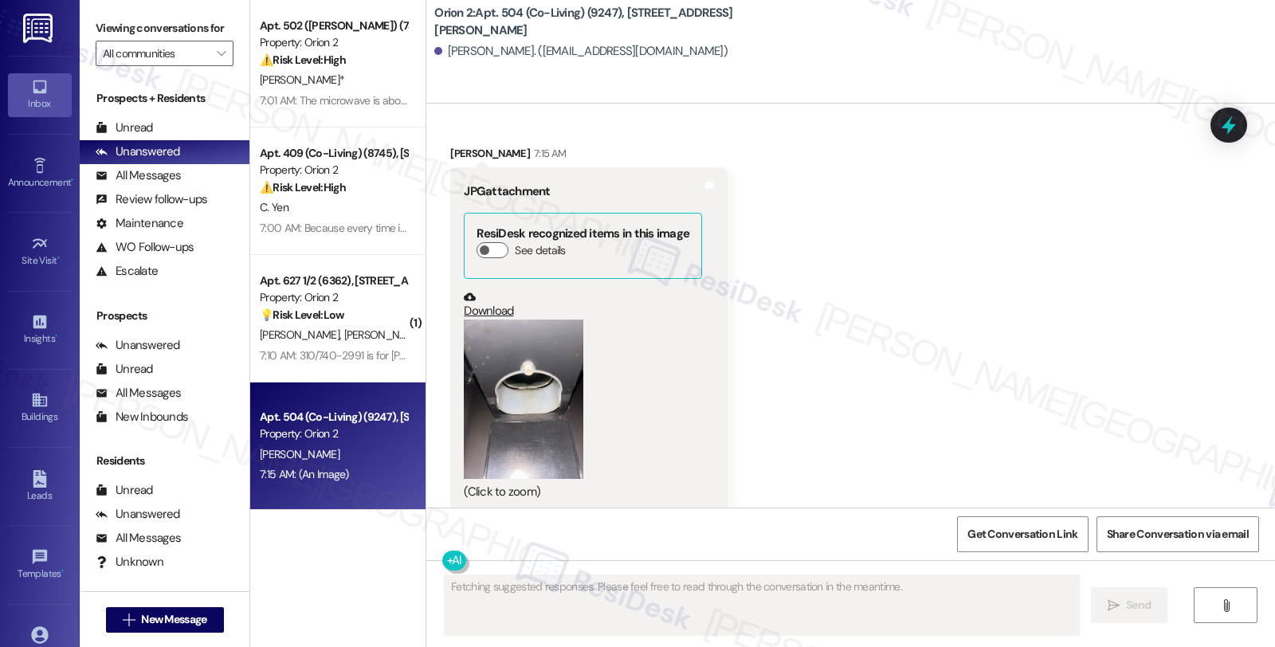
click at [515, 431] on button "Zoom image" at bounding box center [524, 399] width 120 height 159
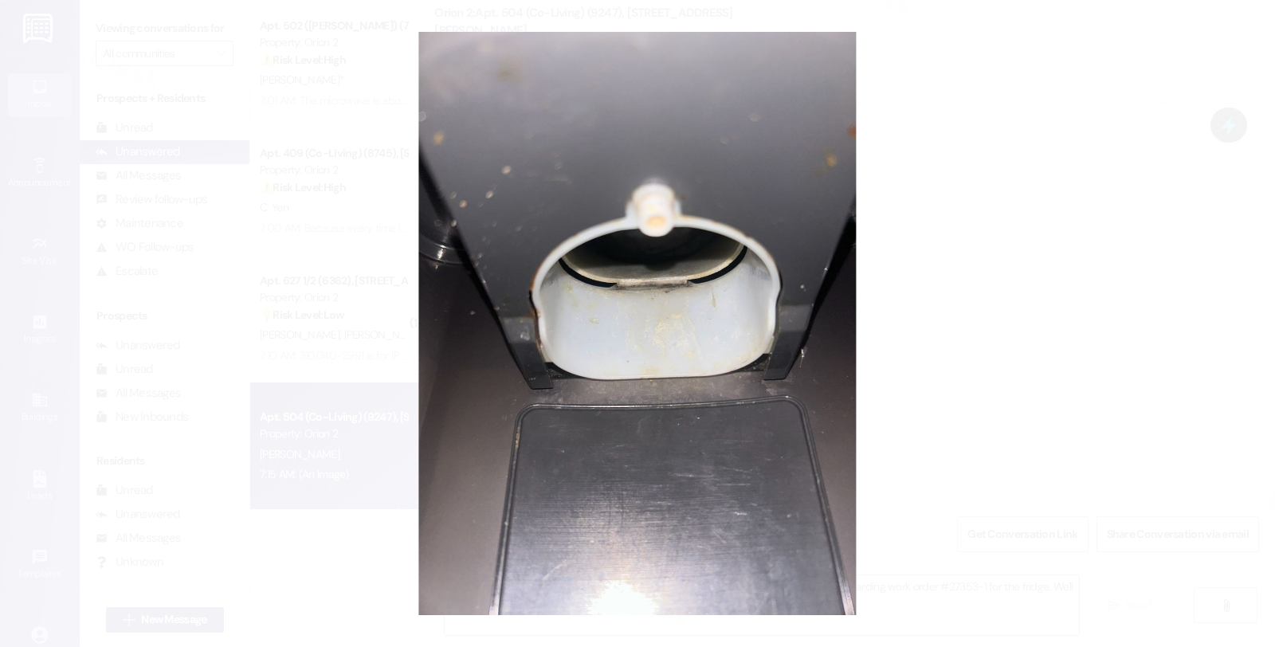
type textarea "Hey {{first_name}}, thanks for the photo. I'll make sure the team sees this rig…"
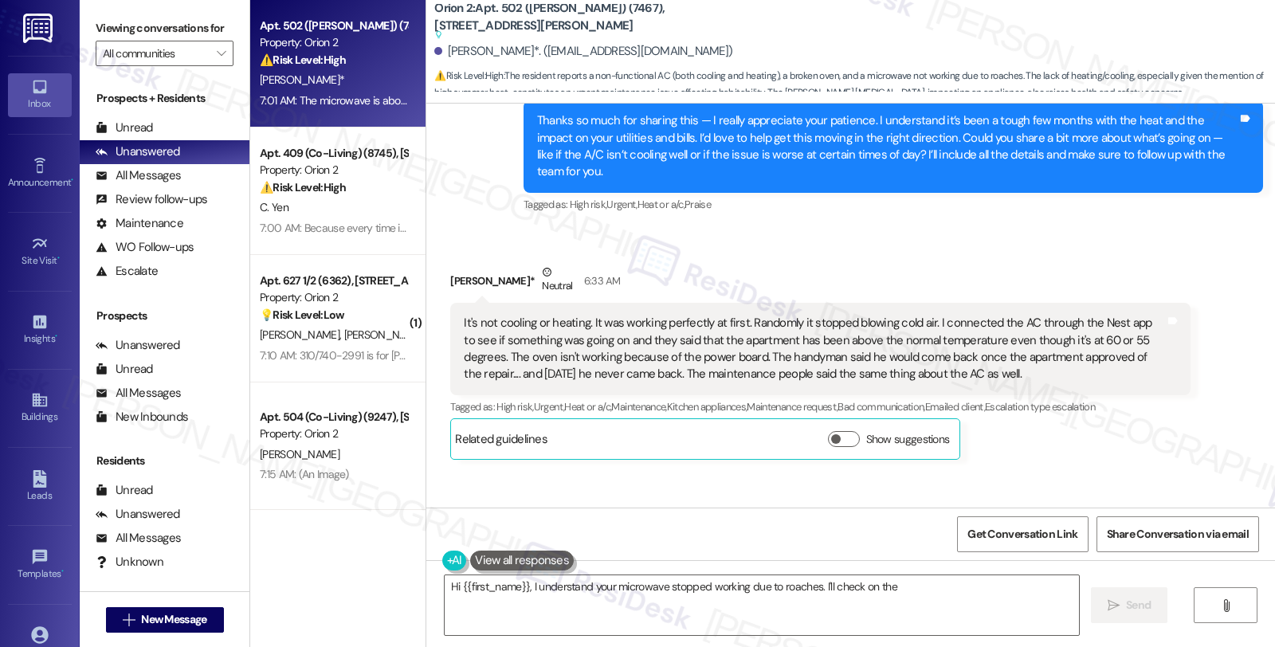
scroll to position [6933, 0]
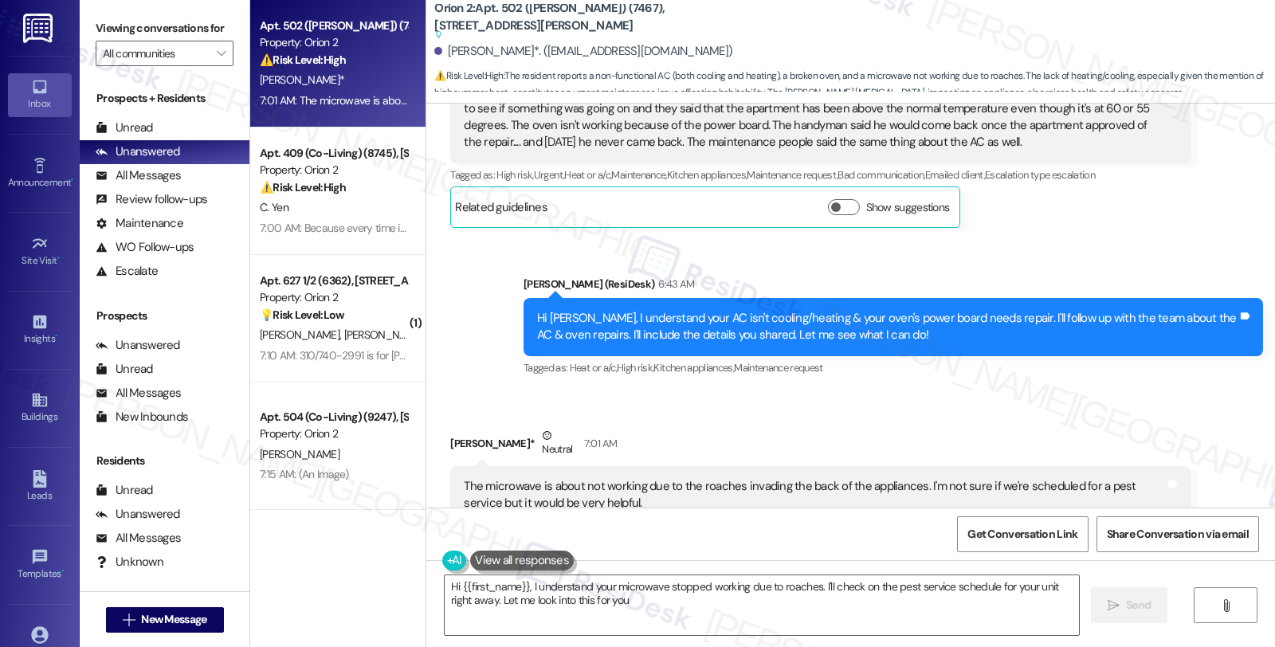
type textarea "Hi {{first_name}}, I understand your microwave stopped working due to roaches. …"
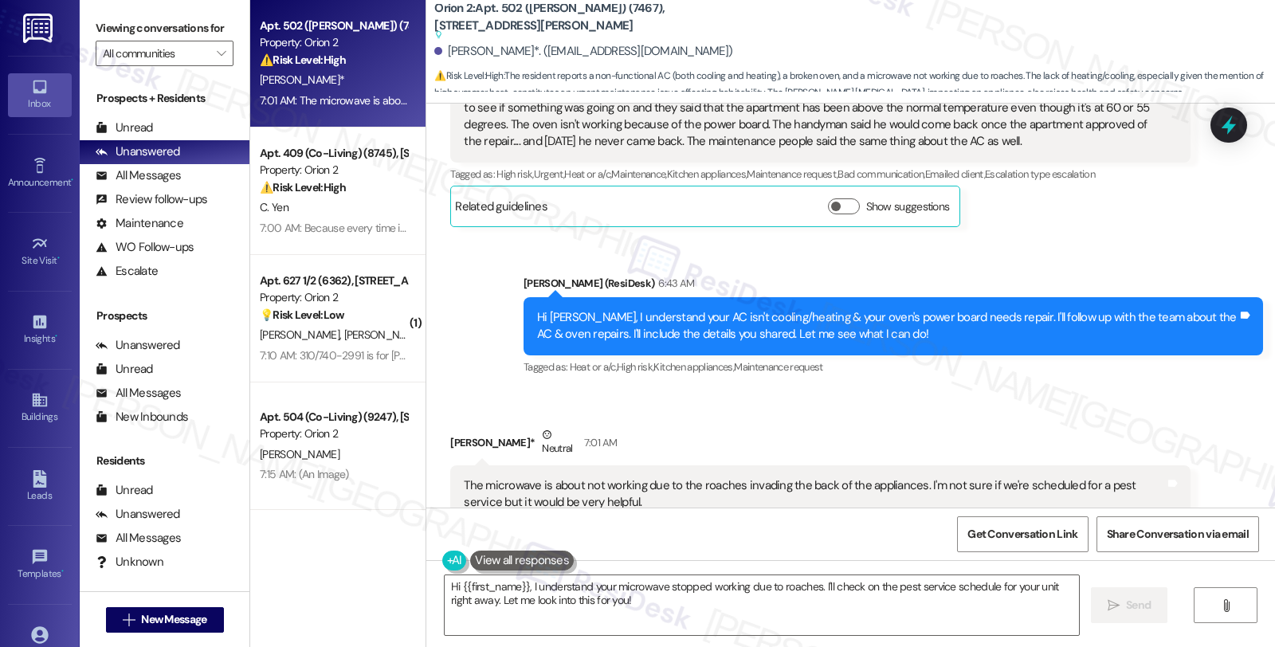
click at [1074, 414] on div "Received via SMS [PERSON_NAME]* Neutral 7:01 AM The microwave is about not work…" at bounding box center [819, 486] width 763 height 144
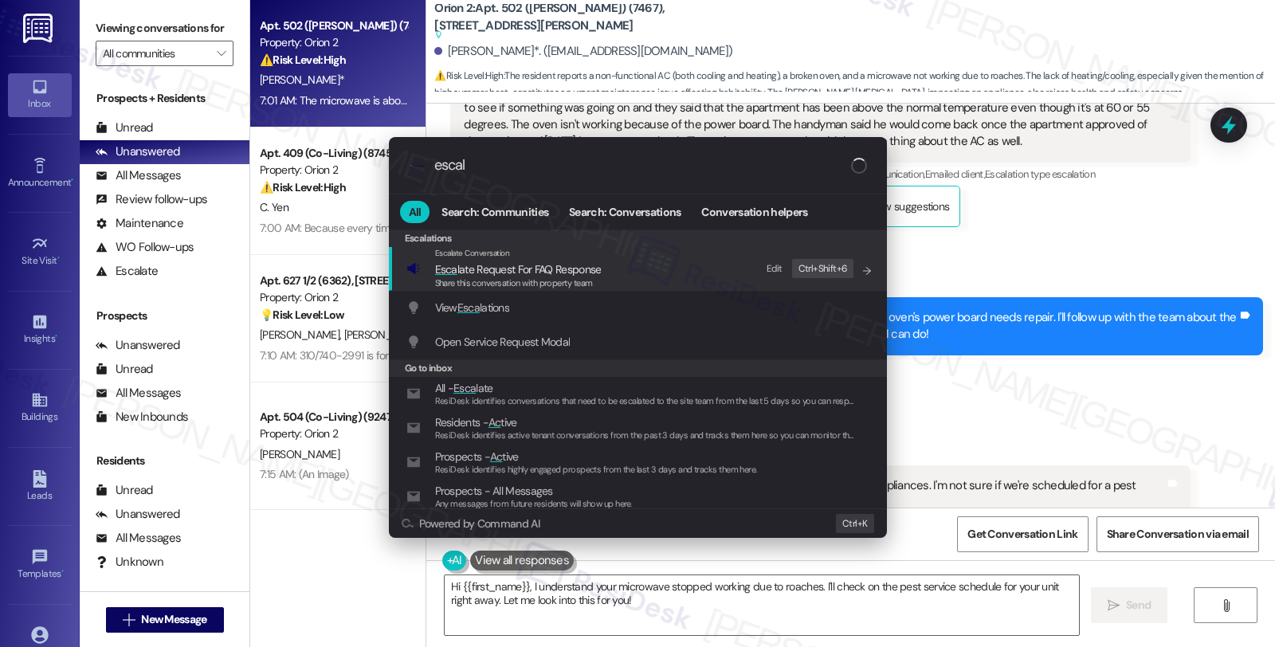
type input "escala"
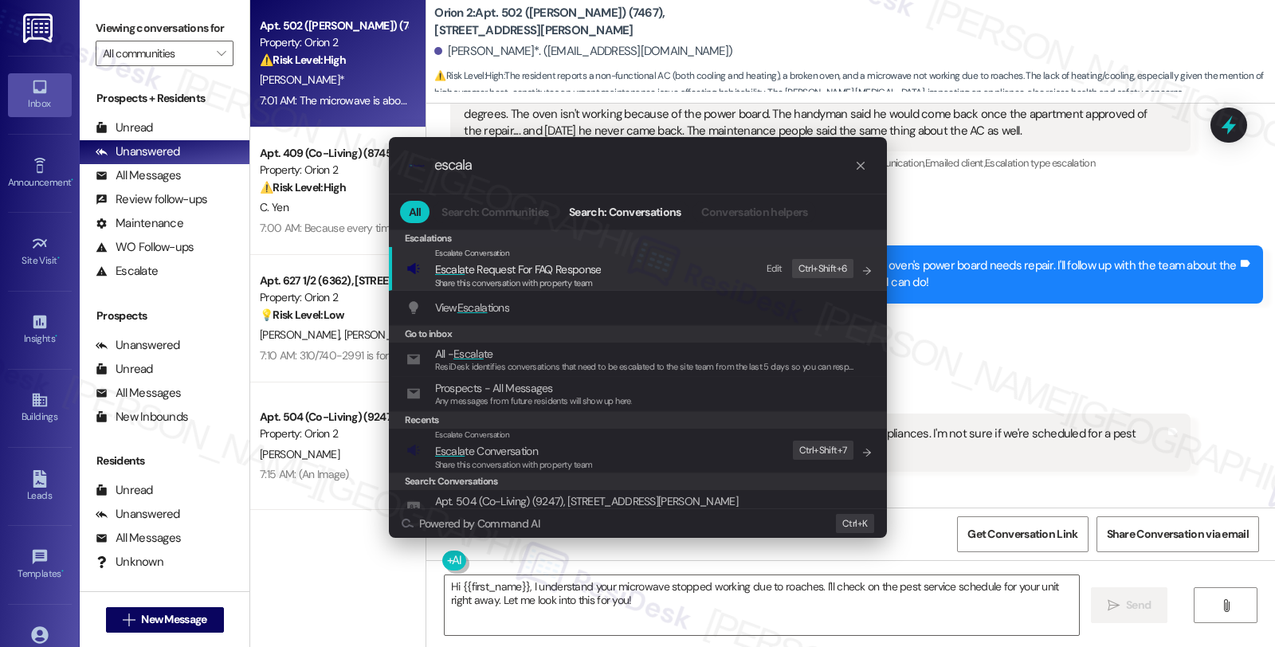
type textarea "Fetching suggested responses. Please feel free to read through the conversation…"
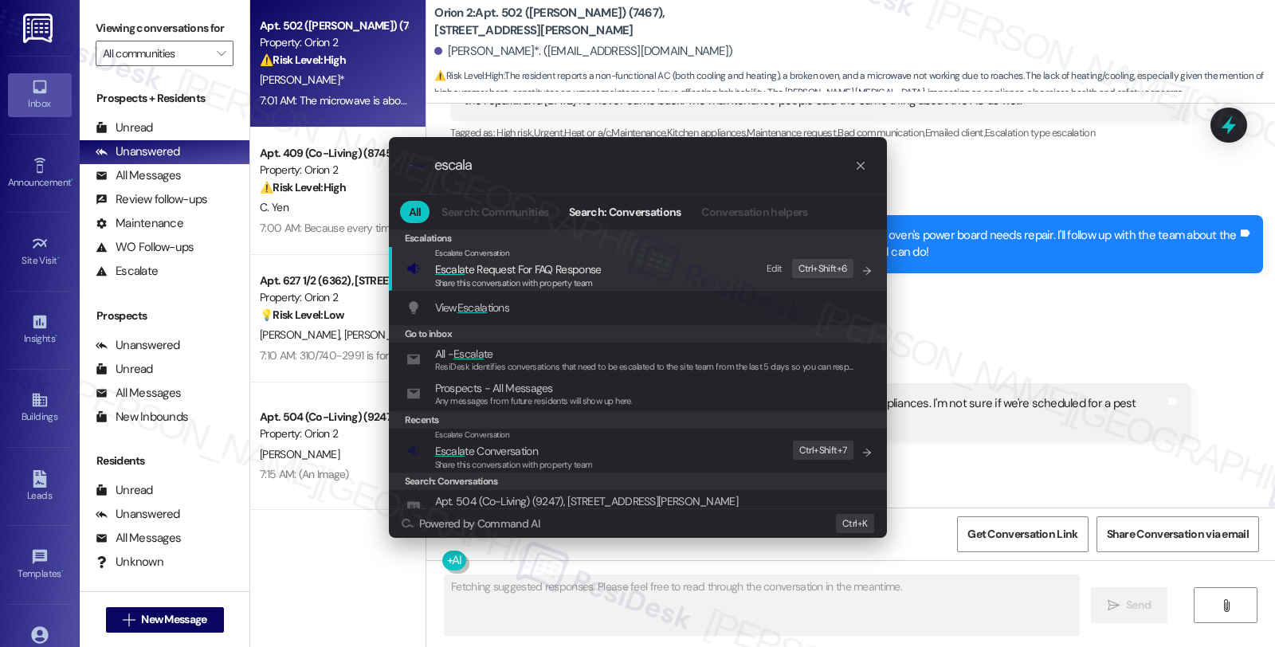
scroll to position [6850, 0]
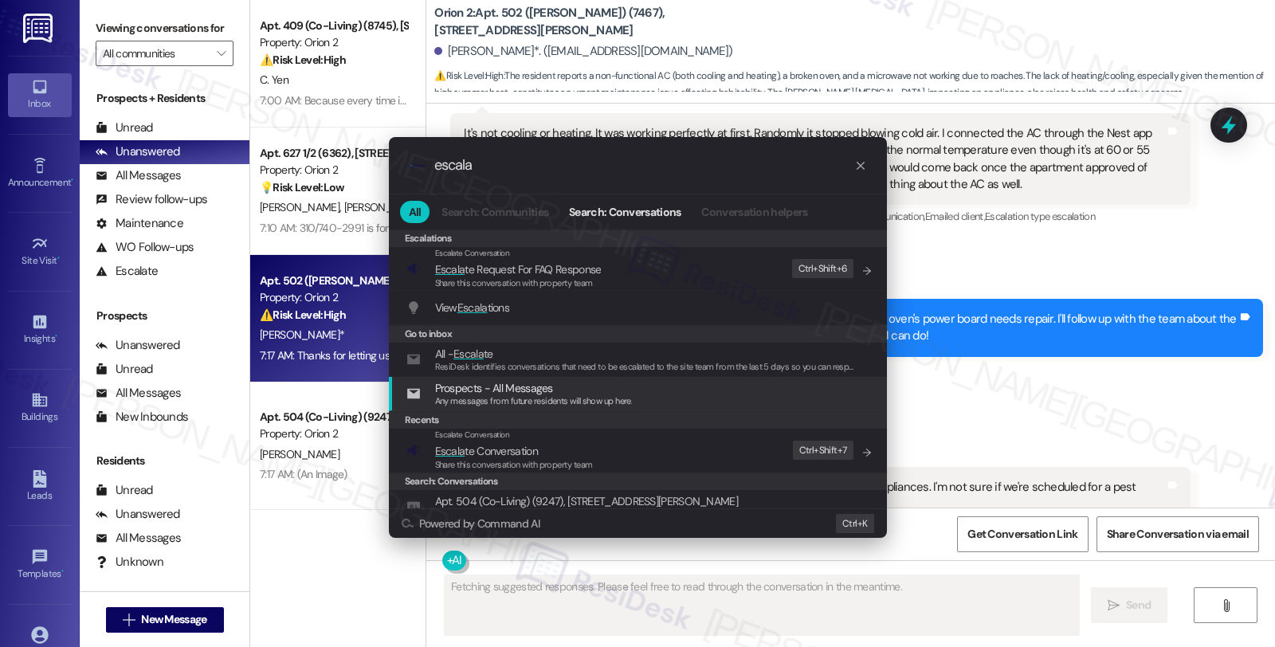
type input "escala"
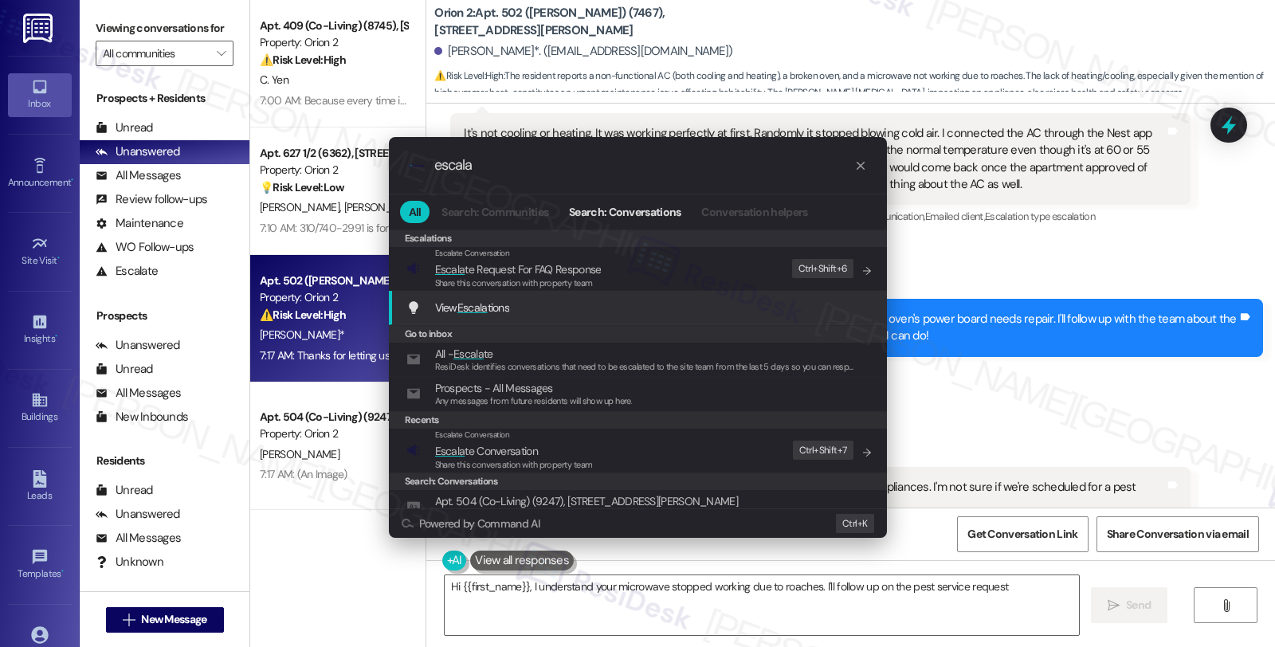
click at [536, 297] on div "View Escala tions Add shortcut" at bounding box center [638, 308] width 498 height 34
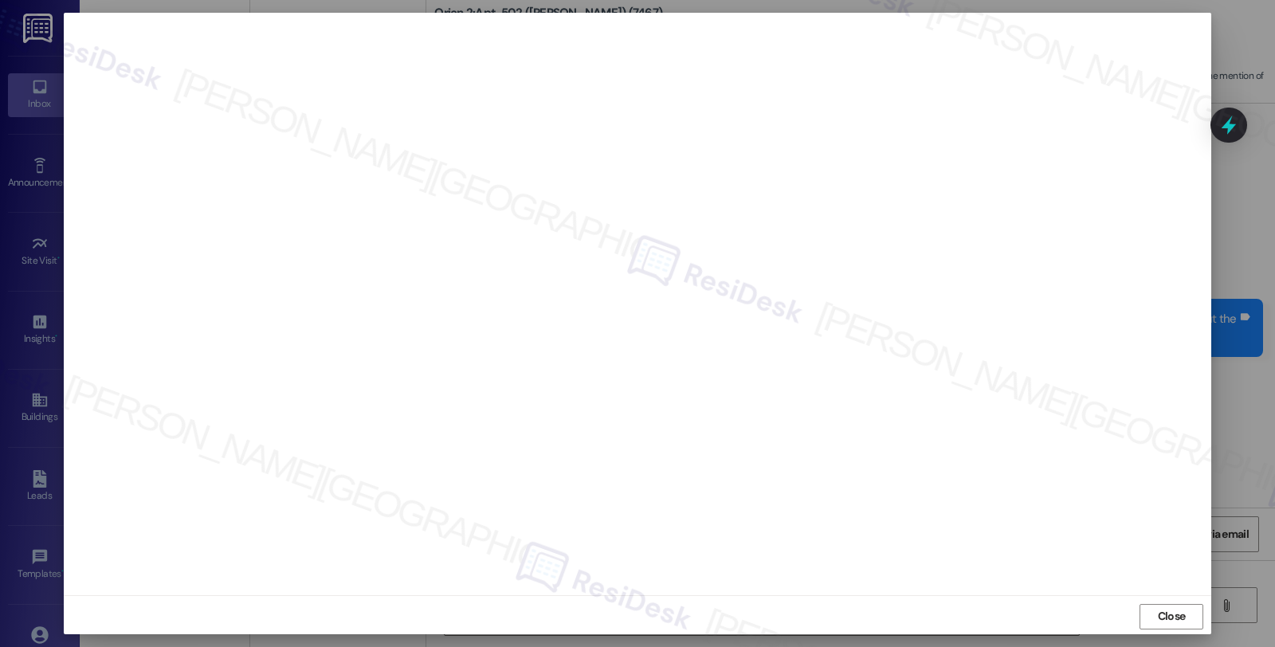
type textarea "Hi {{first_name}}, I understand your microwave stopped working due to roaches. …"
click at [1161, 610] on span "Close" at bounding box center [1172, 616] width 28 height 17
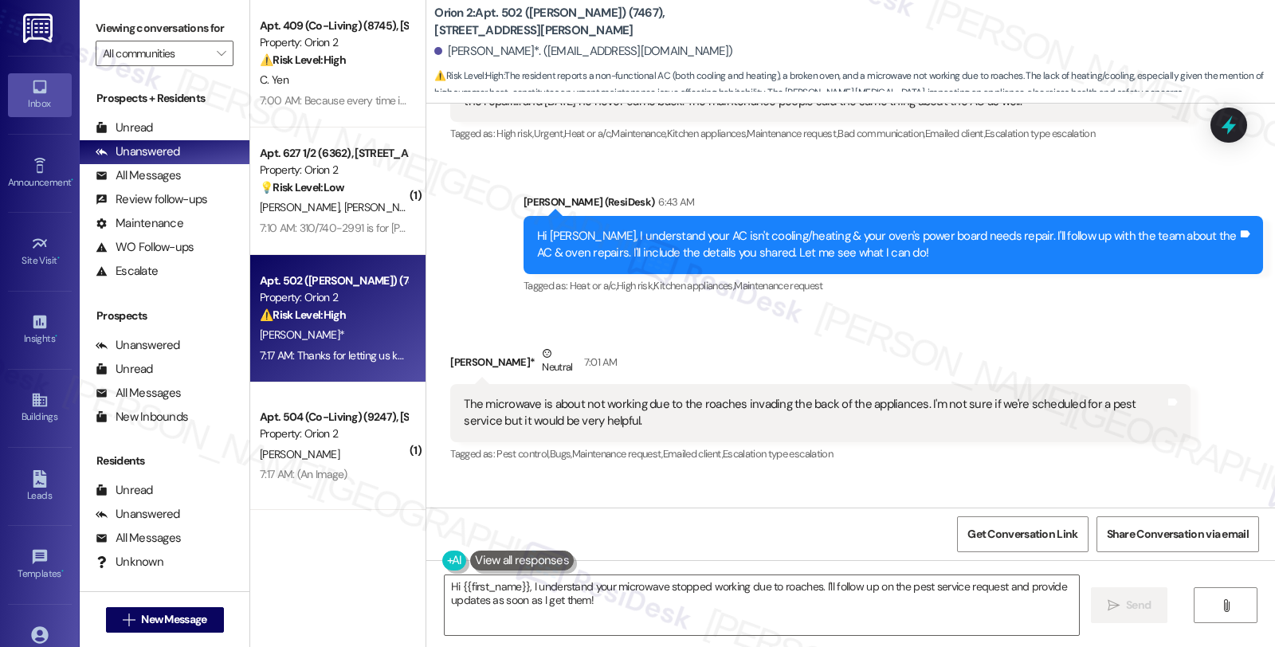
scroll to position [6980, 0]
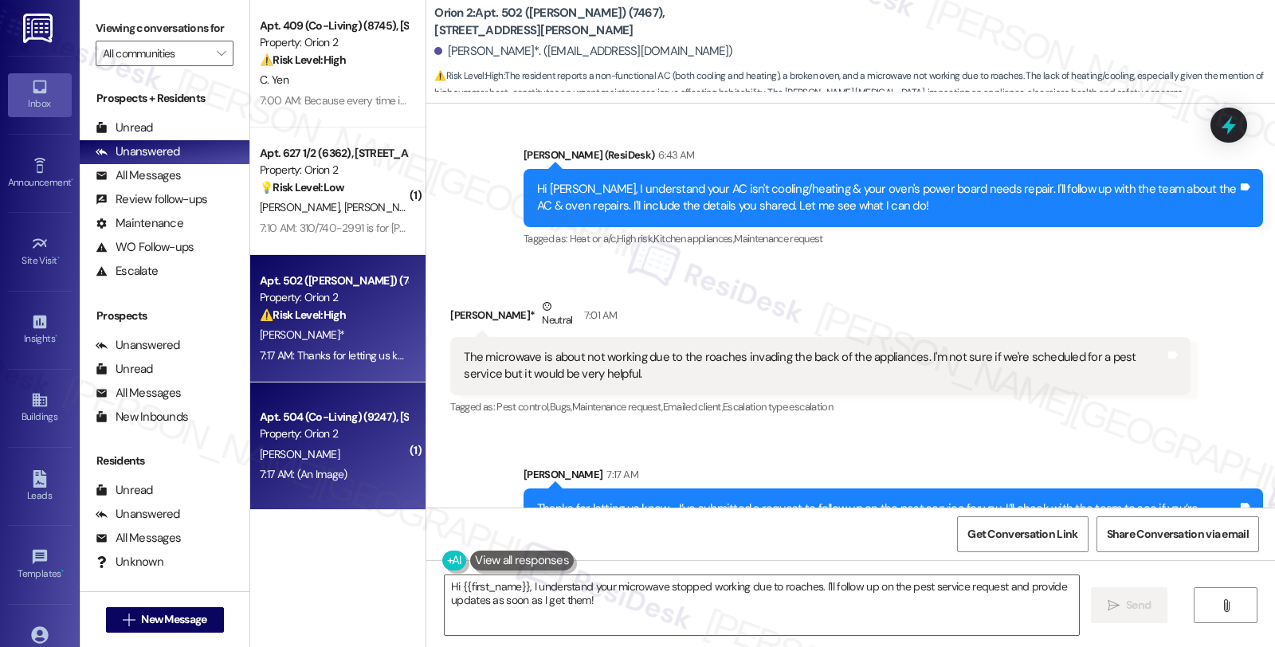
click at [360, 460] on div "[PERSON_NAME]" at bounding box center [333, 455] width 151 height 20
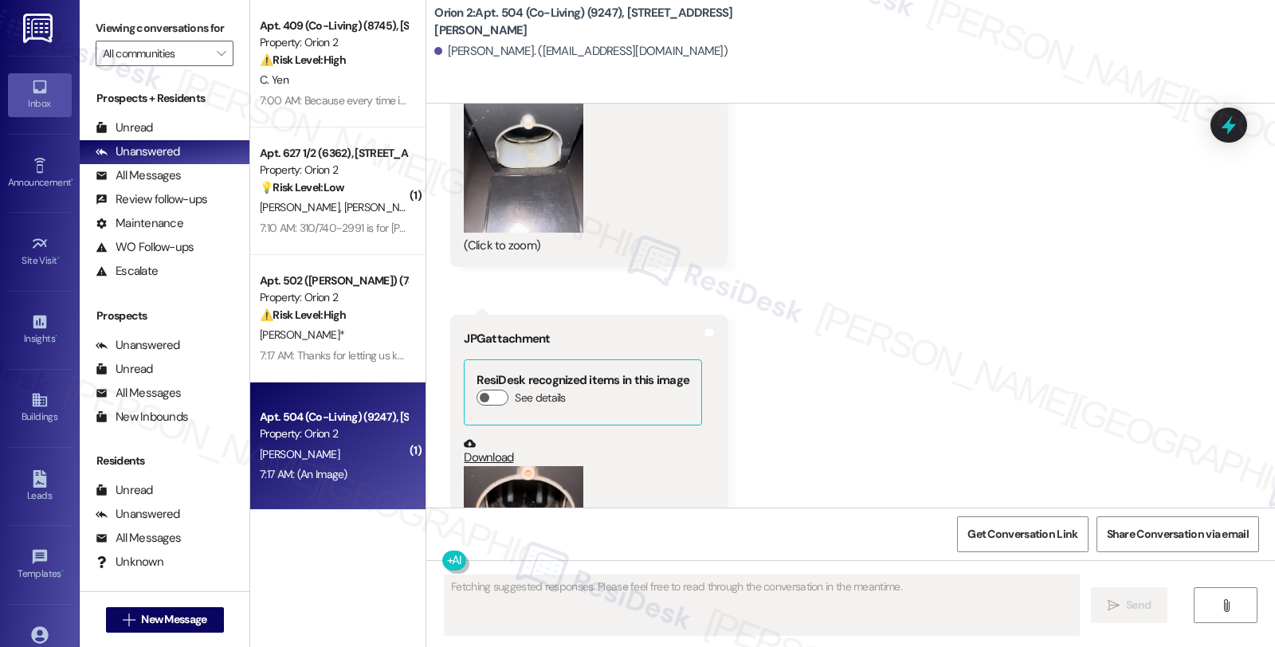
scroll to position [3727, 0]
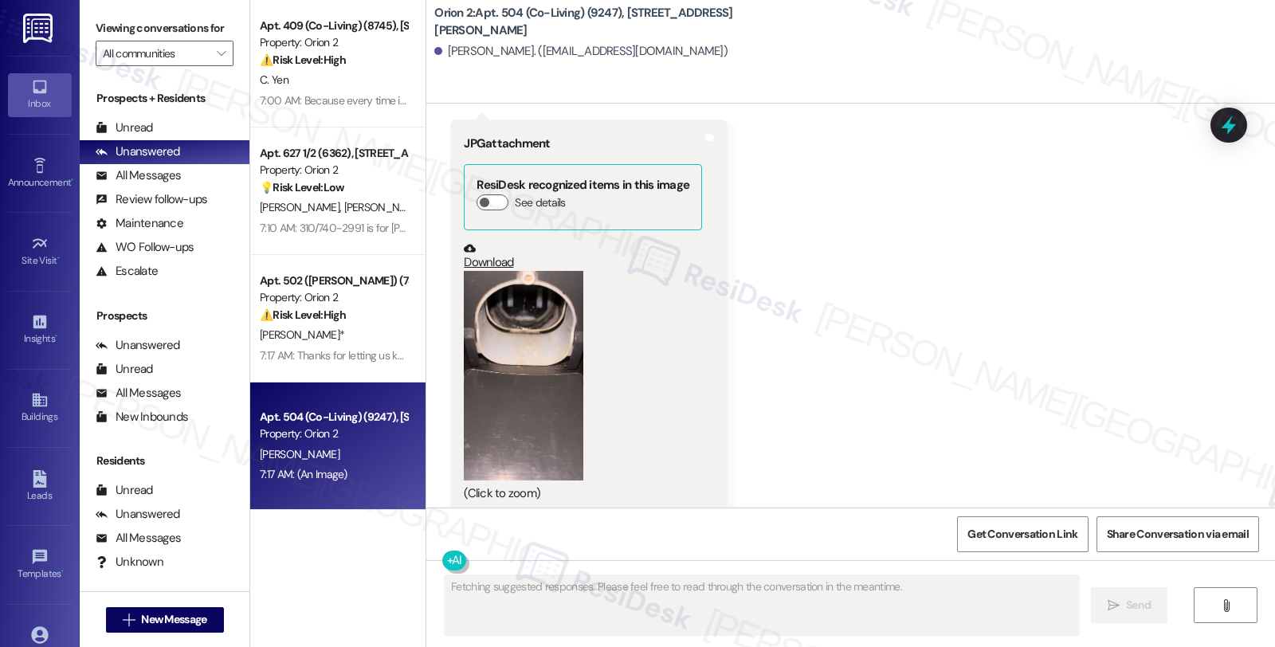
click at [512, 337] on button "Zoom image" at bounding box center [524, 375] width 120 height 209
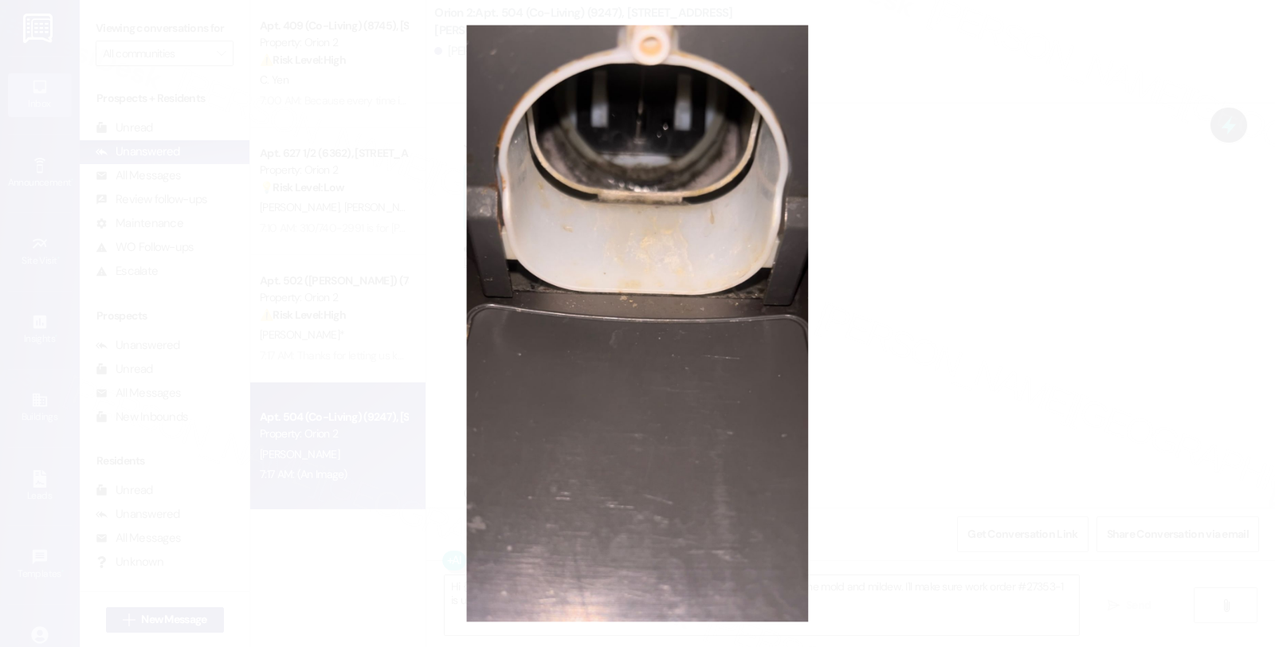
click at [914, 395] on button "Unzoom image" at bounding box center [637, 323] width 1275 height 647
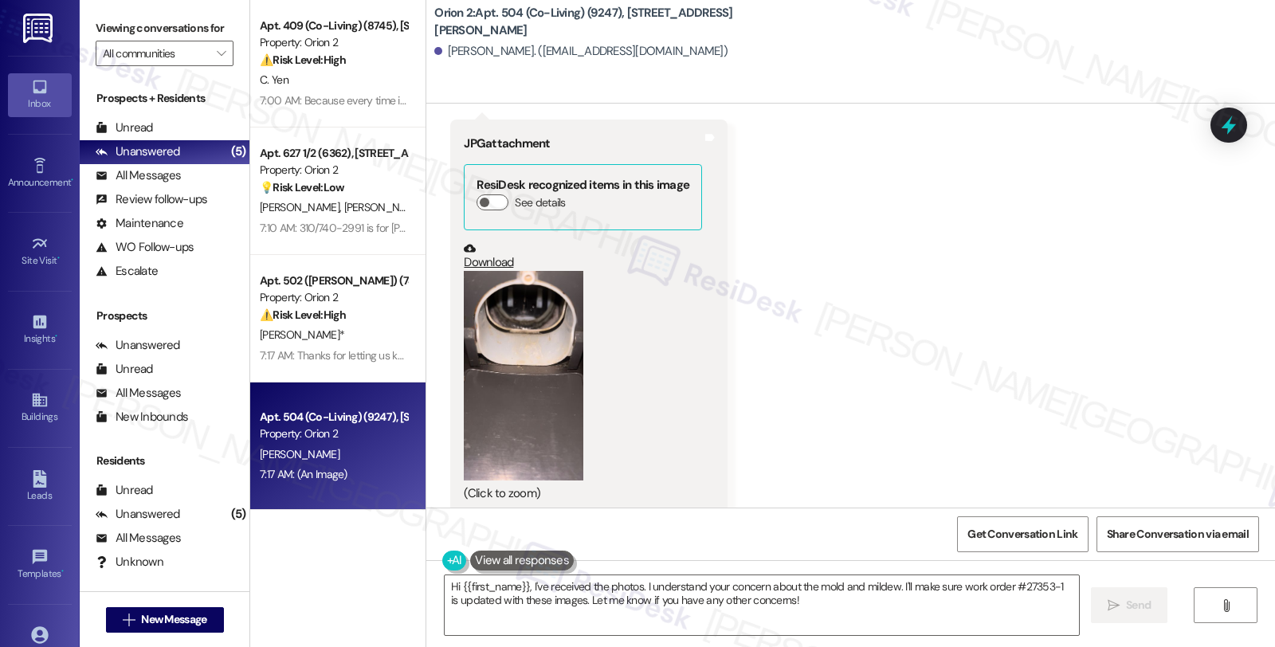
click at [516, 340] on button "Zoom image" at bounding box center [524, 375] width 120 height 209
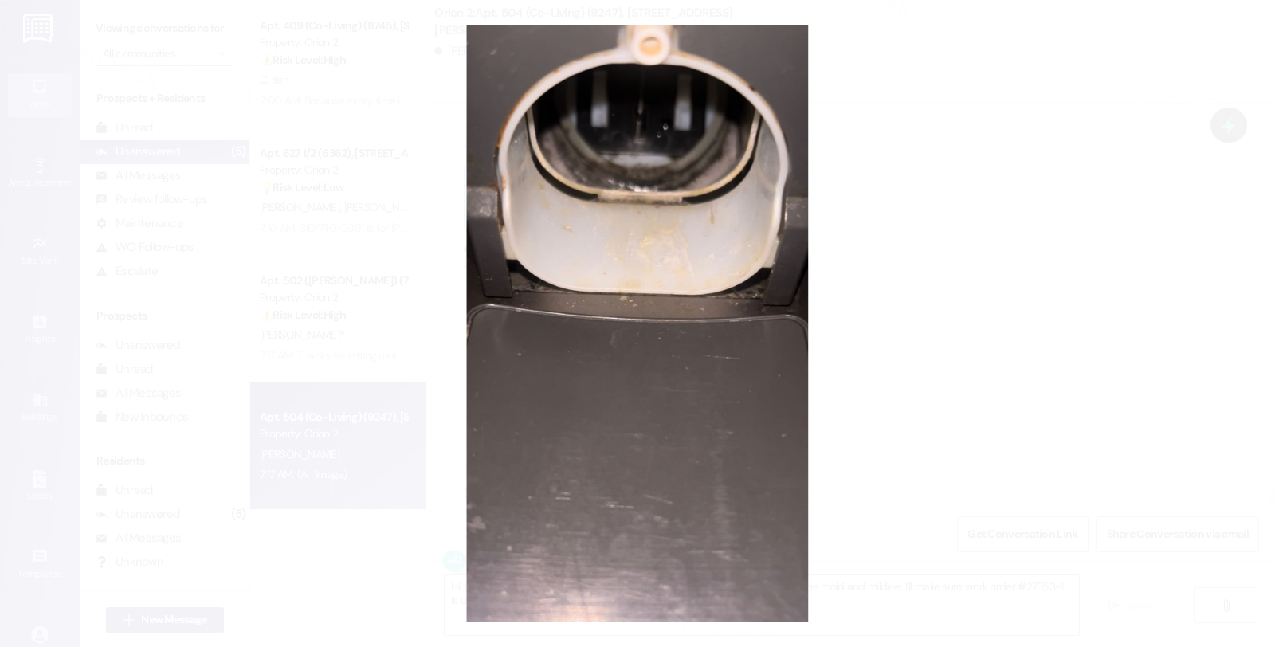
click at [945, 331] on button "Unzoom image" at bounding box center [637, 323] width 1275 height 647
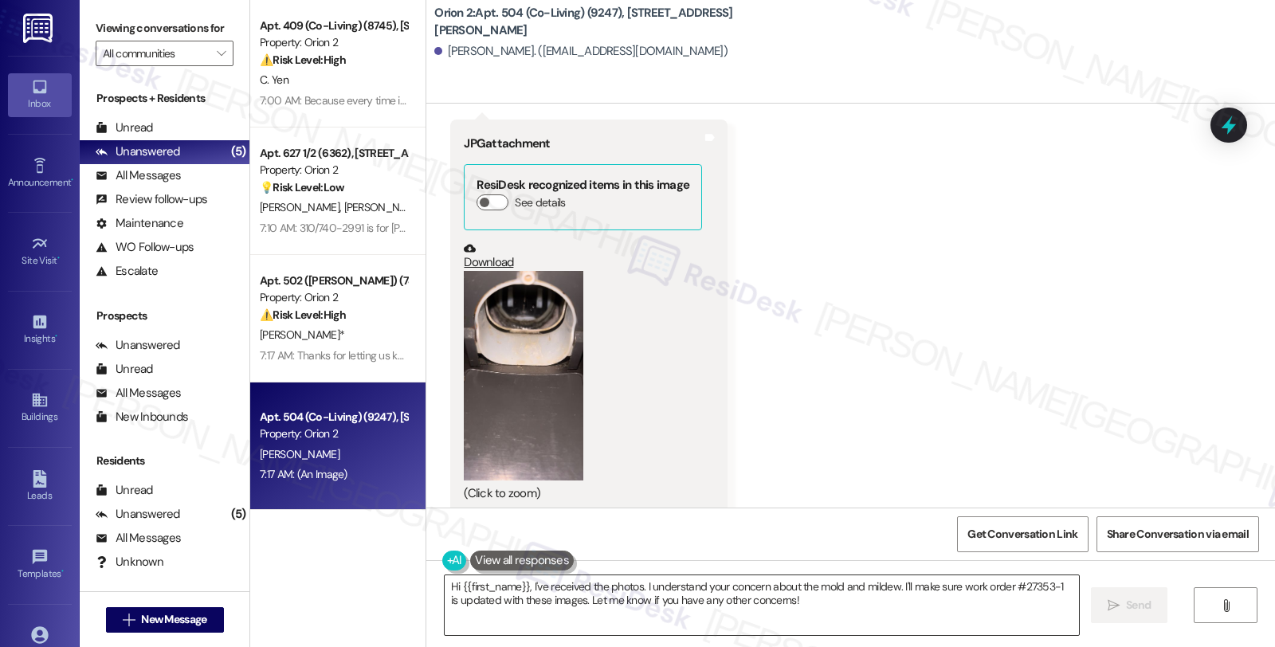
click at [445, 588] on textarea "Hi {{first_name}}, I've received the photos. I understand your concern about th…" at bounding box center [762, 605] width 634 height 60
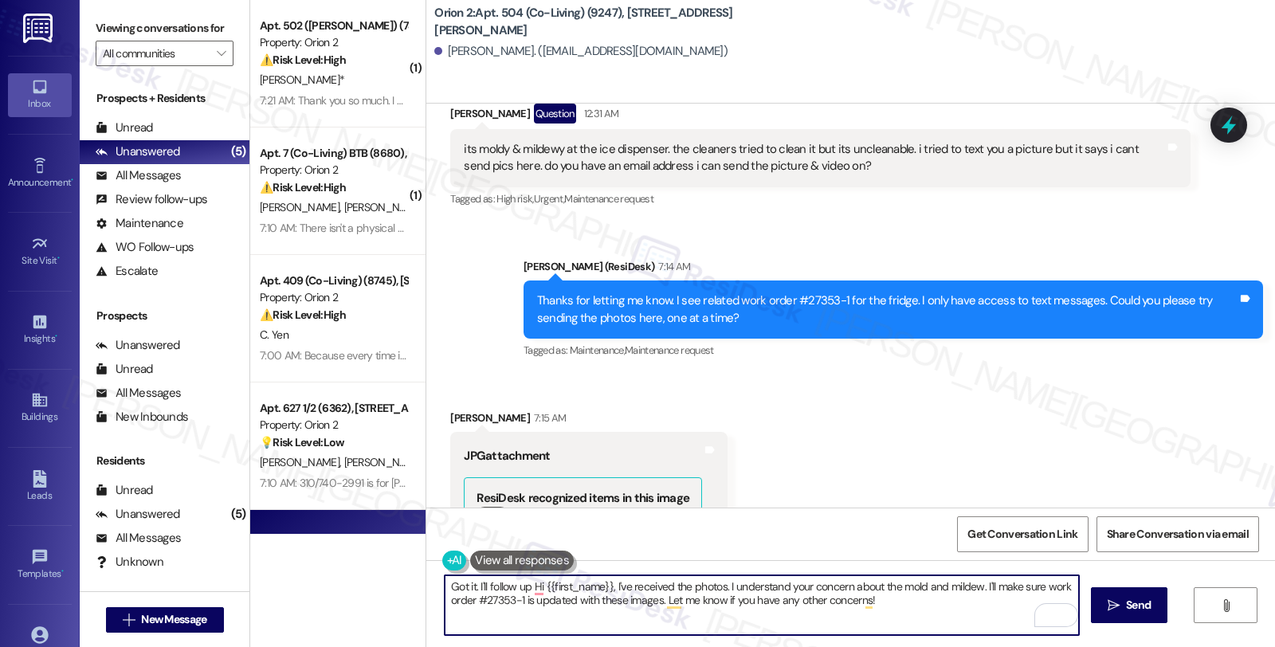
scroll to position [3020, 0]
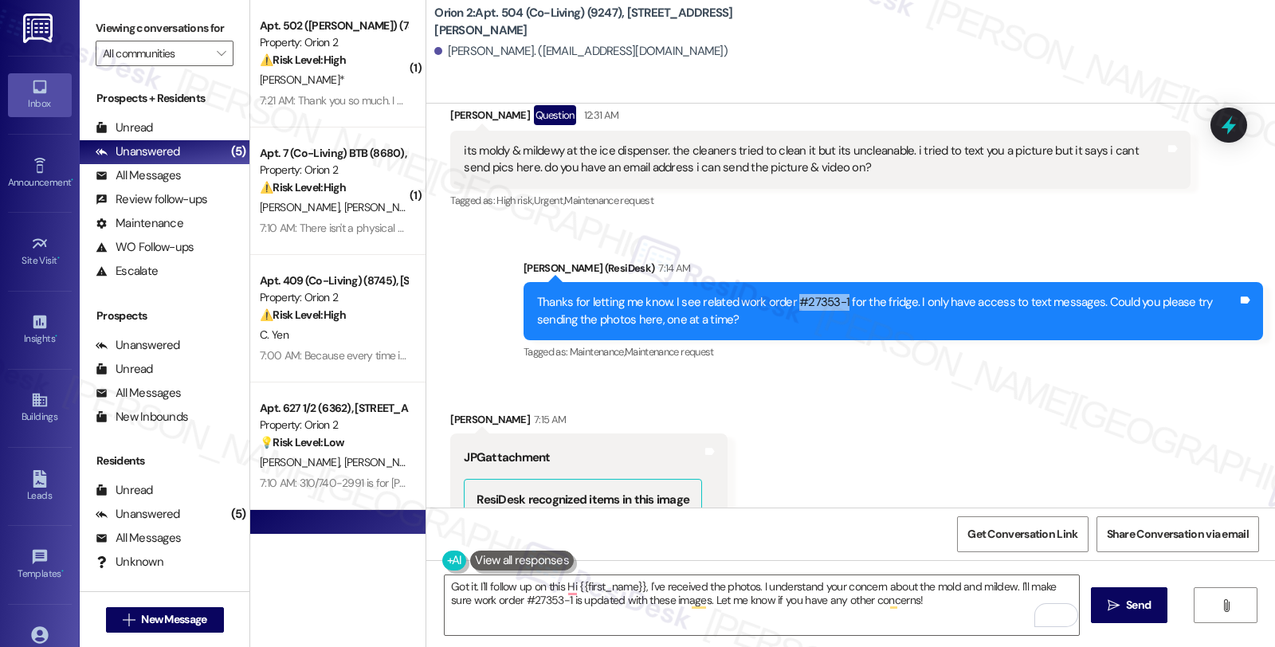
drag, startPoint x: 782, startPoint y: 284, endPoint x: 830, endPoint y: 284, distance: 48.6
click at [830, 294] on div "Thanks for letting me know. I see related work order #27353-1 for the fridge. I…" at bounding box center [887, 311] width 700 height 34
copy div "#27353-1"
click at [524, 586] on textarea "Got it. I'll follow up on this Hi {{first_name}}, I've received the photos. I u…" at bounding box center [762, 605] width 634 height 60
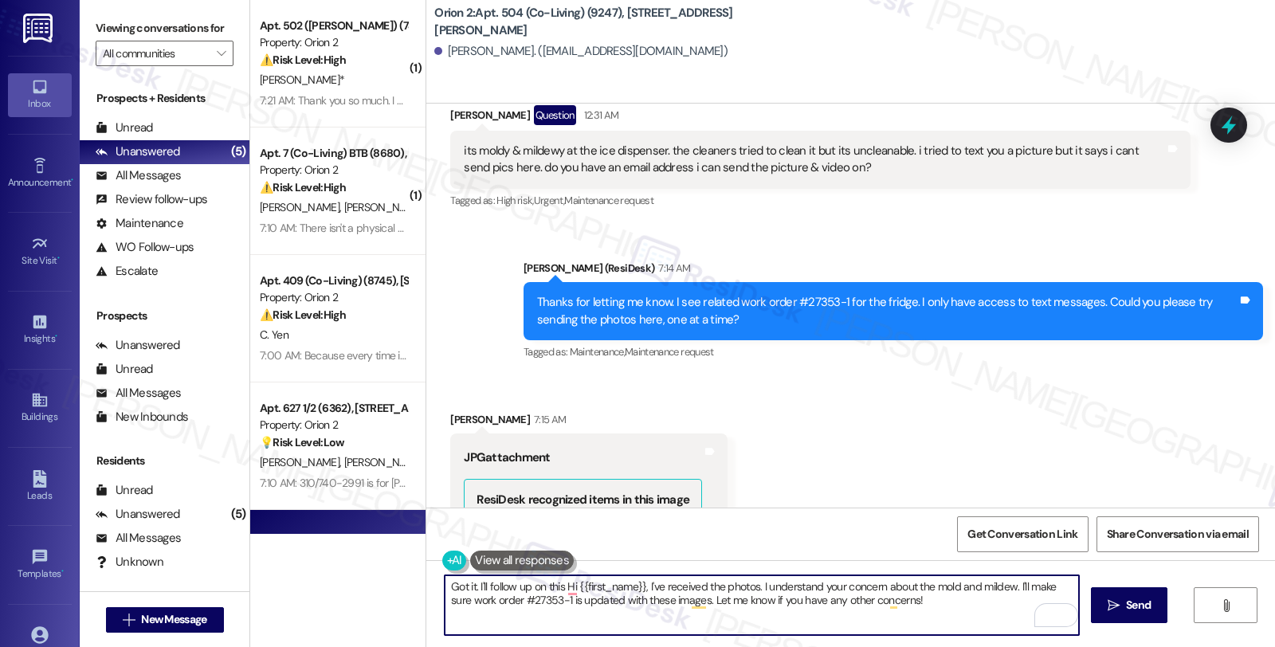
click at [539, 583] on textarea "Got it. I'll follow up on this Hi {{first_name}}, I've received the photos. I u…" at bounding box center [762, 605] width 634 height 60
paste textarea "#27353-1"
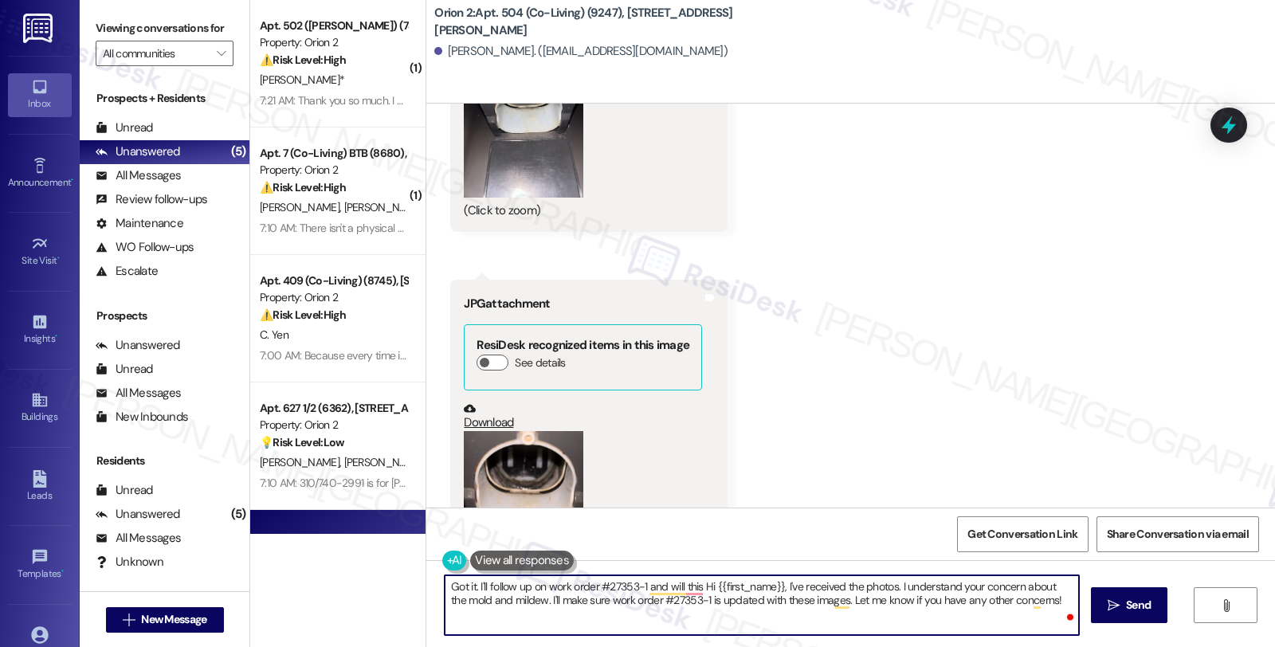
scroll to position [3639, 0]
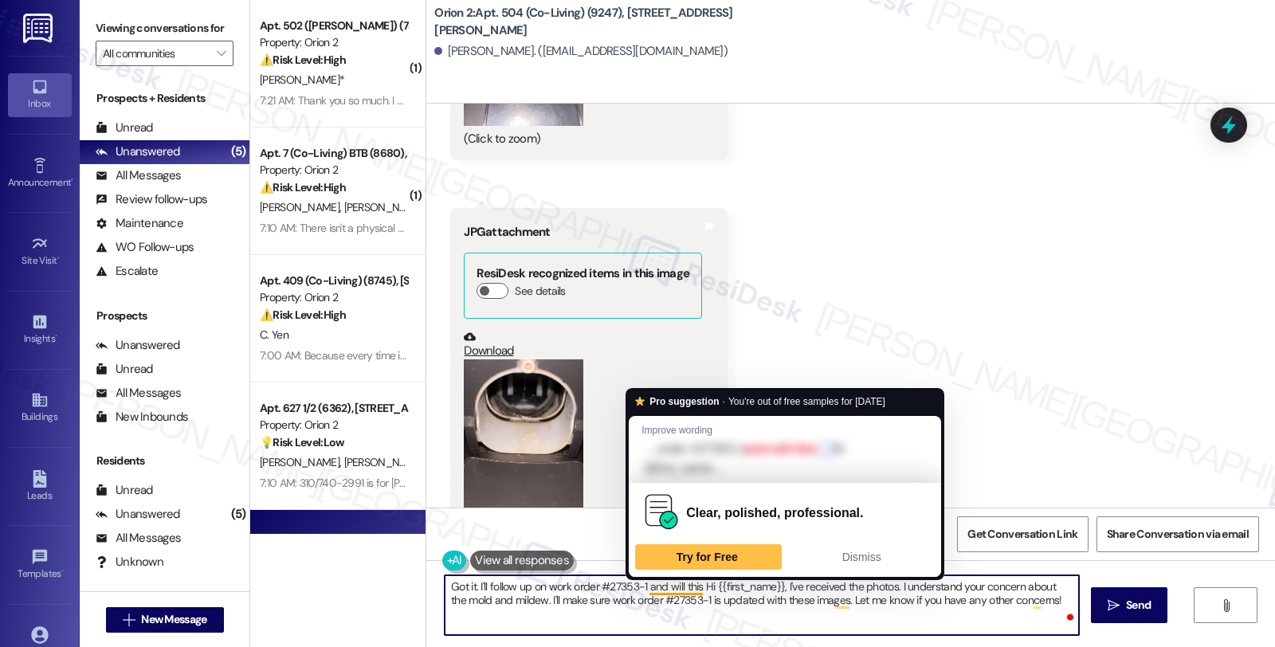
click at [640, 587] on textarea "Got it. I'll follow up on work order #27353-1 and will this Hi {{first_name}}, …" at bounding box center [762, 605] width 634 height 60
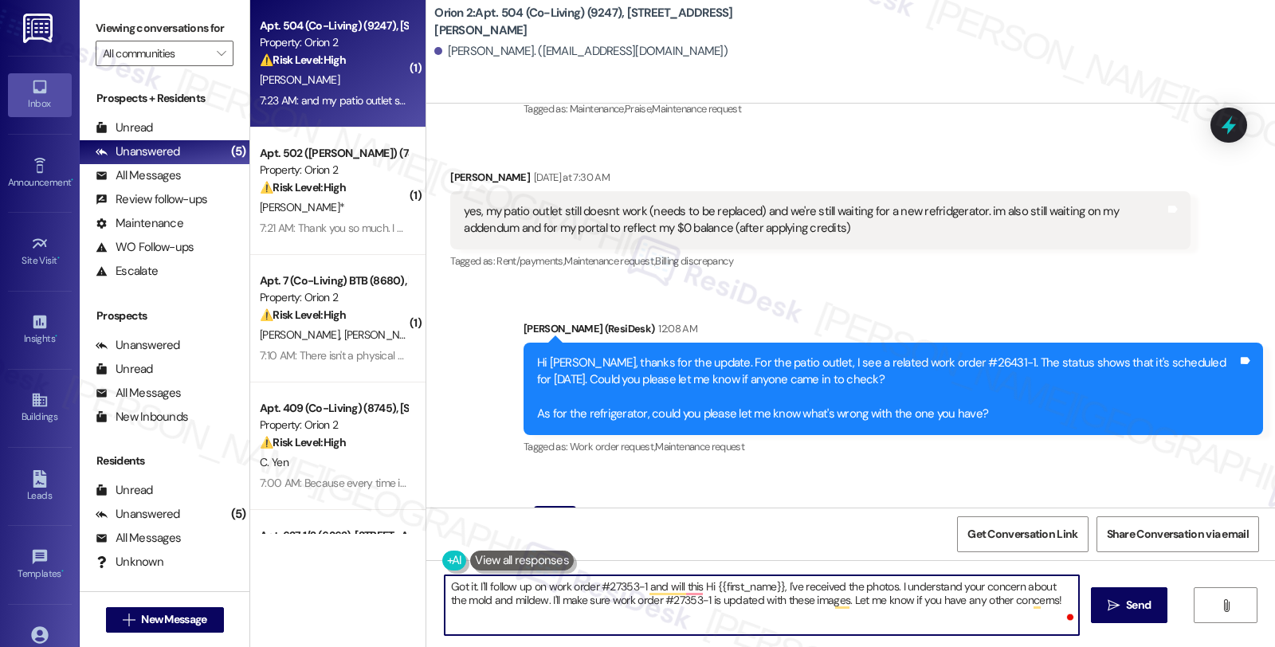
scroll to position [2656, 0]
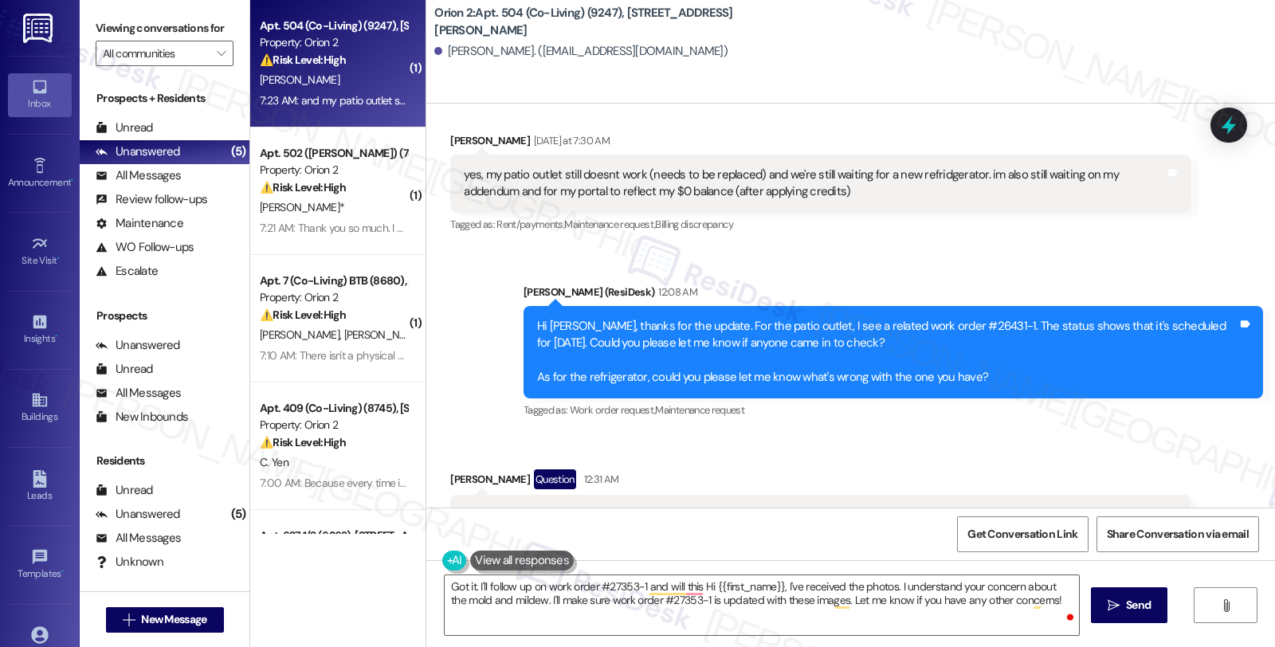
click at [1213, 253] on div "Sent via SMS [PERSON_NAME] (ResiDesk) 12:08 AM Hi [PERSON_NAME], thanks for the…" at bounding box center [850, 341] width 849 height 186
click at [926, 318] on div "Hi [PERSON_NAME], thanks for the update. For the patio outlet, I see a related …" at bounding box center [887, 352] width 700 height 69
copy div "26431"
drag, startPoint x: 457, startPoint y: 122, endPoint x: 505, endPoint y: 124, distance: 48.7
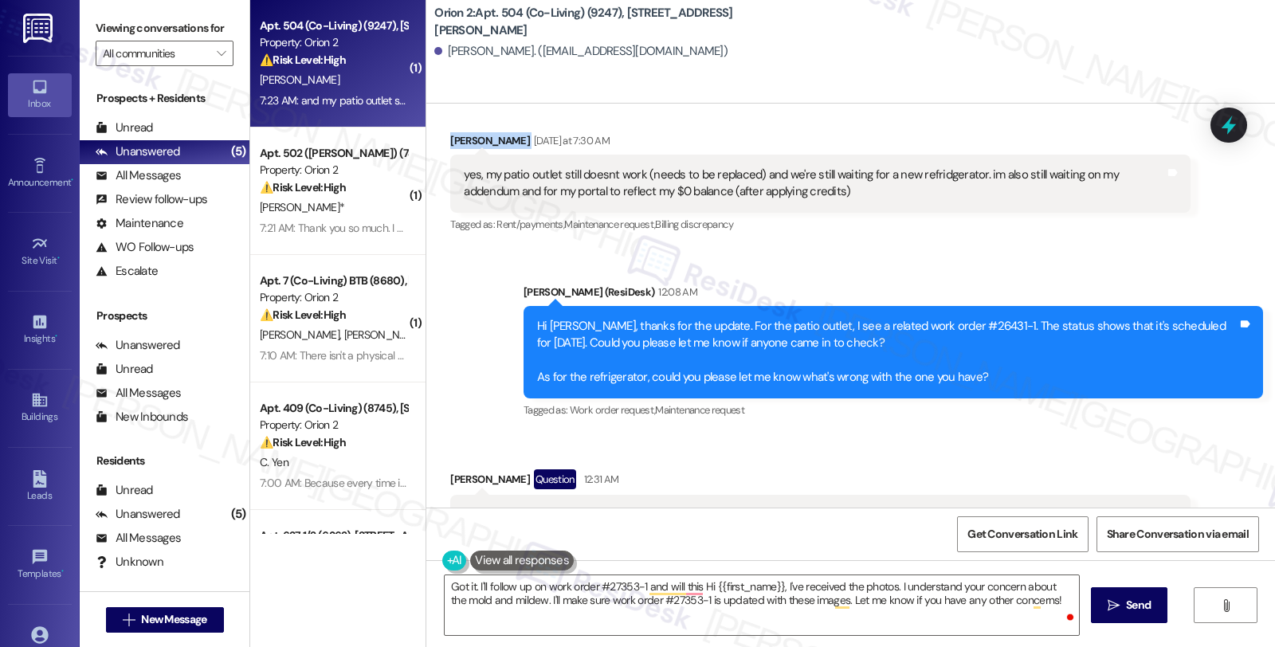
click at [505, 124] on div "Received via SMS [PERSON_NAME] [DATE] at 7:30 AM yes, my patio outlet still doe…" at bounding box center [819, 183] width 763 height 127
copy div "[PERSON_NAME]"
drag, startPoint x: 921, startPoint y: 301, endPoint x: 959, endPoint y: 301, distance: 37.4
click at [959, 318] on div "Hi [PERSON_NAME], thanks for the update. For the patio outlet, I see a related …" at bounding box center [887, 352] width 700 height 69
copy div "26431-1"
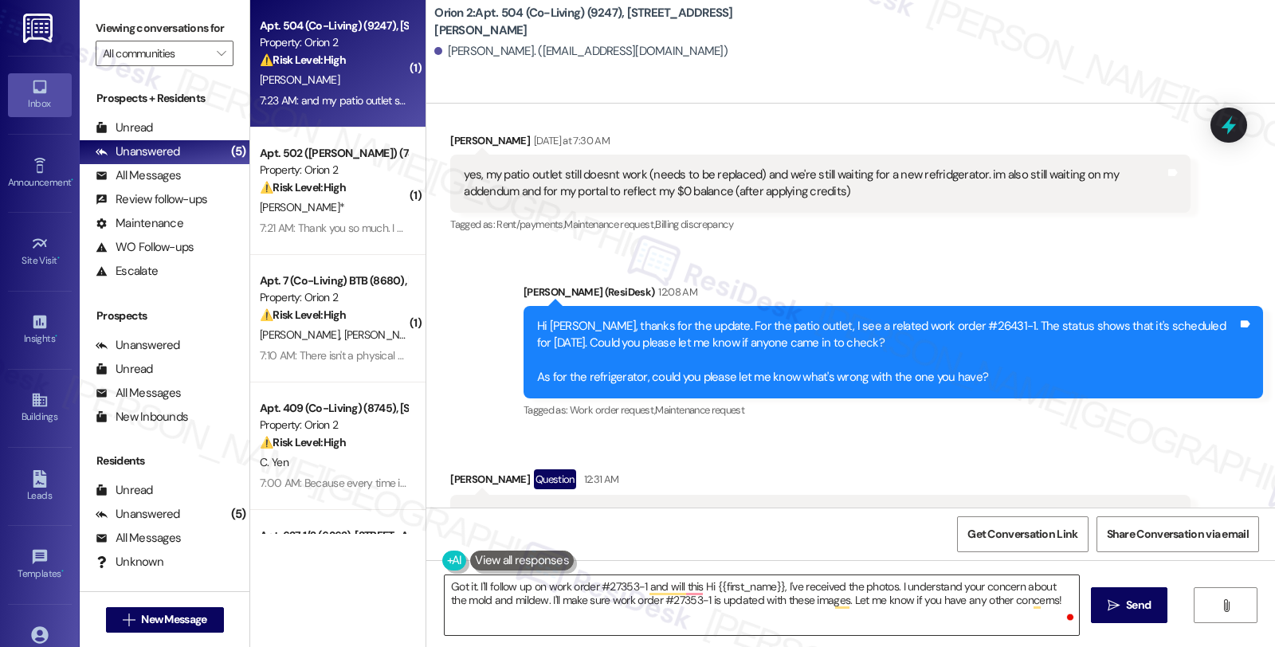
click at [587, 590] on textarea "Got it. I'll follow up on work order #27353-1 and will this Hi {{first_name}}, …" at bounding box center [762, 605] width 634 height 60
drag, startPoint x: 912, startPoint y: 305, endPoint x: 960, endPoint y: 300, distance: 48.0
click at [960, 318] on div "Hi [PERSON_NAME], thanks for the update. For the patio outlet, I see a related …" at bounding box center [887, 352] width 700 height 69
copy div "#26431-1."
click at [708, 623] on textarea "Got it. I'll follow up on work orders #27353-1 and will this Hi {{first_name}},…" at bounding box center [762, 605] width 634 height 60
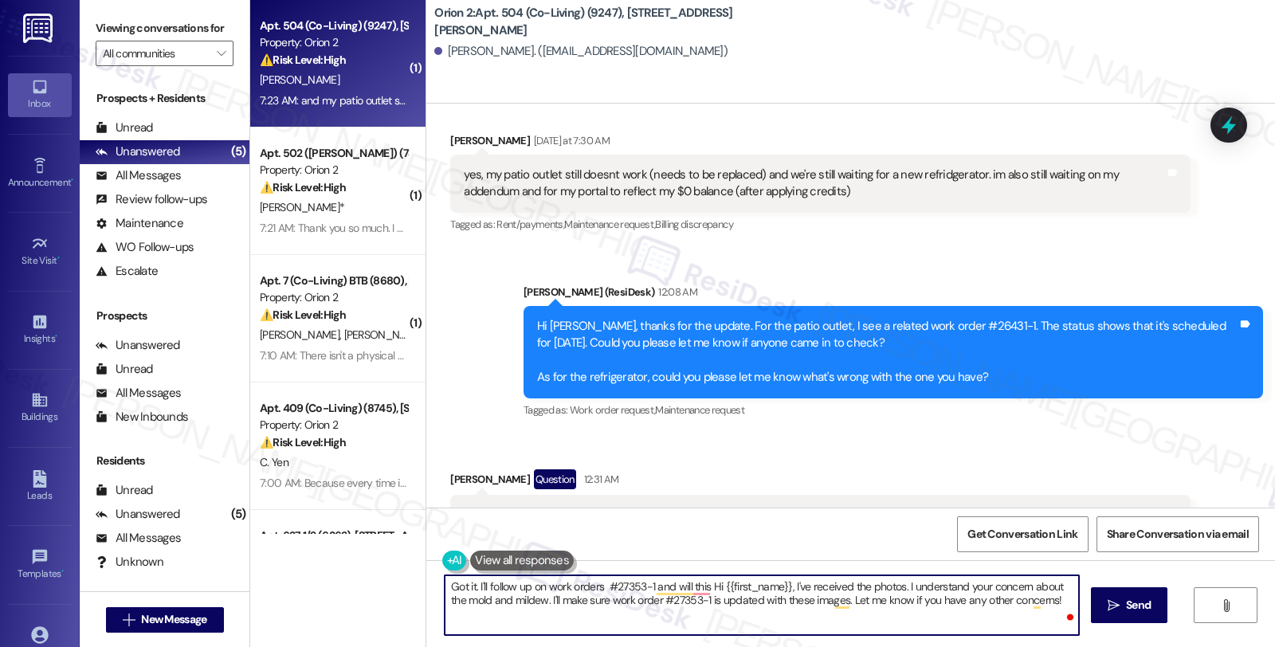
click at [594, 586] on textarea "Got it. I'll follow up on work orders #27353-1 and will this Hi {{first_name}},…" at bounding box center [762, 605] width 634 height 60
paste textarea "#26431-1."
click at [641, 588] on textarea "Got it. I'll follow up on work orders #26431-1 patio outlet) ad #27353-1 and wi…" at bounding box center [762, 605] width 634 height 60
click at [771, 587] on textarea "Got it. I'll follow up on work orders #26431-1 (patio outlet) and #27353-1 and …" at bounding box center [762, 605] width 634 height 60
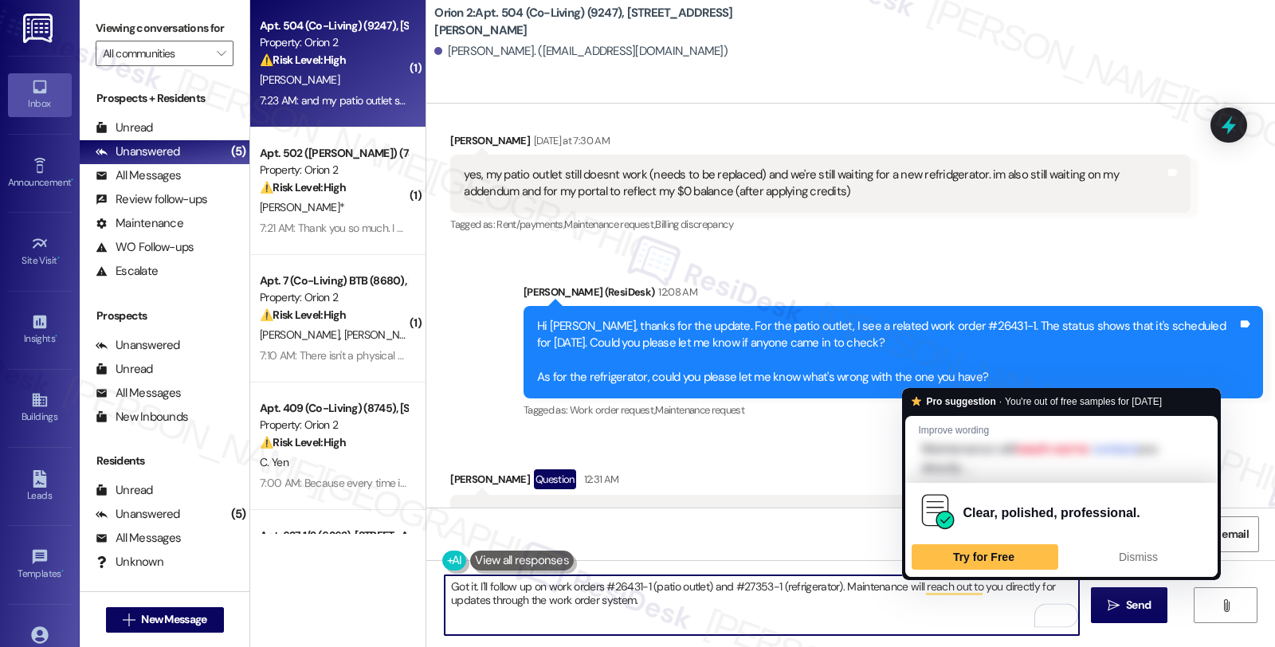
click at [753, 604] on textarea "Got it. I'll follow up on work orders #26431-1 (patio outlet) and #27353-1 (ref…" at bounding box center [762, 605] width 634 height 60
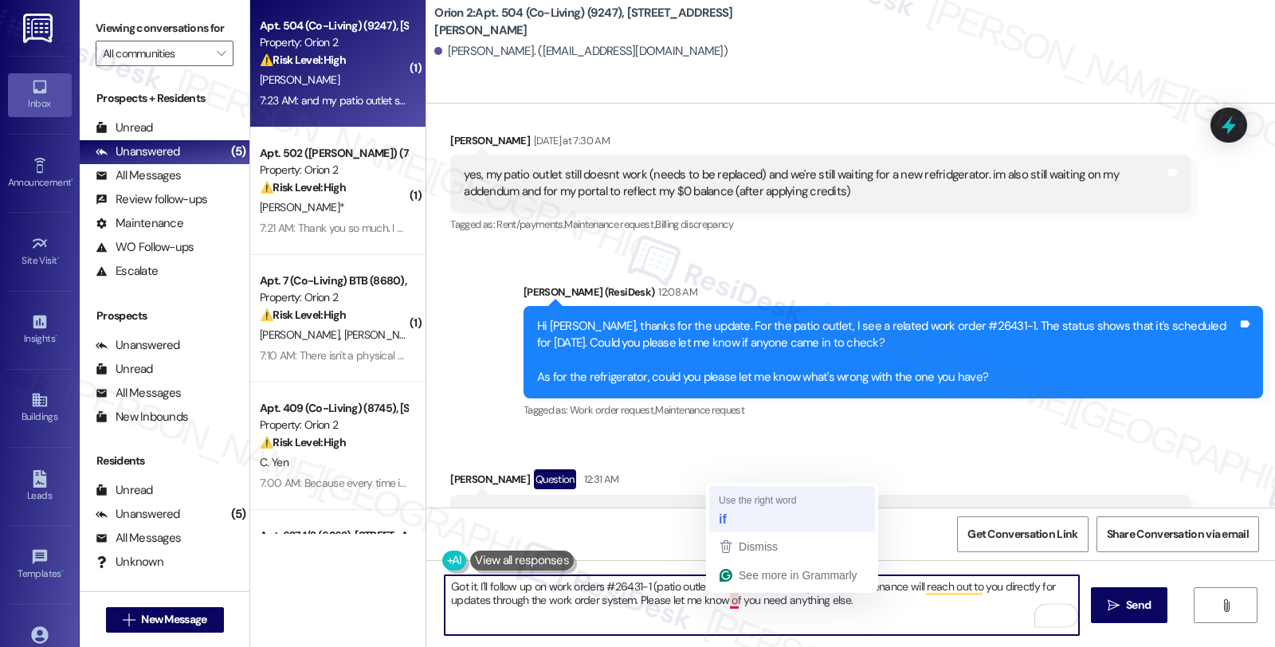
type textarea "Got it. I'll follow up on work orders #26431-1 (patio outlet) and #27353-1 (ref…"
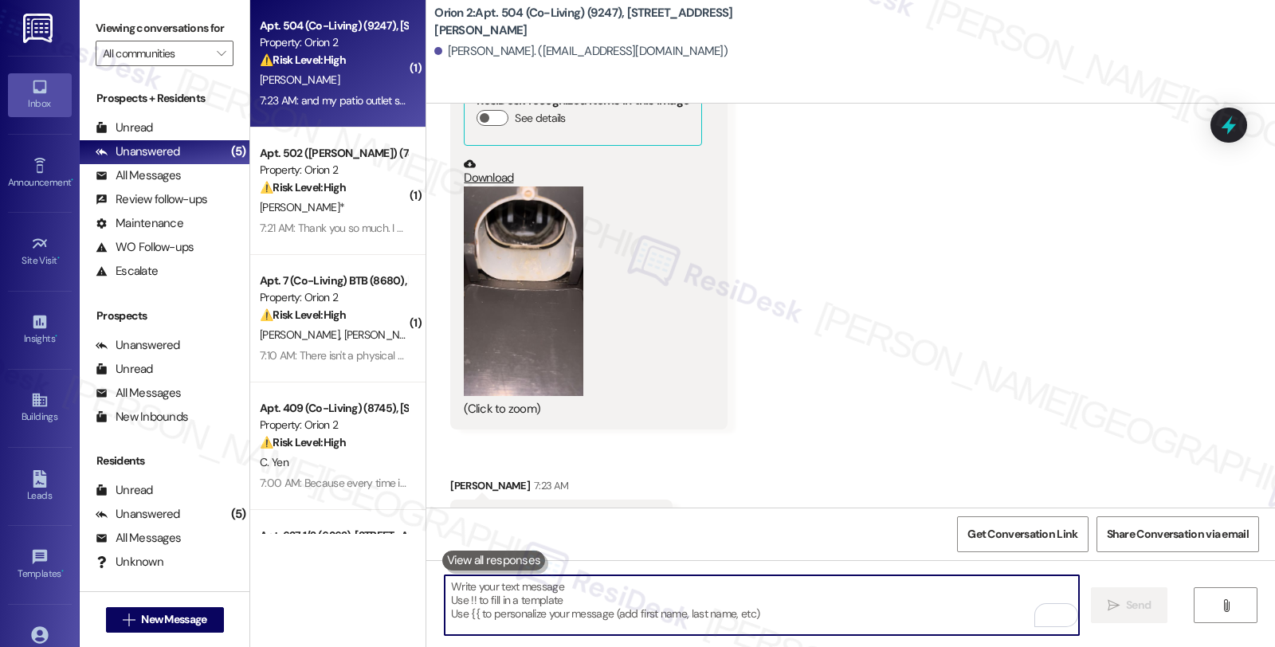
scroll to position [3968, 0]
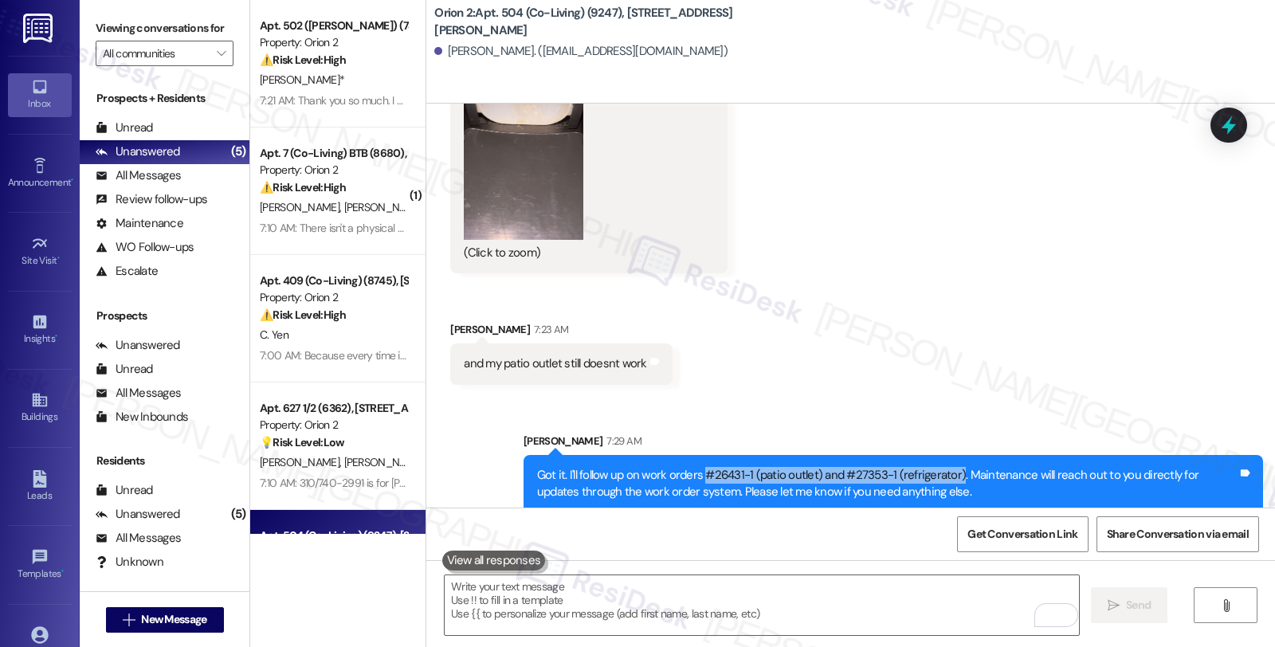
drag, startPoint x: 694, startPoint y: 455, endPoint x: 944, endPoint y: 455, distance: 250.2
click at [944, 467] on div "Got it. I'll follow up on work orders #26431-1 (patio outlet) and #27353-1 (ref…" at bounding box center [887, 484] width 700 height 34
copy div "#26431-1 (patio outlet) and #27353-1 (refrigerator)"
click at [1233, 128] on icon at bounding box center [1228, 125] width 19 height 25
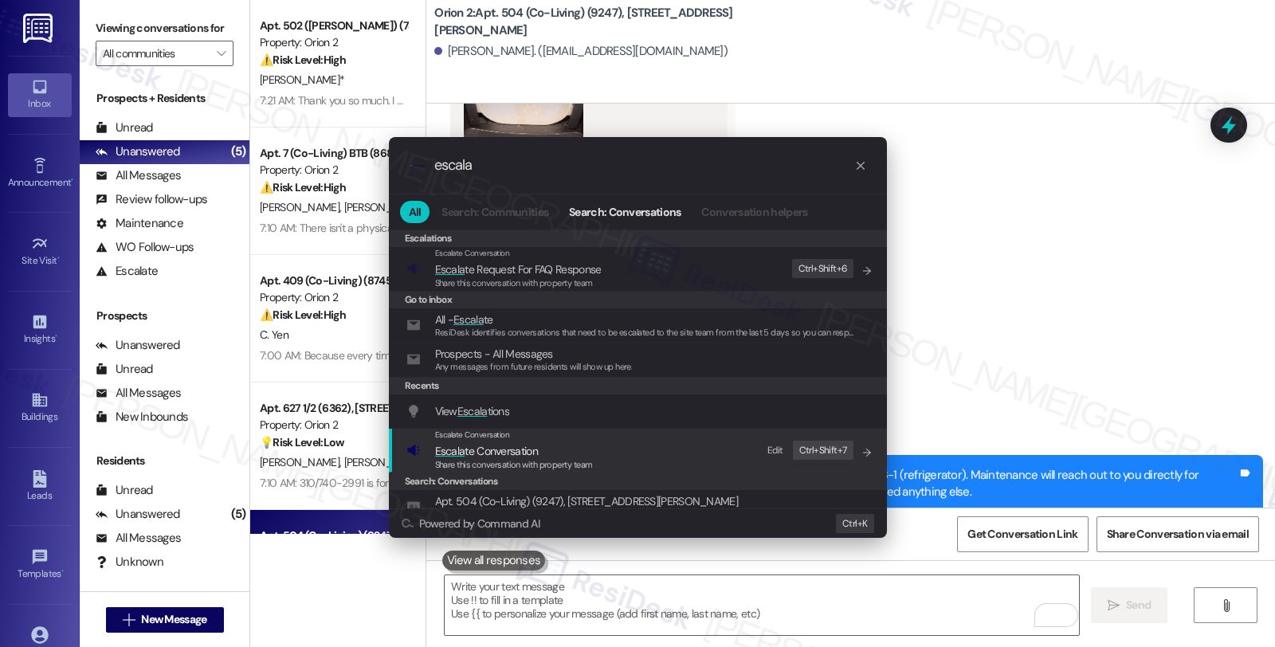
type input "escala"
click at [475, 450] on span "Escala te Conversation" at bounding box center [486, 451] width 103 height 14
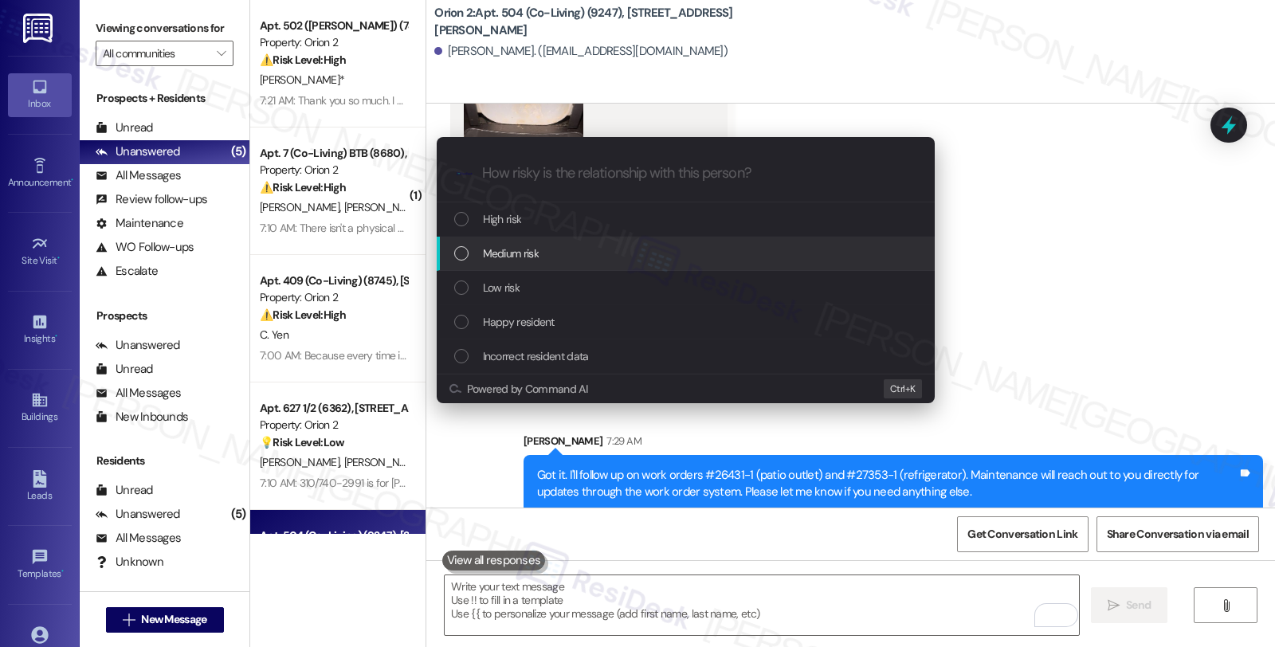
click at [504, 257] on span "Medium risk" at bounding box center [511, 254] width 56 height 18
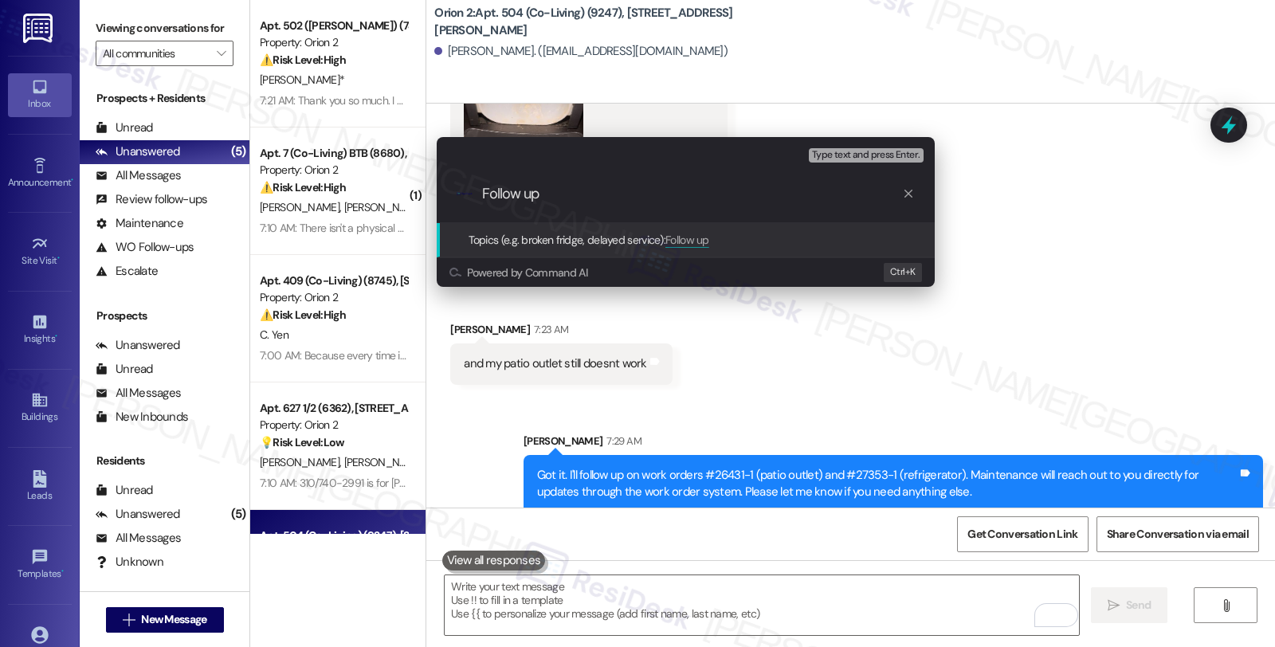
paste input "#26431-1 (patio outlet) and #27353-1 (refrigerator)"
type input "Follow up #26431-1 (patio outlet) and #27353-1 (refrigerator)"
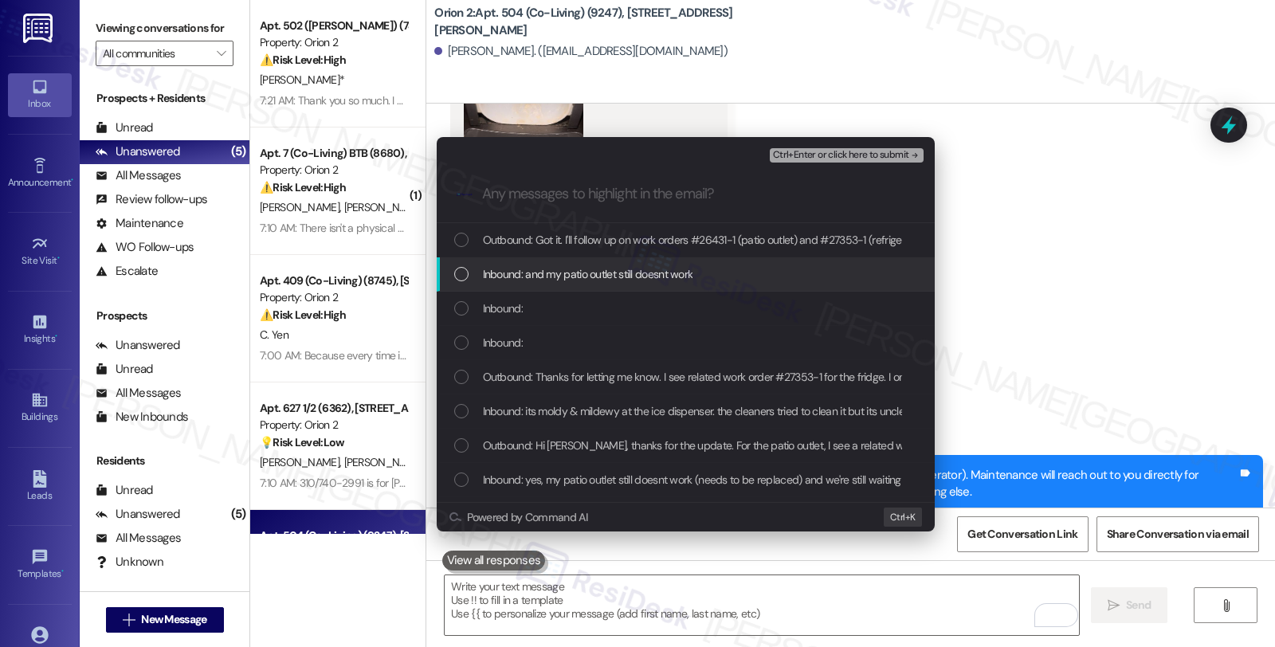
click at [506, 269] on span "Inbound: and my patio outlet still doesnt work" at bounding box center [588, 274] width 210 height 18
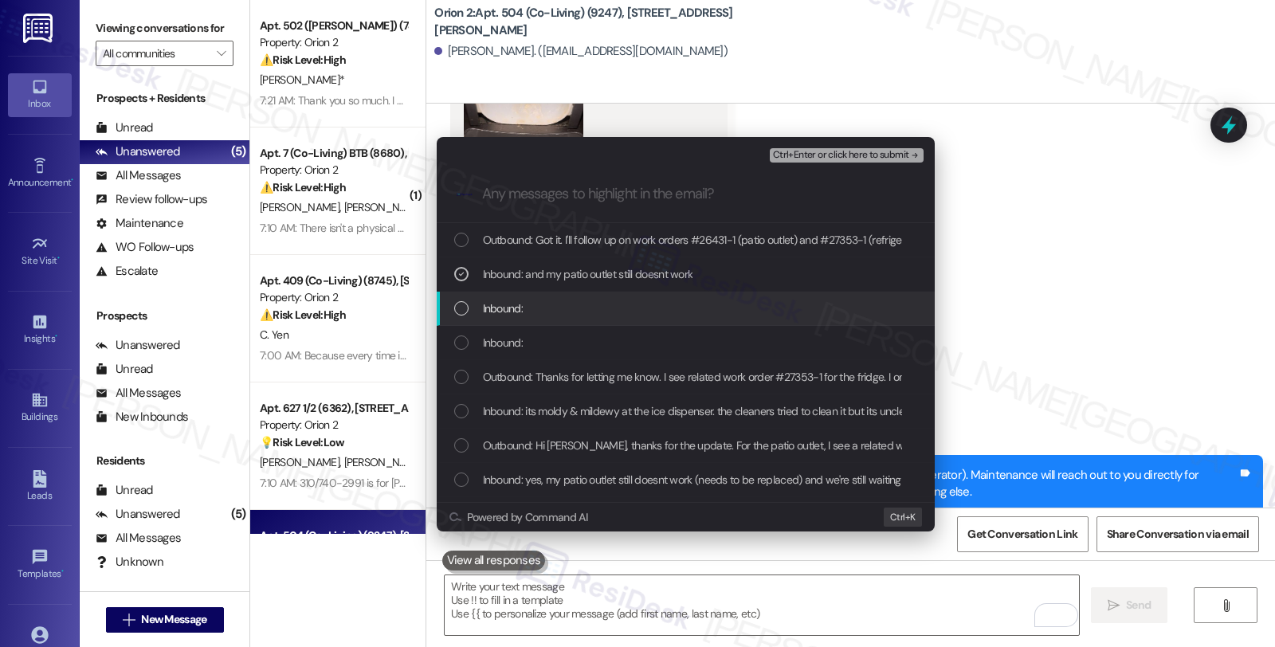
click at [510, 312] on span "Inbound:" at bounding box center [503, 309] width 40 height 18
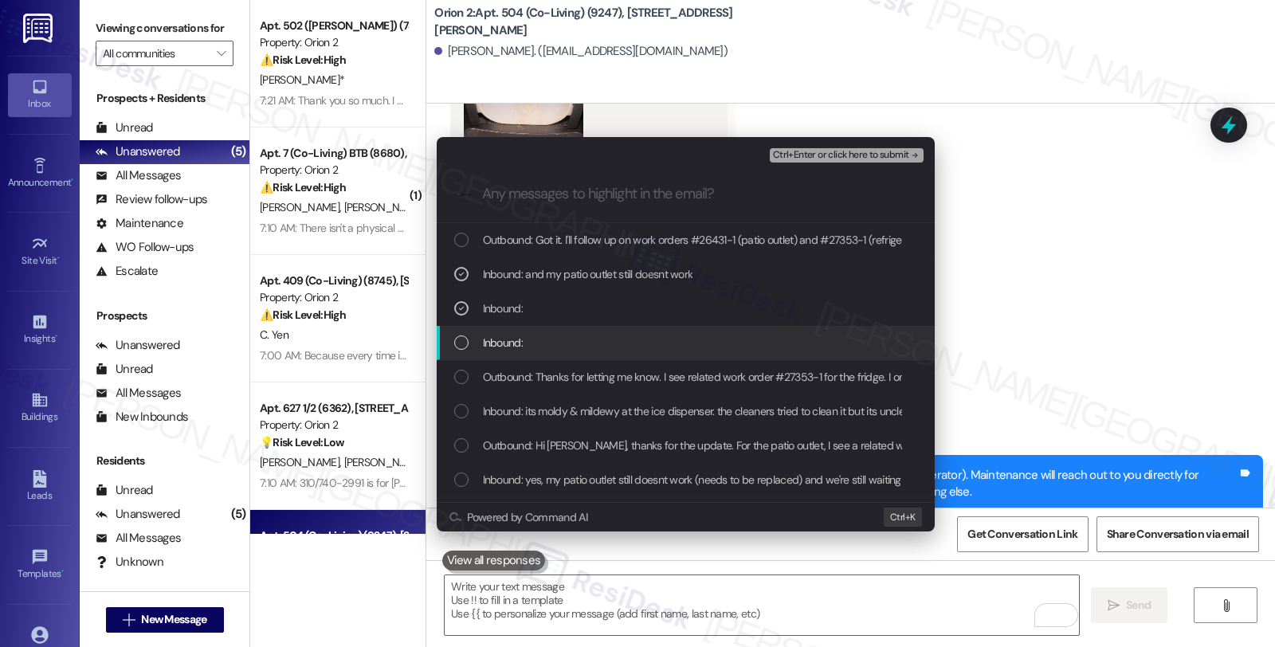
click at [510, 343] on span "Inbound:" at bounding box center [503, 343] width 40 height 18
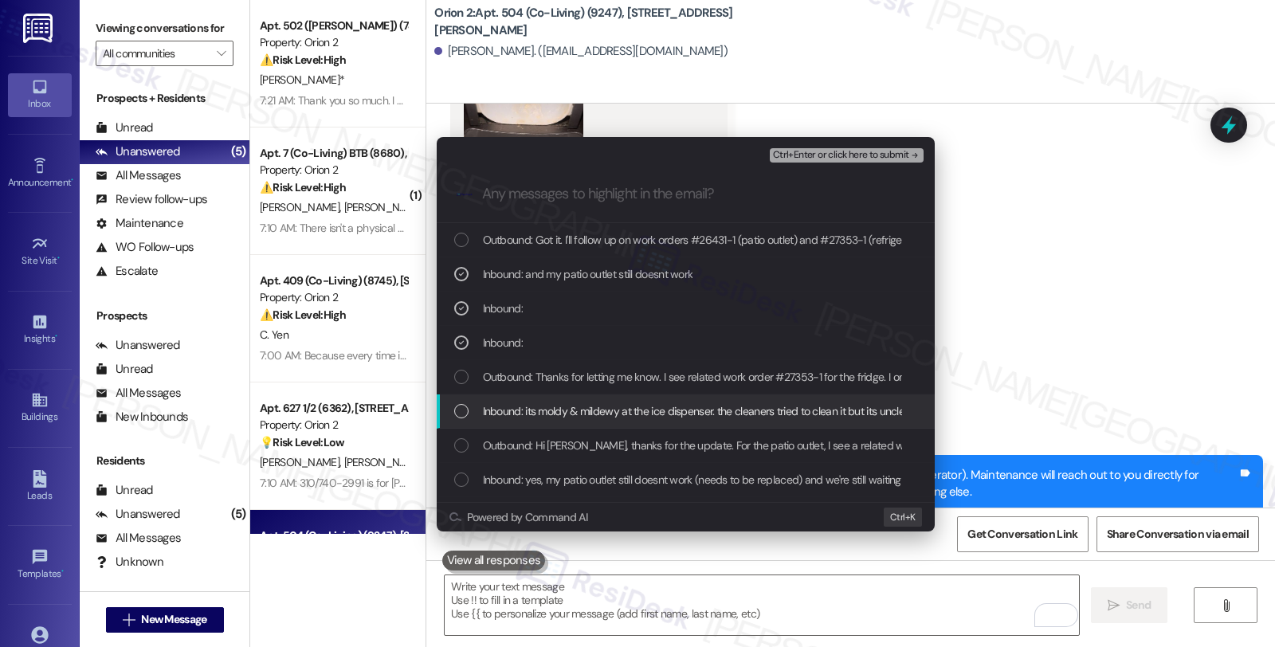
click at [511, 407] on span "Inbound: its moldy & mildewy at the ice dispenser. the cleaners tried to clean …" at bounding box center [999, 411] width 1033 height 18
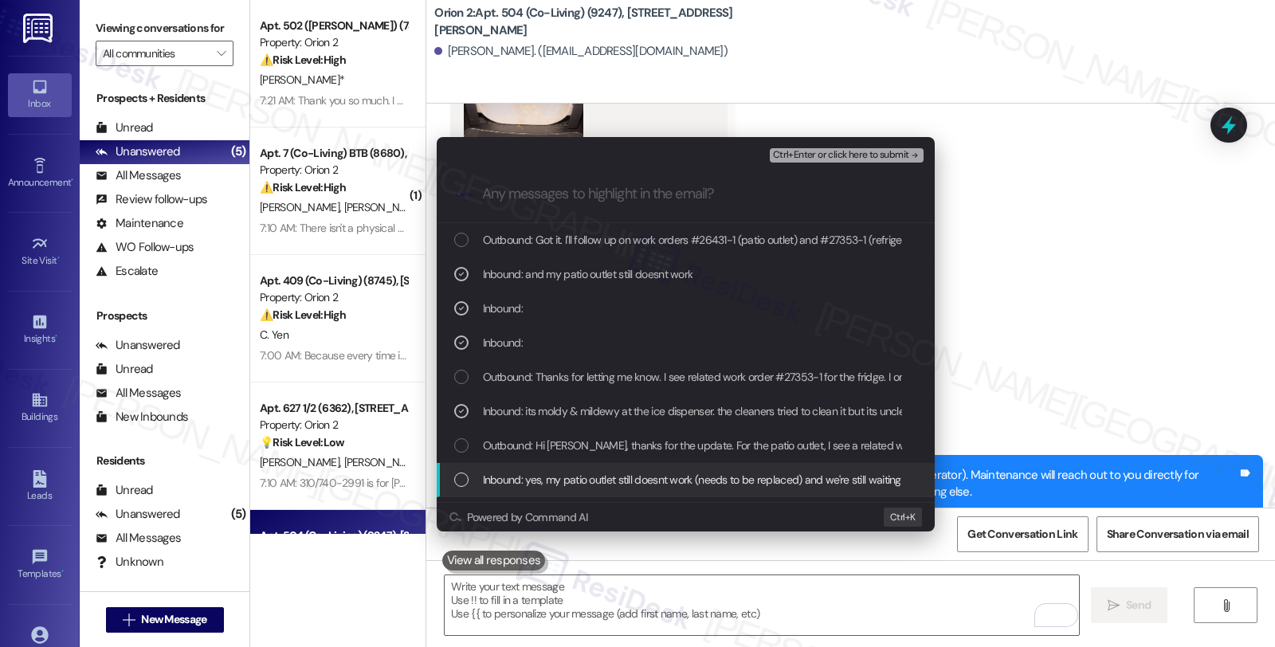
click at [567, 475] on span "Inbound: yes, my patio outlet still doesnt work (needs to be replaced) and we'r…" at bounding box center [987, 480] width 1008 height 18
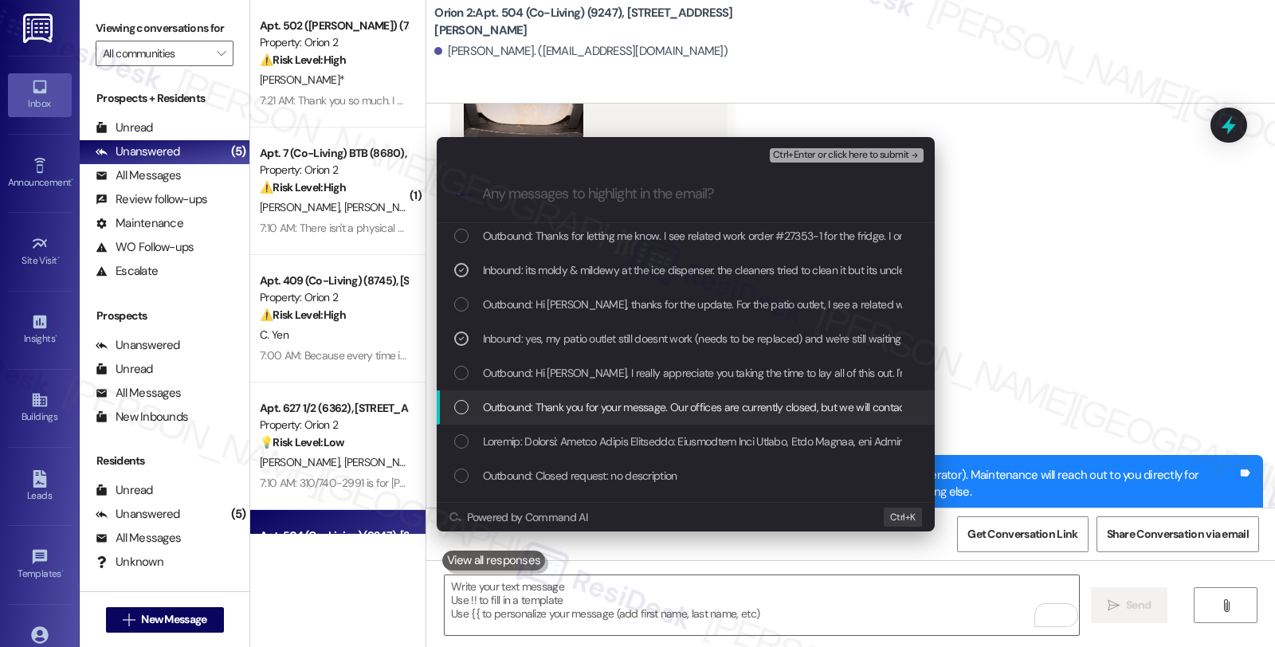
scroll to position [177, 0]
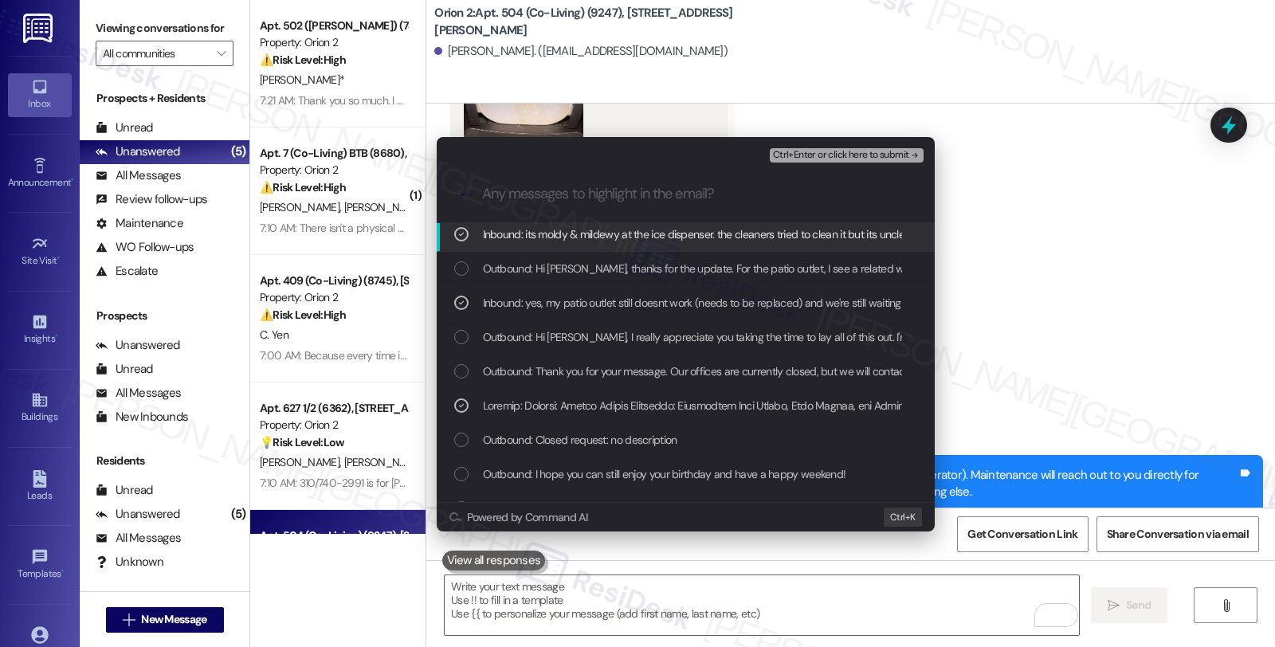
click at [837, 160] on span "Ctrl+Enter or click here to submit" at bounding box center [841, 155] width 136 height 11
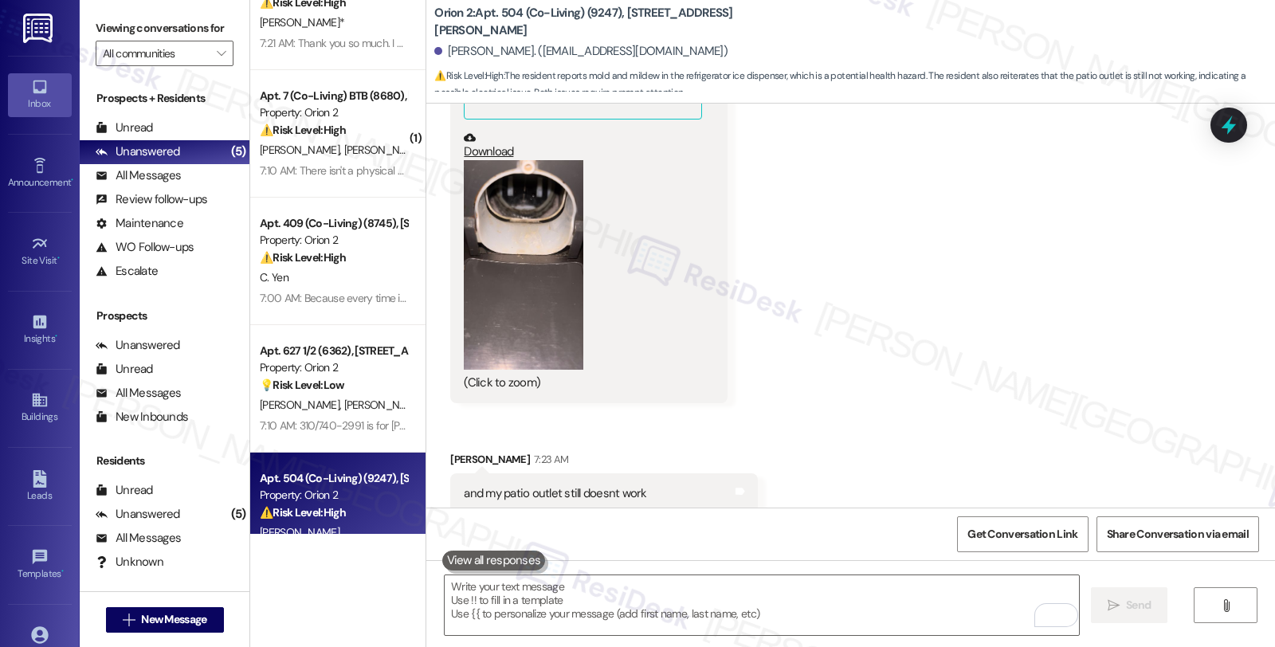
scroll to position [0, 0]
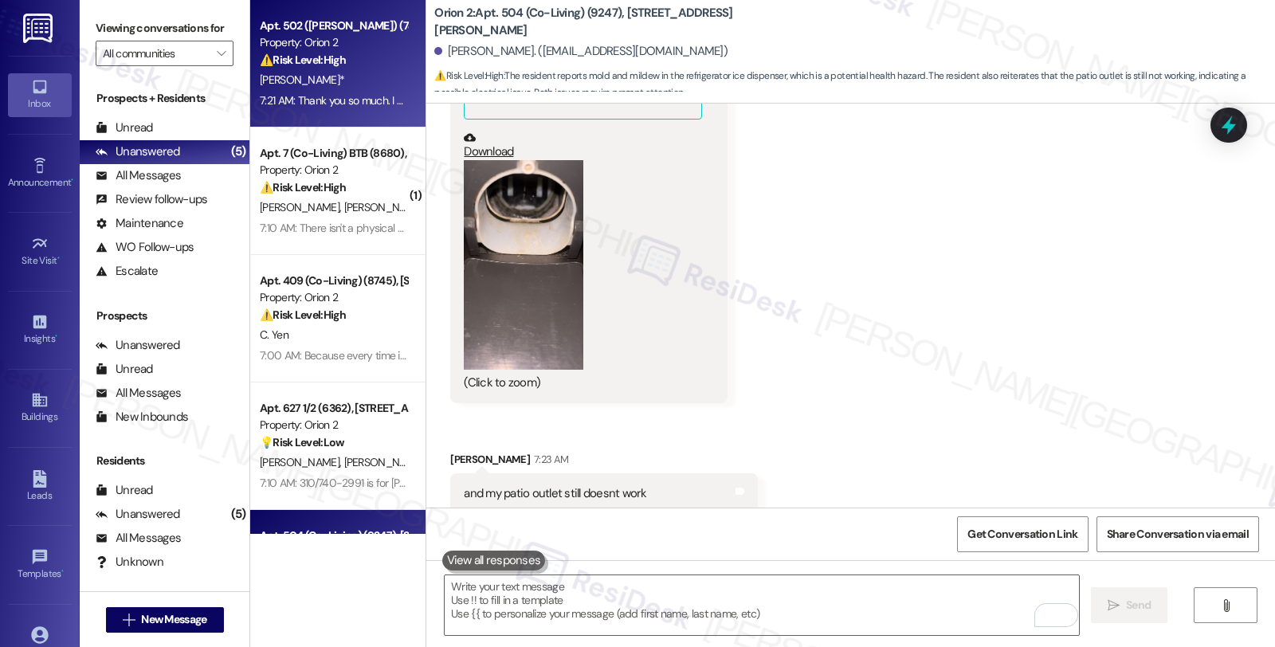
click at [324, 29] on div "Apt. 502 ([PERSON_NAME]) (7467), [STREET_ADDRESS][PERSON_NAME]" at bounding box center [333, 26] width 147 height 17
type textarea "Fetching suggested responses. Please feel free to read through the conversation…"
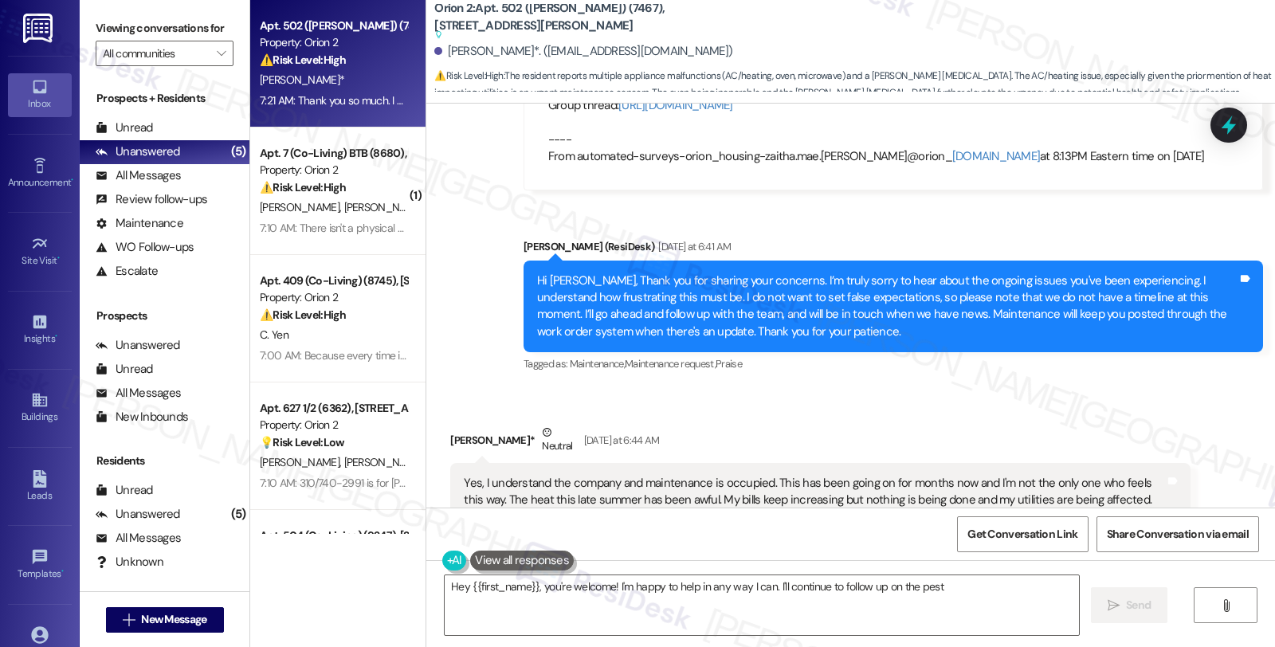
scroll to position [7178, 0]
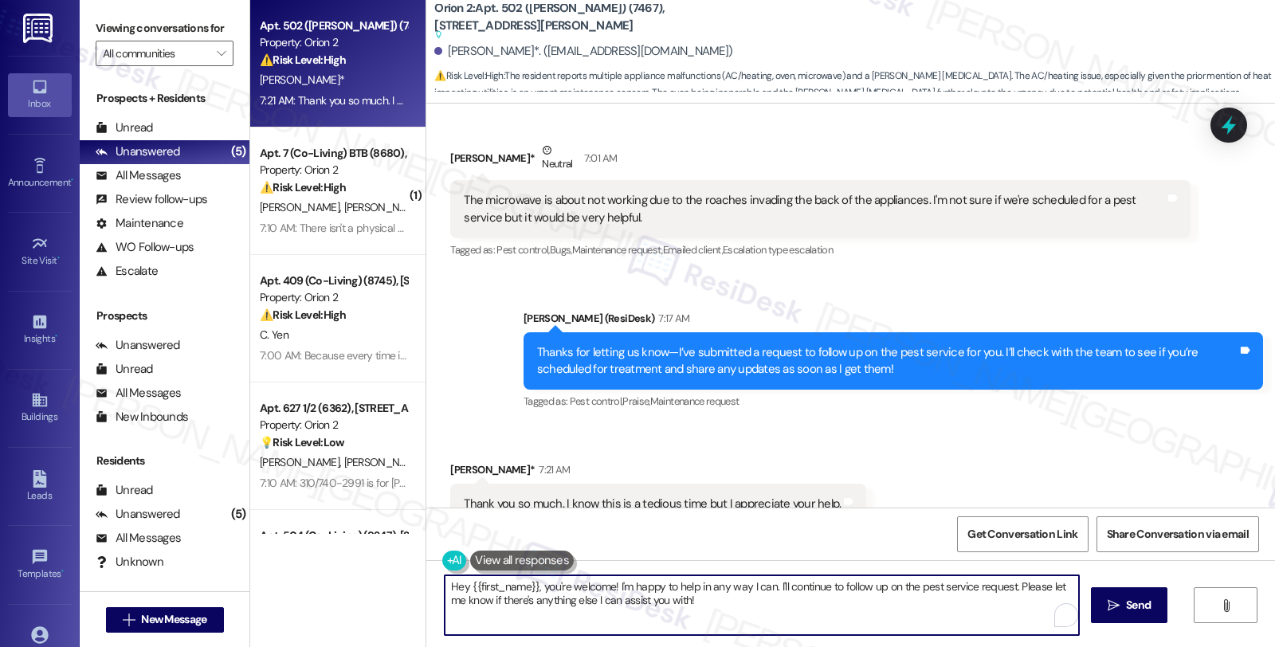
drag, startPoint x: 442, startPoint y: 584, endPoint x: 739, endPoint y: 600, distance: 297.6
click at [739, 600] on textarea "Hey {{first_name}}, you're welcome! I'm happy to help in any way I can. I'll co…" at bounding box center [762, 605] width 634 height 60
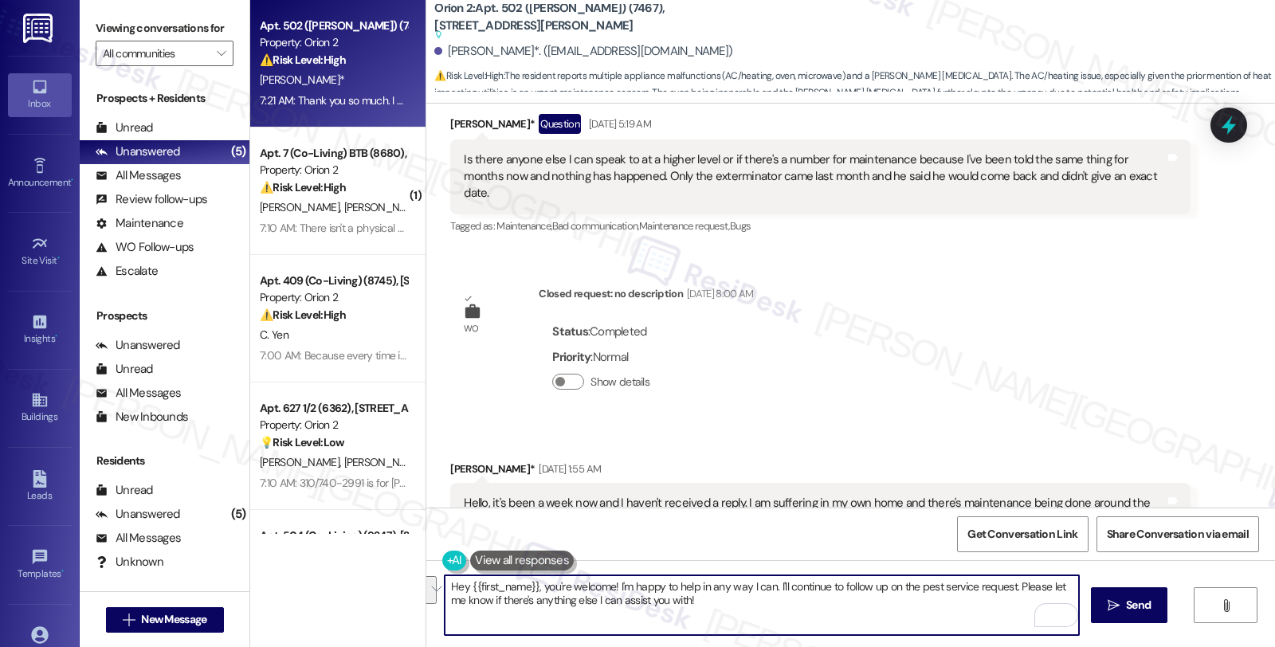
scroll to position [5319, 0]
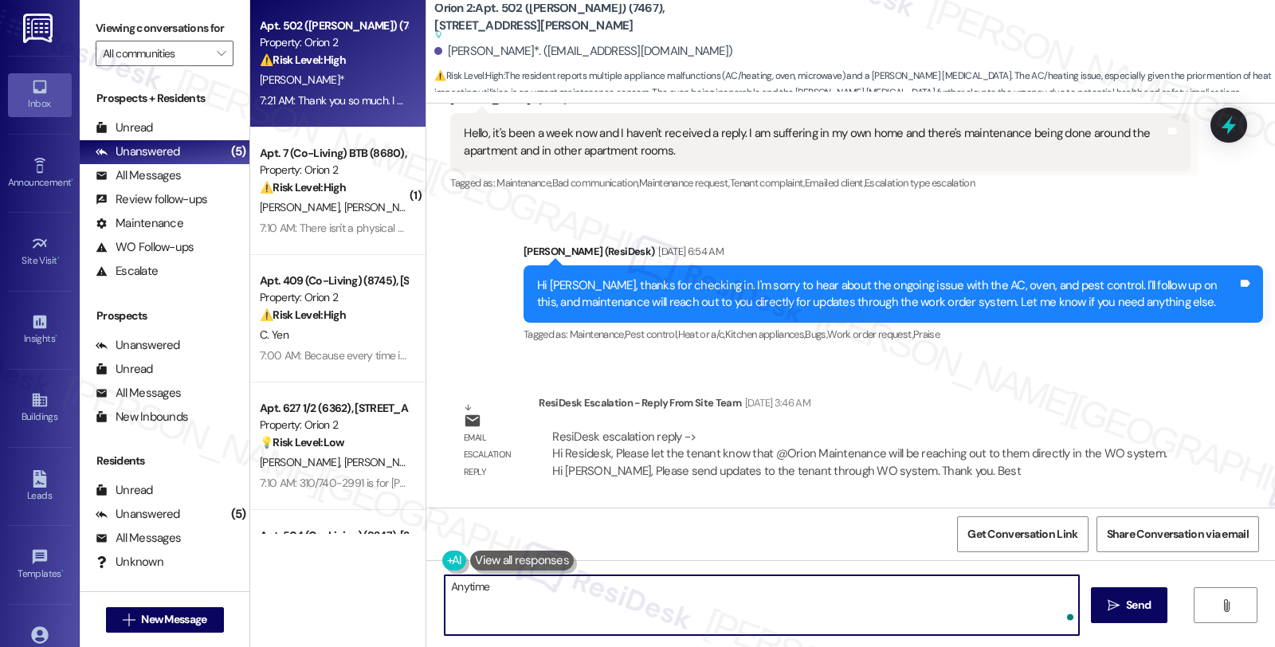
type textarea "Anytime!"
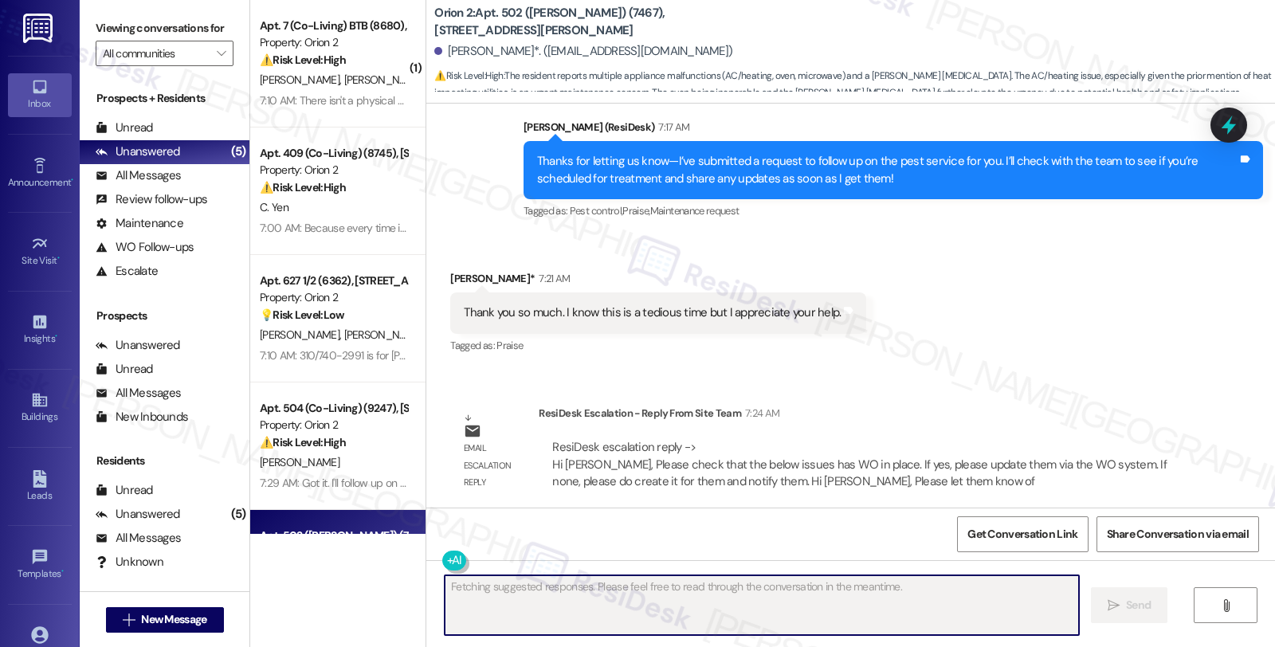
scroll to position [7393, 0]
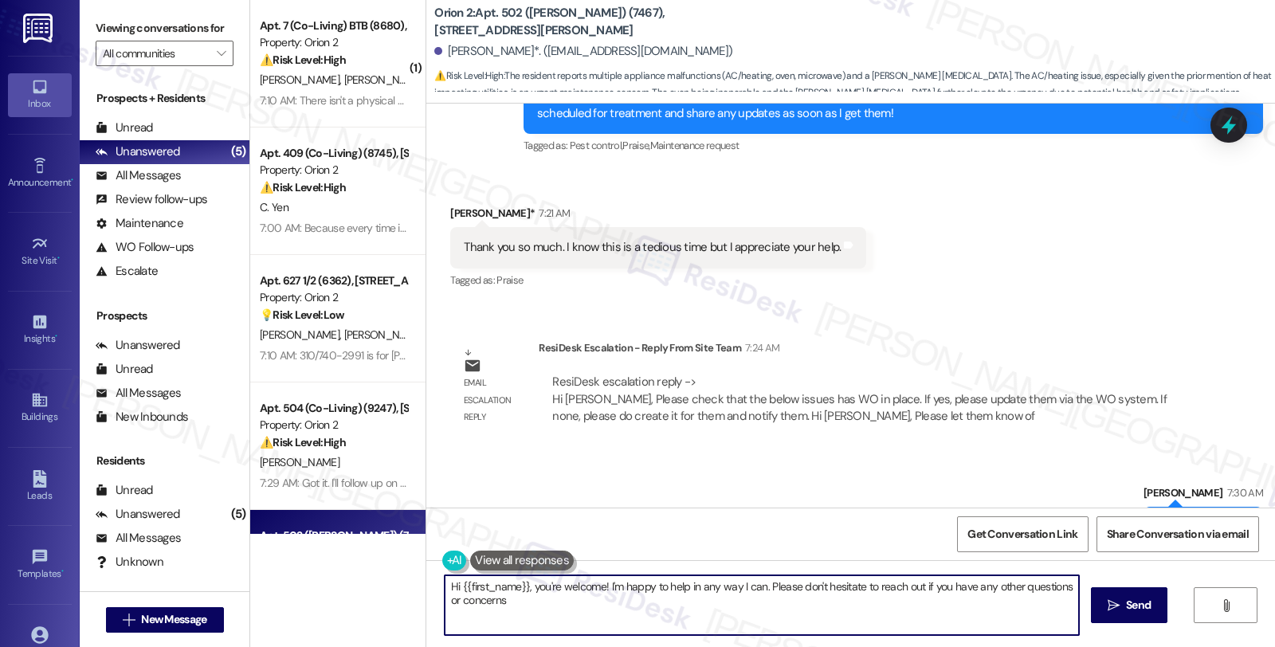
type textarea "Hi {{first_name}}, you're welcome! I'm happy to help in any way I can. Please d…"
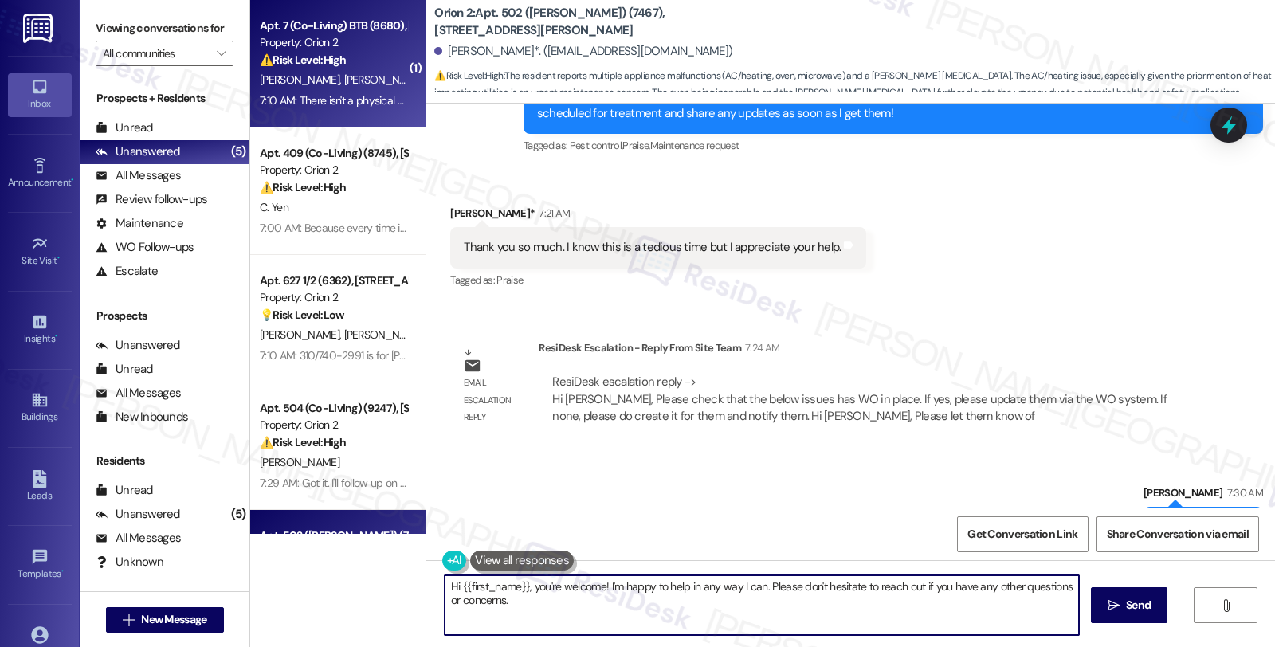
click at [371, 52] on div "⚠️ Risk Level: High The resident reports the absence of a physical mailbox for …" at bounding box center [333, 60] width 147 height 17
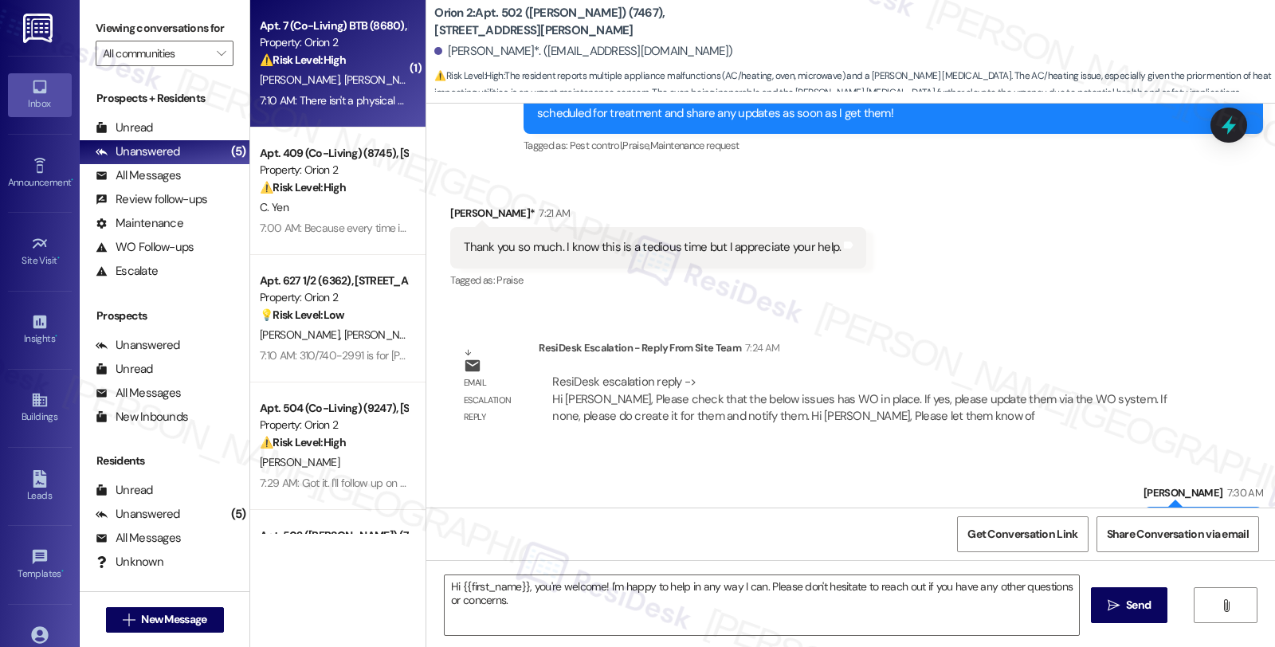
type textarea "Fetching suggested responses. Please feel free to read through the conversation…"
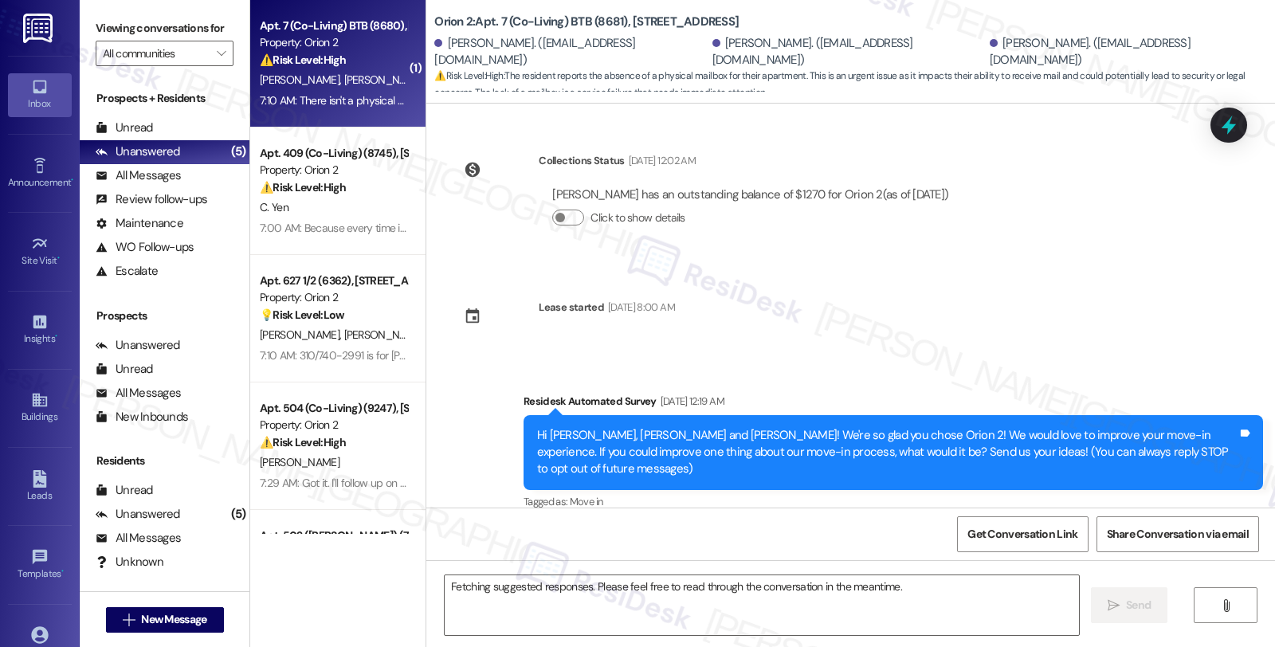
scroll to position [3723, 0]
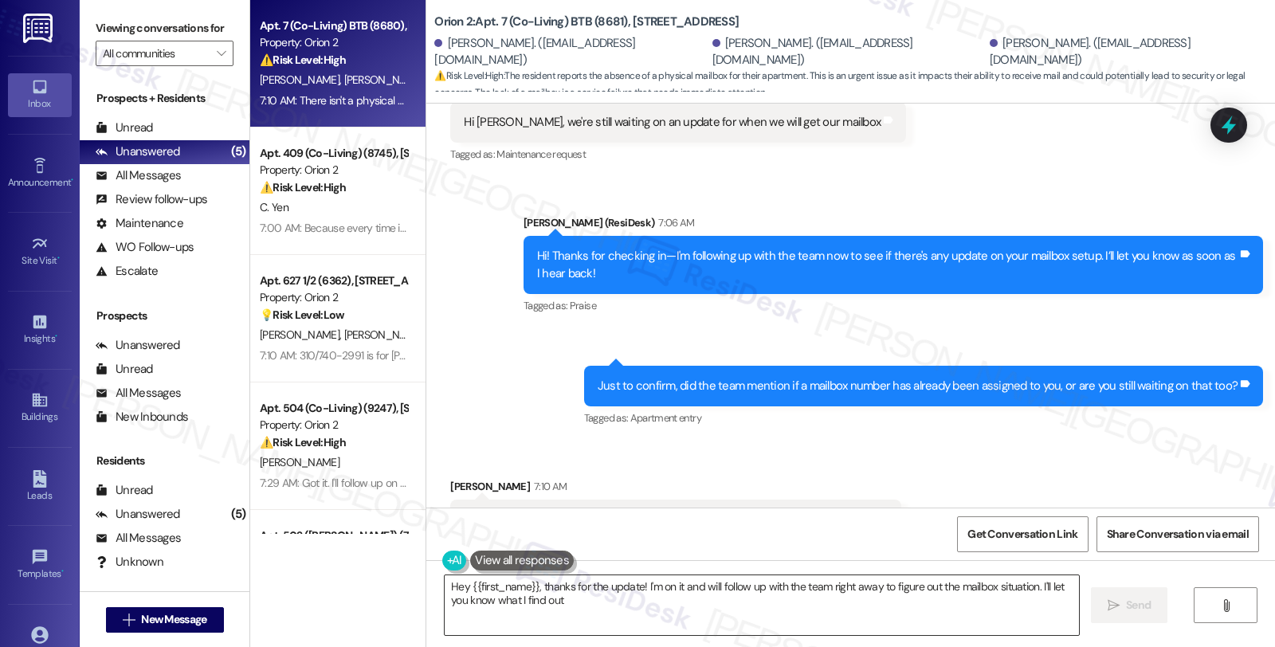
type textarea "Hey {{first_name}}, thanks for the update! I'm on it and will follow up with th…"
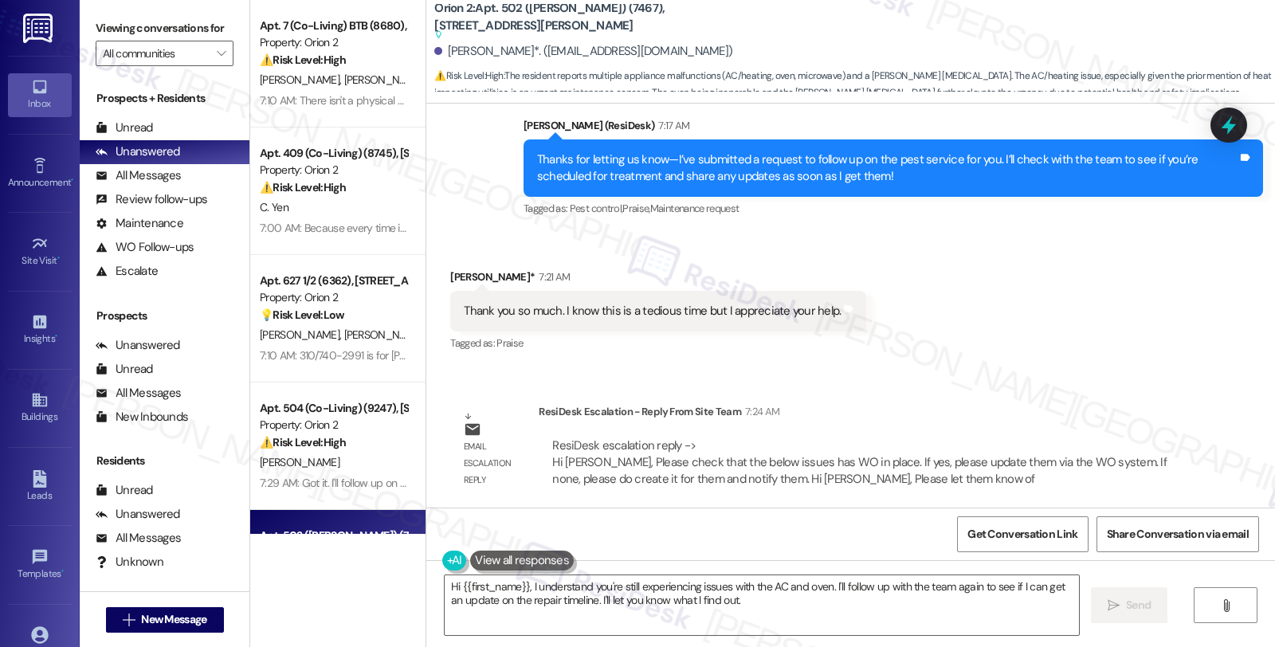
scroll to position [7458, 0]
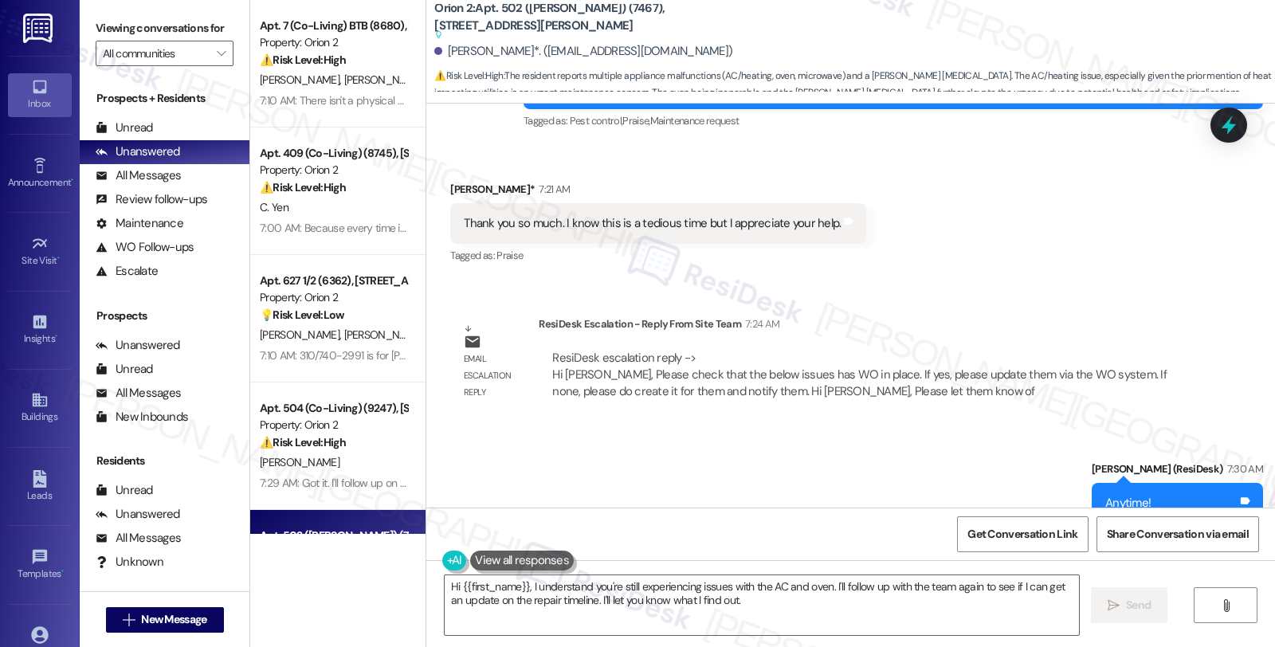
click at [1089, 304] on div "Email escalation reply ResiDesk Escalation - Reply From Site Team 7:24 AM ResiD…" at bounding box center [819, 364] width 763 height 121
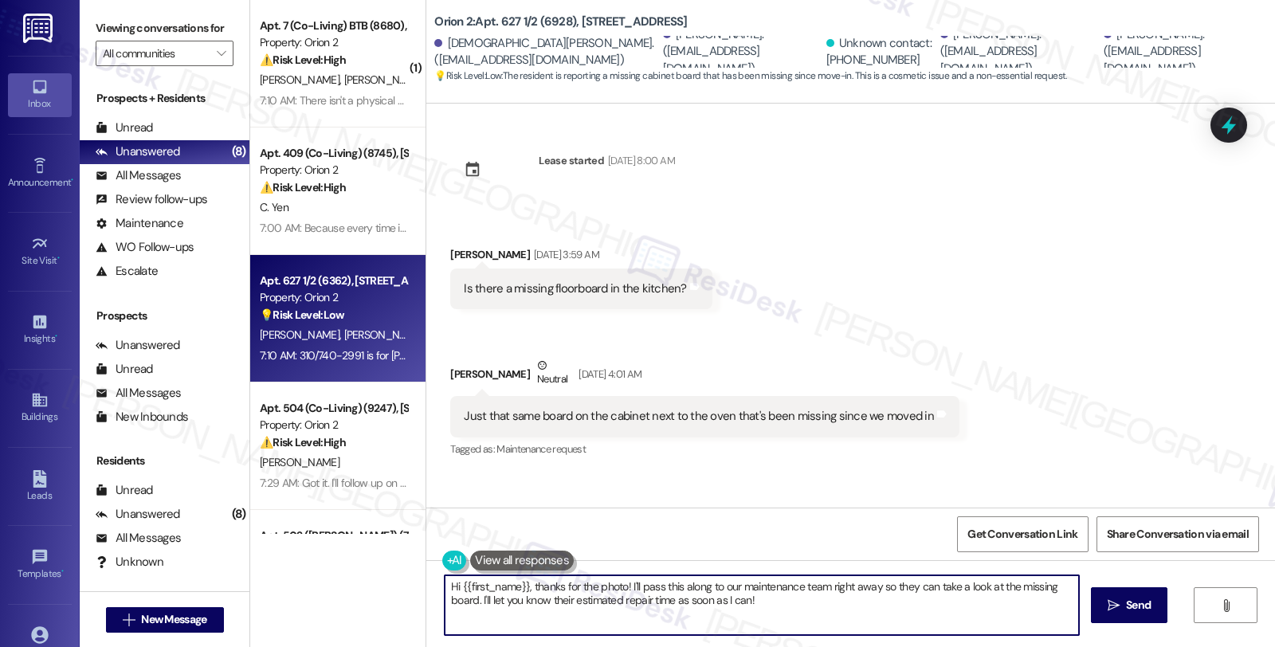
scroll to position [355, 0]
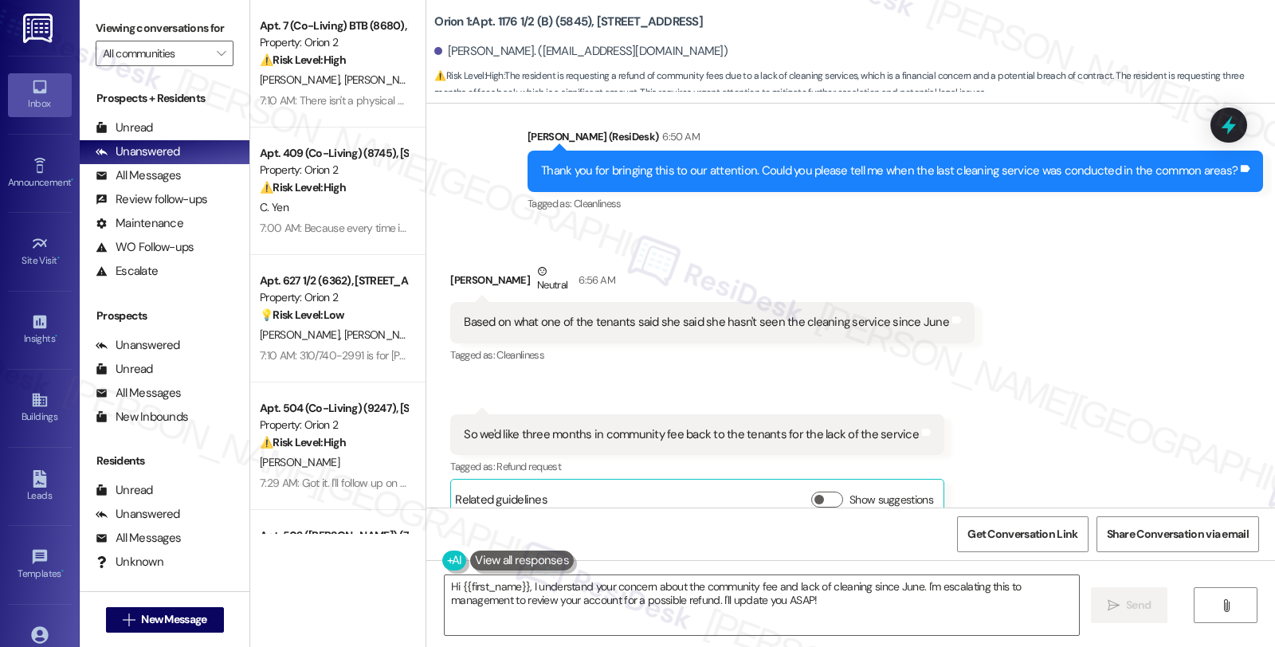
scroll to position [13000, 0]
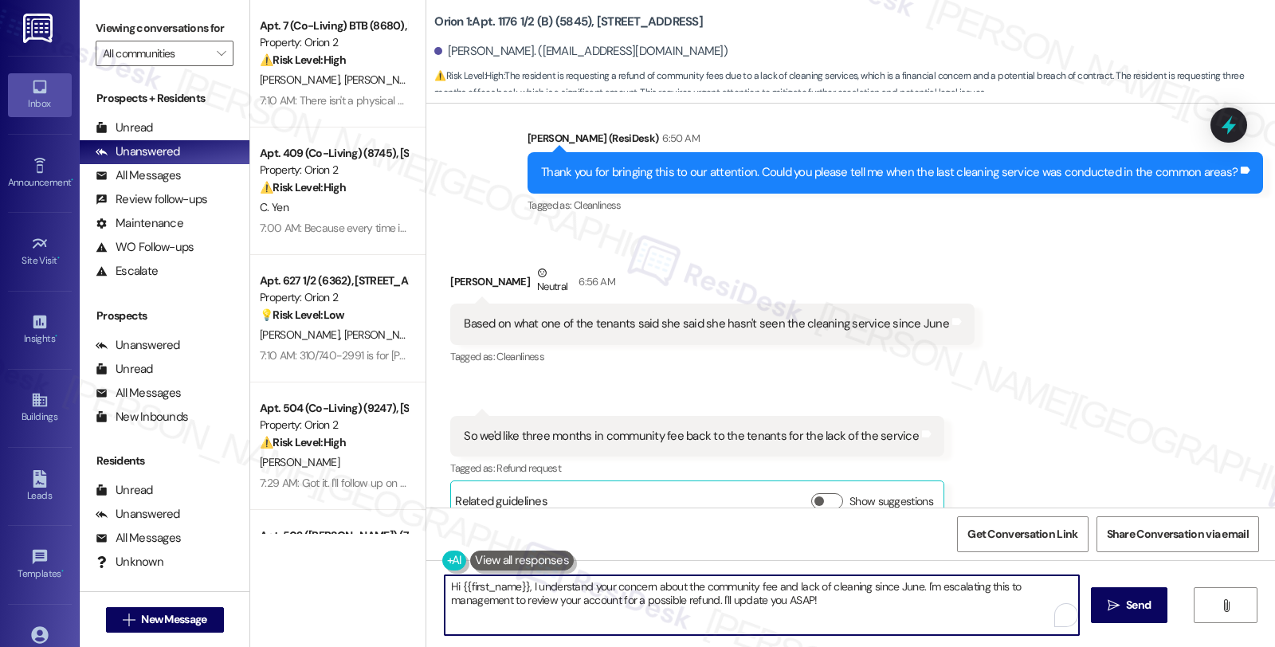
drag, startPoint x: 523, startPoint y: 584, endPoint x: 842, endPoint y: 614, distance: 320.9
click at [842, 614] on textarea "Hi {{first_name}}, I understand your concern about the community fee and lack o…" at bounding box center [762, 605] width 634 height 60
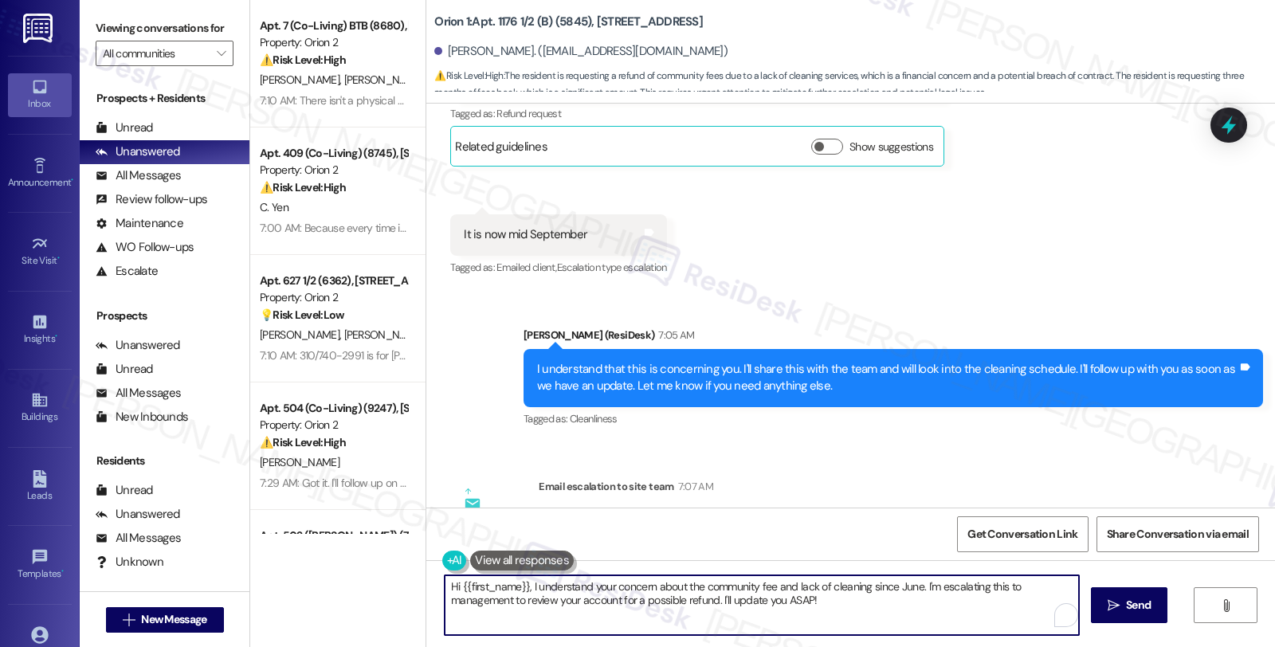
scroll to position [13531, 0]
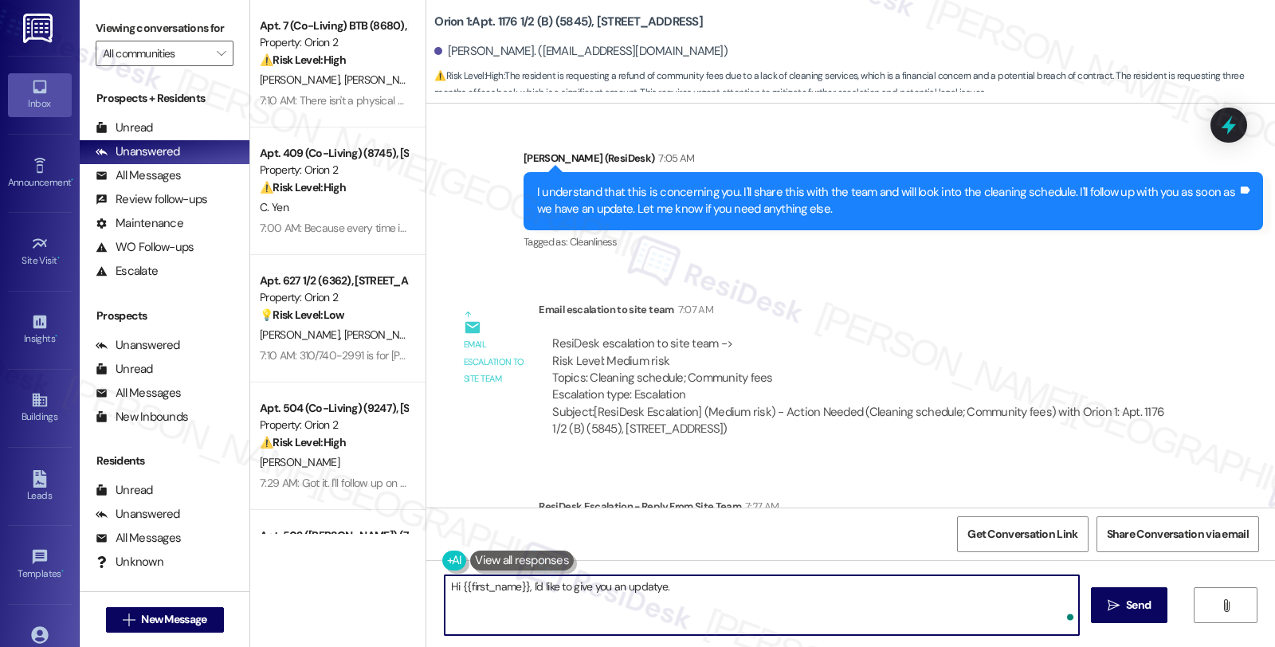
paste textarea "Please let them know that monthly cleanings are complimentary and it is not bei…"
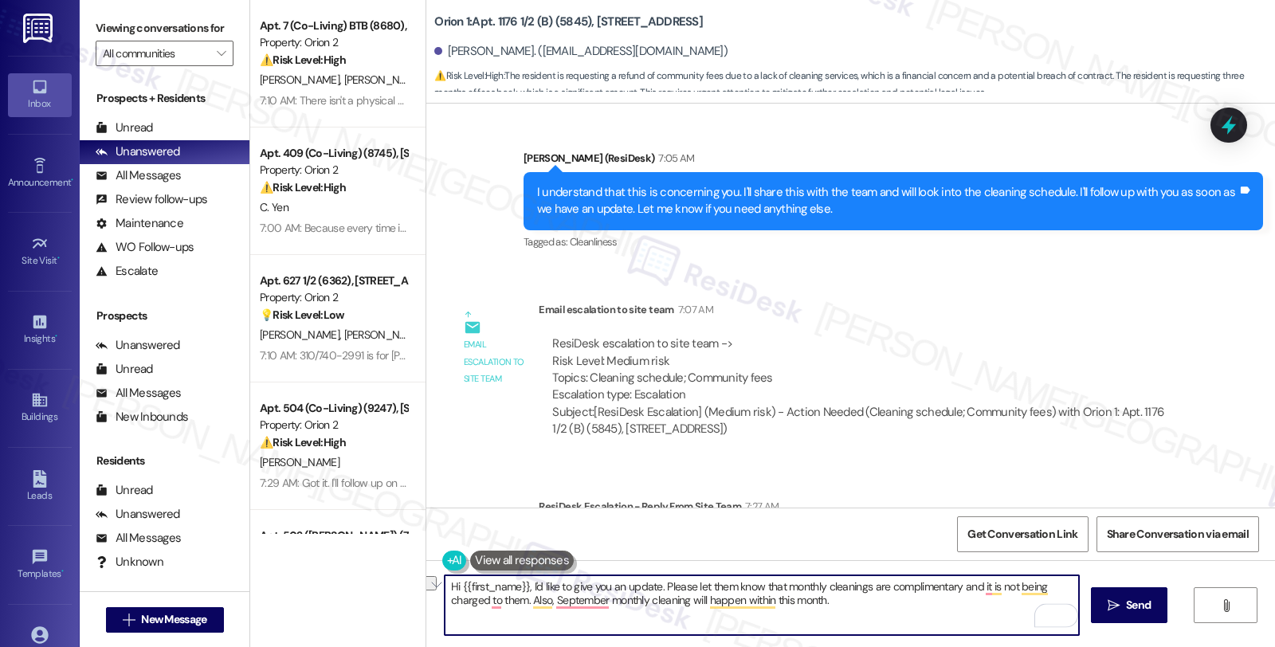
drag, startPoint x: 687, startPoint y: 586, endPoint x: 721, endPoint y: 586, distance: 34.3
click at [721, 586] on textarea "Hi {{first_name}}, I'd like to give you an update. Please let them know that mo…" at bounding box center [762, 605] width 634 height 60
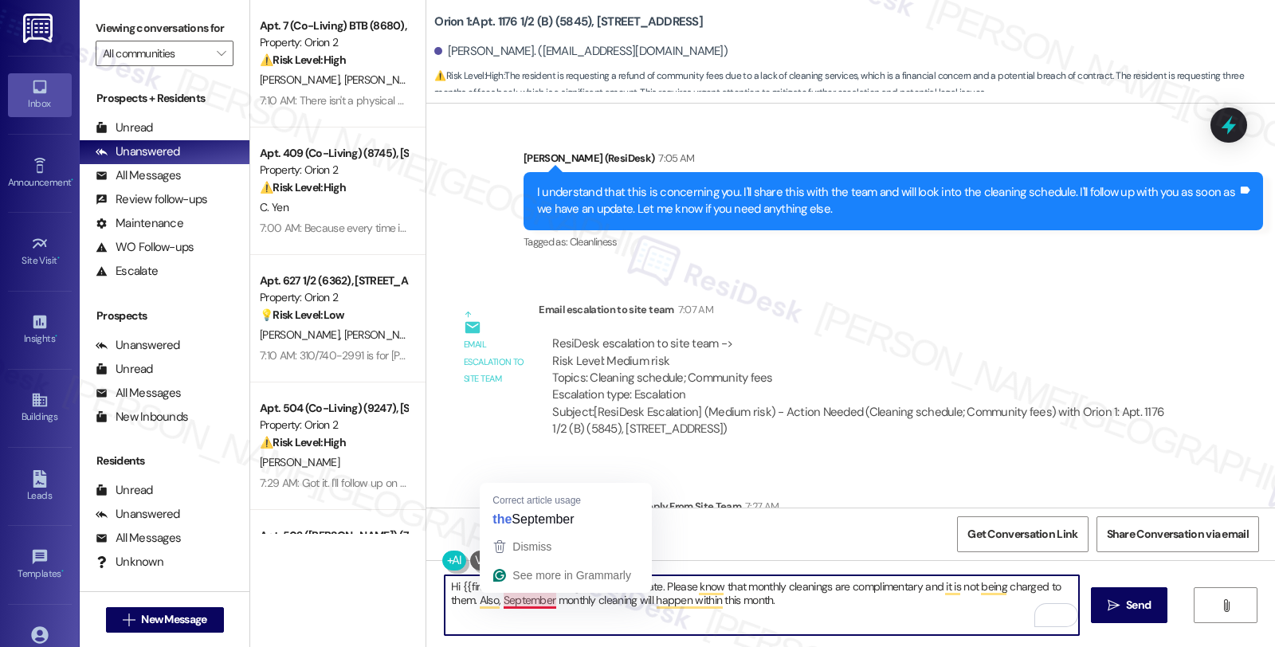
click at [455, 607] on textarea "Hi {{first_name}}, I'd like to give you an update. Please know that monthly cle…" at bounding box center [762, 605] width 634 height 60
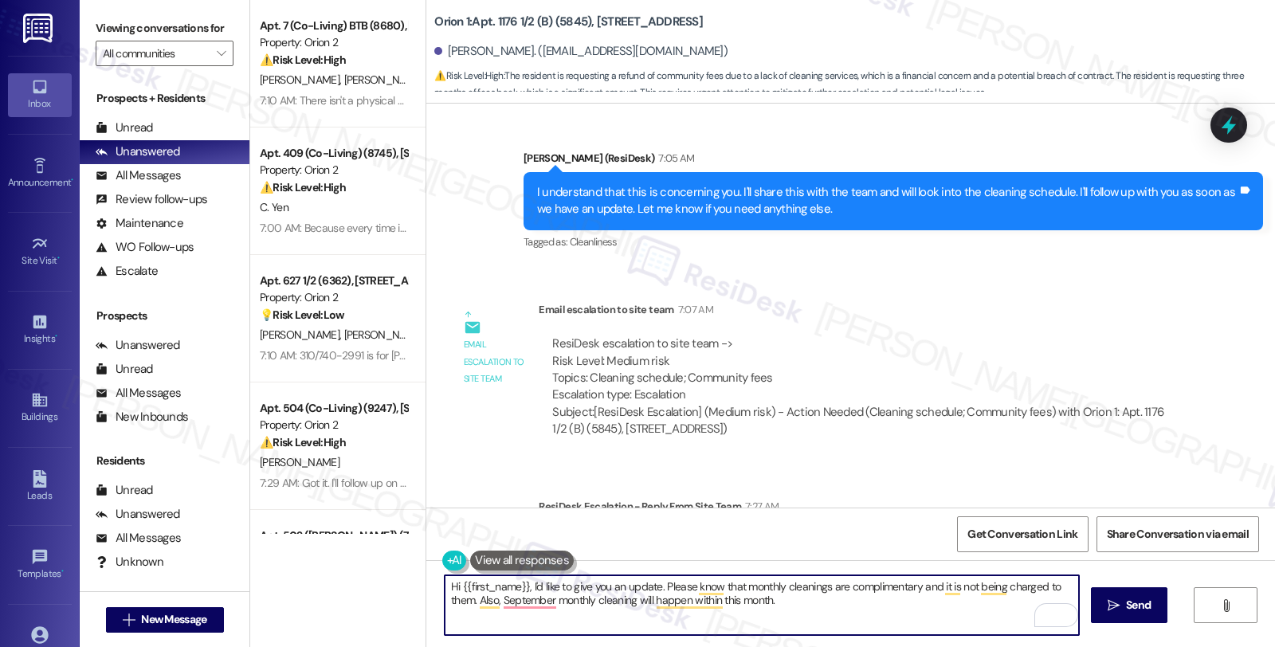
click at [455, 607] on textarea "Hi {{first_name}}, I'd like to give you an update. Please know that monthly cle…" at bounding box center [762, 605] width 634 height 60
click at [843, 602] on textarea "Hi {{first_name}}, I'd like to give you an update. Please know that monthly cle…" at bounding box center [762, 605] width 634 height 60
click at [1037, 614] on div "Rewrite with Grammarly" at bounding box center [1046, 615] width 18 height 18
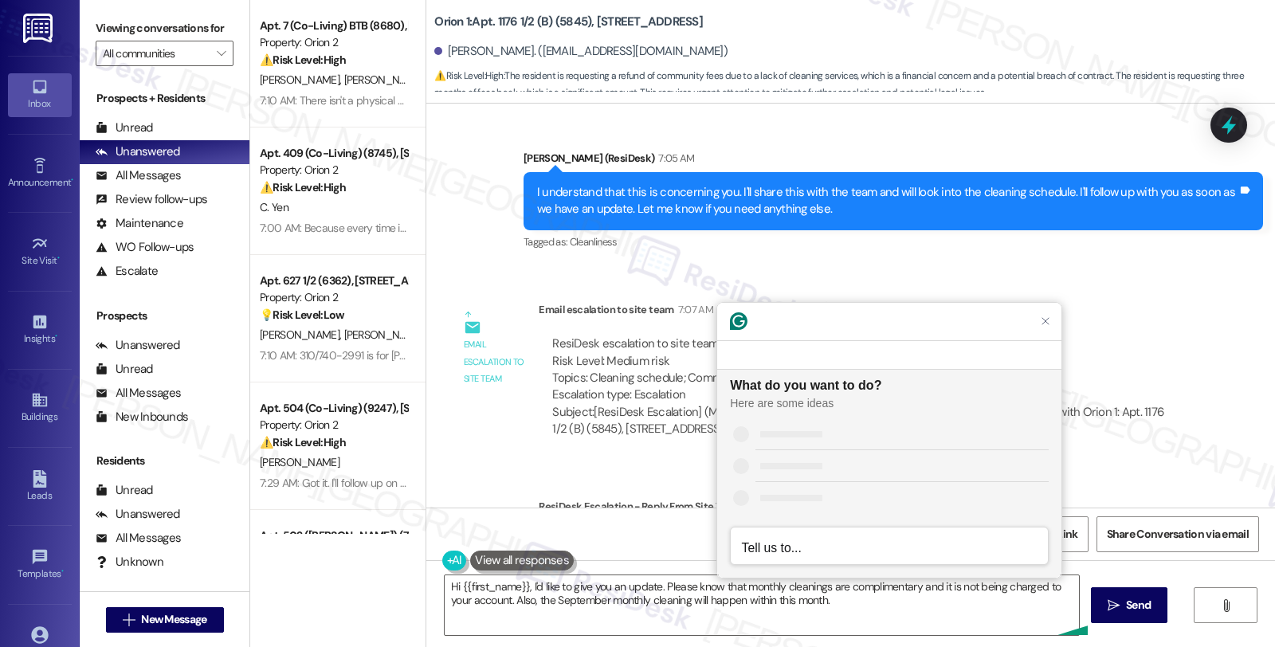
scroll to position [0, 0]
click at [766, 432] on div "Improve it" at bounding box center [779, 433] width 49 height 17
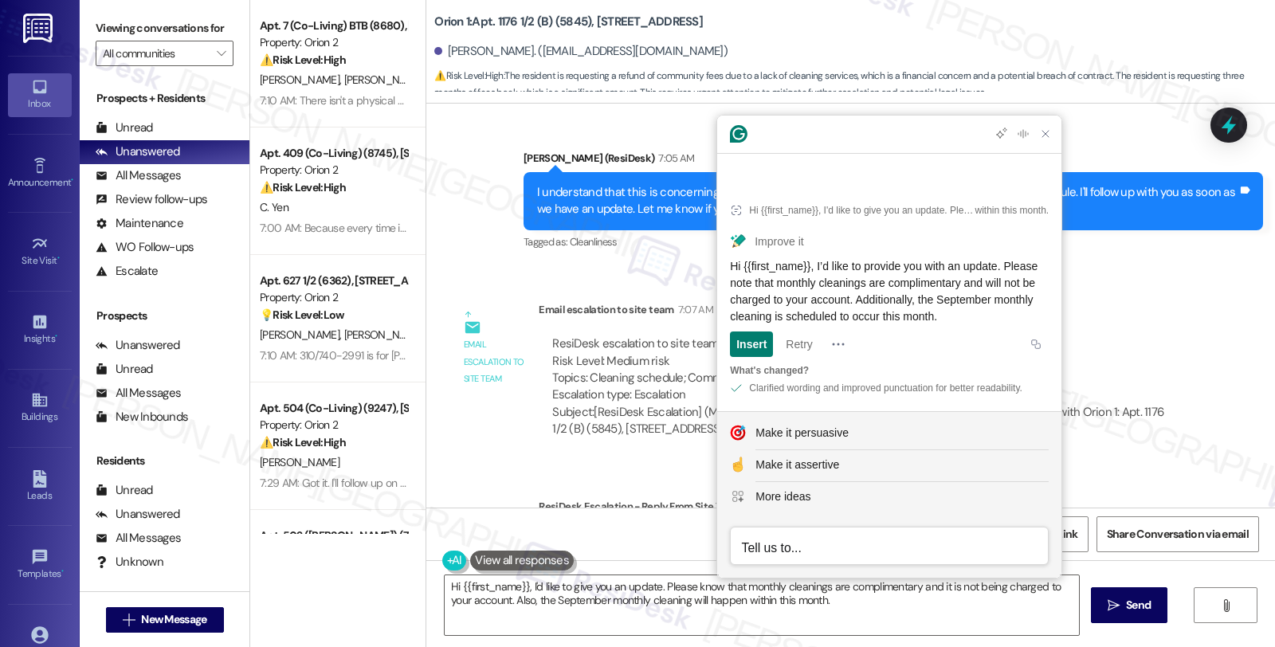
click at [901, 306] on div "Hi {{first_name}}, I’d like to provide you with an update. Please note that mon…" at bounding box center [889, 291] width 319 height 67
drag, startPoint x: 921, startPoint y: 284, endPoint x: 943, endPoint y: 312, distance: 35.7
click at [943, 312] on div "Hi {{first_name}}, I’d like to provide you with an update. Please note that mon…" at bounding box center [889, 291] width 319 height 67
click at [596, 618] on textarea "Hi {{first_name}}, I'd like to give you an update. Please know that monthly cle…" at bounding box center [762, 605] width 634 height 60
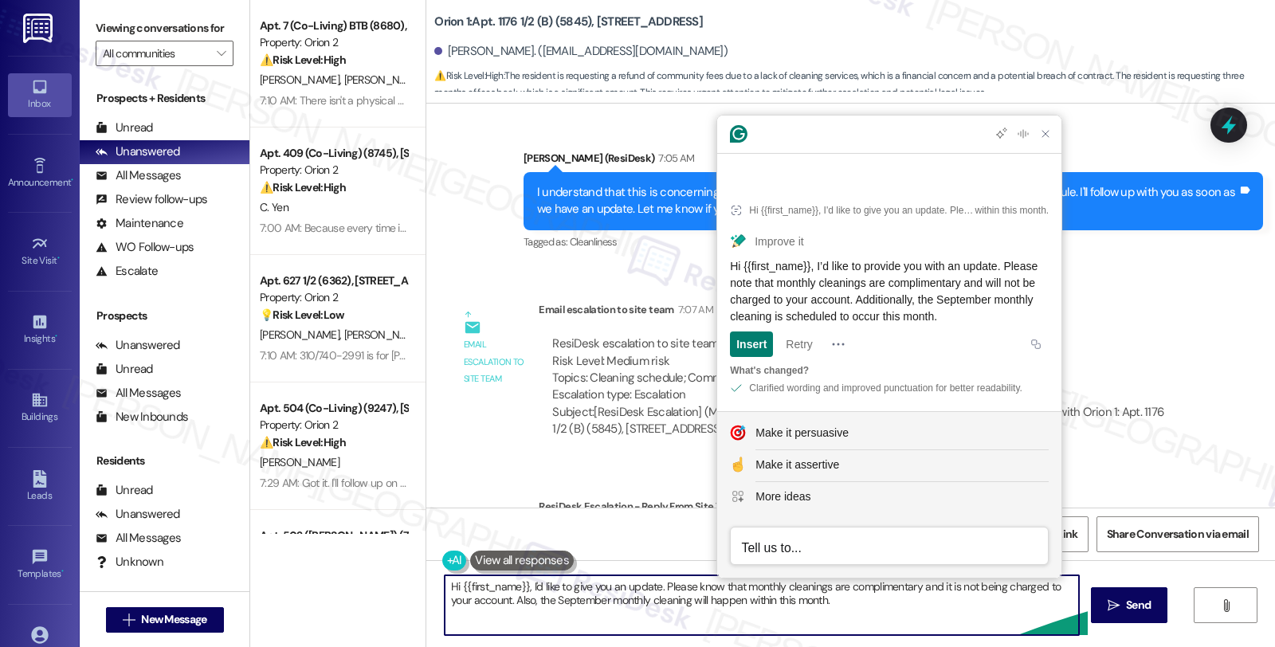
drag, startPoint x: 508, startPoint y: 601, endPoint x: 876, endPoint y: 602, distance: 368.9
click at [876, 602] on textarea "Hi {{first_name}}, I'd like to give you an update. Please know that monthly cle…" at bounding box center [762, 605] width 634 height 60
paste textarea "dditionally, the September monthly cleaning is scheduled to occur"
type textarea "Hi {{first_name}}, I'd like to give you an update. Please know that monthly cle…"
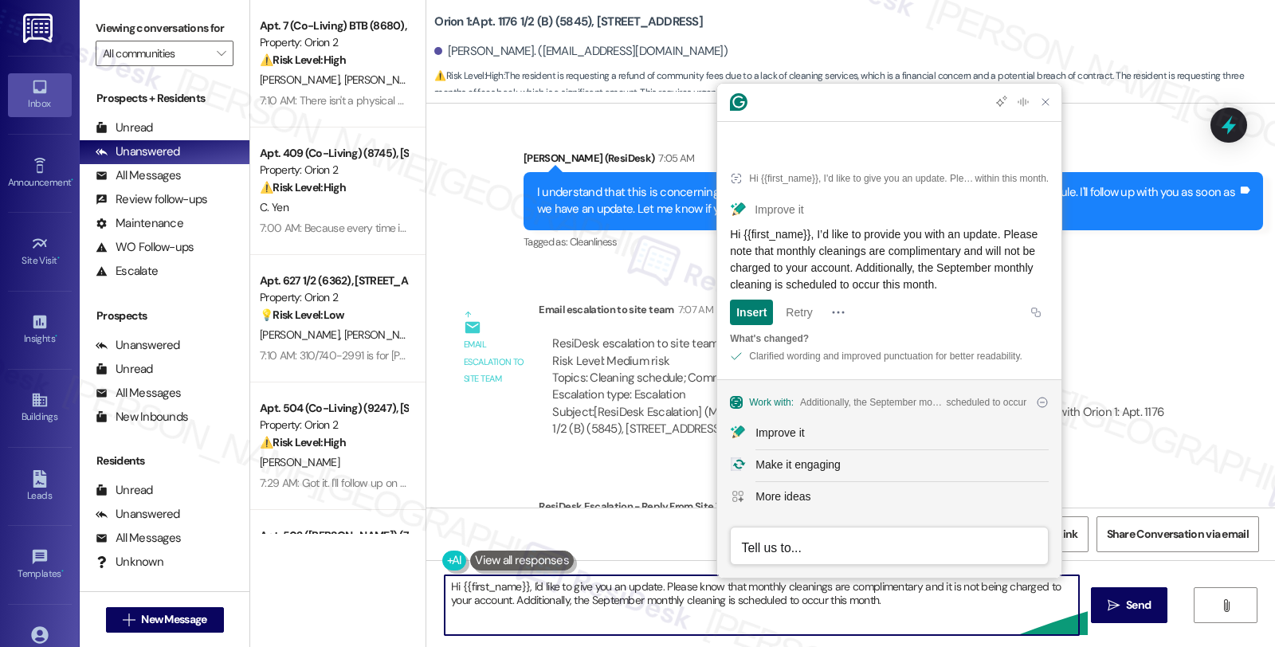
click at [571, 590] on textarea "Hi {{first_name}}, I'd like to give you an update. Please know that monthly cle…" at bounding box center [762, 605] width 634 height 60
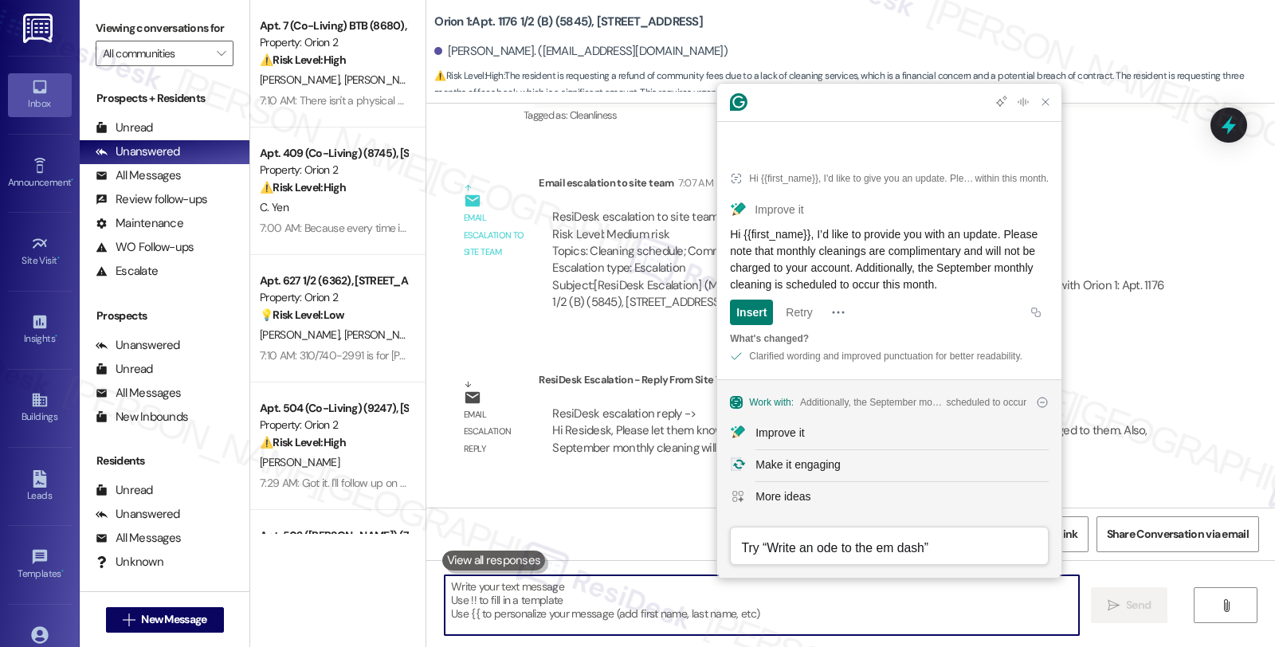
scroll to position [13660, 0]
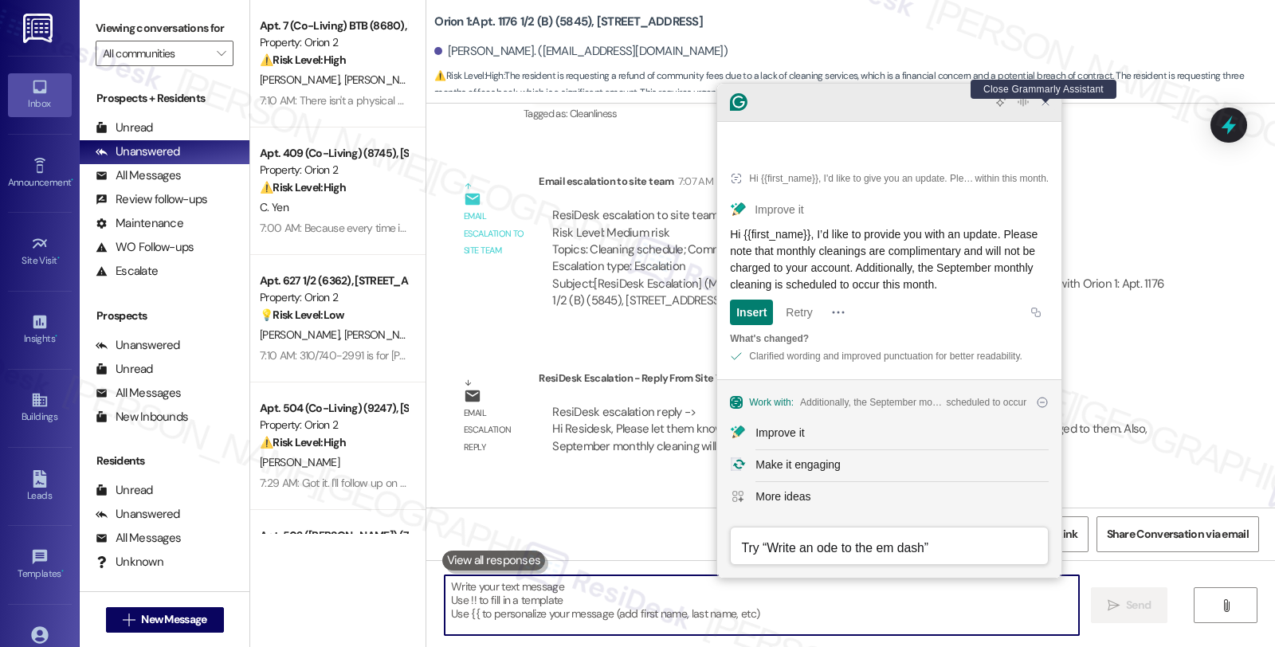
click at [1045, 108] on icon "Close Grammarly Assistant" at bounding box center [1045, 102] width 13 height 13
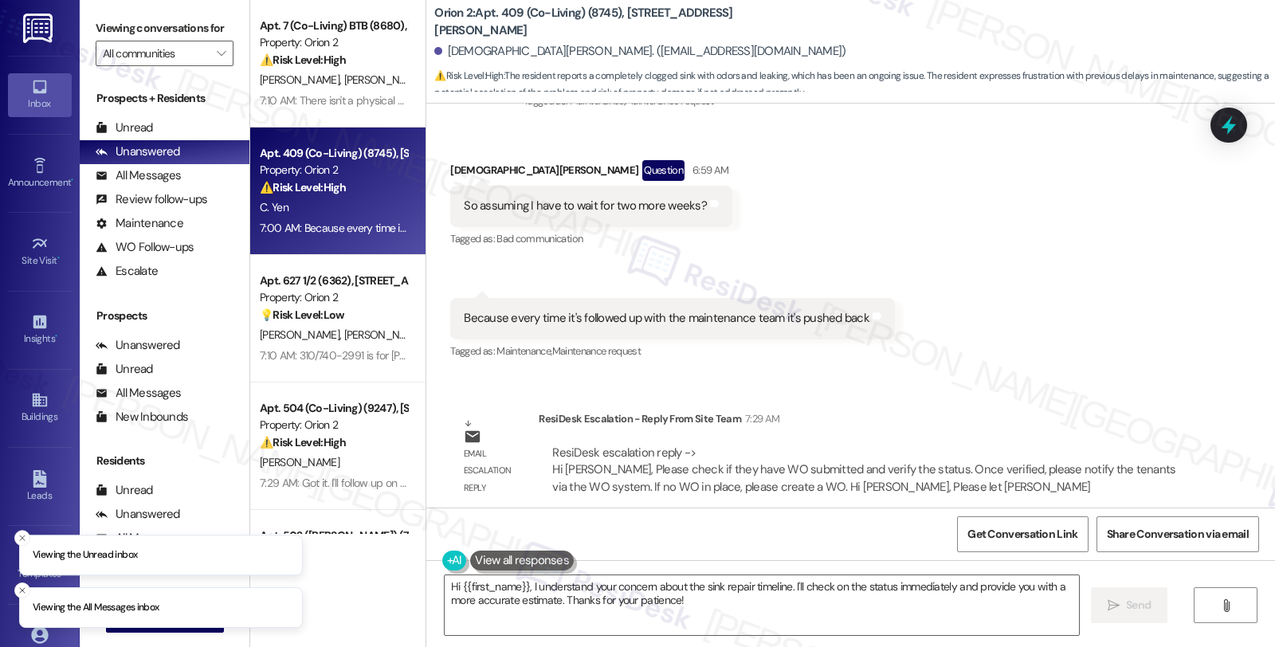
scroll to position [1492, 0]
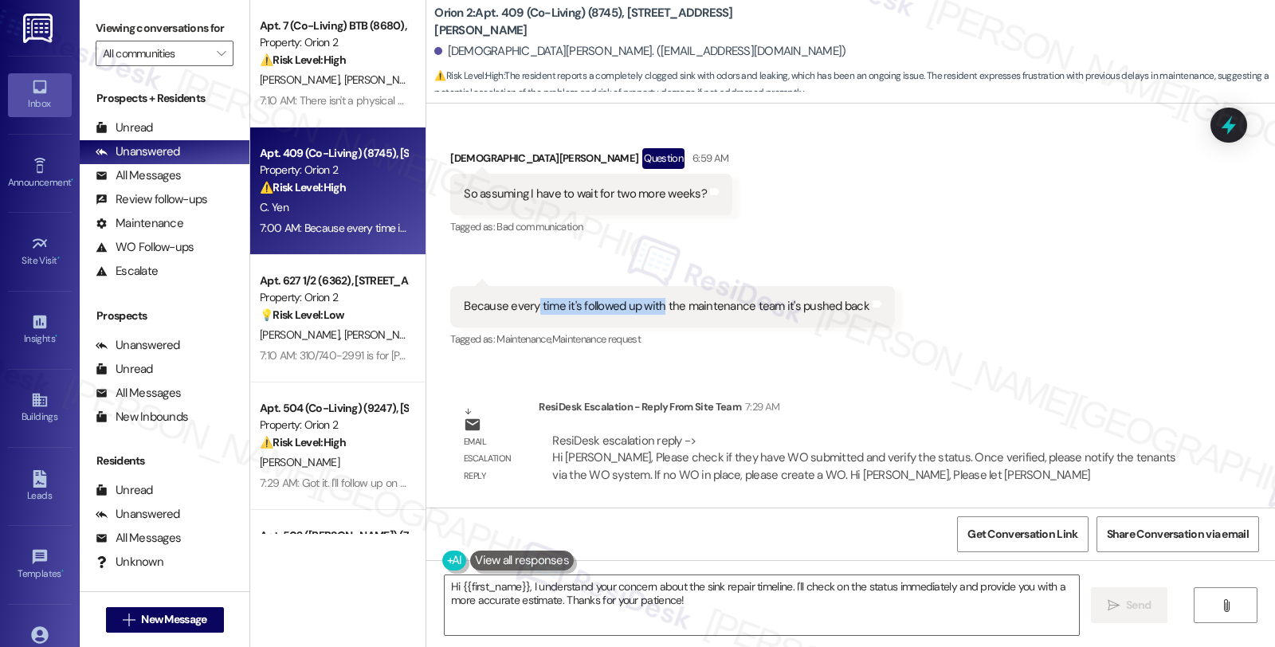
drag, startPoint x: 524, startPoint y: 304, endPoint x: 650, endPoint y: 304, distance: 125.9
click at [650, 304] on div "Because every time it's followed up with the maintenance team it's pushed back" at bounding box center [667, 306] width 406 height 17
click at [445, 588] on textarea "Hi {{first_name}}, I understand your concern about the sink repair timeline. I'…" at bounding box center [762, 605] width 634 height 60
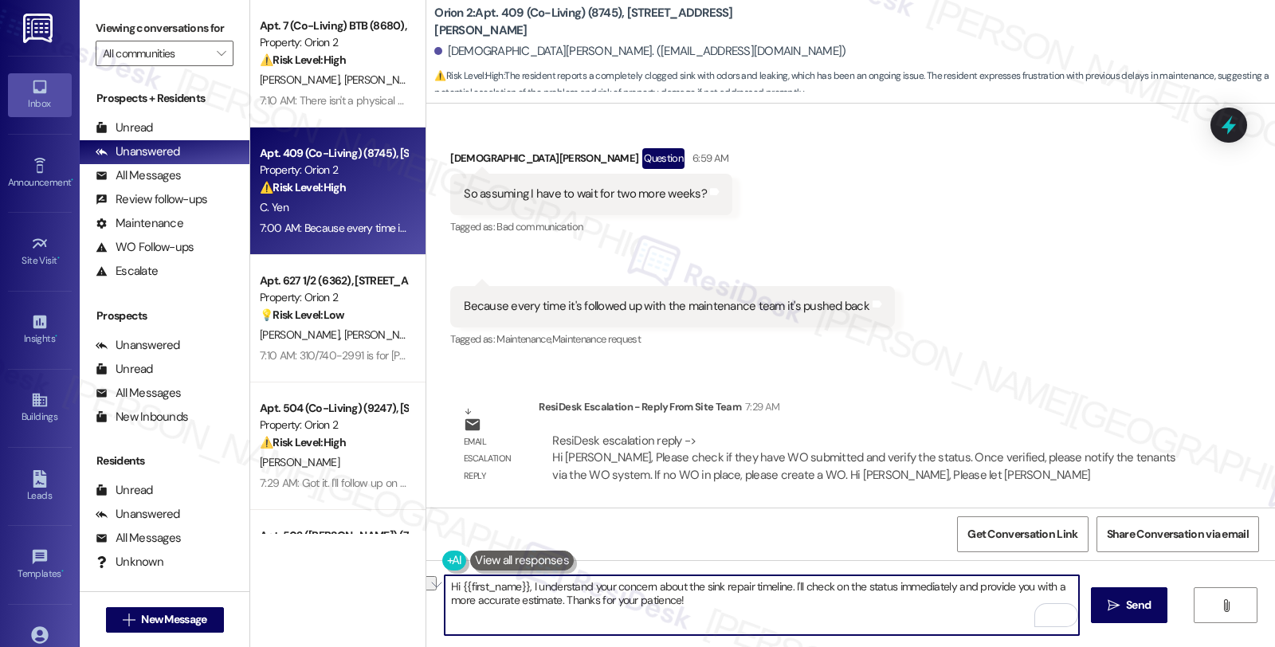
drag, startPoint x: 520, startPoint y: 583, endPoint x: 346, endPoint y: 583, distance: 173.7
click at [346, 583] on div "Apt. 7 (Co-Living) BTB (8680), [STREET_ADDRESS] Property: Orion 2 ⚠️ Risk Level…" at bounding box center [762, 323] width 1025 height 647
click at [700, 586] on textarea "I understand your concern about the sink repair timeline. I'll check on the sta…" at bounding box center [762, 605] width 634 height 60
click at [753, 590] on textarea "I understand your concern about the sink repair timeline. Please knnow that I'l…" at bounding box center [762, 605] width 634 height 60
click at [782, 586] on textarea "I understand your concern about the sink repair timeline. Please know that I'll…" at bounding box center [762, 605] width 634 height 60
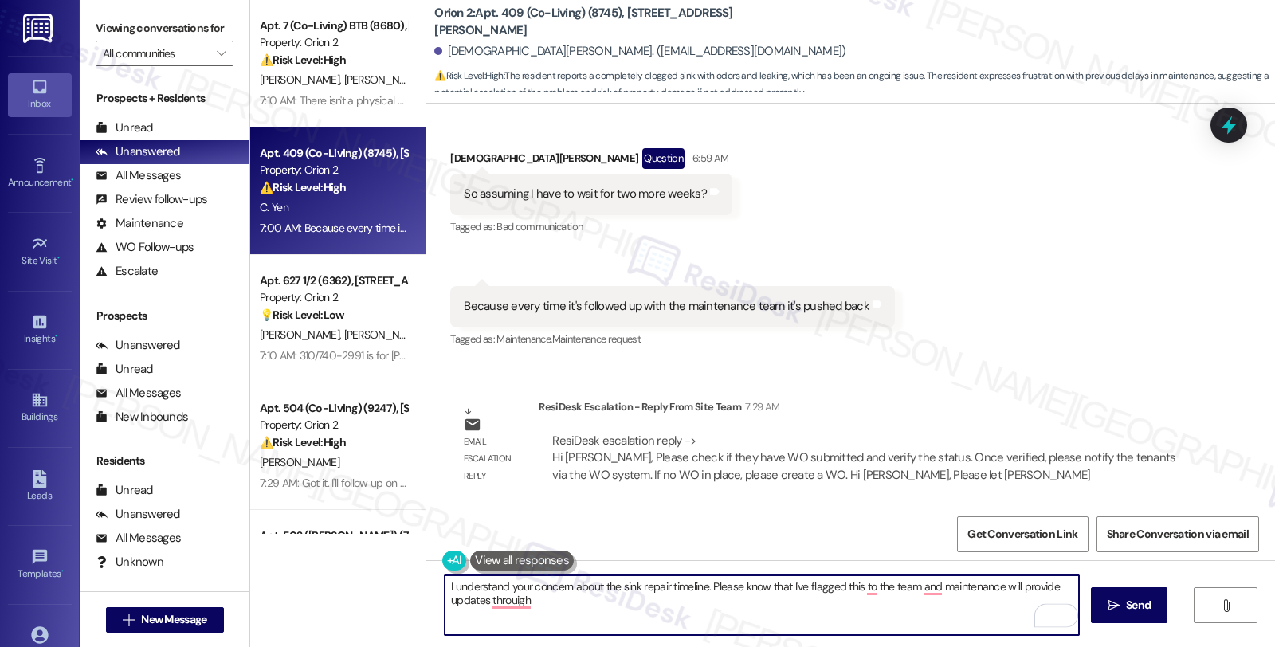
click at [519, 560] on button at bounding box center [522, 561] width 104 height 20
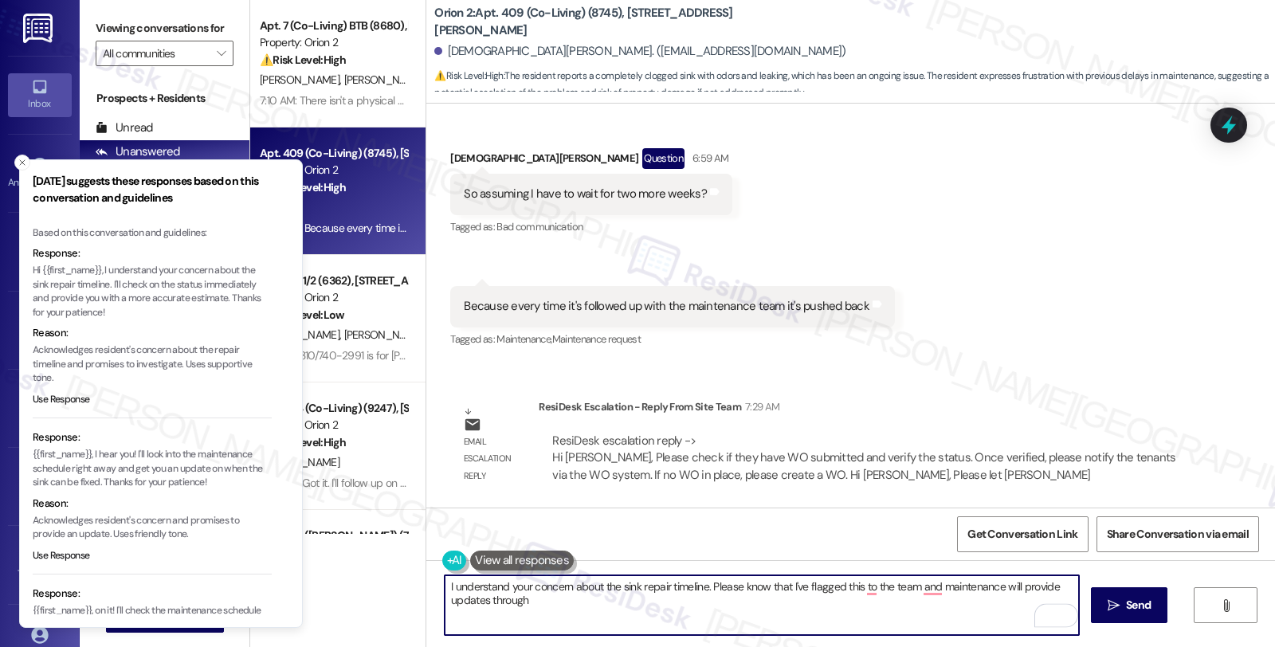
click at [546, 609] on textarea "I understand your concern about the sink repair timeline. Please know that I've…" at bounding box center [762, 605] width 634 height 60
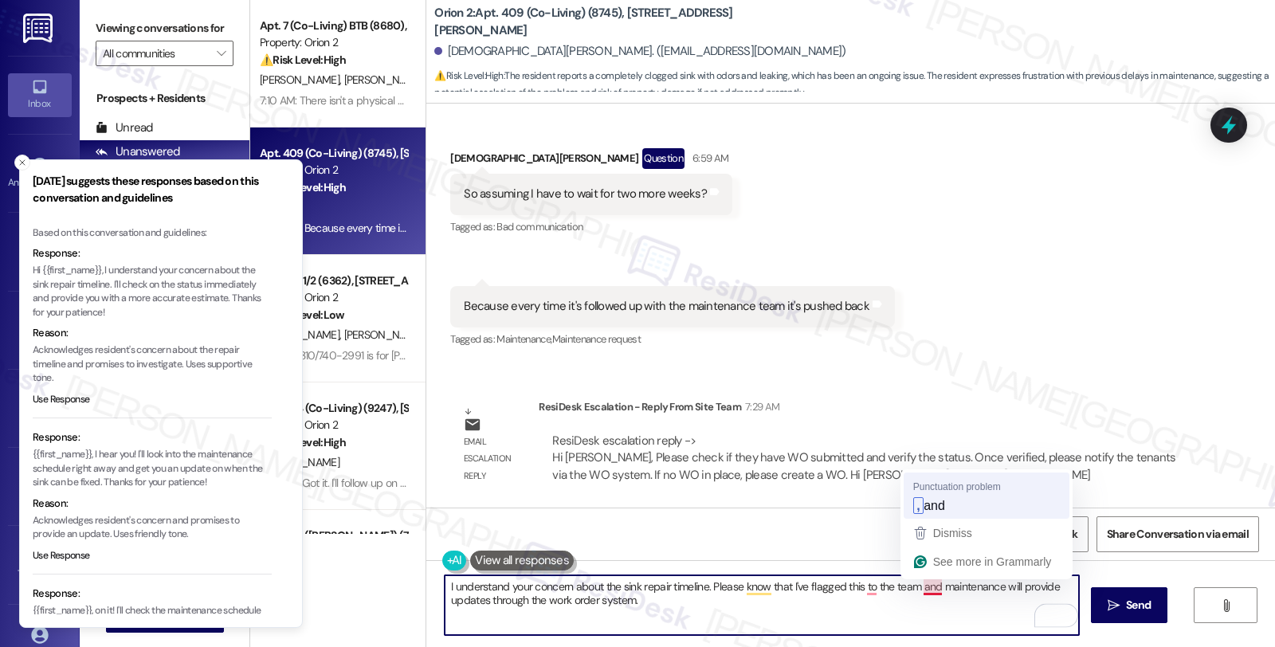
type textarea "I understand your concern about the sink repair timeline. Please know that I've…"
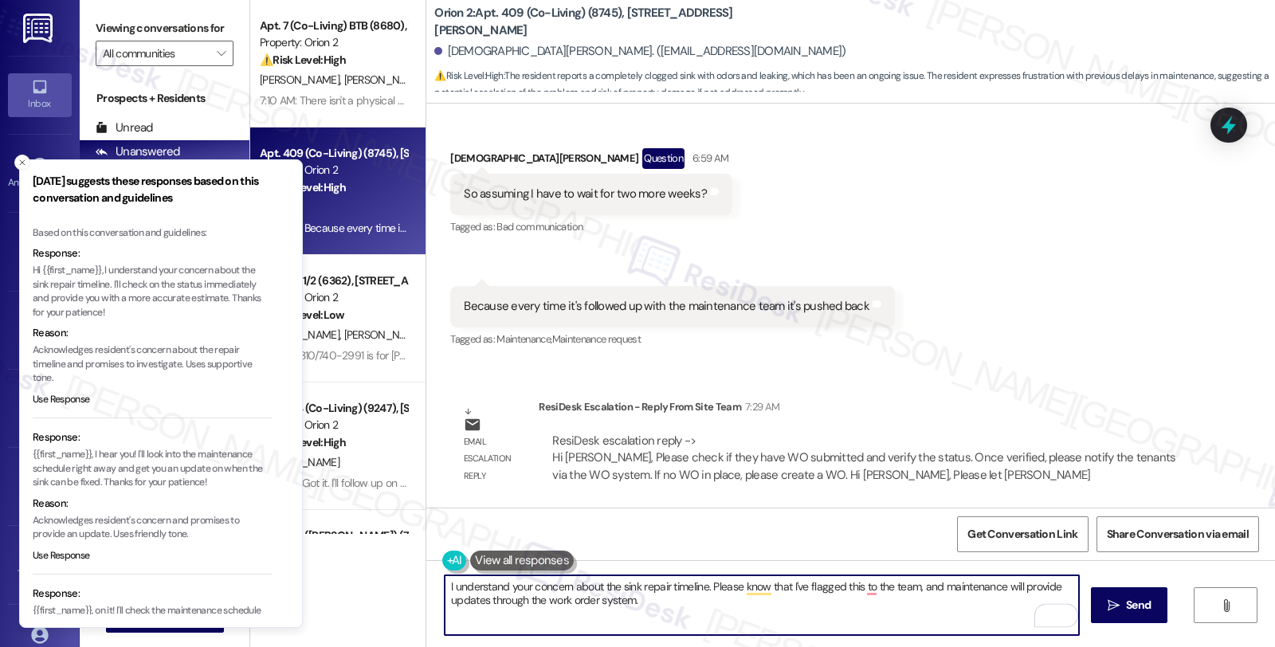
click at [801, 614] on textarea "I understand your concern about the sink repair timeline. Please know that I've…" at bounding box center [762, 605] width 634 height 60
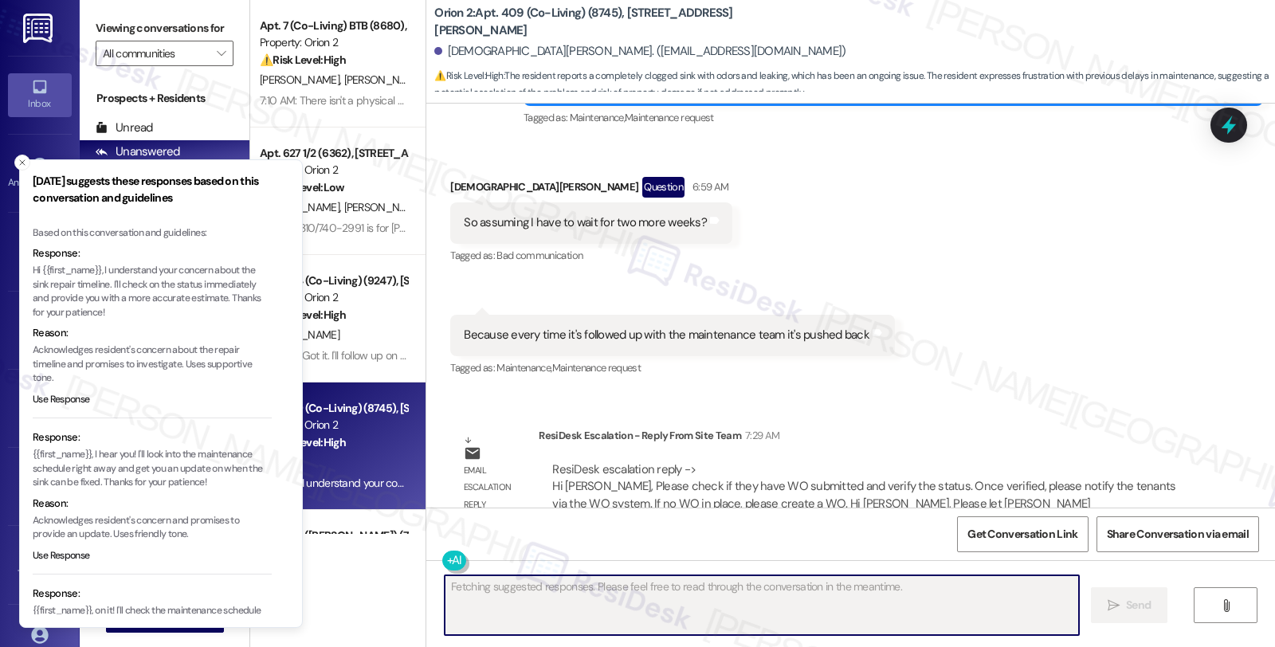
scroll to position [1621, 0]
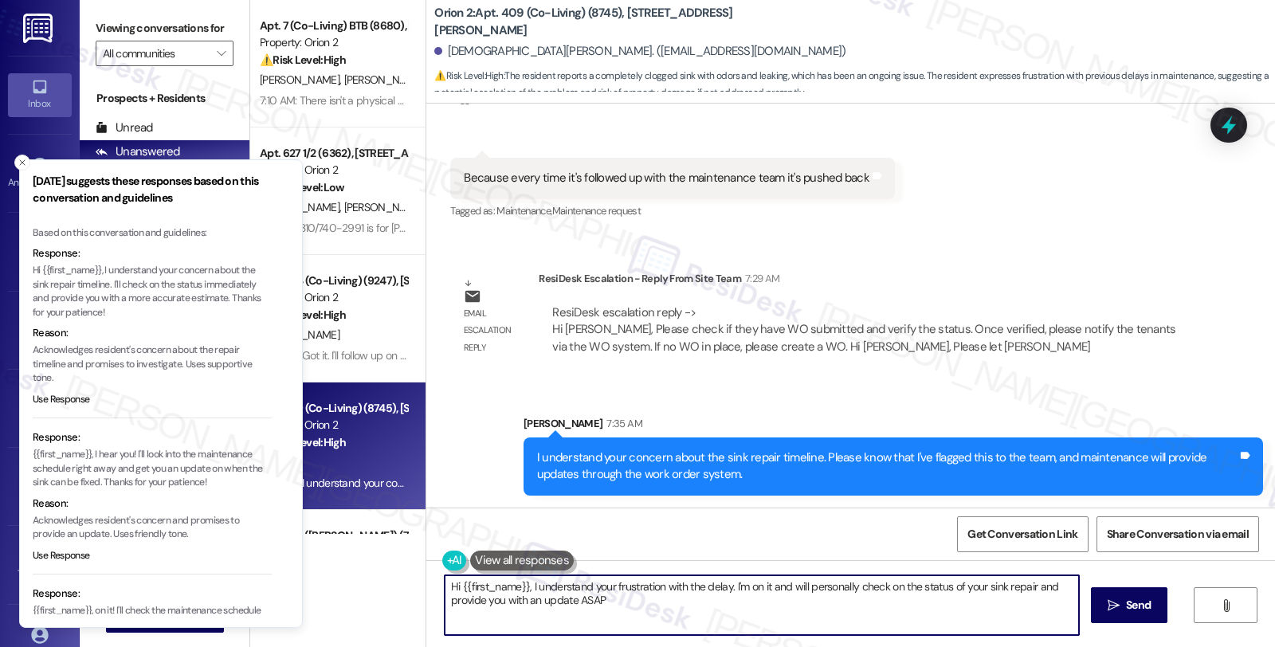
type textarea "Hi {{first_name}}, I understand your frustration with the delay. I'm on it and …"
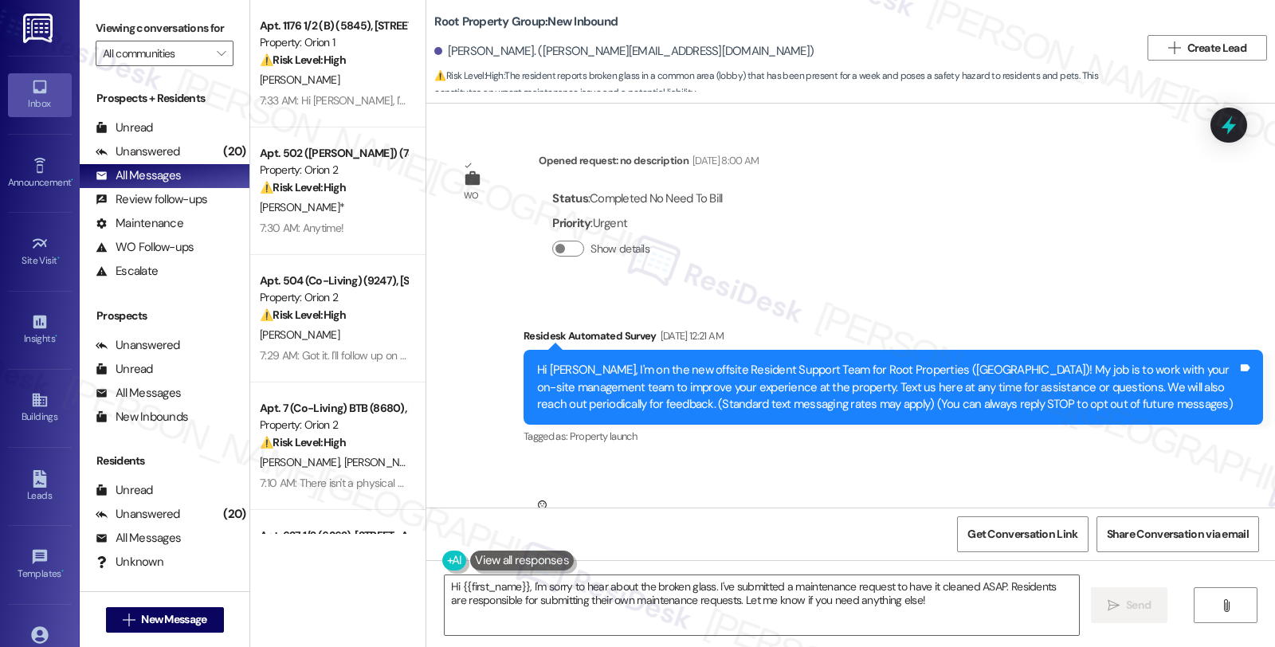
scroll to position [4084, 0]
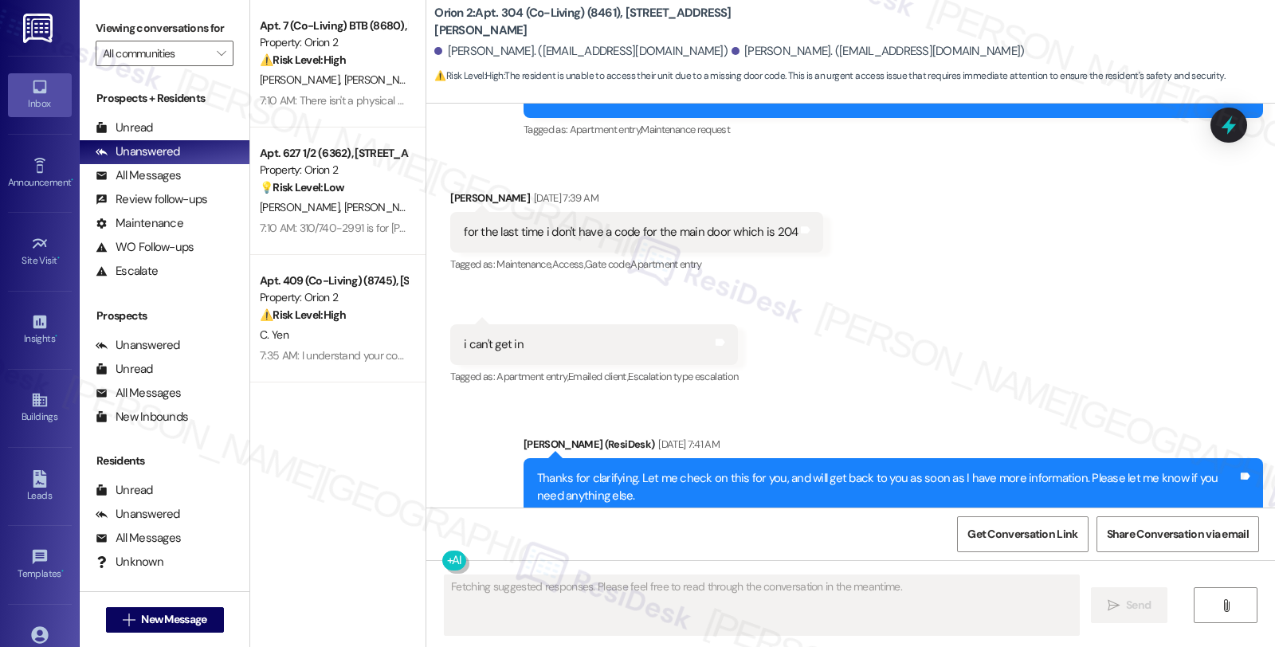
scroll to position [5351, 0]
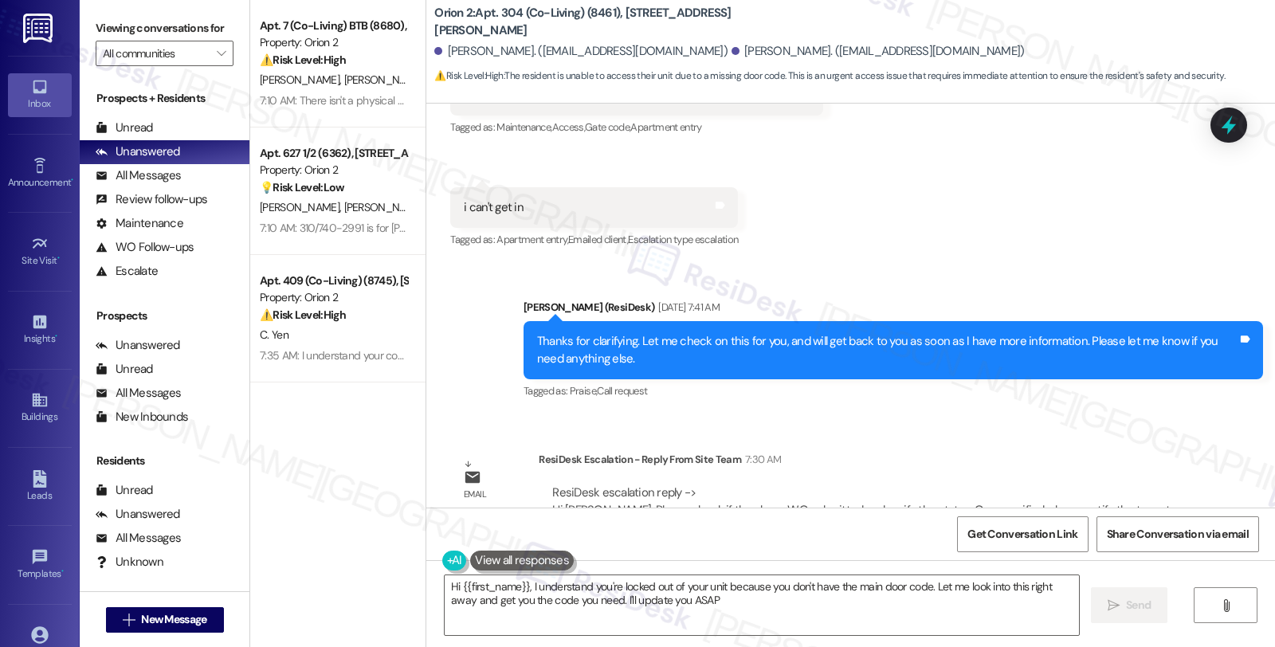
type textarea "Hi {{first_name}}, I understand you're locked out of your unit because you don'…"
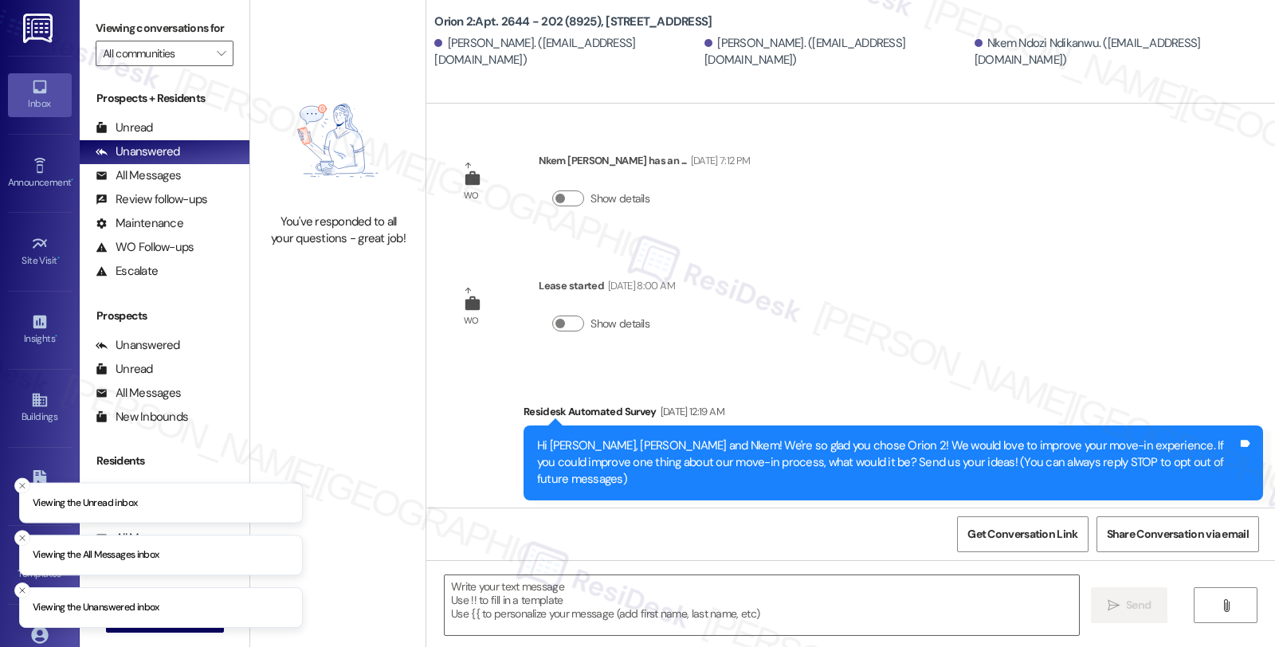
type textarea "Fetching suggested responses. Please feel free to read through the conversation…"
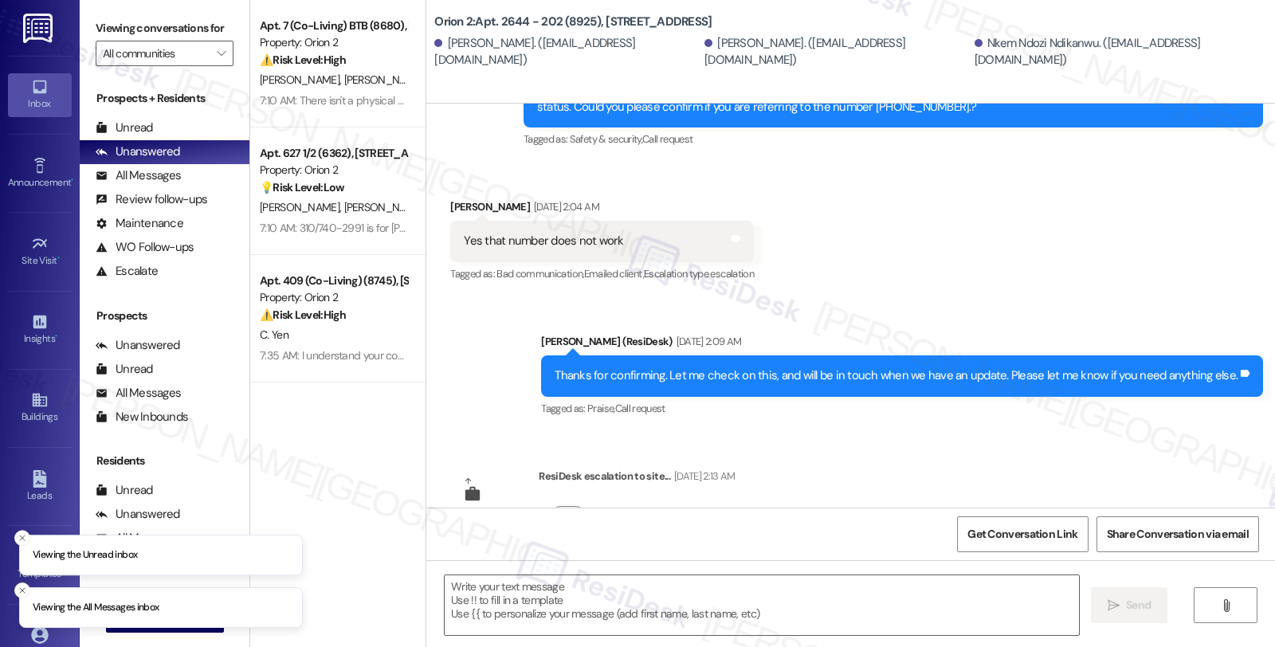
scroll to position [2884, 0]
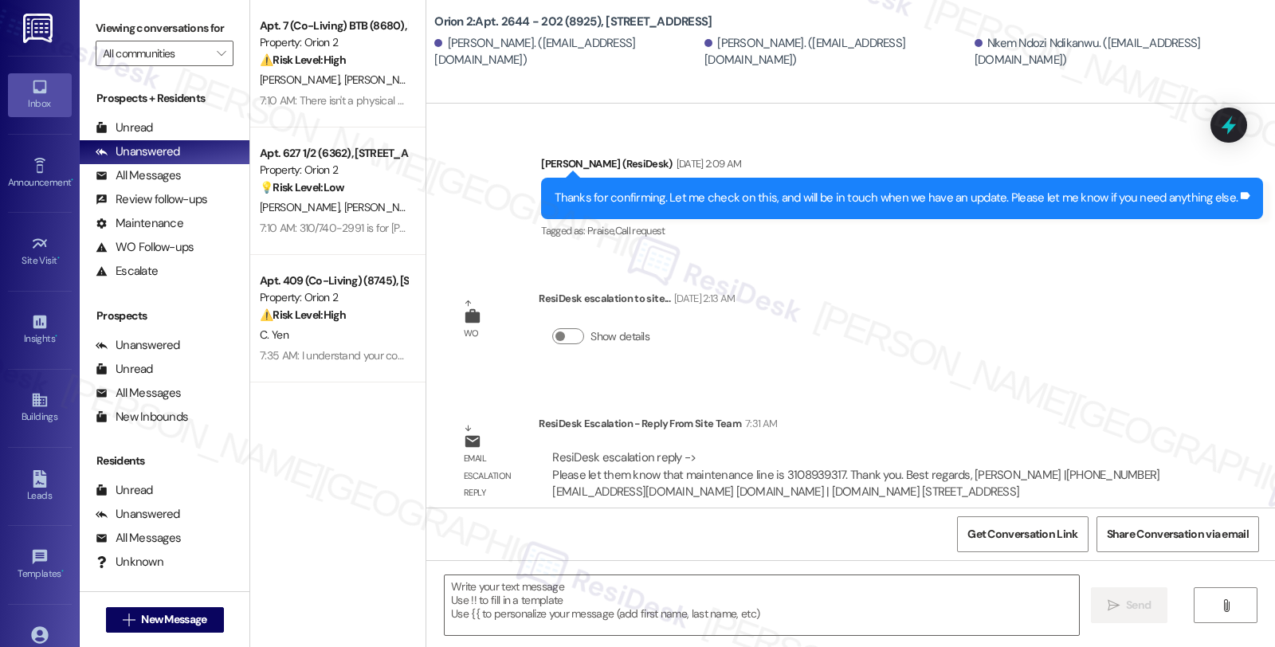
click at [1076, 415] on div "ResiDesk Escalation - Reply From Site Team 7:31 AM" at bounding box center [864, 426] width 651 height 22
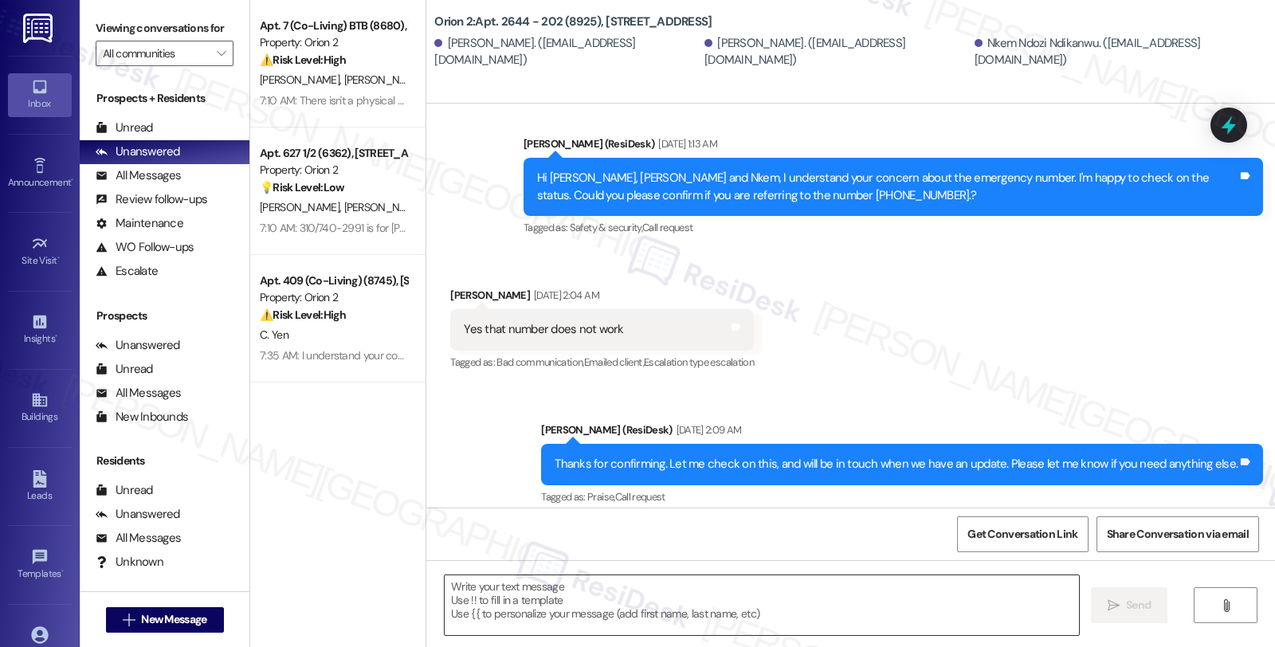
click at [552, 622] on textarea at bounding box center [762, 605] width 634 height 60
paste textarea "Please let them know that maintenance line is 3108939317."
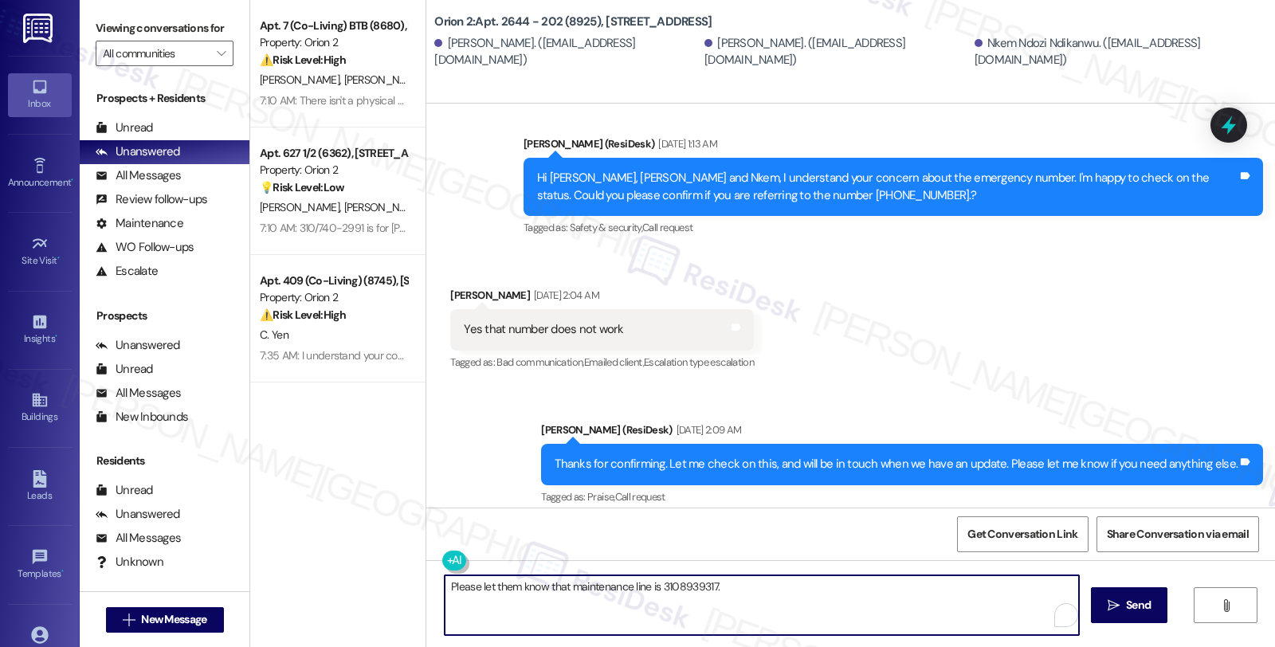
click at [461, 309] on div "Yes that number does not work Tags and notes" at bounding box center [602, 329] width 304 height 41
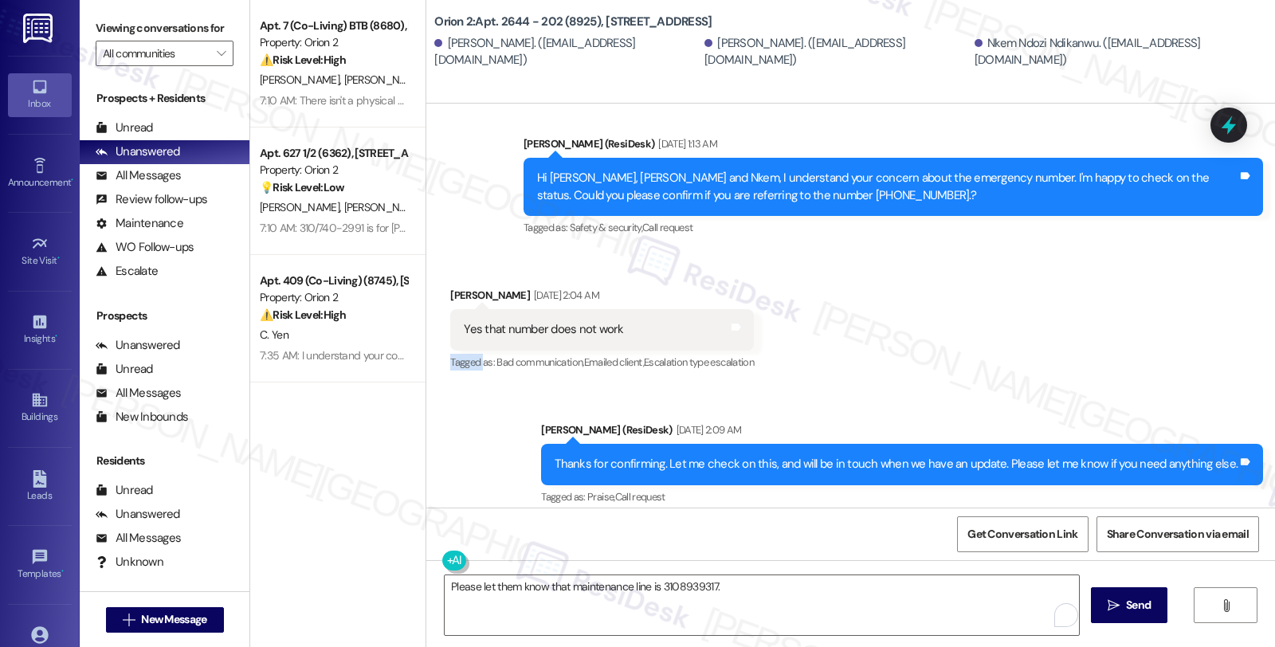
click at [461, 309] on div "Yes that number does not work Tags and notes" at bounding box center [602, 329] width 304 height 41
copy div "Tagged"
click at [452, 287] on div "[PERSON_NAME] [DATE] 2:04 AM" at bounding box center [602, 298] width 304 height 22
copy div "[PERSON_NAME]"
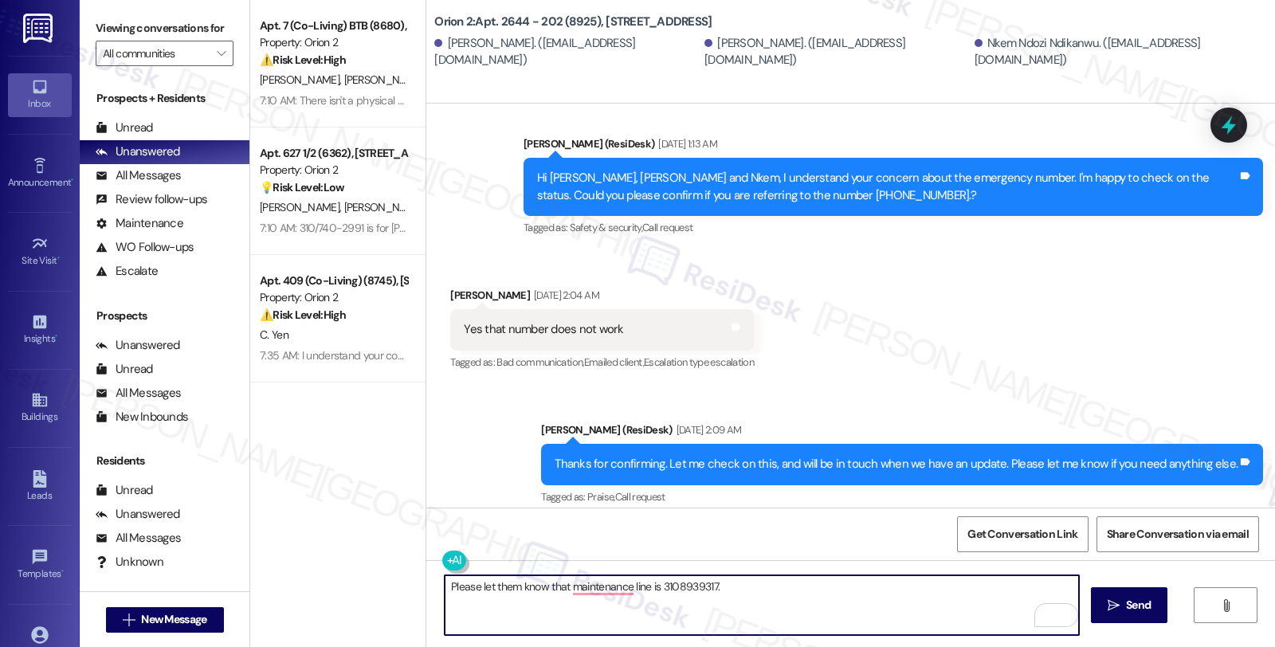
click at [445, 582] on textarea "Please let them know that maintenance line is 3108939317." at bounding box center [762, 605] width 634 height 60
paste textarea "Nakita"
click at [910, 582] on textarea "Hi Nakita, I hope you're doing great. I'm checking in to let you know that the …" at bounding box center [762, 605] width 634 height 60
click at [951, 583] on textarea "Hi Nakita, I hope you're doing great. I'm checking in to let you know that the …" at bounding box center [762, 605] width 634 height 60
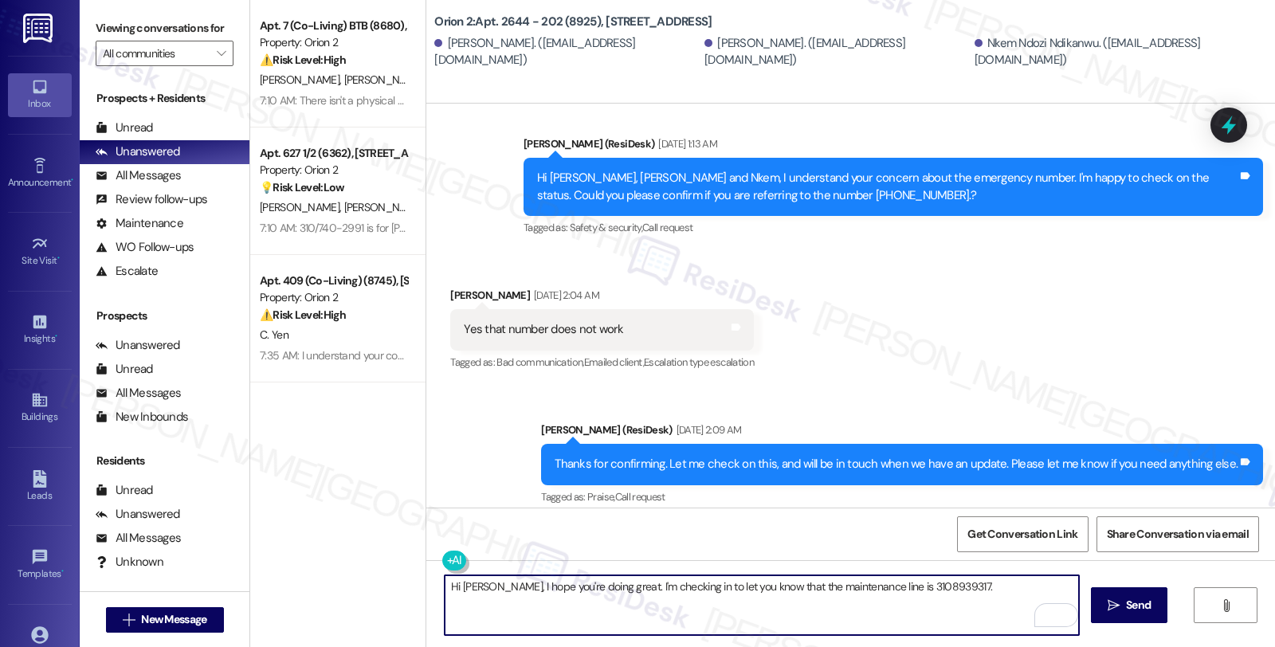
scroll to position [2353, 0]
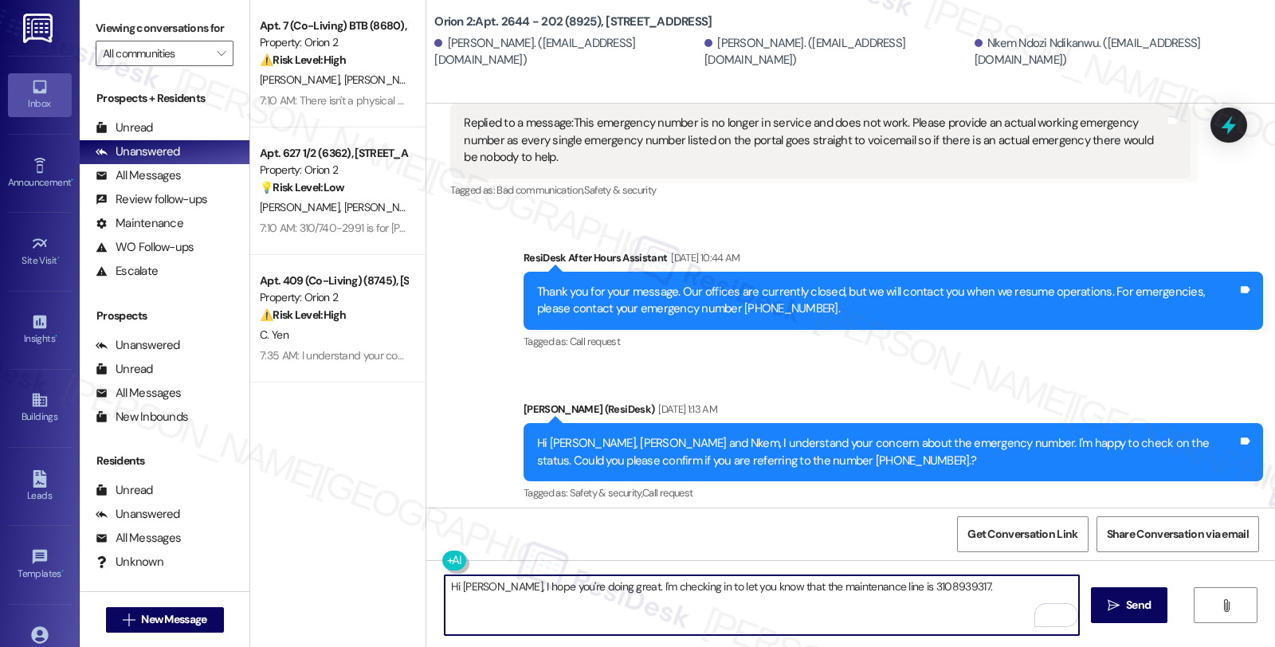
click at [969, 587] on textarea "Hi Nakita, I hope you're doing great. I'm checking in to let you know that the …" at bounding box center [762, 605] width 634 height 60
click at [986, 586] on textarea "Hi Nakita, I hope you're doing great. I'm checking in to let you know that the …" at bounding box center [762, 605] width 634 height 60
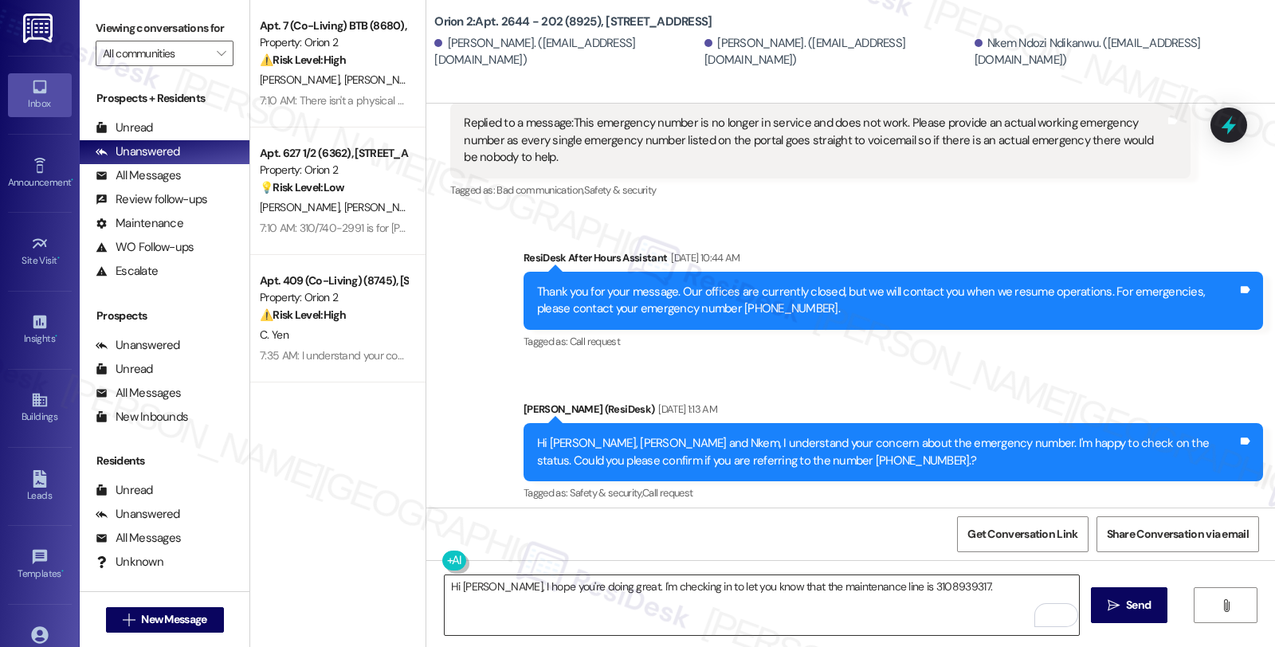
click at [988, 600] on textarea "Hi Nakita, I hope you're doing great. I'm checking in to let you know that the …" at bounding box center [762, 605] width 634 height 60
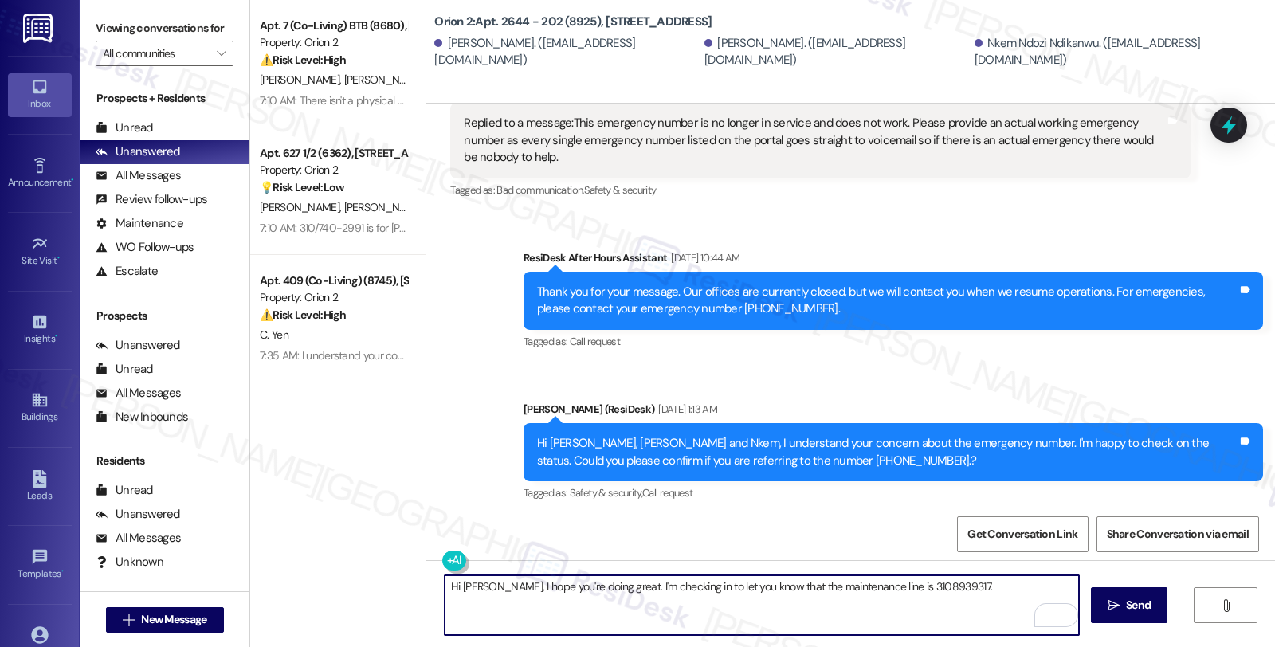
click at [963, 590] on textarea "Hi Nakita, I hope you're doing great. I'm checking in to let you know that the …" at bounding box center [762, 605] width 634 height 60
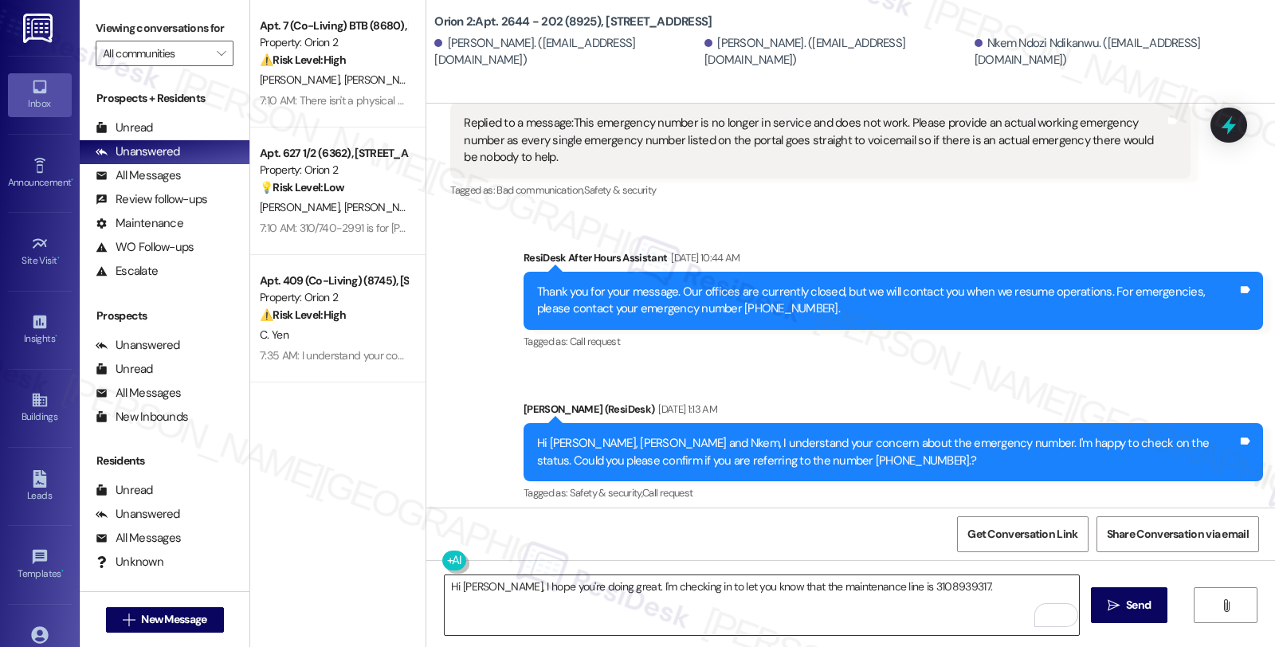
drag, startPoint x: 654, startPoint y: 612, endPoint x: 809, endPoint y: 606, distance: 154.7
click at [654, 612] on textarea "Hi Nakita, I hope you're doing great. I'm checking in to let you know that the …" at bounding box center [762, 605] width 634 height 60
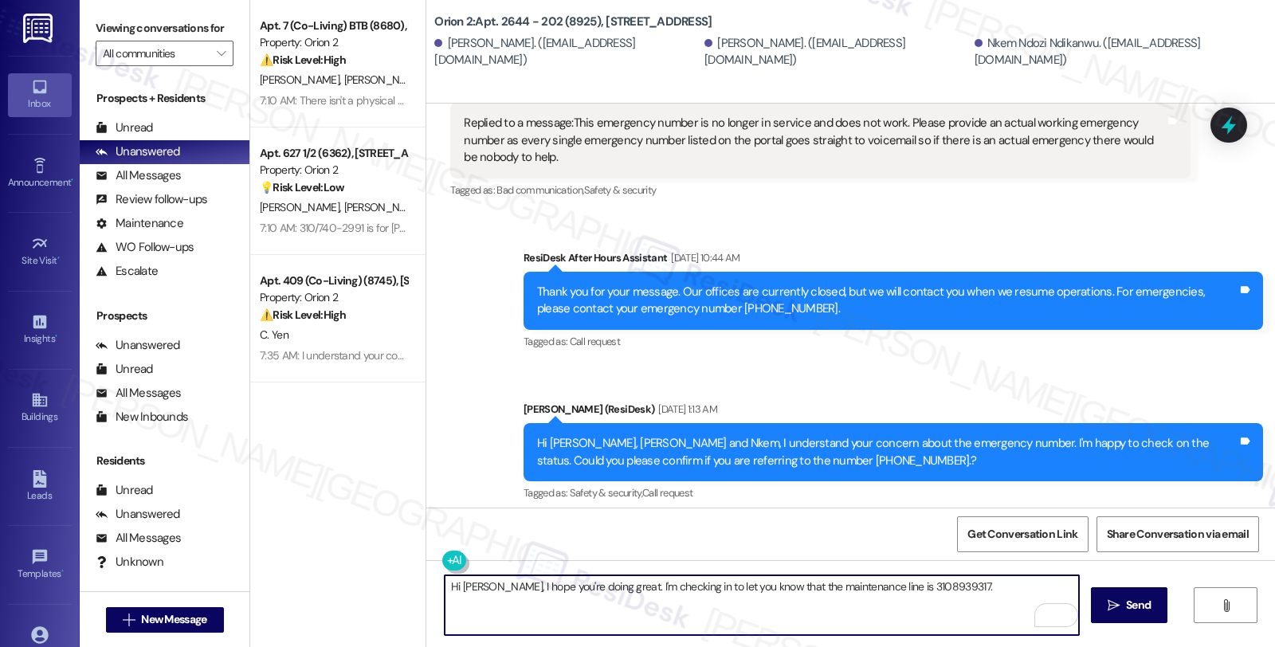
click at [981, 594] on textarea "Hi Nakita, I hope you're doing great. I'm checking in to let you know that the …" at bounding box center [762, 605] width 634 height 60
paste textarea "If you ever need anything in the future, please don't hesitate to reach out. Ha…"
drag, startPoint x: 641, startPoint y: 595, endPoint x: 741, endPoint y: 595, distance: 99.6
click at [741, 595] on textarea "Hi Nakita, I hope you're doing great. I'm checking in to let you know that the …" at bounding box center [762, 605] width 634 height 60
type textarea "Hi Nakita, I hope you're doing great. I'm checking in to let you know that the …"
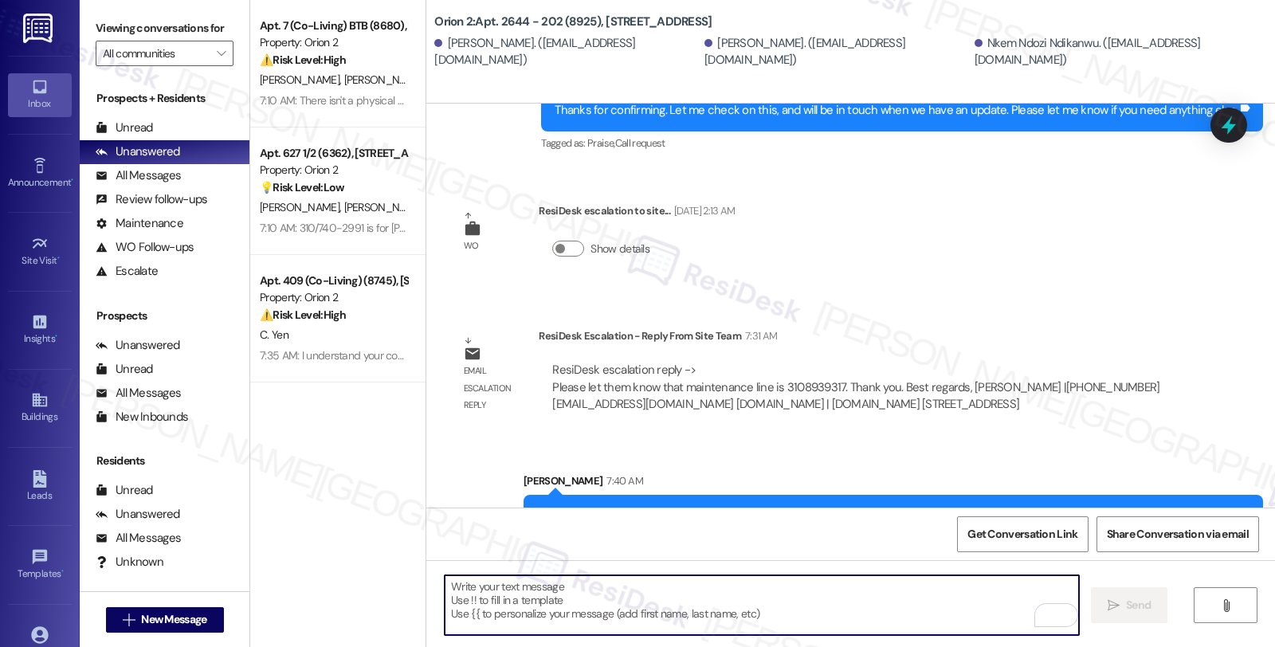
scroll to position [3012, 0]
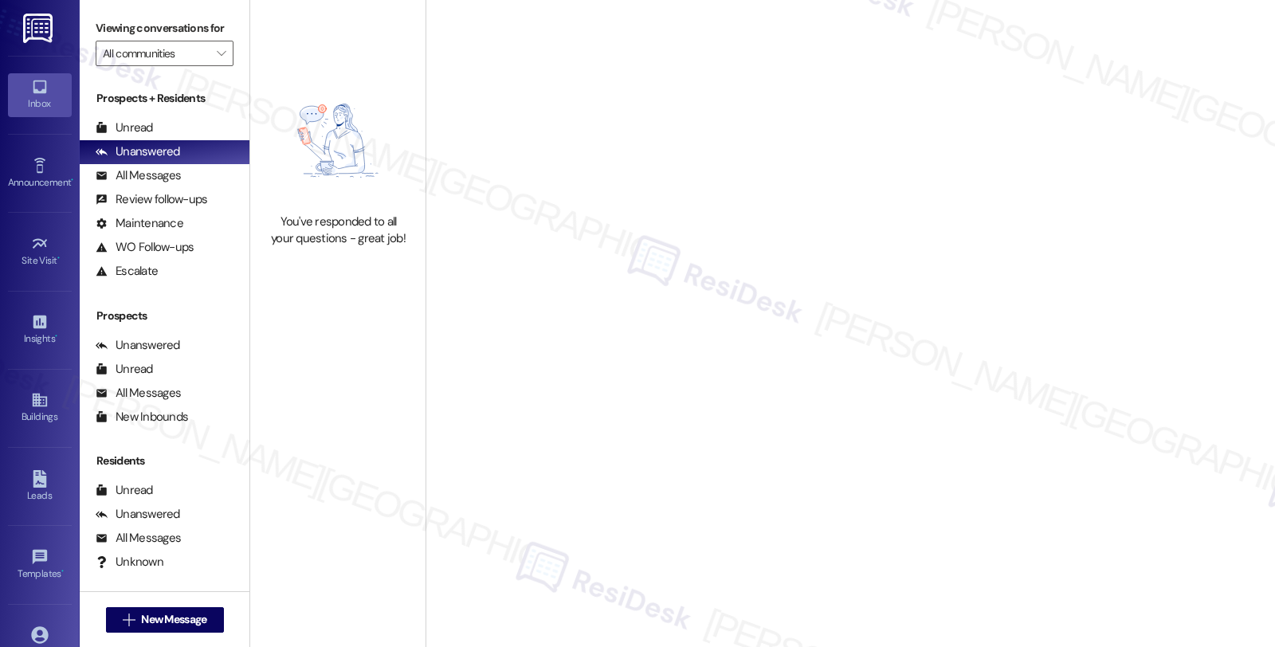
click at [1053, 261] on div "Welcome to Your Conversations Start connecting with your residents and prospect…" at bounding box center [851, 290] width 456 height 124
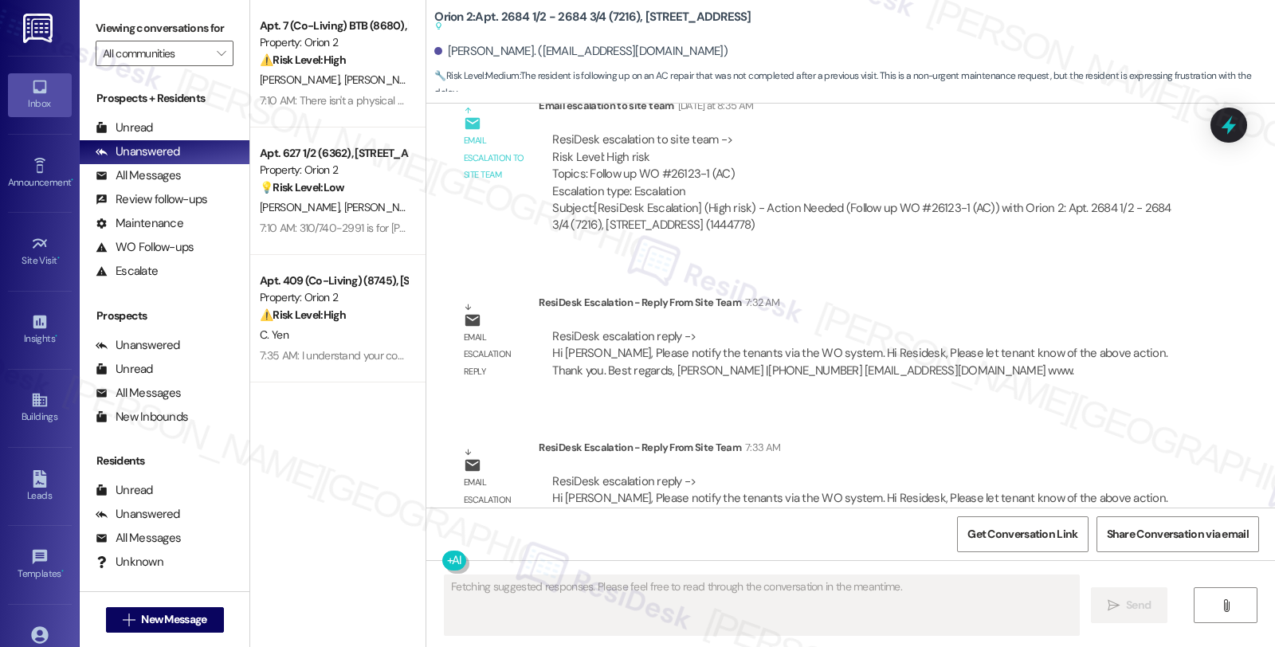
scroll to position [2046, 0]
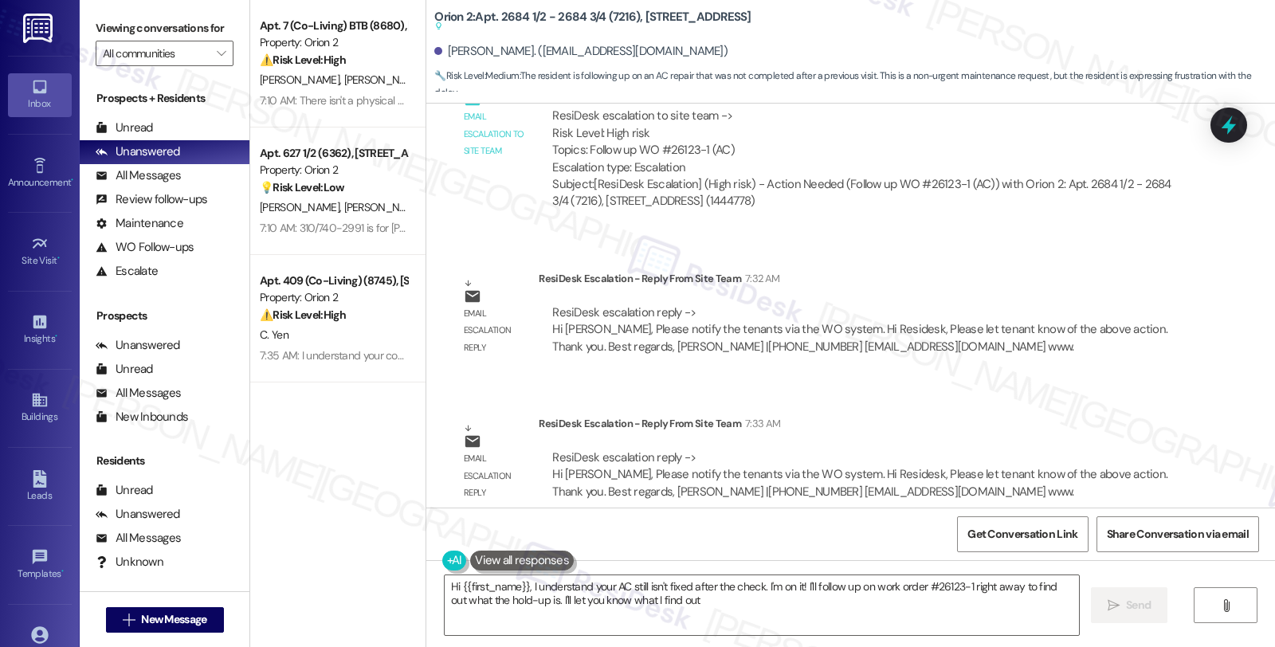
type textarea "Hi {{first_name}}, I understand your AC still isn't fixed after the check. I'm …"
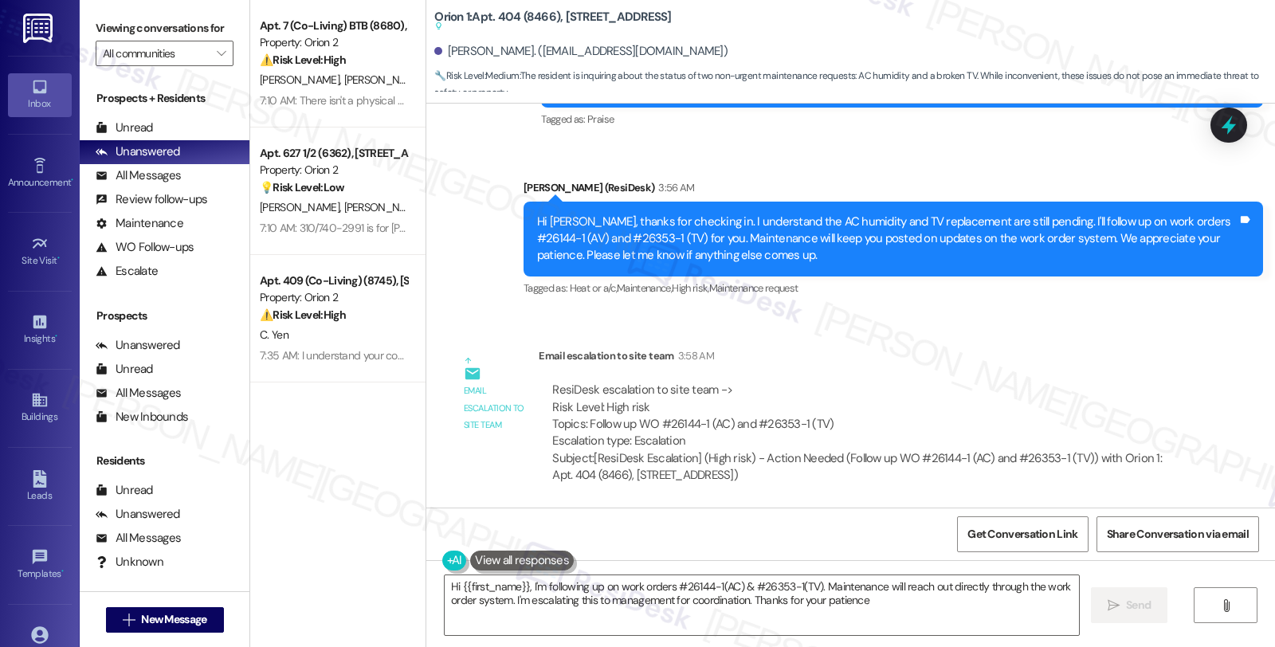
scroll to position [4080, 0]
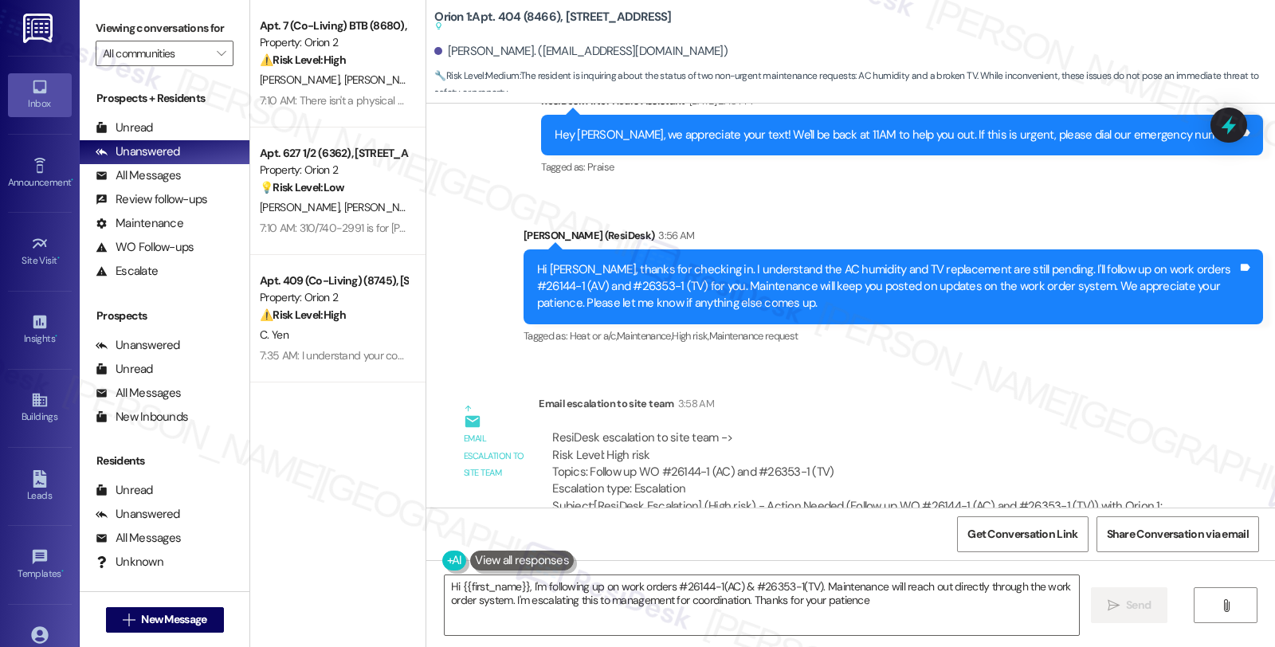
type textarea "Hi {{first_name}}, I'm following up on work orders #26144-1(AC) & #26353-1(TV).…"
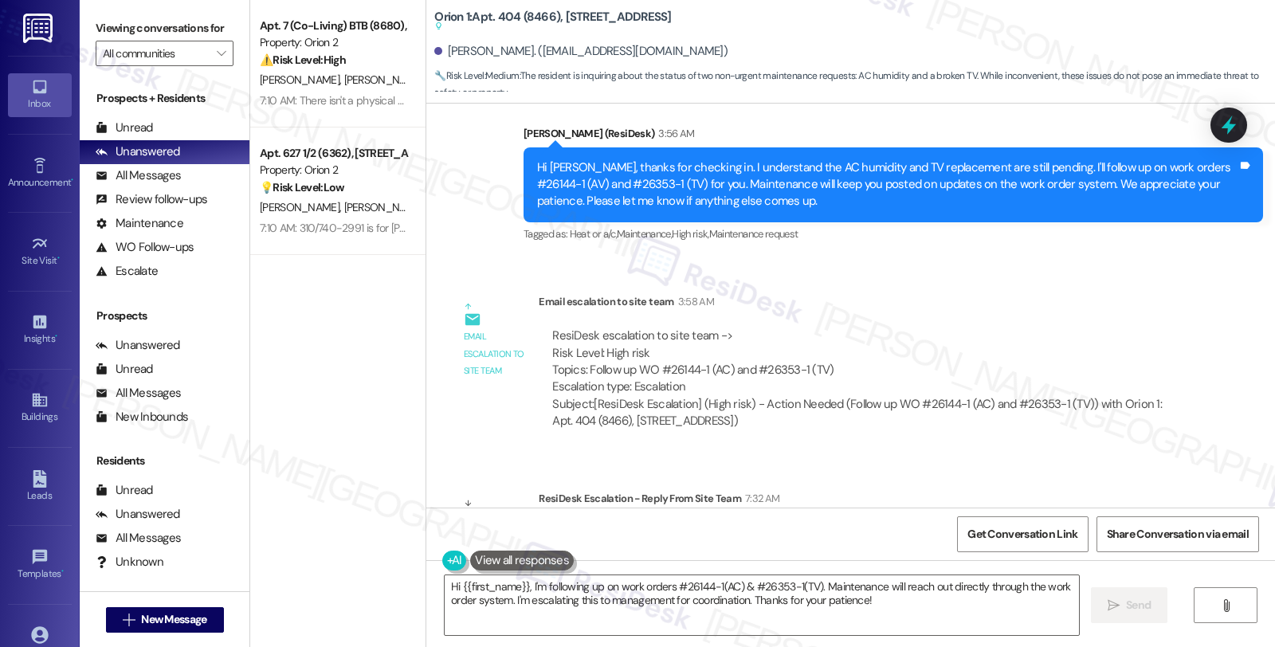
scroll to position [4257, 0]
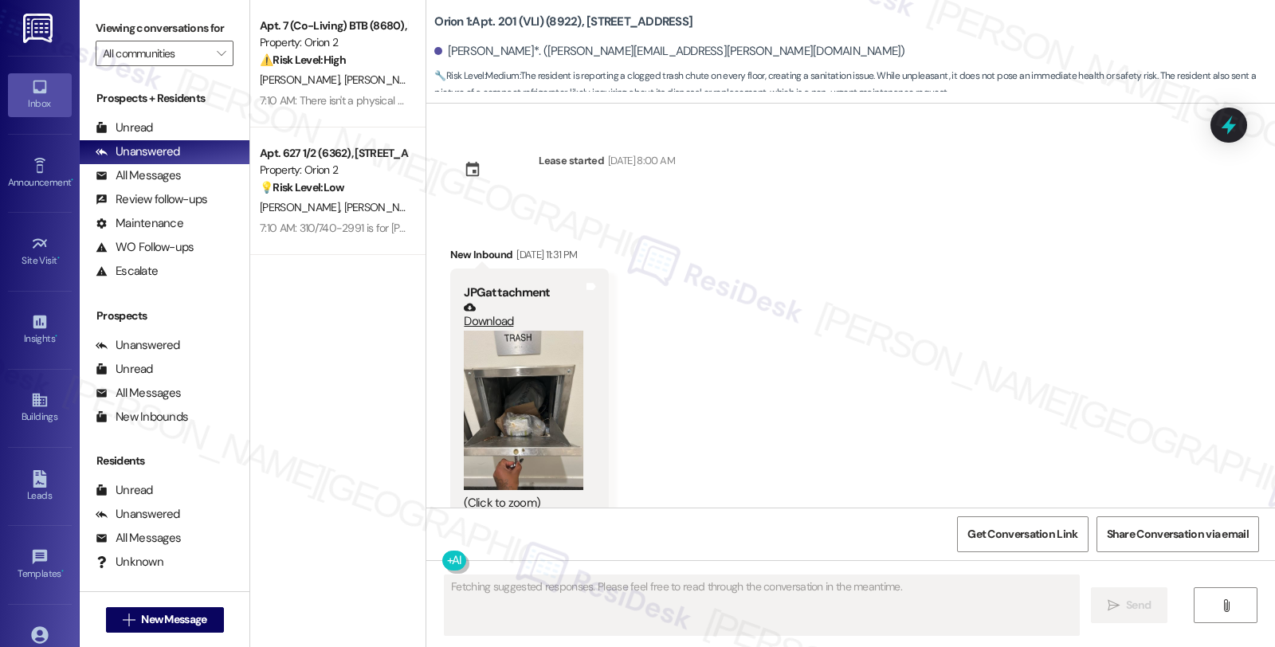
scroll to position [11467, 0]
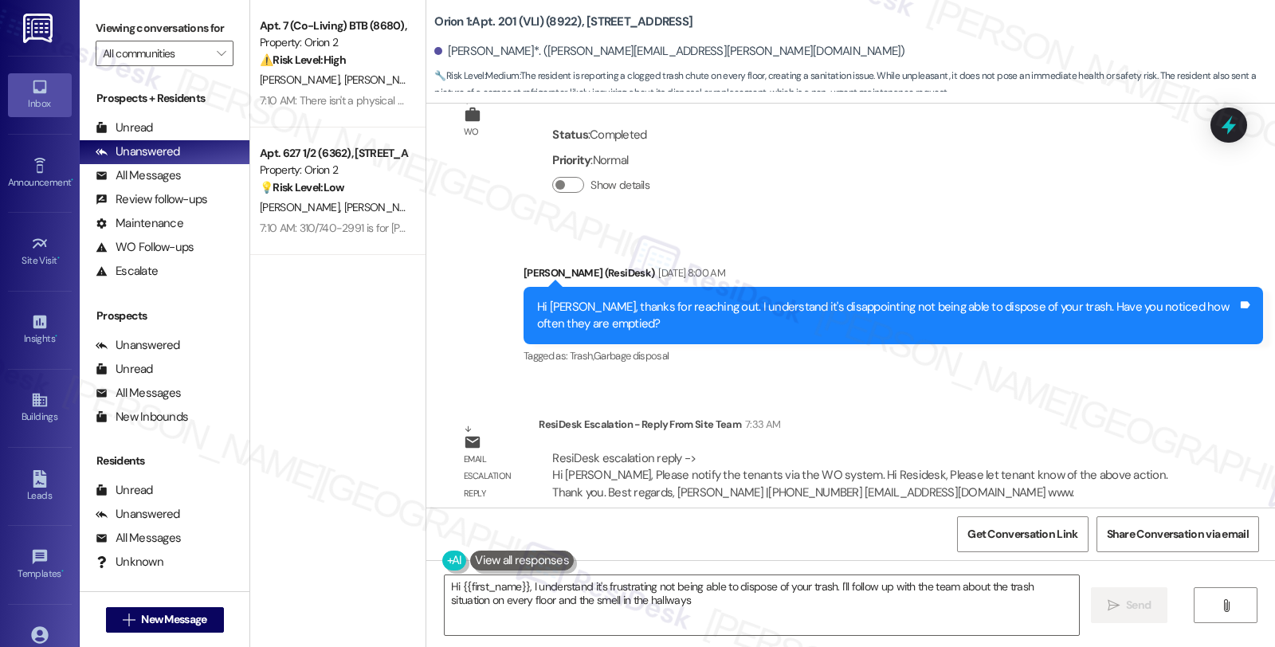
type textarea "Hi {{first_name}}, I understand it's frustrating not being able to dispose of y…"
click at [1110, 416] on div "ResiDesk Escalation - Reply From Site Team 7:33 AM" at bounding box center [864, 427] width 651 height 22
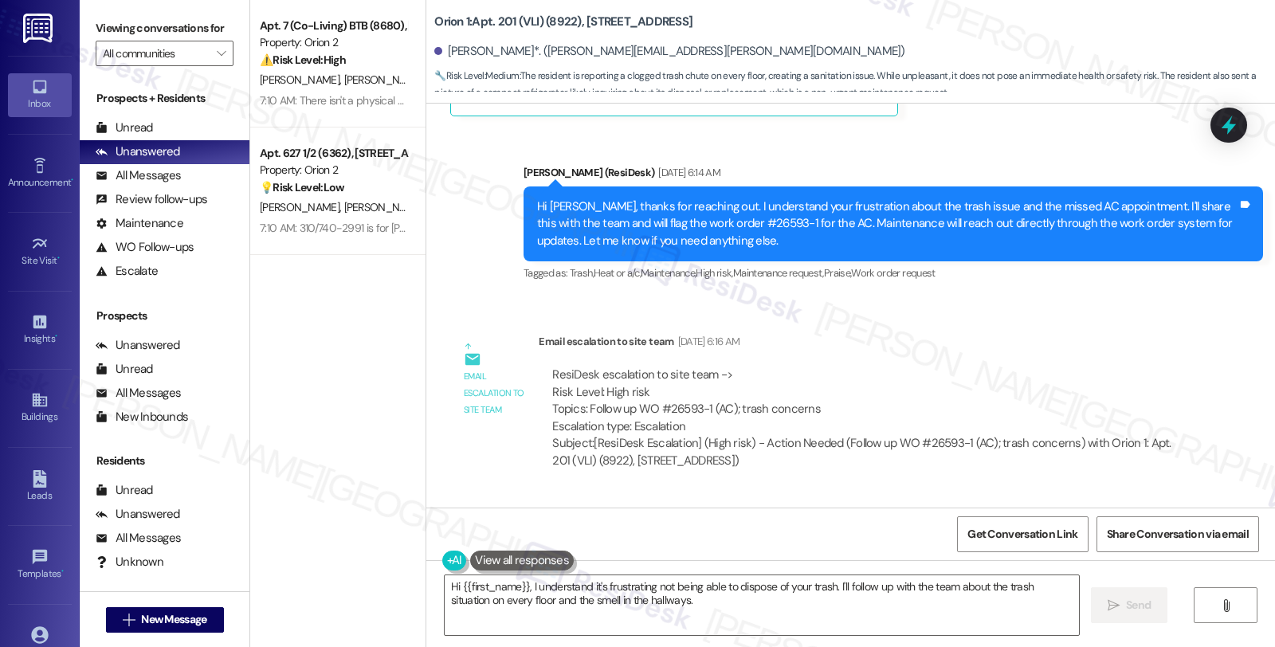
scroll to position [9696, 0]
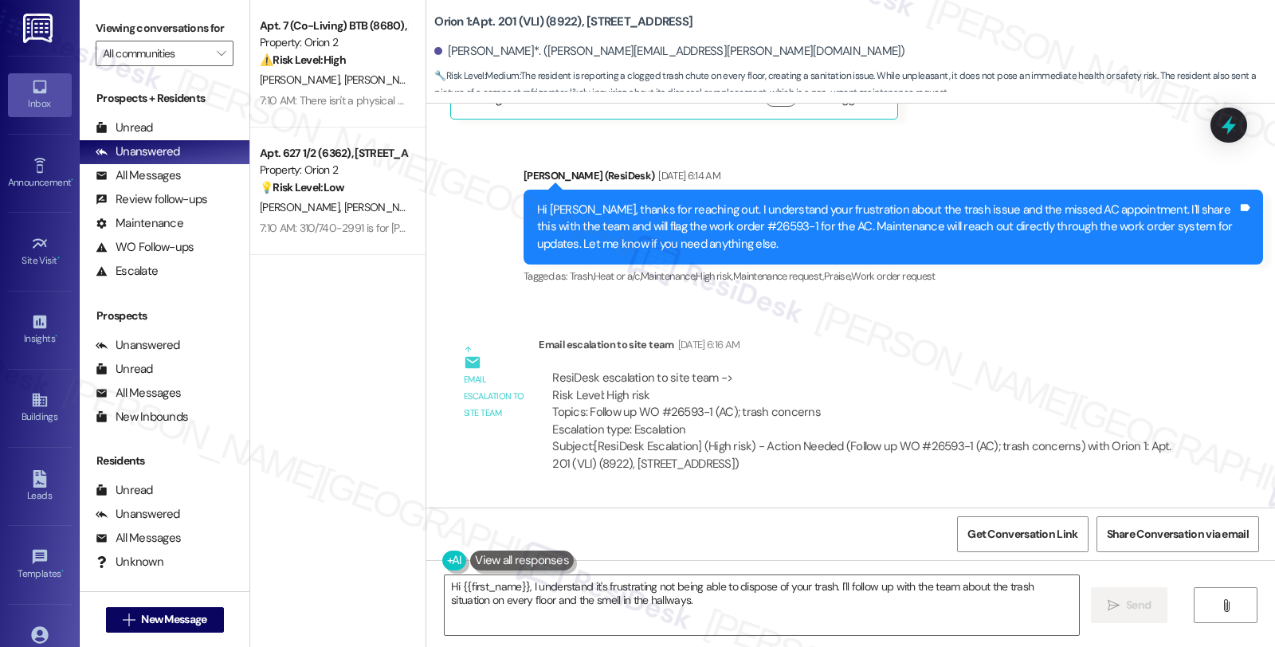
click at [1066, 273] on div "Sent via SMS [PERSON_NAME] (ResiDesk) [DATE] 6:14 AM Hi [PERSON_NAME], thanks f…" at bounding box center [893, 227] width 763 height 145
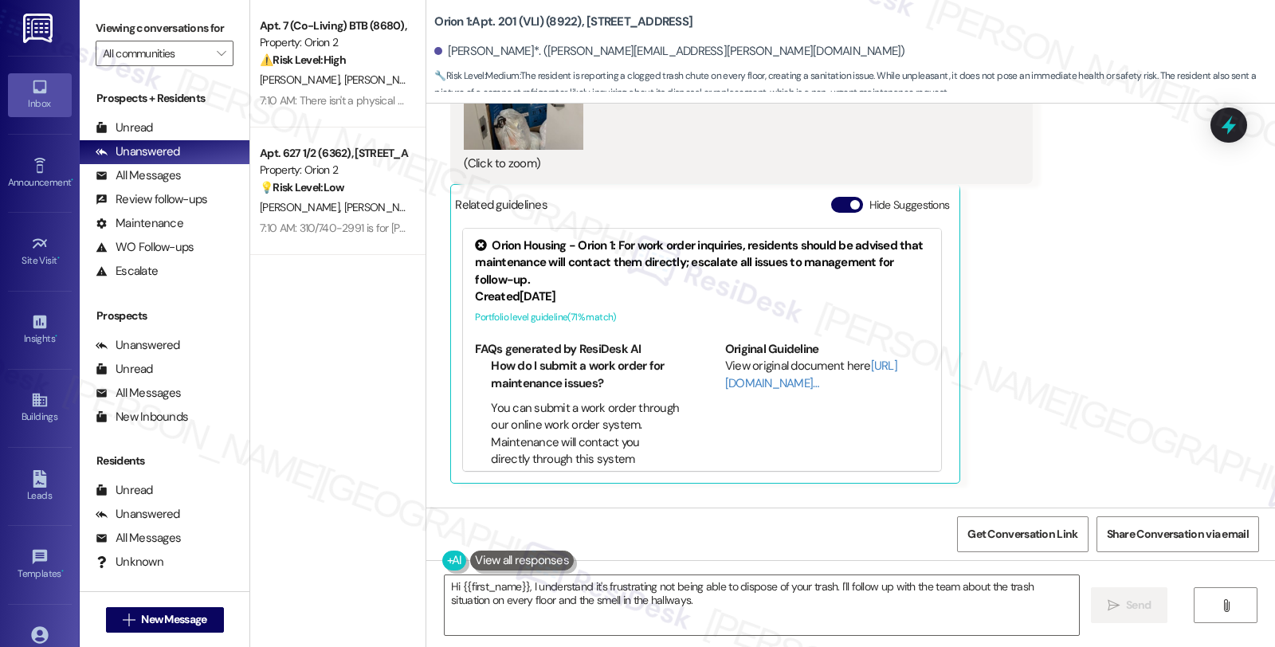
scroll to position [11289, 0]
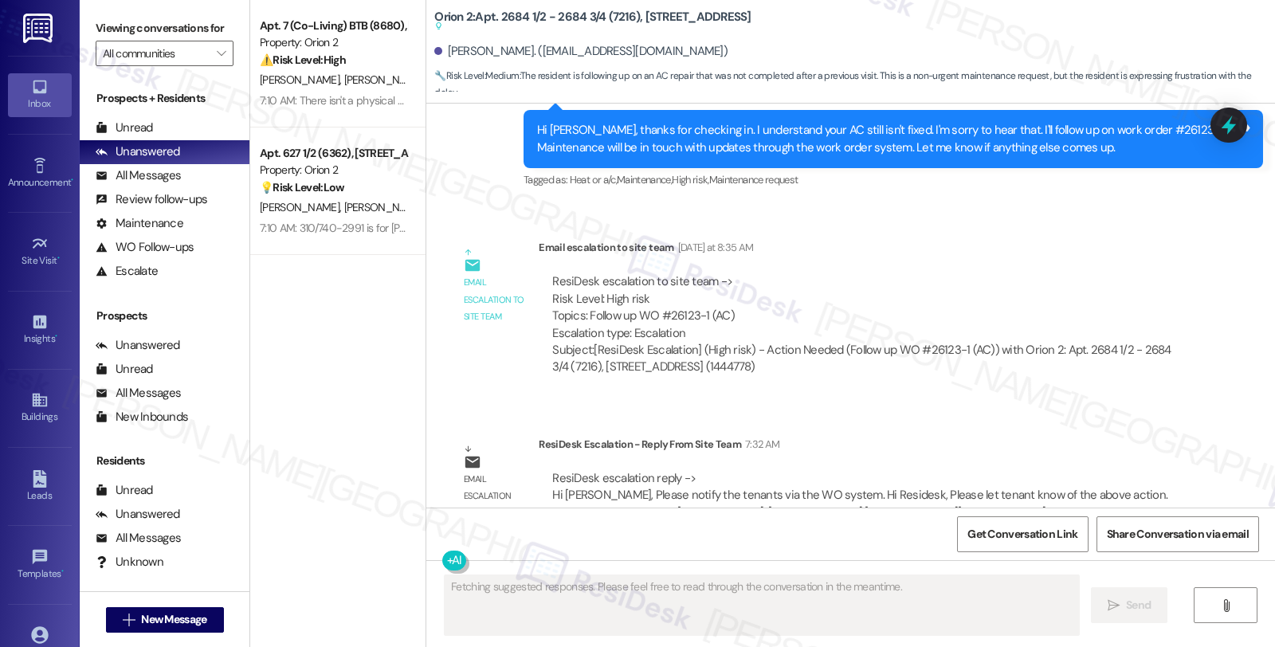
scroll to position [2046, 0]
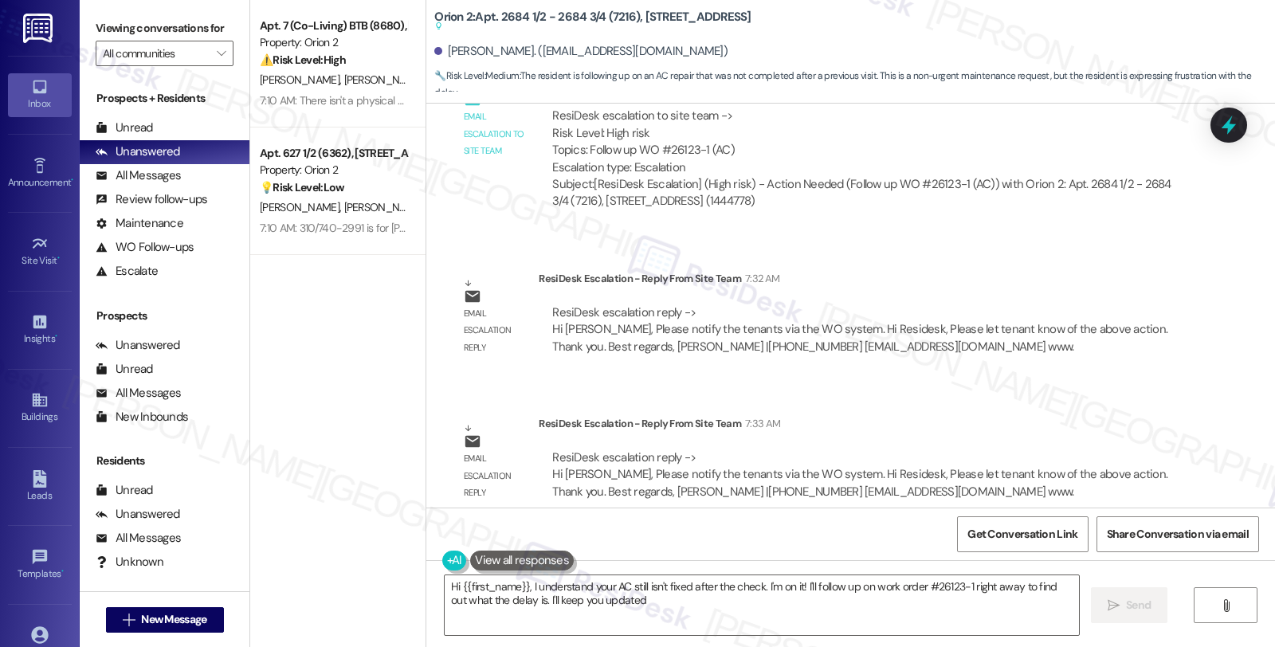
type textarea "Hi {{first_name}}, I understand your AC still isn't fixed after the check. I'm …"
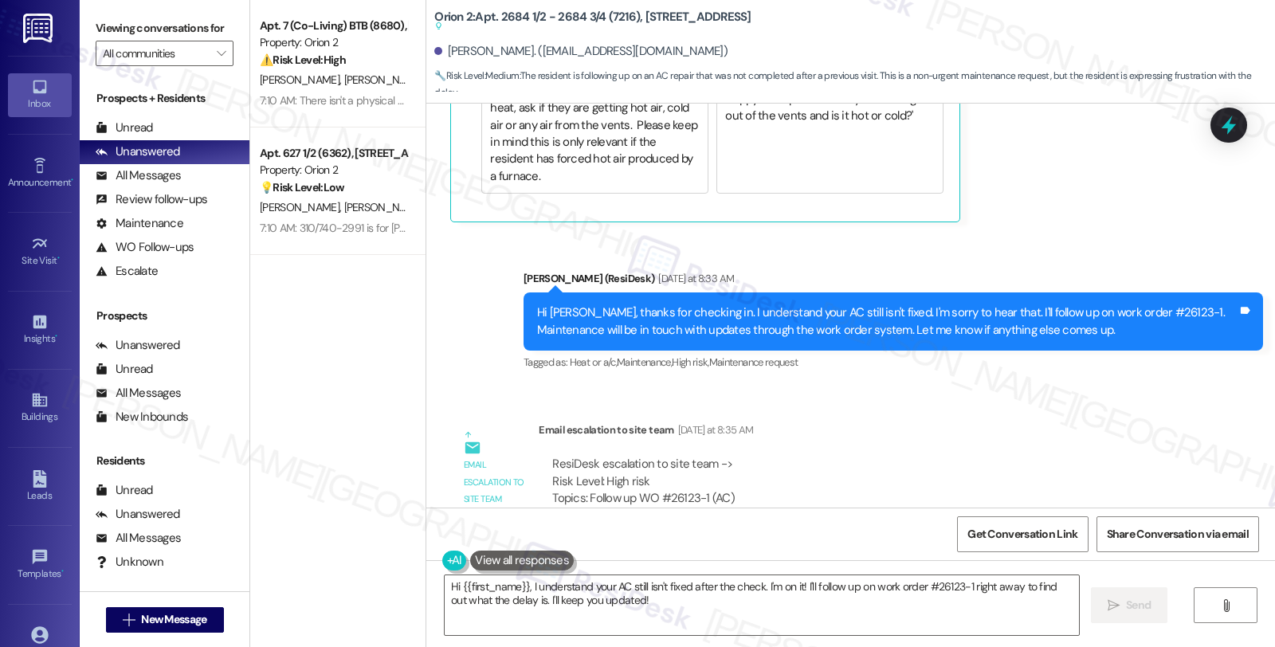
scroll to position [1692, 0]
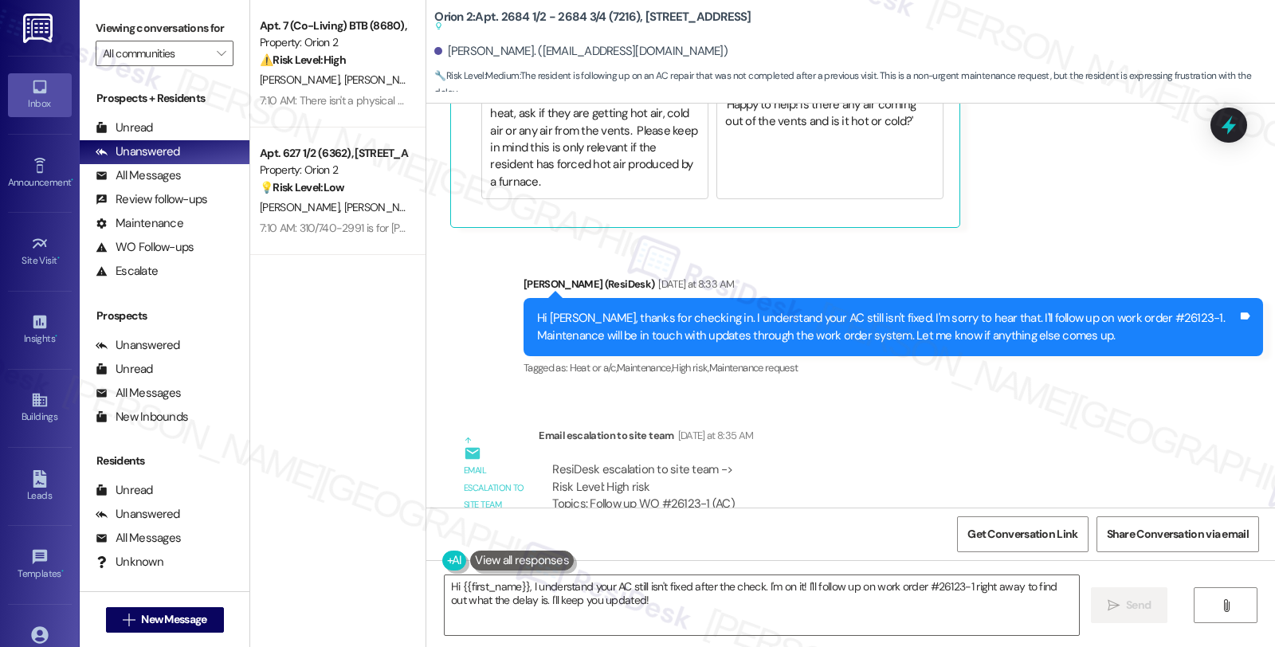
click at [1044, 388] on div "Lease started Aug 10, 2025 at 8:00 AM Survey, sent via SMS Residesk Automated S…" at bounding box center [850, 306] width 849 height 404
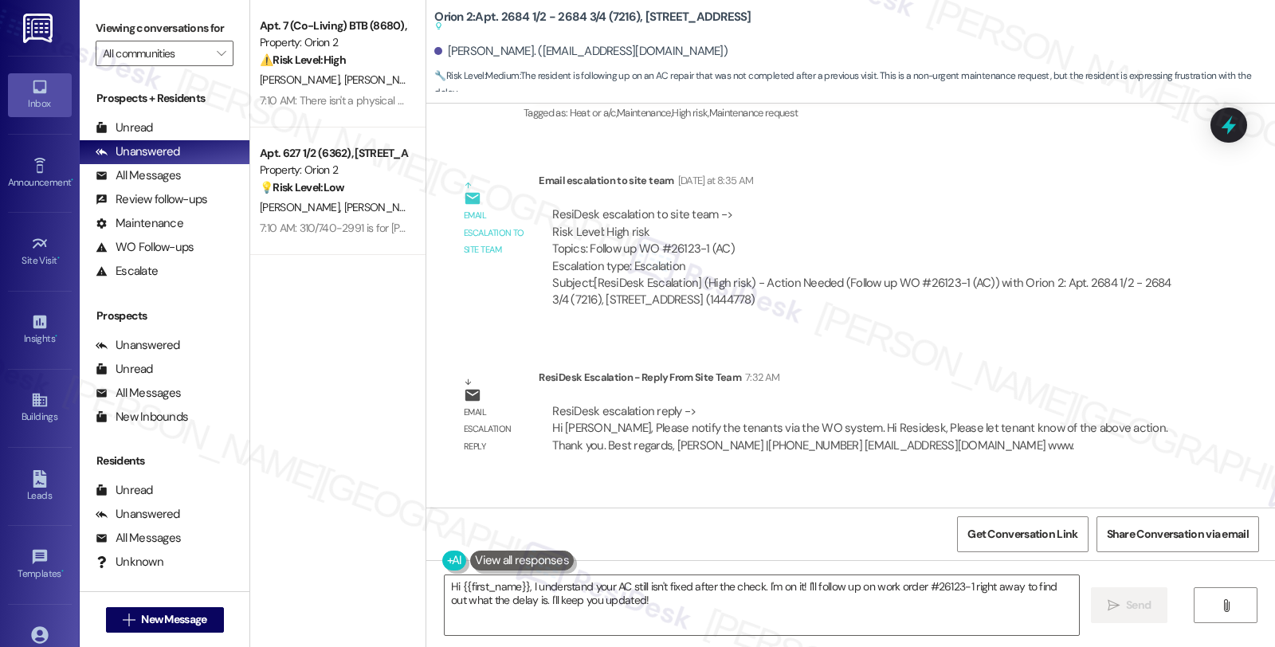
scroll to position [2046, 0]
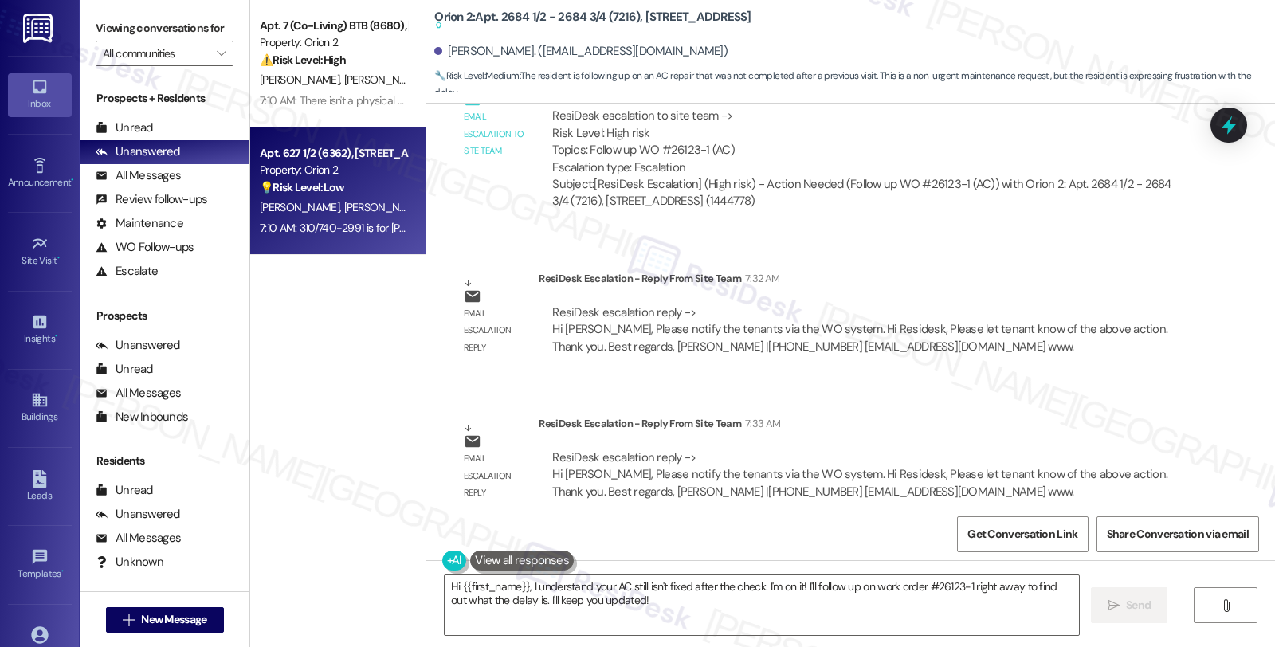
click at [349, 171] on div "Property: Orion 2" at bounding box center [333, 170] width 147 height 17
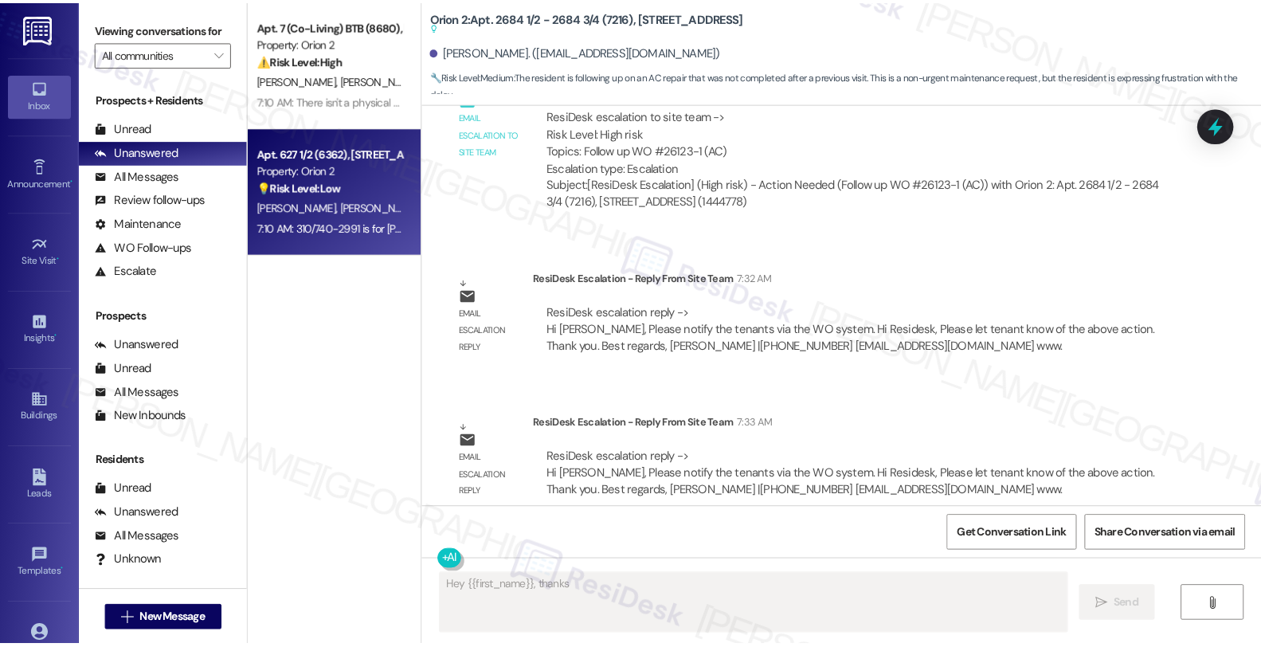
scroll to position [402, 0]
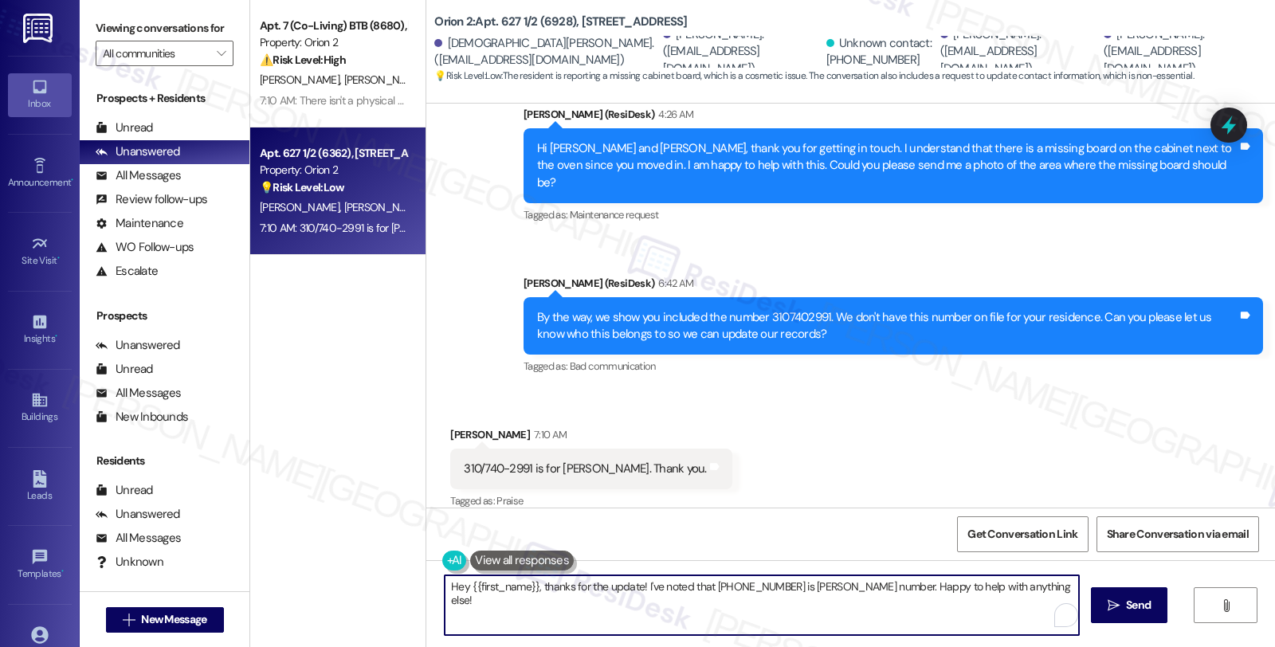
drag, startPoint x: 535, startPoint y: 584, endPoint x: 410, endPoint y: 571, distance: 125.8
click at [410, 571] on div "Apt. 7 (Co-Living) BTB (8680), 1352 W 29th St Property: Orion 2 ⚠️ Risk Level: …" at bounding box center [762, 323] width 1025 height 647
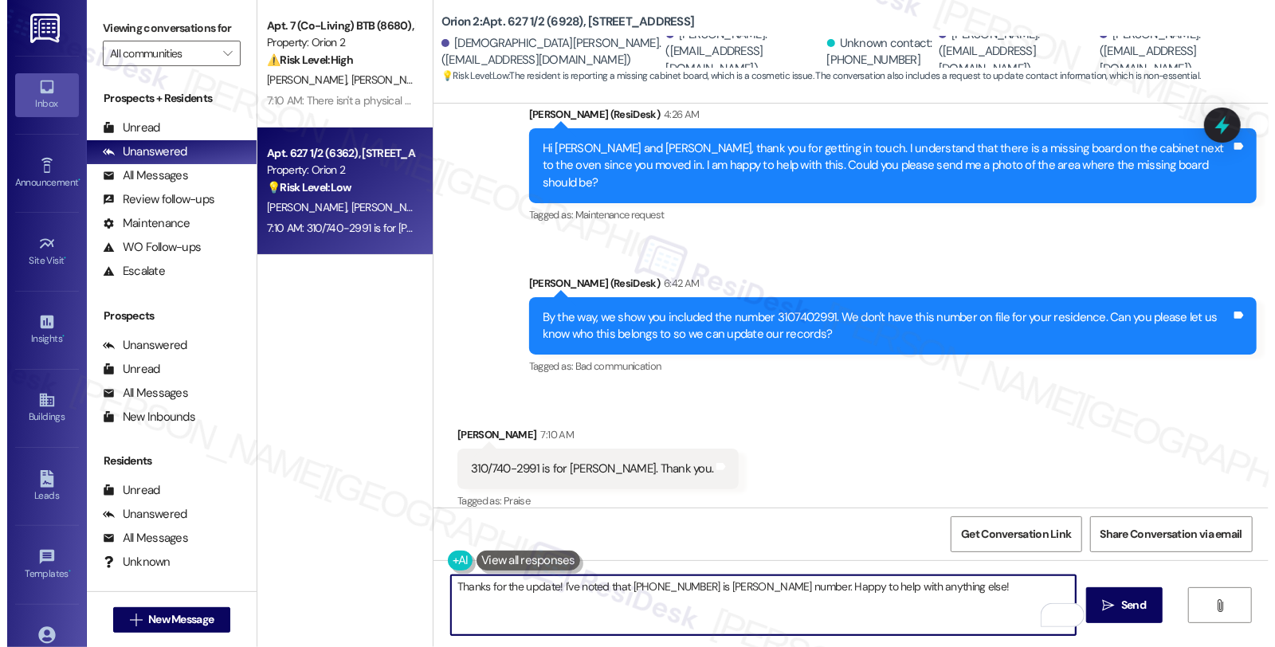
scroll to position [0, 0]
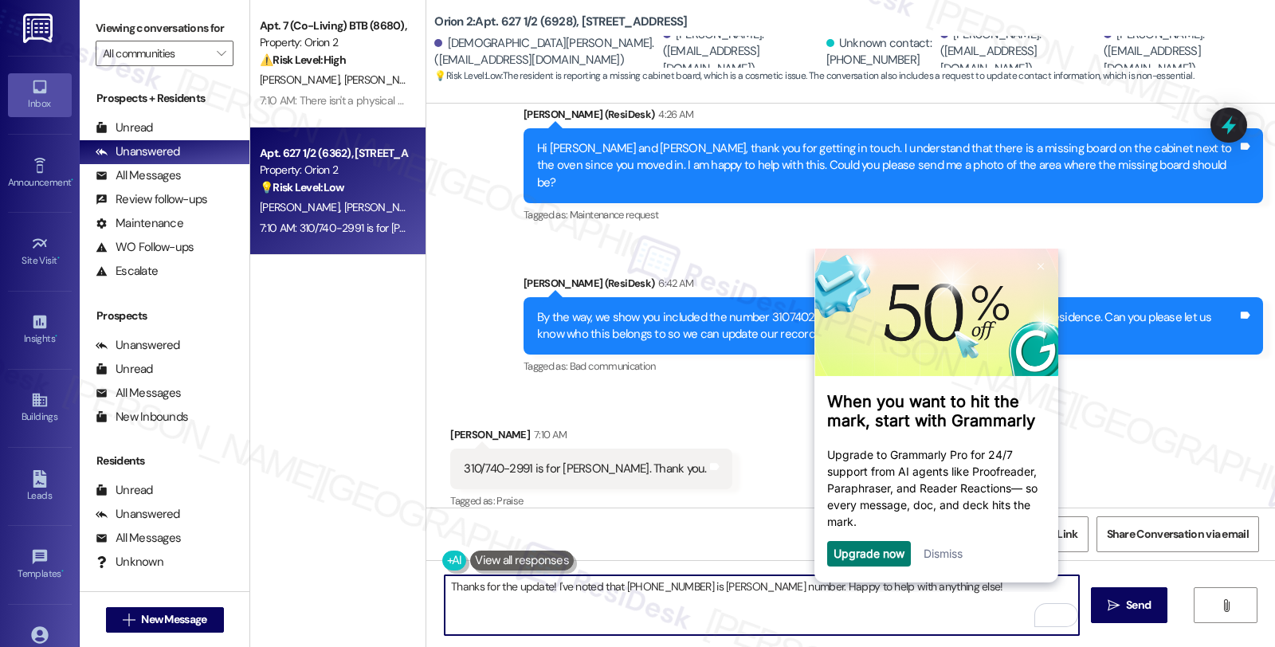
click at [967, 614] on textarea "Thanks for the update! I've noted that 310-740-2991 is Renee Berghoff's number.…" at bounding box center [762, 605] width 634 height 60
click at [829, 607] on textarea "Thanks for the update! I've noted that 310-740-2991 is Renee Berghoff's number.…" at bounding box center [762, 605] width 634 height 60
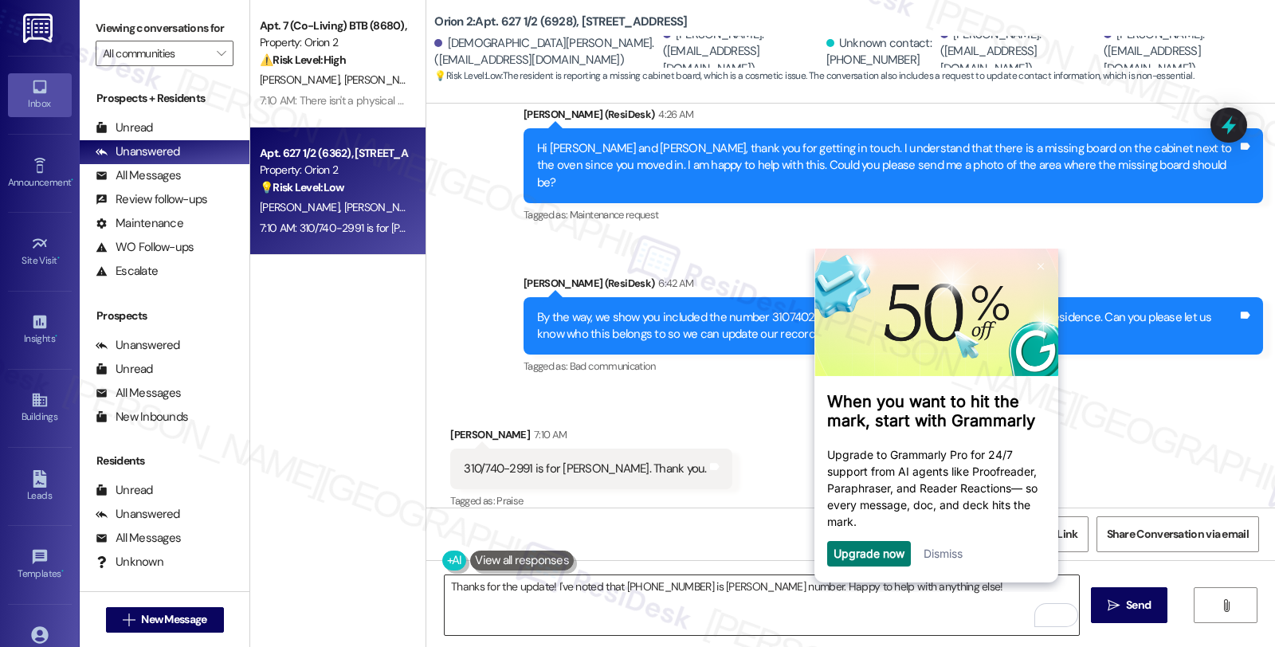
click at [662, 604] on textarea "Thanks for the update! I've noted that 310-740-2991 is Renee Berghoff's number.…" at bounding box center [762, 605] width 634 height 60
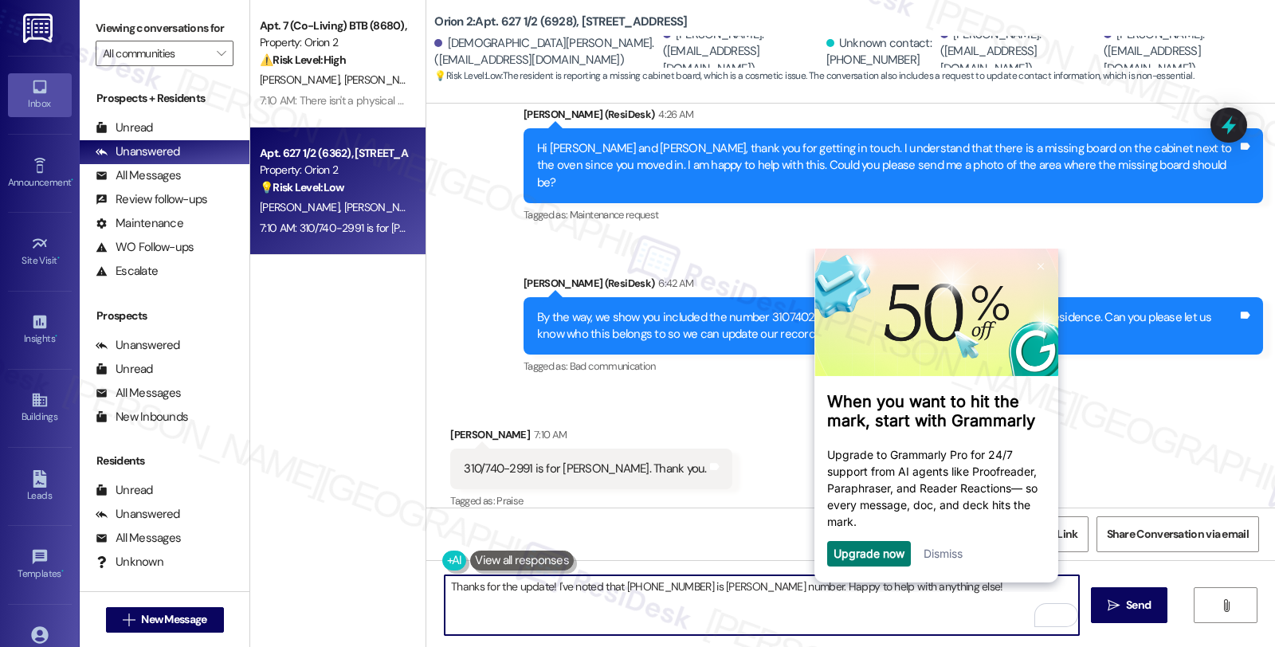
click at [947, 555] on link "Dismiss" at bounding box center [942, 553] width 39 height 14
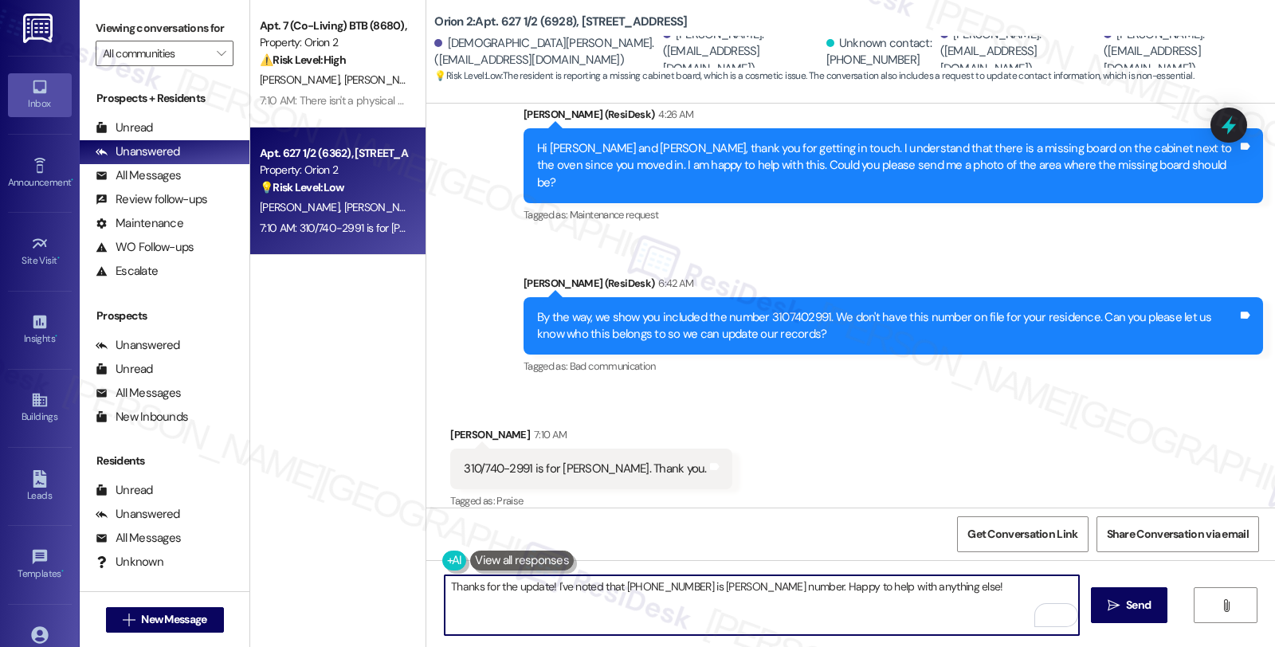
drag, startPoint x: 814, startPoint y: 585, endPoint x: 1020, endPoint y: 585, distance: 206.4
click at [1020, 585] on textarea "Thanks for the update! I've noted that 310-740-2991 is Renee Berghoff's number.…" at bounding box center [762, 605] width 634 height 60
paste textarea "If you ever need anything in the future, please don't hesitate to reach out. Ha…"
drag, startPoint x: 545, startPoint y: 602, endPoint x: 632, endPoint y: 602, distance: 86.9
click at [632, 602] on textarea "Thanks for the update! I've noted that 310-740-2991 is Renee Berghoff's number.…" at bounding box center [762, 605] width 634 height 60
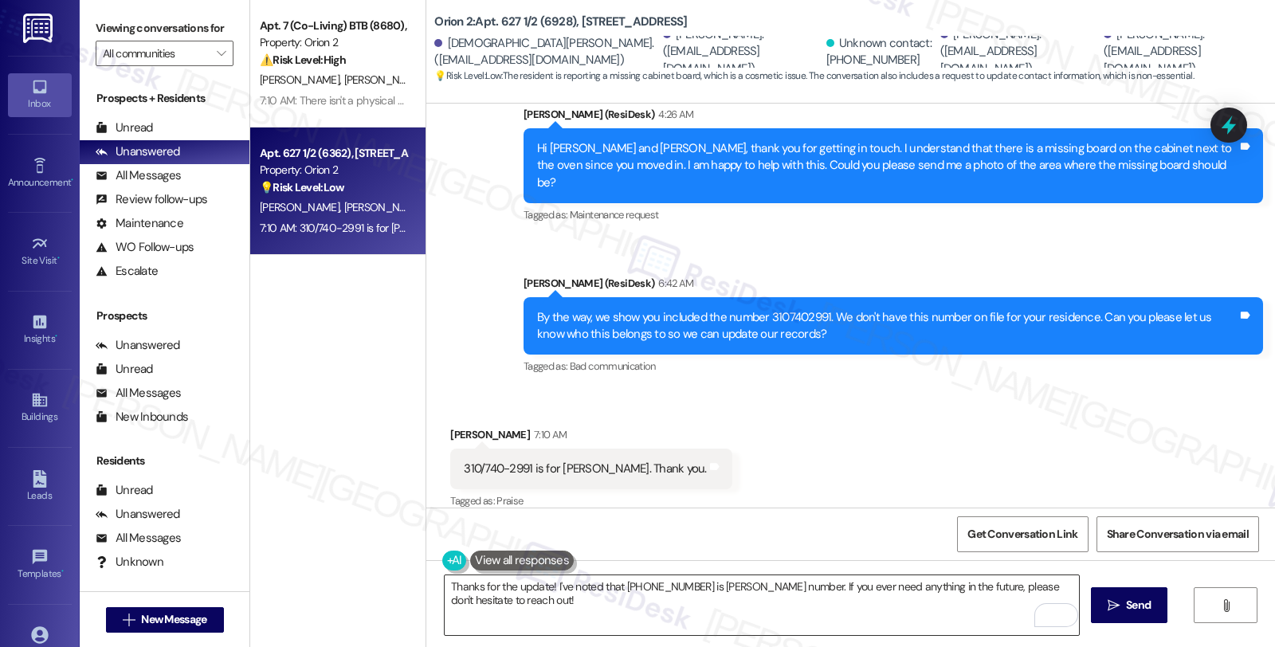
click at [636, 611] on textarea "Thanks for the update! I've noted that 310-740-2991 is Renee Berghoff's number.…" at bounding box center [762, 605] width 634 height 60
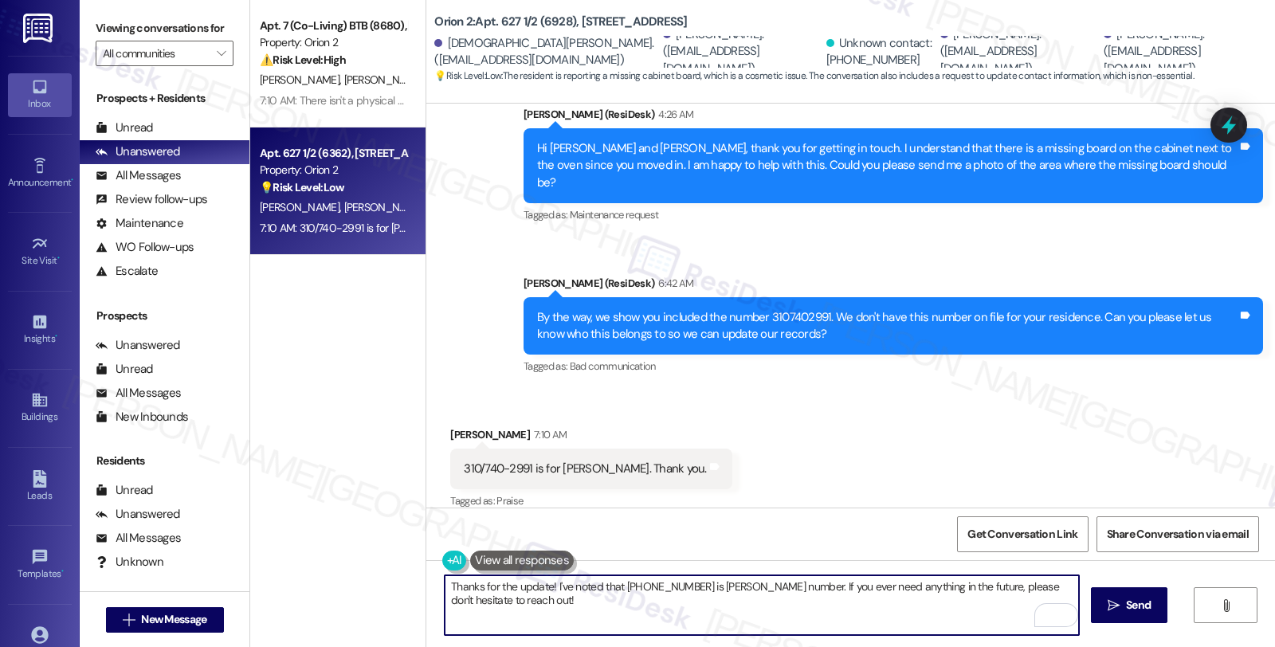
click at [818, 626] on textarea "Thanks for the update! I've noted that 310-740-2991 is Renee Berghoff's number.…" at bounding box center [762, 605] width 634 height 60
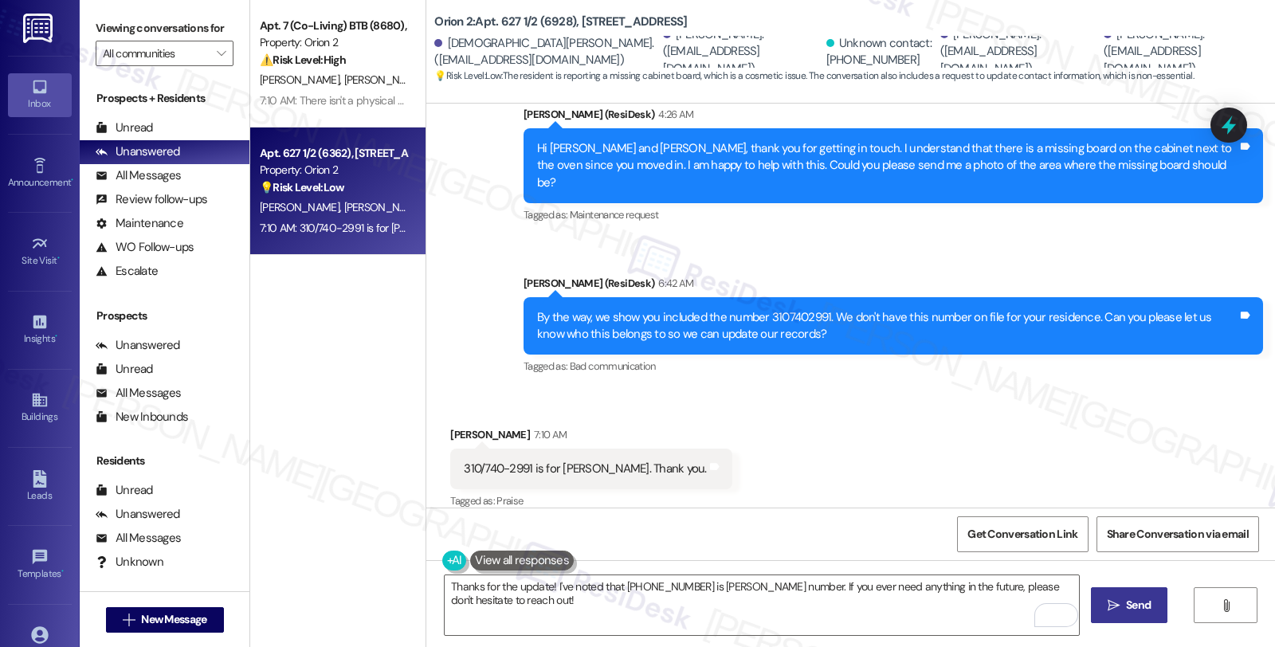
click at [1112, 604] on icon "" at bounding box center [1114, 605] width 12 height 13
type textarea "Hey {{first_name}}, thanks for the update! I've noted that 310-740-2991 is Rene…"
drag, startPoint x: 551, startPoint y: 449, endPoint x: 625, endPoint y: 449, distance: 74.1
click at [625, 461] on div "310/740-2991 is for Renee Berghoff. Thank you." at bounding box center [585, 469] width 242 height 17
copy div "Renee Berghoff"
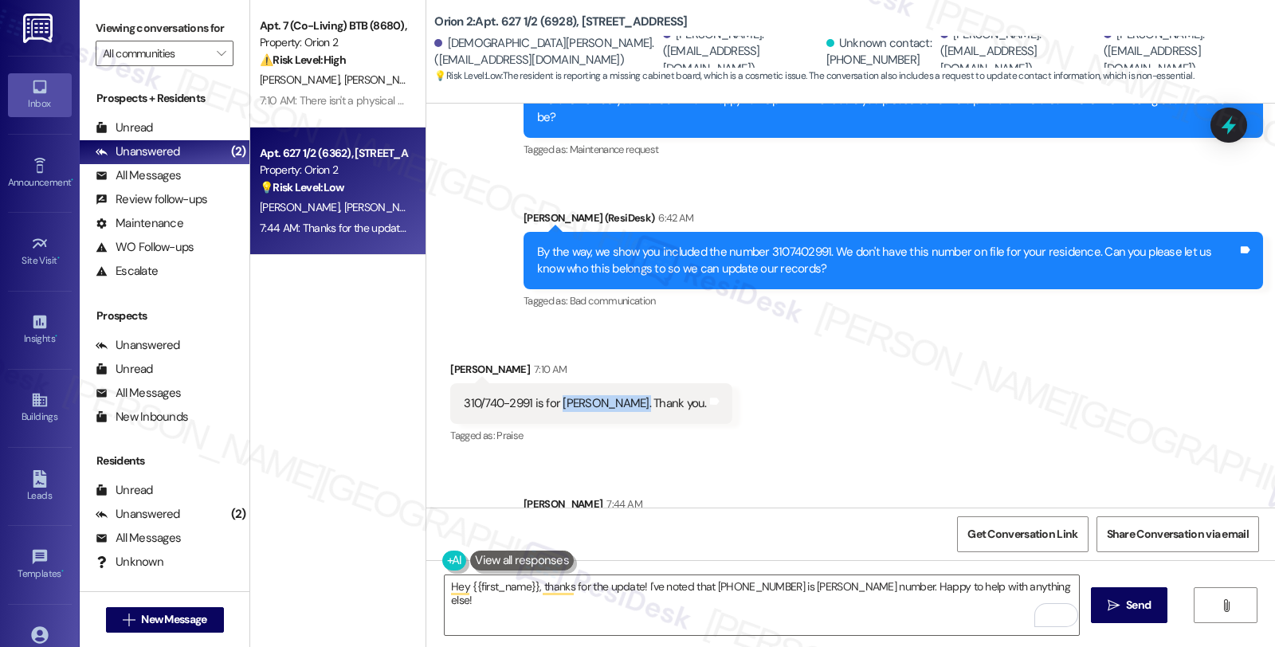
scroll to position [530, 0]
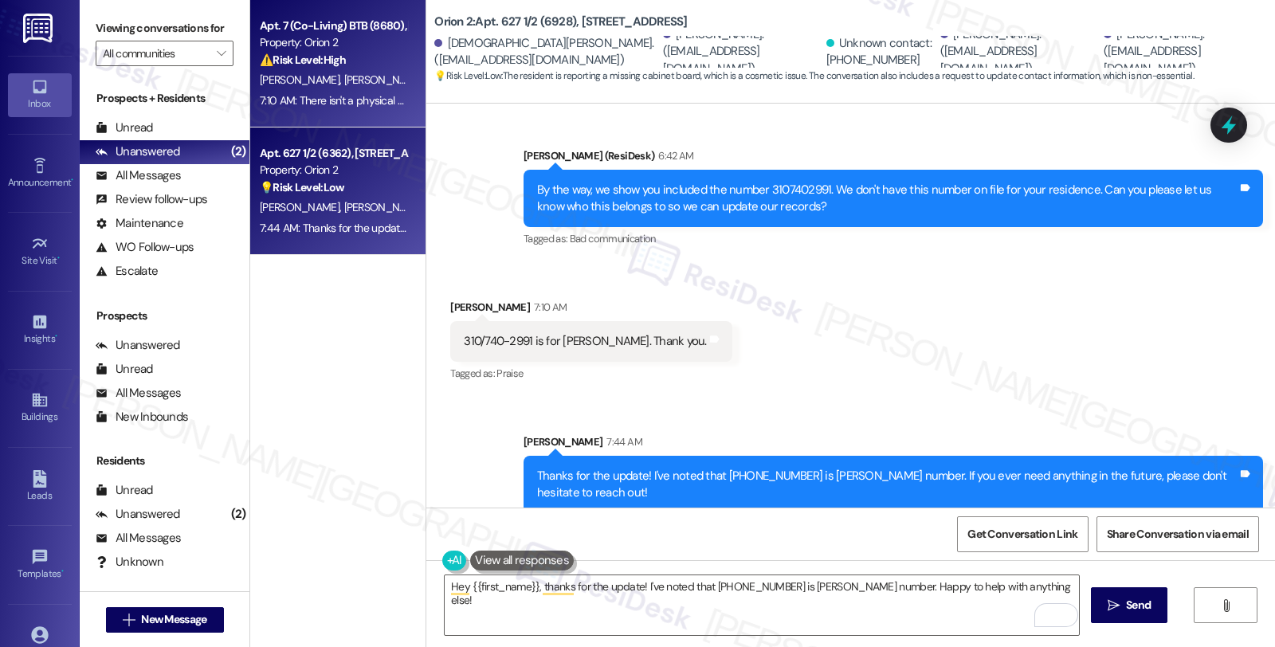
click at [312, 70] on div "T. Kim Y. Kim G. Chowdhry" at bounding box center [333, 80] width 151 height 20
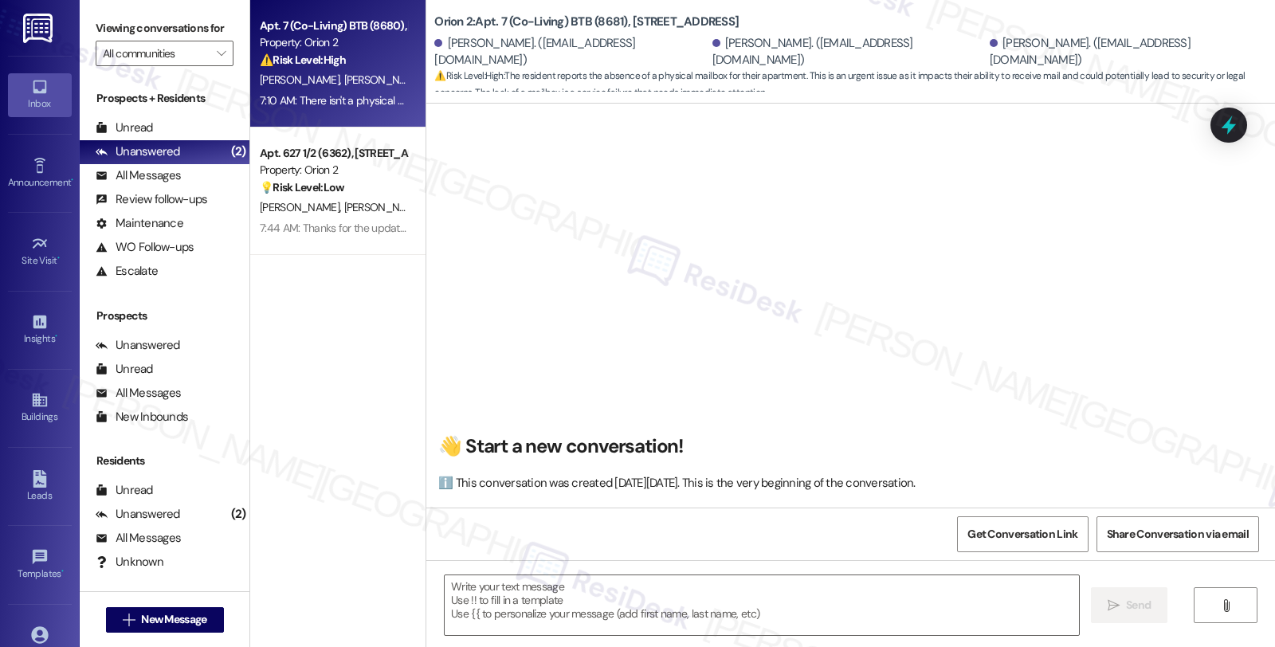
scroll to position [3723, 0]
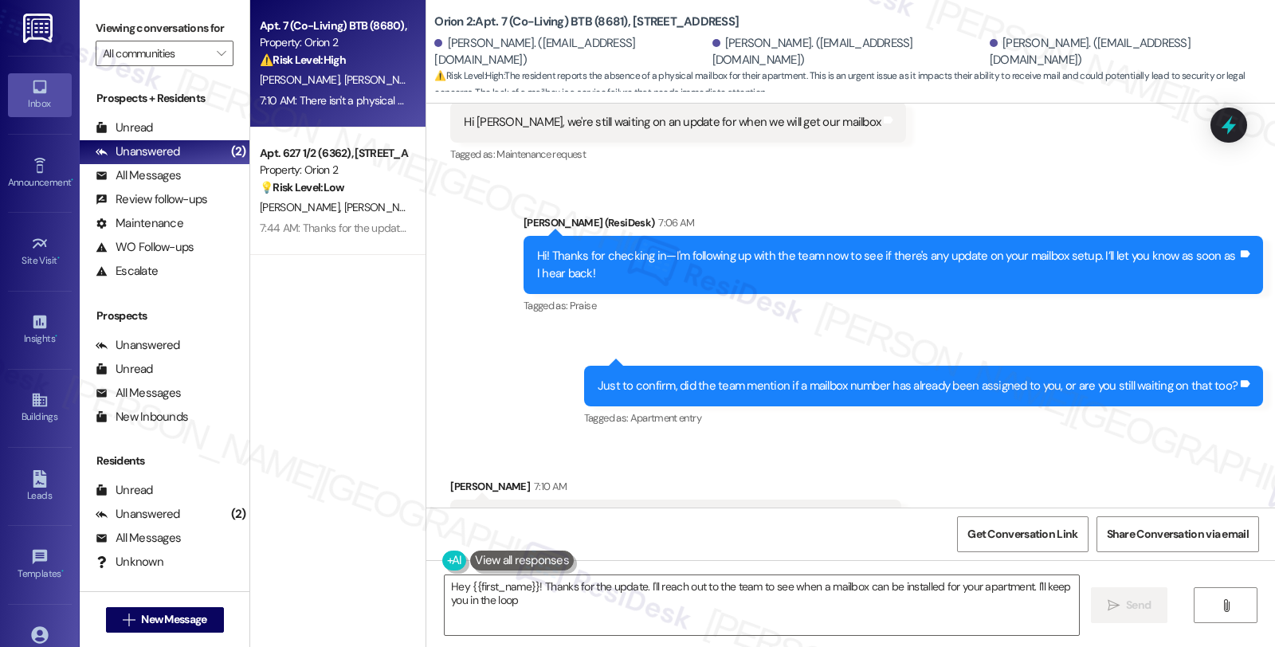
type textarea "Hey {{first_name}}! Thanks for the update. I'll reach out to the team to see wh…"
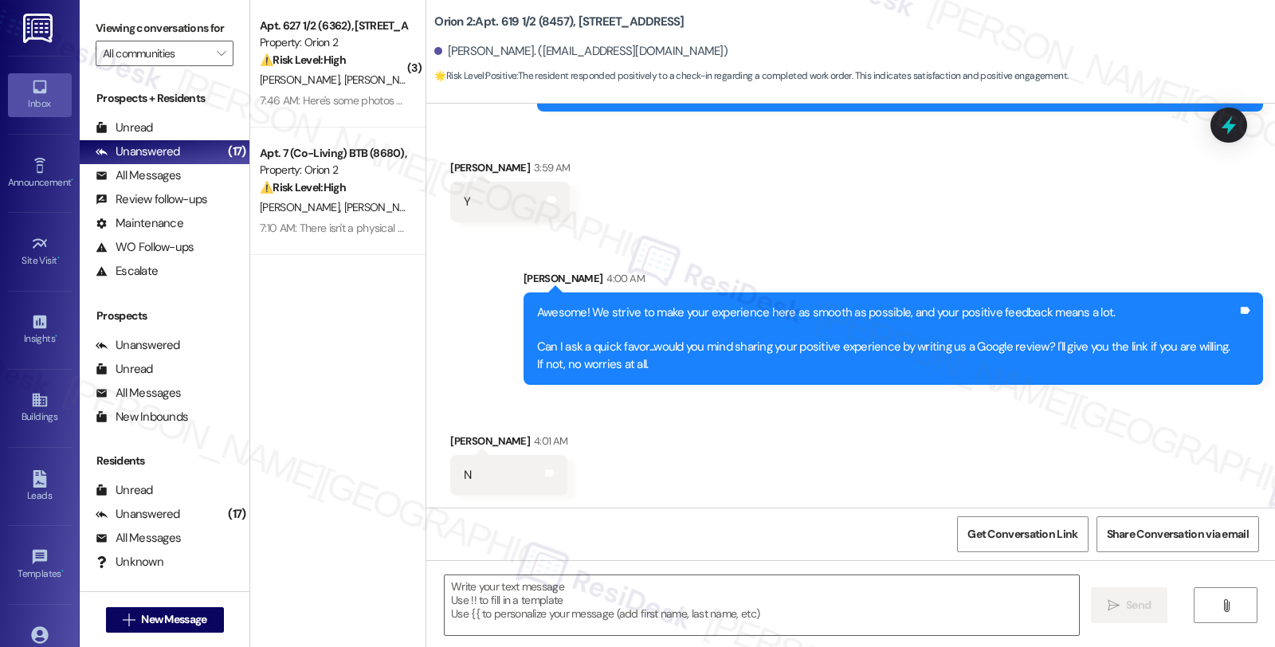
scroll to position [1531, 0]
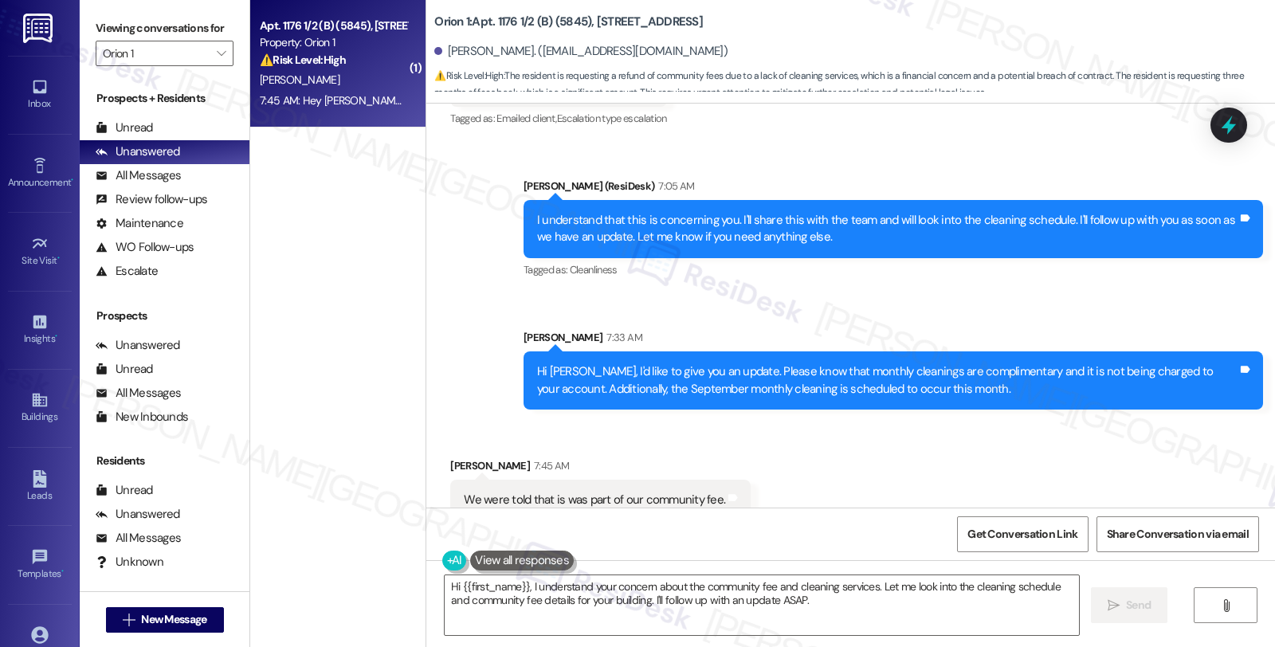
scroll to position [13540, 0]
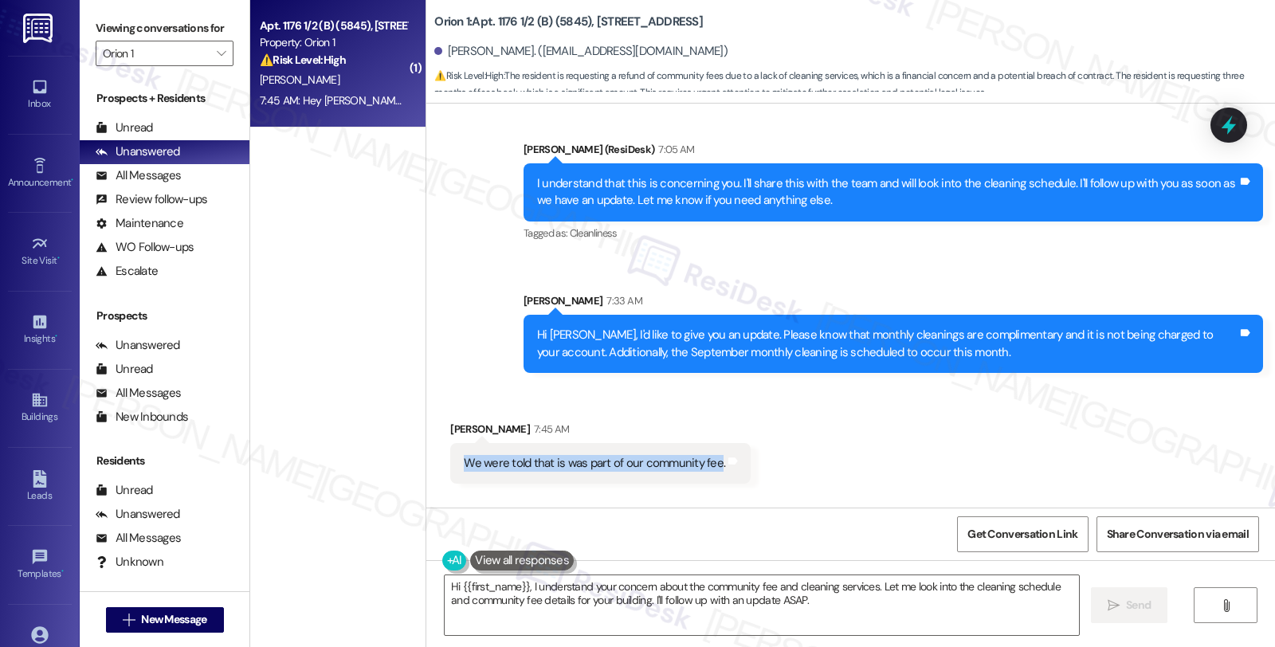
drag, startPoint x: 452, startPoint y: 359, endPoint x: 705, endPoint y: 363, distance: 253.4
click at [705, 455] on div "We were told that is was part of our community fee." at bounding box center [594, 463] width 261 height 17
copy div "We were told that is was part of our community fee"
click at [1122, 385] on div "Received via SMS [PERSON_NAME] 7:45 AM We were told that is was part of our com…" at bounding box center [850, 440] width 849 height 111
click at [1228, 122] on icon at bounding box center [1228, 125] width 19 height 25
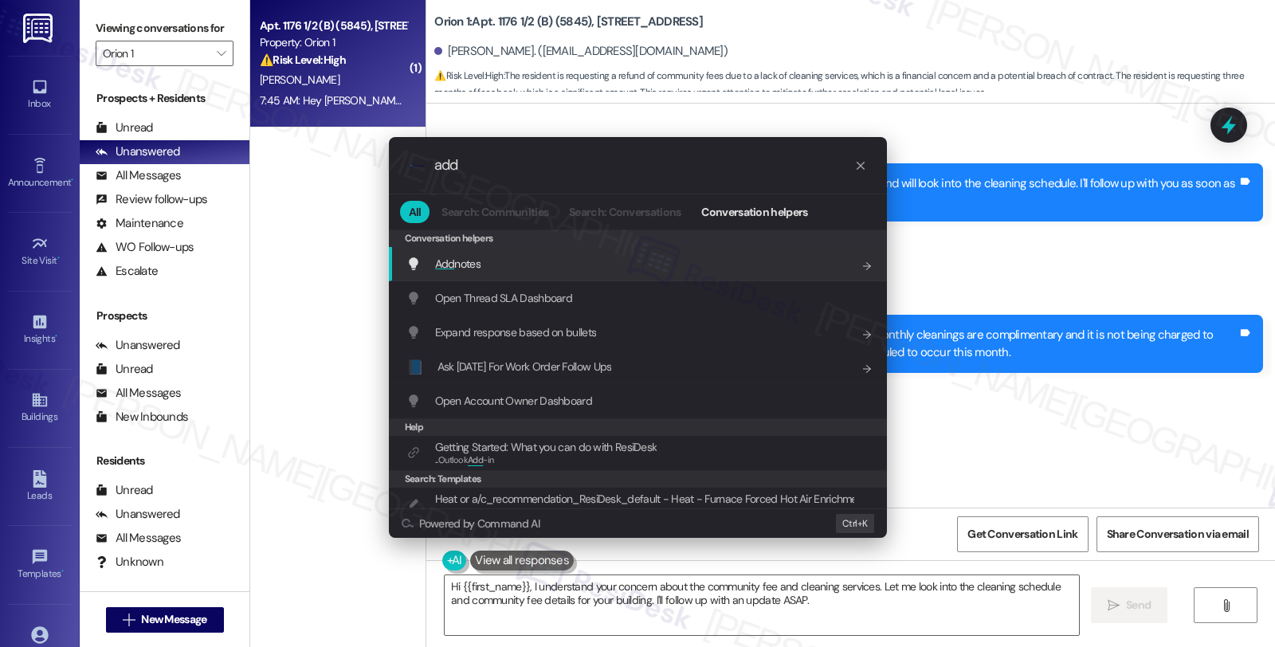
type input "add"
click at [532, 268] on div "Add notes Add shortcut" at bounding box center [639, 264] width 466 height 18
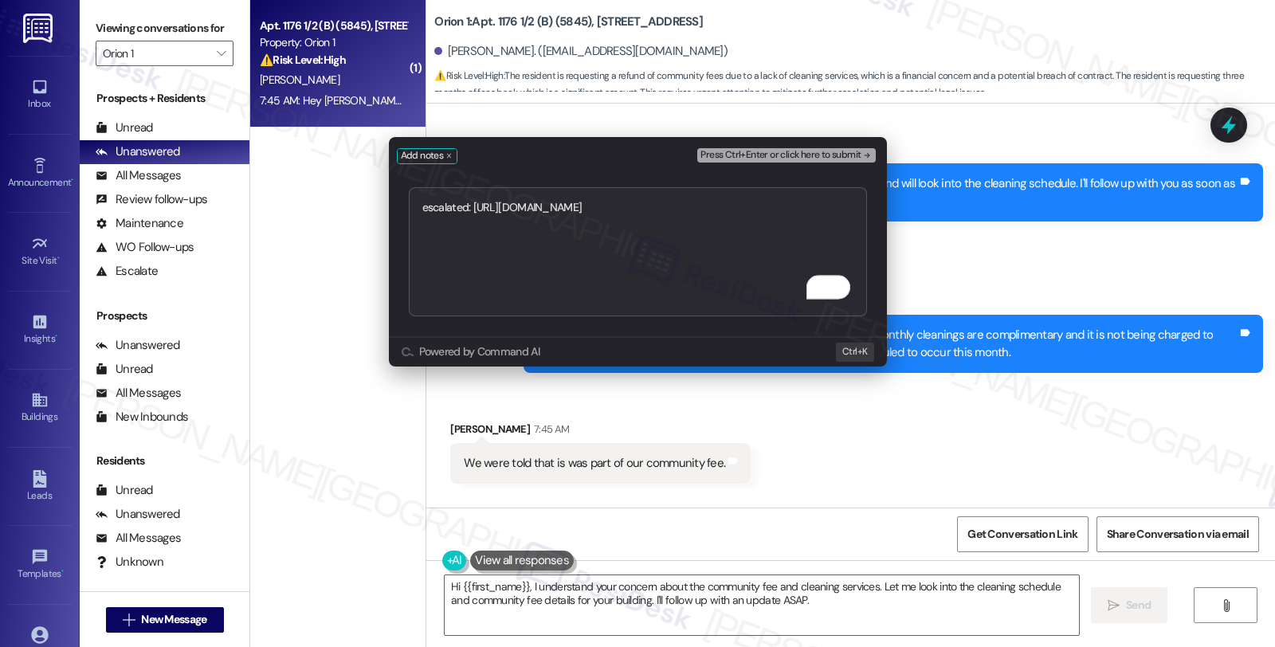
type textarea "escalated: [URL][DOMAIN_NAME]"
click at [774, 154] on span "Press Ctrl+Enter or click here to submit" at bounding box center [780, 155] width 160 height 11
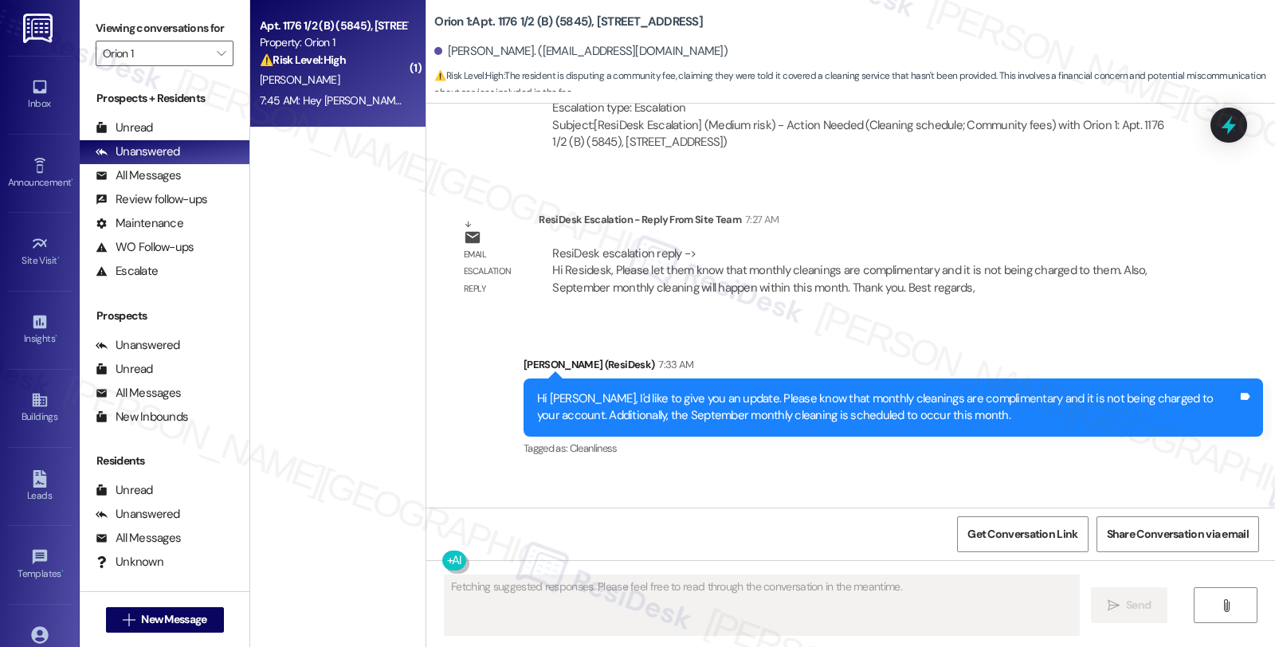
scroll to position [13817, 0]
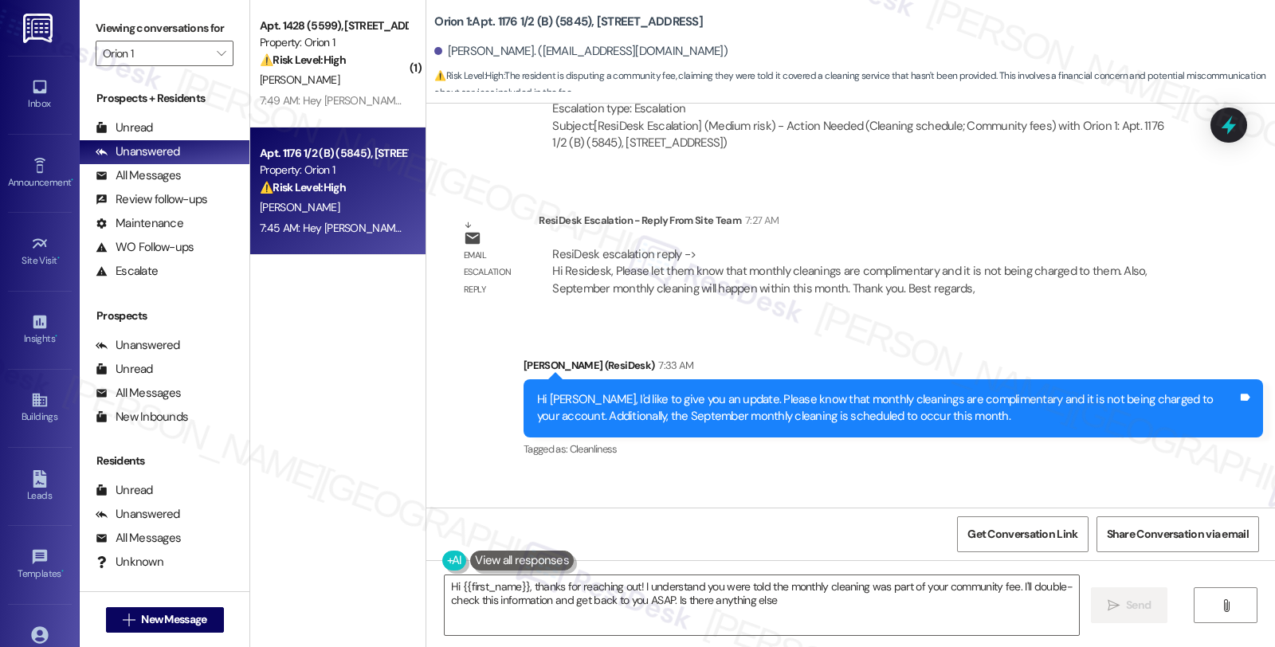
type textarea "Hi {{first_name}}, thanks for reaching out! I understand you were told the mont…"
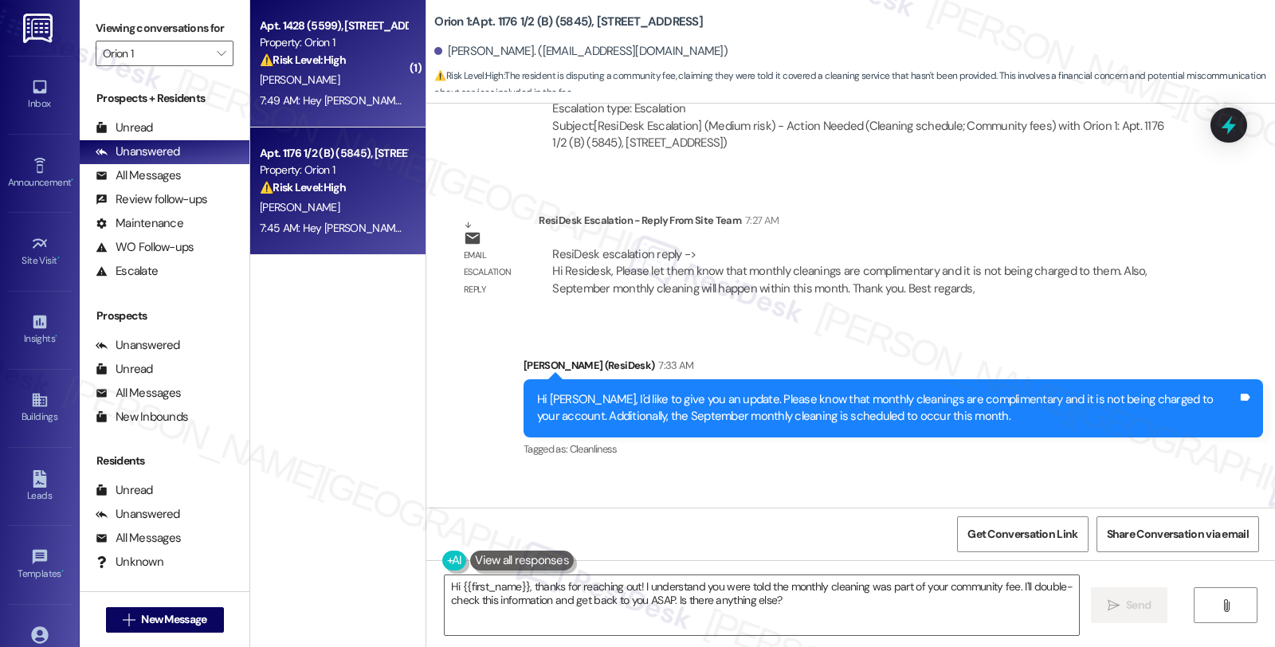
click at [324, 36] on div "Property: Orion 1" at bounding box center [333, 42] width 147 height 17
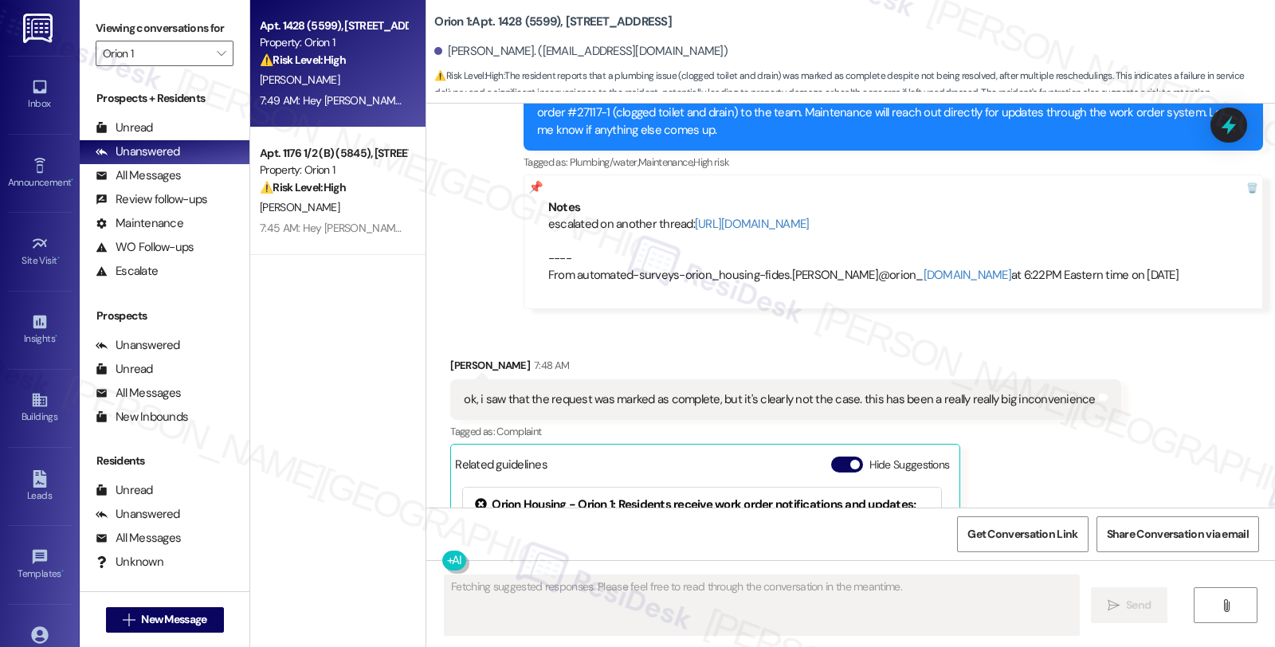
scroll to position [2829, 0]
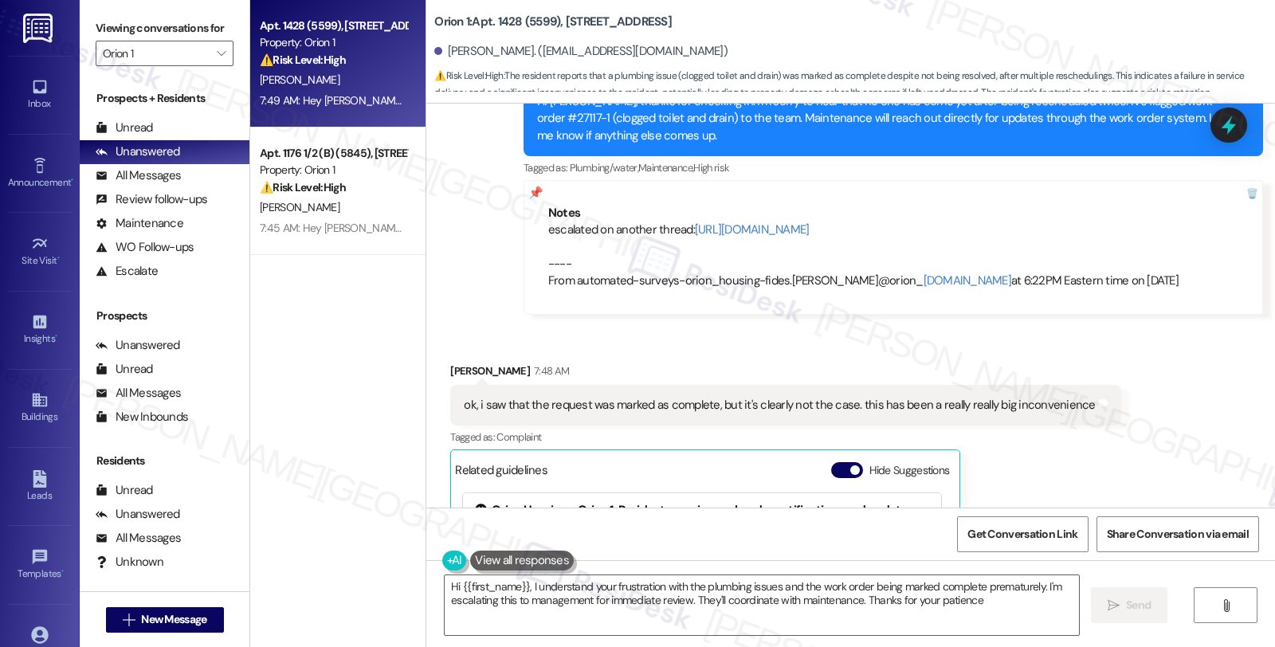
type textarea "Hi {{first_name}}, I understand your frustration with the plumbing issues and t…"
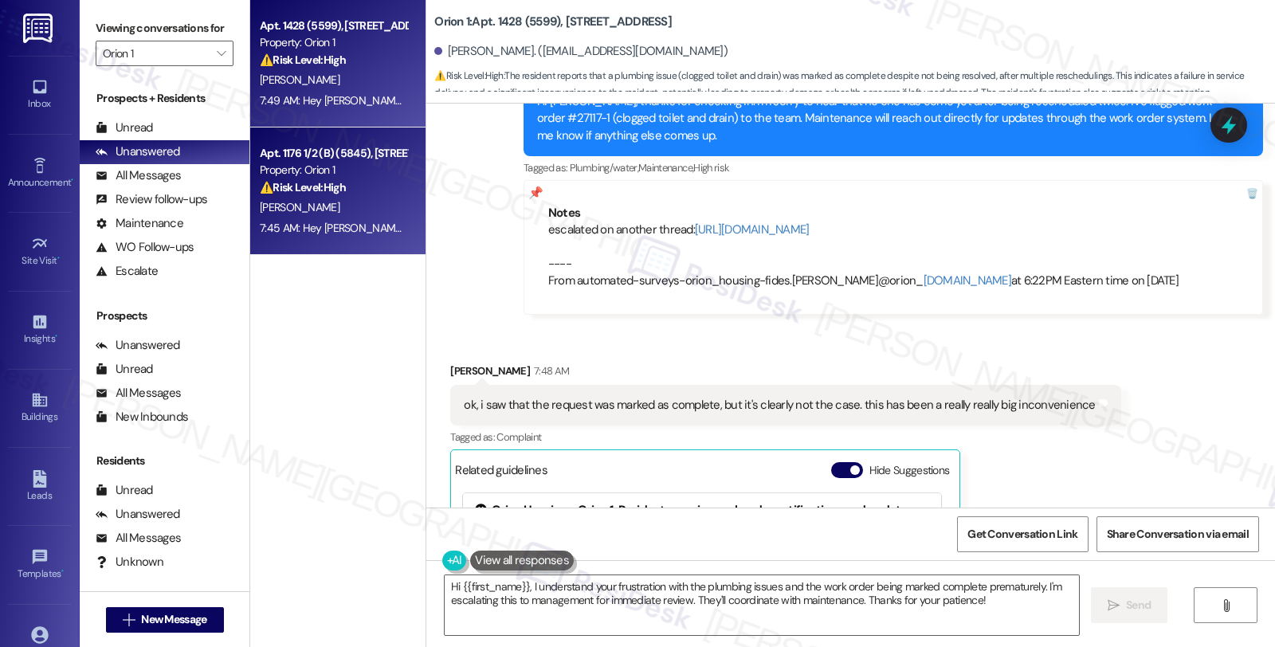
click at [376, 200] on div "[PERSON_NAME]" at bounding box center [333, 208] width 151 height 20
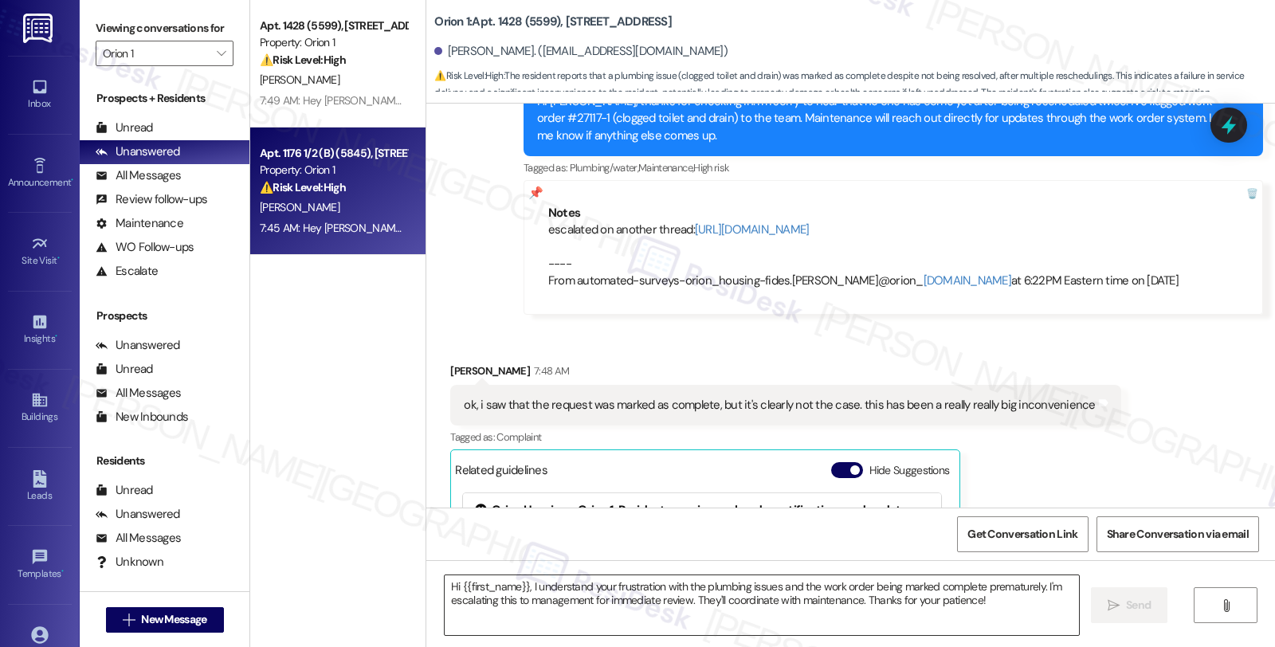
type textarea "Fetching suggested responses. Please feel free to read through the conversation…"
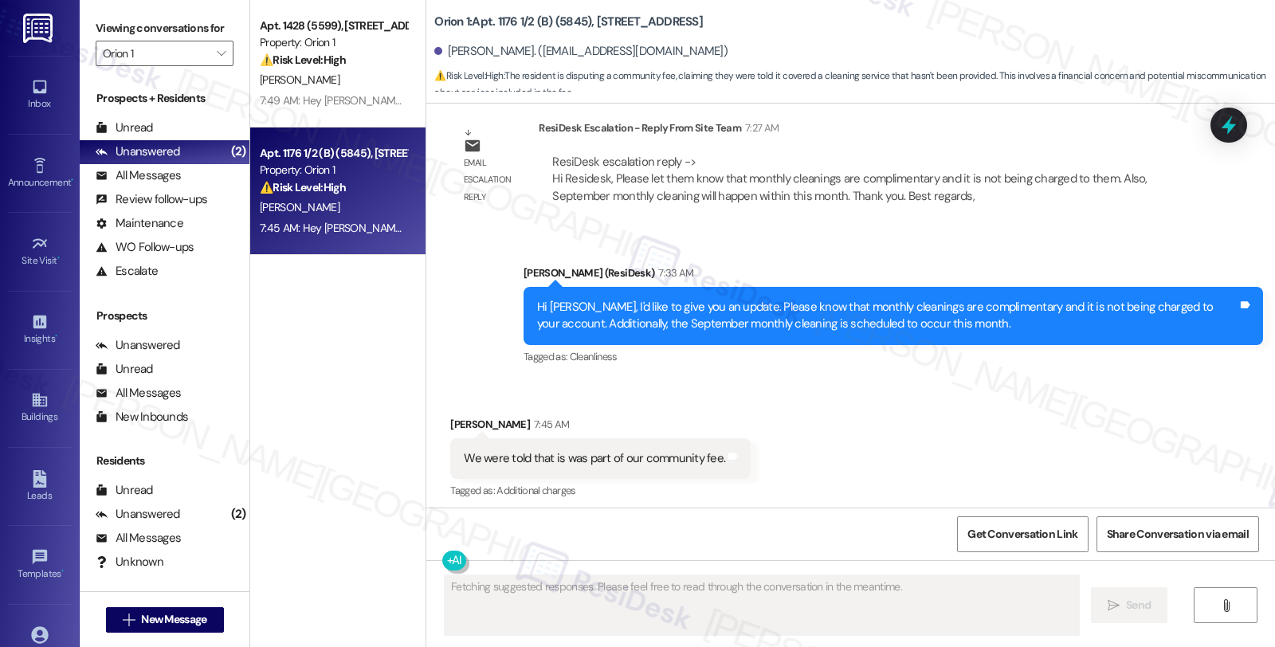
scroll to position [13817, 0]
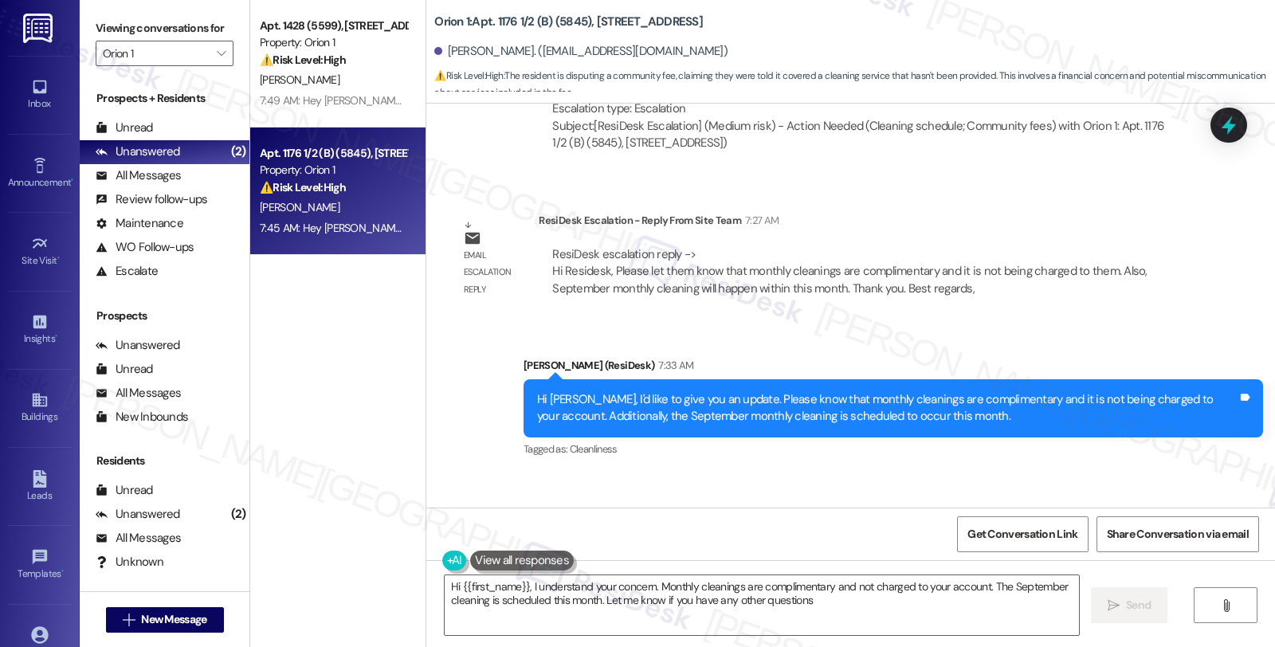
type textarea "Hi {{first_name}}, I understand your concern. Monthly cleanings are complimenta…"
